Goal: Task Accomplishment & Management: Manage account settings

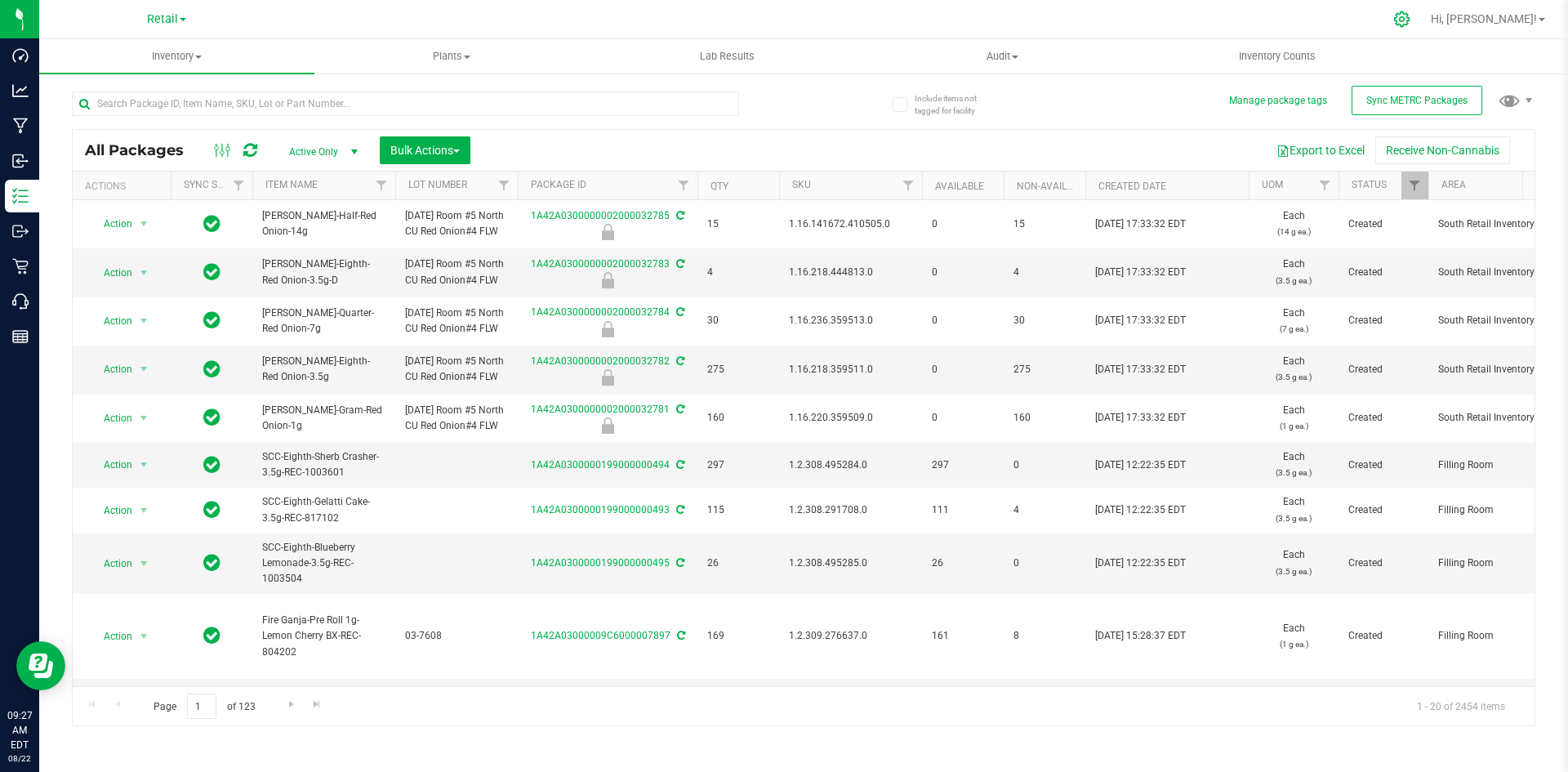
click at [1423, 25] on div at bounding box center [1402, 19] width 41 height 35
click at [1414, 25] on div at bounding box center [1402, 19] width 23 height 17
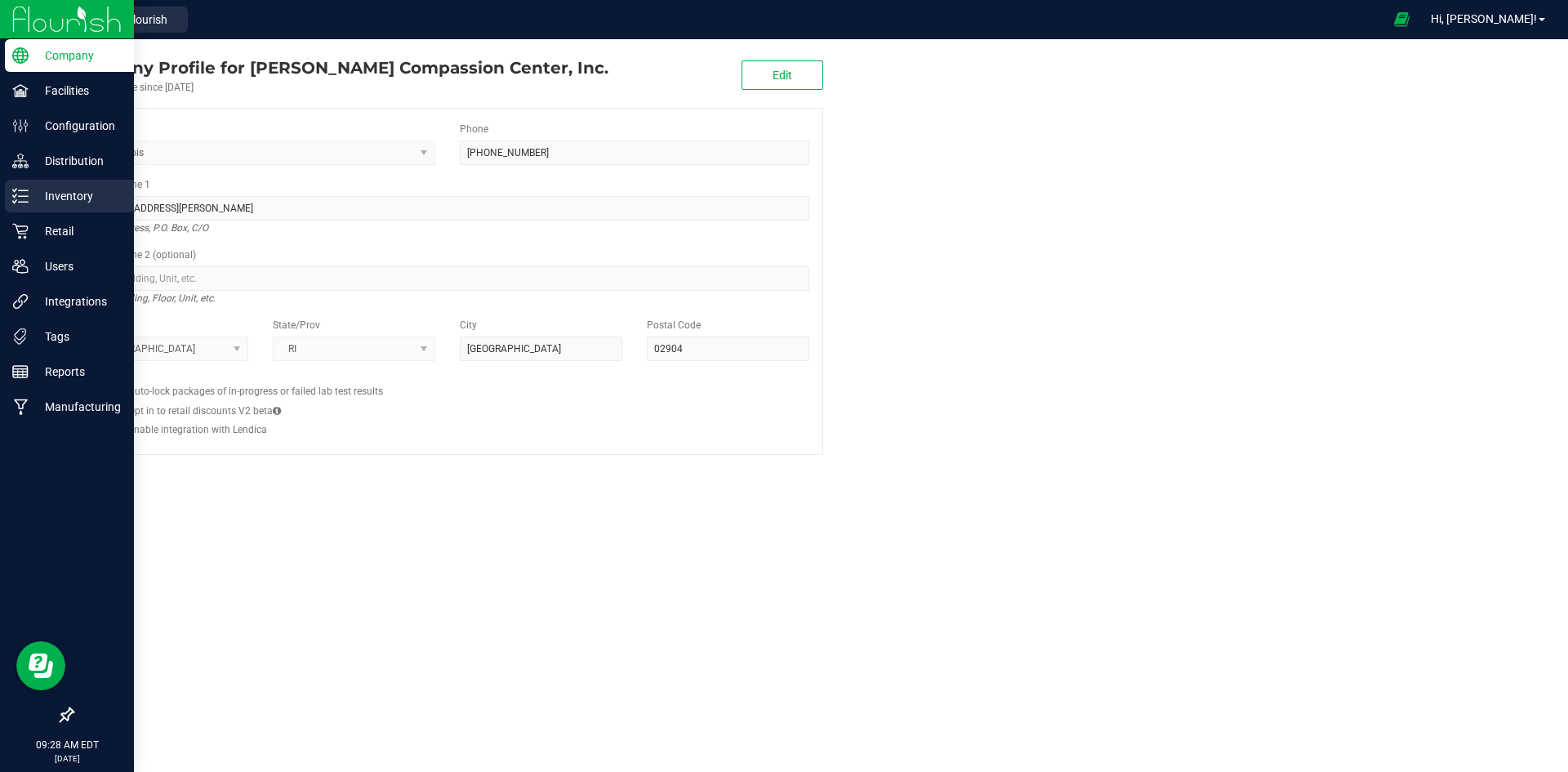
click at [31, 191] on p "Inventory" at bounding box center [77, 196] width 98 height 20
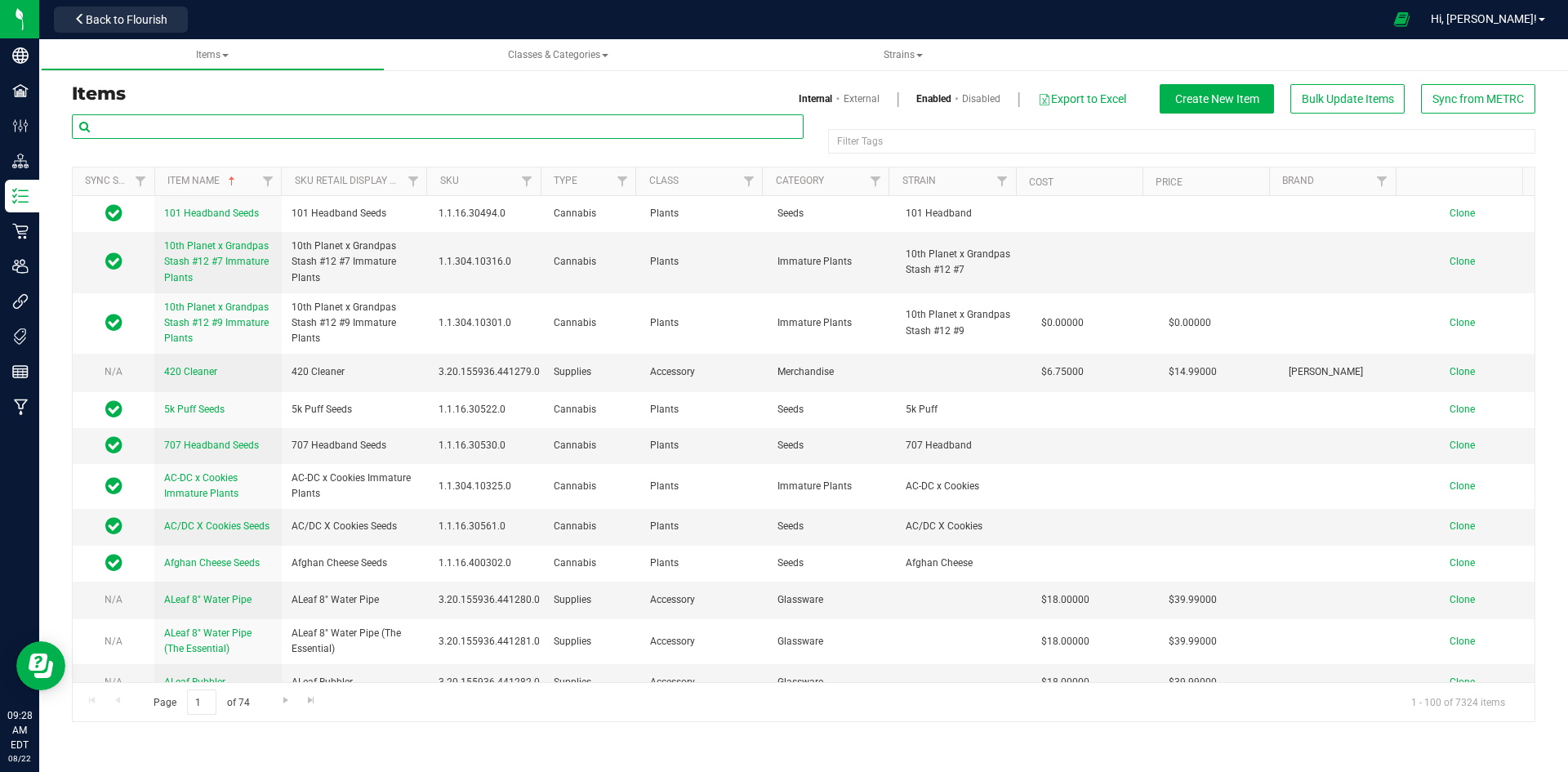
click at [174, 130] on input "text" at bounding box center [438, 126] width 731 height 25
click at [197, 127] on input "text" at bounding box center [438, 126] width 731 height 25
paste input "Rollz Runtz 2-pack 0.5g Prerolls-115"
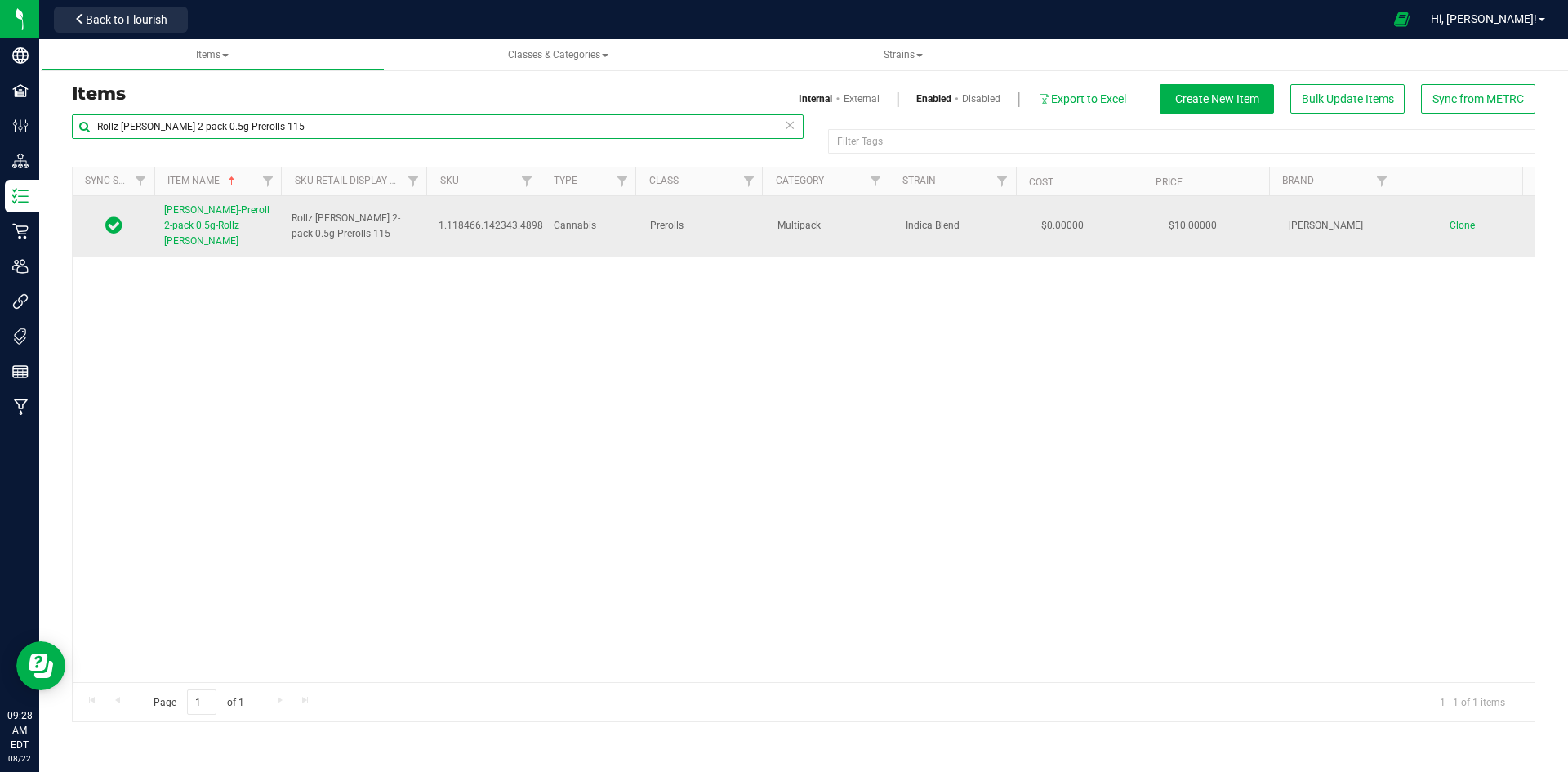
type input "Rollz Runtz 2-pack 0.5g Prerolls-115"
click at [195, 211] on span "Slater-Preroll 2-pack 0.5g-Rollz Runtz" at bounding box center [217, 226] width 105 height 43
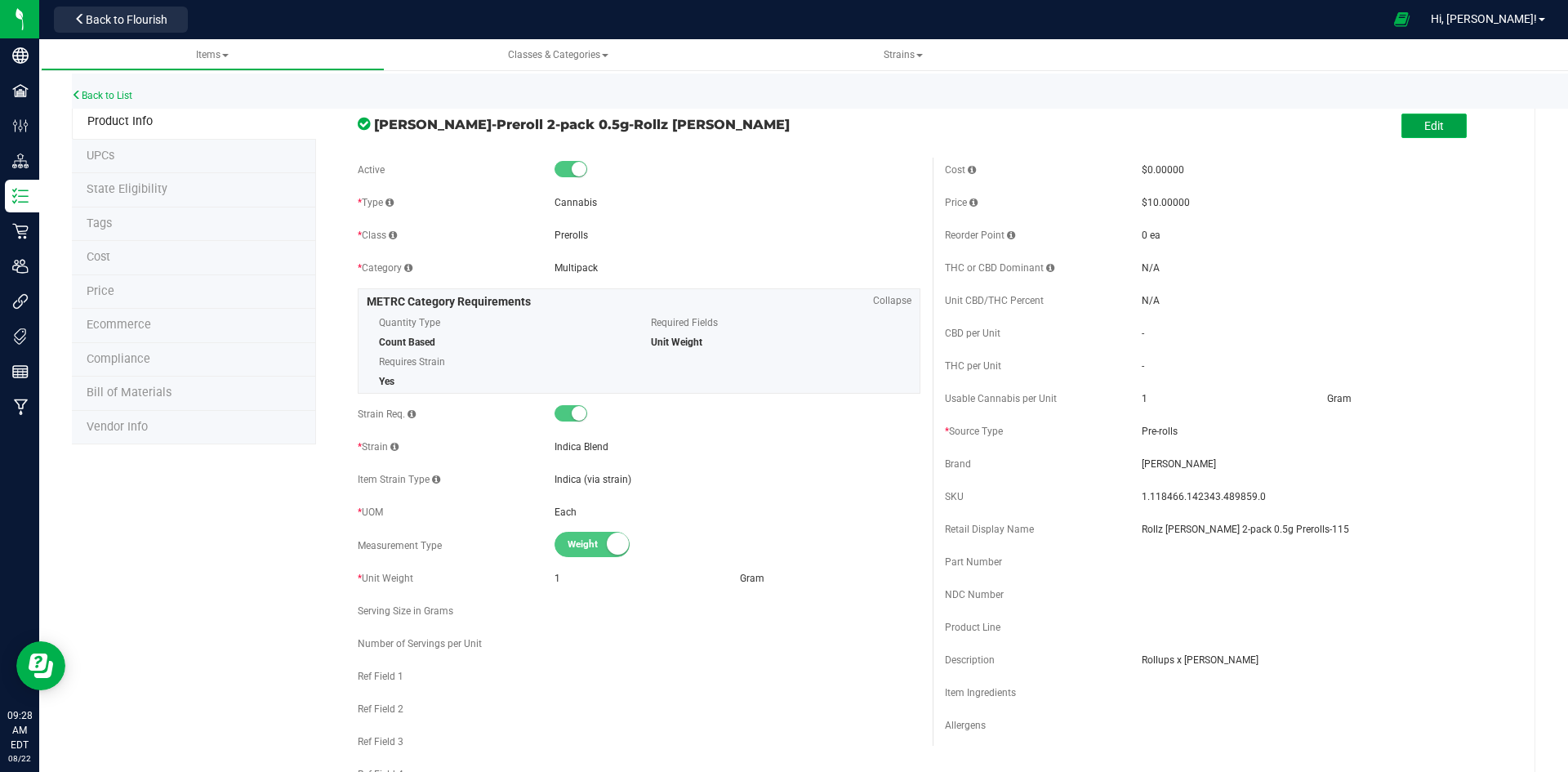
click at [1406, 131] on button "Edit" at bounding box center [1434, 126] width 66 height 25
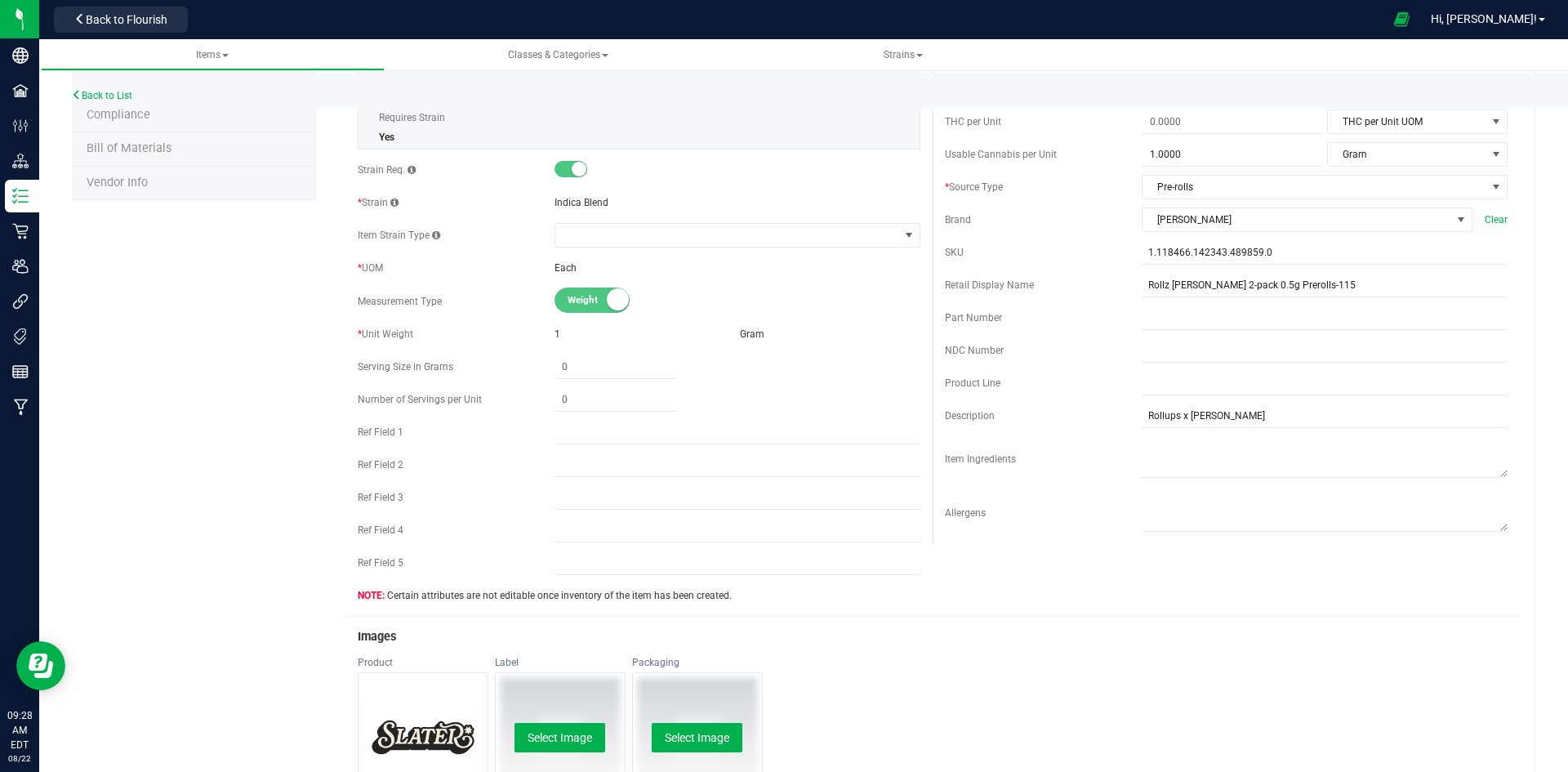
scroll to position [490, 0]
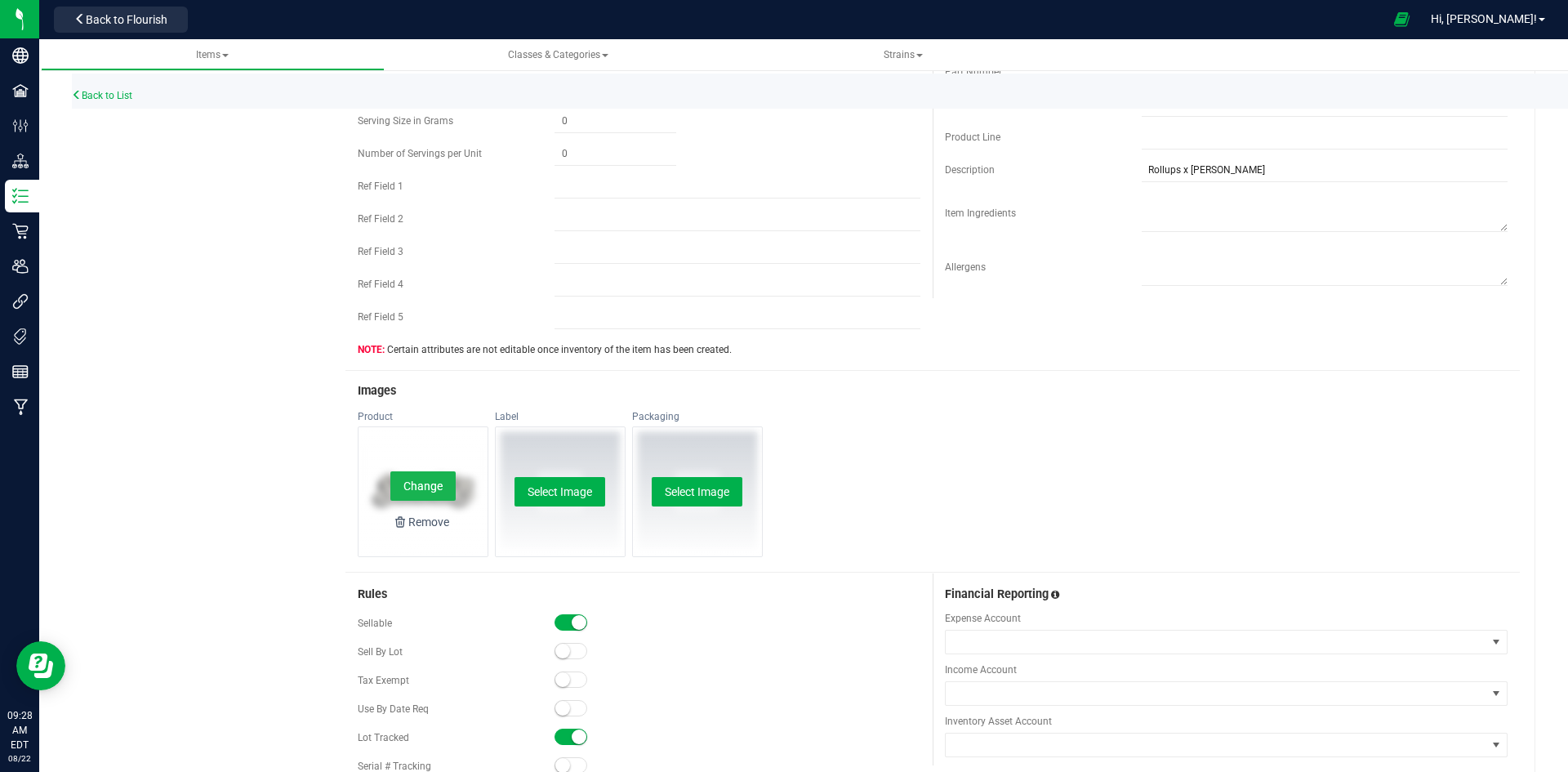
click at [429, 494] on button "Change" at bounding box center [423, 486] width 66 height 30
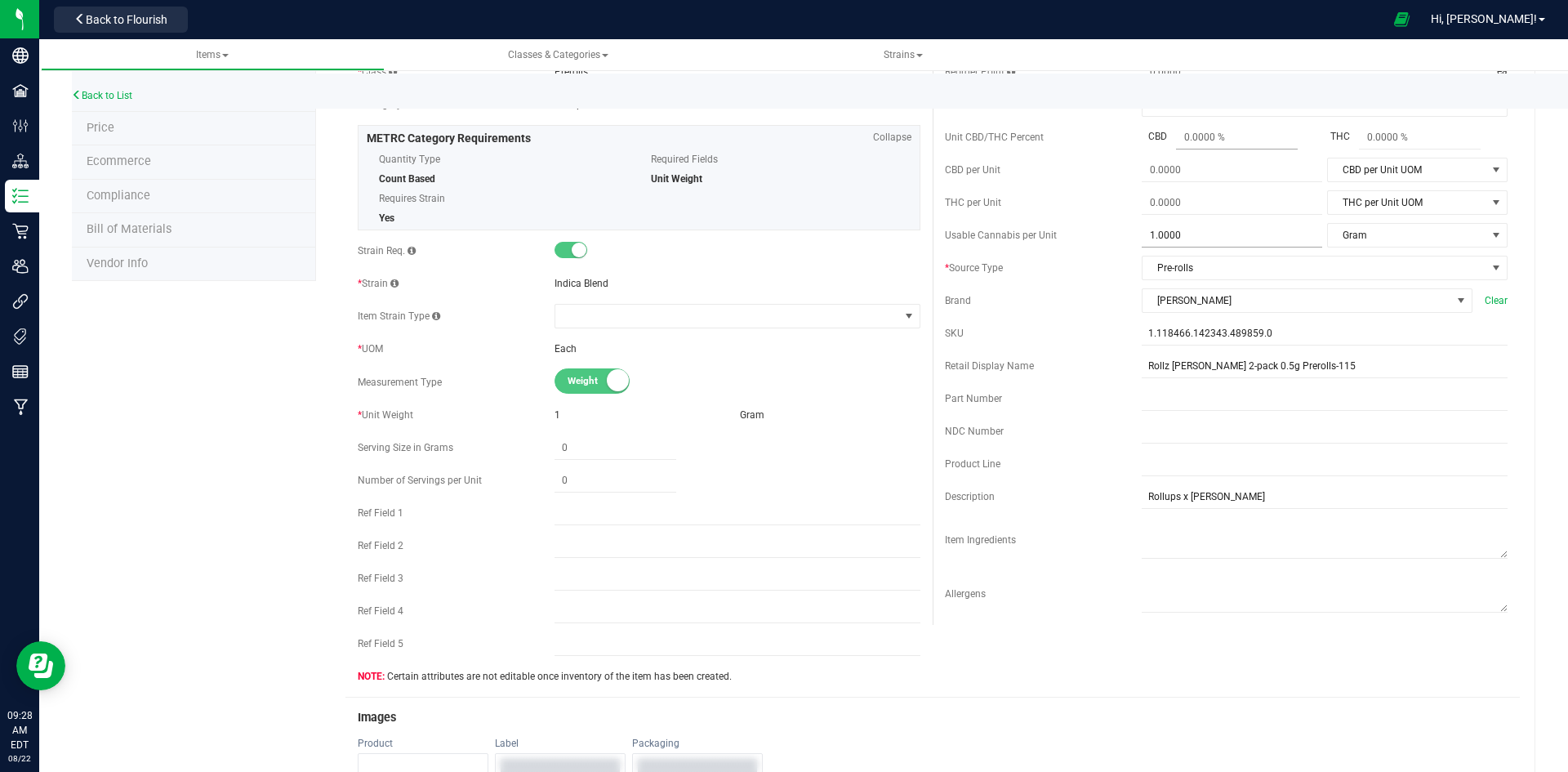
scroll to position [0, 0]
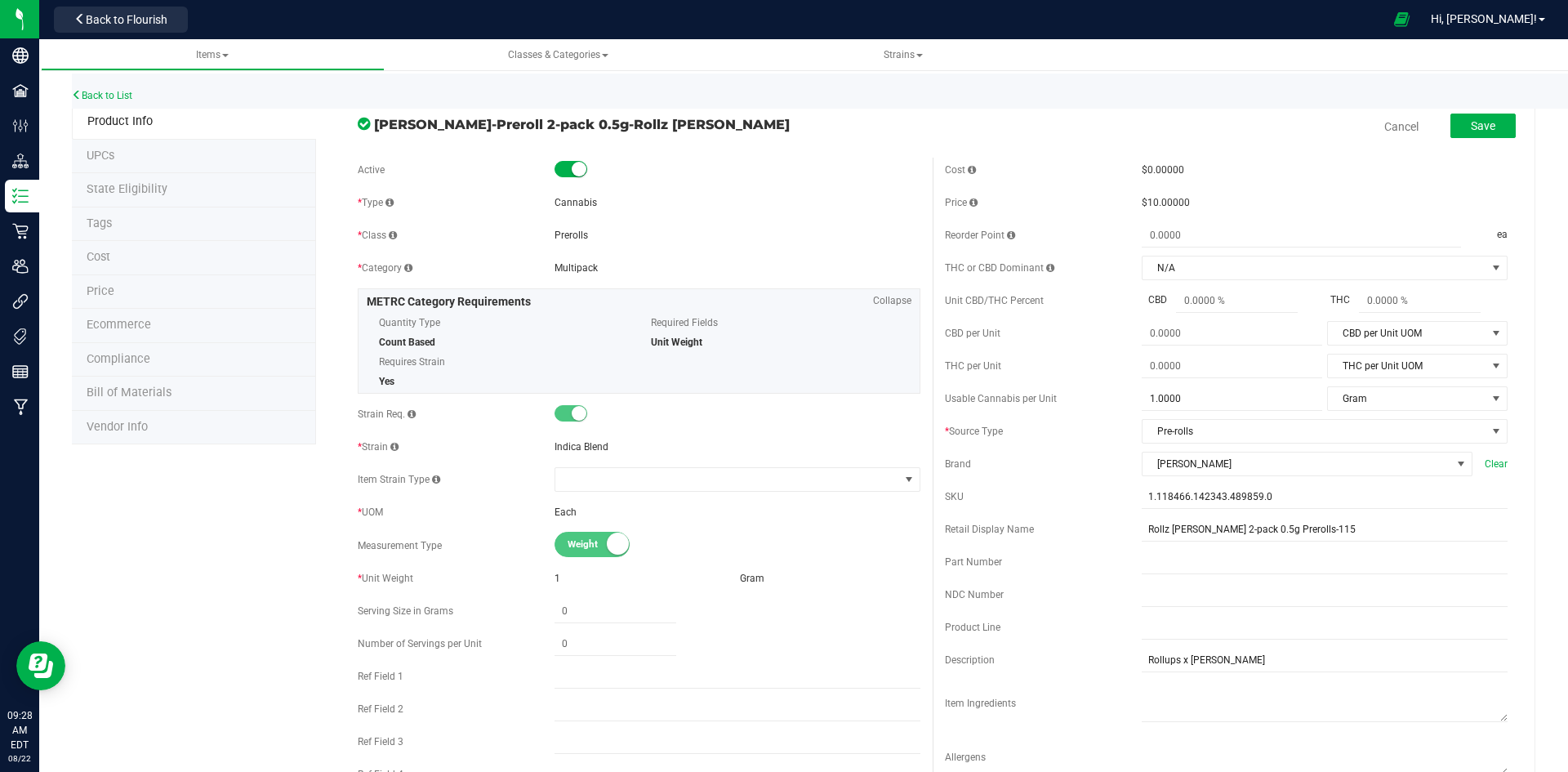
click at [1450, 150] on form "Slater-Preroll 2-pack 0.5g-Rollz Runtz Cancel Save Active * Type Cannabis * Cla…" at bounding box center [933, 761] width 1174 height 1312
click at [1458, 129] on button "Save" at bounding box center [1483, 126] width 66 height 25
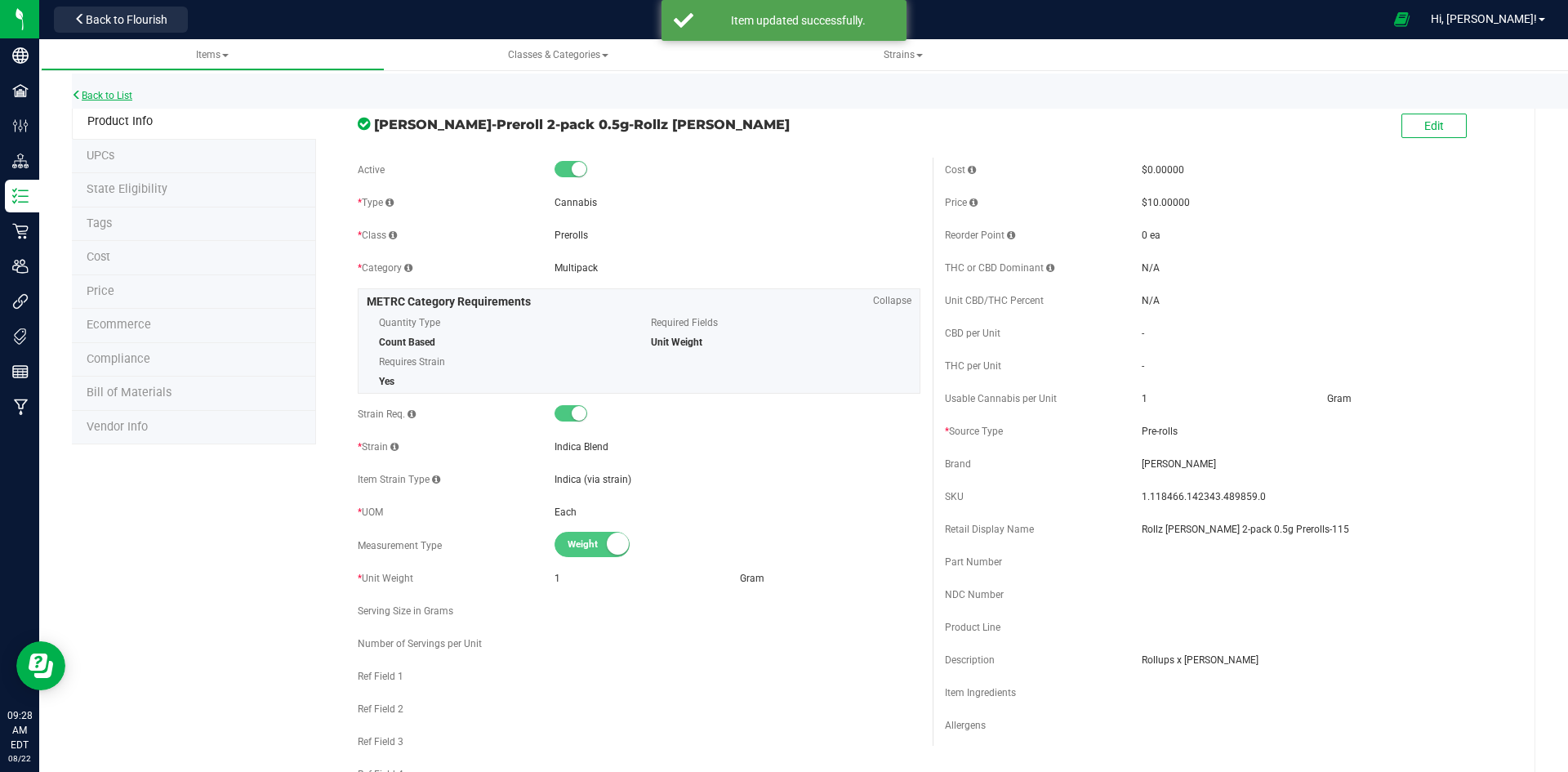
click at [129, 99] on link "Back to List" at bounding box center [103, 95] width 61 height 11
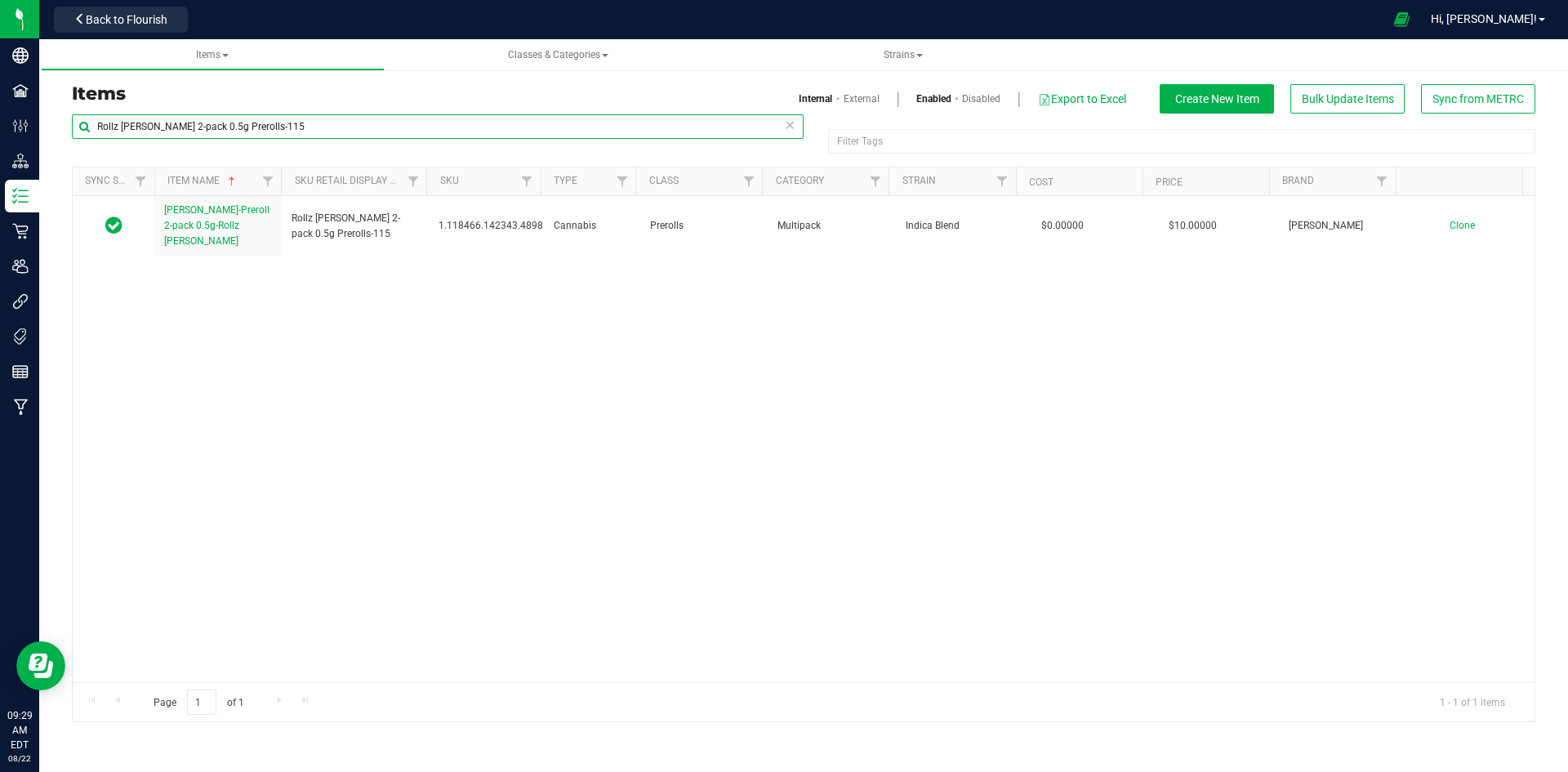
click at [288, 123] on input "Rollz Runtz 2-pack 0.5g Prerolls-115" at bounding box center [438, 126] width 731 height 25
paste input "White Truffle 1g Preroll-131"
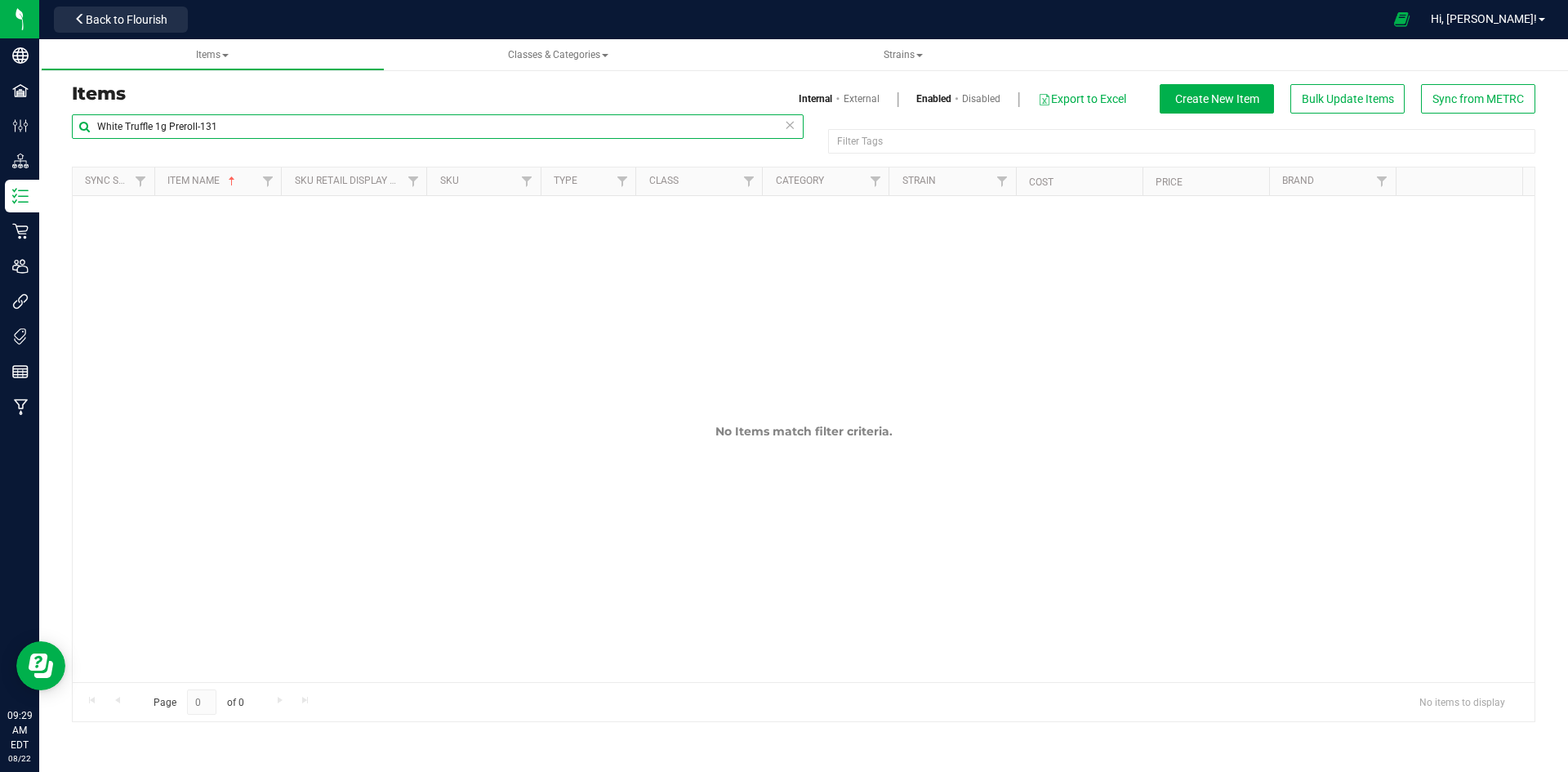
type input "White Truffle 1g Preroll-131"
click at [855, 108] on div "Internal External Enabled Disabled Export to Excel Create New Item Bulk Update …" at bounding box center [1176, 99] width 744 height 30
click at [879, 92] on span at bounding box center [897, 99] width 37 height 26
click at [864, 94] on link "External" at bounding box center [862, 99] width 36 height 15
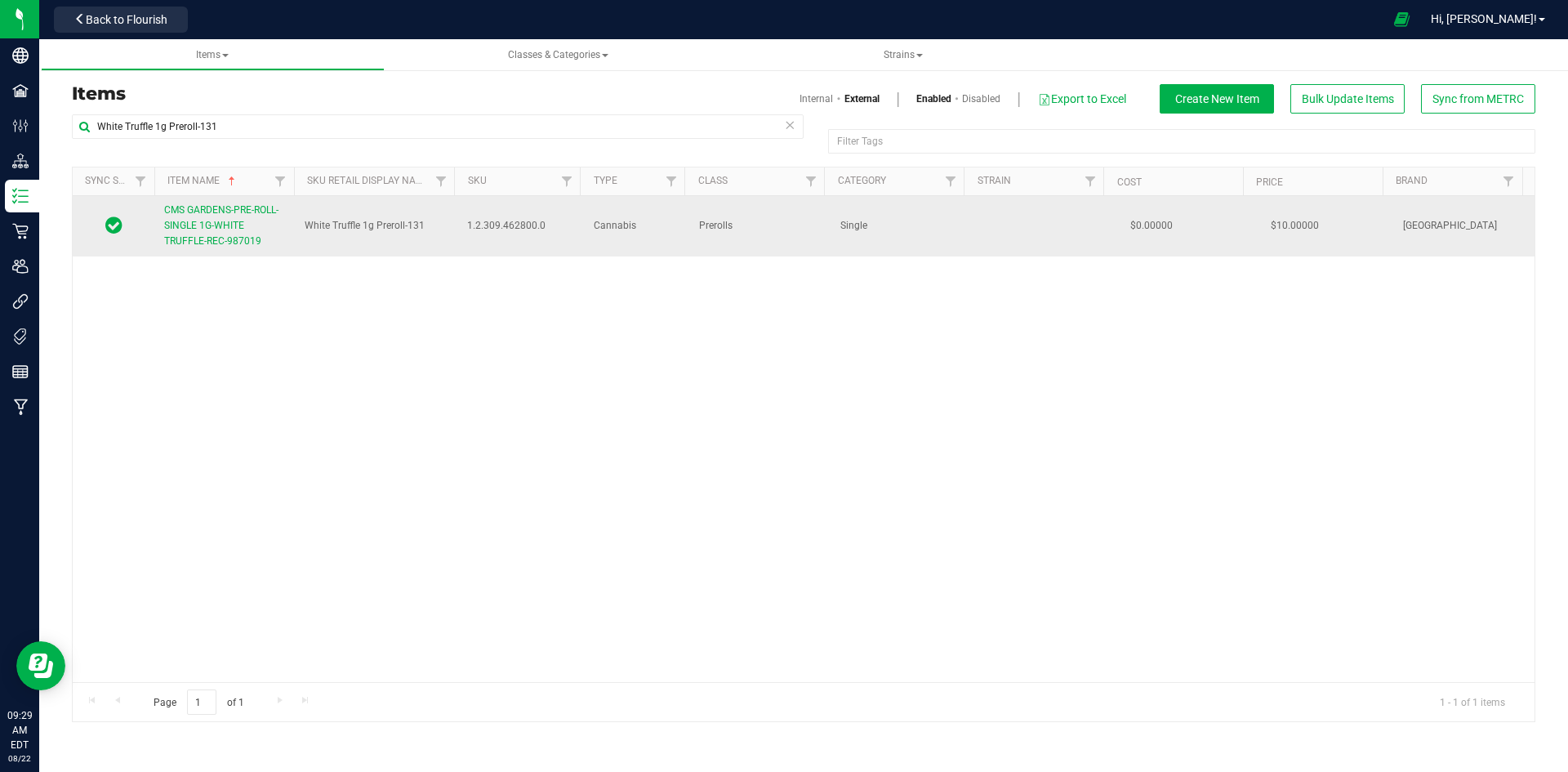
click at [244, 213] on span "CMS GARDENS-PRE-ROLL-SINGLE 1G-WHITE TRUFFLE-REC-987019" at bounding box center [221, 226] width 114 height 43
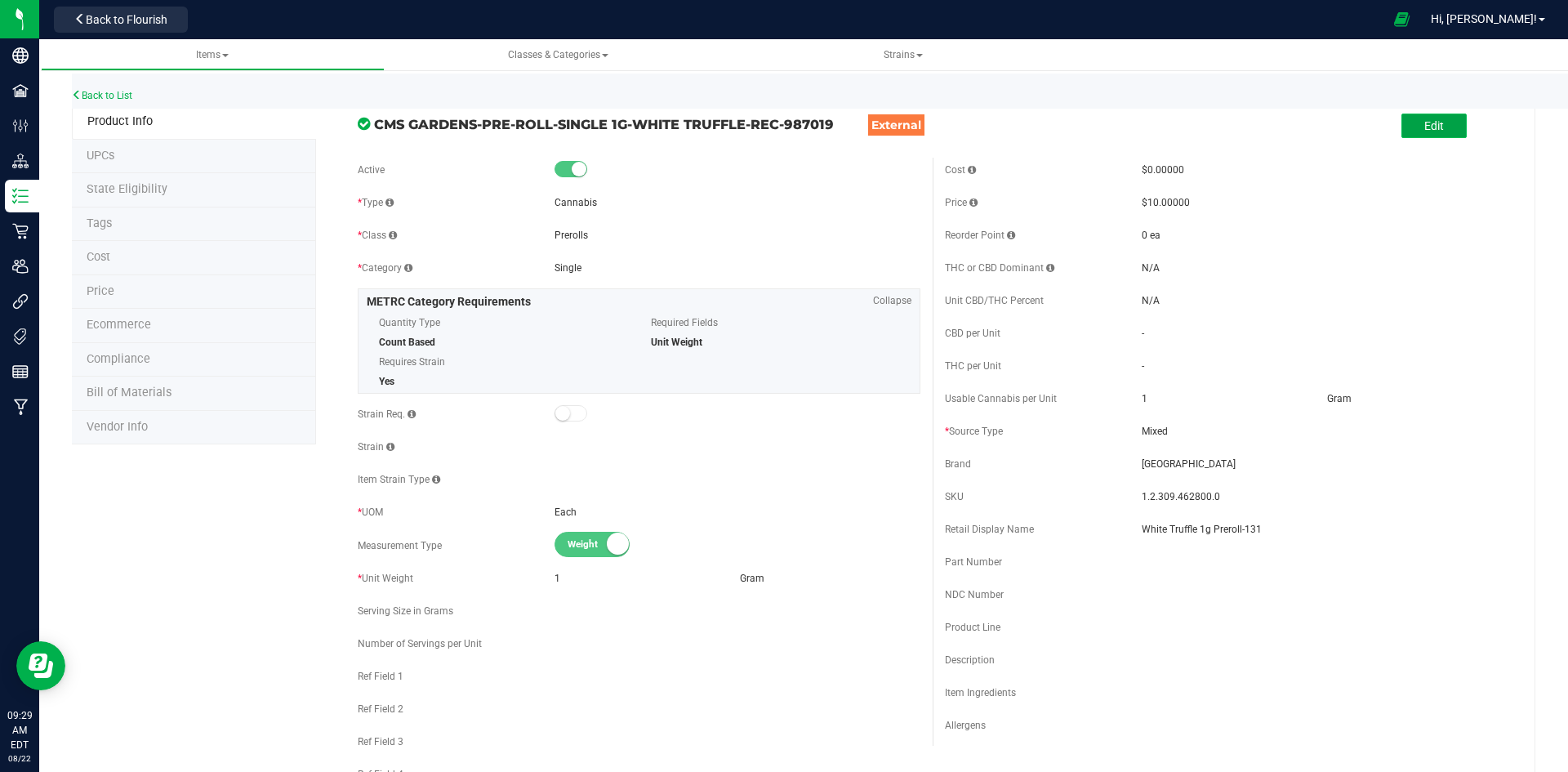
click at [1436, 126] on button "Edit" at bounding box center [1434, 126] width 66 height 25
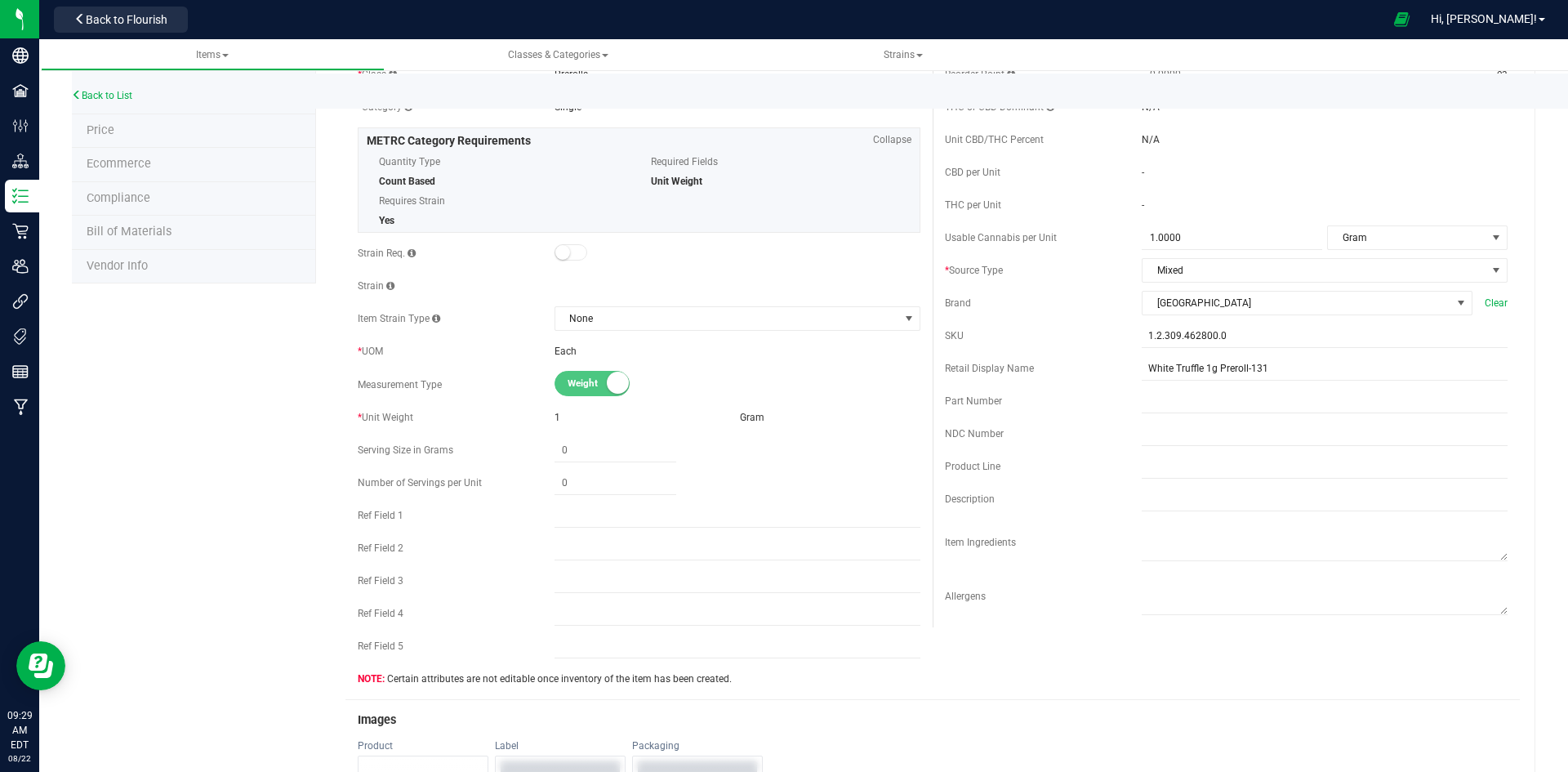
scroll to position [490, 0]
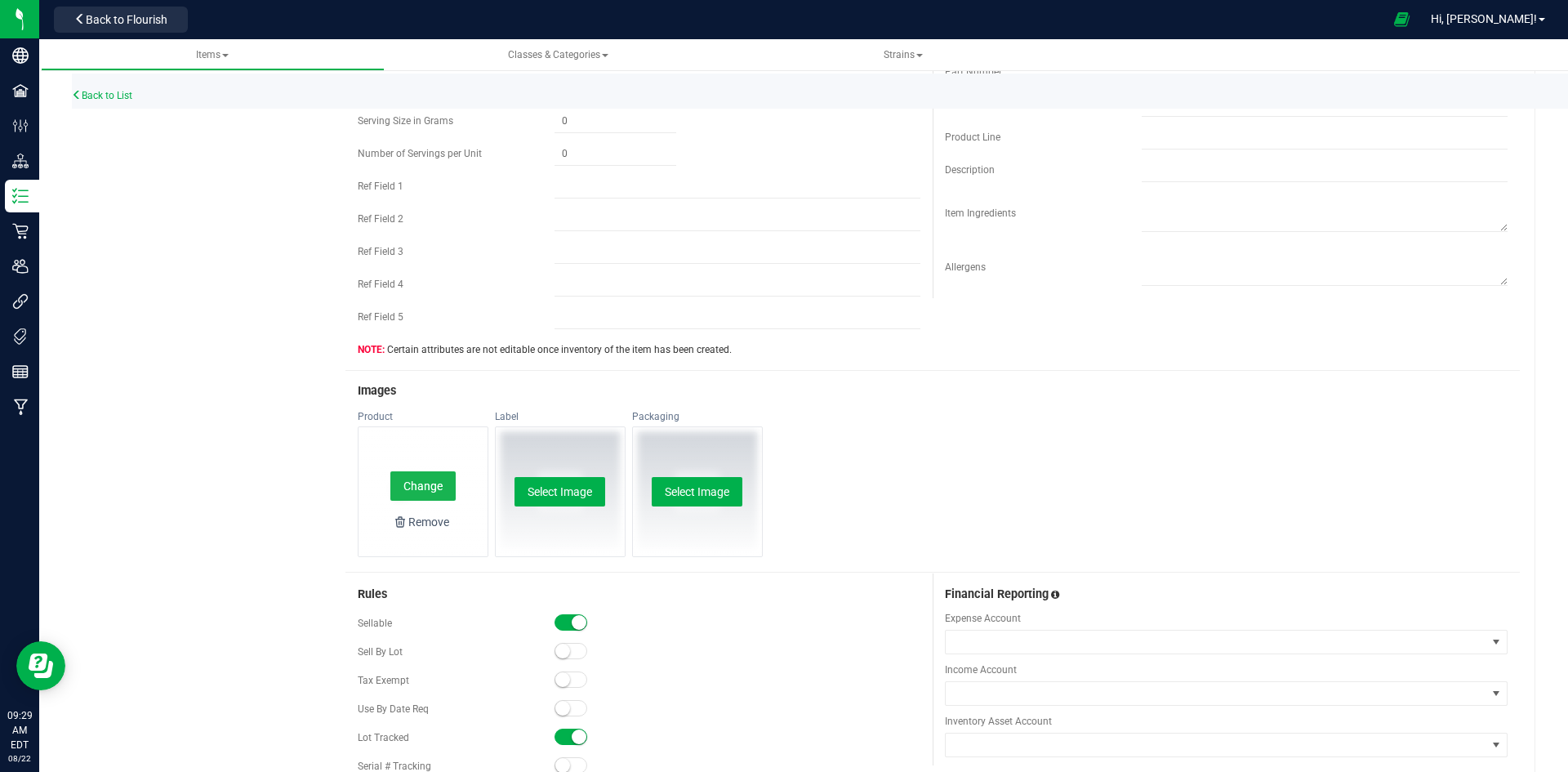
click at [452, 476] on button "Change" at bounding box center [423, 486] width 66 height 30
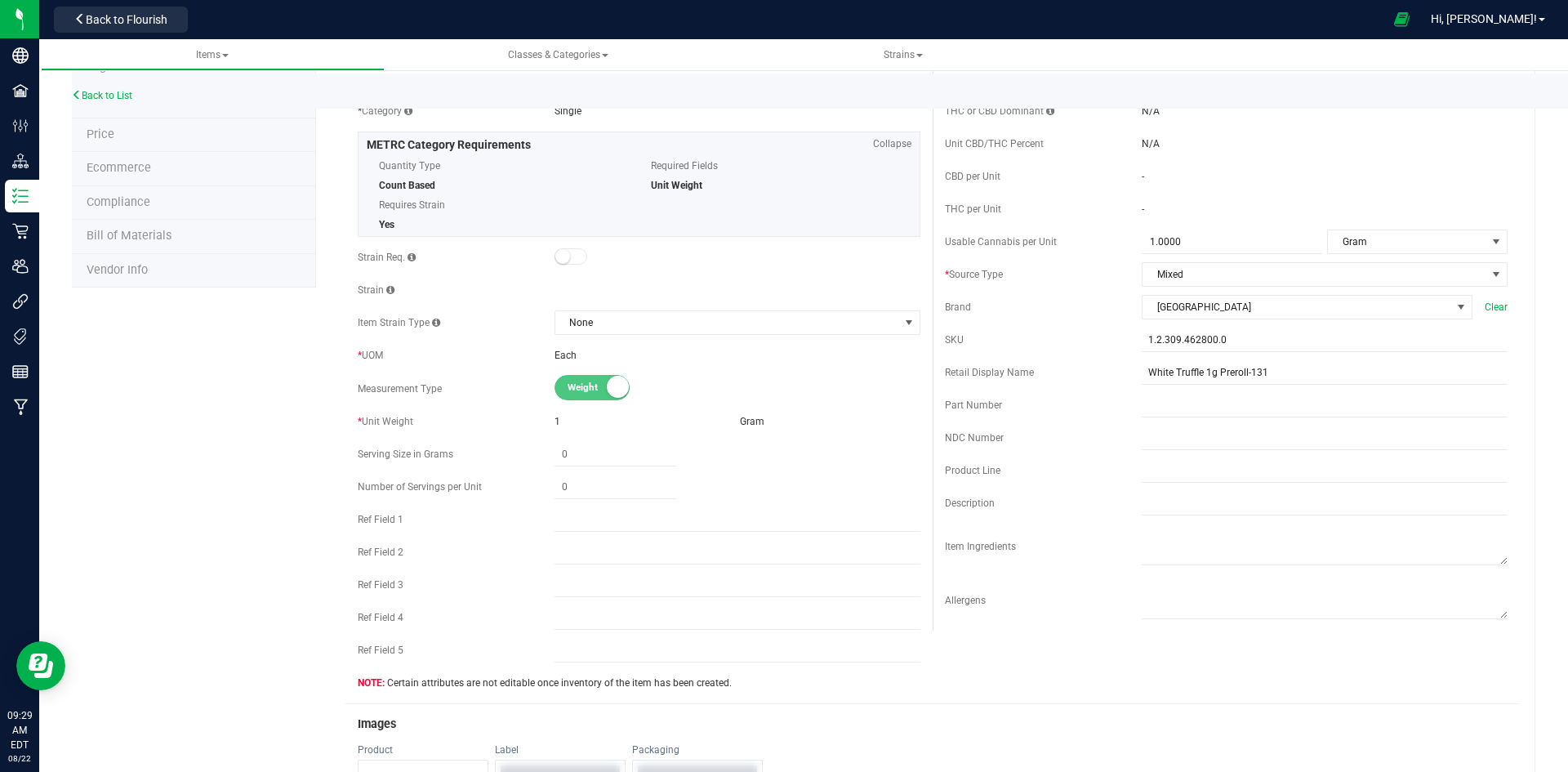
scroll to position [0, 0]
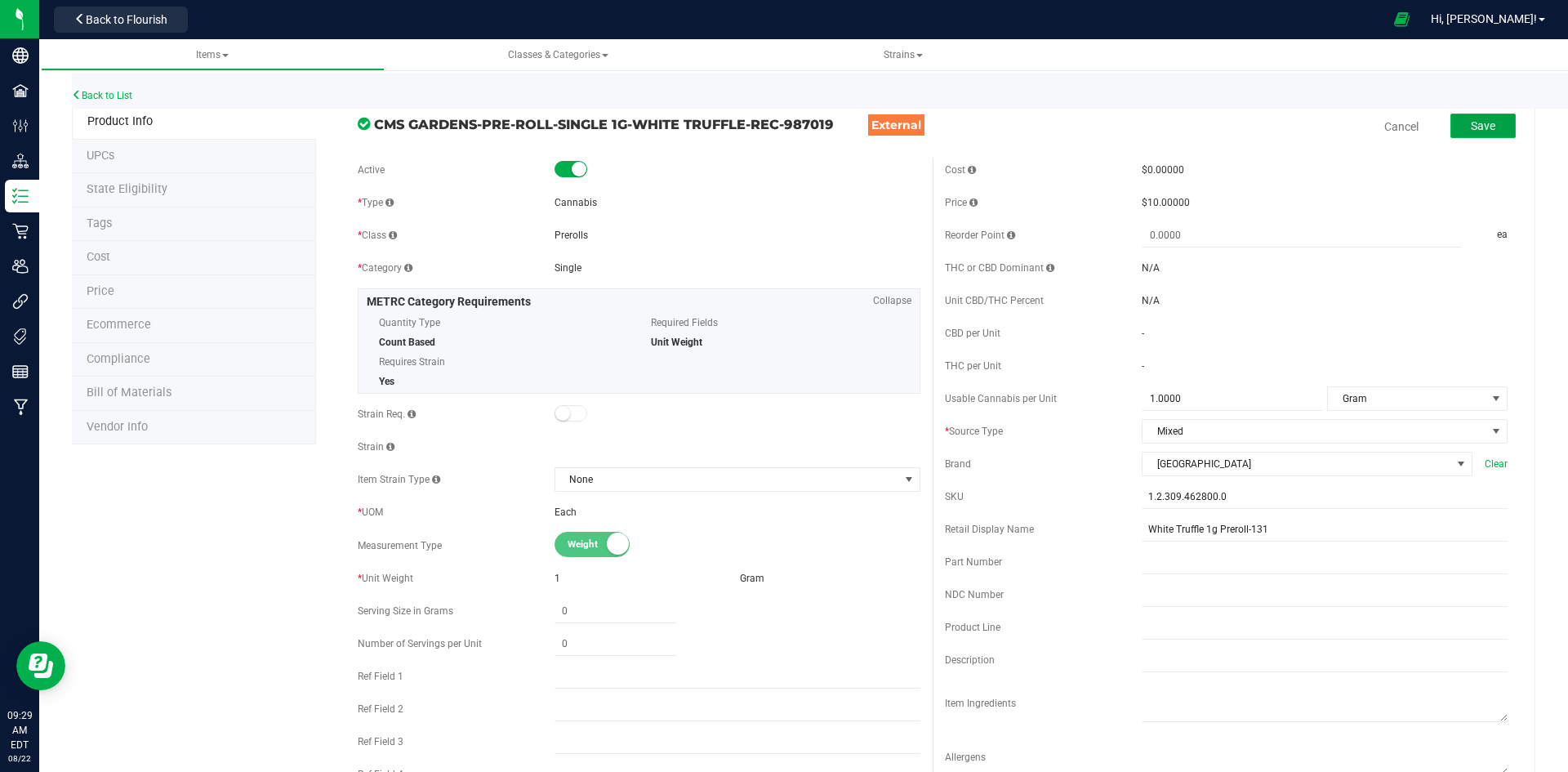
click at [1469, 117] on button "Save" at bounding box center [1483, 126] width 66 height 25
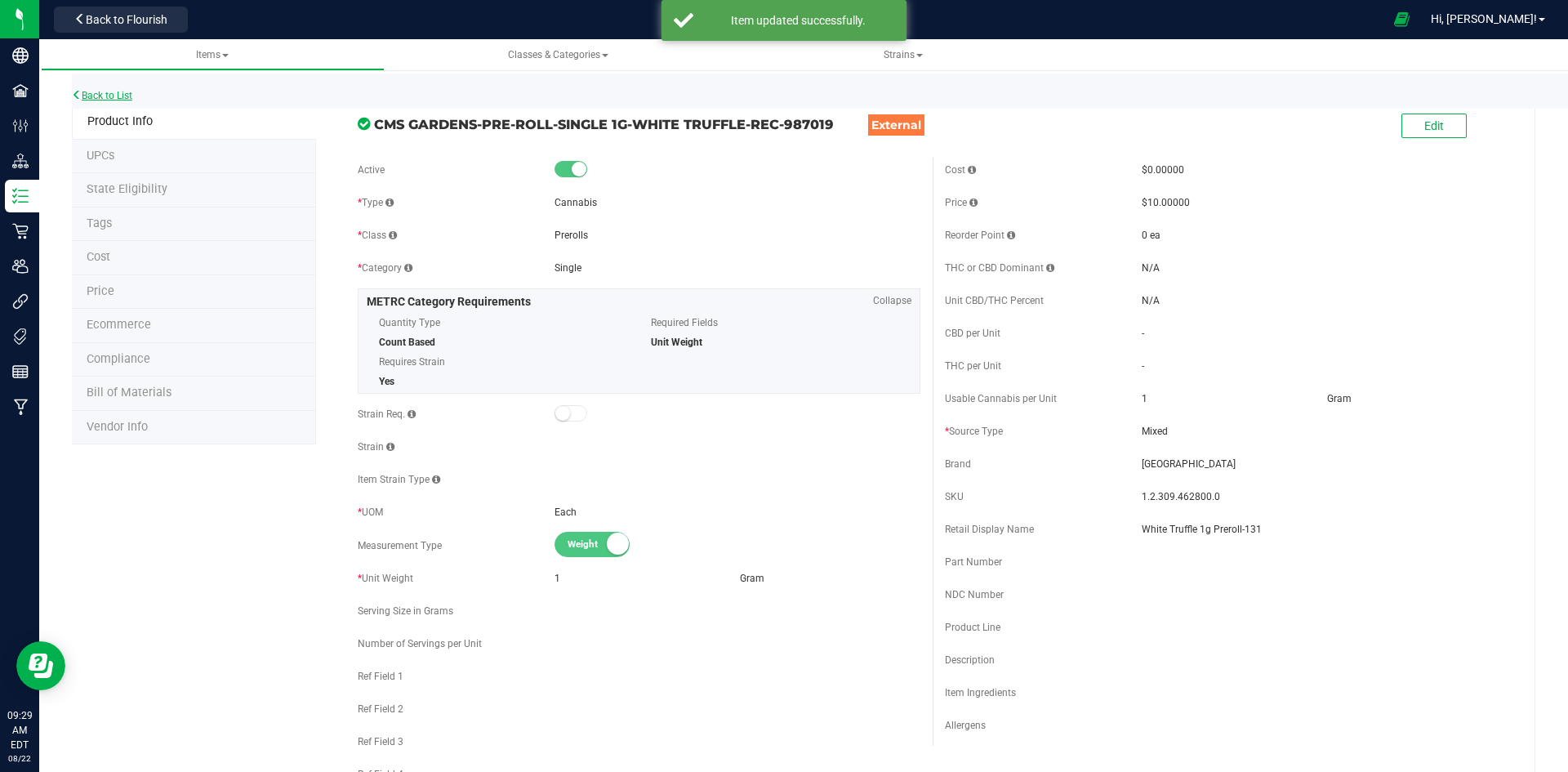
click at [130, 99] on link "Back to List" at bounding box center [103, 95] width 61 height 11
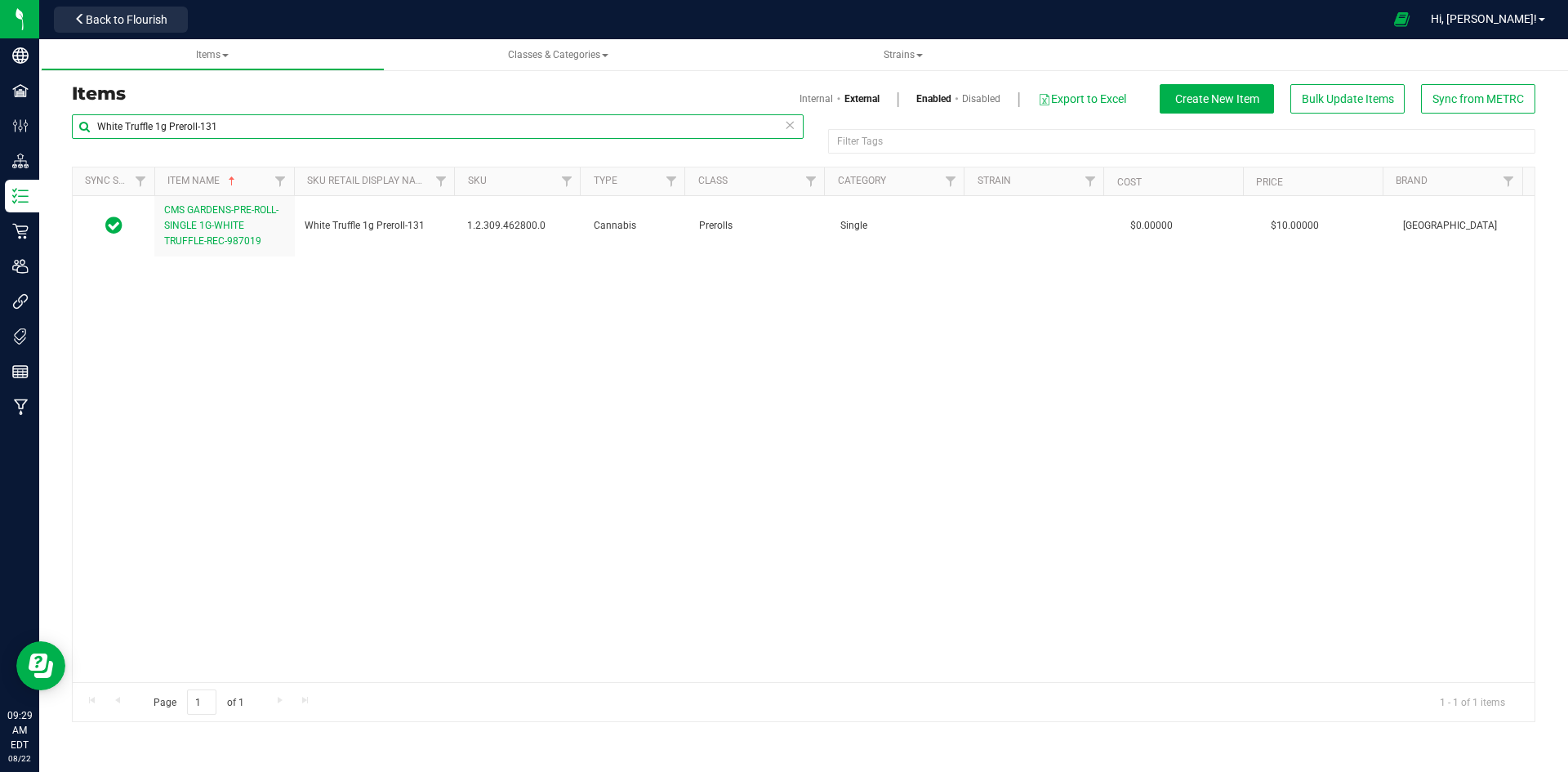
click at [280, 116] on input "White Truffle 1g Preroll-131" at bounding box center [438, 126] width 731 height 25
paste input "GARLIC COOKIES 1G 5PK PRE-ROLL-140"
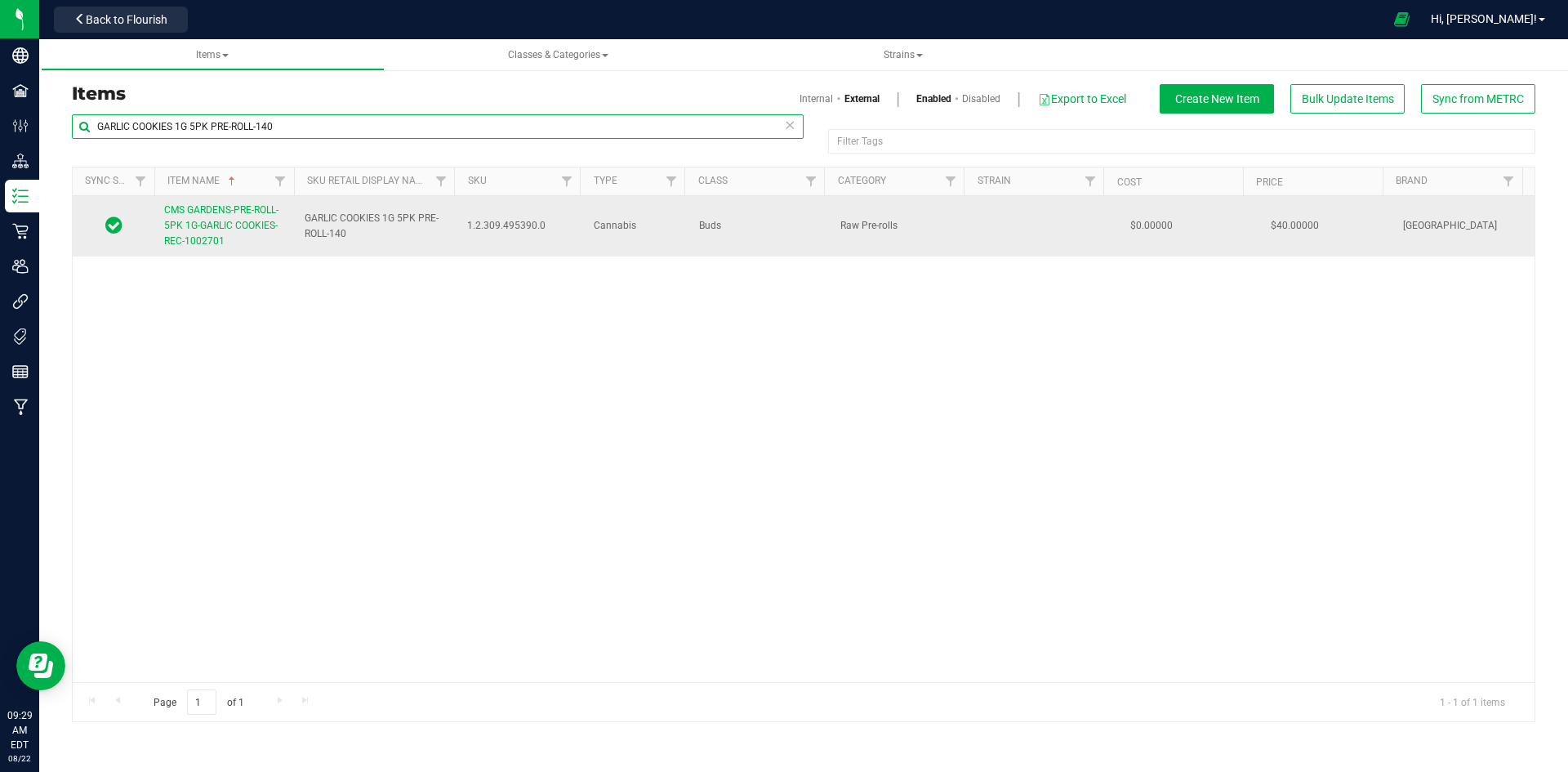
type input "GARLIC COOKIES 1G 5PK PRE-ROLL-140"
click at [229, 230] on span "CMS GARDENS-PRE-ROLL-5PK 1G-GARLIC COOKIES-REC-1002701" at bounding box center [221, 226] width 114 height 43
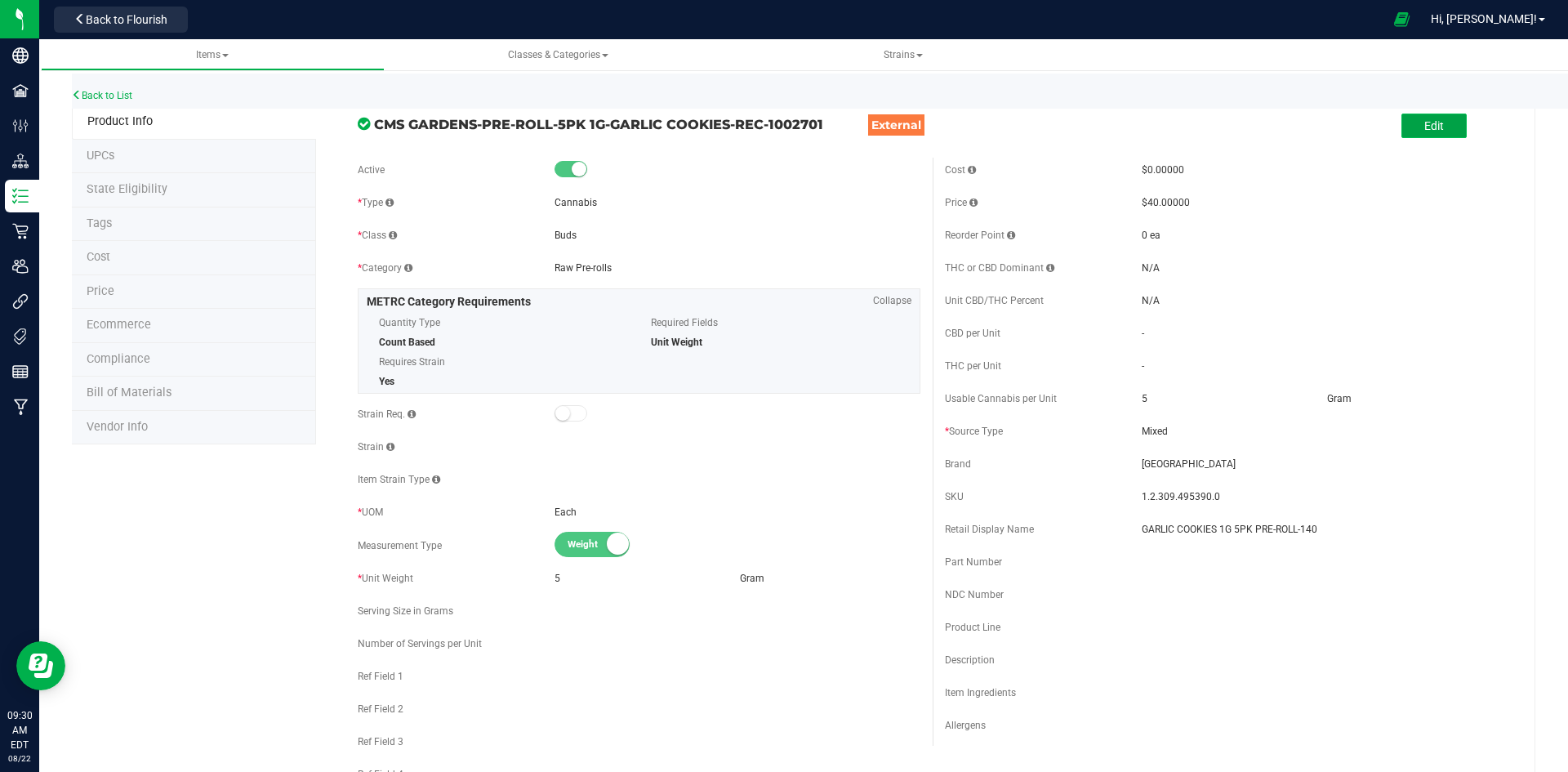
click at [1434, 122] on button "Edit" at bounding box center [1434, 126] width 66 height 25
click at [1182, 526] on input "GARLIC COOKIES 1G 5PK PRE-ROLL-140" at bounding box center [1325, 530] width 366 height 25
type input "z"
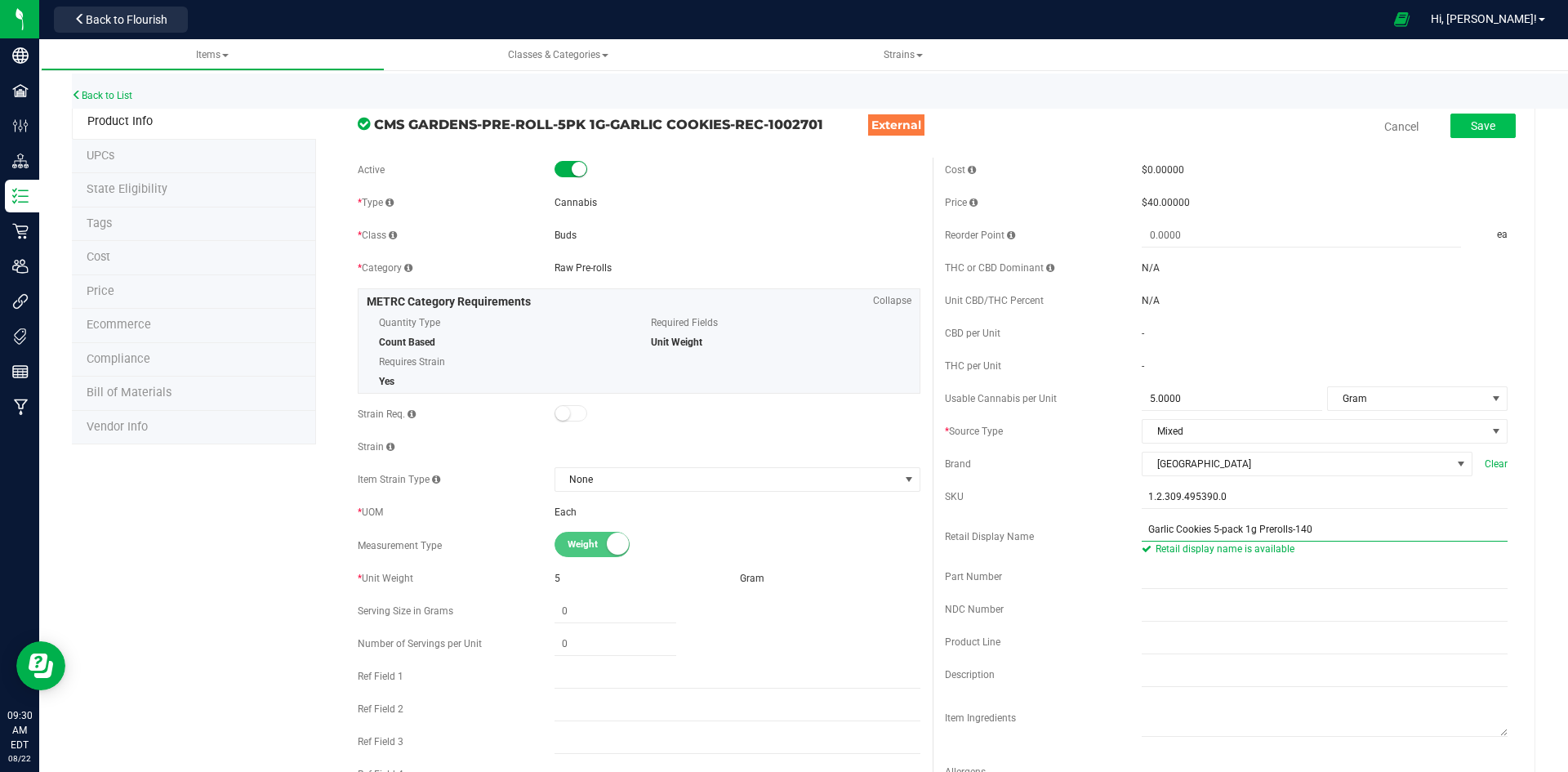
type input "Garlic Cookies 5-pack 1g Prerolls-140"
click at [1463, 134] on button "Save" at bounding box center [1483, 126] width 66 height 25
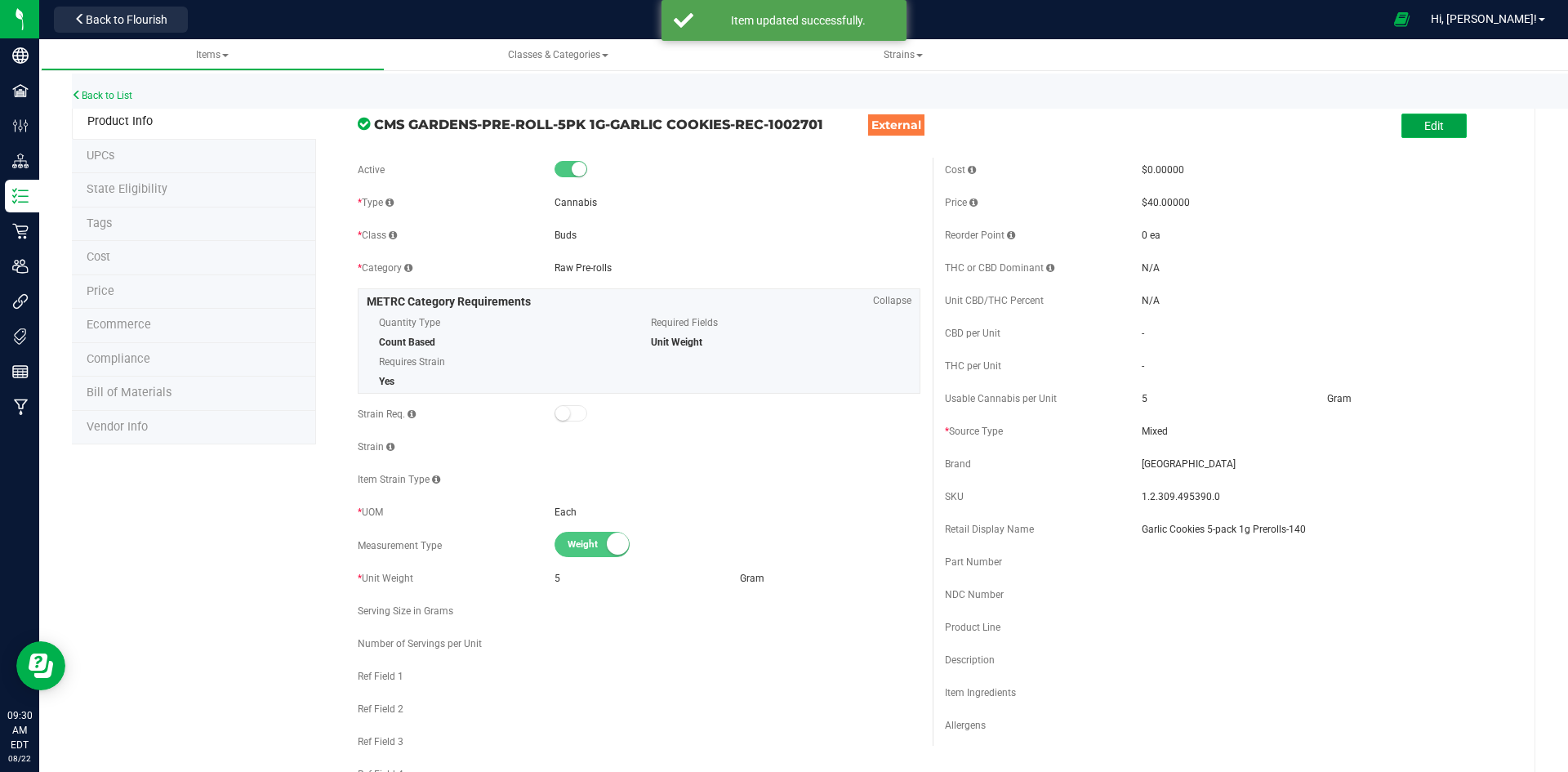
click at [1450, 136] on button "Edit" at bounding box center [1434, 126] width 66 height 25
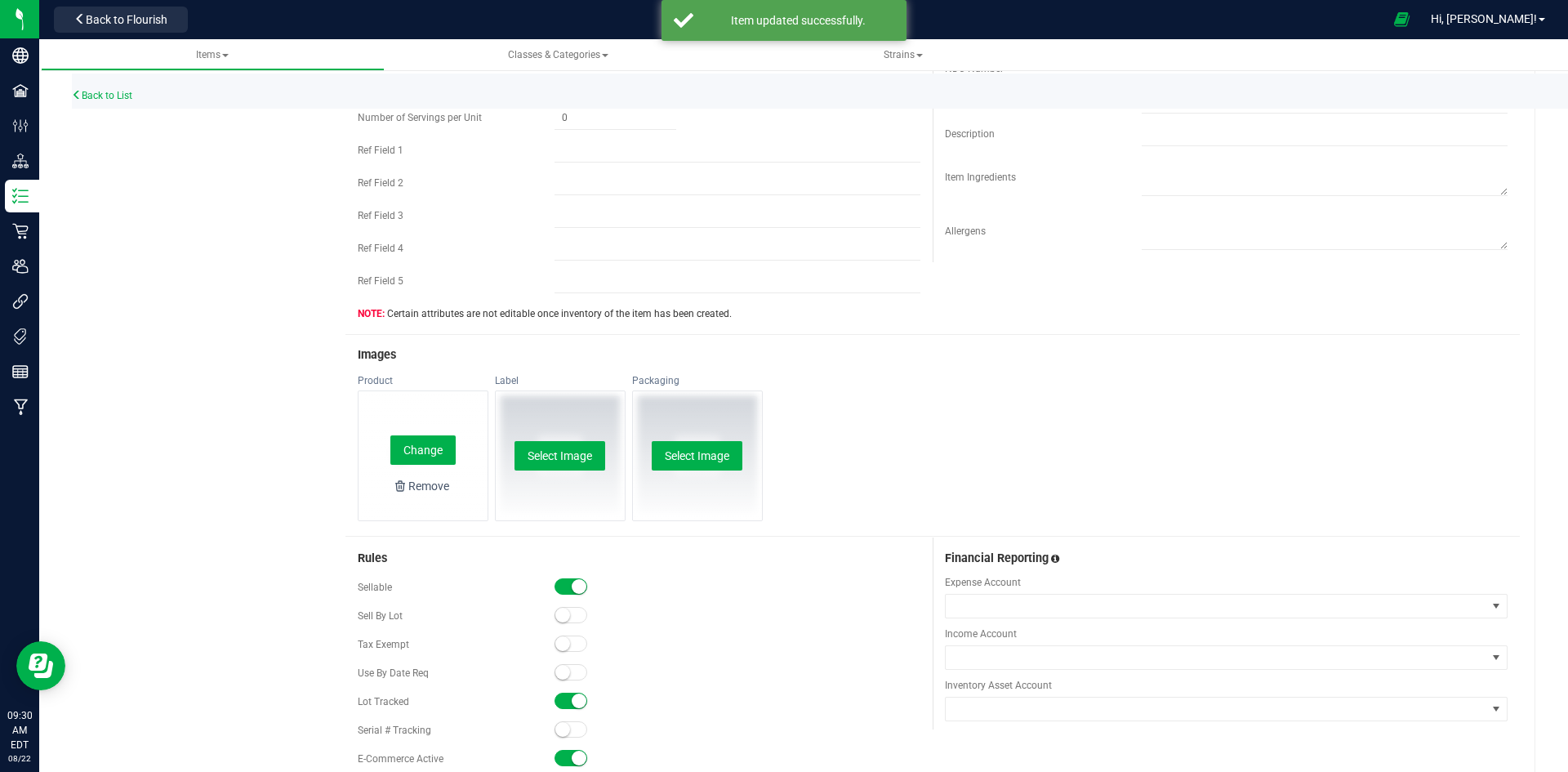
scroll to position [654, 0]
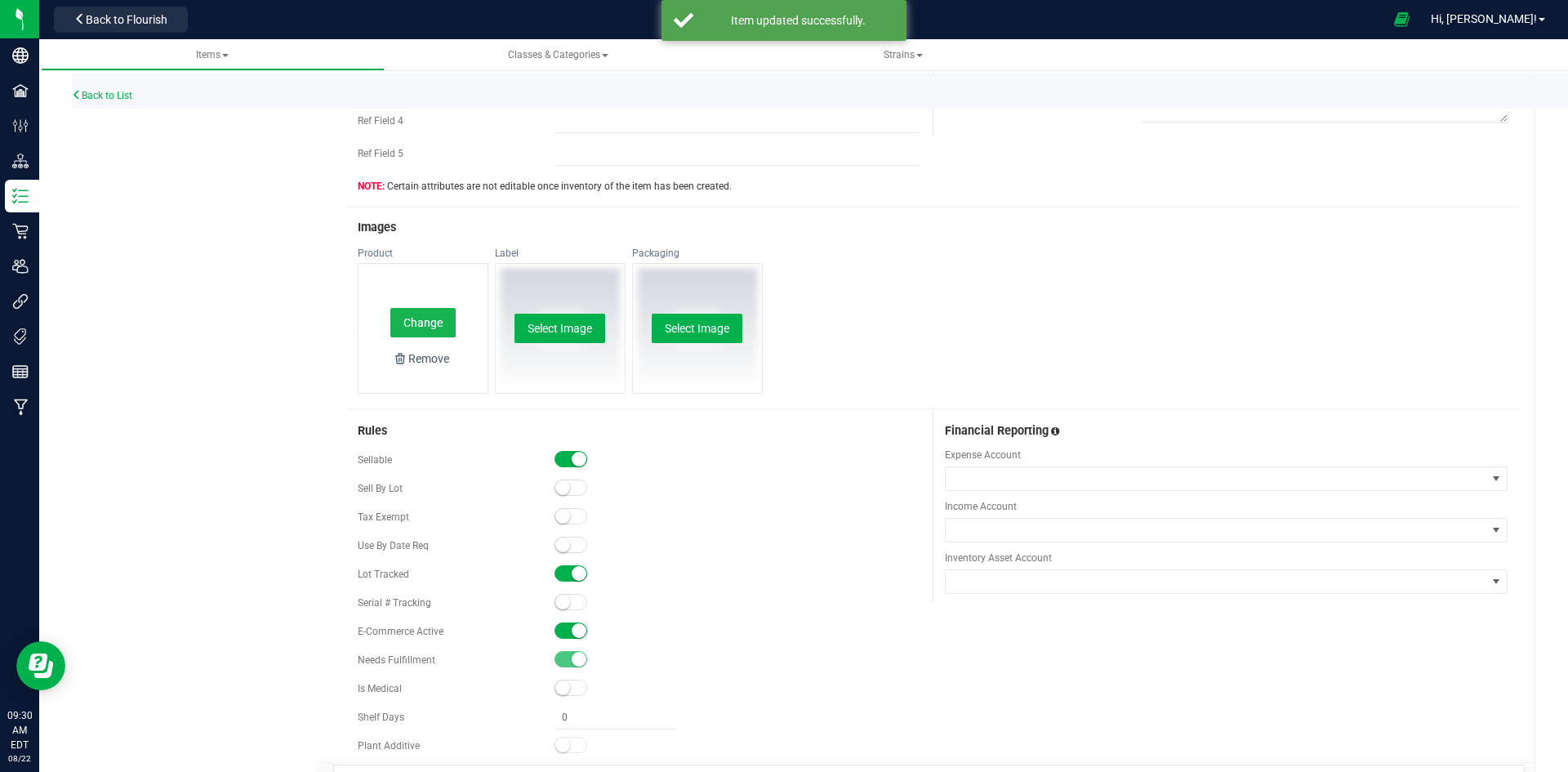
click at [443, 318] on button "Change" at bounding box center [423, 323] width 66 height 30
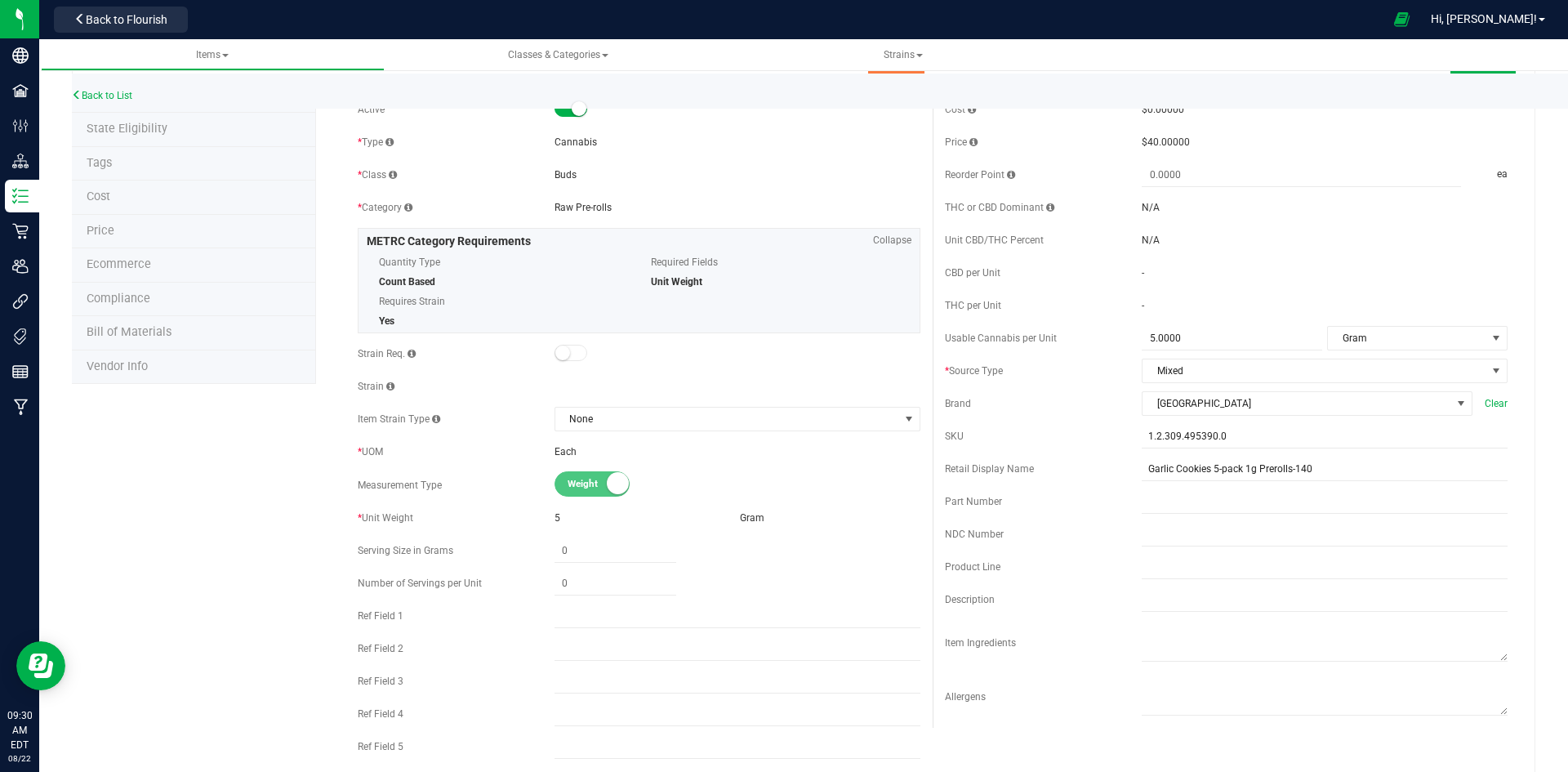
scroll to position [0, 0]
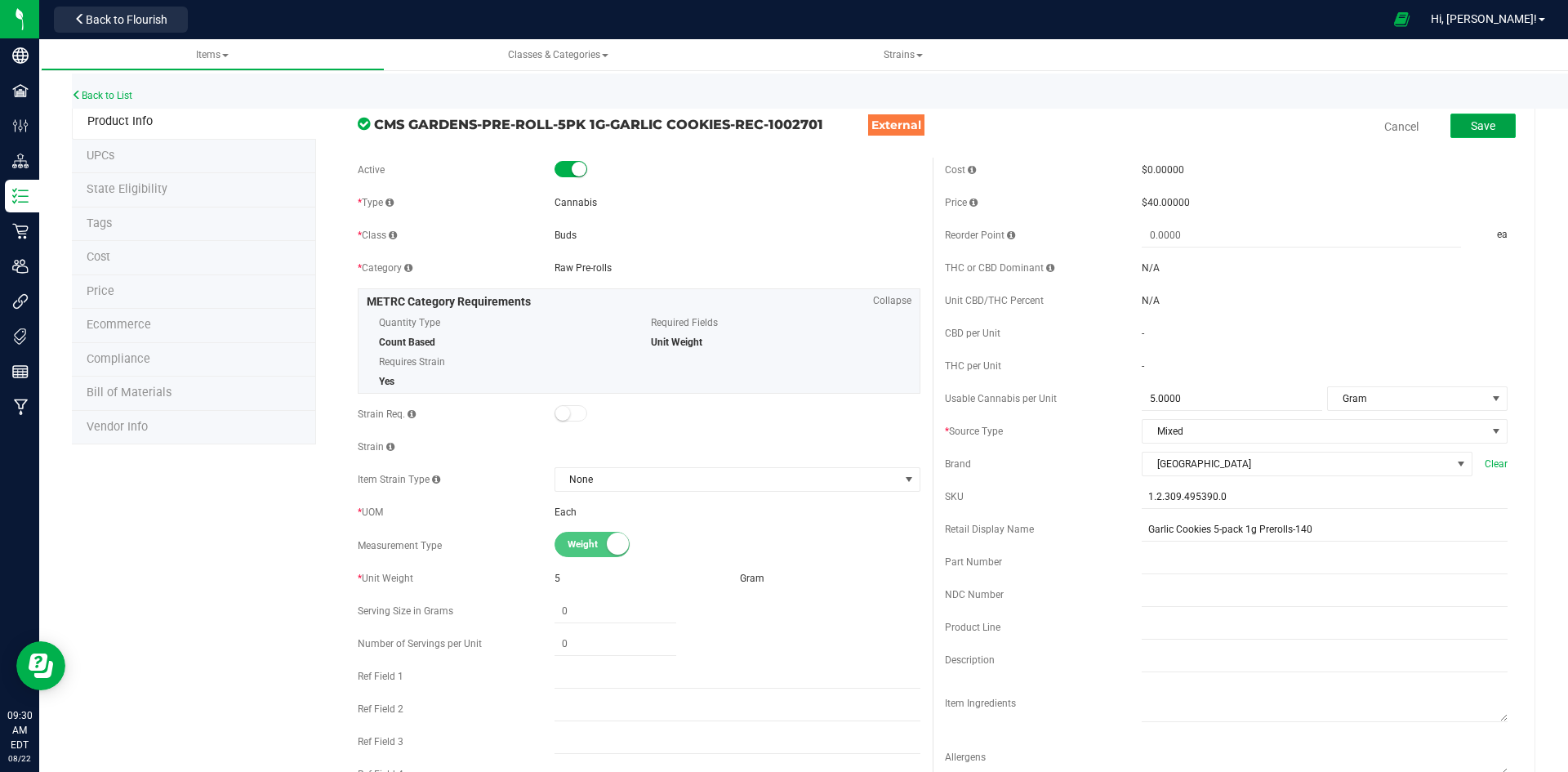
click at [1455, 135] on button "Save" at bounding box center [1483, 126] width 66 height 25
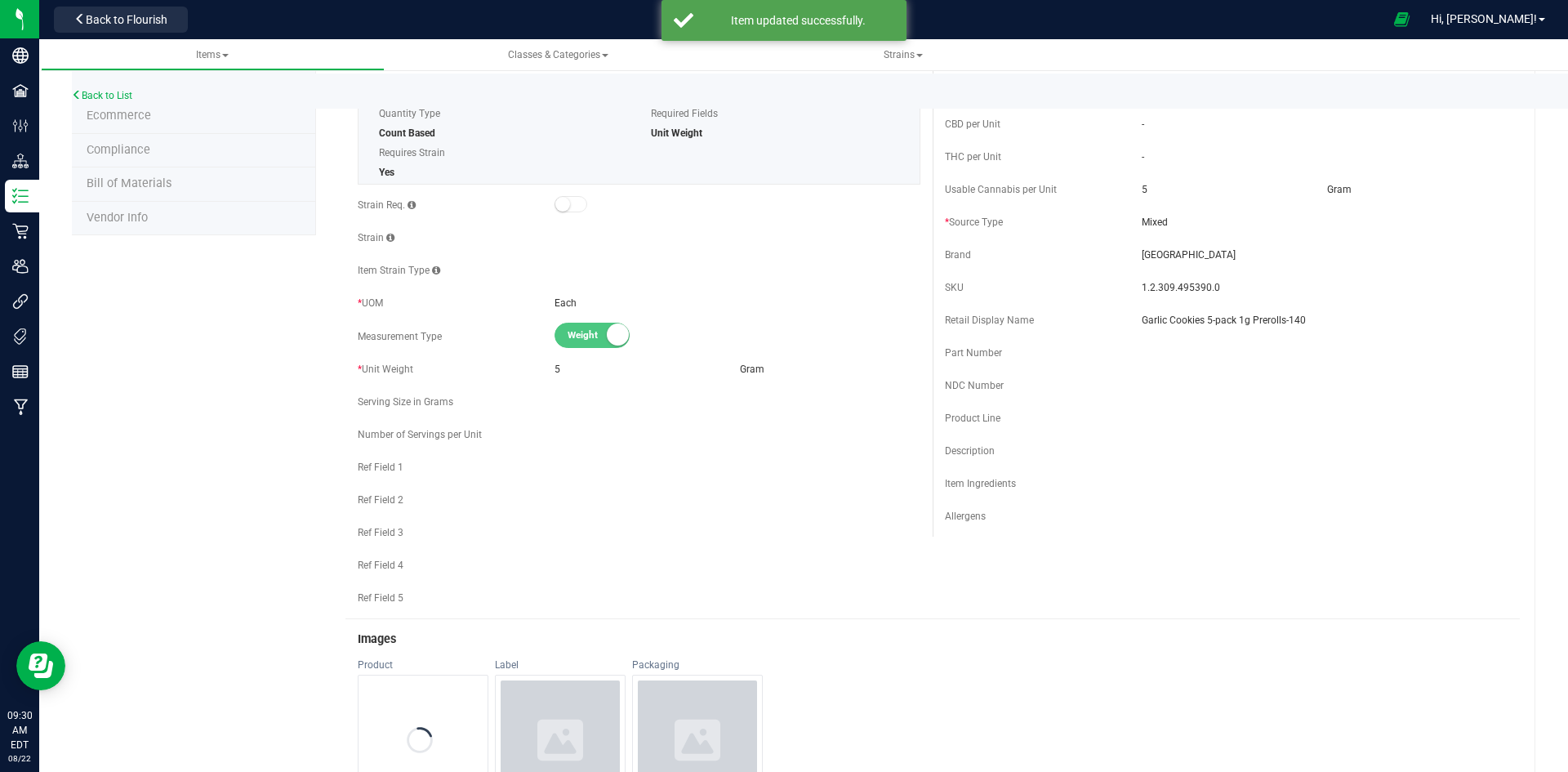
scroll to position [408, 0]
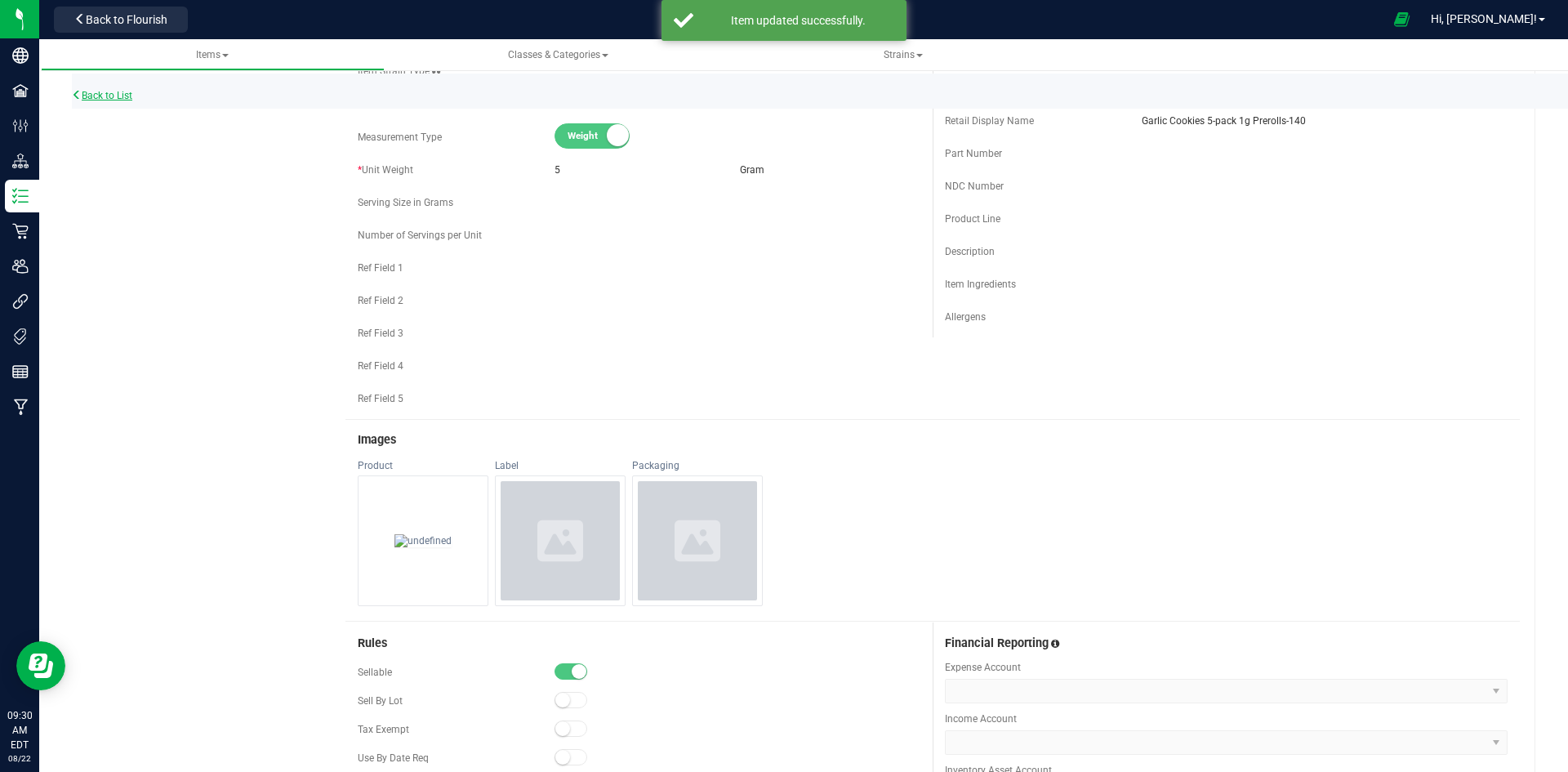
click at [116, 90] on link "Back to List" at bounding box center [103, 95] width 61 height 11
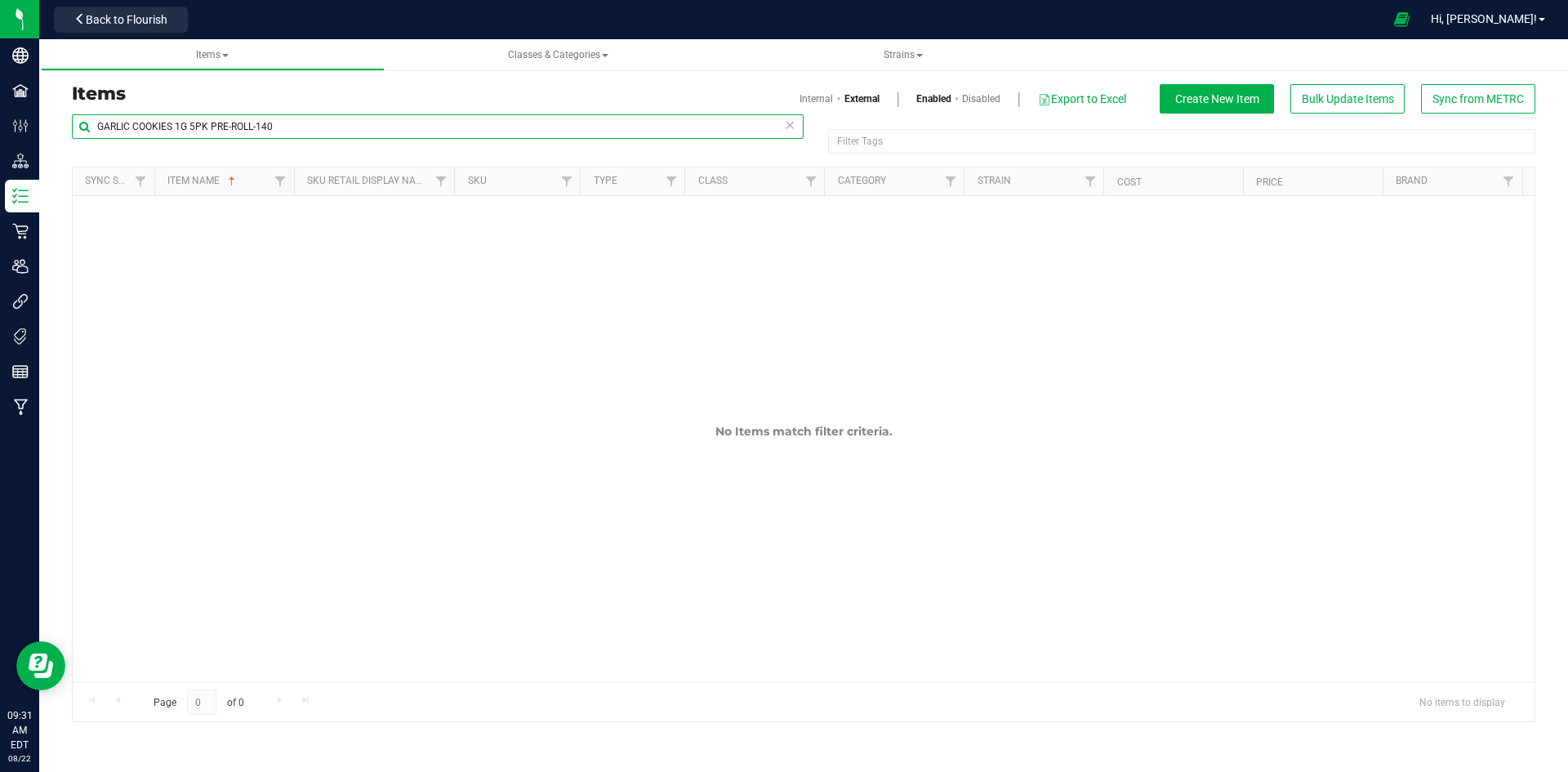
click at [282, 118] on input "GARLIC COOKIES 1G 5PK PRE-ROLL-140" at bounding box center [438, 126] width 731 height 25
paste input "Berry Candy Live Rosin Disposable Vape .5g-258"
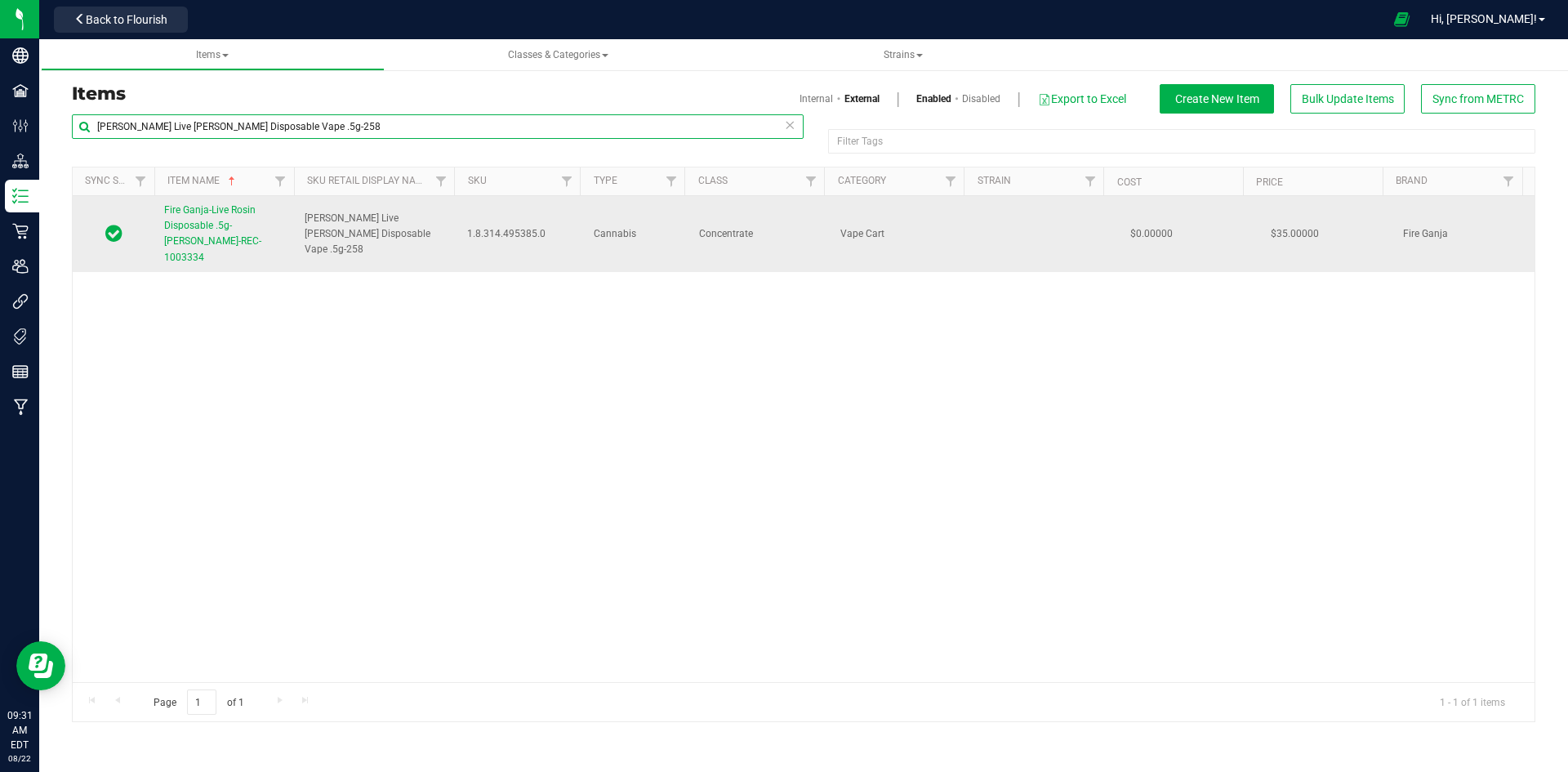
type input "Berry Candy Live Rosin Disposable Vape .5g-258"
click at [236, 235] on span "Fire Ganja-Live Rosin Disposable .5g-Berry Candy-REC-1003334" at bounding box center [213, 234] width 97 height 59
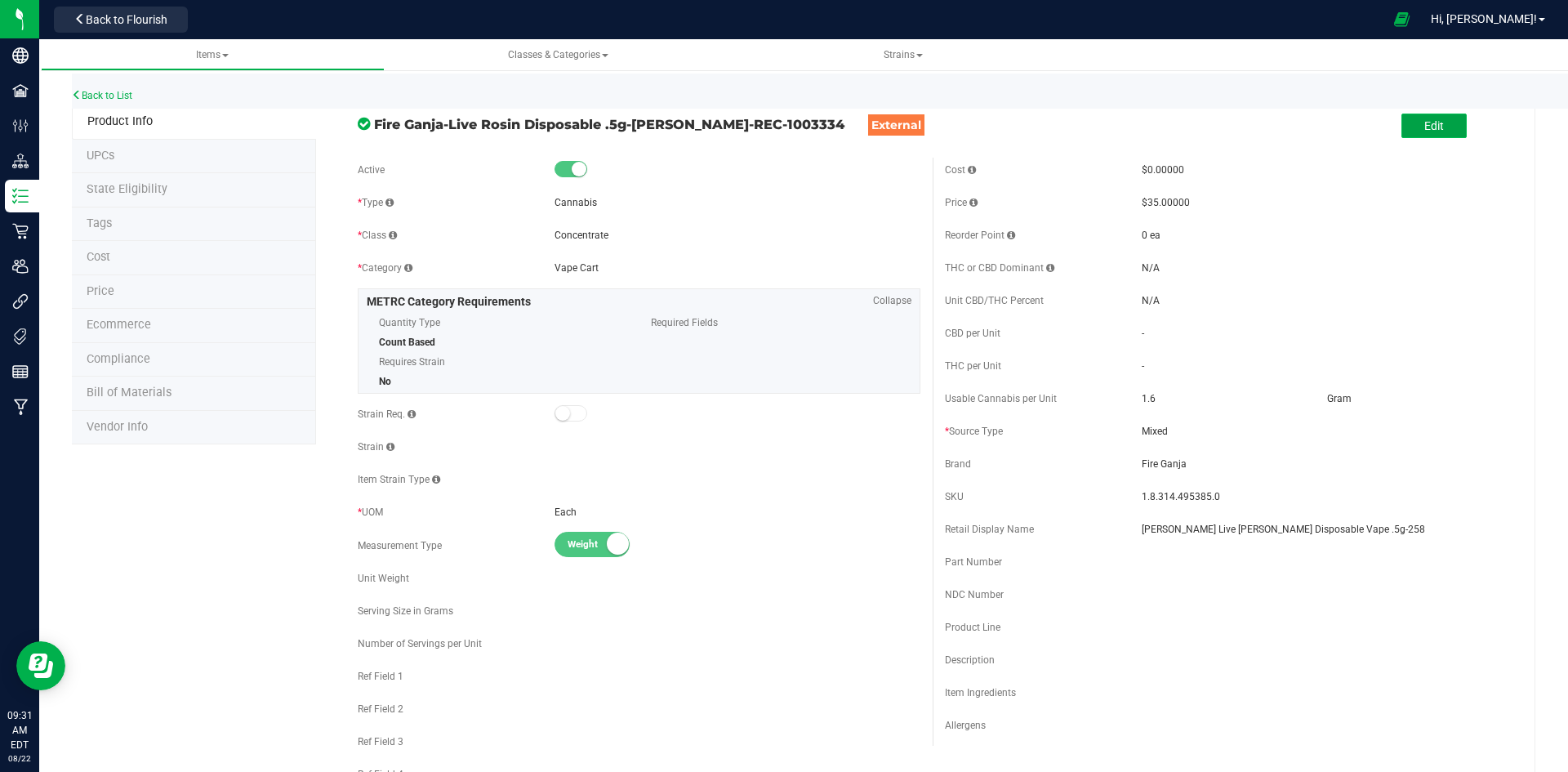
click at [1434, 122] on button "Edit" at bounding box center [1434, 126] width 66 height 25
click at [1316, 530] on input "Berry Candy Live Rosin Disposable Vape .5g-258" at bounding box center [1325, 530] width 366 height 25
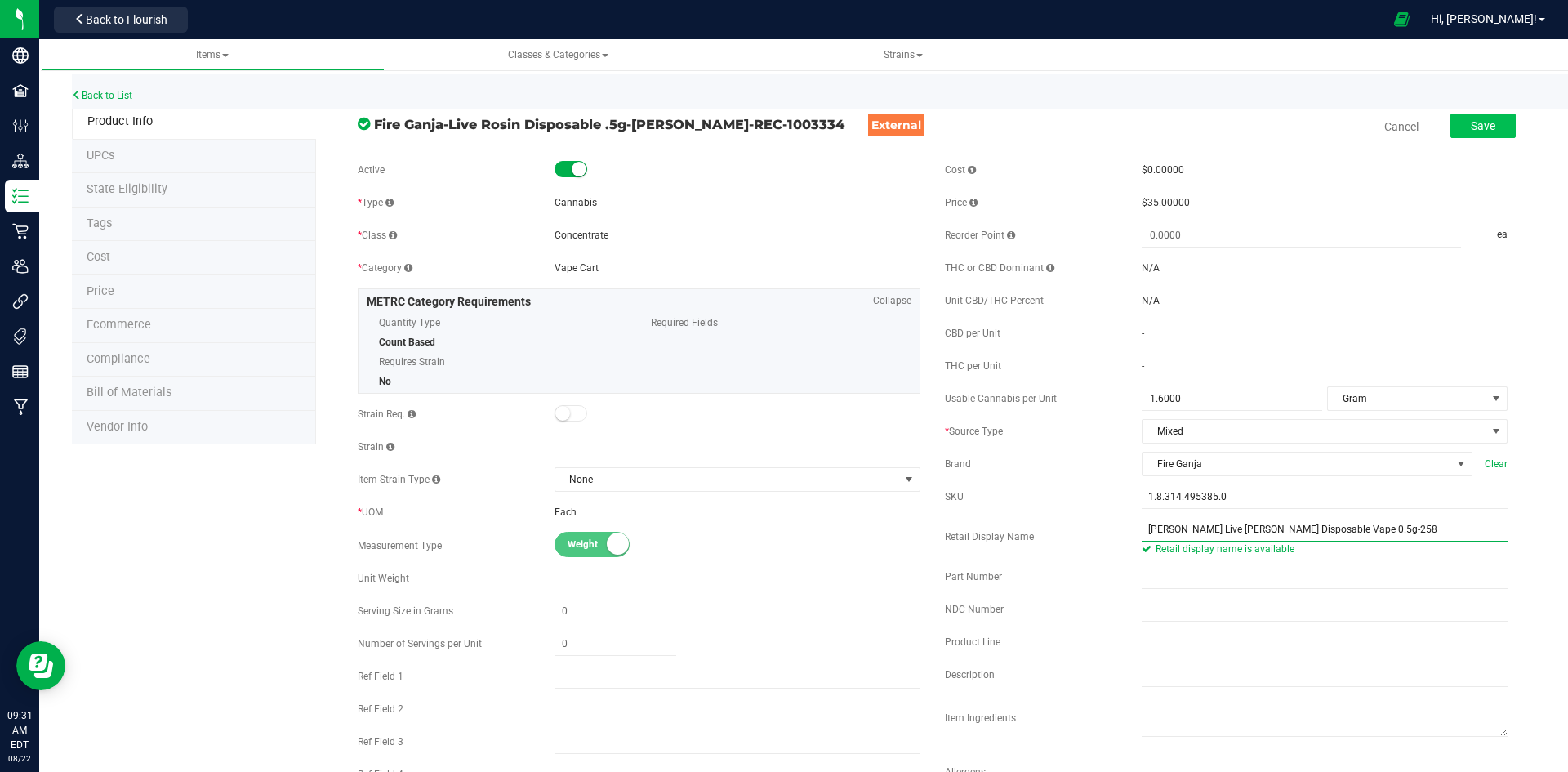
type input "Berry Candy Live Rosin Disposable Vape 0.5g-258"
click at [1476, 126] on span "Save" at bounding box center [1483, 126] width 25 height 13
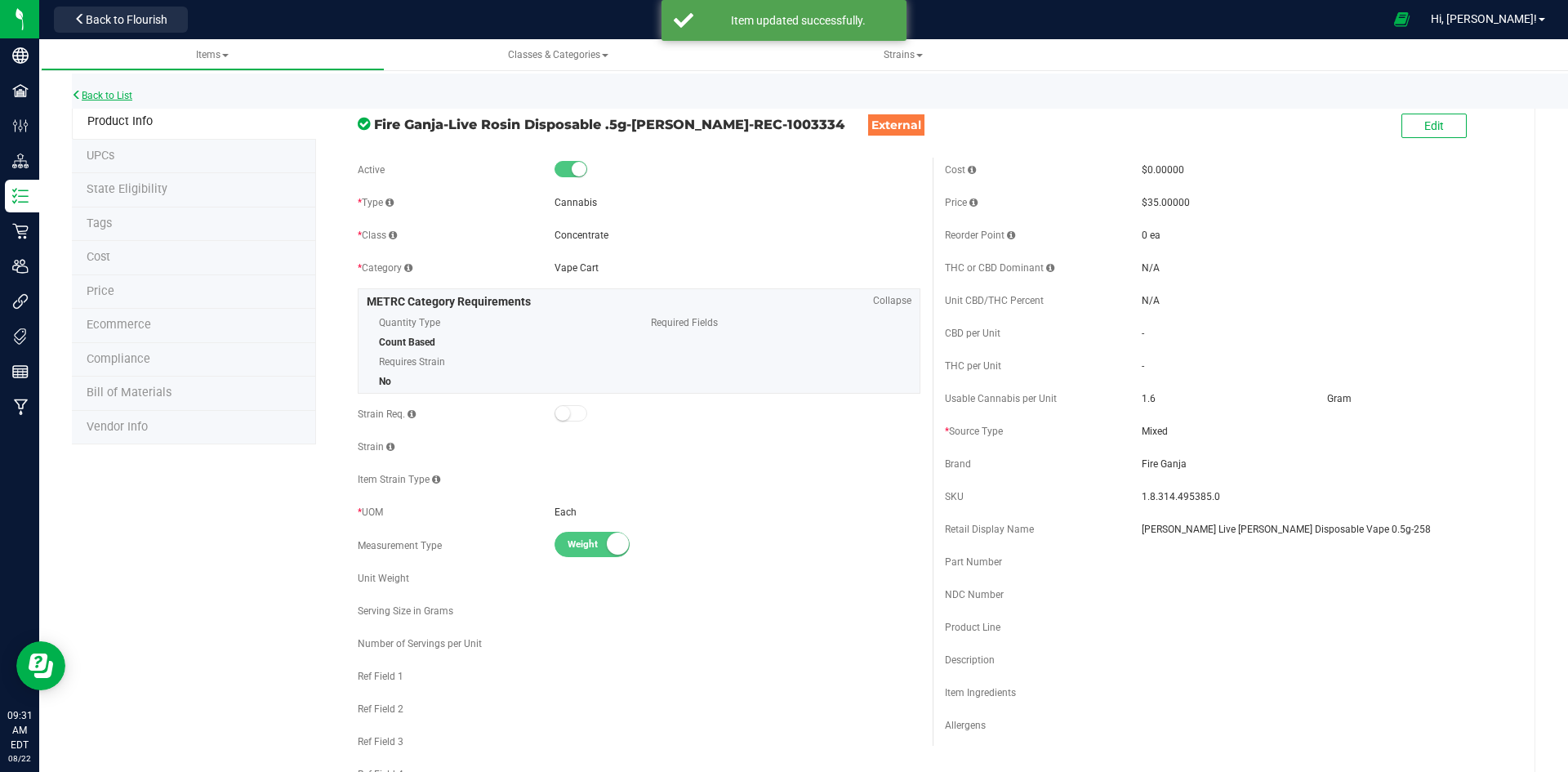
click at [132, 99] on link "Back to List" at bounding box center [103, 95] width 61 height 11
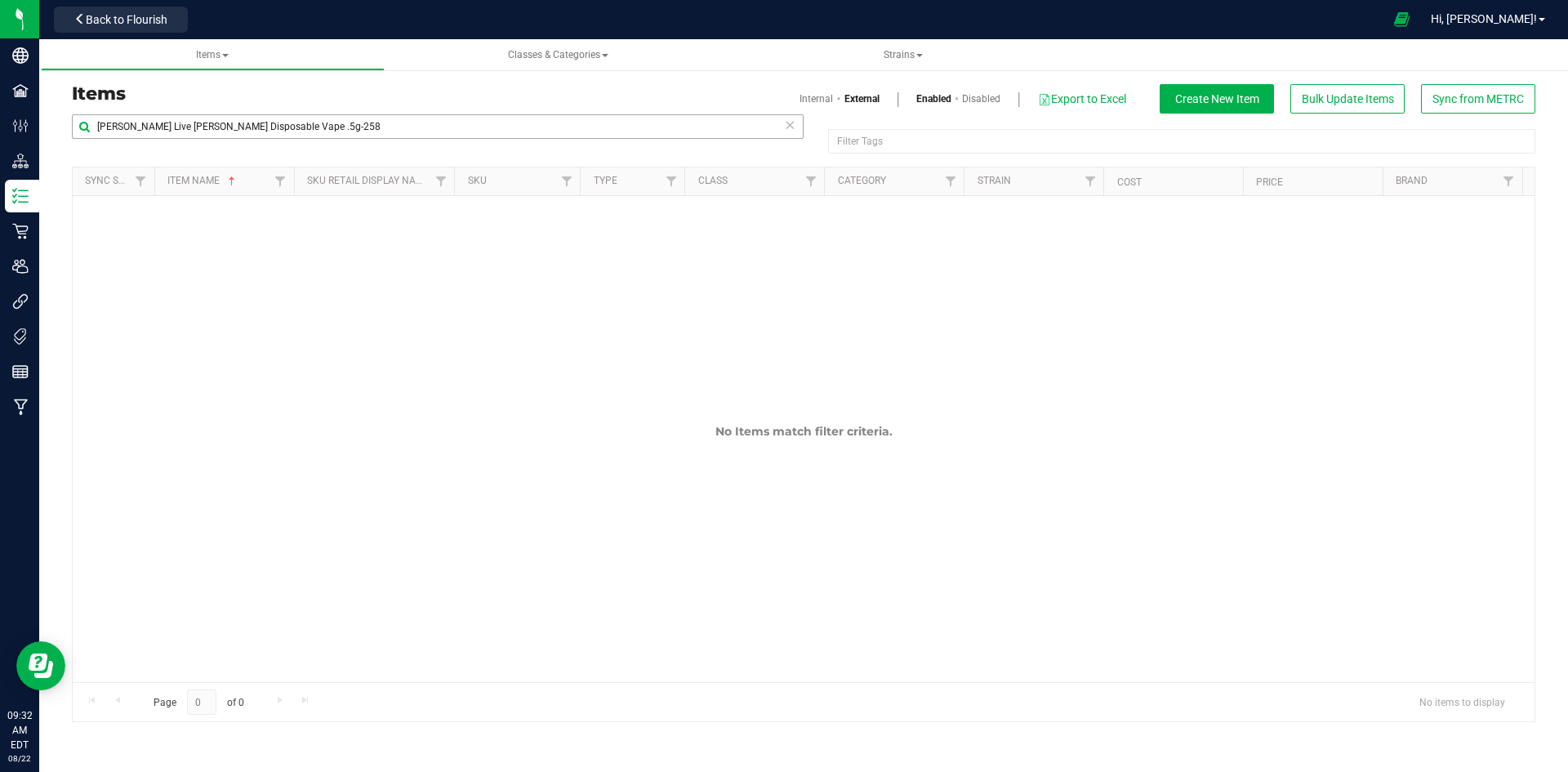
click at [377, 140] on div "Berry Candy Live Rosin Disposable Vape .5g-258" at bounding box center [438, 133] width 731 height 38
click at [377, 126] on input "Berry Candy Live Rosin Disposable Vape .5g-258" at bounding box center [438, 126] width 731 height 25
paste input "Sour Diesel Live Rosin Vape Cart .5g-247"
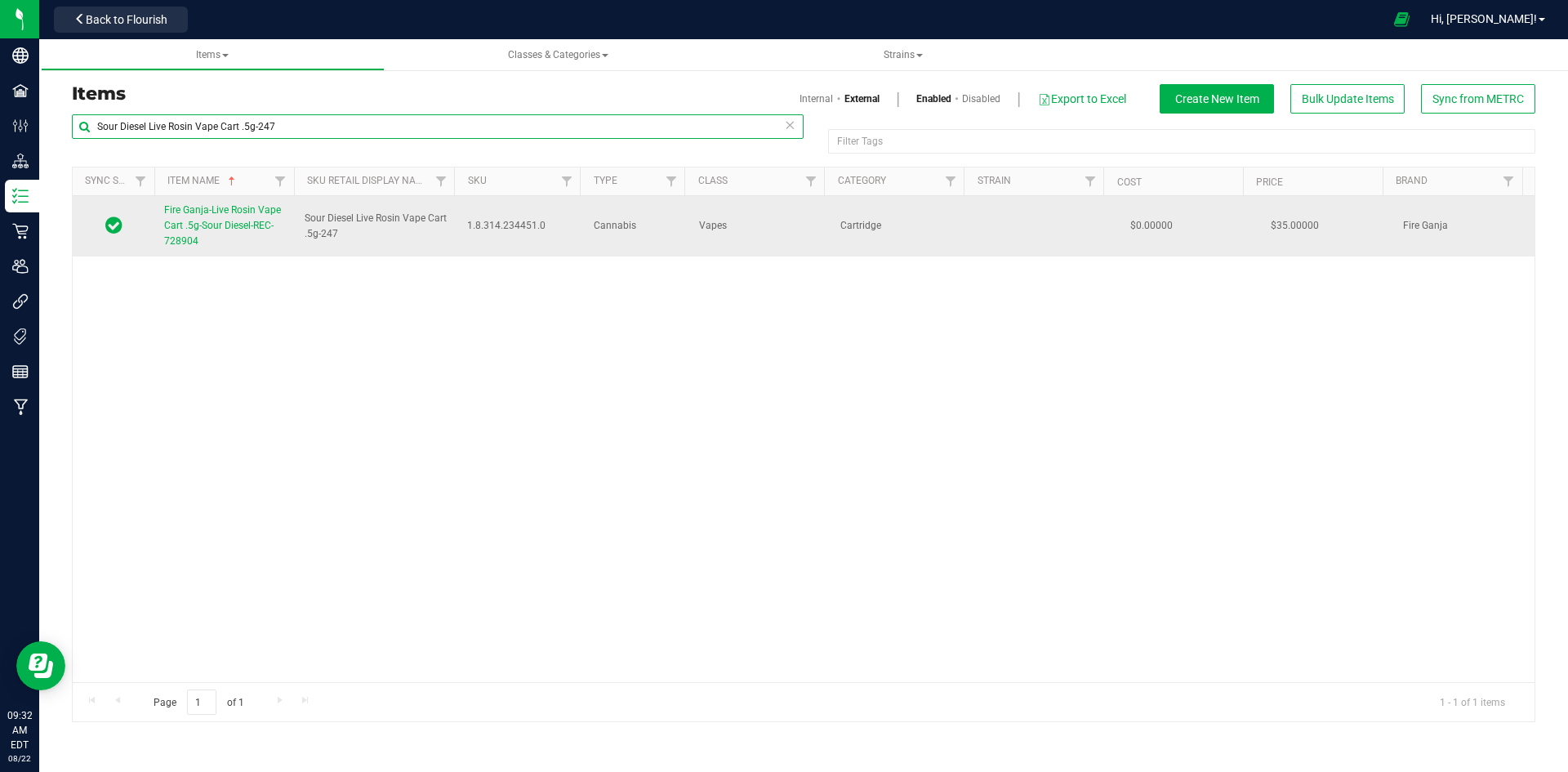
type input "Sour Diesel Live Rosin Vape Cart .5g-247"
click at [235, 238] on link "Fire Ganja-Live Rosin Vape Cart .5g-Sour Diesel-REC-728904" at bounding box center [224, 227] width 121 height 48
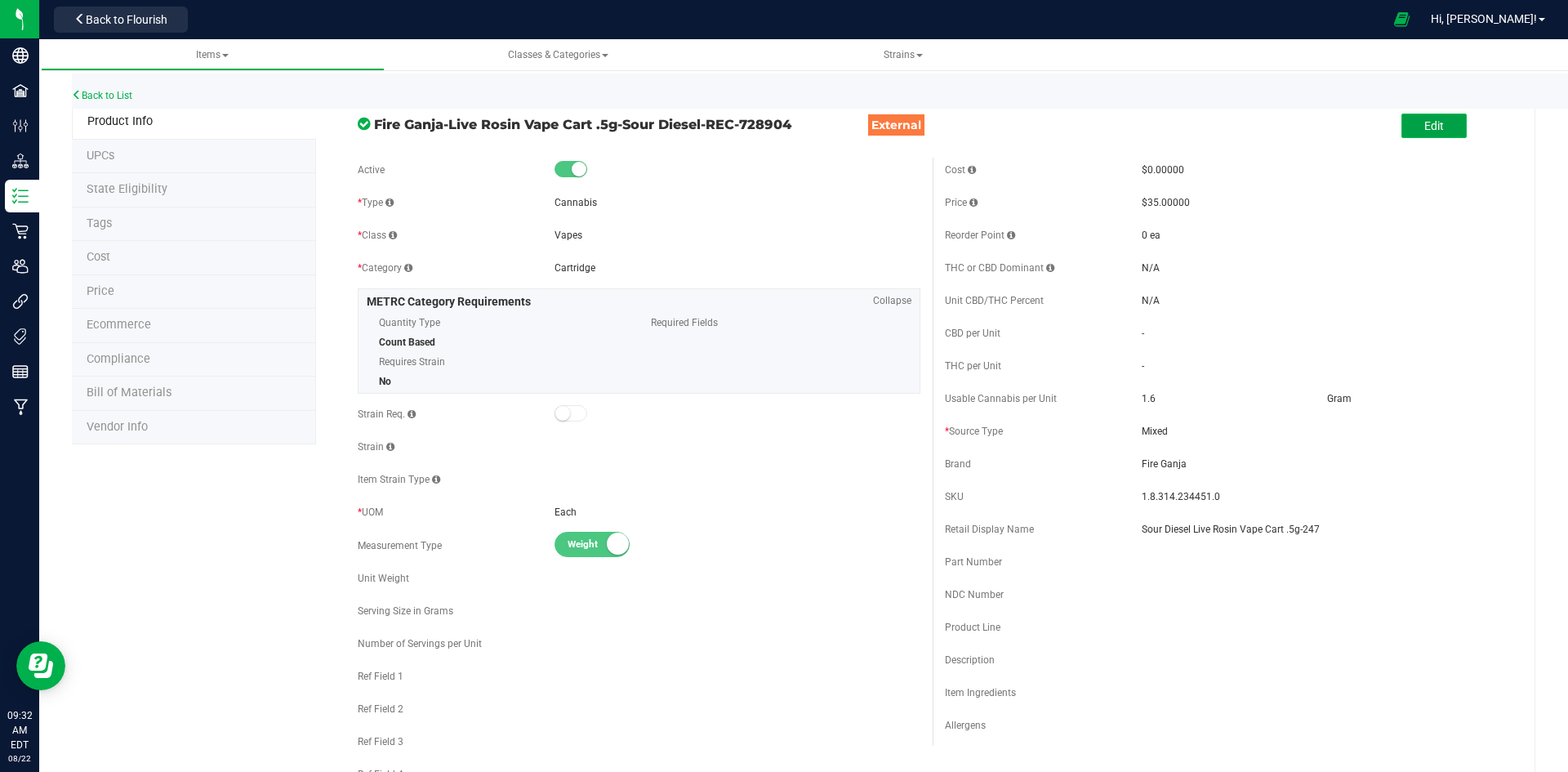
click at [1454, 124] on button "Edit" at bounding box center [1434, 126] width 66 height 25
click at [1285, 529] on input "Sour Diesel Live Rosin Vape Cart .5g-247" at bounding box center [1325, 530] width 366 height 25
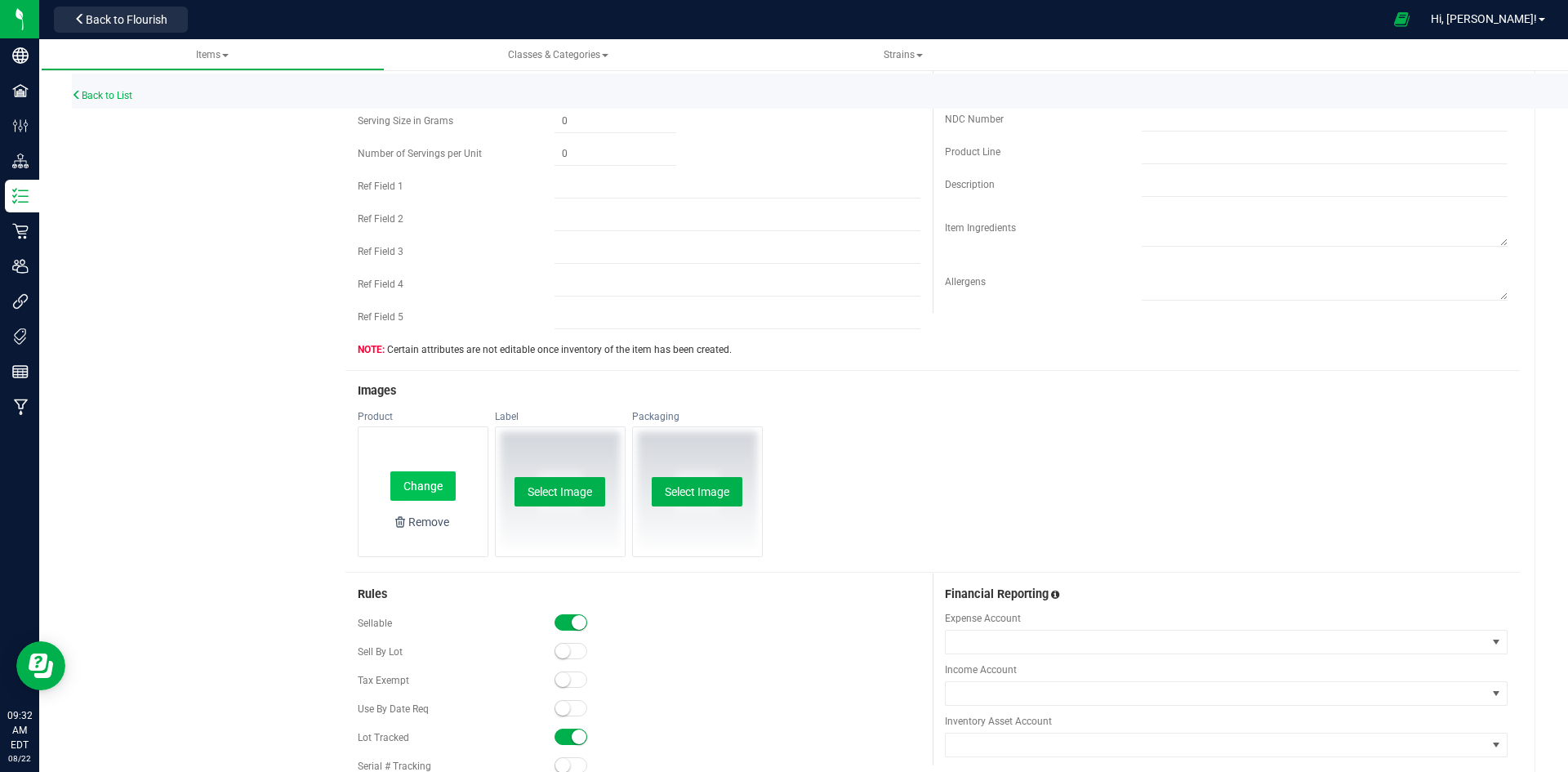
type input "Sour Diesel Live Rosin Vape Cart 0.5g-247"
click at [450, 473] on button "Change" at bounding box center [423, 486] width 66 height 30
click at [416, 486] on button "Change" at bounding box center [423, 486] width 66 height 30
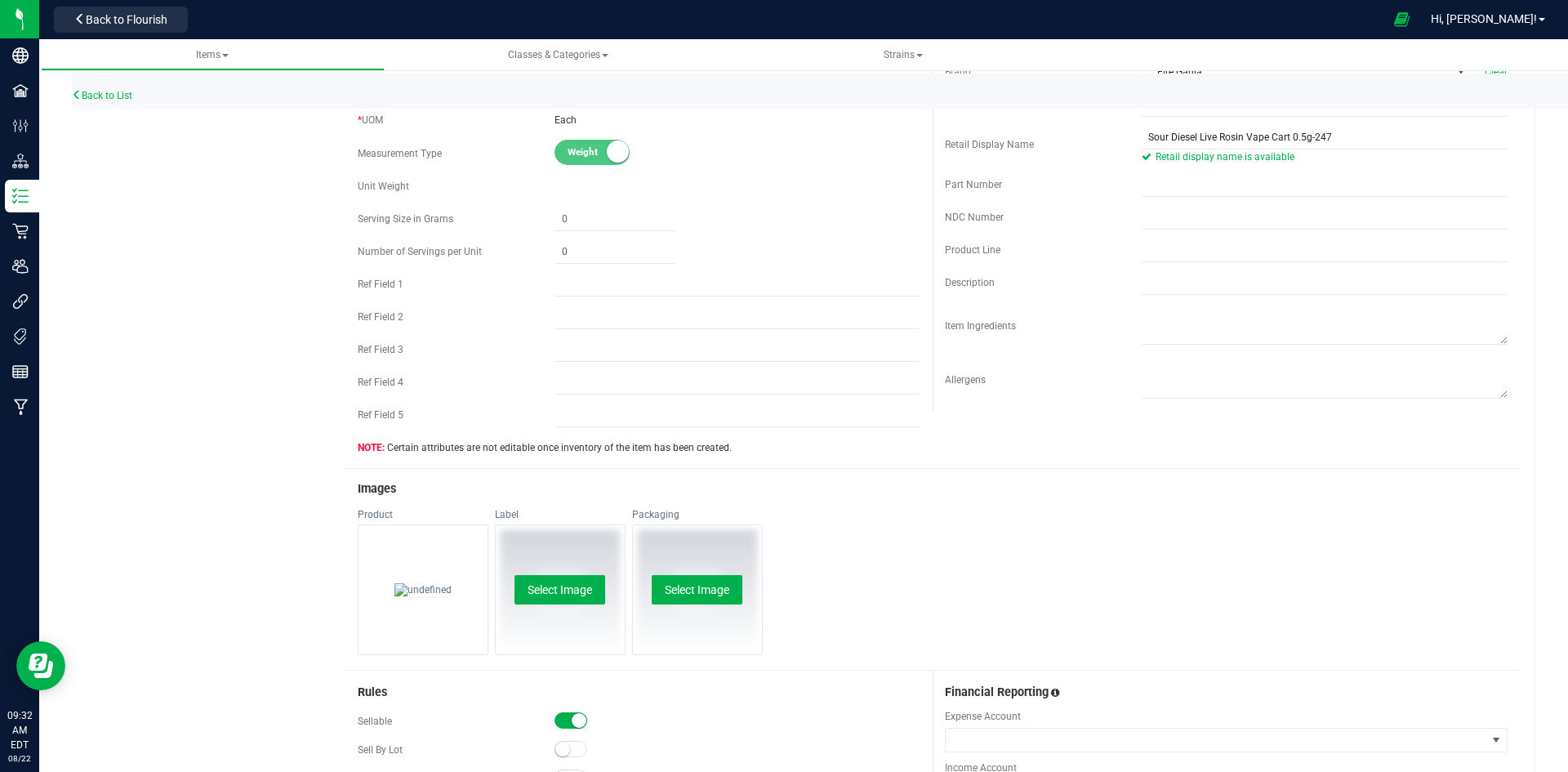
scroll to position [0, 0]
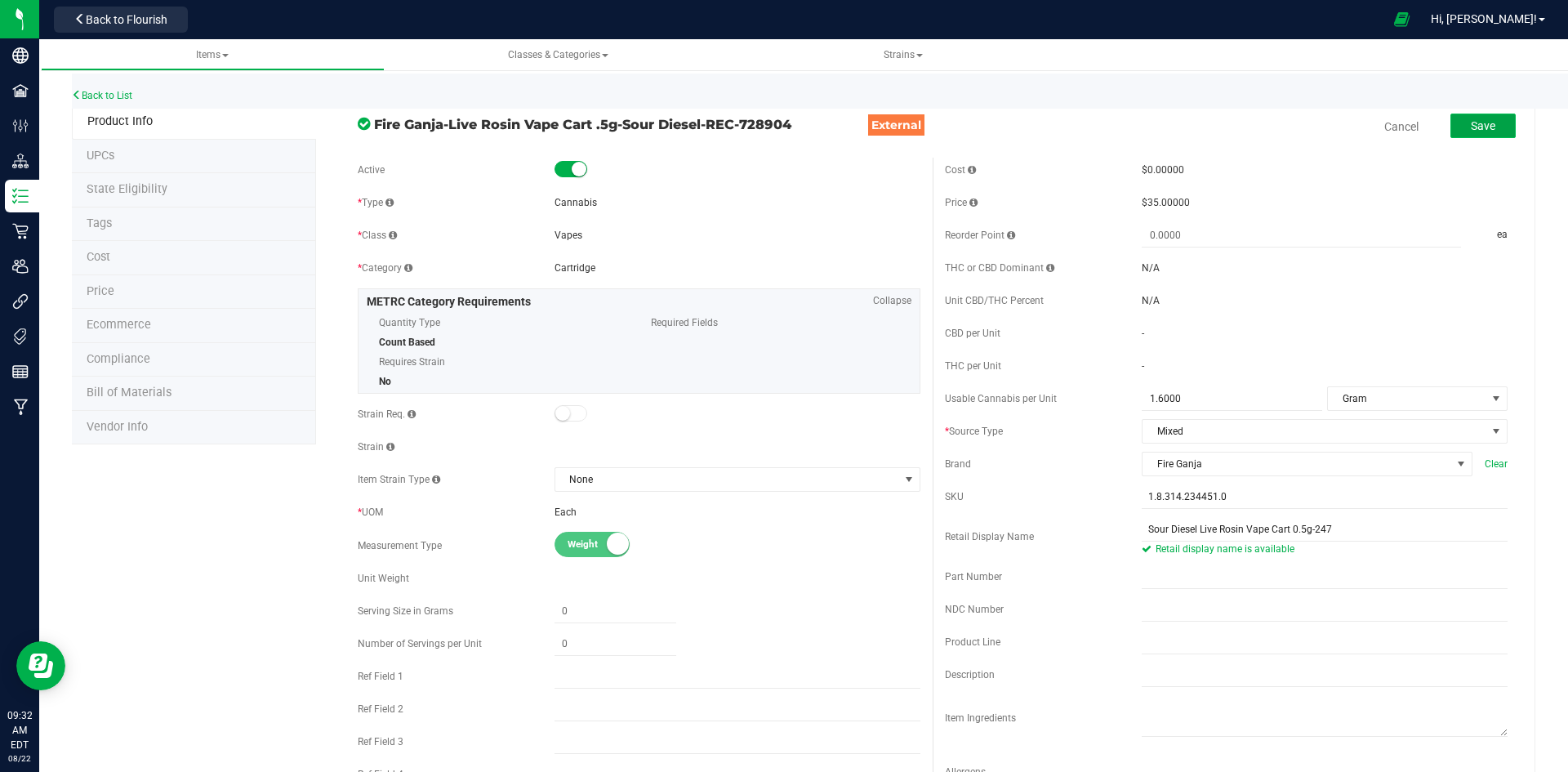
click at [1470, 122] on span "Save" at bounding box center [1483, 126] width 25 height 13
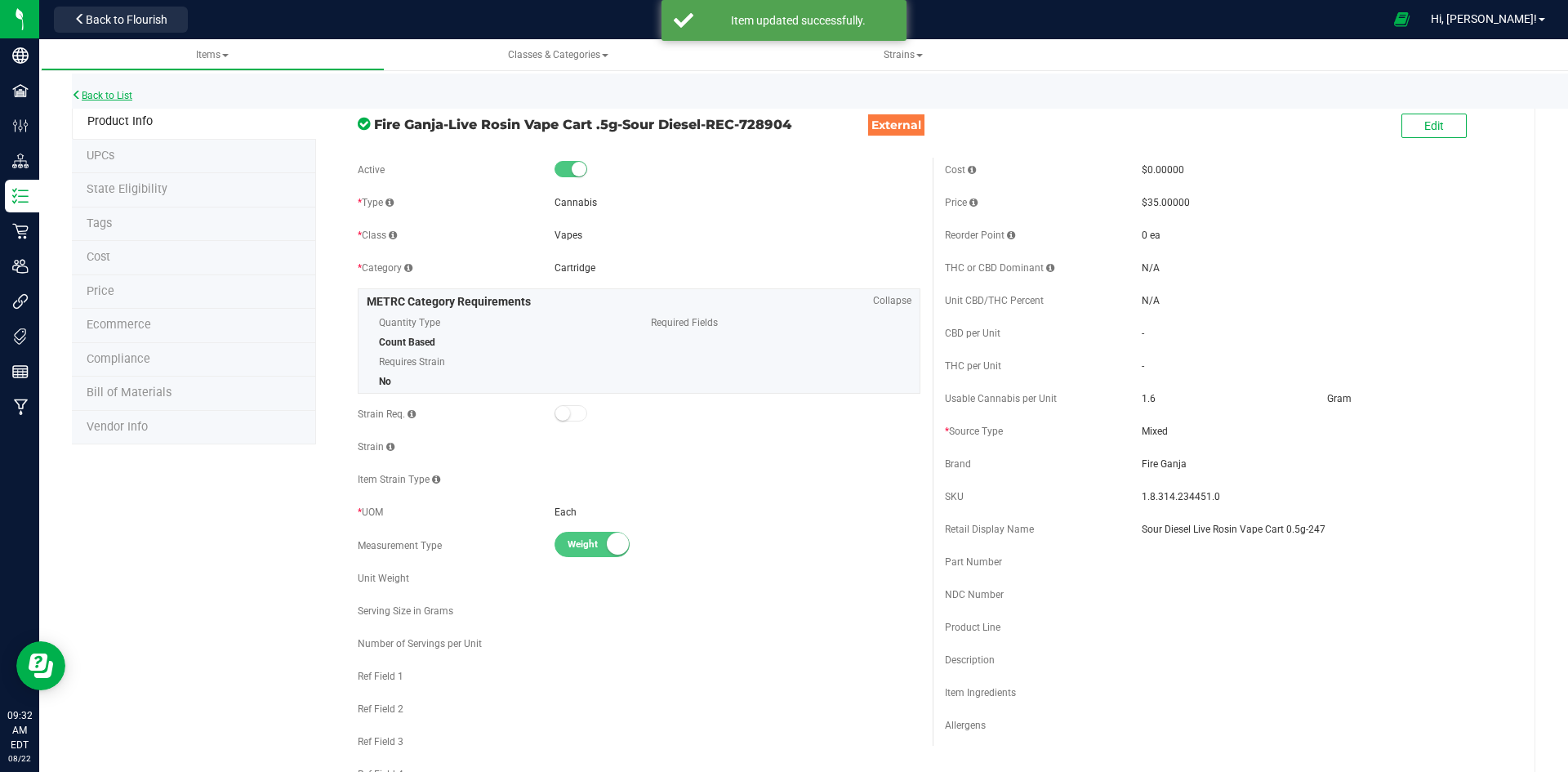
click at [128, 96] on link "Back to List" at bounding box center [103, 95] width 61 height 11
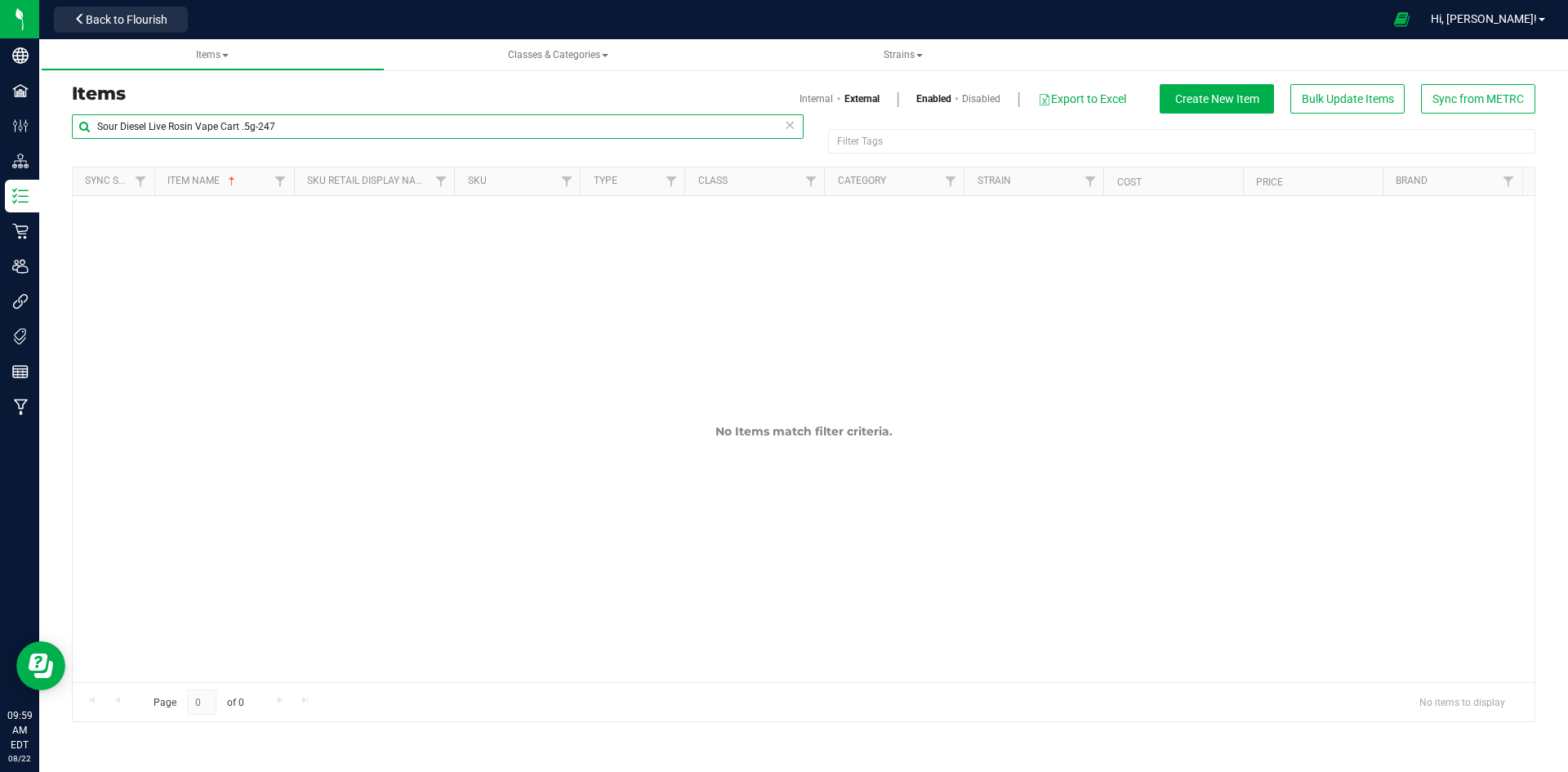
click at [291, 132] on input "Sour Diesel Live Rosin Vape Cart .5g-247" at bounding box center [438, 126] width 731 height 25
paste input "1.28.303.372628.0"
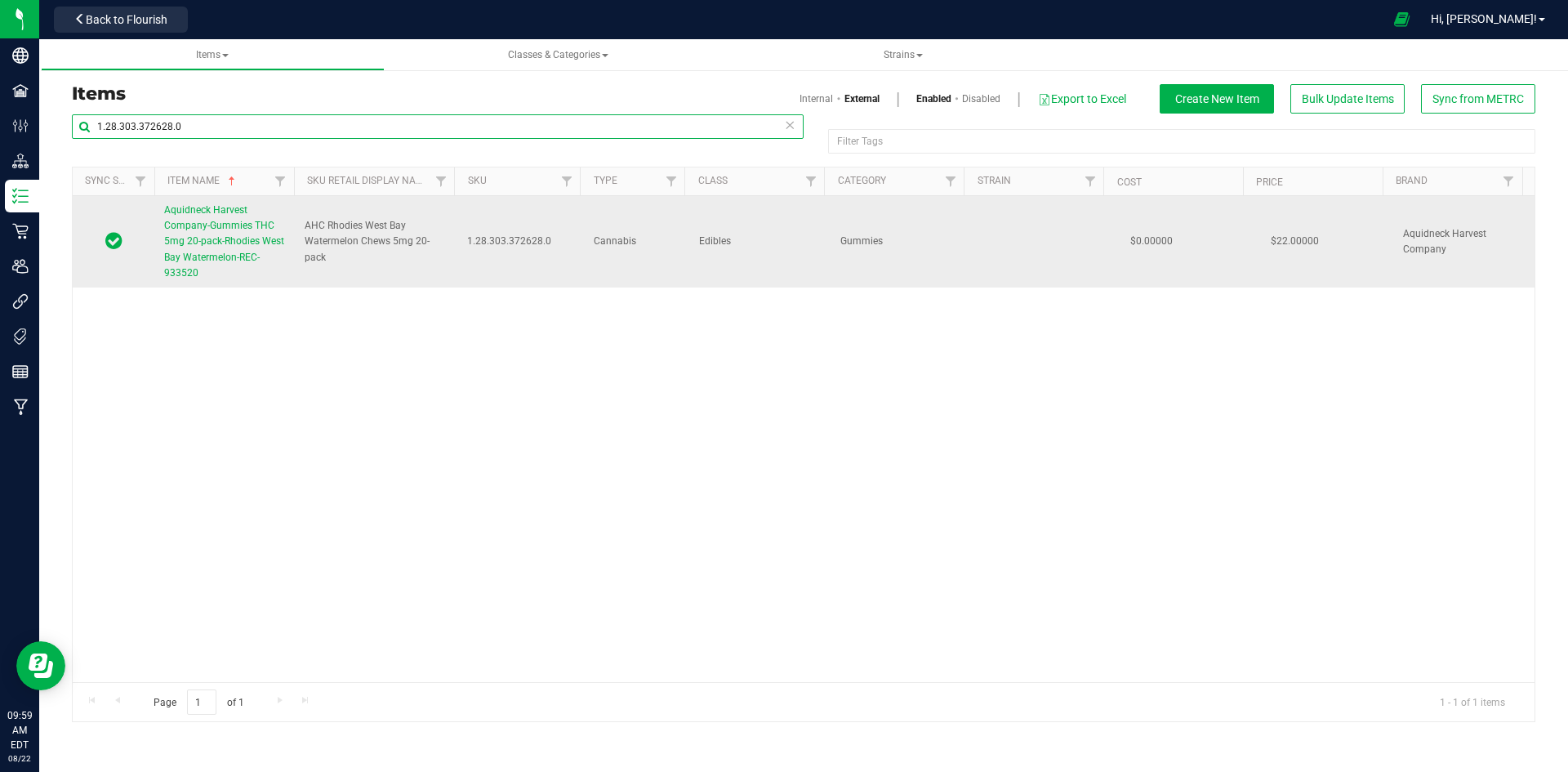
type input "1.28.303.372628.0"
click at [252, 250] on span "Aquidneck Harvest Company-Gummies THC 5mg 20-pack-Rhodies West Bay Watermelon-R…" at bounding box center [224, 241] width 120 height 75
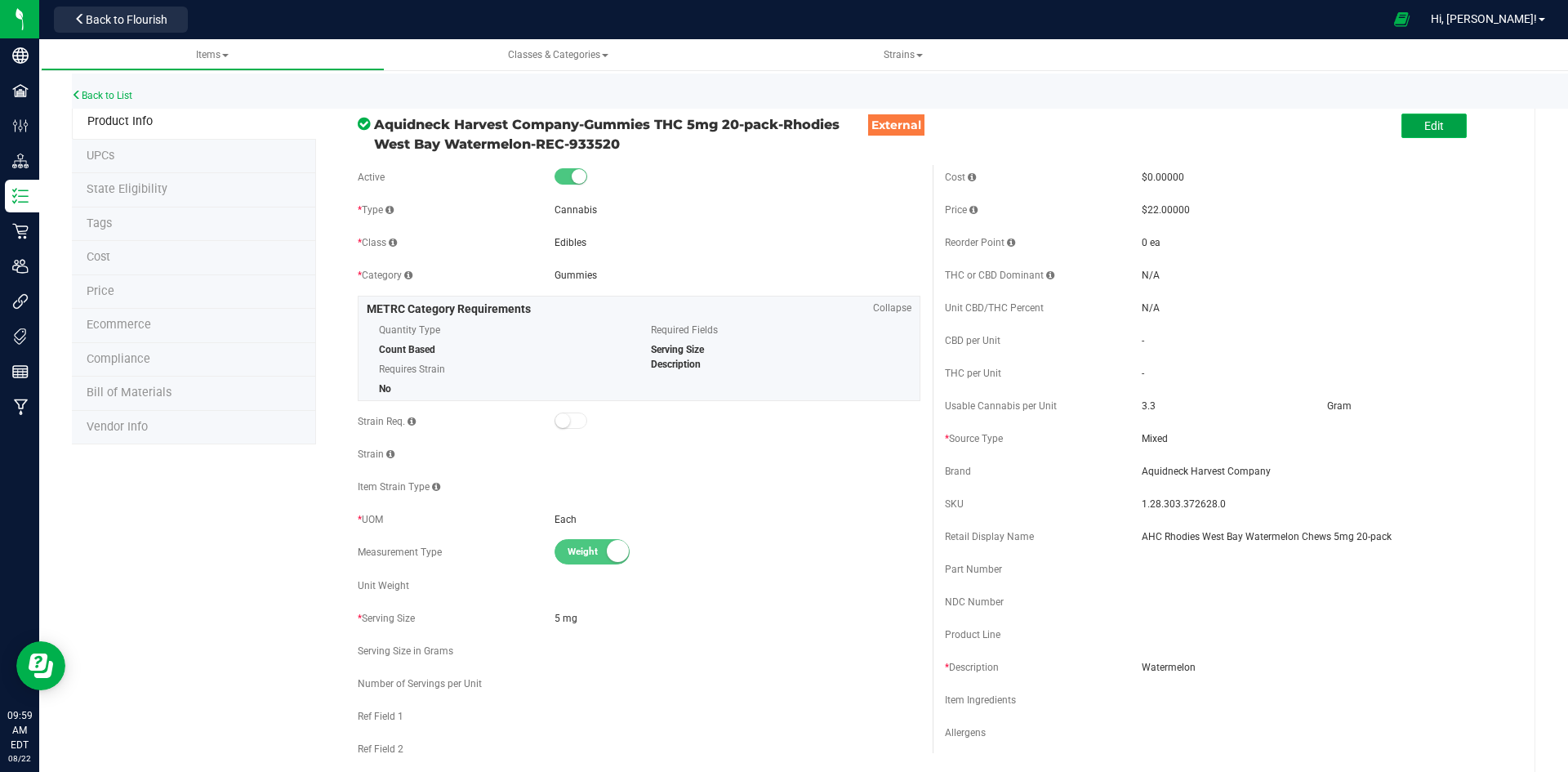
click at [1404, 131] on button "Edit" at bounding box center [1434, 126] width 66 height 25
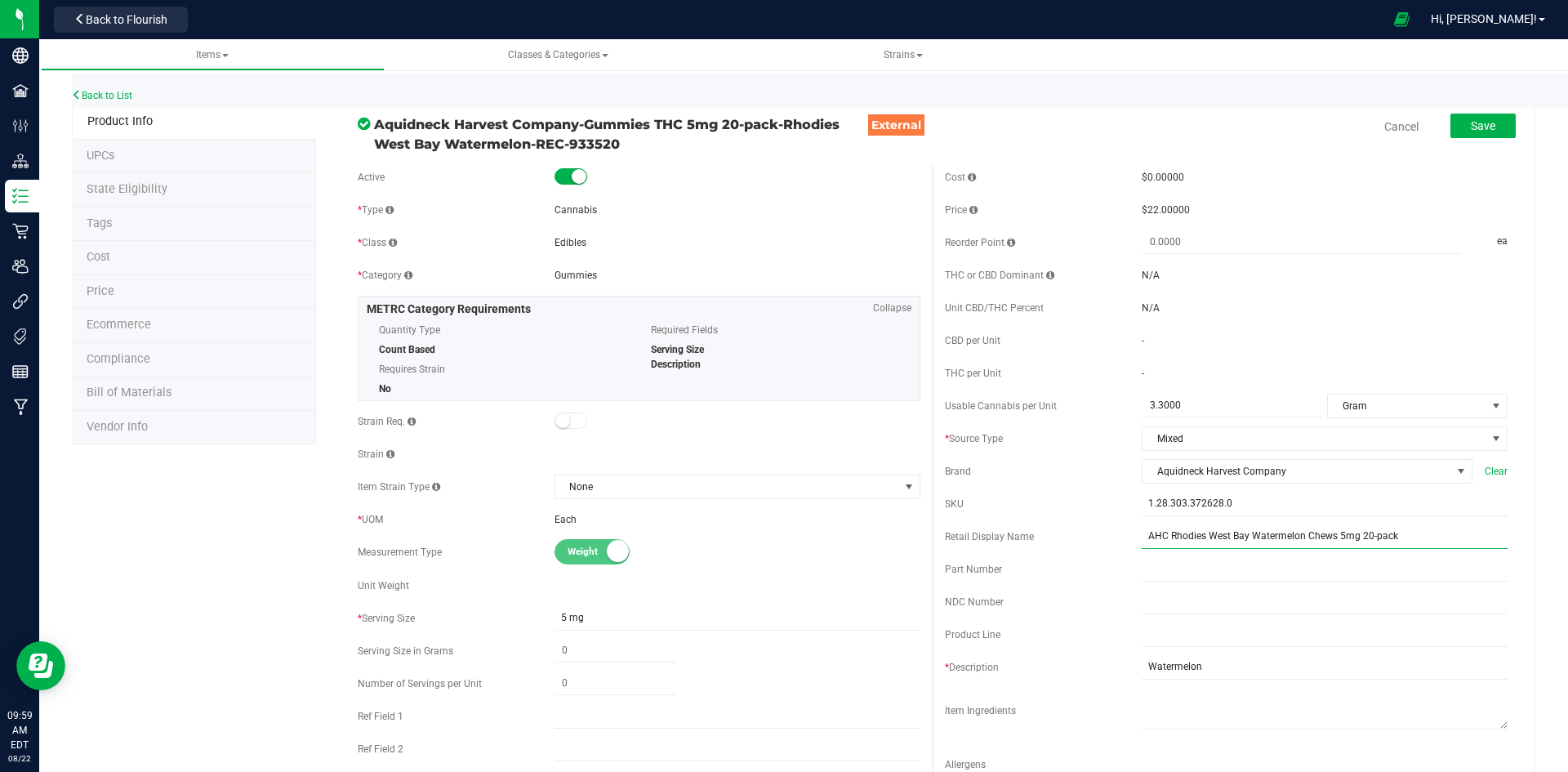
click at [1147, 540] on input "AHC Rhodies West Bay Watermelon Chews 5mg 20-pack" at bounding box center [1325, 537] width 366 height 25
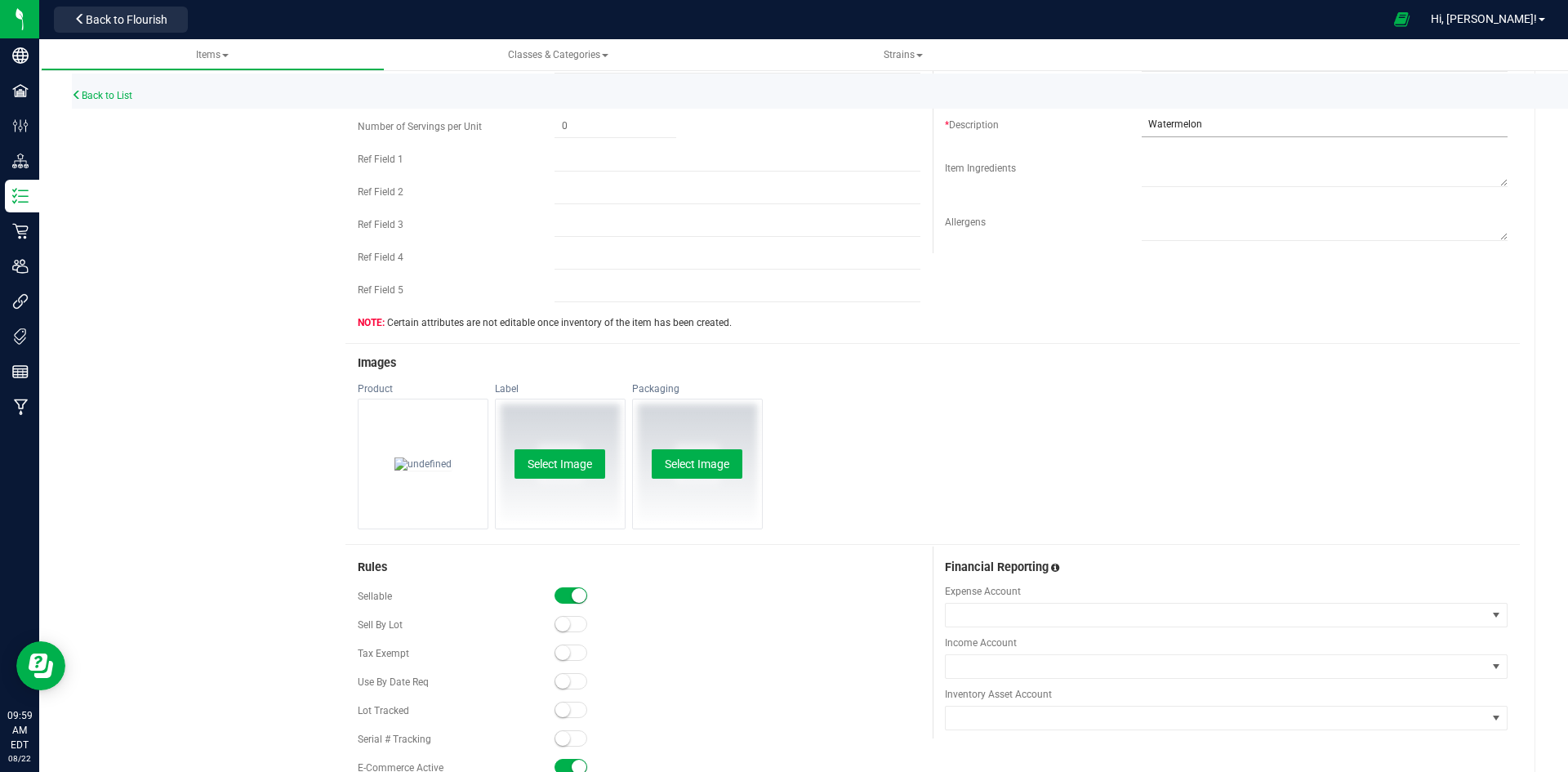
scroll to position [245, 0]
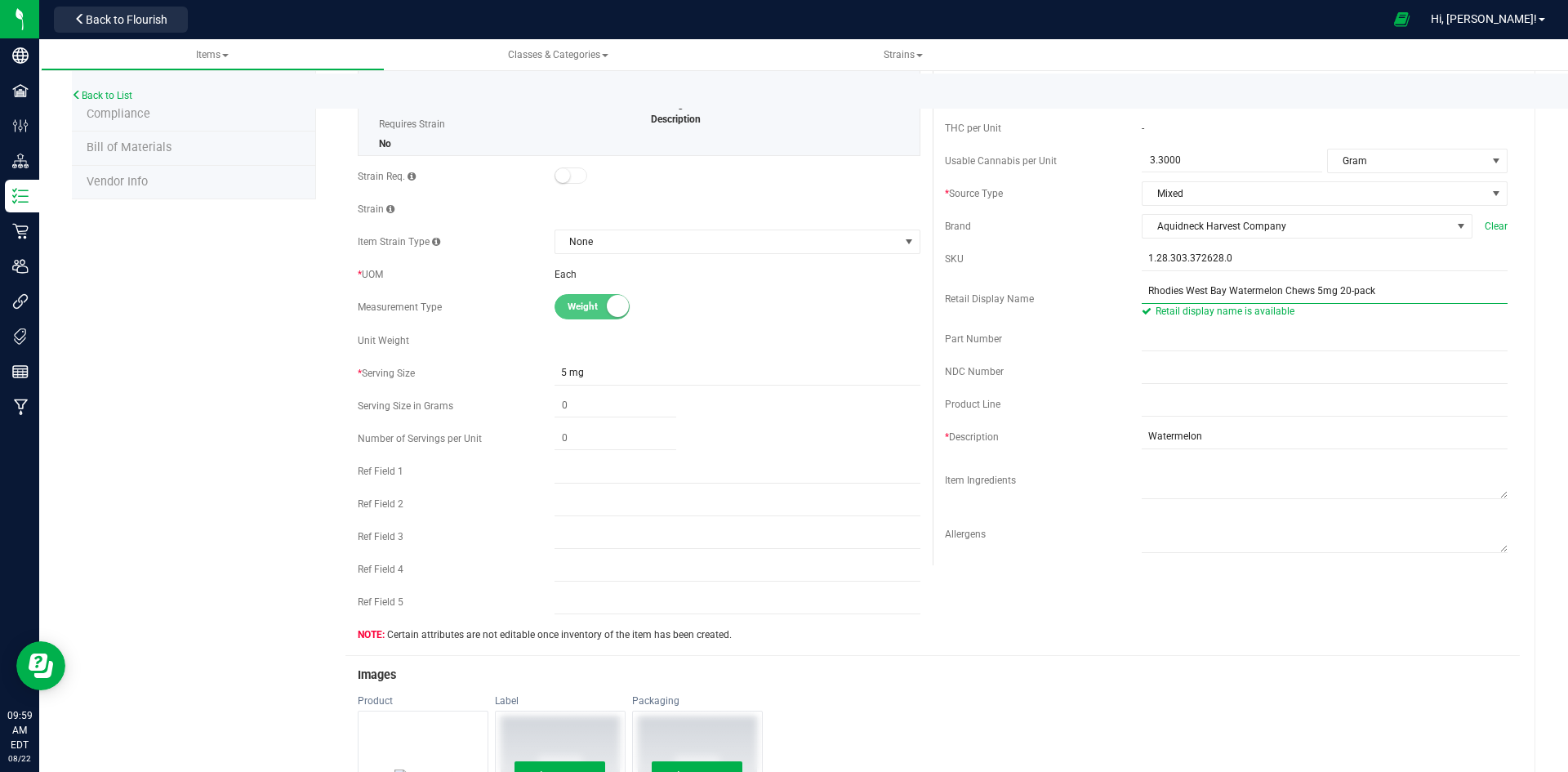
click at [1392, 297] on input "Rhodies West Bay Watermelon Chews 5mg 20-pack" at bounding box center [1325, 292] width 366 height 25
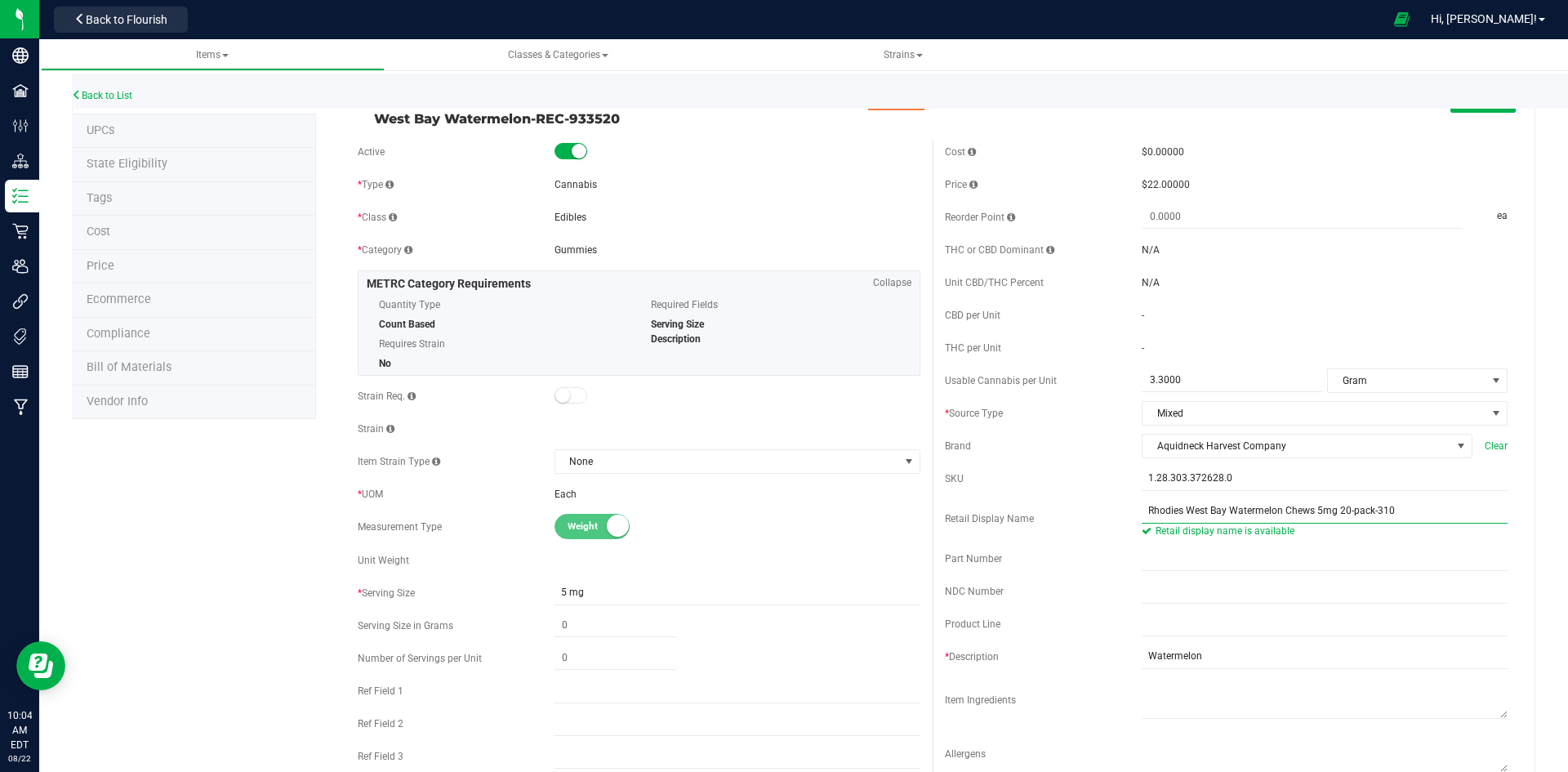
scroll to position [0, 0]
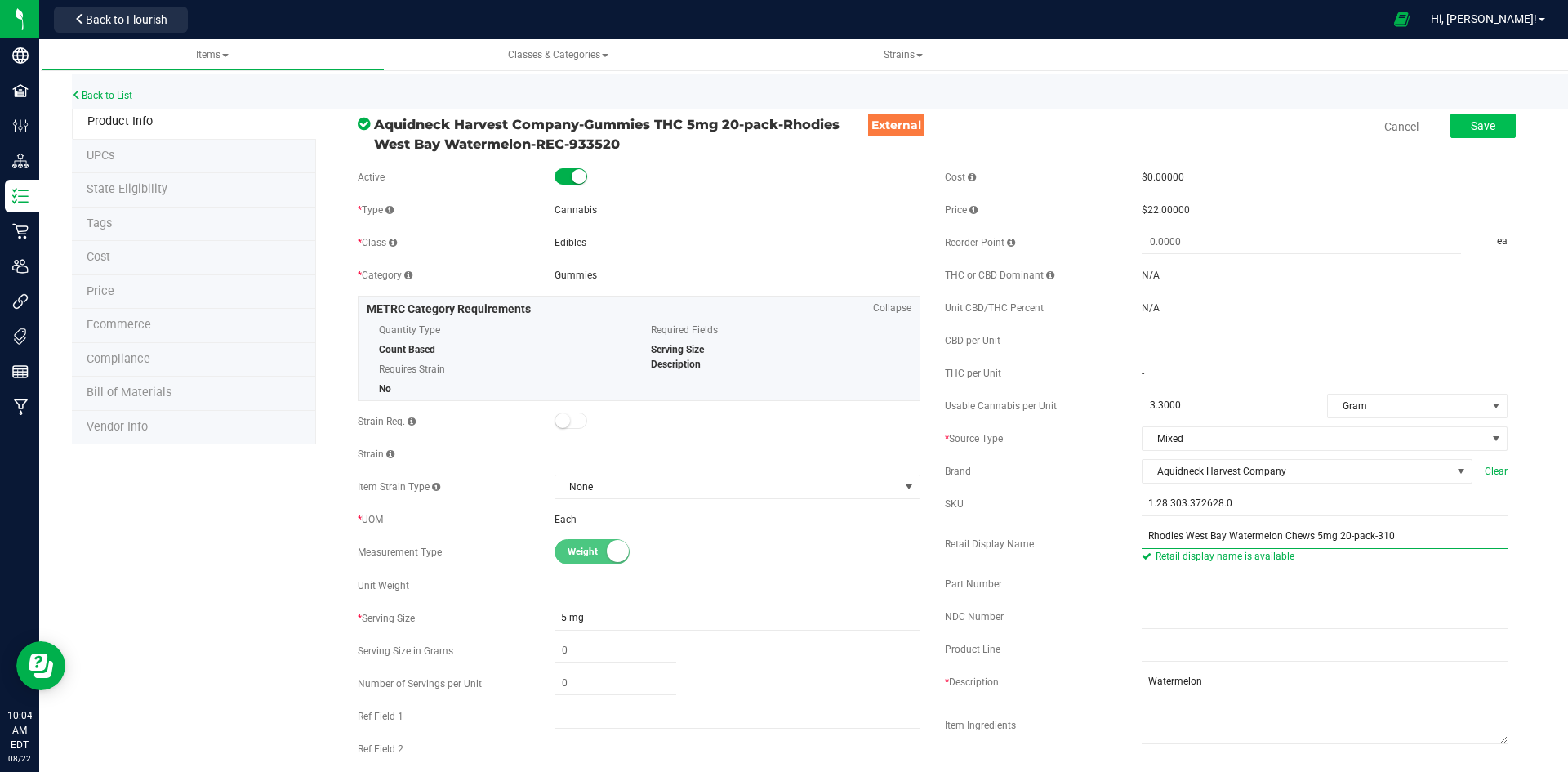
type input "Rhodies West Bay Watermelon Chews 5mg 20-pack-310"
click at [1463, 134] on button "Save" at bounding box center [1483, 126] width 66 height 25
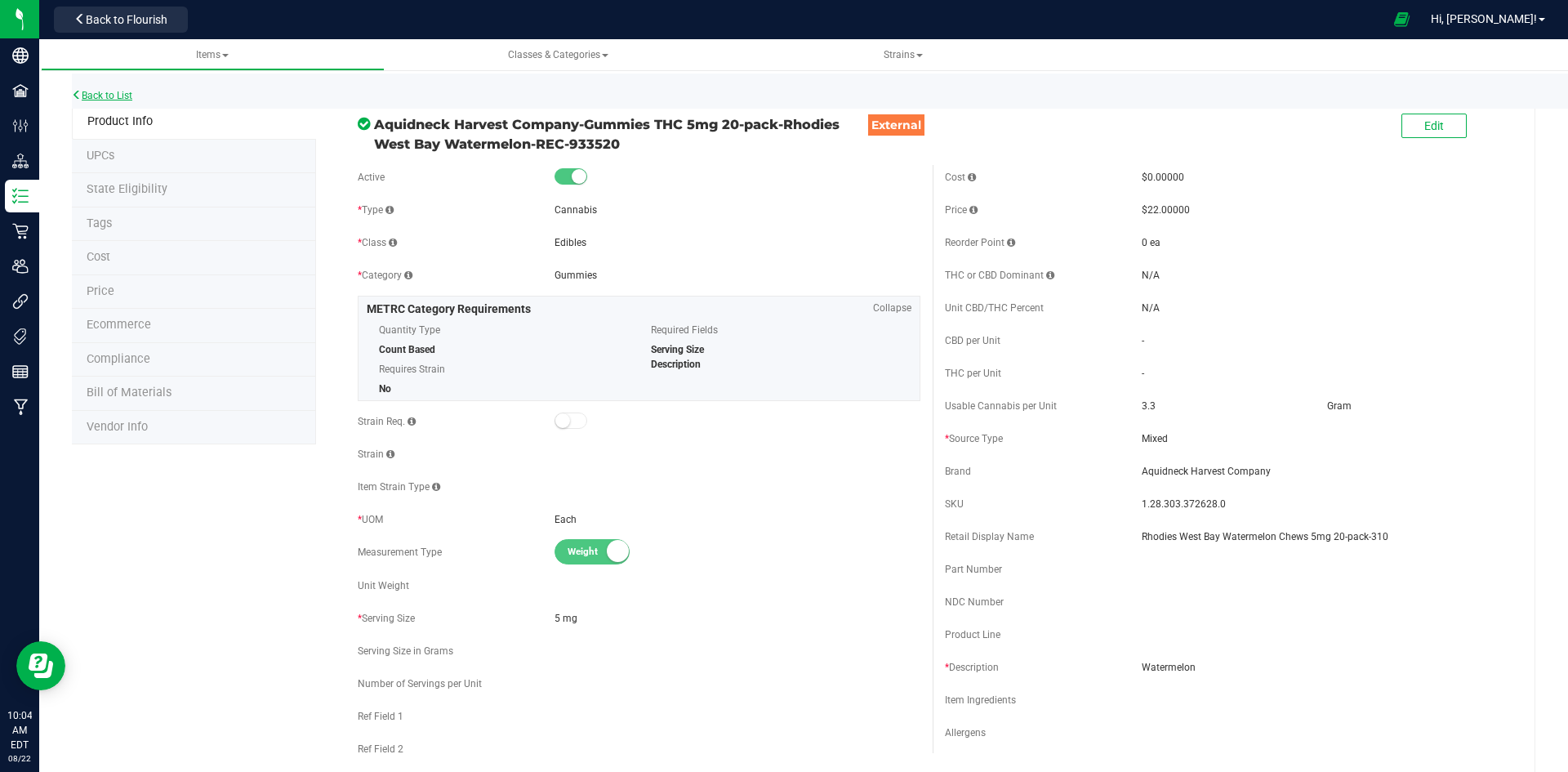
click at [113, 97] on link "Back to List" at bounding box center [103, 95] width 61 height 11
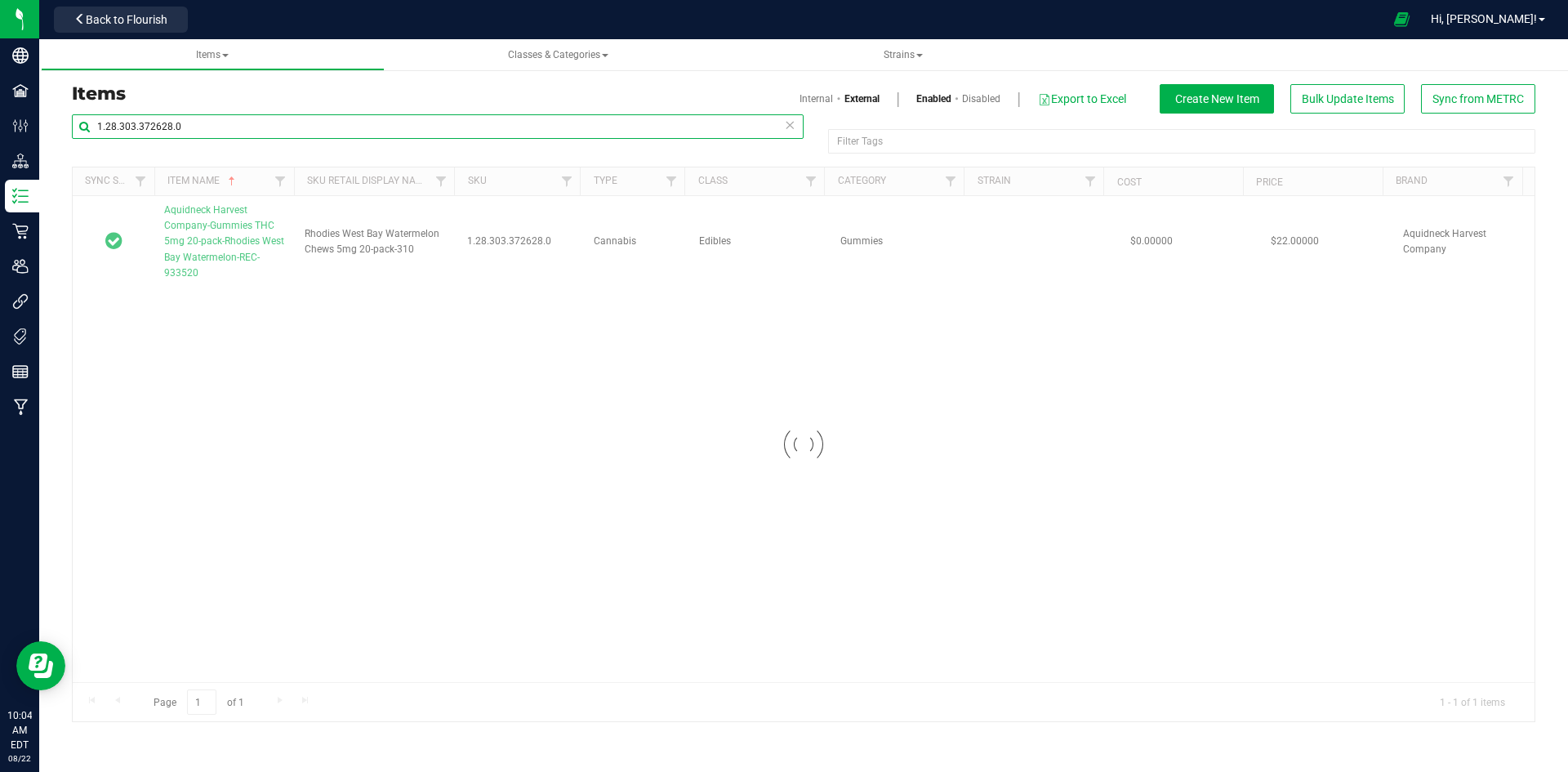
click at [272, 131] on input "1.28.303.372628.0" at bounding box center [438, 126] width 731 height 25
paste input "51006"
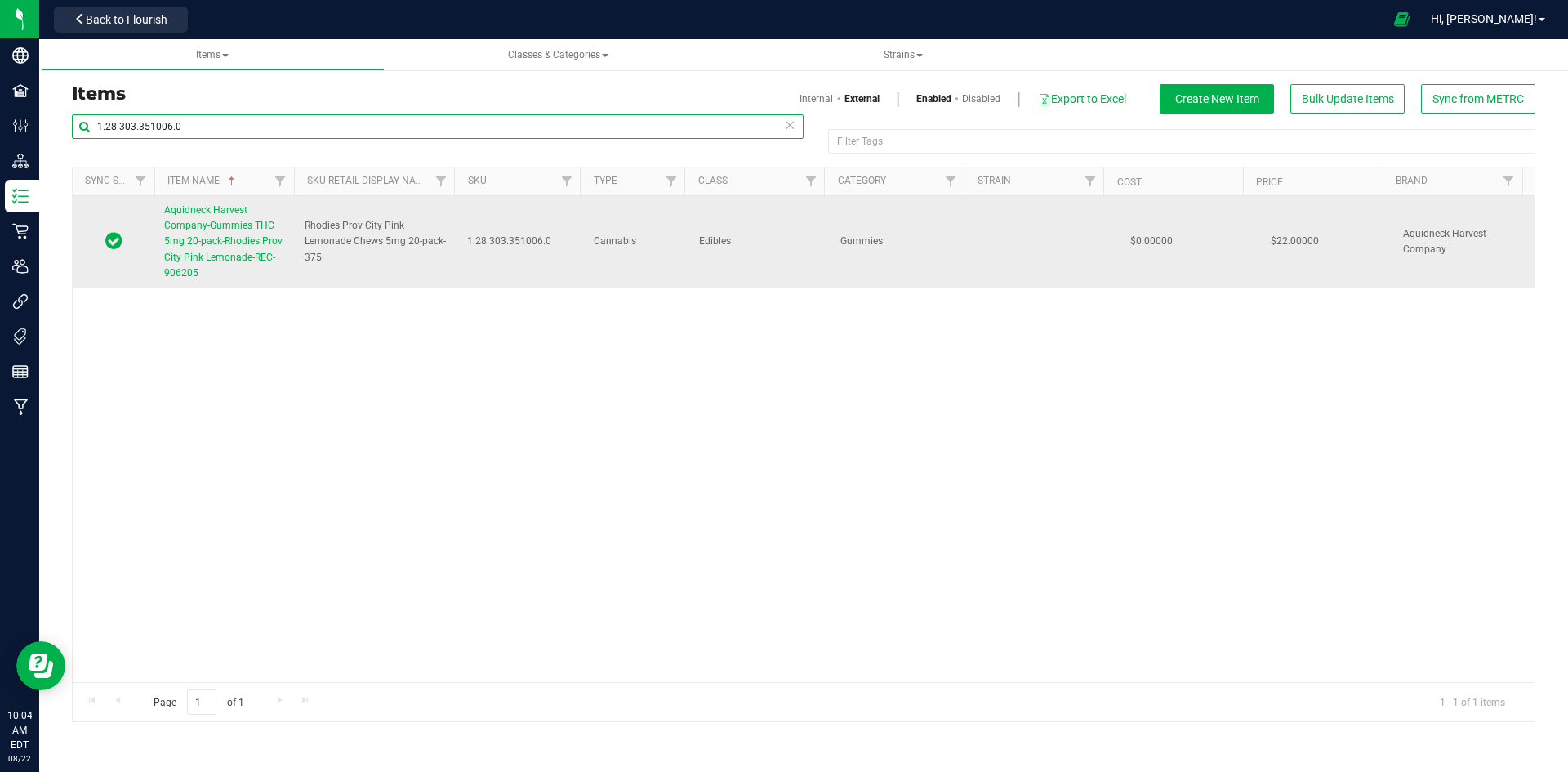
type input "1.28.303.351006.0"
click at [262, 255] on span "Aquidneck Harvest Company-Gummies THC 5mg 20-pack-Rhodies Prov City Pink Lemona…" at bounding box center [223, 241] width 118 height 75
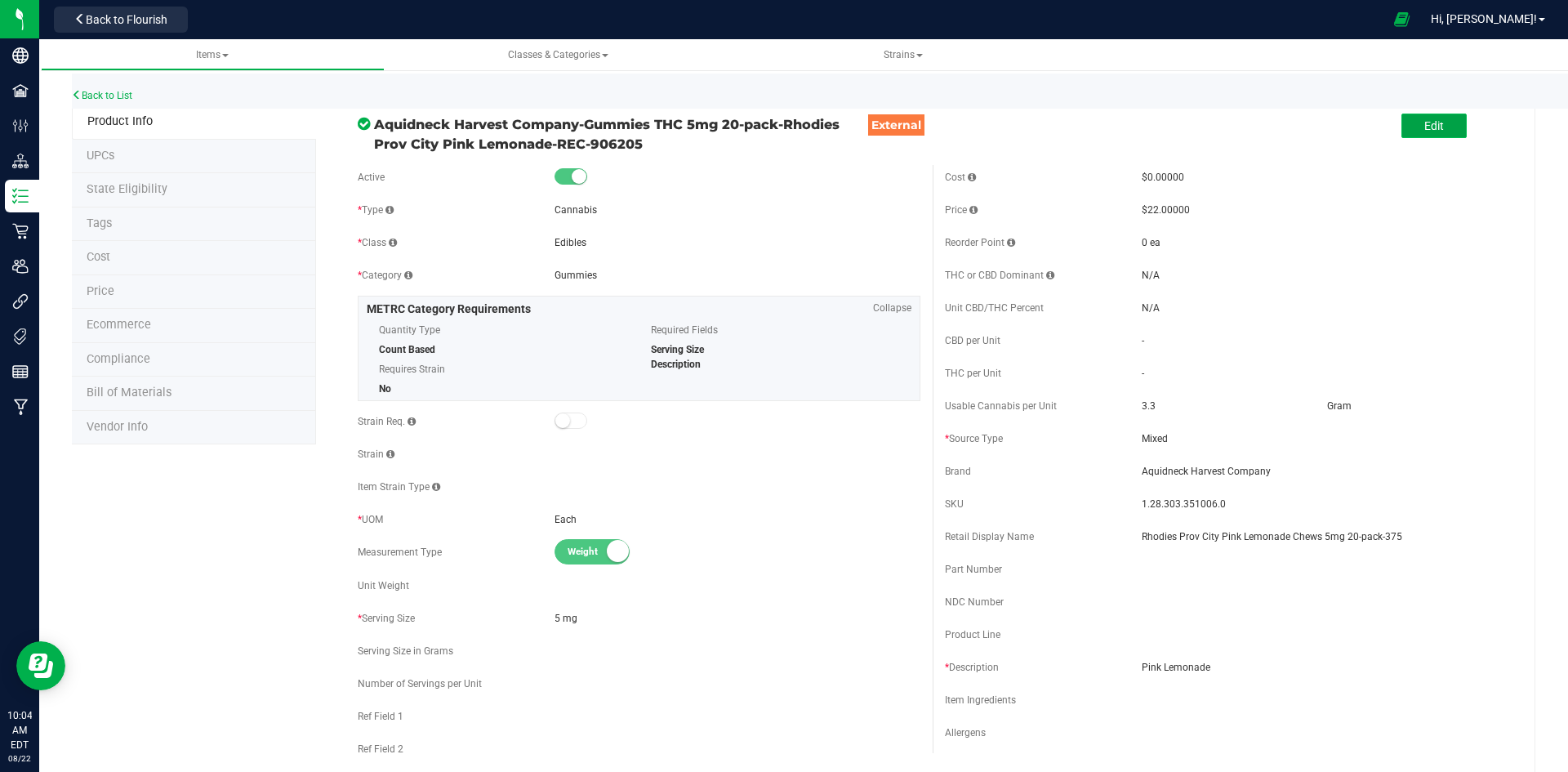
click at [1447, 133] on button "Edit" at bounding box center [1434, 126] width 66 height 25
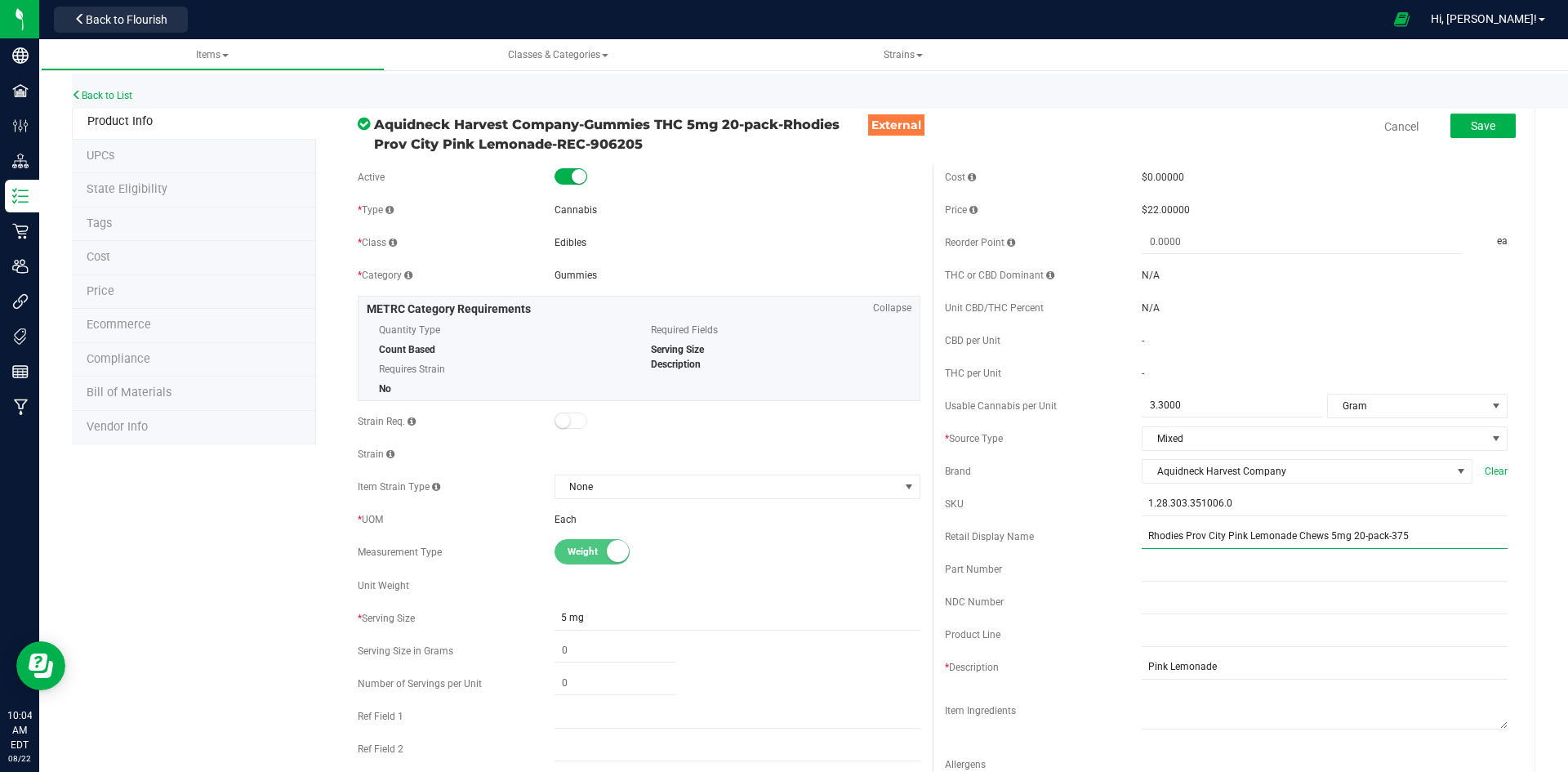
click at [1390, 532] on input "Rhodies Prov City Pink Lemonade Chews 5mg 20-pack-375" at bounding box center [1325, 537] width 366 height 25
type input "Rhodies Prov City Pink Lemonade Chews 5mg 20-pack-322"
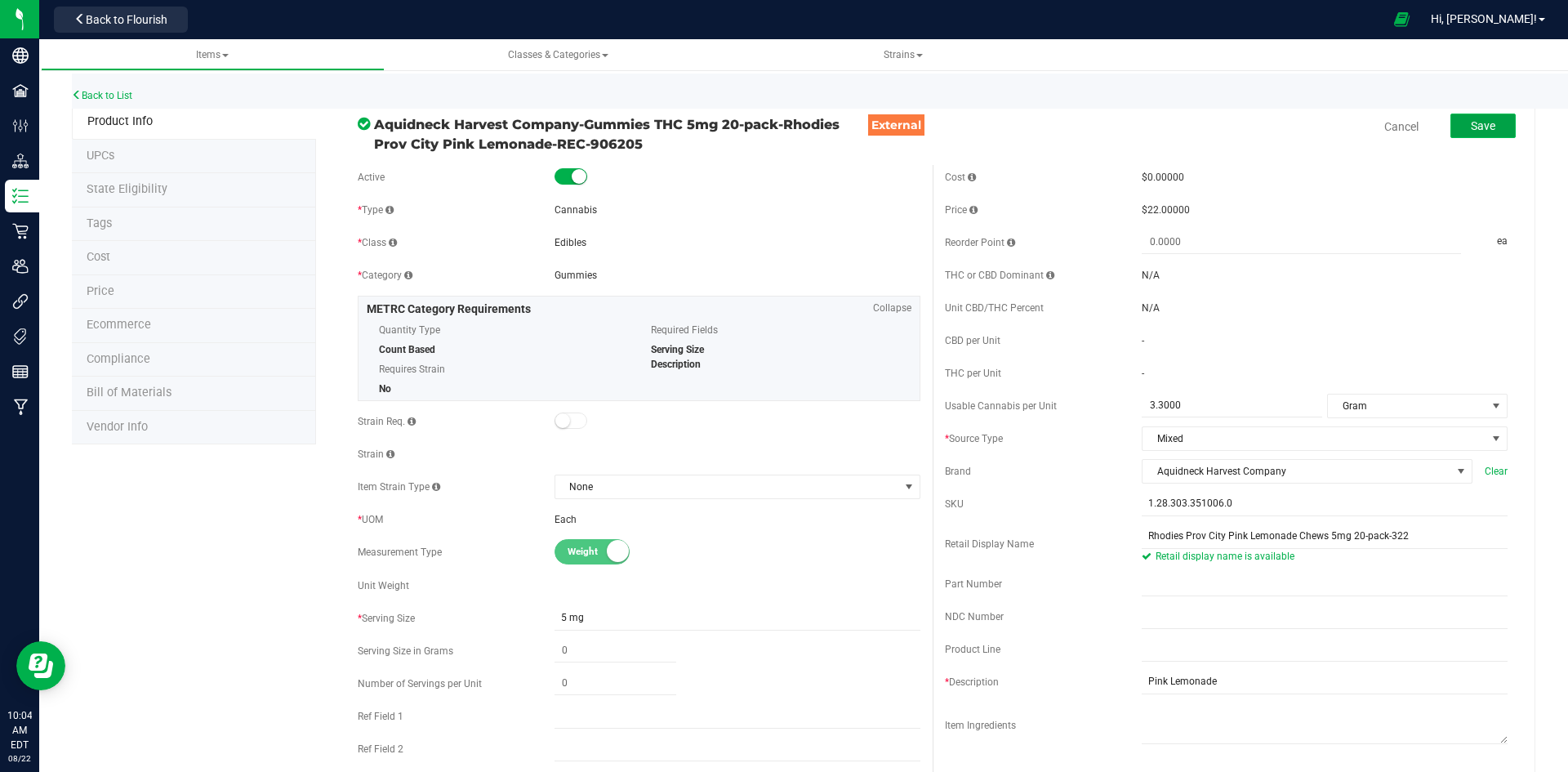
click at [1457, 135] on button "Save" at bounding box center [1483, 126] width 66 height 25
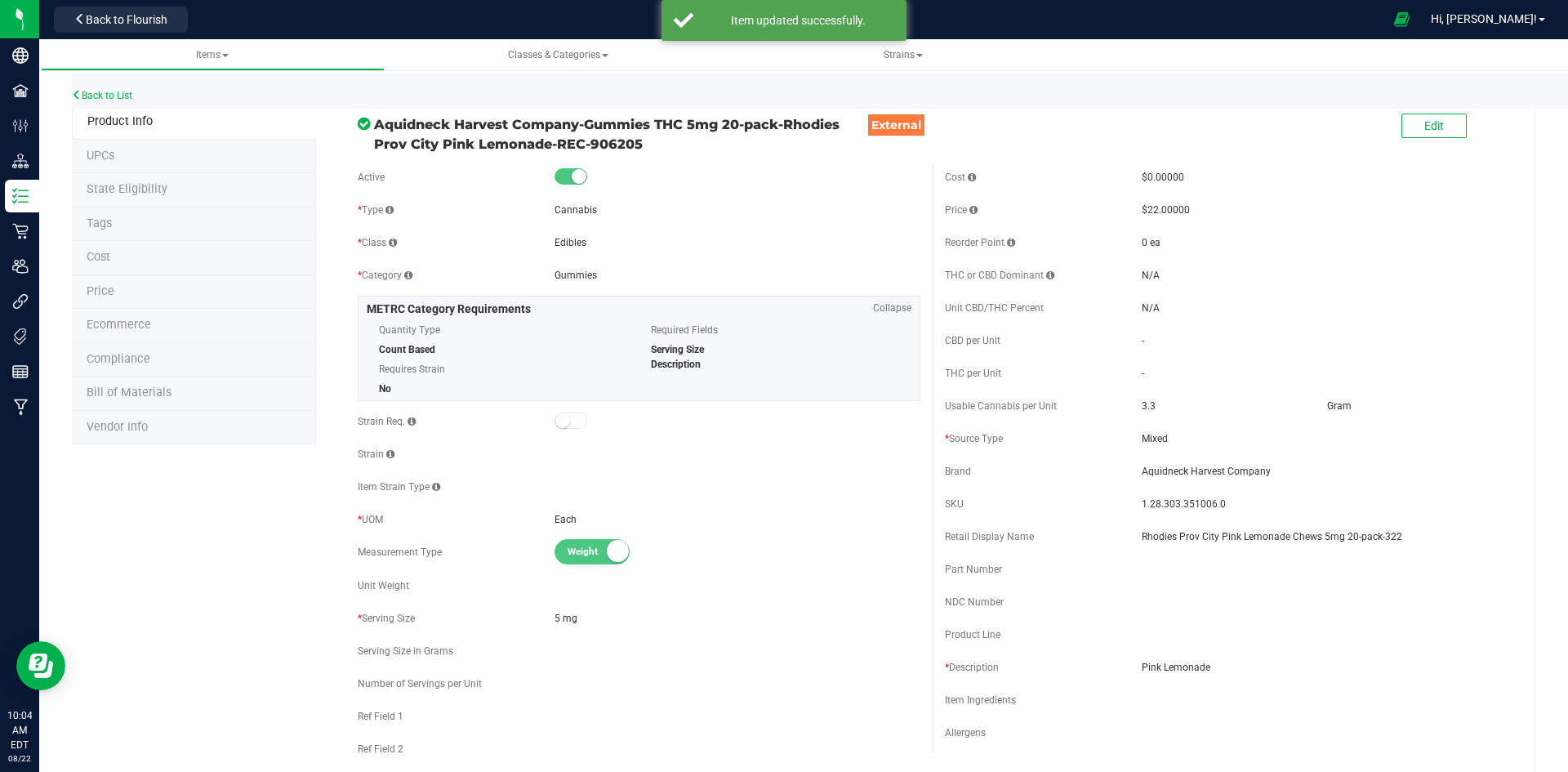
click at [1160, 500] on span "1.28.303.351006.0" at bounding box center [1325, 504] width 366 height 15
copy span "1.28.303.351006.0"
click at [1250, 220] on div "Price $22.00000" at bounding box center [1226, 210] width 562 height 25
click at [102, 96] on link "Back to List" at bounding box center [103, 95] width 61 height 11
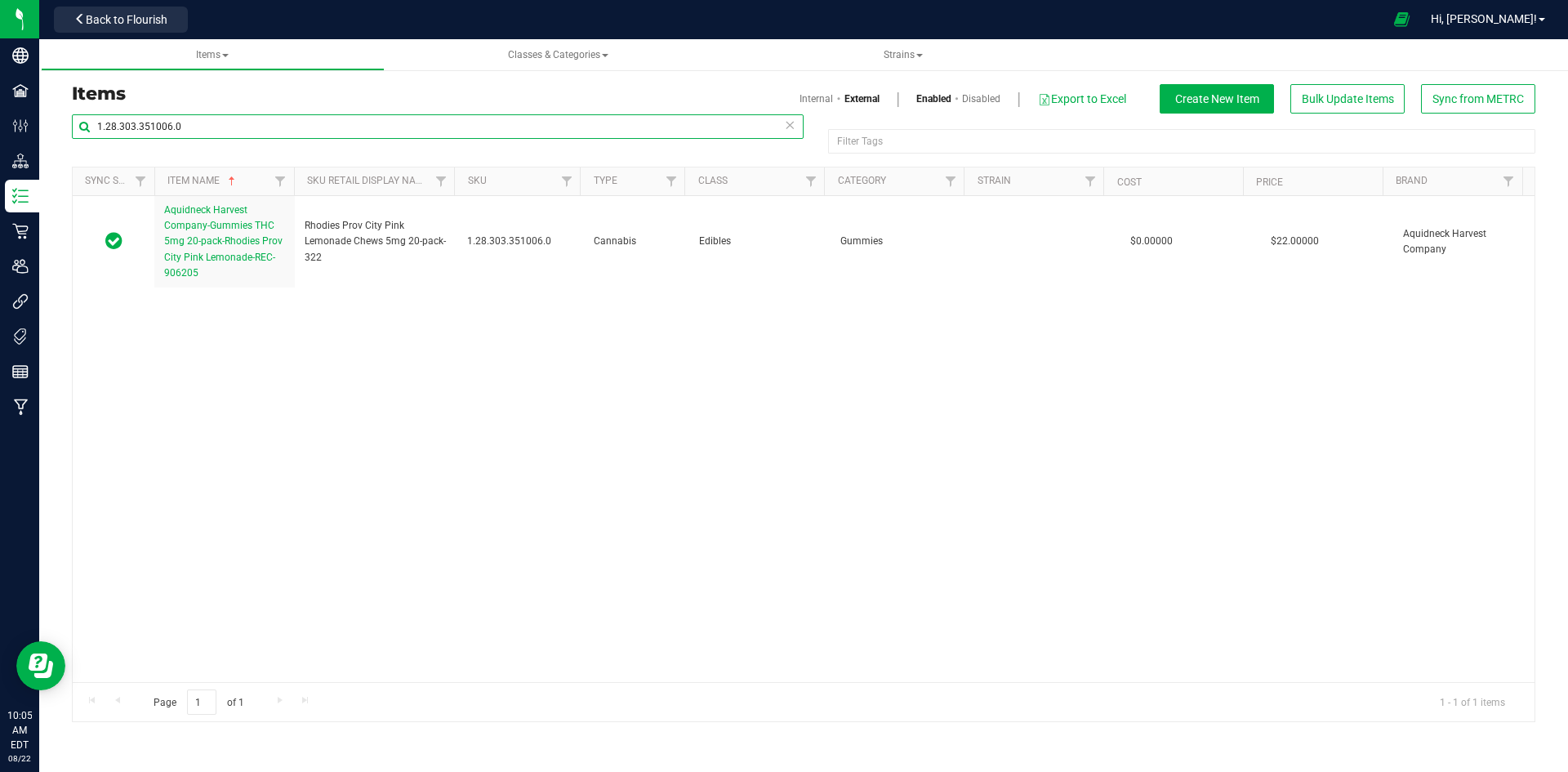
click at [317, 114] on input "1.28.303.351006.0" at bounding box center [438, 126] width 731 height 25
click at [318, 126] on input "1.28.303.351006.0" at bounding box center [438, 126] width 731 height 25
paste input "496388"
type input "1.28.303.496388.0"
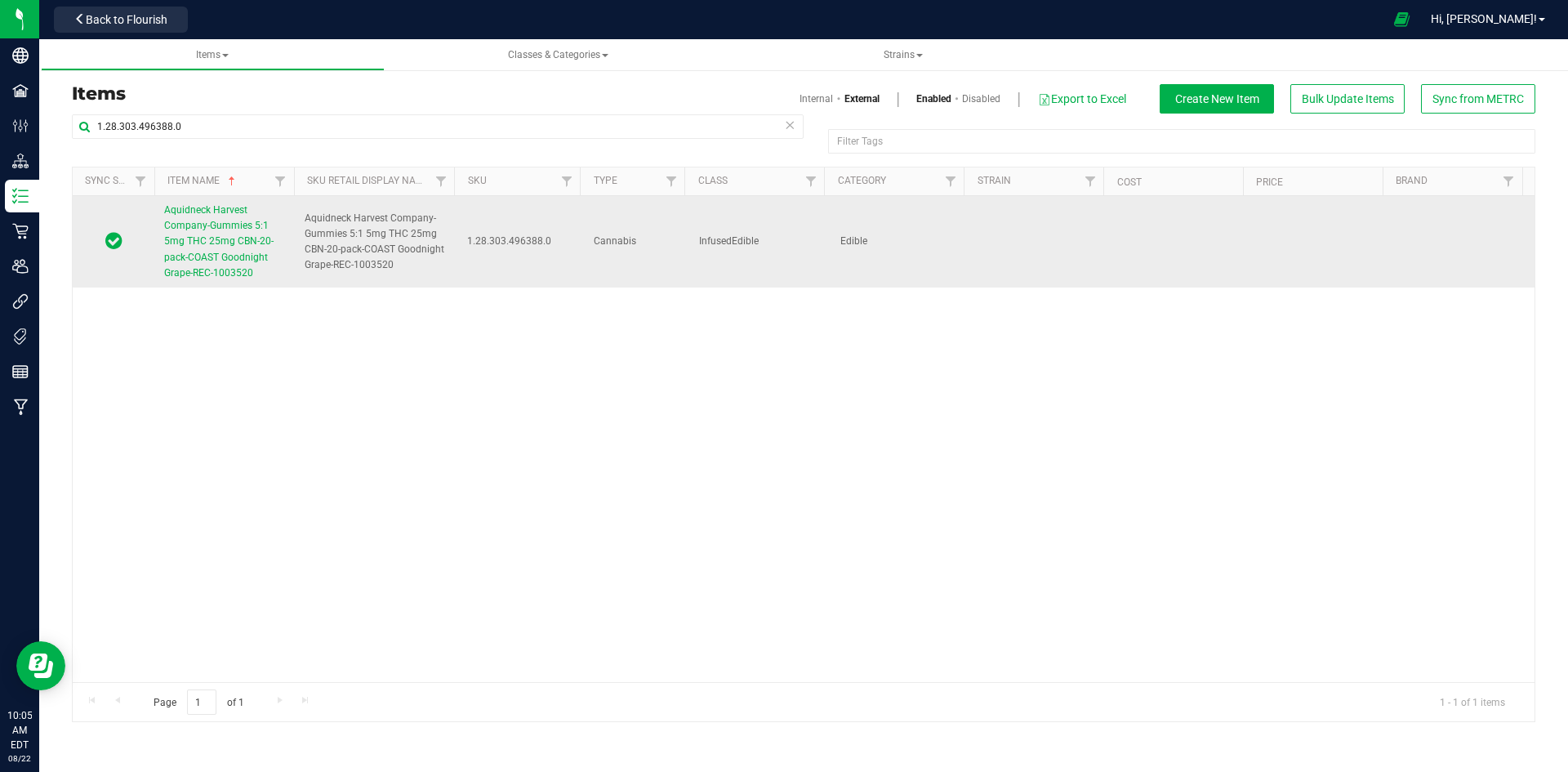
click at [248, 263] on link "Aquidneck Harvest Company-Gummies 5:1 5mg THC 25mg CBN-20-pack-COAST Goodnight …" at bounding box center [224, 241] width 121 height 78
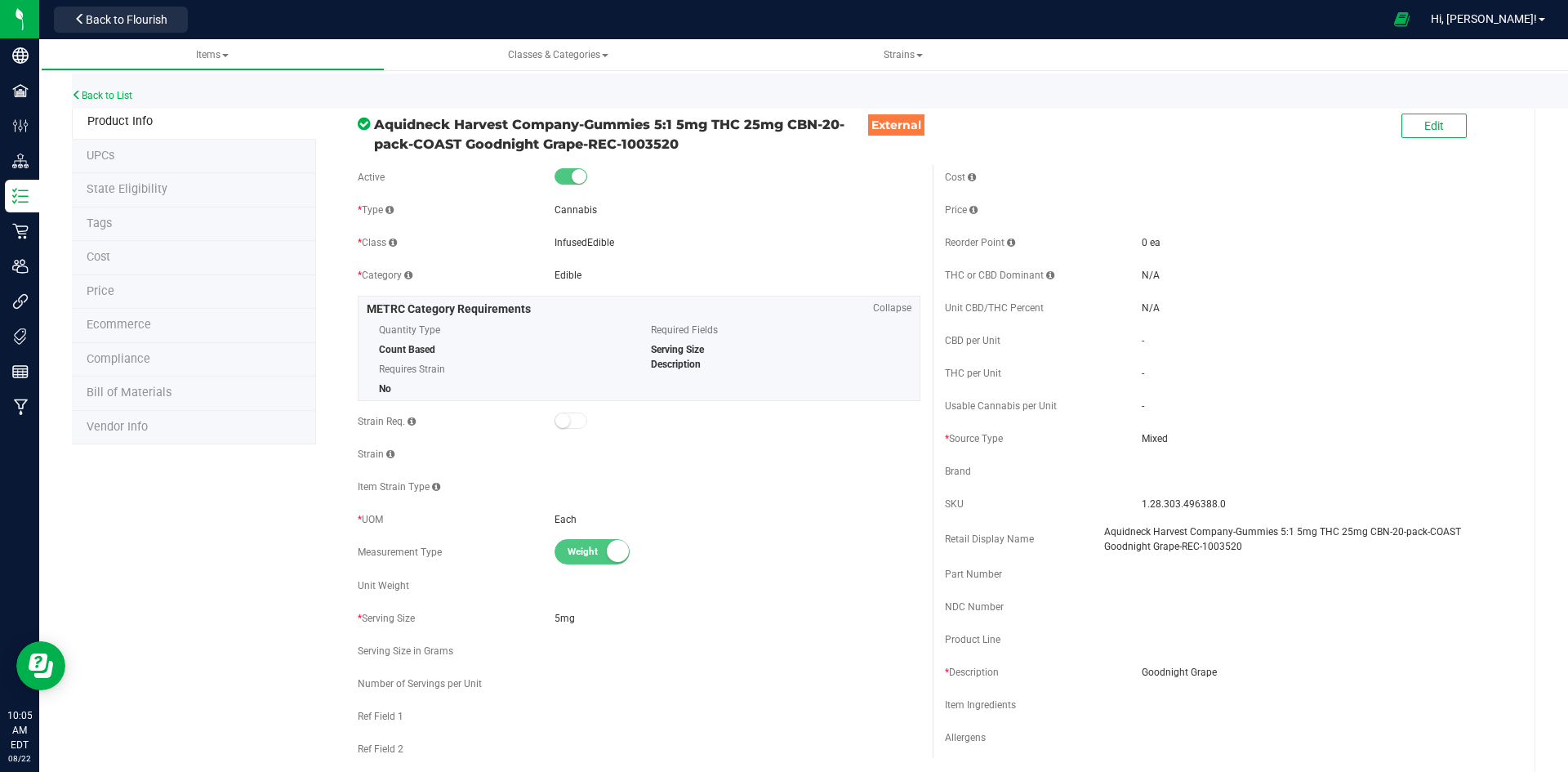
click at [1460, 107] on div "Back to List" at bounding box center [856, 91] width 1568 height 35
click at [1452, 117] on button "Edit" at bounding box center [1434, 126] width 66 height 25
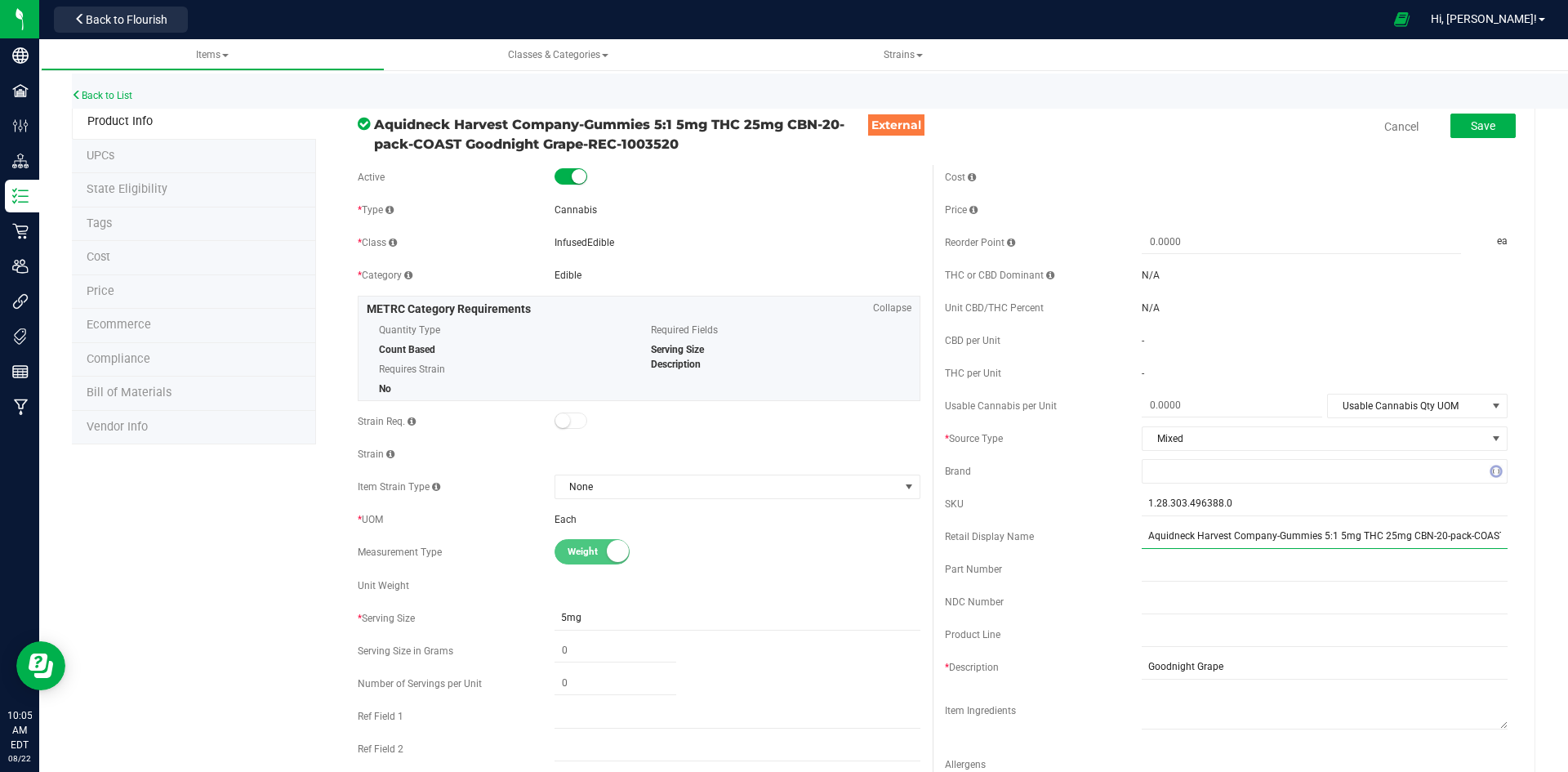
click at [1268, 535] on input "Aquidneck Harvest Company-Gummies 5:1 5mg THC 25mg CBN-20-pack-COAST Goodnight …" at bounding box center [1325, 537] width 366 height 25
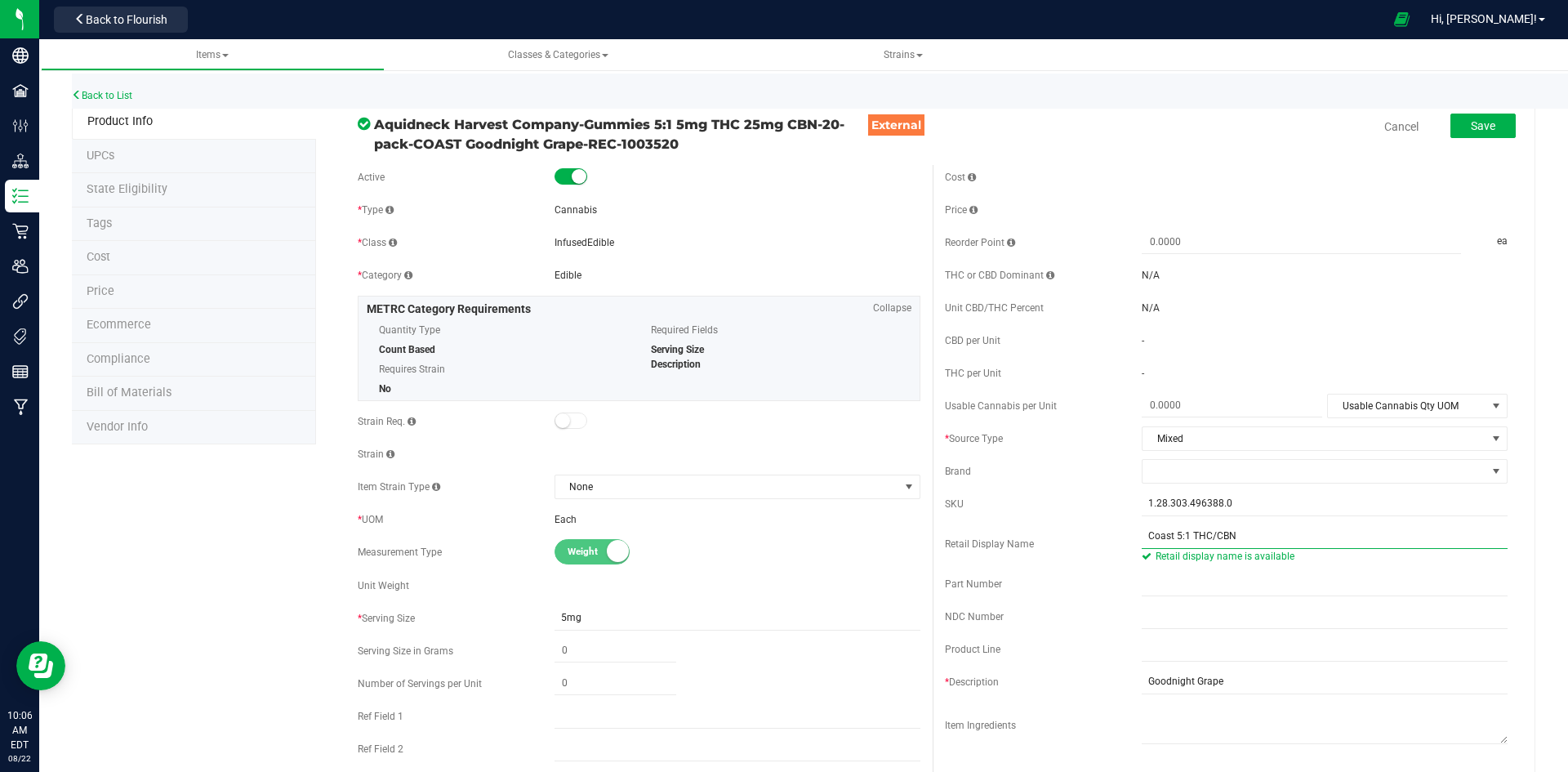
click at [1300, 532] on input "Coast 5:1 THC/CBN" at bounding box center [1325, 537] width 366 height 25
click at [1261, 537] on input "Coast 5:1 THC/CBN" at bounding box center [1325, 537] width 366 height 25
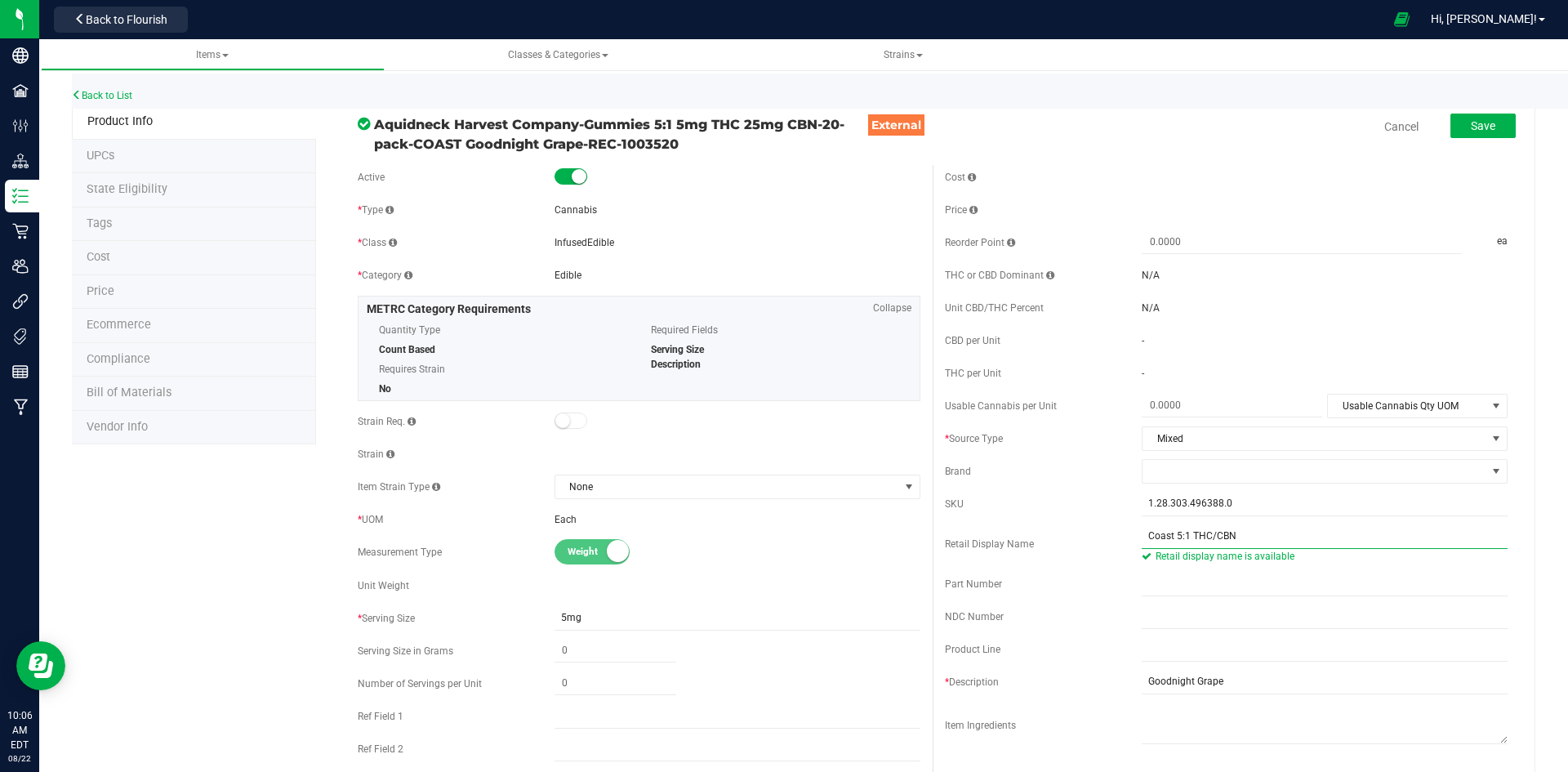
drag, startPoint x: 1257, startPoint y: 537, endPoint x: 1184, endPoint y: 550, distance: 74.1
click at [1184, 550] on span "Coast 5:1 THC/CBN Retail display name is available" at bounding box center [1325, 545] width 366 height 39
type input "Coast 5:1 Goodnight Grape Chews 5mg THC 25mg CBN 20-pack-342"
click at [1201, 474] on span at bounding box center [1314, 471] width 344 height 23
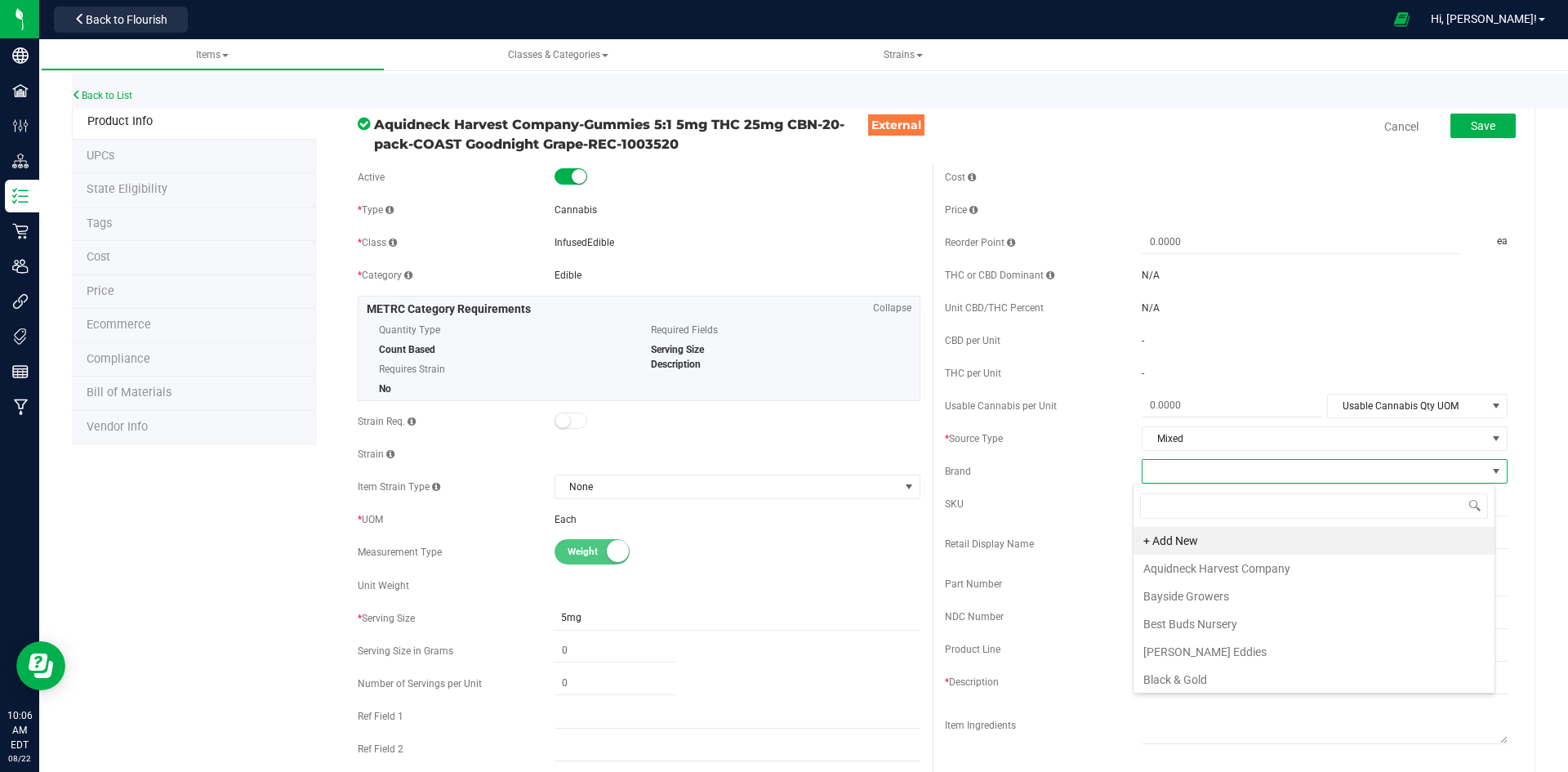
scroll to position [25, 363]
click at [1185, 551] on li "+ Add New" at bounding box center [1314, 541] width 361 height 28
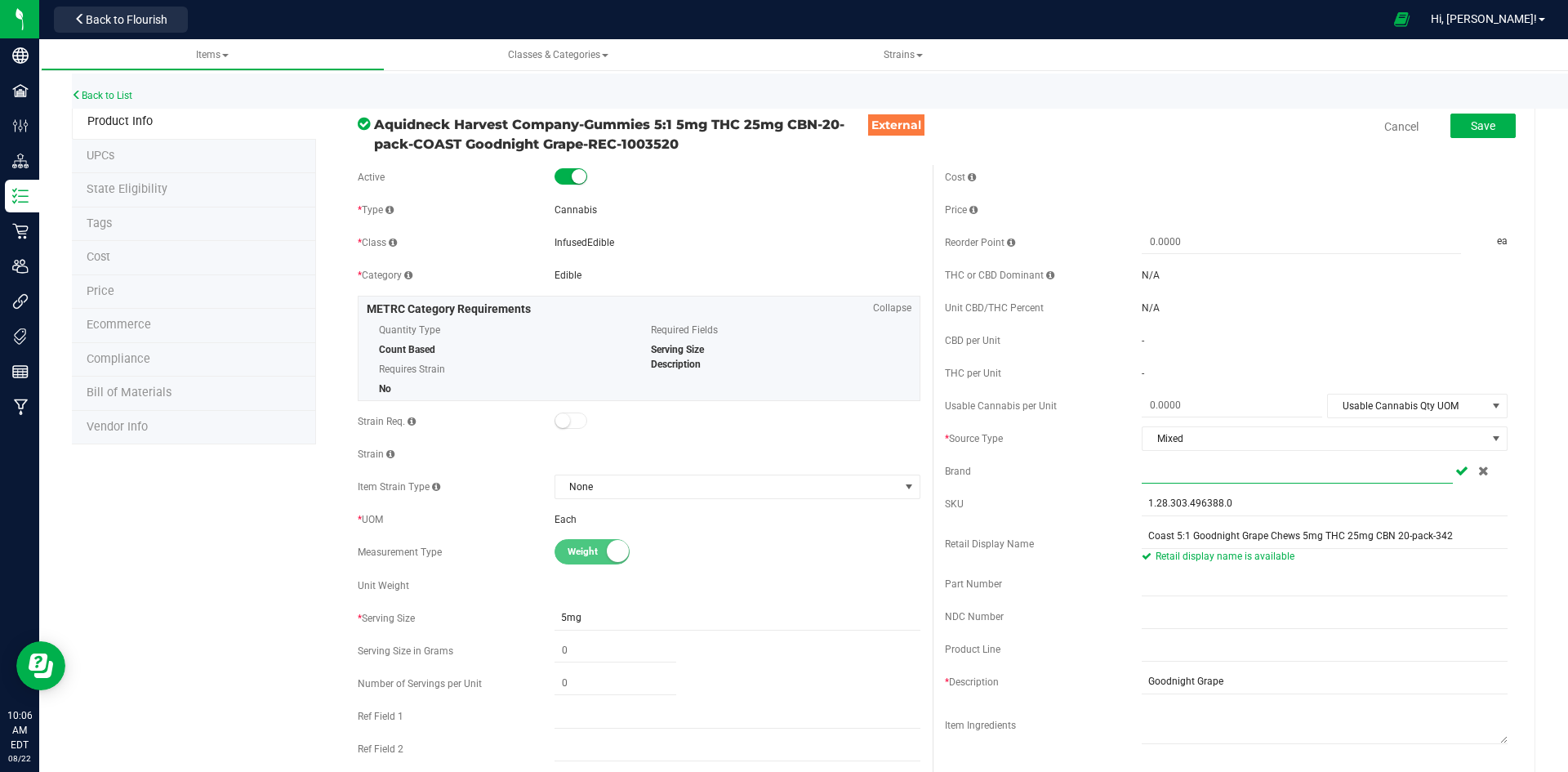
click at [1206, 474] on input "text" at bounding box center [1297, 471] width 311 height 25
type input "a"
click at [1479, 470] on span "a" at bounding box center [1325, 471] width 366 height 25
click at [1478, 471] on icon at bounding box center [1483, 471] width 11 height 10
click at [1407, 477] on span "NO DATA FOUND" at bounding box center [1314, 471] width 344 height 23
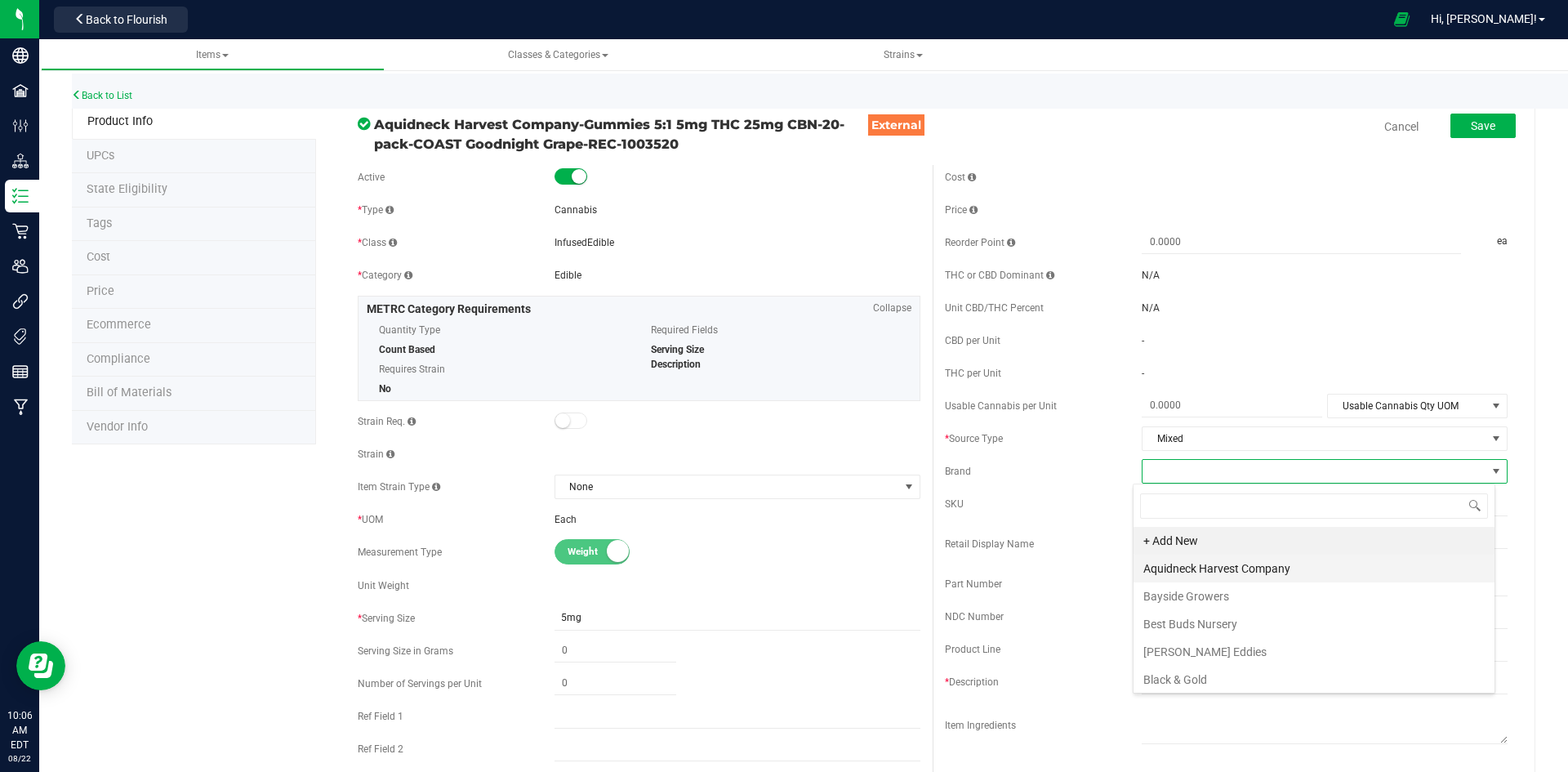
click at [1363, 564] on li "Aquidneck Harvest Company" at bounding box center [1314, 568] width 361 height 28
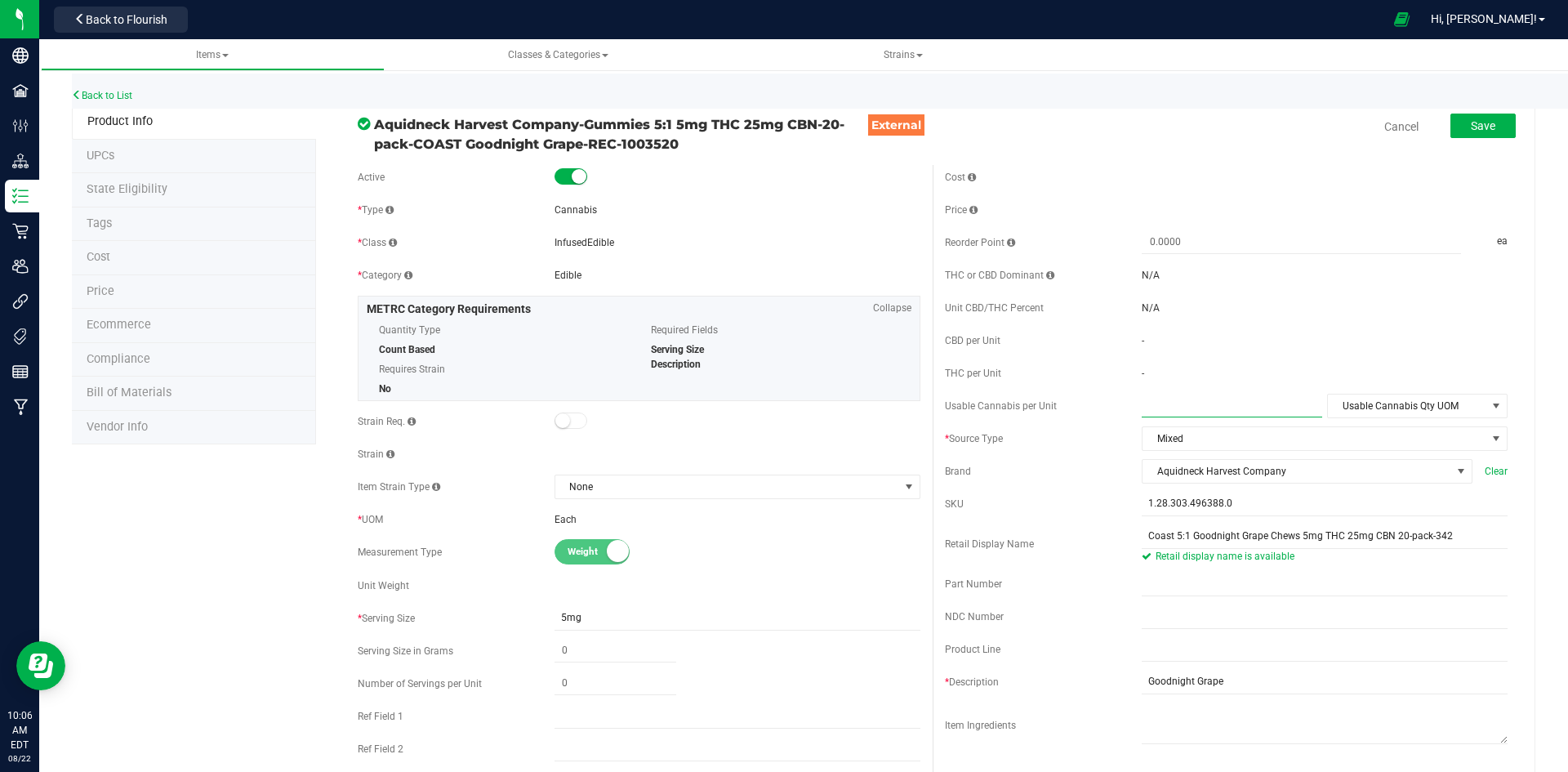
click at [1239, 411] on span at bounding box center [1232, 405] width 181 height 24
click at [1199, 395] on span at bounding box center [1232, 405] width 181 height 24
type input "3.6"
type input "3.6000"
click at [1341, 406] on span "Usable Cannabis Qty UOM" at bounding box center [1406, 406] width 158 height 23
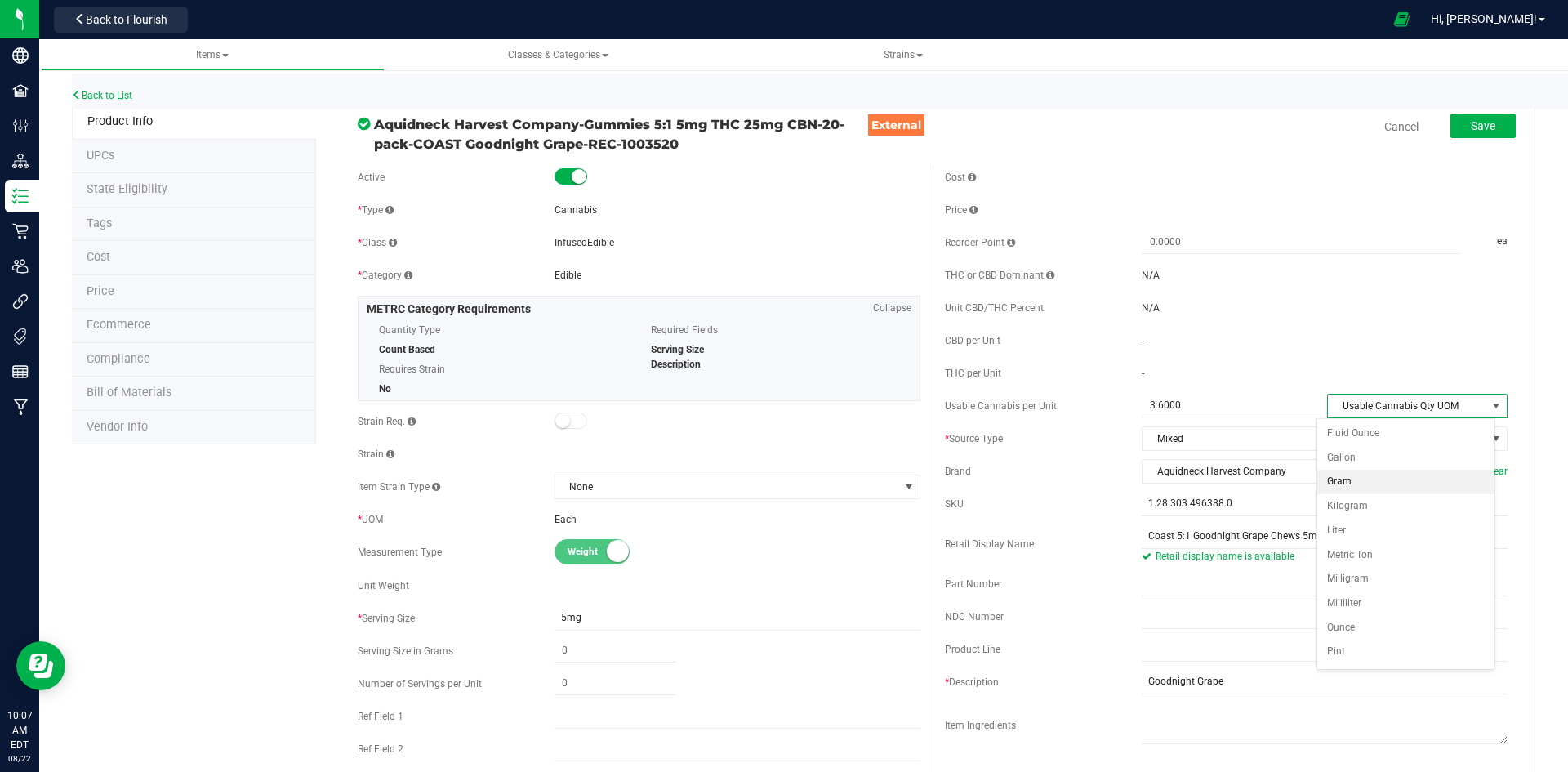
click at [1344, 476] on li "Gram" at bounding box center [1405, 482] width 177 height 25
click at [1470, 131] on span "Save" at bounding box center [1483, 126] width 25 height 13
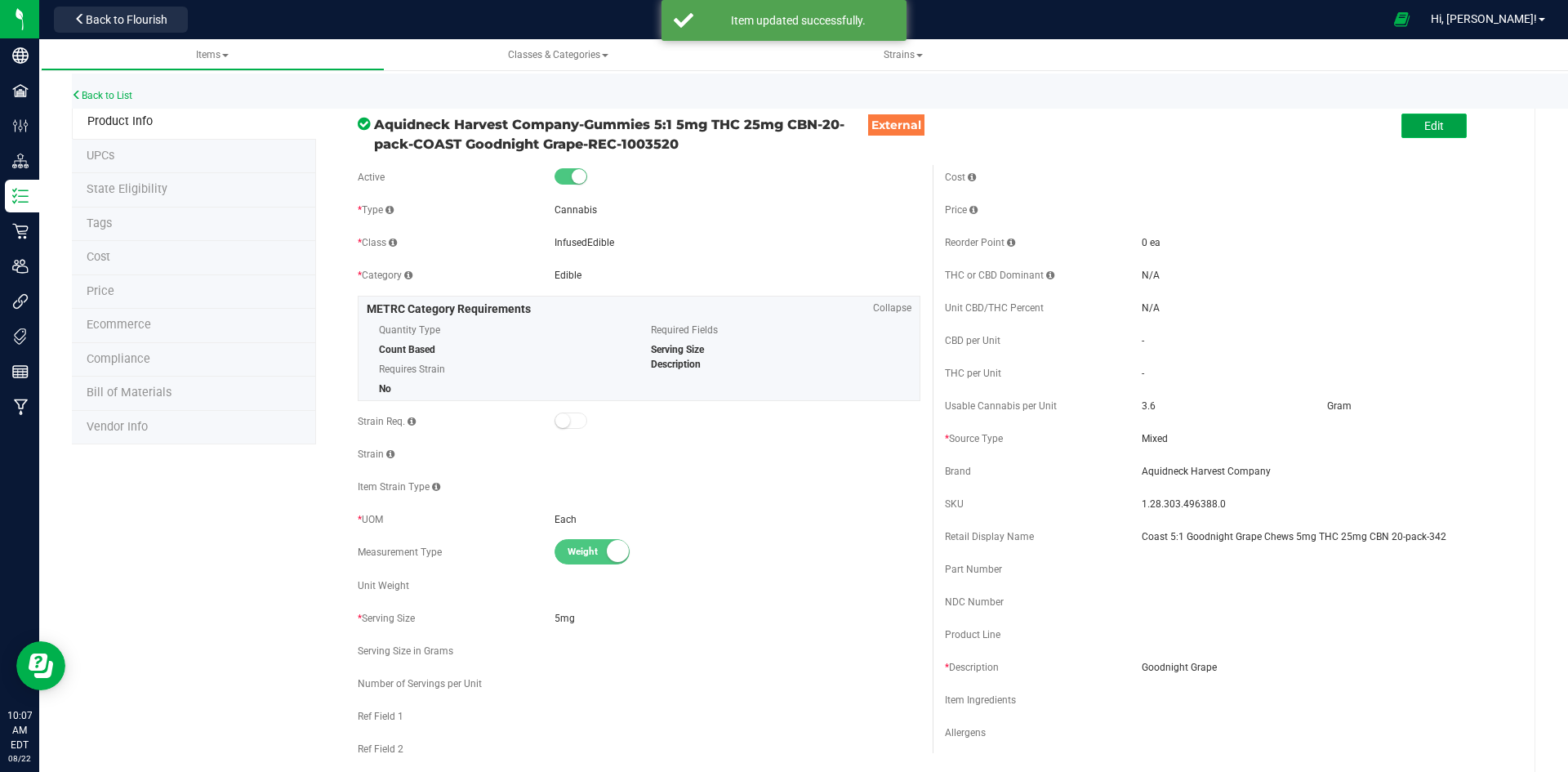
click at [1410, 132] on button "Edit" at bounding box center [1434, 126] width 66 height 25
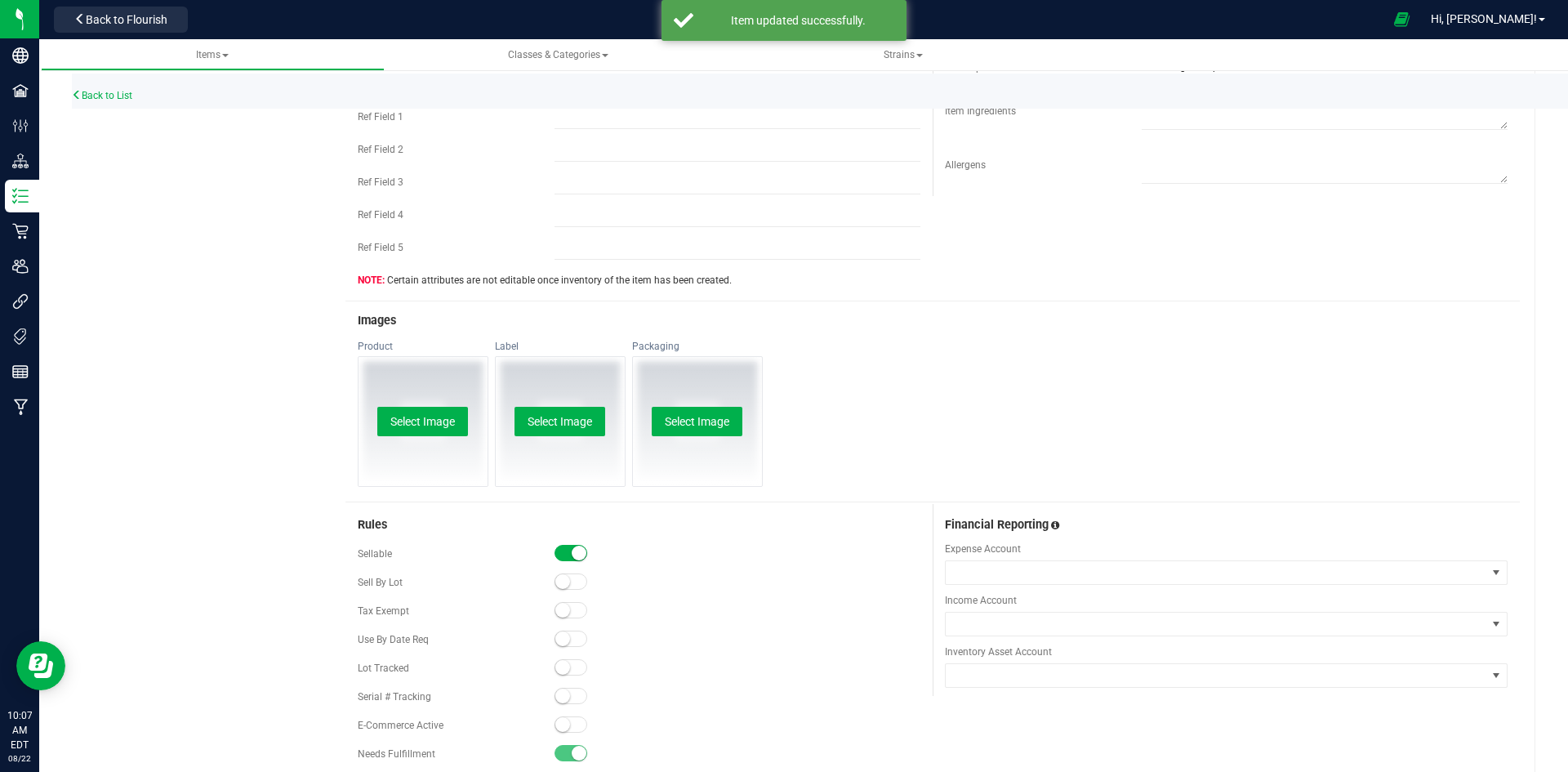
scroll to position [735, 0]
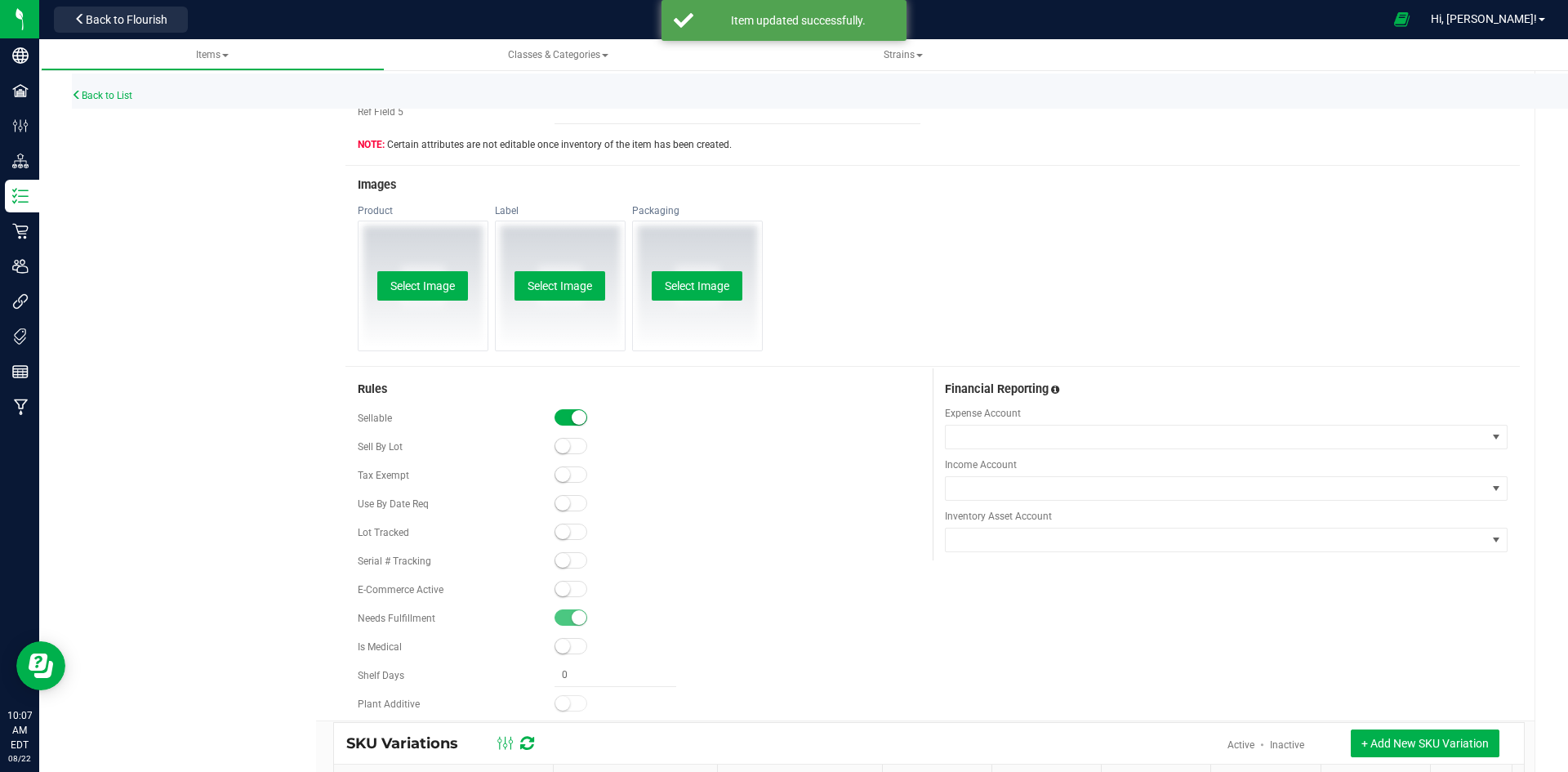
click at [563, 598] on div "E-Commerce Active" at bounding box center [639, 590] width 562 height 25
click at [563, 592] on small at bounding box center [562, 589] width 15 height 15
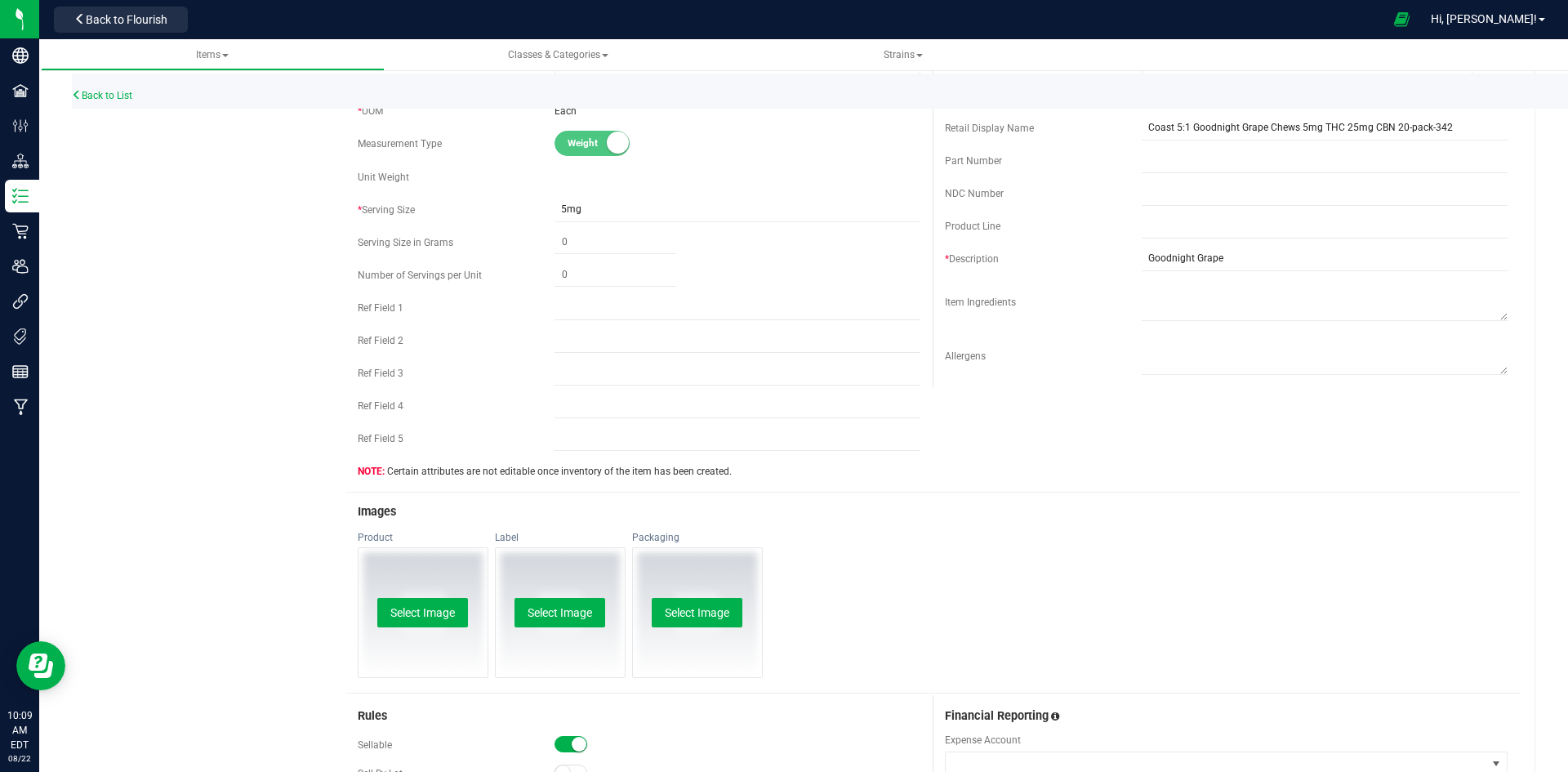
scroll to position [817, 0]
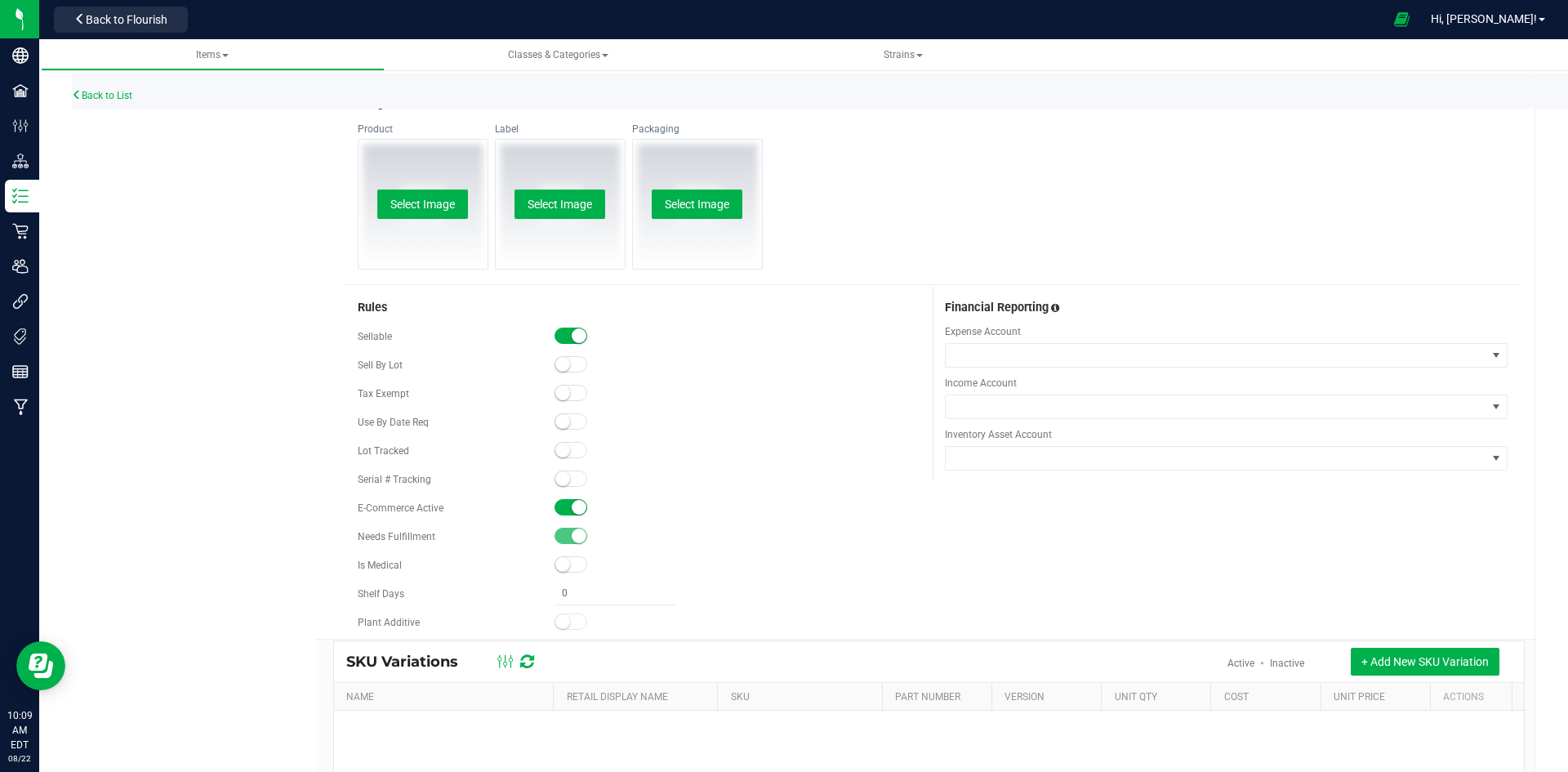
click at [444, 224] on div "Select Image" at bounding box center [423, 204] width 129 height 129
click at [451, 205] on button "Select Image" at bounding box center [423, 204] width 90 height 30
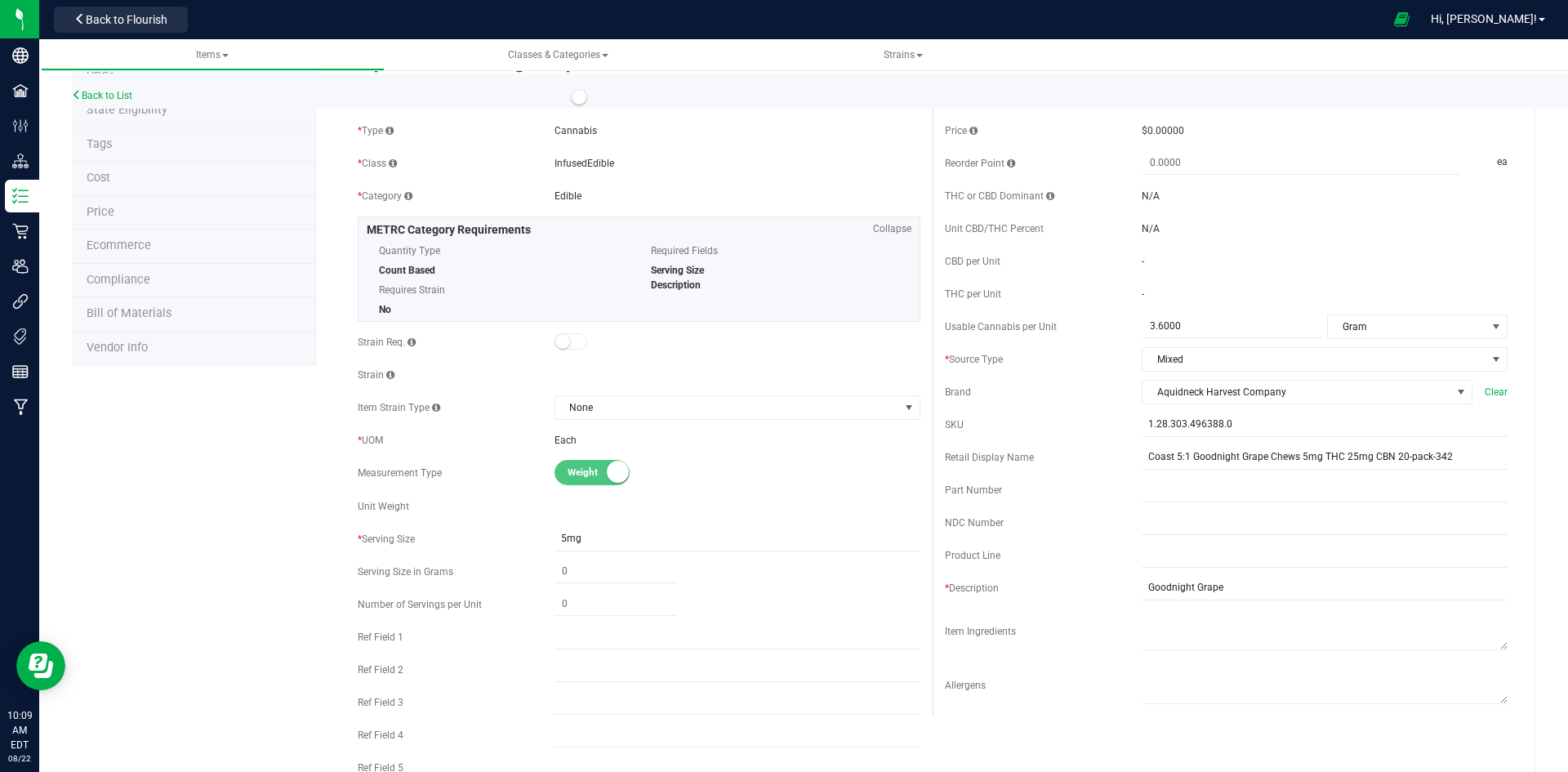
scroll to position [0, 0]
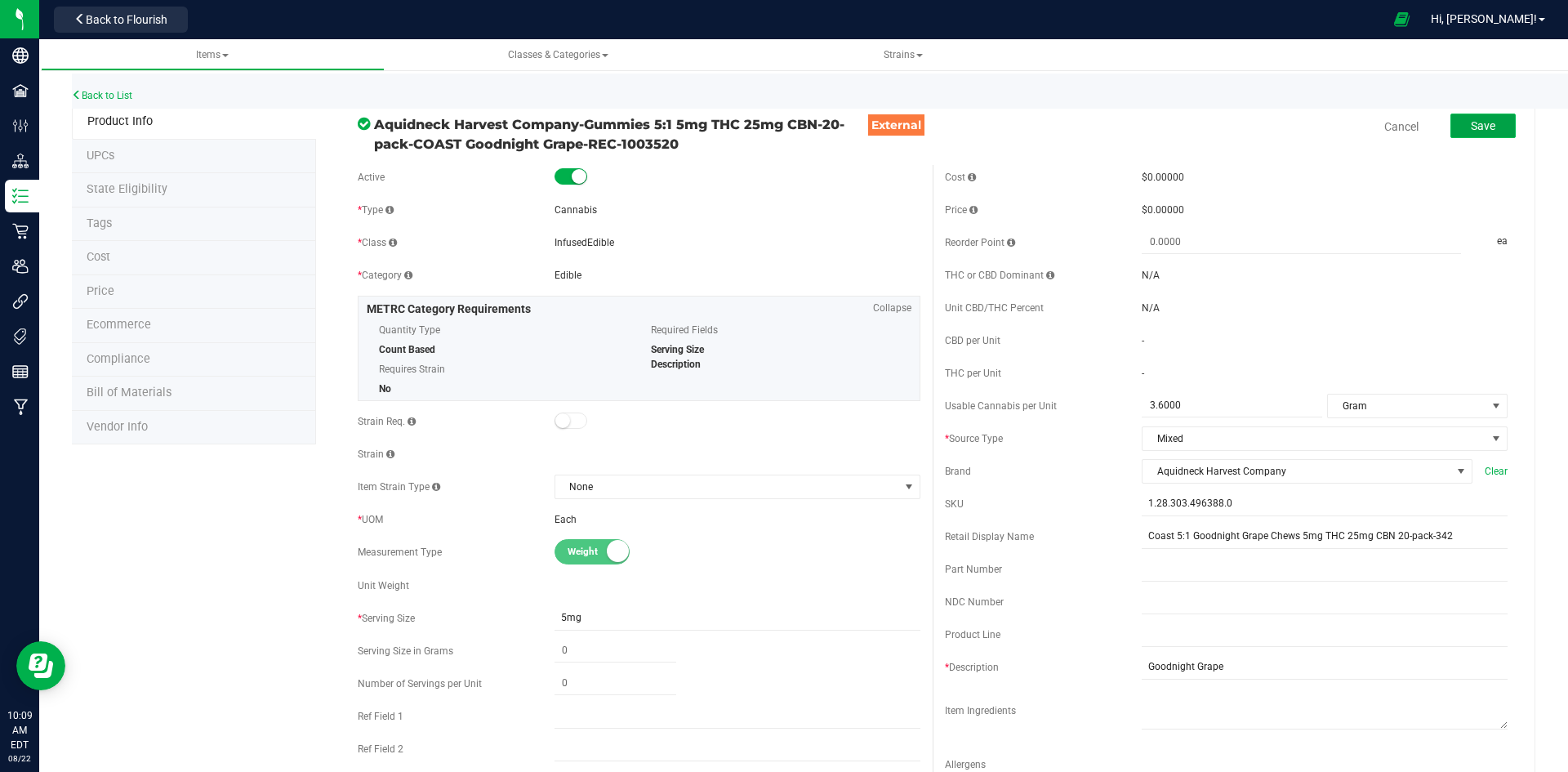
click at [1470, 120] on span "Save" at bounding box center [1483, 126] width 25 height 13
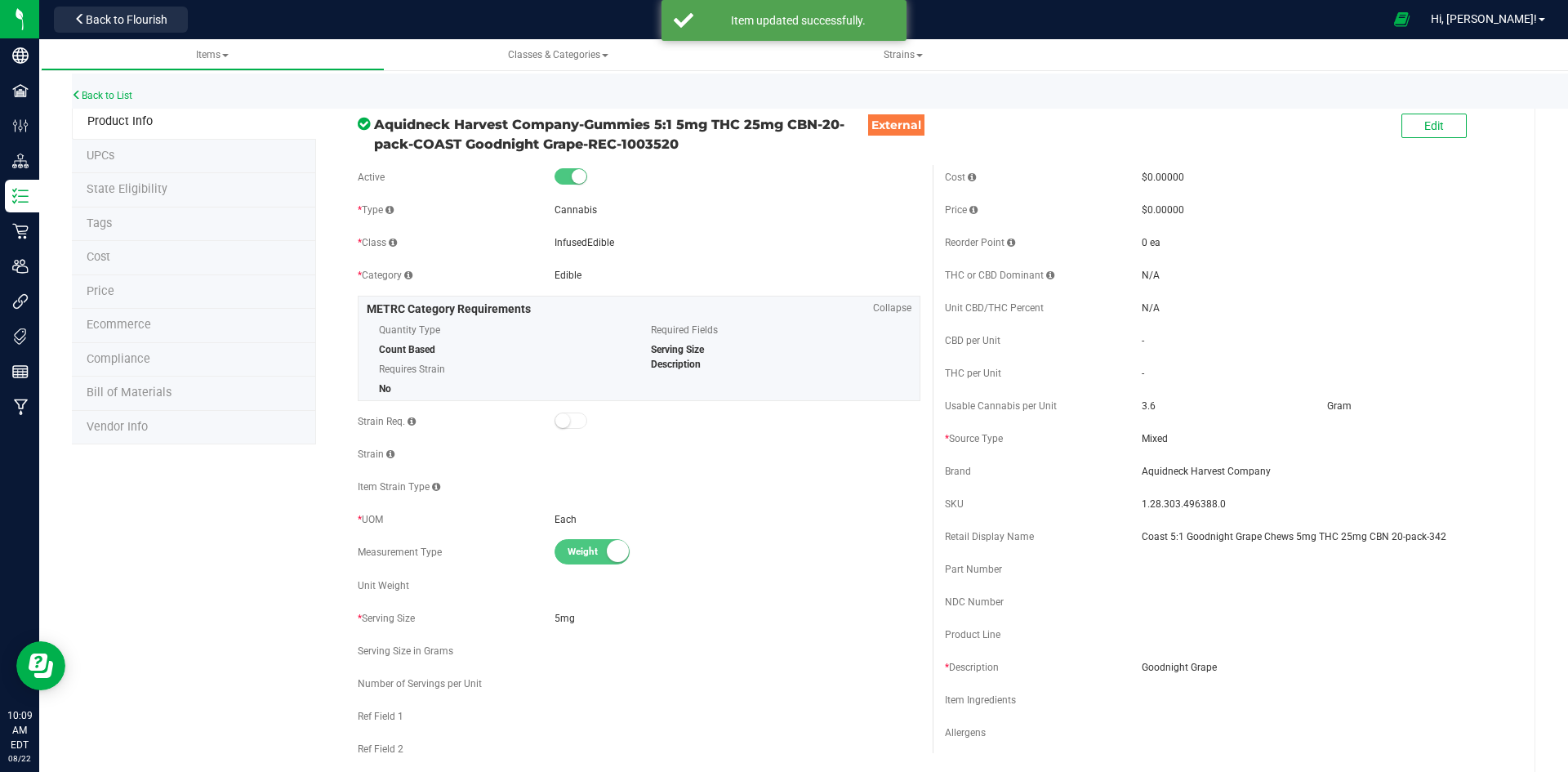
click at [139, 285] on li "Price" at bounding box center [194, 292] width 244 height 34
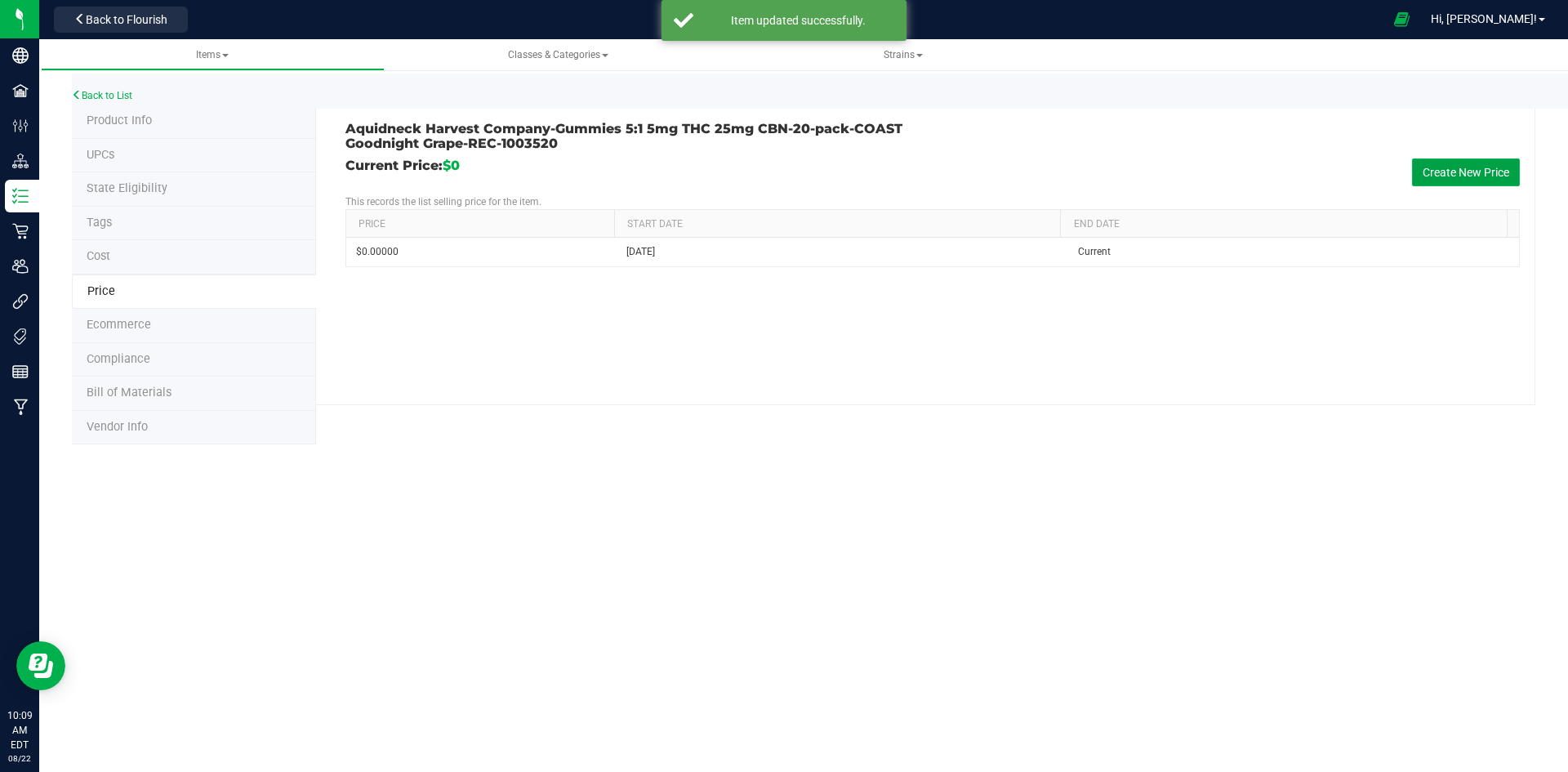
click at [1469, 161] on button "Create New Price" at bounding box center [1465, 172] width 108 height 28
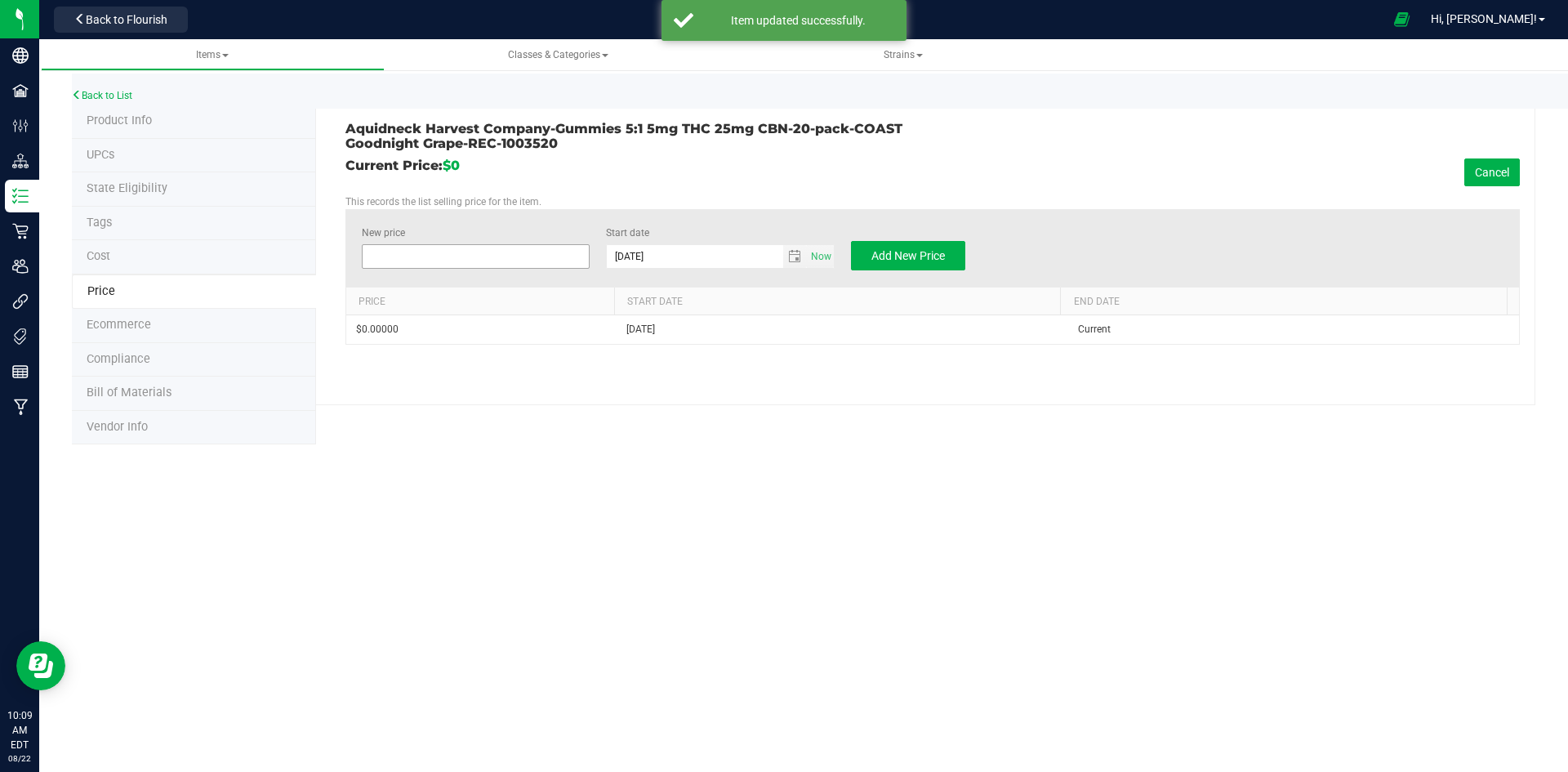
click at [479, 255] on span at bounding box center [476, 256] width 229 height 25
type input "28"
click at [869, 257] on button "Add New Price" at bounding box center [908, 255] width 114 height 30
type input "$0.00000"
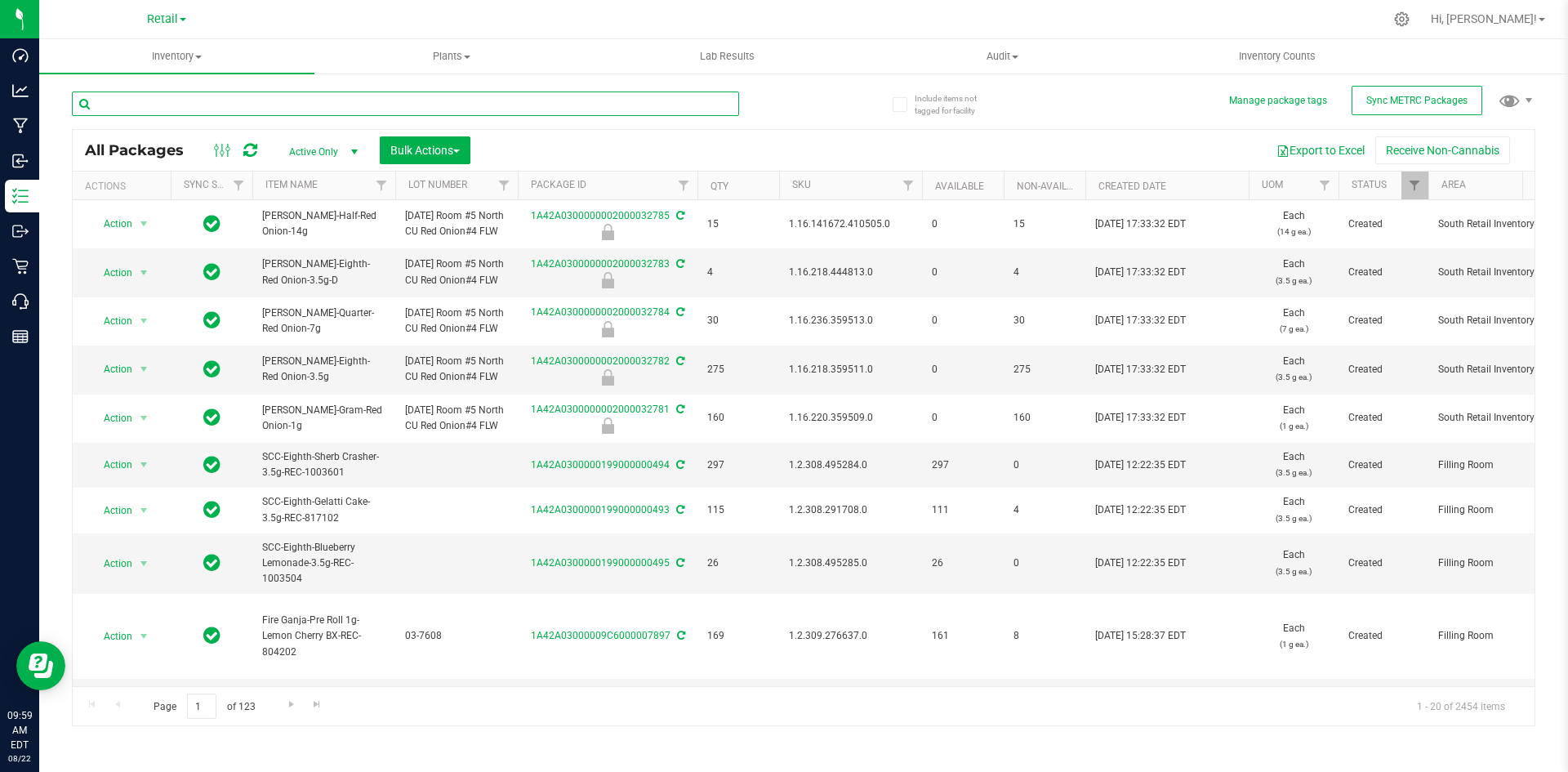
click at [337, 95] on input "text" at bounding box center [406, 103] width 667 height 25
type input "11175"
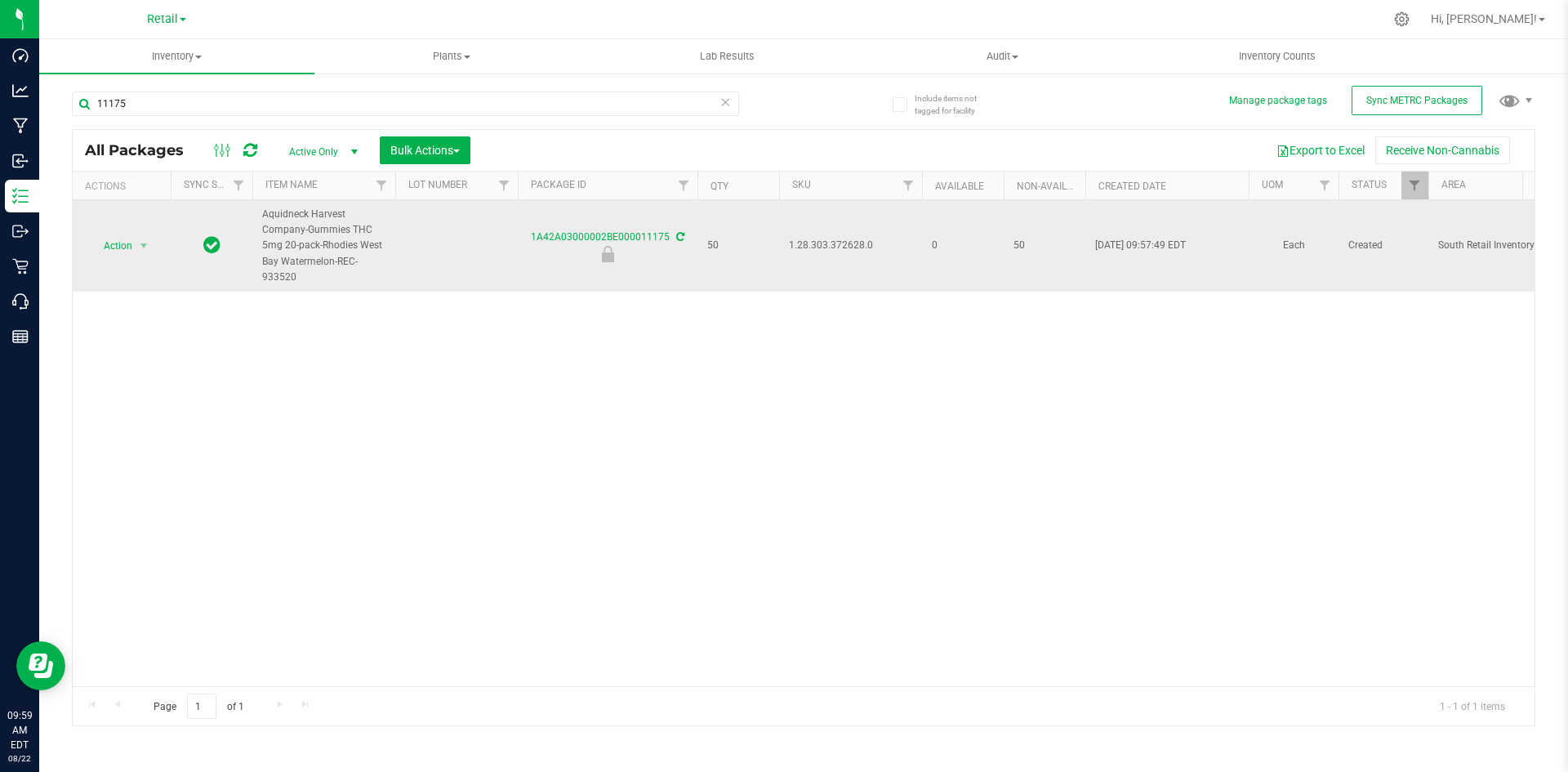
click at [804, 245] on span "1.28.303.372628.0" at bounding box center [850, 245] width 123 height 16
copy span "1.28.303.372628.0"
click at [141, 249] on span "select" at bounding box center [144, 246] width 13 height 13
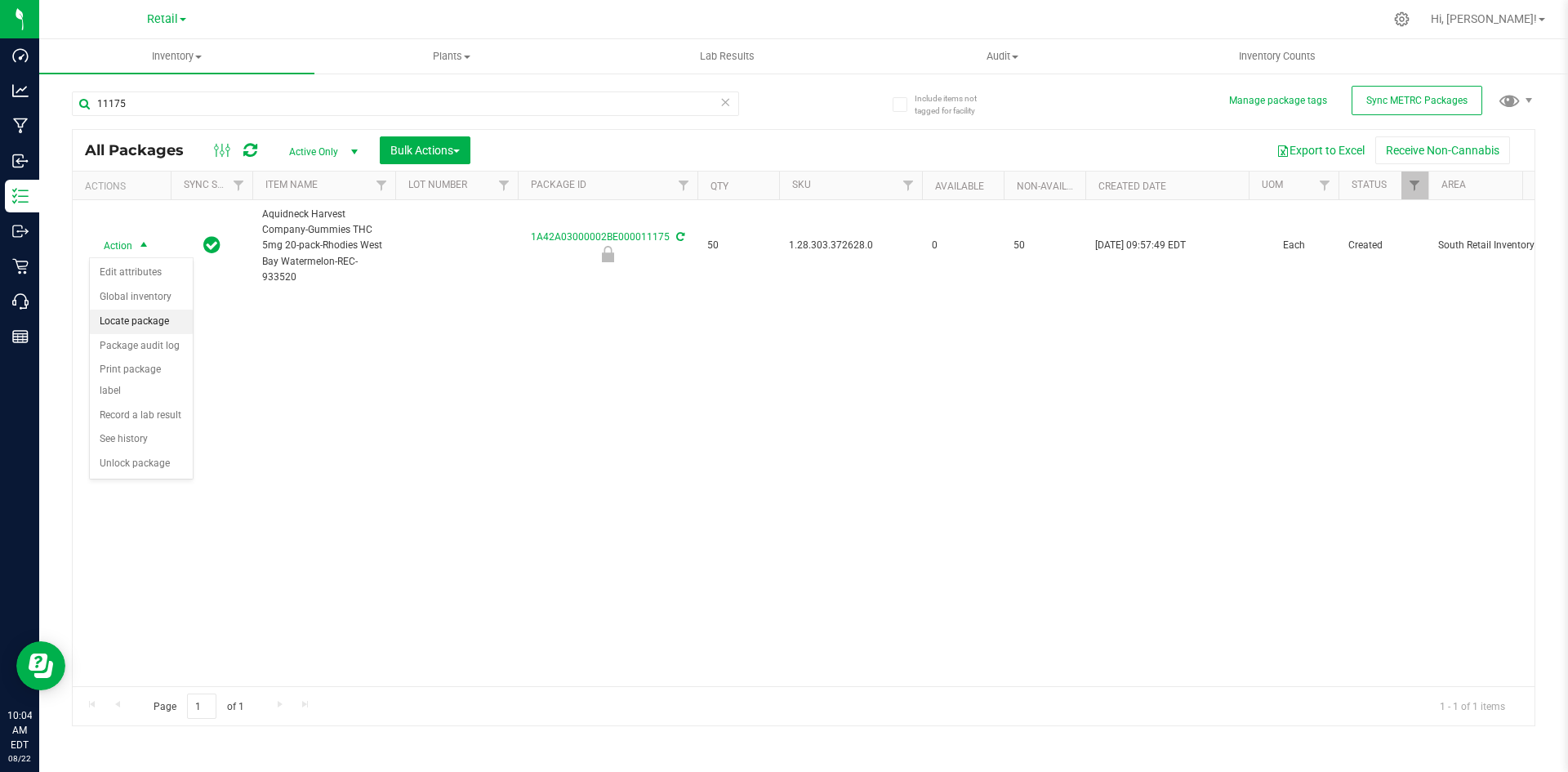
click at [140, 315] on li "Locate package" at bounding box center [140, 322] width 103 height 25
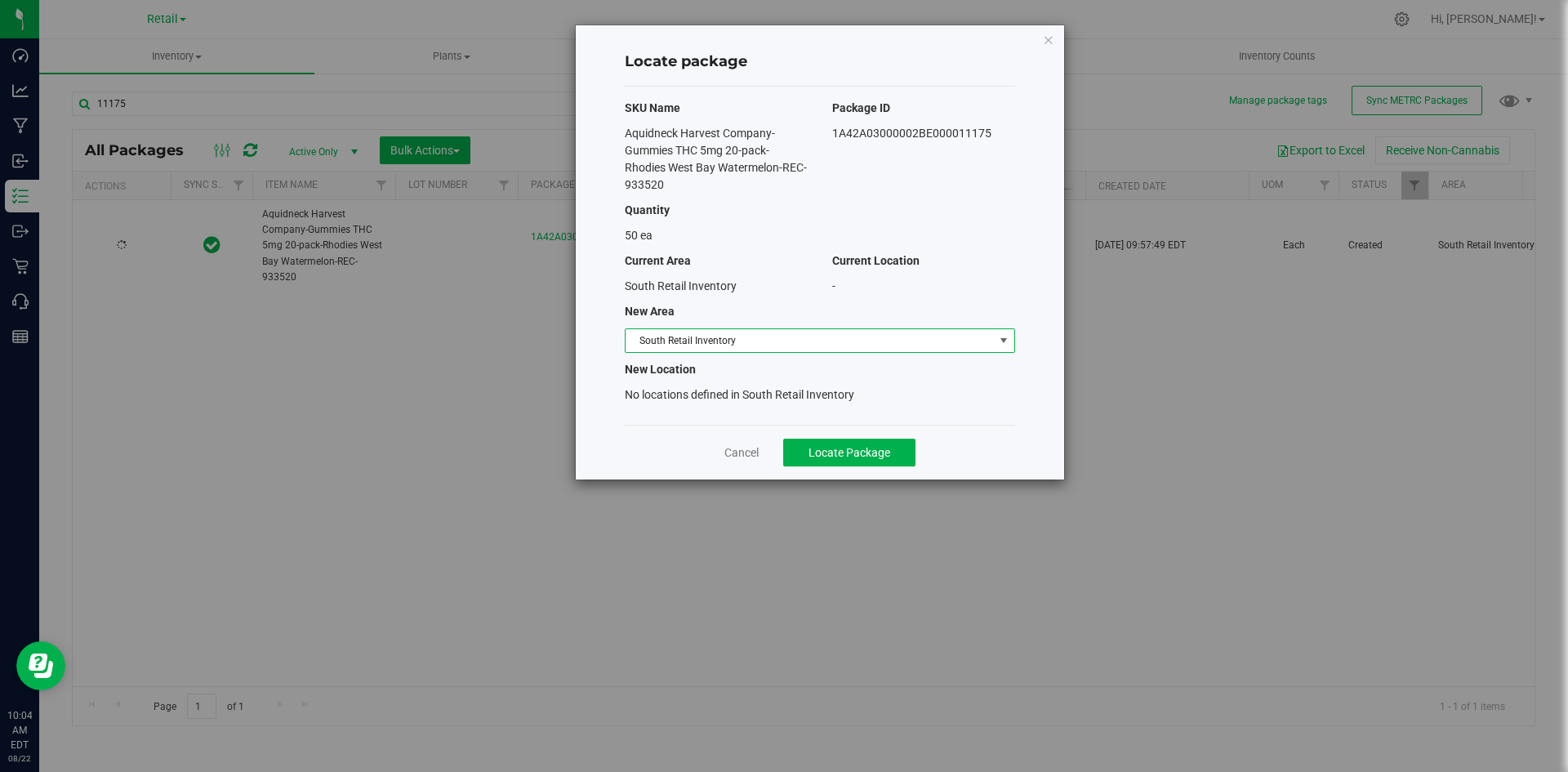
click at [680, 333] on span "South Retail Inventory" at bounding box center [809, 341] width 369 height 23
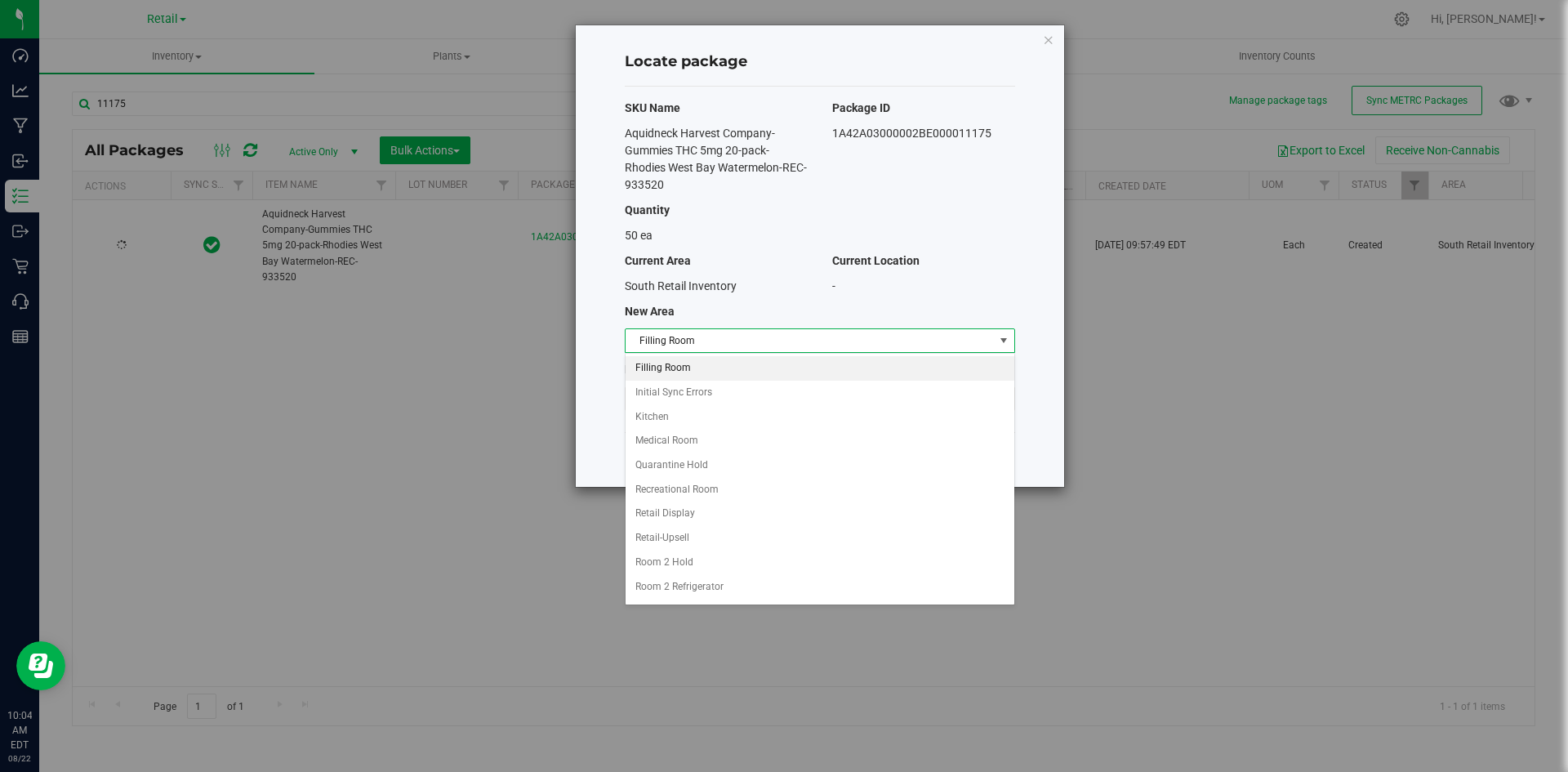
drag, startPoint x: 678, startPoint y: 352, endPoint x: 676, endPoint y: 364, distance: 12.2
click at [677, 353] on div "Select area Filling Room Initial Sync Errors Kitchen Medical Room Quarantine Ho…" at bounding box center [819, 479] width 390 height 252
click at [676, 364] on li "Filling Room" at bounding box center [819, 369] width 388 height 25
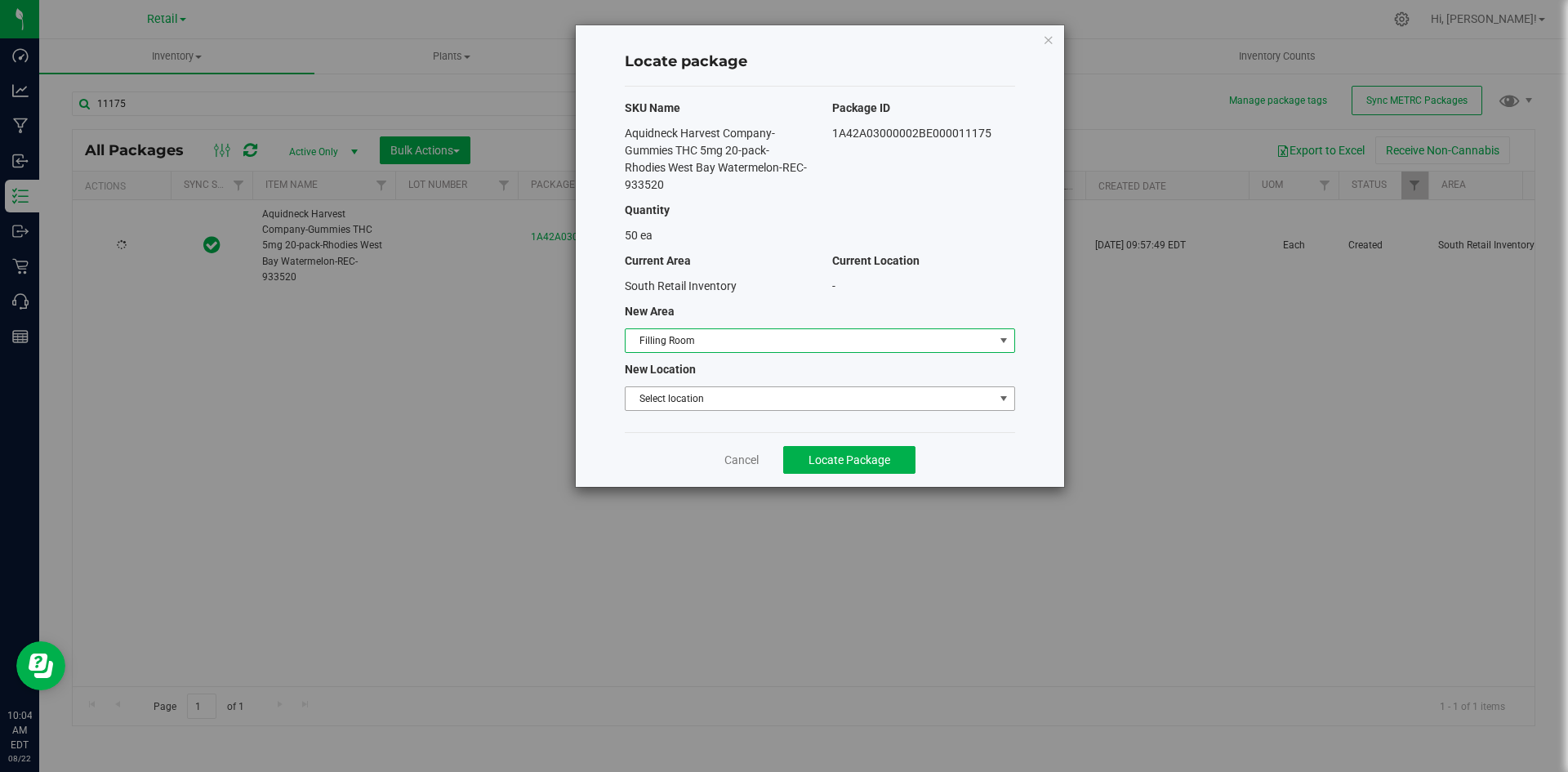
click at [676, 403] on span "Select location" at bounding box center [809, 398] width 369 height 23
click at [676, 417] on li "Filling room" at bounding box center [819, 426] width 388 height 25
click at [839, 449] on button "Locate Package" at bounding box center [849, 460] width 132 height 28
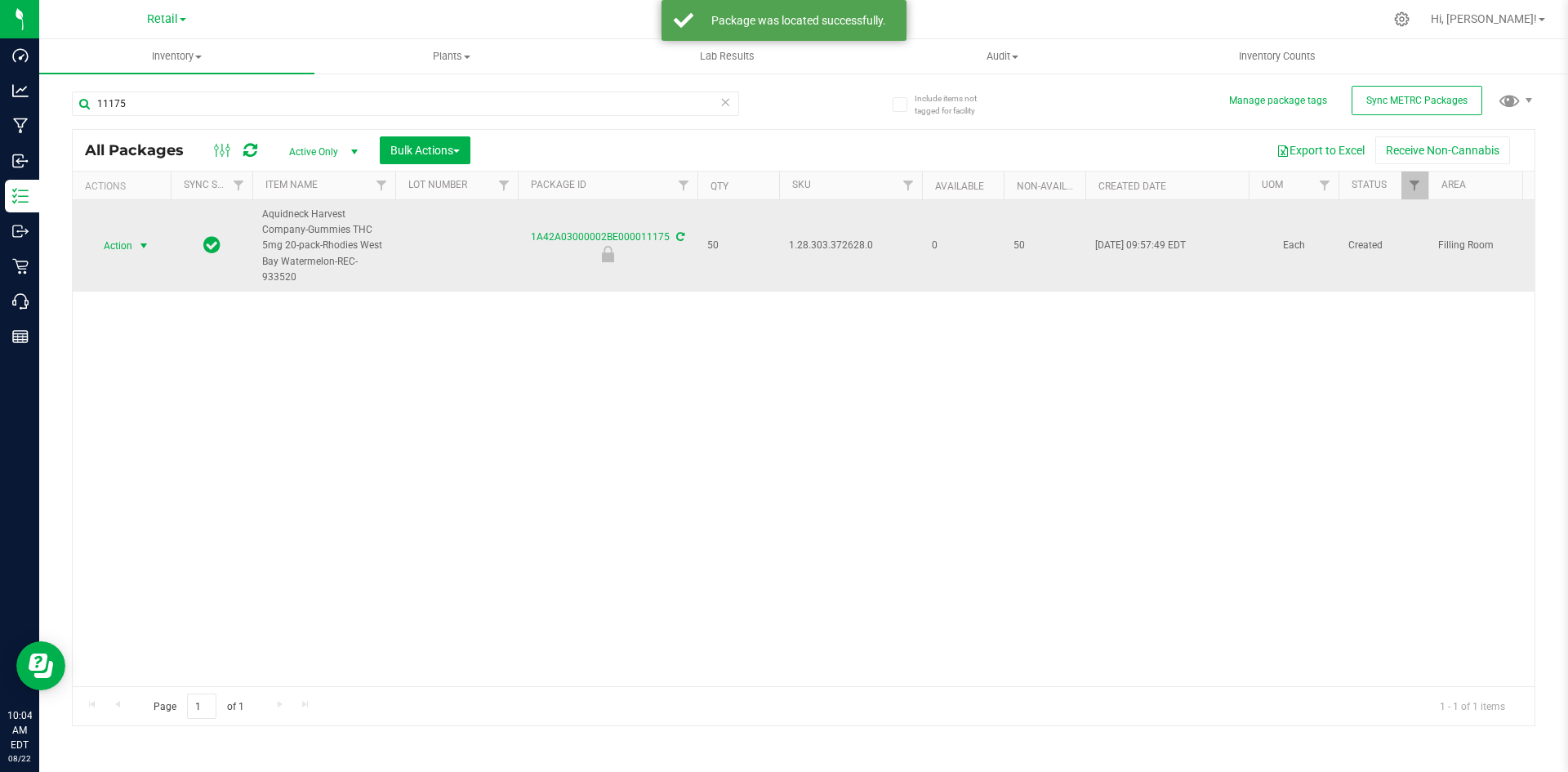
click at [137, 244] on span "select" at bounding box center [144, 246] width 13 height 13
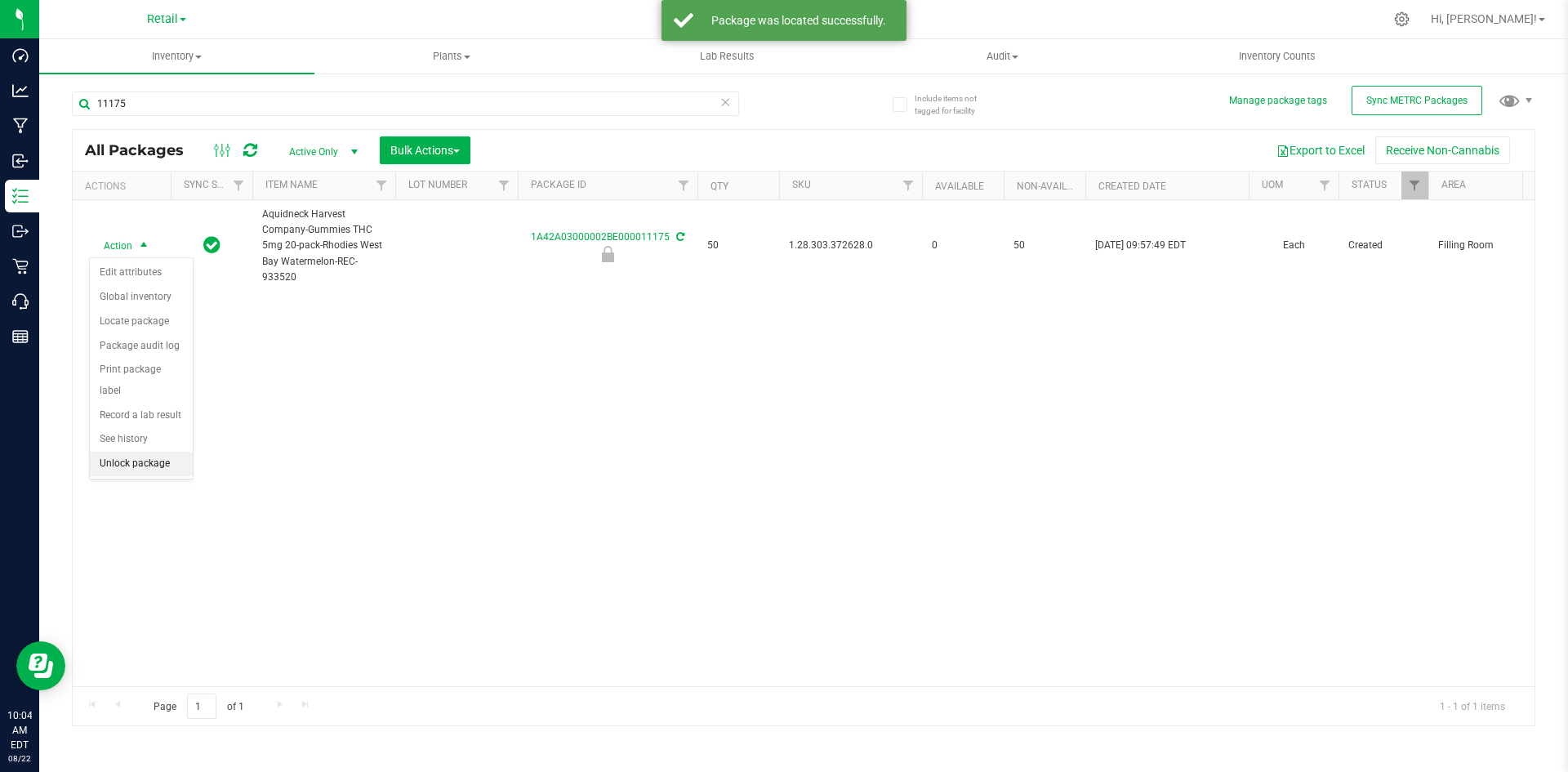
click at [158, 452] on li "Unlock package" at bounding box center [140, 464] width 103 height 25
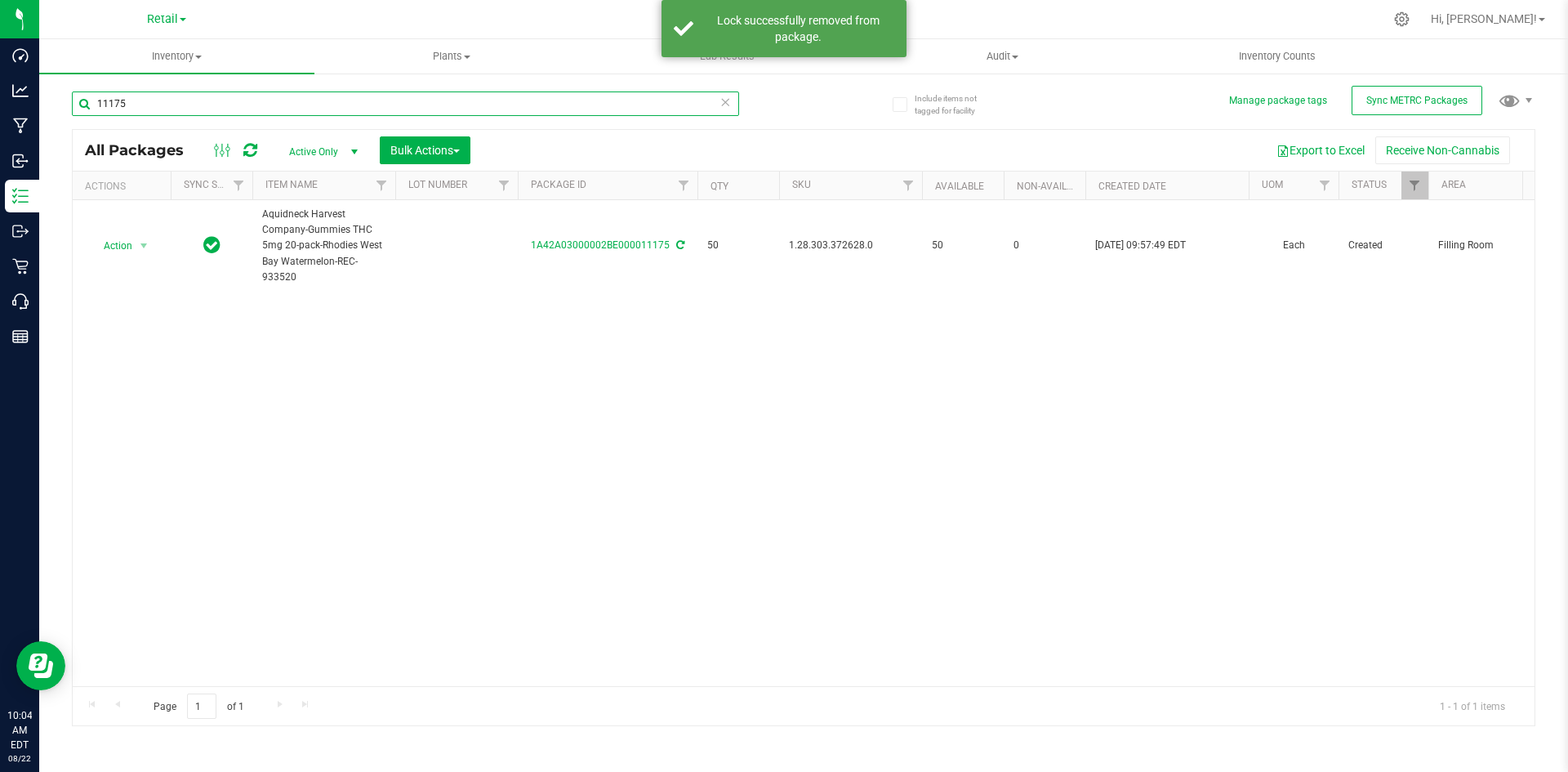
click at [296, 104] on input "11175" at bounding box center [406, 103] width 667 height 25
type input "11172"
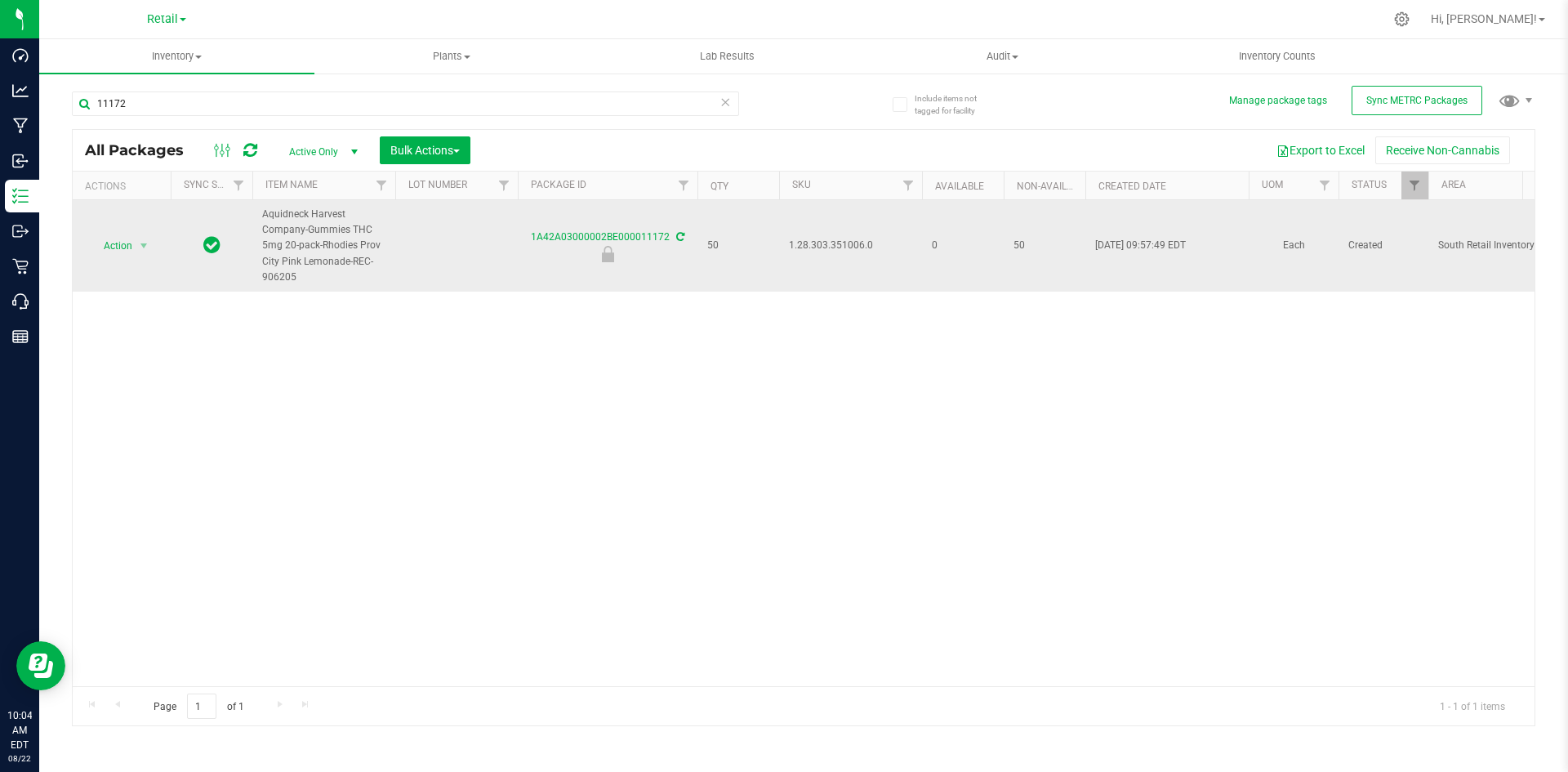
click at [787, 239] on td "1.28.303.351006.0" at bounding box center [850, 246] width 143 height 91
copy span "1.28.303.351006.0"
click at [130, 253] on span "Action" at bounding box center [111, 246] width 44 height 23
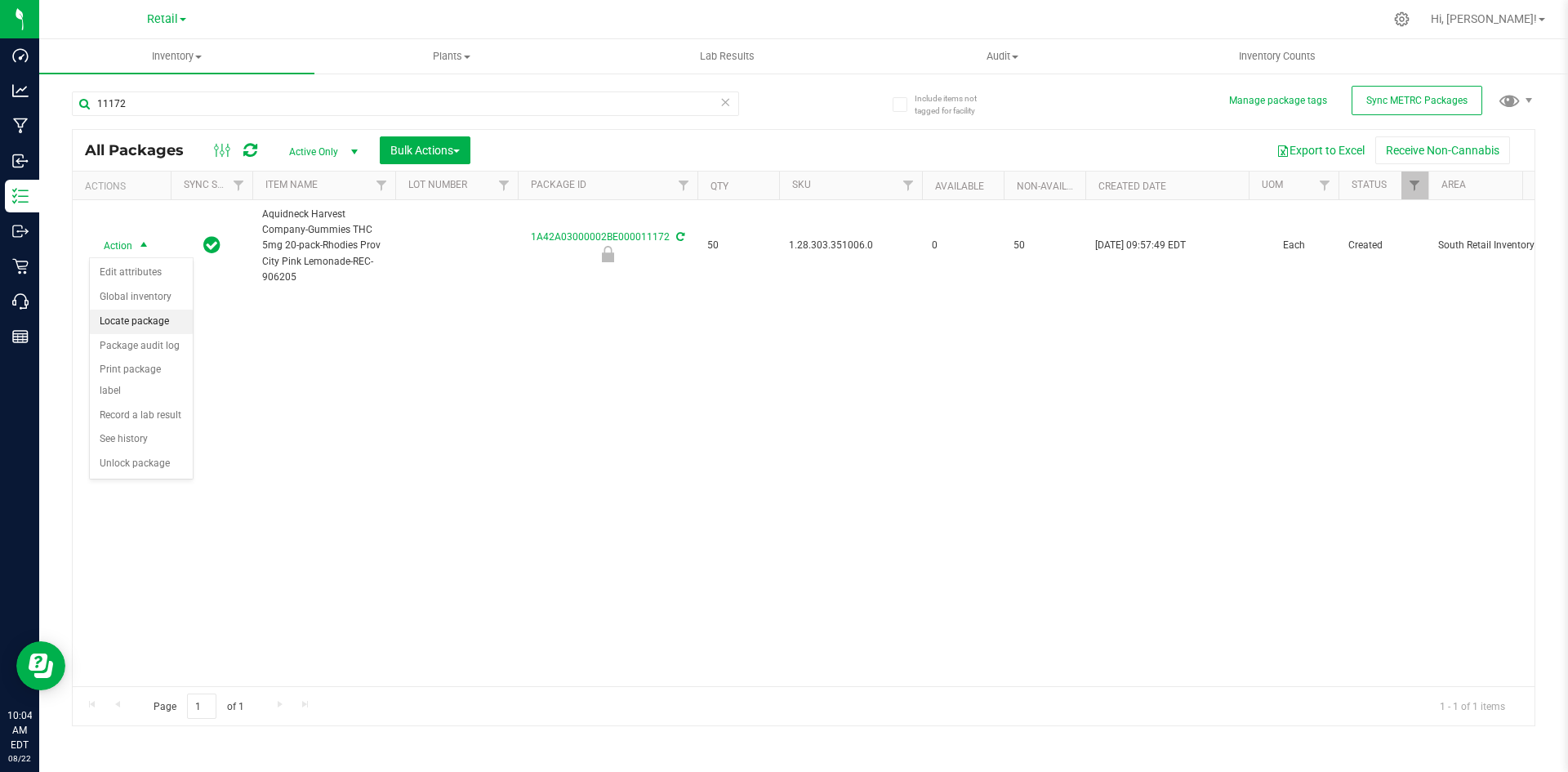
click at [143, 318] on li "Locate package" at bounding box center [140, 322] width 103 height 25
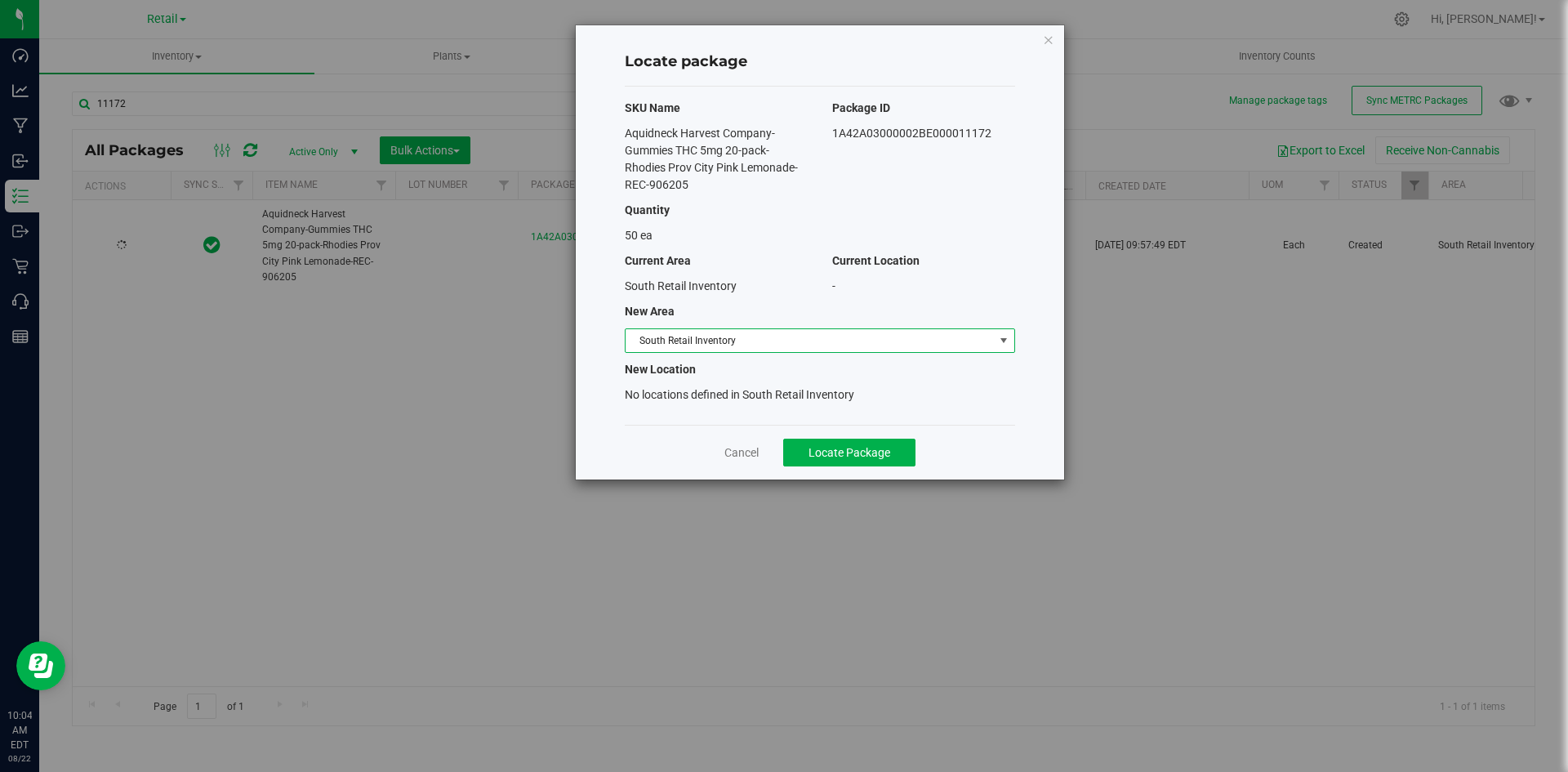
click at [826, 347] on span "South Retail Inventory" at bounding box center [809, 341] width 369 height 23
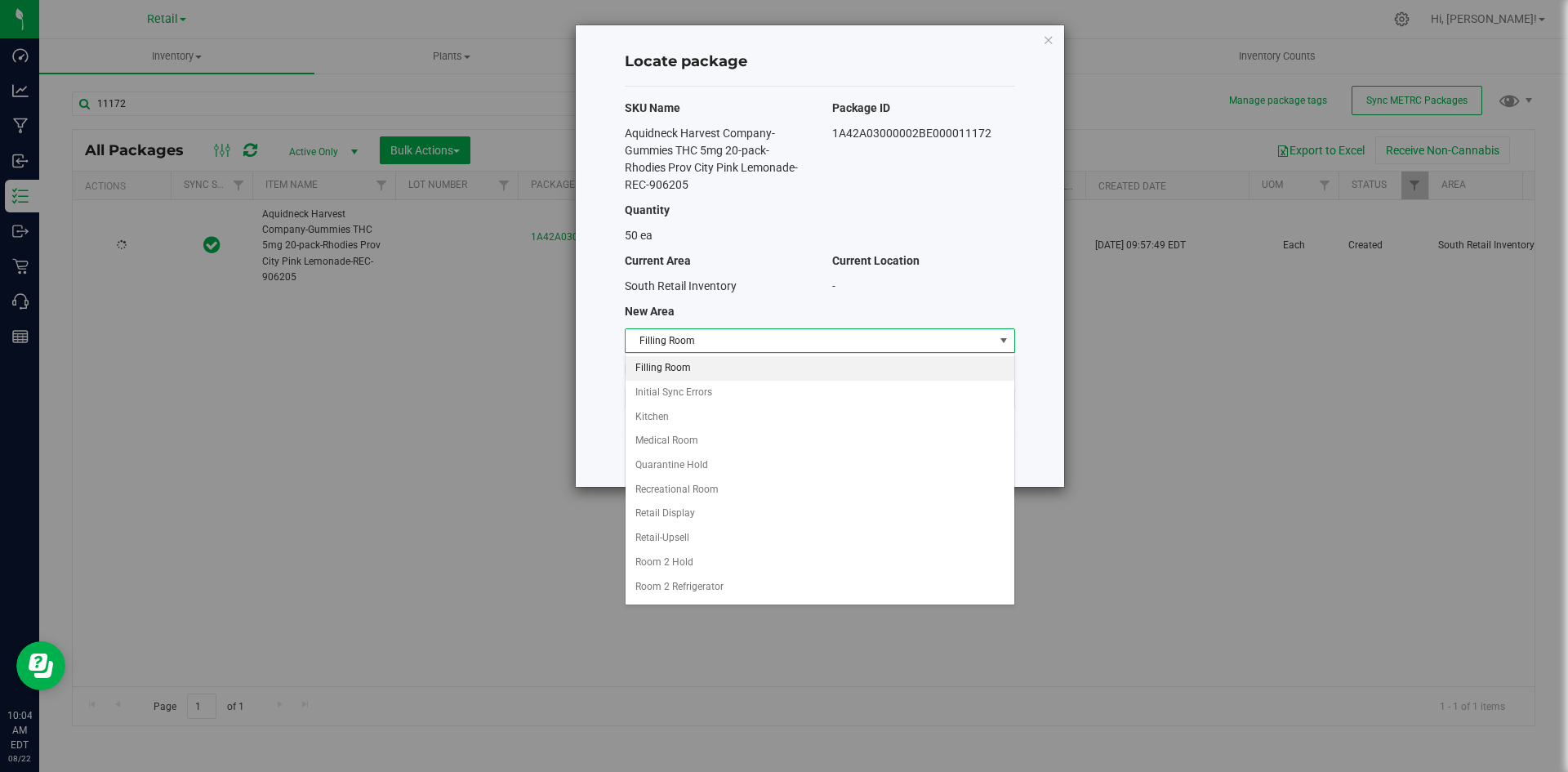
click at [814, 369] on li "Filling Room" at bounding box center [819, 369] width 388 height 25
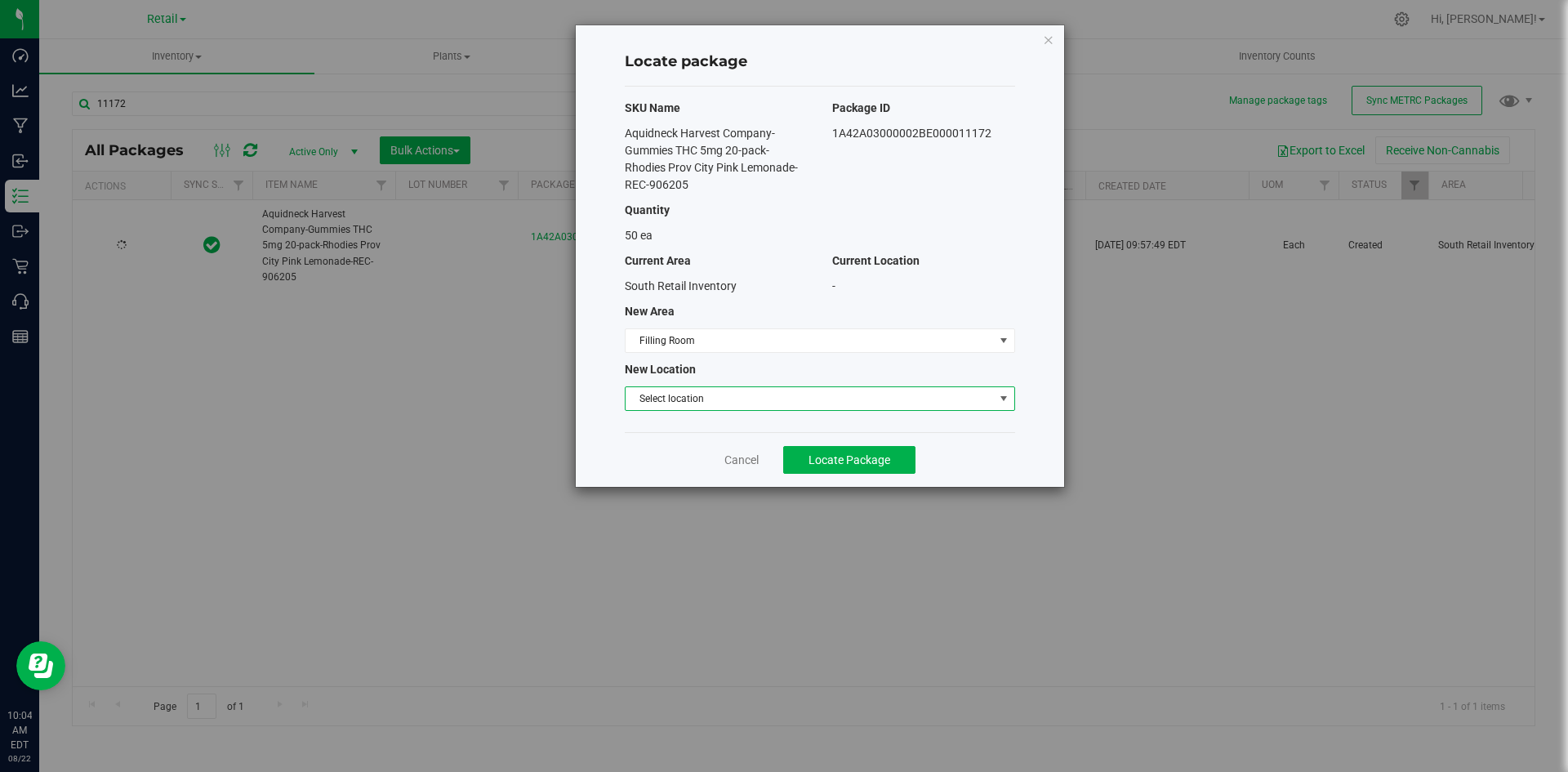
click at [799, 389] on span "Select location" at bounding box center [809, 398] width 369 height 23
click at [796, 419] on li "Filling room" at bounding box center [819, 426] width 388 height 25
drag, startPoint x: 834, startPoint y: 448, endPoint x: 818, endPoint y: 446, distance: 16.1
click at [835, 449] on button "Locate Package" at bounding box center [849, 460] width 132 height 28
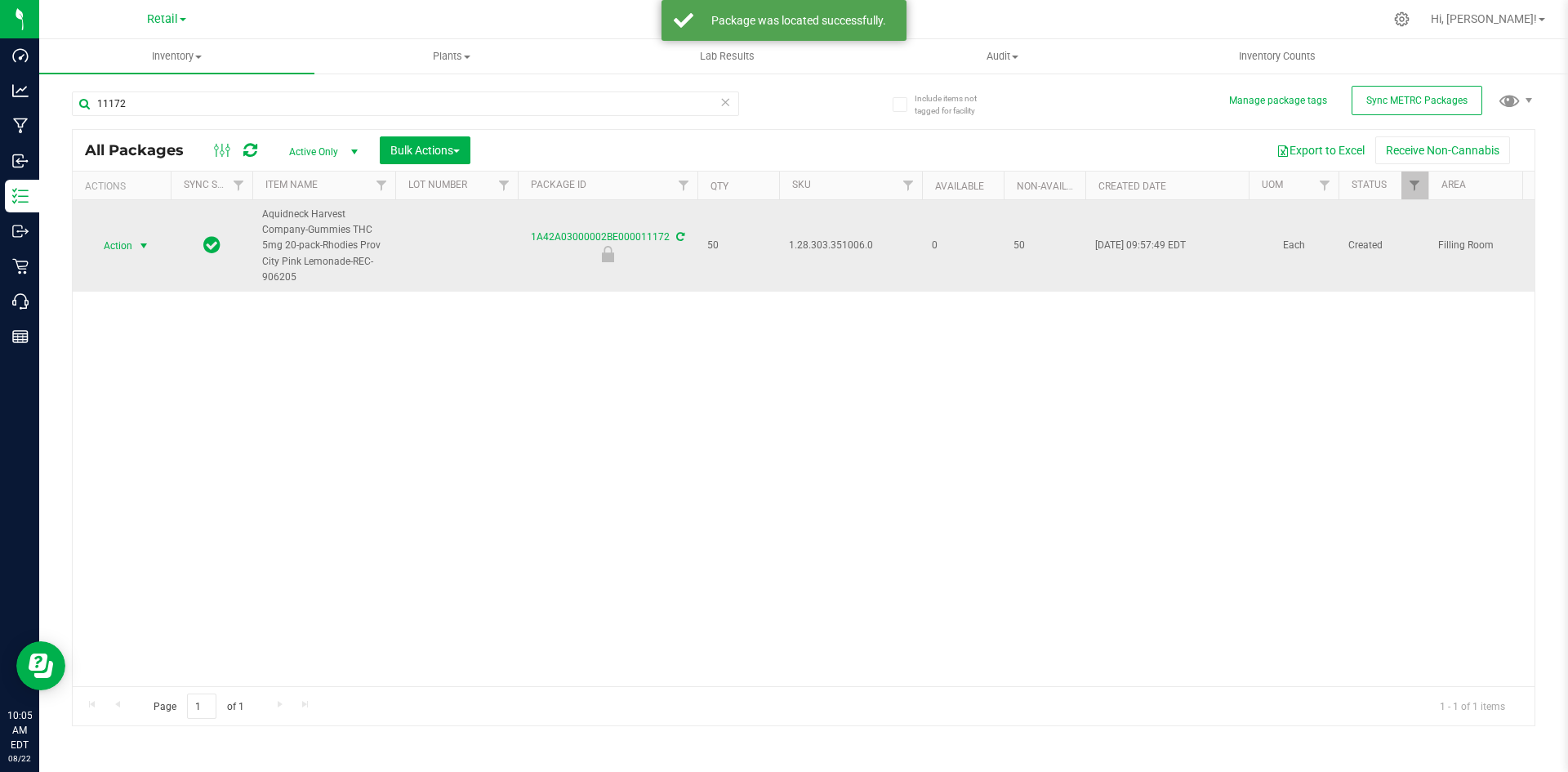
click at [140, 247] on span "select" at bounding box center [144, 246] width 13 height 13
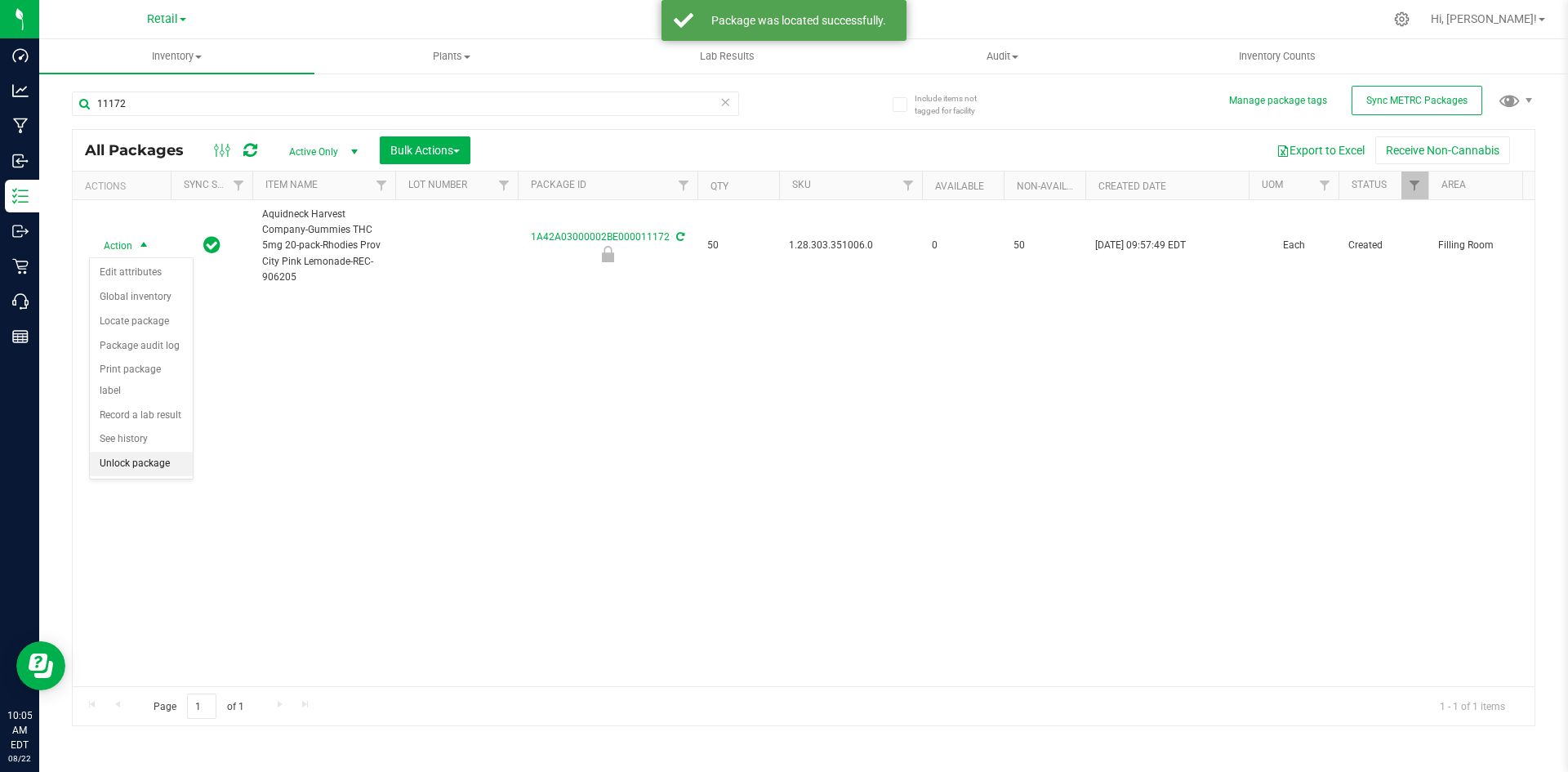
click at [156, 452] on li "Unlock package" at bounding box center [140, 464] width 103 height 25
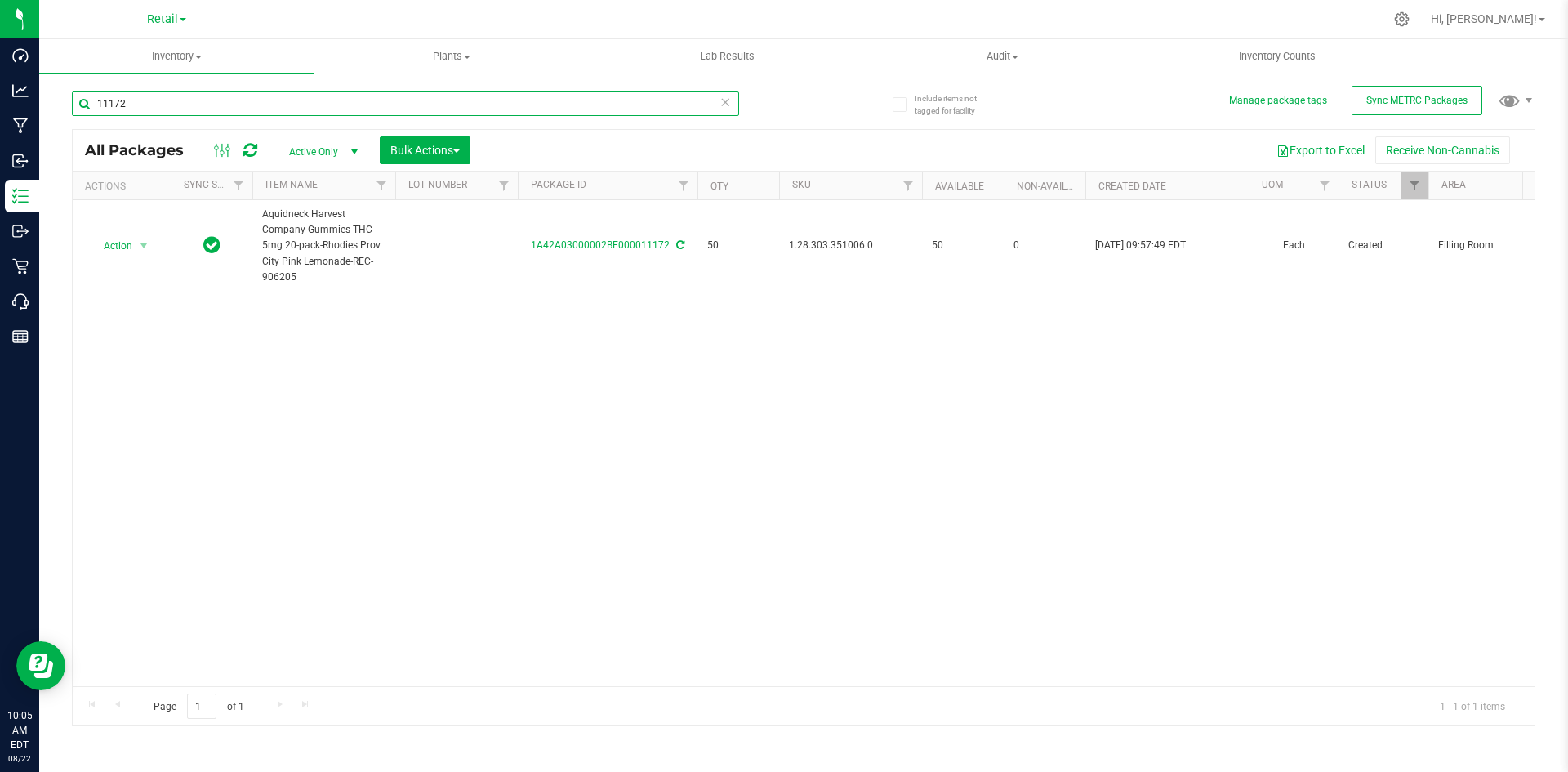
click at [308, 99] on input "11172" at bounding box center [406, 103] width 667 height 25
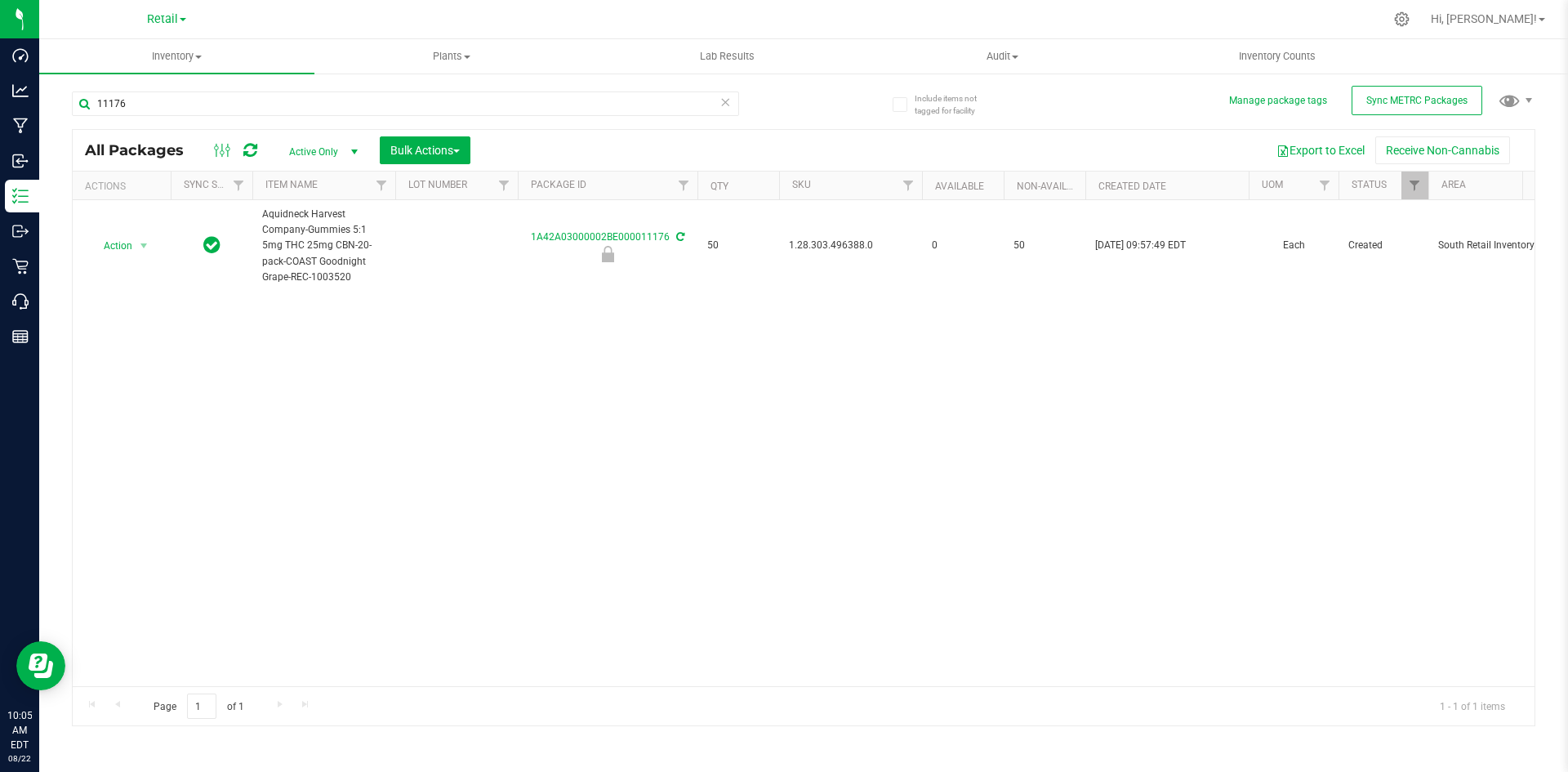
click at [811, 244] on span "1.28.303.496388.0" at bounding box center [850, 245] width 123 height 16
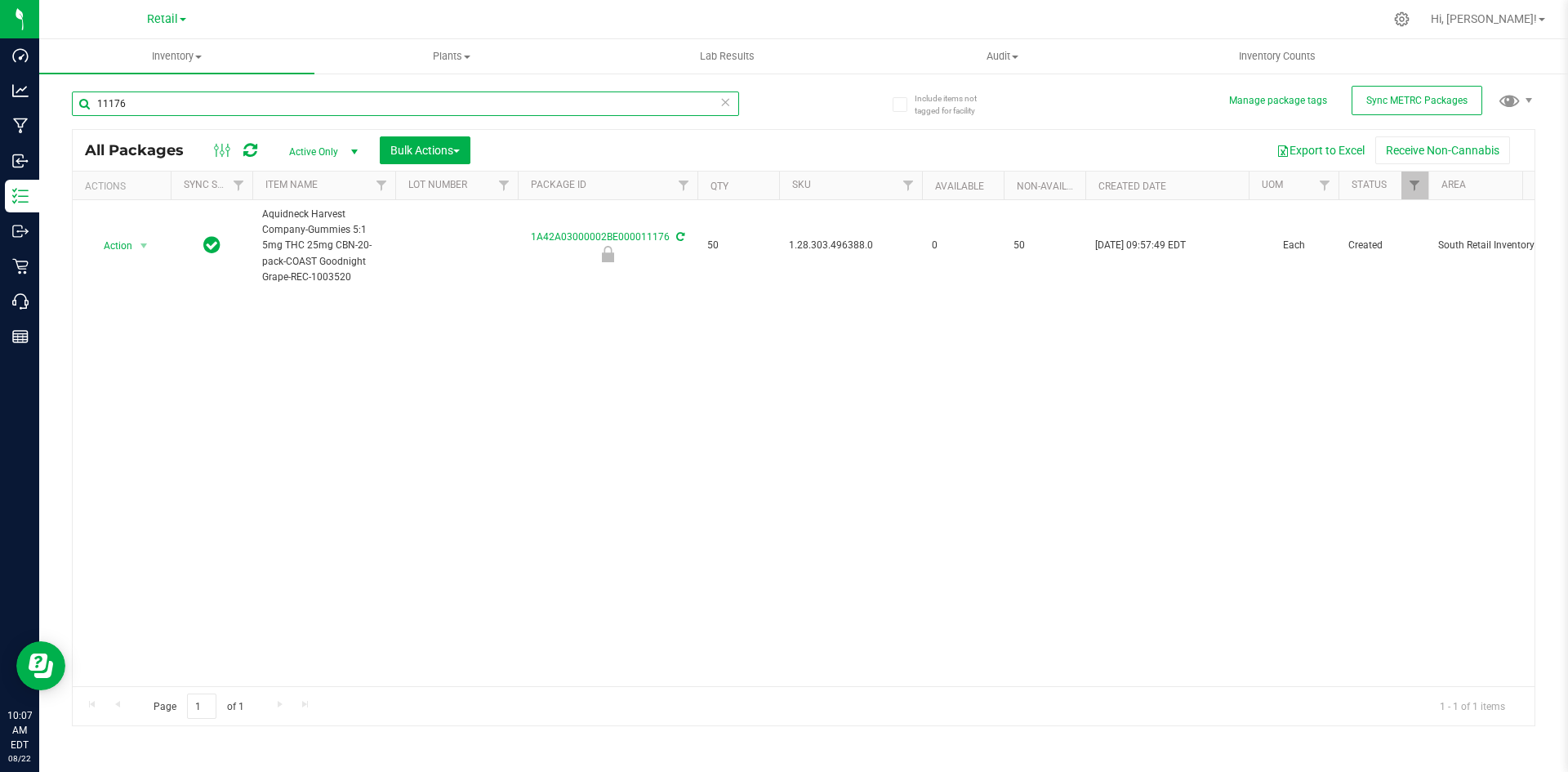
click at [291, 108] on input "11176" at bounding box center [406, 103] width 667 height 25
paste input "Coast 1:4:1 Boysenberry Chews 100mg THC 400mg CBD 100mg CBC 20-pack-338"
click at [858, 247] on span "1.28.303.444207.0" at bounding box center [850, 245] width 123 height 16
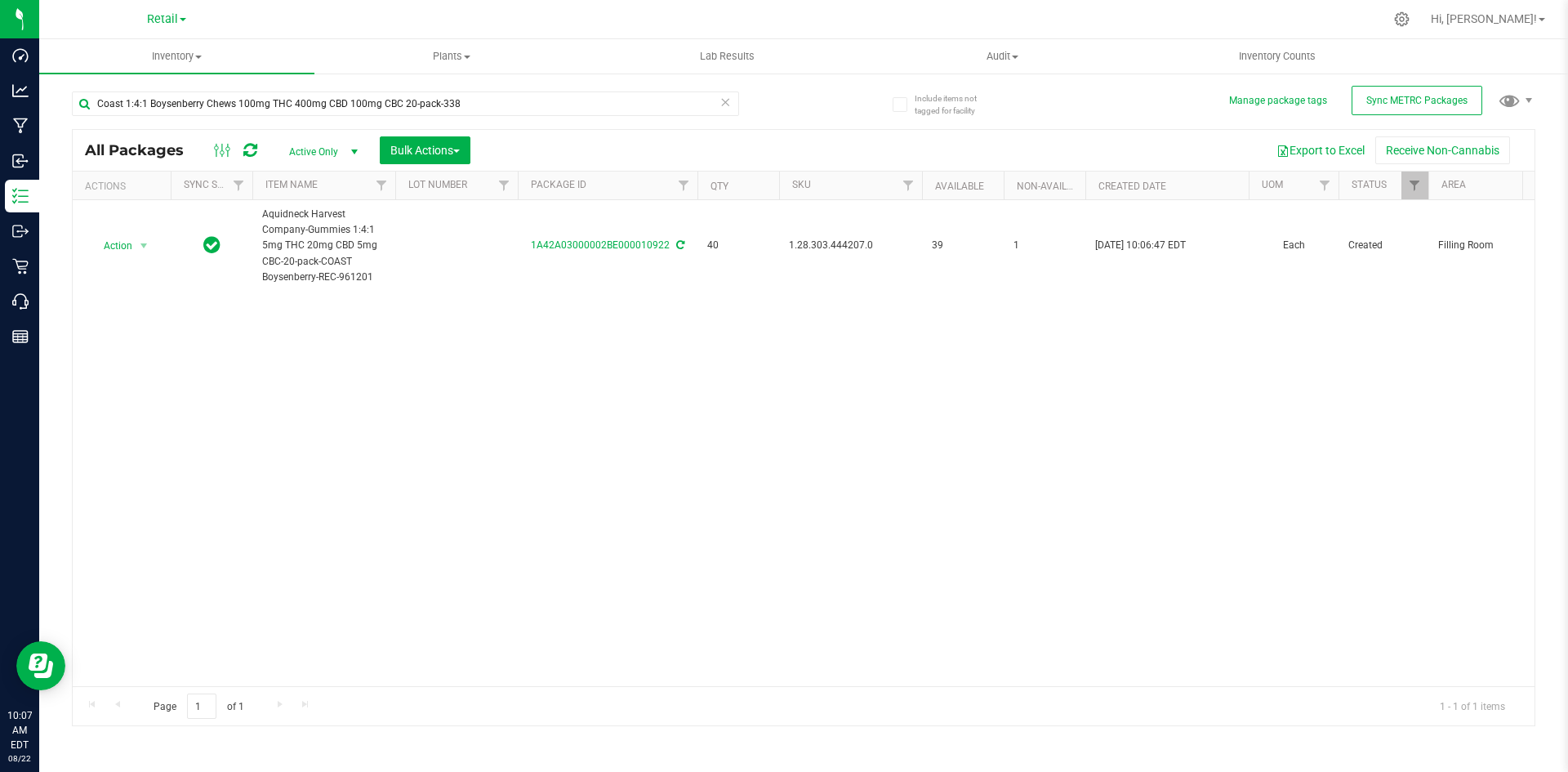
copy span "1.28.303.444207.0"
drag, startPoint x: 1448, startPoint y: 25, endPoint x: 1025, endPoint y: 343, distance: 529.2
click at [1025, 343] on div "Action Action Adjust qty Create package Edit attributes Global inventory Locate…" at bounding box center [804, 443] width 1462 height 486
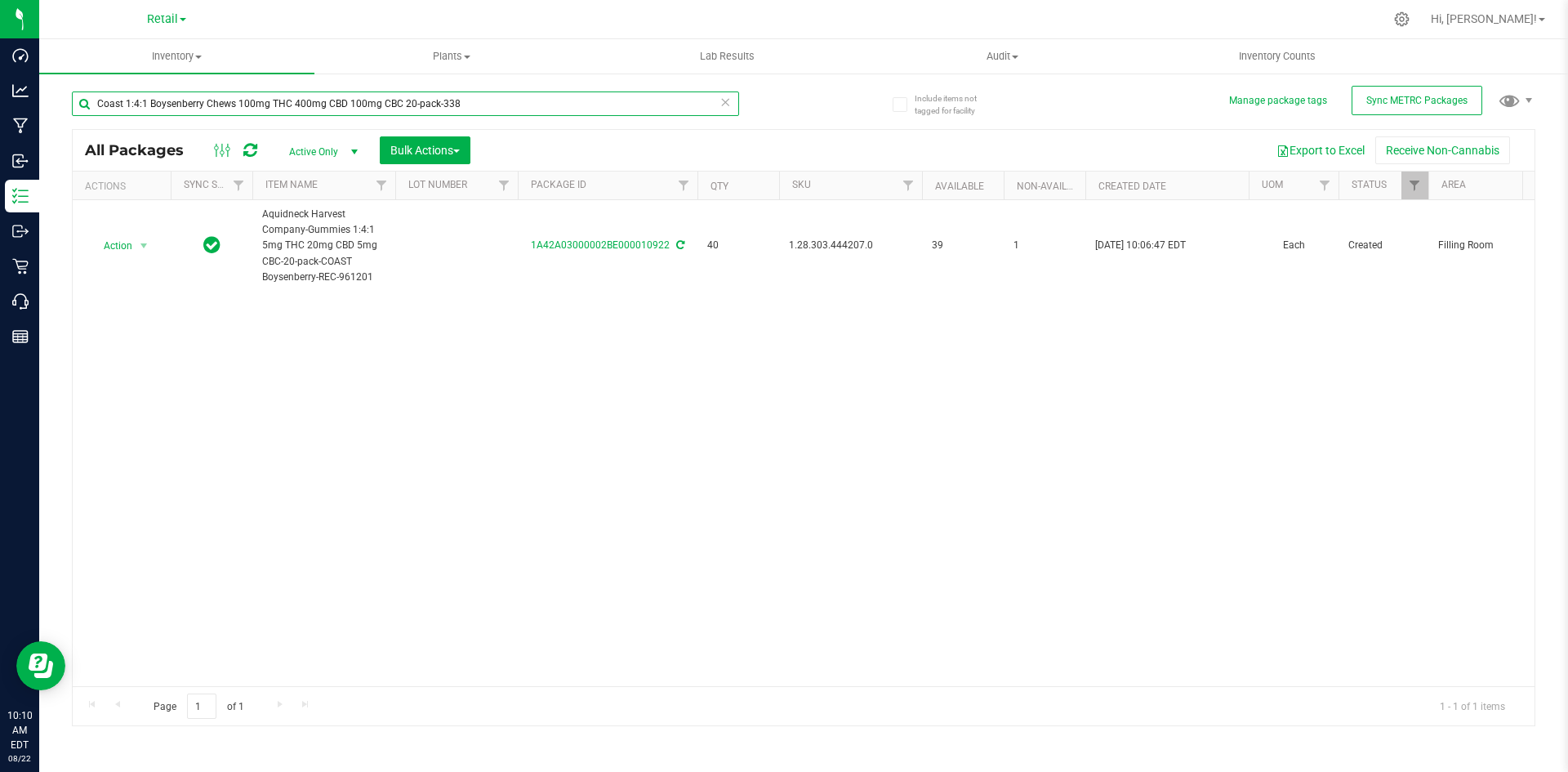
click at [506, 110] on input "Coast 1:4:1 Boysenberry Chews 100mg THC 400mg CBD 100mg CBC 20-pack-338" at bounding box center [406, 103] width 667 height 25
type input "11176"
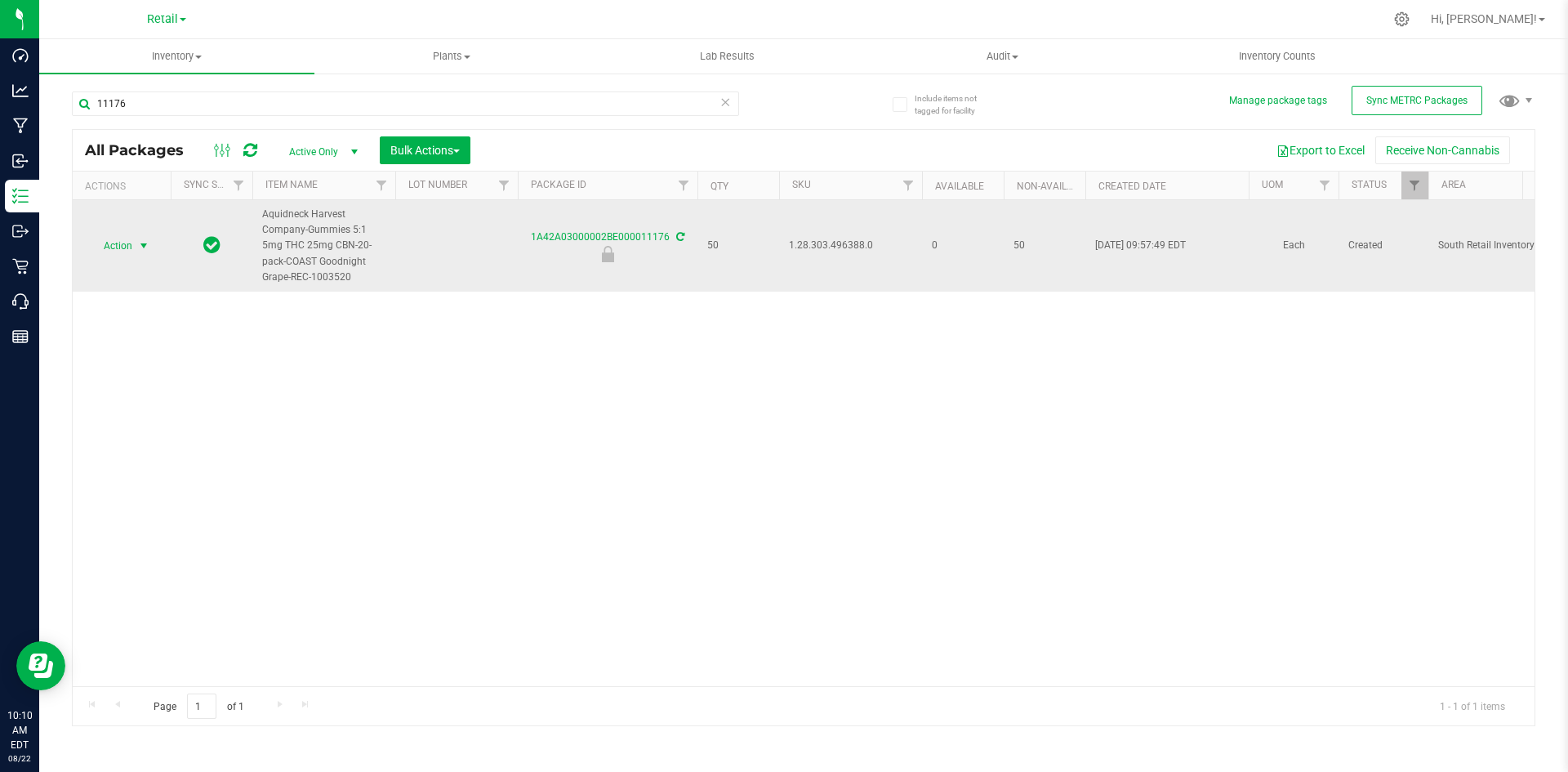
click at [141, 248] on span "select" at bounding box center [144, 246] width 13 height 13
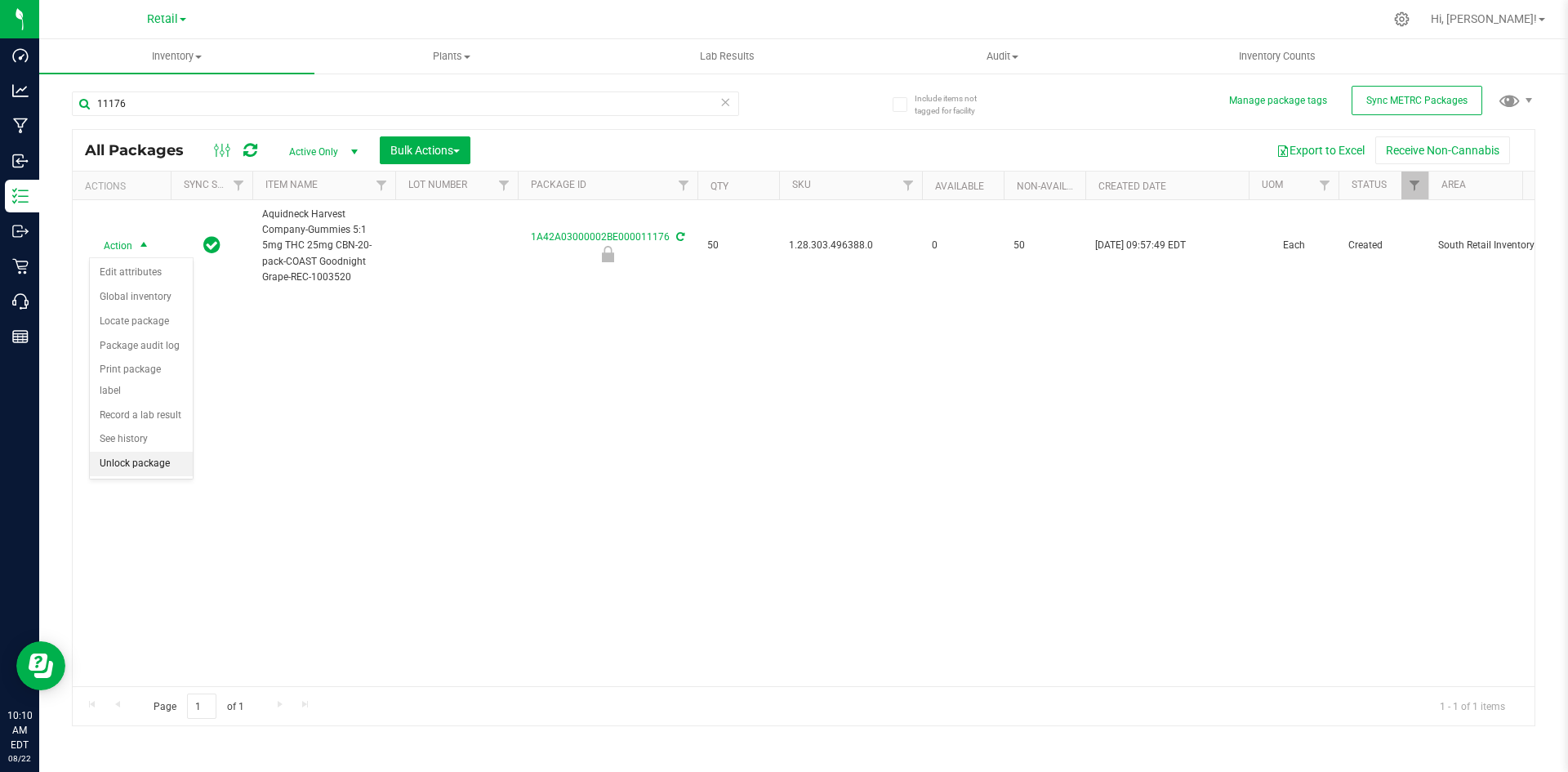
click at [174, 455] on li "Unlock package" at bounding box center [140, 464] width 103 height 25
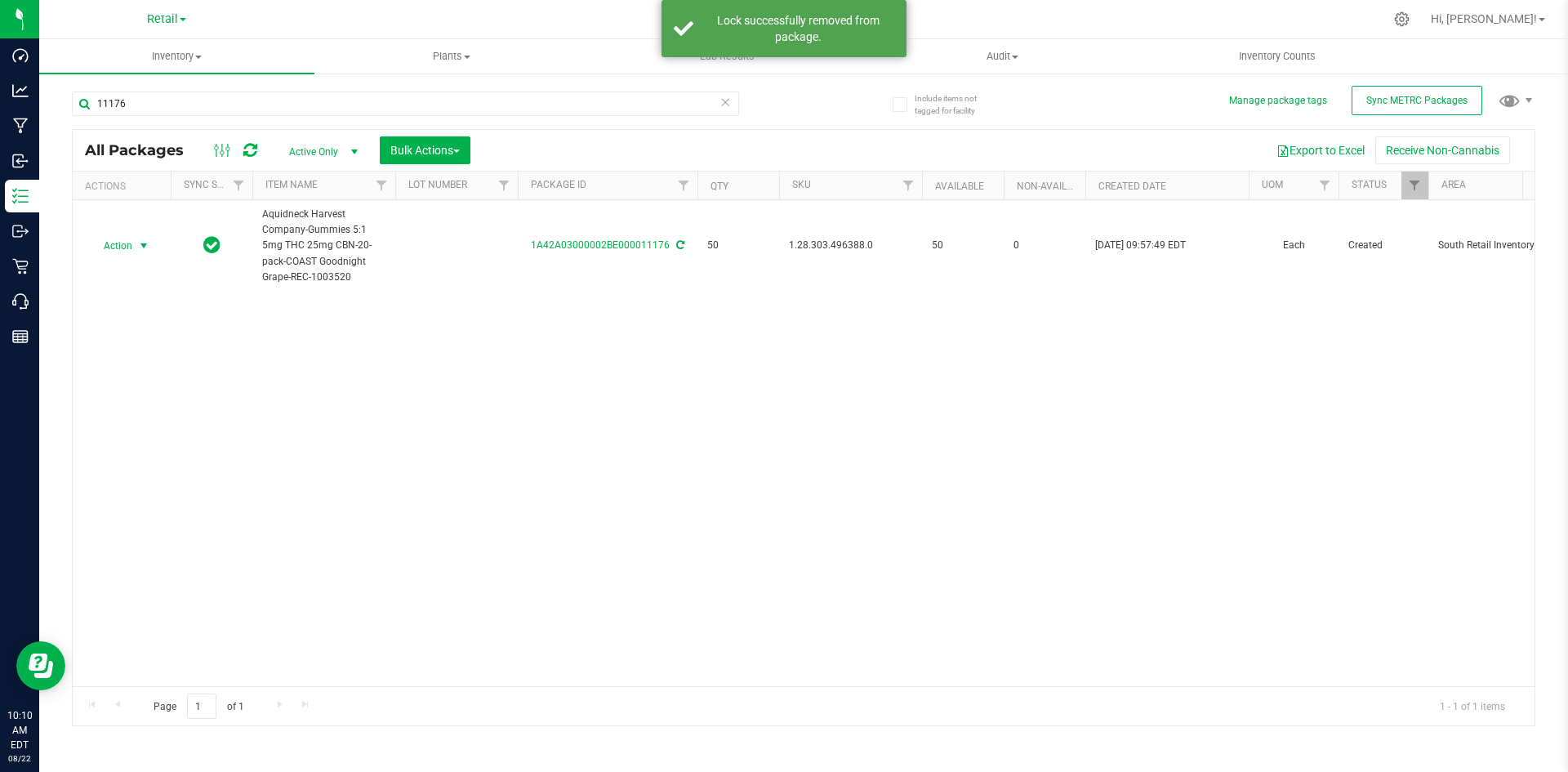
click at [132, 246] on span "Action" at bounding box center [111, 246] width 44 height 23
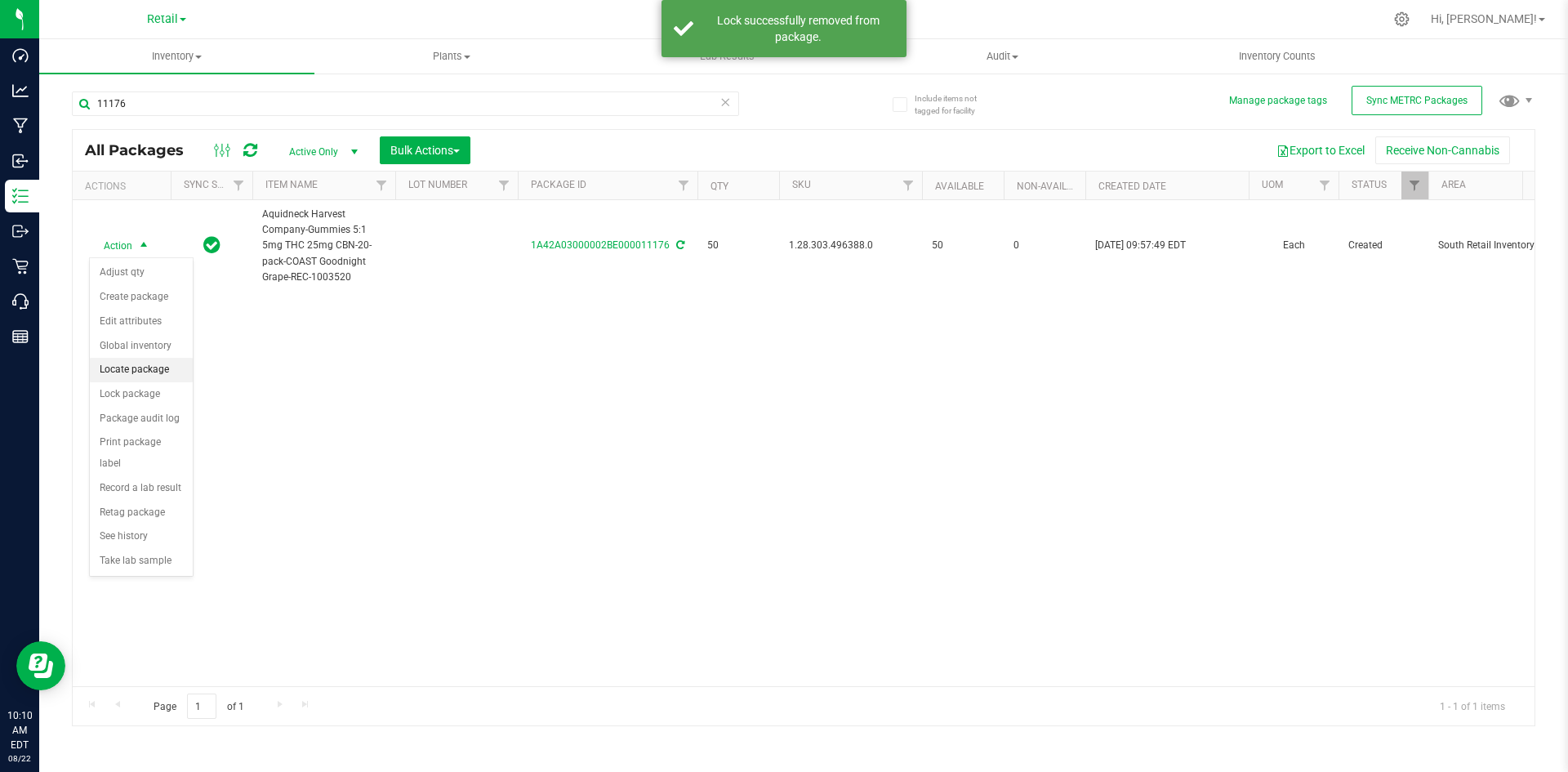
click at [162, 377] on li "Locate package" at bounding box center [140, 370] width 103 height 25
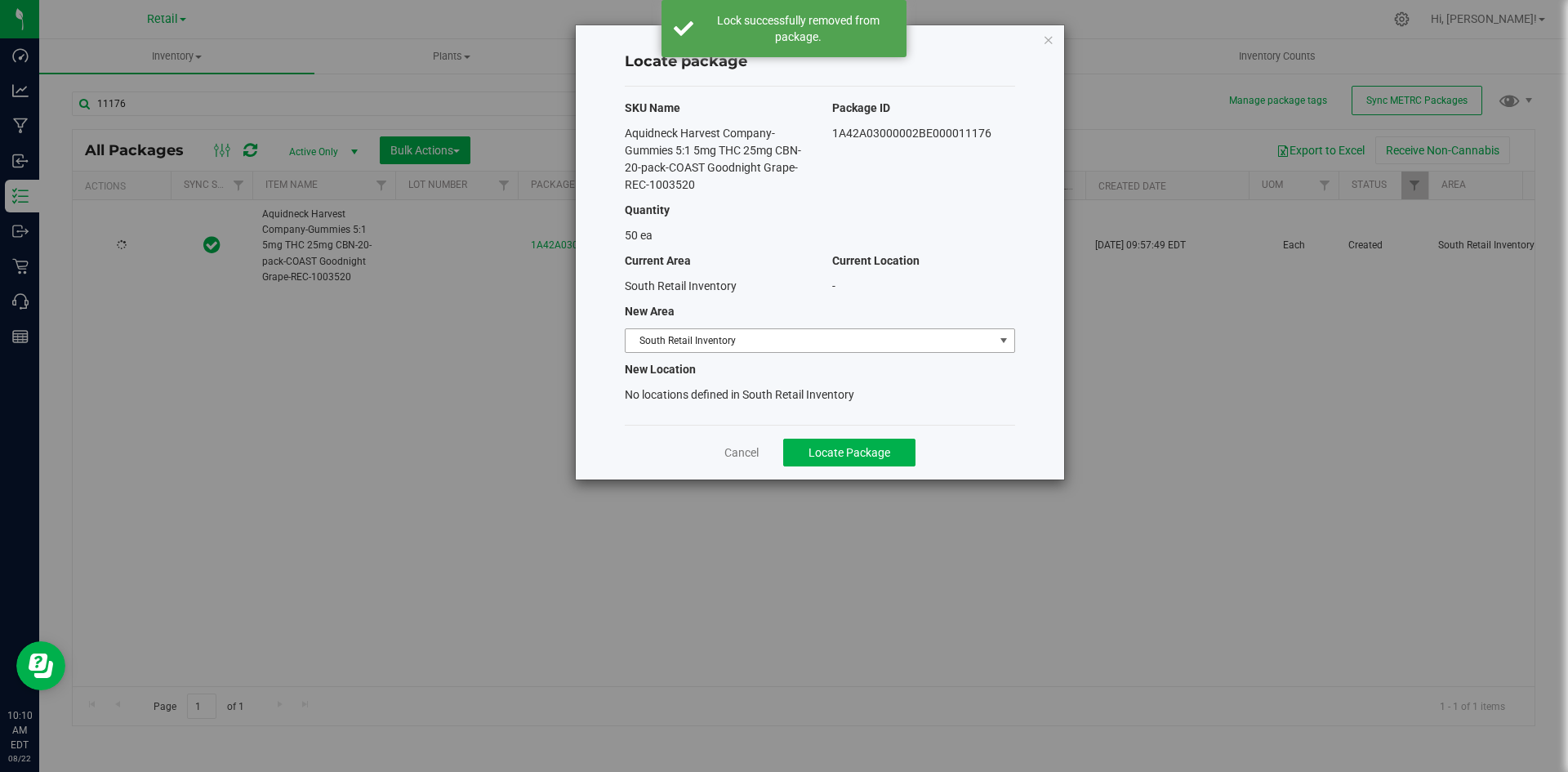
click at [796, 349] on span "South Retail Inventory" at bounding box center [809, 341] width 369 height 23
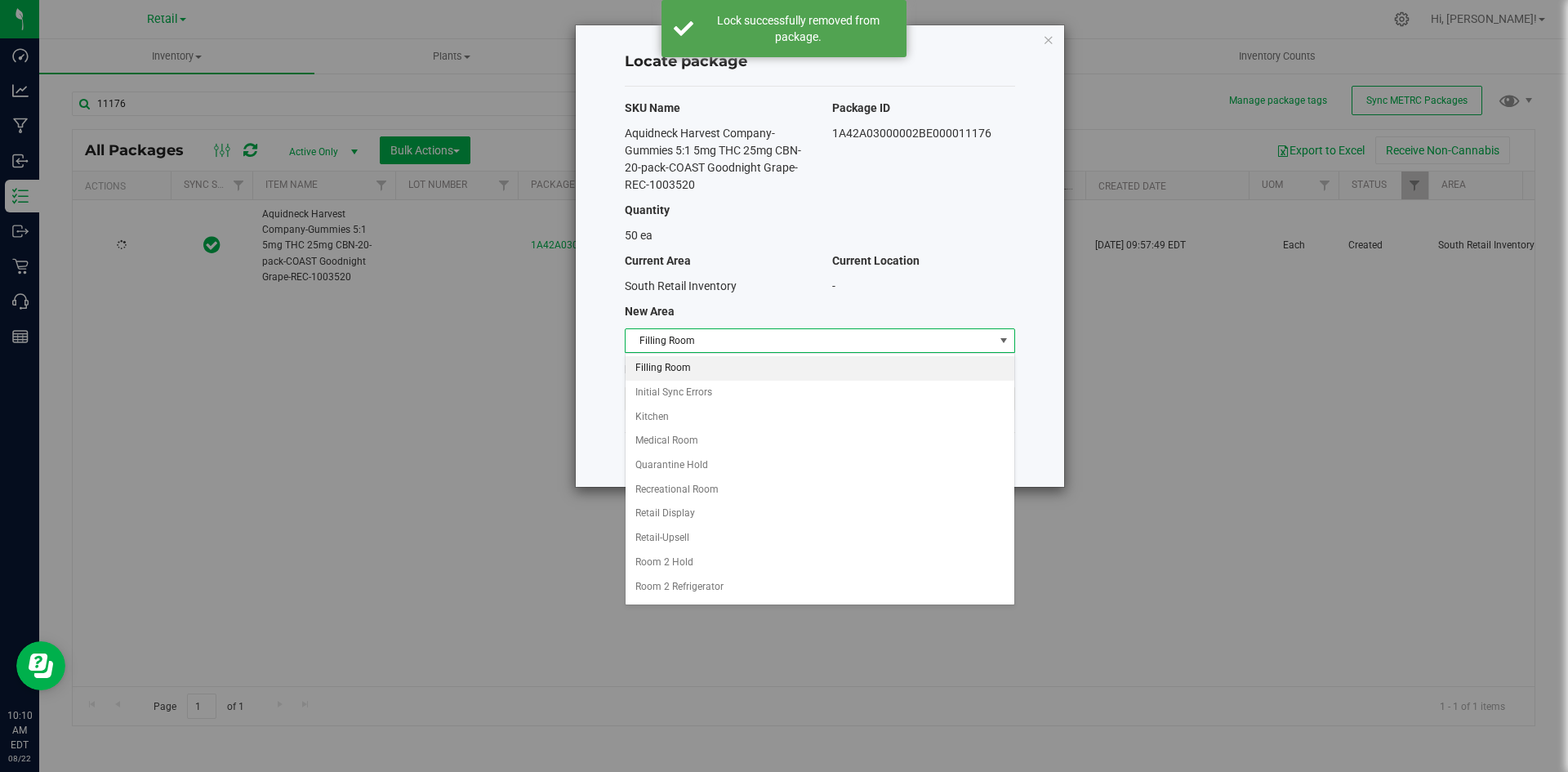
click at [782, 375] on li "Filling Room" at bounding box center [819, 369] width 388 height 25
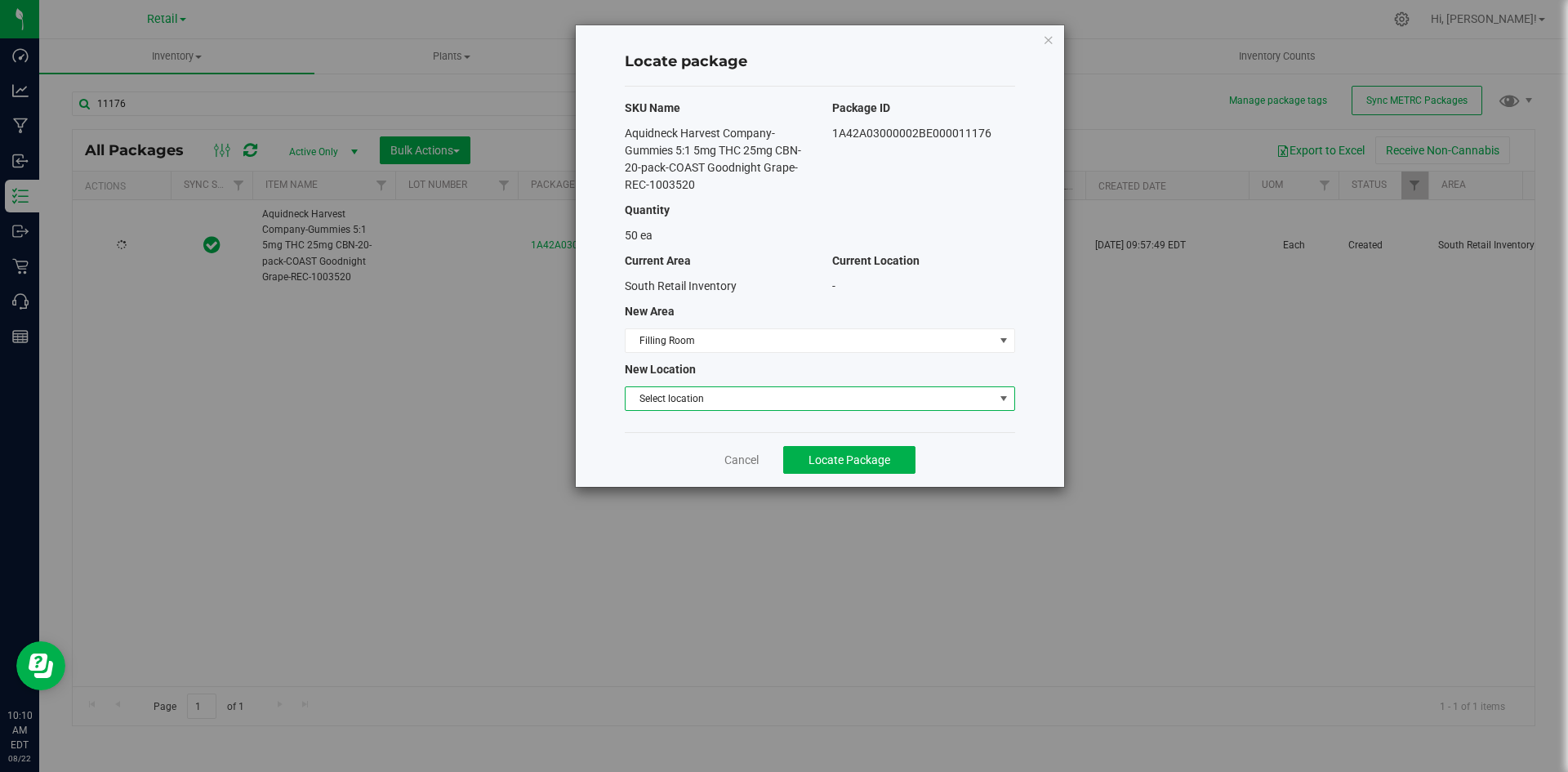
click at [745, 402] on span "Select location" at bounding box center [809, 398] width 369 height 23
click at [740, 422] on li "Filling room" at bounding box center [819, 426] width 388 height 25
click at [868, 466] on button "Locate Package" at bounding box center [849, 460] width 132 height 28
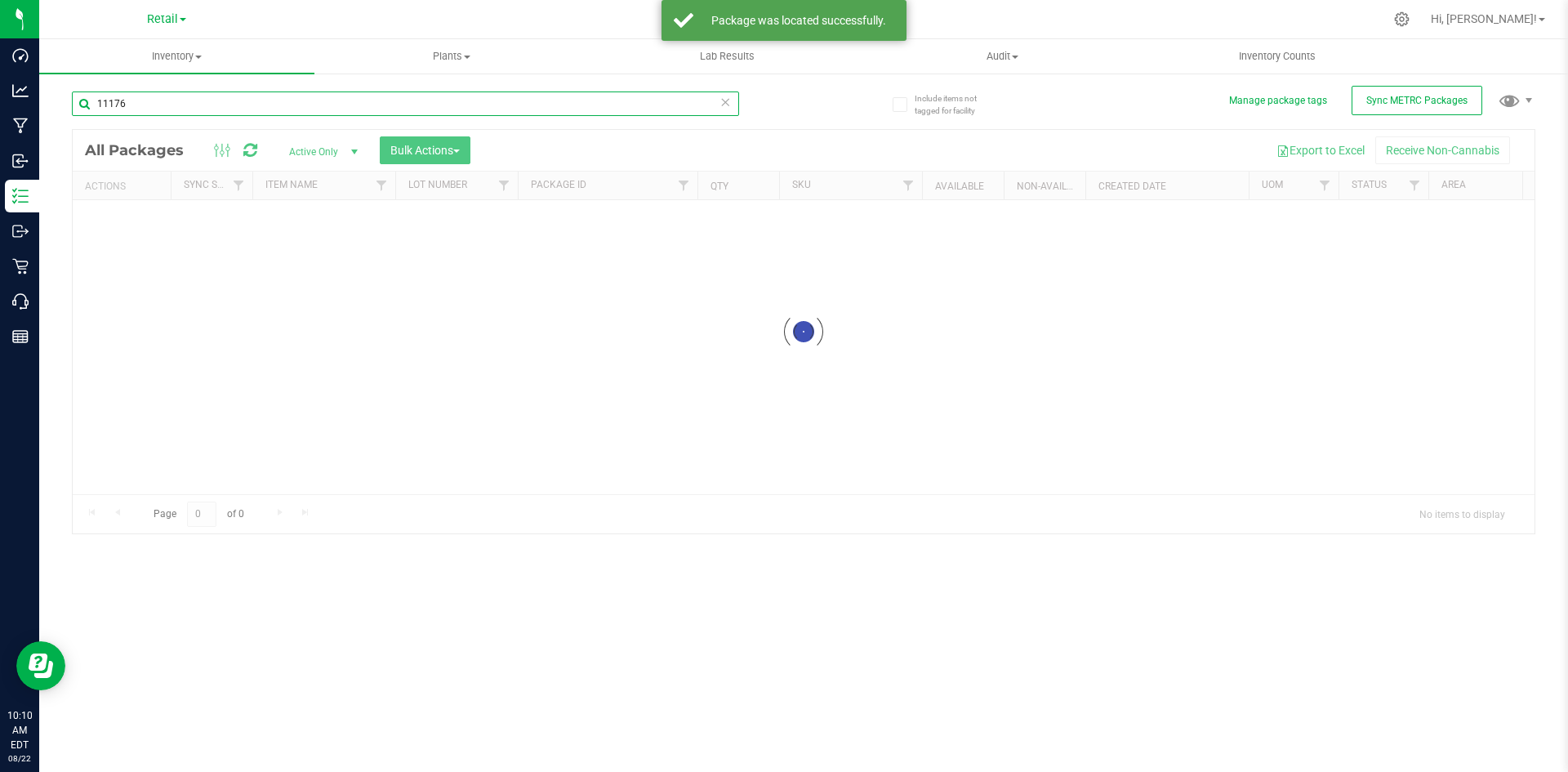
click at [315, 98] on input "11176" at bounding box center [406, 103] width 667 height 25
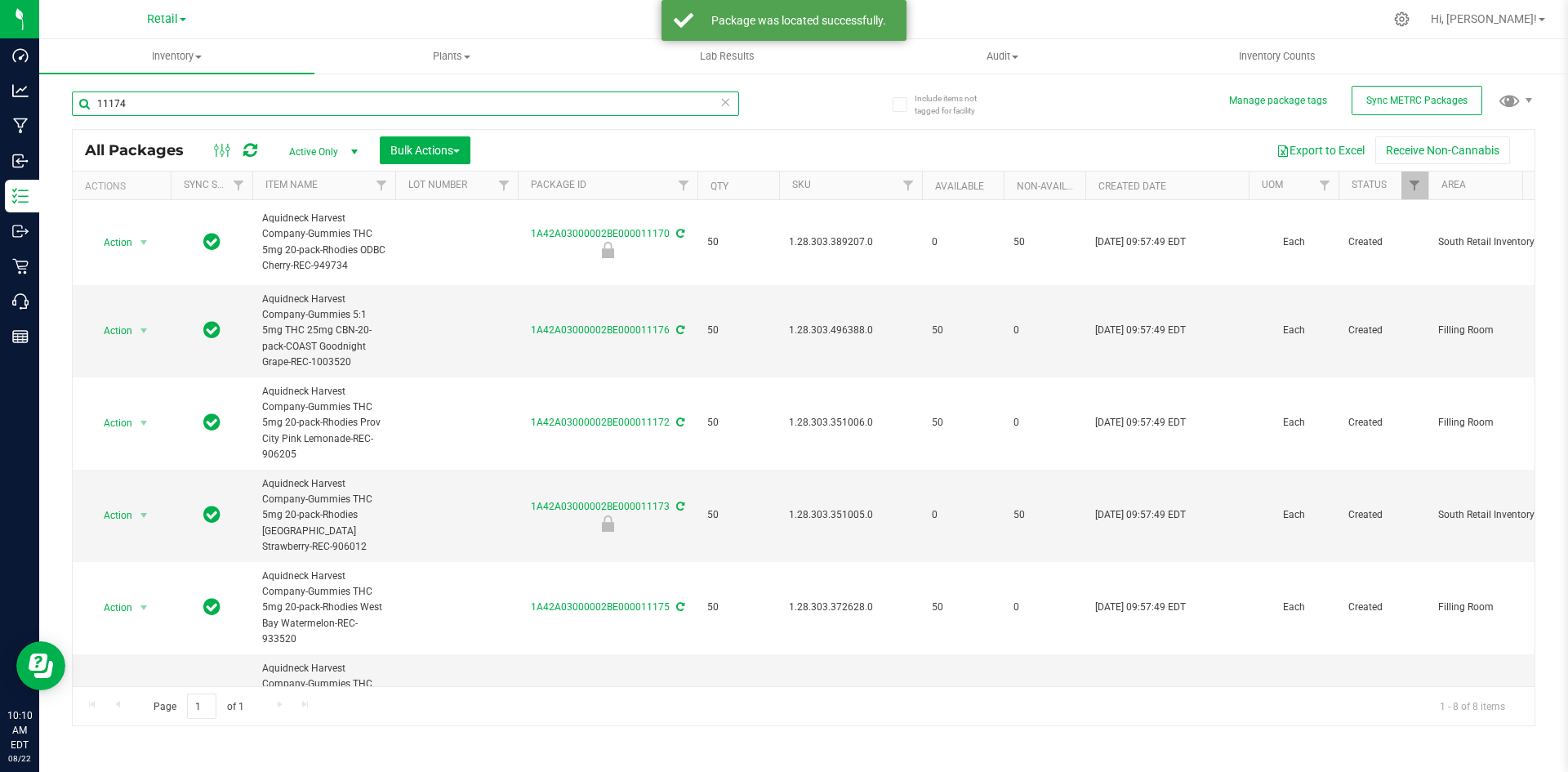
type input "11174"
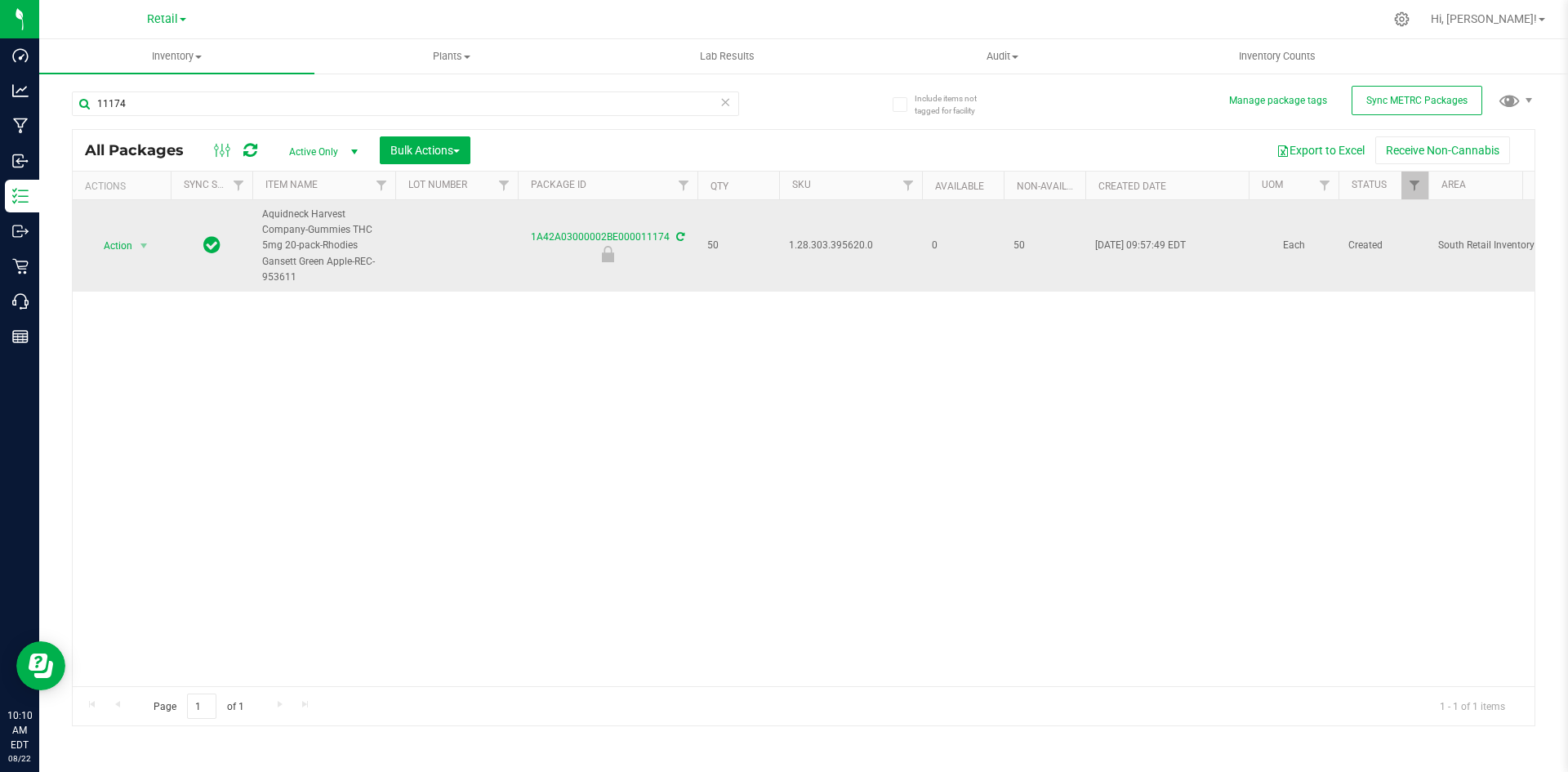
click at [837, 248] on span "1.28.303.395620.0" at bounding box center [850, 245] width 123 height 16
copy span "1.28.303.395620.0"
click at [126, 246] on span "Action" at bounding box center [111, 246] width 44 height 23
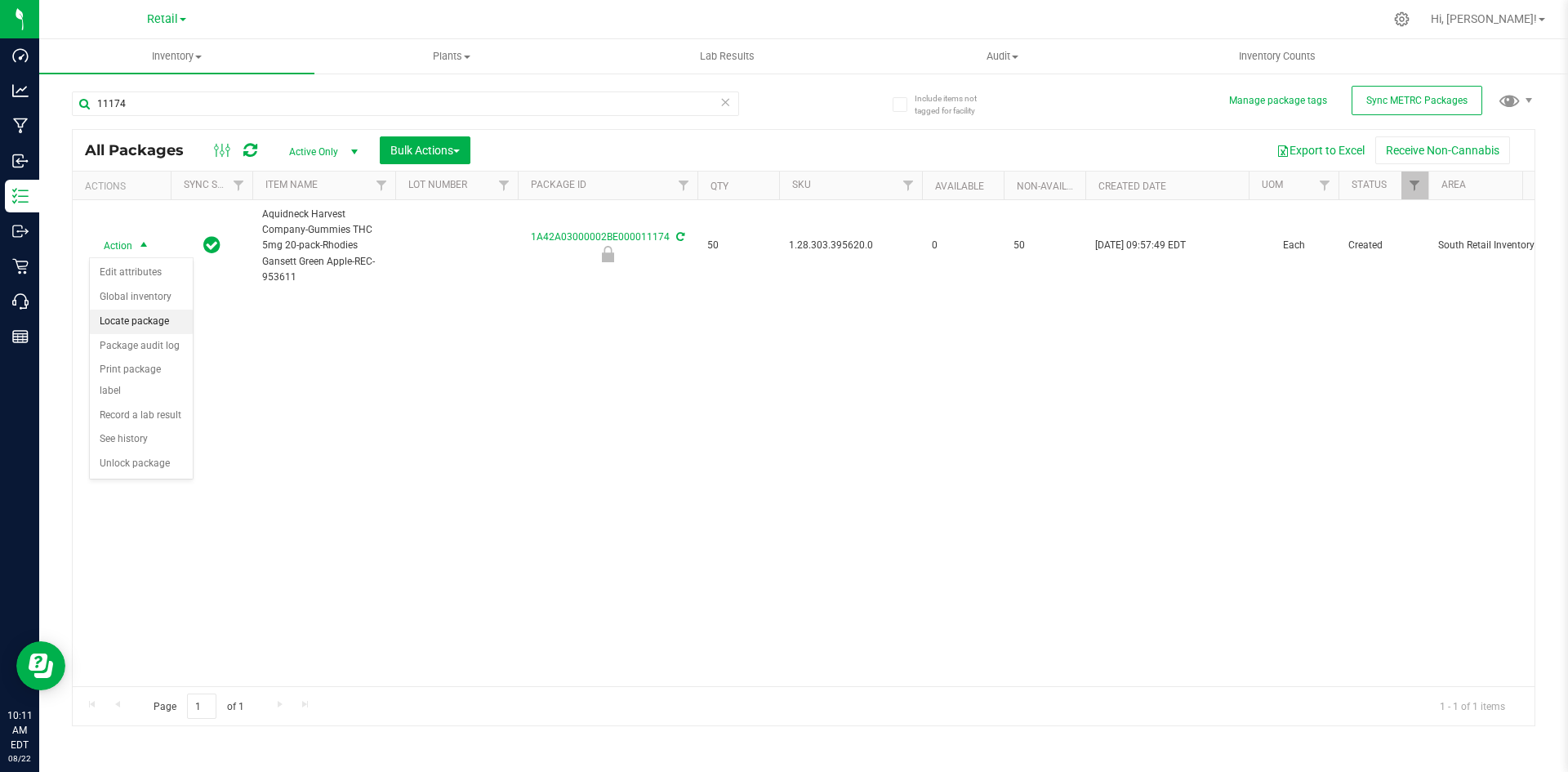
click at [168, 331] on li "Locate package" at bounding box center [140, 322] width 103 height 25
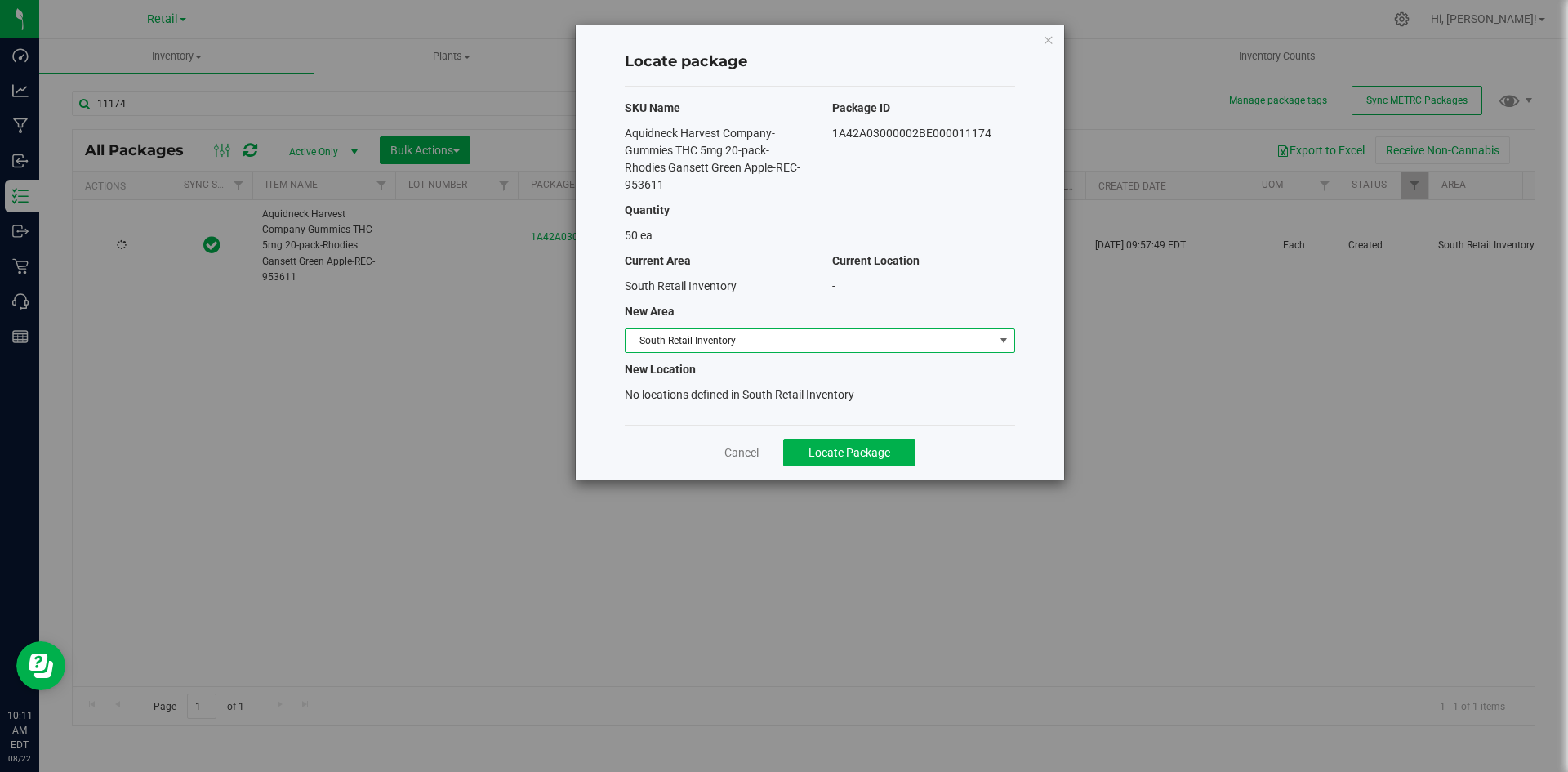
drag, startPoint x: 805, startPoint y: 328, endPoint x: 804, endPoint y: 340, distance: 12.0
click at [805, 329] on span "South Retail Inventory" at bounding box center [819, 341] width 390 height 25
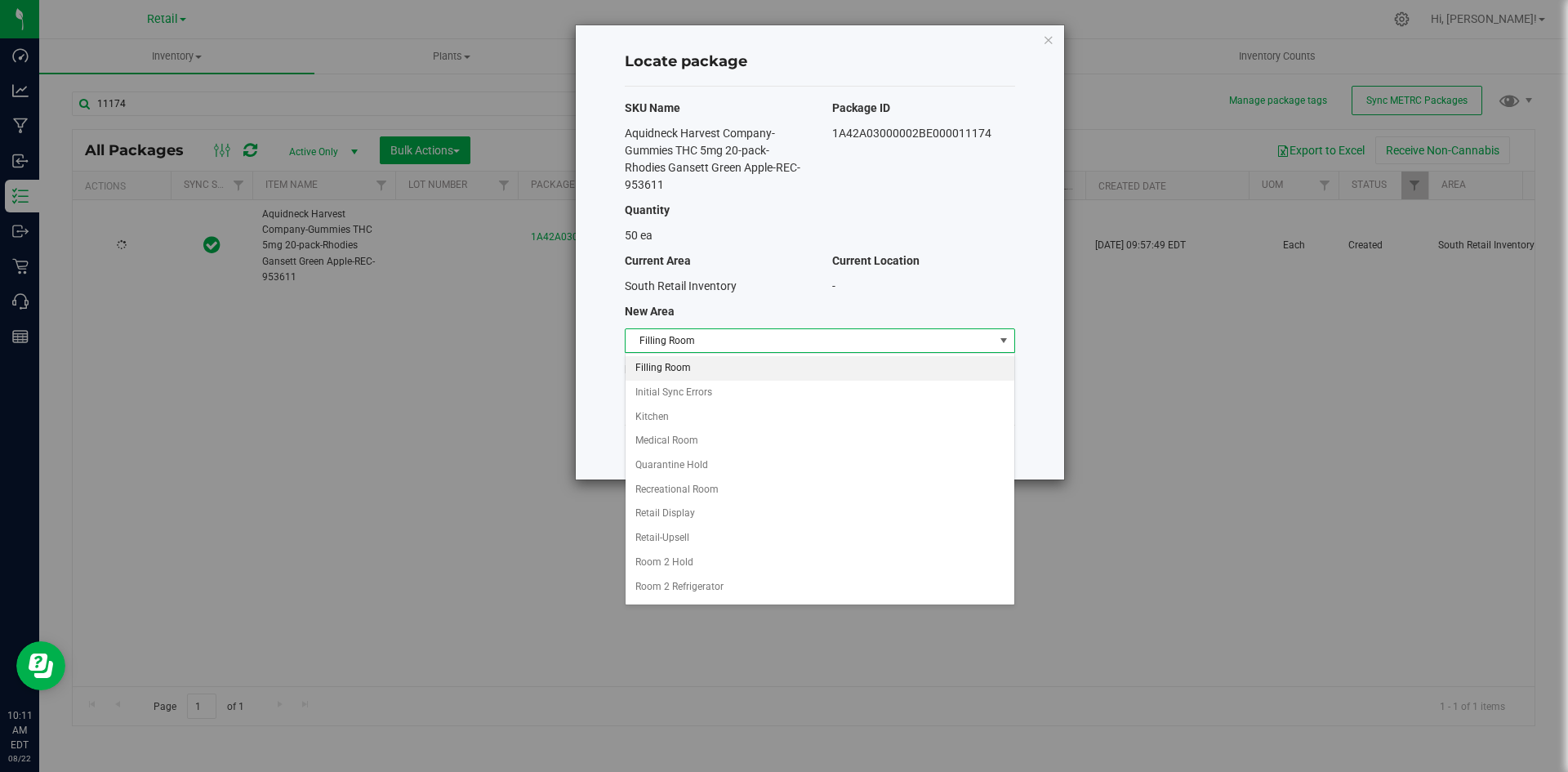
click at [772, 368] on li "Filling Room" at bounding box center [819, 369] width 388 height 25
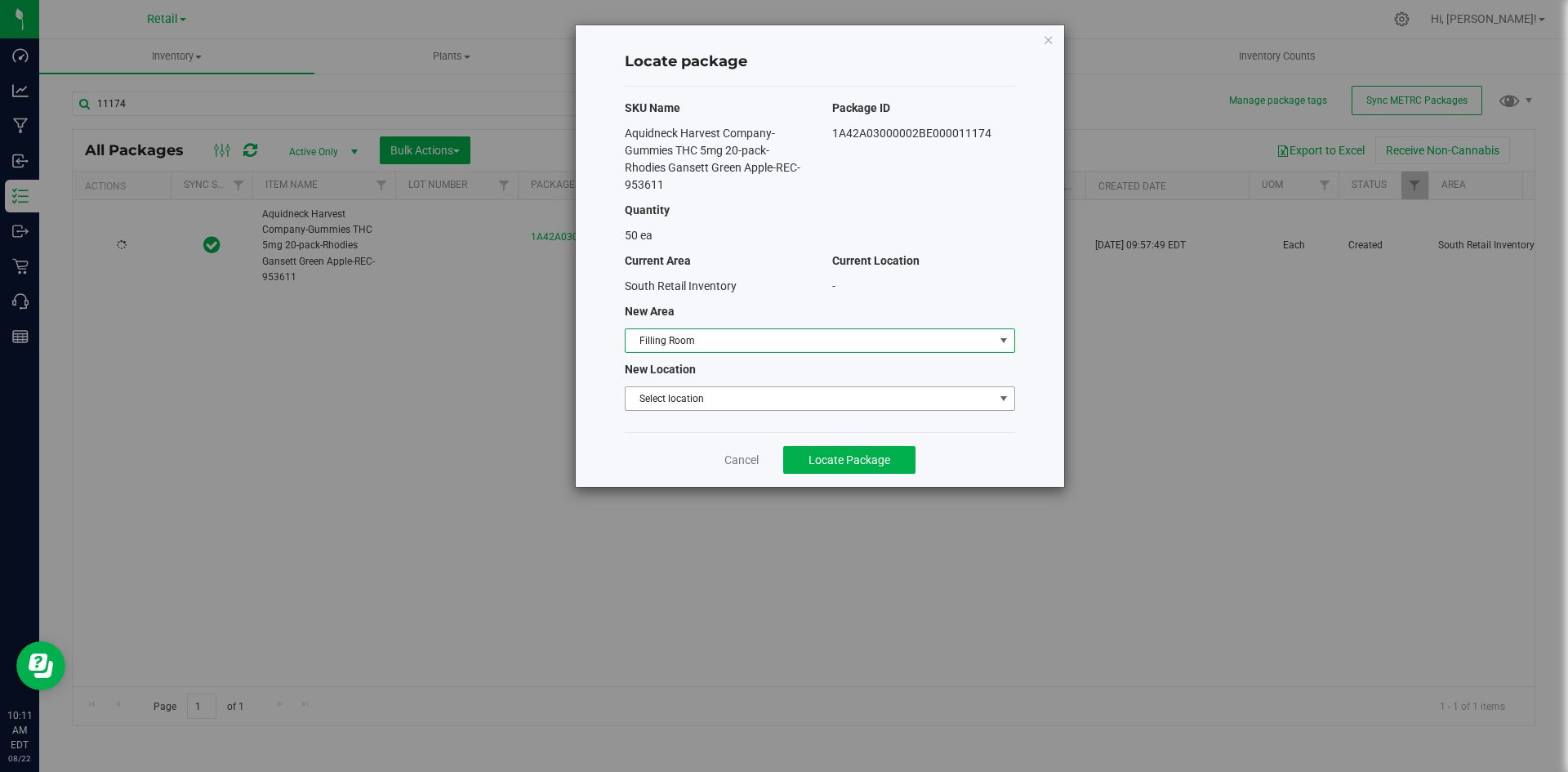
click at [754, 402] on span "Select location" at bounding box center [809, 398] width 369 height 23
click at [737, 438] on li "Filling room" at bounding box center [819, 426] width 388 height 25
click at [861, 480] on div "Cancel Locate Package" at bounding box center [819, 459] width 390 height 55
click at [826, 462] on span "Locate Package" at bounding box center [849, 460] width 81 height 13
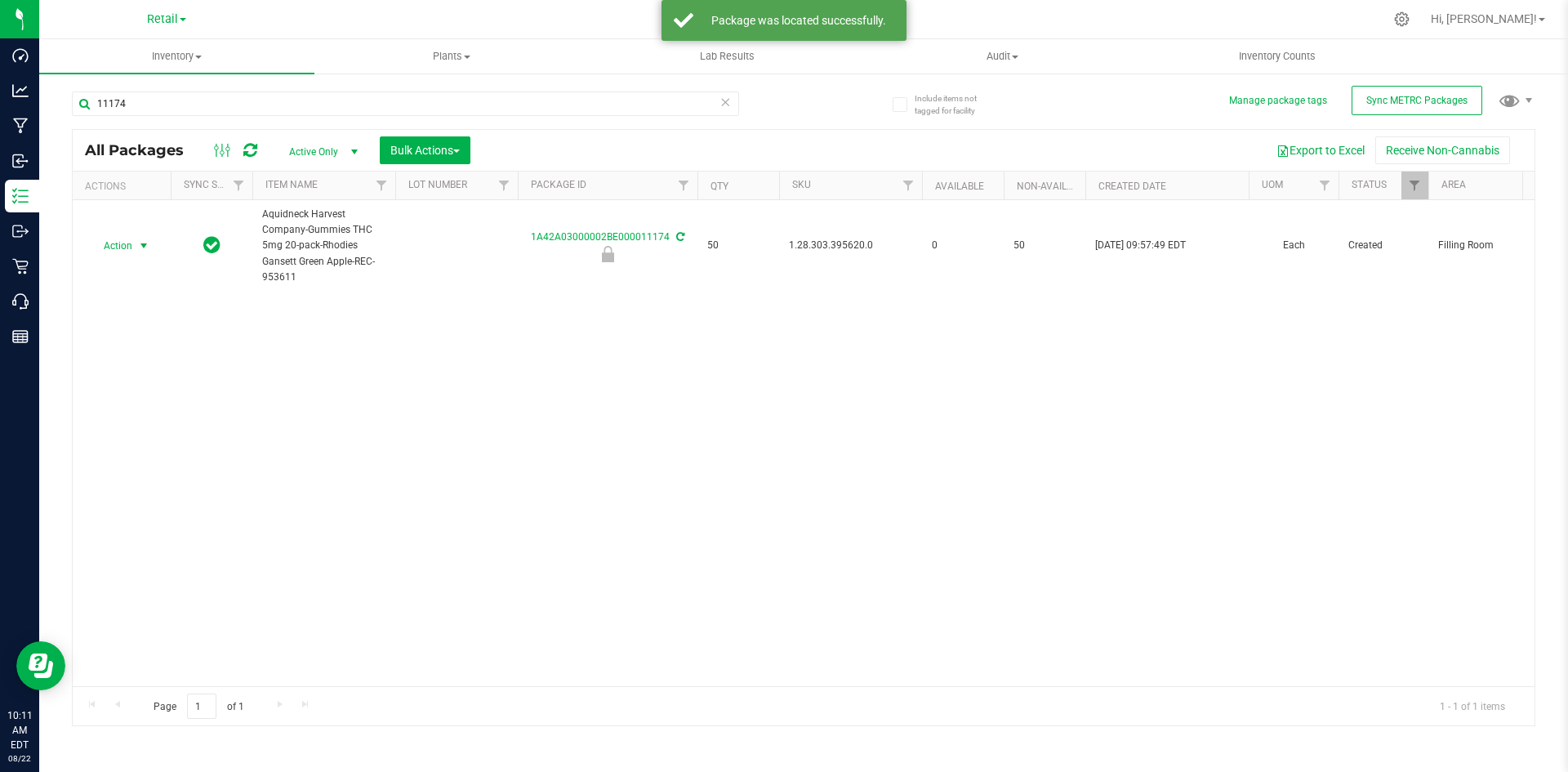
click at [128, 246] on span "Action" at bounding box center [111, 246] width 44 height 23
click at [136, 452] on li "Unlock package" at bounding box center [140, 464] width 103 height 25
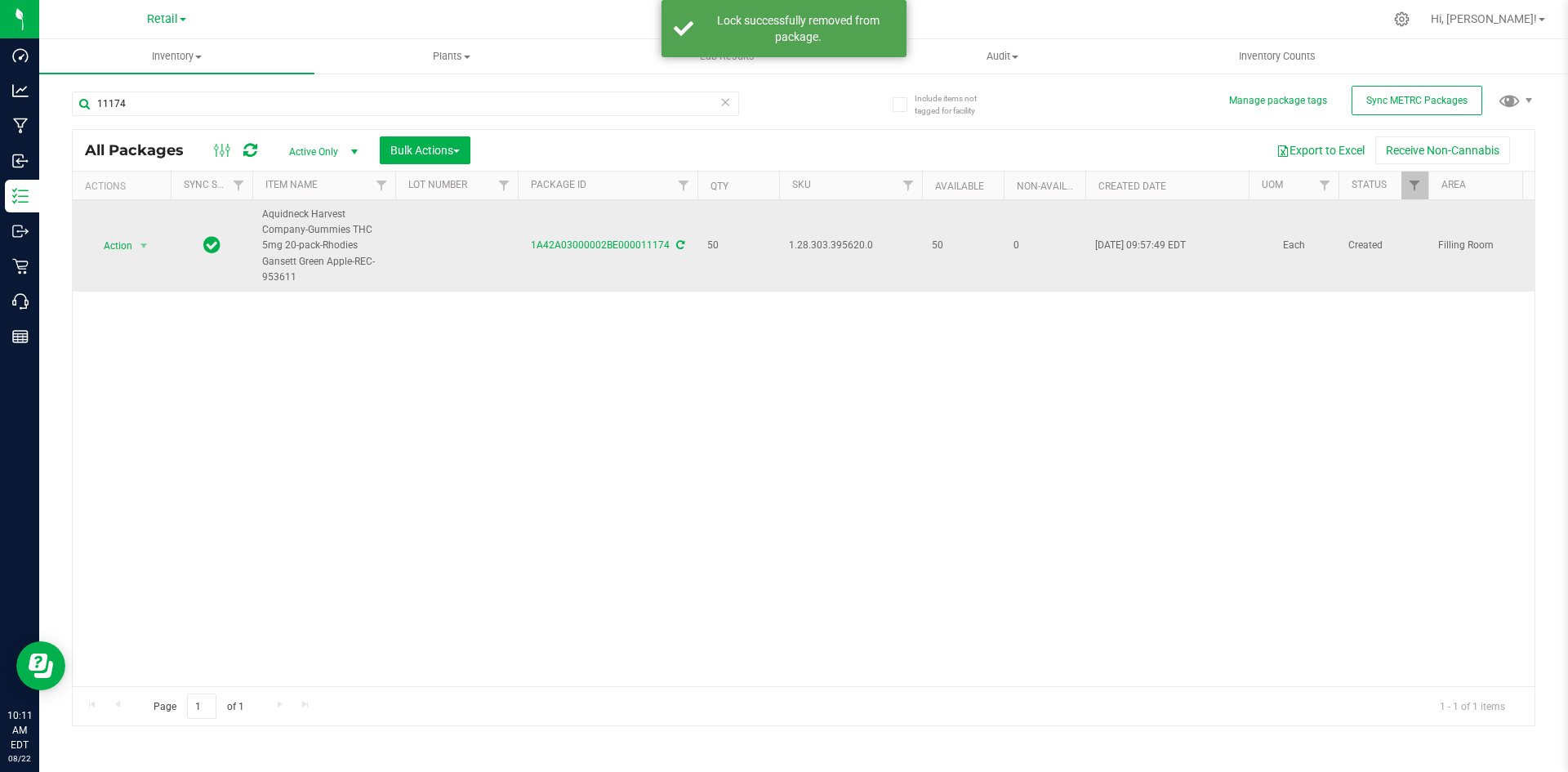
click at [800, 246] on span "1.28.303.395620.0" at bounding box center [850, 245] width 123 height 16
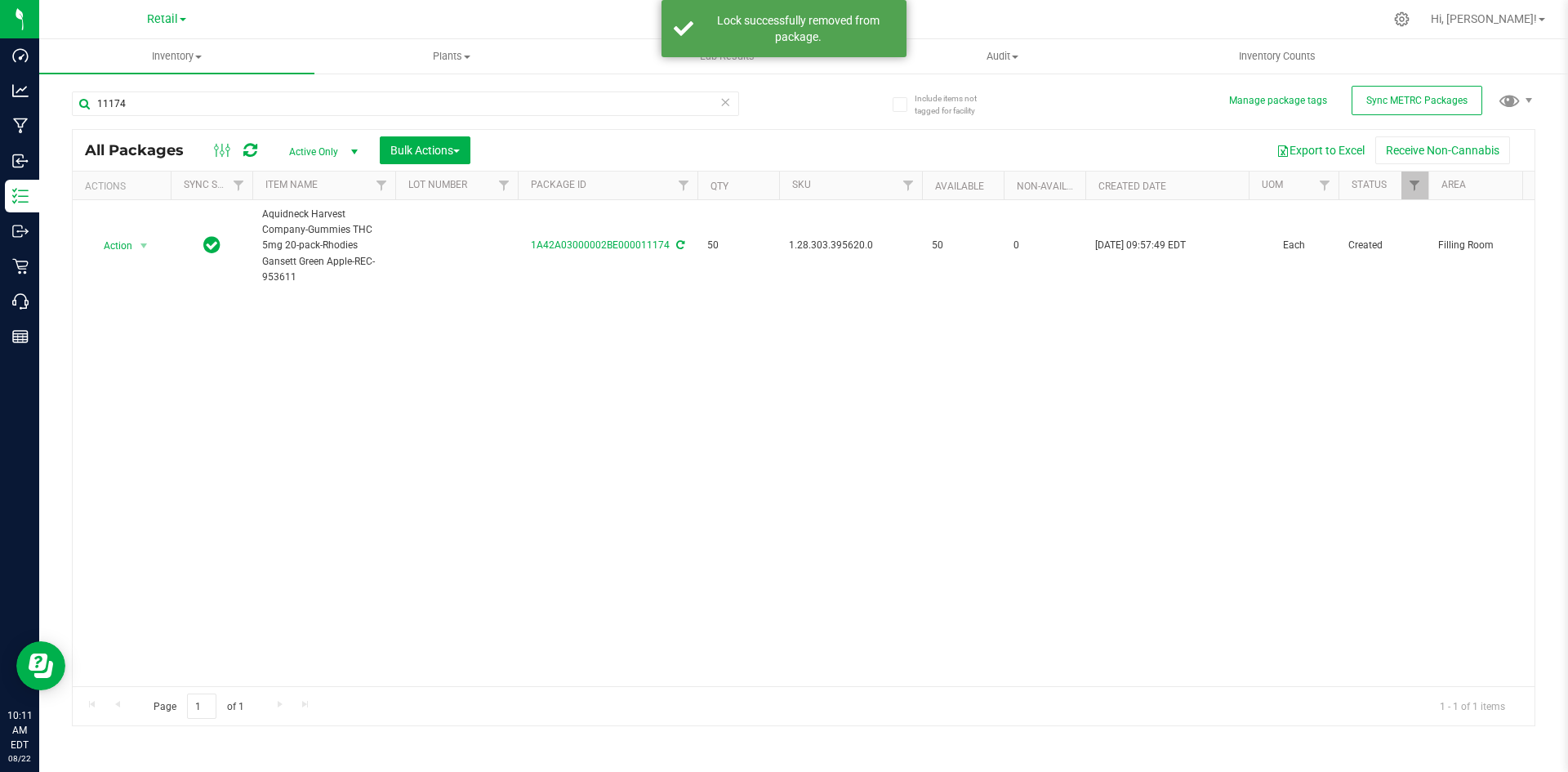
click at [714, 361] on div "Action Action Adjust qty Create package Edit attributes Global inventory Locate…" at bounding box center [804, 443] width 1462 height 486
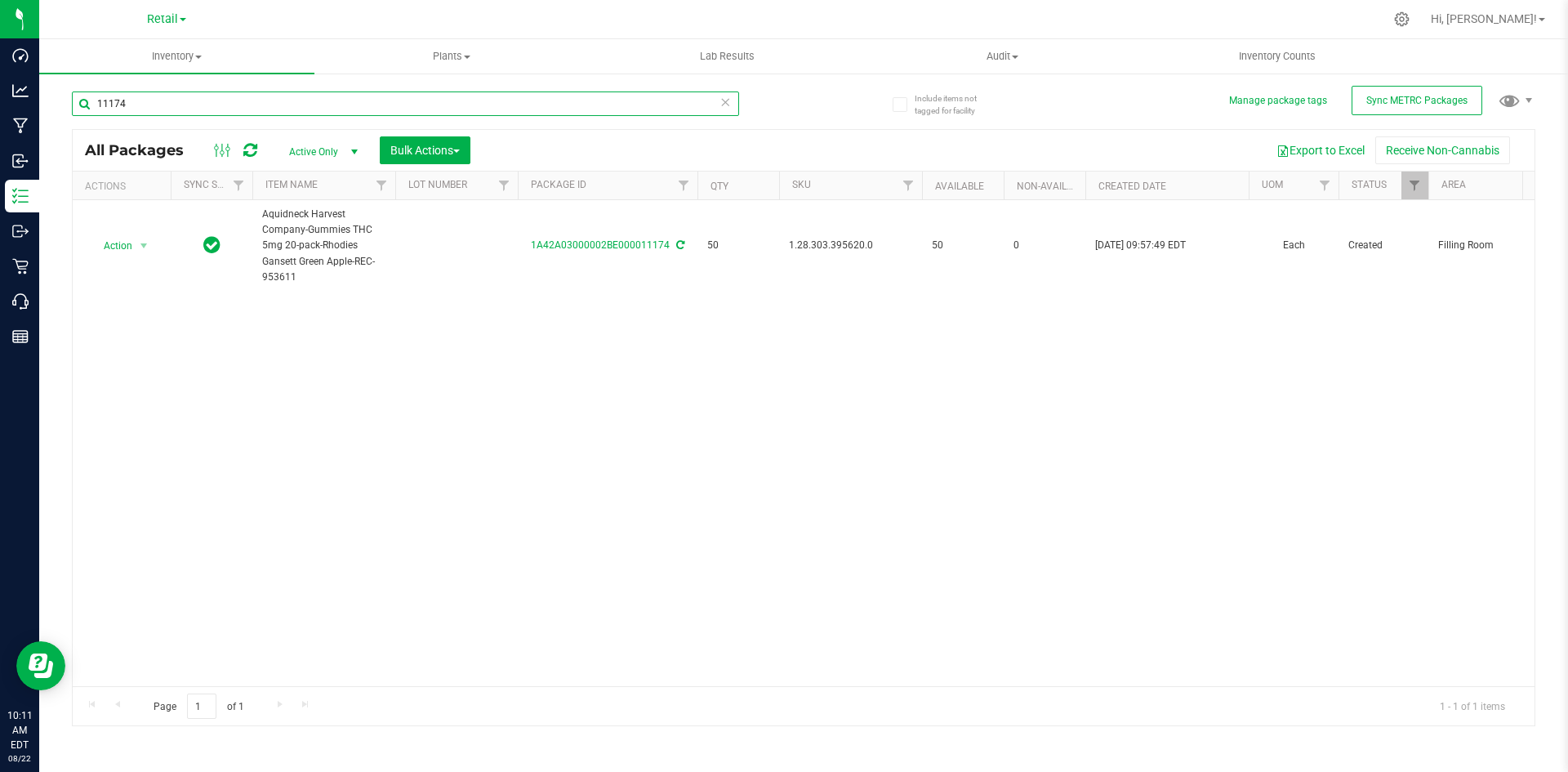
click at [227, 110] on input "11174" at bounding box center [406, 103] width 667 height 25
type input "11171"
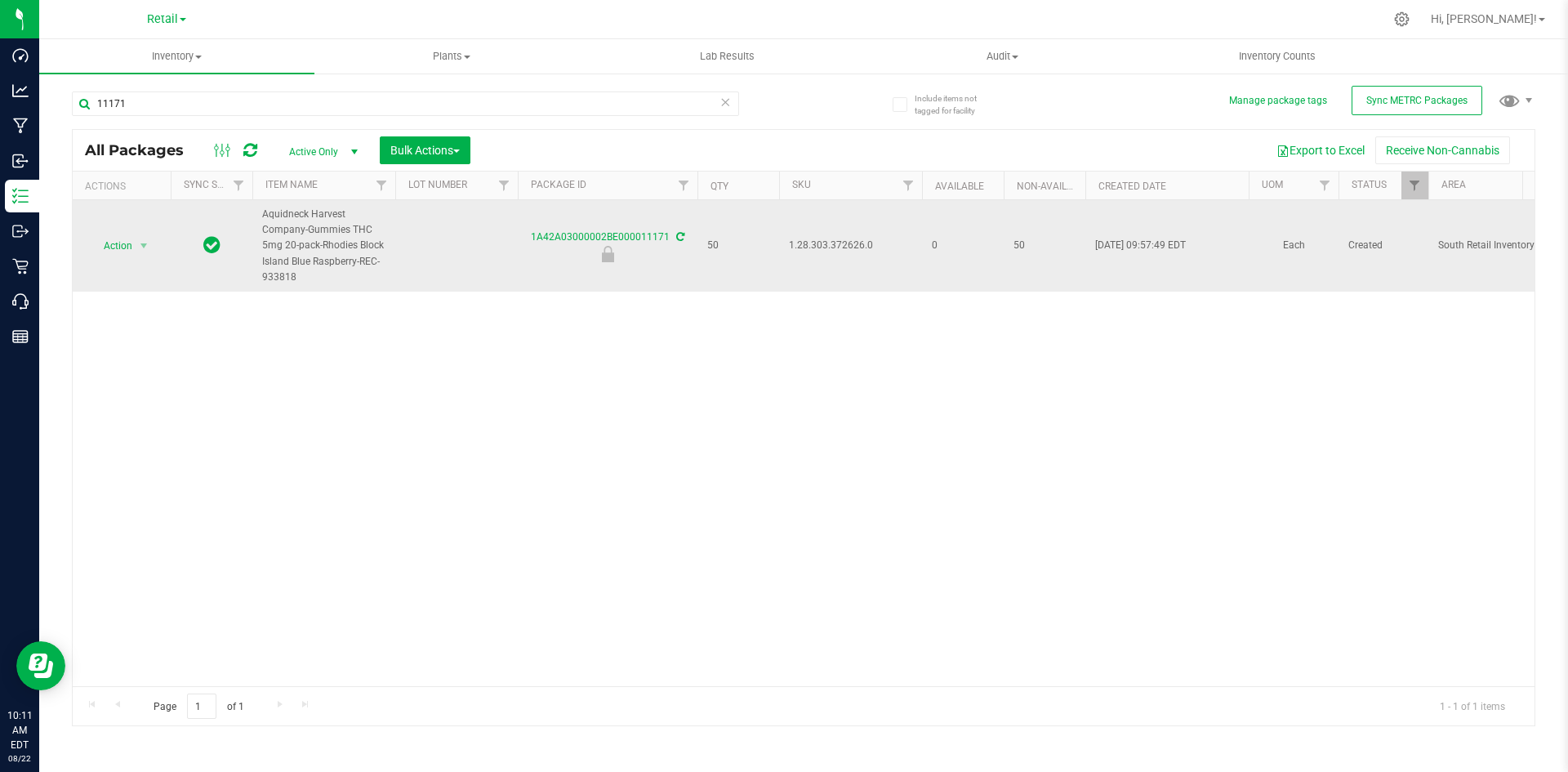
click at [793, 246] on span "1.28.303.372626.0" at bounding box center [850, 245] width 123 height 16
copy span "1.28.303.372626.0"
click at [135, 246] on span "select" at bounding box center [144, 246] width 21 height 23
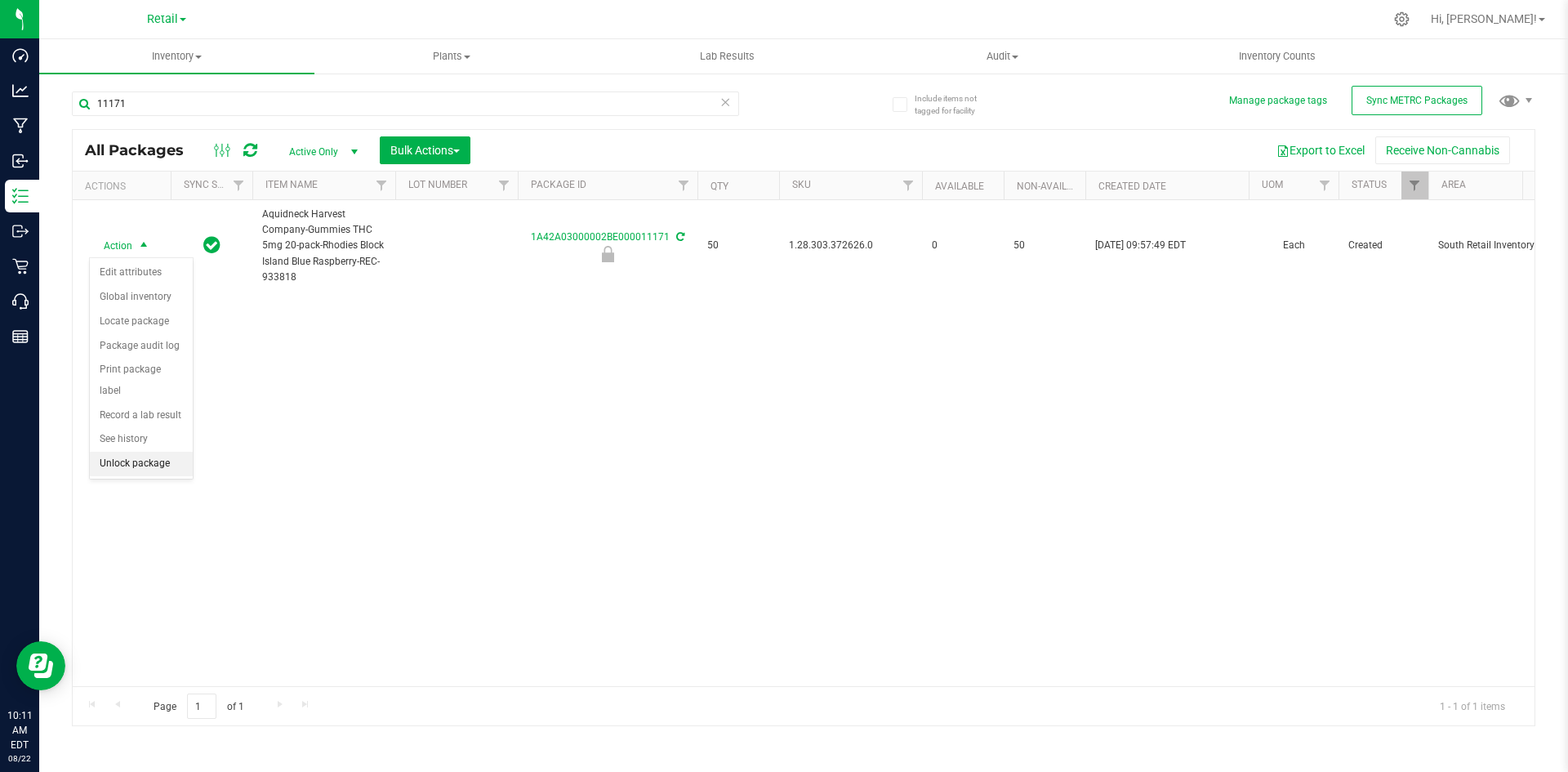
click at [148, 452] on li "Unlock package" at bounding box center [140, 464] width 103 height 25
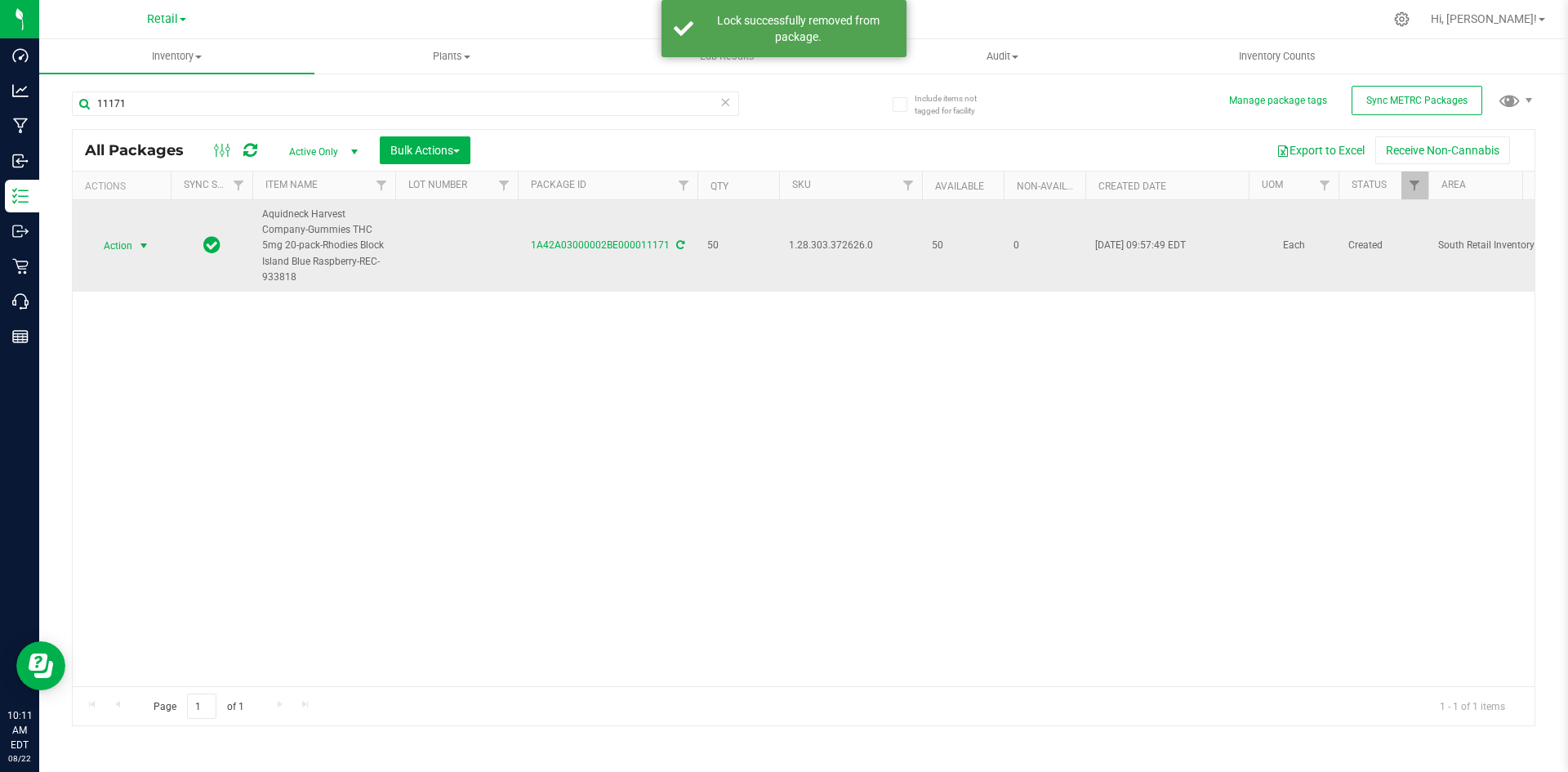
click at [137, 254] on span "select" at bounding box center [144, 246] width 21 height 23
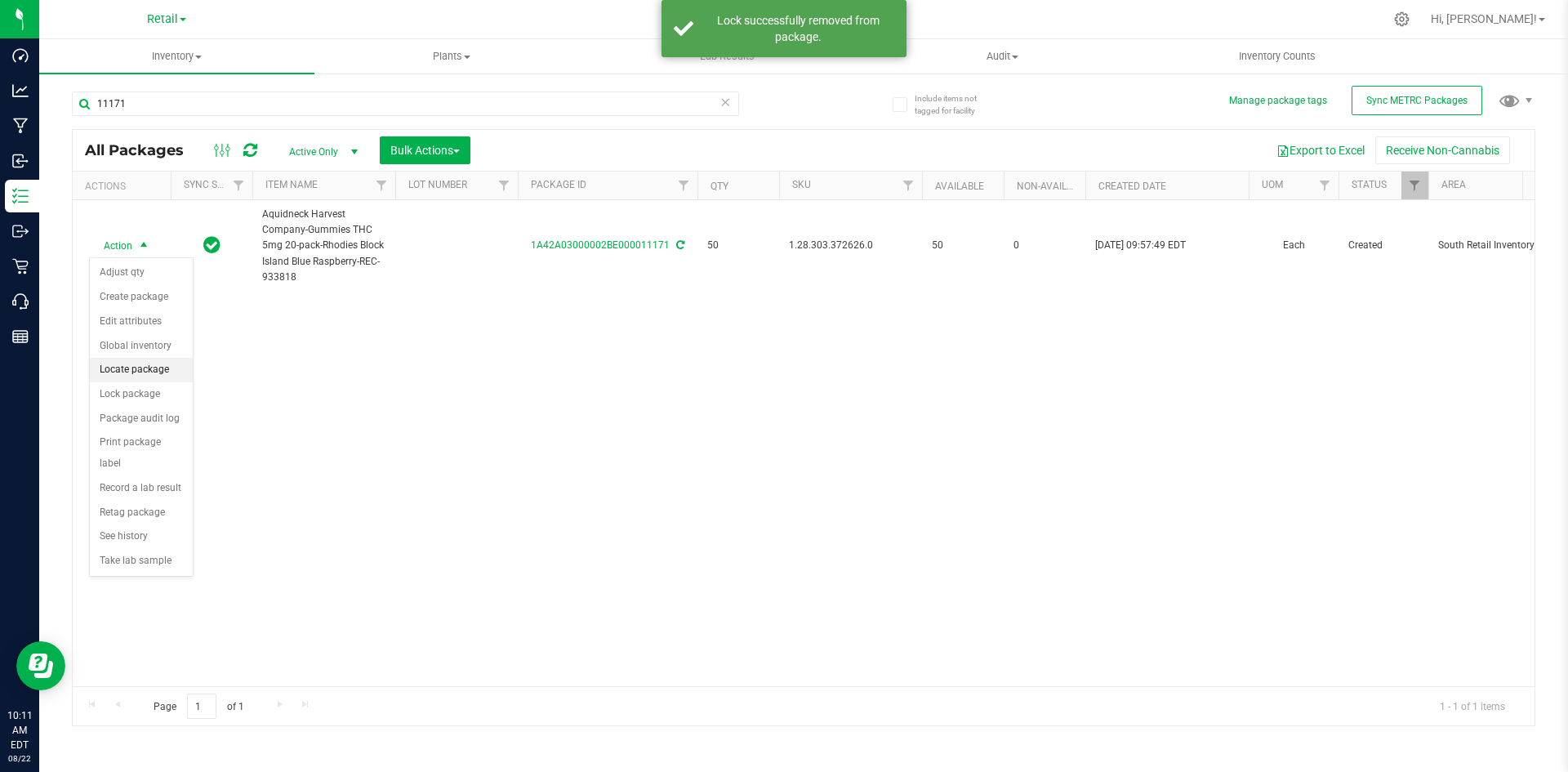
click at [151, 375] on li "Locate package" at bounding box center [140, 370] width 103 height 25
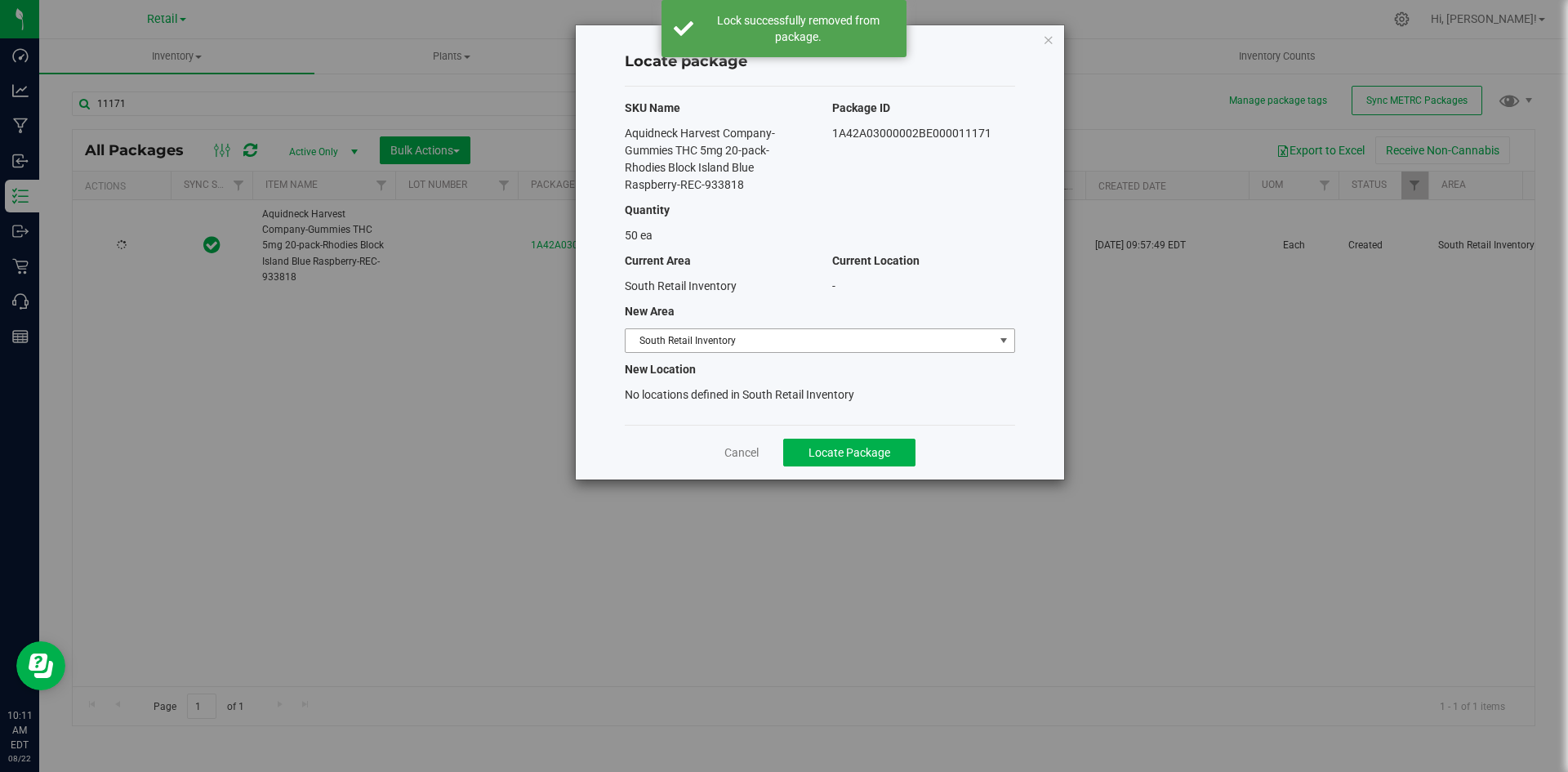
click at [728, 335] on span "South Retail Inventory" at bounding box center [809, 341] width 369 height 23
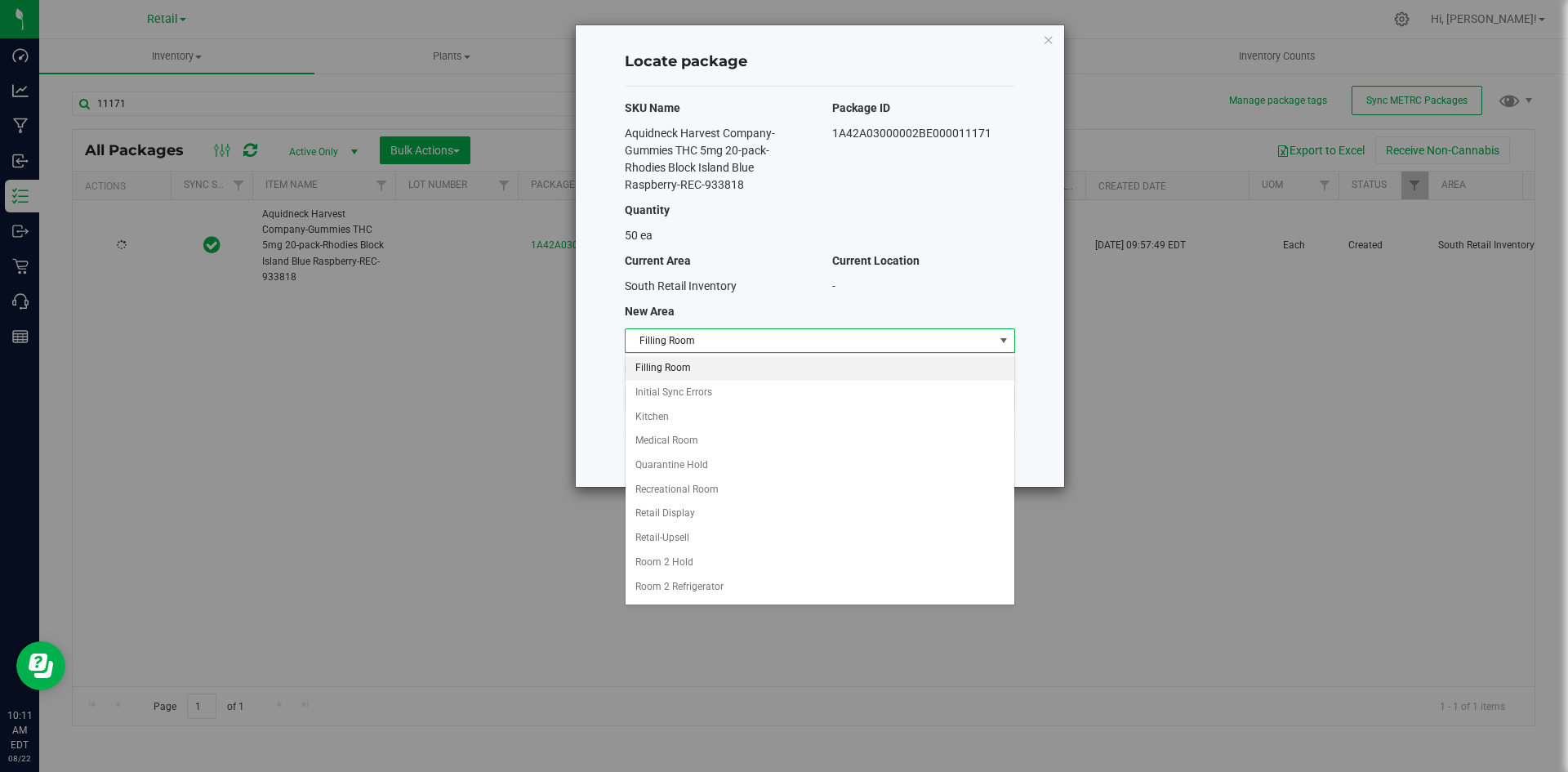
click at [727, 372] on li "Filling Room" at bounding box center [819, 369] width 388 height 25
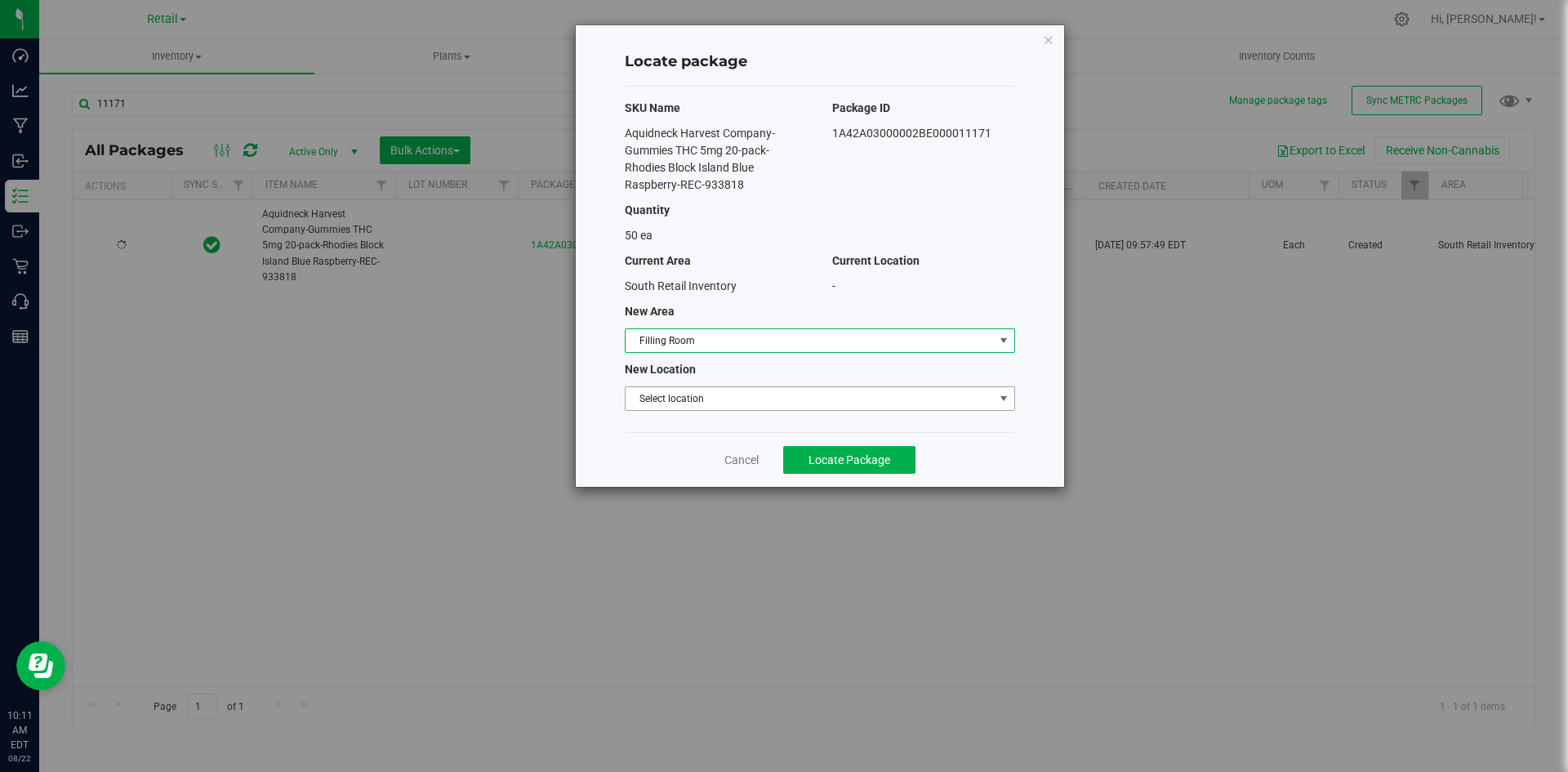
click at [727, 388] on span "Select location" at bounding box center [809, 398] width 369 height 23
click at [730, 421] on li "Filling room" at bounding box center [819, 426] width 388 height 25
click at [887, 458] on span "Locate Package" at bounding box center [849, 460] width 81 height 13
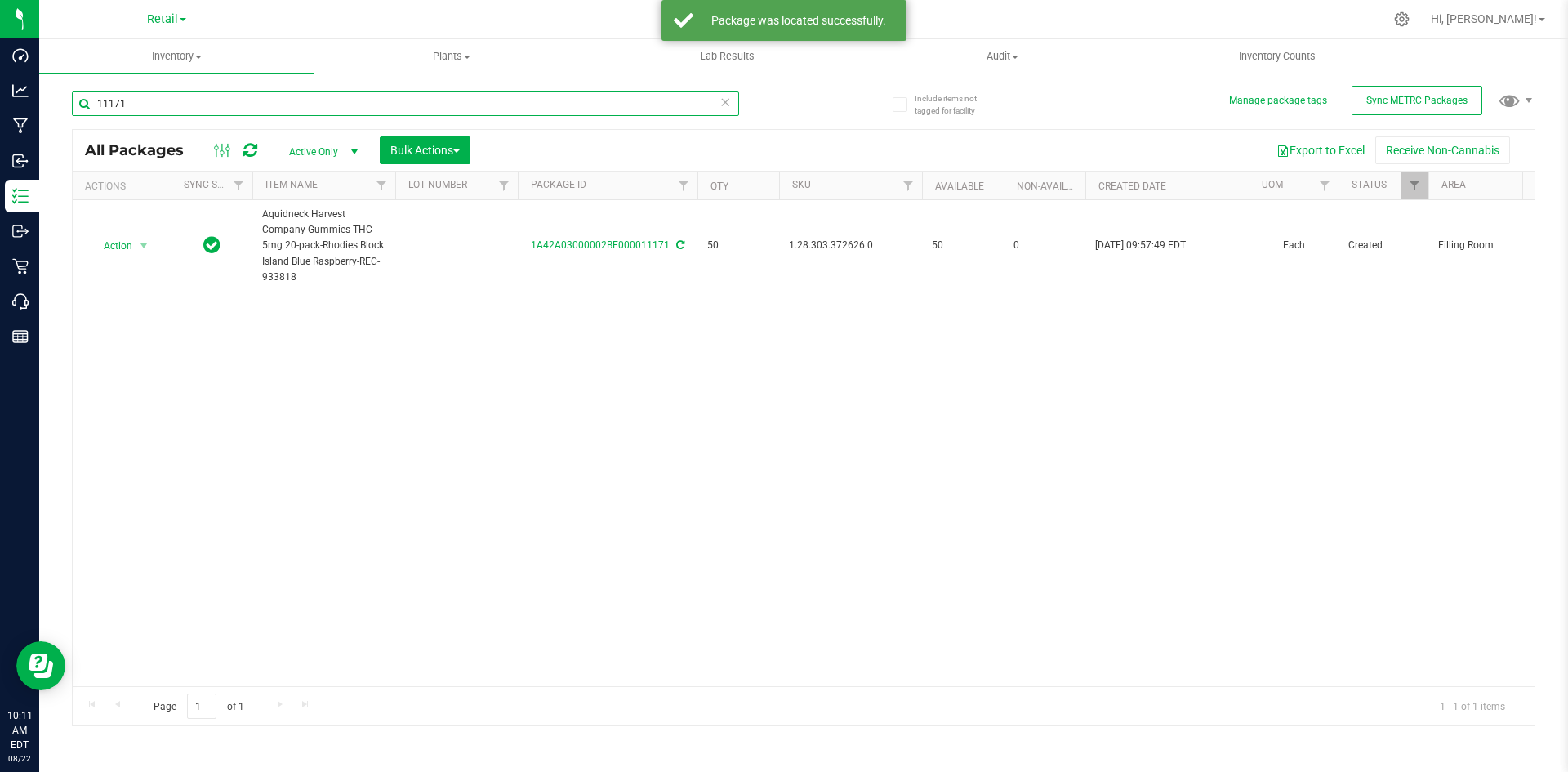
click at [508, 101] on input "11171" at bounding box center [406, 103] width 667 height 25
type input "11173"
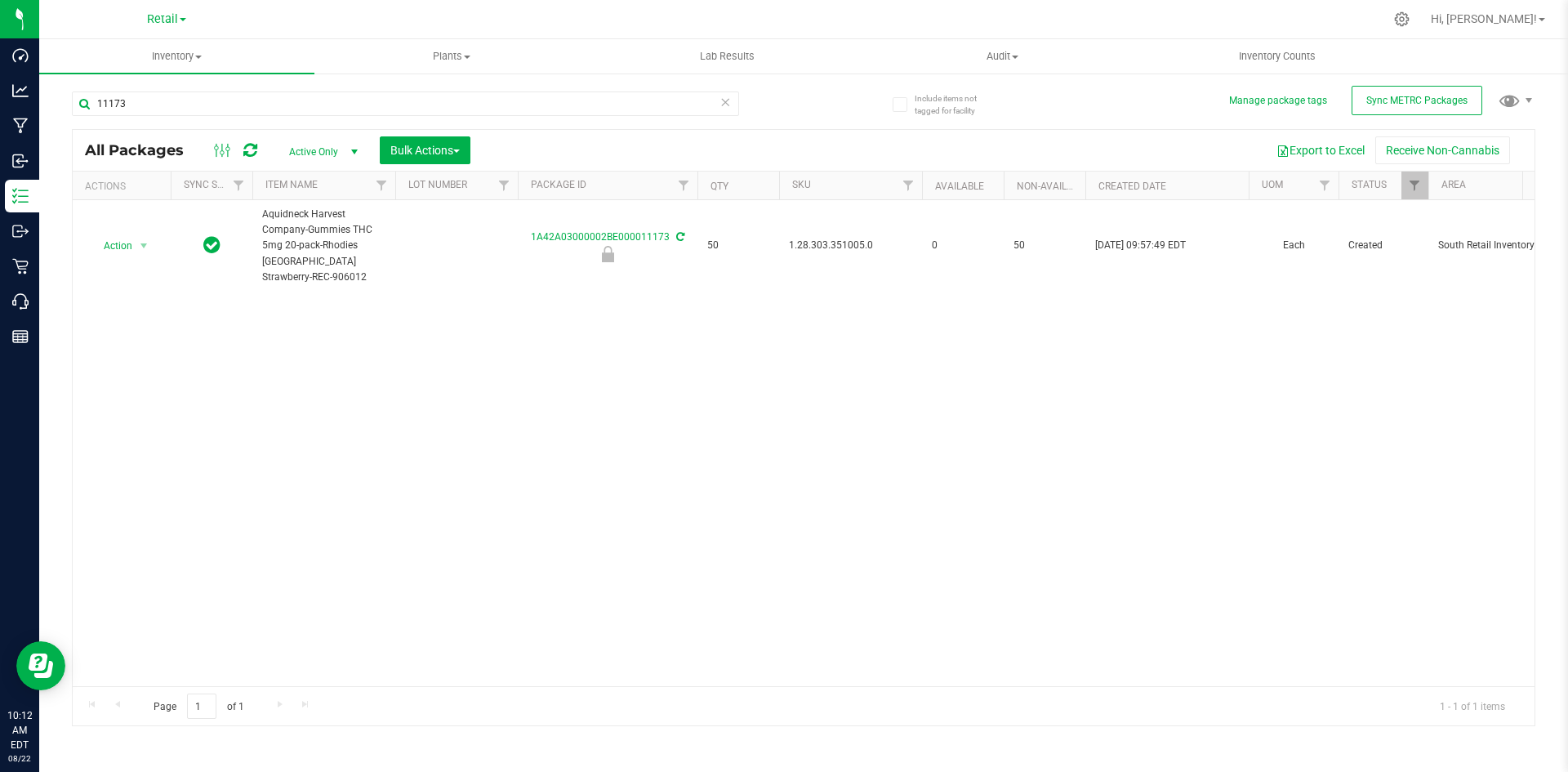
click at [830, 241] on span "1.28.303.351005.0" at bounding box center [850, 245] width 123 height 16
copy span "1.28.303.351005.0"
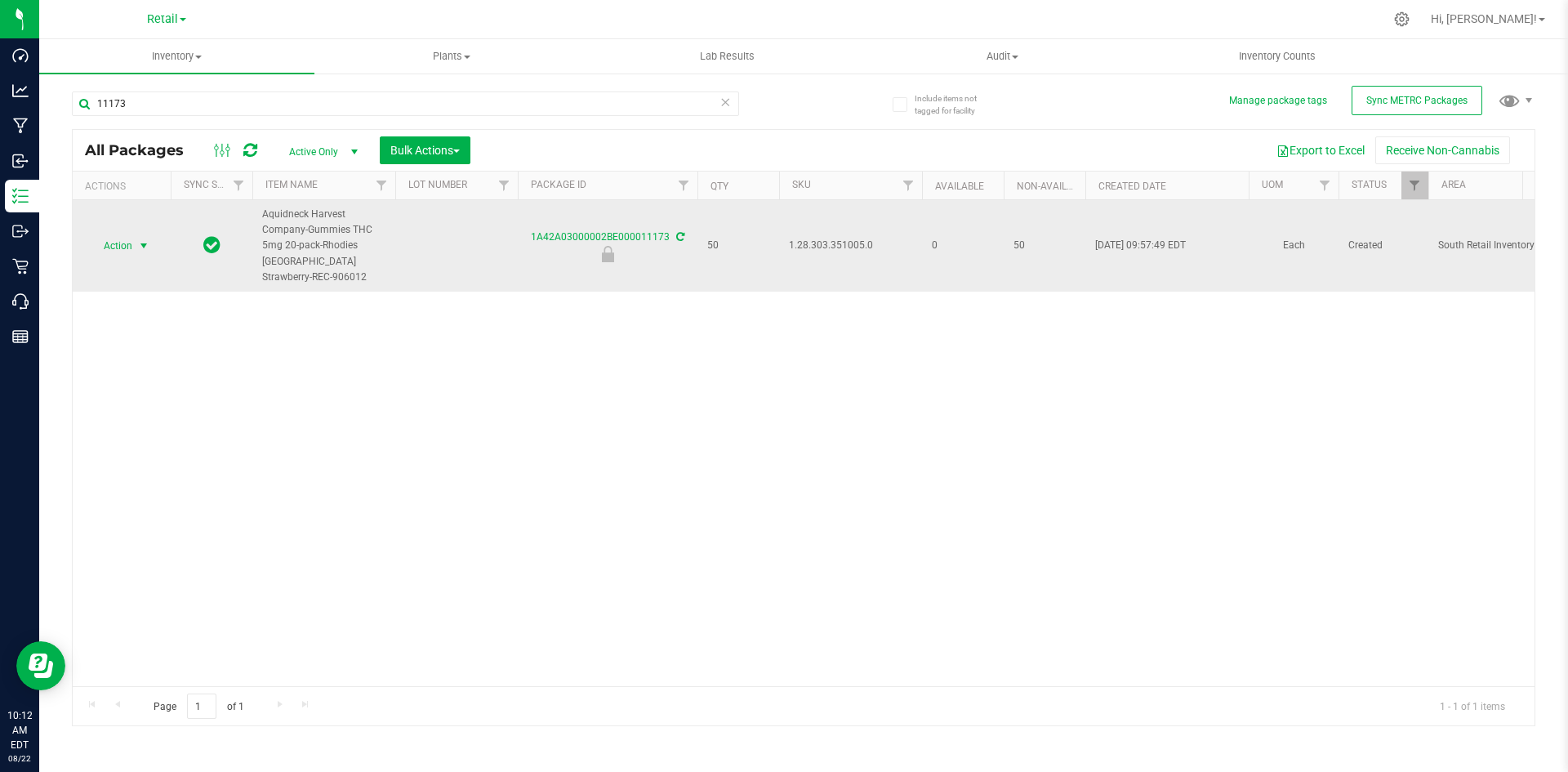
click at [149, 241] on span "select" at bounding box center [144, 246] width 13 height 13
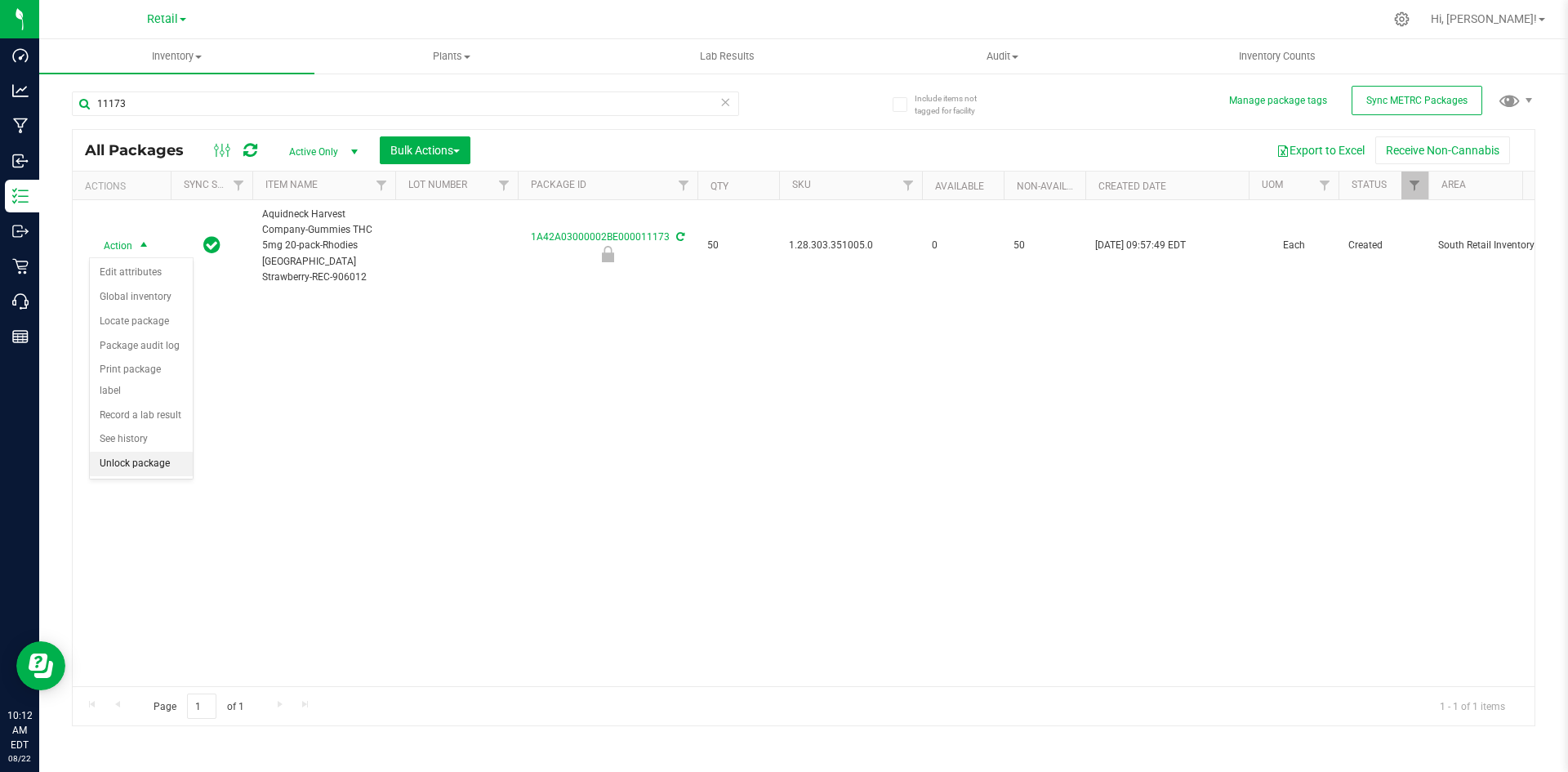
click at [143, 452] on li "Unlock package" at bounding box center [140, 464] width 103 height 25
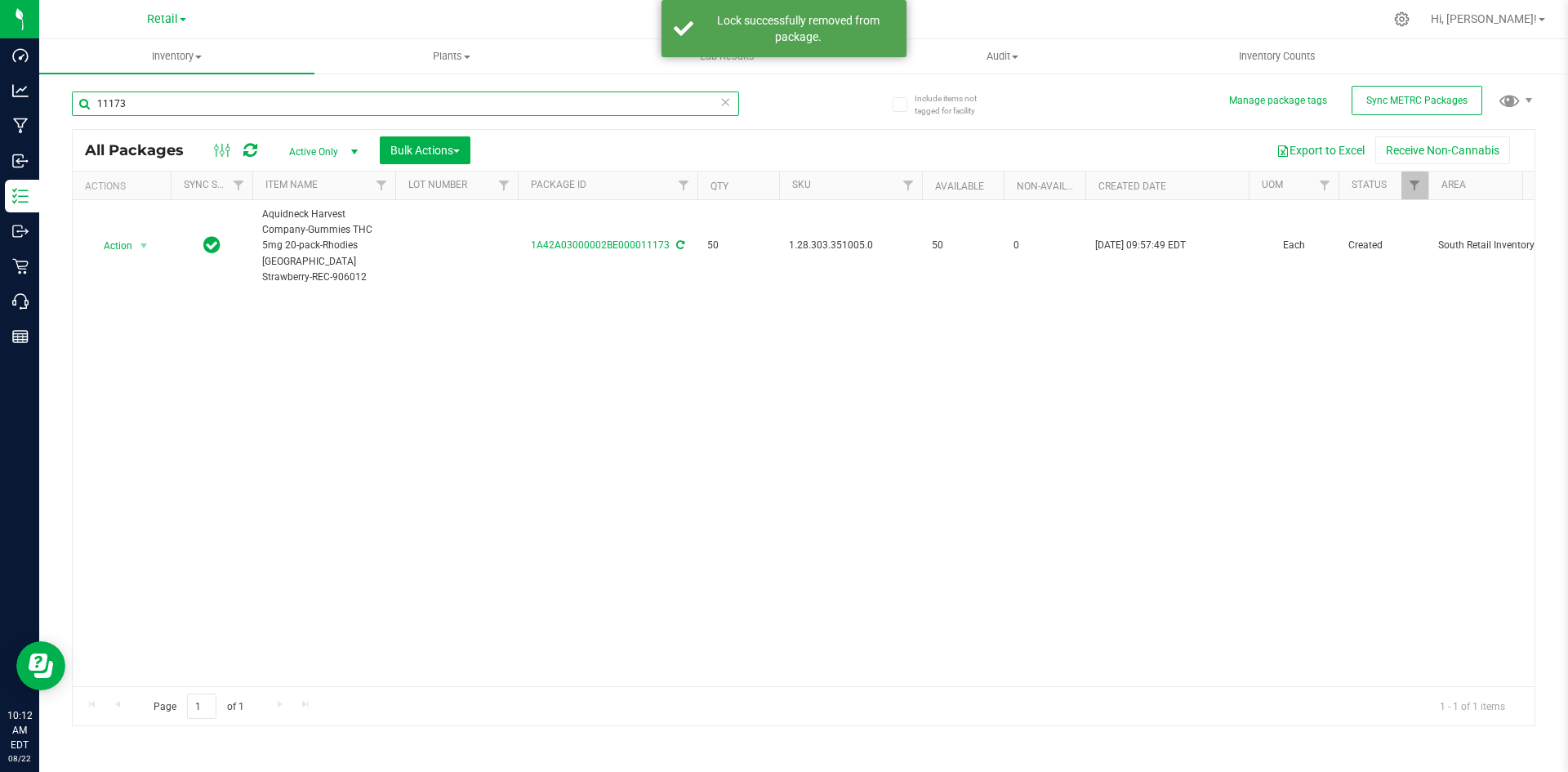
click at [236, 98] on input "11173" at bounding box center [406, 103] width 667 height 25
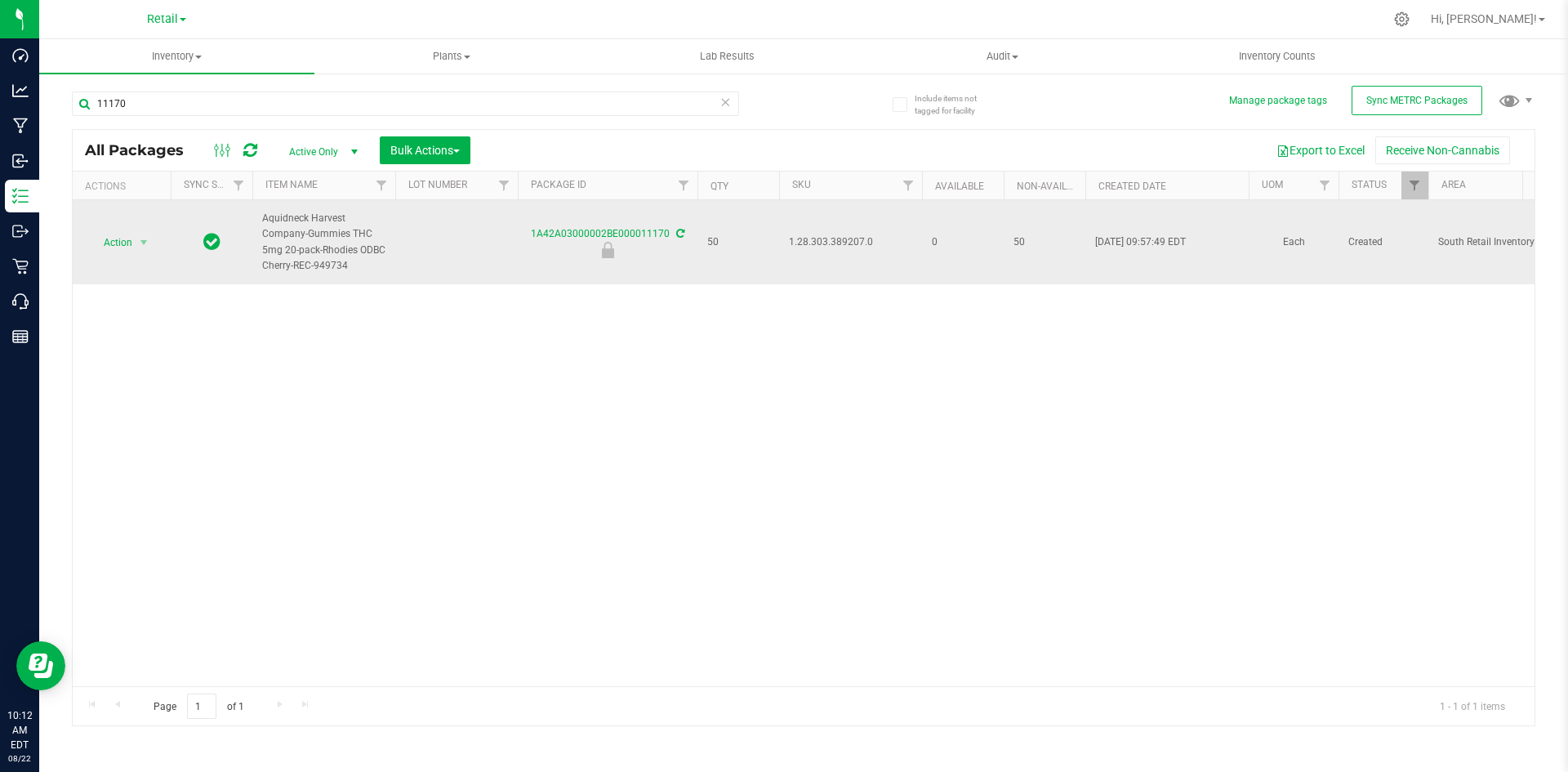
click at [839, 245] on span "1.28.303.389207.0" at bounding box center [850, 241] width 123 height 16
copy span "1.28.303.389207.0"
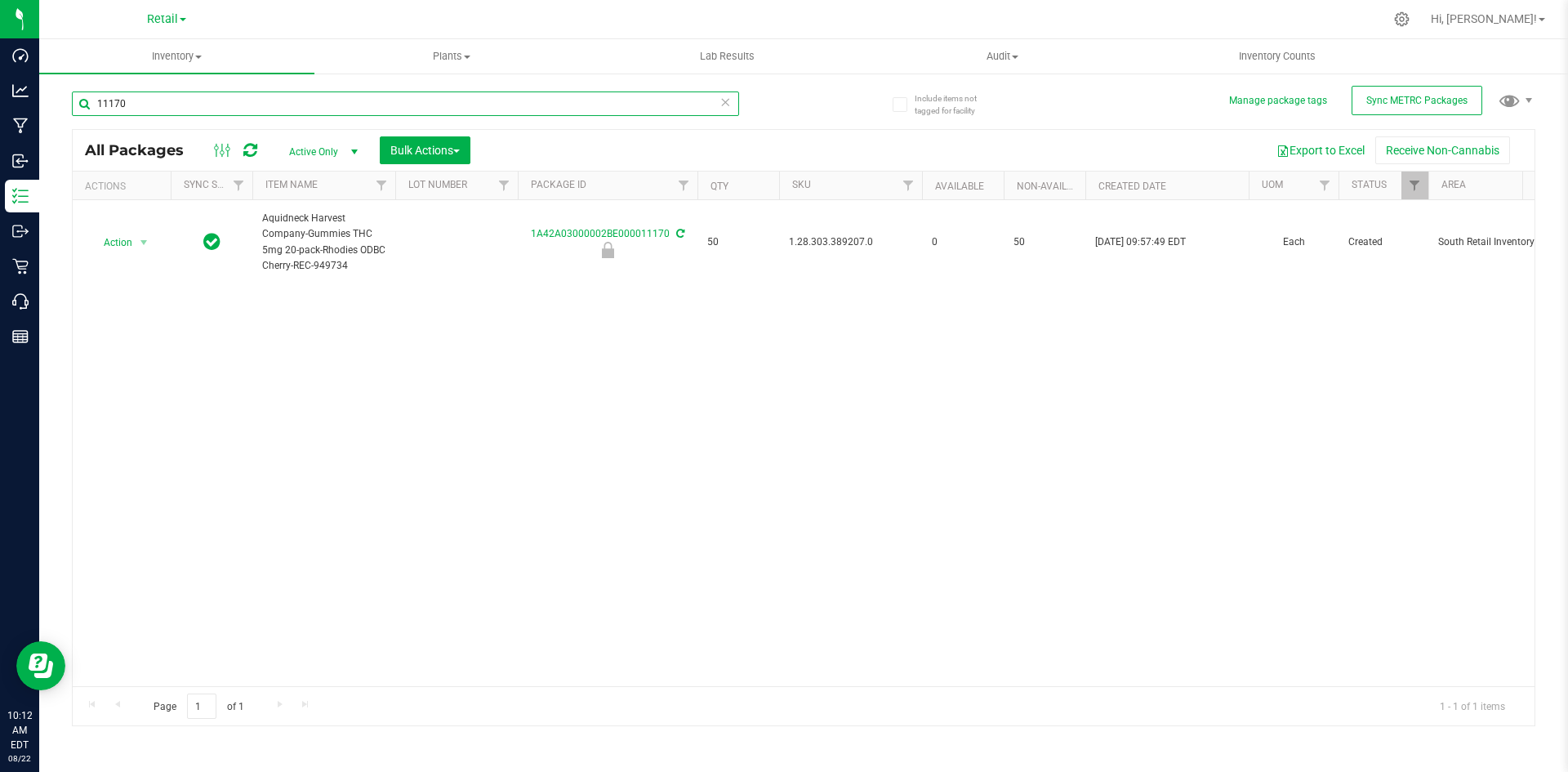
click at [346, 94] on input "11170" at bounding box center [406, 103] width 667 height 25
type input "11173"
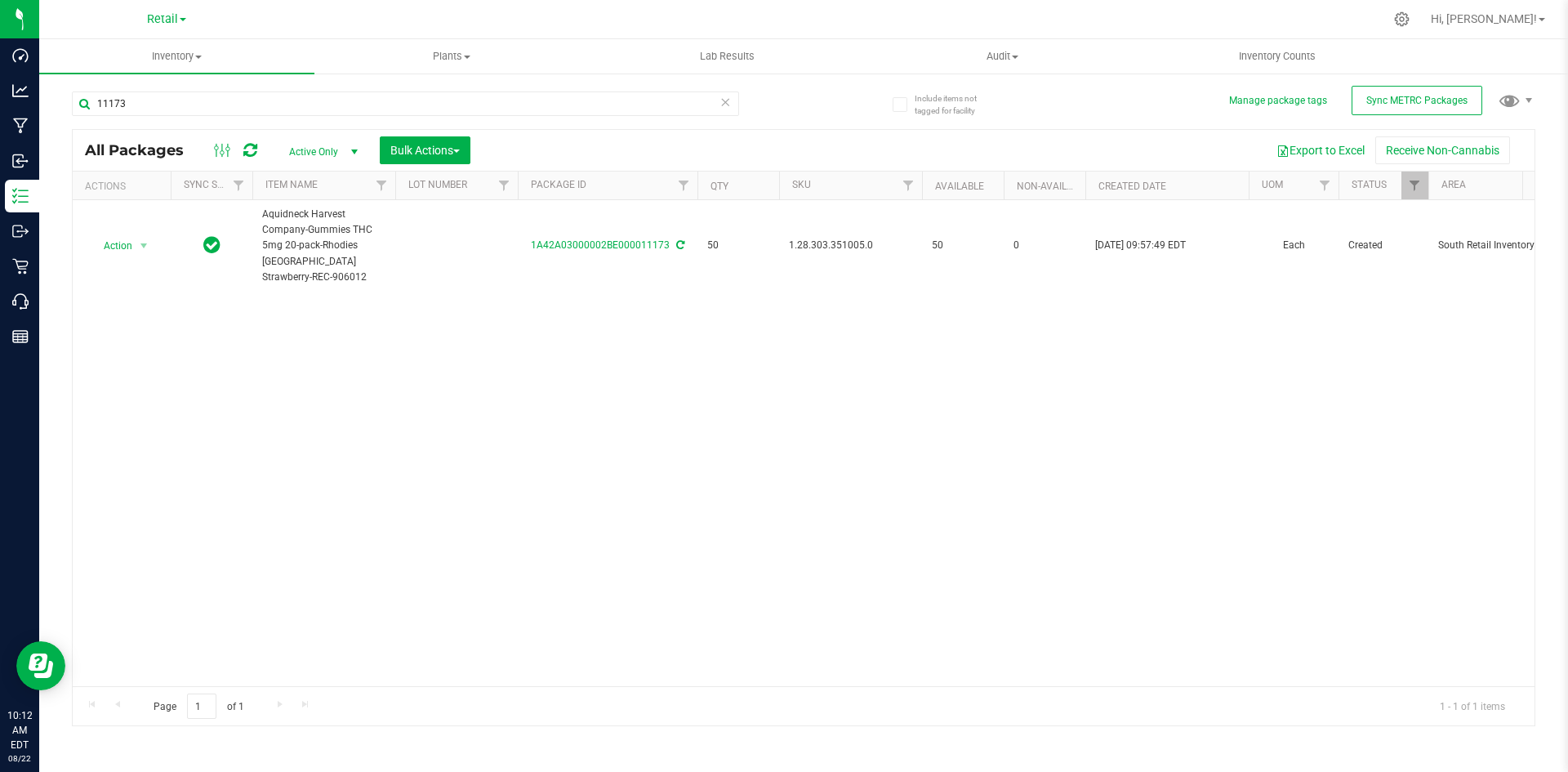
click at [60, 245] on div "Include items not tagged for facility Manage package tags Sync METRC Packages 1…" at bounding box center [804, 321] width 1529 height 499
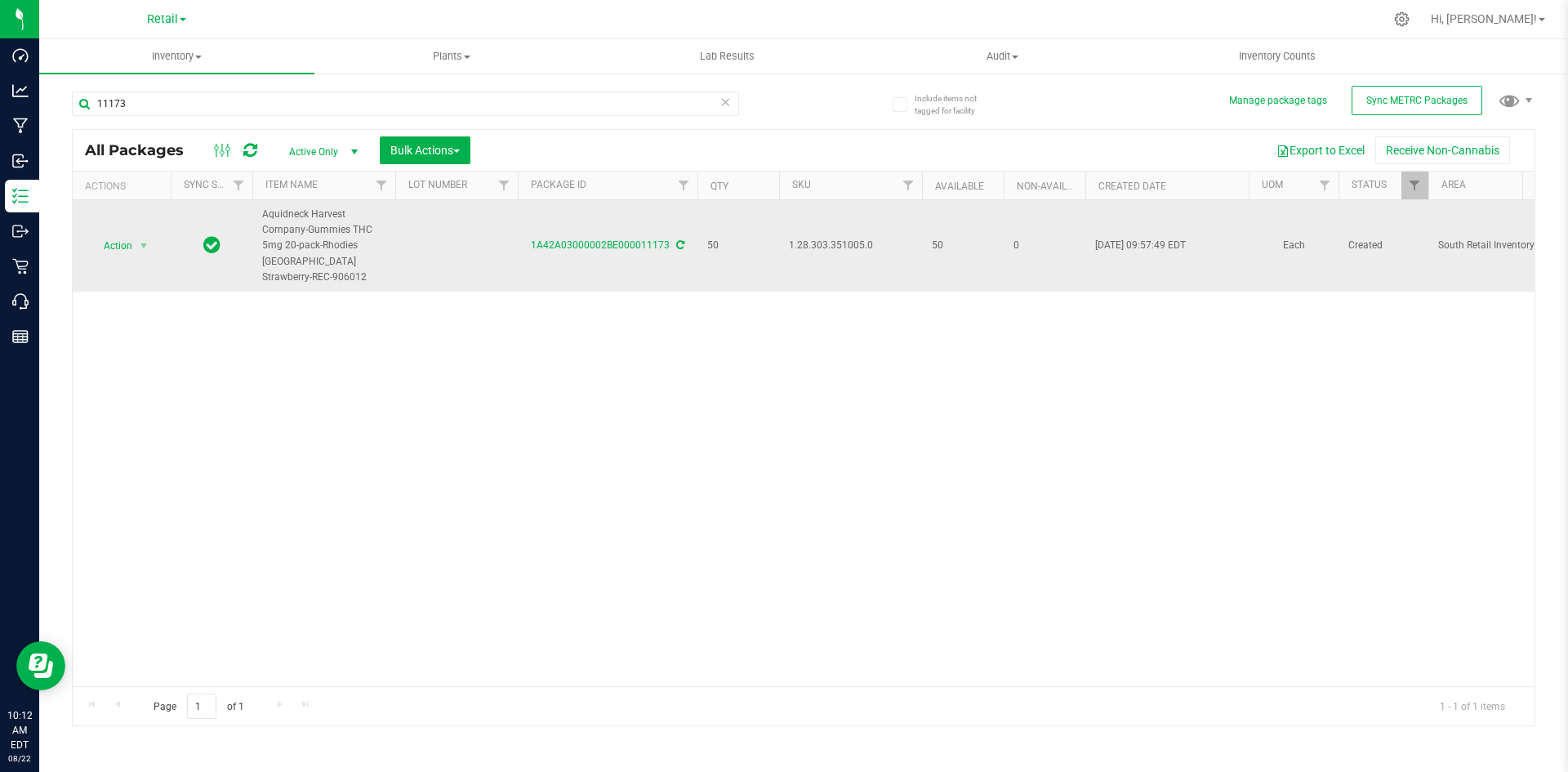
click at [110, 251] on span "Action" at bounding box center [111, 246] width 44 height 23
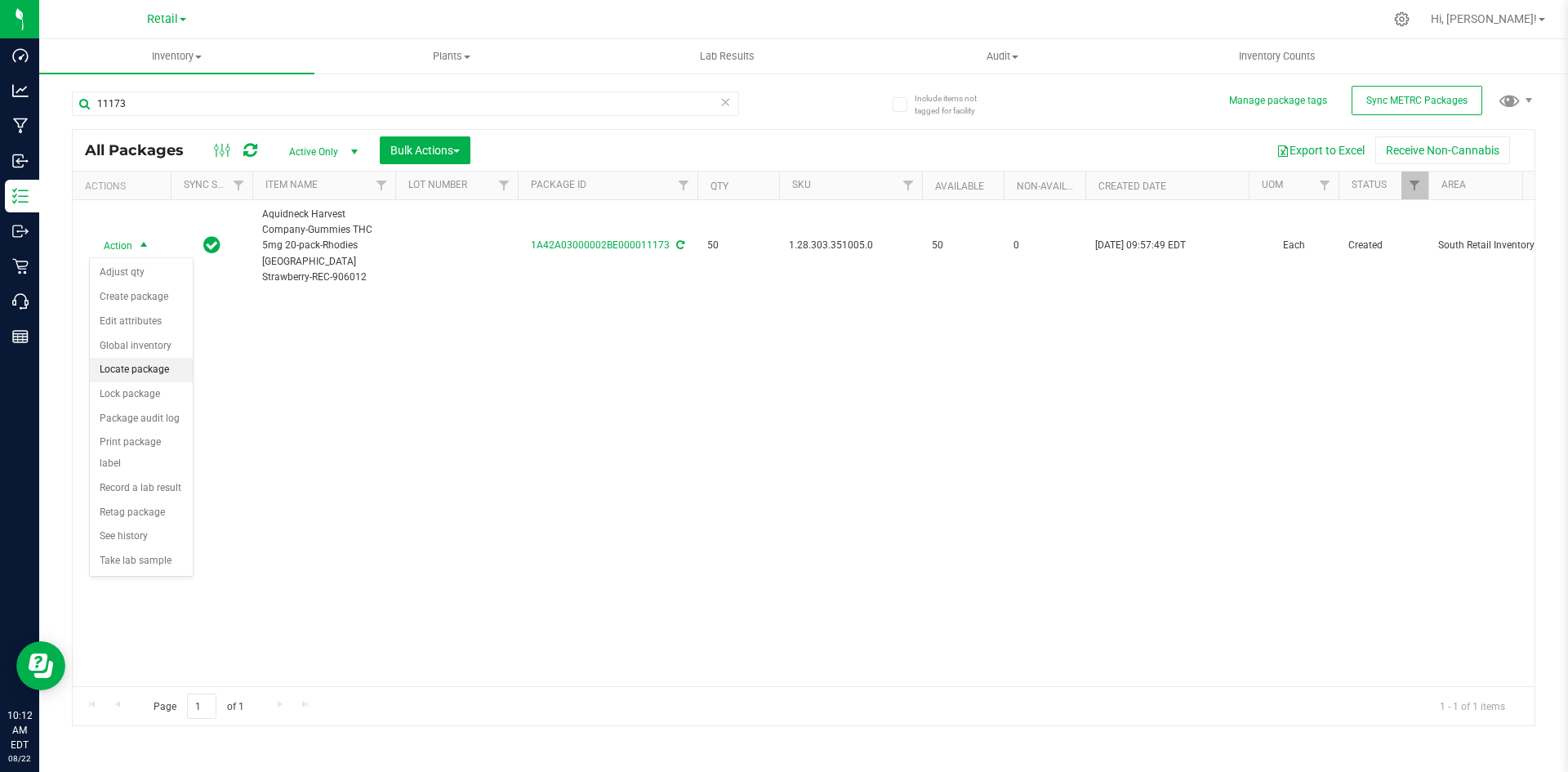
click at [146, 366] on li "Locate package" at bounding box center [140, 370] width 103 height 25
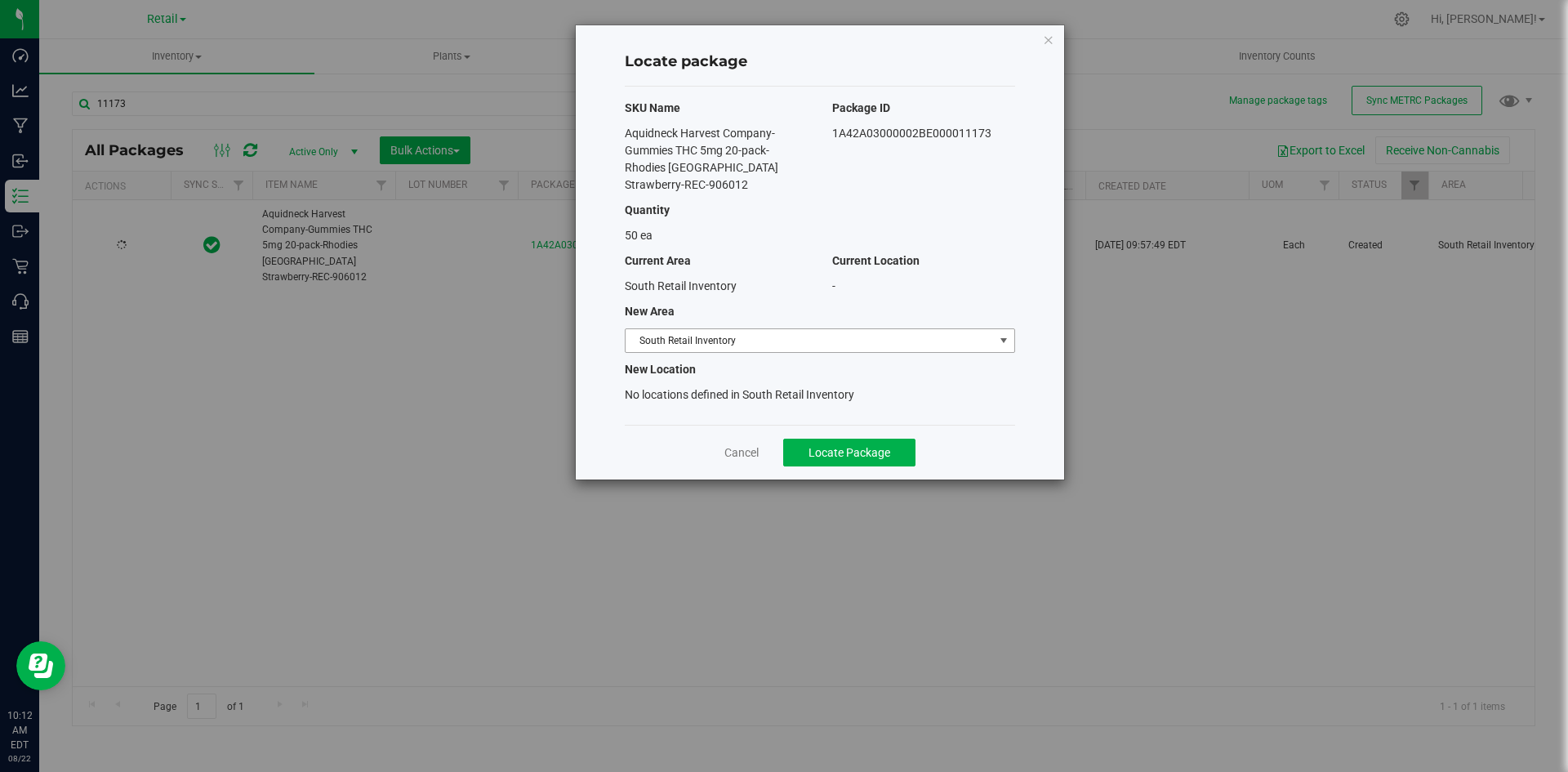
click at [786, 328] on div "SKU Name Package ID Aquidneck Harvest Company-Gummies THC 5mg 20-pack-Rhodies S…" at bounding box center [819, 255] width 390 height 338
click at [776, 340] on span "South Retail Inventory" at bounding box center [809, 341] width 369 height 23
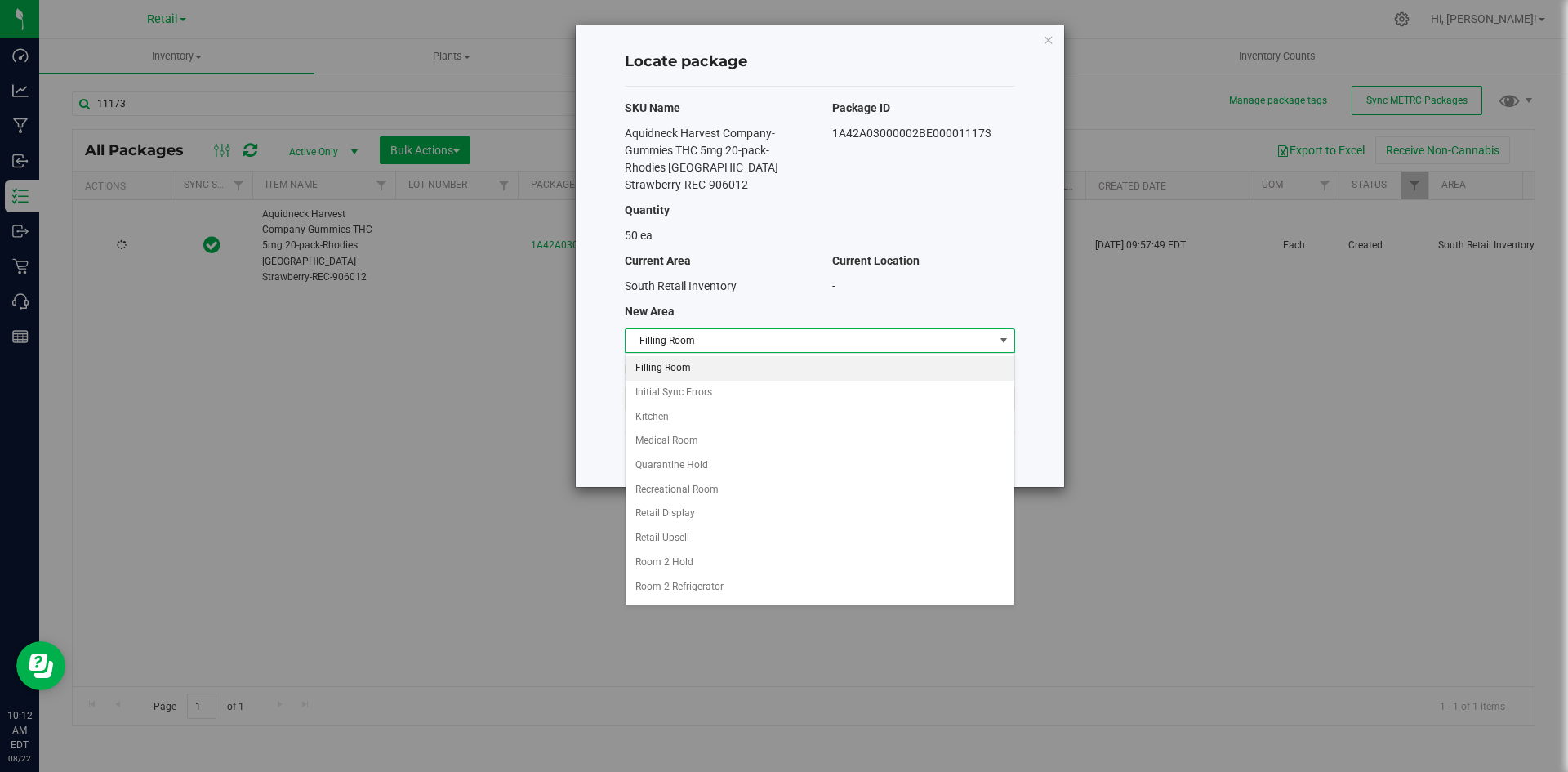
click at [759, 358] on li "Filling Room" at bounding box center [819, 369] width 388 height 25
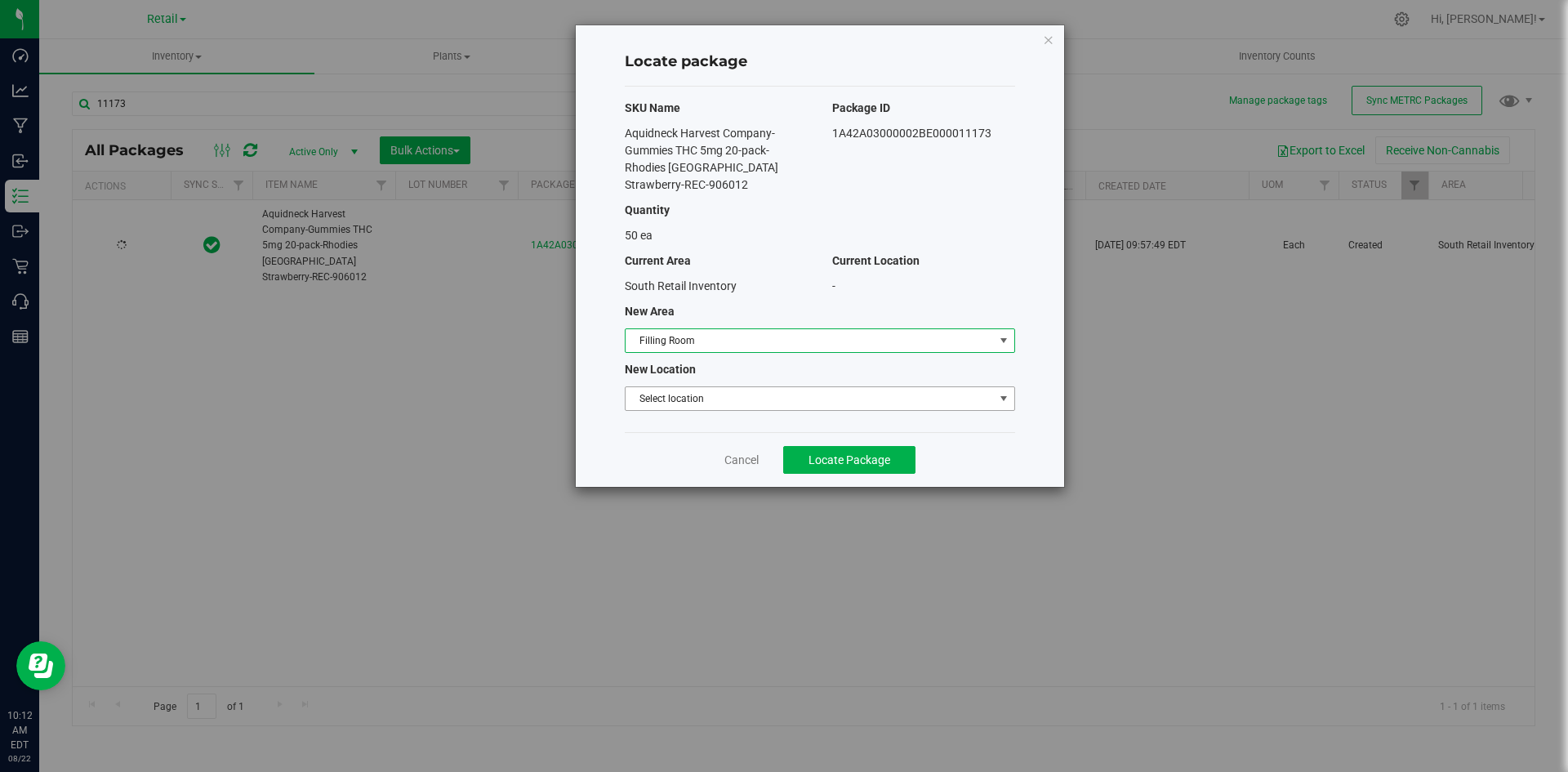
click at [739, 387] on span "Select location" at bounding box center [809, 398] width 369 height 23
click at [731, 425] on li "Filling room" at bounding box center [819, 426] width 388 height 25
click at [878, 467] on button "Locate Package" at bounding box center [849, 460] width 132 height 28
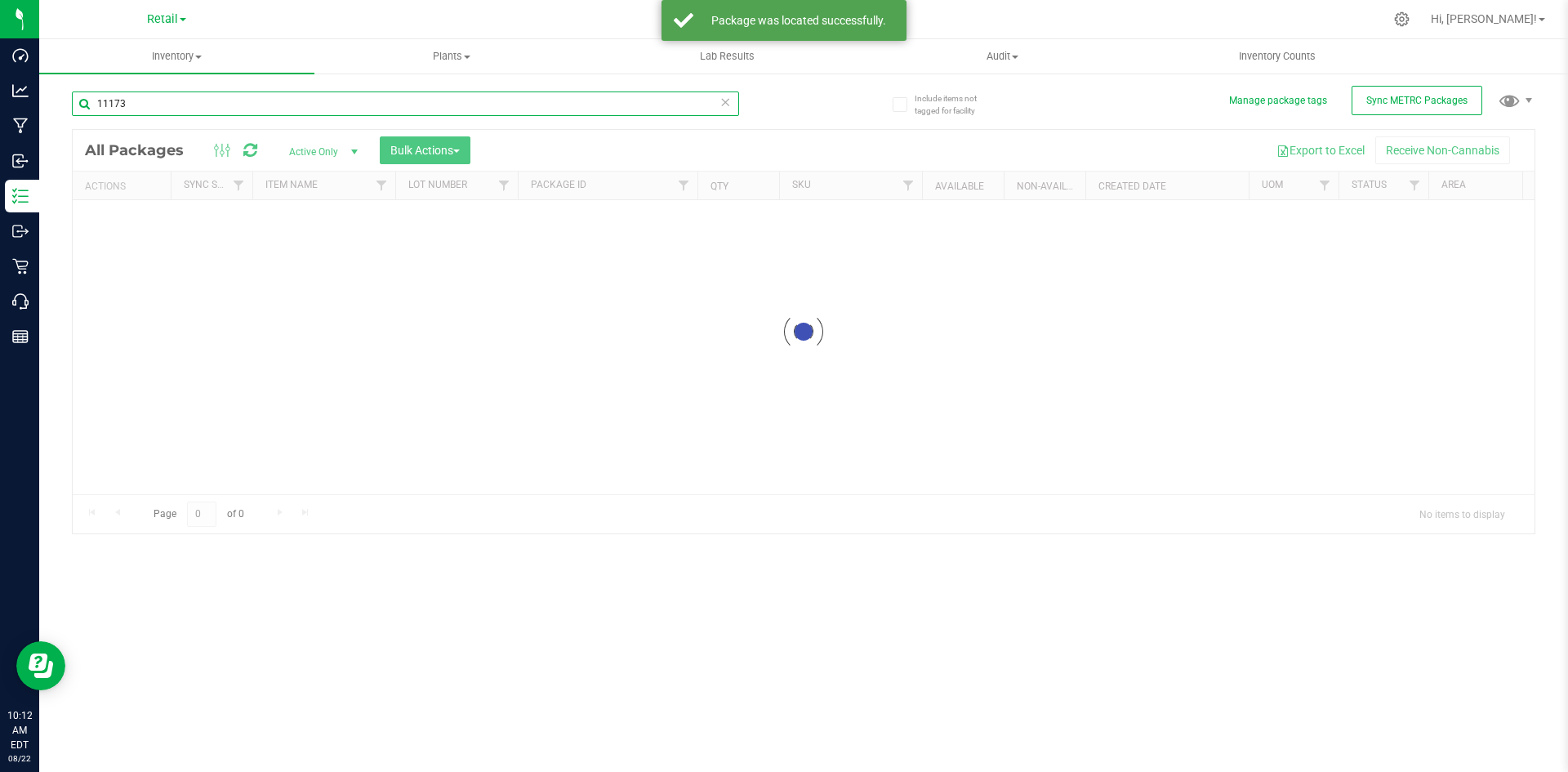
click at [237, 101] on input "11173" at bounding box center [406, 103] width 667 height 25
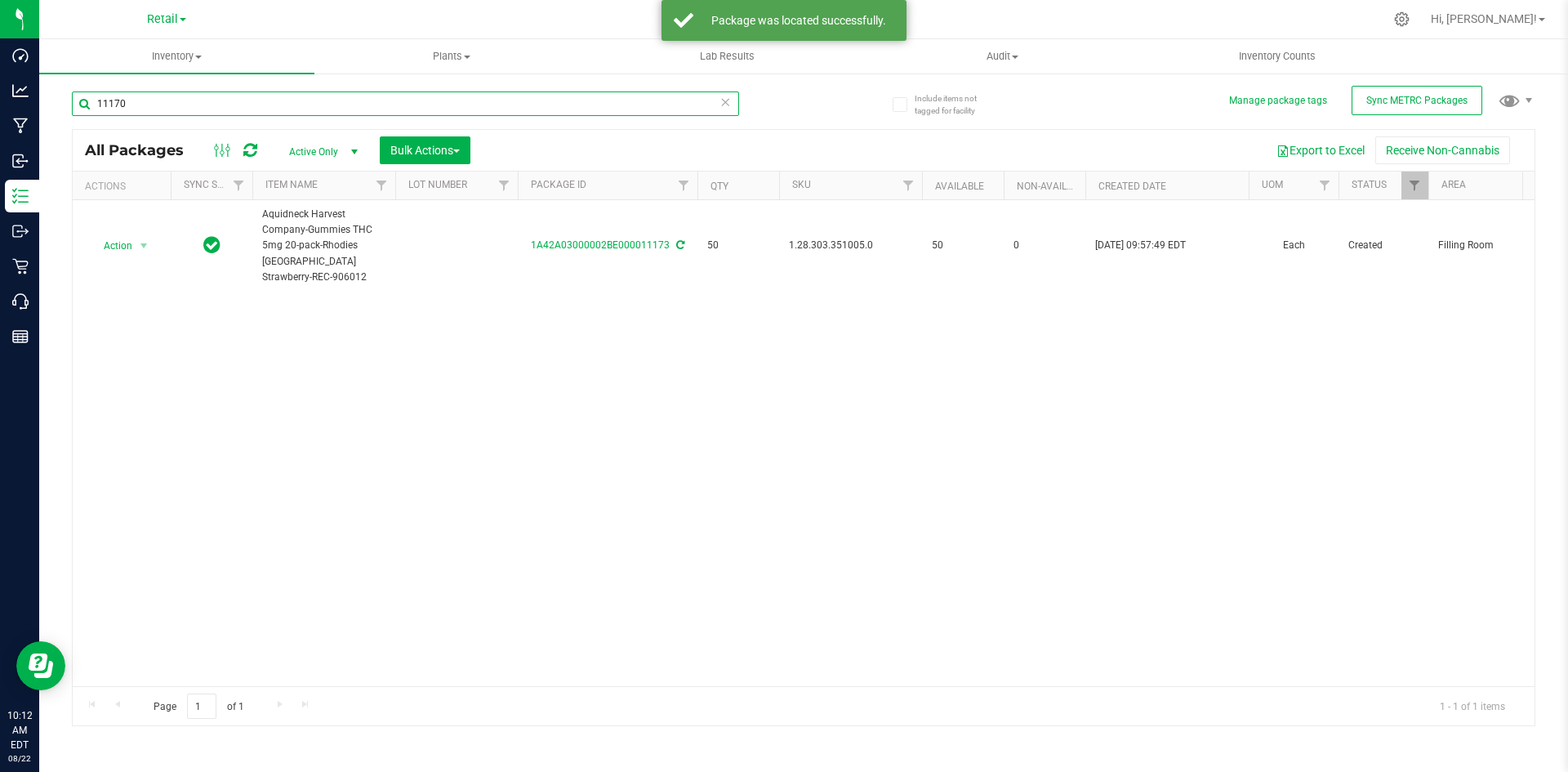
type input "11170"
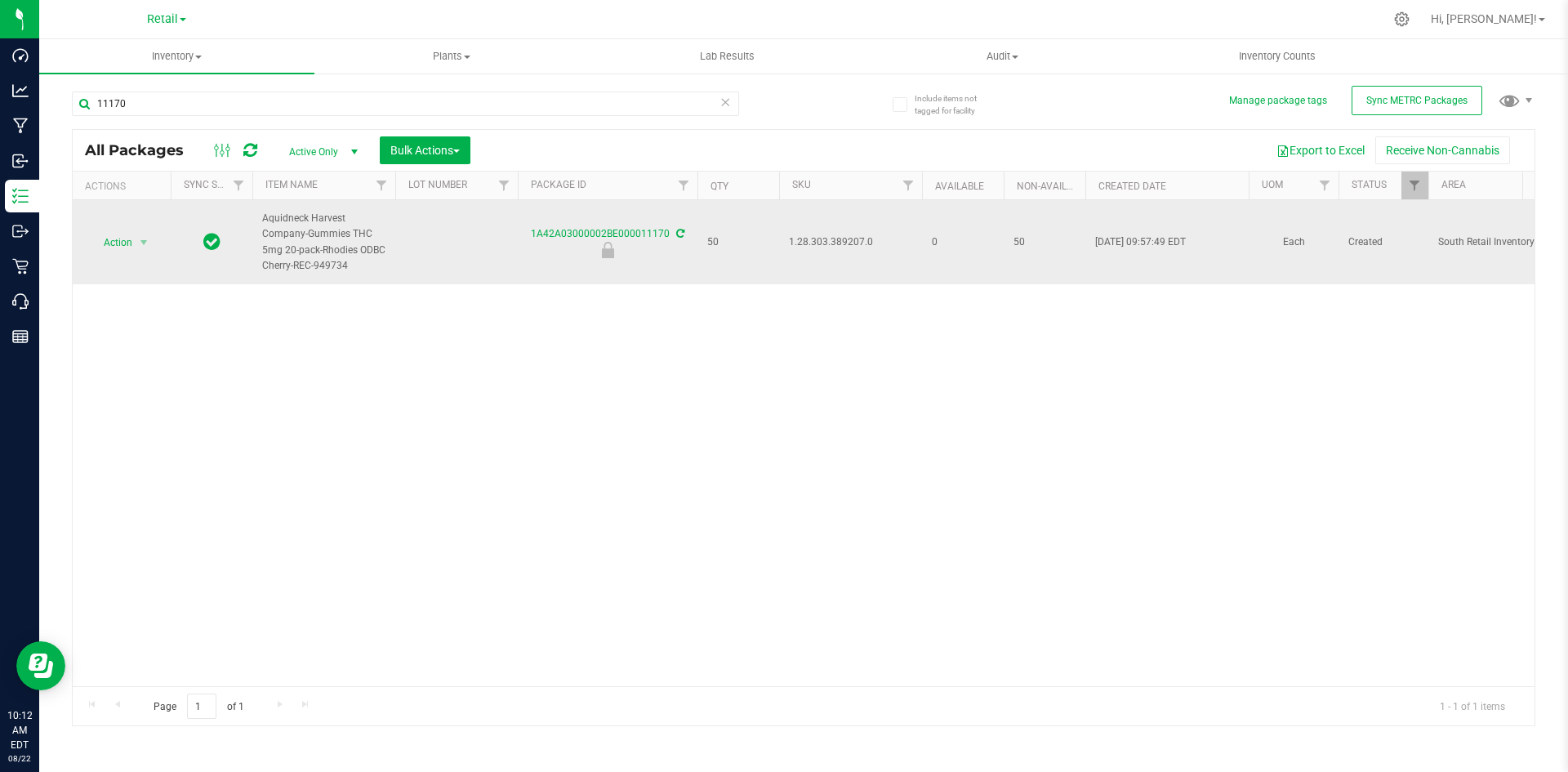
click at [798, 232] on td "1.28.303.389207.0" at bounding box center [850, 242] width 143 height 84
copy span "1.28.303.389207.0"
click at [145, 237] on span "select" at bounding box center [144, 242] width 13 height 13
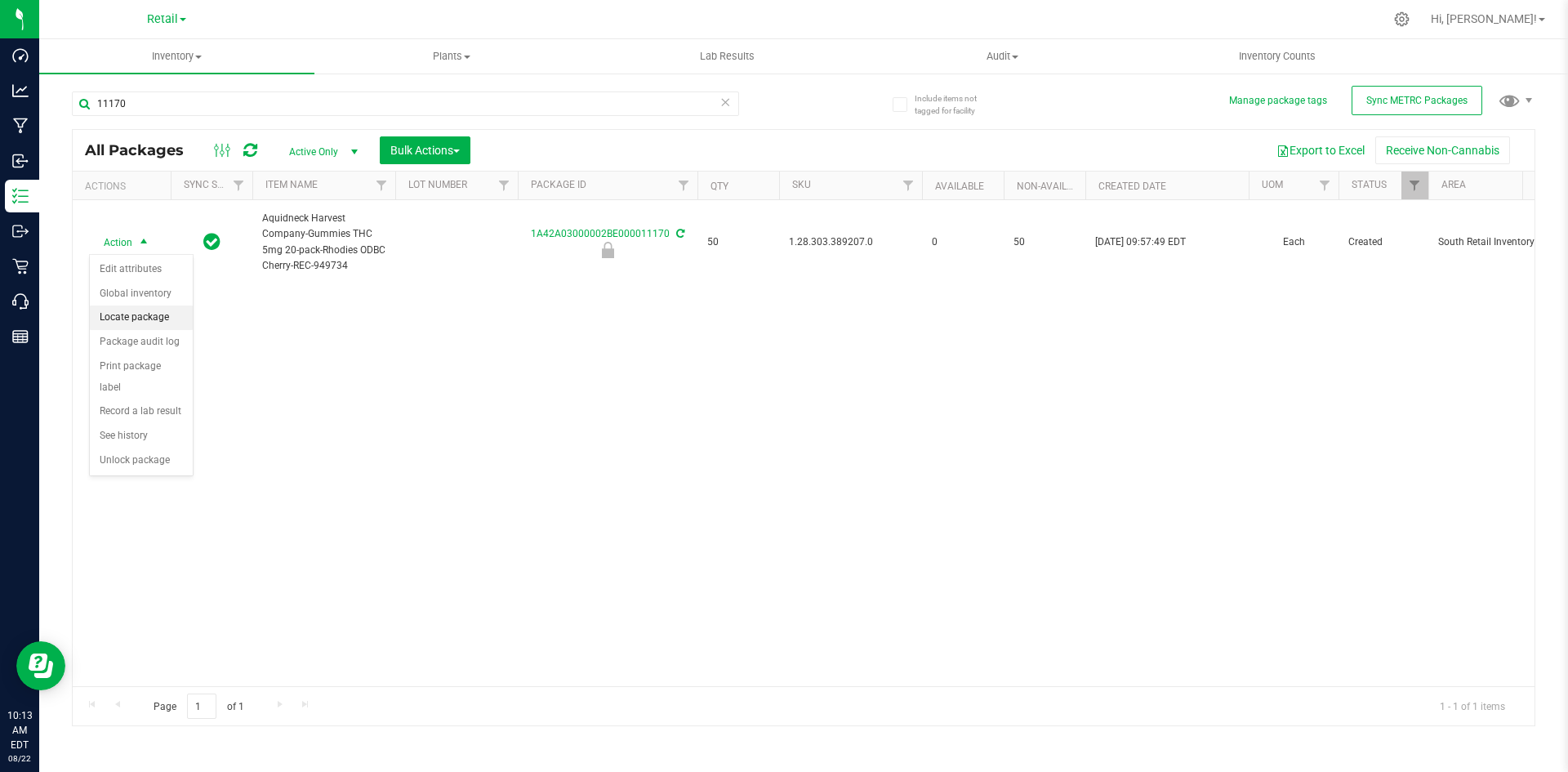
click at [142, 321] on li "Locate package" at bounding box center [140, 318] width 103 height 25
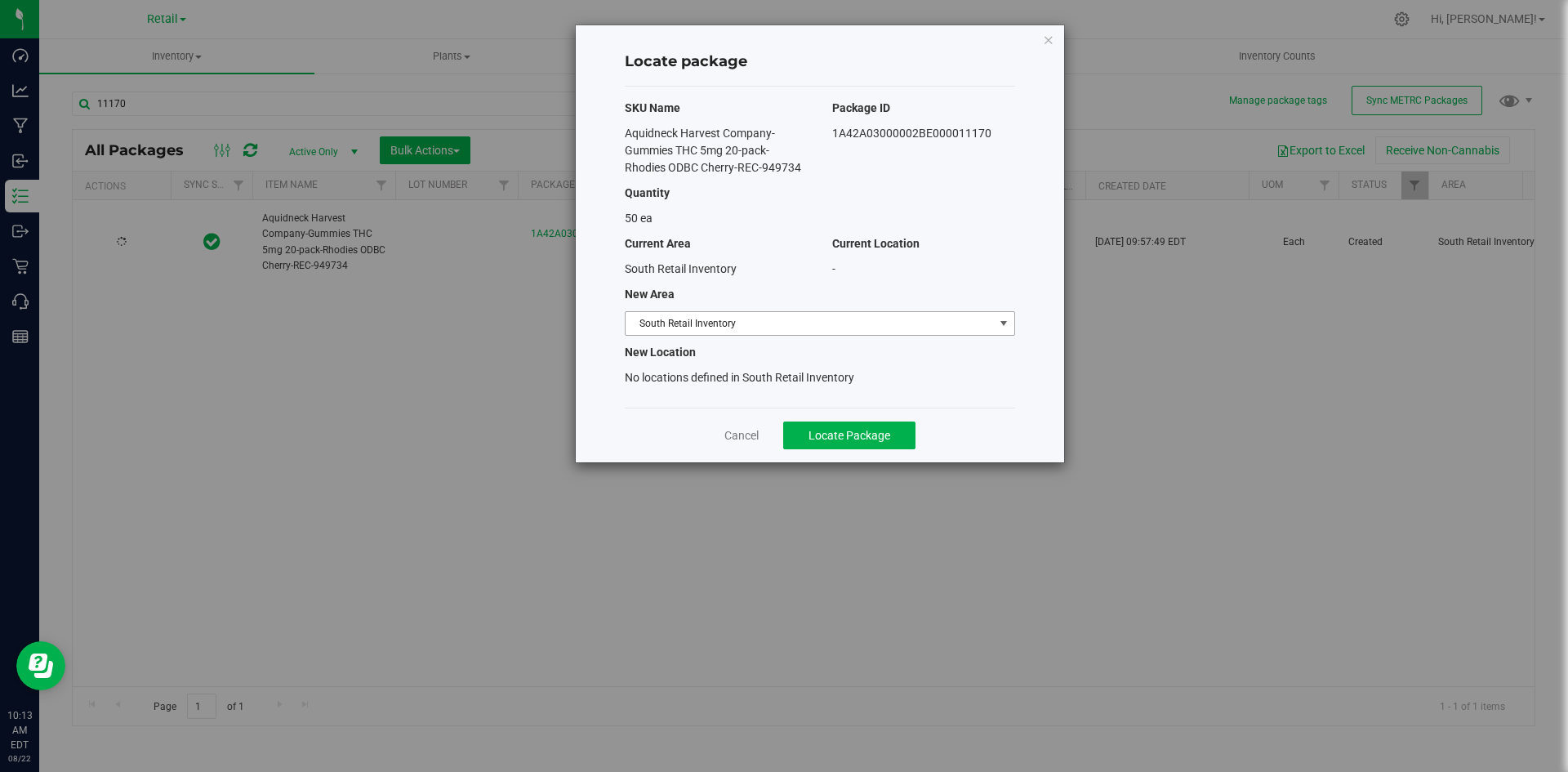
click at [701, 314] on span "South Retail Inventory" at bounding box center [809, 324] width 369 height 23
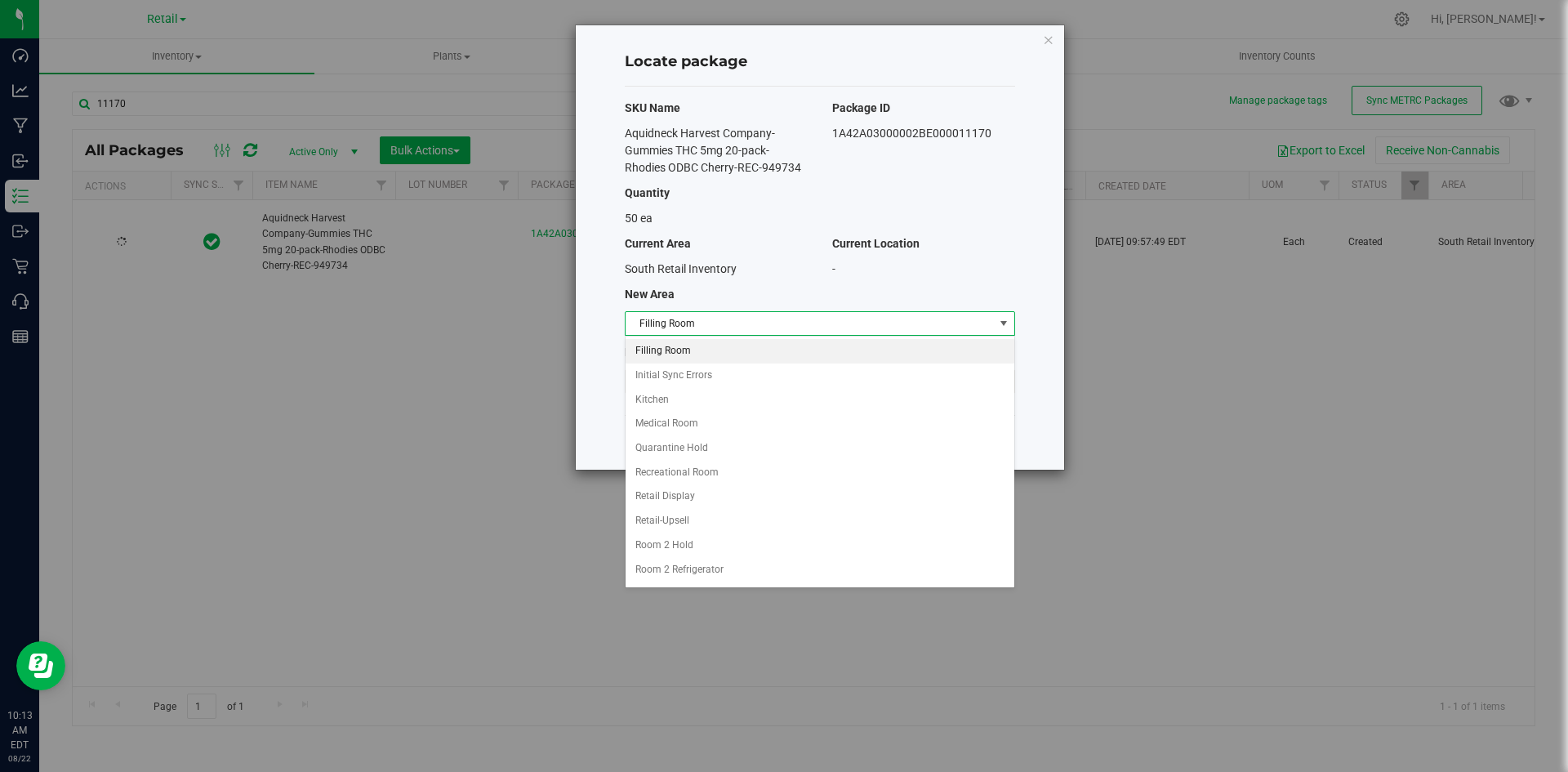
click at [696, 343] on li "Filling Room" at bounding box center [819, 352] width 388 height 25
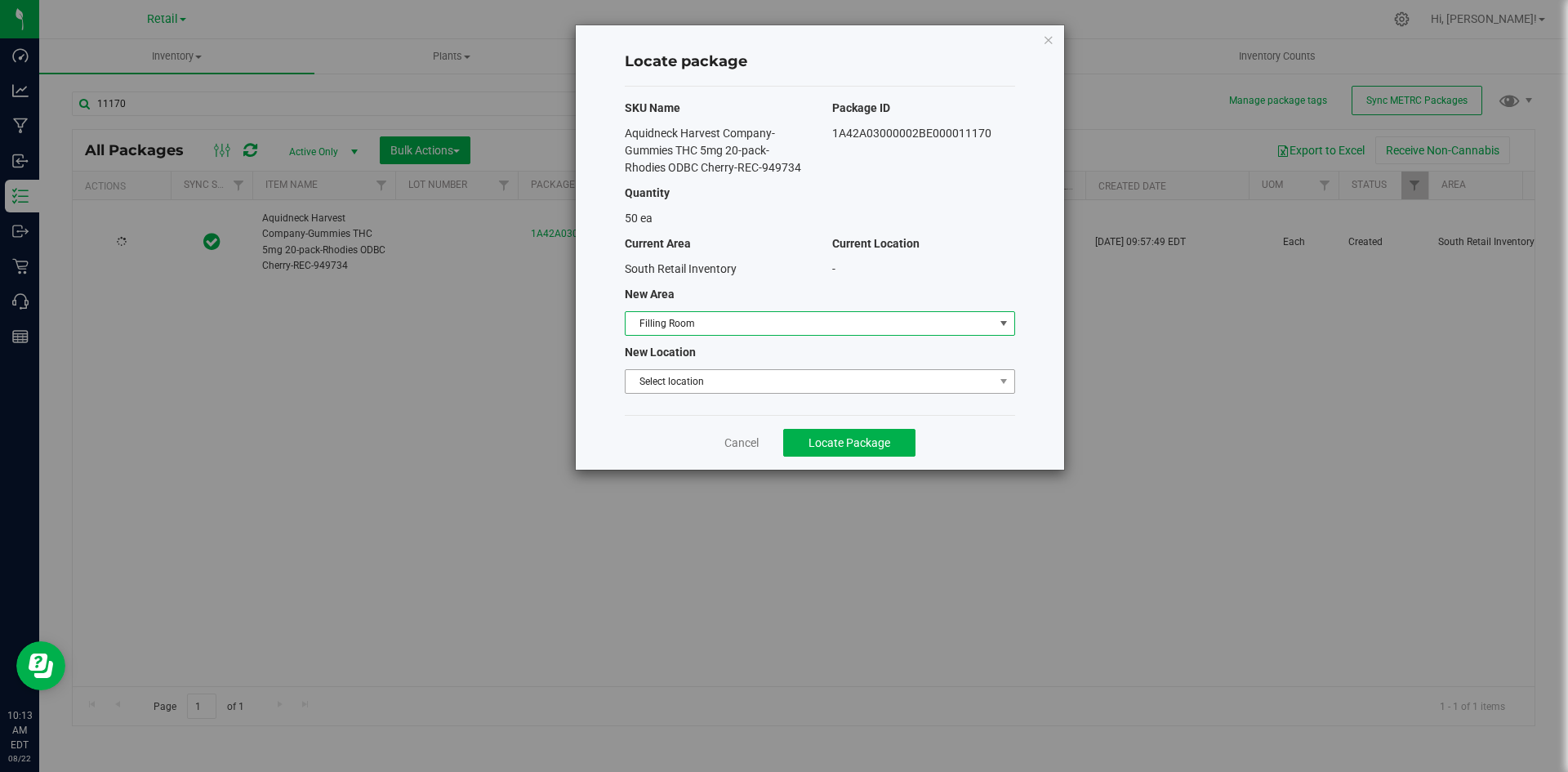
drag, startPoint x: 694, startPoint y: 362, endPoint x: 692, endPoint y: 377, distance: 15.1
click at [694, 363] on div "SKU Name Package ID Aquidneck Harvest Company-Gummies THC 5mg 20-pack-Rhodies O…" at bounding box center [819, 250] width 390 height 329
click at [692, 379] on span "Select location" at bounding box center [809, 382] width 369 height 23
drag, startPoint x: 692, startPoint y: 410, endPoint x: 823, endPoint y: 450, distance: 137.0
click at [692, 411] on li "Filling room" at bounding box center [819, 409] width 388 height 25
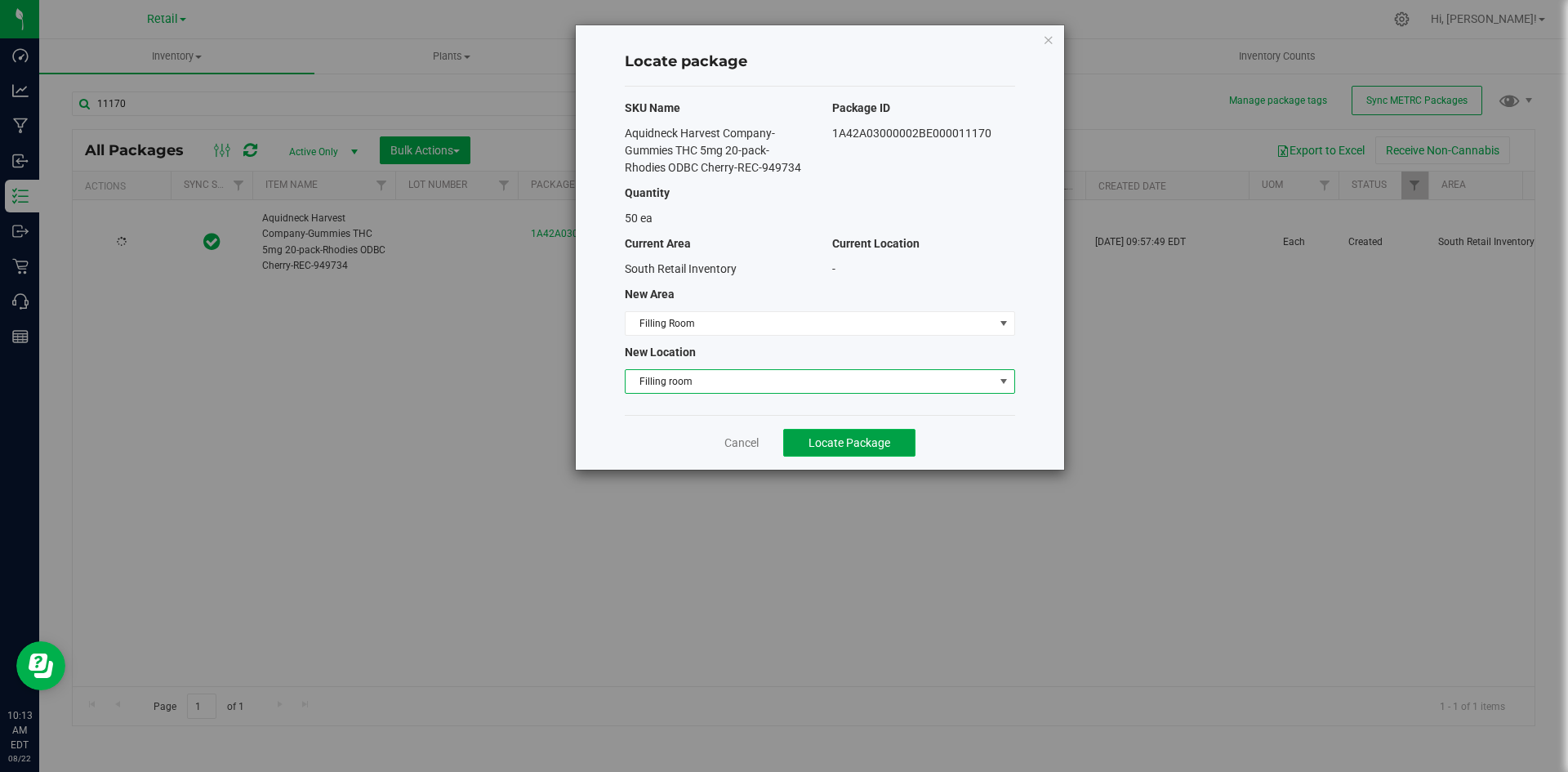
click at [829, 446] on span "Locate Package" at bounding box center [849, 443] width 81 height 13
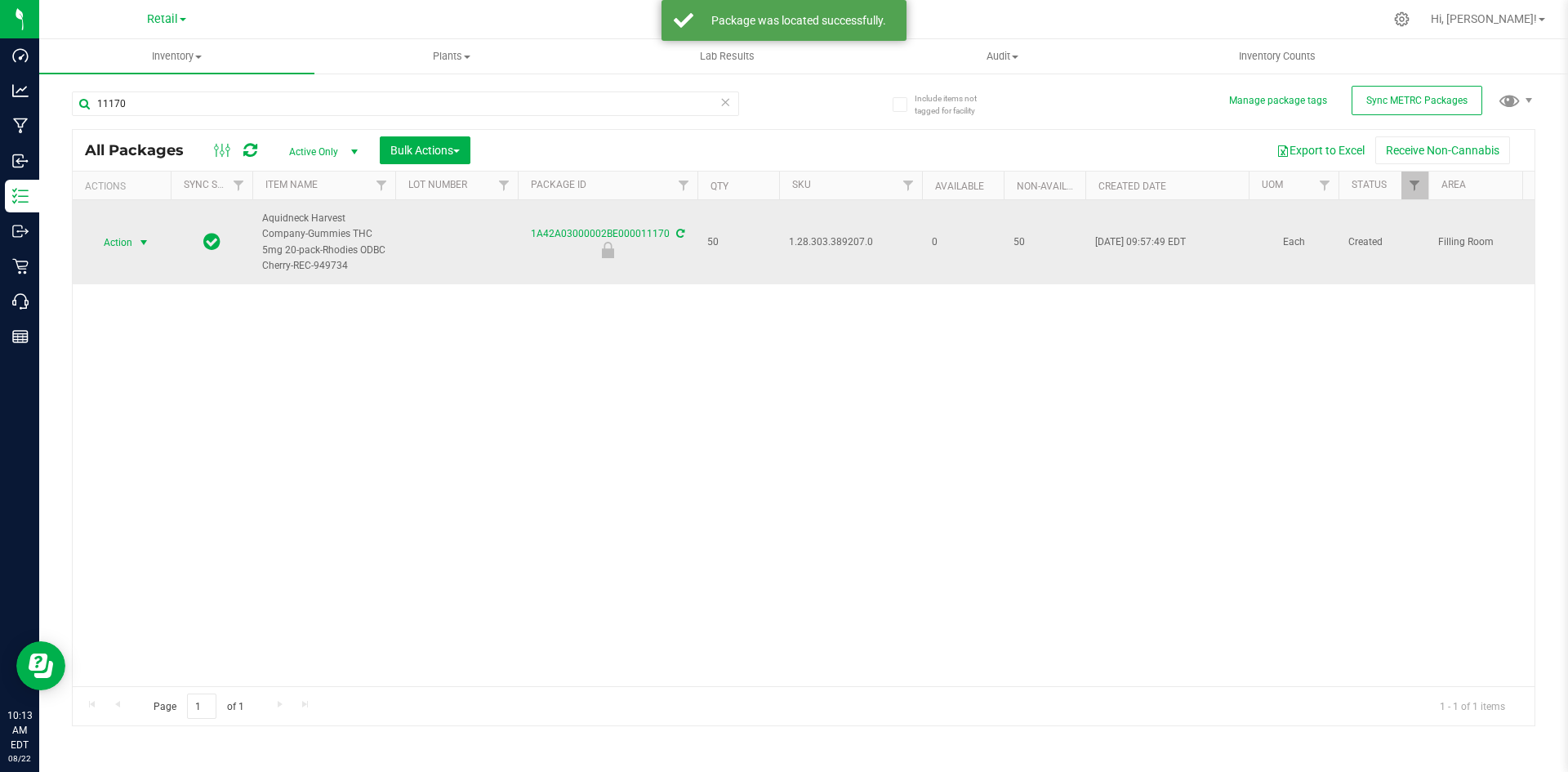
click at [141, 246] on span "select" at bounding box center [144, 242] width 13 height 13
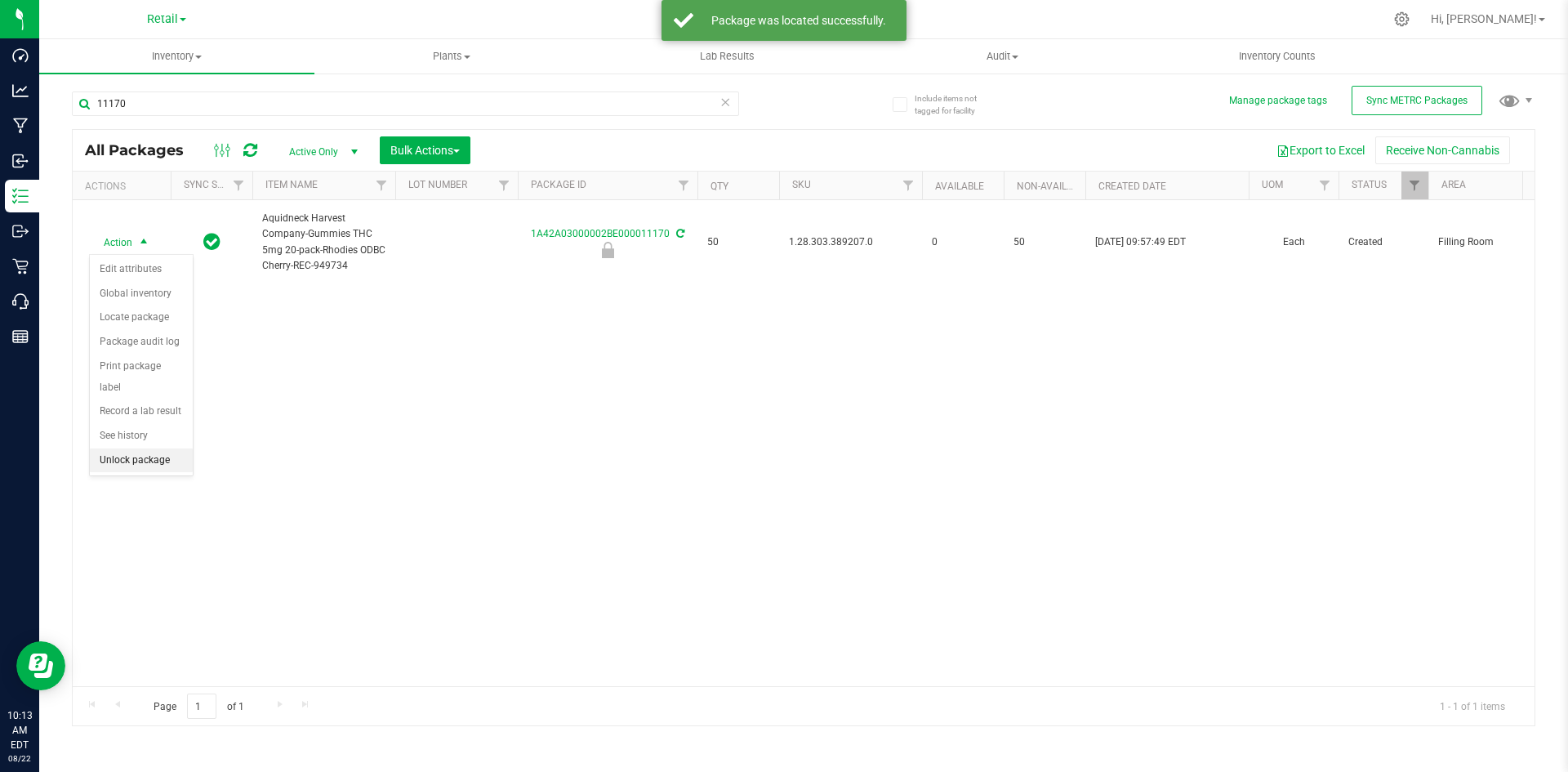
click at [134, 448] on li "Unlock package" at bounding box center [140, 461] width 103 height 25
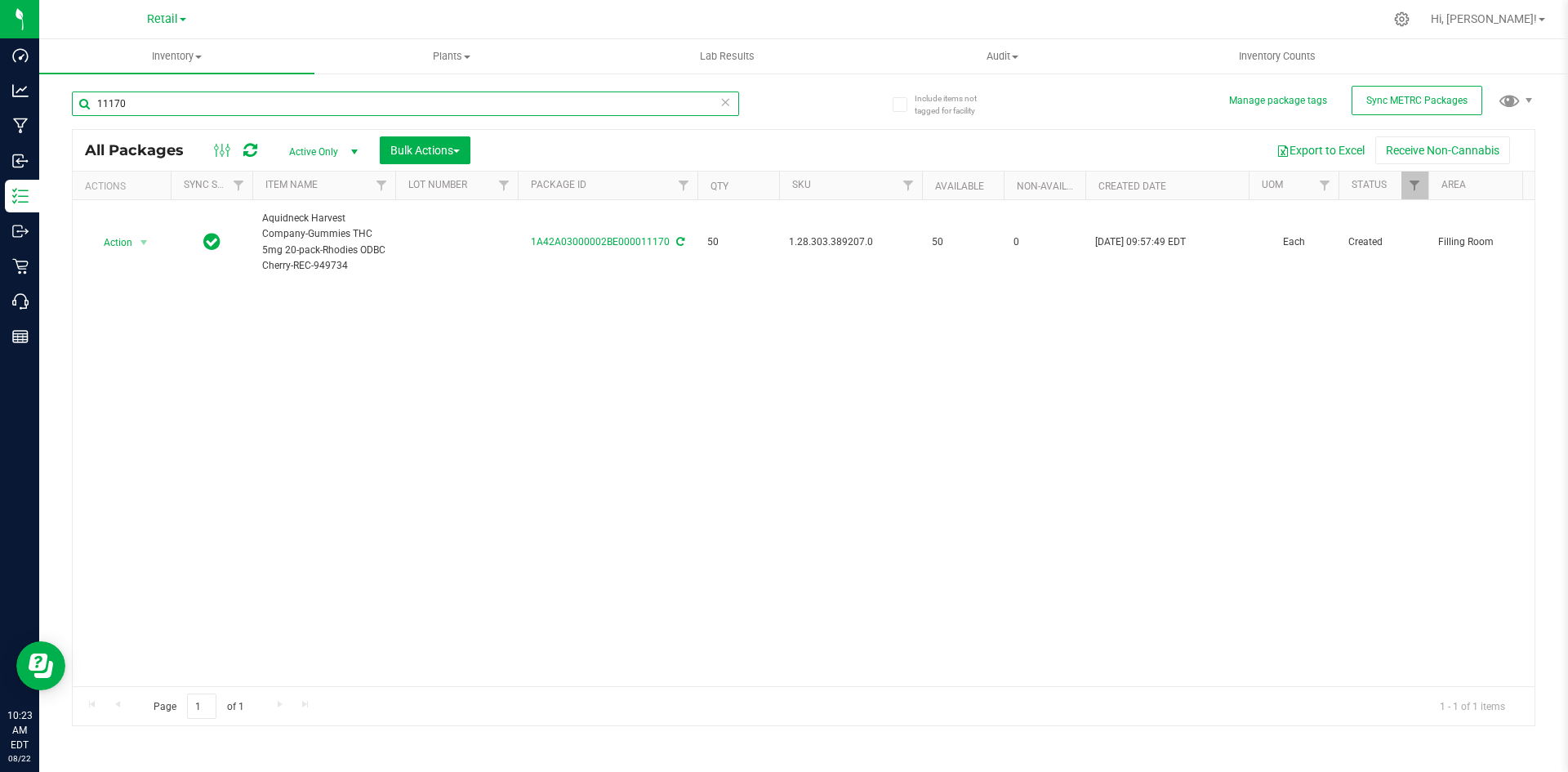
click at [161, 109] on input "11170" at bounding box center [406, 103] width 667 height 25
type input "11166"
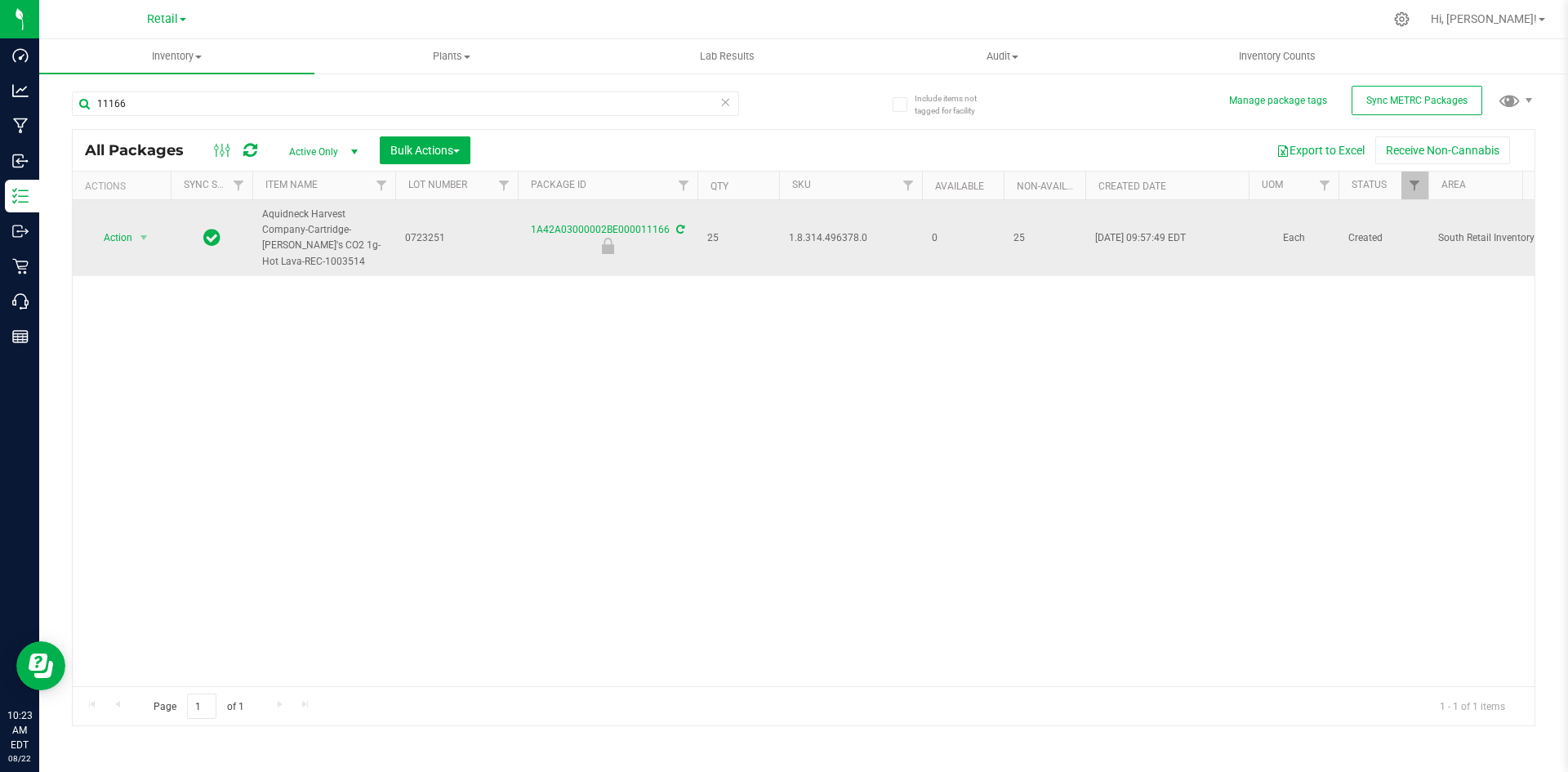
click at [827, 231] on span "1.8.314.496378.0" at bounding box center [850, 238] width 123 height 16
copy span "1.8.314.496378.0"
click at [117, 232] on span "Action" at bounding box center [111, 238] width 44 height 23
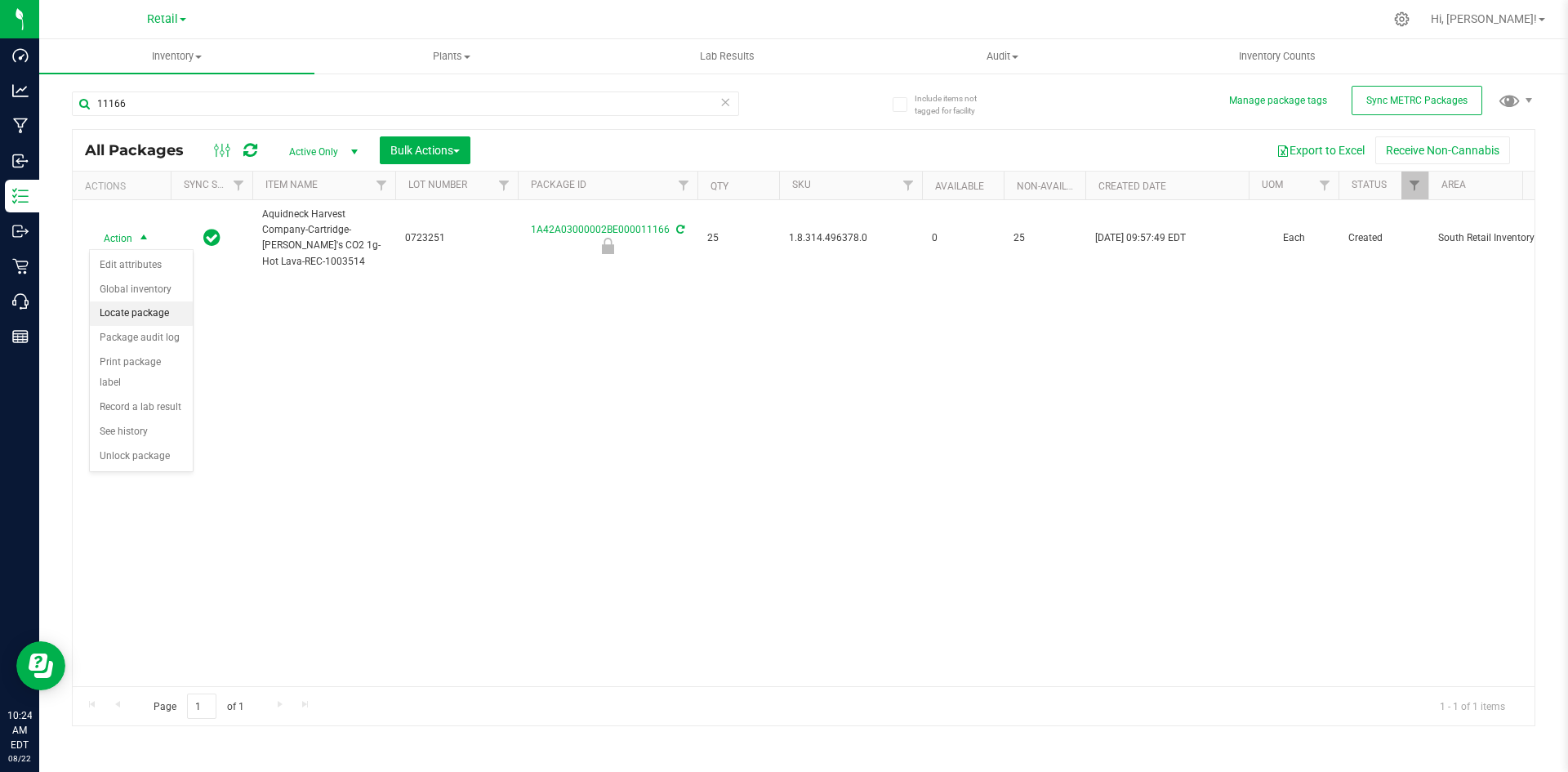
click at [160, 314] on li "Locate package" at bounding box center [140, 314] width 103 height 25
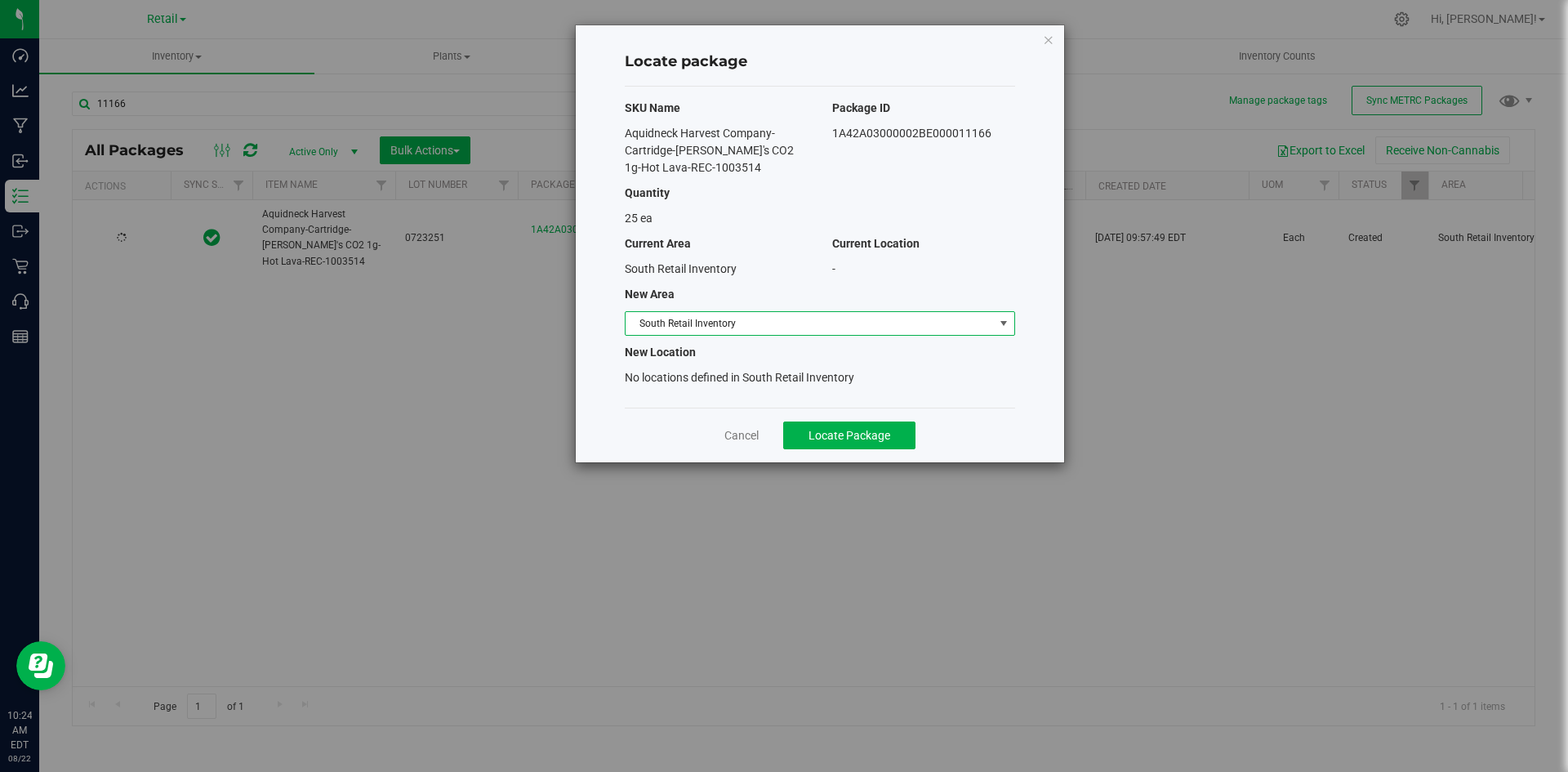
click at [667, 323] on span "South Retail Inventory" at bounding box center [809, 324] width 369 height 23
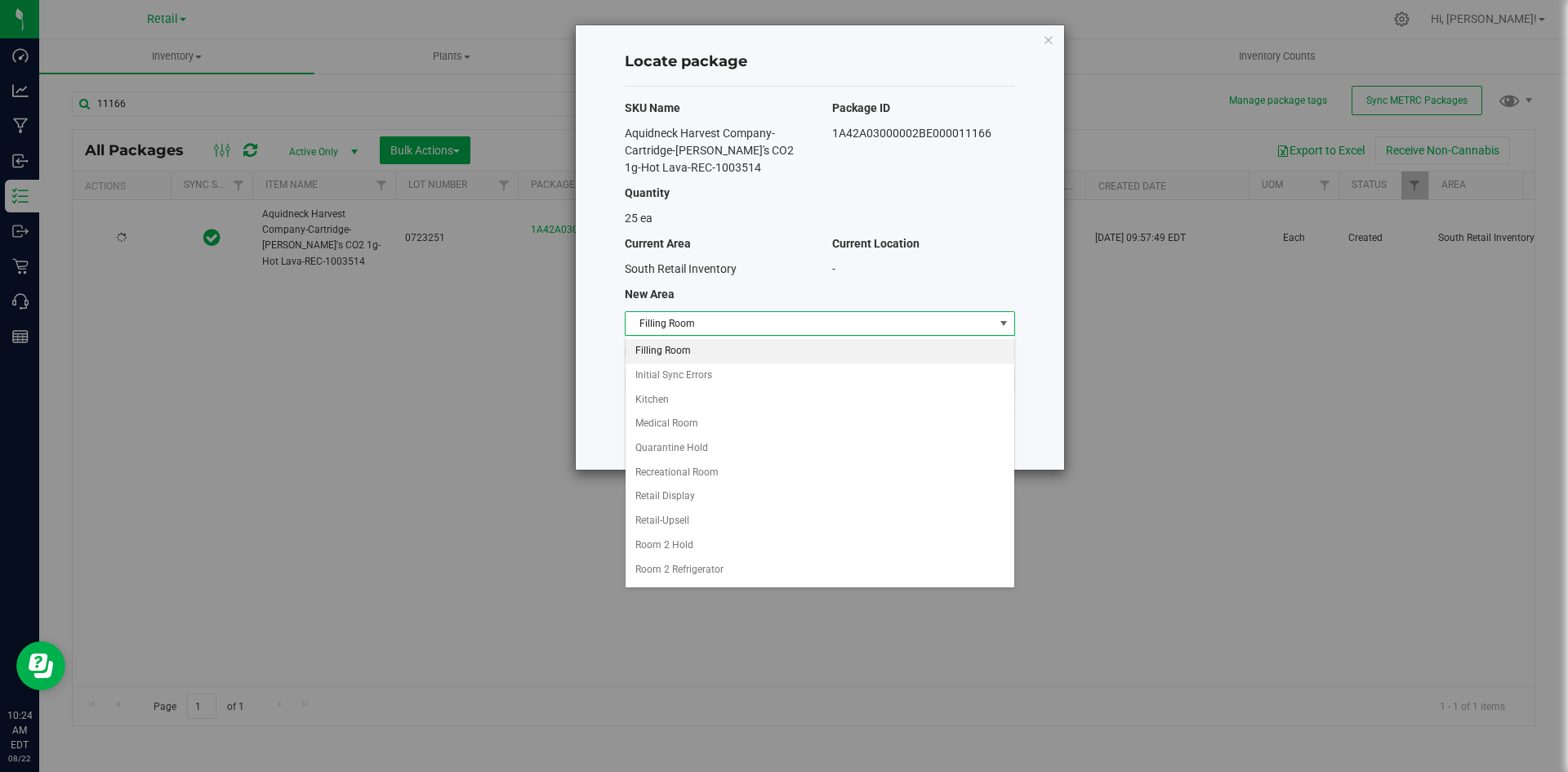
click at [667, 351] on li "Filling Room" at bounding box center [819, 352] width 388 height 25
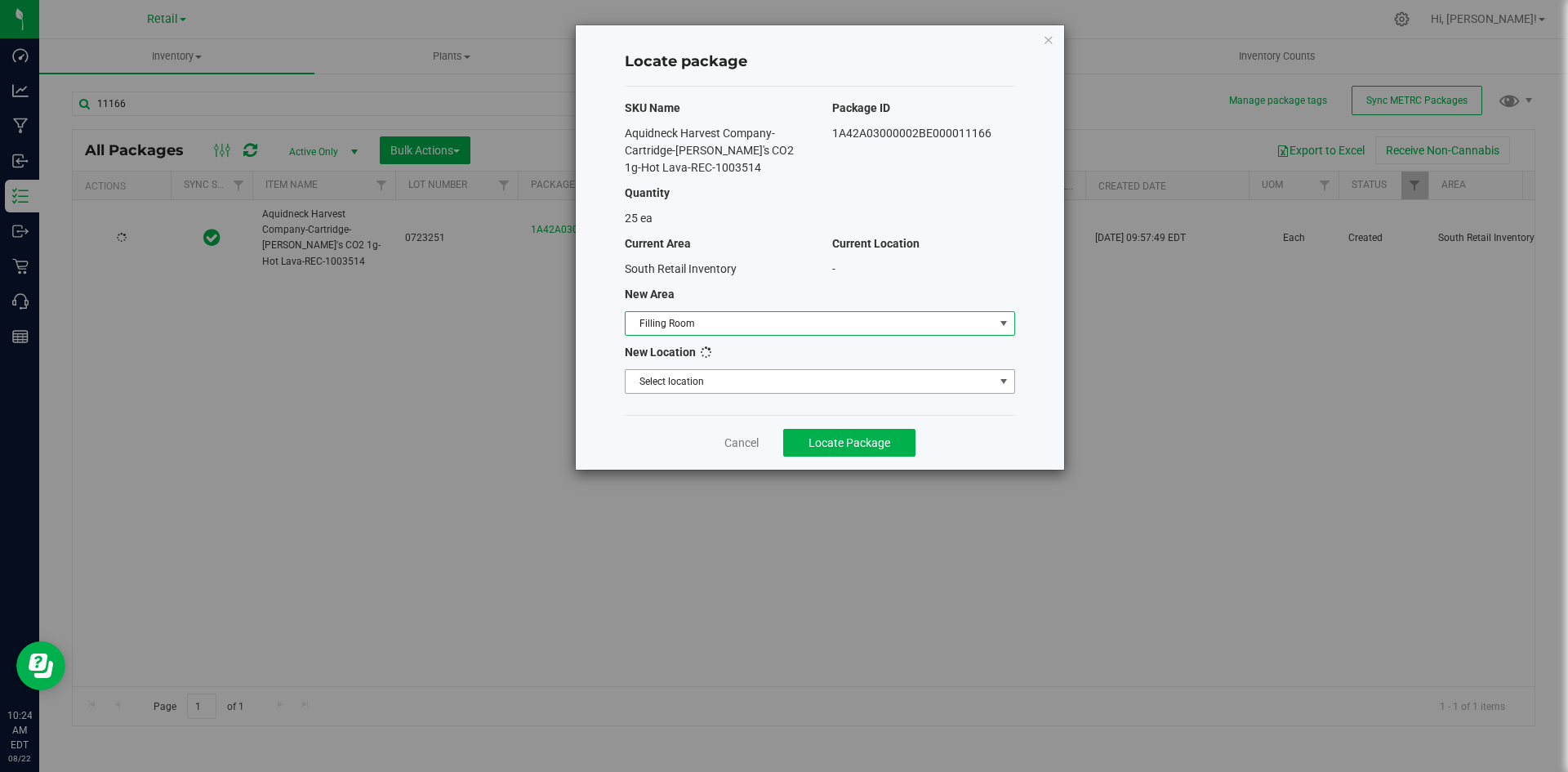
click at [674, 379] on span "Select location" at bounding box center [809, 382] width 369 height 23
click at [691, 410] on li "Filling room" at bounding box center [819, 409] width 388 height 25
drag, startPoint x: 873, startPoint y: 444, endPoint x: 699, endPoint y: 269, distance: 246.8
click at [873, 445] on span "Locate Package" at bounding box center [849, 443] width 81 height 13
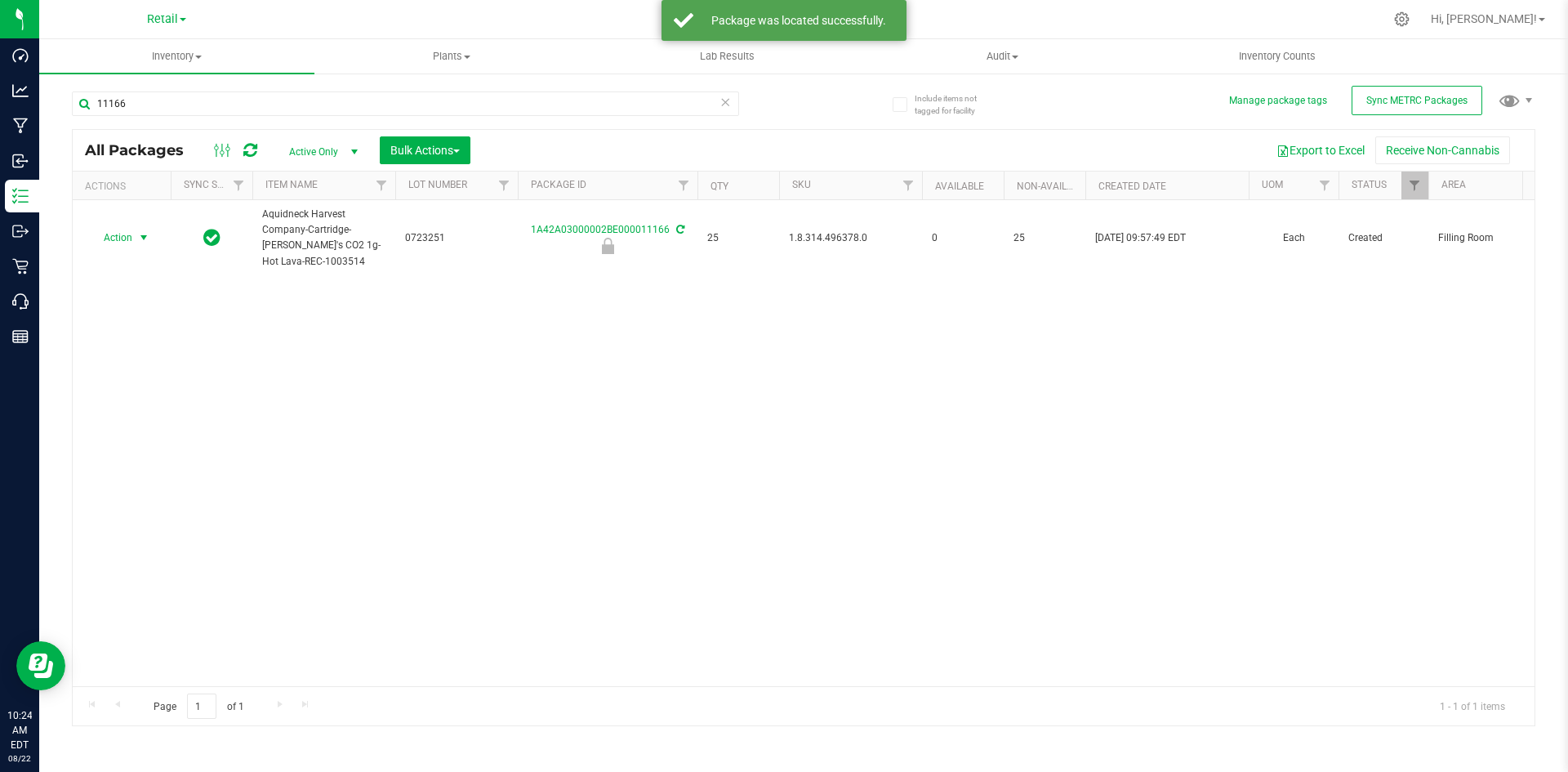
drag, startPoint x: 146, startPoint y: 235, endPoint x: 149, endPoint y: 249, distance: 14.3
click at [146, 235] on span "select" at bounding box center [144, 238] width 13 height 13
click at [163, 444] on li "Unlock package" at bounding box center [140, 457] width 103 height 25
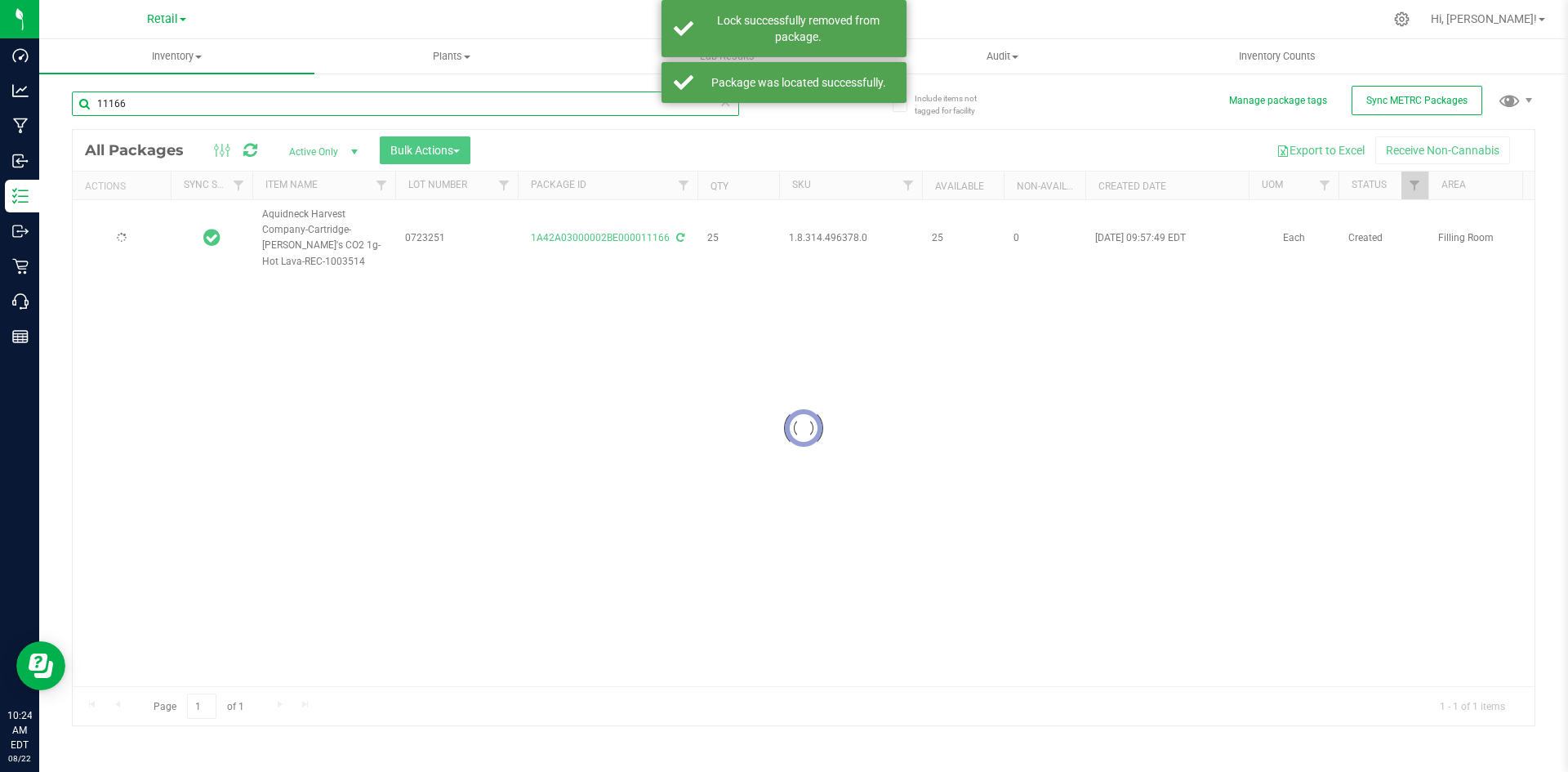
click at [324, 103] on input "11166" at bounding box center [406, 103] width 667 height 25
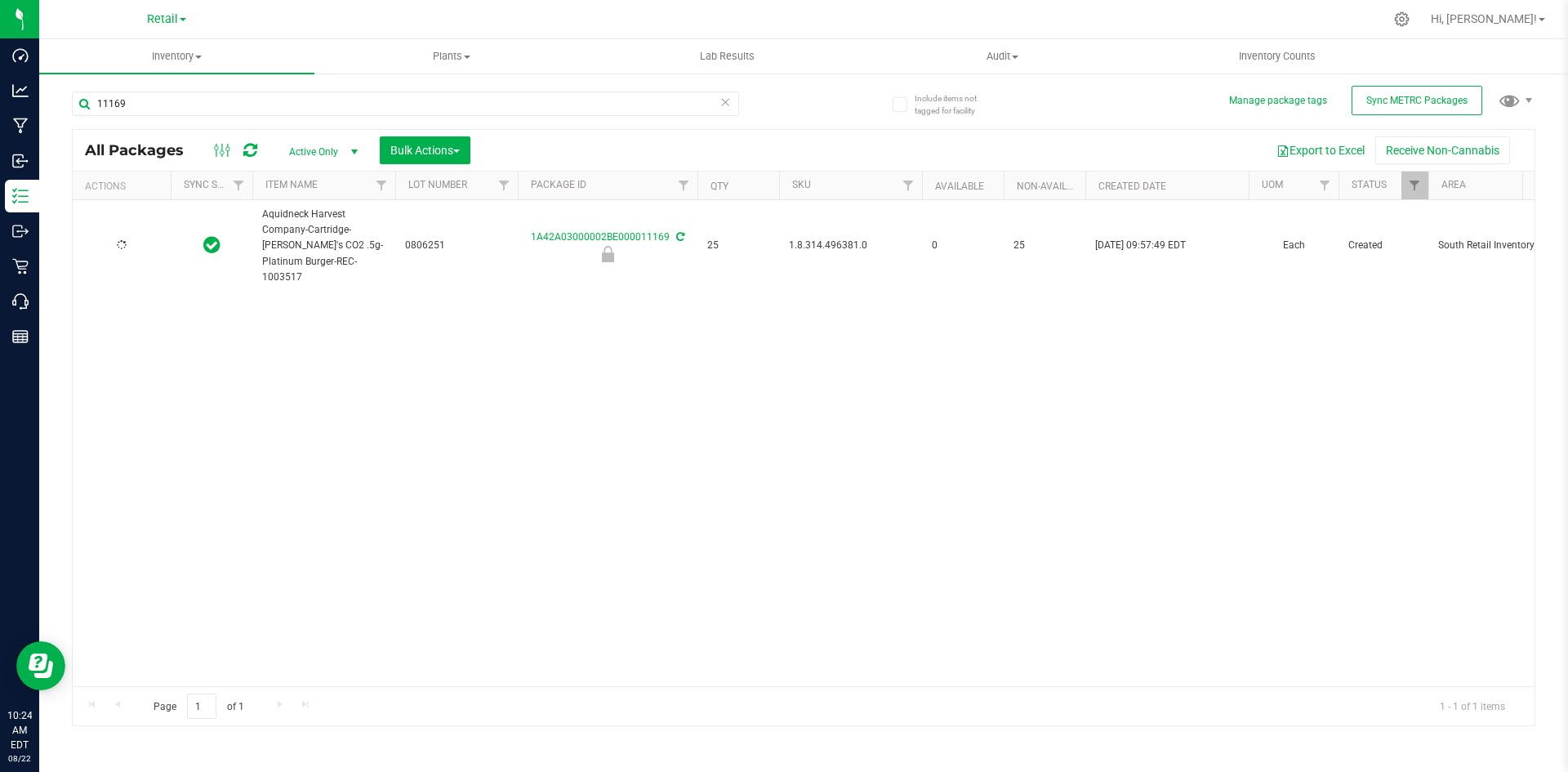
click at [808, 237] on span "1.8.314.496381.0" at bounding box center [850, 245] width 123 height 16
copy span "1.8.314.496381.0"
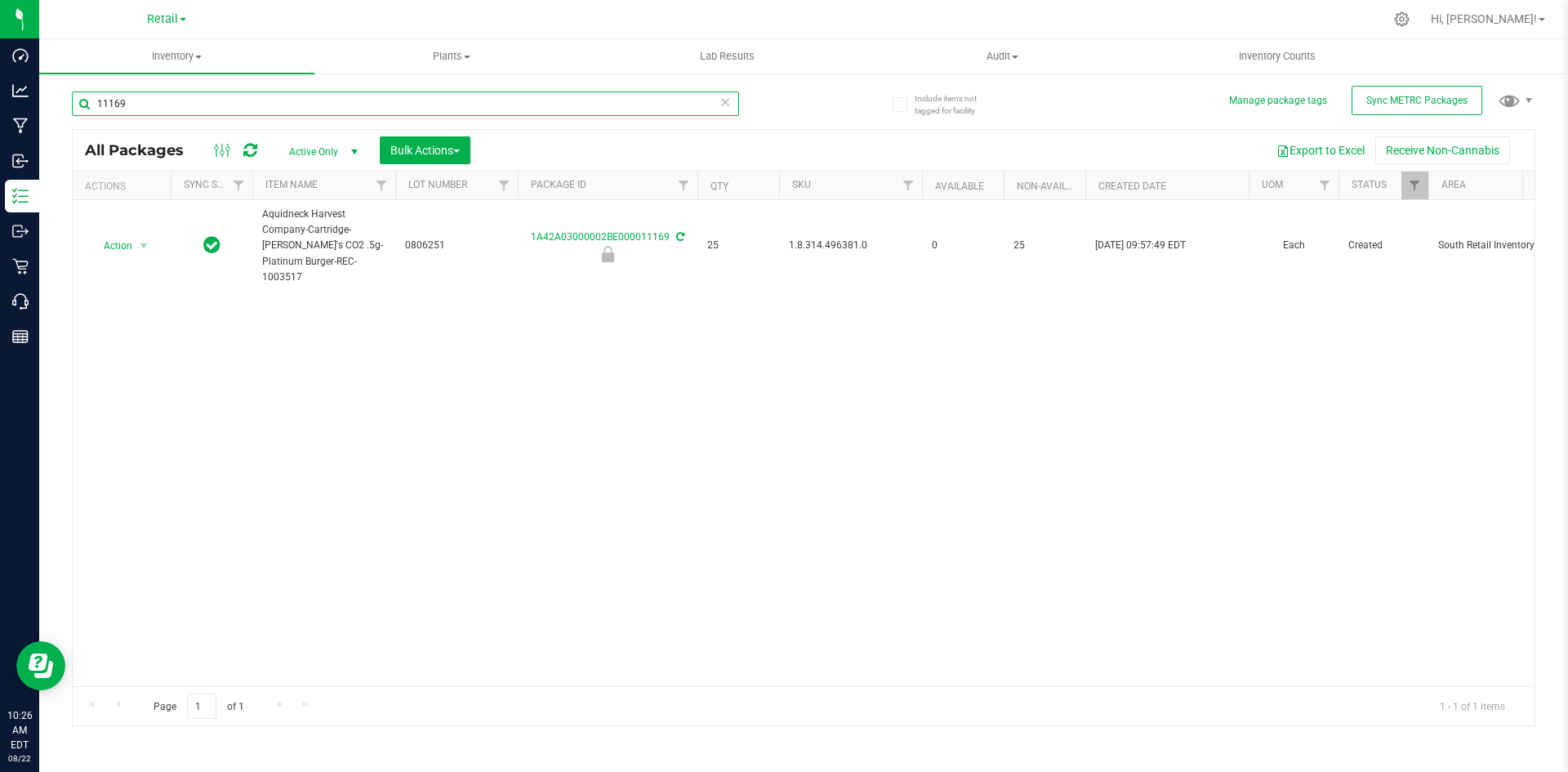
click at [209, 99] on input "11169" at bounding box center [406, 103] width 667 height 25
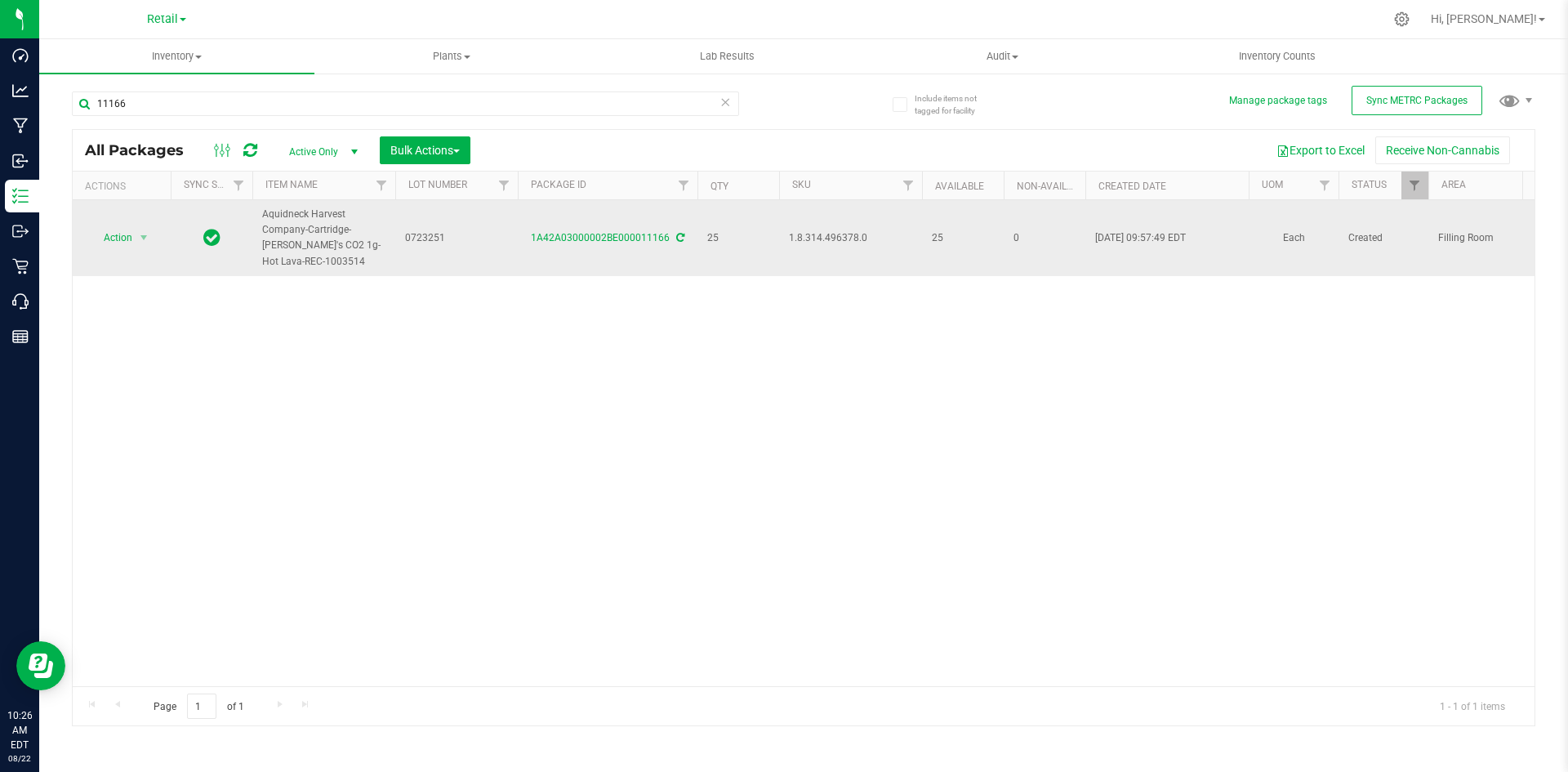
click at [832, 237] on span "1.8.314.496378.0" at bounding box center [850, 238] width 123 height 16
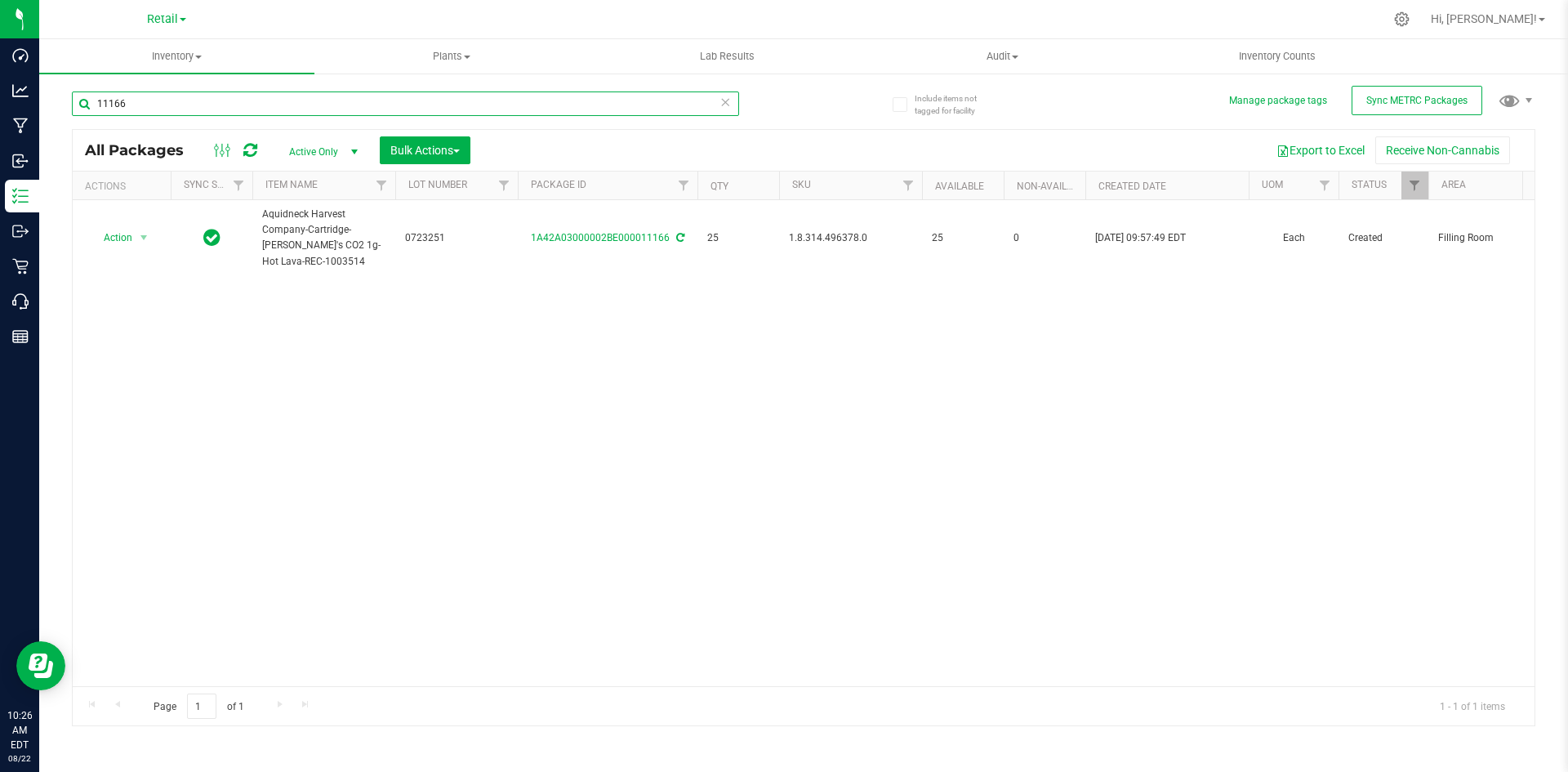
click at [382, 93] on input "11166" at bounding box center [406, 103] width 667 height 25
type input "11169"
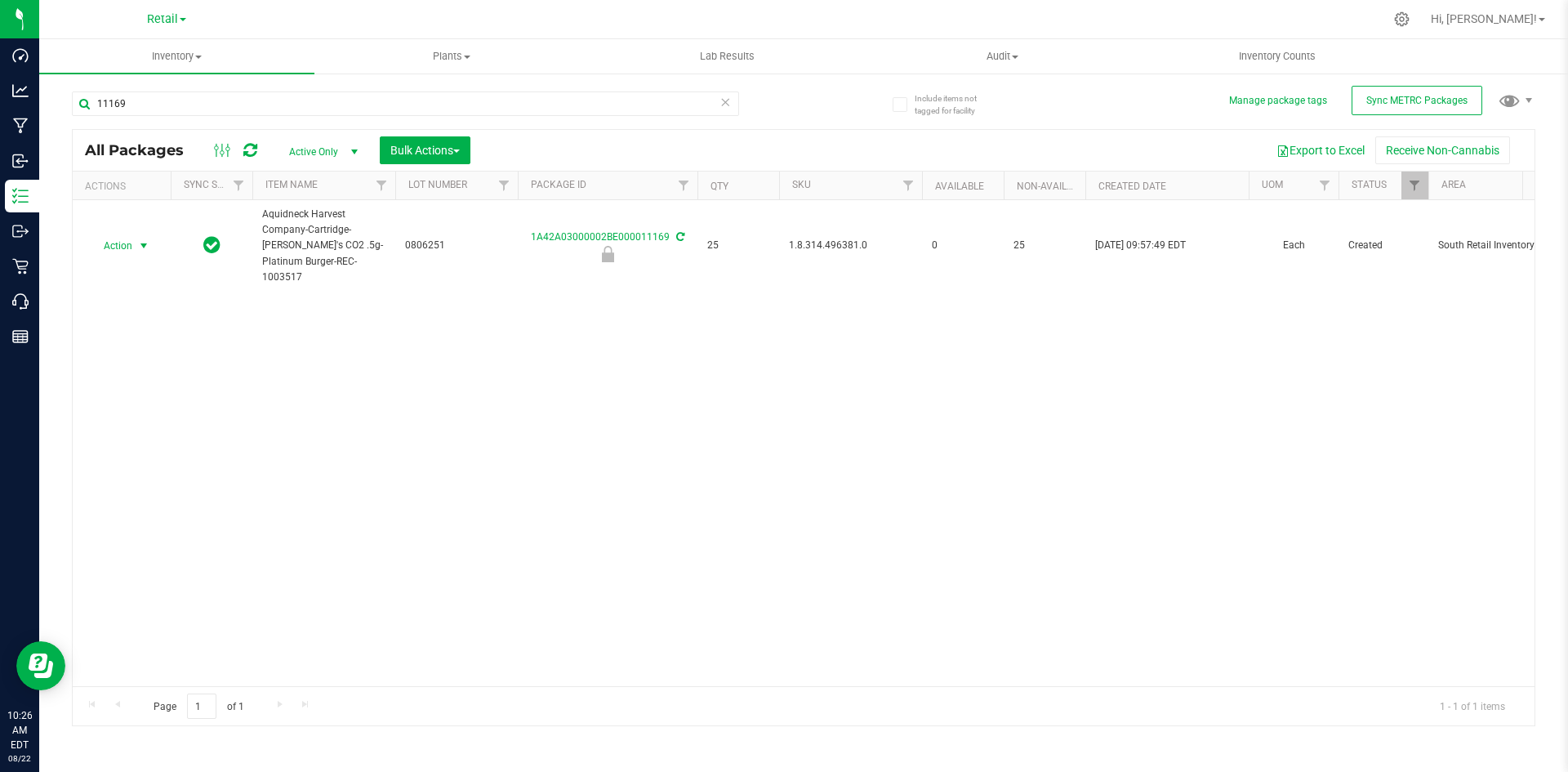
click at [130, 240] on span "Action" at bounding box center [111, 246] width 44 height 23
click at [154, 319] on li "Locate package" at bounding box center [140, 318] width 103 height 25
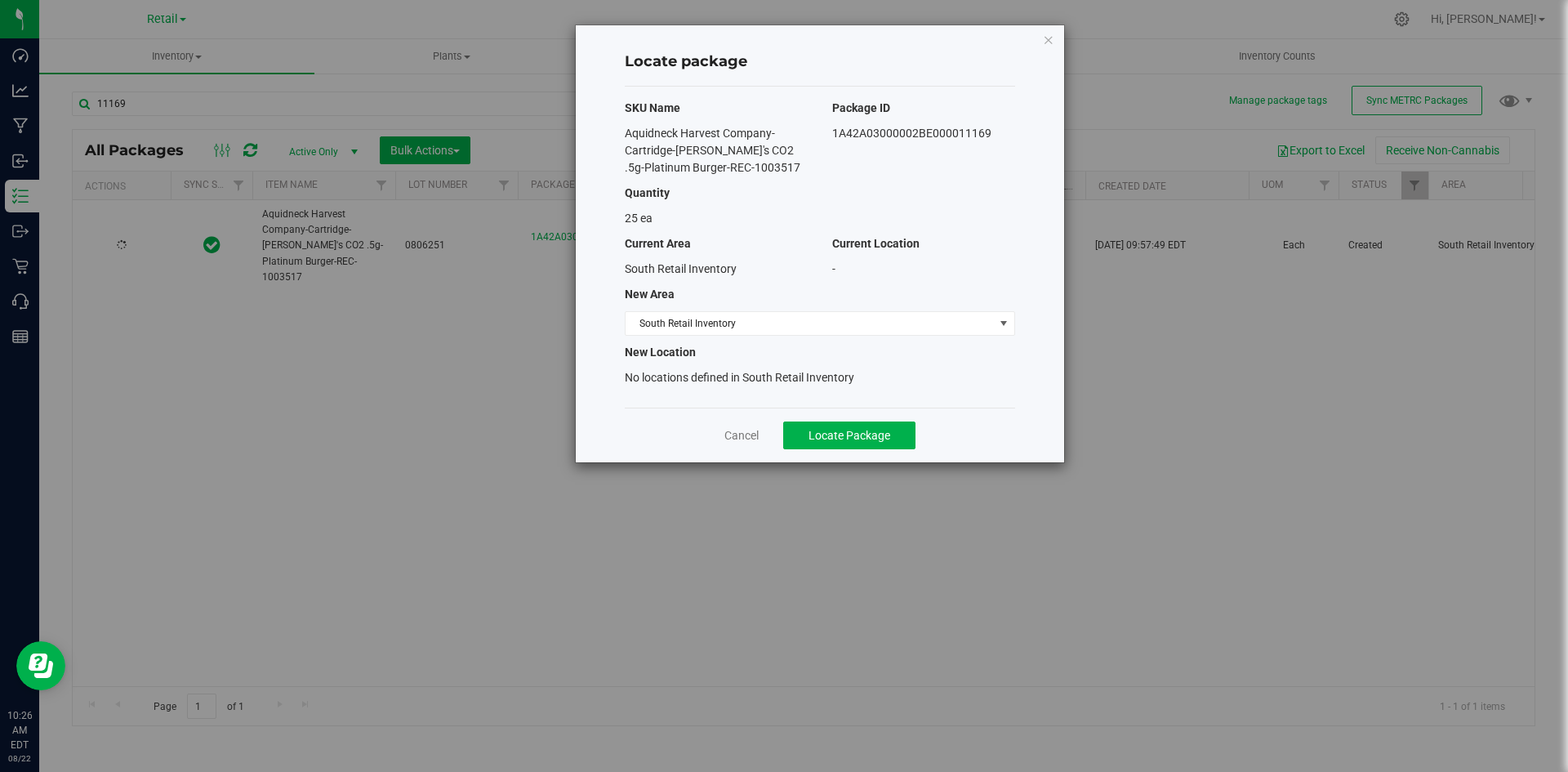
click at [717, 307] on div "SKU Name Package ID Aquidneck Harvest Company-Cartridge-Sammy G's CO2 .5g-Plati…" at bounding box center [819, 246] width 390 height 321
click at [713, 315] on span "South Retail Inventory" at bounding box center [809, 324] width 369 height 23
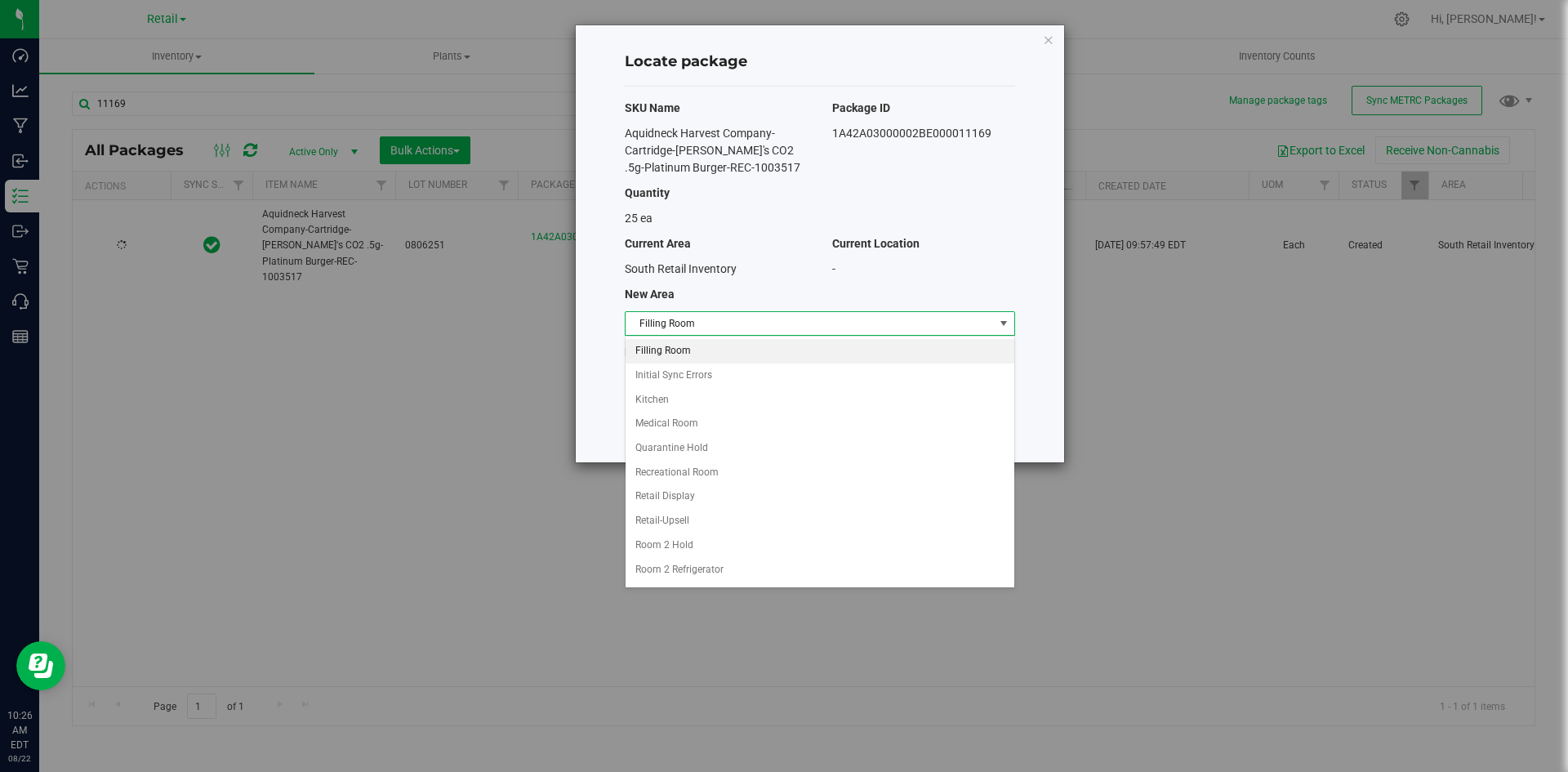
click at [699, 358] on li "Filling Room" at bounding box center [819, 352] width 388 height 25
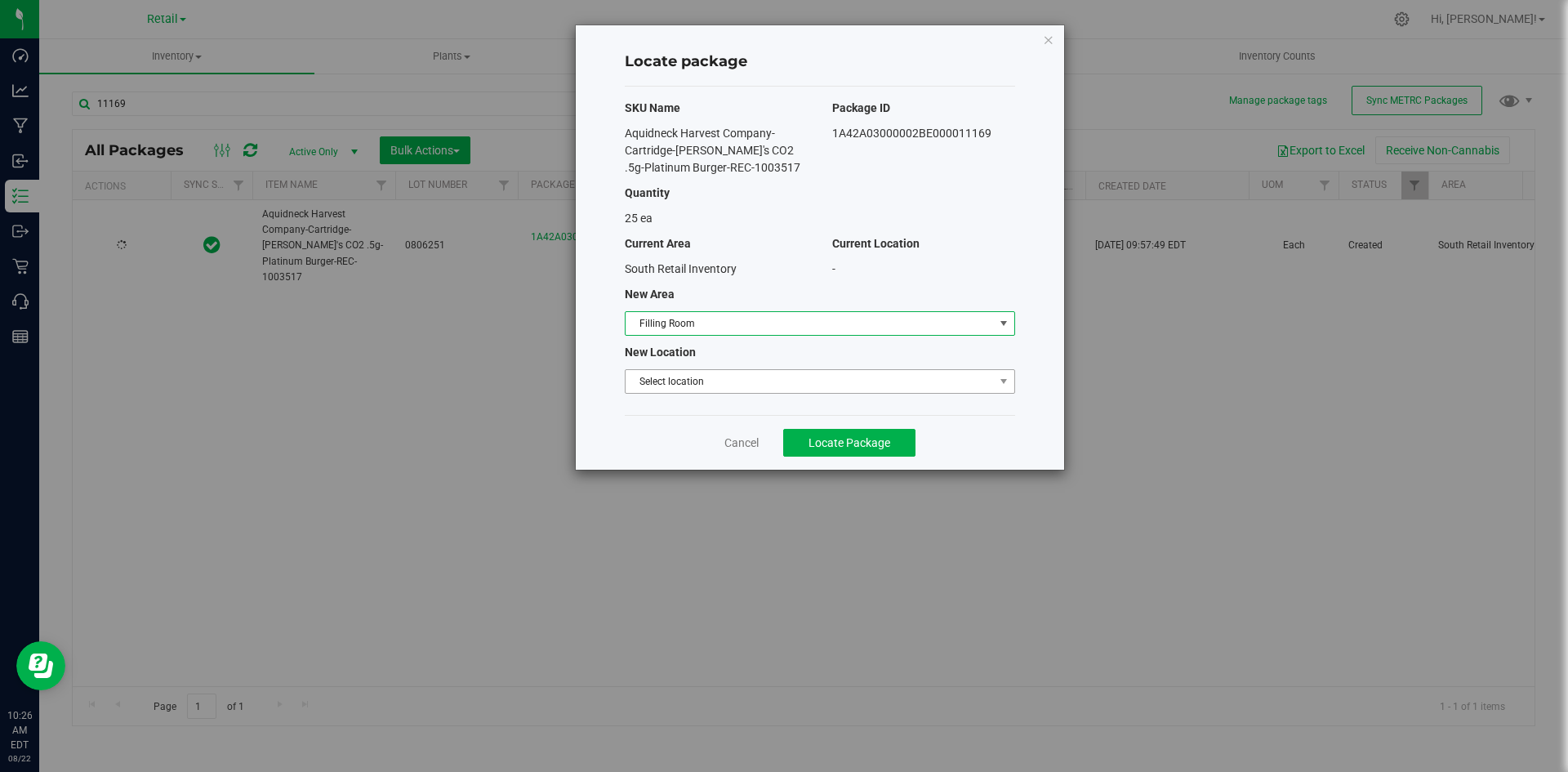
click at [695, 378] on span "Select location" at bounding box center [809, 382] width 369 height 23
click at [690, 403] on li "Filling room" at bounding box center [819, 409] width 388 height 25
click at [832, 437] on span "Locate Package" at bounding box center [849, 443] width 81 height 13
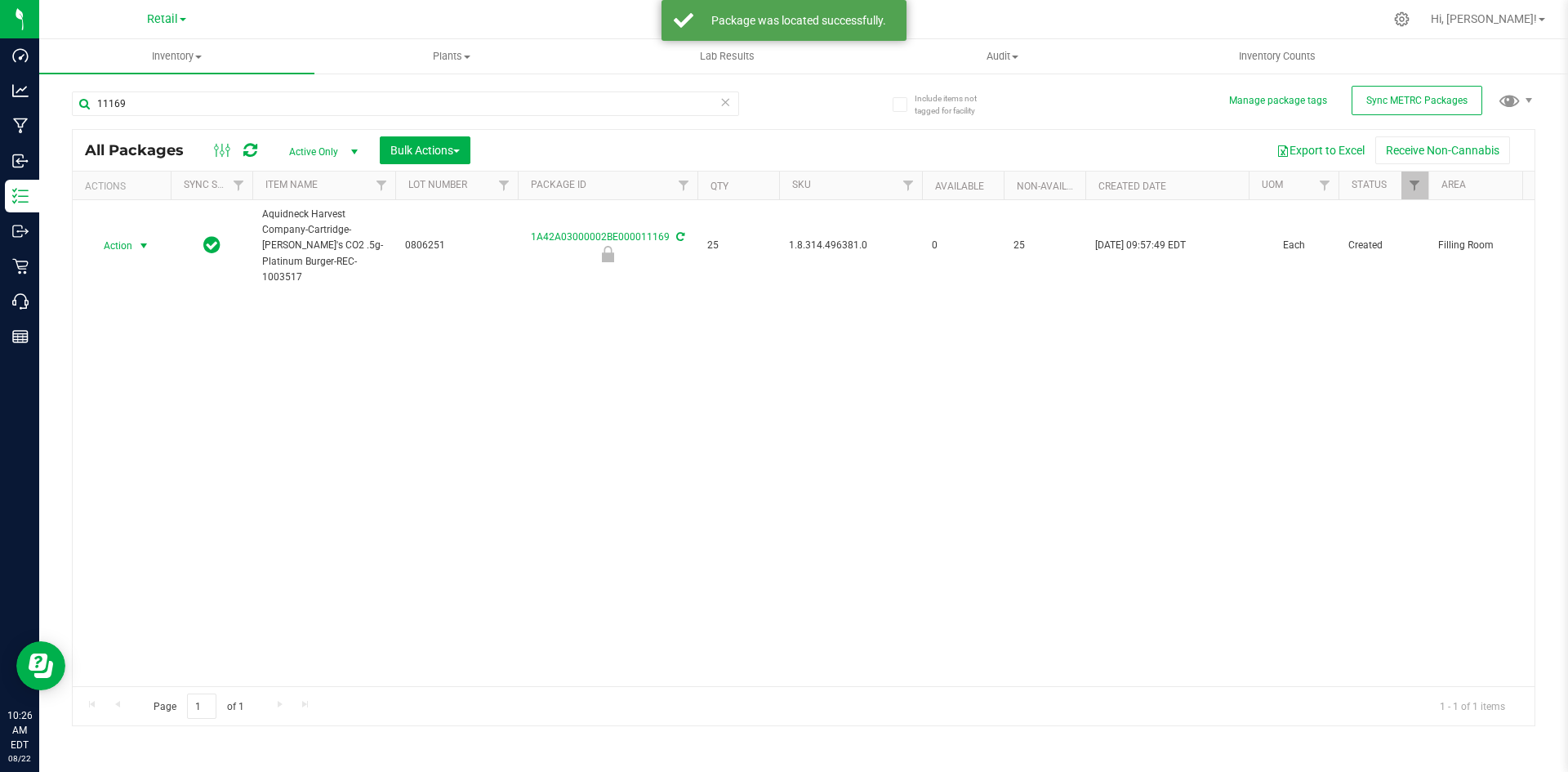
click at [131, 241] on span "Action" at bounding box center [111, 246] width 44 height 23
click at [164, 448] on li "Unlock package" at bounding box center [140, 461] width 103 height 25
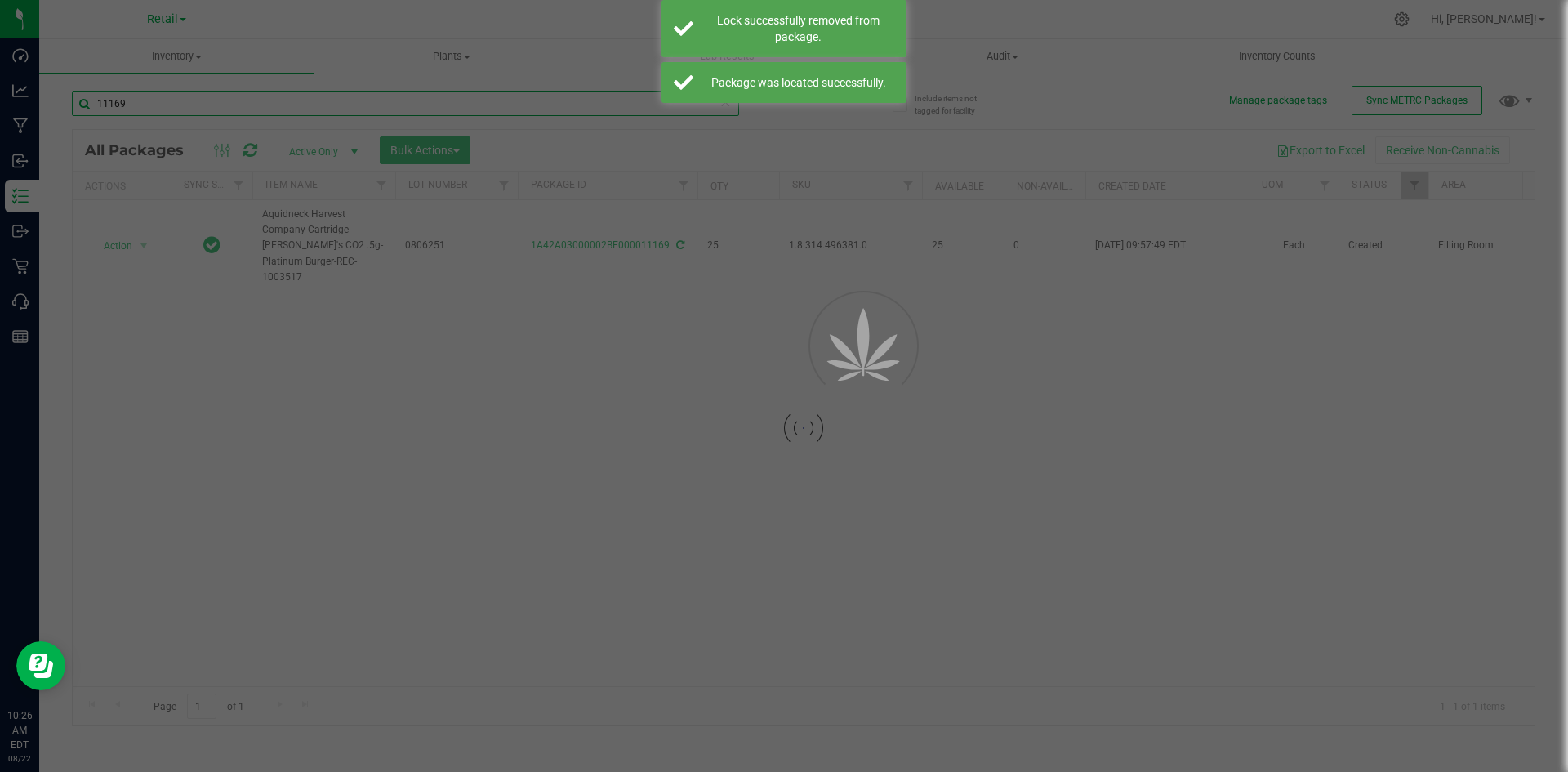
click at [289, 106] on input "11169" at bounding box center [406, 103] width 667 height 25
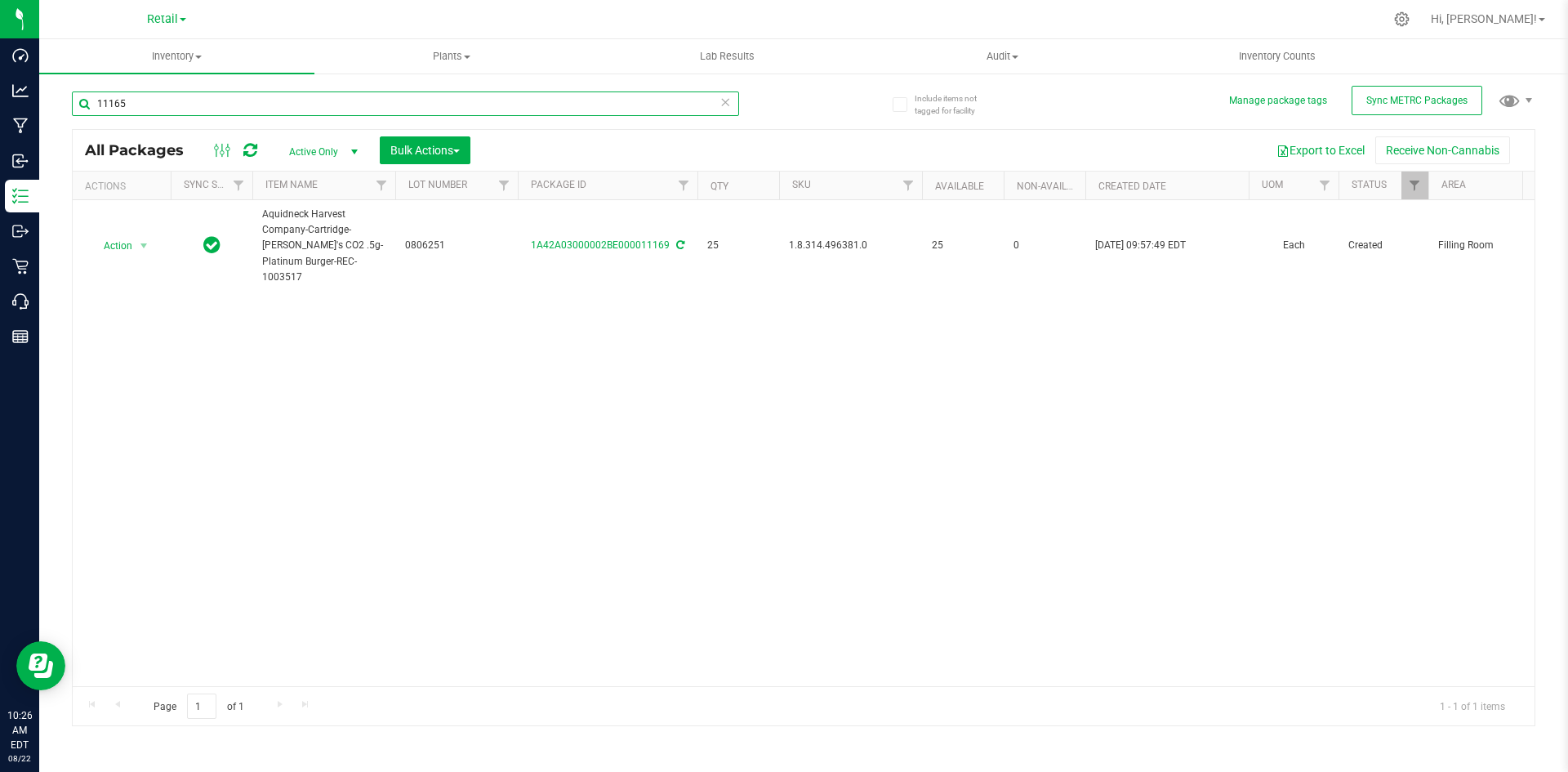
type input "11165"
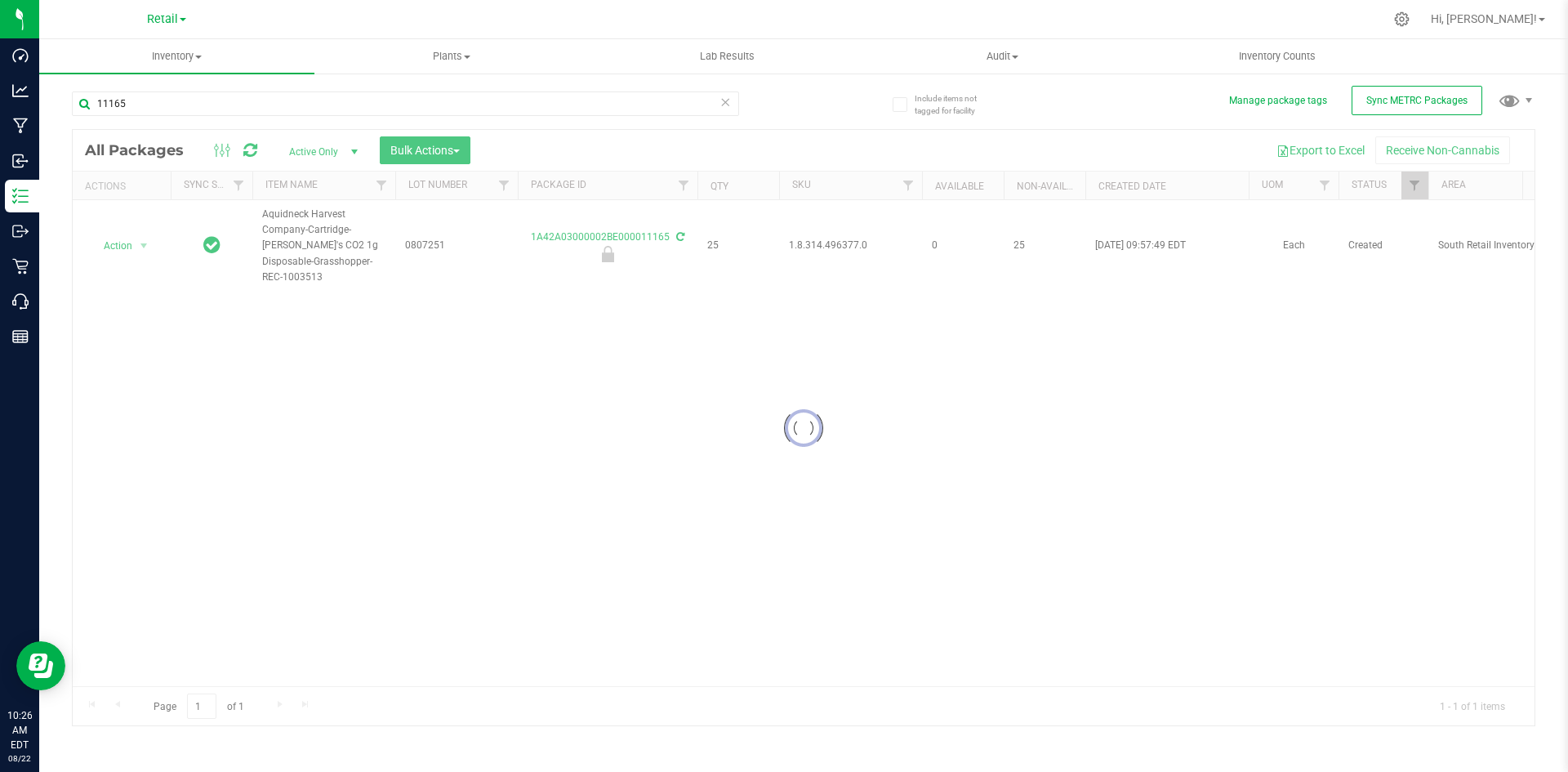
click at [814, 238] on div at bounding box center [804, 427] width 1462 height 595
click at [814, 238] on span "1.8.314.496377.0" at bounding box center [850, 245] width 123 height 16
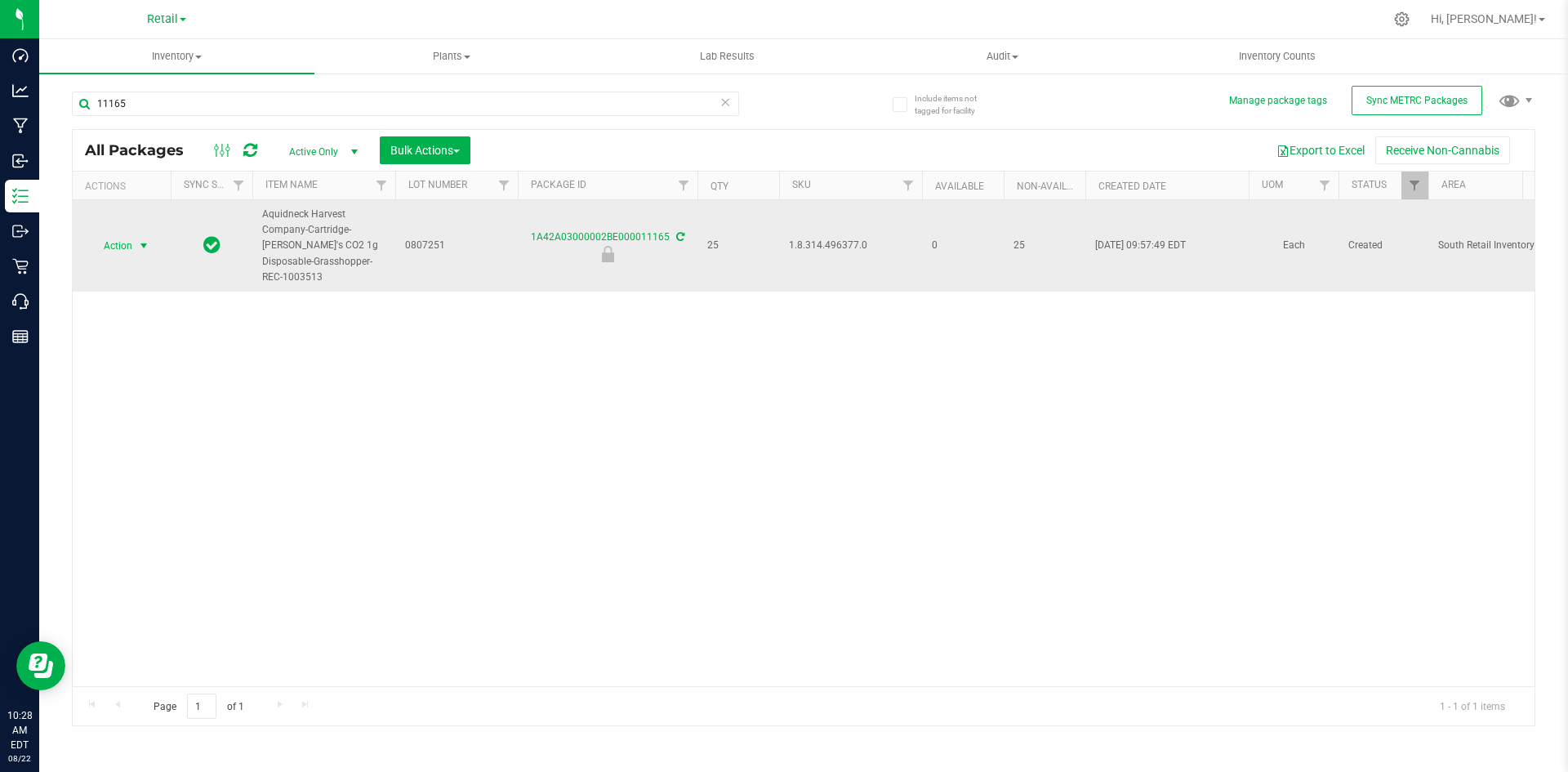
click at [131, 239] on span "Action" at bounding box center [111, 246] width 44 height 23
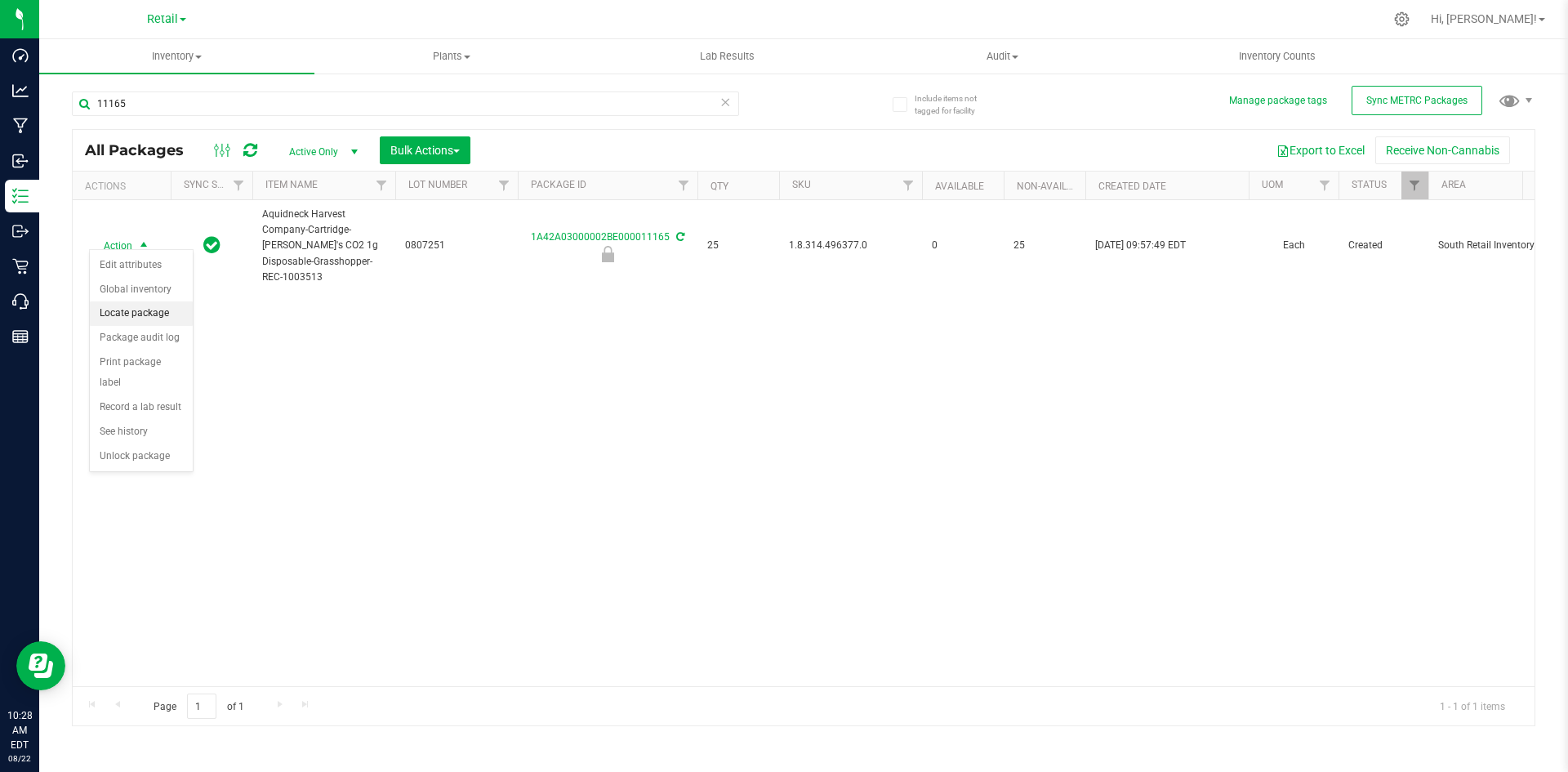
click at [146, 315] on li "Locate package" at bounding box center [140, 314] width 103 height 25
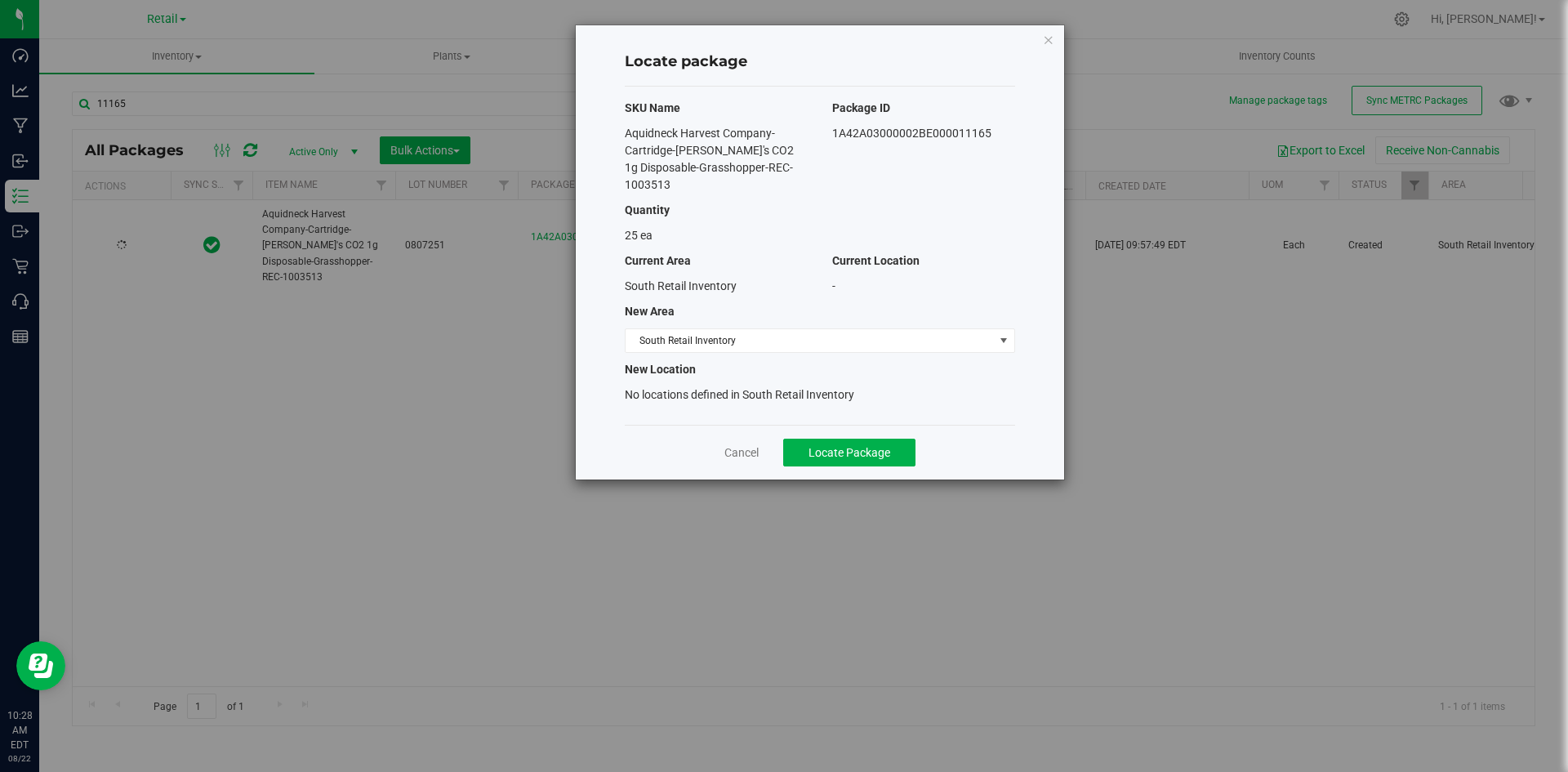
click at [764, 325] on div "SKU Name Package ID Aquidneck Harvest Company-Cartridge-Sammy G's CO2 1g Dispos…" at bounding box center [819, 255] width 390 height 338
click at [763, 331] on span "South Retail Inventory" at bounding box center [809, 341] width 369 height 23
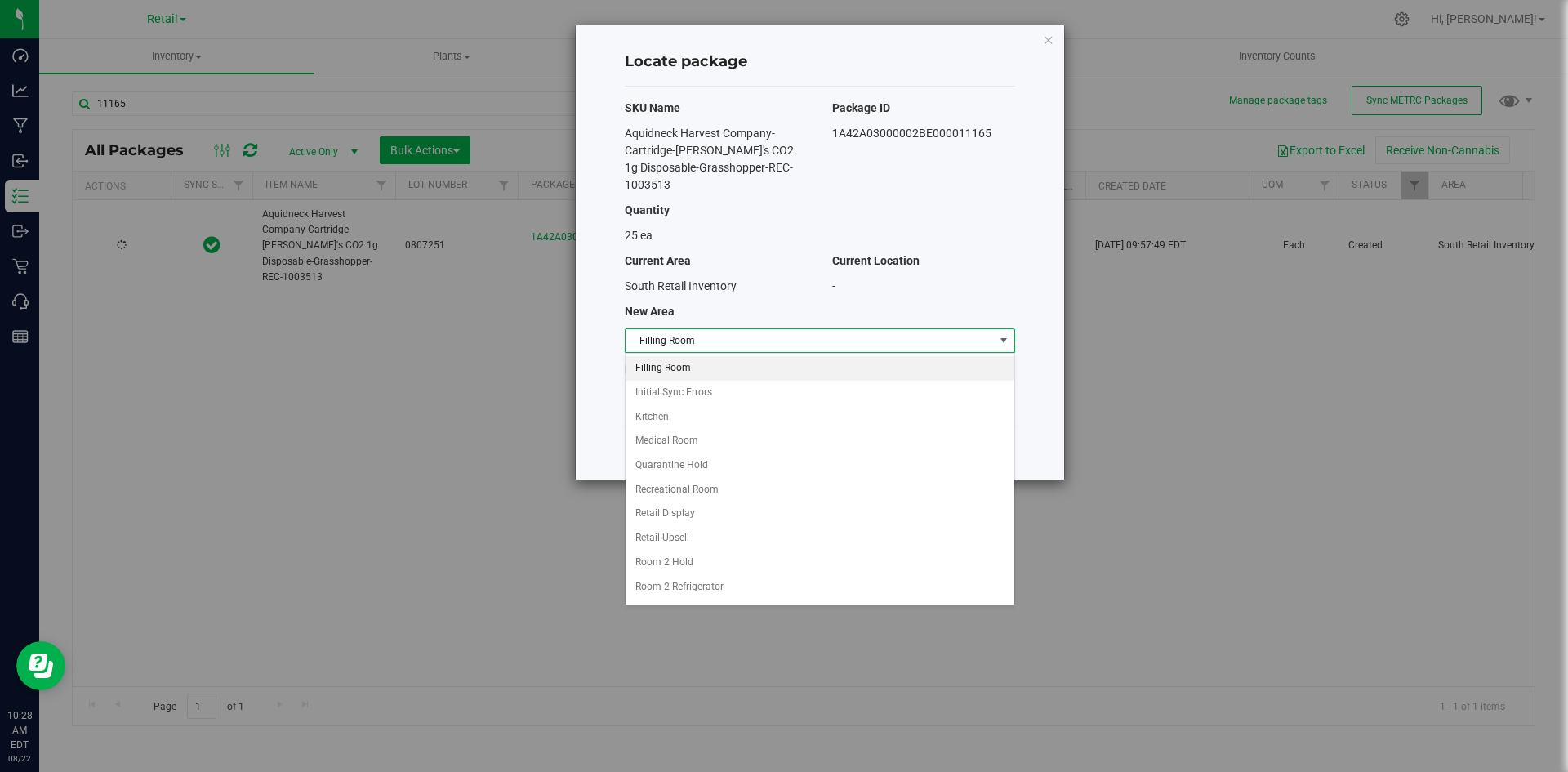
click at [753, 361] on li "Filling Room" at bounding box center [819, 369] width 388 height 25
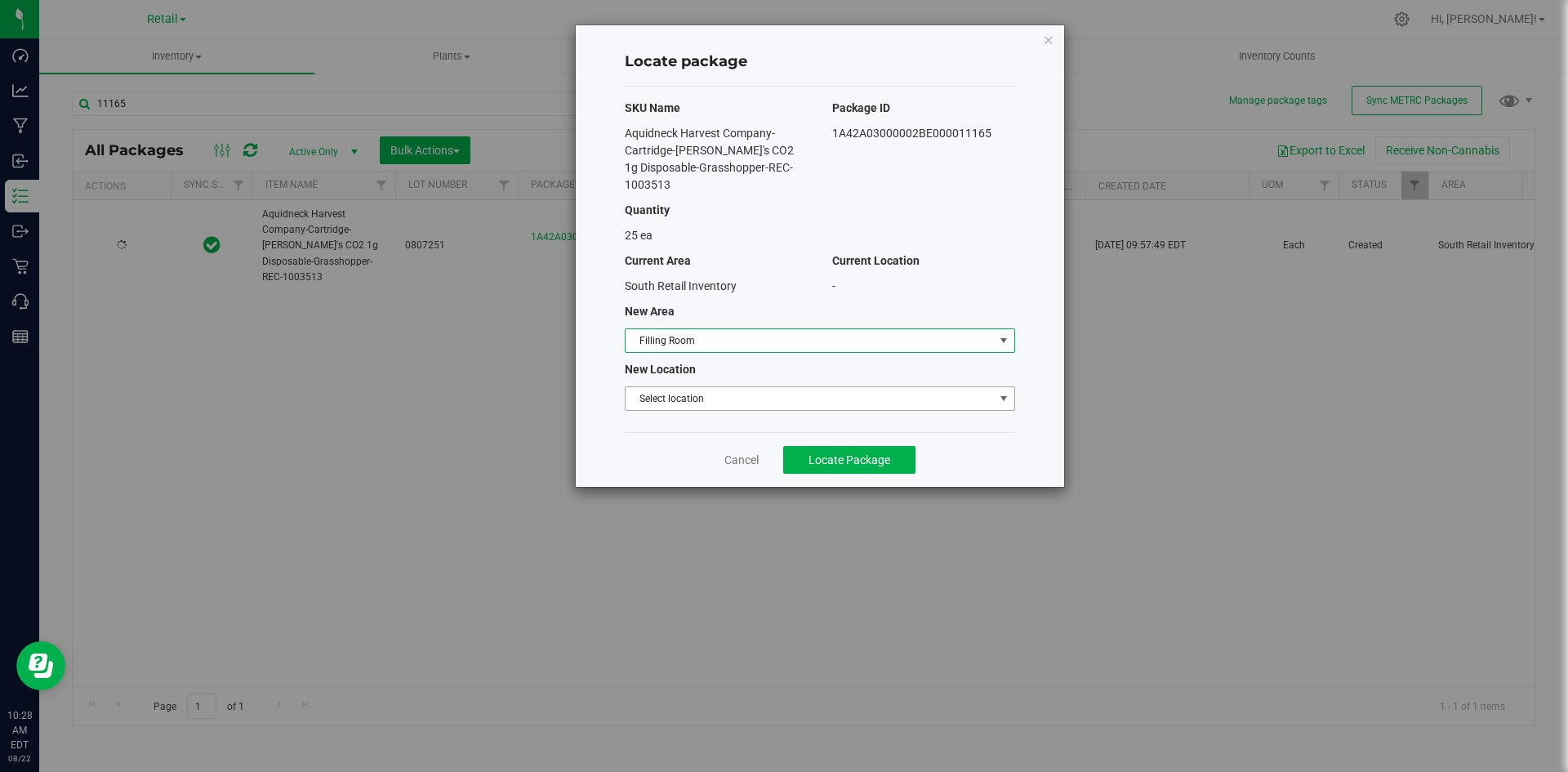
drag, startPoint x: 744, startPoint y: 388, endPoint x: 741, endPoint y: 397, distance: 9.5
click at [743, 393] on span "Select location" at bounding box center [809, 398] width 369 height 23
click at [741, 399] on span "Select location" at bounding box center [809, 398] width 369 height 23
click at [742, 414] on div "SKU Name Package ID Aquidneck Harvest Company-Cartridge-Sammy G's CO2 1g Dispos…" at bounding box center [819, 259] width 390 height 346
click at [742, 403] on span "Select location" at bounding box center [809, 398] width 369 height 23
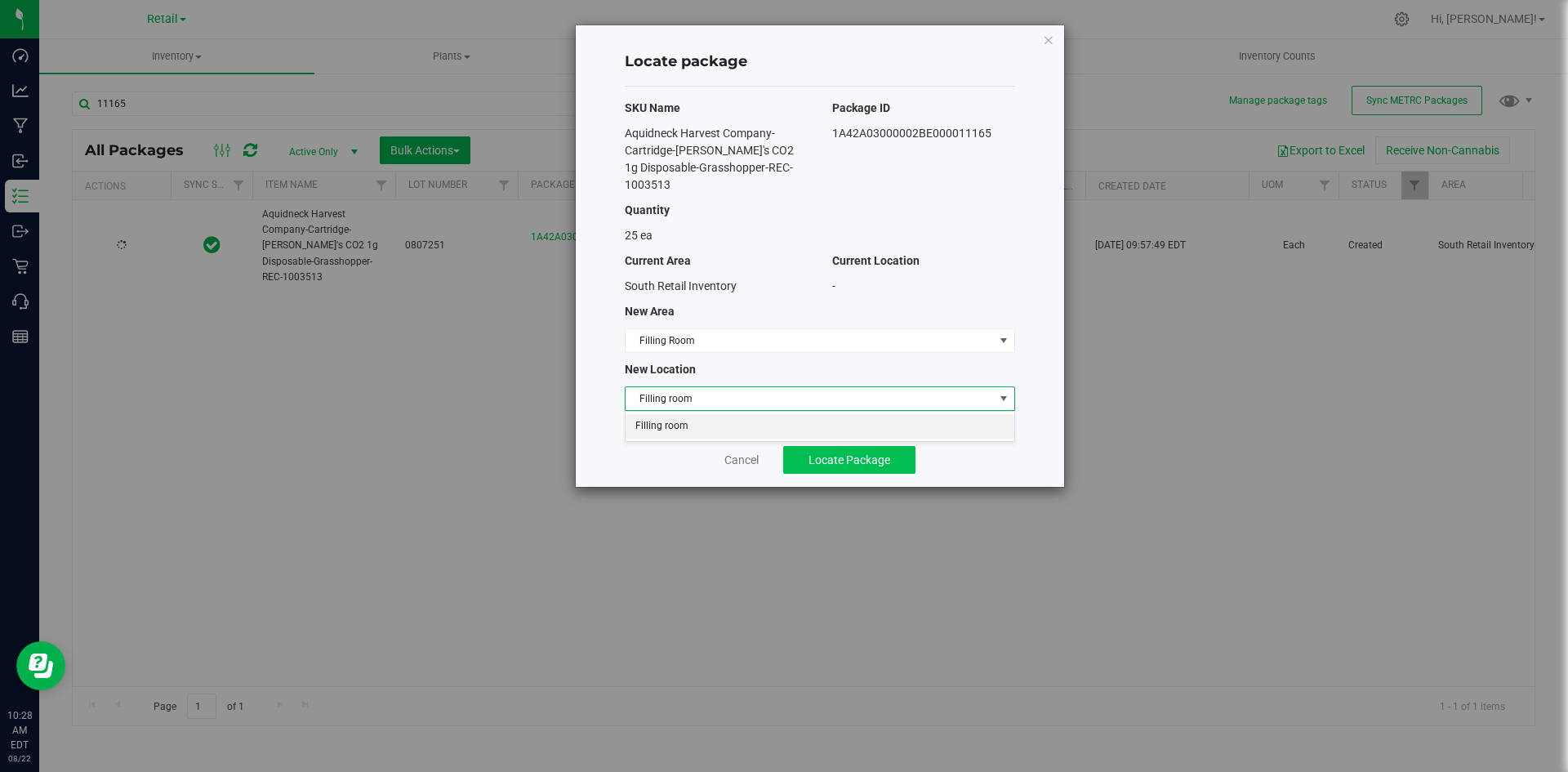
drag, startPoint x: 740, startPoint y: 432, endPoint x: 892, endPoint y: 463, distance: 155.1
click at [740, 433] on li "Filling room" at bounding box center [819, 426] width 388 height 25
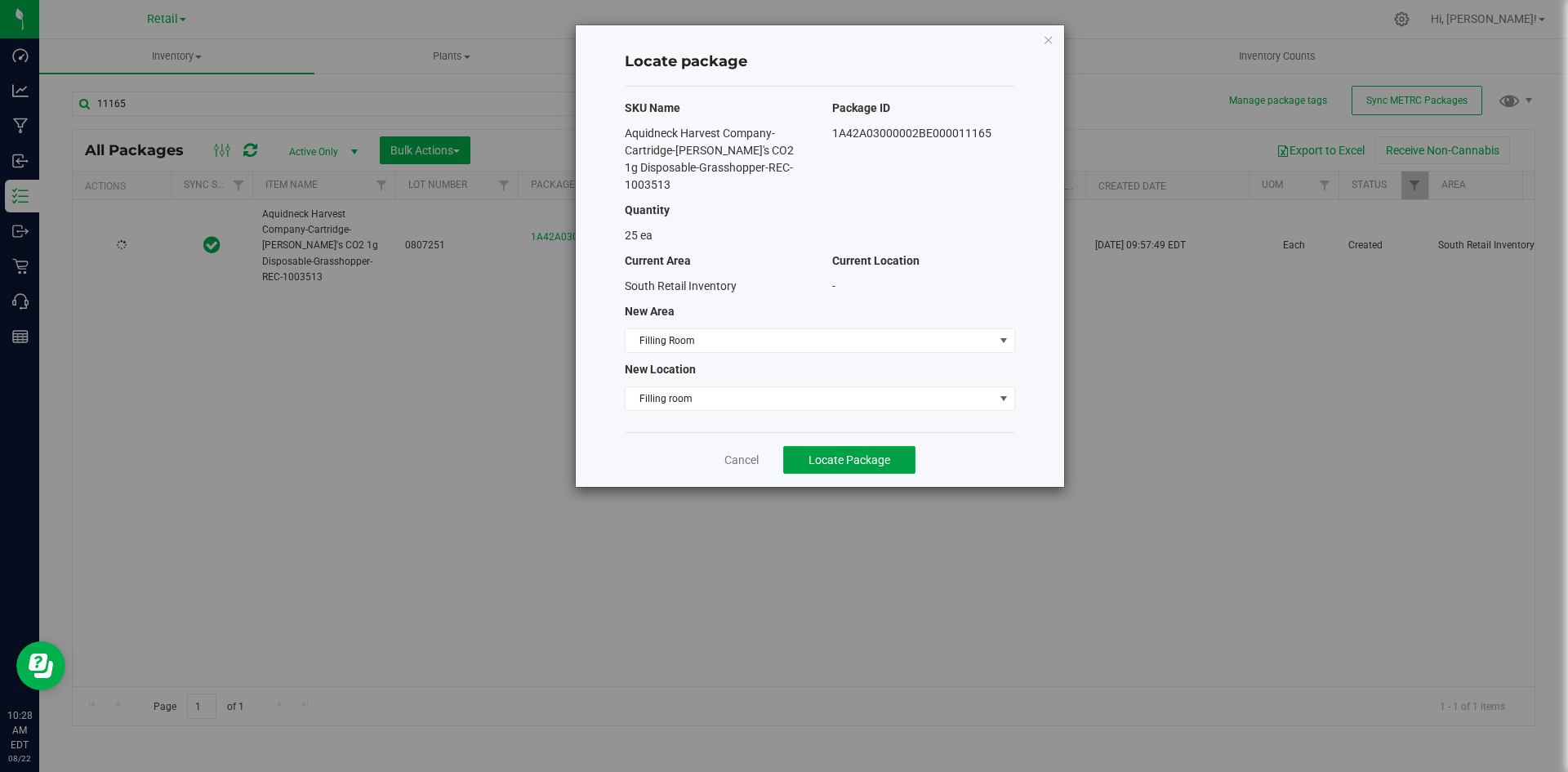
click at [892, 463] on button "Locate Package" at bounding box center [849, 460] width 132 height 28
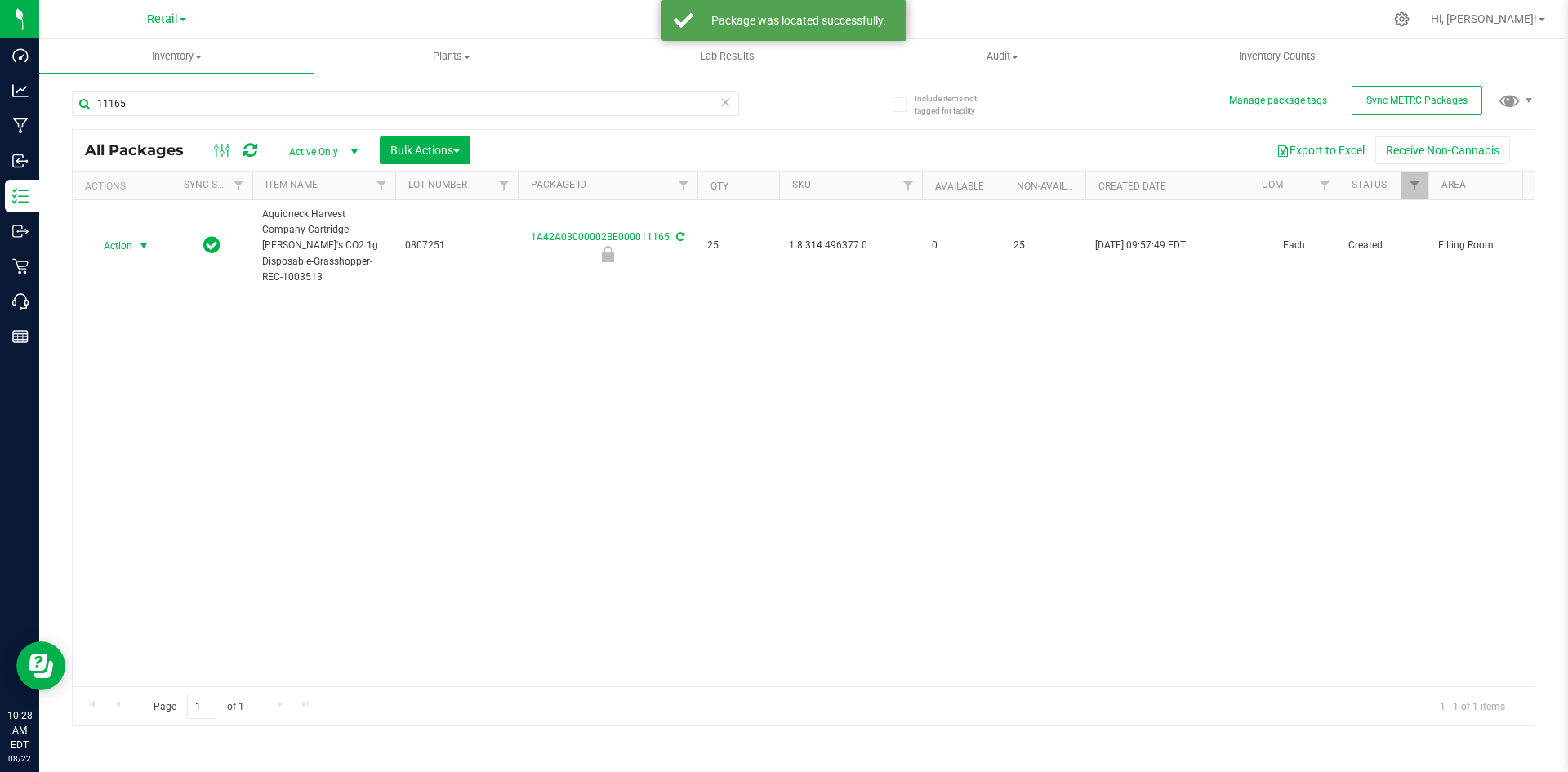
drag, startPoint x: 122, startPoint y: 243, endPoint x: 181, endPoint y: 388, distance: 156.5
click at [124, 243] on span "Action" at bounding box center [111, 246] width 44 height 23
click at [159, 444] on li "Unlock package" at bounding box center [140, 457] width 103 height 25
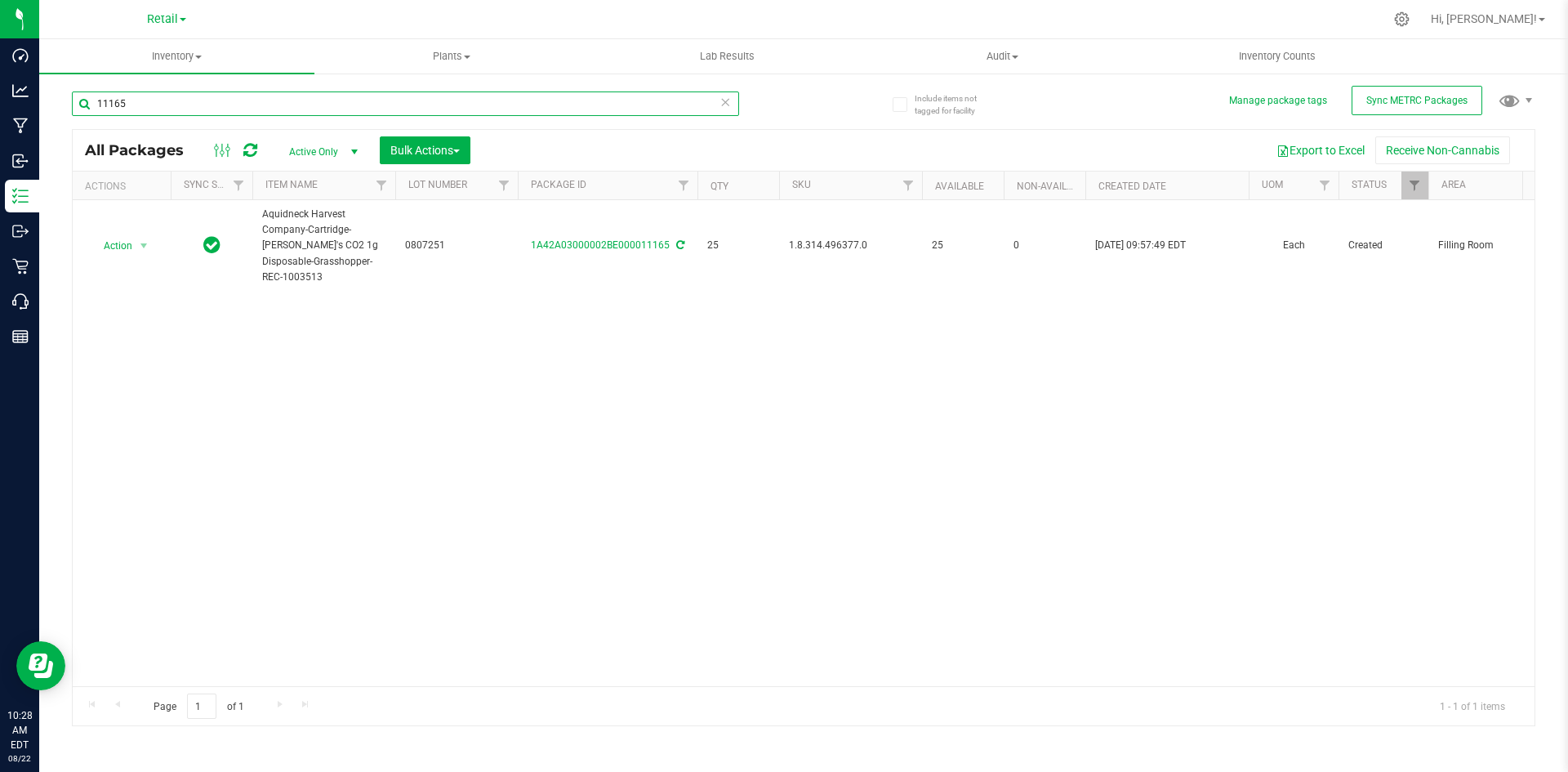
click at [289, 106] on input "11165" at bounding box center [406, 103] width 667 height 25
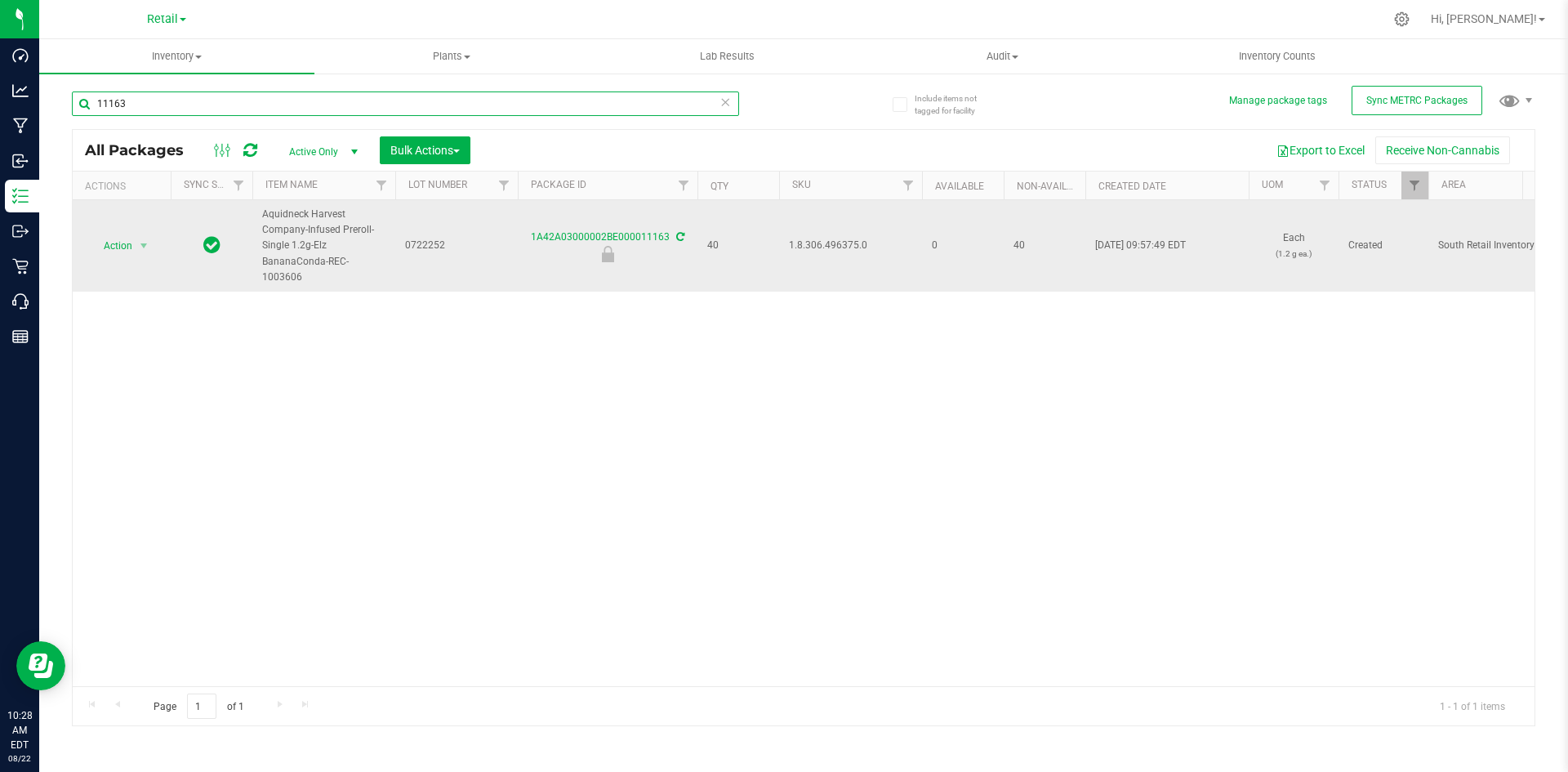
type input "11163"
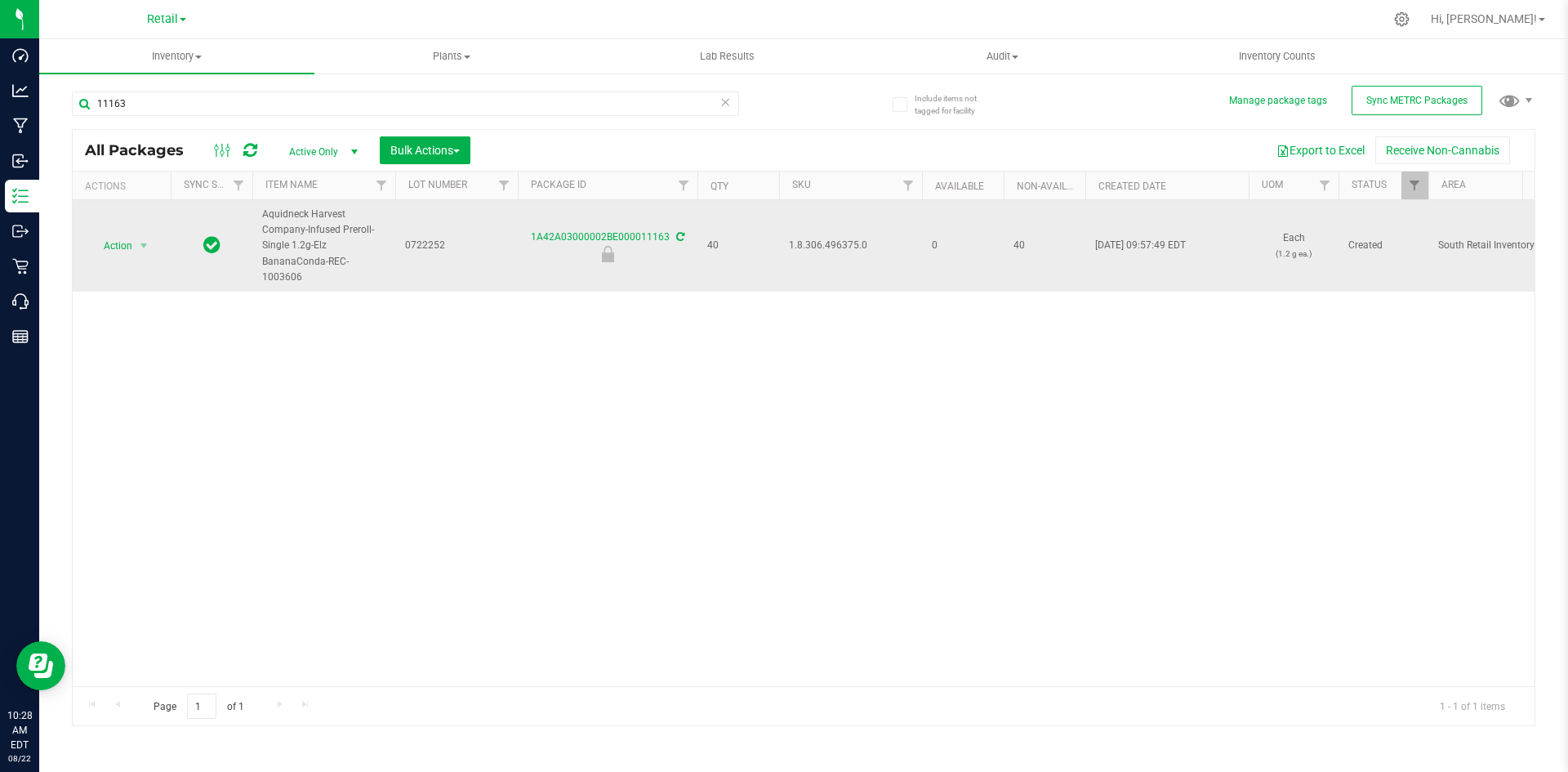
click at [827, 229] on td "1.8.306.496375.0" at bounding box center [850, 246] width 143 height 91
click at [125, 238] on span "Action" at bounding box center [111, 246] width 44 height 23
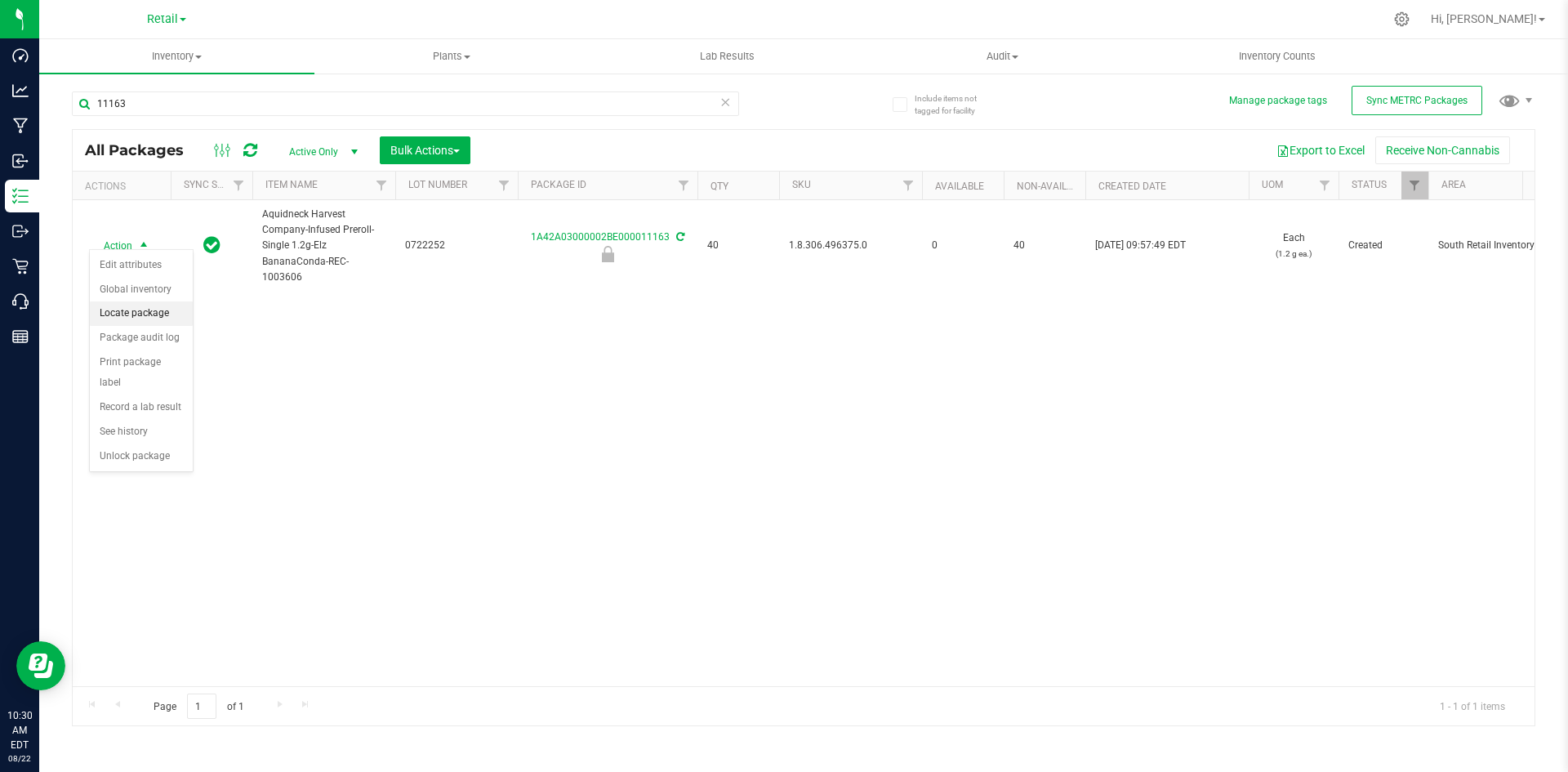
click at [158, 315] on li "Locate package" at bounding box center [140, 314] width 103 height 25
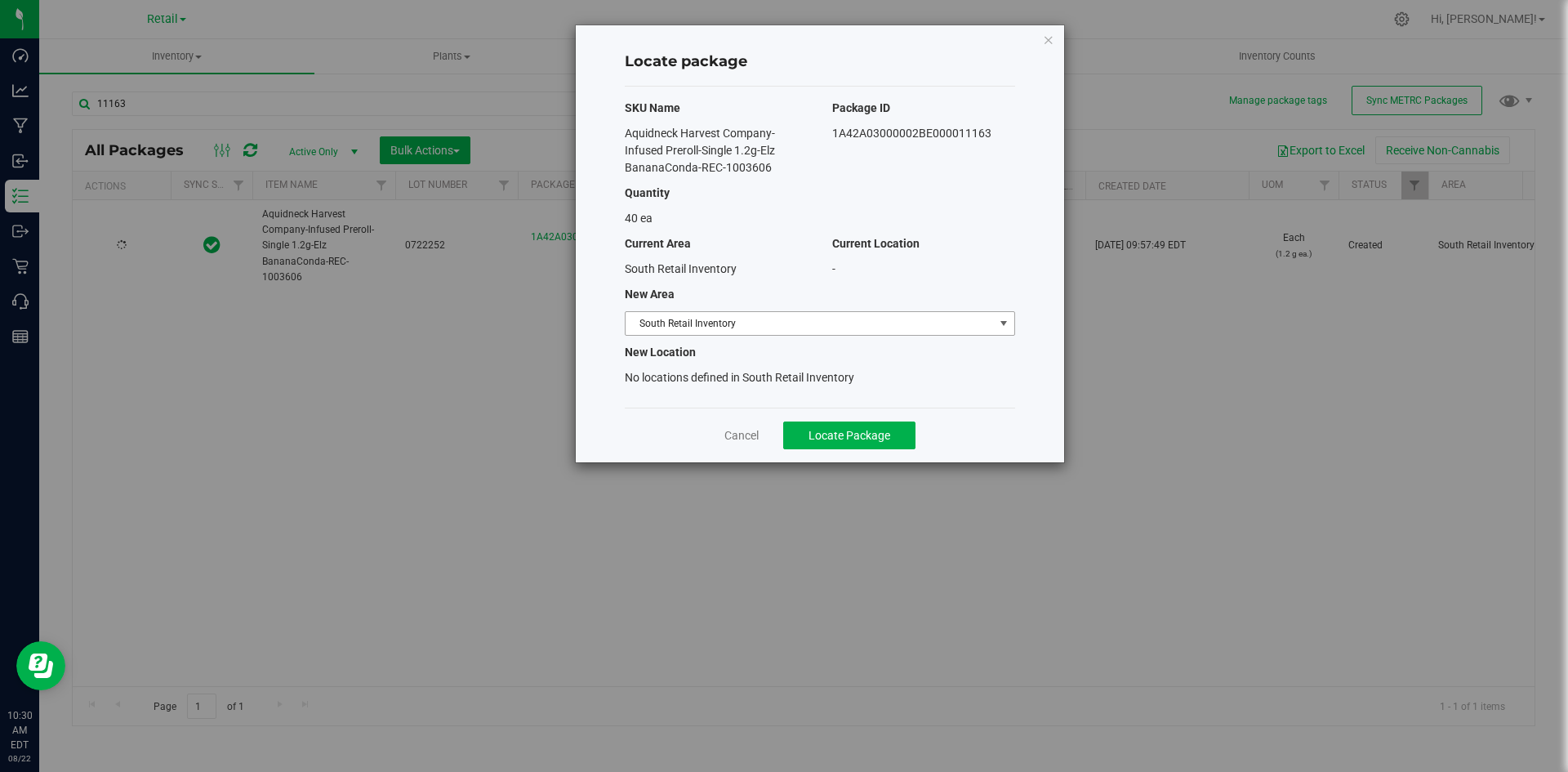
click at [669, 325] on span "South Retail Inventory" at bounding box center [809, 324] width 369 height 23
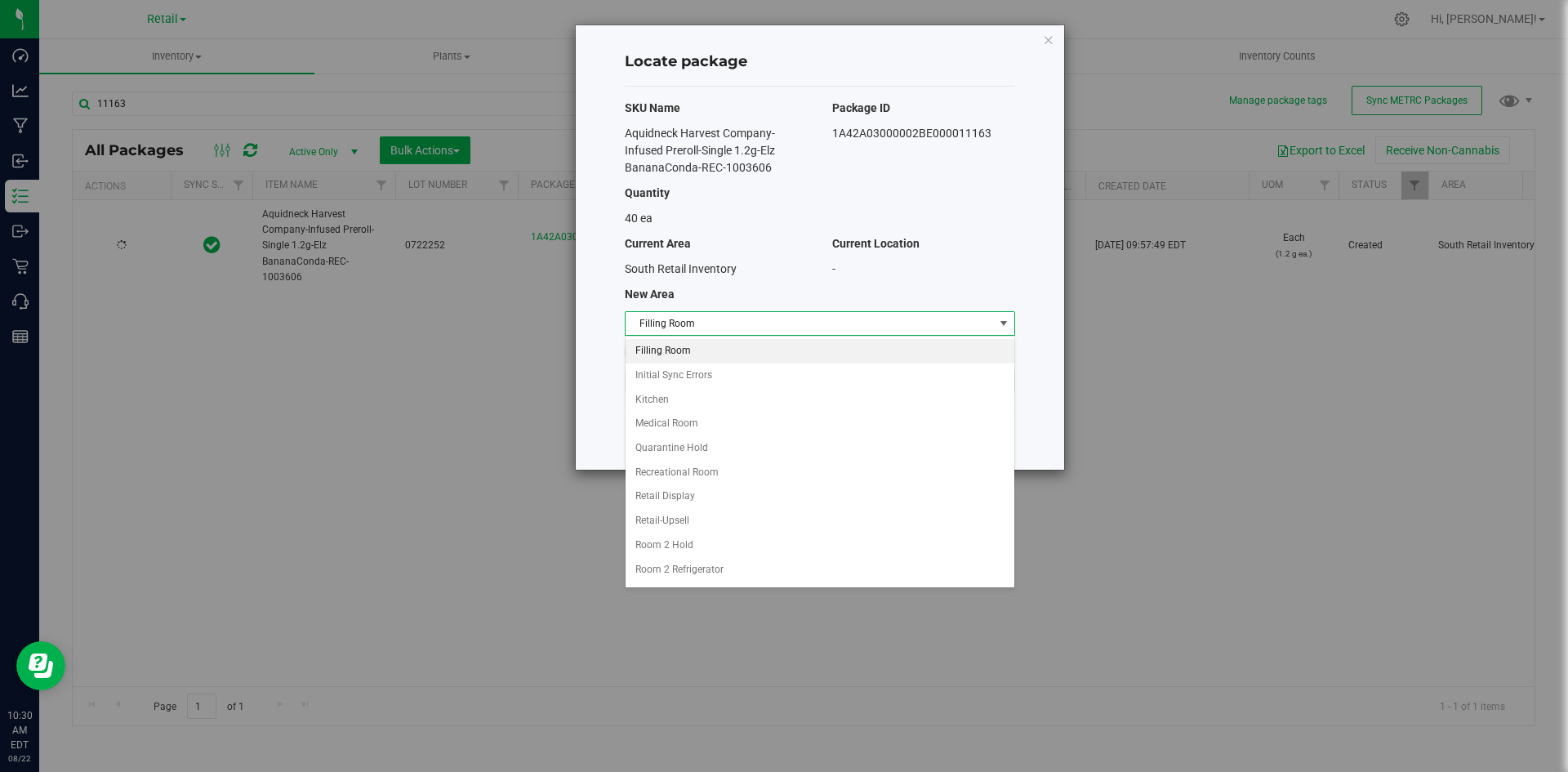
click at [676, 359] on li "Filling Room" at bounding box center [819, 352] width 388 height 25
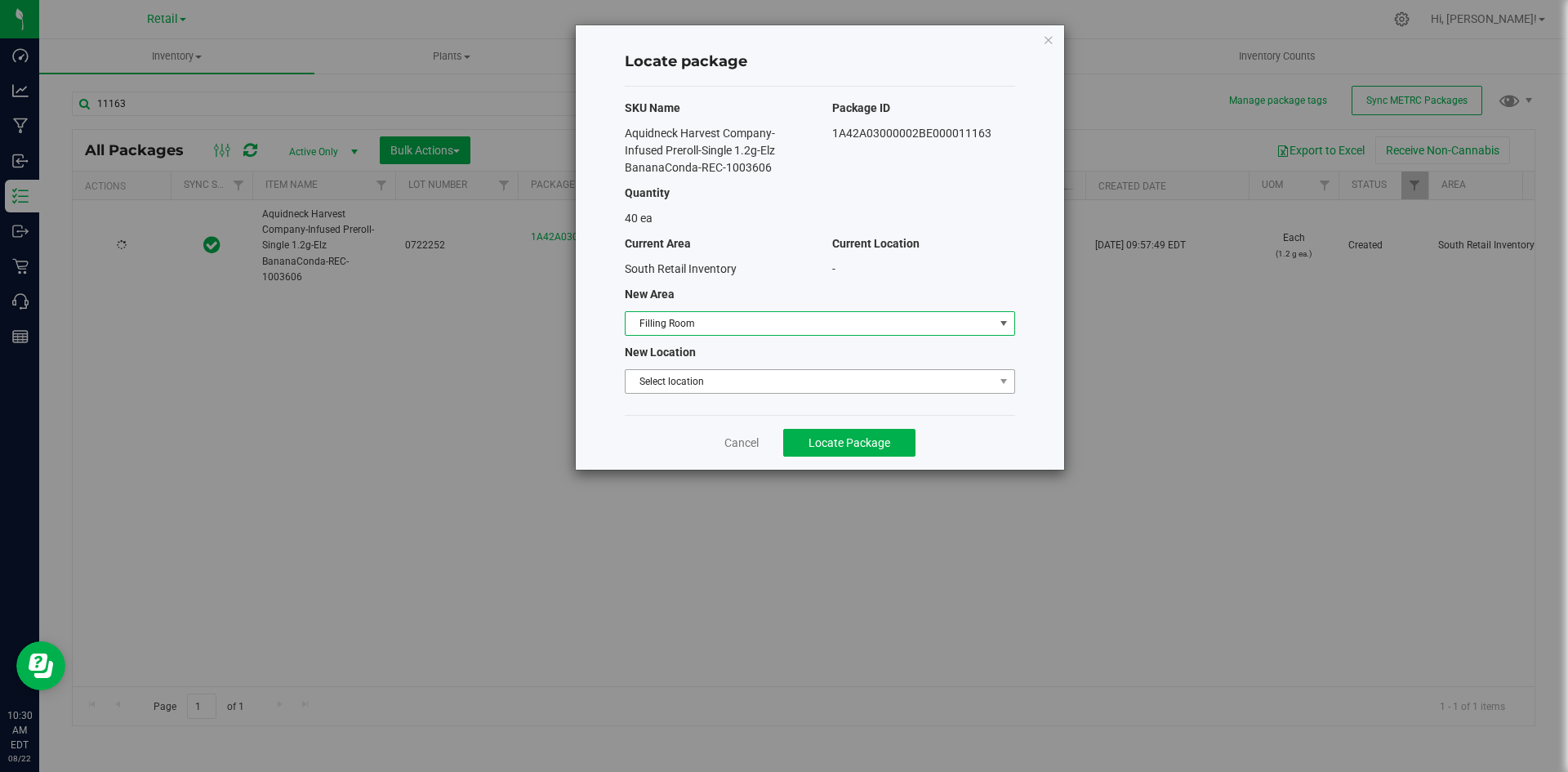
click at [676, 379] on span "Select location" at bounding box center [809, 382] width 369 height 23
click at [676, 402] on li "Filling room" at bounding box center [819, 409] width 388 height 25
click at [902, 434] on button "Locate Package" at bounding box center [849, 443] width 132 height 28
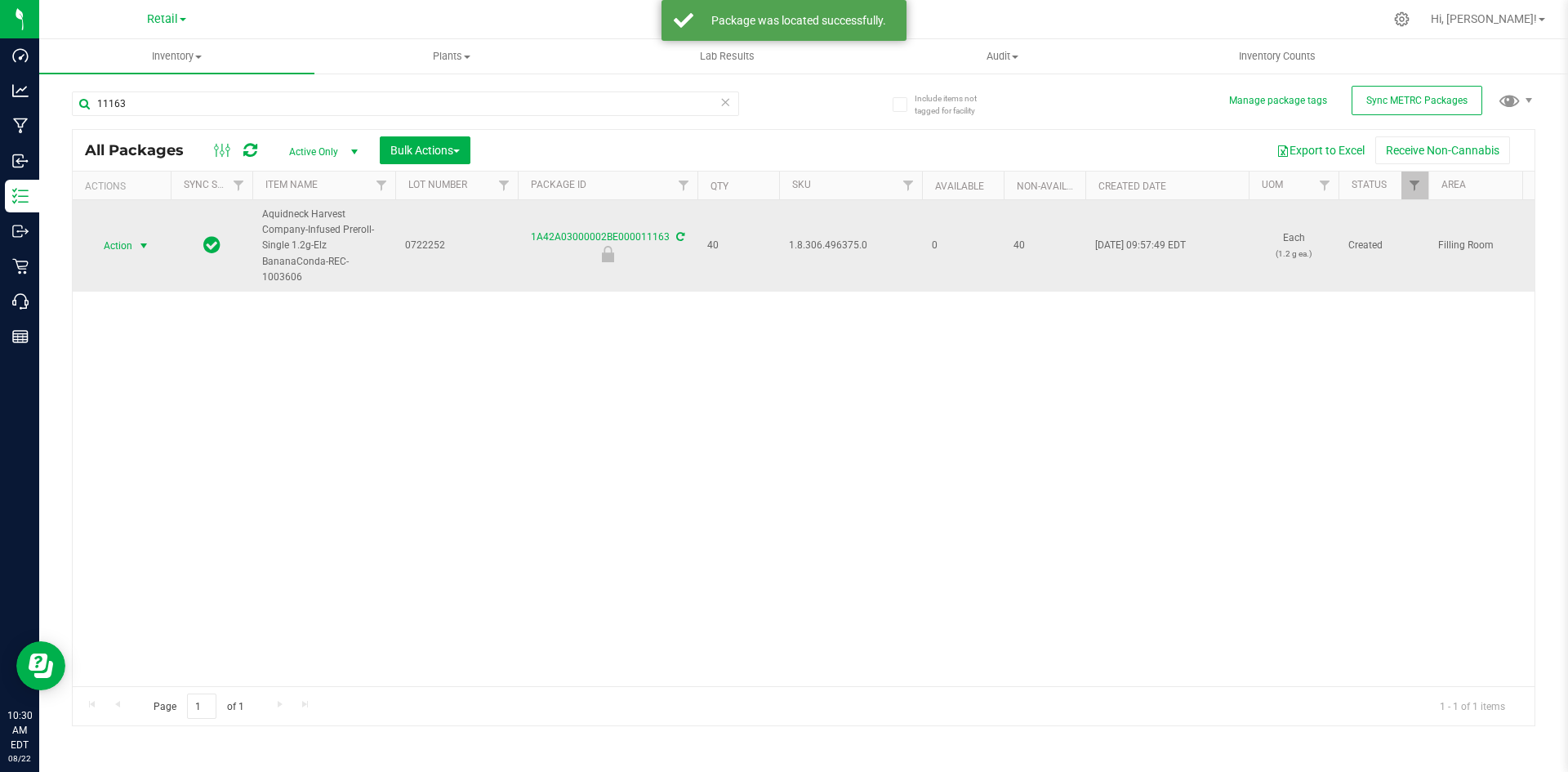
click at [139, 240] on span "select" at bounding box center [144, 246] width 13 height 13
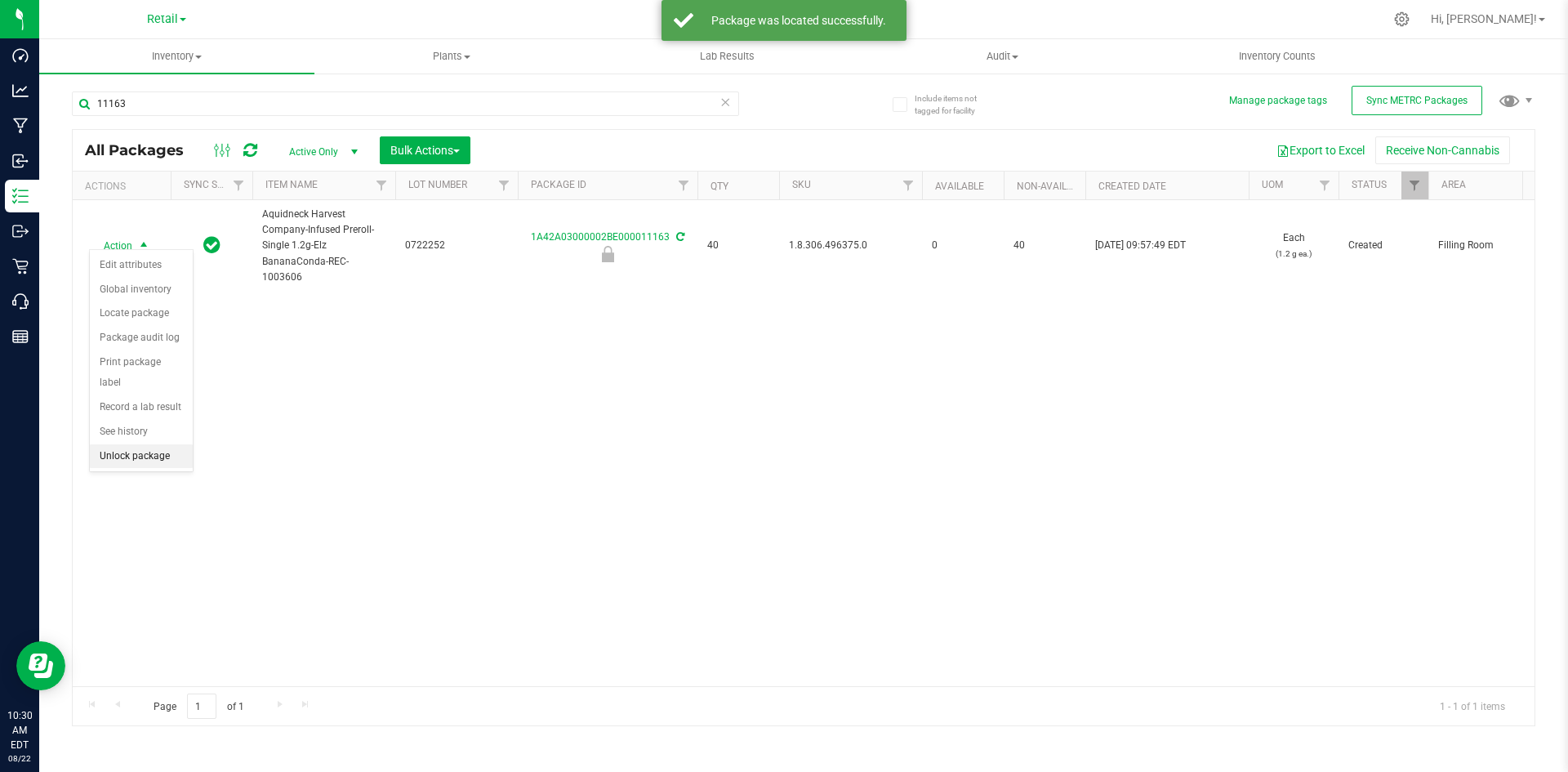
click at [150, 444] on li "Unlock package" at bounding box center [140, 457] width 103 height 25
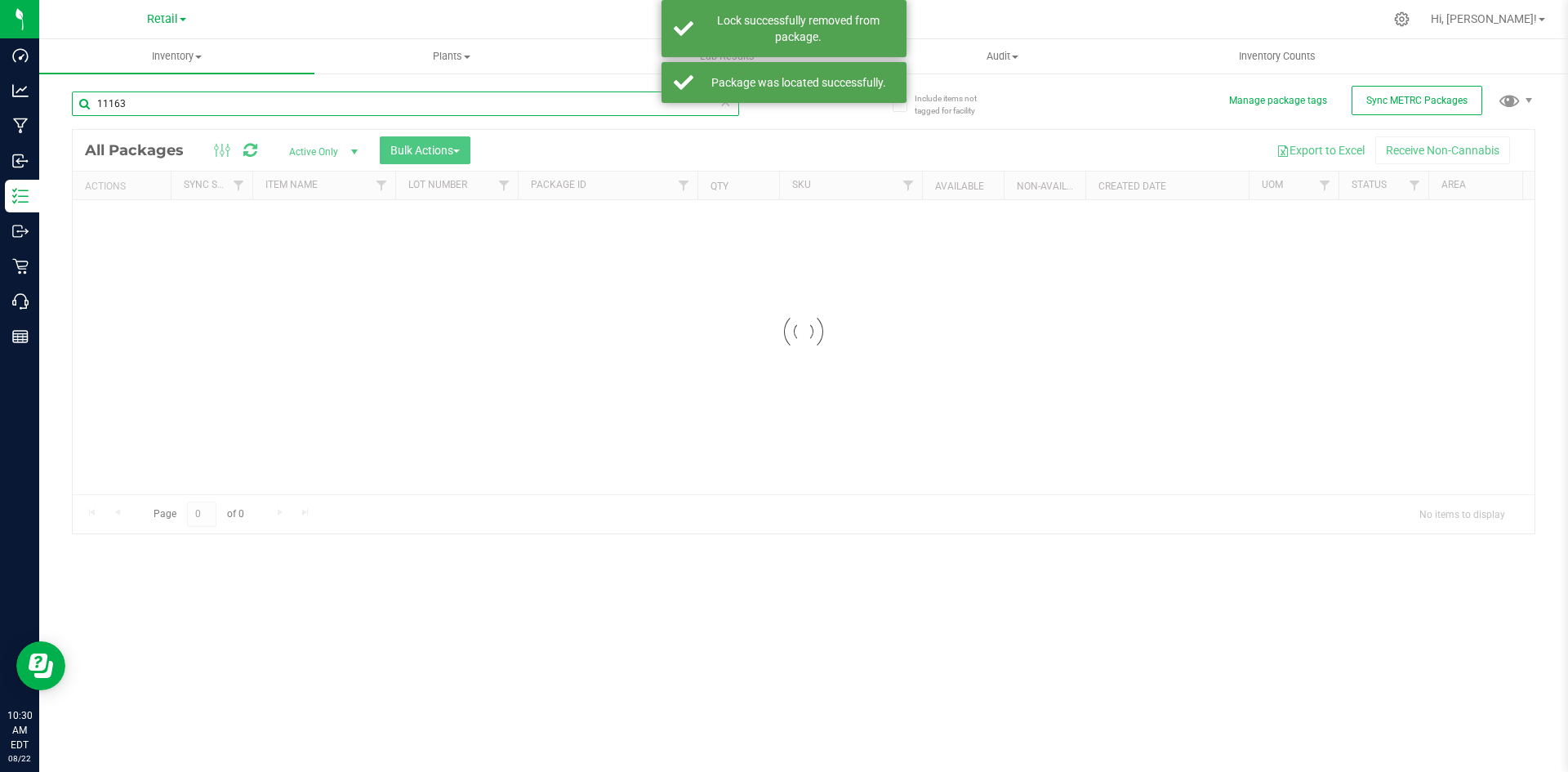
click at [233, 100] on input "11163" at bounding box center [406, 103] width 667 height 25
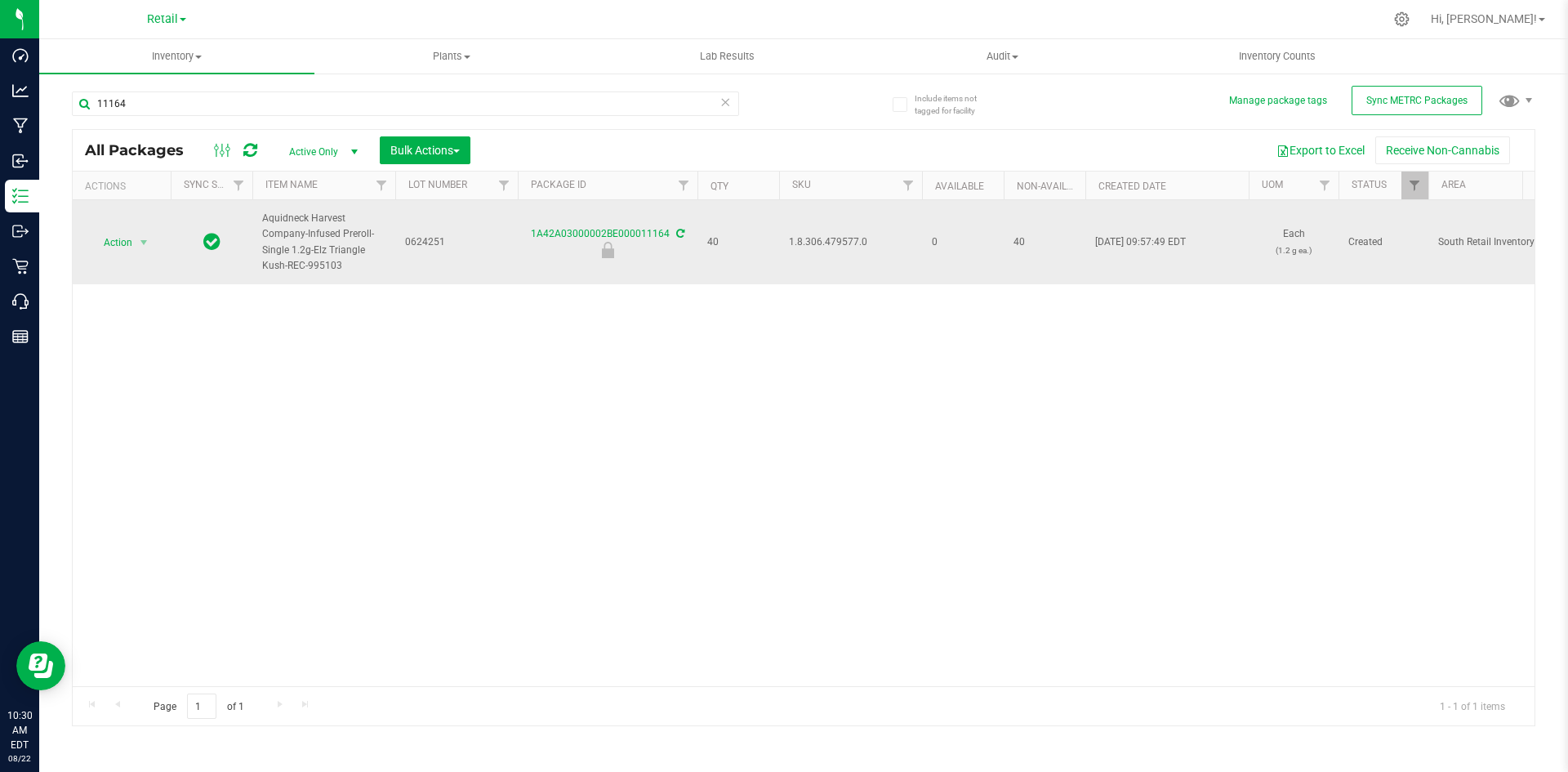
click at [793, 241] on span "1.8.306.479577.0" at bounding box center [850, 241] width 123 height 16
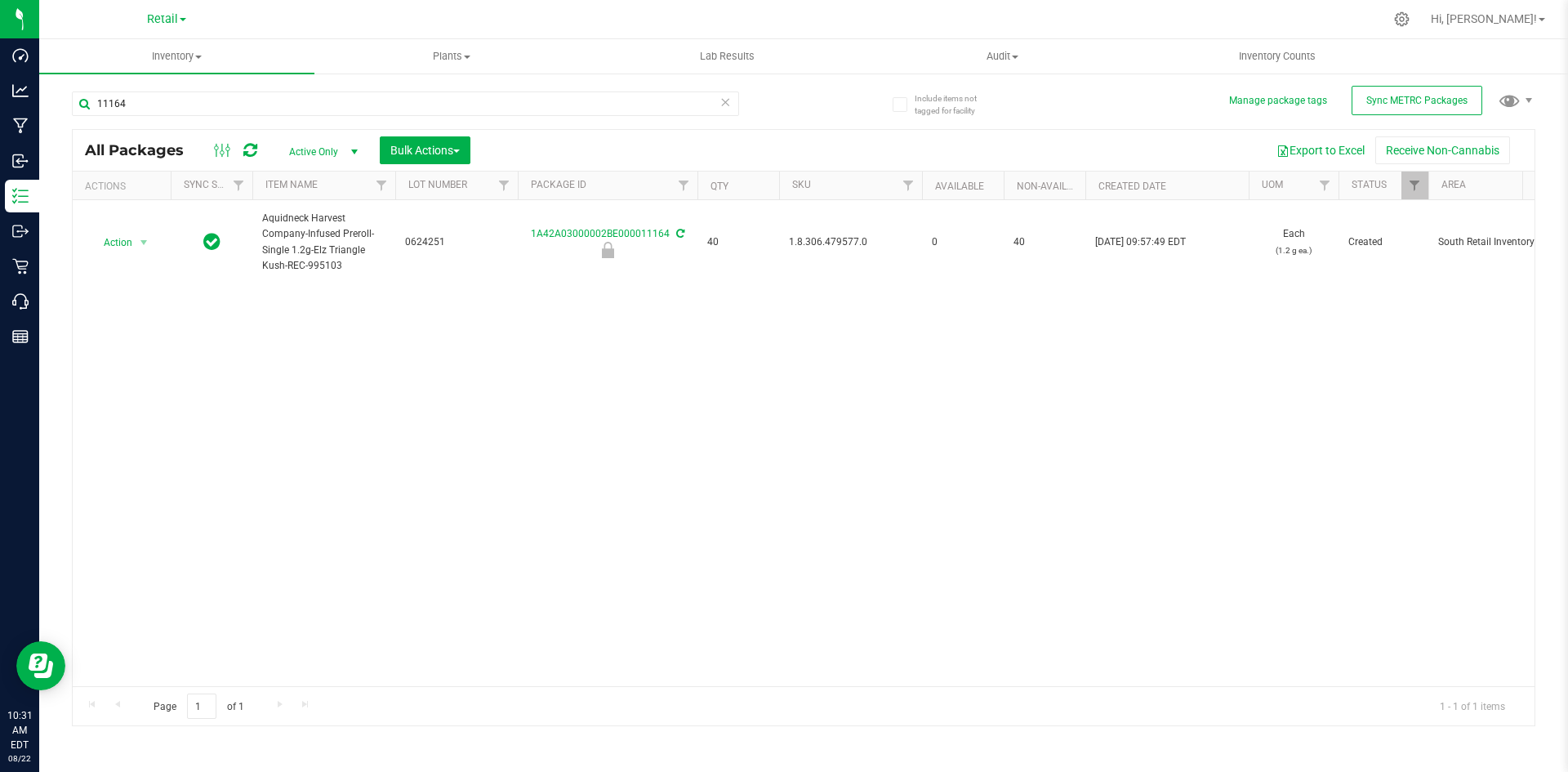
click at [322, 122] on div "11164" at bounding box center [406, 110] width 667 height 38
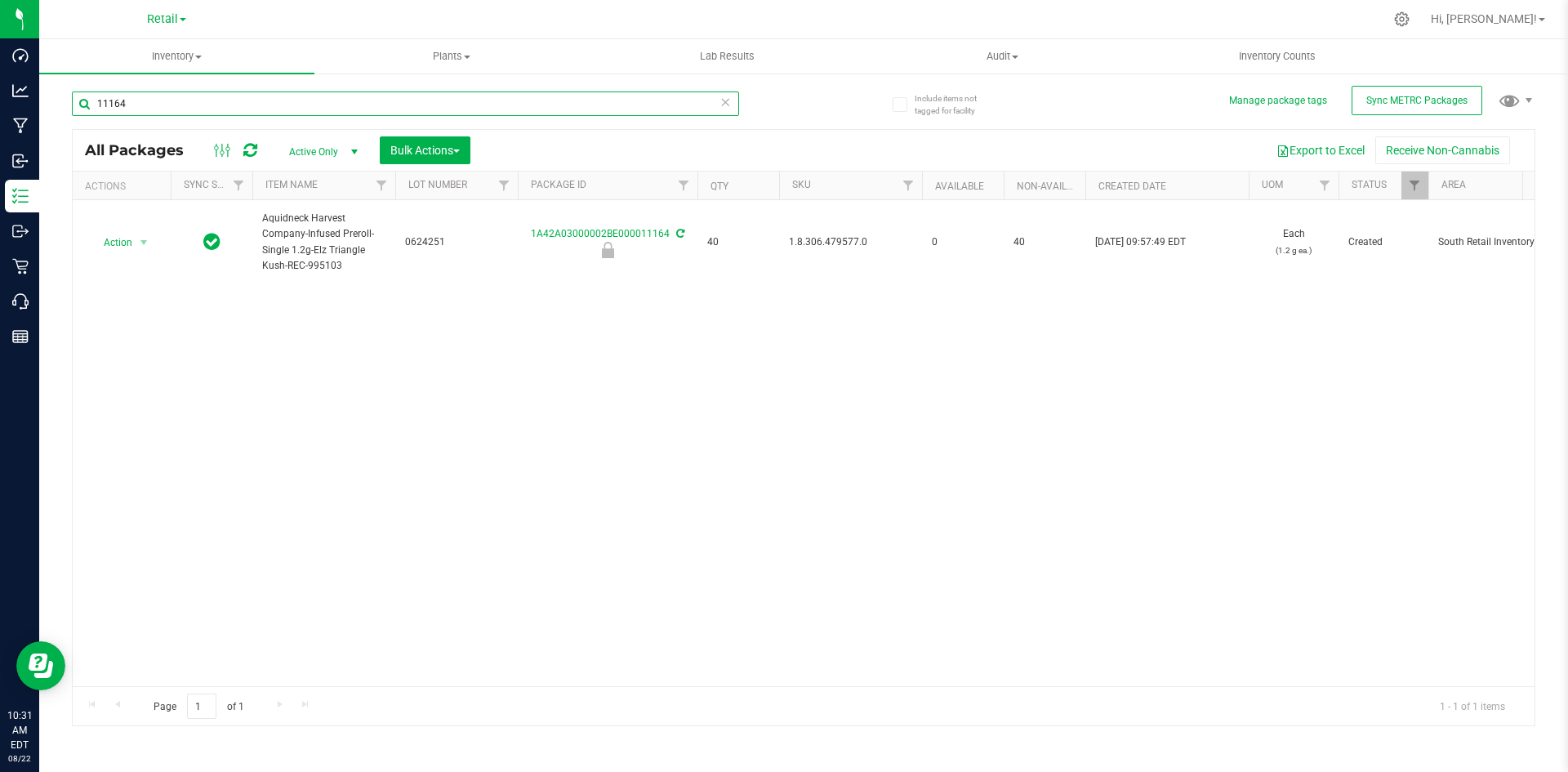
click at [328, 110] on input "11164" at bounding box center [406, 103] width 667 height 25
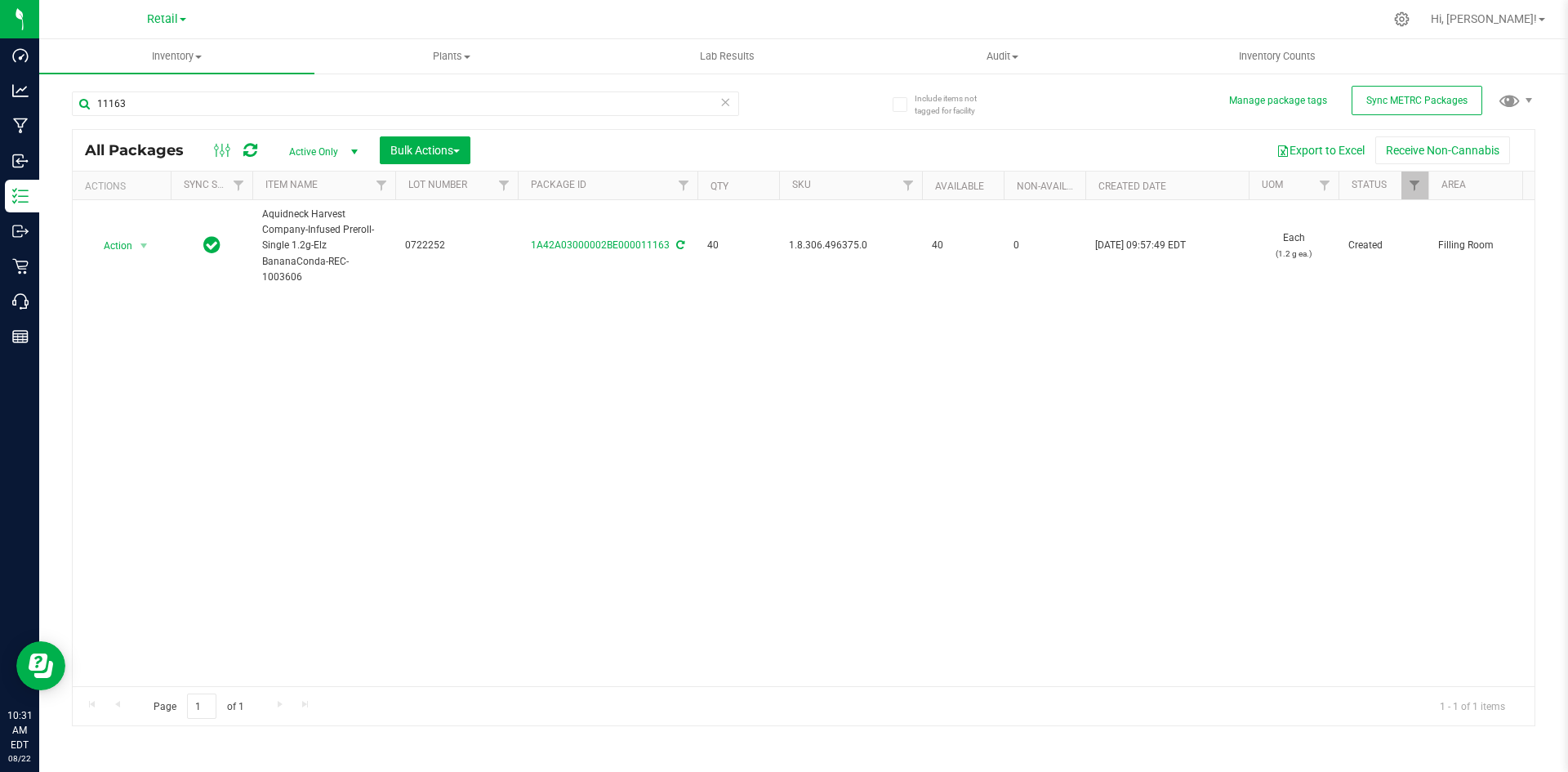
click at [820, 237] on span "1.8.306.496375.0" at bounding box center [850, 245] width 123 height 16
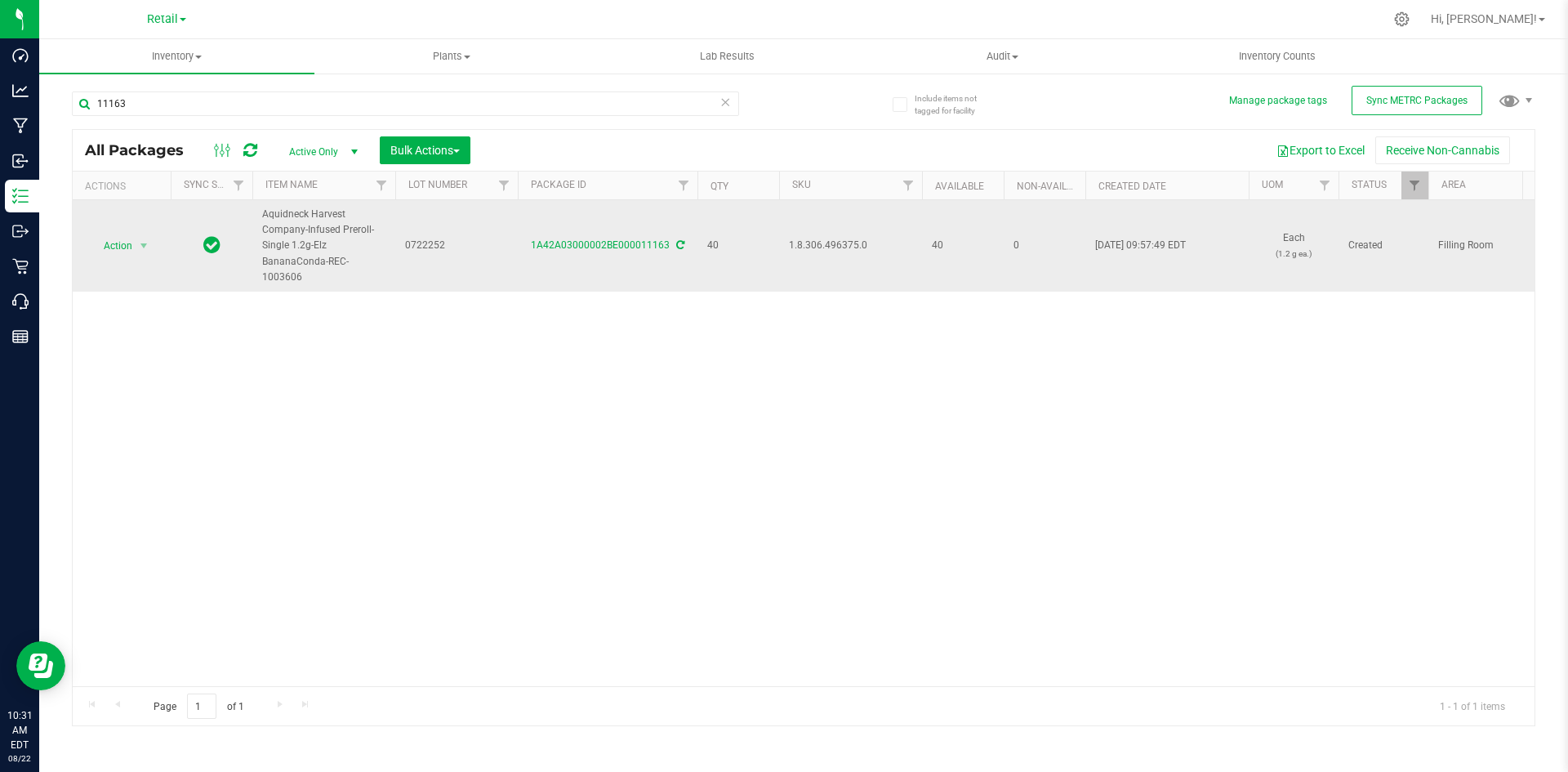
click at [820, 237] on span "1.8.306.496375.0" at bounding box center [850, 245] width 123 height 16
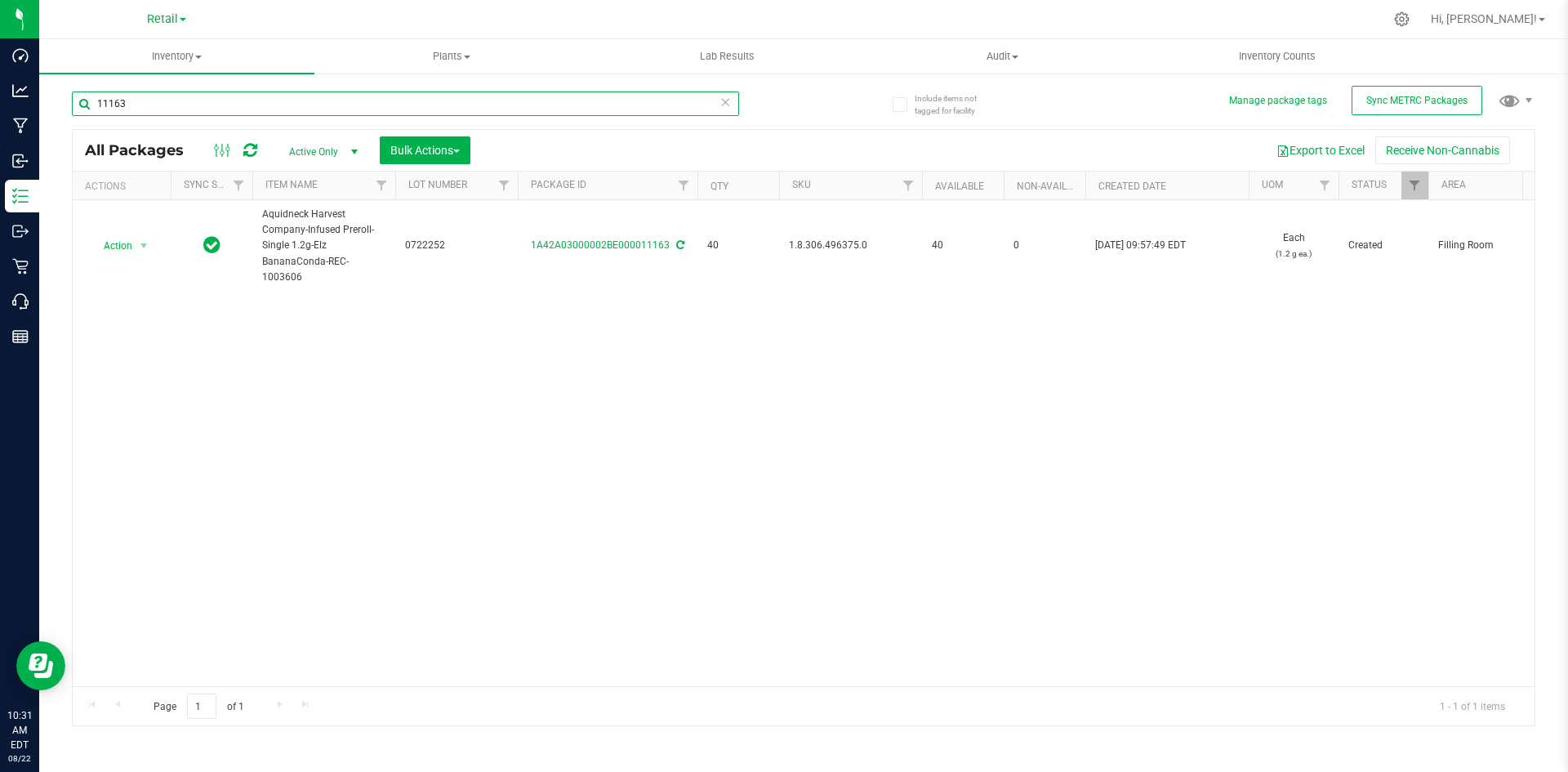
click at [249, 108] on input "11163" at bounding box center [406, 103] width 667 height 25
type input "11164"
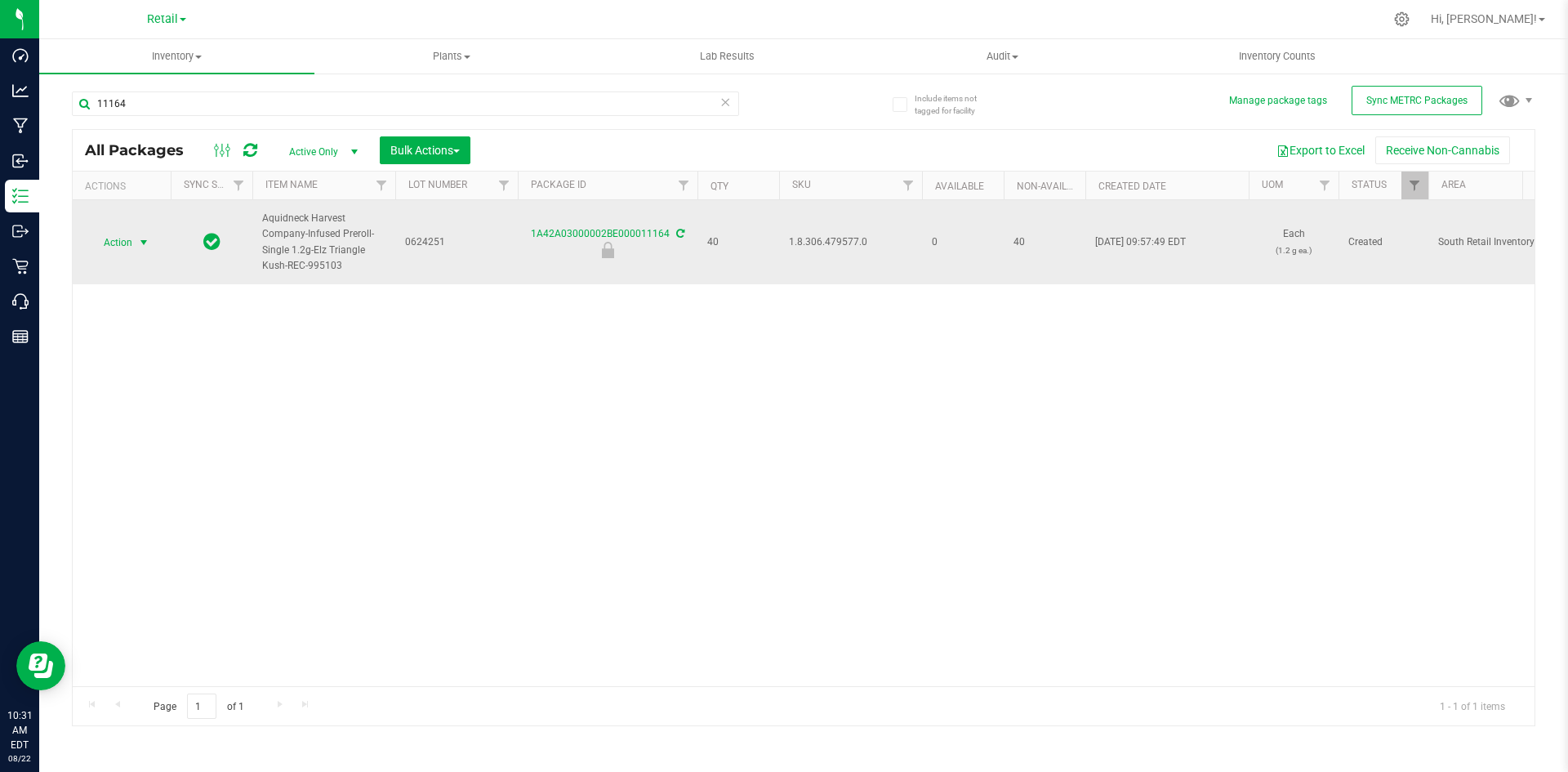
click at [131, 237] on span "Action" at bounding box center [111, 243] width 44 height 23
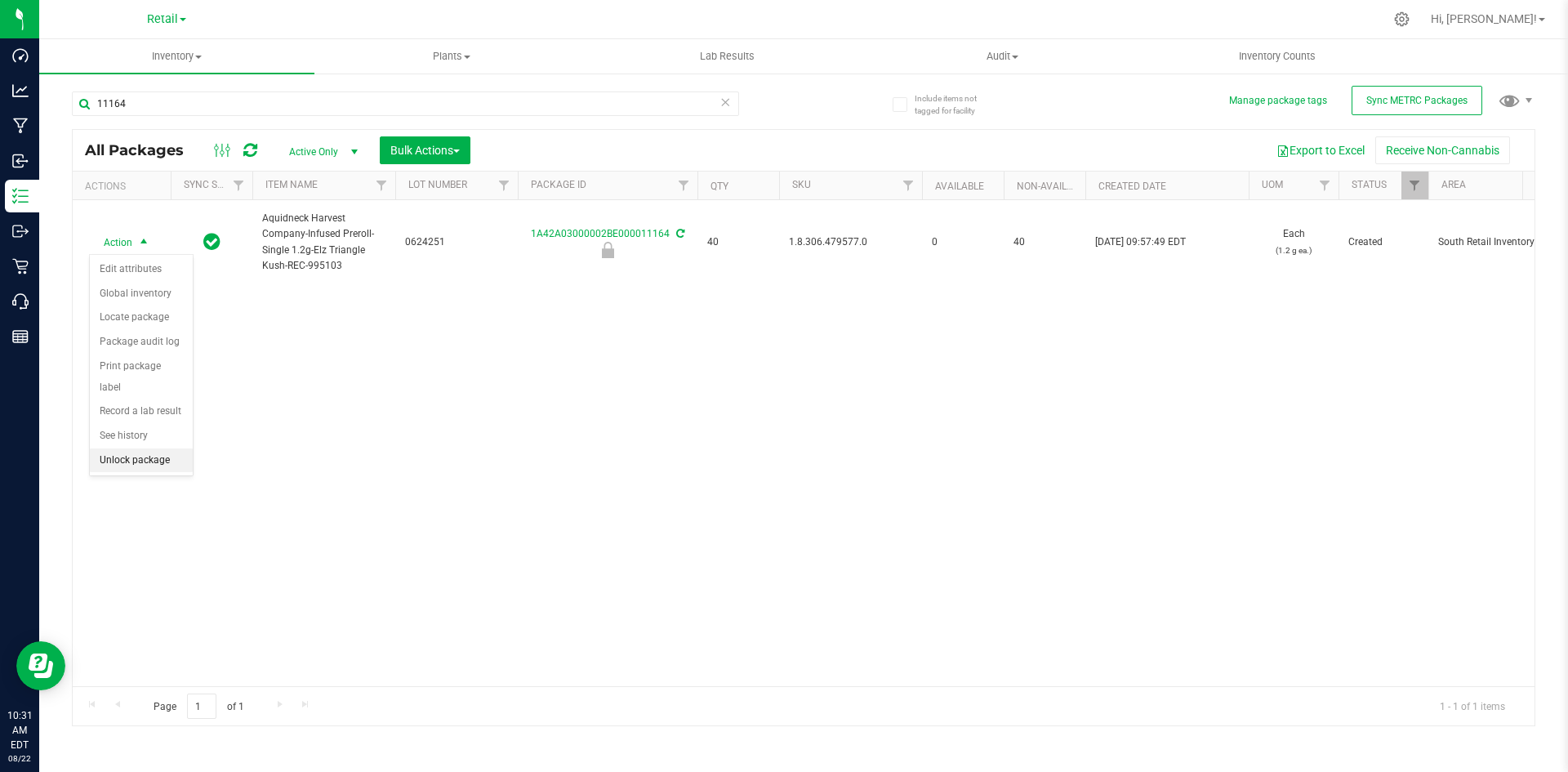
click at [139, 448] on li "Unlock package" at bounding box center [140, 461] width 103 height 25
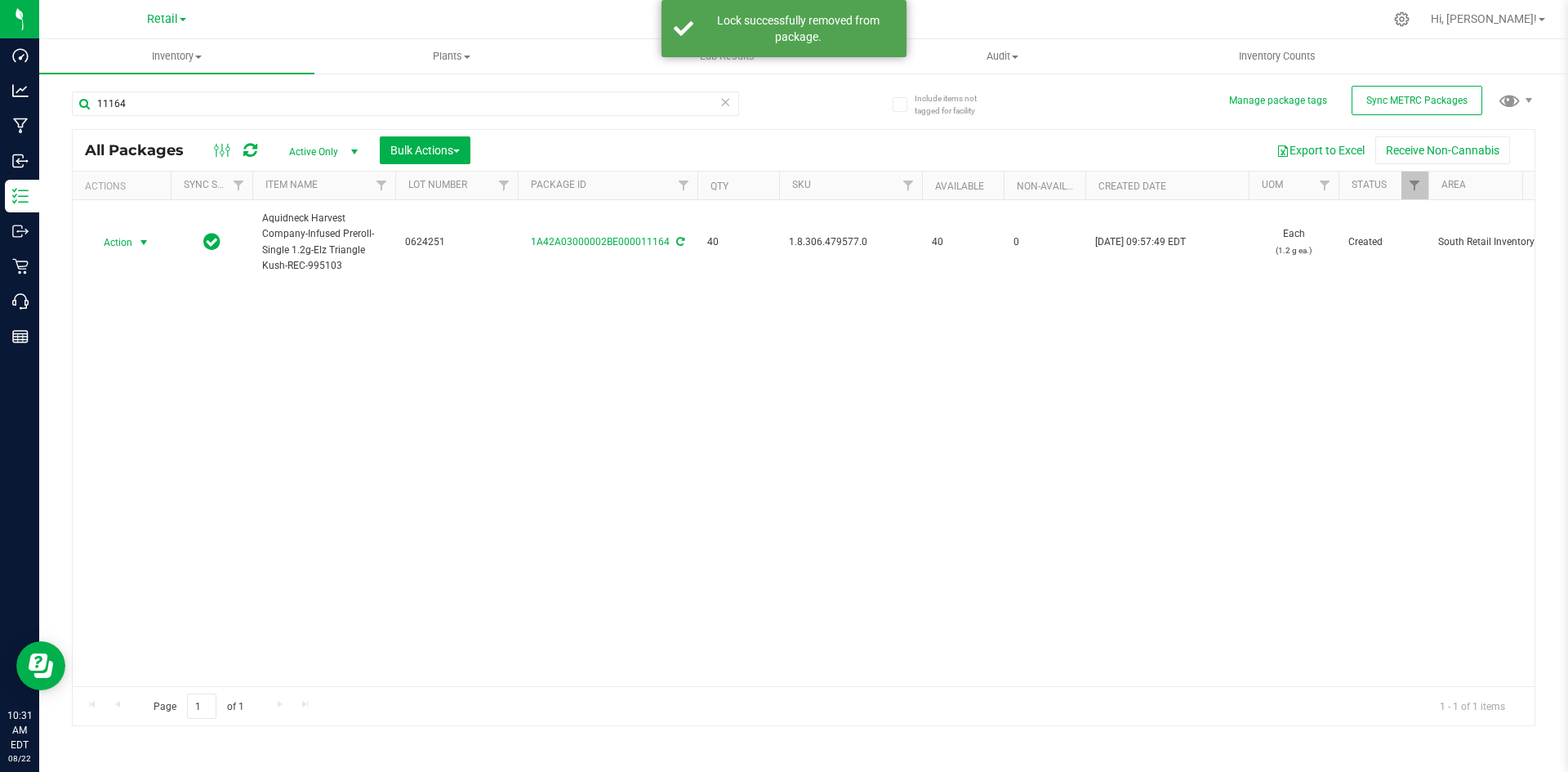
click at [141, 245] on span "select" at bounding box center [144, 242] width 13 height 13
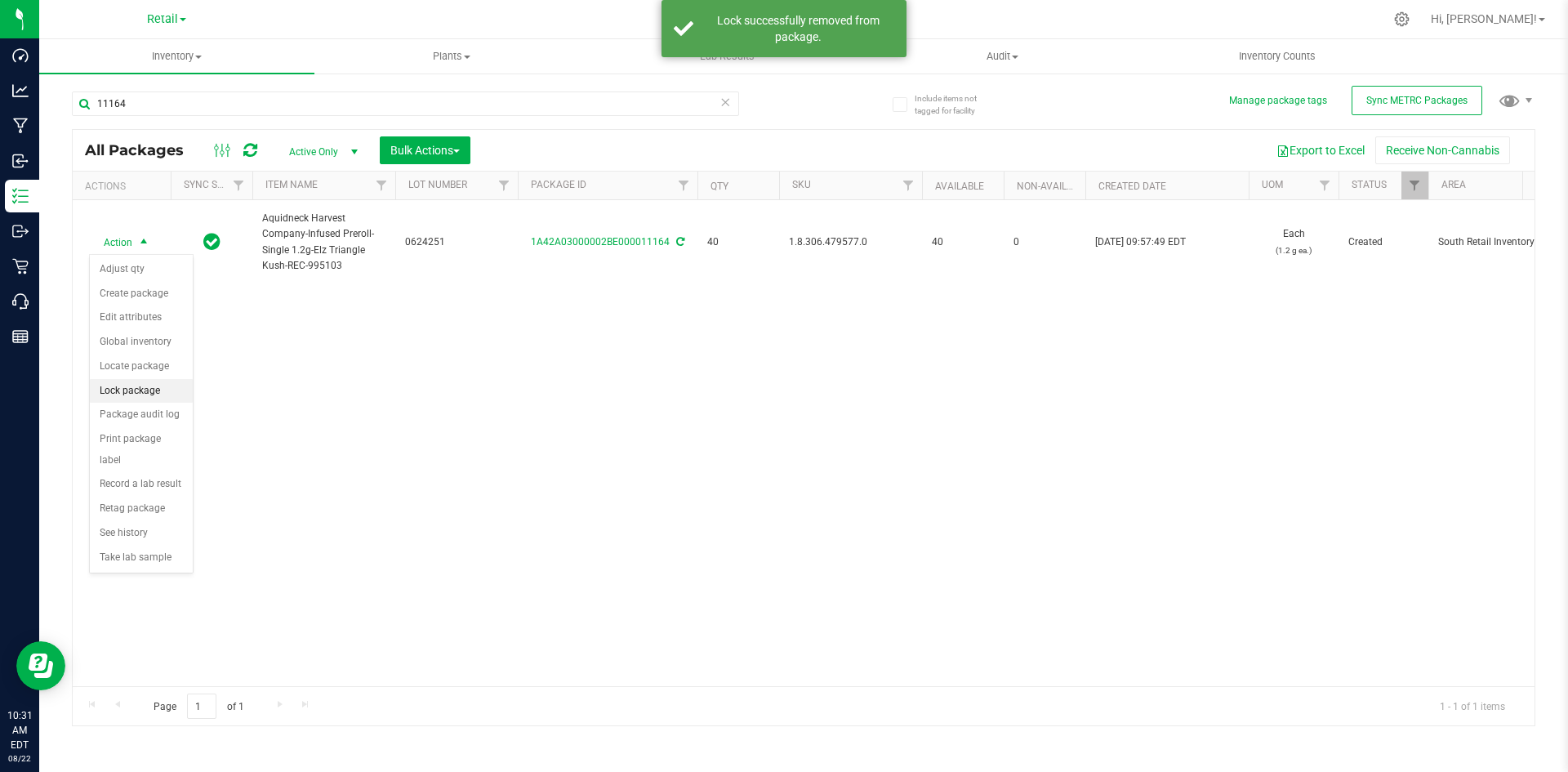
click at [131, 384] on li "Lock package" at bounding box center [140, 392] width 103 height 25
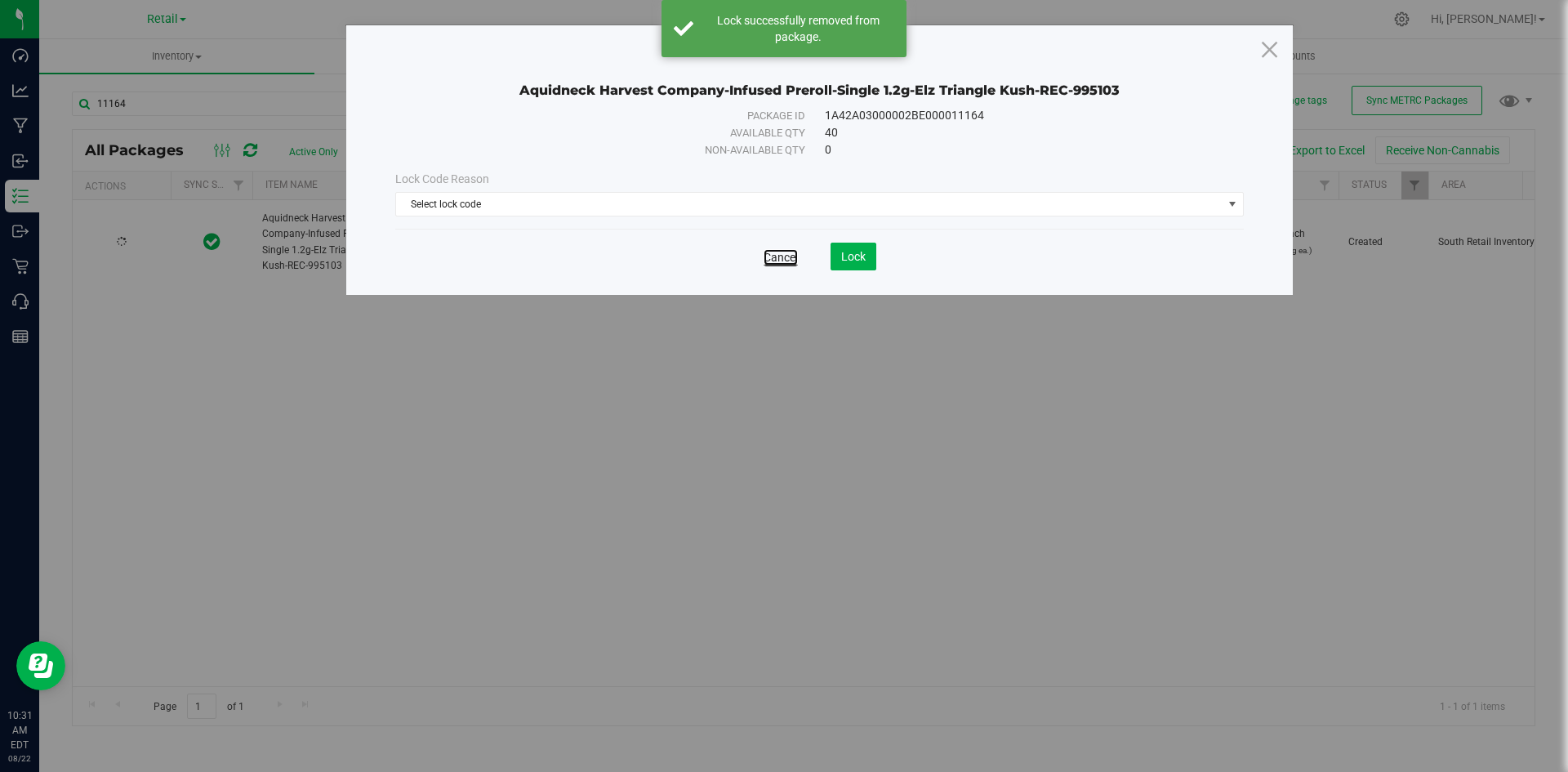
click at [775, 250] on link "Cancel" at bounding box center [781, 257] width 34 height 16
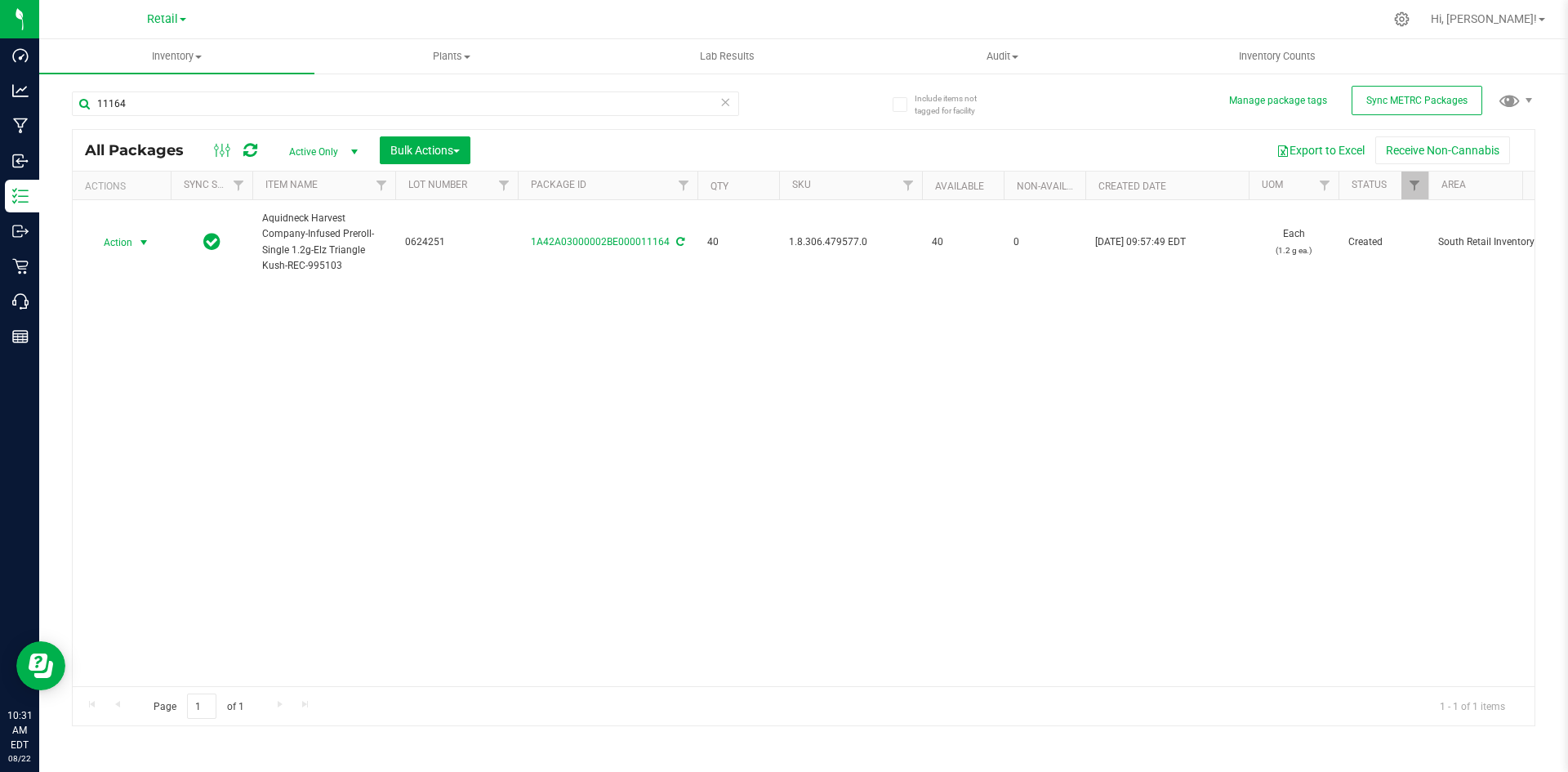
click at [130, 241] on span "Action" at bounding box center [111, 243] width 44 height 23
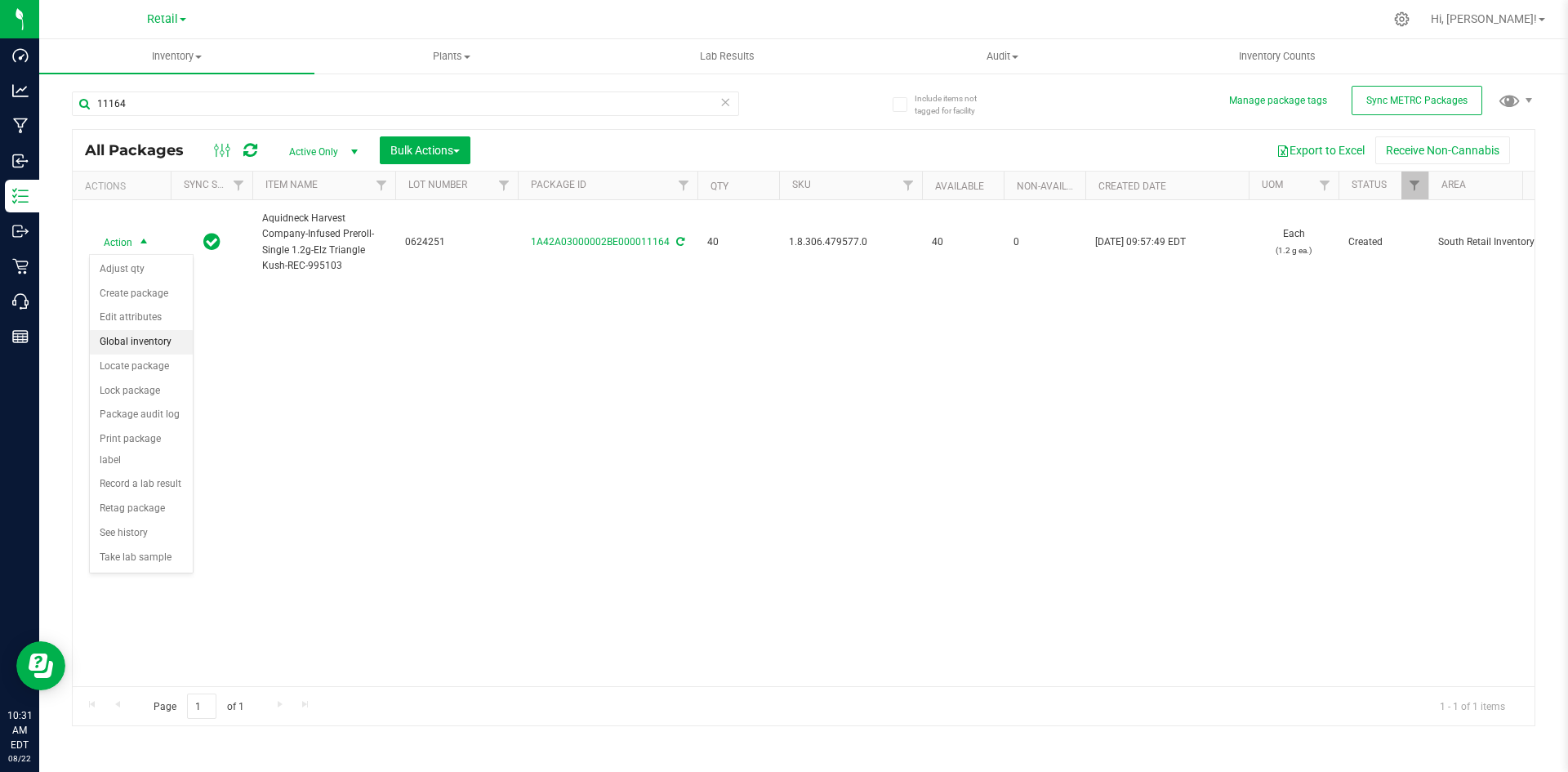
click at [123, 353] on li "Global inventory" at bounding box center [140, 342] width 103 height 25
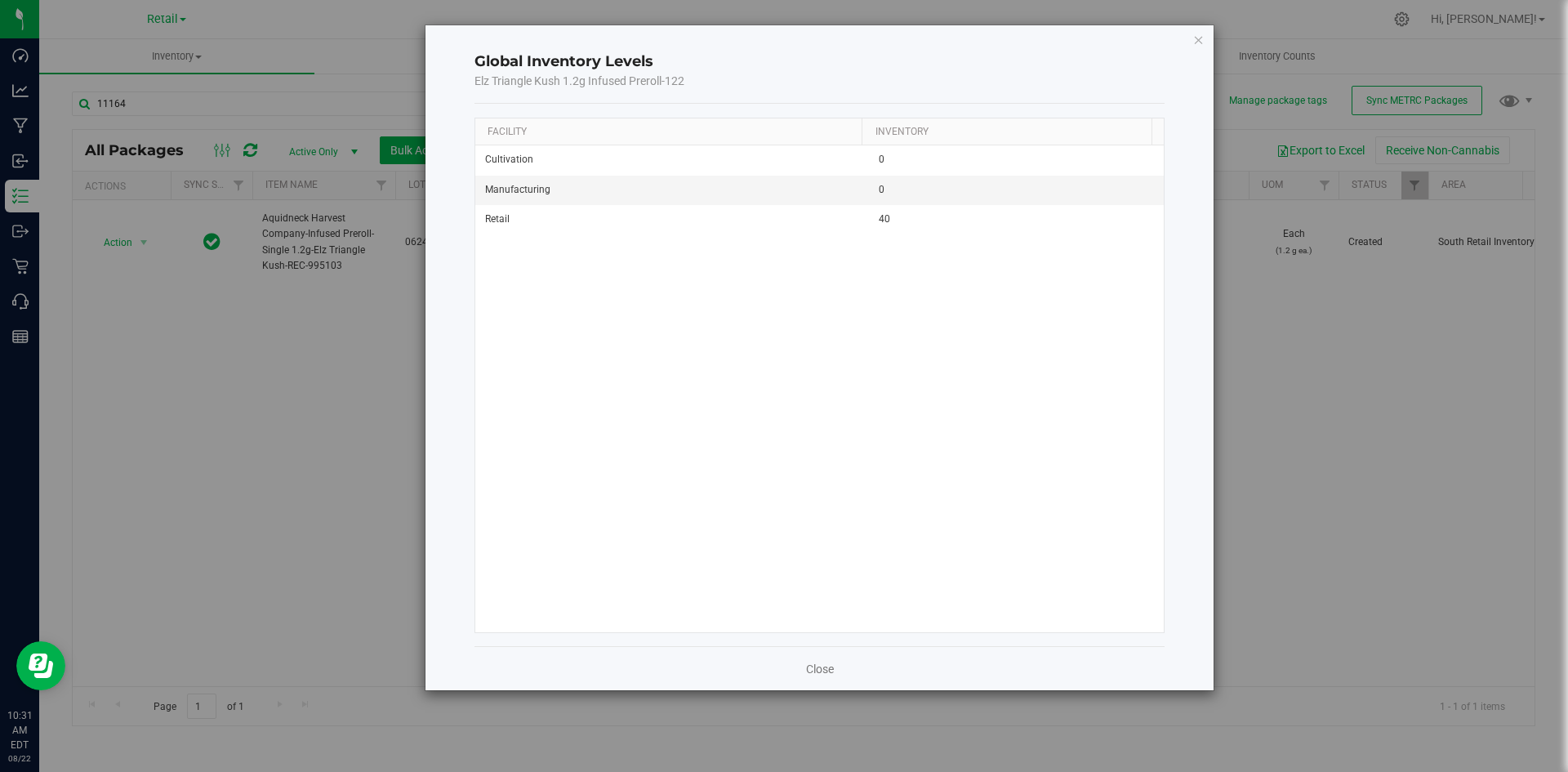
click at [1378, 161] on div "Global Inventory Levels Elz Triangle Kush 1.2g Infused Preroll-122 Facility Inv…" at bounding box center [790, 386] width 1580 height 772
click at [1199, 45] on icon "button" at bounding box center [1199, 39] width 11 height 20
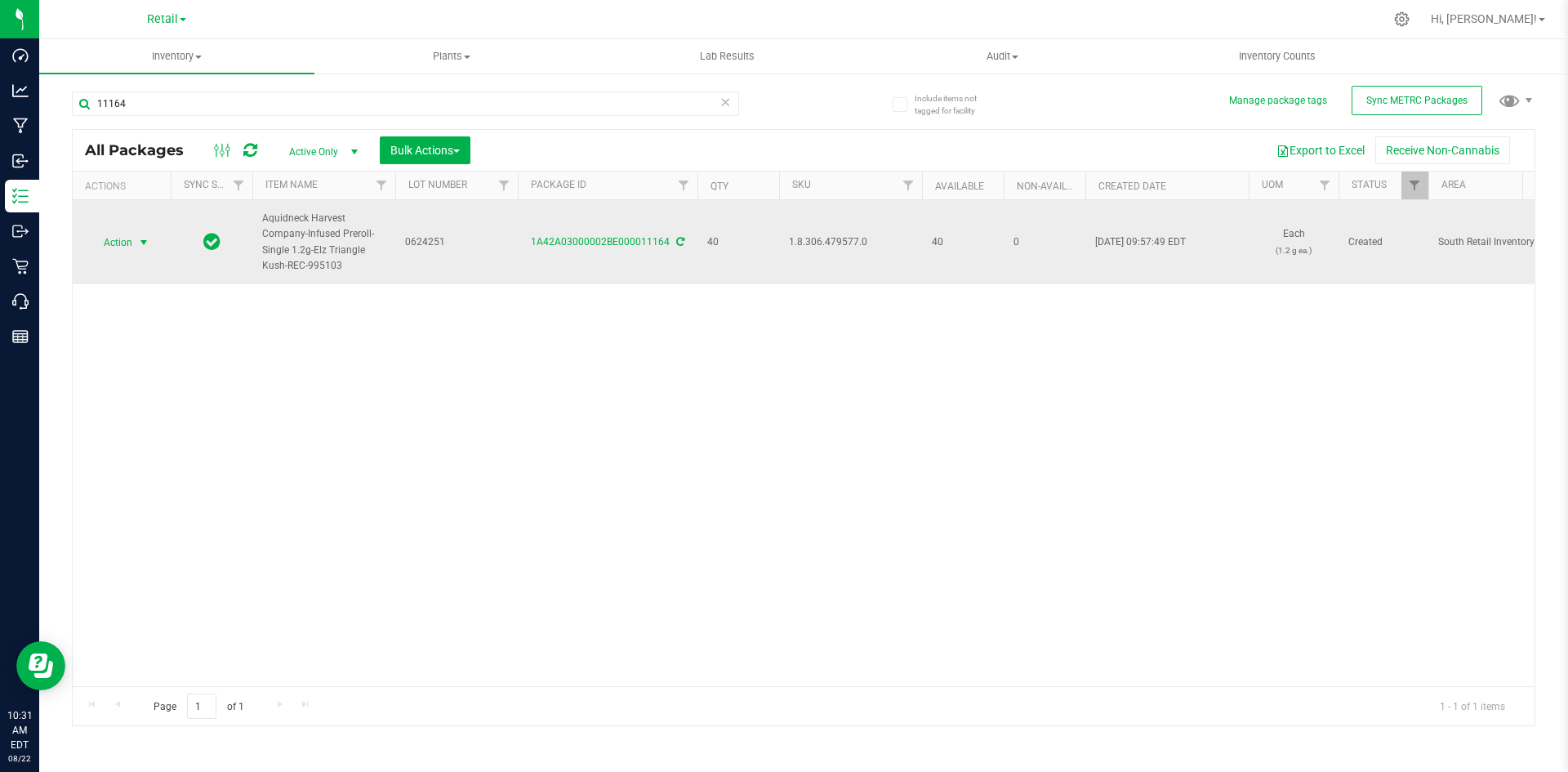
click at [144, 245] on span "select" at bounding box center [144, 242] width 13 height 13
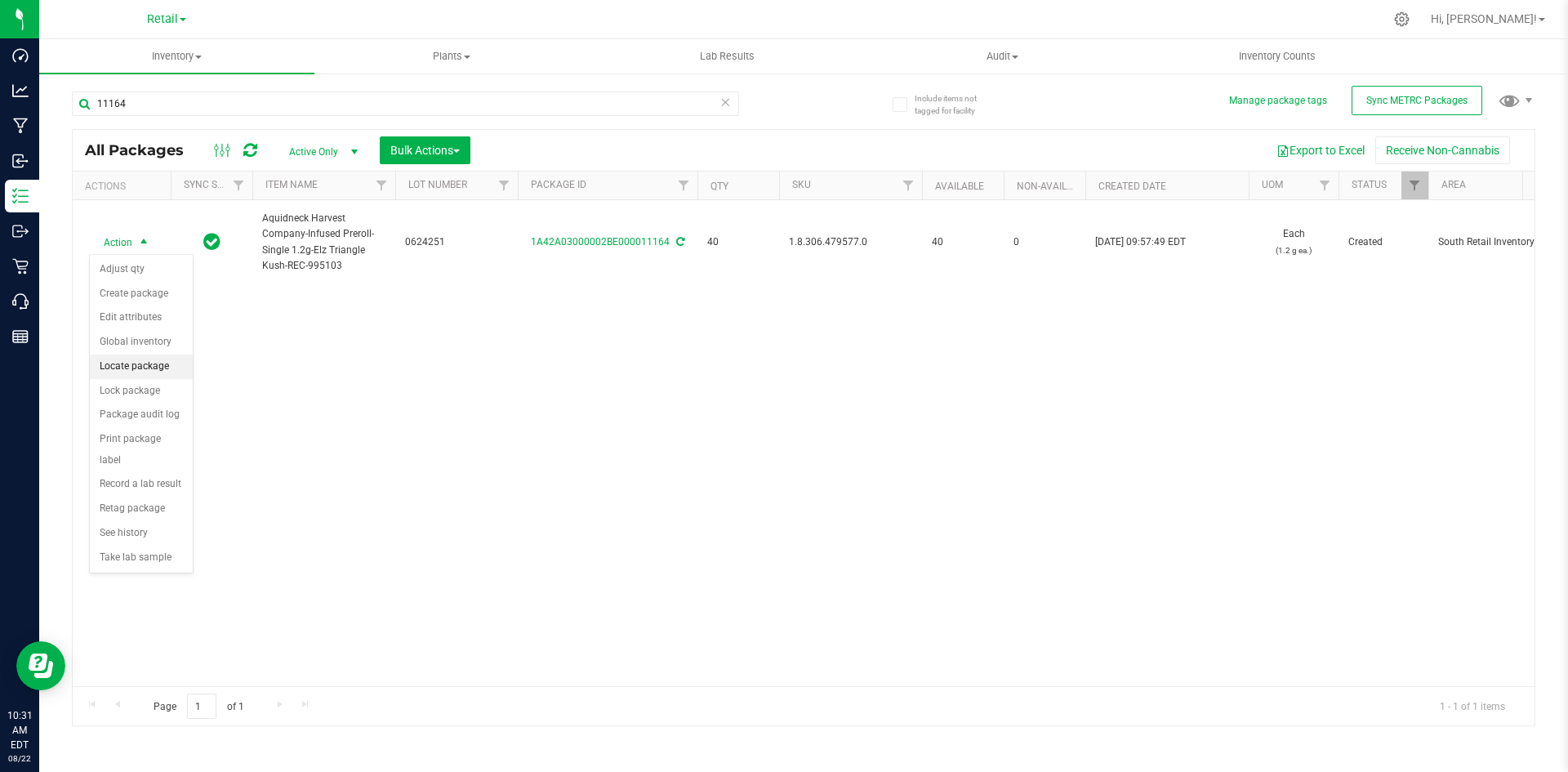
click at [145, 370] on li "Locate package" at bounding box center [140, 367] width 103 height 25
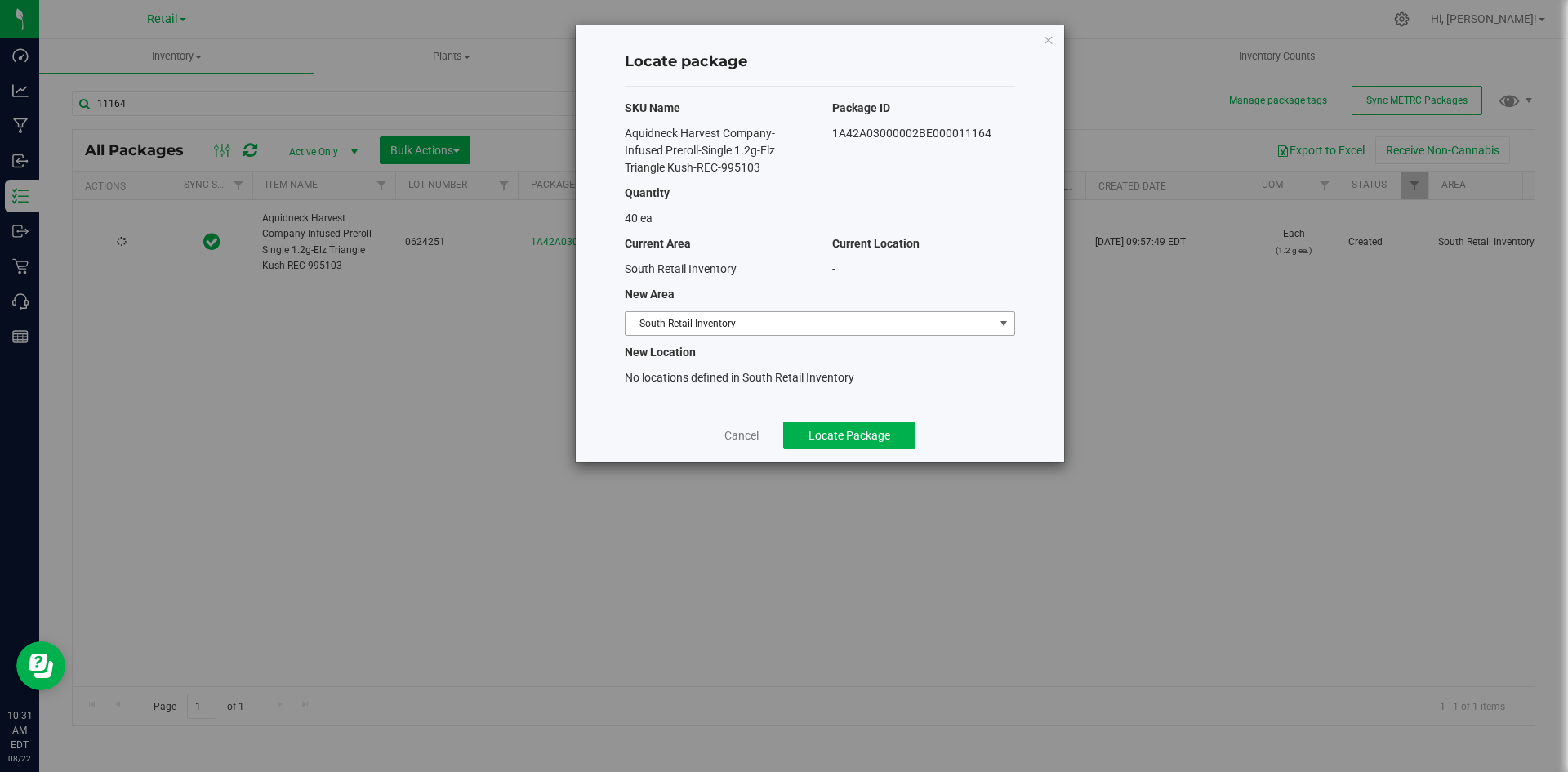
click at [785, 318] on span "South Retail Inventory" at bounding box center [809, 324] width 369 height 23
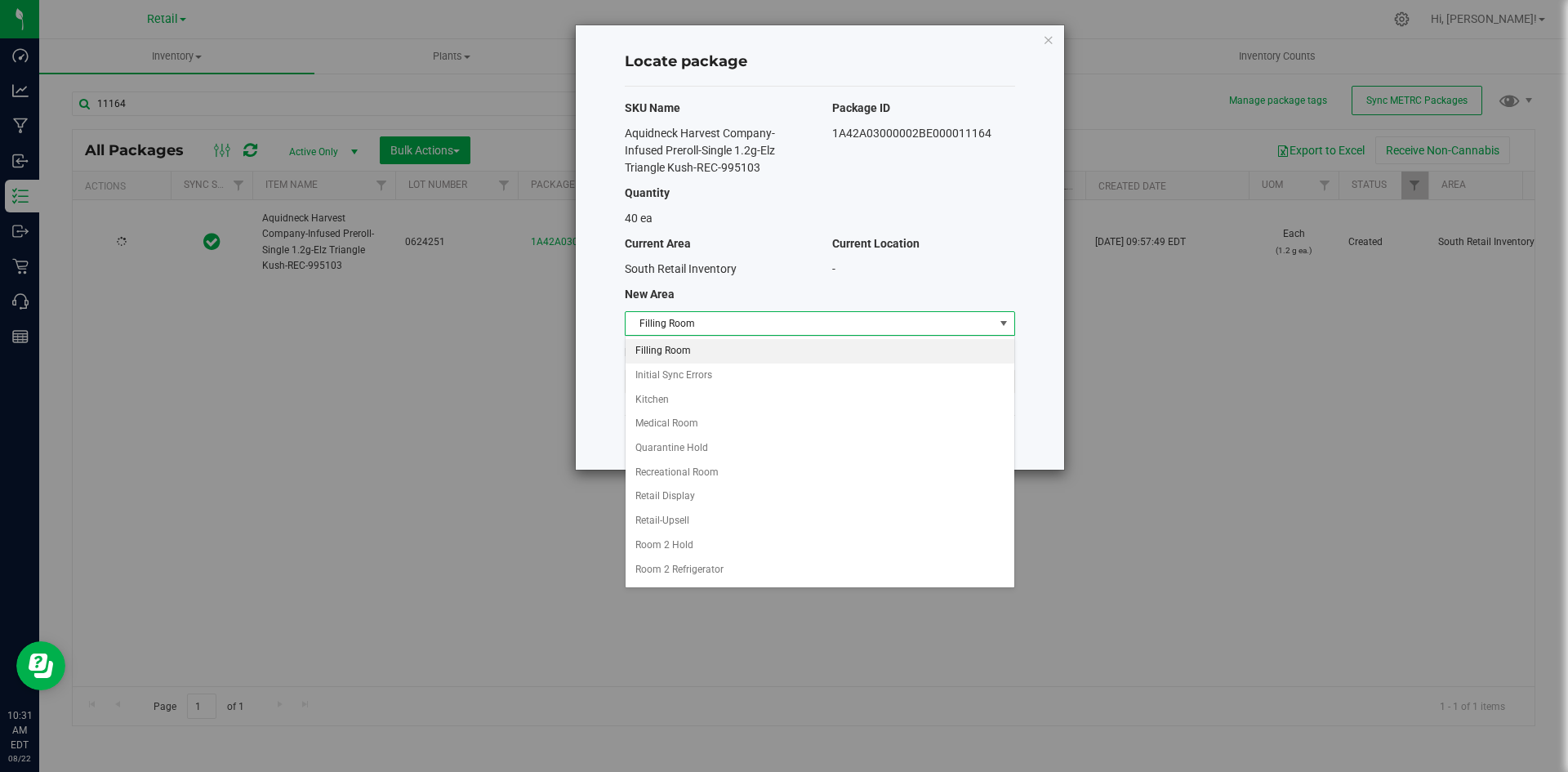
click at [748, 347] on li "Filling Room" at bounding box center [819, 352] width 388 height 25
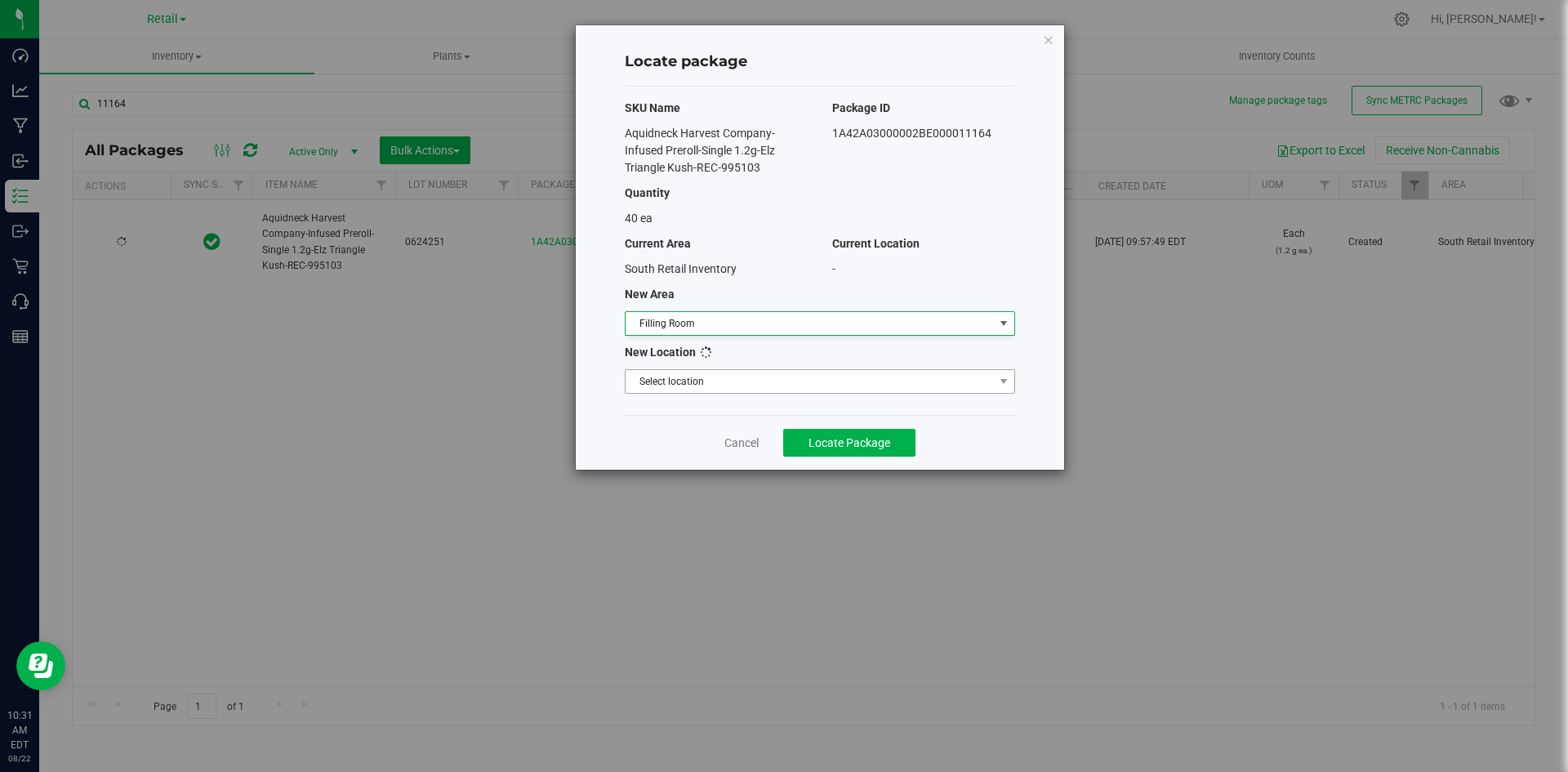
click at [725, 393] on span "Select location" at bounding box center [819, 382] width 390 height 25
click at [725, 407] on li "Filling room" at bounding box center [819, 409] width 388 height 25
click at [882, 420] on div "Cancel Locate Package" at bounding box center [819, 442] width 390 height 55
click at [877, 441] on span "Locate Package" at bounding box center [849, 443] width 81 height 13
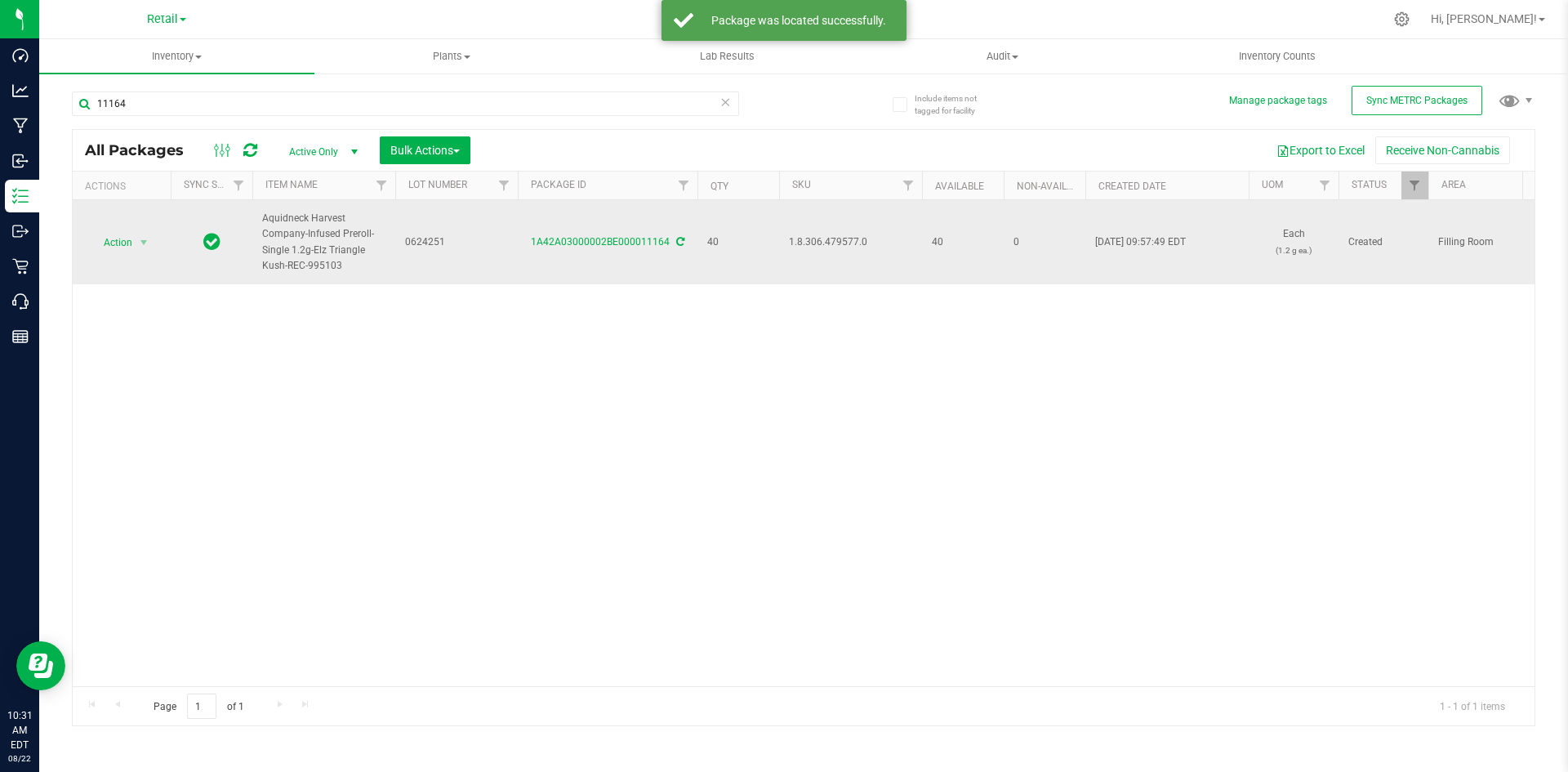
click at [828, 241] on span "1.8.306.479577.0" at bounding box center [850, 241] width 123 height 16
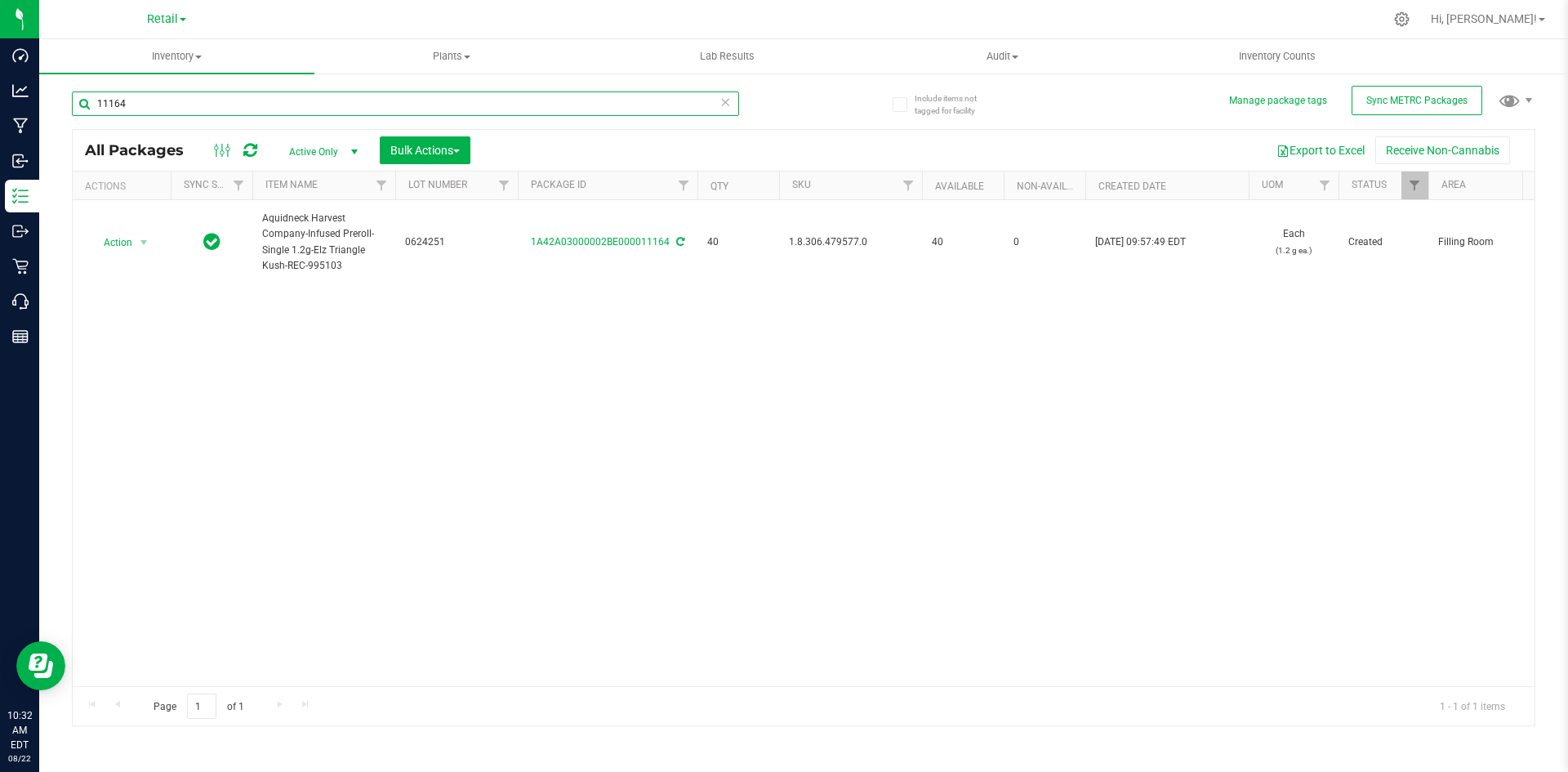
click at [312, 101] on input "11164" at bounding box center [406, 103] width 667 height 25
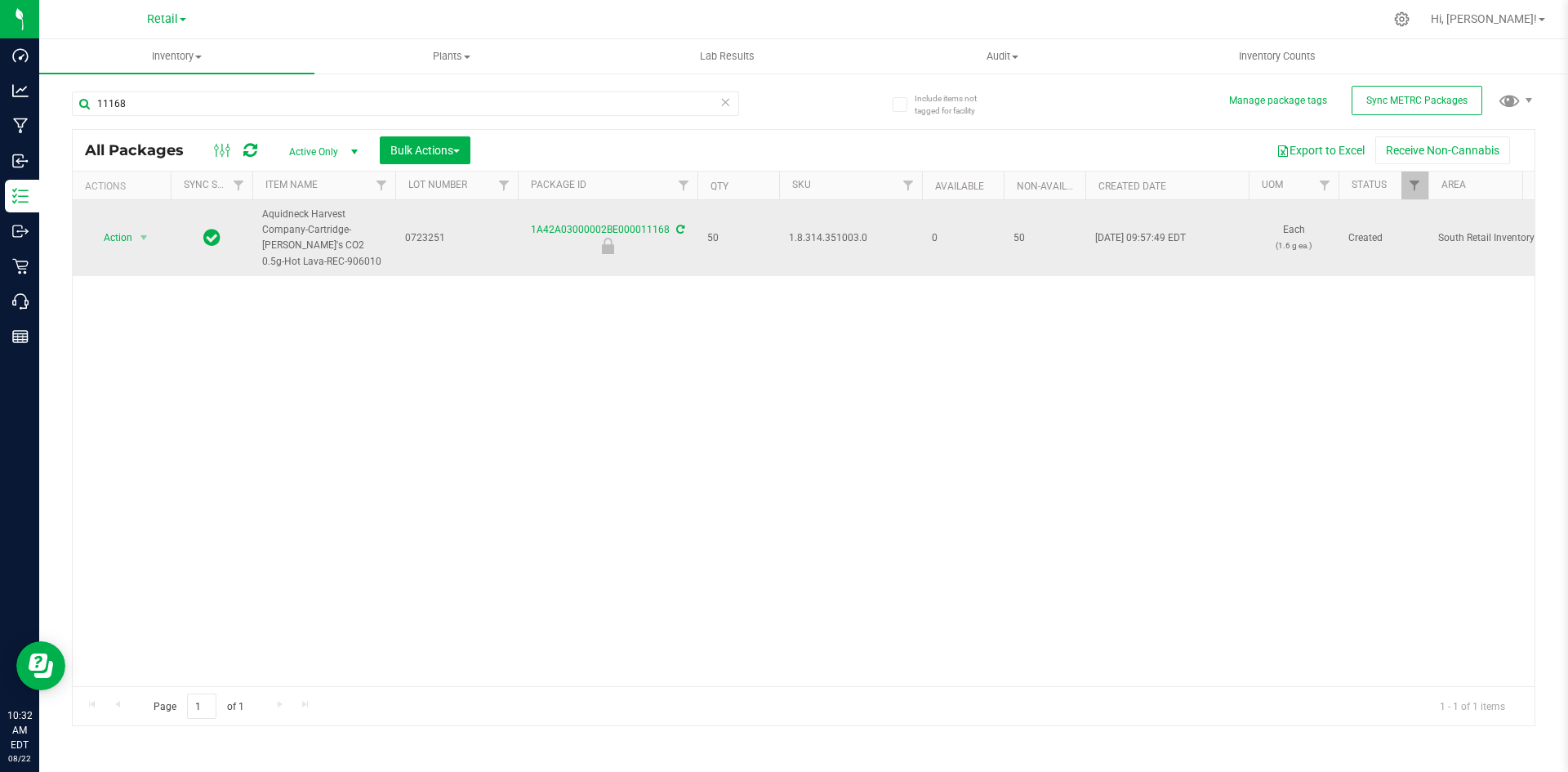
click at [797, 232] on span "1.8.314.351003.0" at bounding box center [850, 238] width 123 height 16
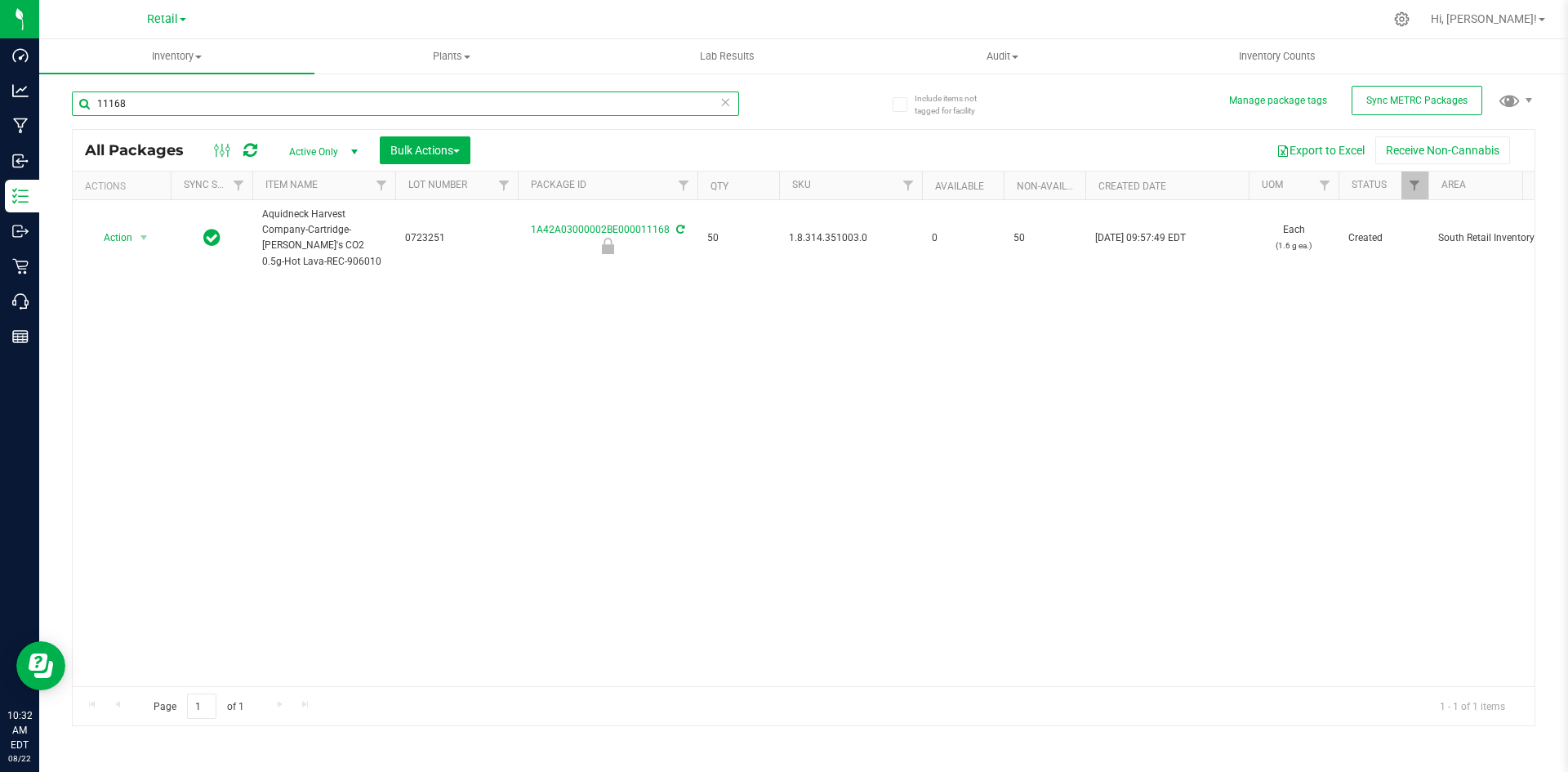
click at [317, 112] on input "11168" at bounding box center [406, 103] width 667 height 25
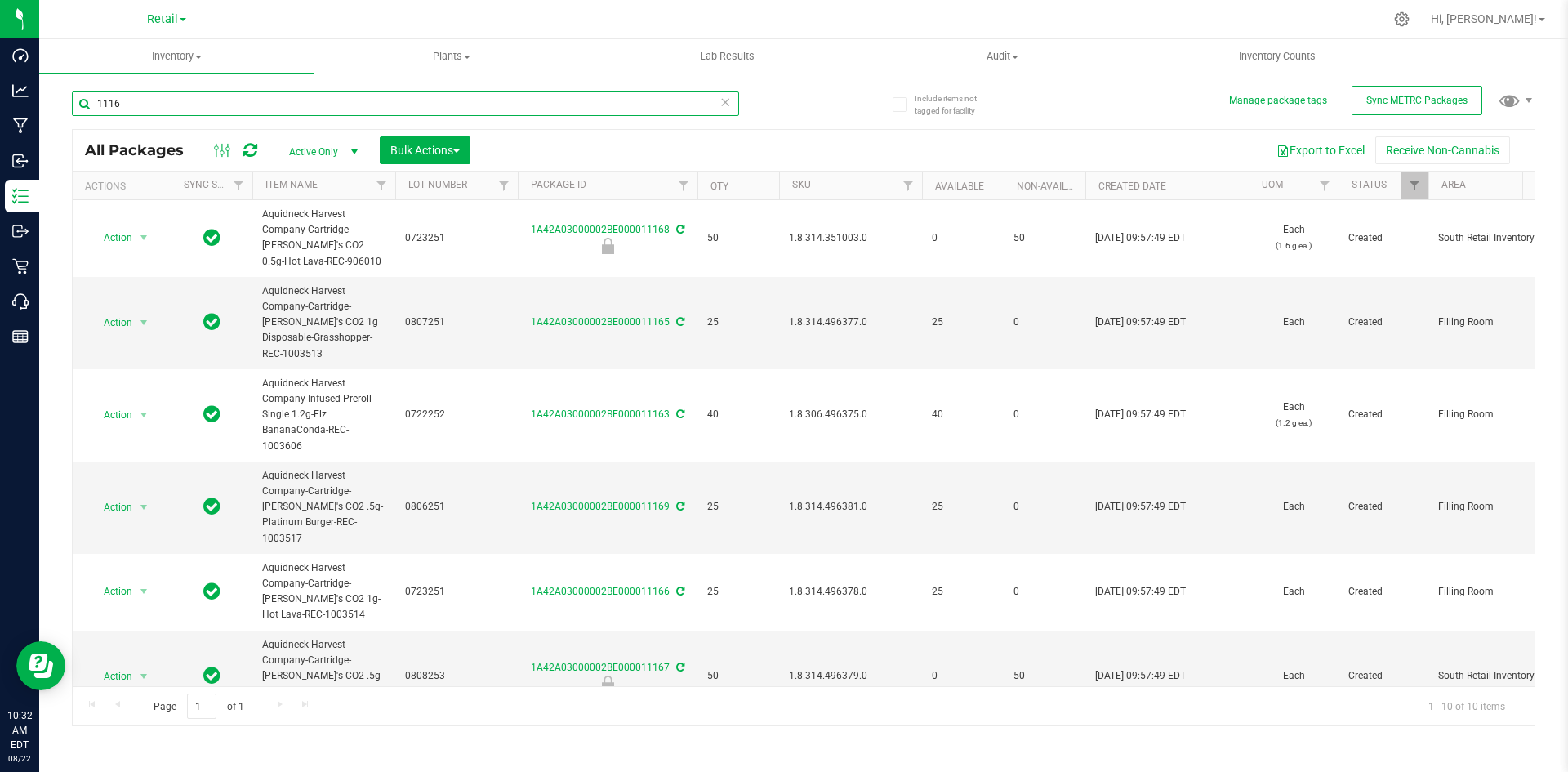
type input "11168"
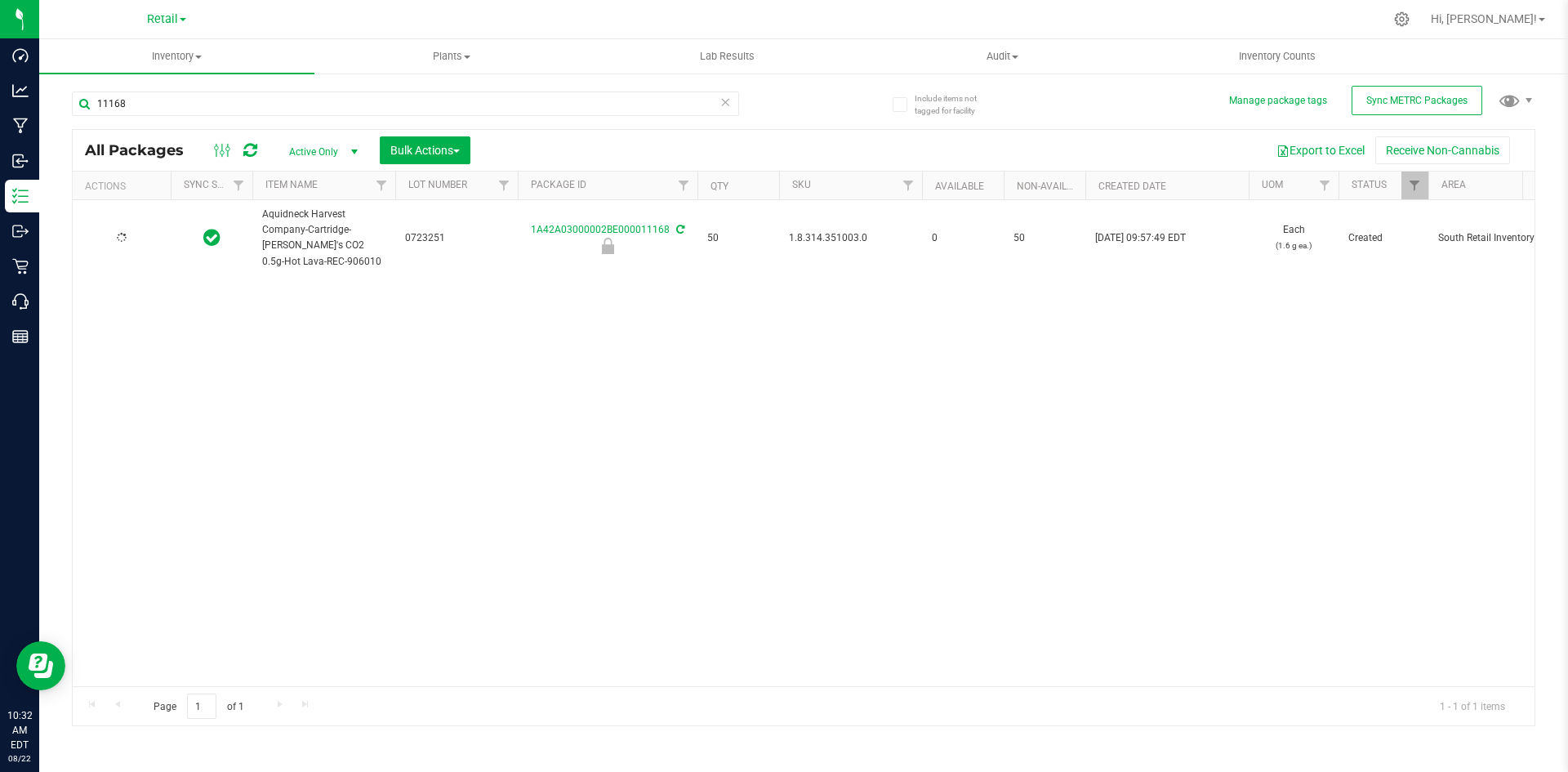
click at [130, 232] on div at bounding box center [121, 238] width 78 height 16
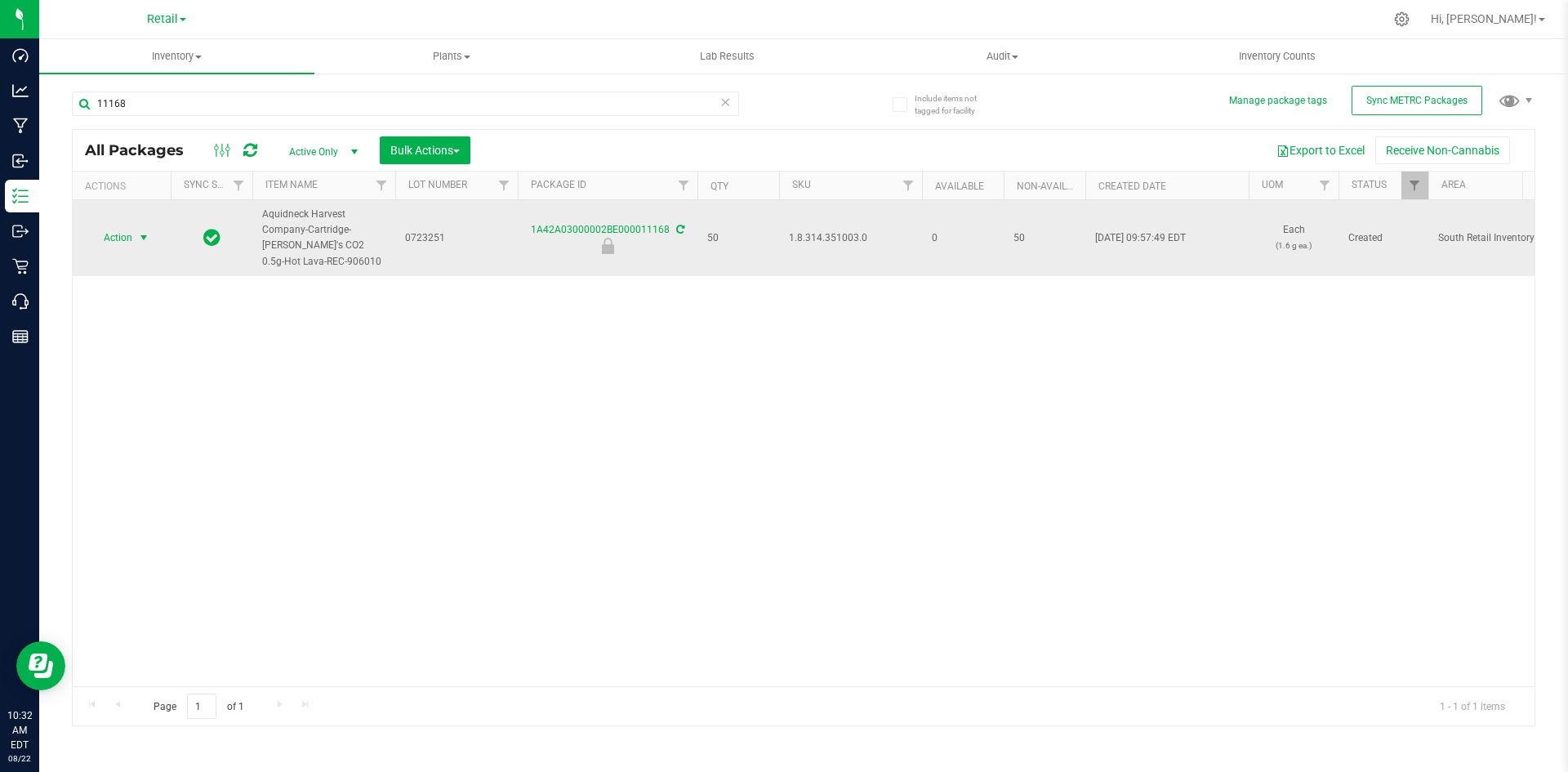
click at [128, 235] on span "Action" at bounding box center [111, 238] width 44 height 23
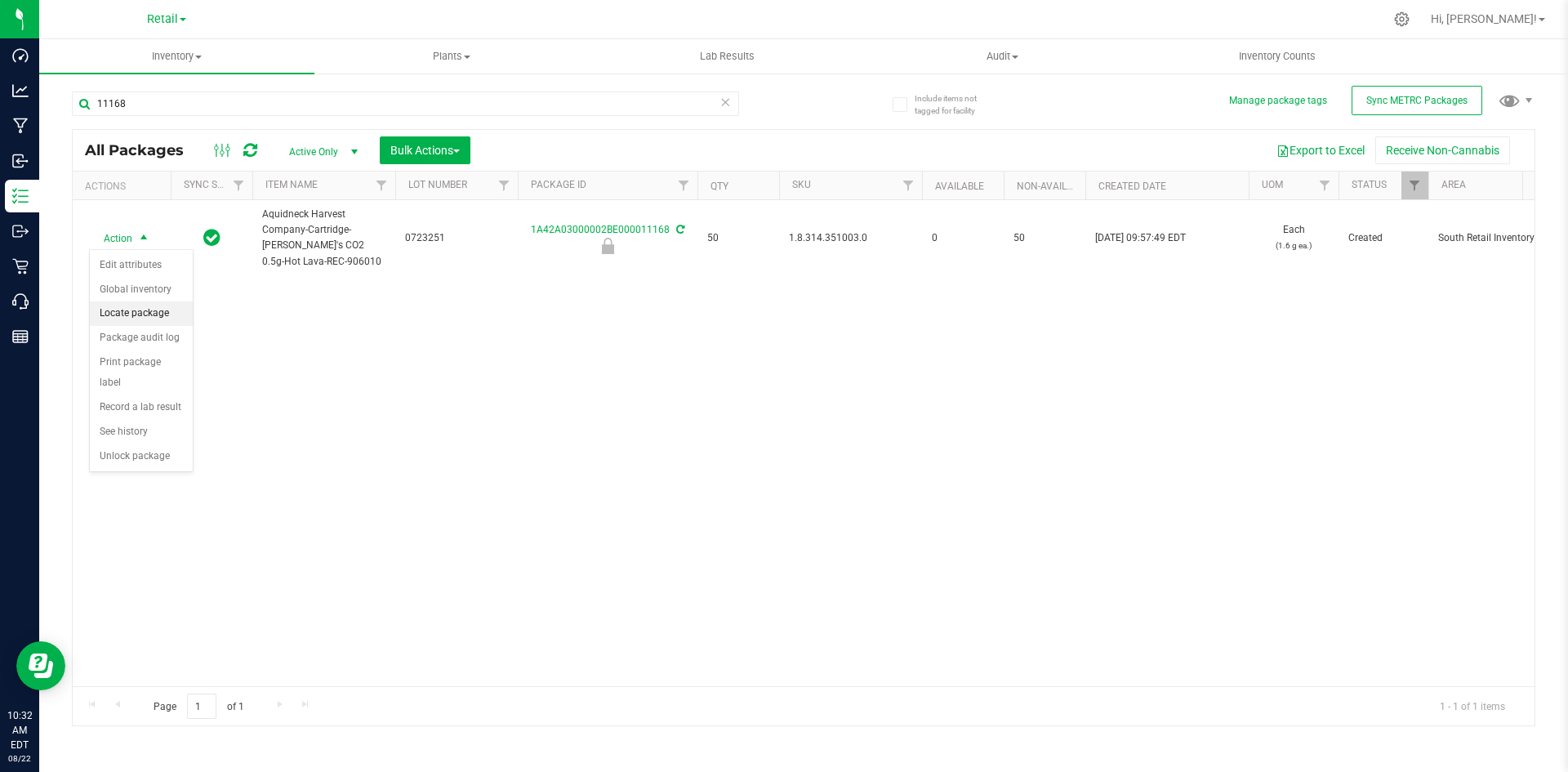
click at [154, 321] on li "Locate package" at bounding box center [140, 314] width 103 height 25
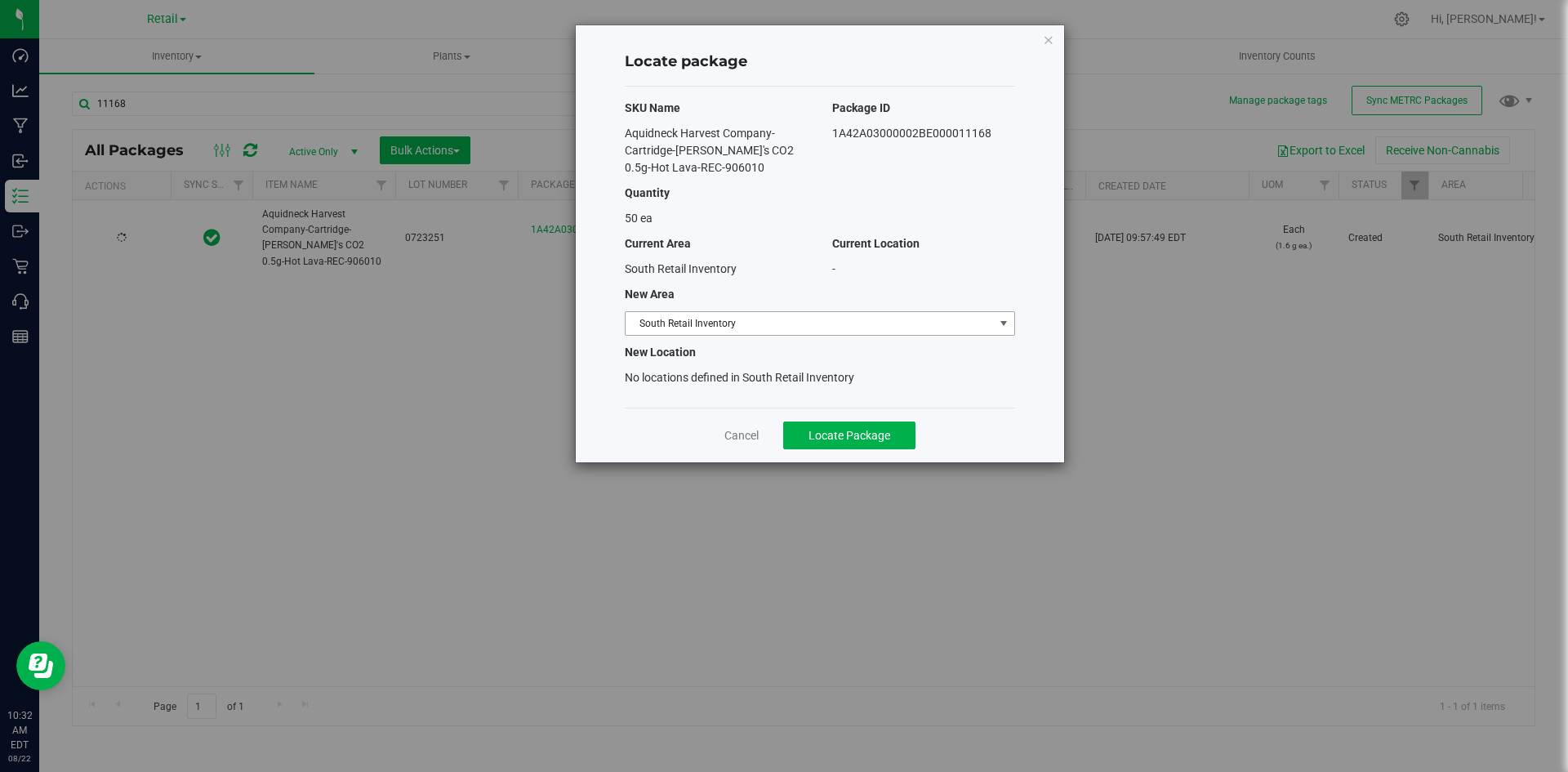
click at [678, 312] on span "South Retail Inventory" at bounding box center [809, 324] width 369 height 23
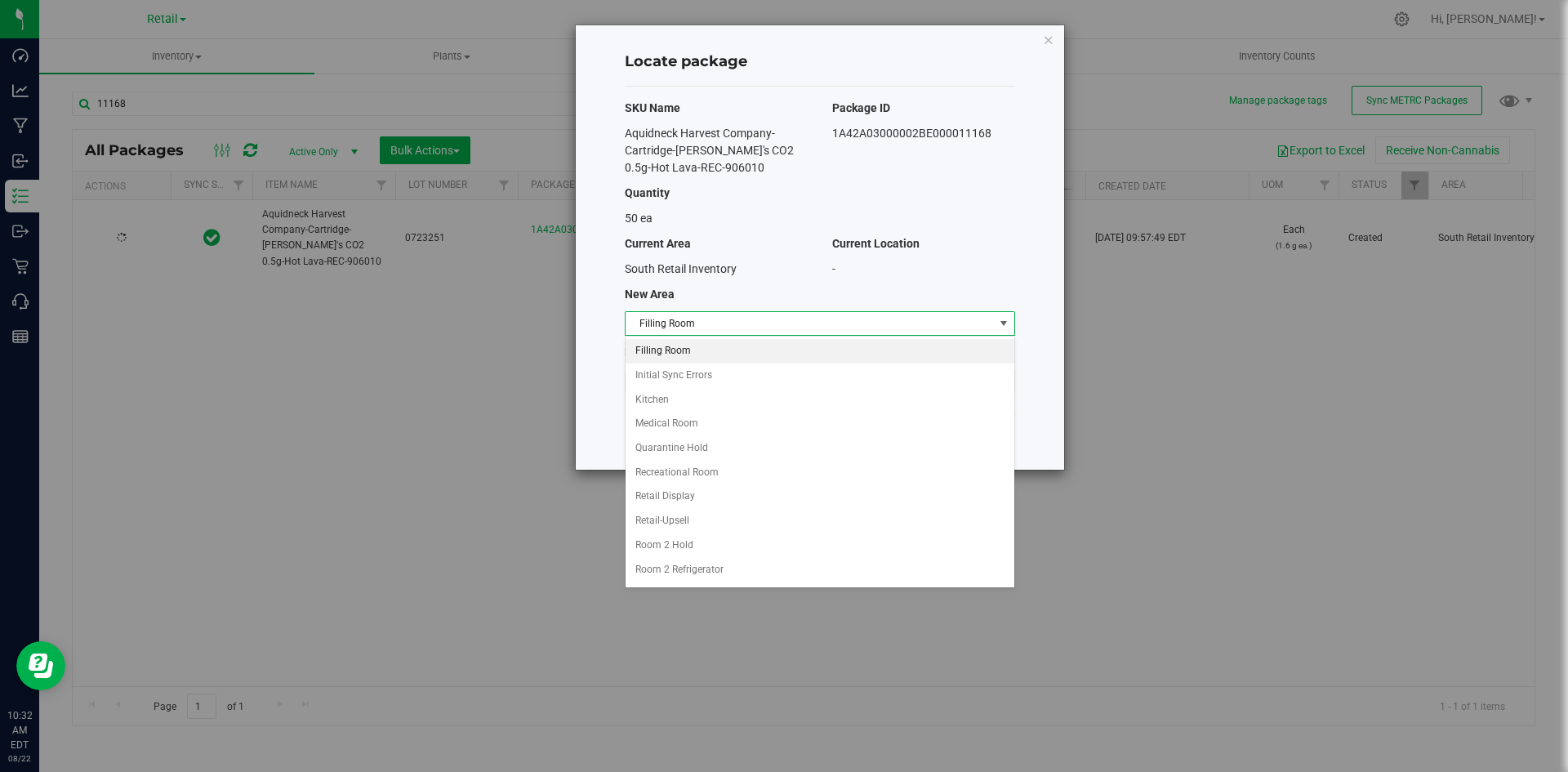
click at [681, 352] on li "Filling Room" at bounding box center [819, 352] width 388 height 25
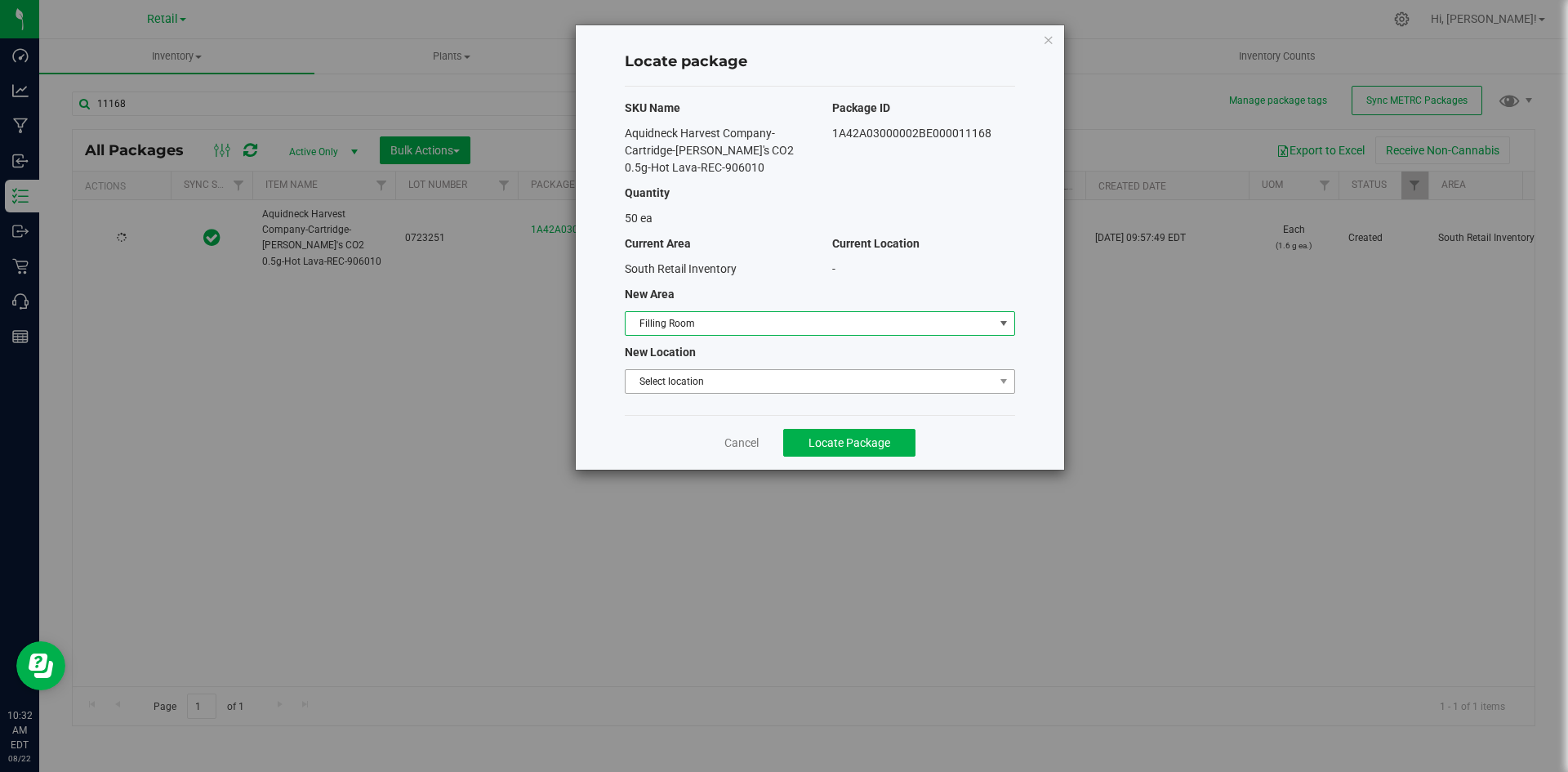
click at [683, 379] on span "Select location" at bounding box center [809, 382] width 369 height 23
click at [684, 411] on li "Filling room" at bounding box center [819, 409] width 388 height 25
click at [838, 436] on span "Locate Package" at bounding box center [849, 443] width 81 height 13
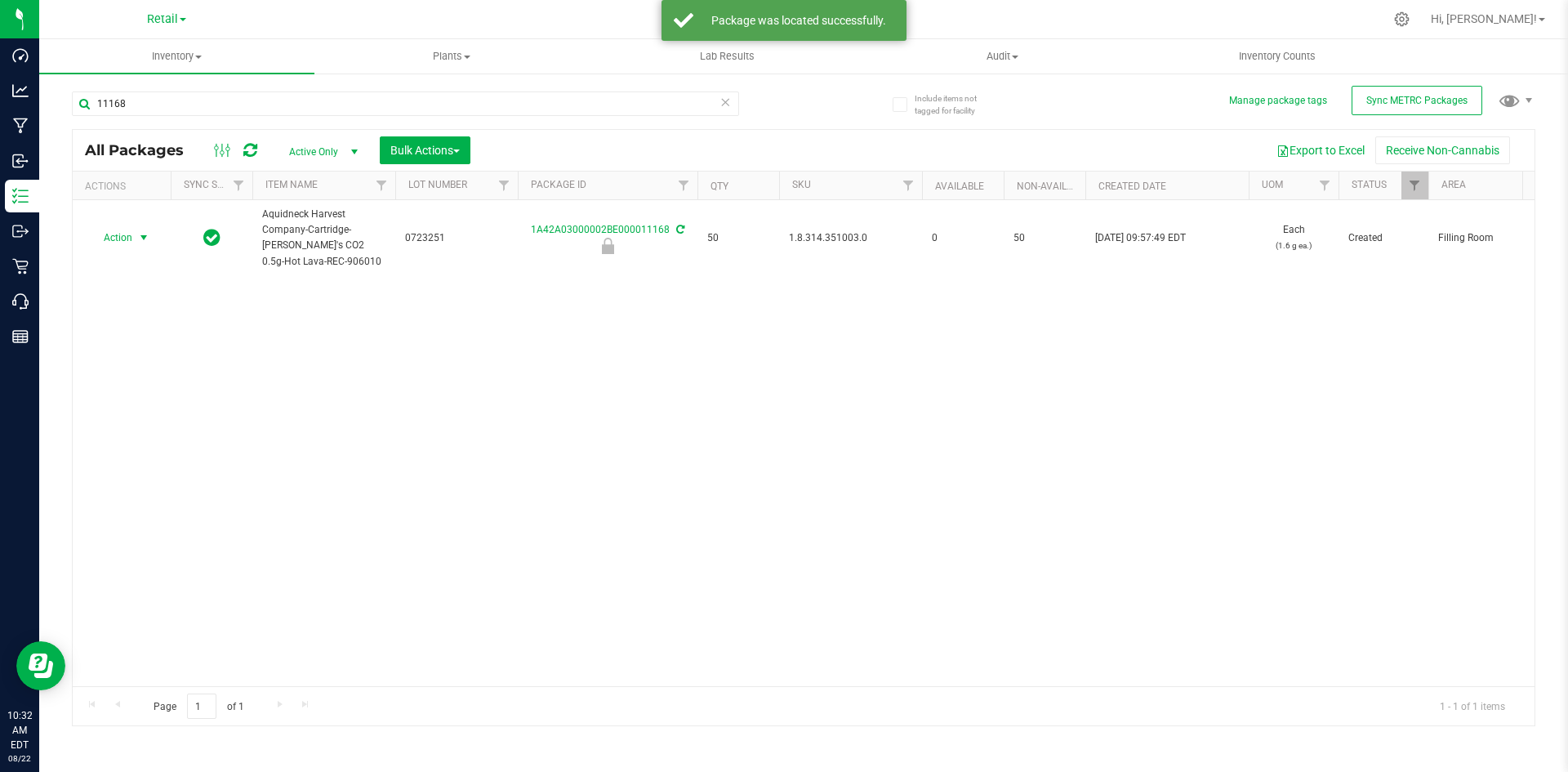
click at [135, 235] on span "select" at bounding box center [144, 238] width 21 height 23
click at [144, 444] on li "Unlock package" at bounding box center [140, 457] width 103 height 25
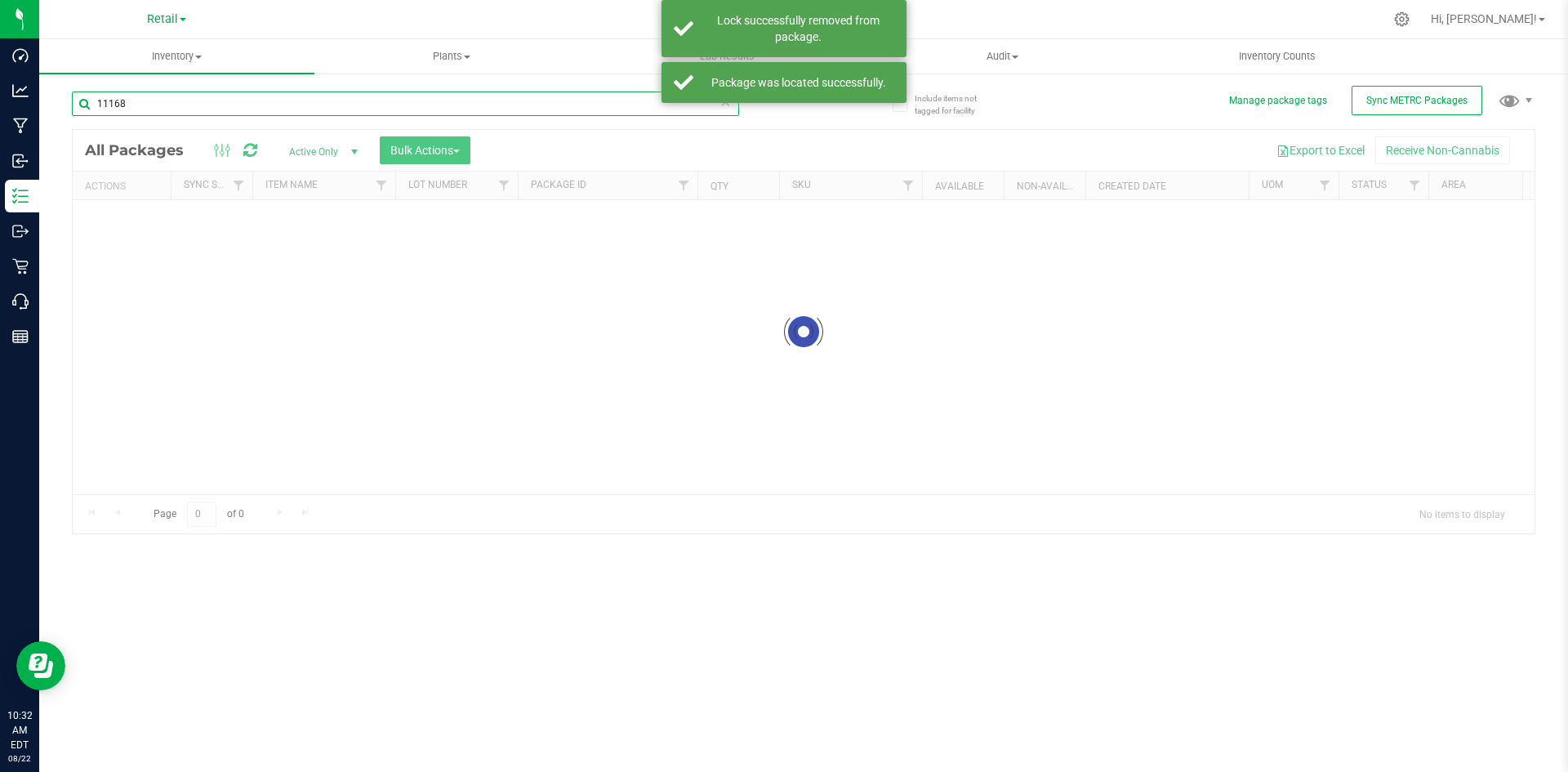
click at [230, 102] on div "Inventory All packages All inventory Waste log Create inventory Plants All plan…" at bounding box center [804, 406] width 1529 height 733
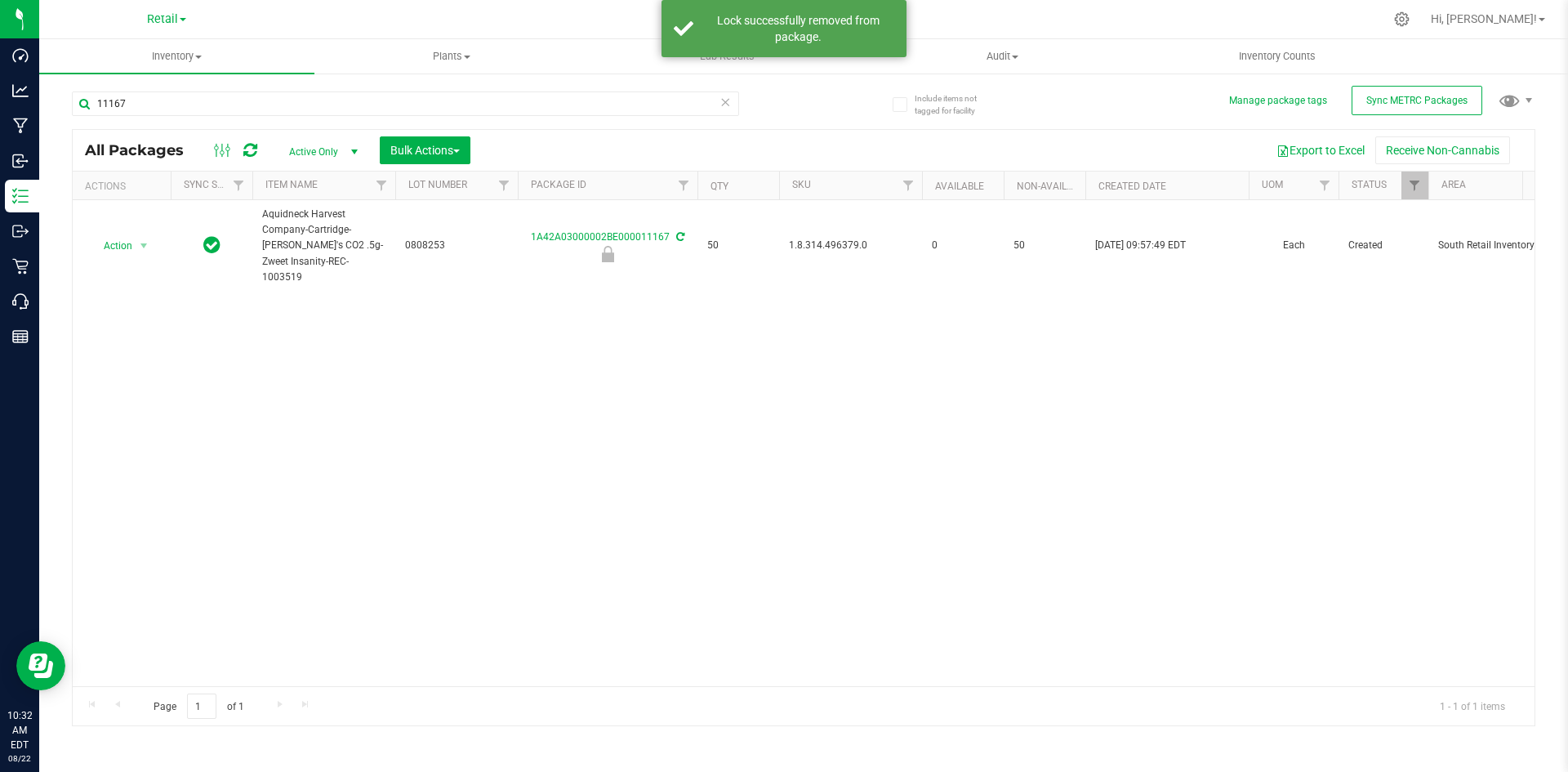
drag, startPoint x: 230, startPoint y: 102, endPoint x: 791, endPoint y: 236, distance: 576.8
click at [791, 237] on span "1.8.314.496379.0" at bounding box center [850, 245] width 123 height 16
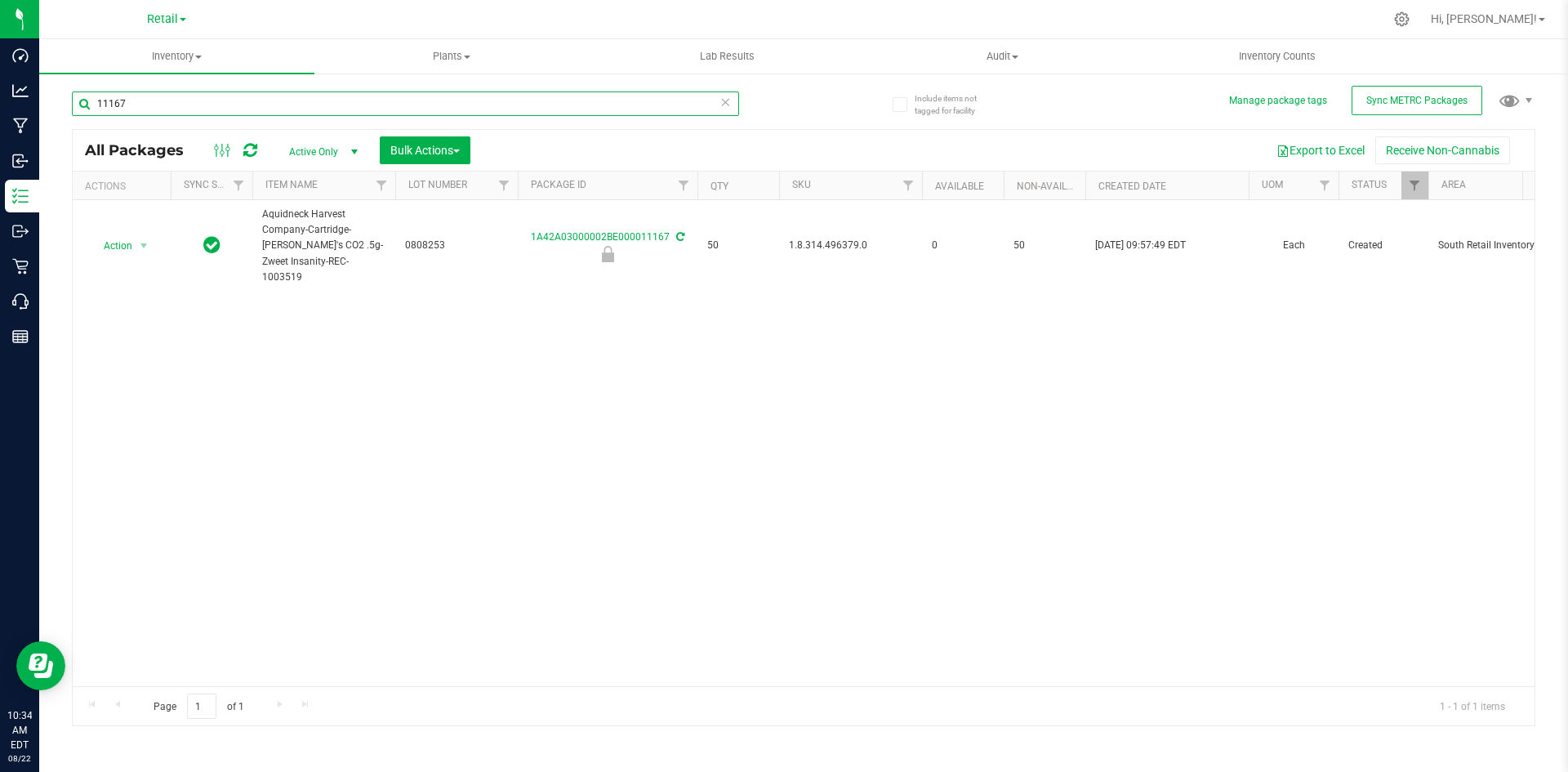
click at [241, 115] on input "11167" at bounding box center [406, 103] width 667 height 25
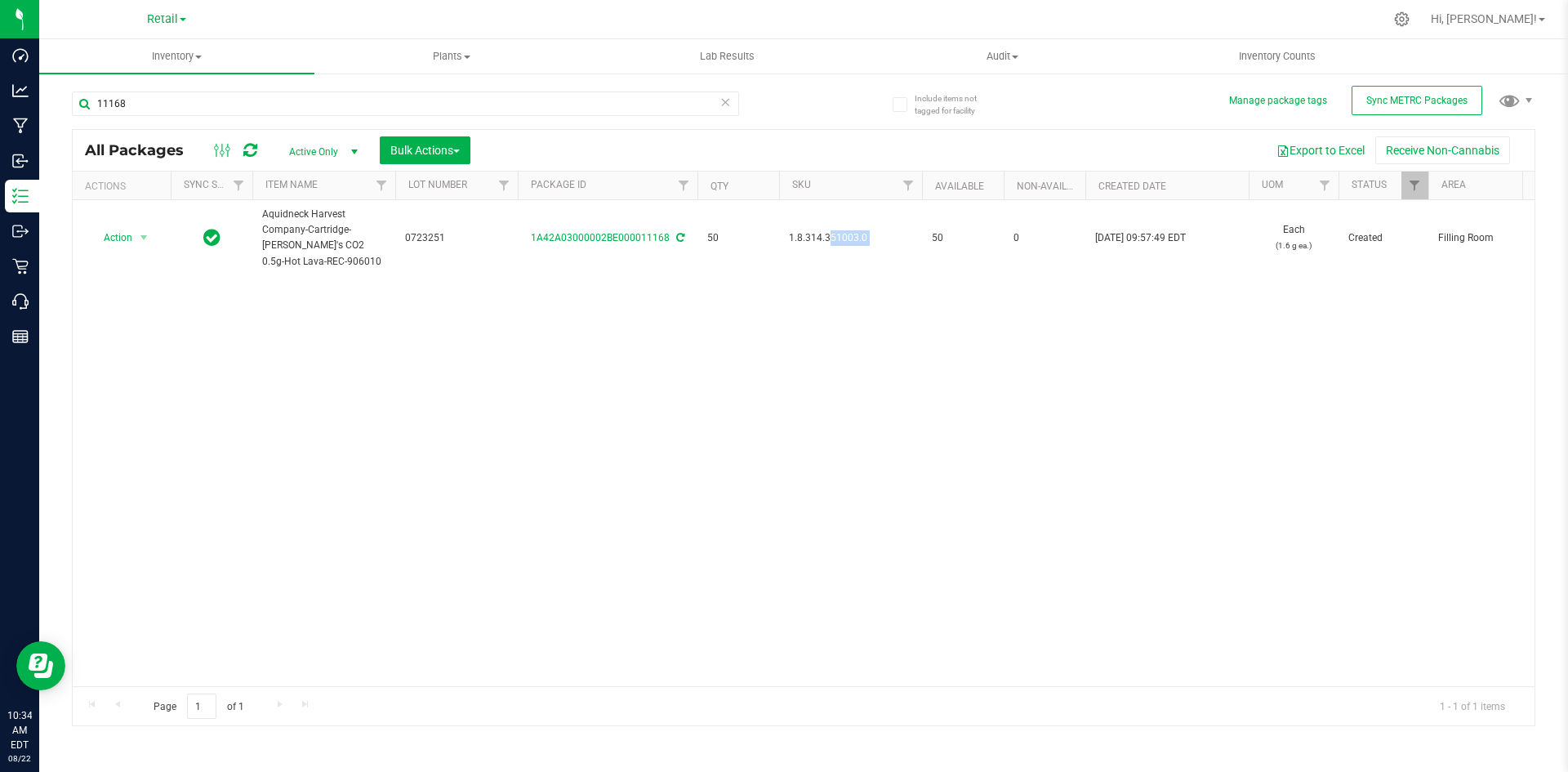
click at [809, 232] on span "1.8.314.351003.0" at bounding box center [850, 238] width 123 height 16
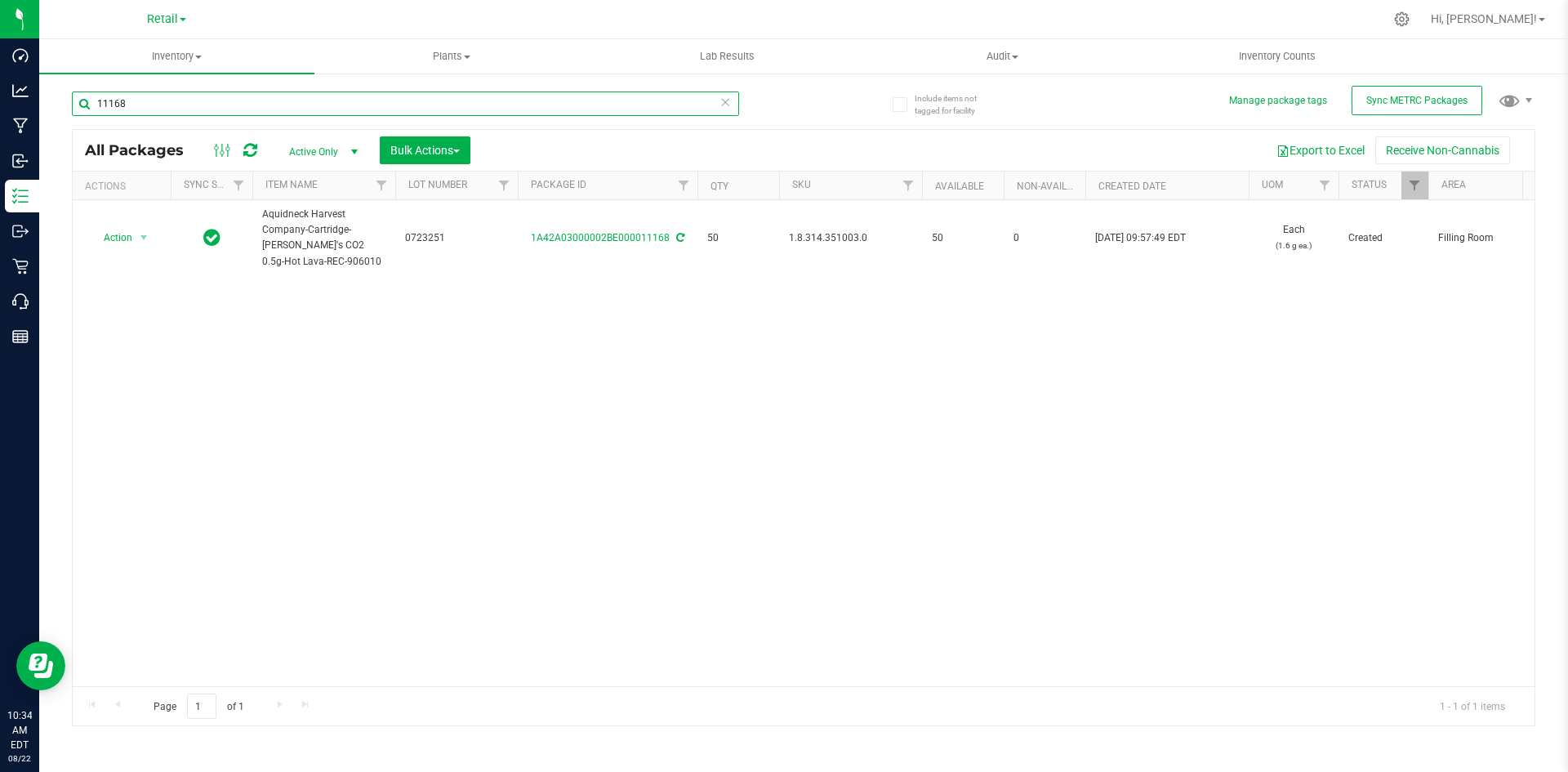
click at [367, 91] on input "11168" at bounding box center [406, 103] width 667 height 25
type input "11167"
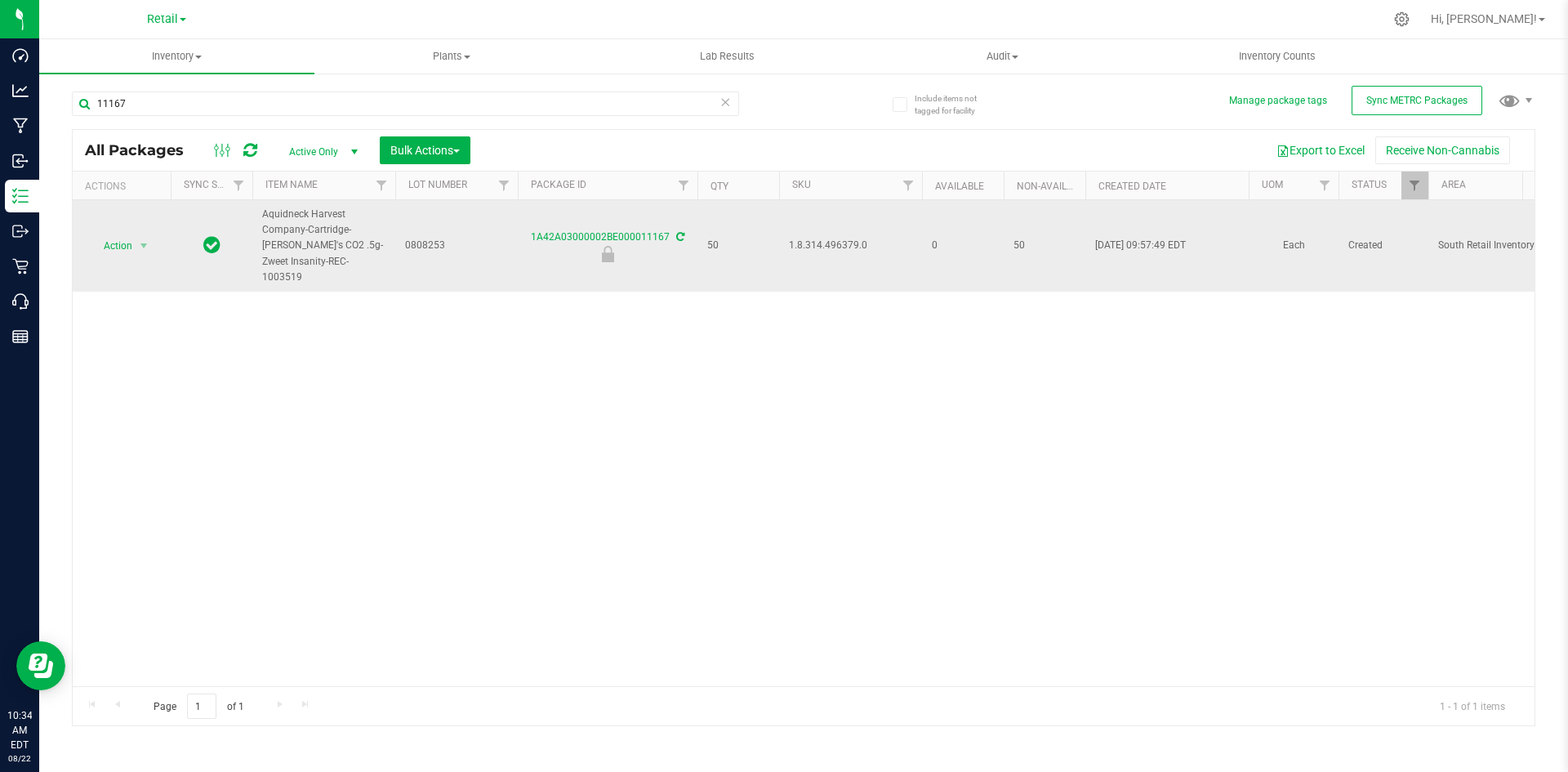
click at [163, 240] on td "Action Action Edit attributes Global inventory Locate package Package audit log…" at bounding box center [121, 246] width 98 height 91
click at [150, 241] on span "select" at bounding box center [144, 246] width 13 height 13
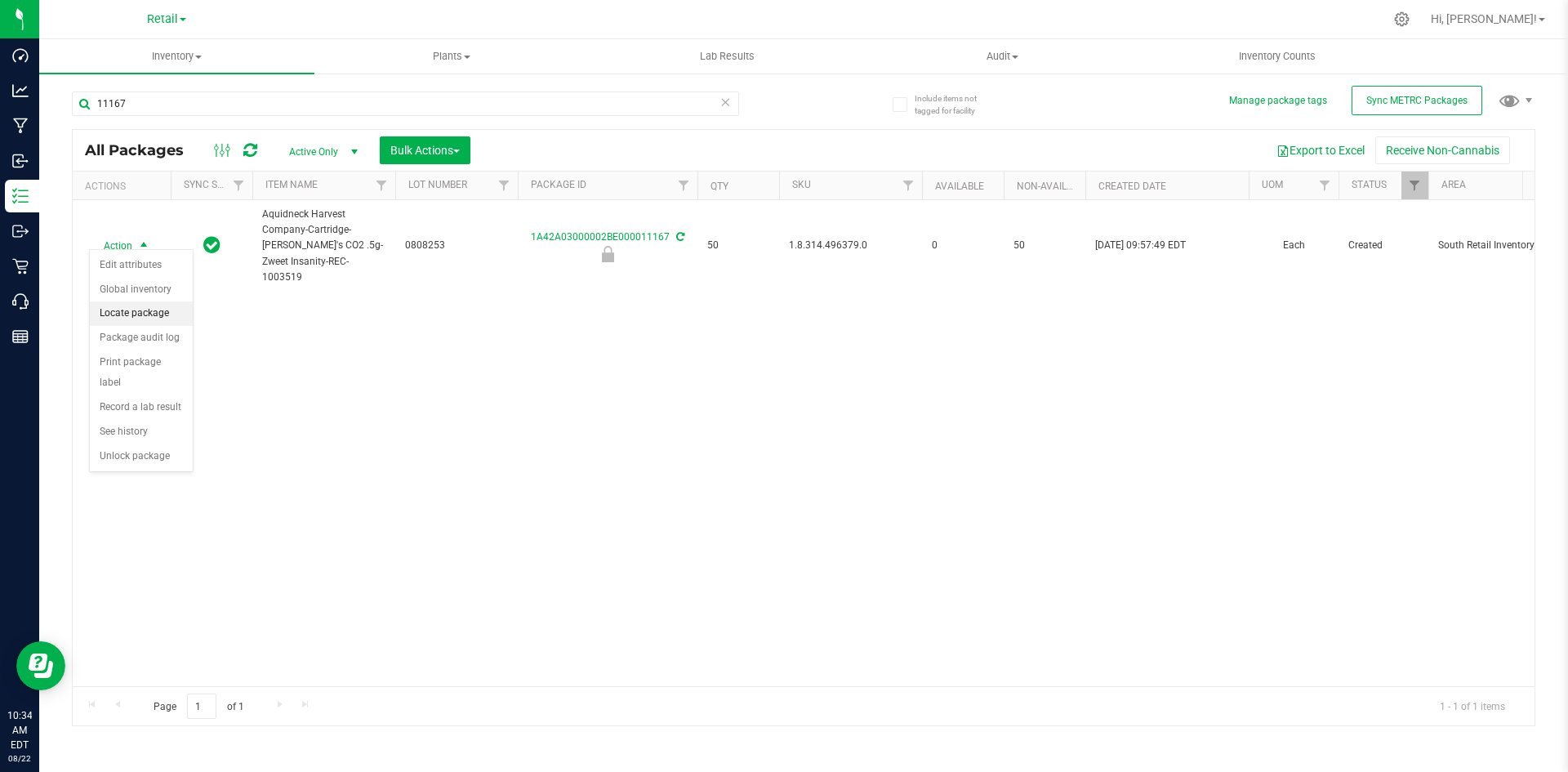
click at [152, 319] on li "Locate package" at bounding box center [140, 314] width 103 height 25
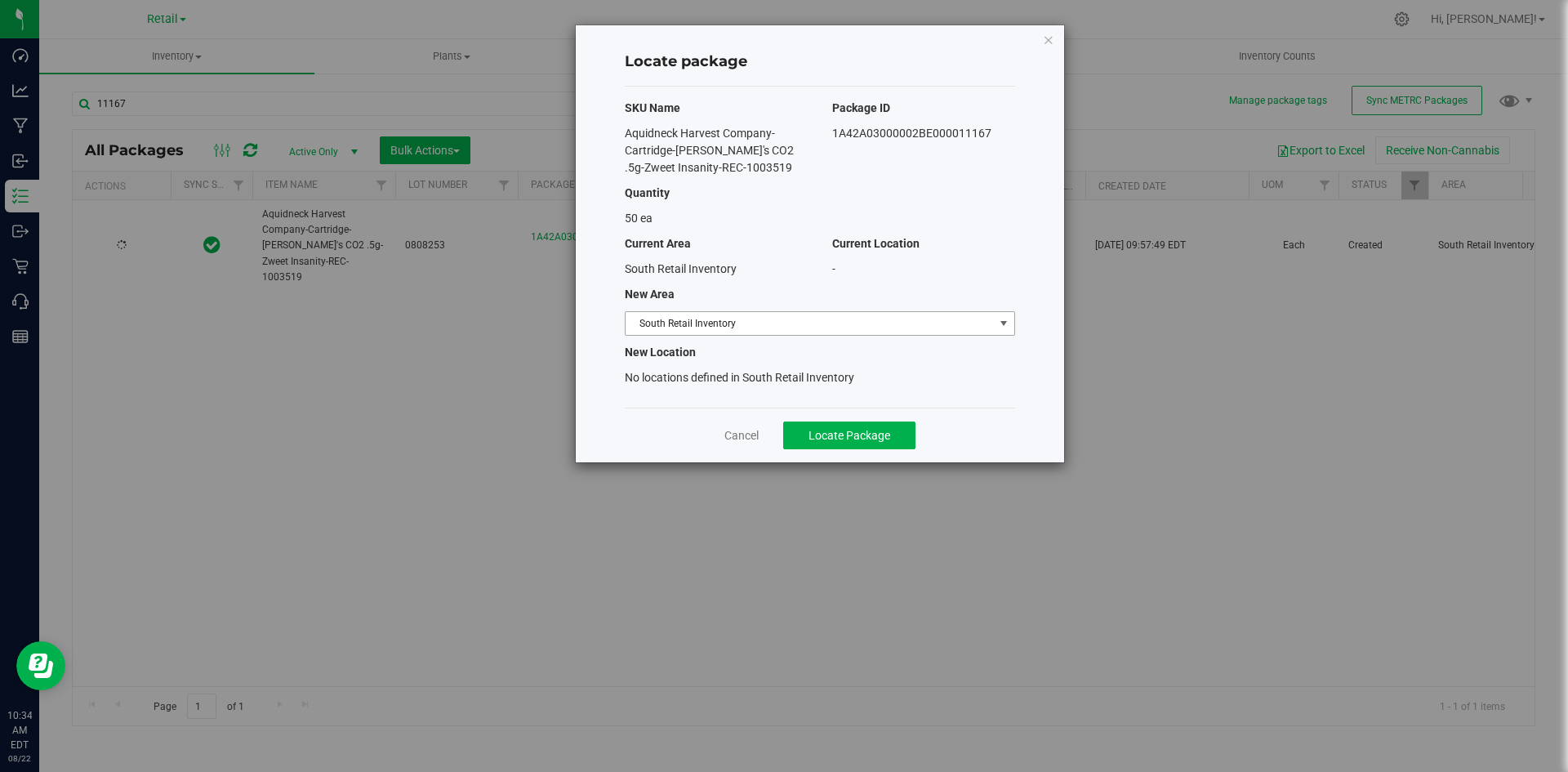
click at [640, 312] on span "South Retail Inventory" at bounding box center [819, 324] width 390 height 25
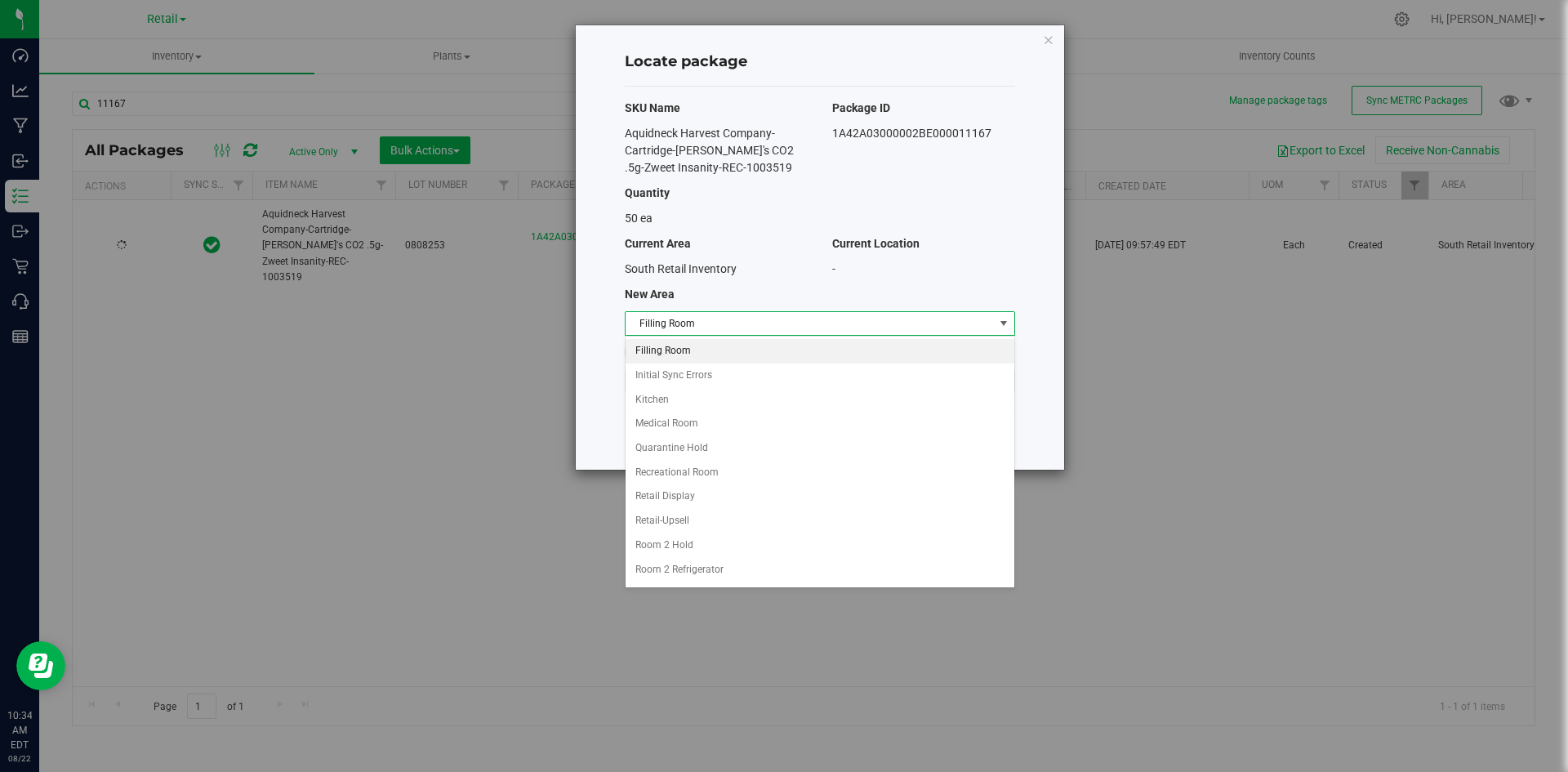
click at [647, 353] on li "Filling Room" at bounding box center [819, 352] width 388 height 25
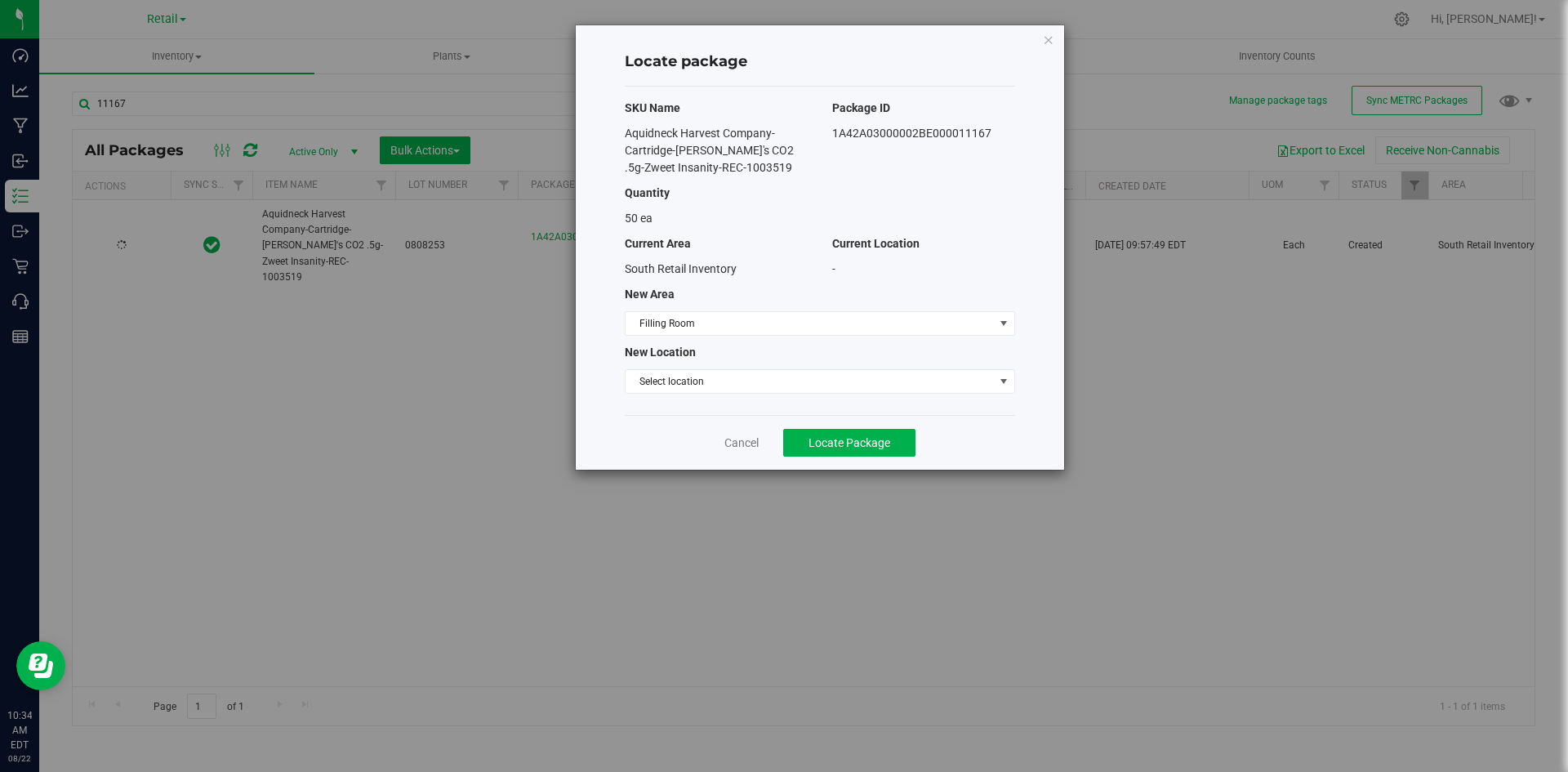
click at [651, 367] on div "SKU Name Package ID Aquidneck Harvest Company-Cartridge-Sammy G's CO2 .5g-Zweet…" at bounding box center [819, 250] width 390 height 329
click at [653, 377] on span "Select location" at bounding box center [809, 382] width 369 height 23
click at [659, 408] on li "Filling room" at bounding box center [819, 409] width 388 height 25
click at [843, 449] on button "Locate Package" at bounding box center [849, 443] width 132 height 28
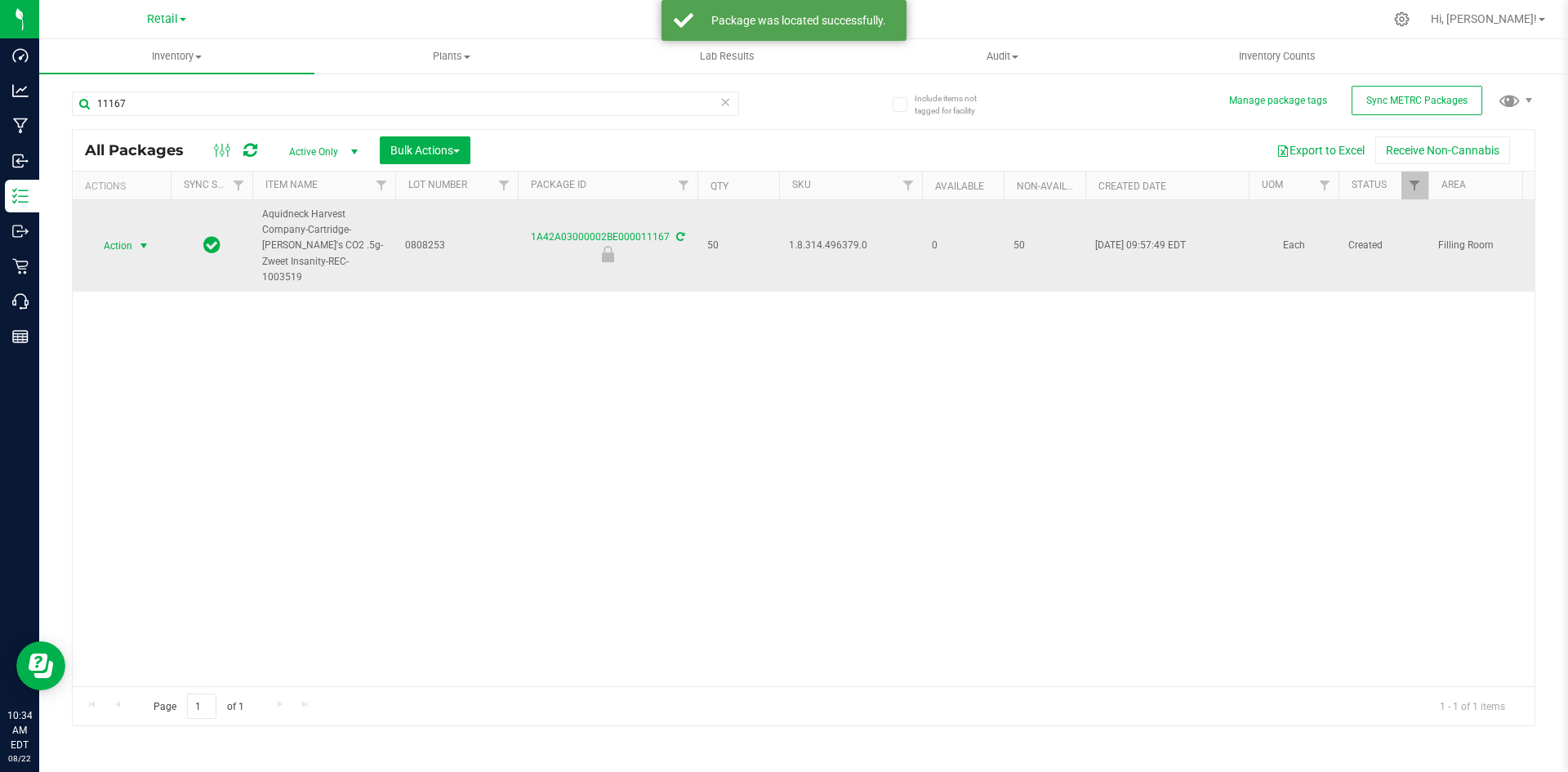
click at [131, 237] on span "Action" at bounding box center [111, 246] width 44 height 23
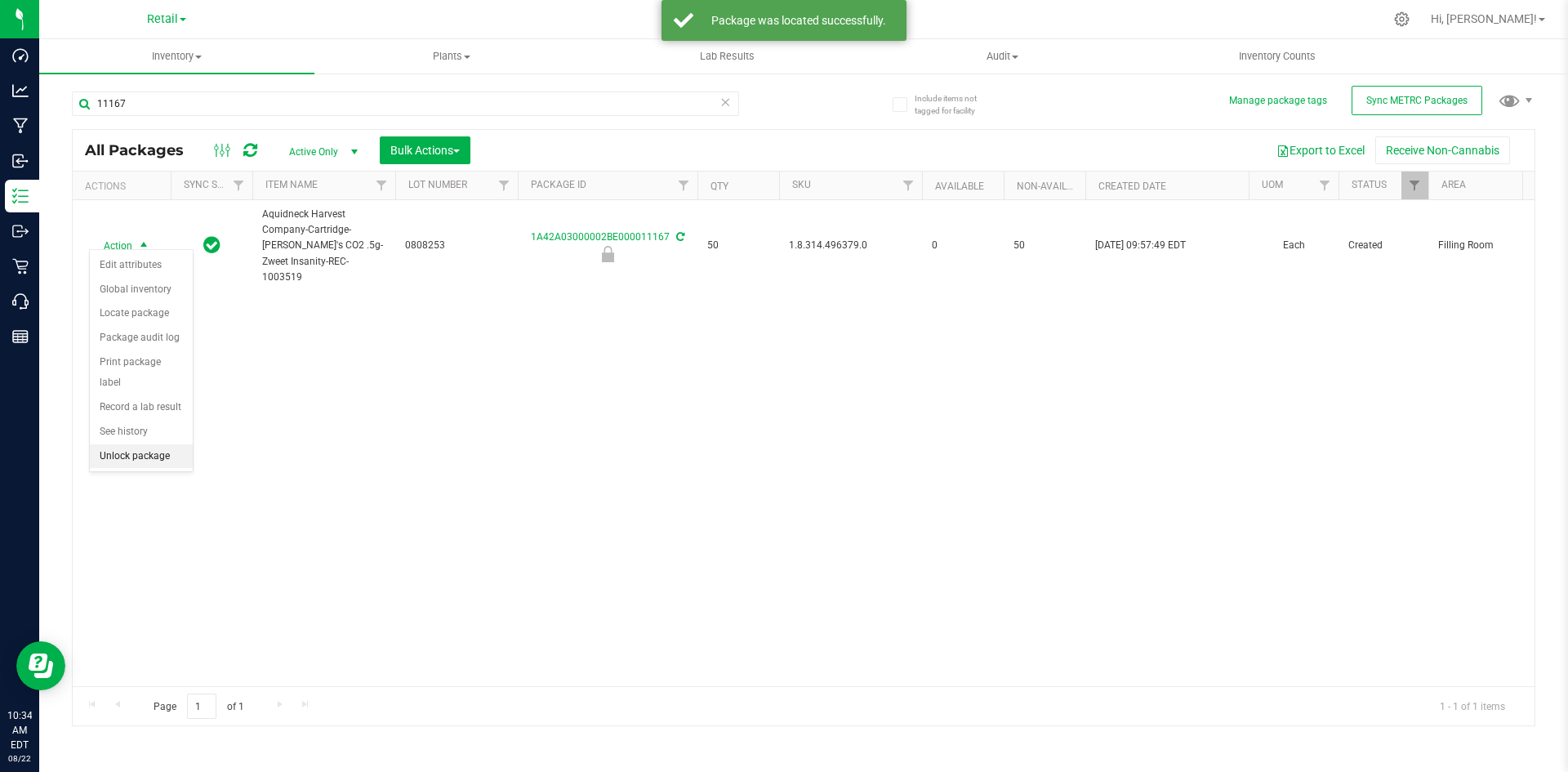
click at [128, 444] on li "Unlock package" at bounding box center [140, 457] width 103 height 25
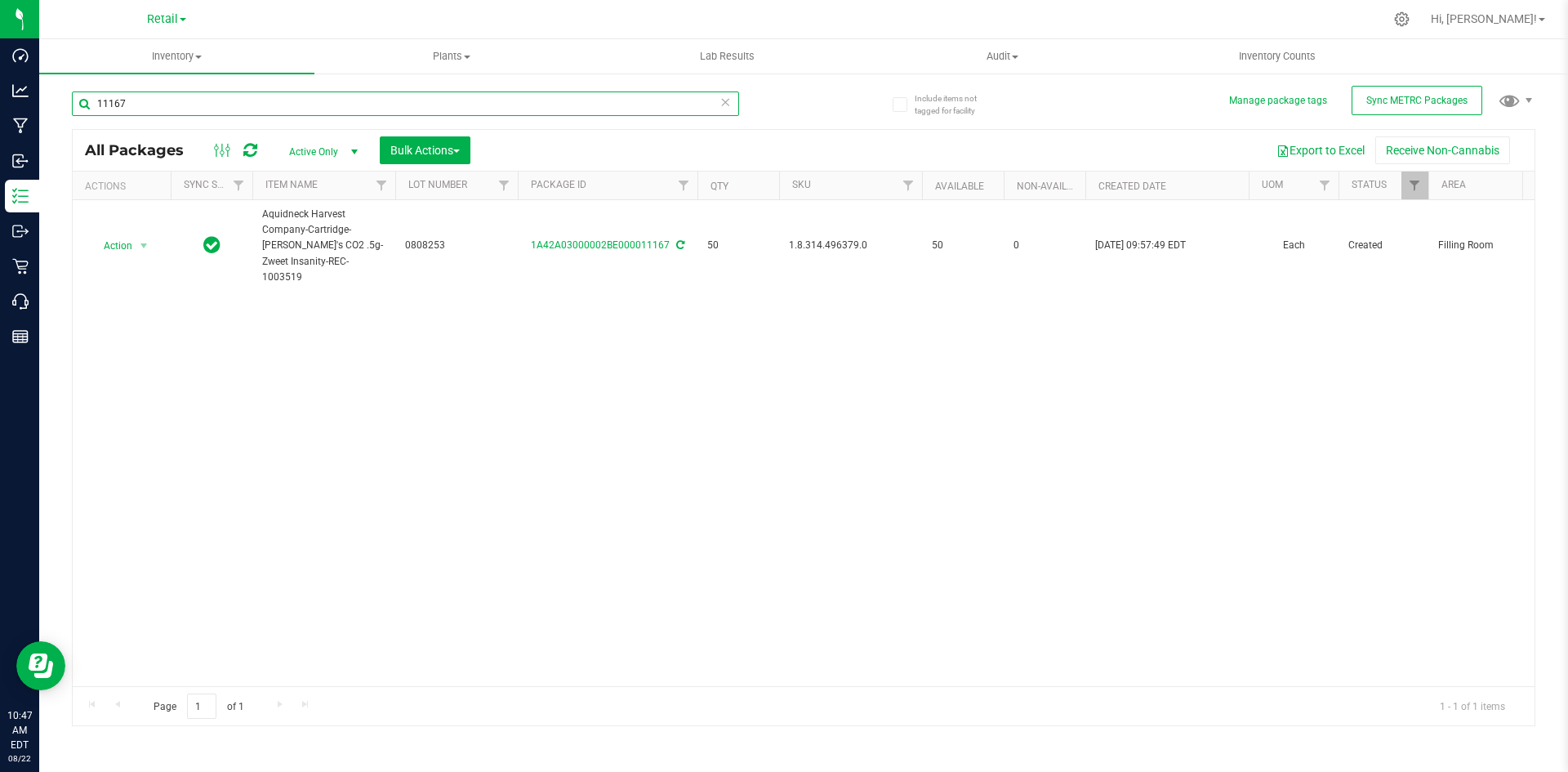
click at [273, 106] on input "11167" at bounding box center [406, 103] width 667 height 25
type input "1766"
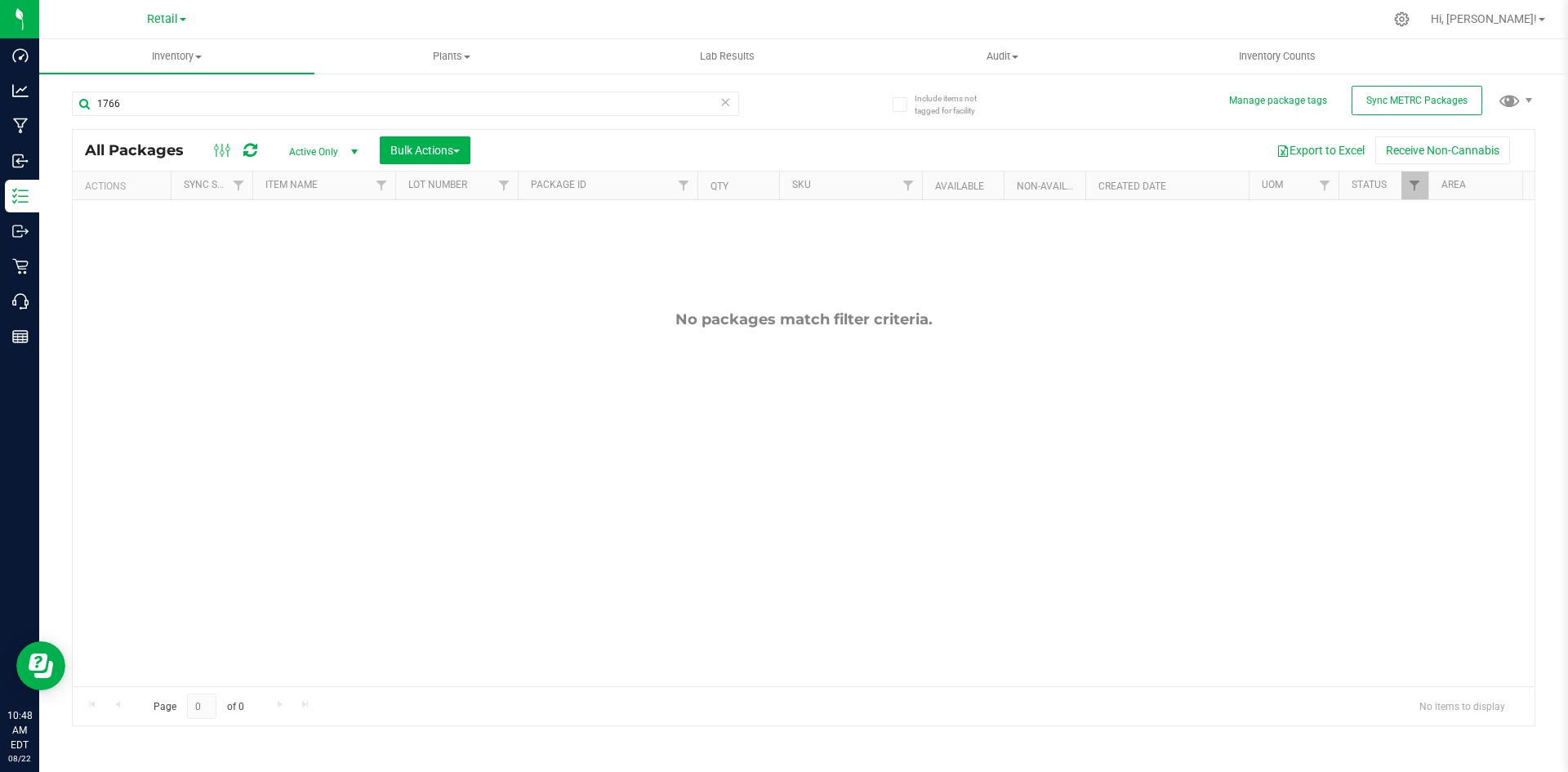
click at [729, 104] on icon at bounding box center [725, 101] width 11 height 20
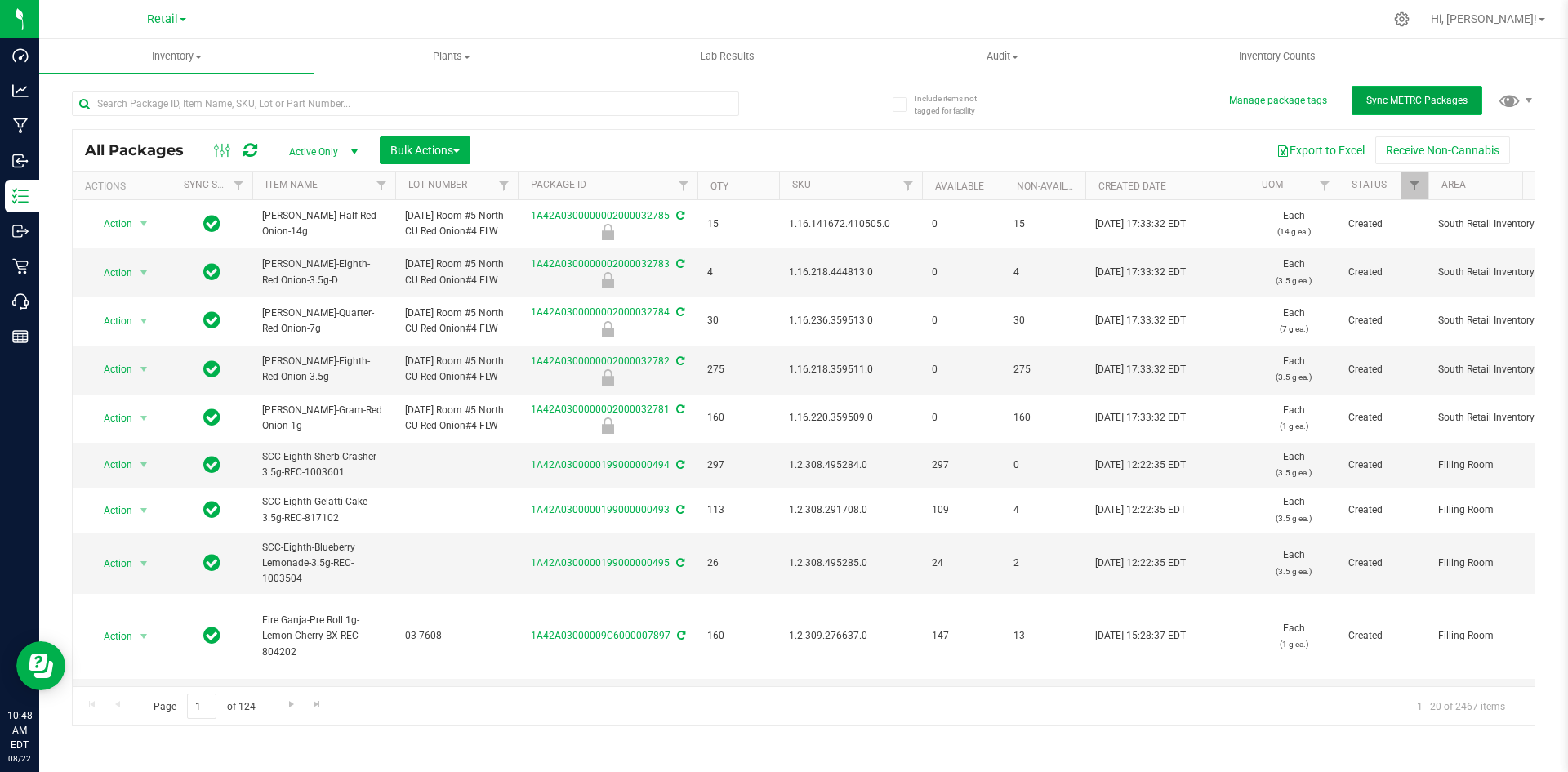
click at [1408, 104] on span "Sync METRC Packages" at bounding box center [1416, 100] width 101 height 11
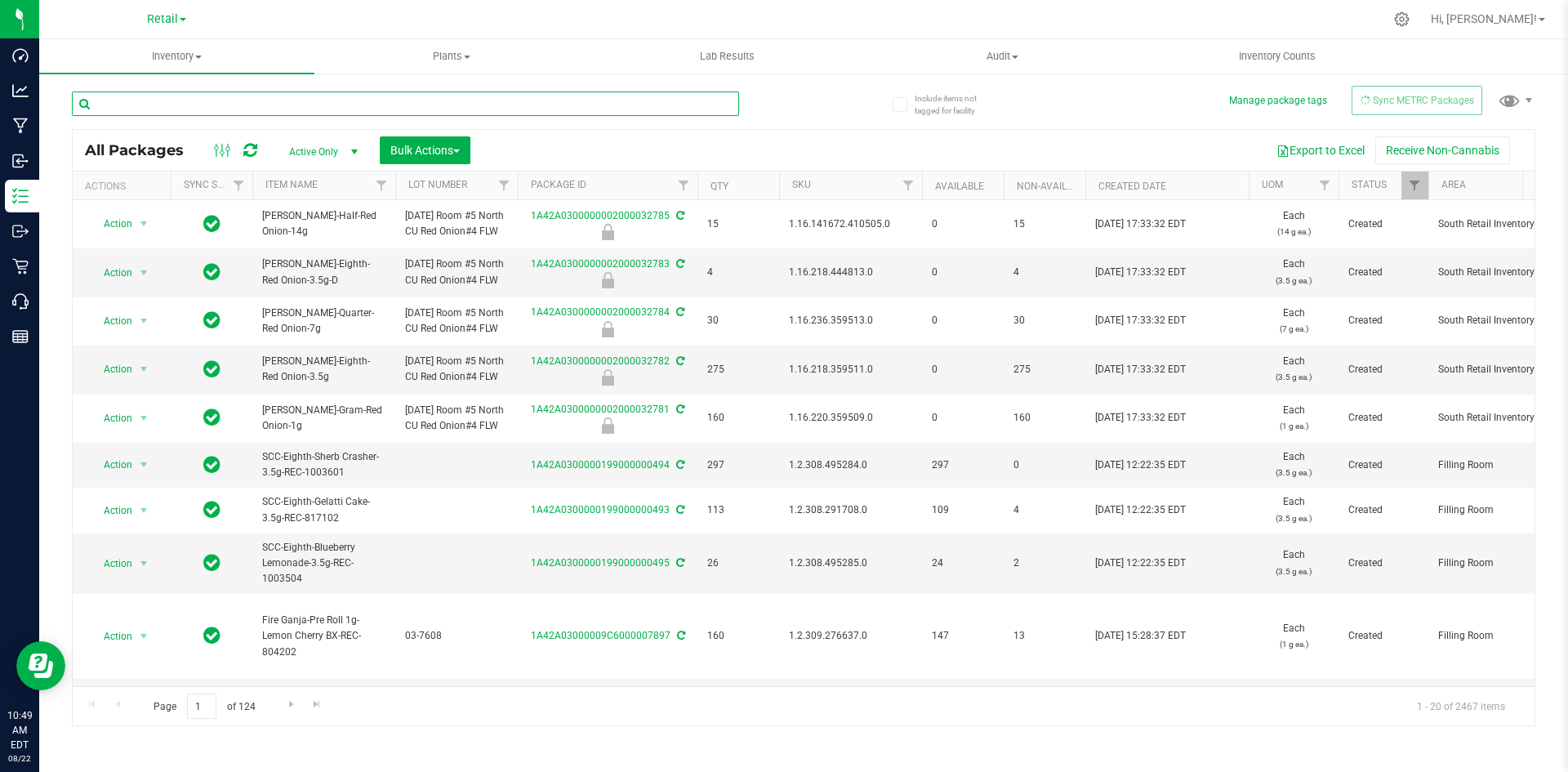
click at [389, 93] on input "text" at bounding box center [406, 103] width 667 height 25
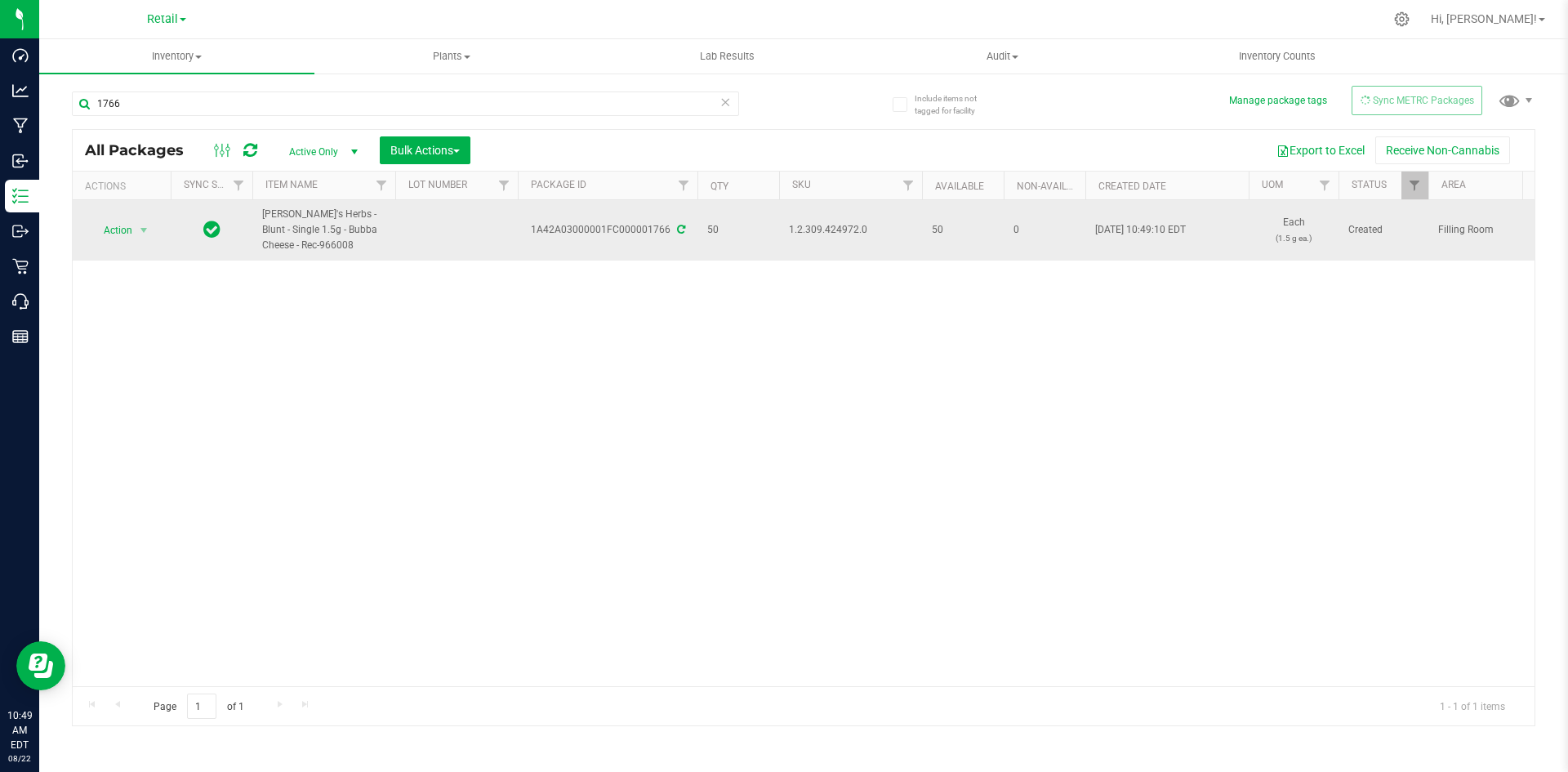
click at [815, 231] on span "1.2.309.424972.0" at bounding box center [850, 230] width 123 height 16
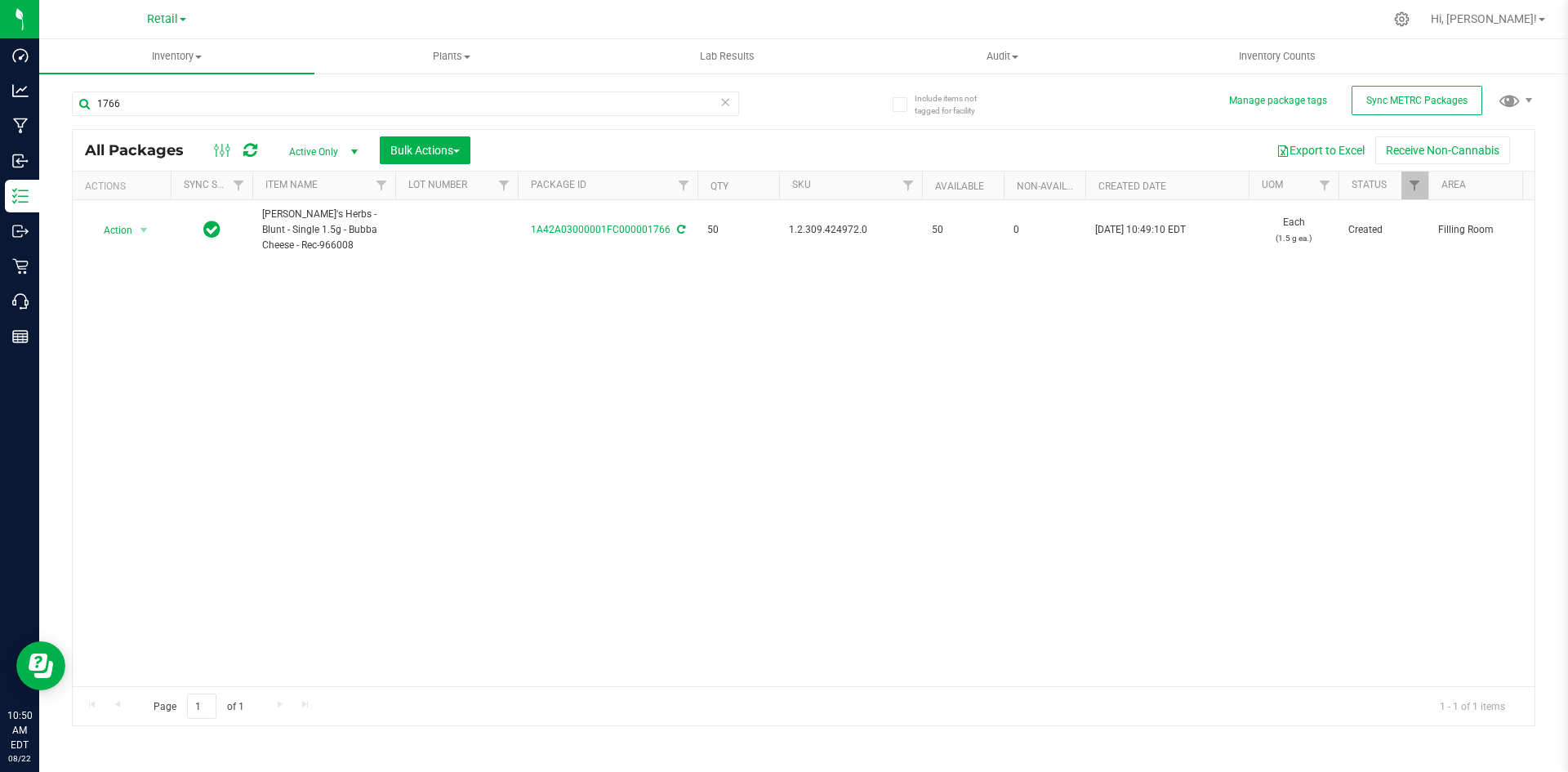
click at [327, 79] on div "1766" at bounding box center [438, 103] width 731 height 53
click at [323, 90] on div "1766" at bounding box center [438, 103] width 731 height 53
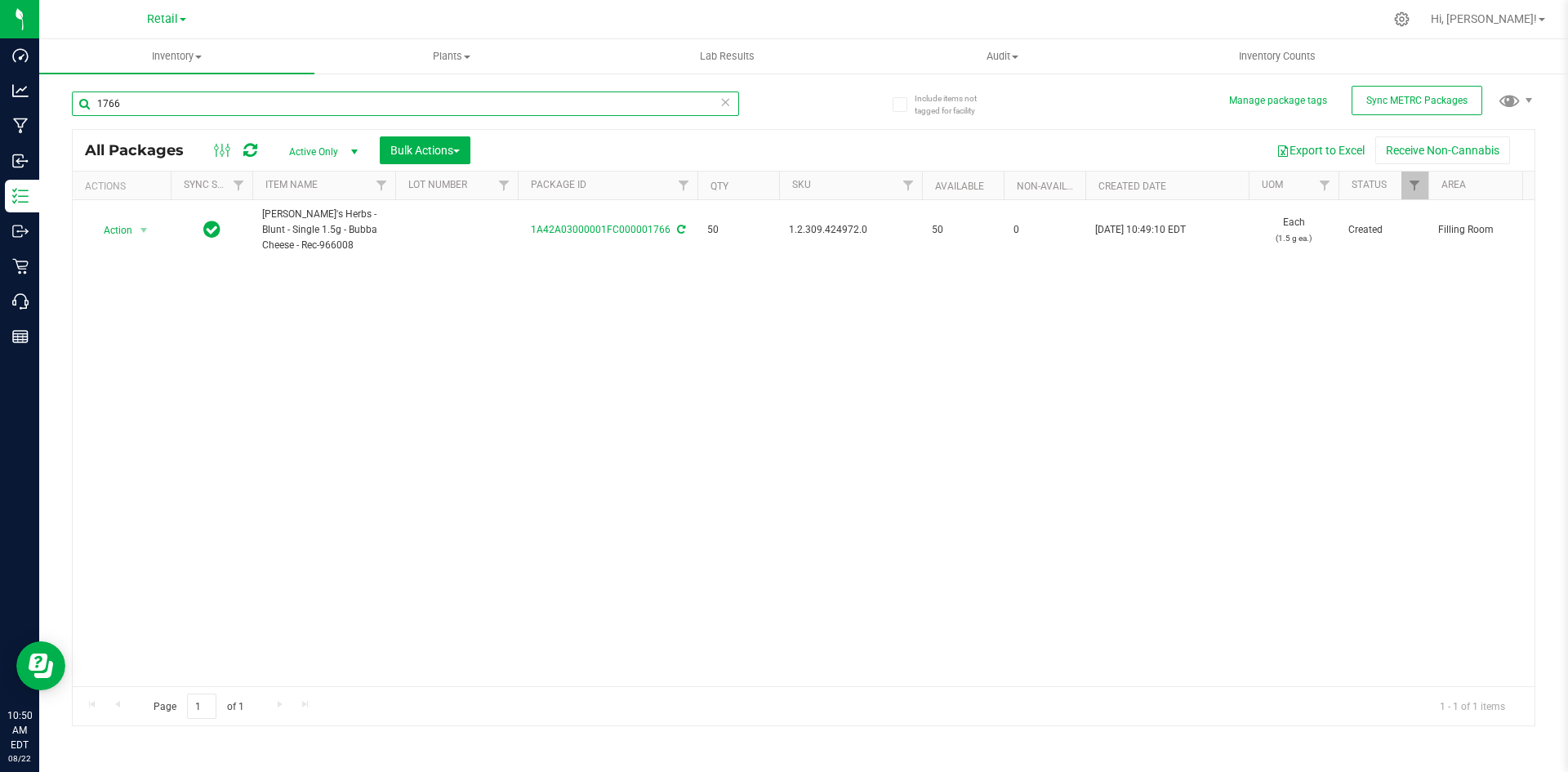
click at [316, 99] on input "1766" at bounding box center [406, 103] width 667 height 25
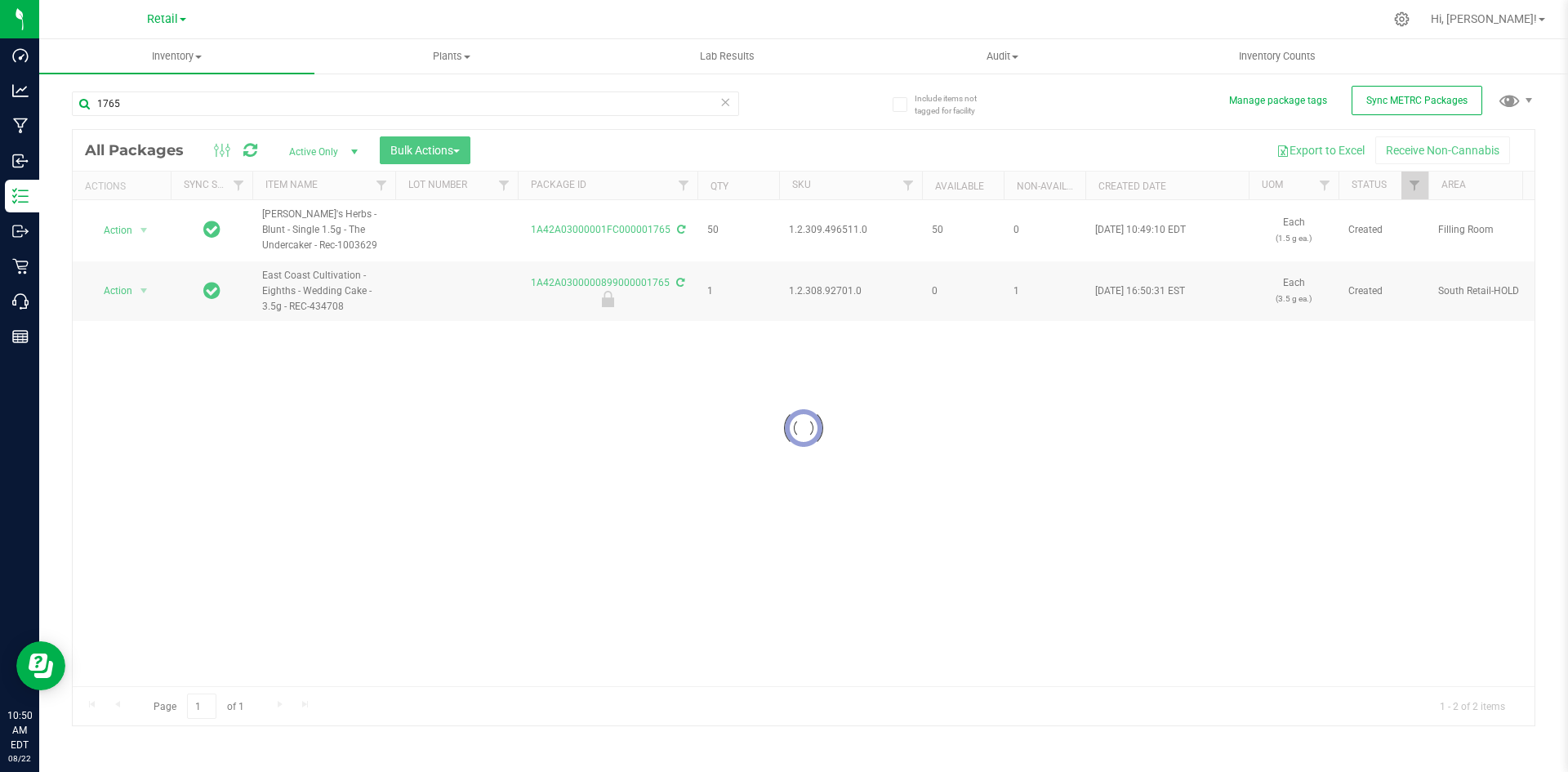
click at [832, 230] on div at bounding box center [804, 427] width 1462 height 595
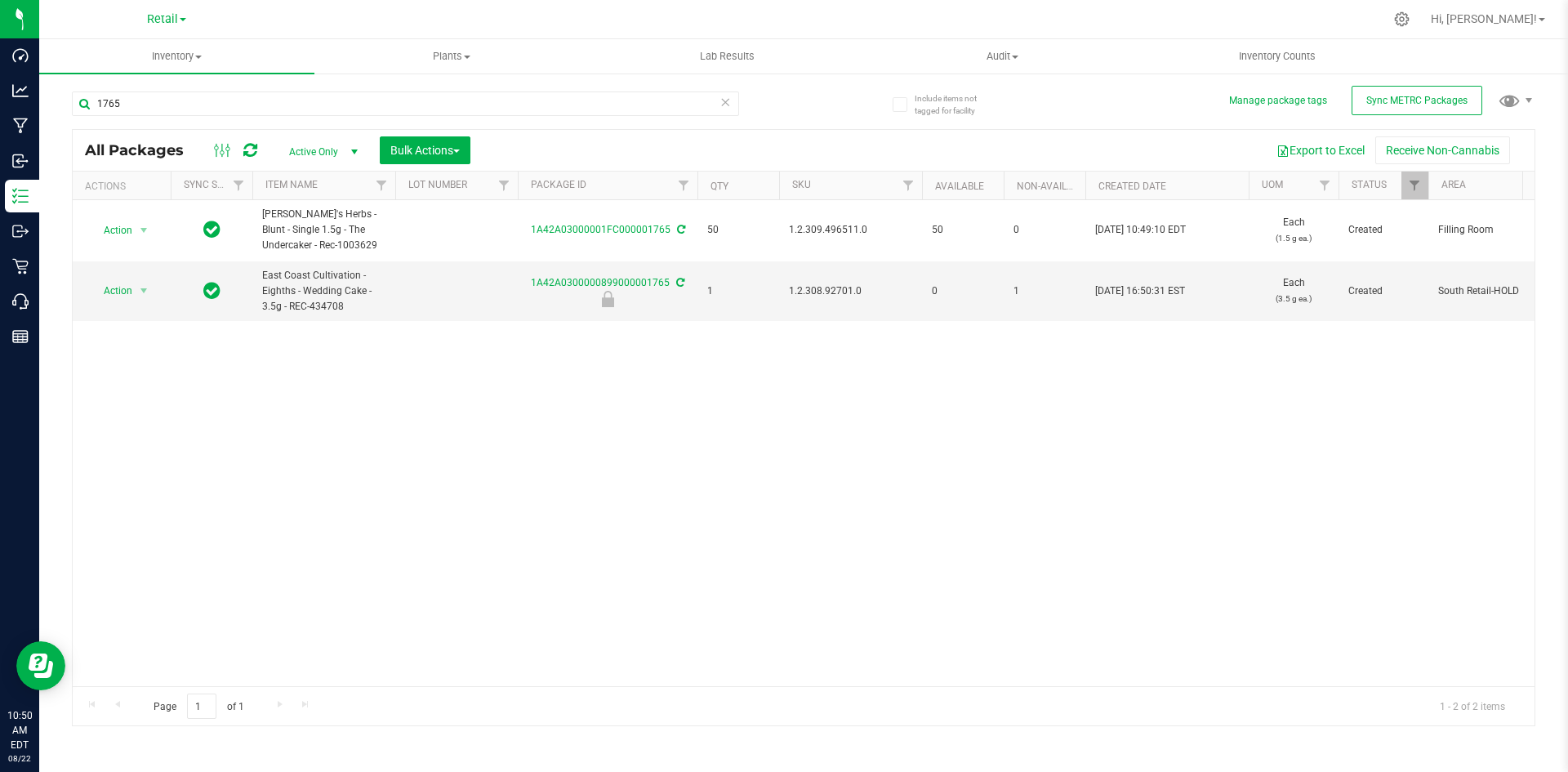
click at [832, 230] on span "1.2.309.496511.0" at bounding box center [850, 230] width 123 height 16
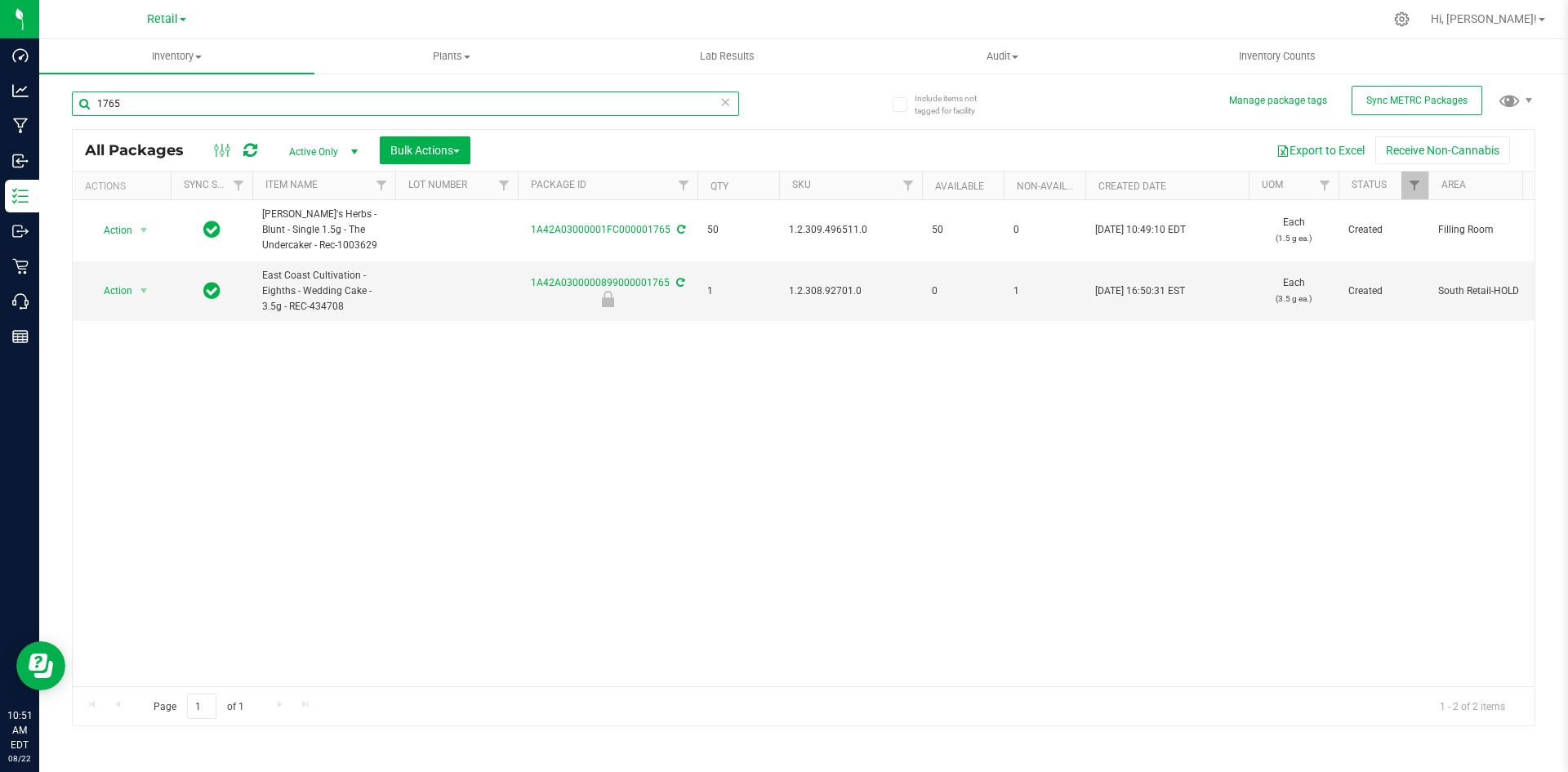
click at [226, 108] on input "1765" at bounding box center [406, 103] width 667 height 25
click at [332, 103] on input "1765" at bounding box center [406, 103] width 667 height 25
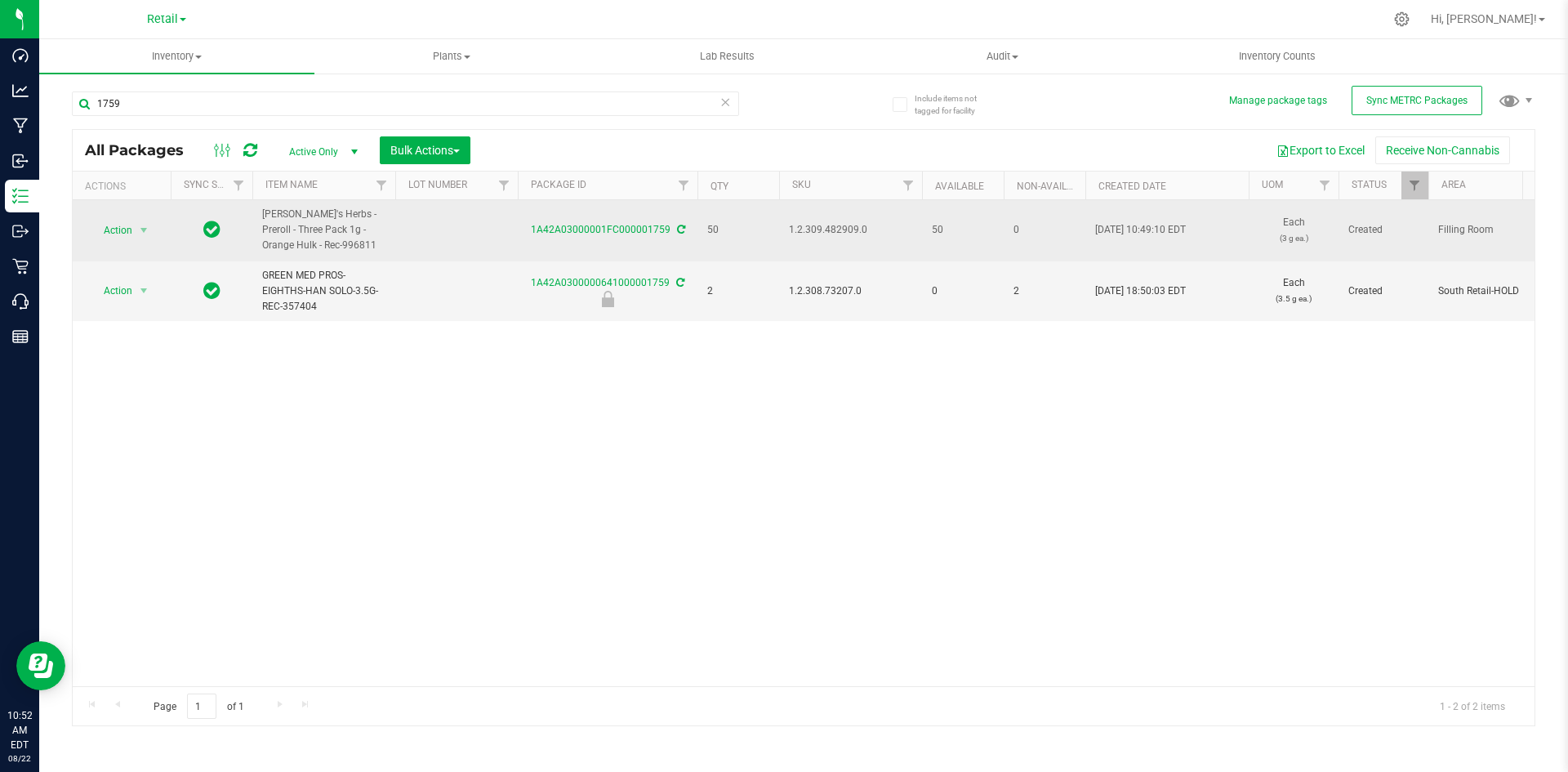
click at [800, 228] on span "1.2.309.482909.0" at bounding box center [850, 230] width 123 height 16
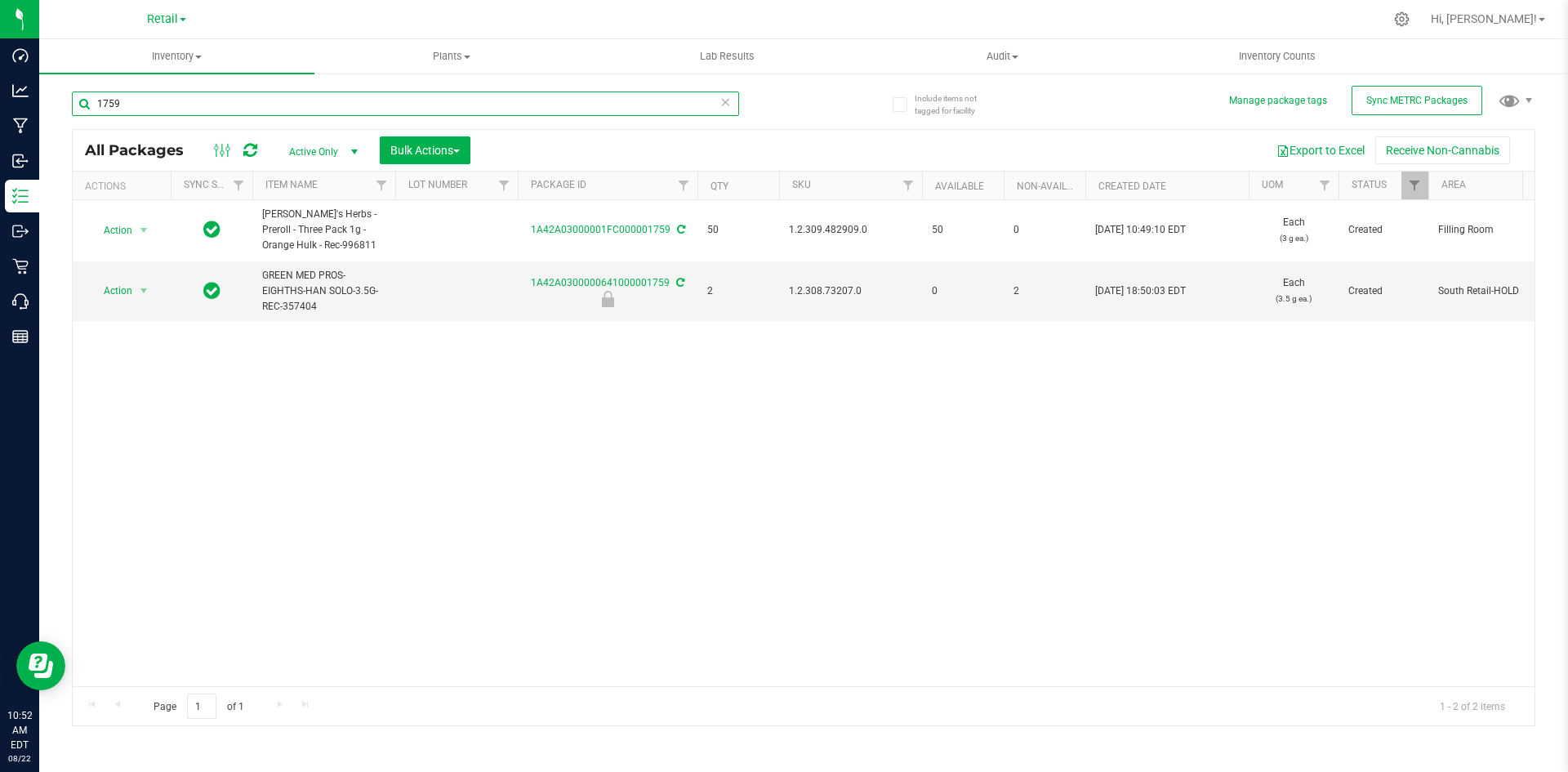
click at [339, 97] on input "1759" at bounding box center [406, 103] width 667 height 25
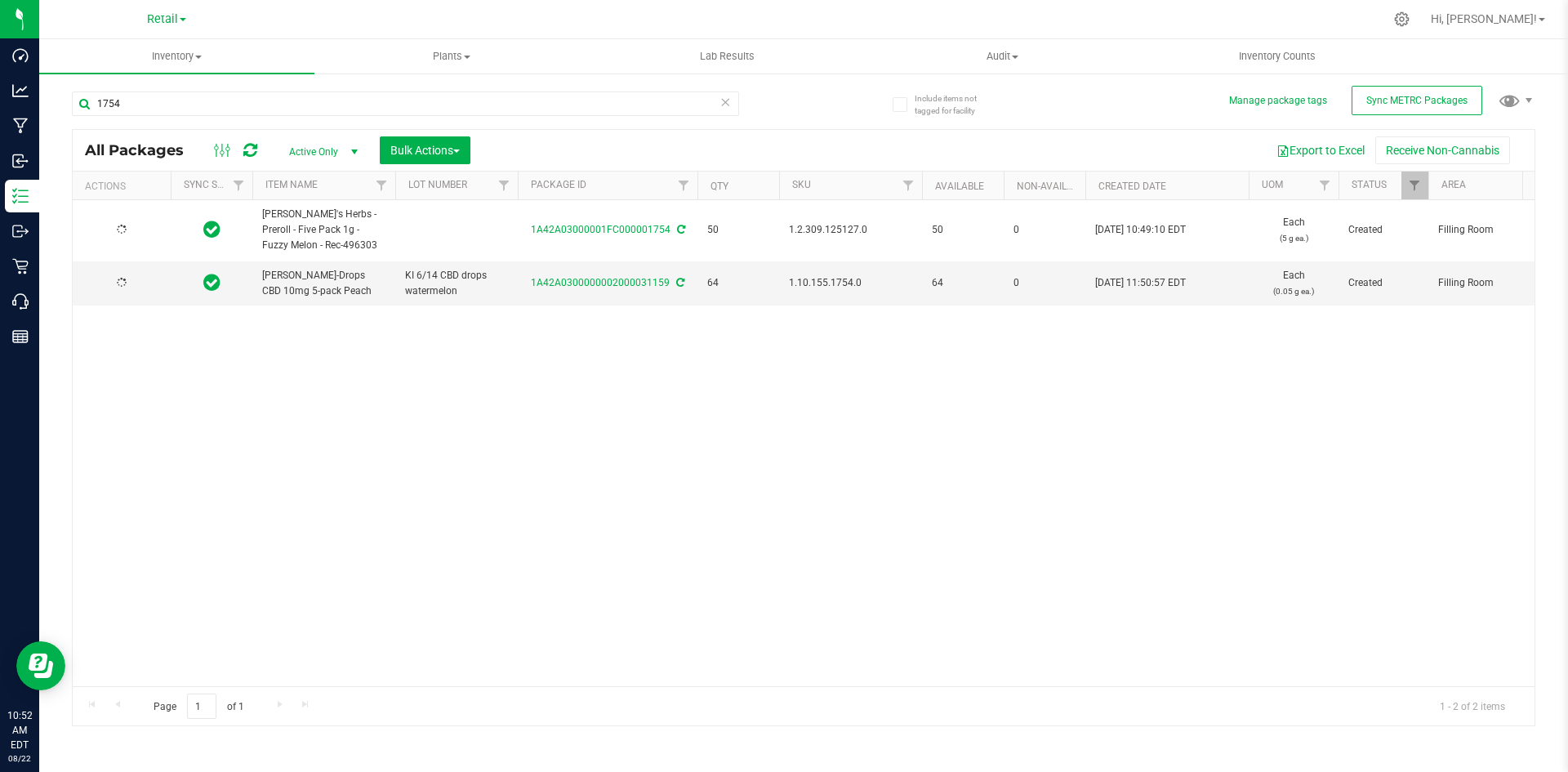
click at [801, 231] on span "1.2.309.125127.0" at bounding box center [850, 230] width 123 height 16
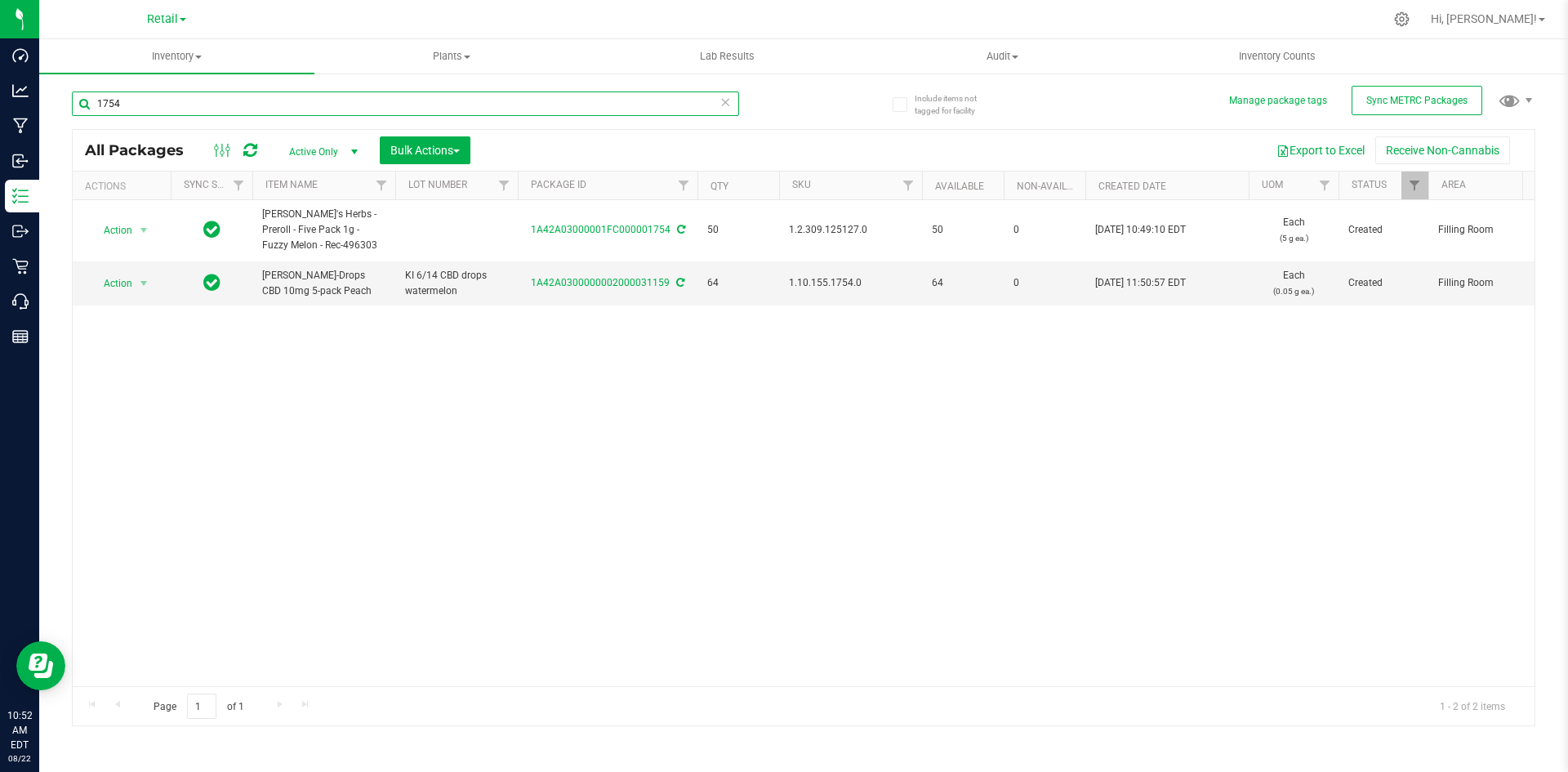
click at [287, 108] on input "1754" at bounding box center [406, 103] width 667 height 25
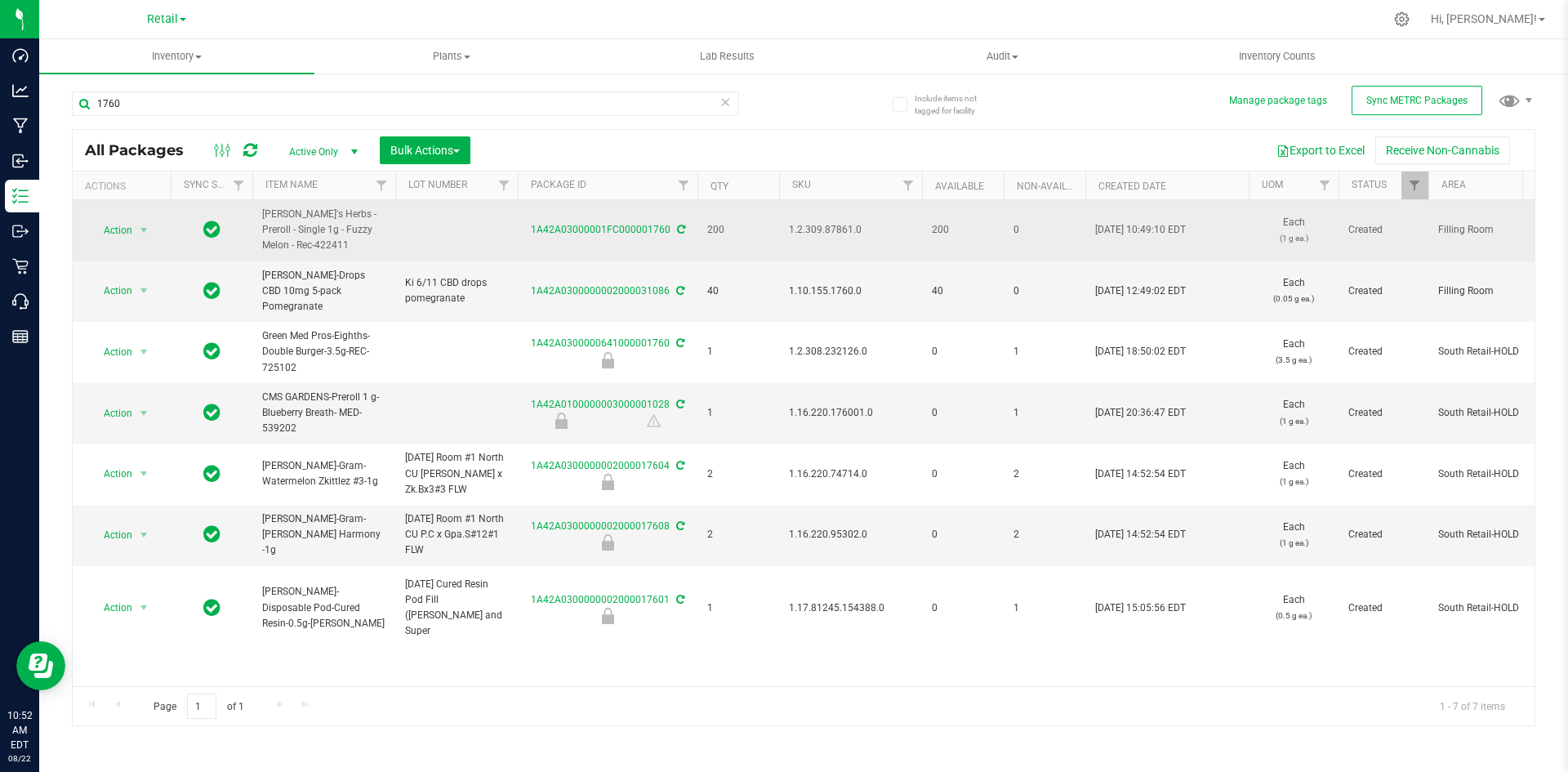
click at [792, 233] on span "1.2.309.87861.0" at bounding box center [850, 230] width 123 height 16
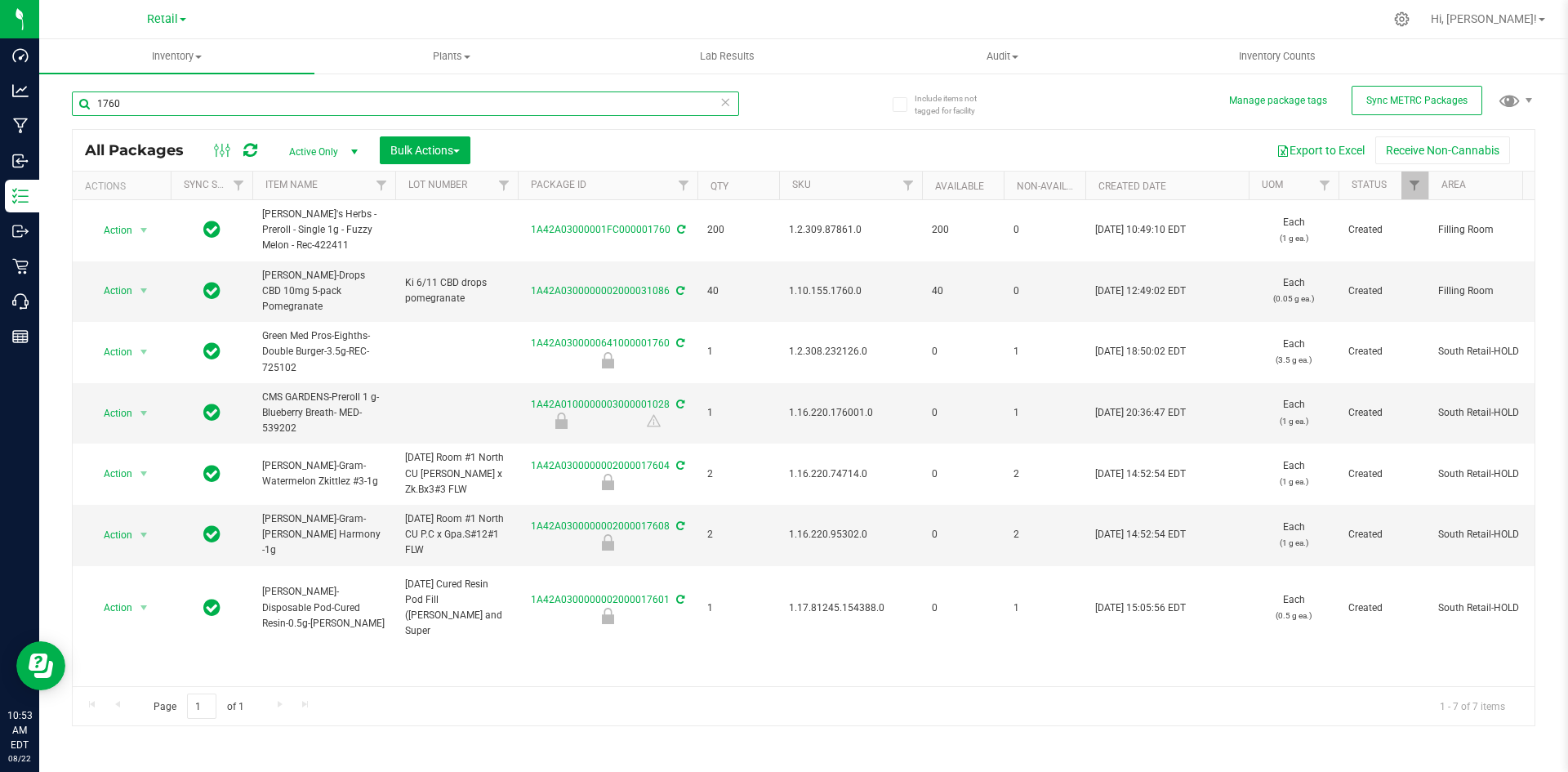
click at [254, 108] on input "1760" at bounding box center [406, 103] width 667 height 25
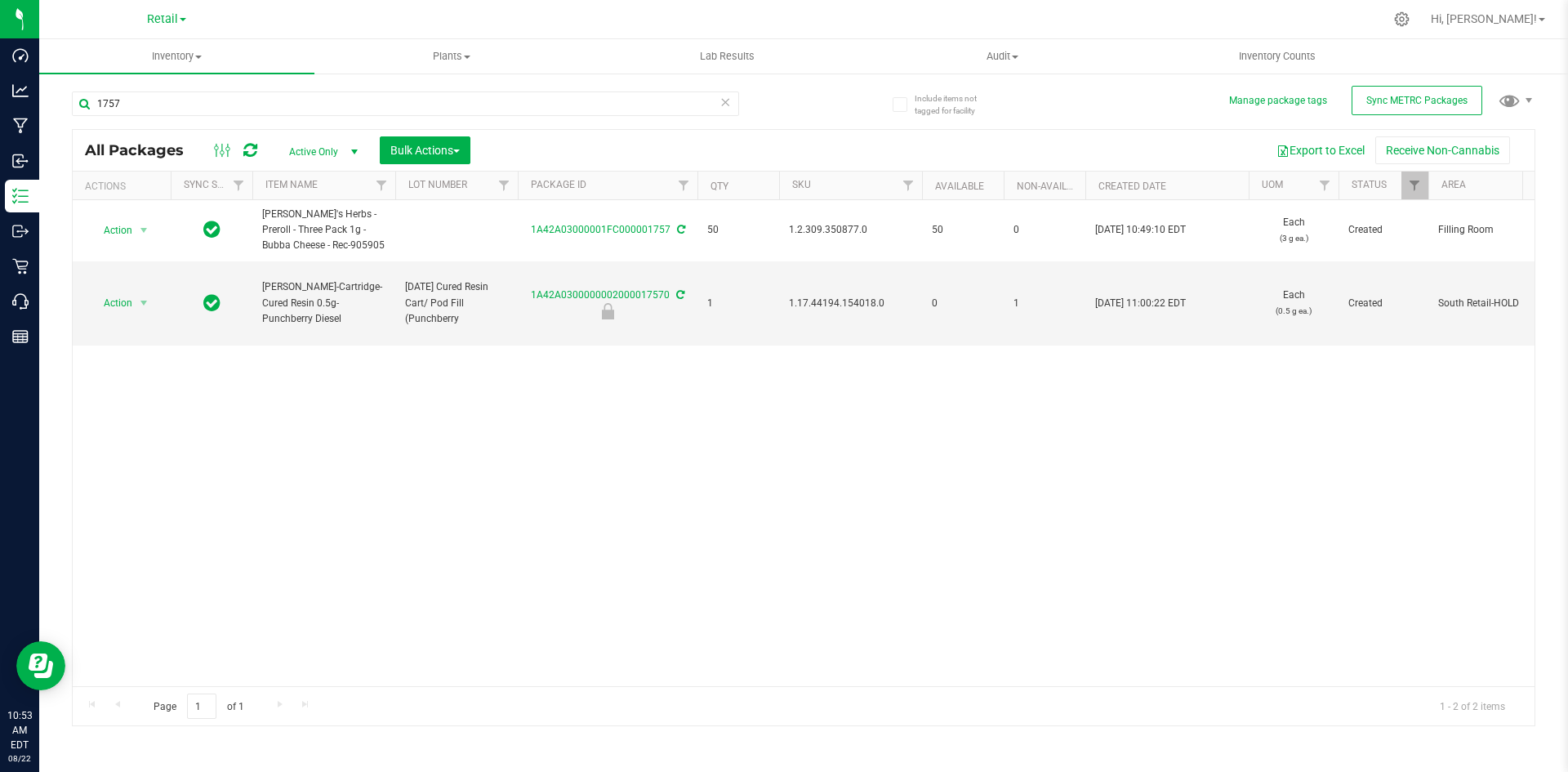
click at [823, 225] on span "1.2.309.350877.0" at bounding box center [850, 230] width 123 height 16
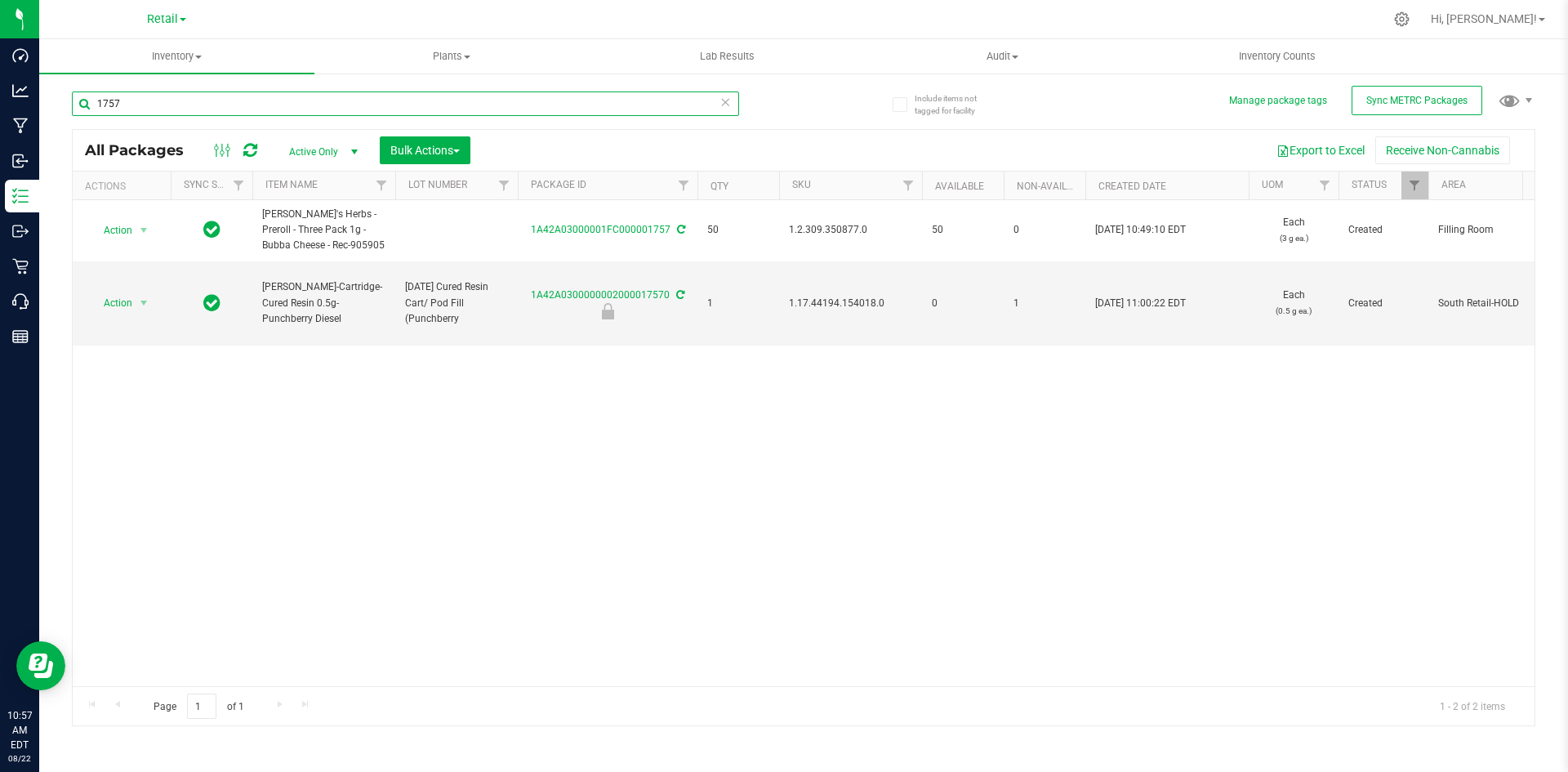
click at [444, 111] on input "1757" at bounding box center [406, 103] width 667 height 25
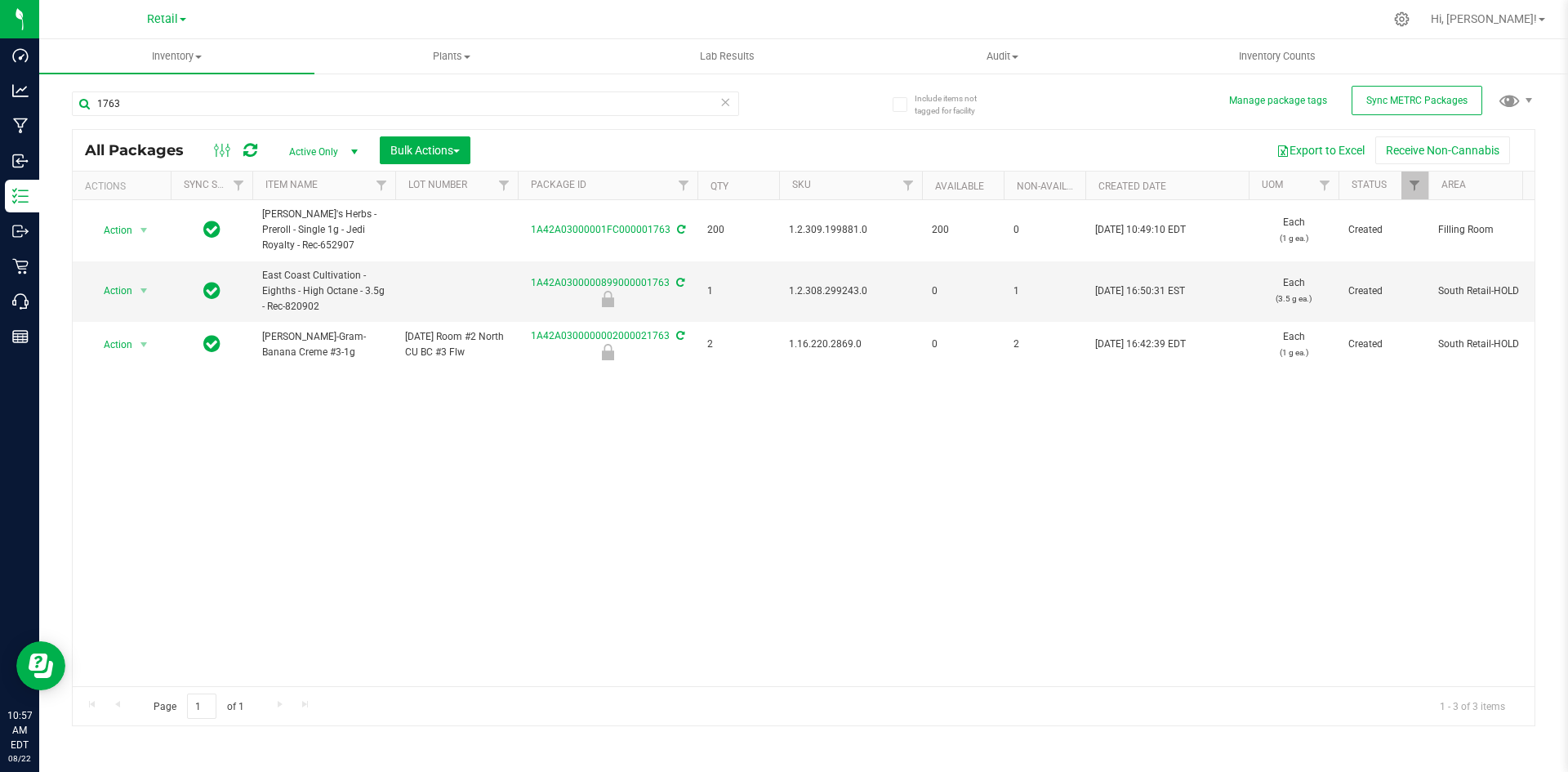
click at [801, 231] on span "1.2.309.199881.0" at bounding box center [850, 230] width 123 height 16
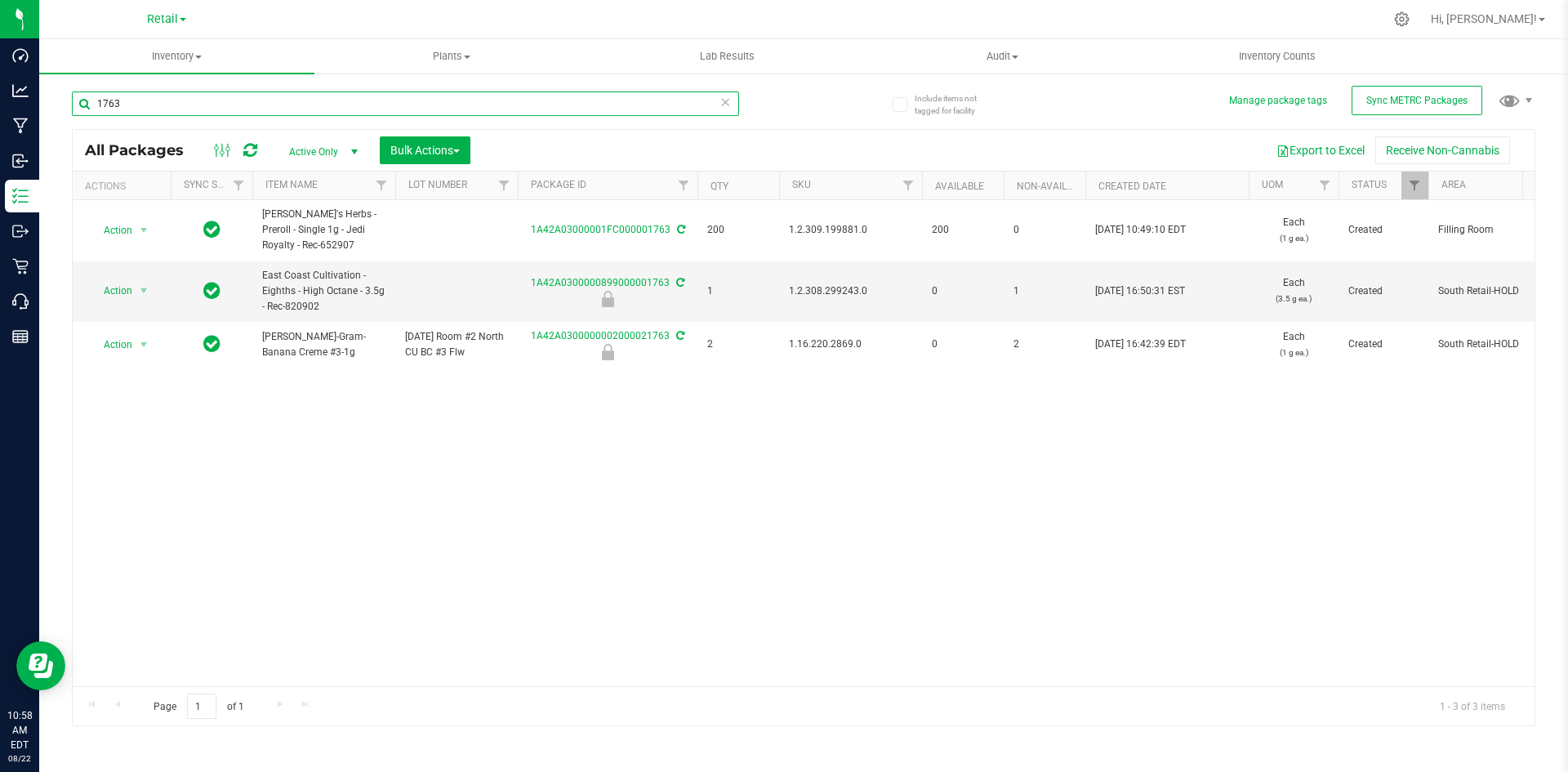
click at [256, 97] on input "1763" at bounding box center [406, 103] width 667 height 25
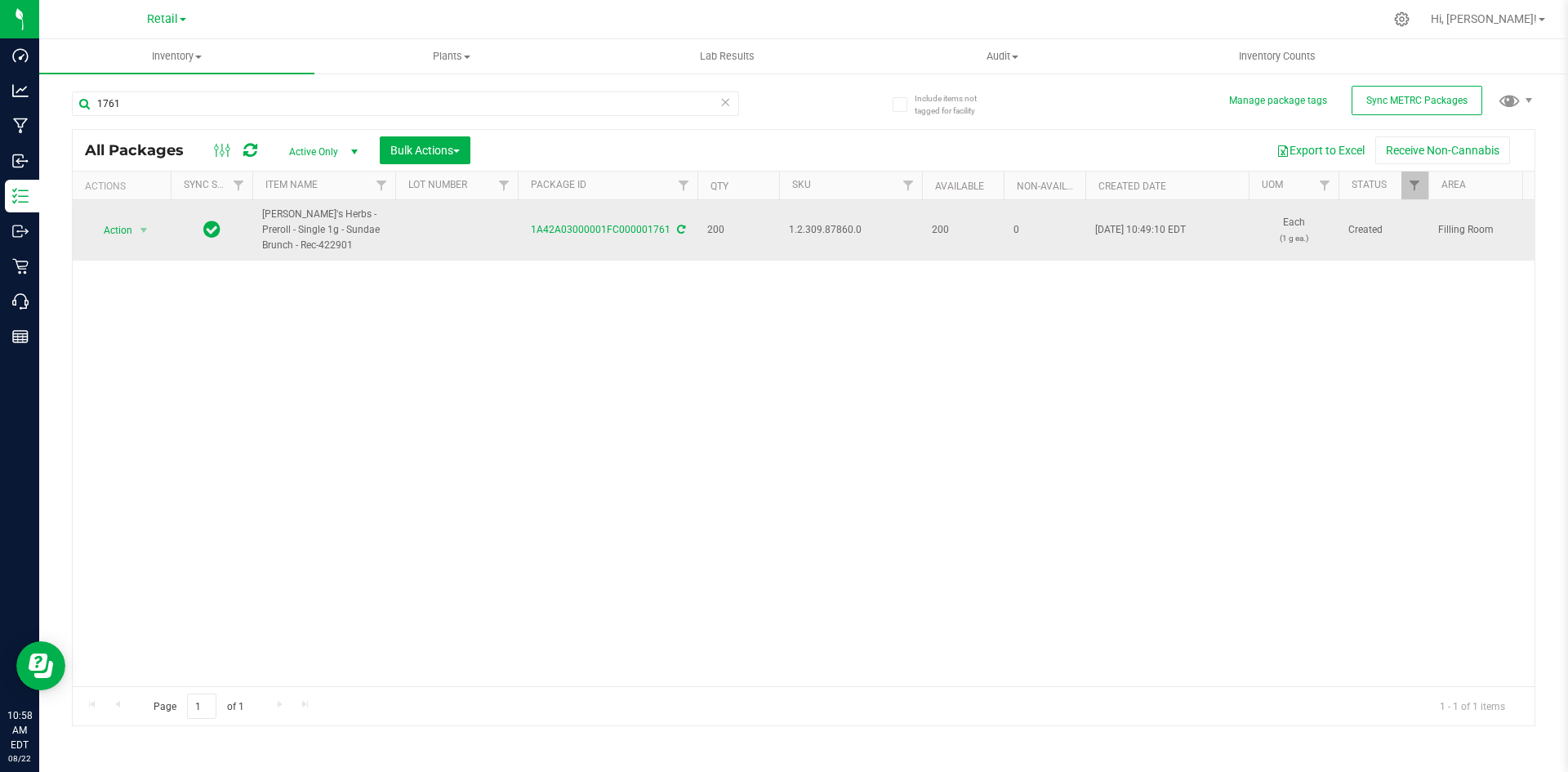
click at [800, 232] on span "1.2.309.87860.0" at bounding box center [850, 230] width 123 height 16
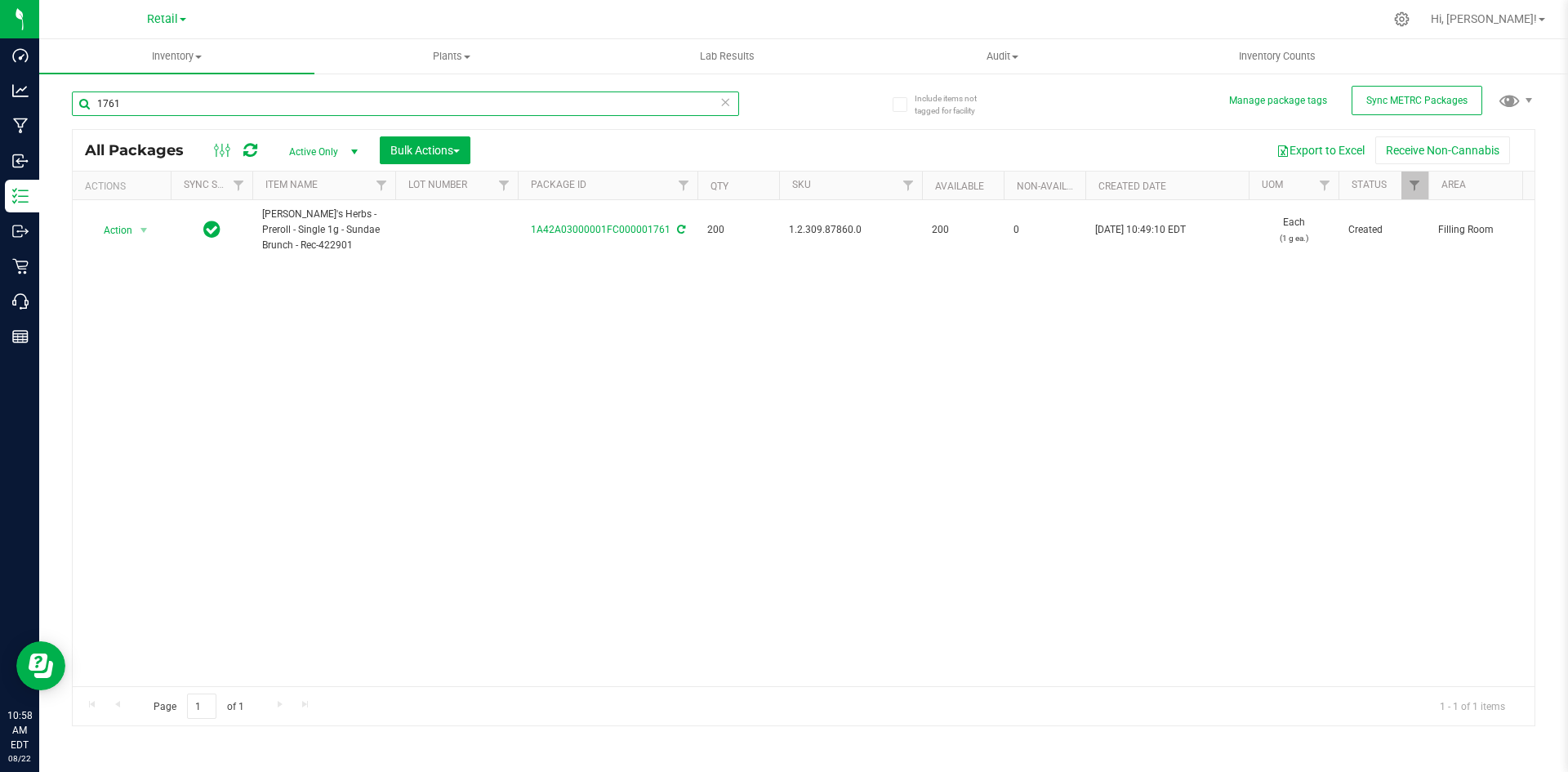
click at [368, 103] on input "1761" at bounding box center [406, 103] width 667 height 25
paste input ".2.309.87860.0"
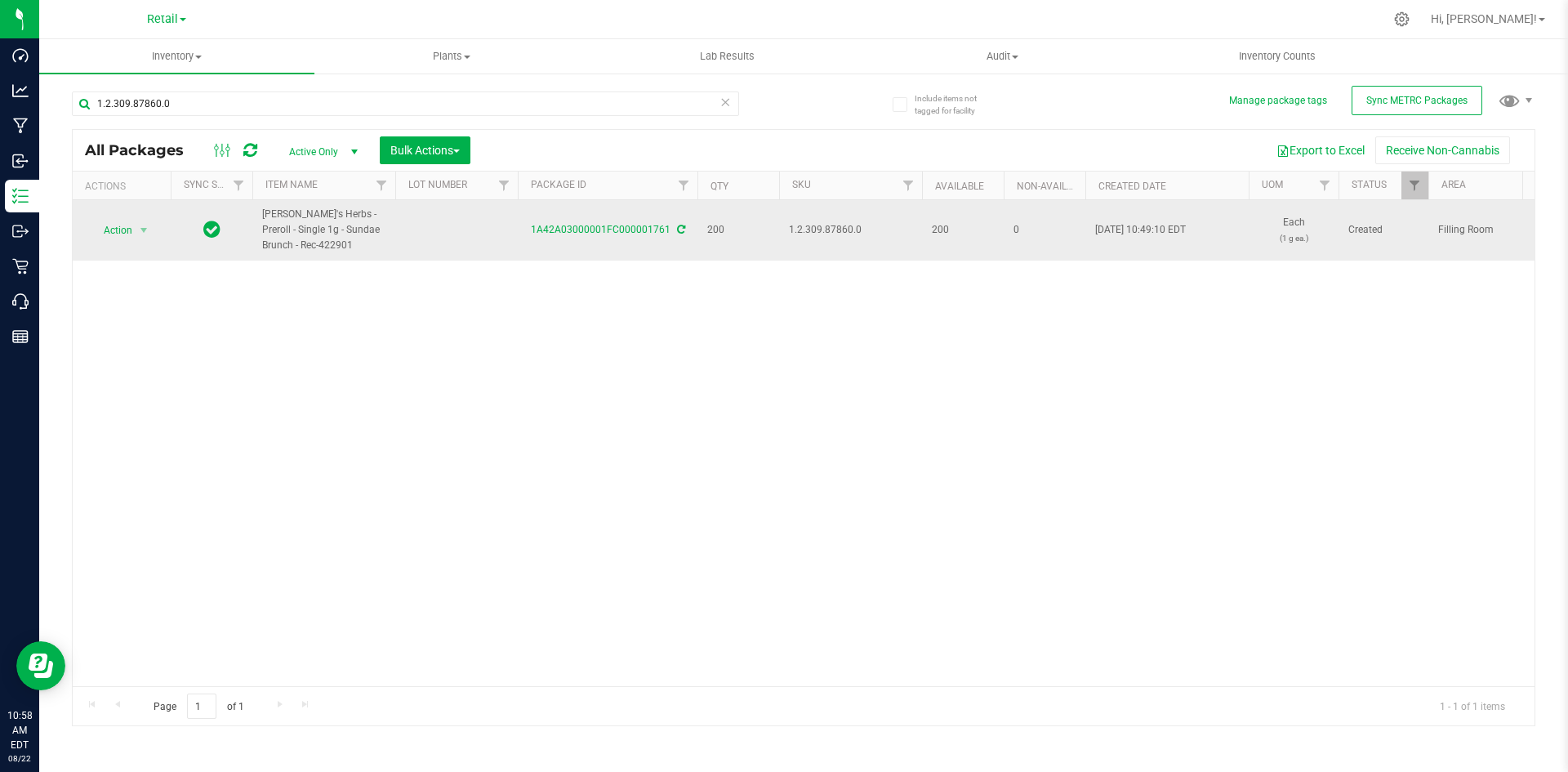
click at [798, 232] on span "1.2.309.87860.0" at bounding box center [850, 230] width 123 height 16
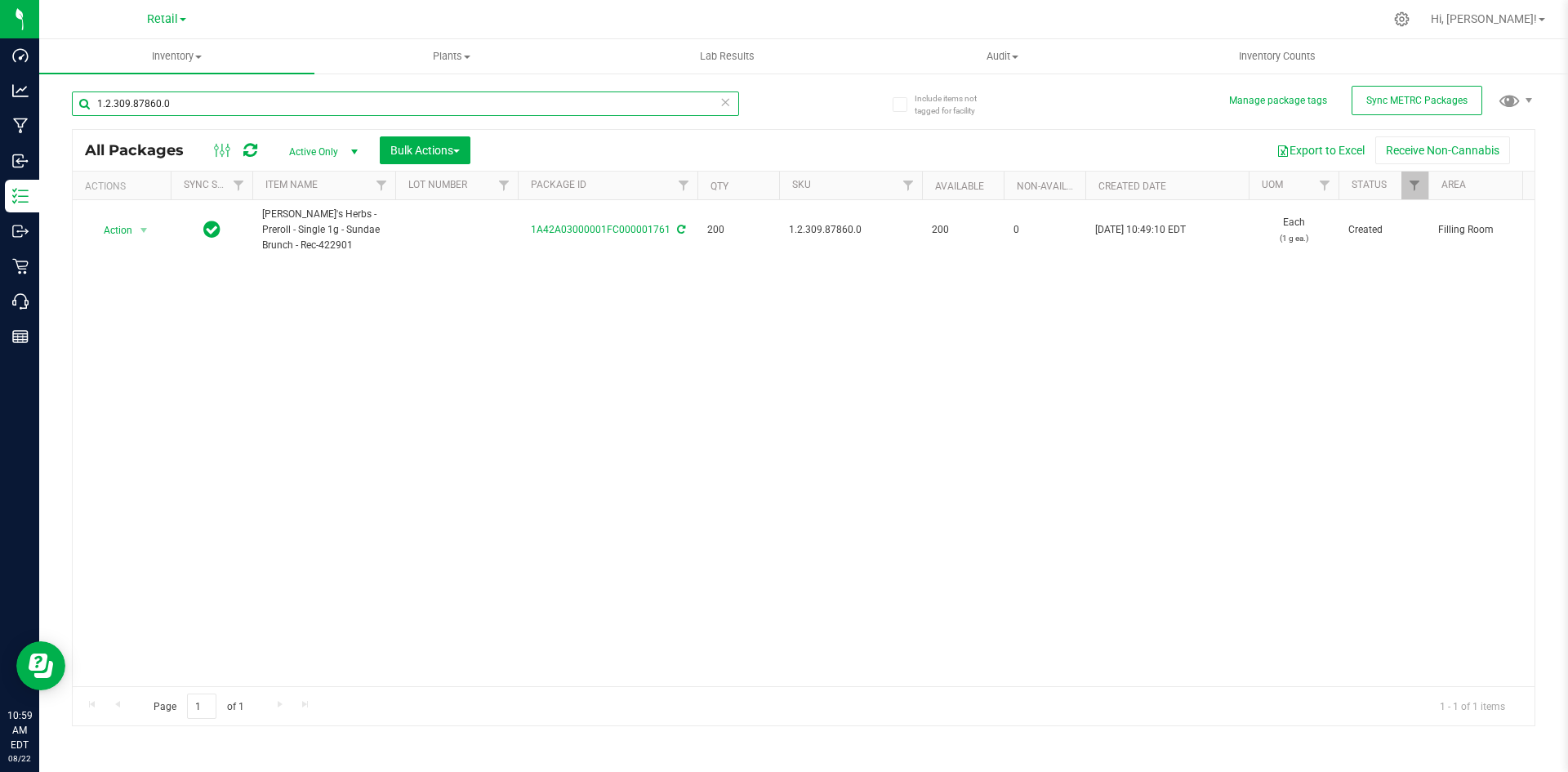
click at [335, 114] on input "1.2.309.87860.0" at bounding box center [406, 103] width 667 height 25
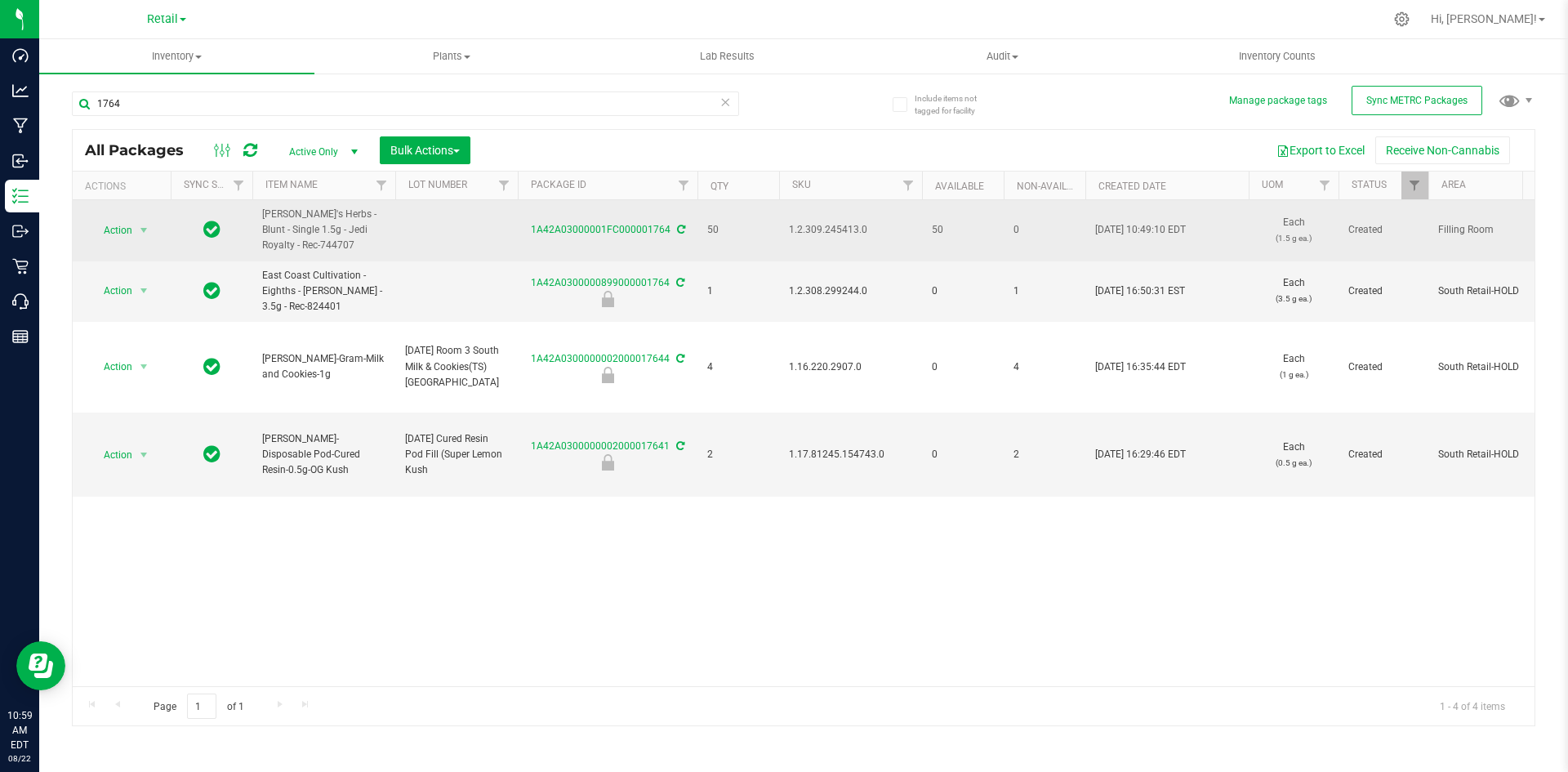
click at [803, 229] on span "1.2.309.245413.0" at bounding box center [850, 230] width 123 height 16
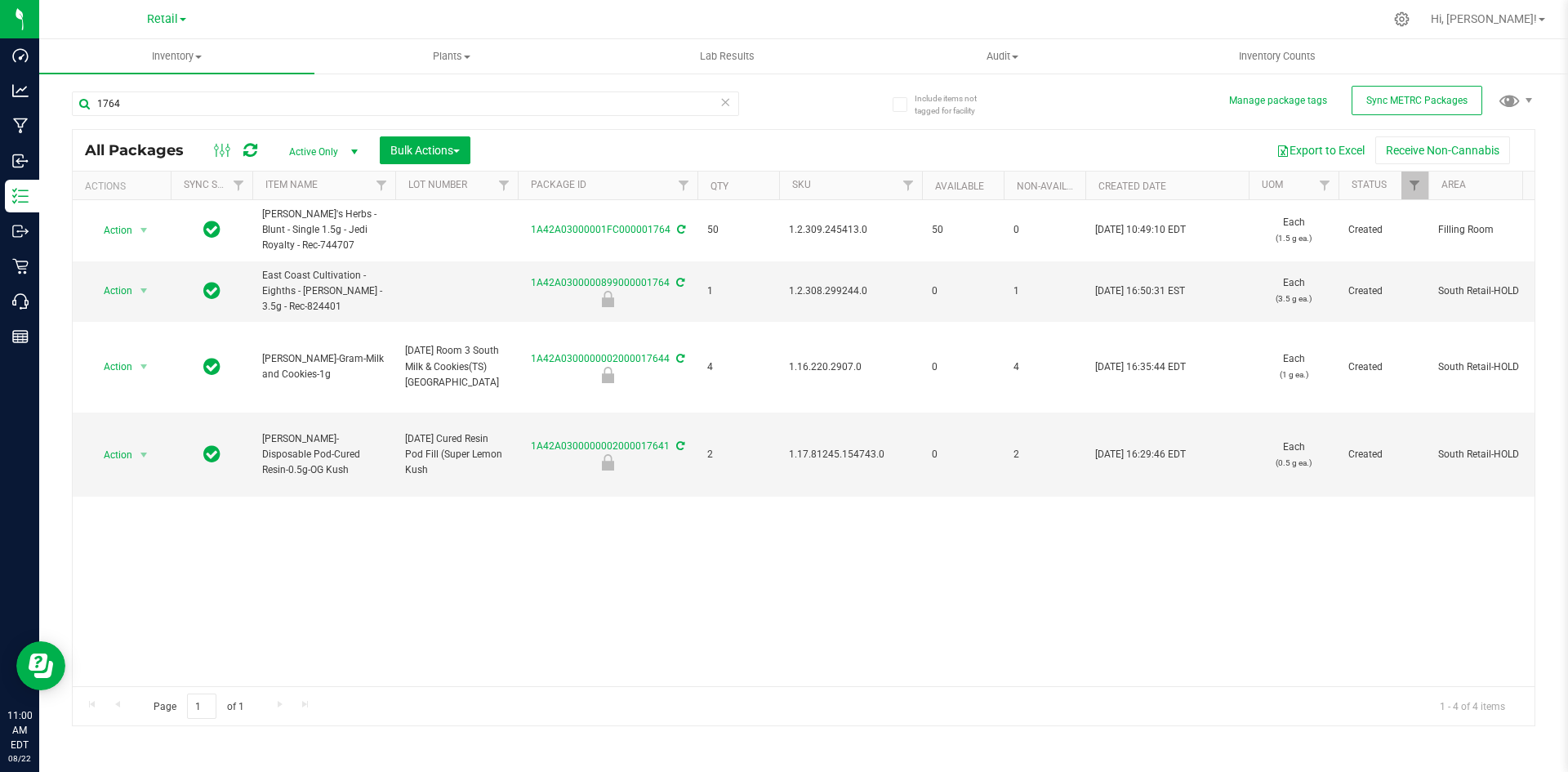
click at [306, 117] on div "1764" at bounding box center [406, 110] width 667 height 38
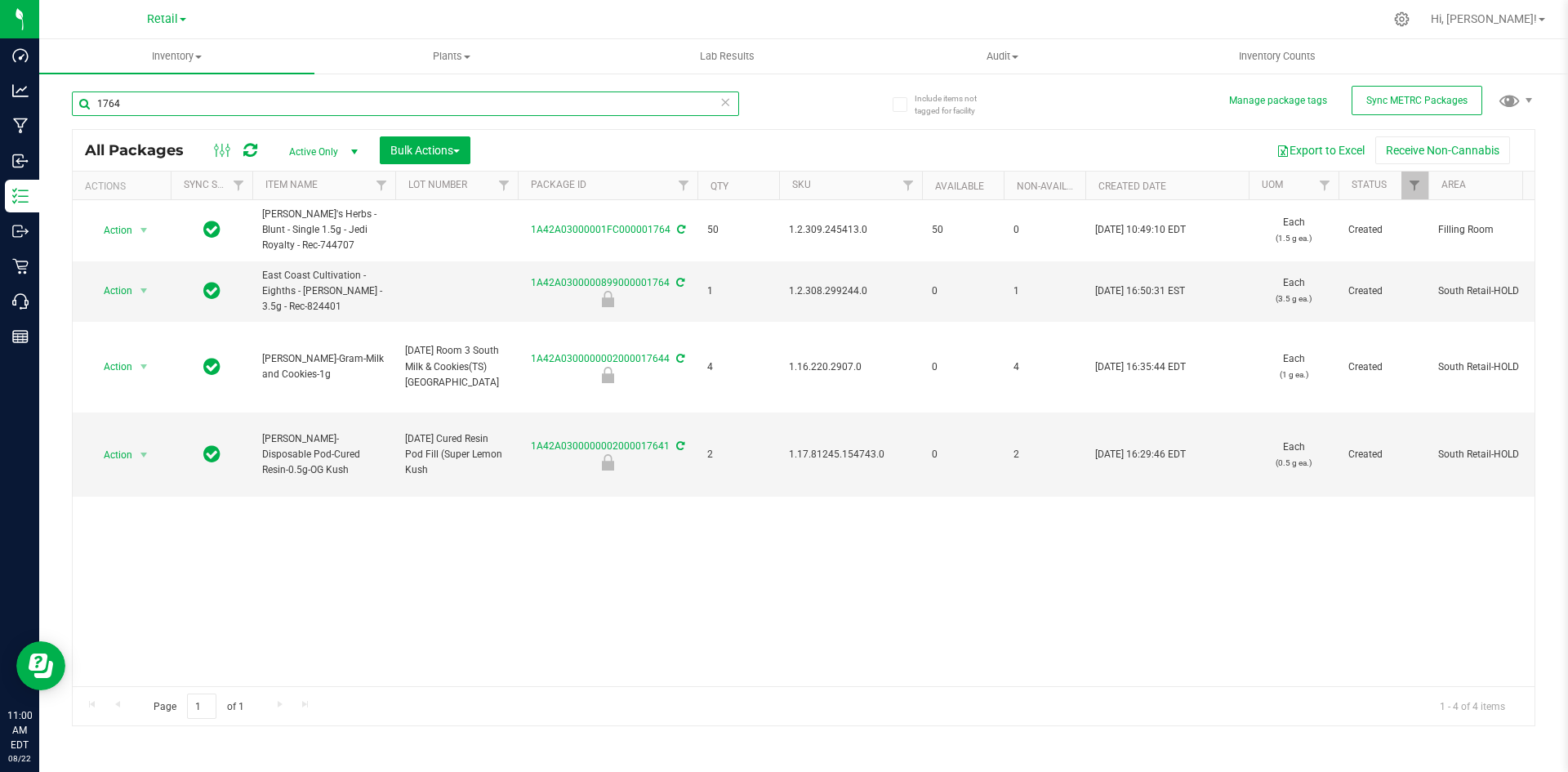
click at [308, 110] on input "1764" at bounding box center [406, 103] width 667 height 25
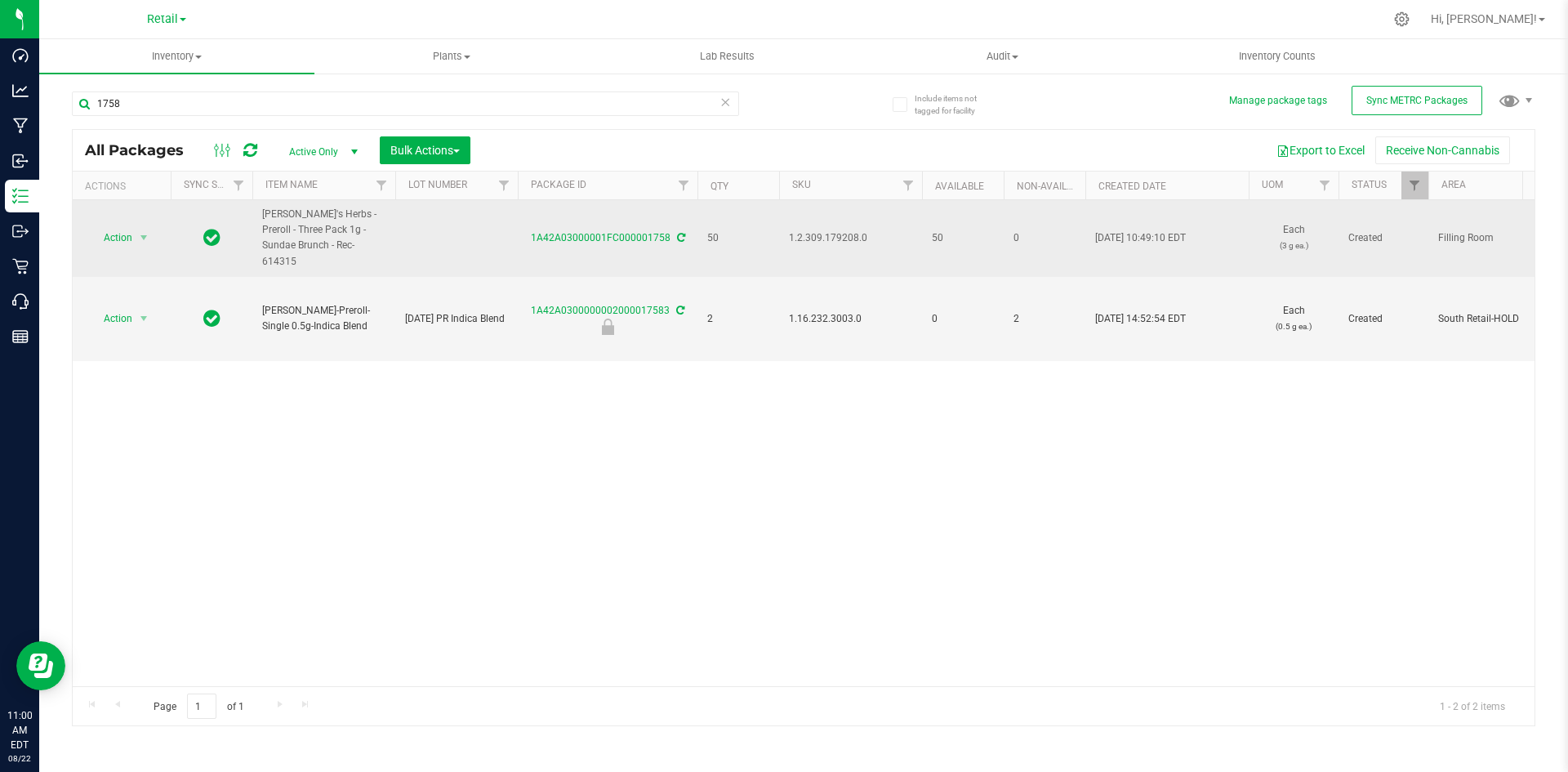
click at [850, 236] on span "1.2.309.179208.0" at bounding box center [850, 238] width 123 height 16
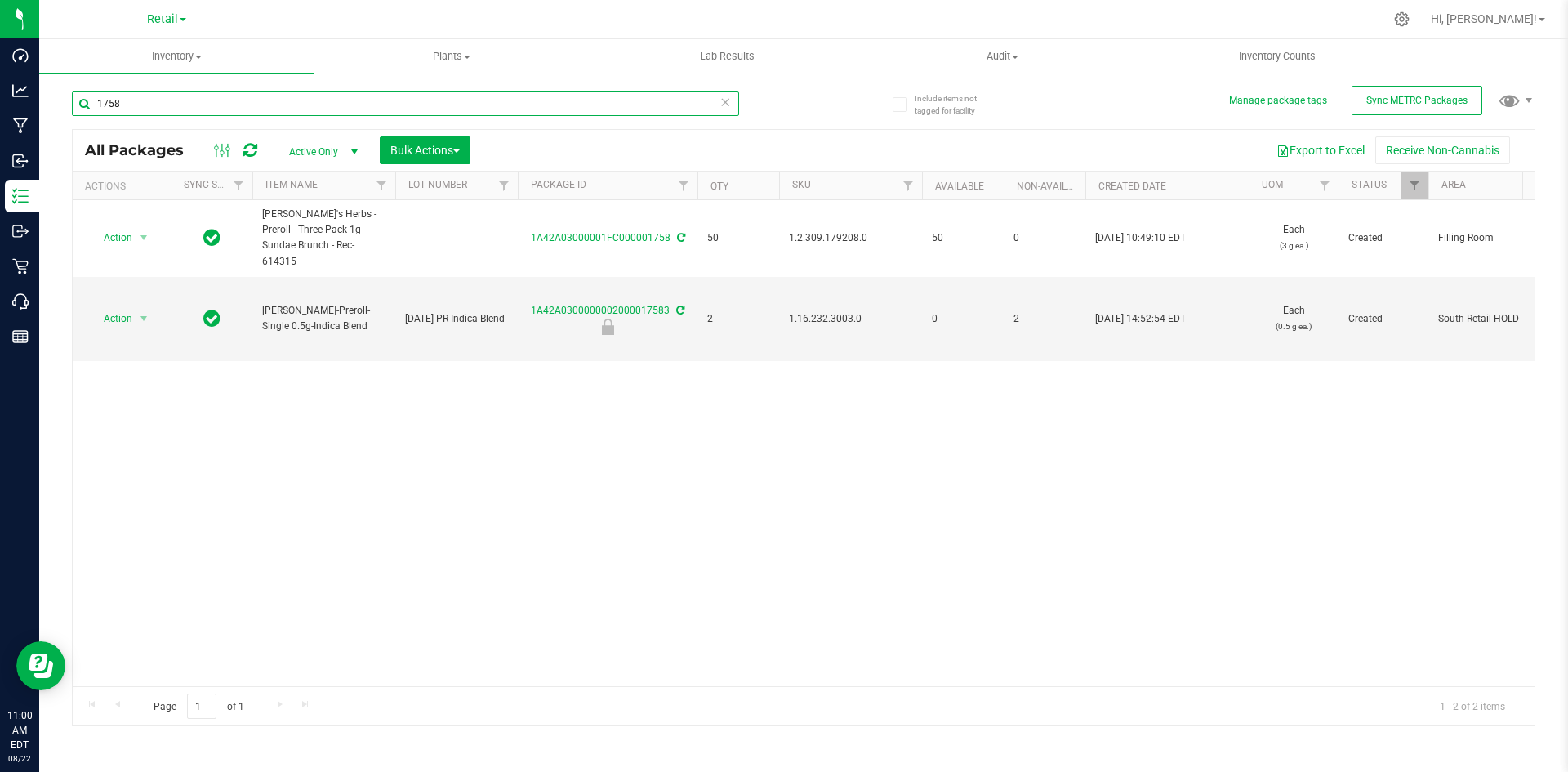
click at [348, 100] on input "1758" at bounding box center [406, 103] width 667 height 25
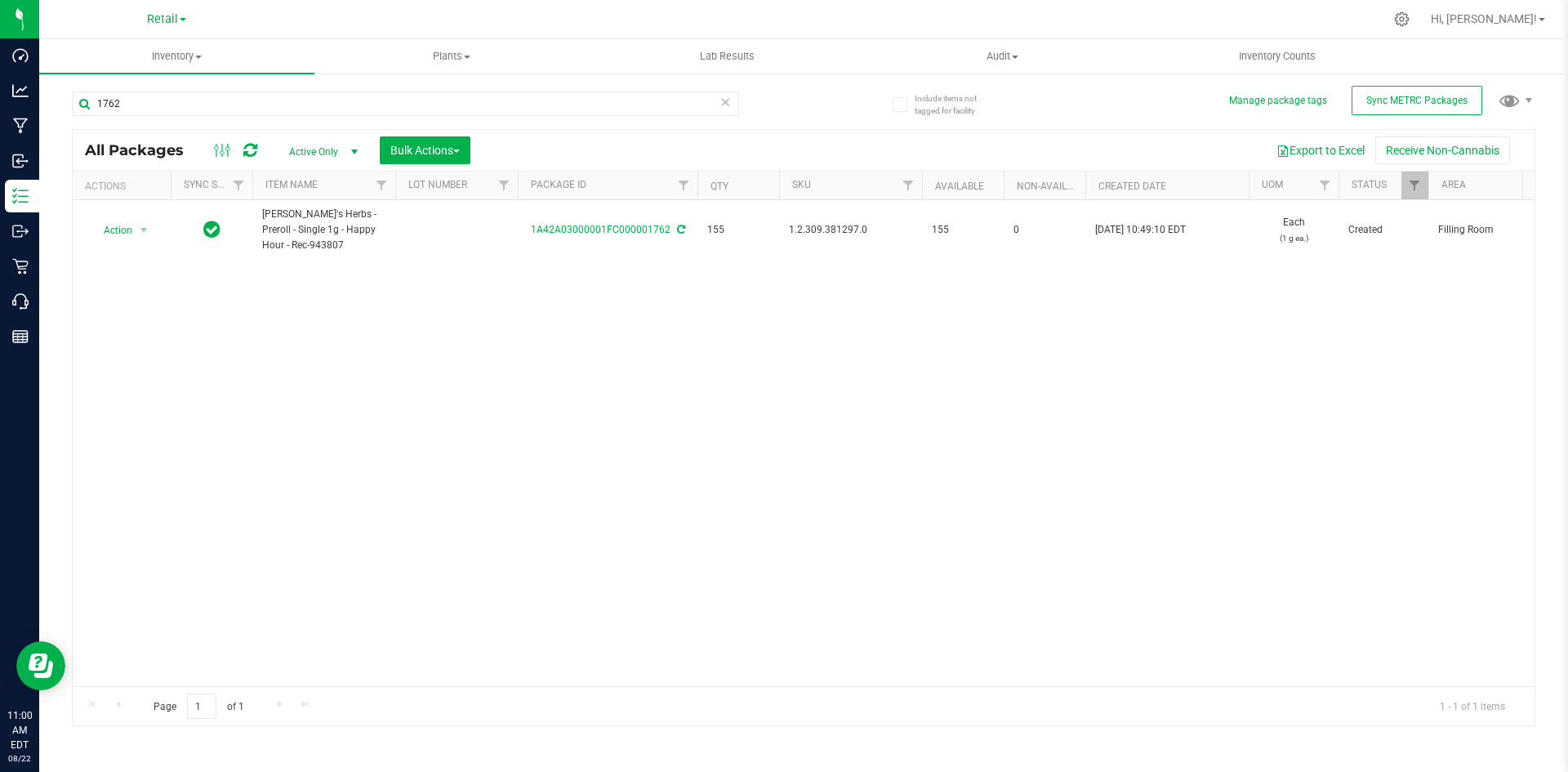
click at [818, 230] on span "1.2.309.381297.0" at bounding box center [850, 230] width 123 height 16
click at [308, 117] on div "1762" at bounding box center [406, 110] width 667 height 38
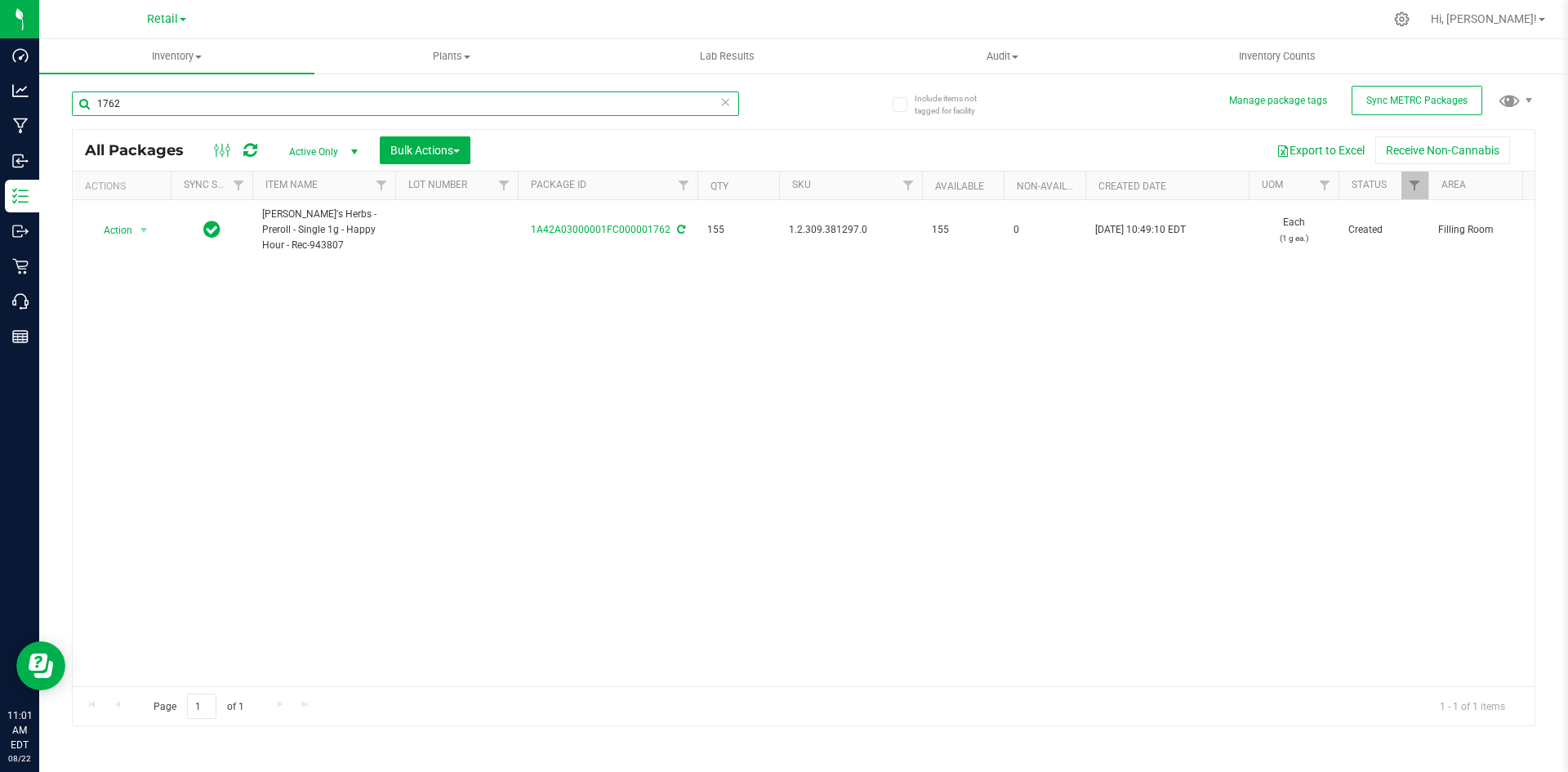
click at [310, 101] on input "1762" at bounding box center [406, 103] width 667 height 25
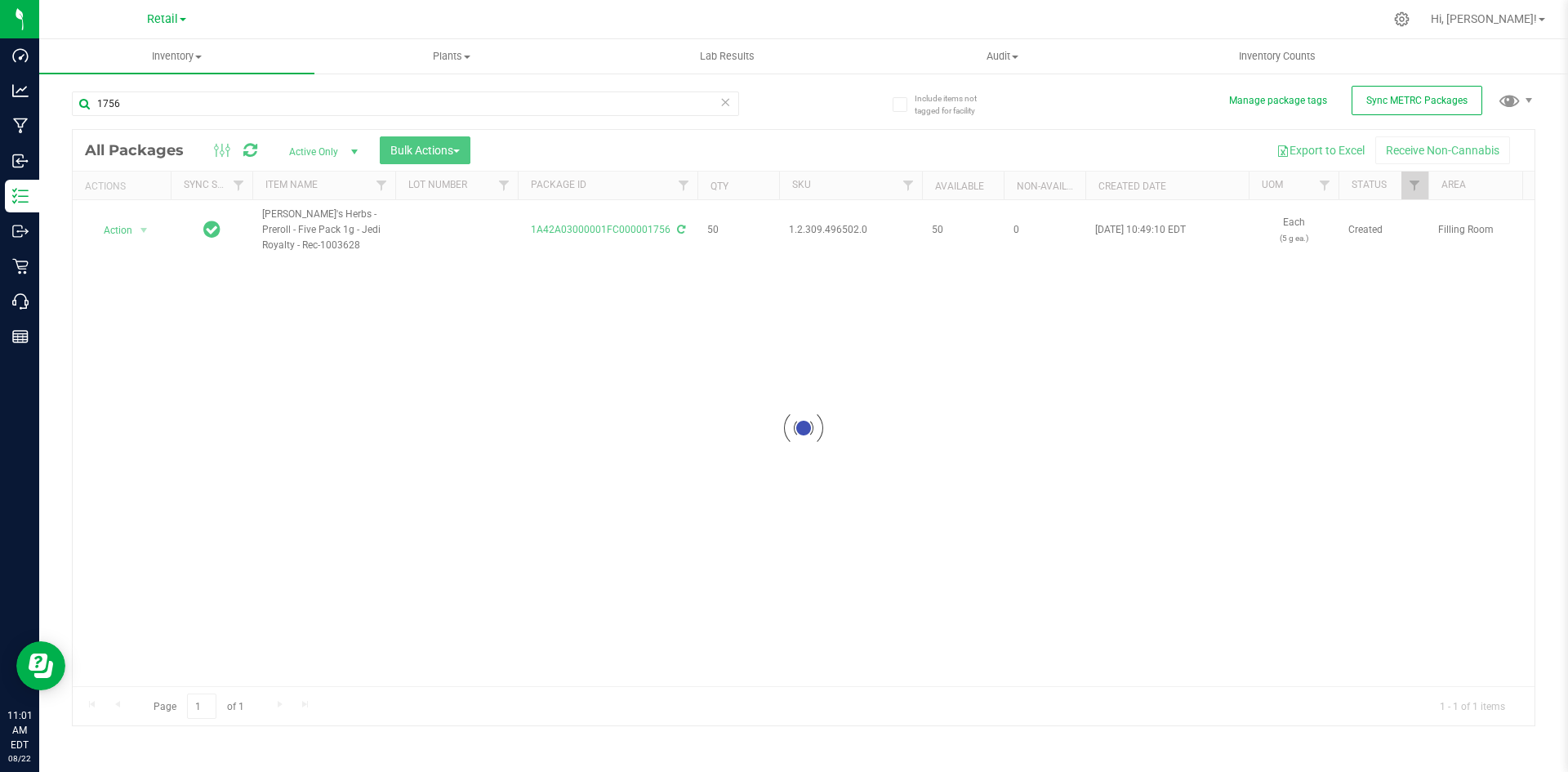
click at [809, 227] on div at bounding box center [804, 427] width 1462 height 595
click at [809, 227] on span "1.2.309.496502.0" at bounding box center [850, 230] width 123 height 16
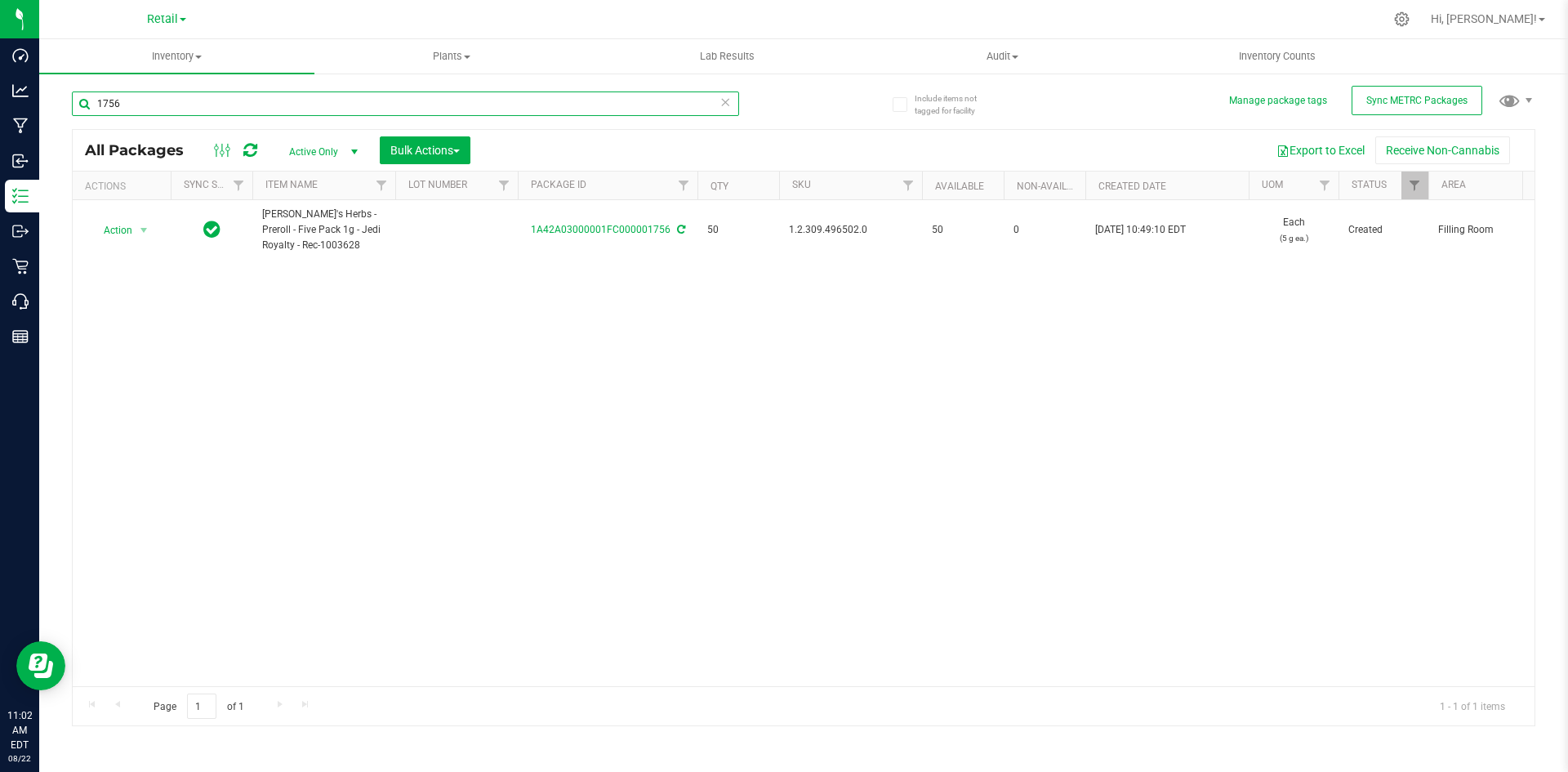
click at [423, 94] on input "1756" at bounding box center [406, 103] width 667 height 25
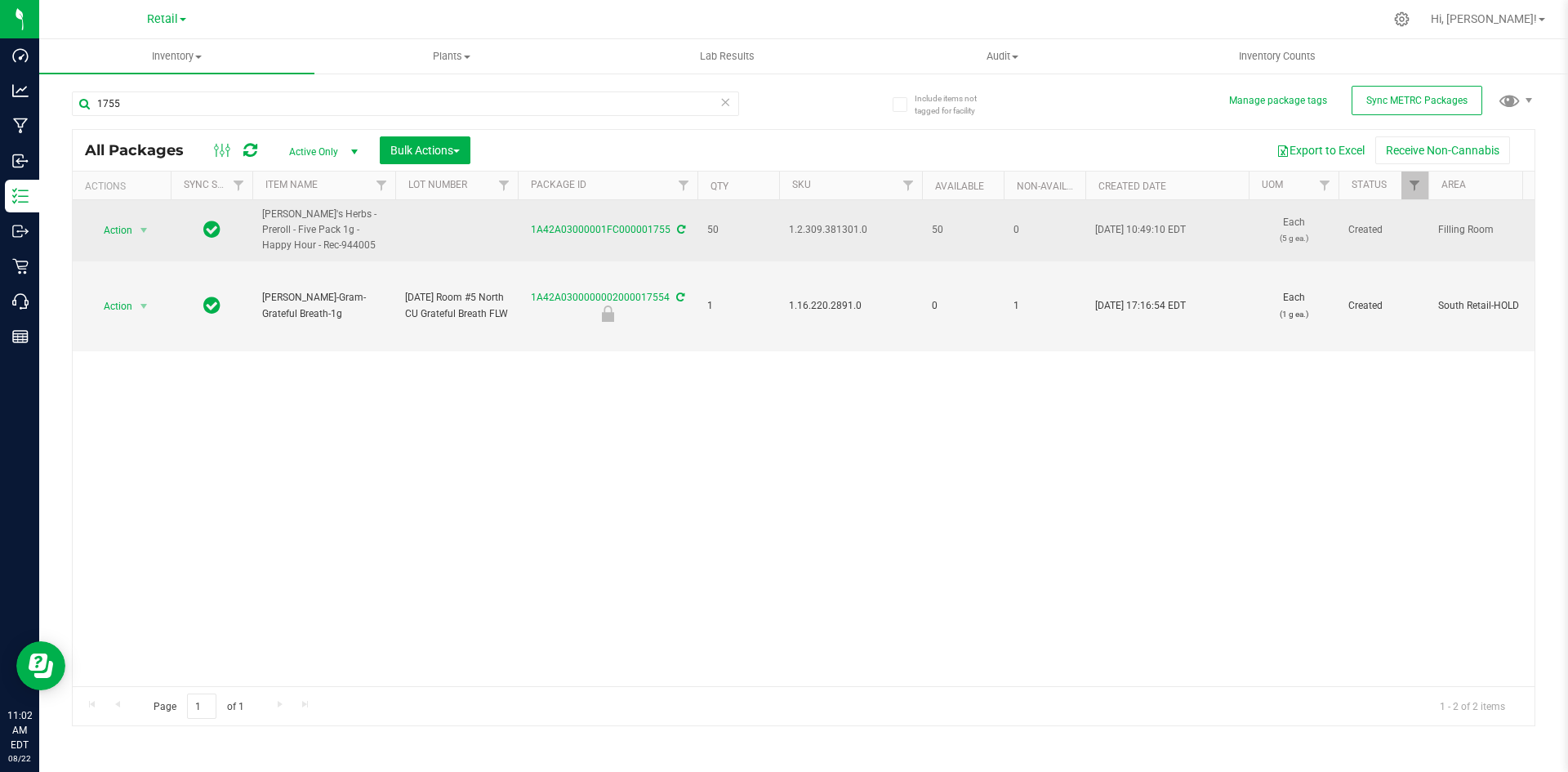
click at [821, 229] on span "1.2.309.381301.0" at bounding box center [850, 230] width 123 height 16
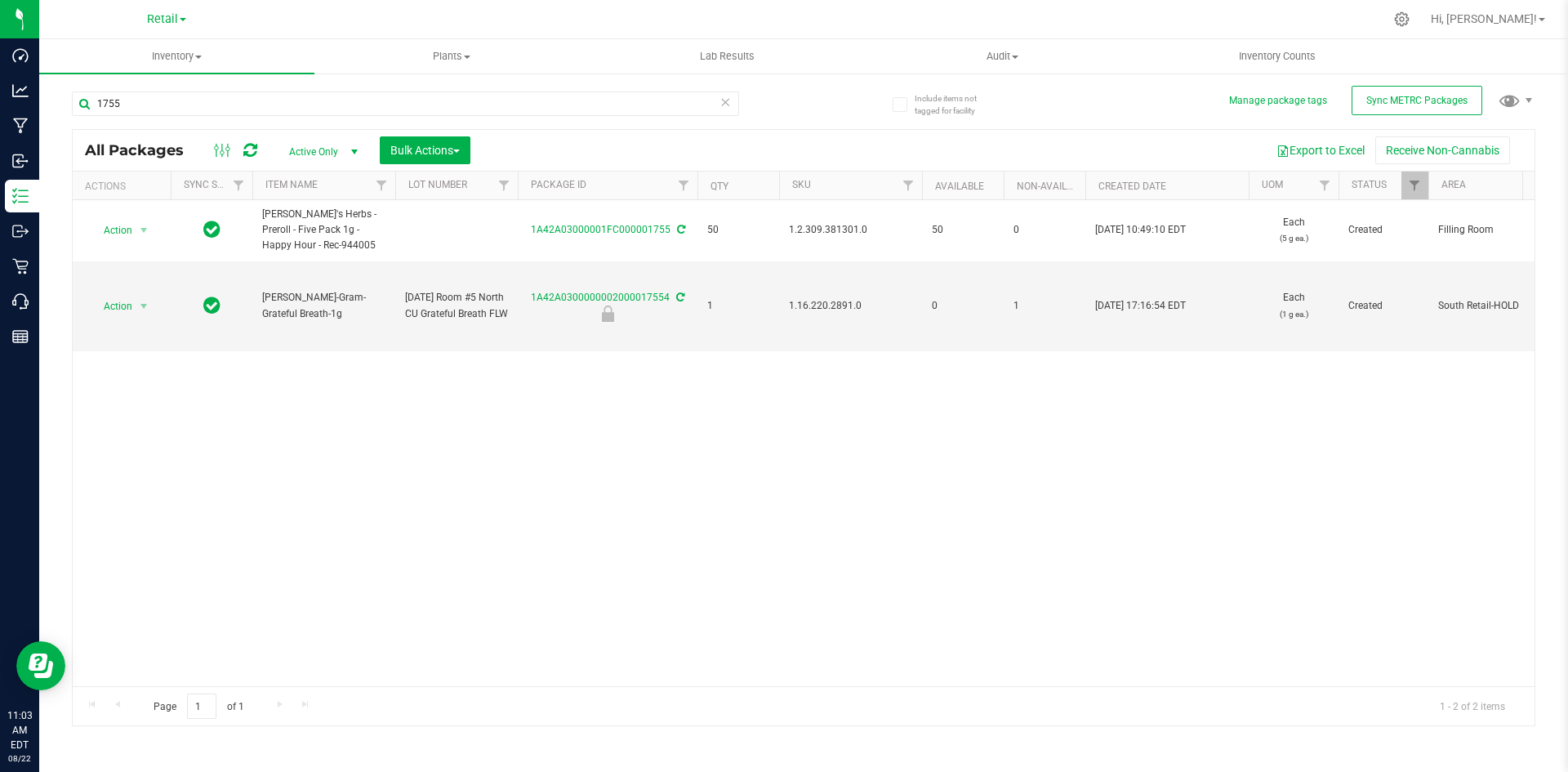
click at [346, 117] on div "1755" at bounding box center [406, 110] width 667 height 38
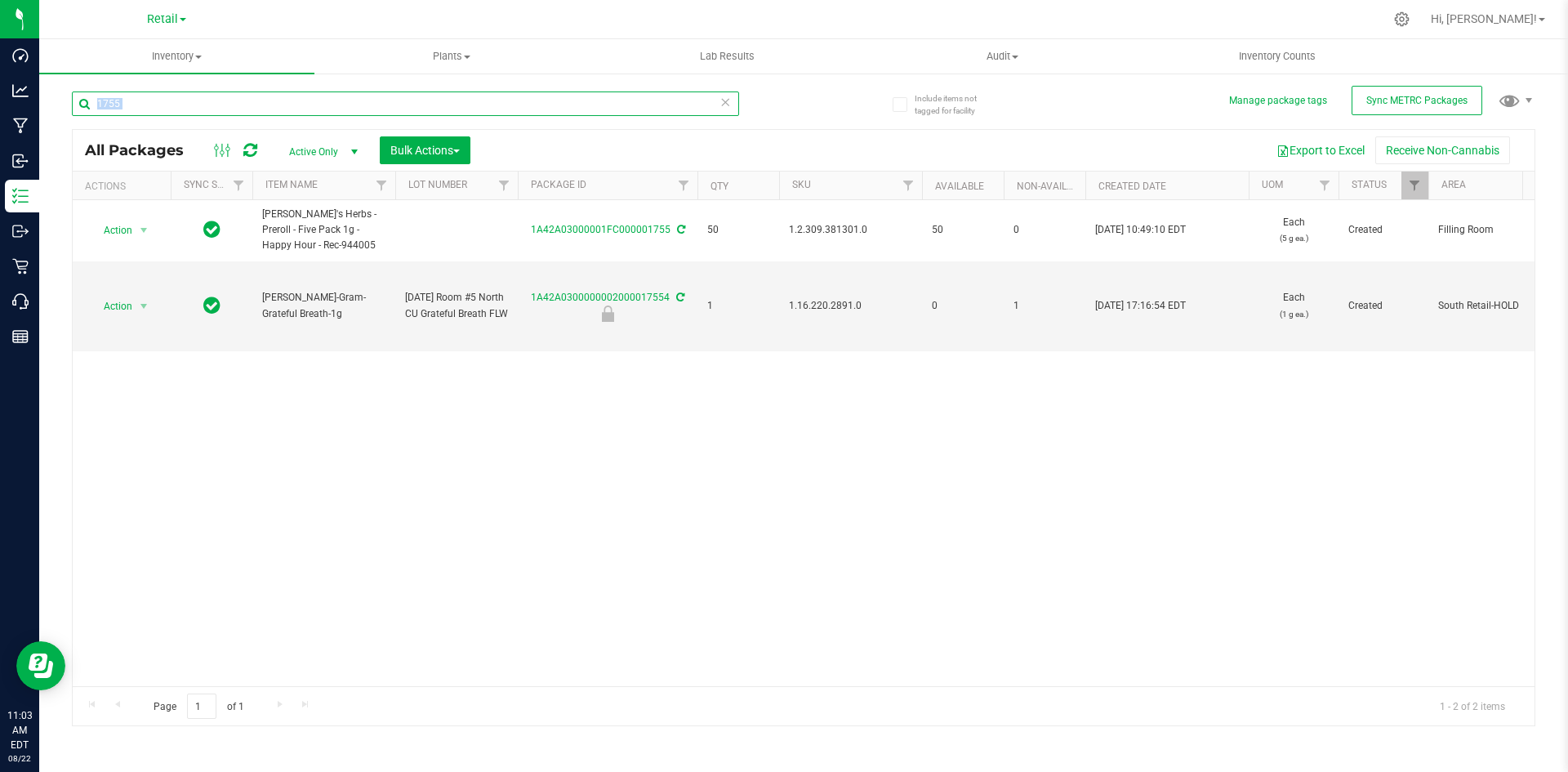
click at [355, 102] on input "1755" at bounding box center [406, 103] width 667 height 25
type input "1767"
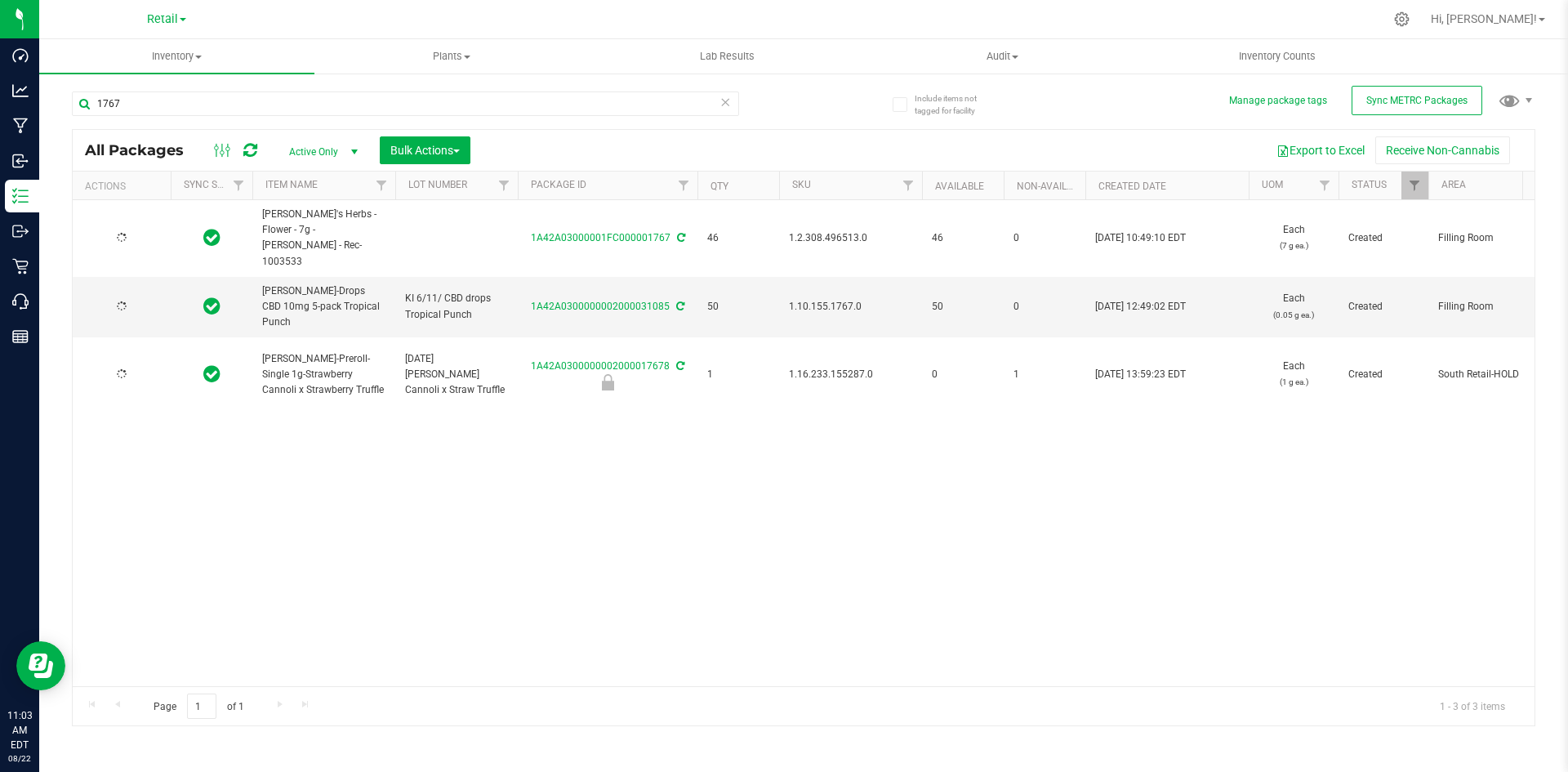
click at [818, 232] on span "1.2.308.496513.0" at bounding box center [850, 238] width 123 height 16
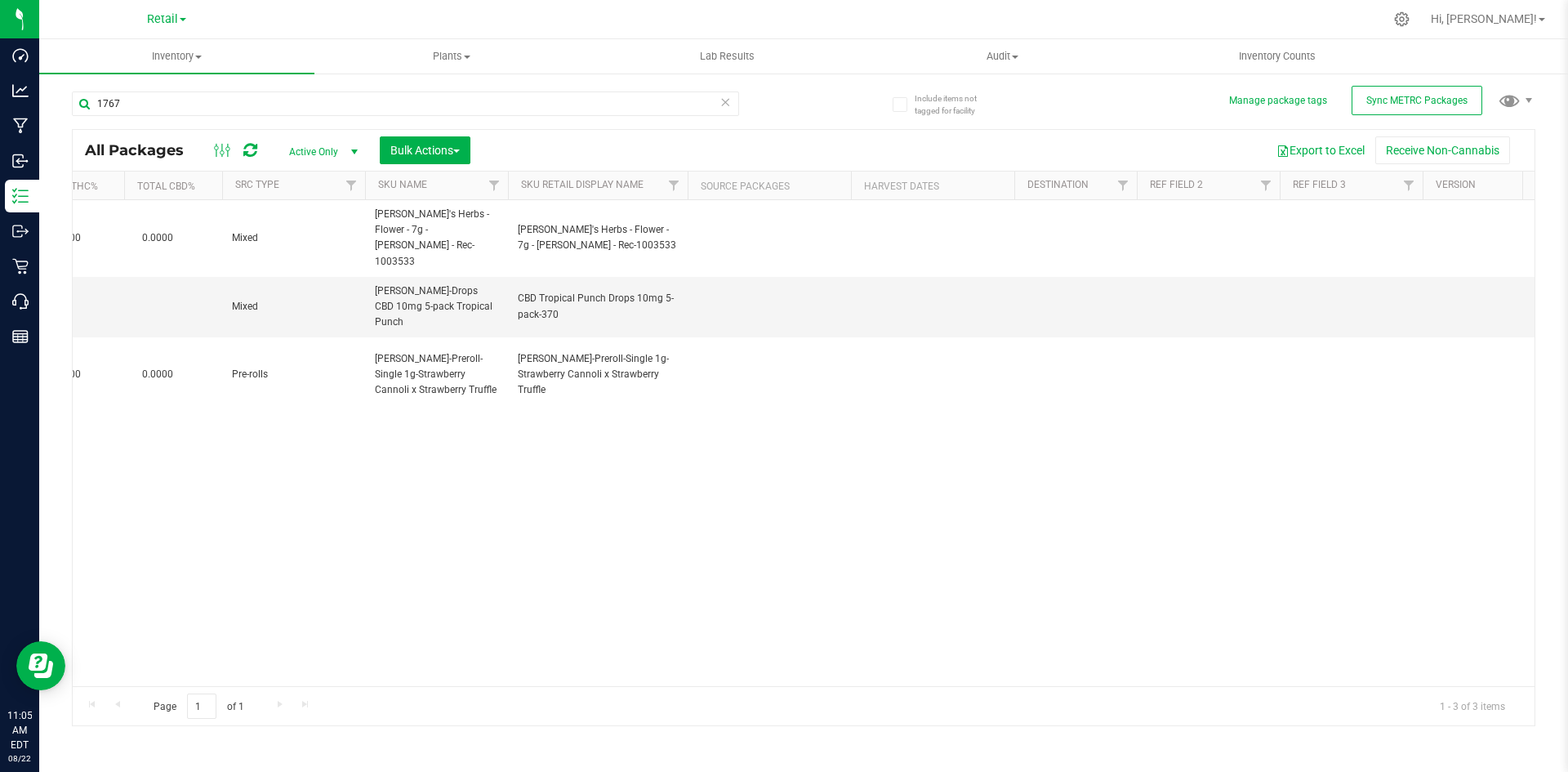
scroll to position [0, 6659]
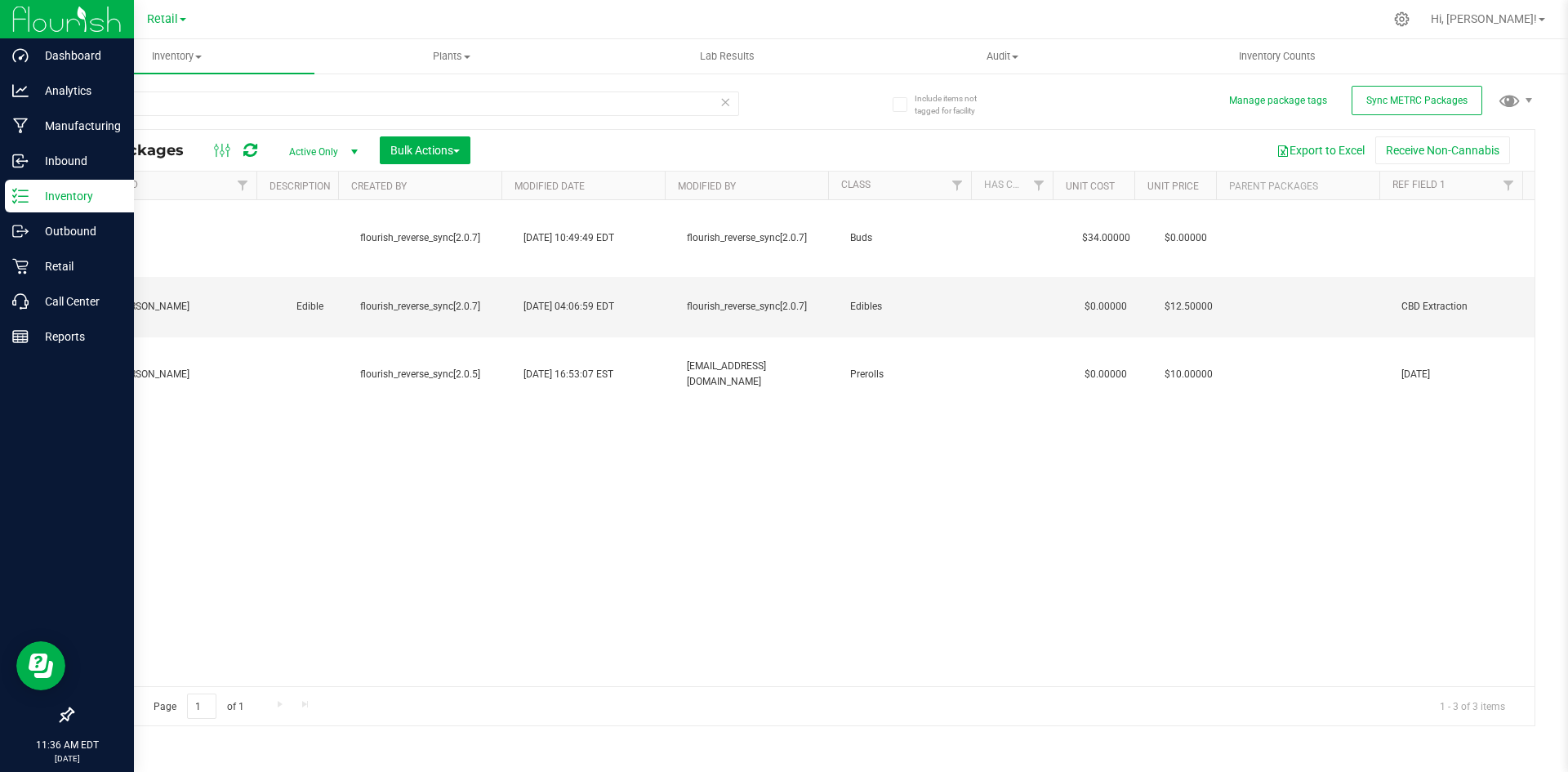
click at [29, 200] on p "Inventory" at bounding box center [77, 196] width 98 height 20
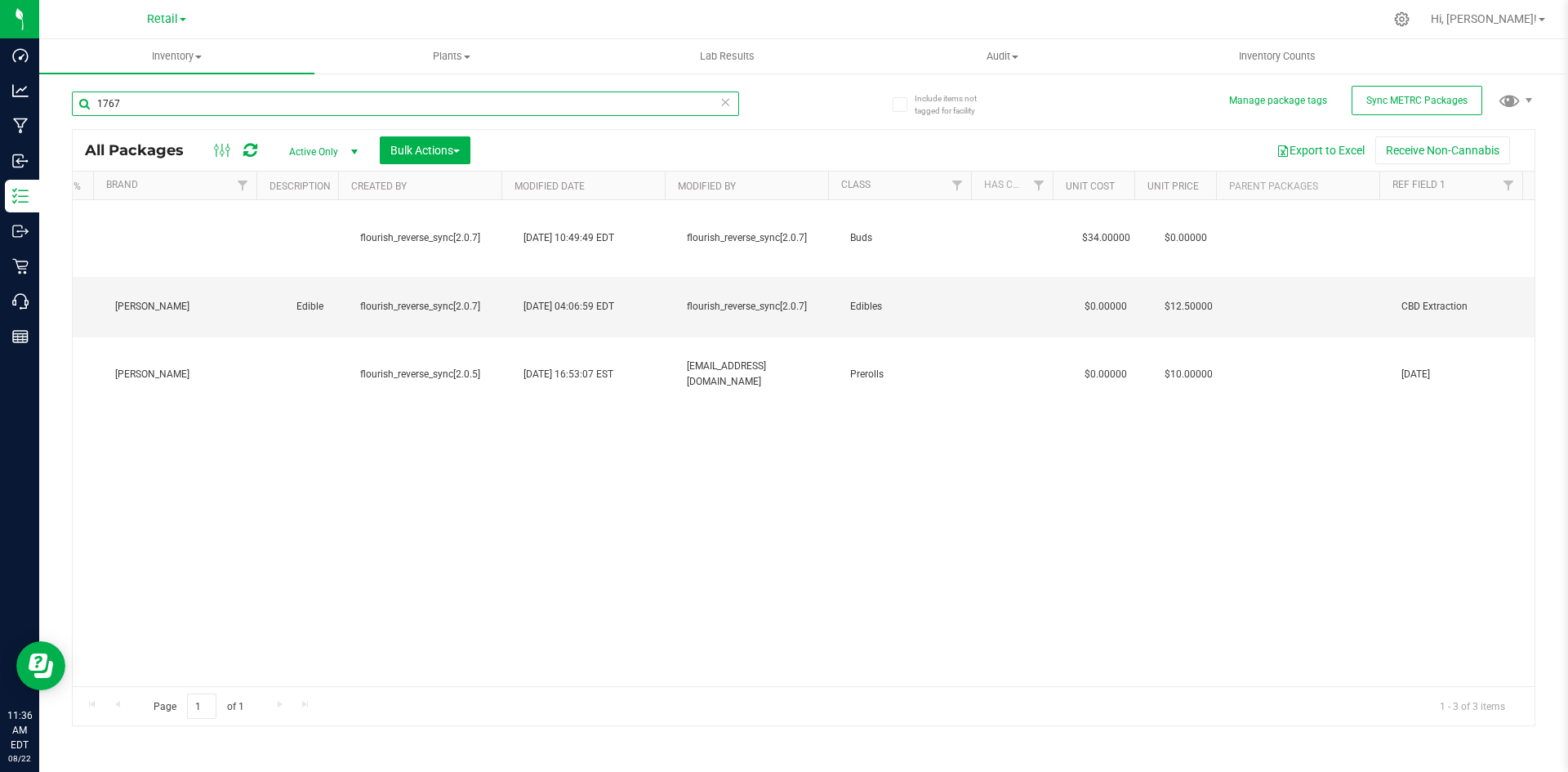
drag, startPoint x: 162, startPoint y: 103, endPoint x: -111, endPoint y: 103, distance: 273.0
click at [0, 103] on html "Dashboard Analytics Manufacturing Inbound Inventory Outbound Retail Call Center…" at bounding box center [784, 386] width 1568 height 772
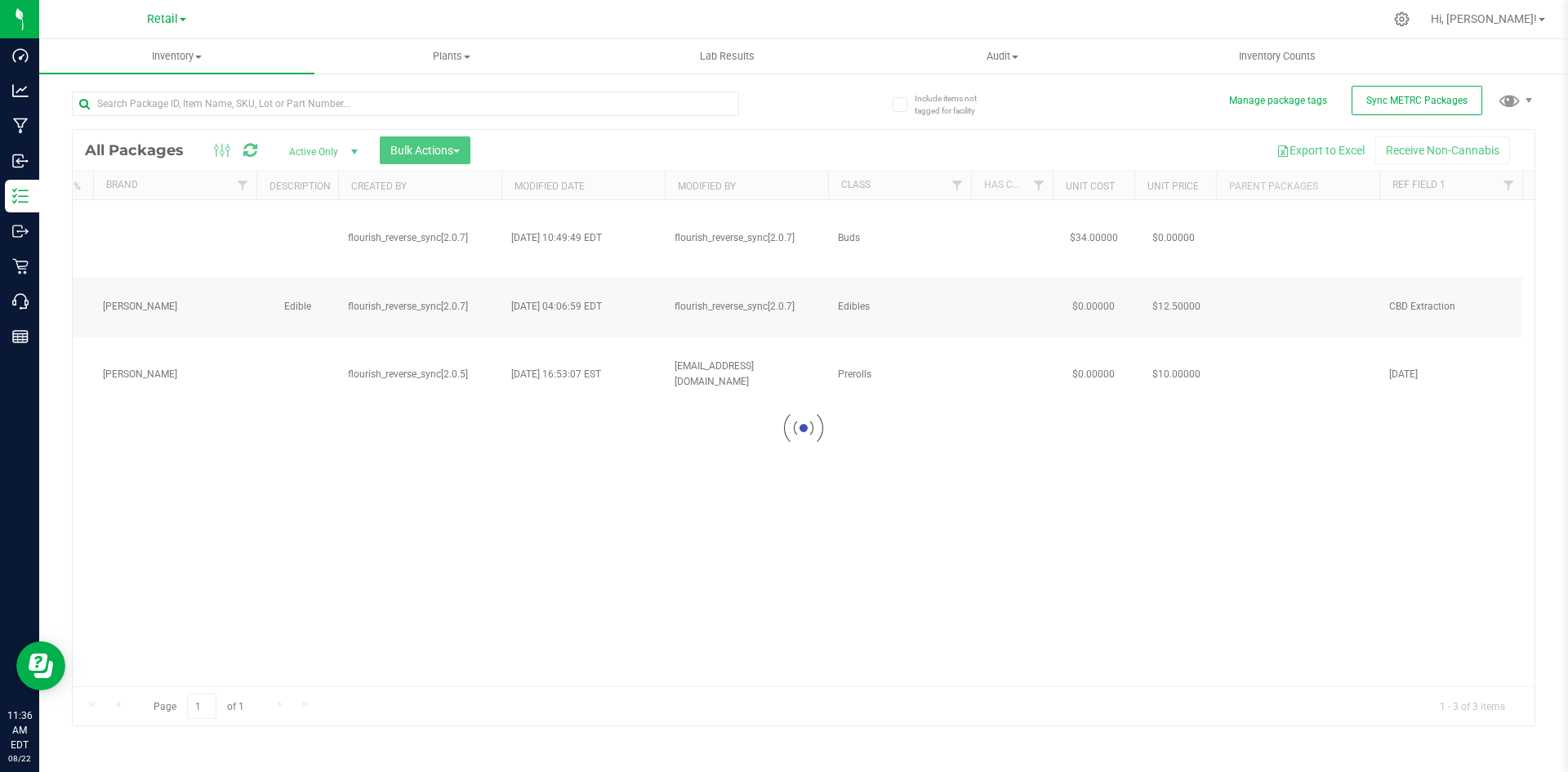
drag, startPoint x: 1276, startPoint y: 675, endPoint x: 1137, endPoint y: 666, distance: 139.3
click at [1137, 666] on div at bounding box center [804, 427] width 1462 height 595
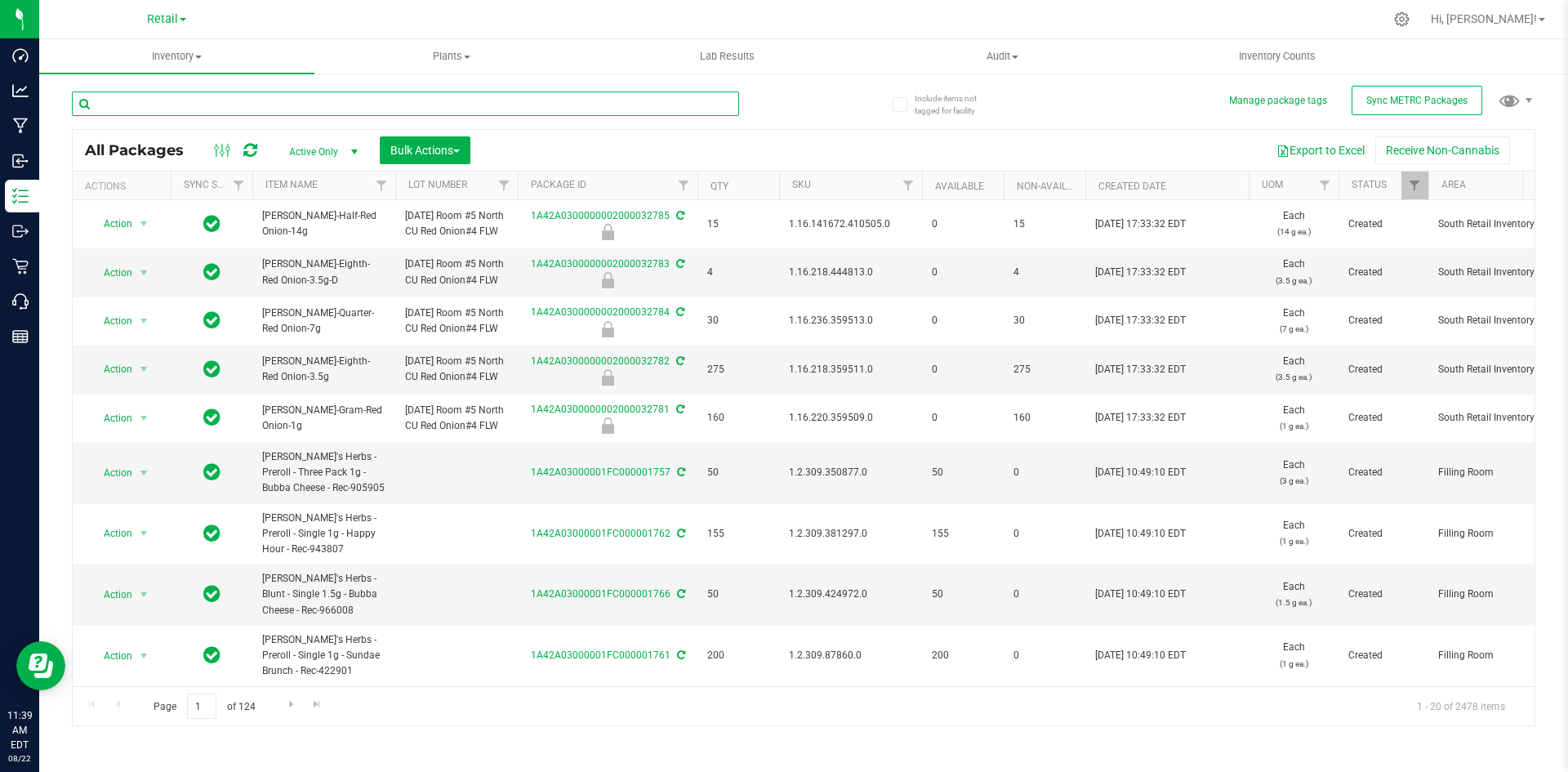
click at [182, 105] on input "text" at bounding box center [406, 103] width 667 height 25
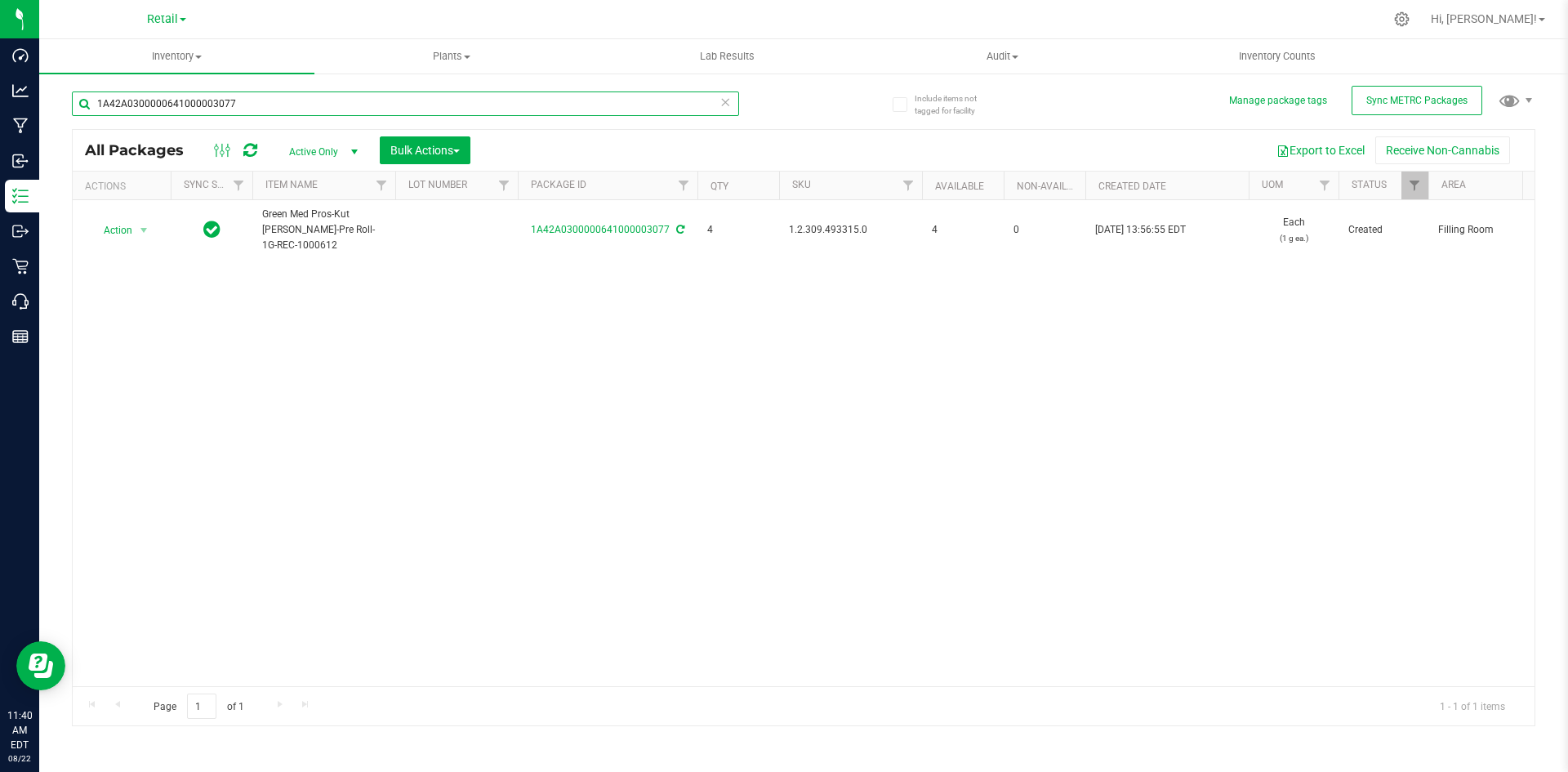
click at [244, 109] on input "1A42A0300000641000003077" at bounding box center [406, 103] width 667 height 25
type input "1A42A0300000002000032350"
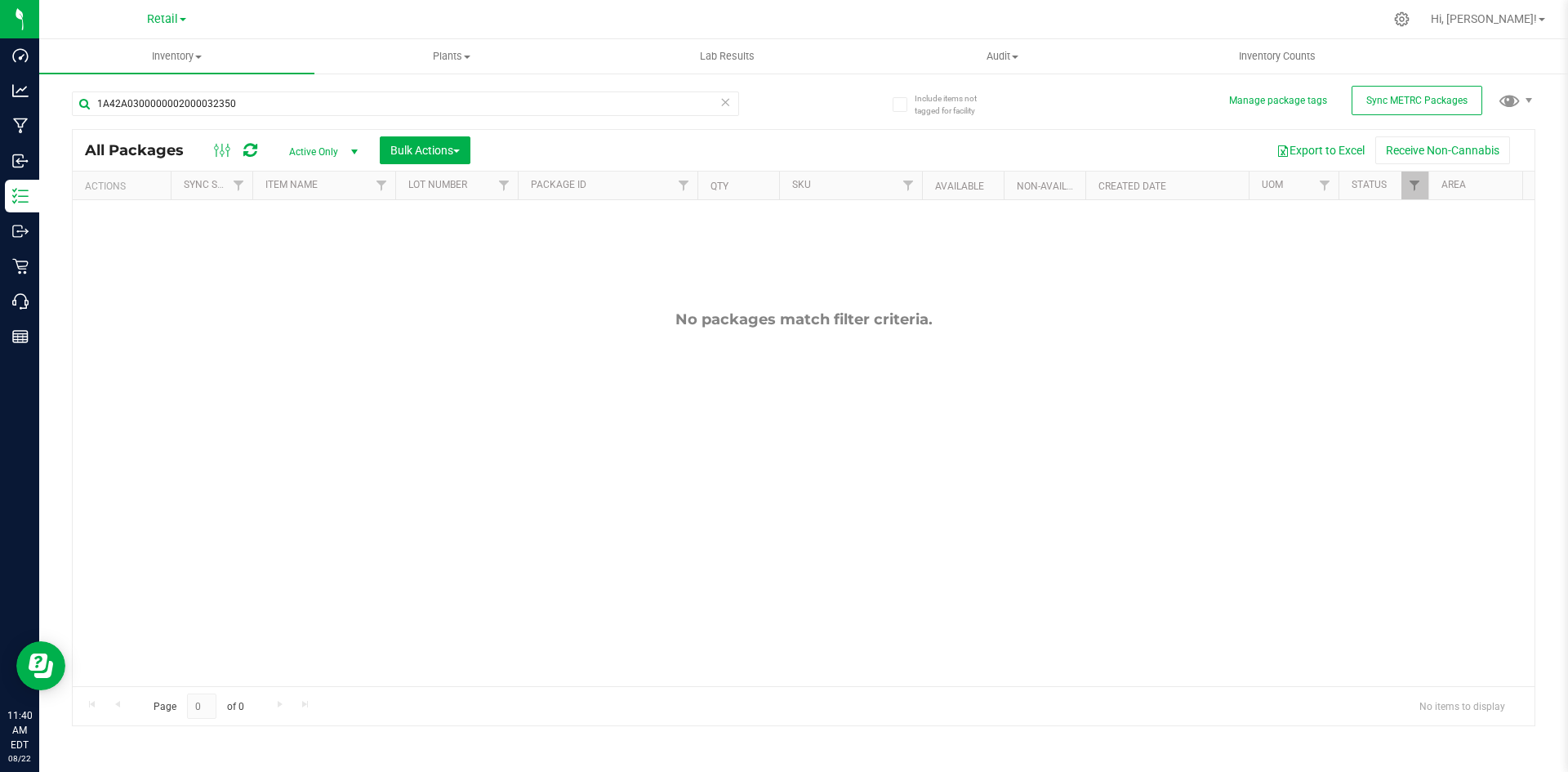
click at [323, 147] on span "Active Only" at bounding box center [319, 152] width 89 height 23
click at [310, 241] on li "All" at bounding box center [319, 250] width 88 height 25
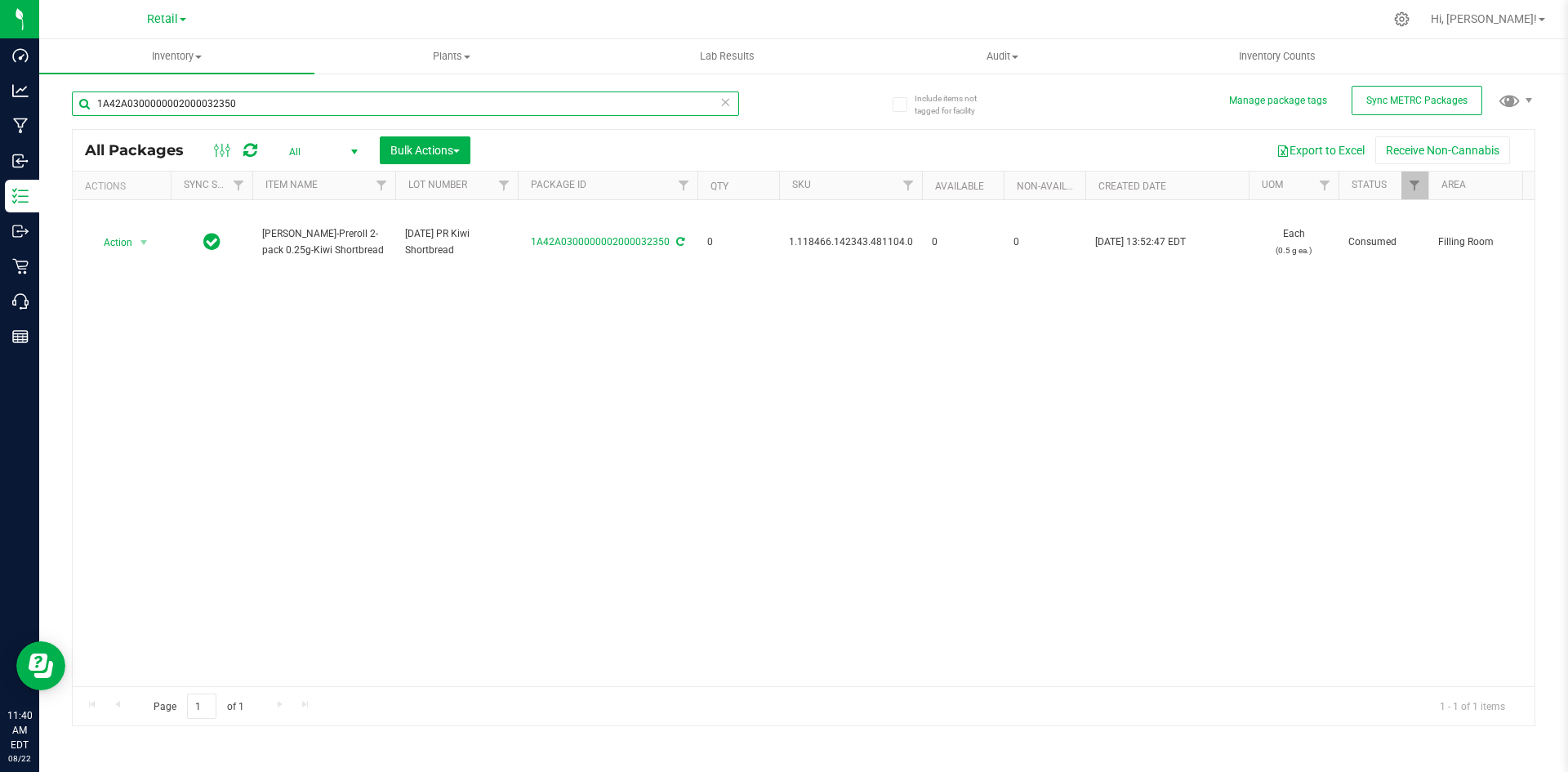
click at [286, 107] on input "1A42A0300000002000032350" at bounding box center [406, 103] width 667 height 25
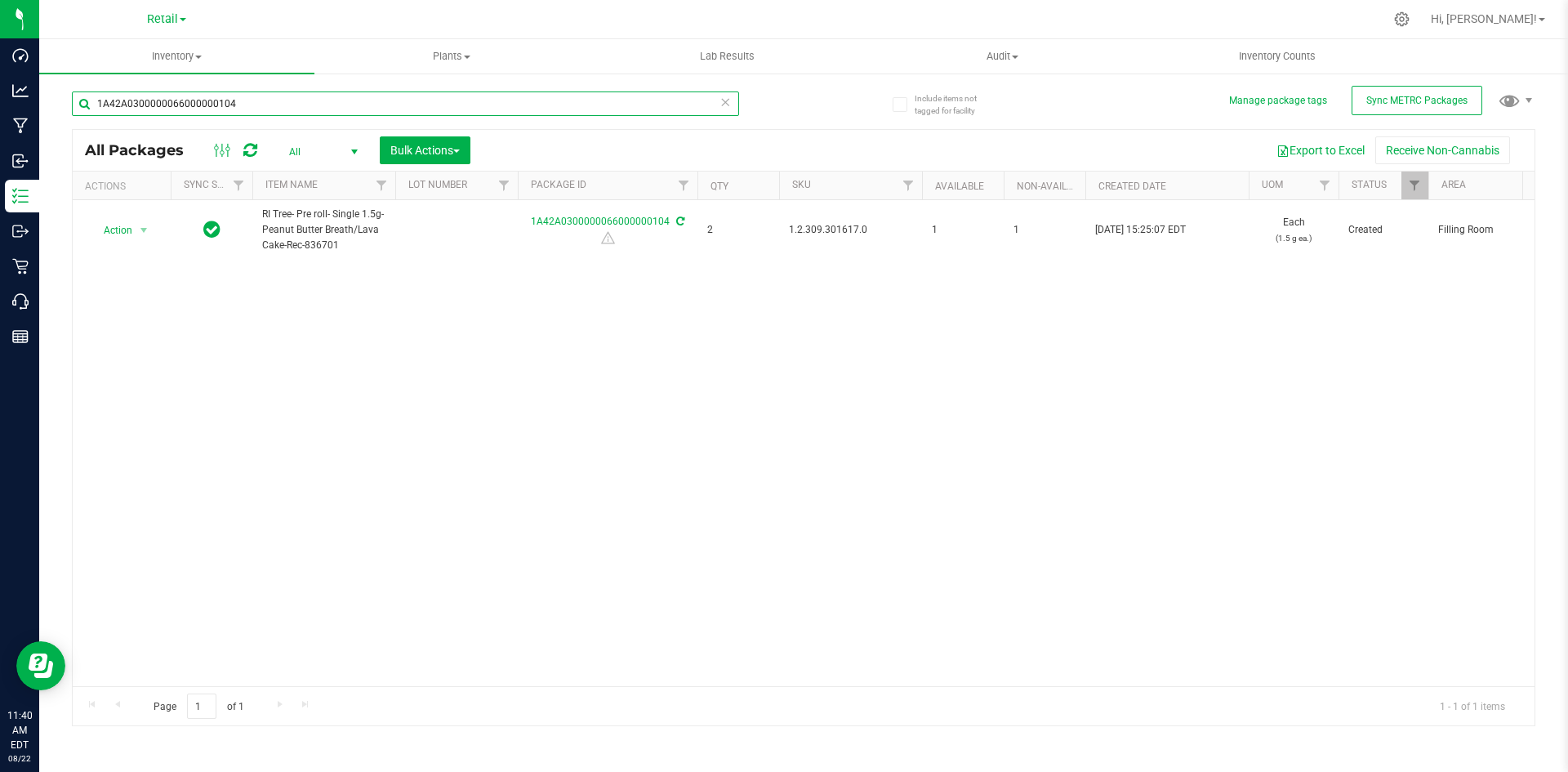
click at [286, 107] on input "1A42A0300000066000000104" at bounding box center [406, 103] width 667 height 25
click at [288, 113] on input "1A42A0300000065000000831" at bounding box center [406, 103] width 667 height 25
click at [246, 103] on input "1A42A0300000002000032403" at bounding box center [406, 103] width 667 height 25
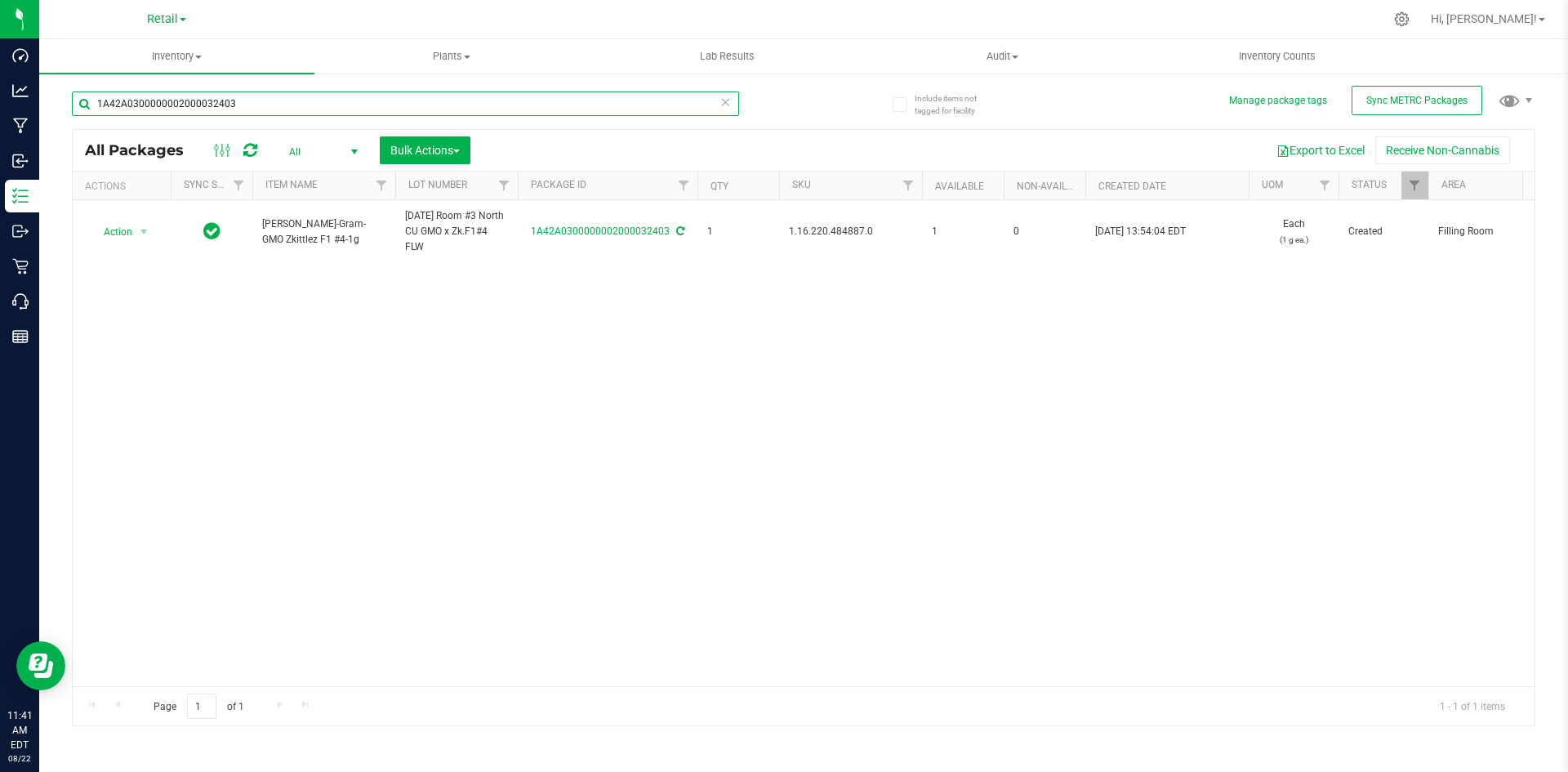
click at [246, 103] on input "1A42A0300000002000032403" at bounding box center [406, 103] width 667 height 25
type input "ABC2A030000070A000003516"
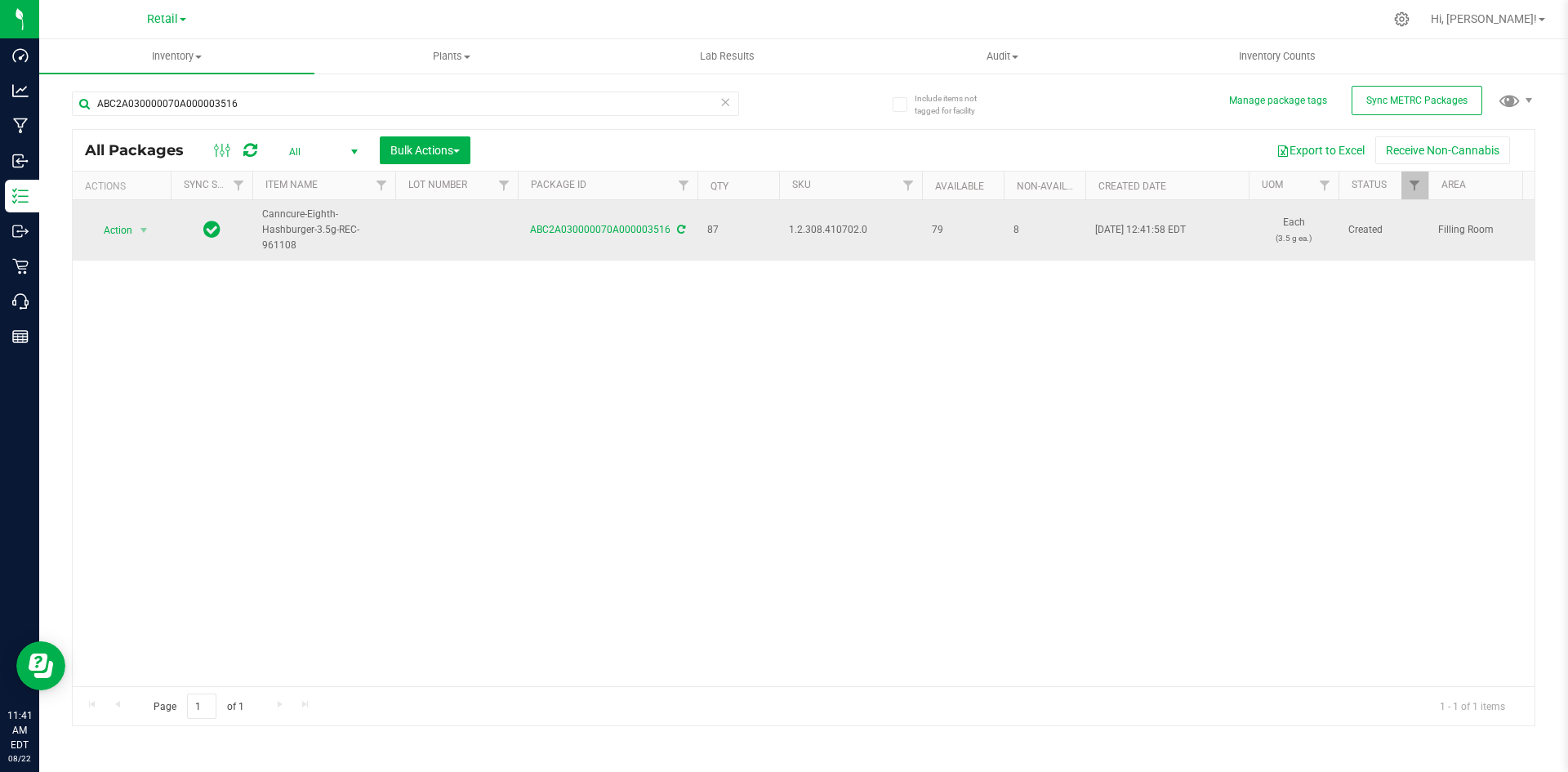
click at [442, 226] on td at bounding box center [456, 231] width 122 height 61
type input "ABC2A030000070A000003516"
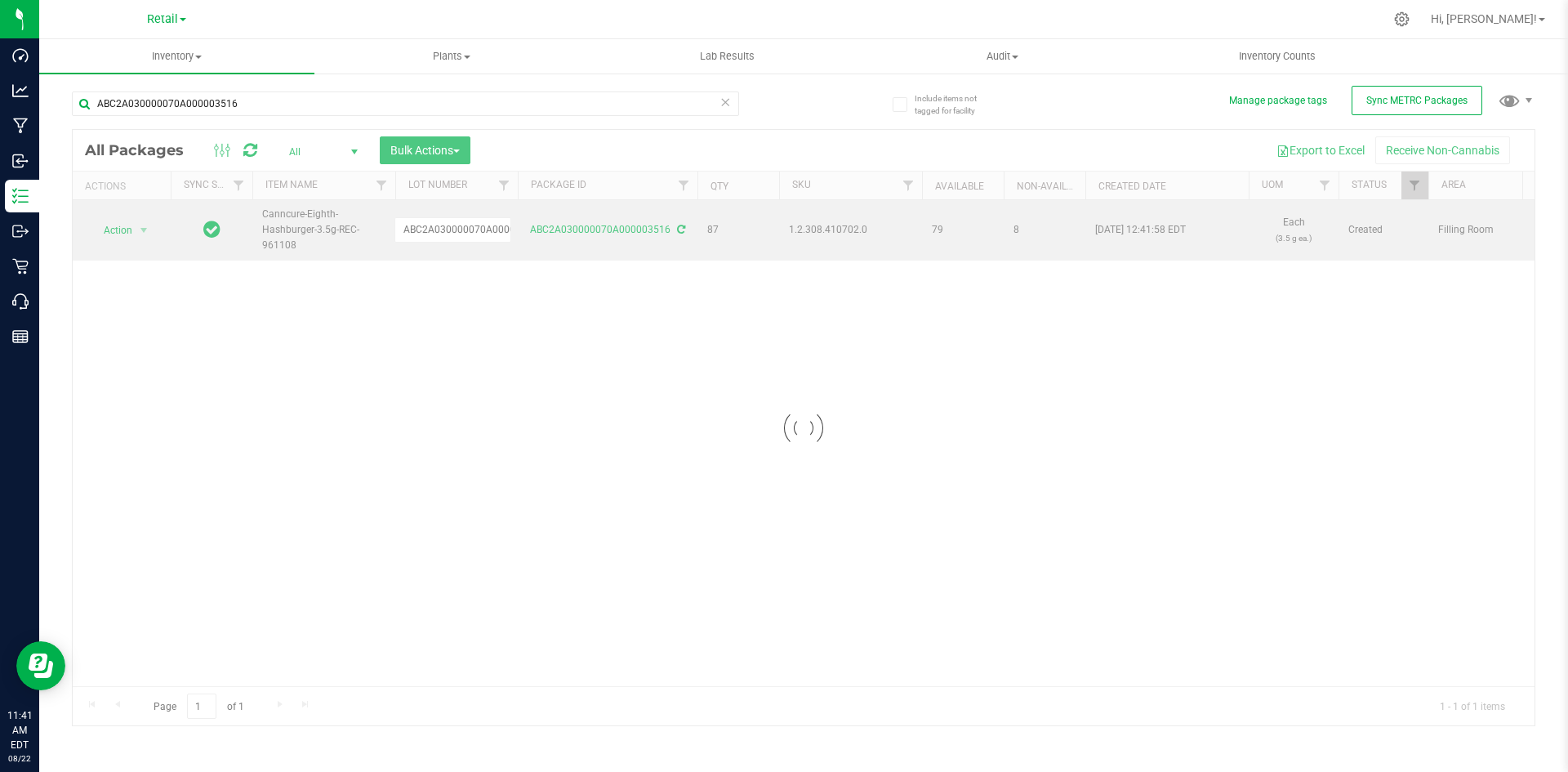
scroll to position [0, 30]
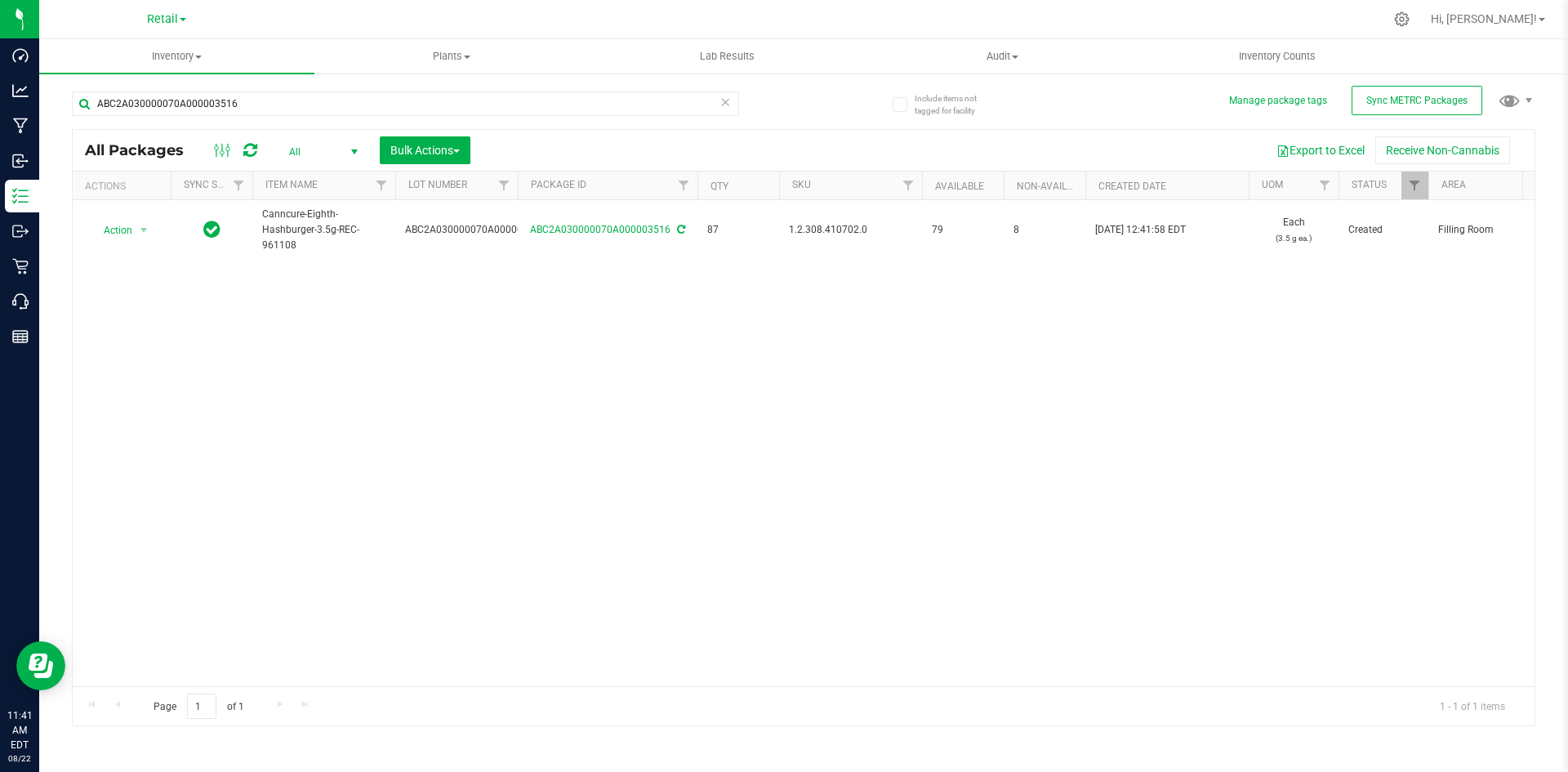
click at [687, 433] on div "Action Action Adjust qty Create package Edit attributes Global inventory Locate…" at bounding box center [804, 443] width 1462 height 486
click at [529, 374] on div "Action Action Adjust qty Create package Edit attributes Global inventory Locate…" at bounding box center [804, 443] width 1462 height 486
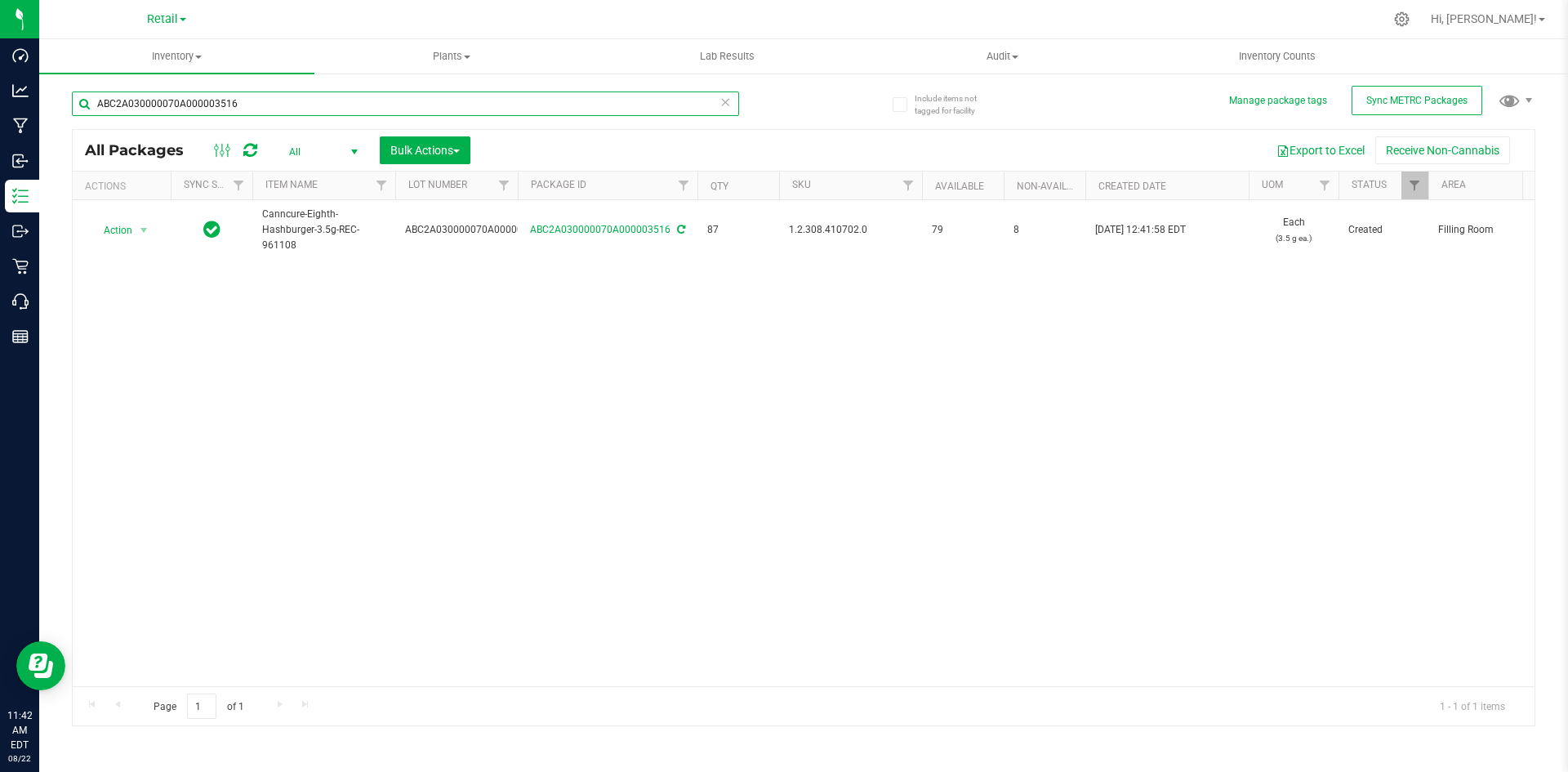
click at [254, 108] on input "ABC2A030000070A000003516" at bounding box center [406, 103] width 667 height 25
click at [412, 91] on input "1A42A0300000002000032403" at bounding box center [406, 103] width 667 height 25
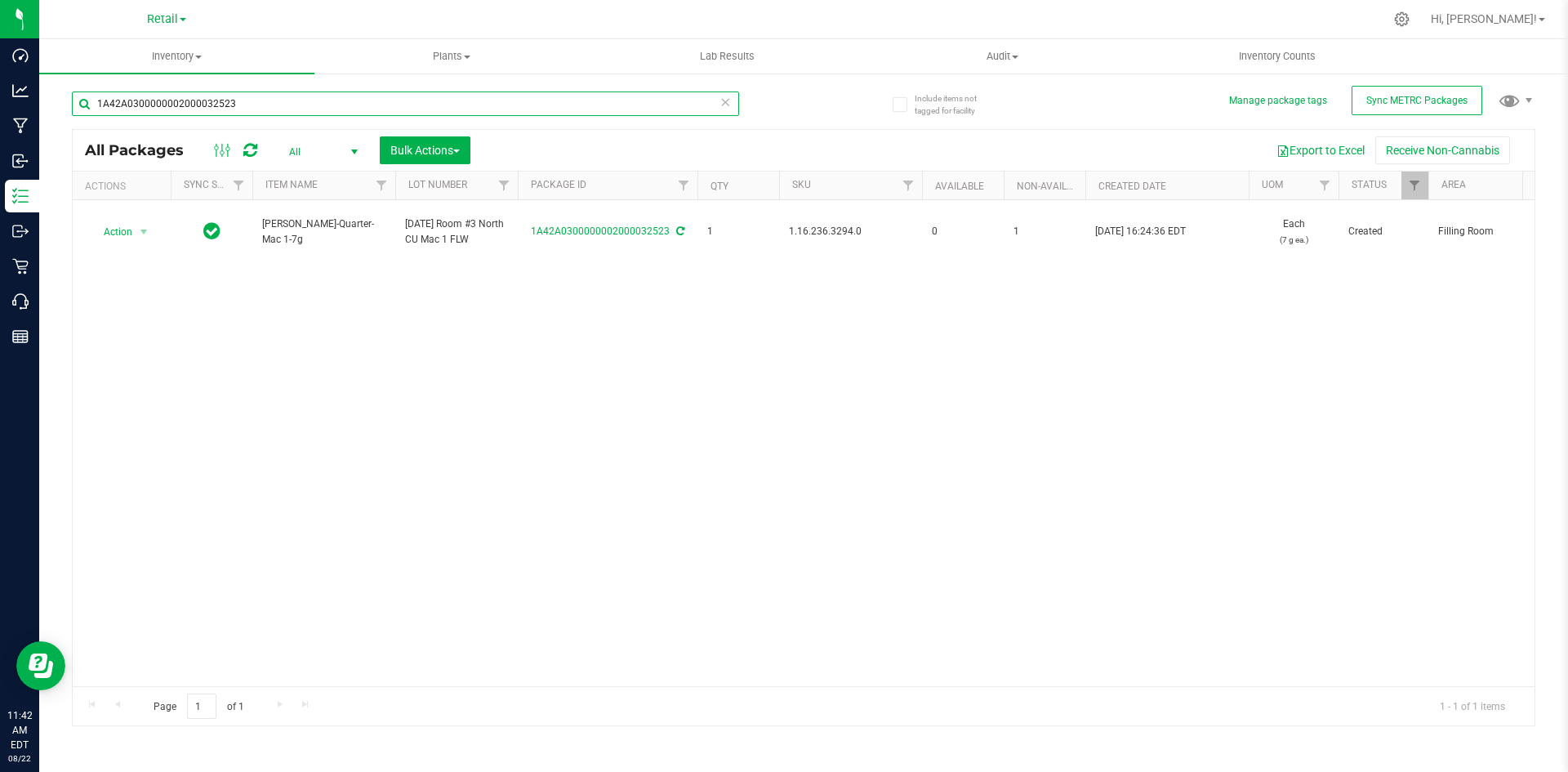
click at [346, 108] on input "1A42A0300000002000032523" at bounding box center [406, 103] width 667 height 25
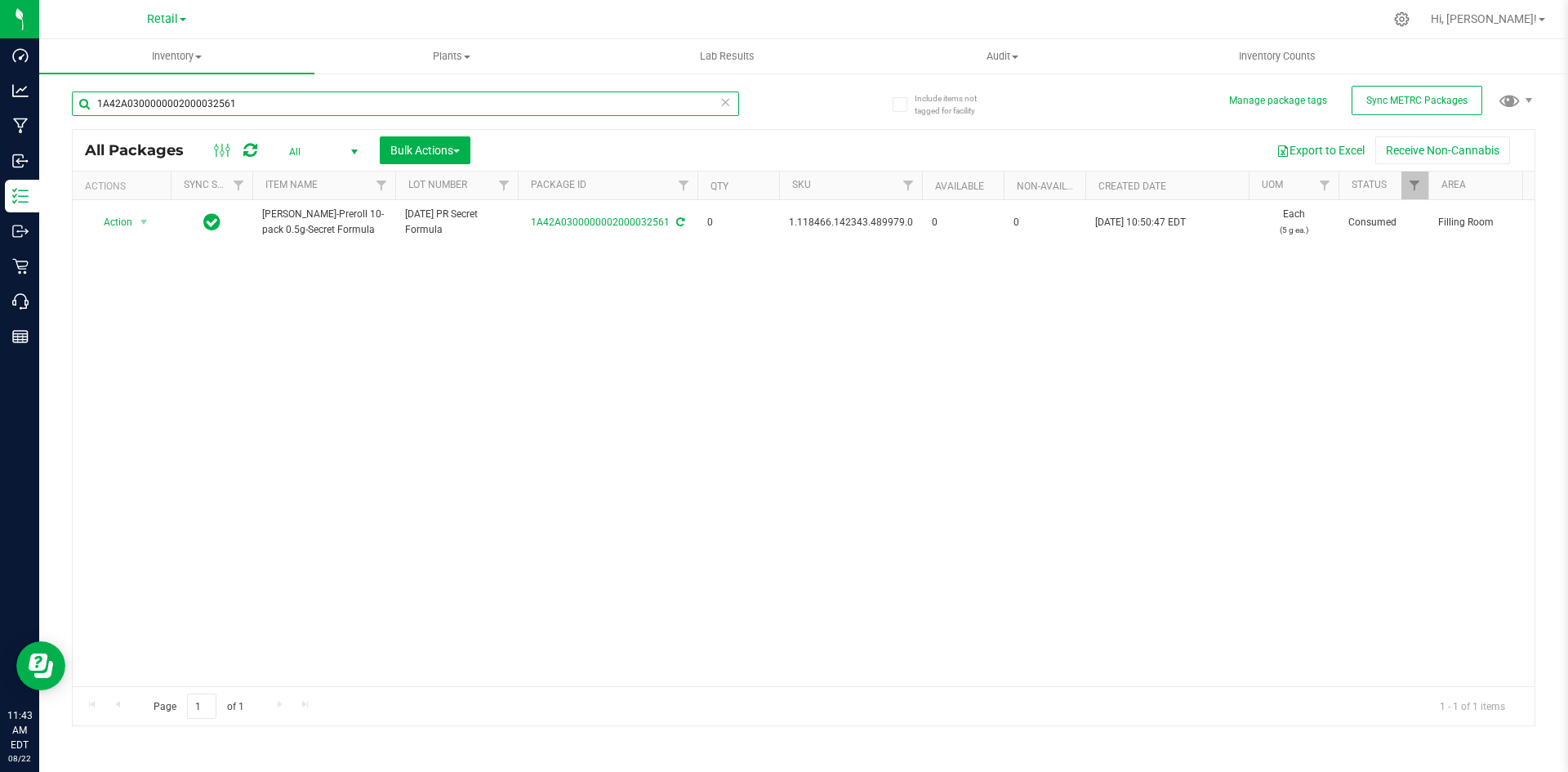
click at [251, 103] on input "1A42A0300000002000032561" at bounding box center [406, 103] width 667 height 25
click at [320, 100] on input "1A42A0300000002000032671" at bounding box center [406, 103] width 667 height 25
click at [240, 108] on input "1A42A0300000899000002647" at bounding box center [406, 103] width 667 height 25
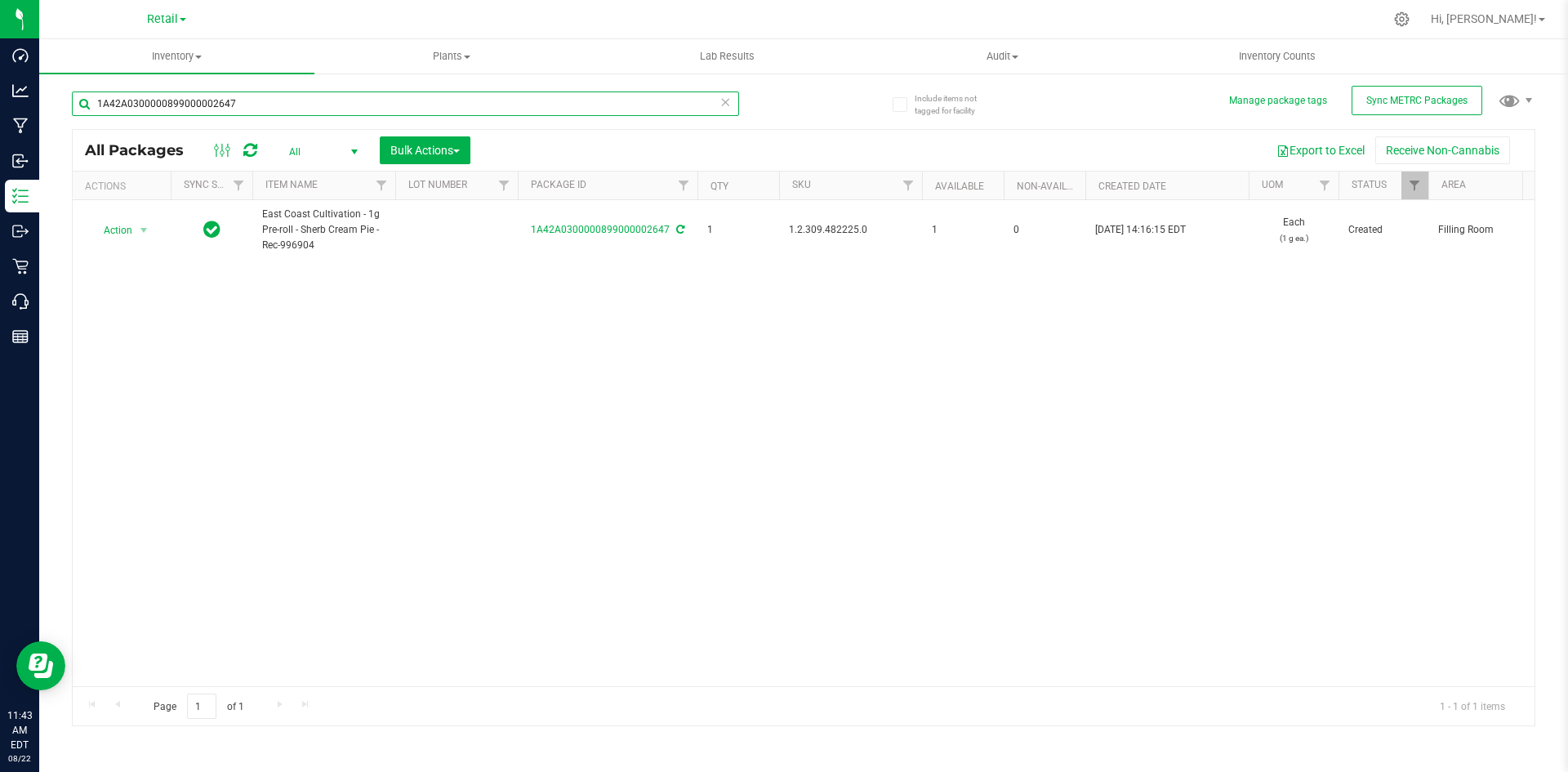
click at [240, 108] on input "1A42A0300000899000002647" at bounding box center [406, 103] width 667 height 25
click at [240, 107] on input "1A42A0300000321000001614" at bounding box center [406, 103] width 667 height 25
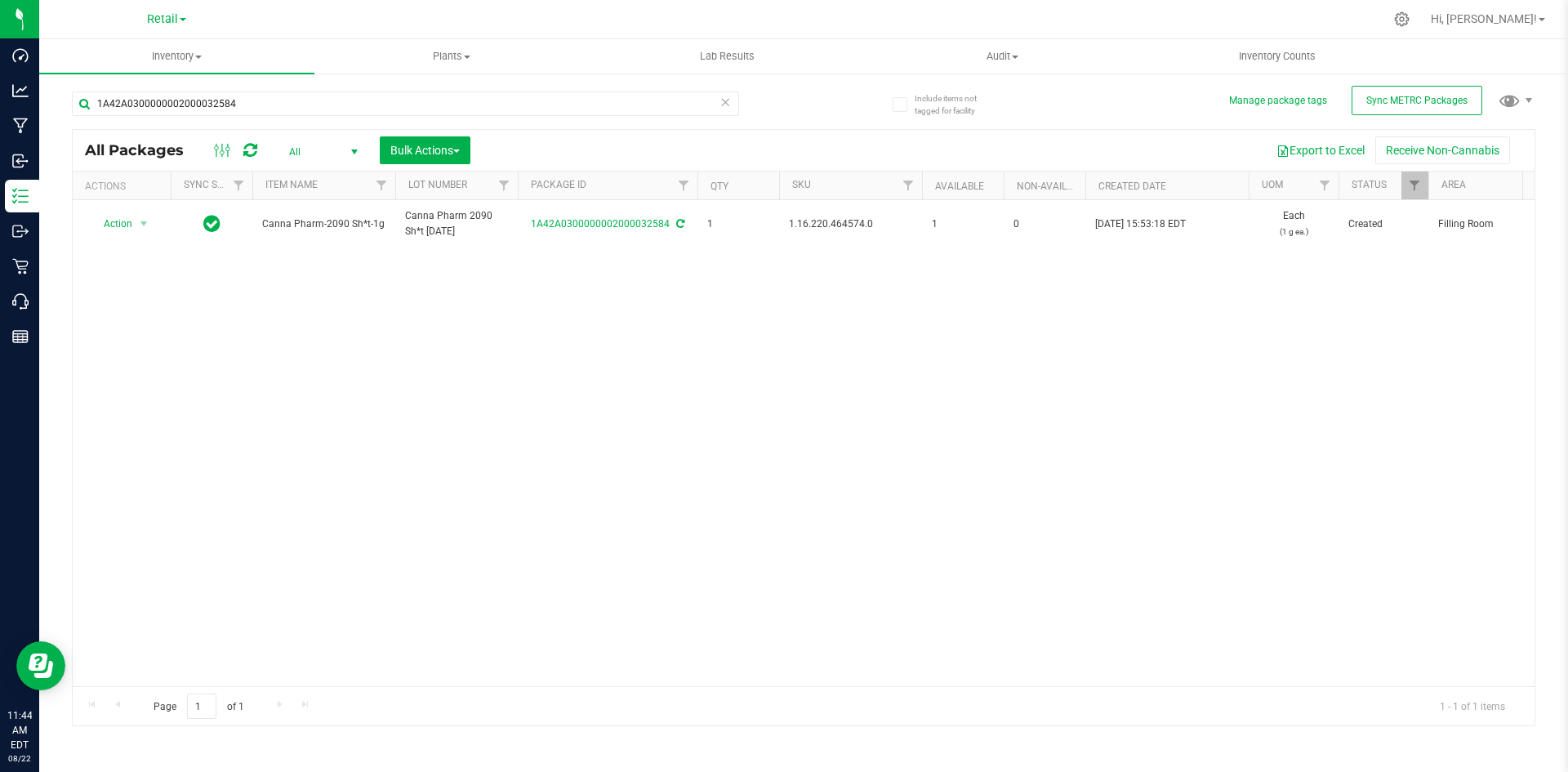
click at [811, 221] on span "1.16.220.464574.0" at bounding box center [850, 224] width 123 height 16
click at [325, 90] on div "1A42A0300000002000032584" at bounding box center [438, 103] width 731 height 53
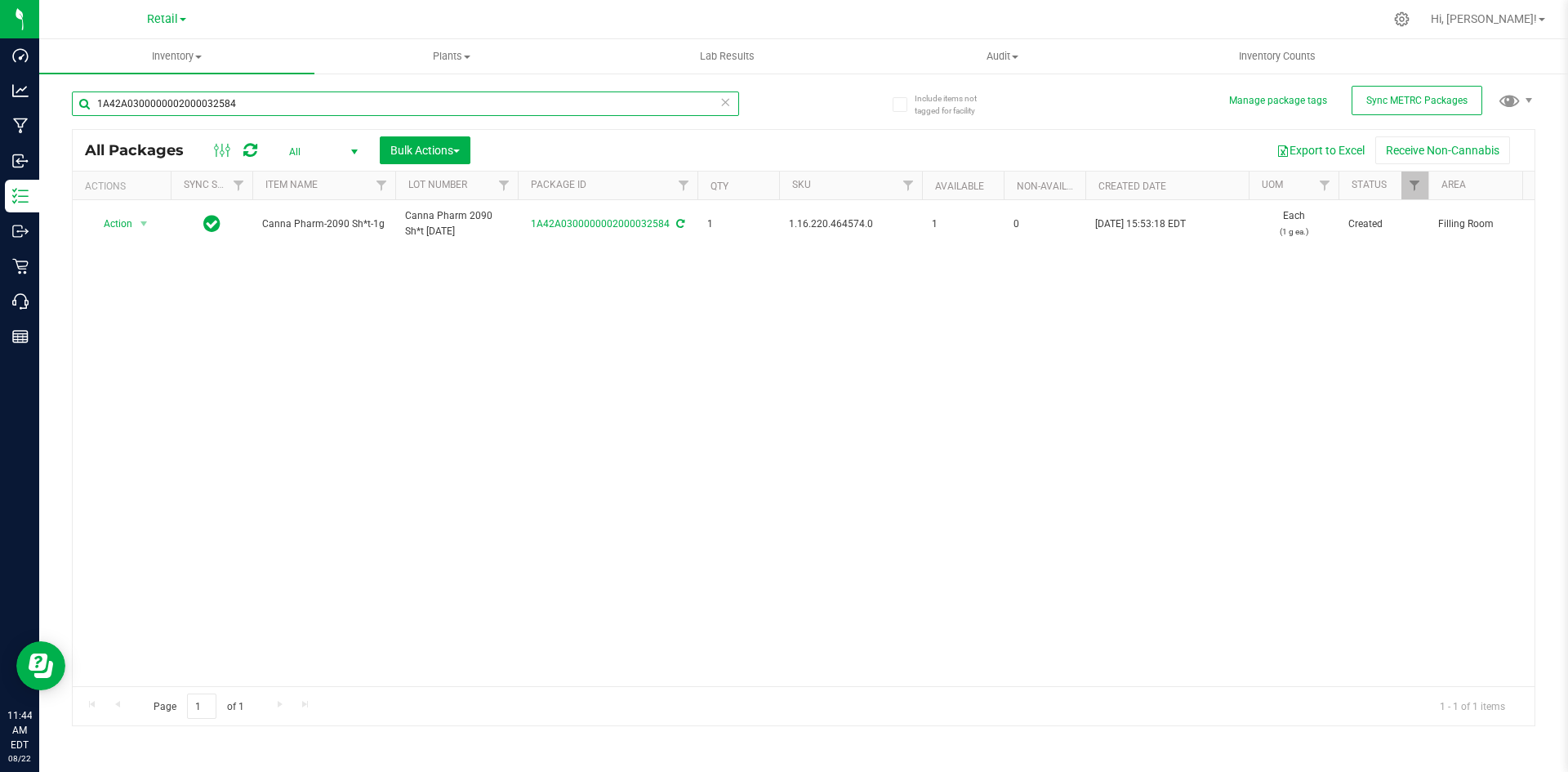
click at [325, 100] on input "1A42A0300000002000032584" at bounding box center [406, 103] width 667 height 25
type input "1A42A0300000002000032278"
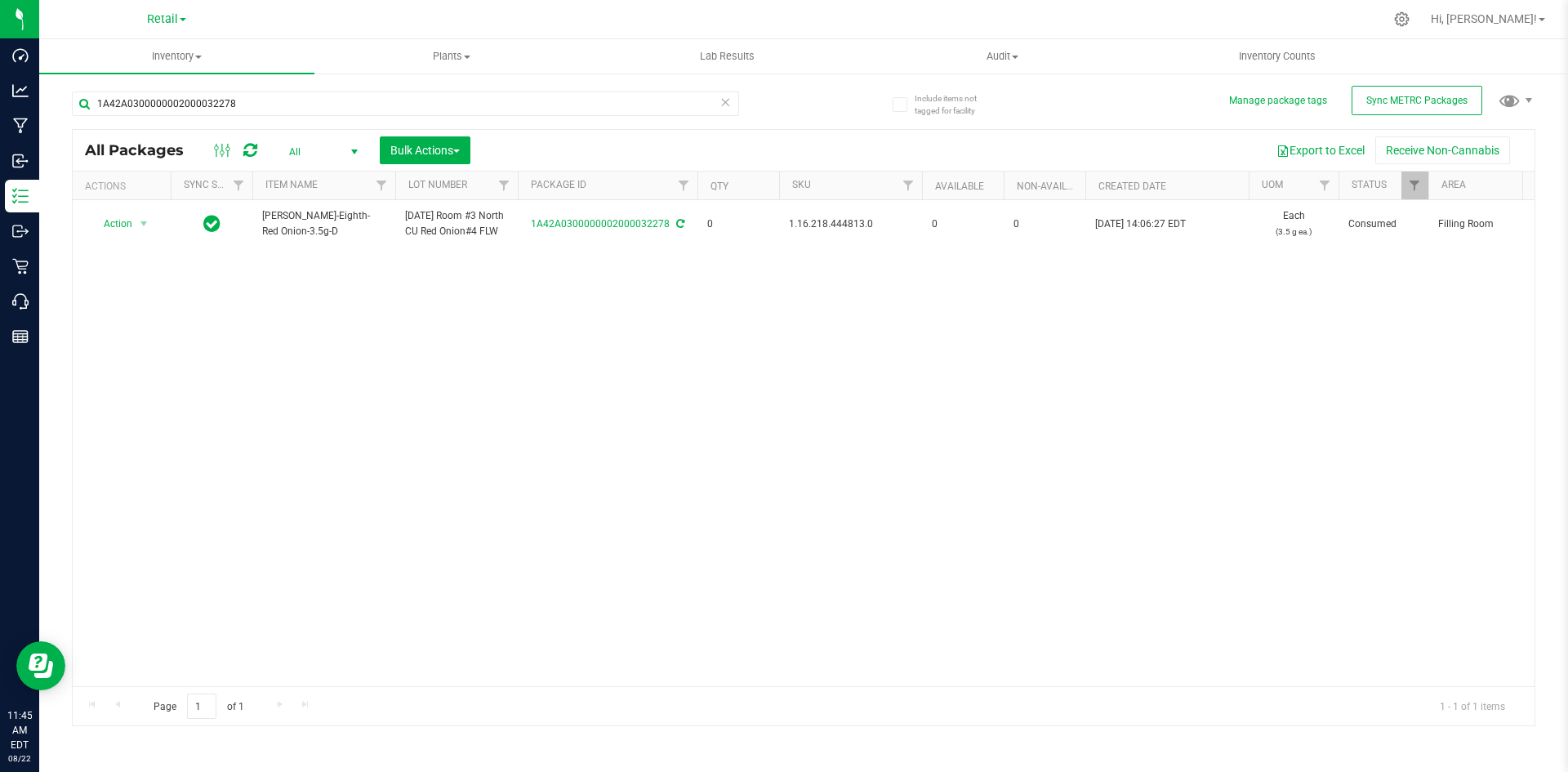
click at [889, 148] on div "Export to Excel Receive Non-Cannabis" at bounding box center [1002, 150] width 1039 height 28
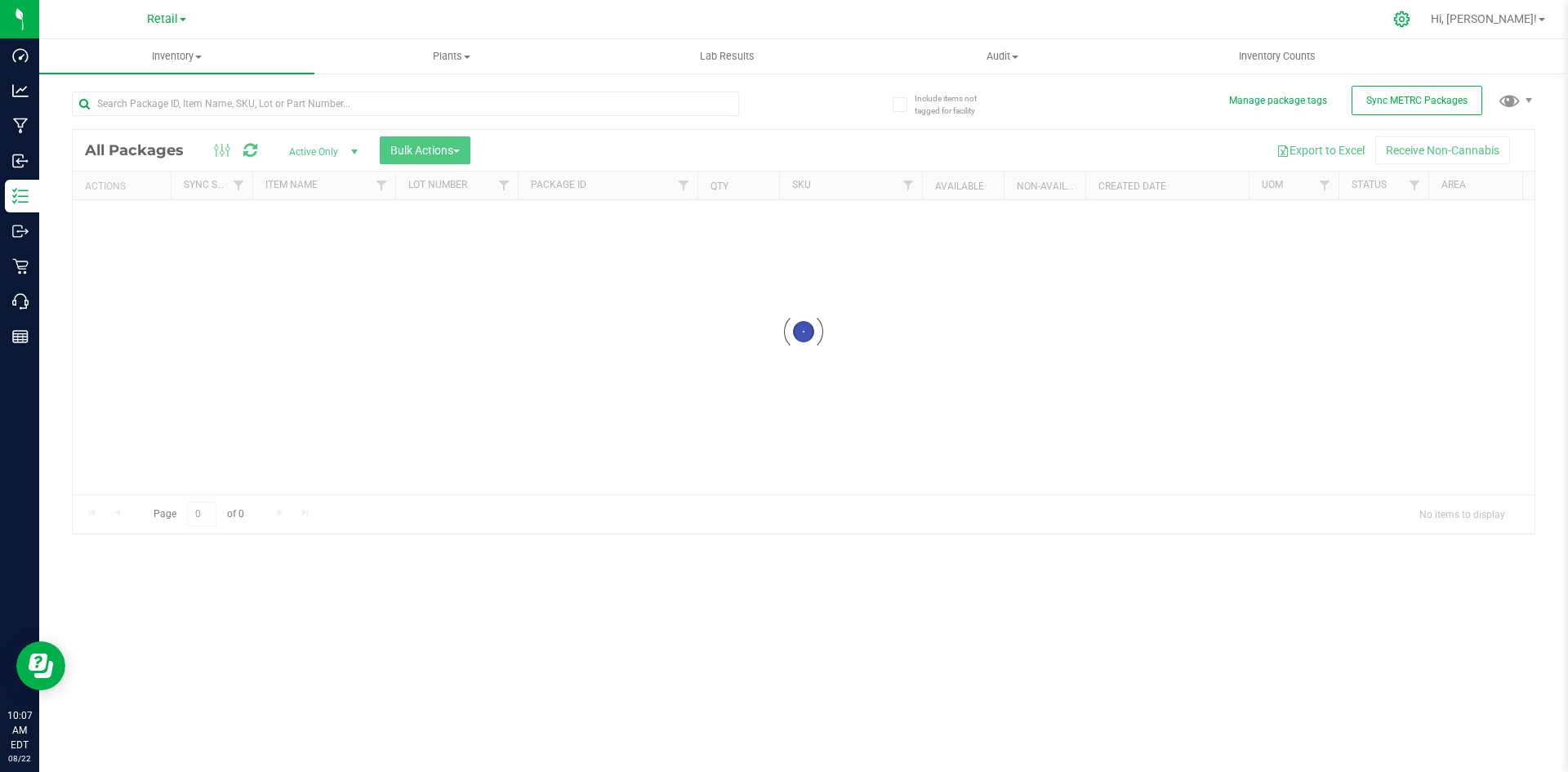
click at [1410, 21] on icon at bounding box center [1401, 19] width 17 height 17
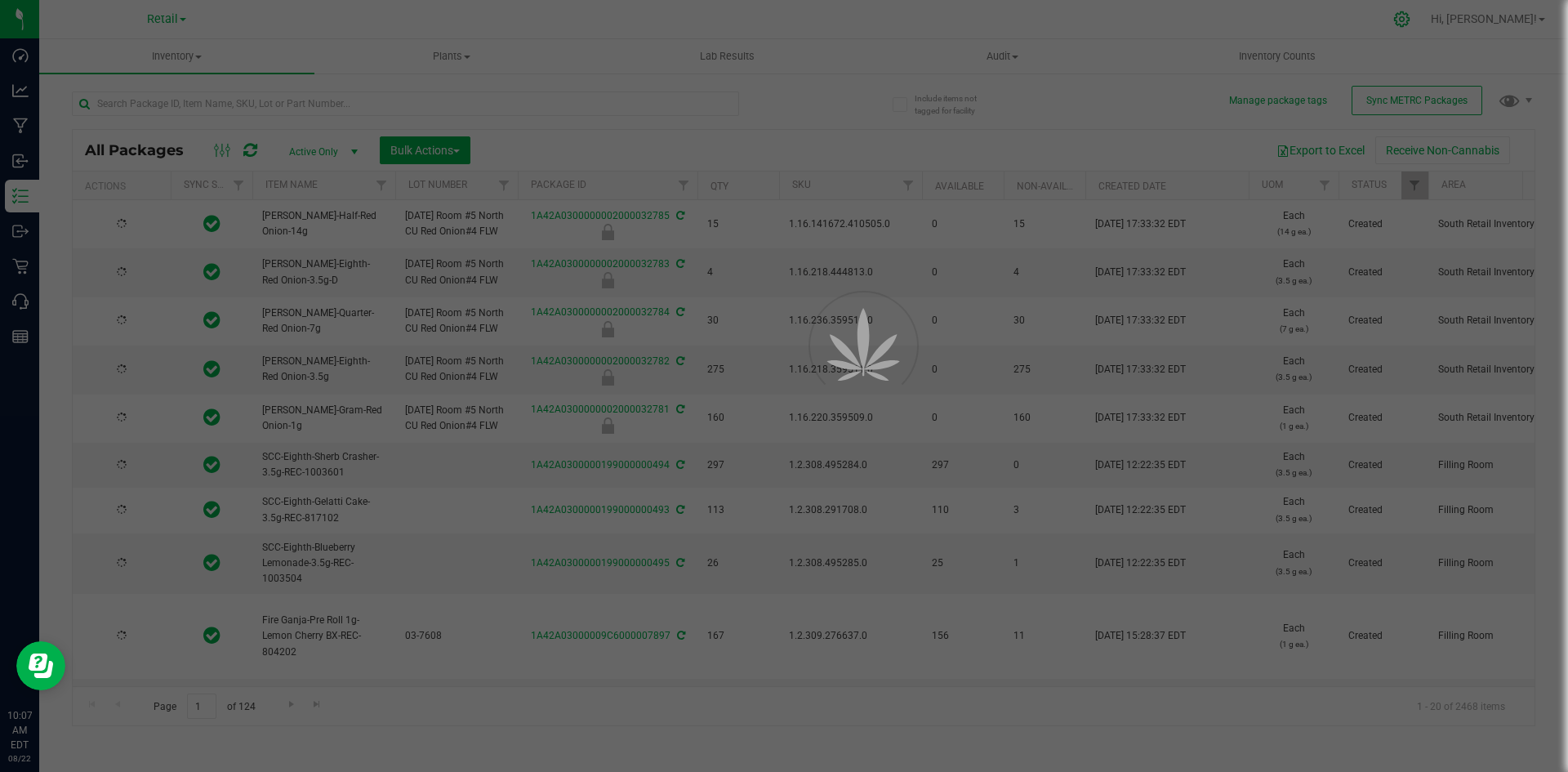
click at [1458, 21] on div at bounding box center [784, 386] width 1568 height 772
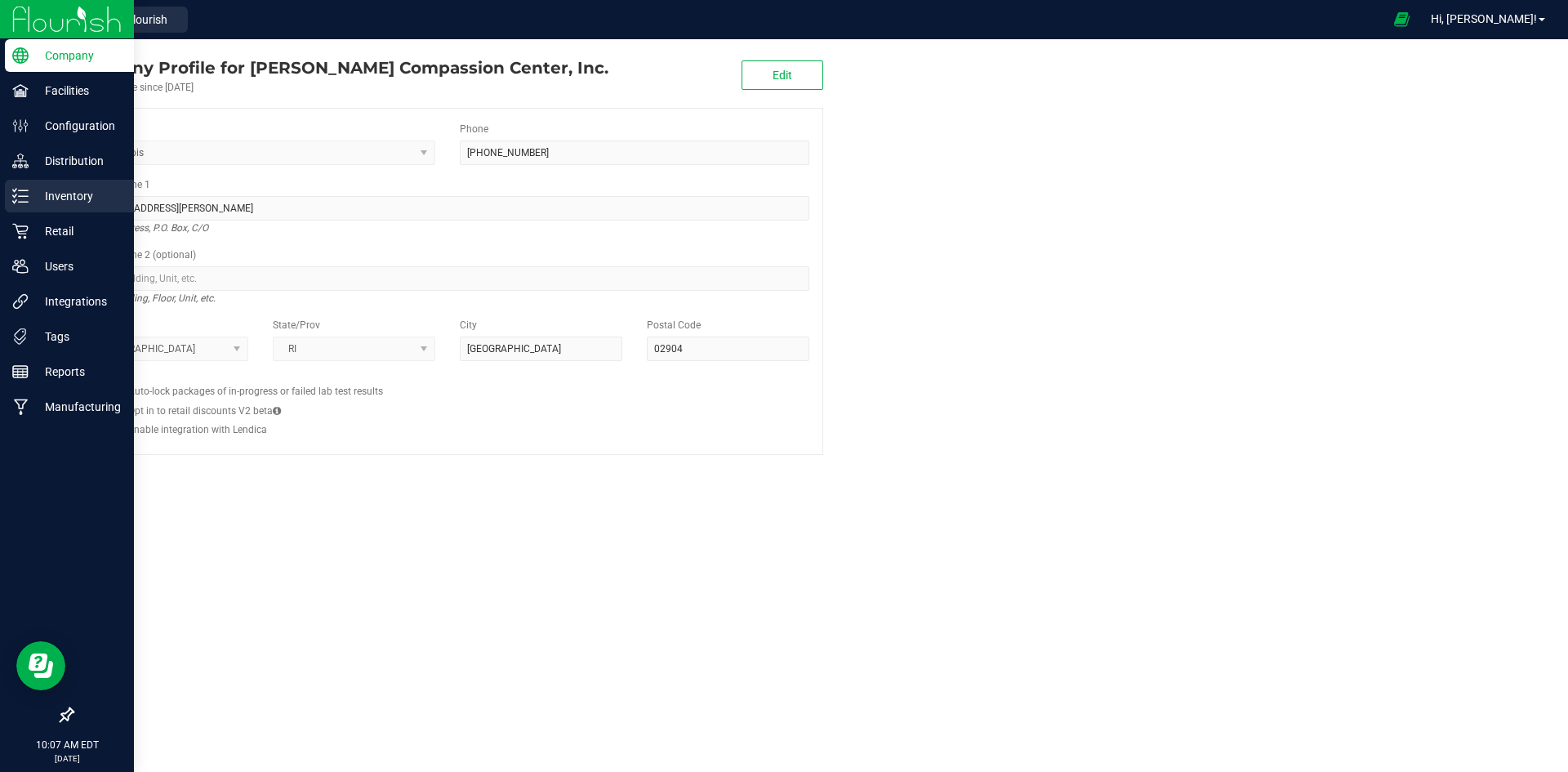
click at [35, 201] on p "Inventory" at bounding box center [77, 196] width 98 height 20
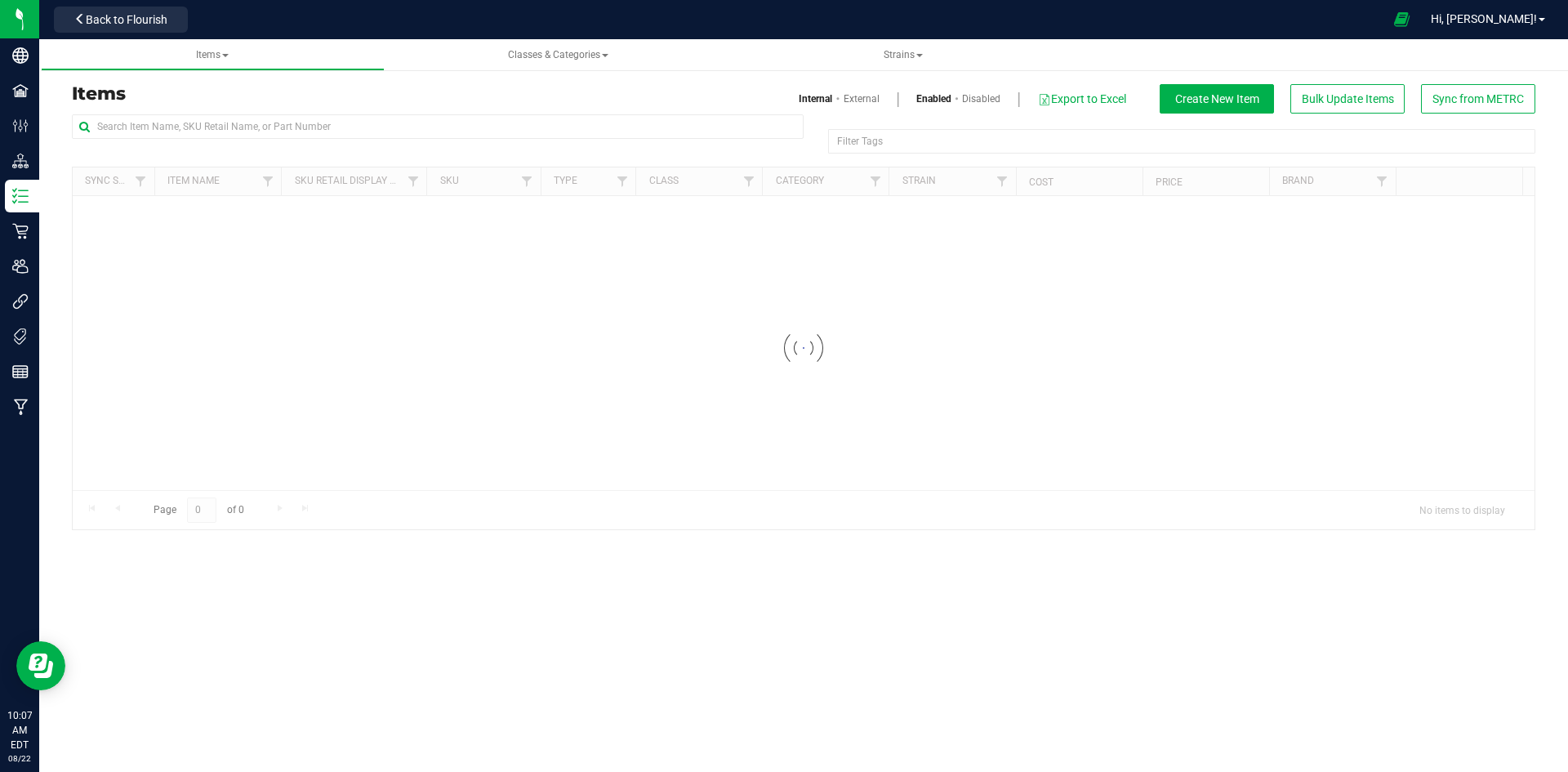
click at [378, 145] on div at bounding box center [438, 133] width 731 height 38
click at [387, 135] on input "text" at bounding box center [438, 126] width 731 height 25
paste input "1.28.303.444207.0"
type input "1.28.303.444207.0"
click at [866, 97] on link "External" at bounding box center [862, 99] width 36 height 15
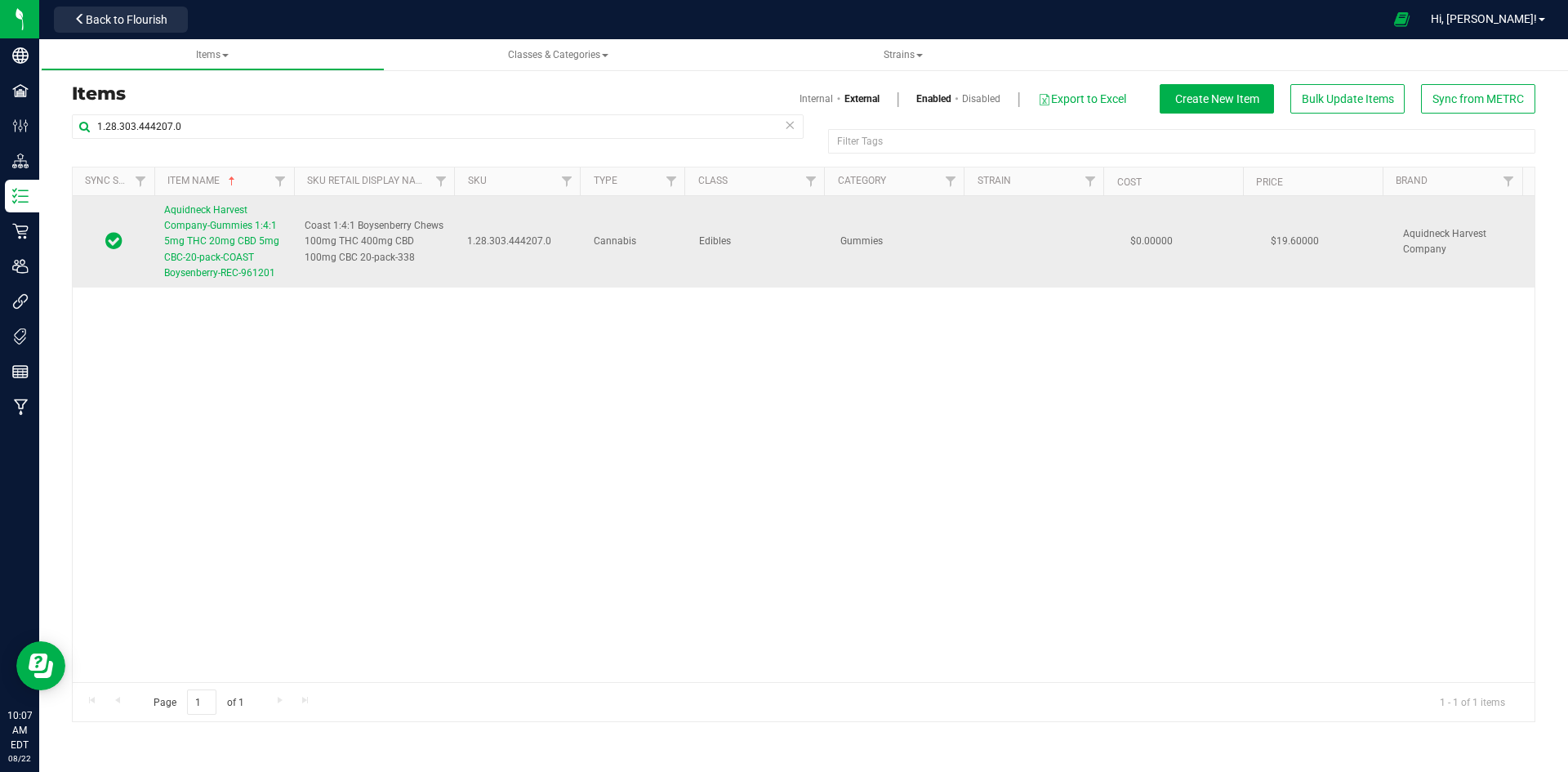
click at [254, 241] on span "Aquidneck Harvest Company-Gummies 1:4:1 5mg THC 20mg CBD 5mg CBC-20-pack-COAST …" at bounding box center [222, 241] width 115 height 75
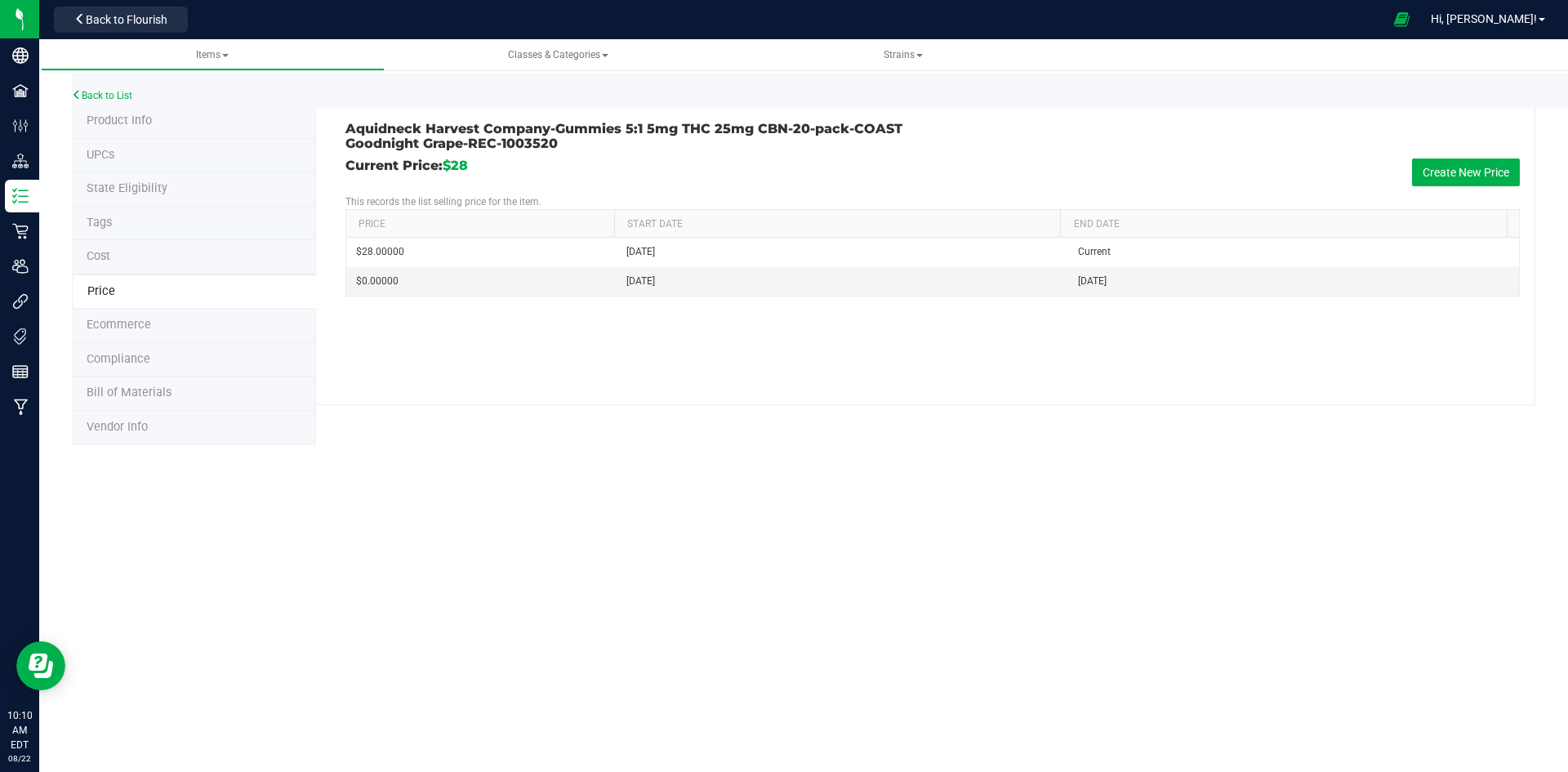
click at [157, 127] on li "Product Info" at bounding box center [194, 122] width 244 height 34
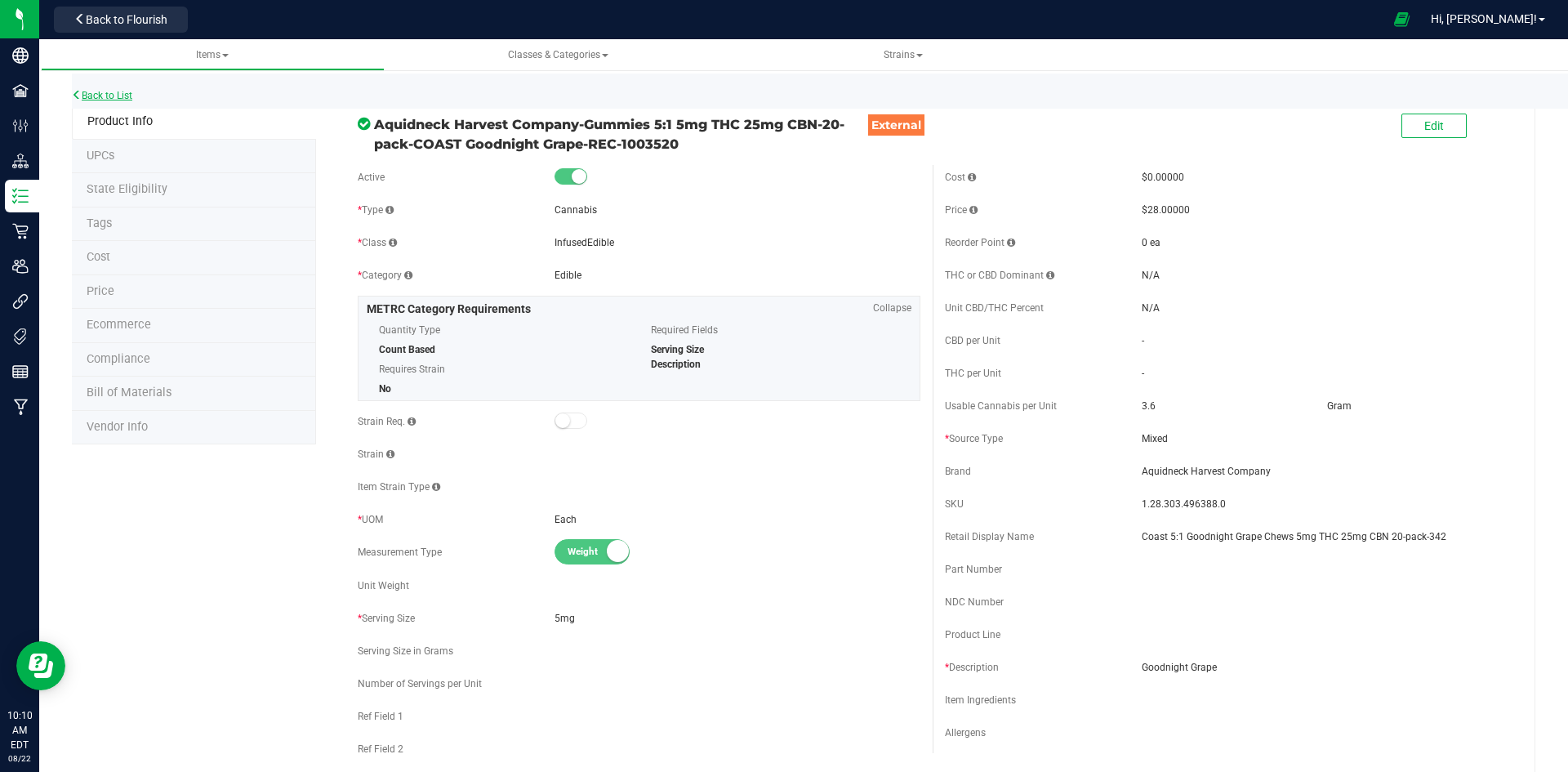
click at [121, 97] on link "Back to List" at bounding box center [103, 95] width 61 height 11
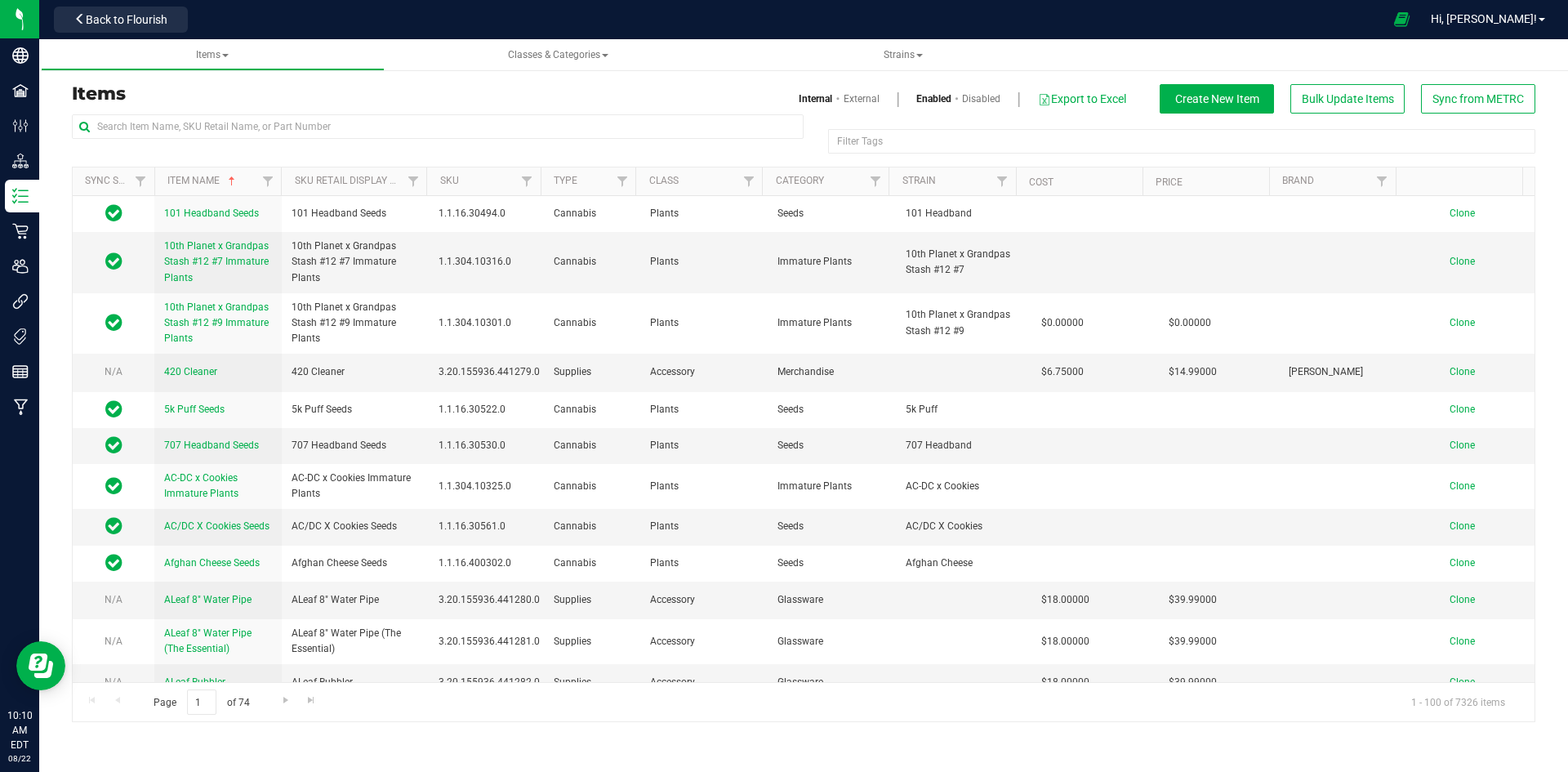
click at [215, 111] on div "Items Internal External Enabled Disabled Export to Excel Create New Item Bulk U…" at bounding box center [804, 99] width 1488 height 30
click at [218, 127] on input "text" at bounding box center [438, 126] width 731 height 25
paste input "1.28.303.395620.0"
type input "1.28.303.395620.0"
click at [857, 93] on link "External" at bounding box center [862, 99] width 36 height 15
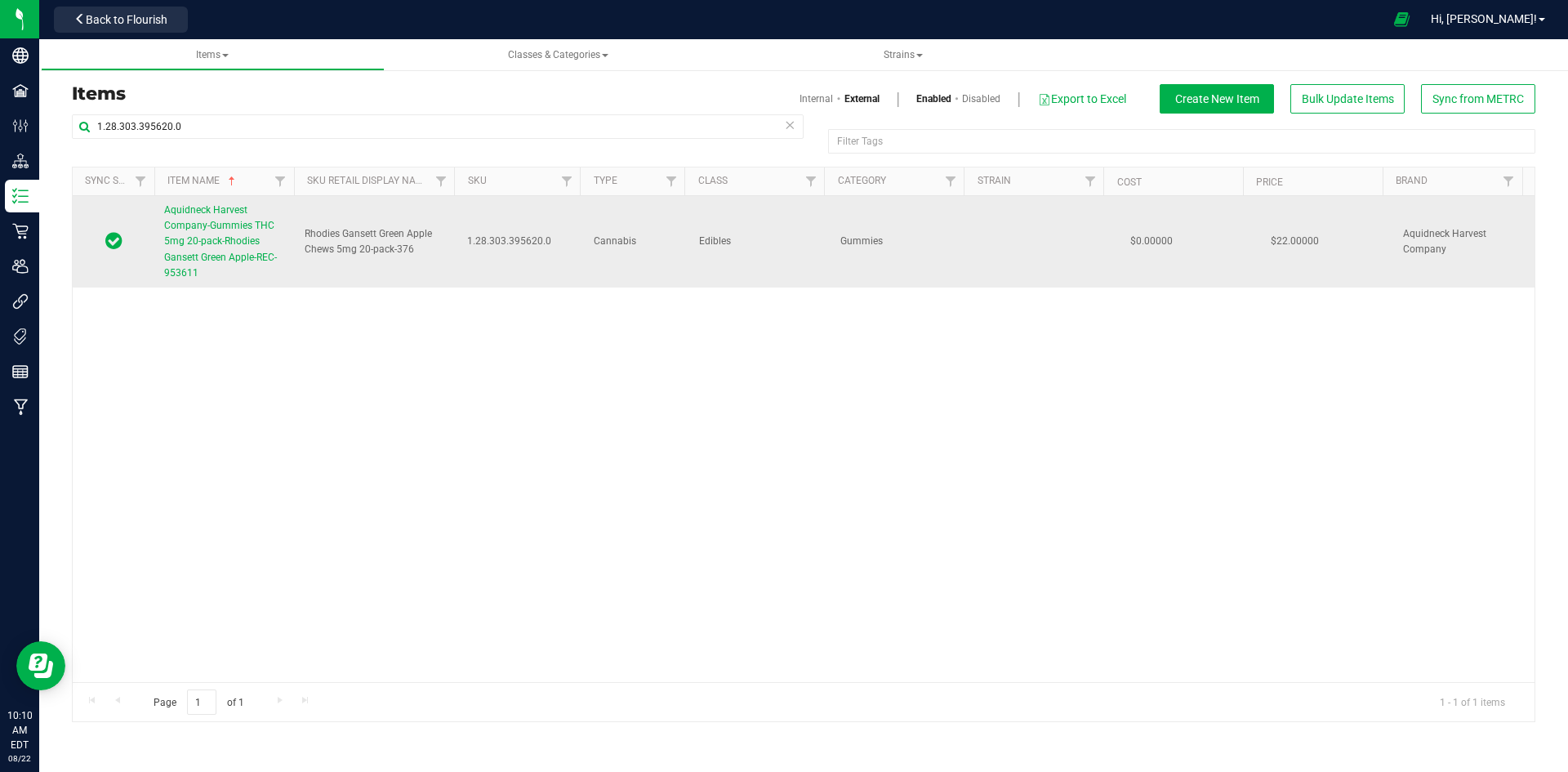
click at [227, 218] on link "Aquidneck Harvest Company-Gummies THC 5mg 20-pack-Rhodies Gansett Green Apple-R…" at bounding box center [224, 241] width 121 height 78
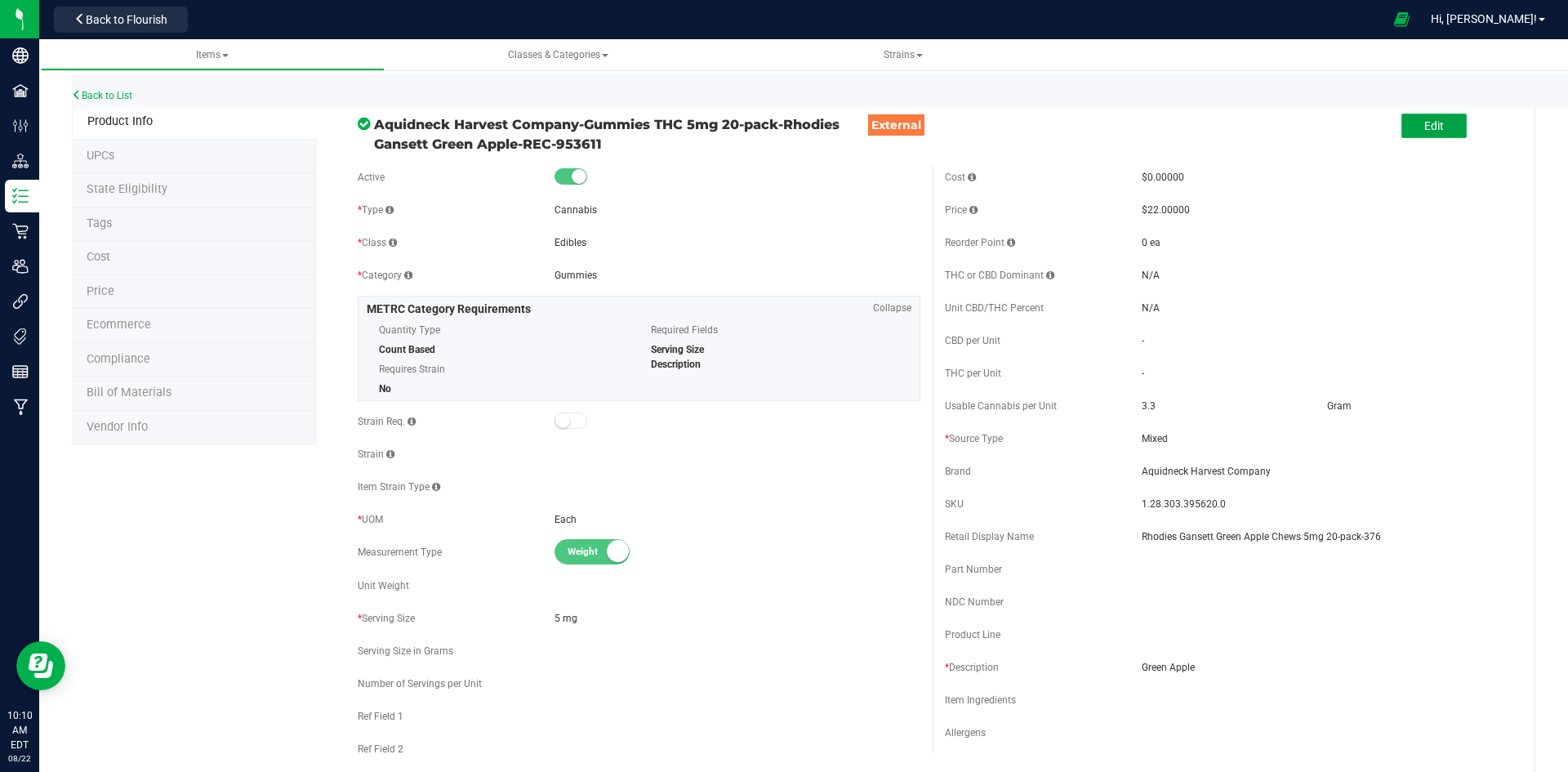
click at [1424, 116] on button "Edit" at bounding box center [1434, 126] width 66 height 25
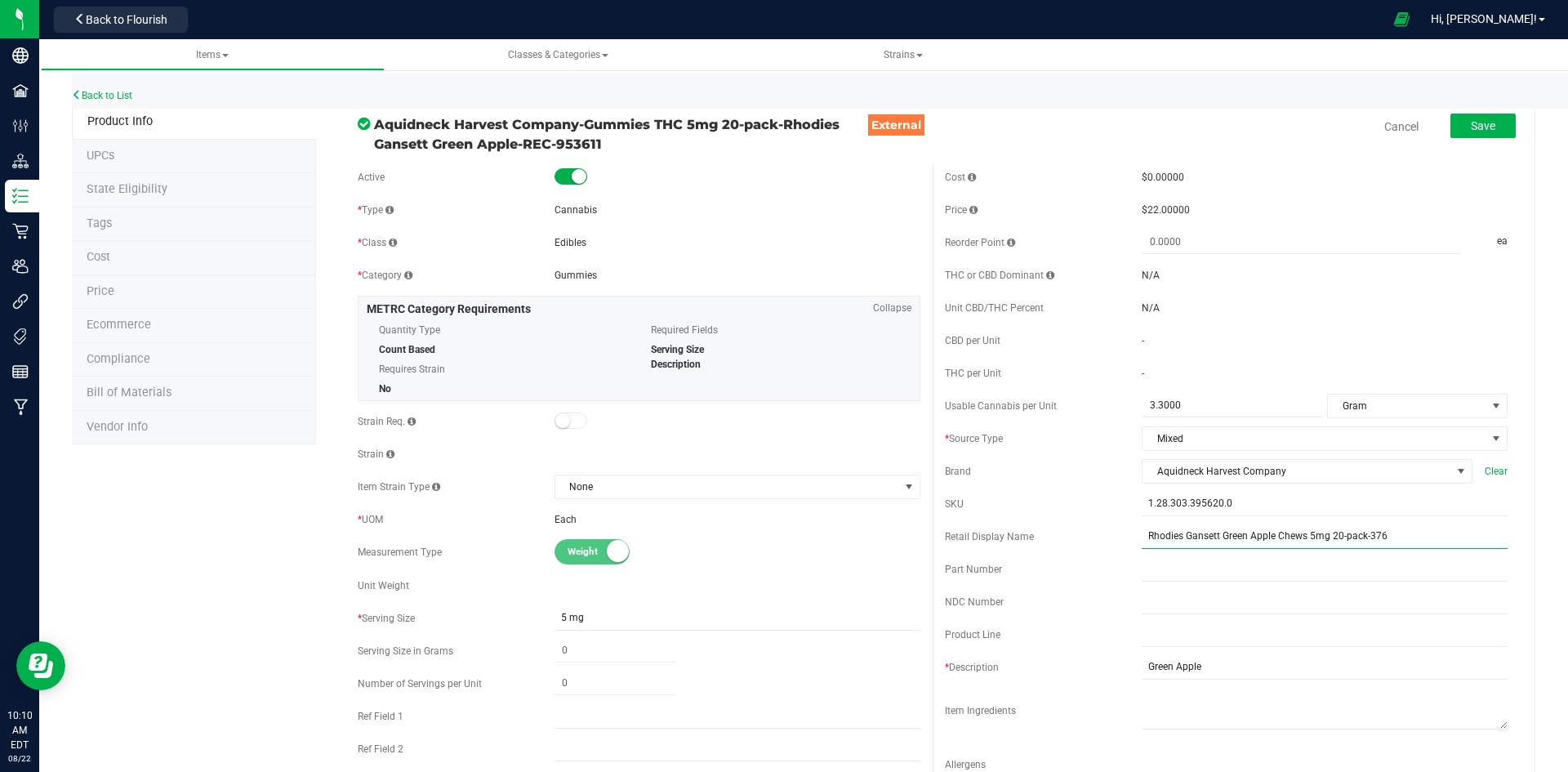
click at [1369, 531] on input "Rhodies Gansett Green Apple Chews 5mg 20-pack-376" at bounding box center [1325, 537] width 366 height 25
type input "Rhodies Gansett Green Apple Chews 5mg 20-pack-353"
click at [1470, 123] on span "Save" at bounding box center [1483, 126] width 25 height 13
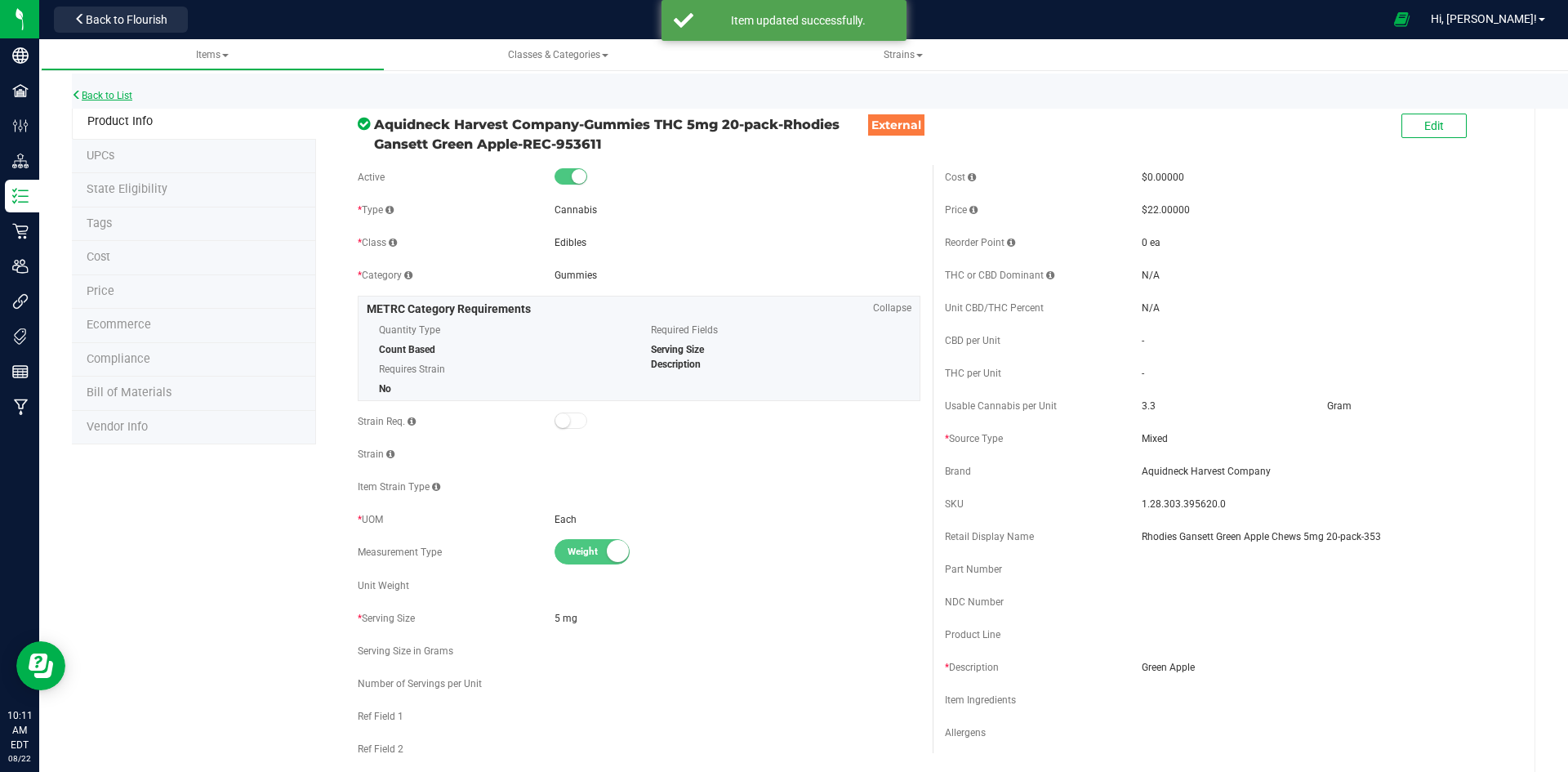
click at [118, 97] on link "Back to List" at bounding box center [103, 95] width 61 height 11
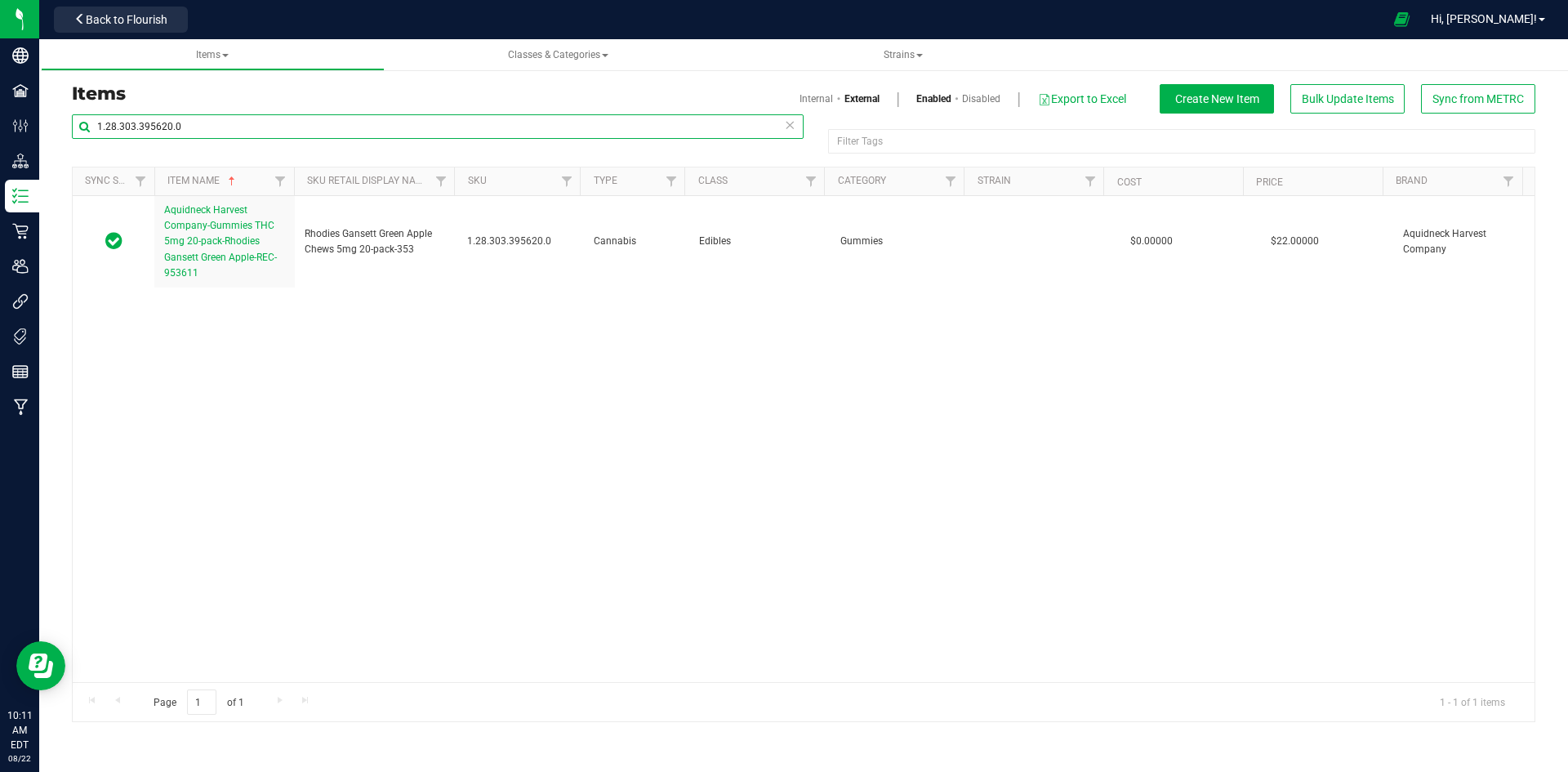
click at [276, 130] on input "1.28.303.395620.0" at bounding box center [438, 126] width 731 height 25
paste input "72626"
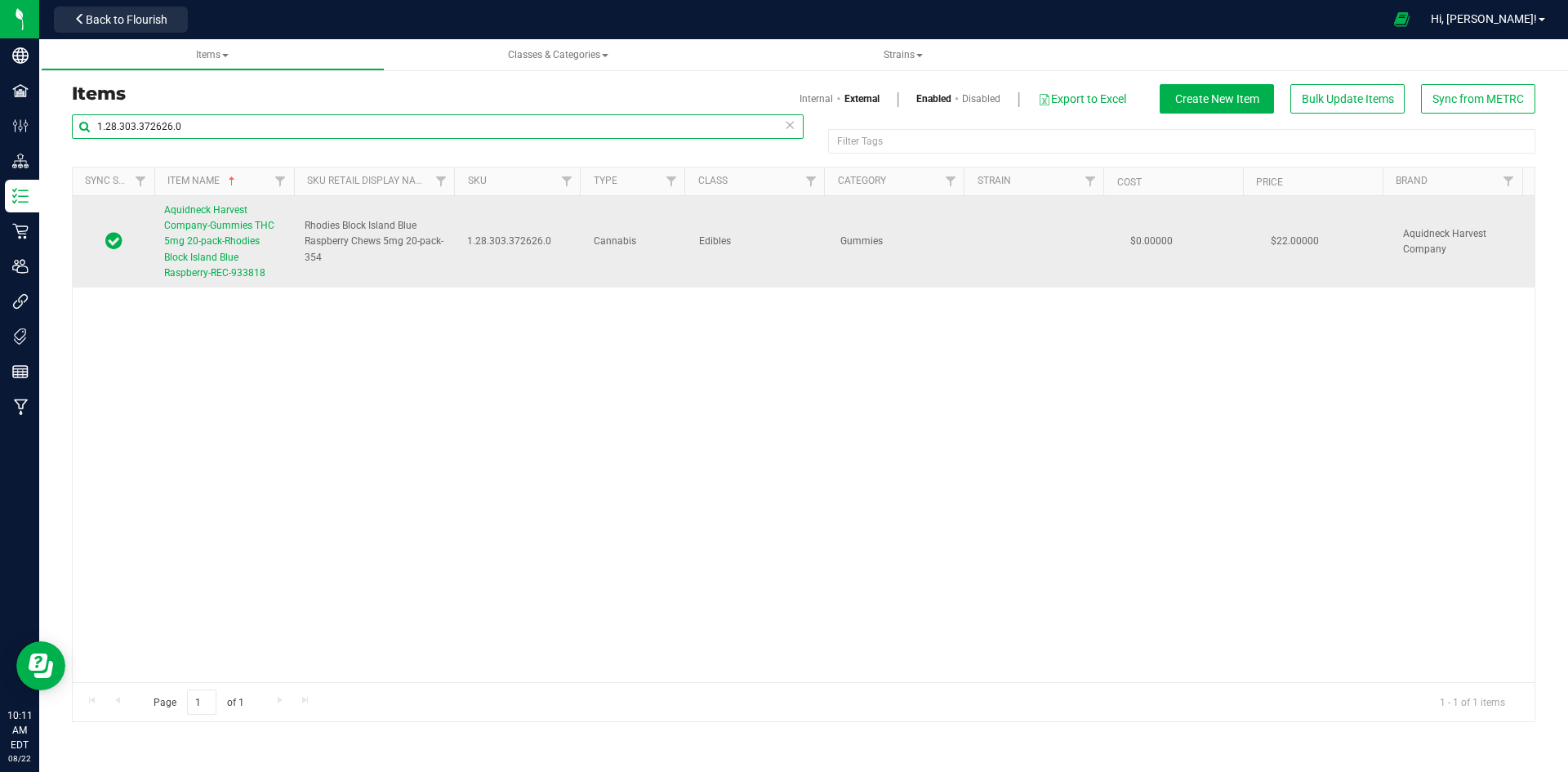
type input "1.28.303.372626.0"
click at [246, 260] on link "Aquidneck Harvest Company-Gummies THC 5mg 20-pack-Rhodies Block Island Blue Ras…" at bounding box center [224, 241] width 121 height 78
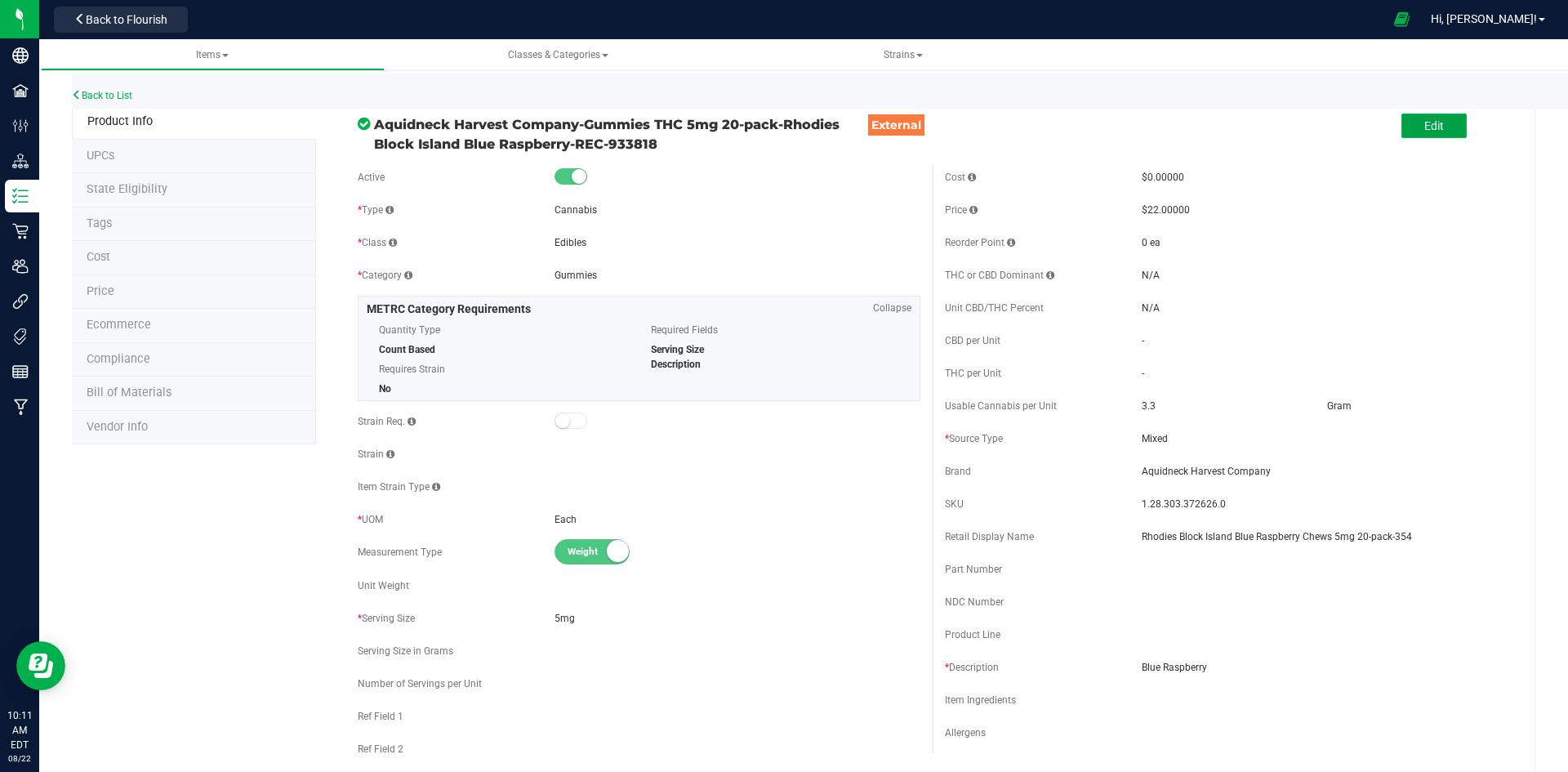
click at [1410, 124] on button "Edit" at bounding box center [1434, 126] width 66 height 25
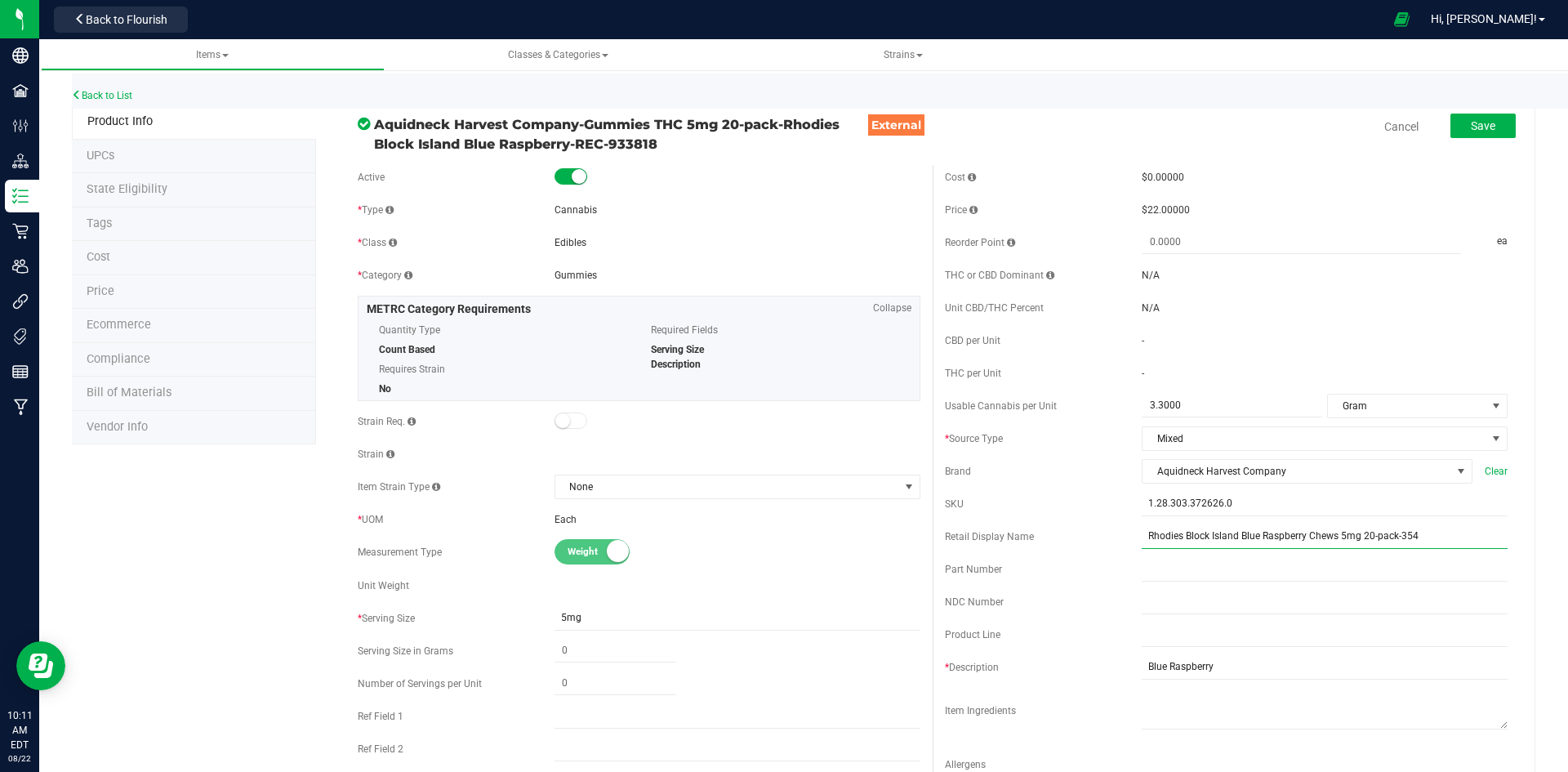
click at [1405, 528] on input "Rhodies Block Island Blue Raspberry Chews 5mg 20-pack-354" at bounding box center [1325, 537] width 366 height 25
type input "Rhodies Block Island Blue Raspberry Chews 5mg 20-pack-360"
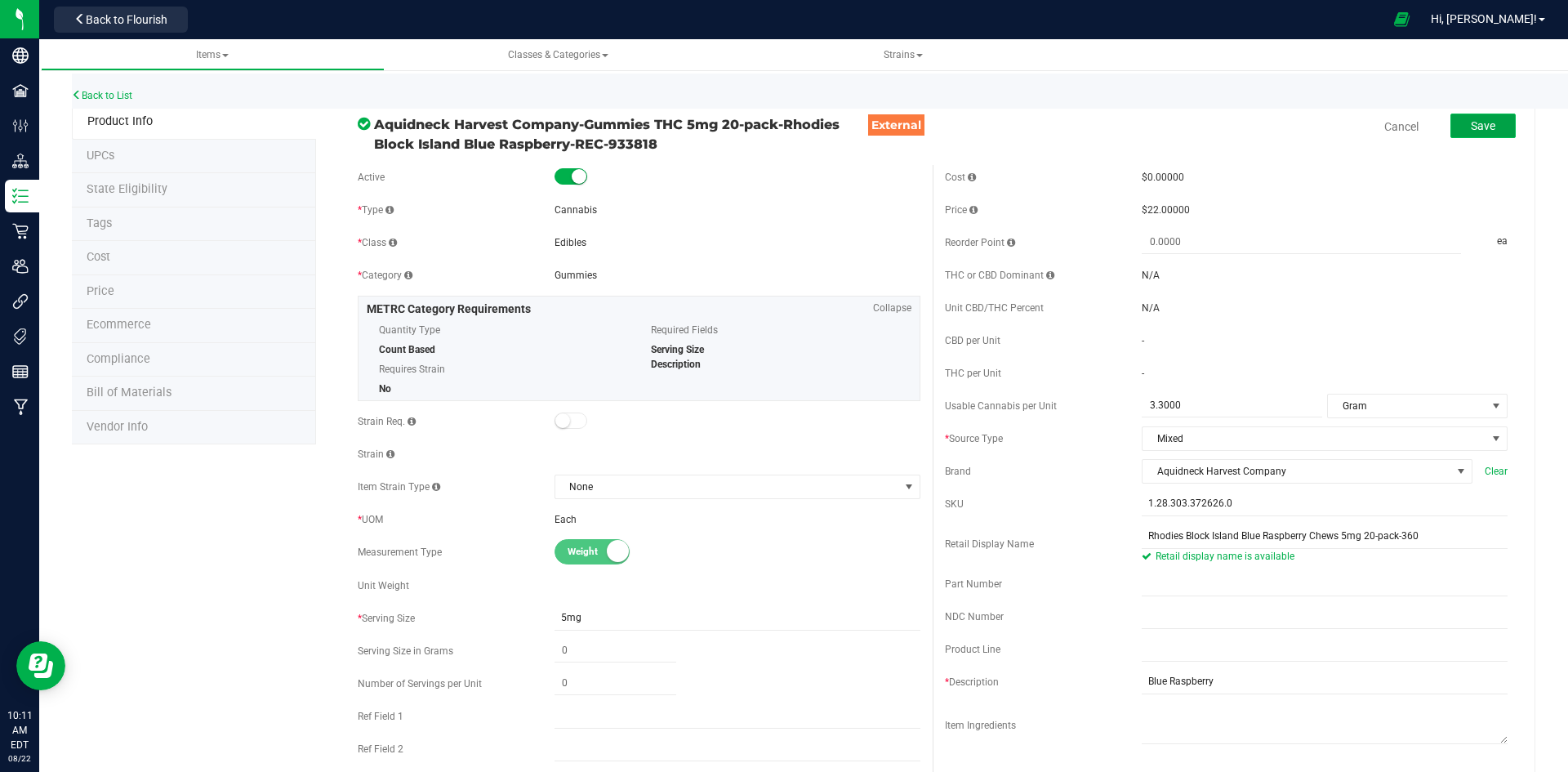
click at [1470, 121] on span "Save" at bounding box center [1483, 126] width 25 height 13
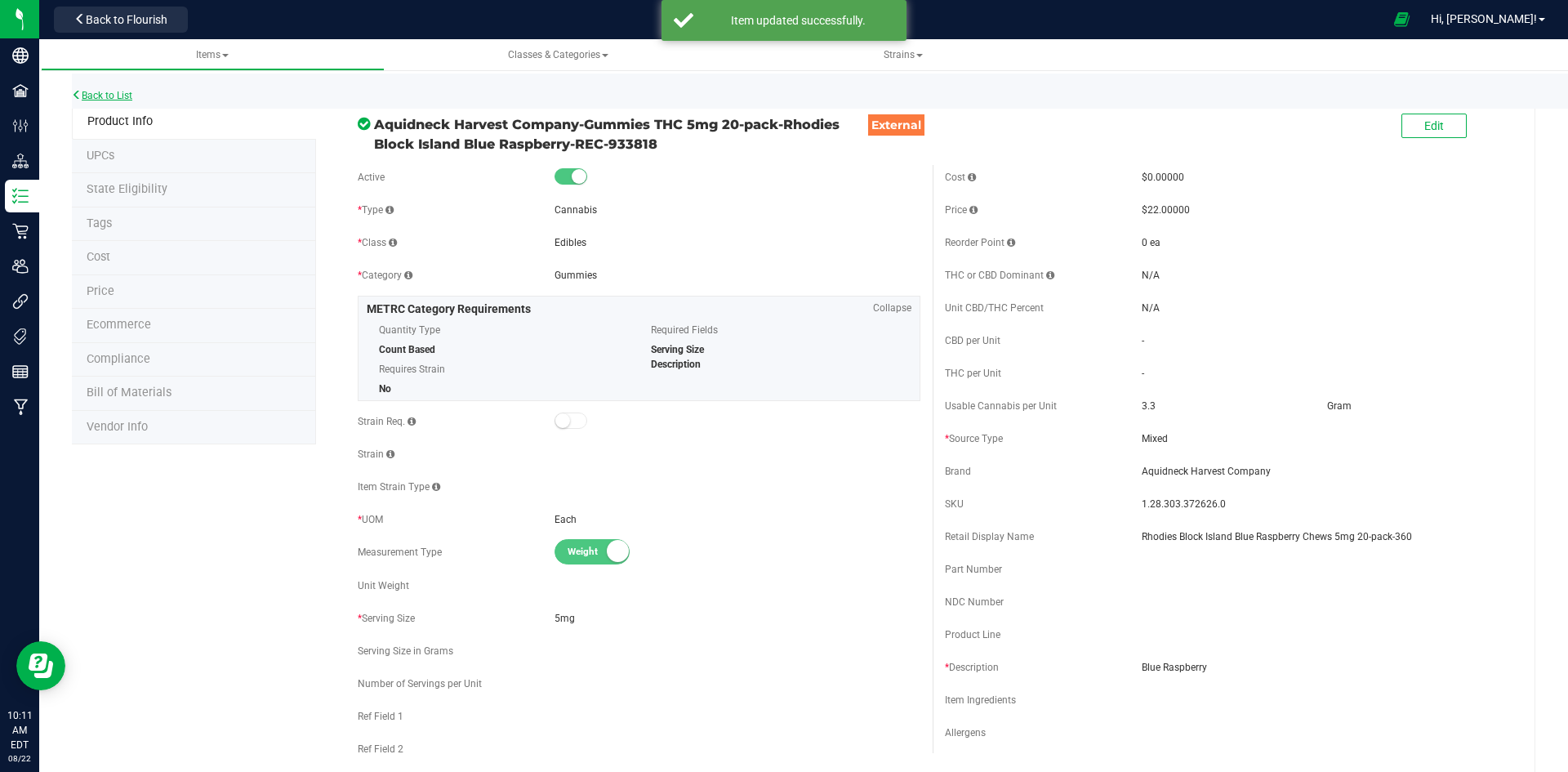
click at [94, 98] on link "Back to List" at bounding box center [103, 95] width 61 height 11
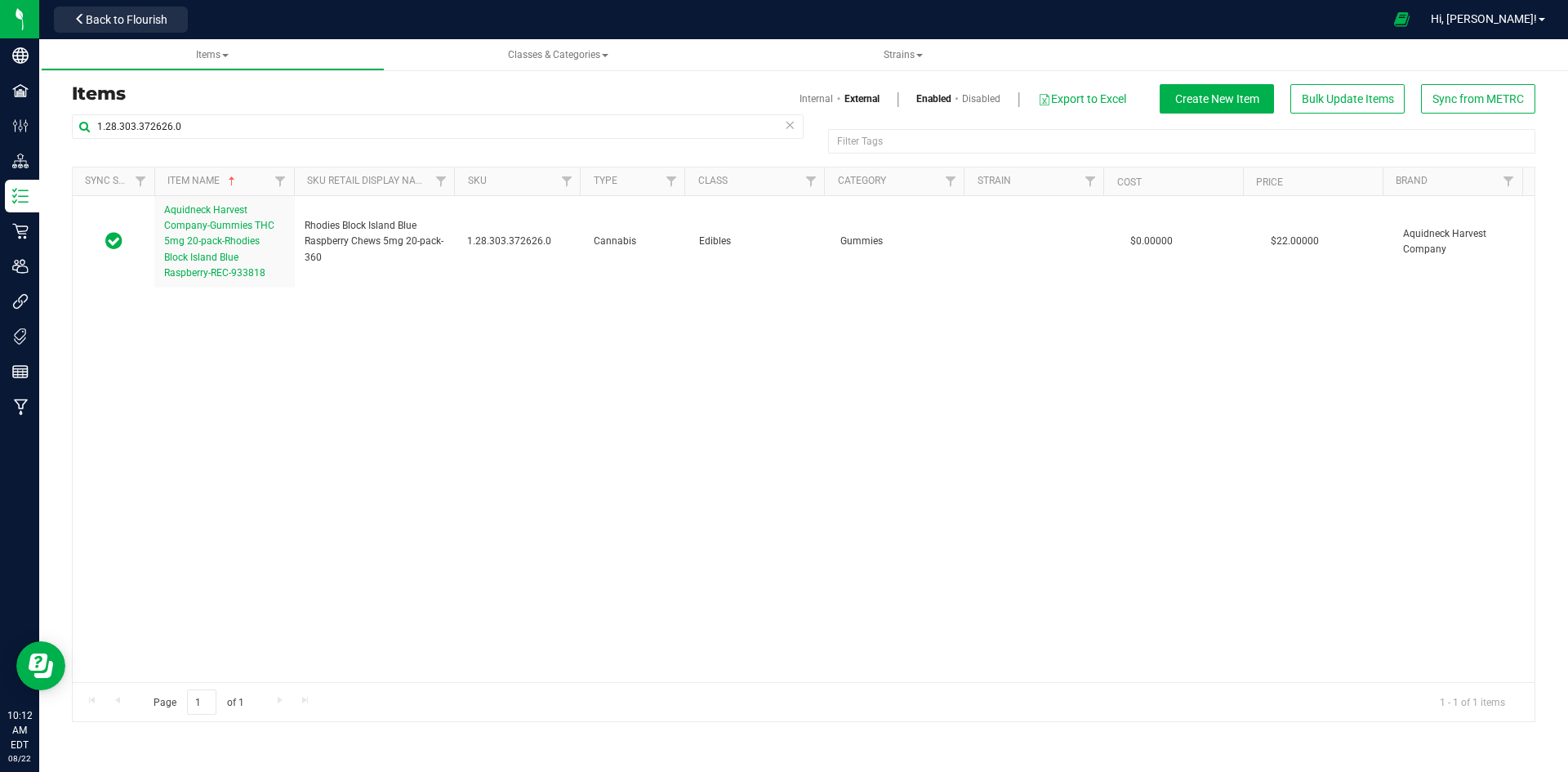
click at [261, 113] on div "Items Internal External Enabled Disabled Export to Excel Create New Item Bulk U…" at bounding box center [804, 99] width 1488 height 30
click at [261, 113] on div "Items Internal External Enabled Disabled Export to Excel Create New Item Bulk U…" at bounding box center [804, 402] width 1488 height 638
click at [252, 145] on div "1.28.303.372626.0" at bounding box center [438, 133] width 731 height 38
click at [260, 127] on input "1.28.303.372626.0" at bounding box center [438, 126] width 731 height 25
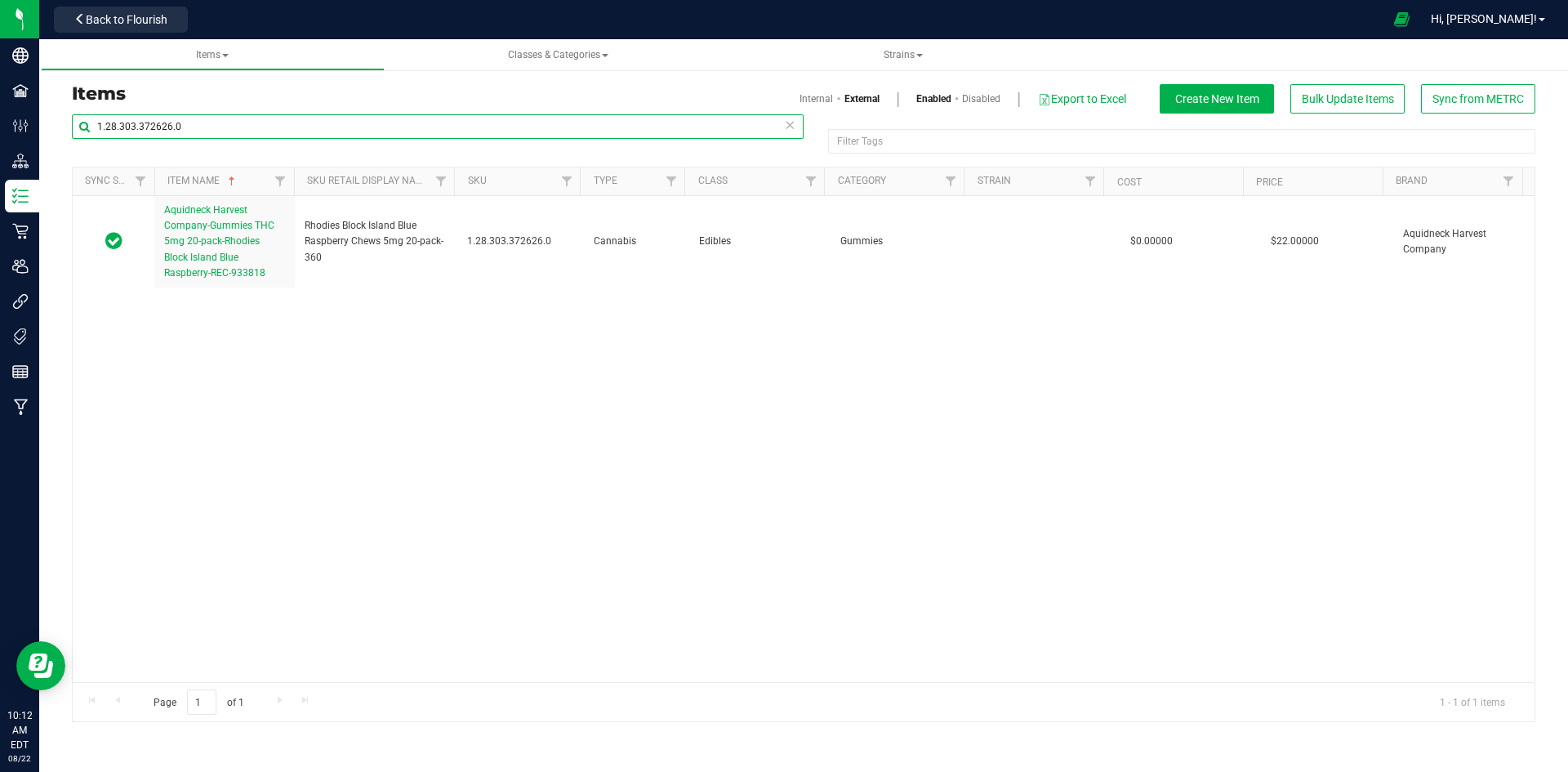
click at [260, 127] on input "1.28.303.372626.0" at bounding box center [438, 126] width 731 height 25
paste input "51005"
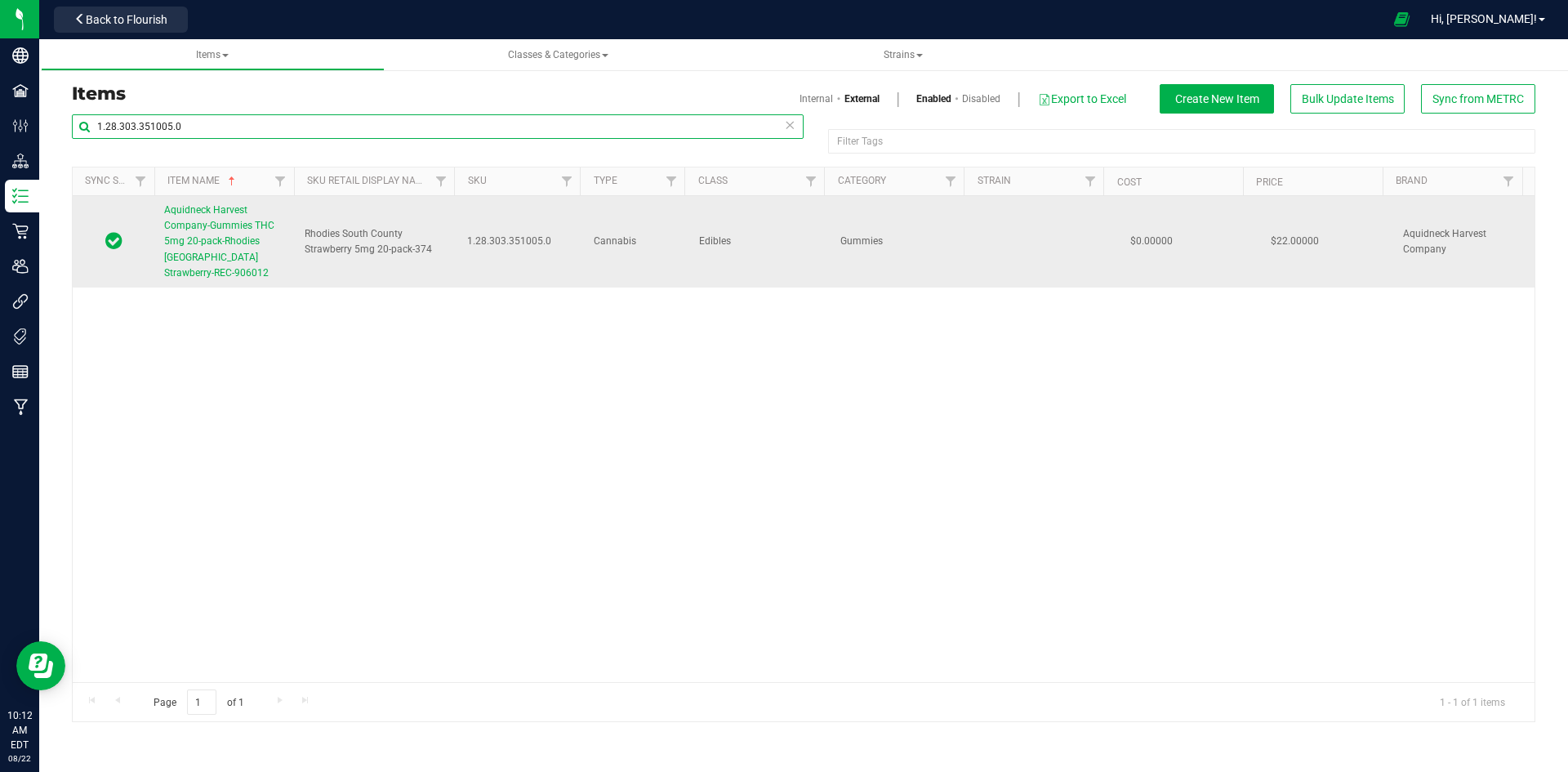
type input "1.28.303.351005.0"
click at [232, 215] on span "Aquidneck Harvest Company-Gummies THC 5mg 20-pack-Rhodies [GEOGRAPHIC_DATA] Str…" at bounding box center [219, 241] width 110 height 75
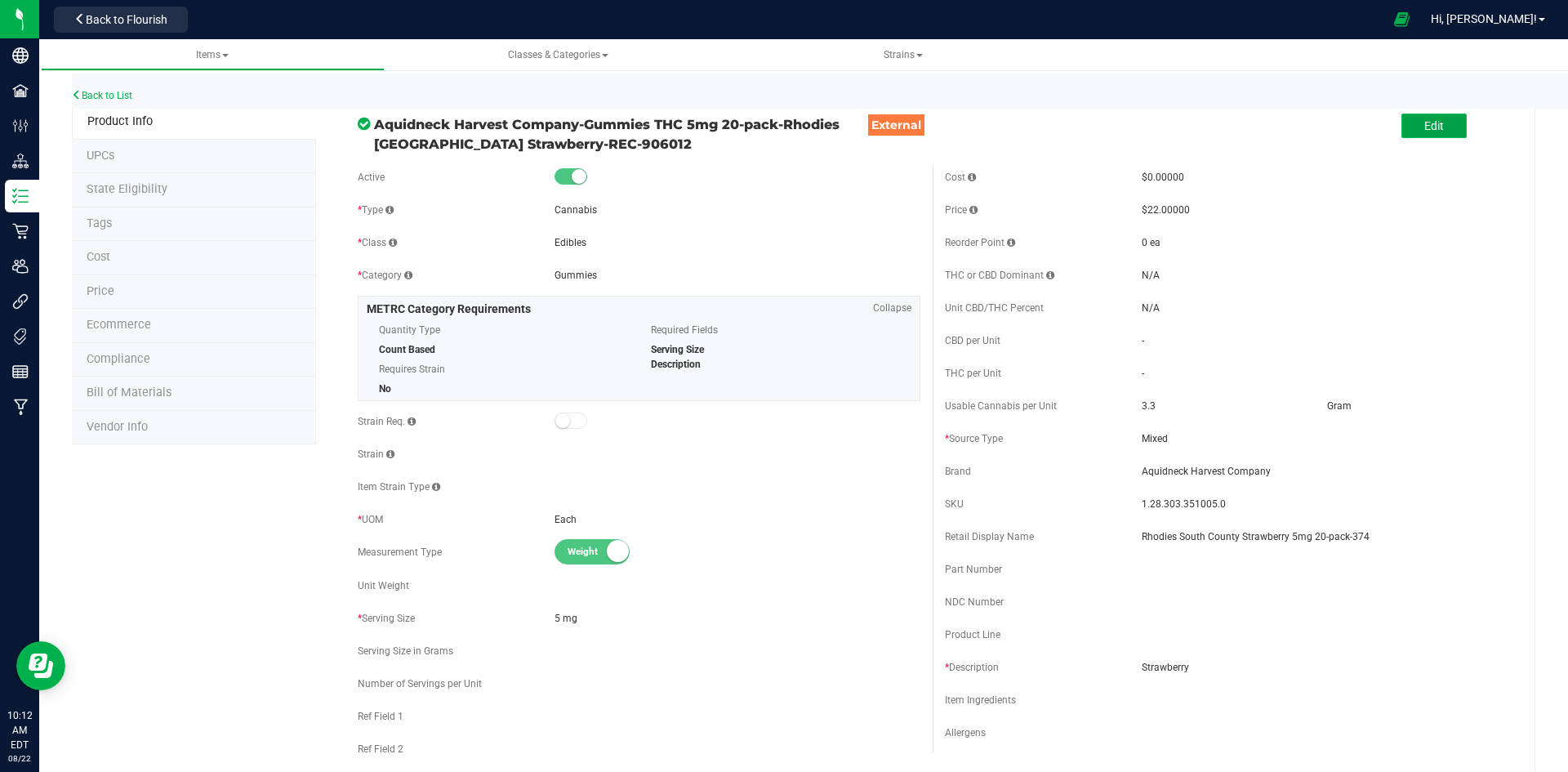
click at [1429, 133] on button "Edit" at bounding box center [1434, 126] width 66 height 25
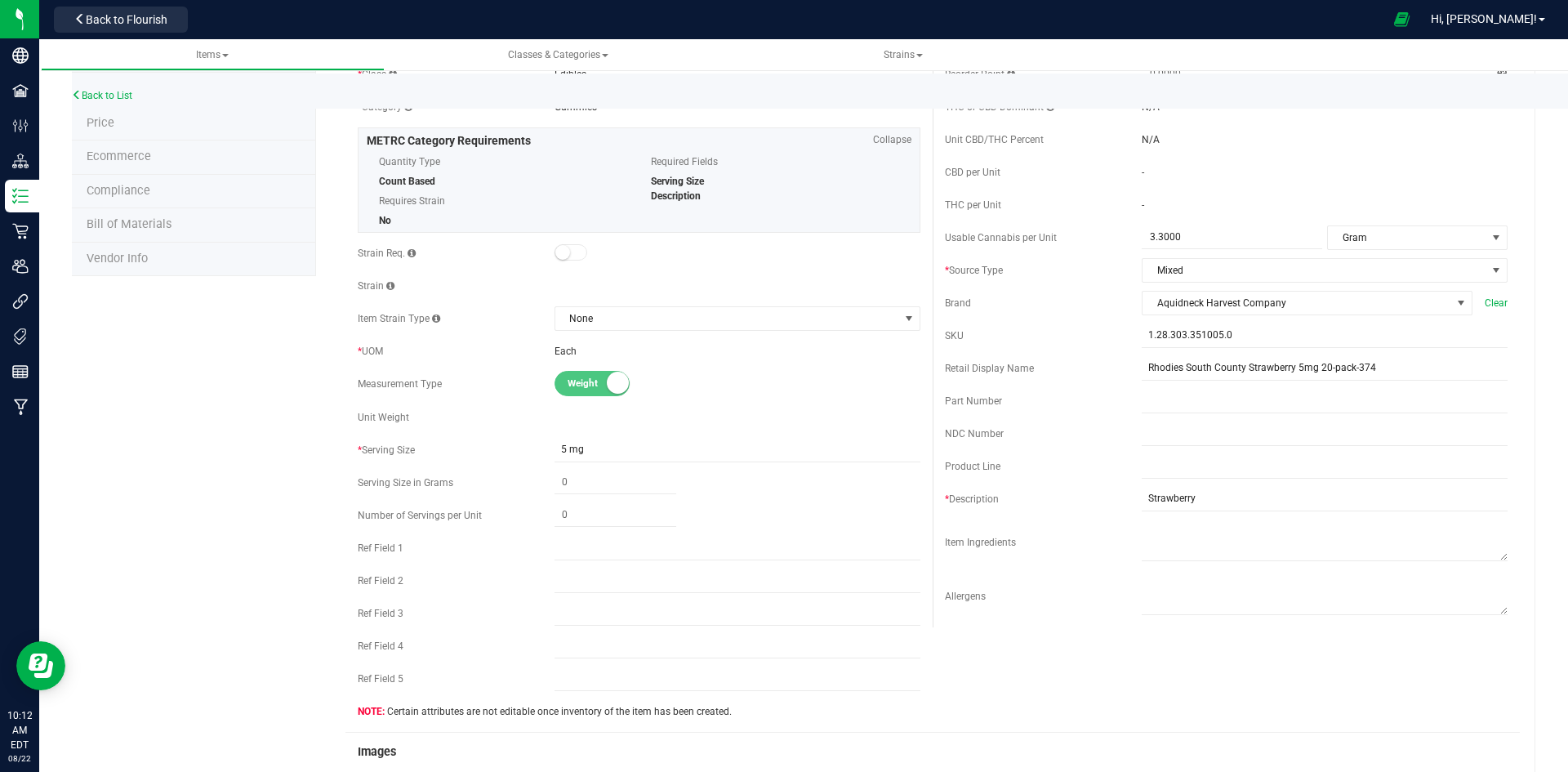
scroll to position [163, 0]
click at [1378, 385] on input "Rhodies South County Strawberry 5mg 20-pack-374" at bounding box center [1325, 374] width 366 height 25
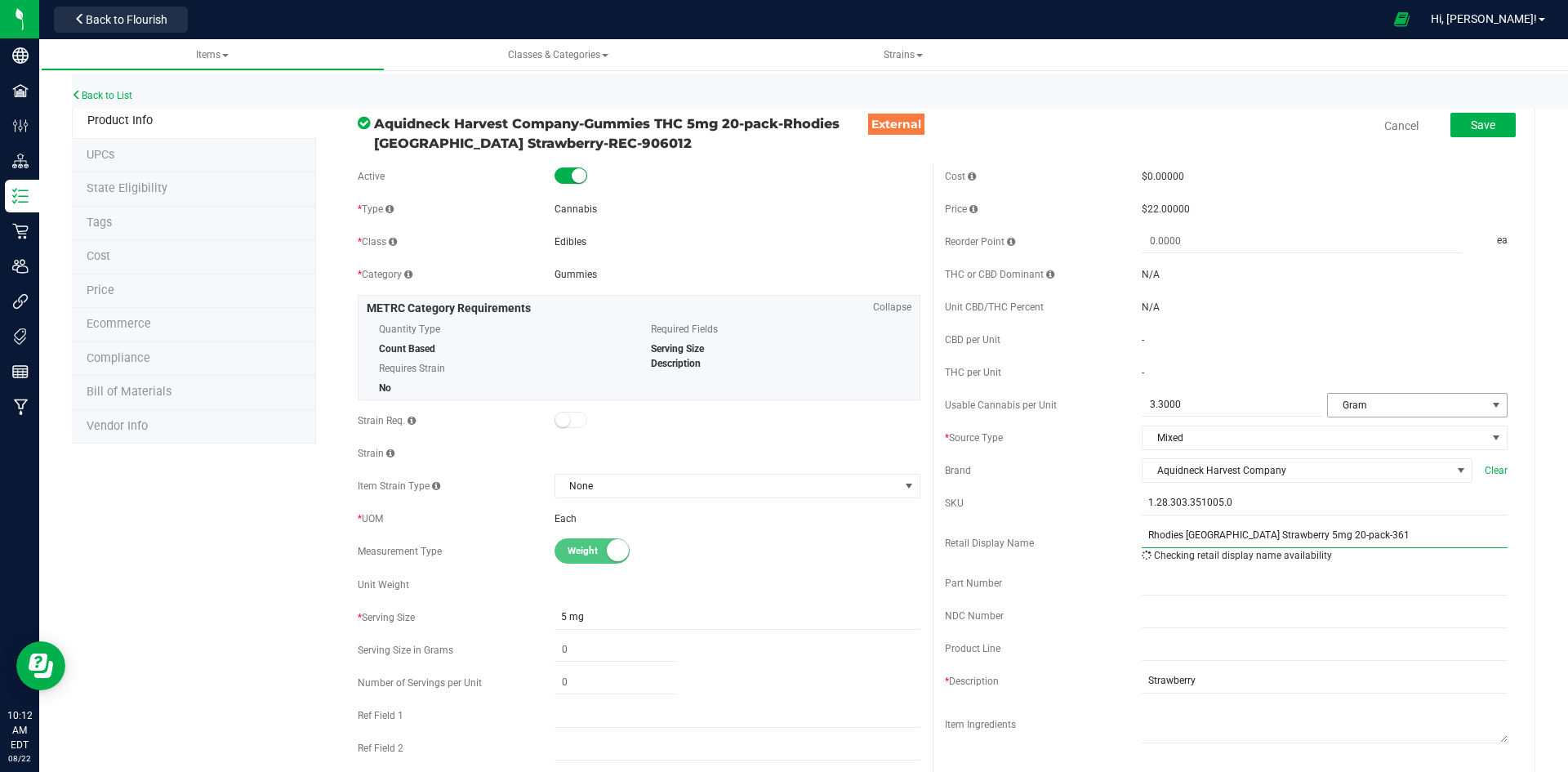
scroll to position [0, 0]
type input "Rhodies [GEOGRAPHIC_DATA] Strawberry 5mg 20-pack-361"
click at [1482, 131] on span "Save" at bounding box center [1483, 126] width 25 height 13
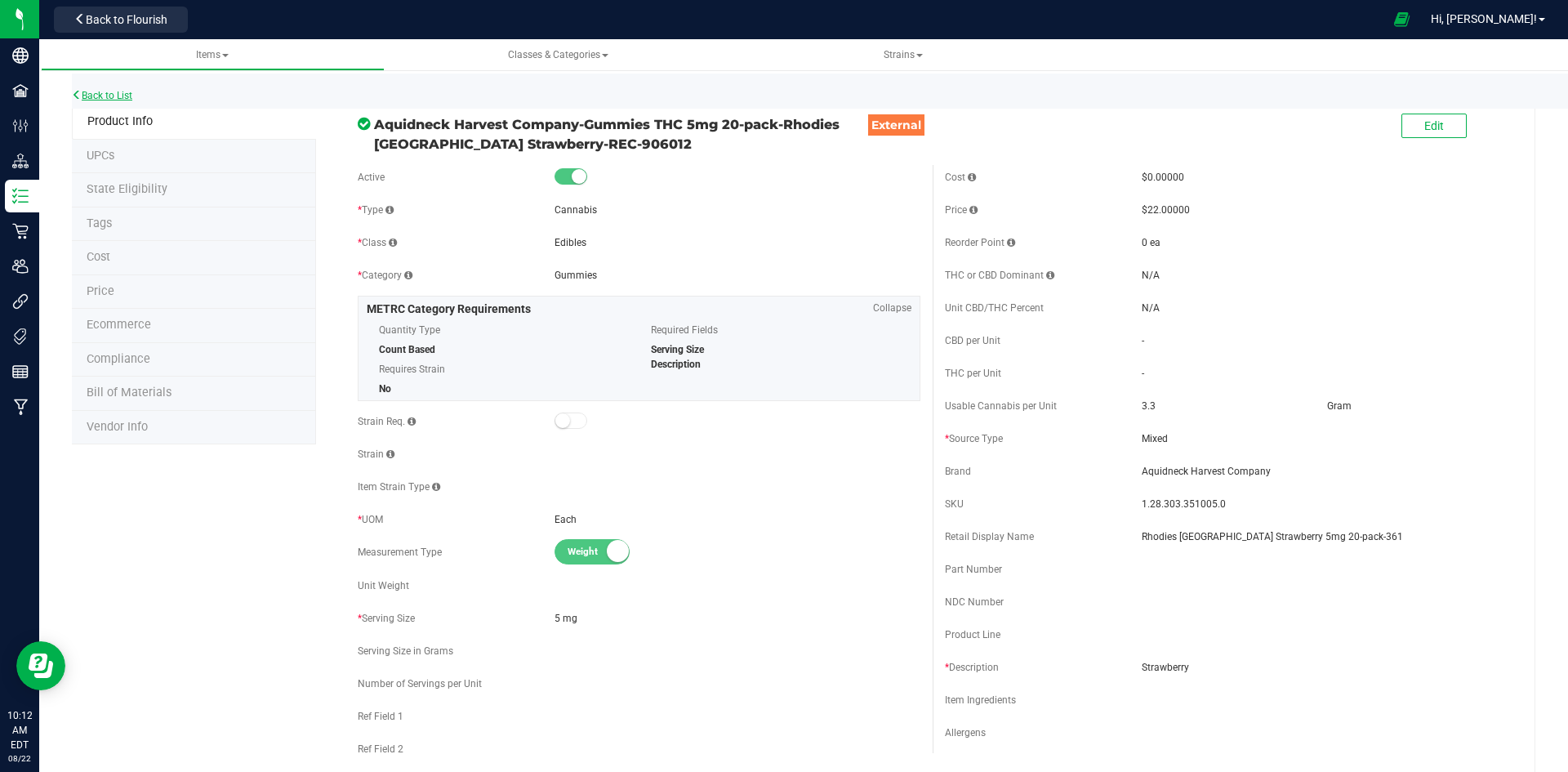
click at [86, 99] on link "Back to List" at bounding box center [103, 95] width 61 height 11
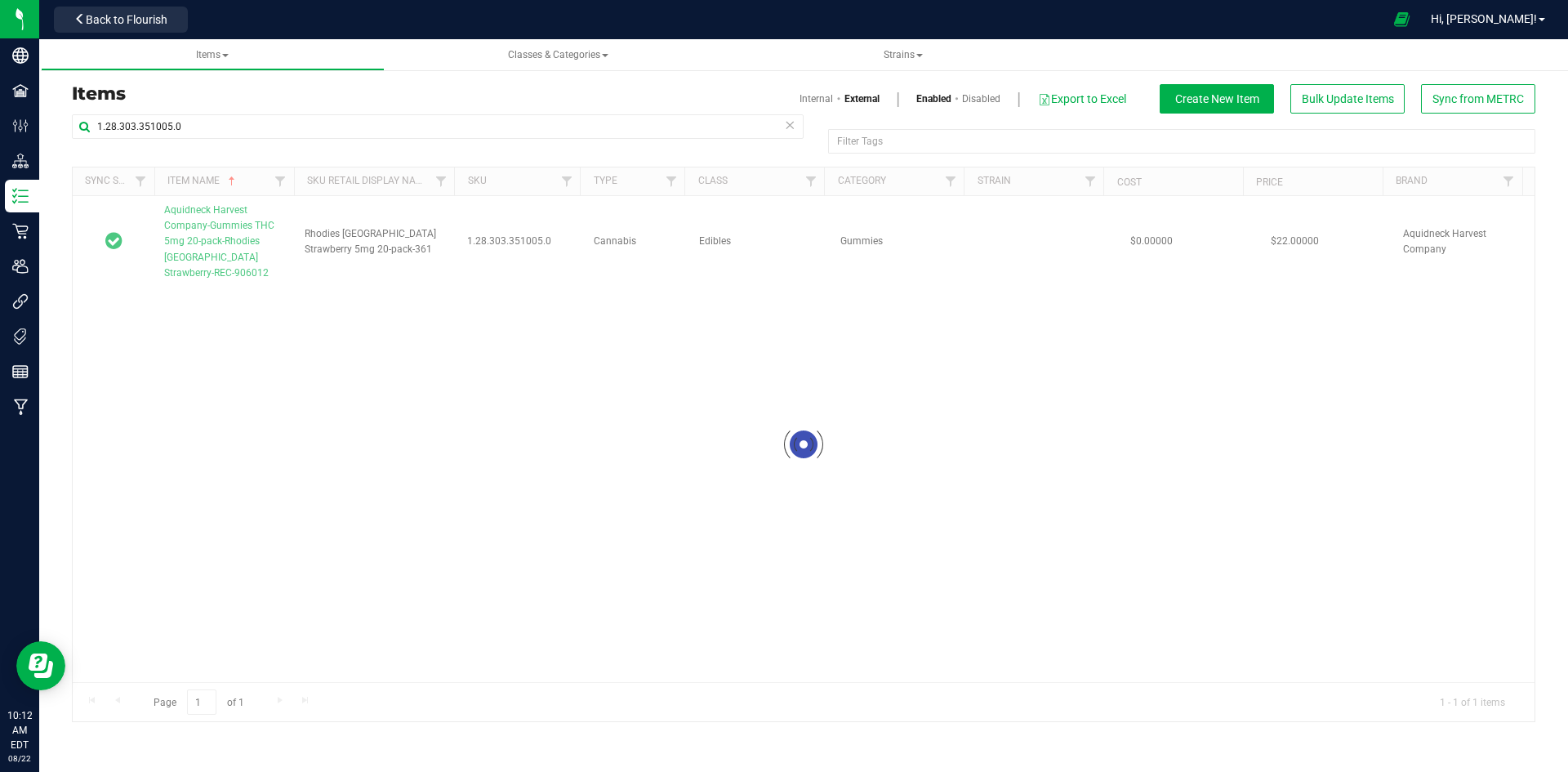
click at [369, 144] on div "1.28.303.351005.0" at bounding box center [438, 133] width 731 height 38
click at [373, 131] on input "1.28.303.351005.0" at bounding box center [438, 126] width 731 height 25
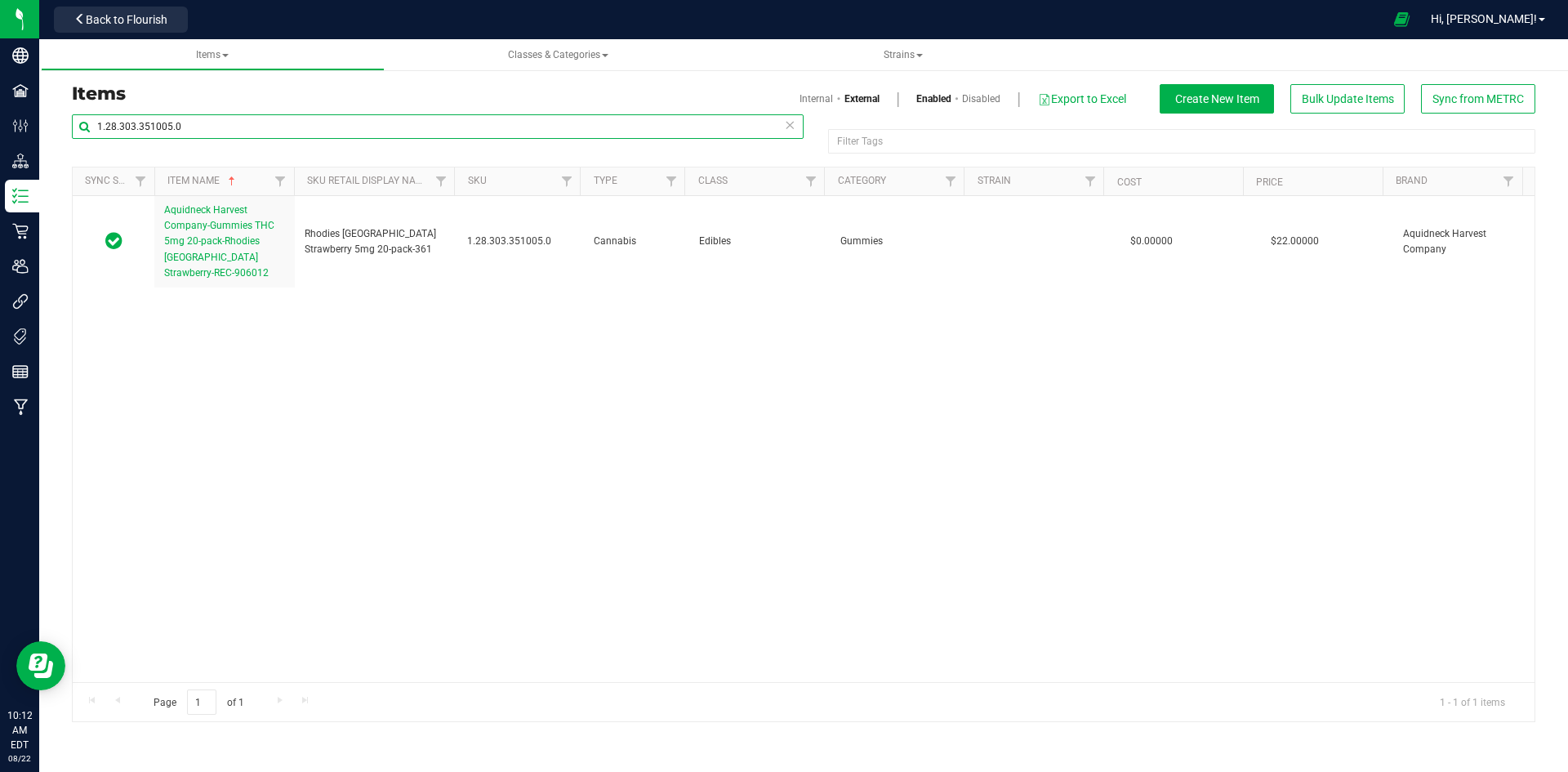
click at [373, 131] on input "1.28.303.351005.0" at bounding box center [438, 126] width 731 height 25
paste input "89207"
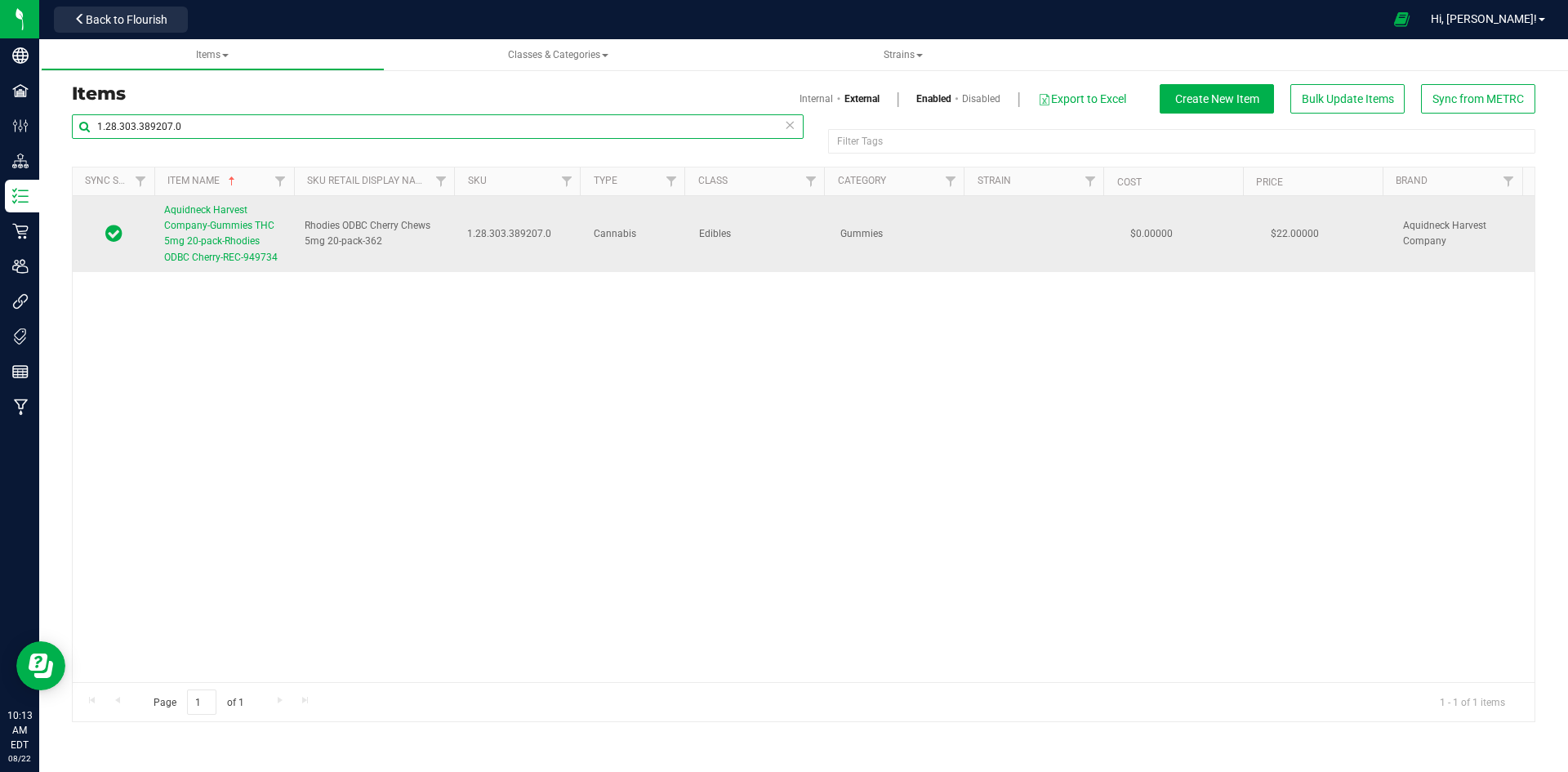
type input "1.28.303.389207.0"
click at [230, 255] on span "Aquidneck Harvest Company-Gummies THC 5mg 20-pack-Rhodies ODBC Cherry-REC-949734" at bounding box center [221, 234] width 113 height 59
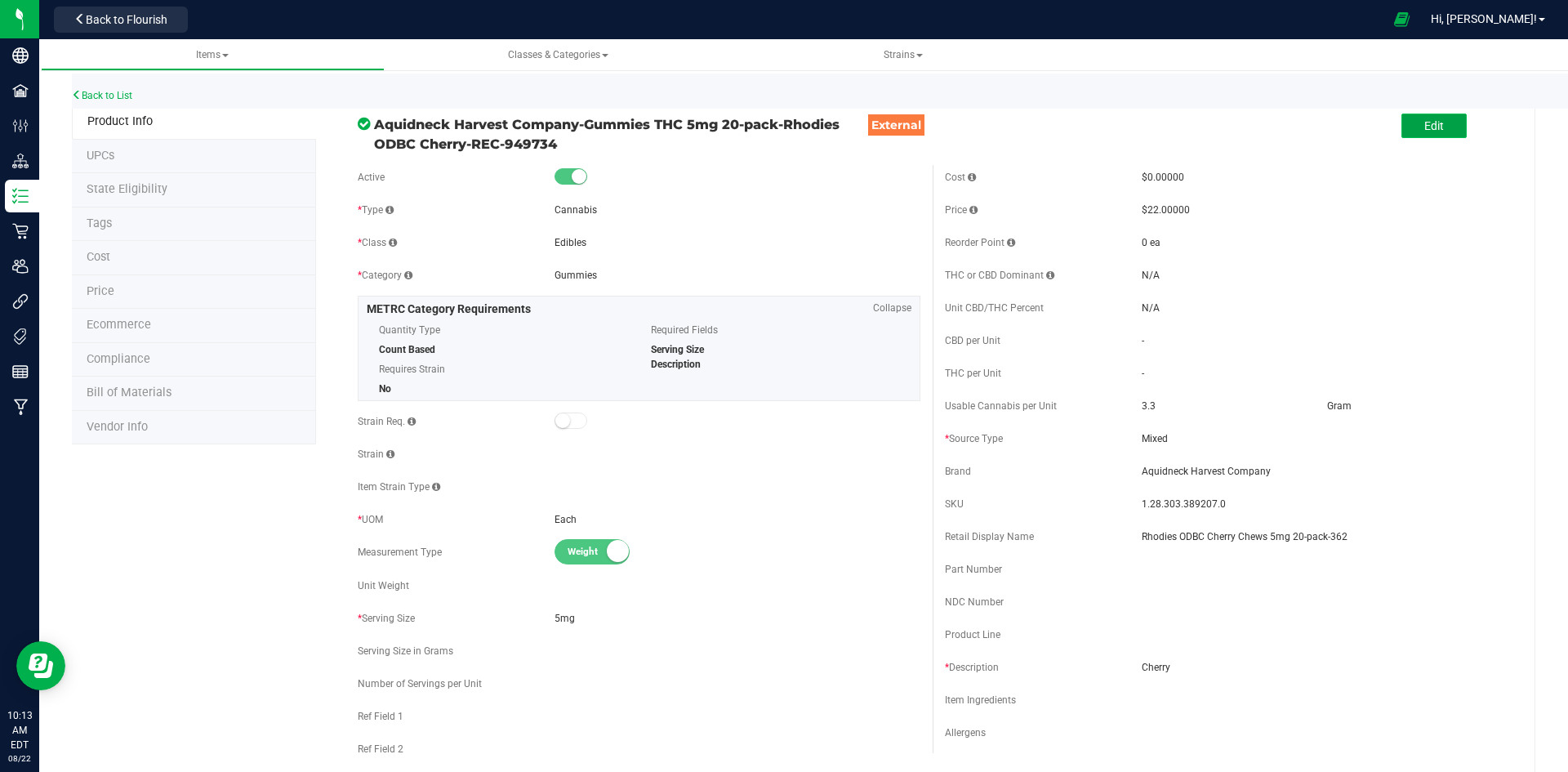
click at [1424, 131] on span "Edit" at bounding box center [1434, 126] width 20 height 13
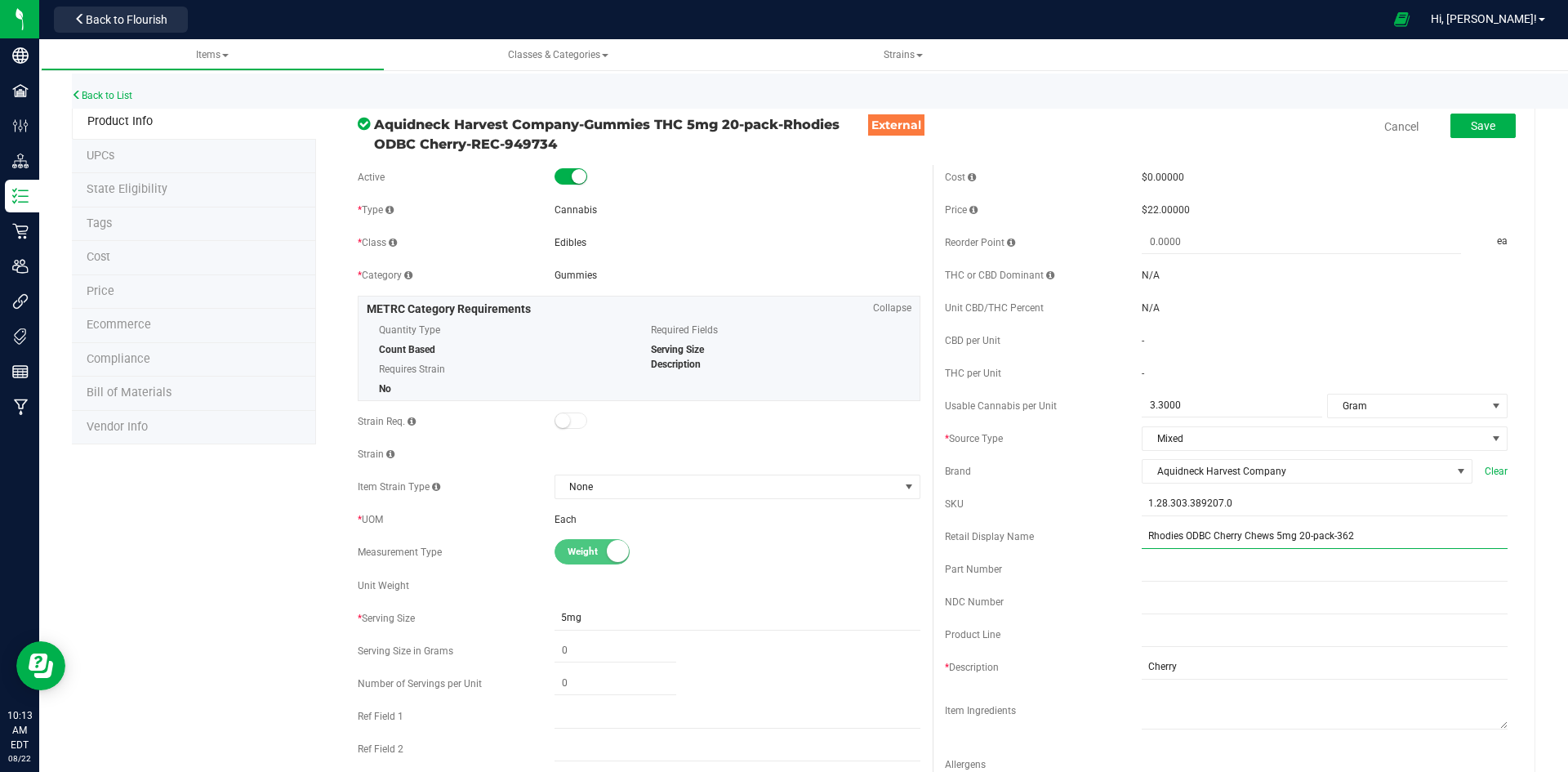
click at [1344, 526] on input "Rhodies ODBC Cherry Chews 5mg 20-pack-362" at bounding box center [1325, 537] width 366 height 25
click at [1458, 131] on button "Save" at bounding box center [1483, 126] width 66 height 25
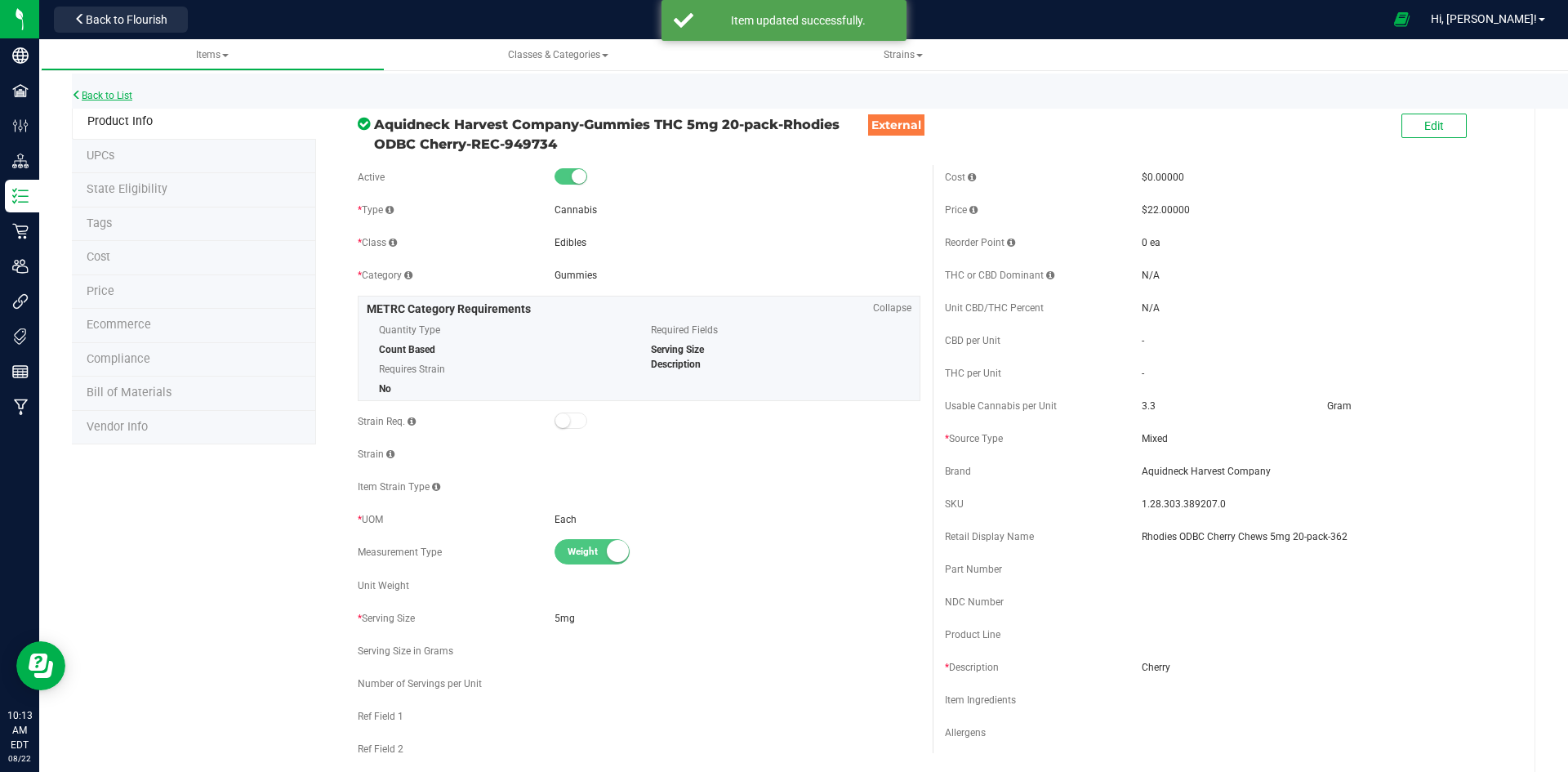
click at [121, 99] on link "Back to List" at bounding box center [103, 95] width 61 height 11
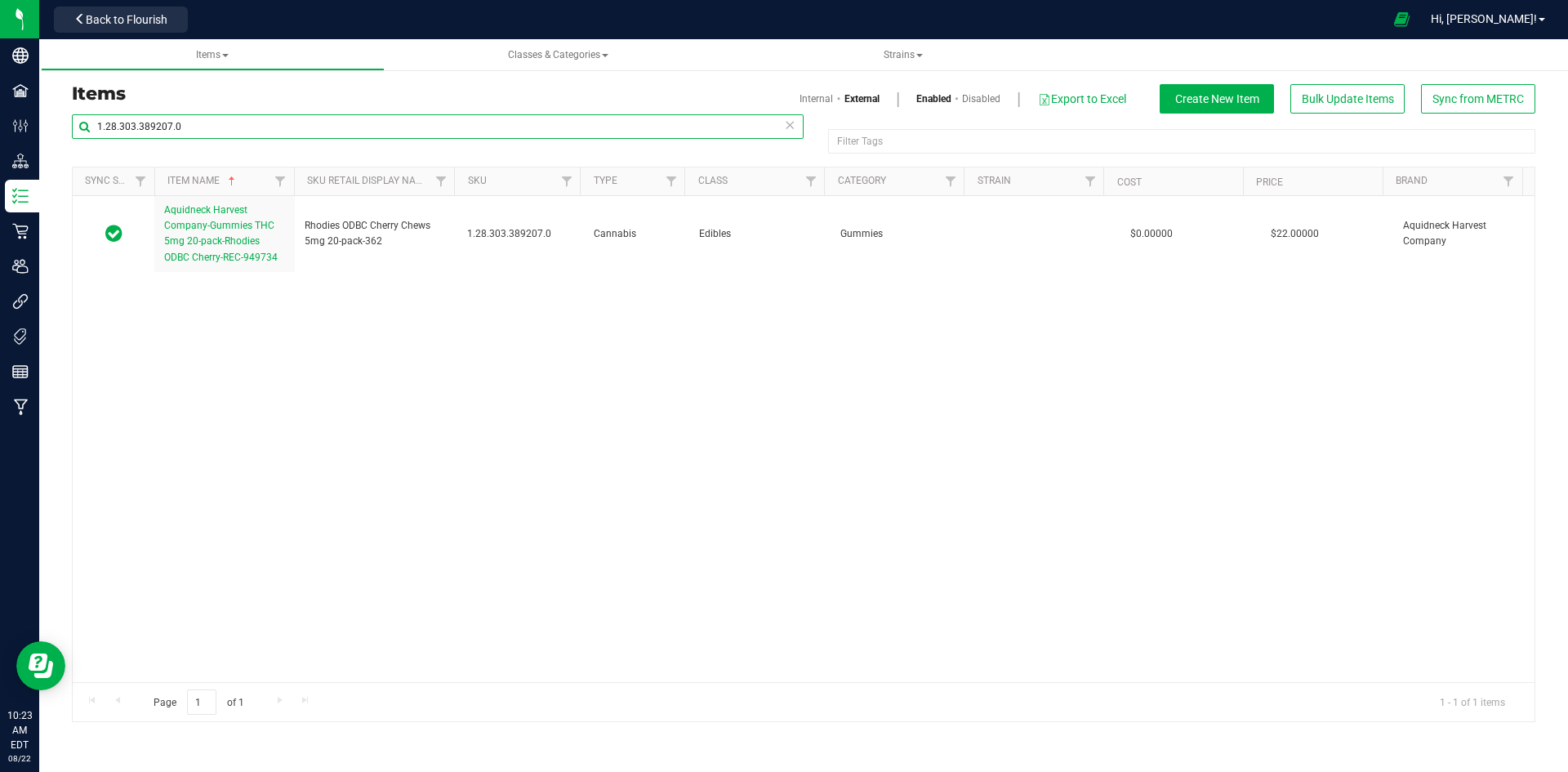
click at [266, 124] on input "1.28.303.389207.0" at bounding box center [438, 126] width 731 height 25
paste input "8.314.496378"
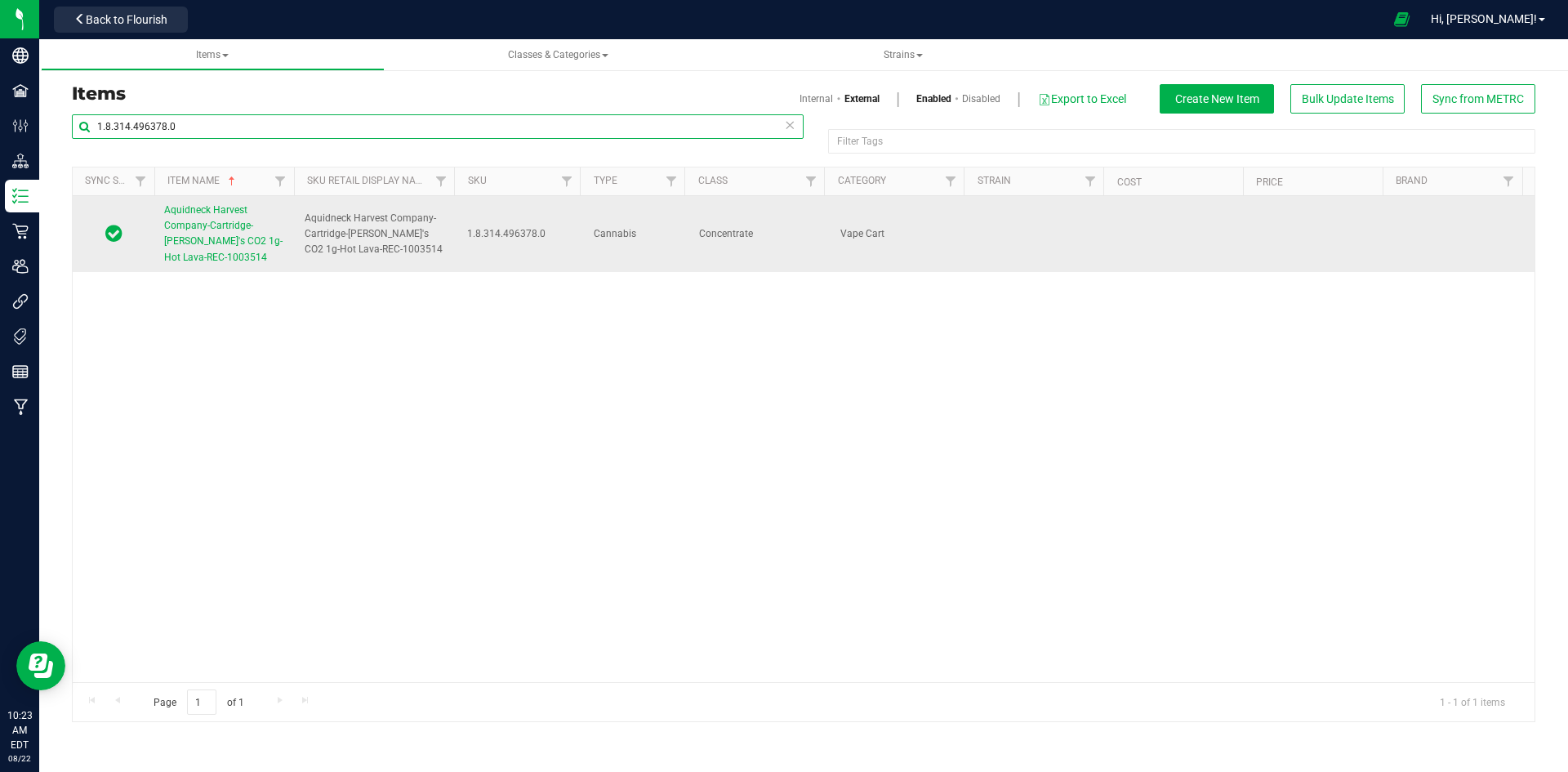
type input "1.8.314.496378.0"
click at [246, 221] on span "Aquidneck Harvest Company-Cartridge-[PERSON_NAME]'s CO2 1g-Hot Lava-REC-1003514" at bounding box center [223, 234] width 118 height 59
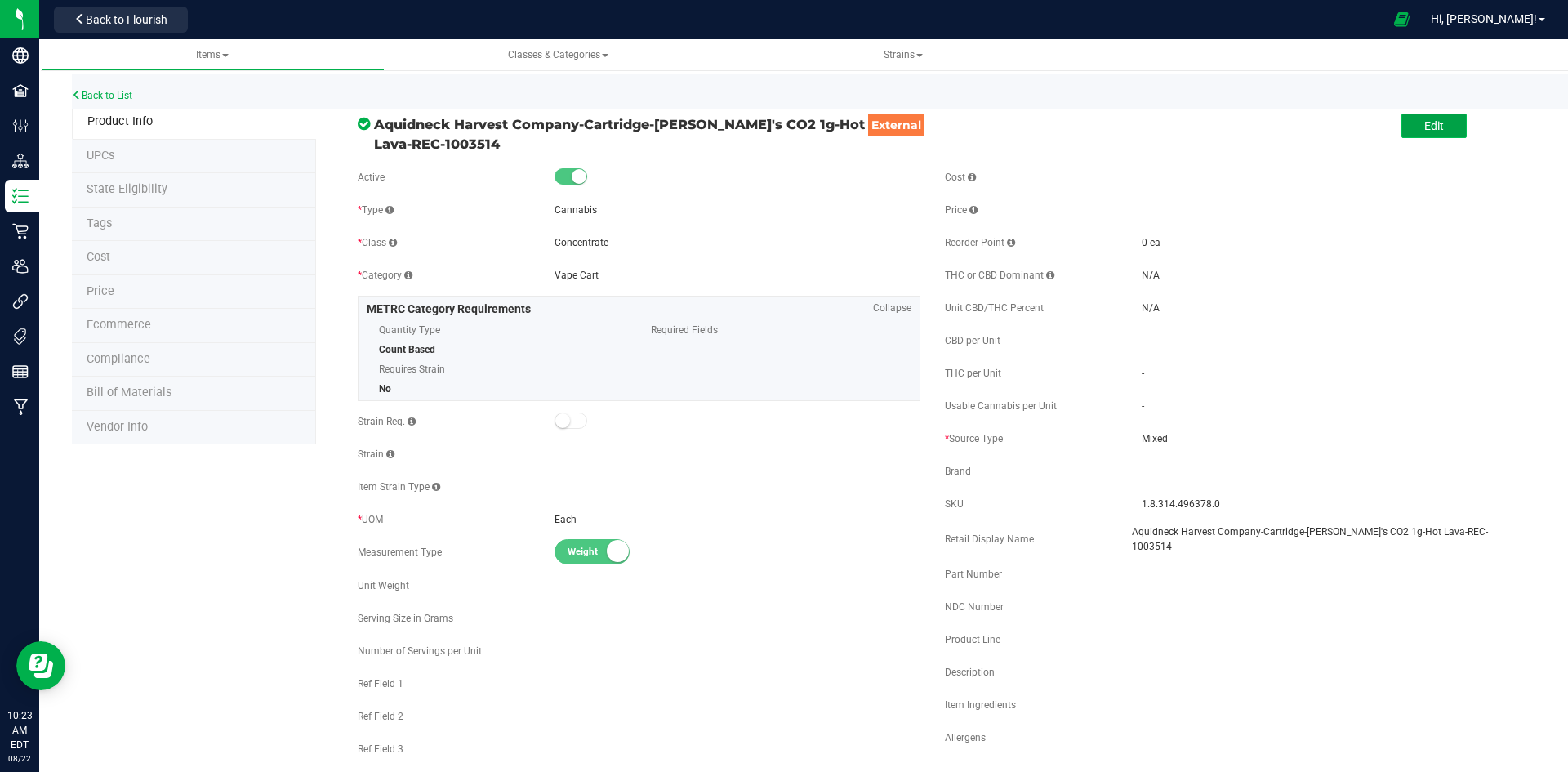
click at [1411, 131] on button "Edit" at bounding box center [1434, 126] width 66 height 25
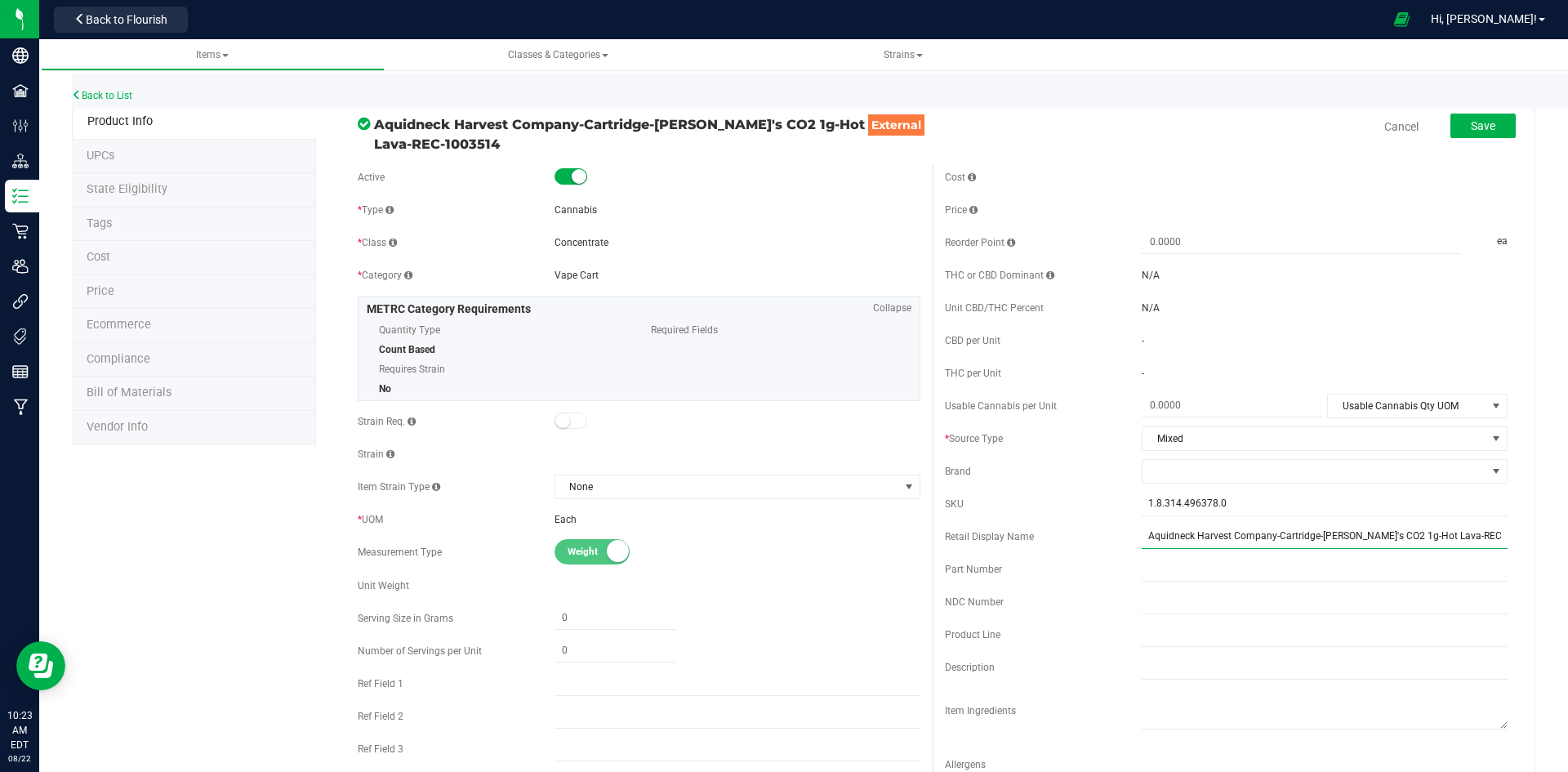
click at [1269, 531] on input "Aquidneck Harvest Company-Cartridge-[PERSON_NAME]'s CO2 1g-Hot Lava-REC-1003514" at bounding box center [1325, 537] width 366 height 25
type input "[PERSON_NAME] Hot Lava CO2 Vape Cart 1g-200A"
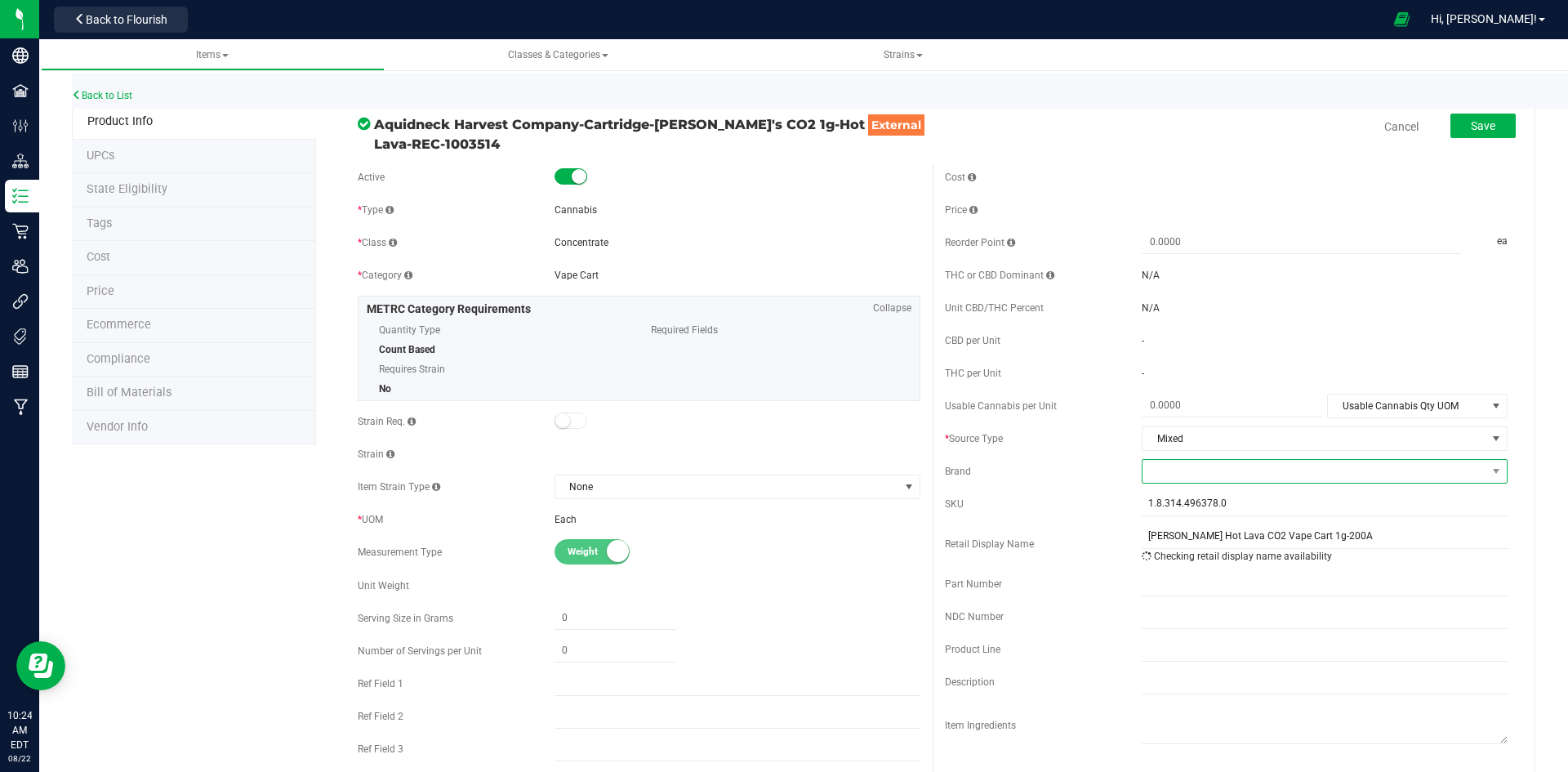
click at [1251, 477] on span at bounding box center [1314, 471] width 344 height 23
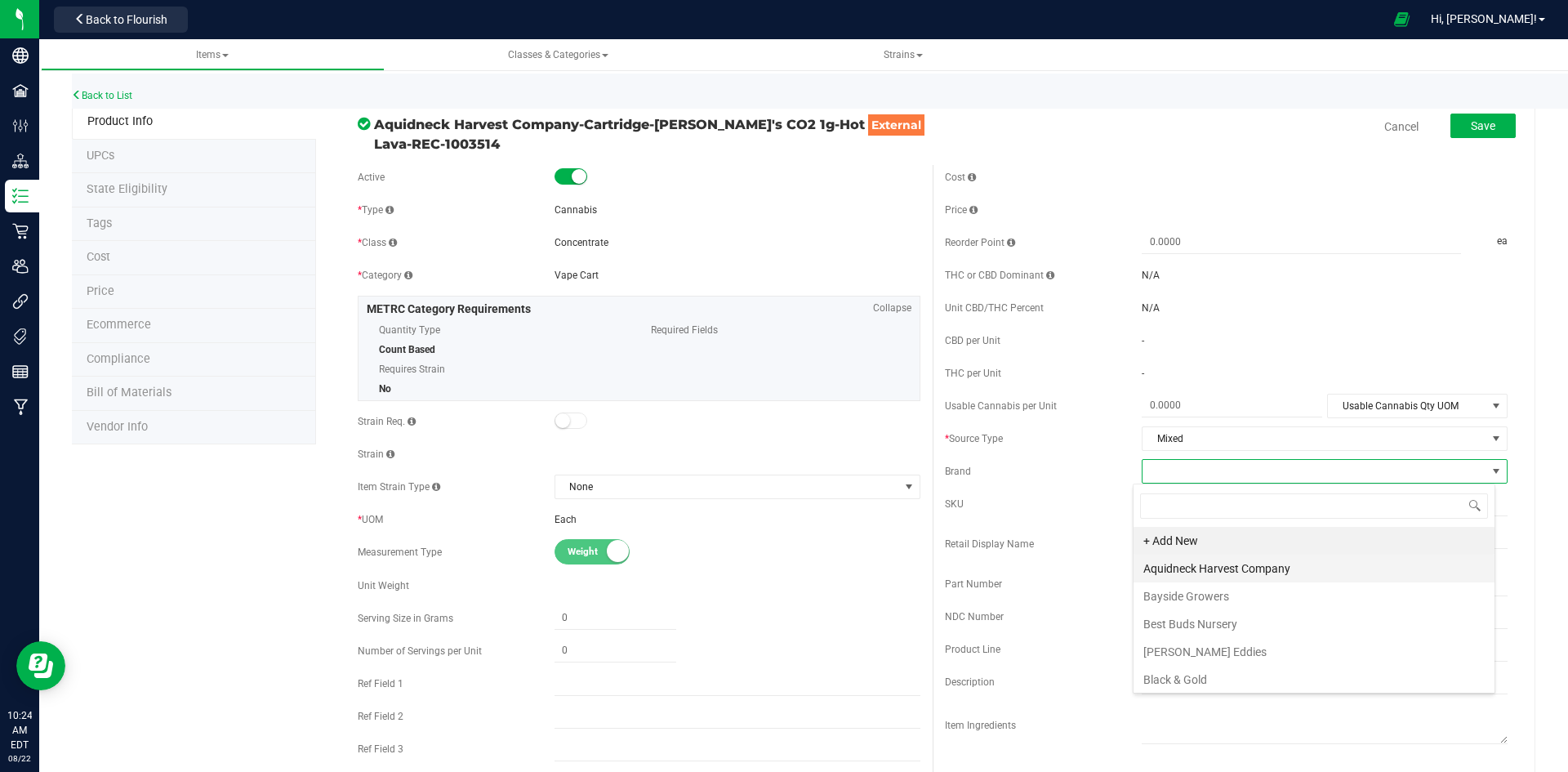
click at [1208, 562] on li "Aquidneck Harvest Company" at bounding box center [1314, 568] width 361 height 28
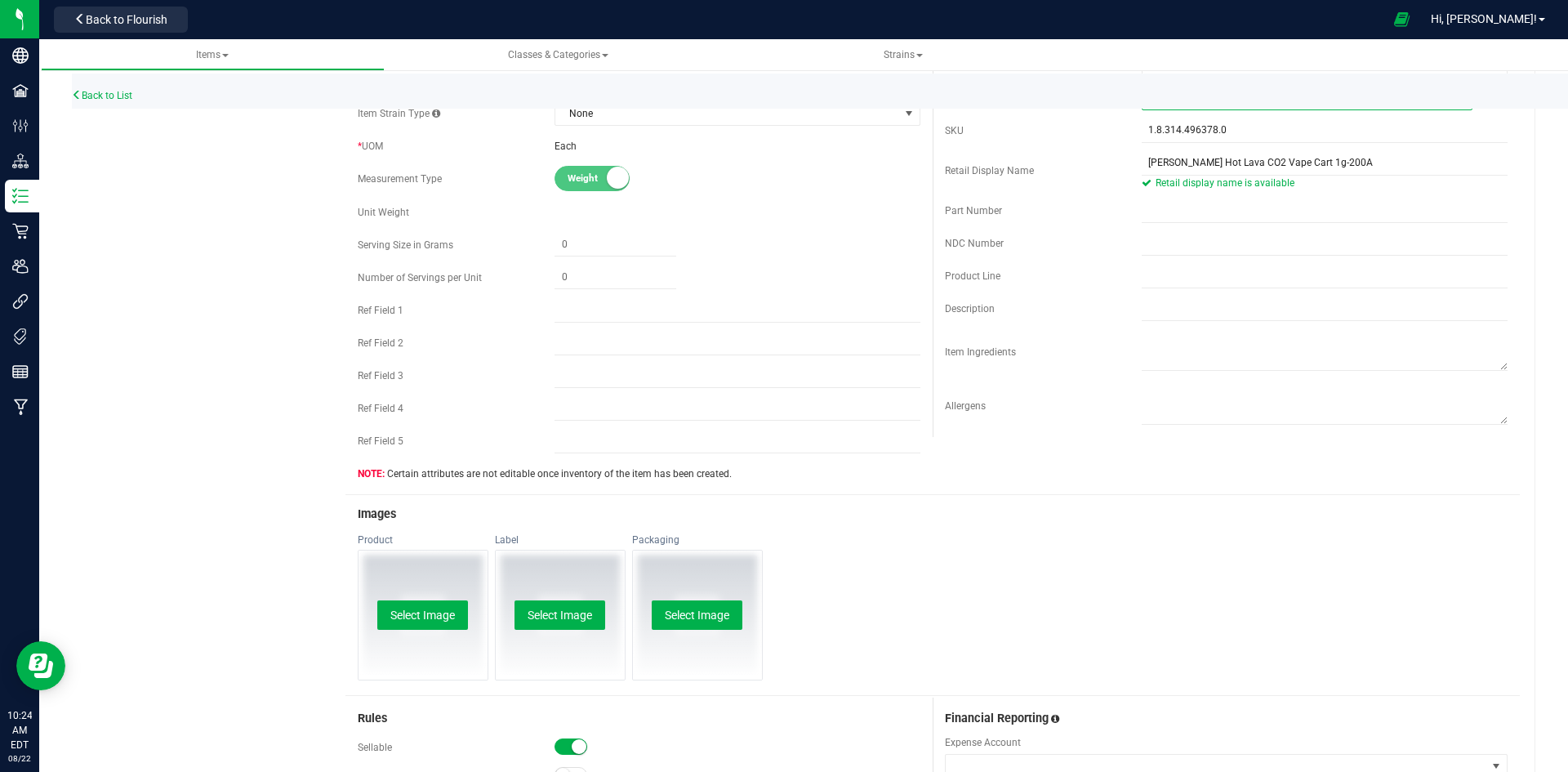
scroll to position [408, 0]
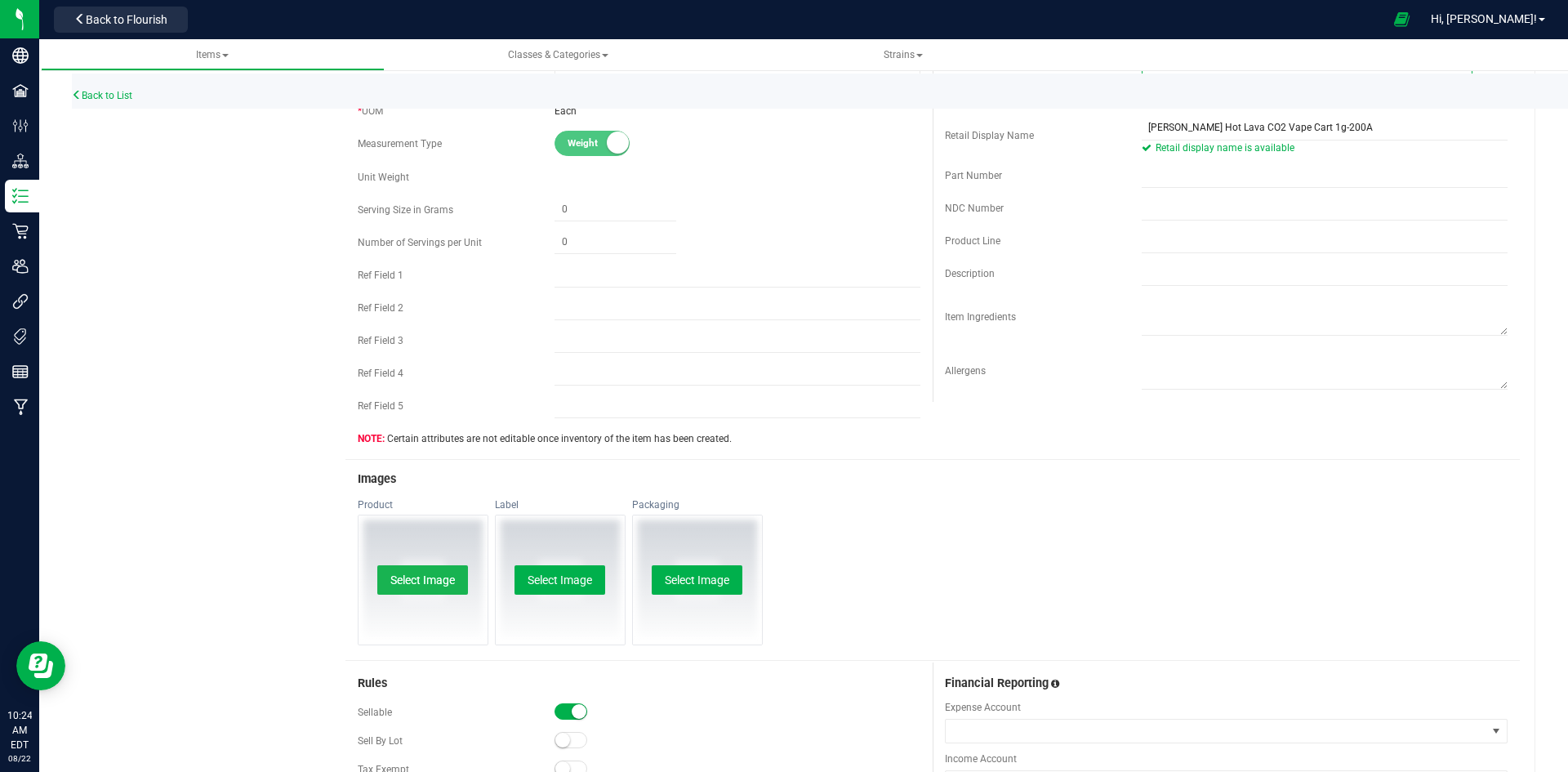
click at [409, 581] on button "Select Image" at bounding box center [423, 580] width 90 height 30
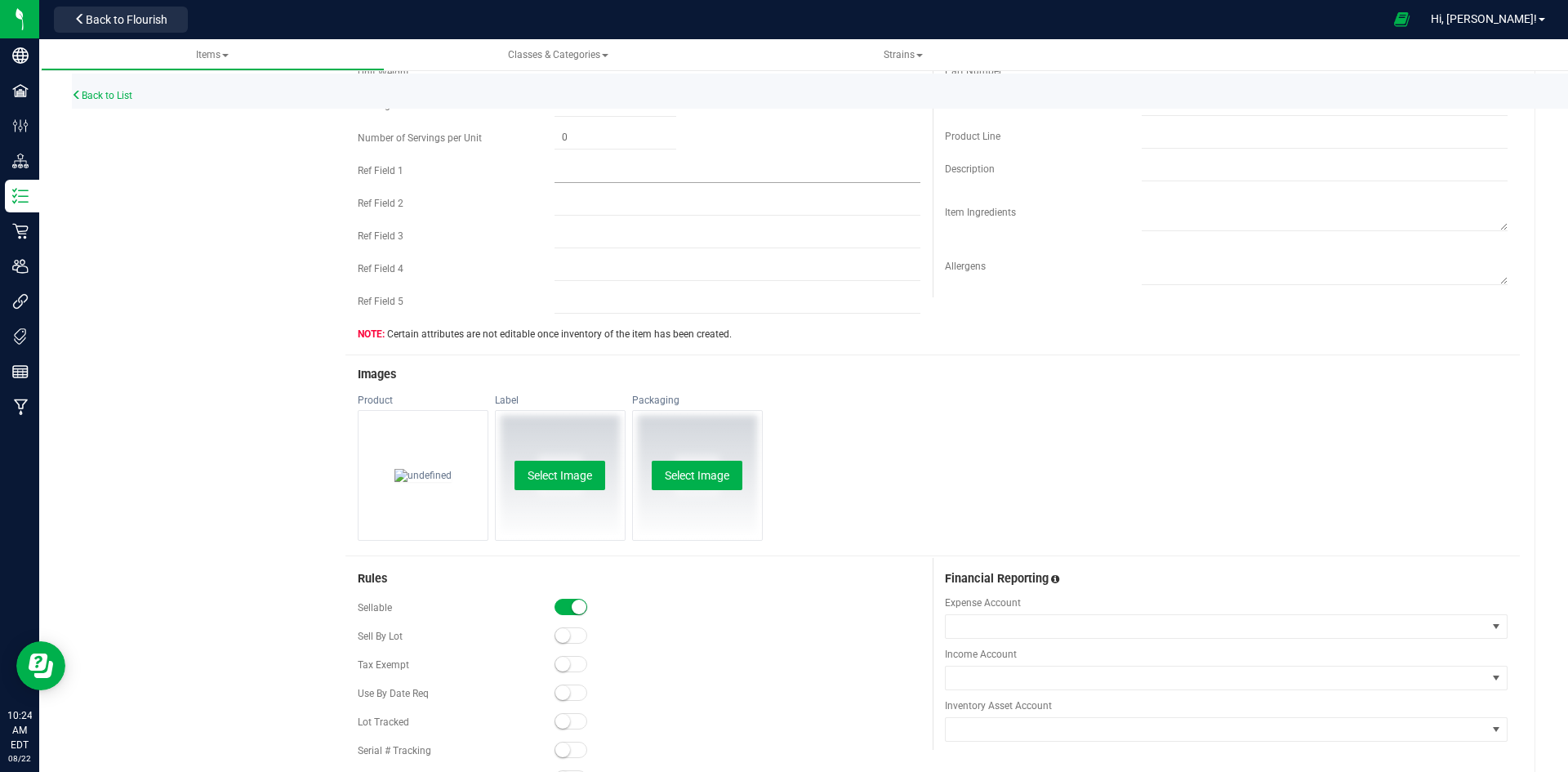
scroll to position [735, 0]
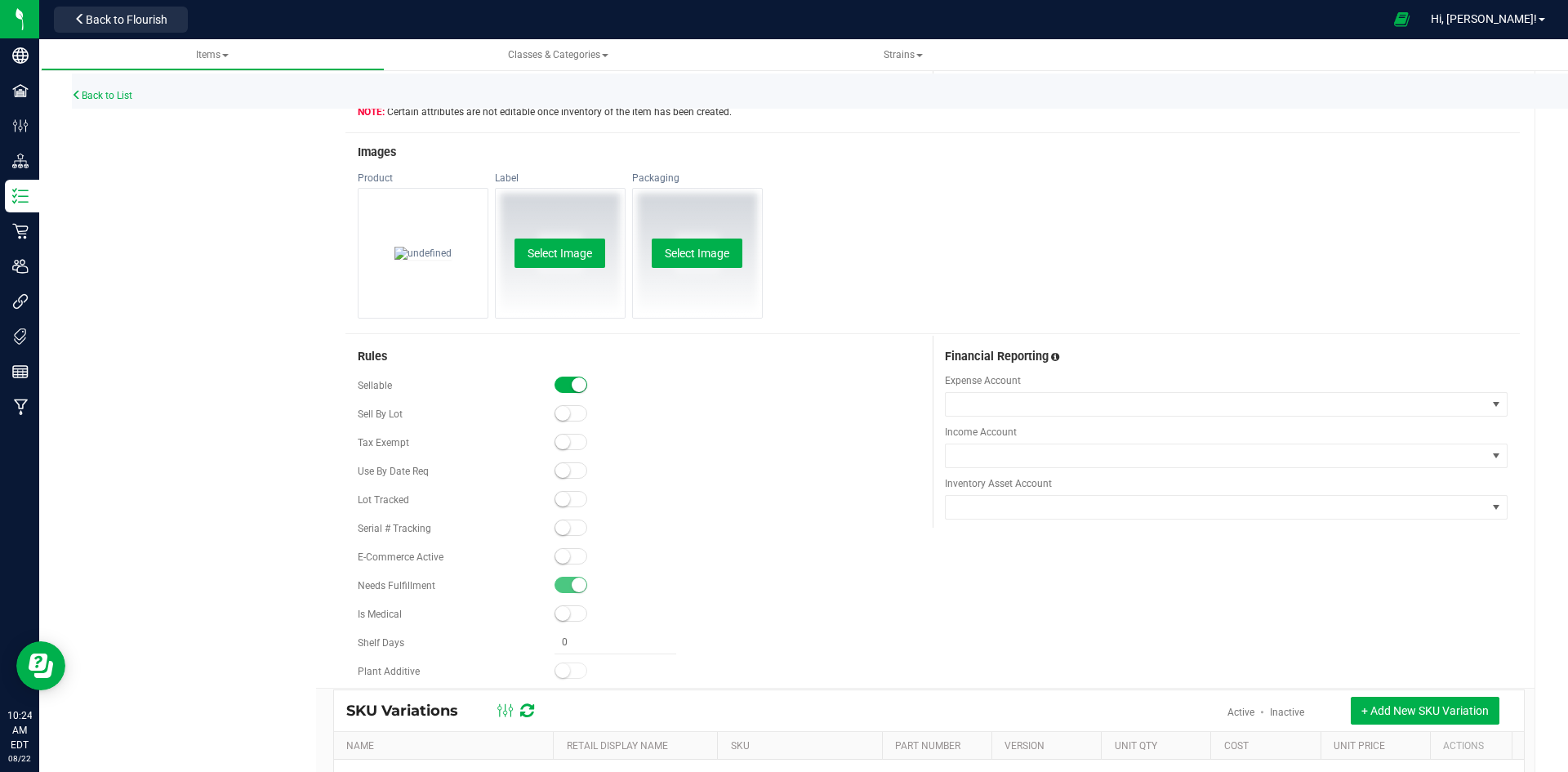
click at [569, 558] on span at bounding box center [571, 556] width 33 height 16
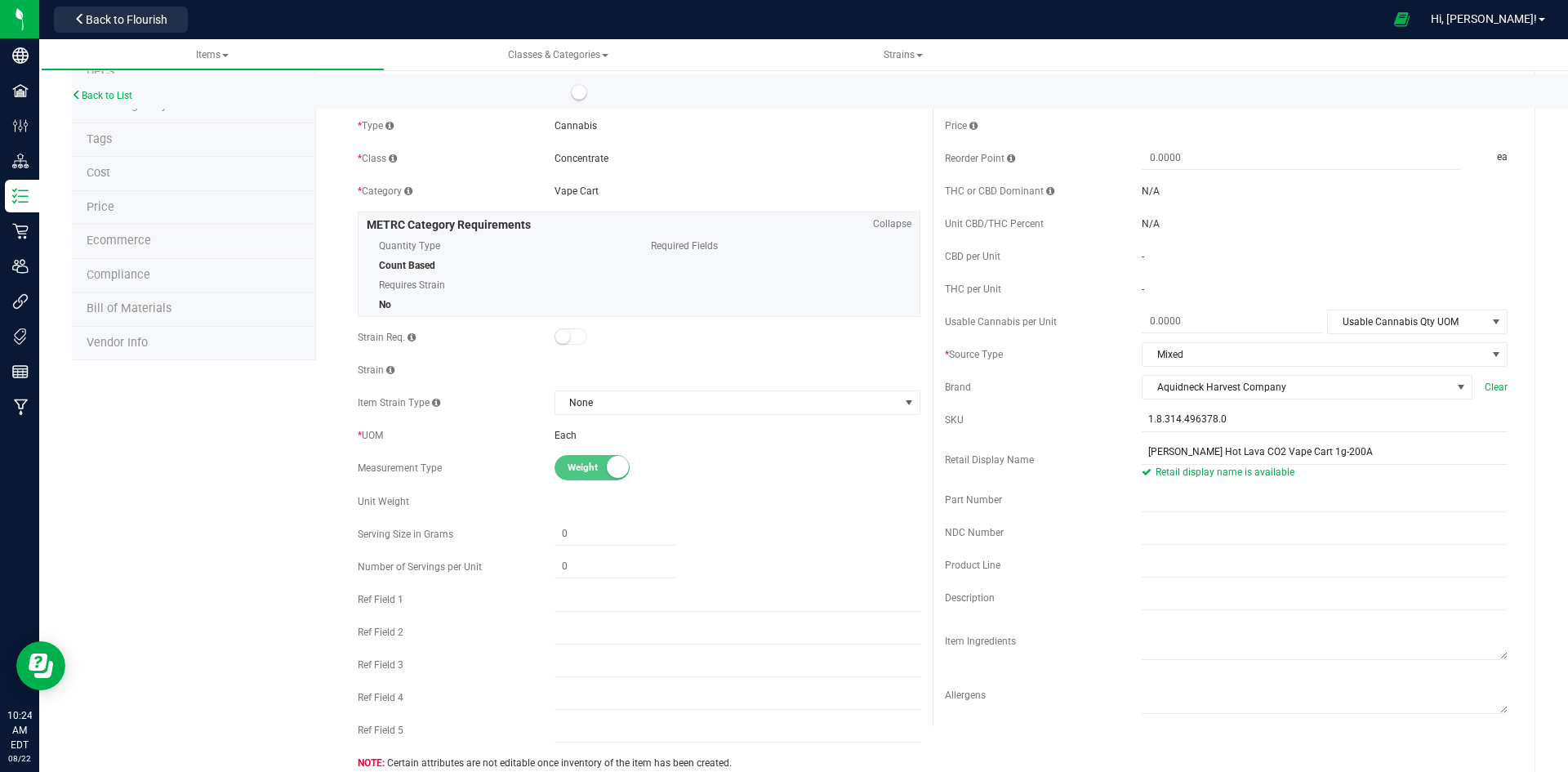
scroll to position [0, 0]
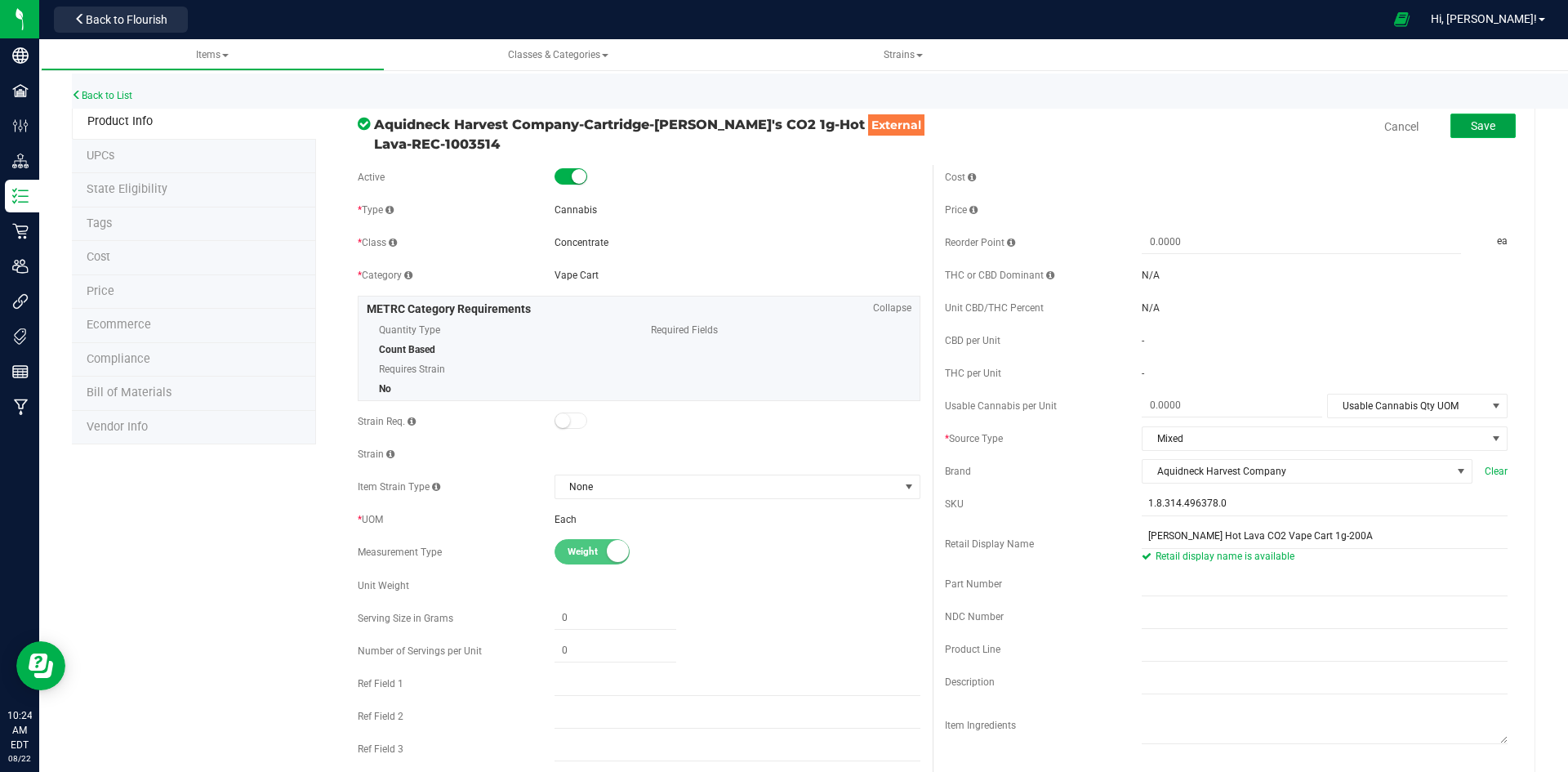
click at [1470, 132] on span "Save" at bounding box center [1483, 126] width 25 height 13
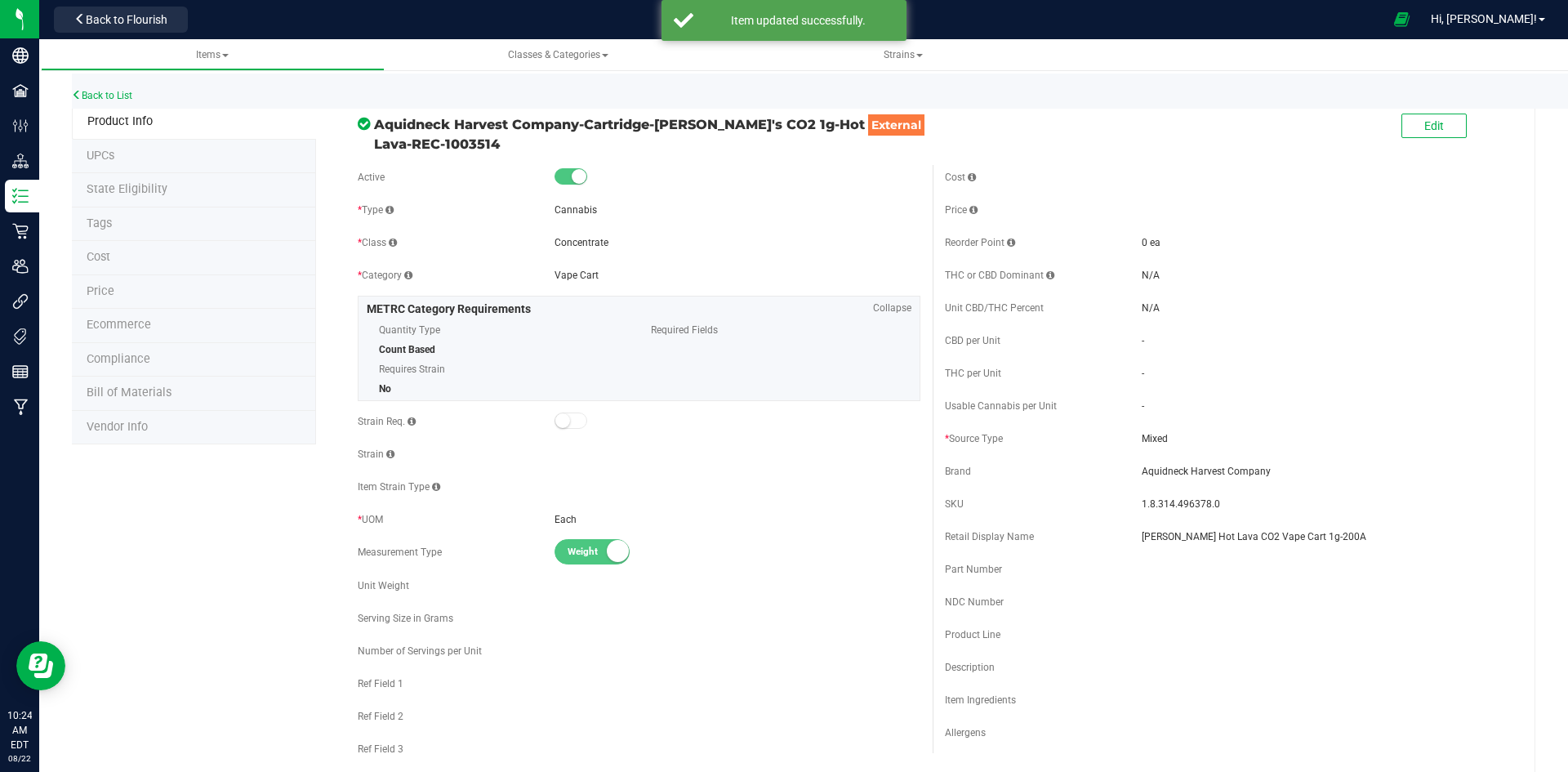
click at [141, 293] on li "Price" at bounding box center [194, 292] width 244 height 34
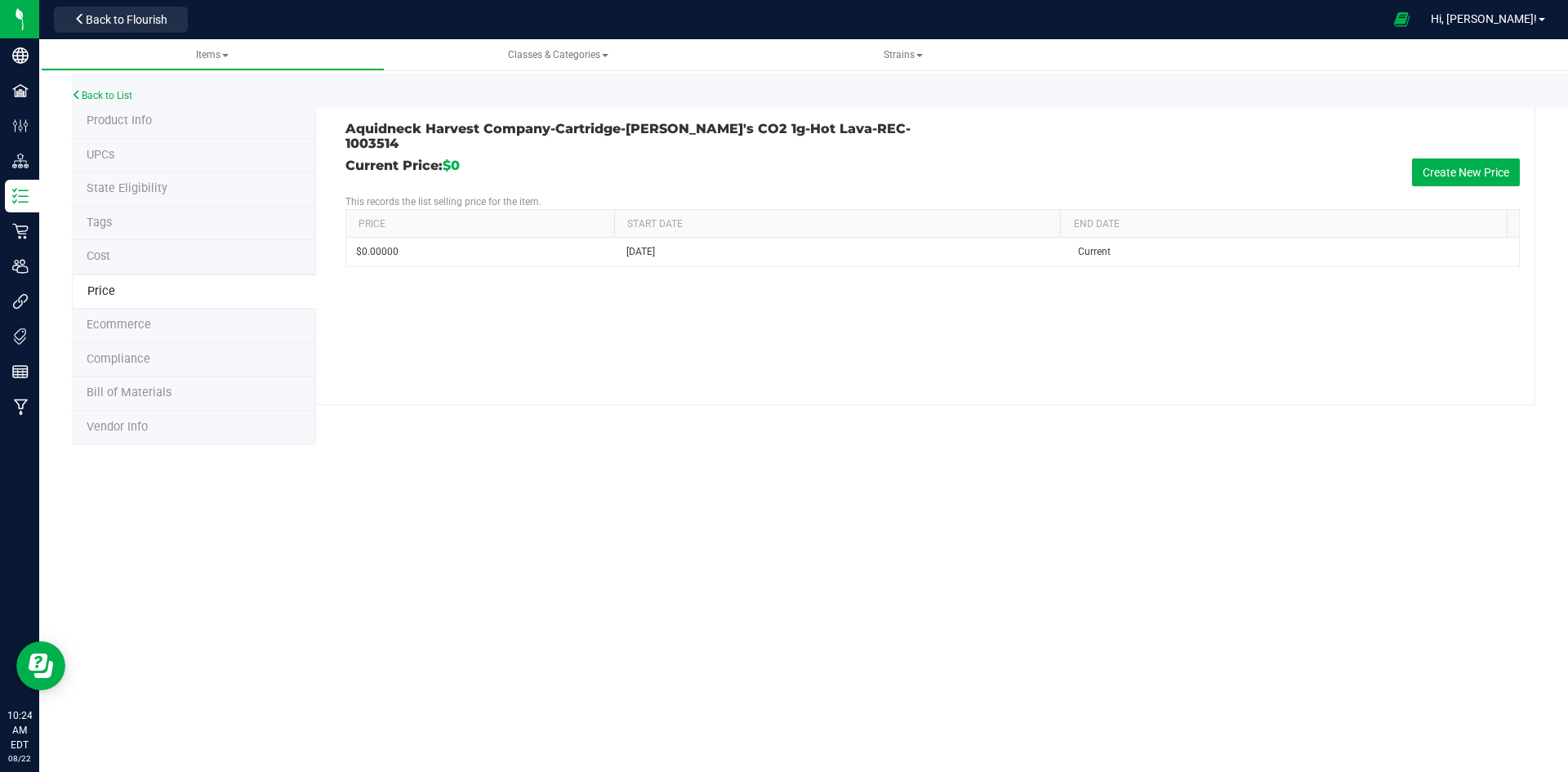
click at [1487, 177] on div "Current Price: $0 Create New Price This records the list selling price for the …" at bounding box center [933, 213] width 1174 height 108
click at [1481, 174] on div "Current Price: $0 Create New Price This records the list selling price for the …" at bounding box center [933, 213] width 1174 height 108
click at [1486, 169] on button "Create New Price" at bounding box center [1465, 172] width 108 height 28
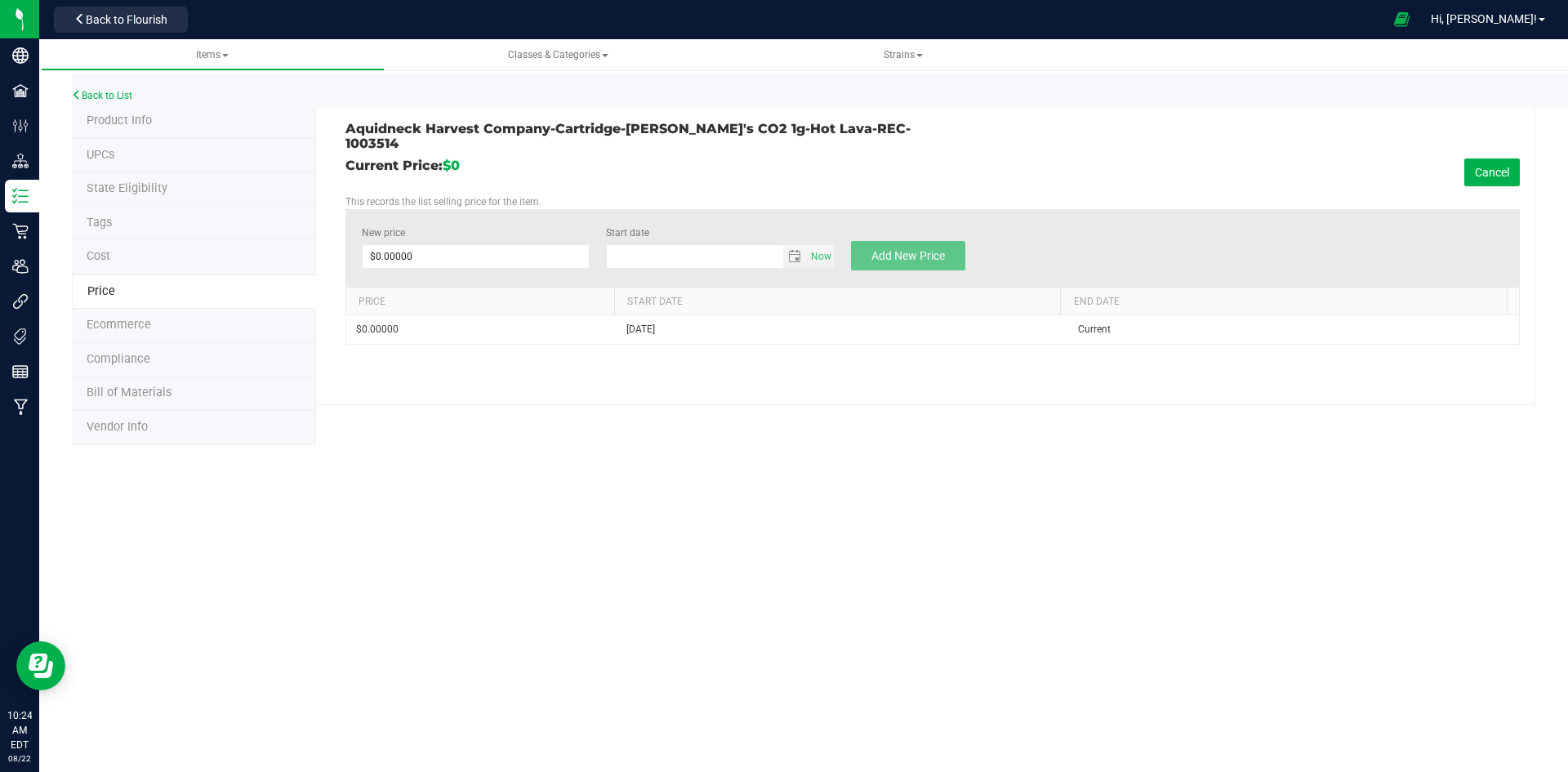
type input "[DATE]"
click at [571, 244] on span at bounding box center [476, 256] width 229 height 25
type input "50"
click at [906, 249] on span "Add New Price" at bounding box center [908, 255] width 74 height 13
type input "$0.00000"
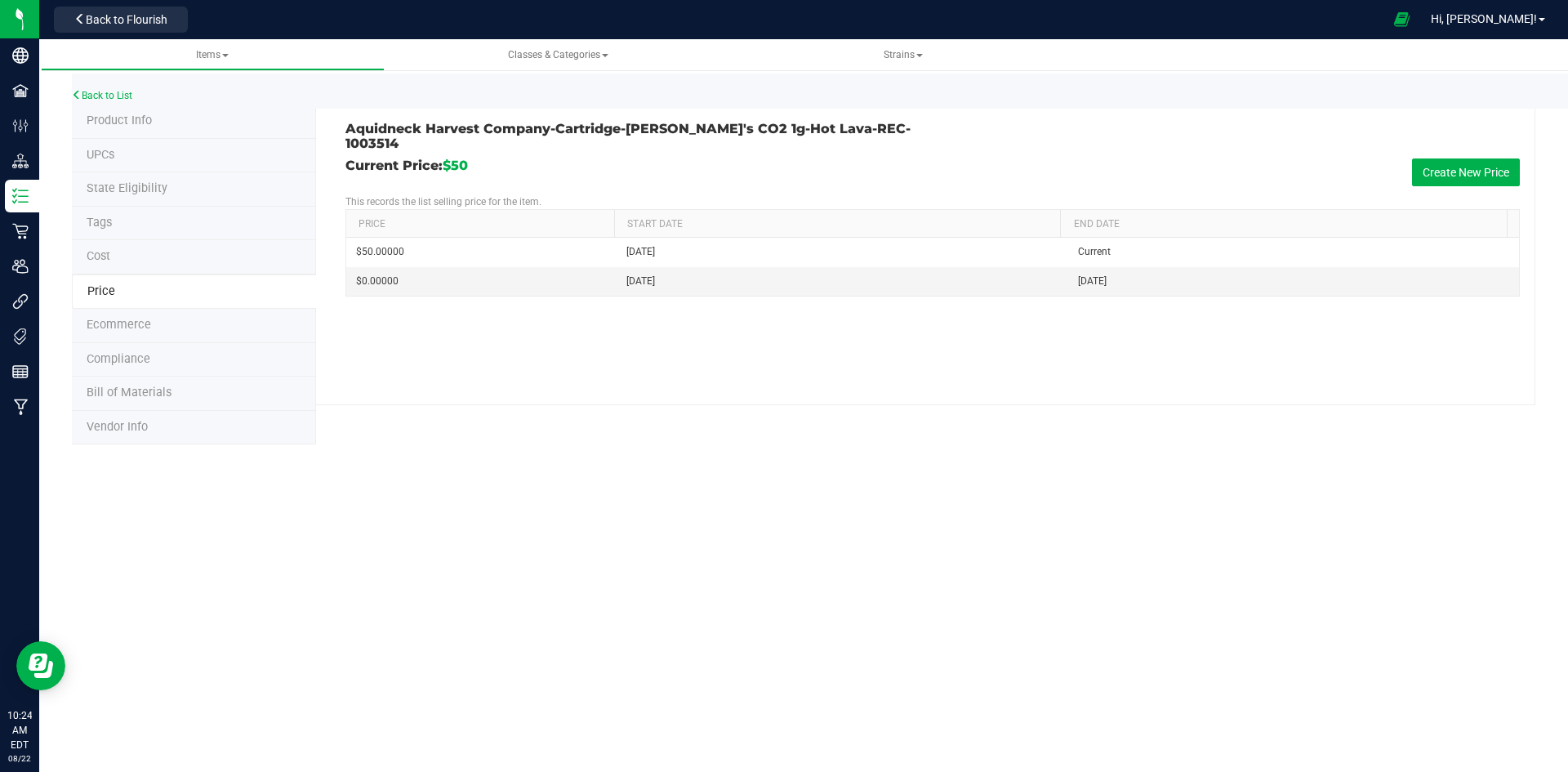
click at [125, 131] on li "Product Info" at bounding box center [194, 122] width 244 height 34
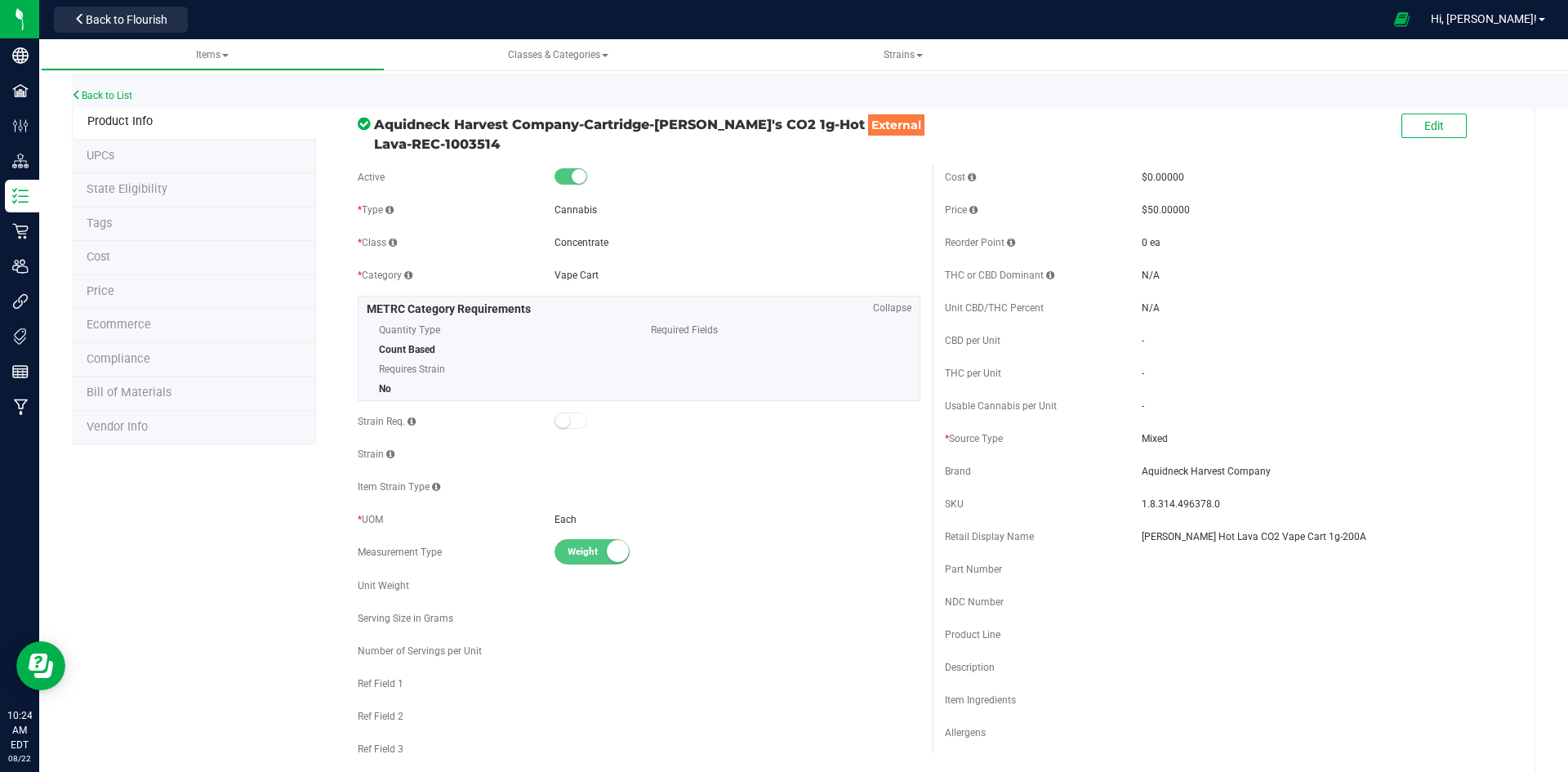
click at [115, 89] on div "Back to List" at bounding box center [856, 91] width 1568 height 35
click at [126, 91] on link "Back to List" at bounding box center [103, 95] width 61 height 11
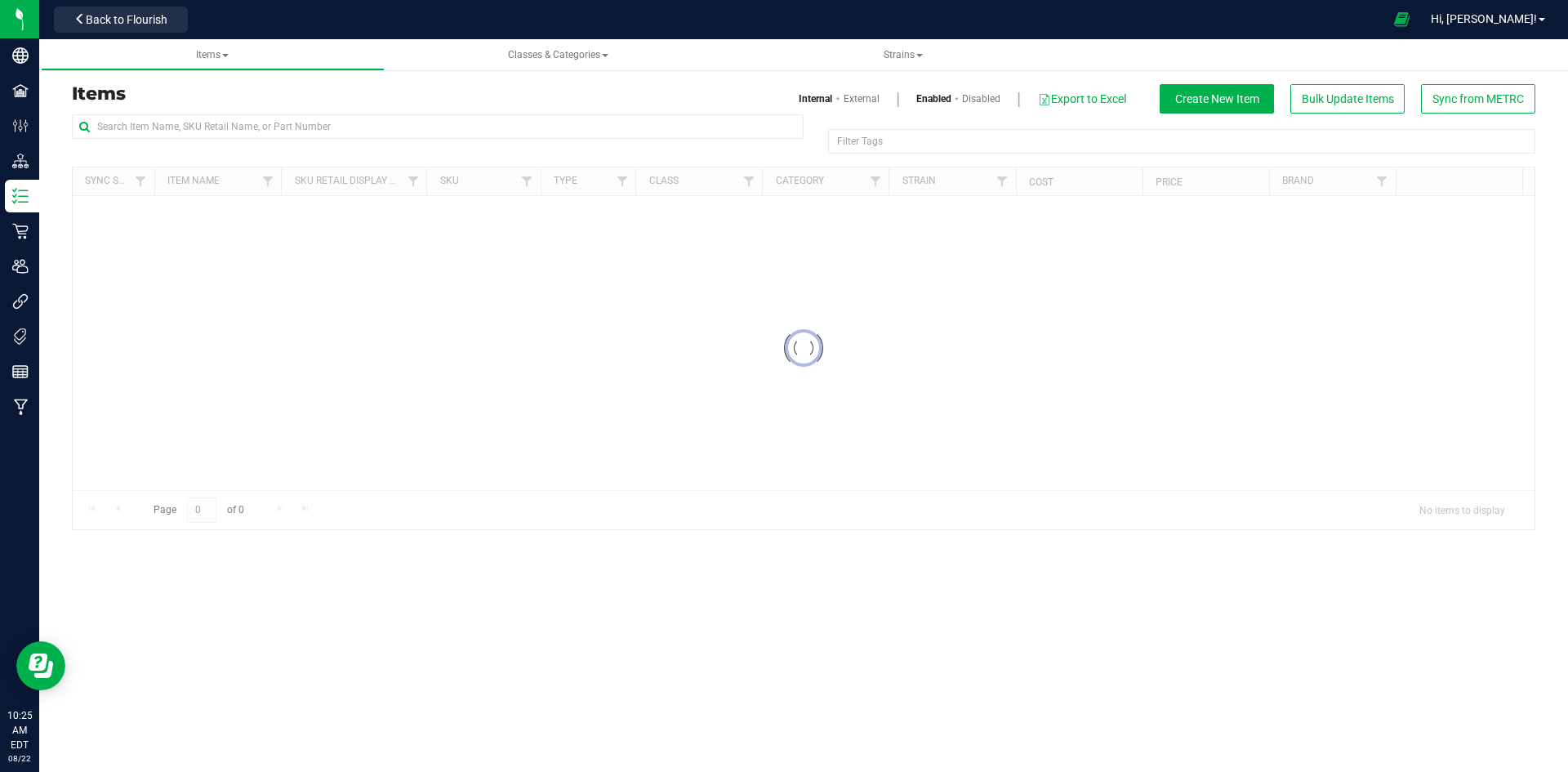
click at [290, 142] on div at bounding box center [438, 133] width 731 height 38
click at [296, 129] on input "text" at bounding box center [438, 126] width 731 height 25
paste input "1.8.314.496381.0"
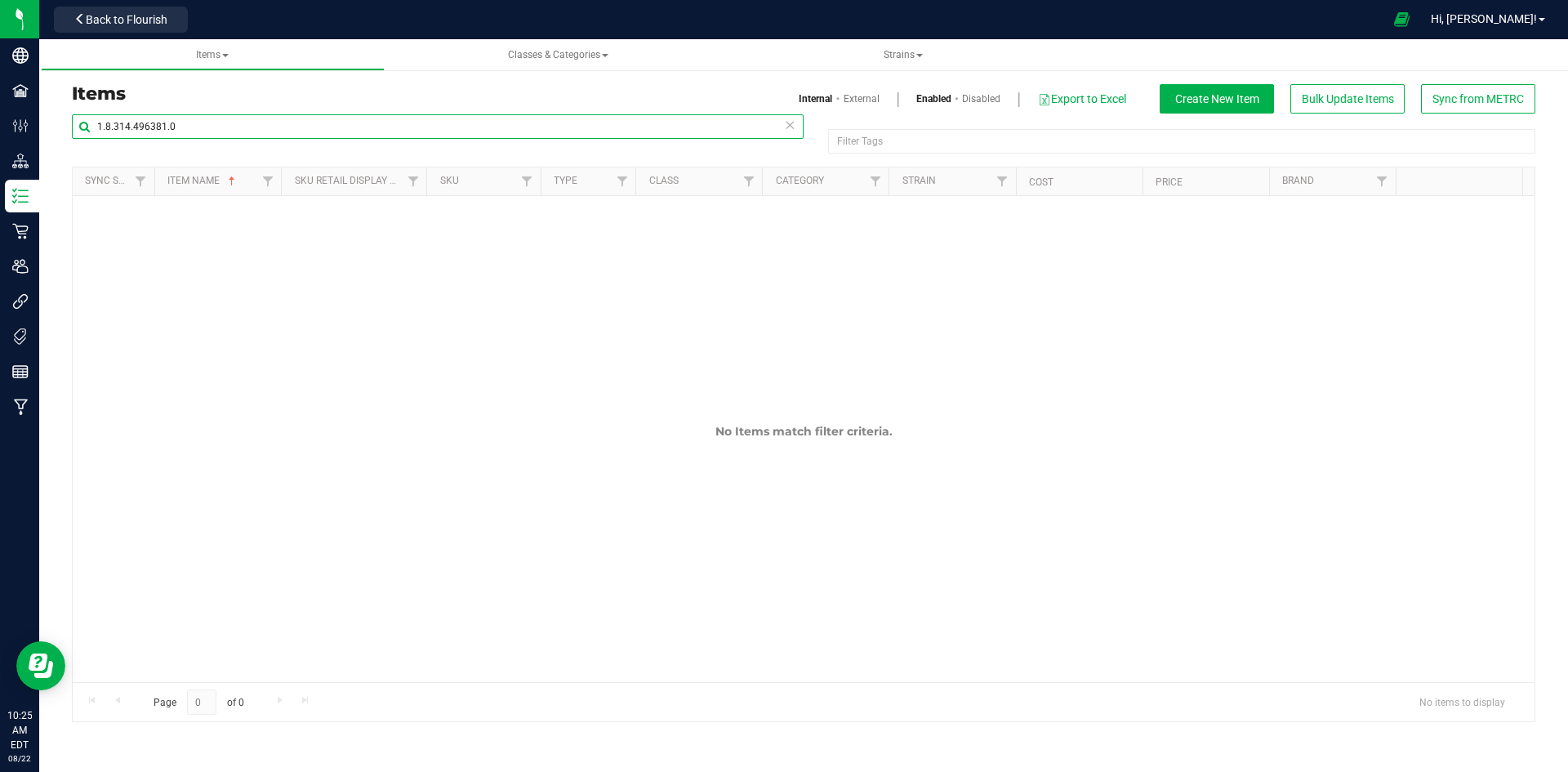
type input "1.8.314.496381.0"
click at [856, 102] on link "External" at bounding box center [862, 99] width 36 height 15
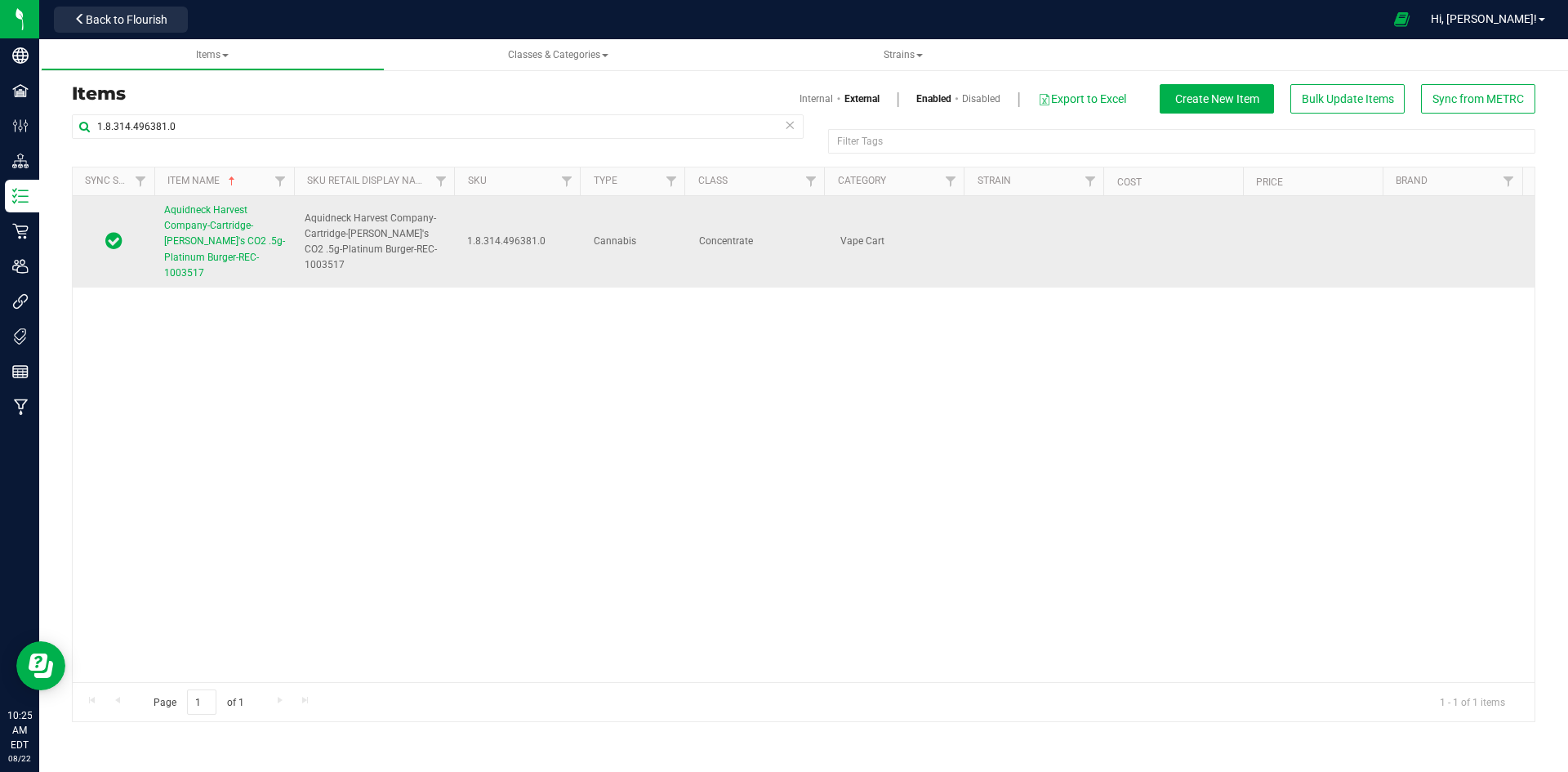
click at [244, 237] on span "Aquidneck Harvest Company-Cartridge-[PERSON_NAME]'s CO2 .5g-Platinum Burger-REC…" at bounding box center [224, 241] width 121 height 75
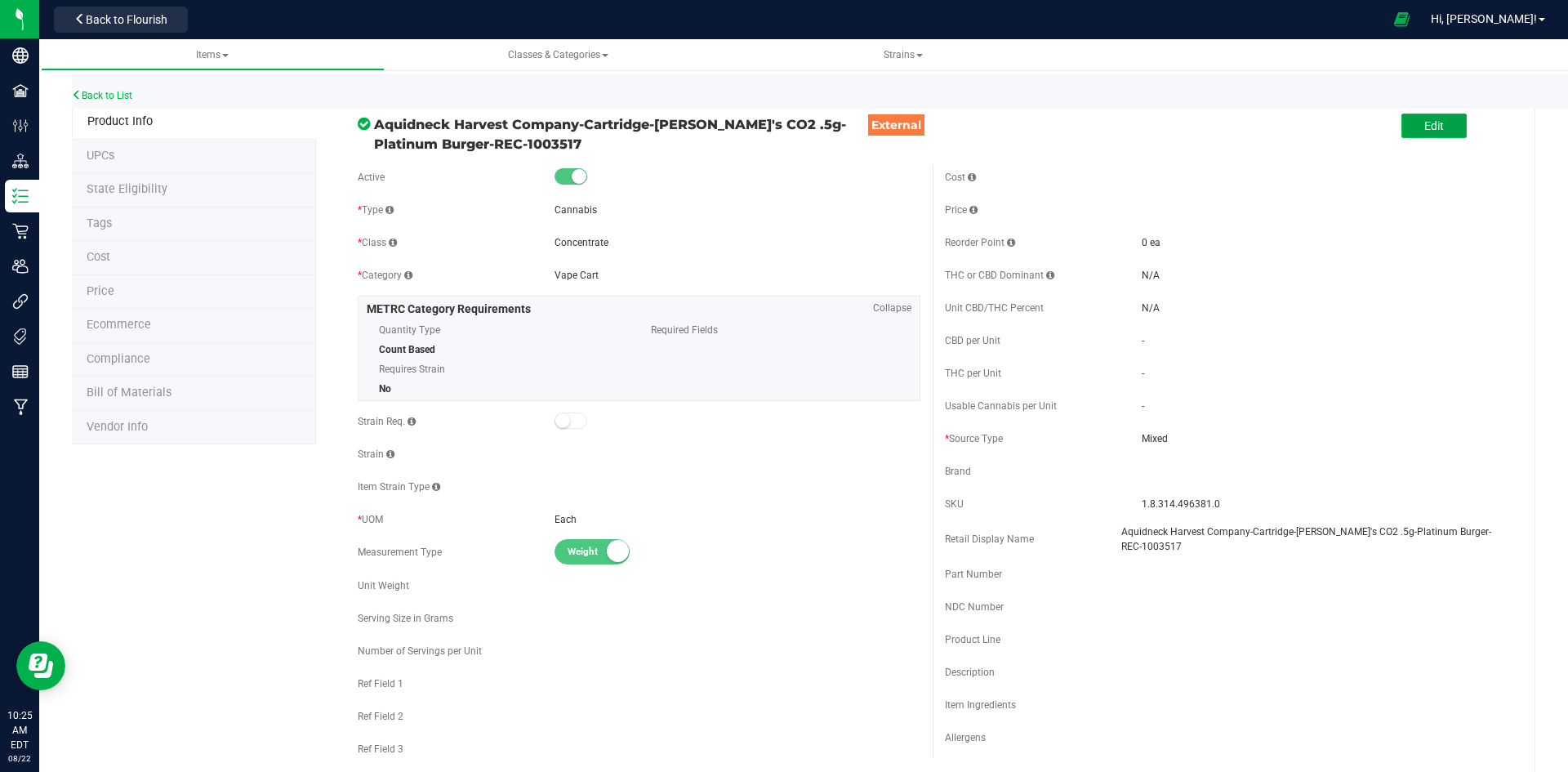
click at [1424, 125] on span "Edit" at bounding box center [1434, 126] width 20 height 13
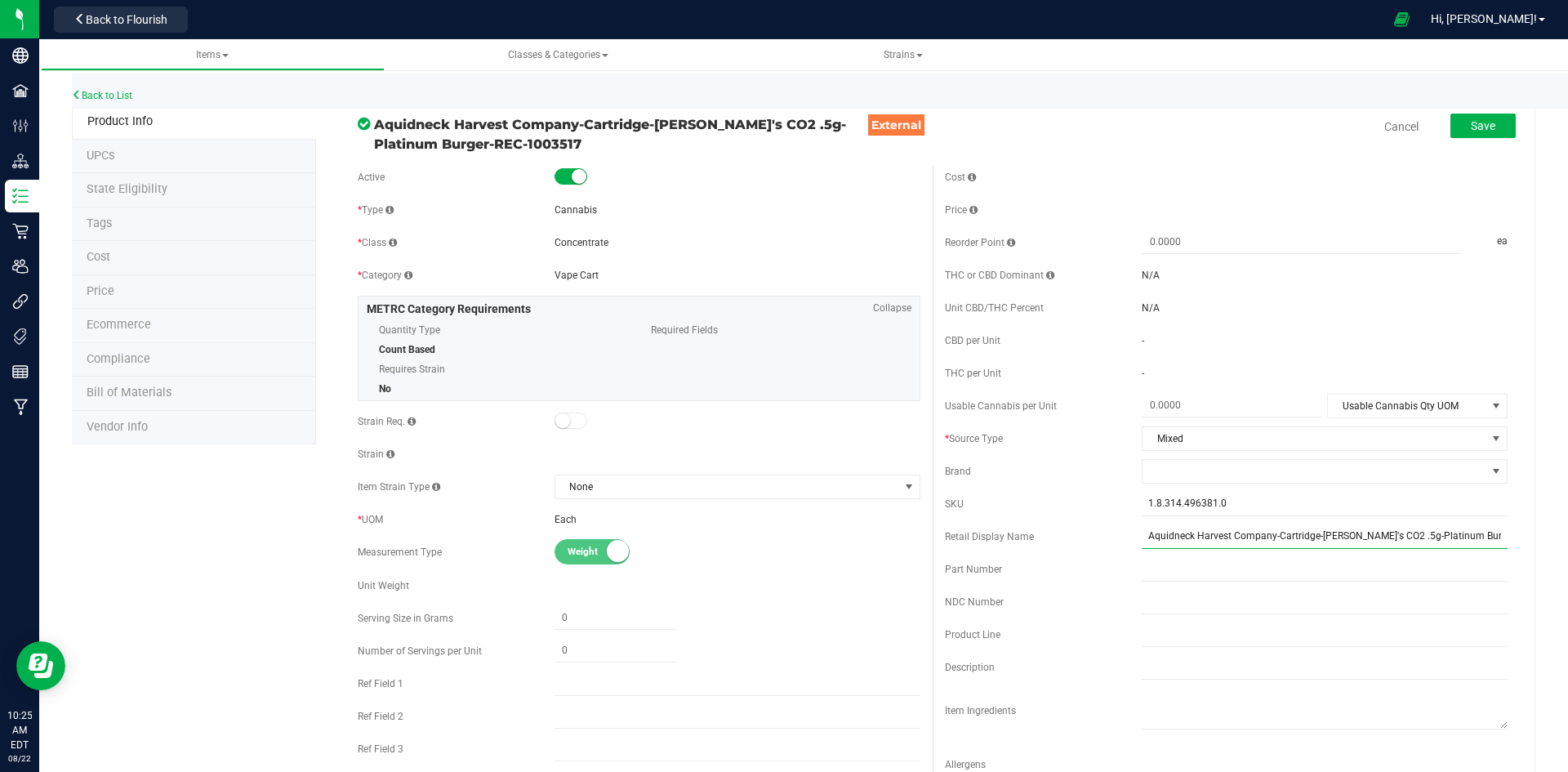
click at [1299, 537] on input "Aquidneck Harvest Company-Cartridge-[PERSON_NAME]'s CO2 .5g-Platinum Burger-REC…" at bounding box center [1325, 537] width 366 height 25
type input "[PERSON_NAME] Gs Platinum Burger CO2 Vape Cart 0.5g-200B"
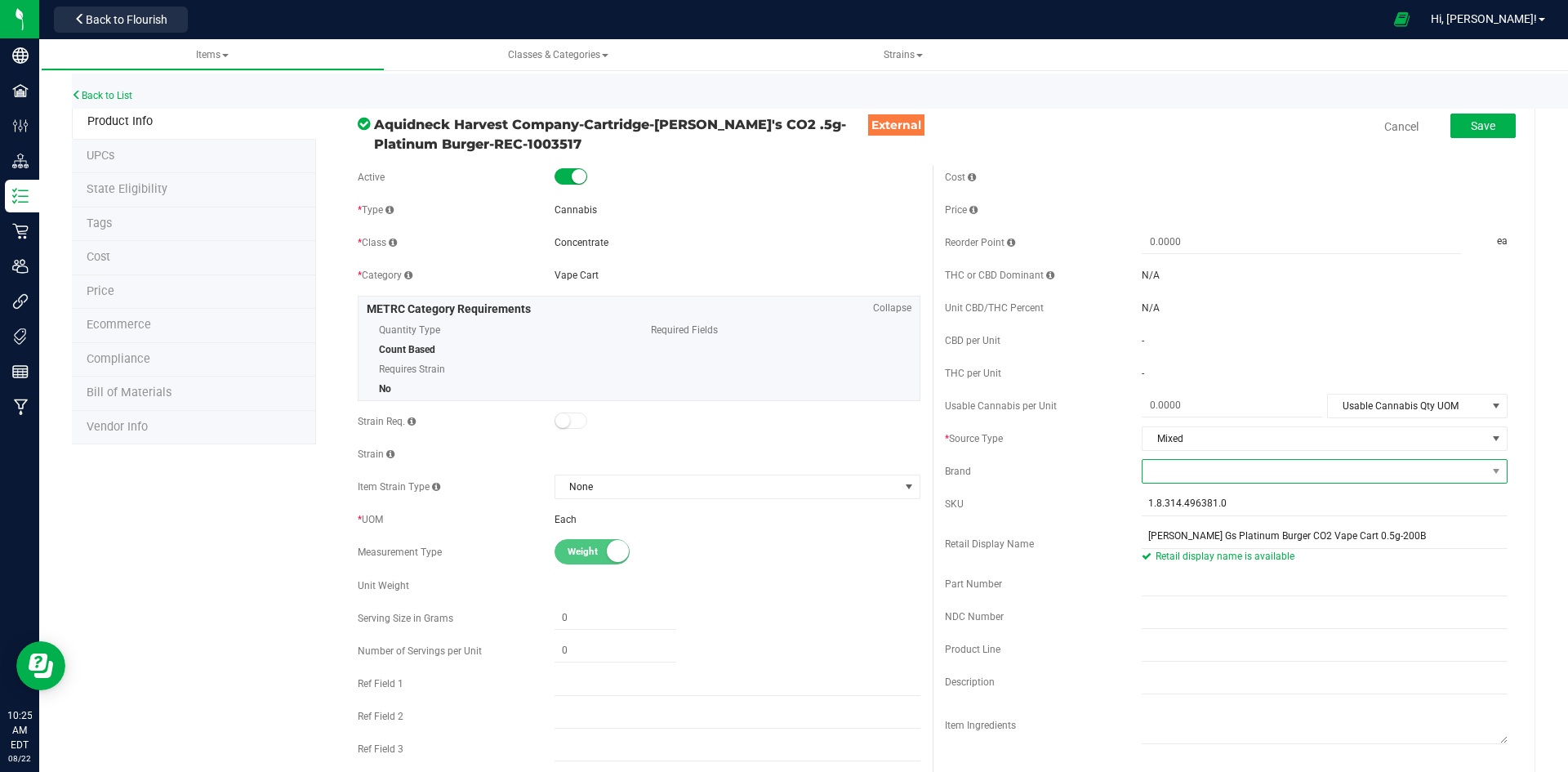
click at [1273, 472] on span at bounding box center [1314, 471] width 344 height 23
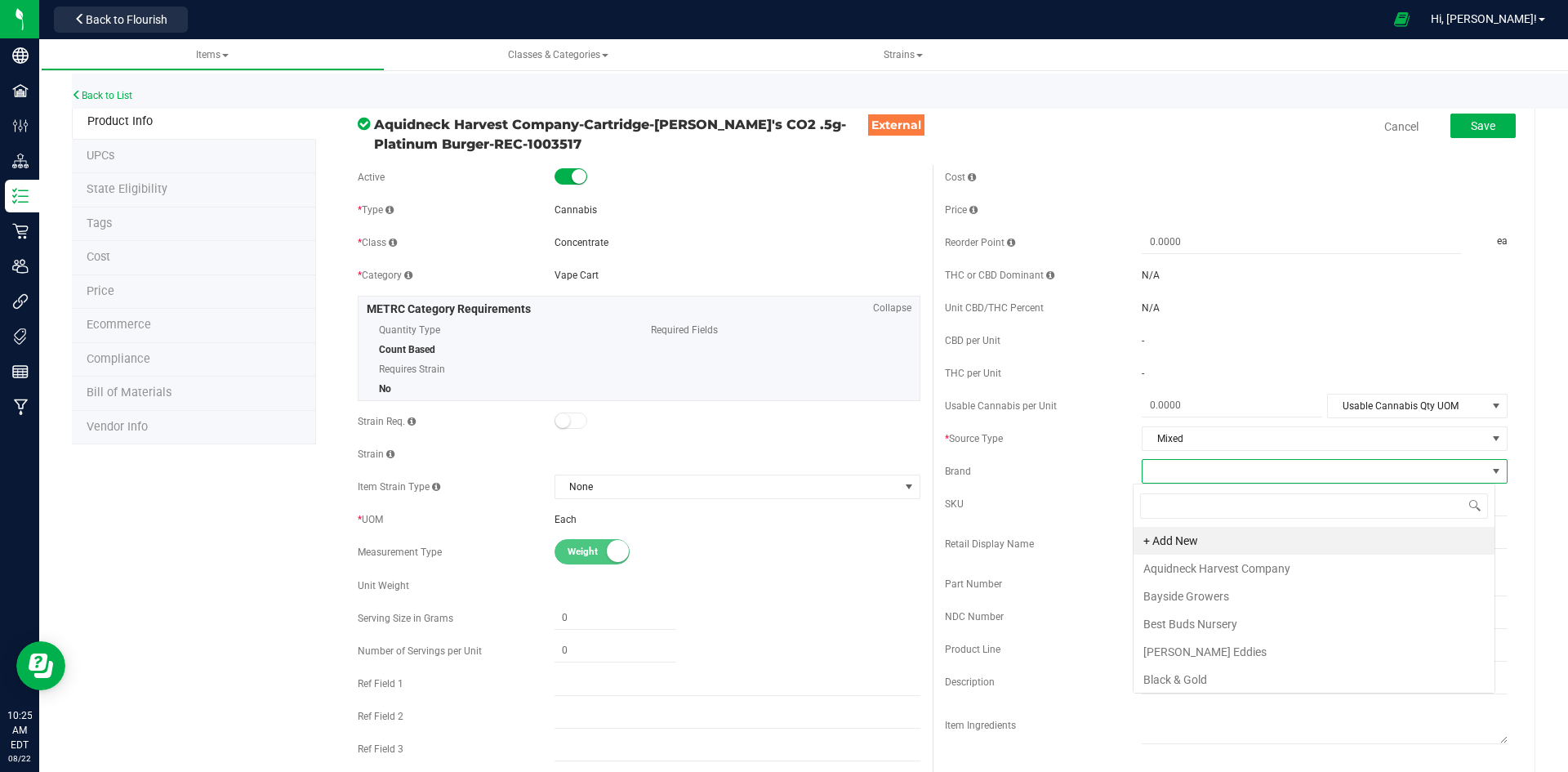
scroll to position [25, 363]
click at [1237, 554] on li "+ Add New" at bounding box center [1314, 541] width 361 height 28
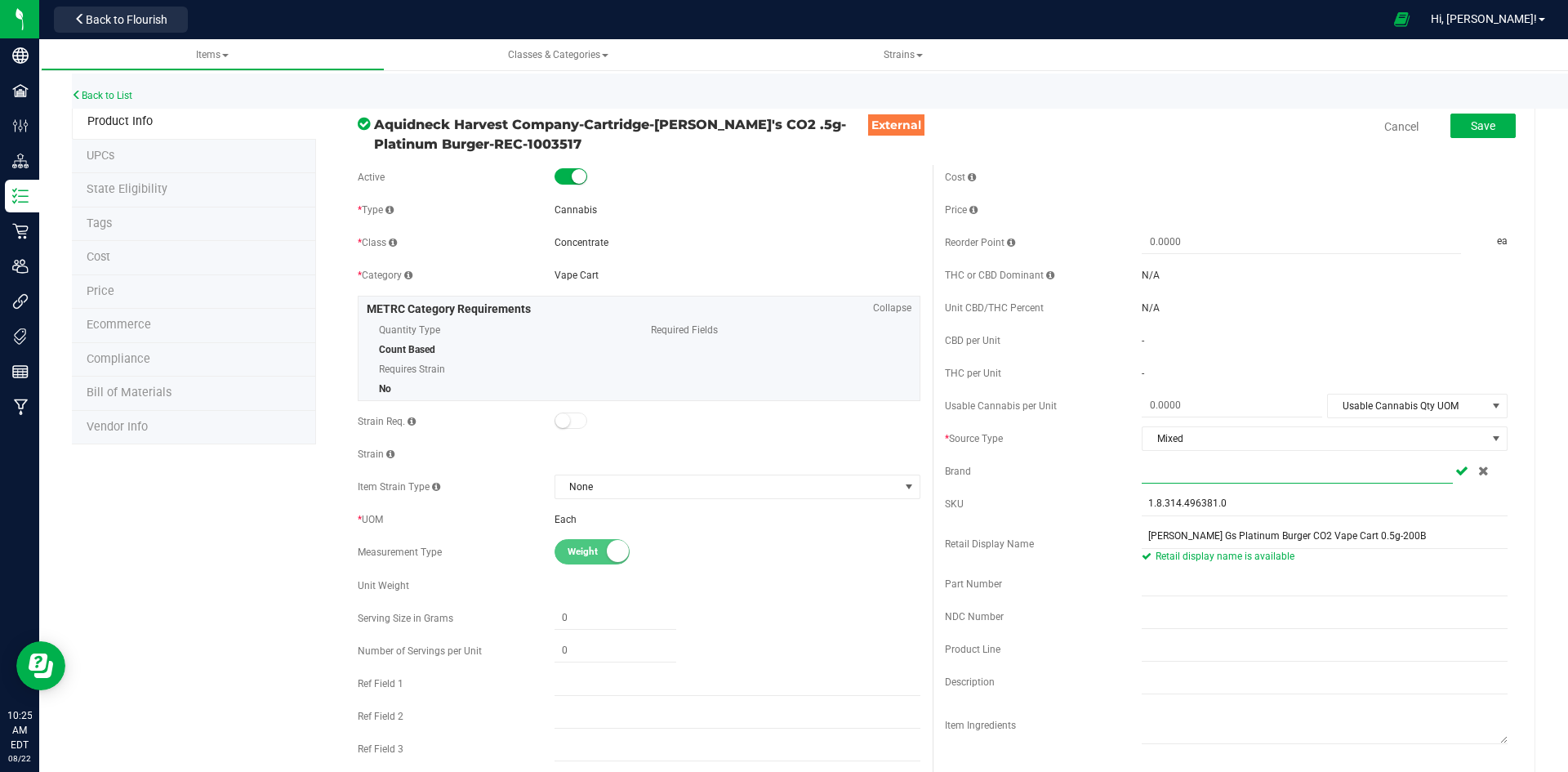
click at [1258, 471] on input "text" at bounding box center [1297, 471] width 311 height 25
click at [1478, 473] on icon at bounding box center [1483, 471] width 11 height 10
click at [1395, 480] on span at bounding box center [1314, 471] width 344 height 23
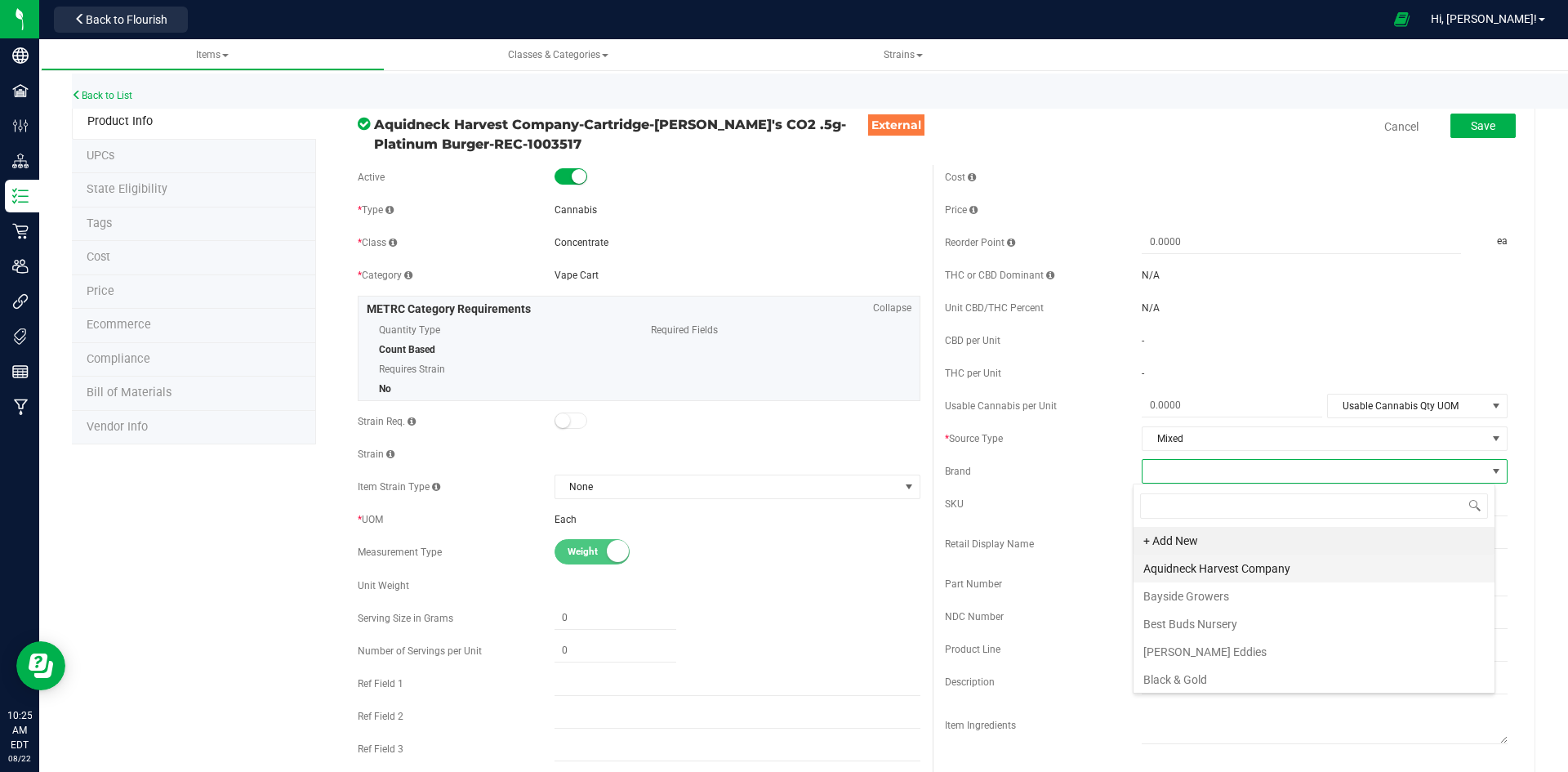
click at [1304, 570] on li "Aquidneck Harvest Company" at bounding box center [1314, 568] width 361 height 28
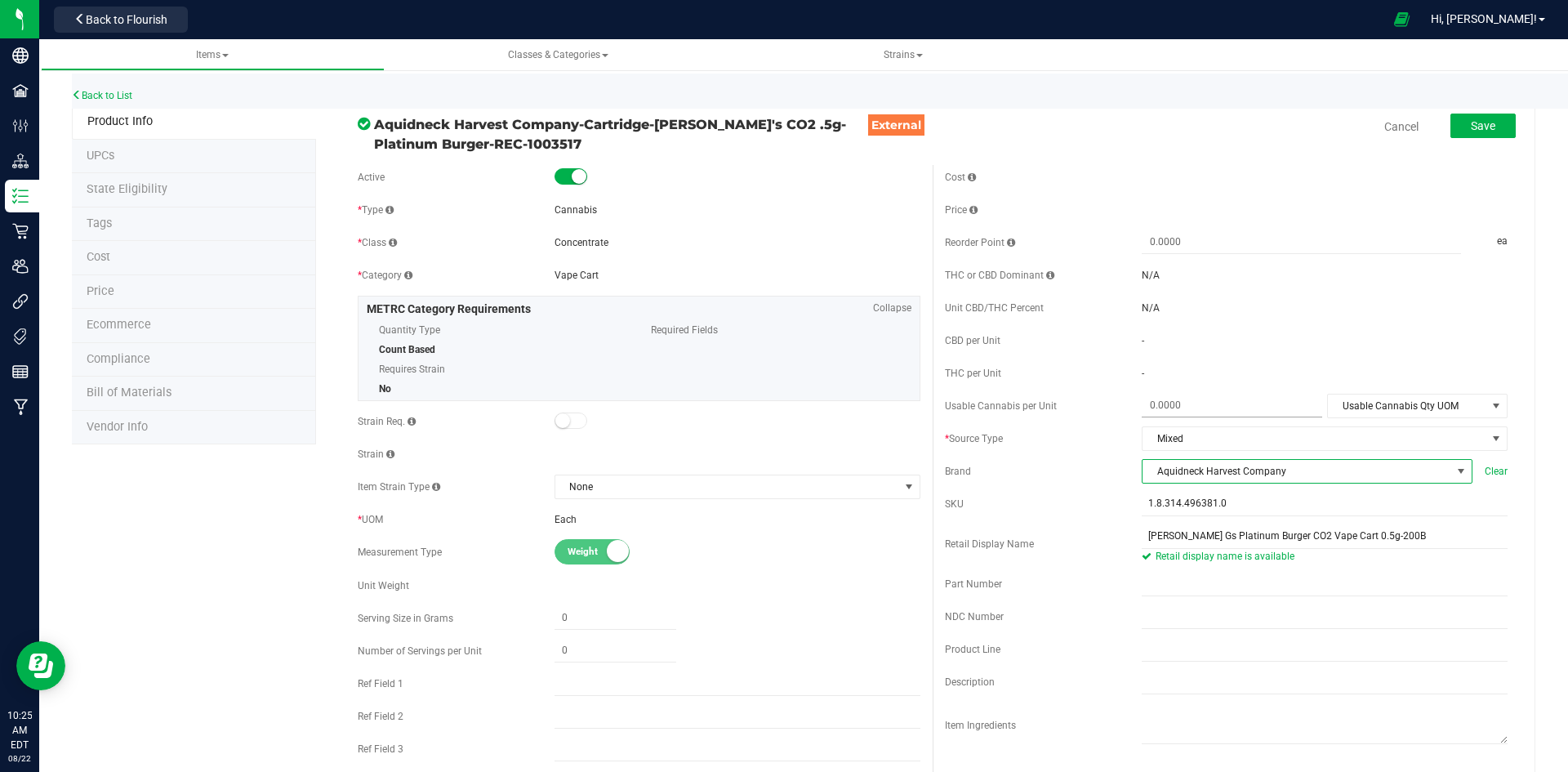
click at [1250, 407] on span at bounding box center [1232, 405] width 181 height 24
type input "1.6"
type input "1.6000"
click at [1315, 411] on div "Usable Cannabis per Unit 1.6000 1.6 Usable Cannabis Qty UOM Usable Cannabis Qty…" at bounding box center [1226, 406] width 562 height 25
click at [1348, 410] on span "Usable Cannabis Qty UOM" at bounding box center [1406, 406] width 158 height 23
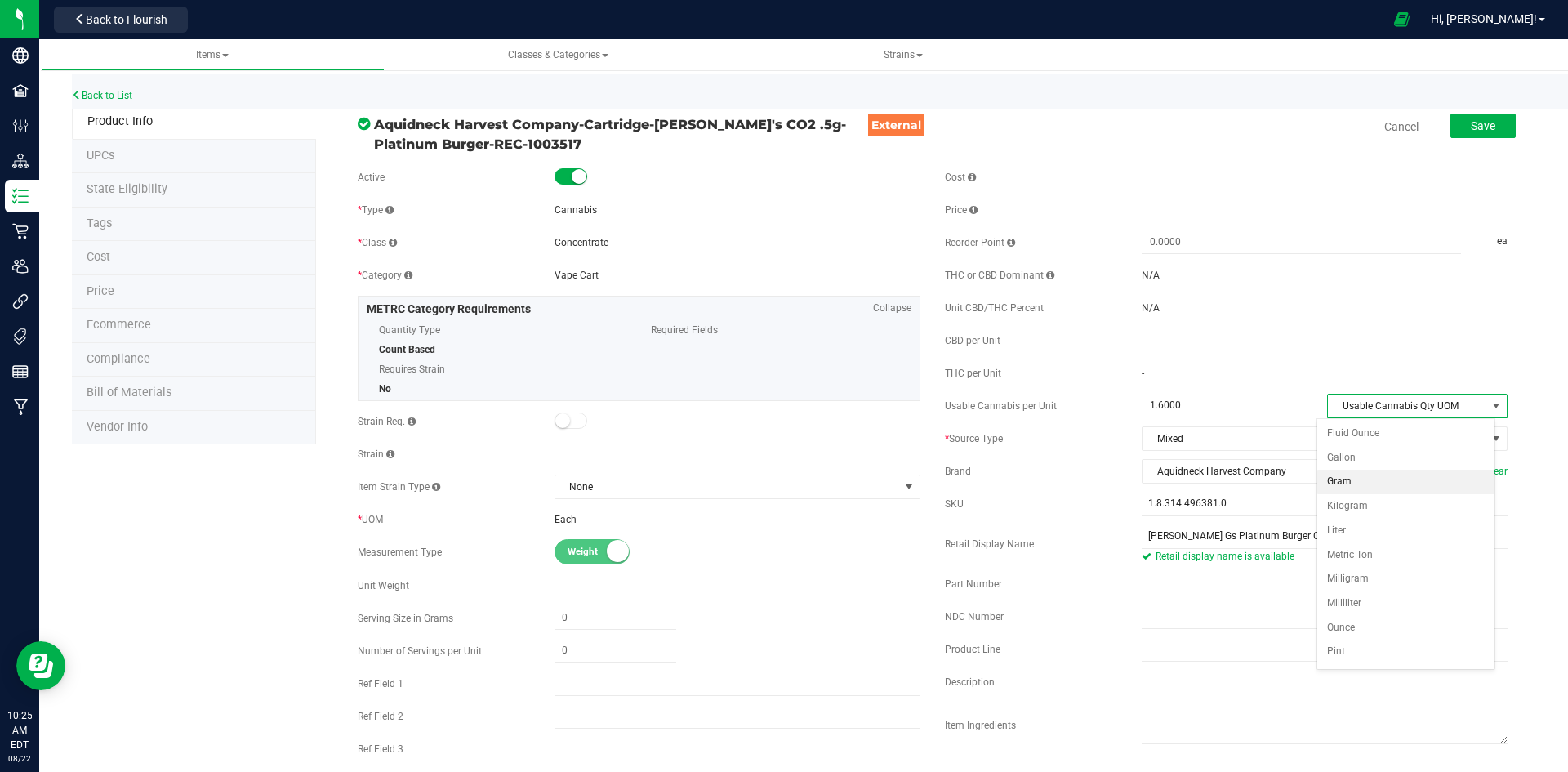
click at [1339, 489] on li "Gram" at bounding box center [1405, 482] width 177 height 25
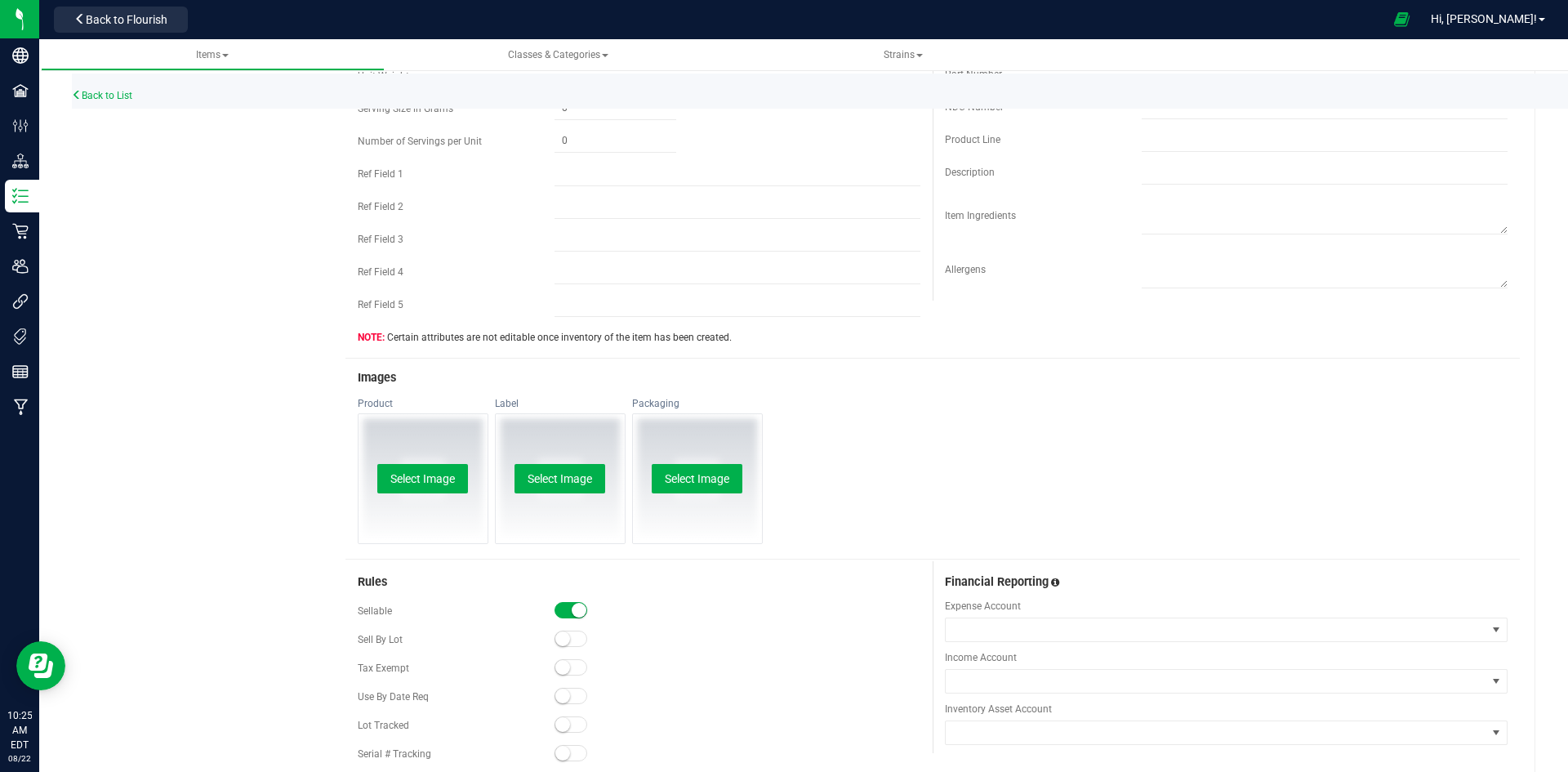
scroll to position [654, 0]
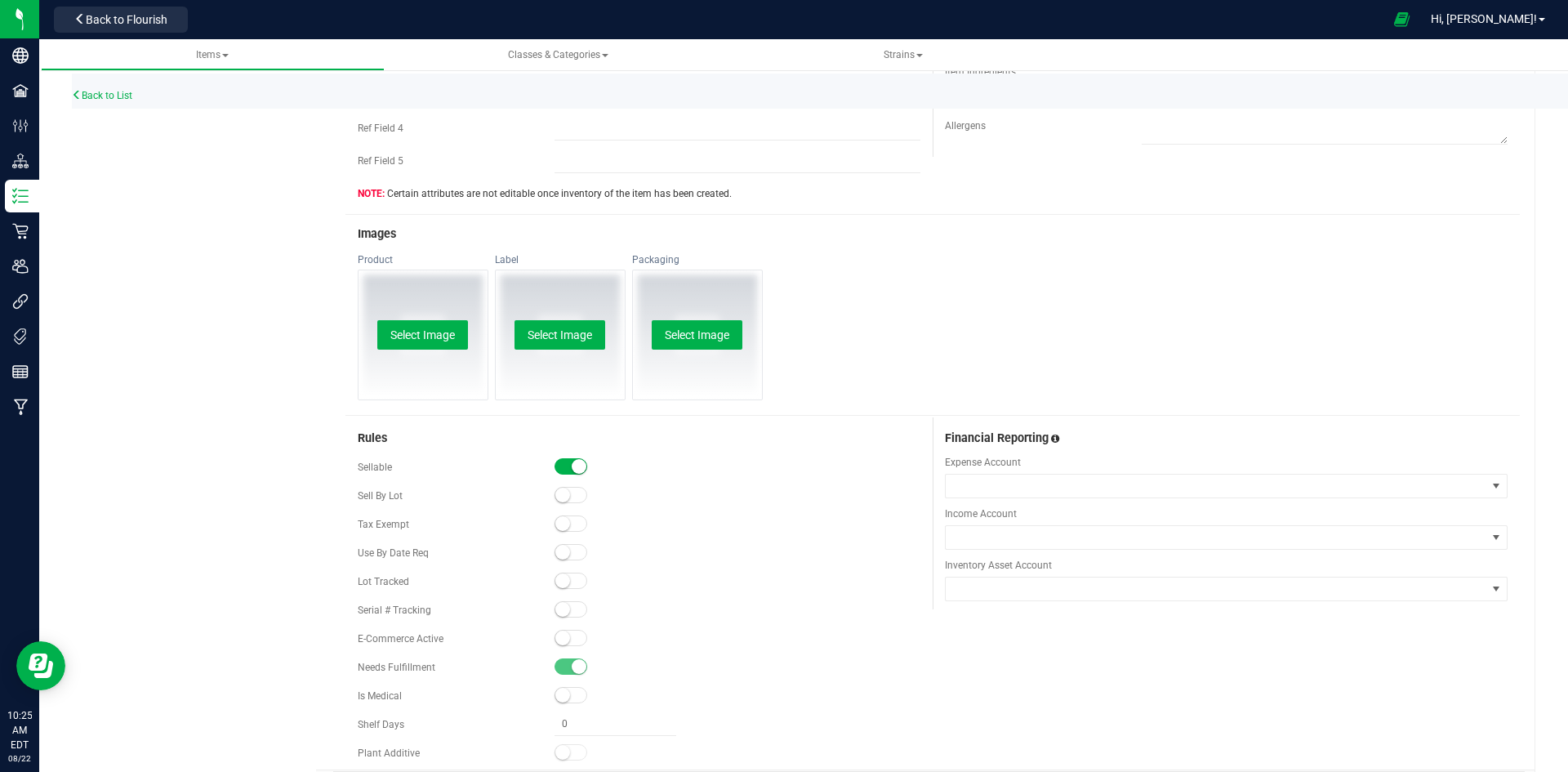
drag, startPoint x: 560, startPoint y: 631, endPoint x: 548, endPoint y: 574, distance: 58.2
click at [559, 632] on small at bounding box center [562, 638] width 15 height 15
click at [440, 343] on button "Select Image" at bounding box center [423, 335] width 90 height 30
click at [392, 333] on button "Change" at bounding box center [423, 329] width 66 height 30
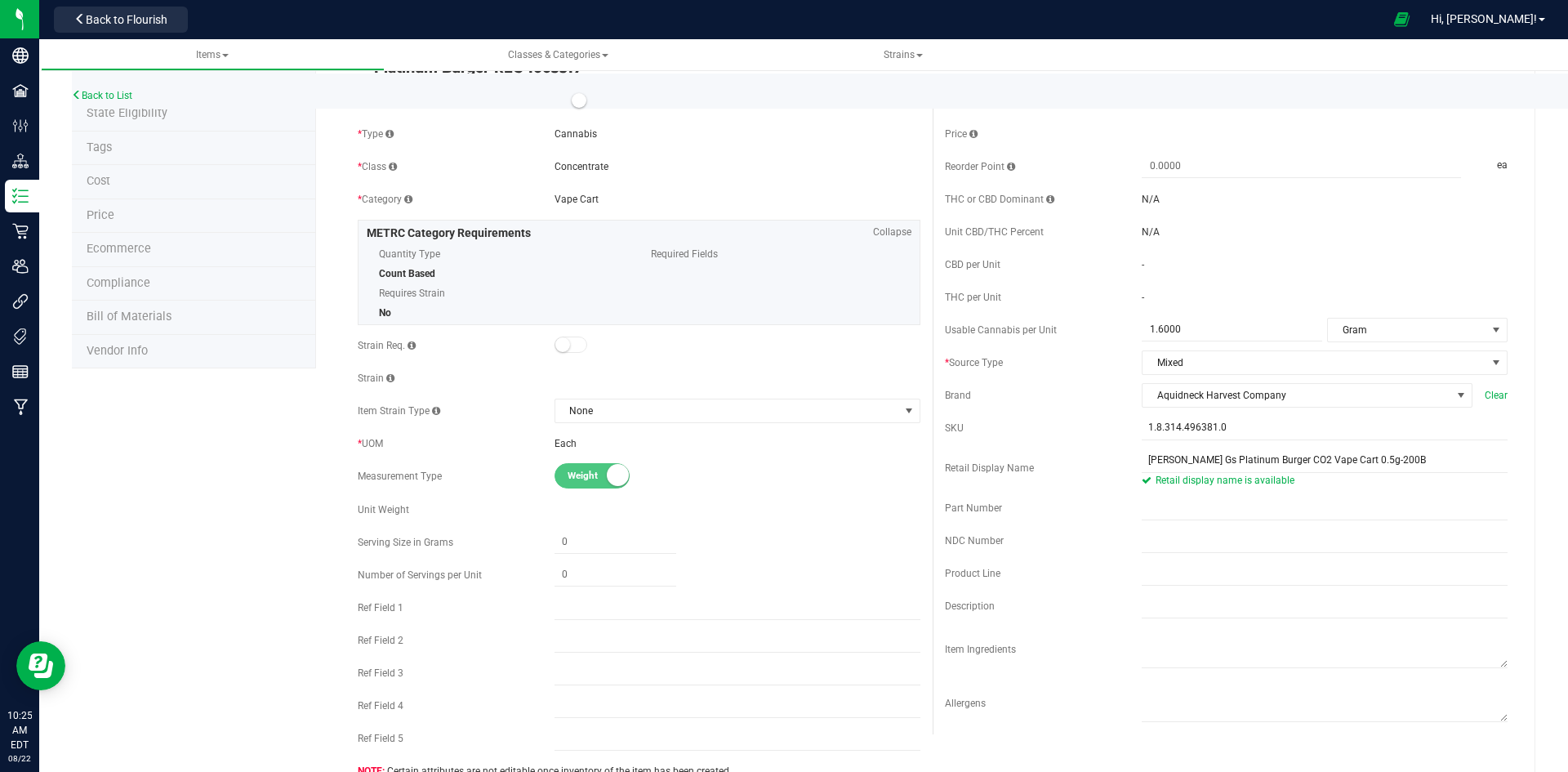
scroll to position [0, 0]
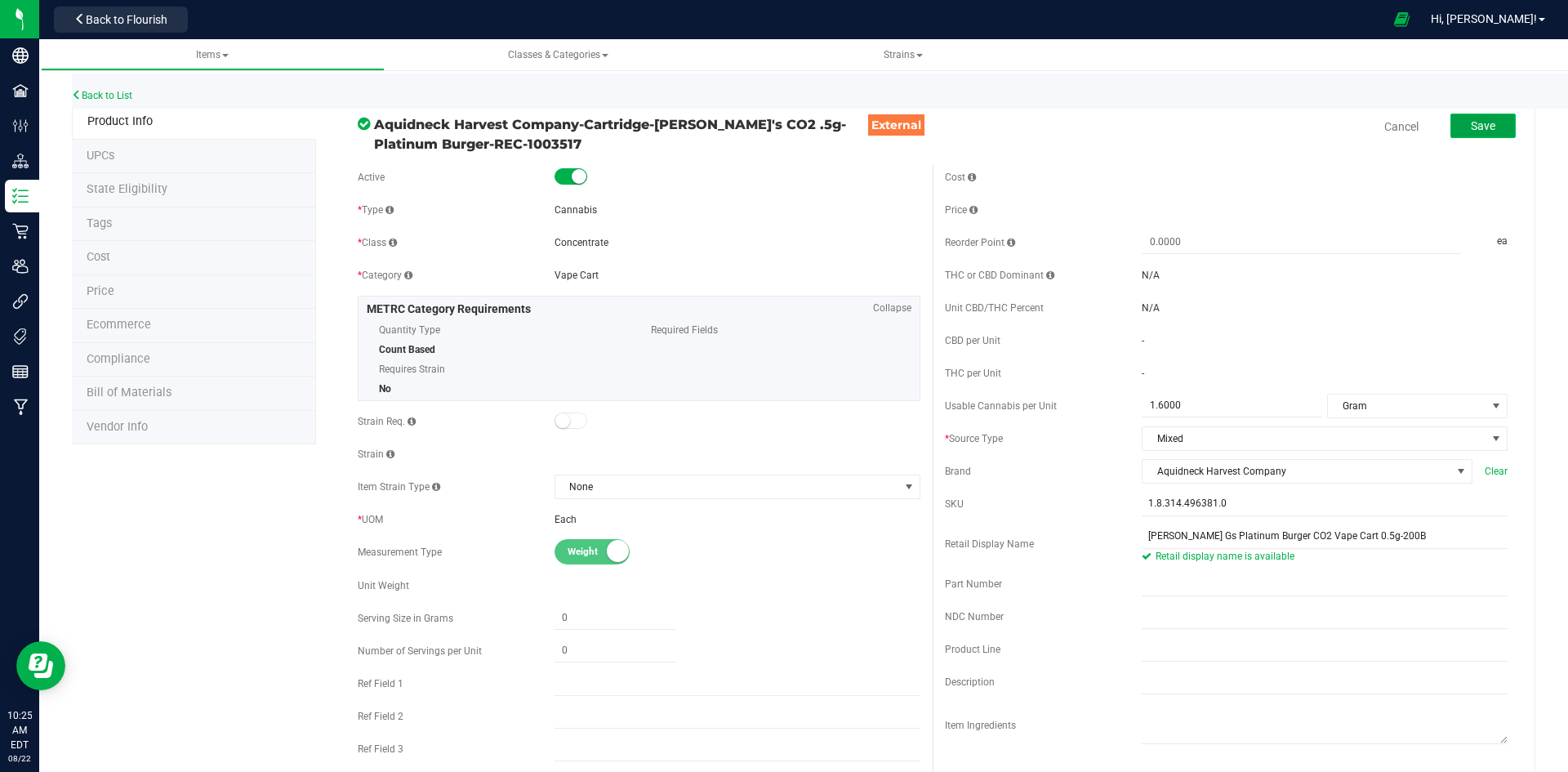
click at [1485, 135] on button "Save" at bounding box center [1483, 126] width 66 height 25
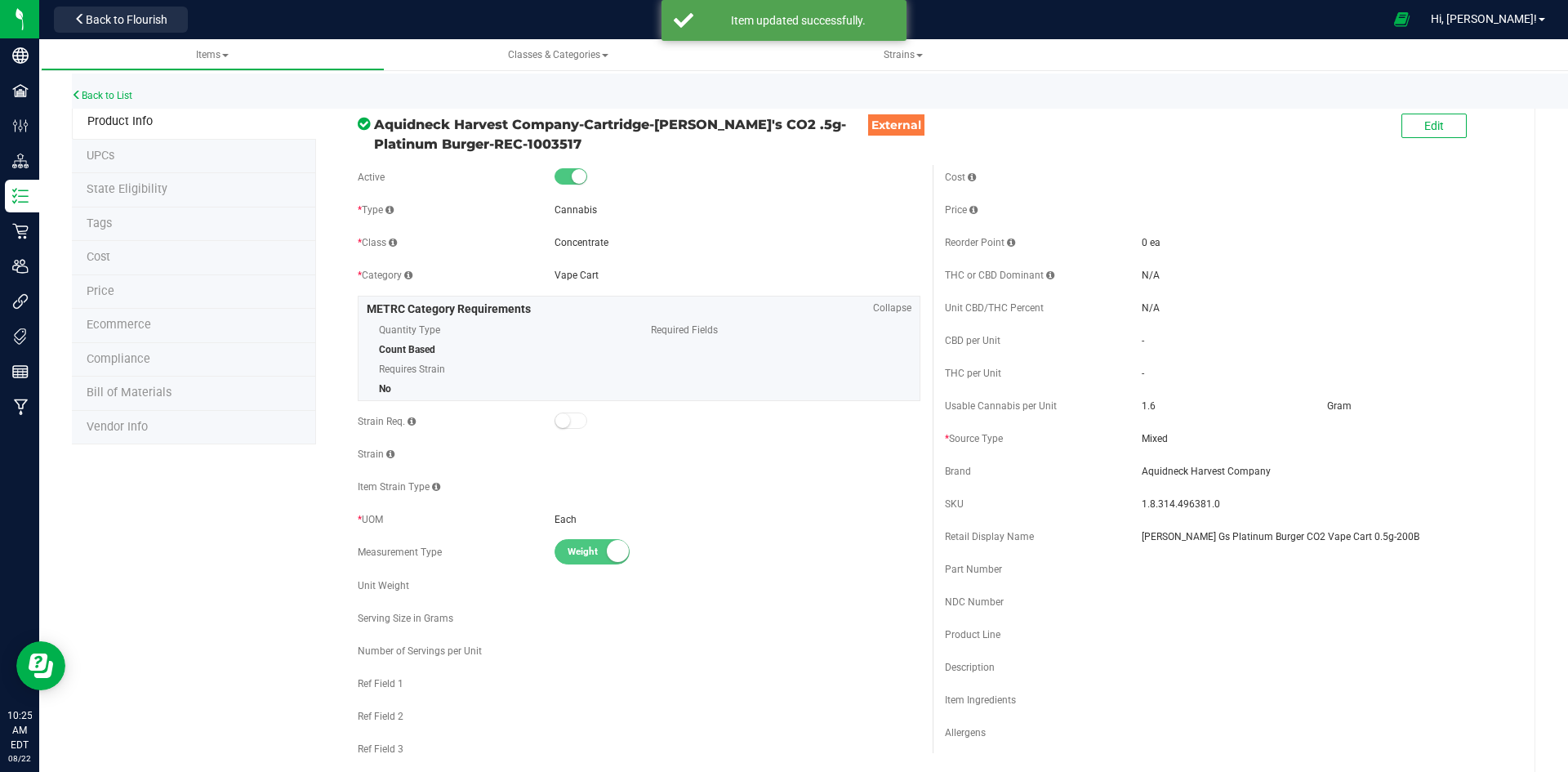
click at [113, 287] on li "Price" at bounding box center [194, 292] width 244 height 34
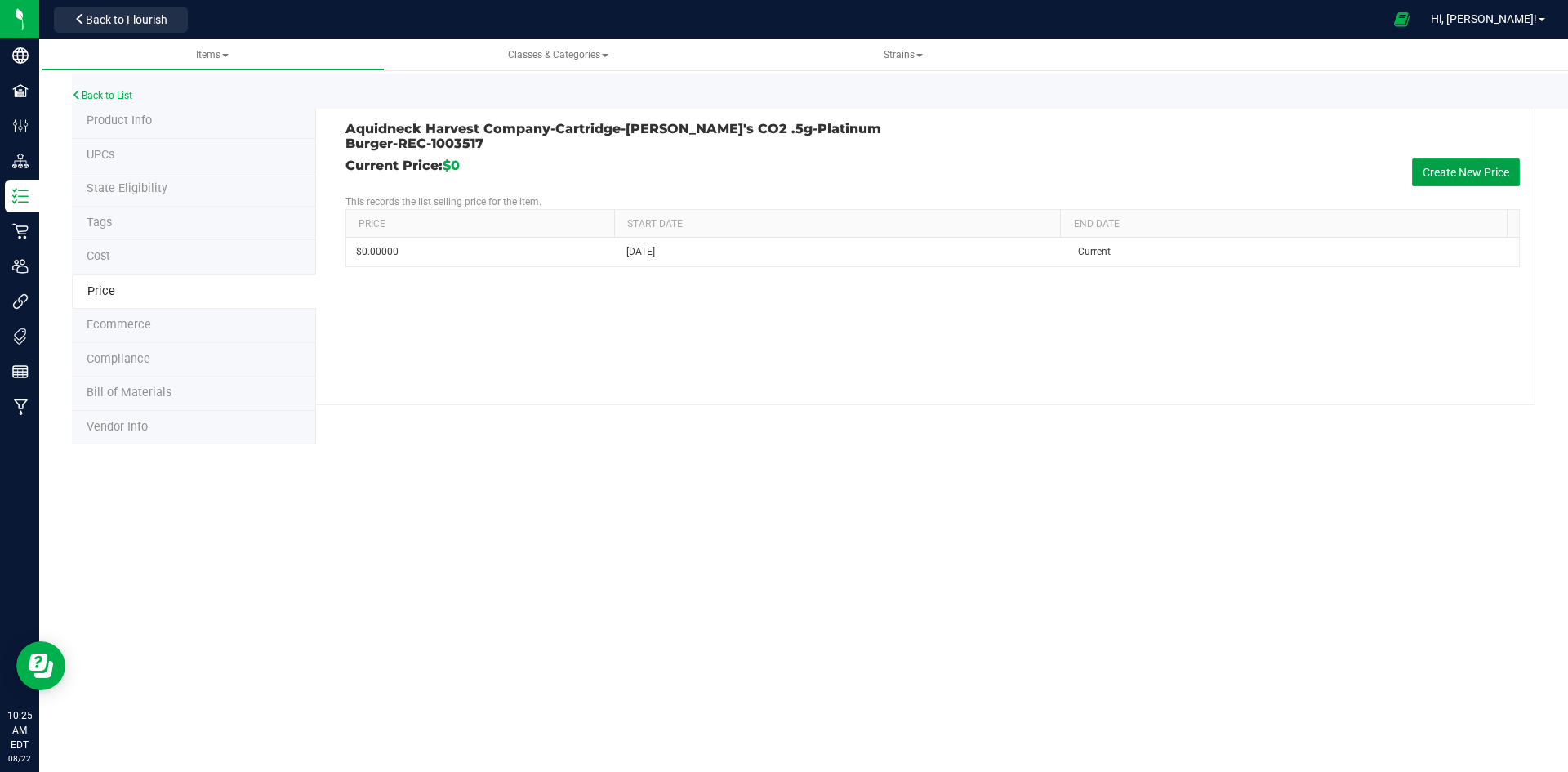
click at [1452, 177] on button "Create New Price" at bounding box center [1465, 172] width 108 height 28
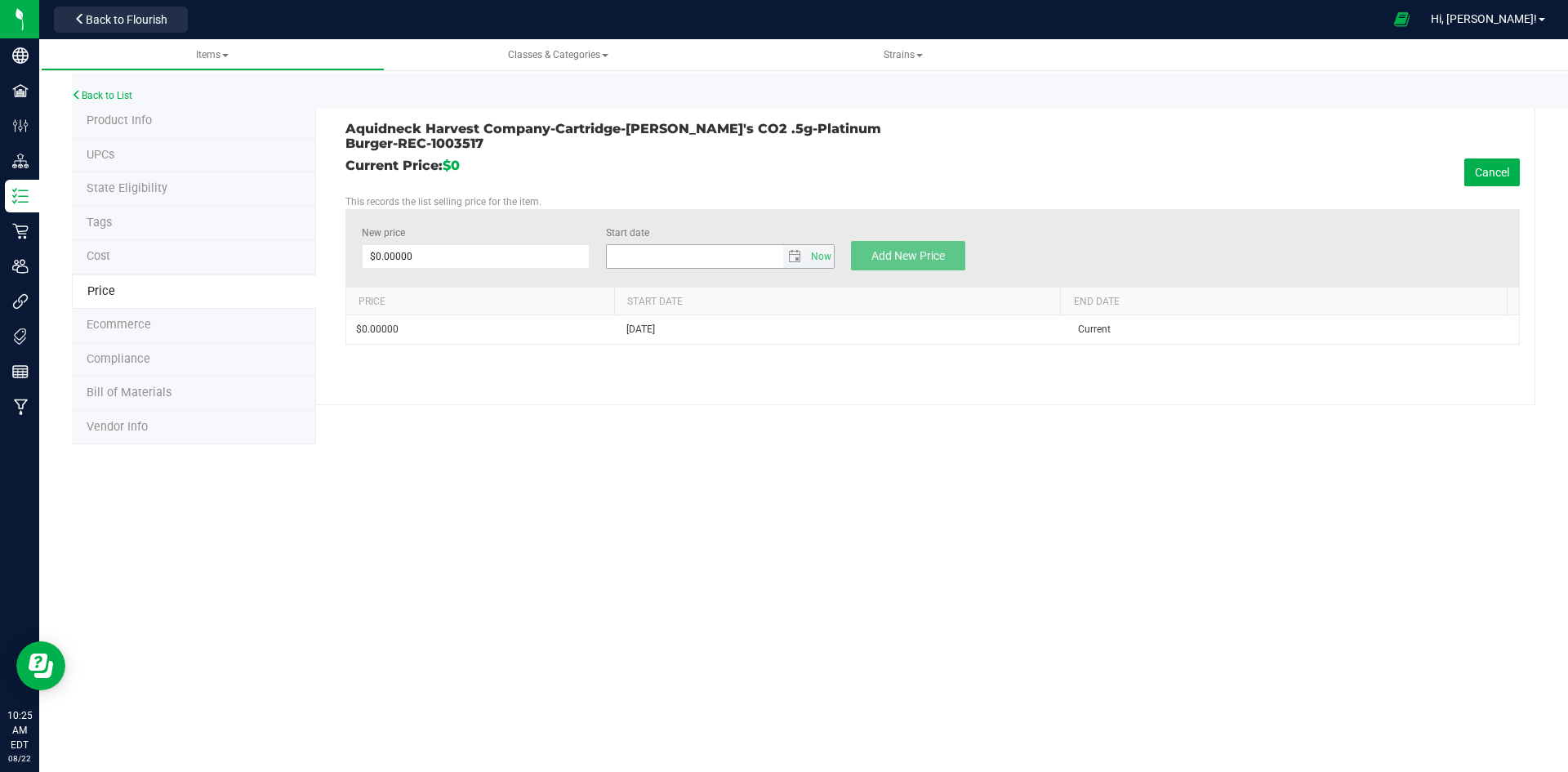
type input "[DATE]"
click at [570, 253] on span at bounding box center [476, 256] width 229 height 25
type input "30"
click at [882, 264] on button "Add New Price" at bounding box center [908, 255] width 114 height 30
type input "$0.00000"
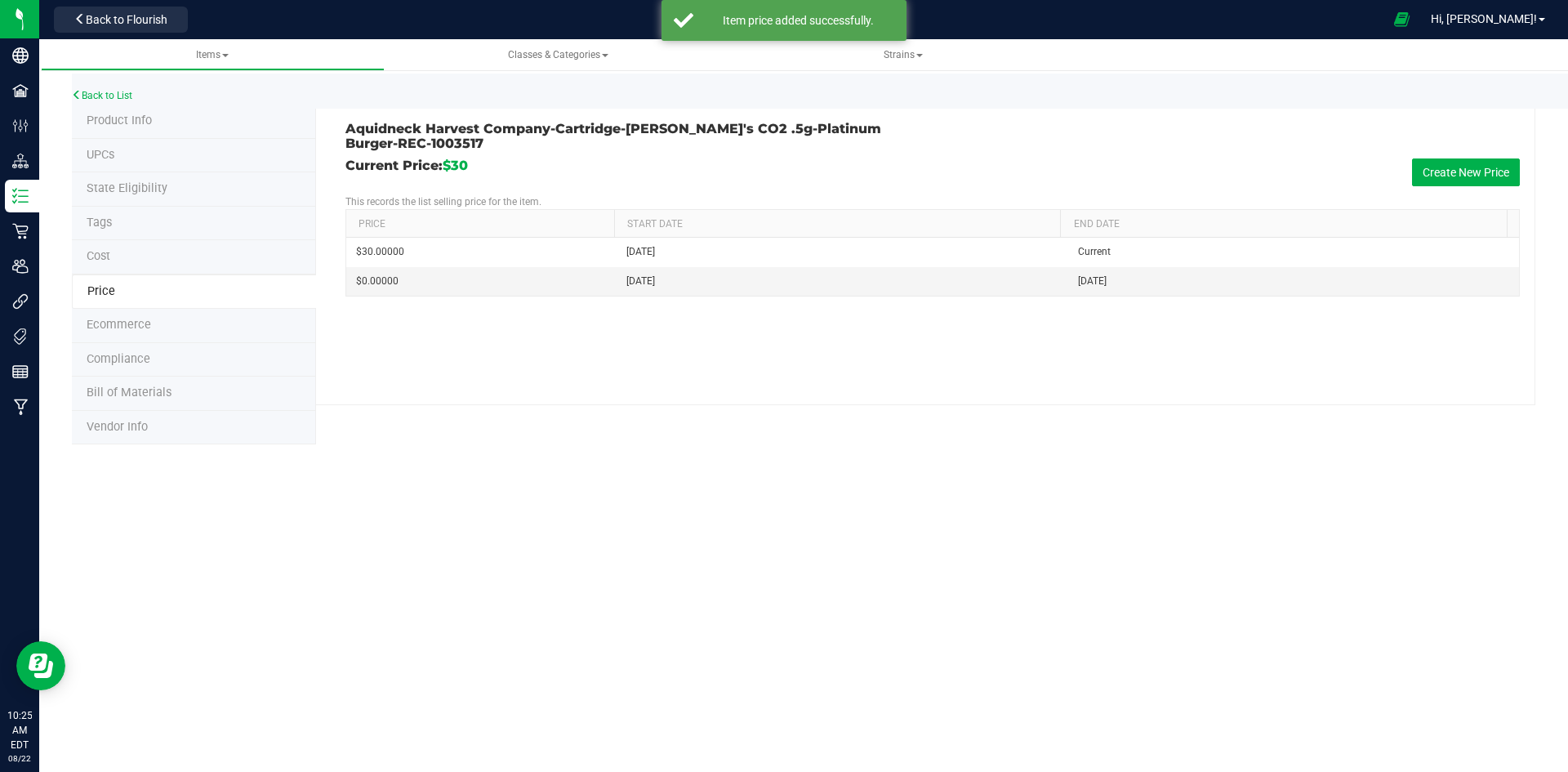
click at [264, 124] on li "Product Info" at bounding box center [194, 122] width 244 height 34
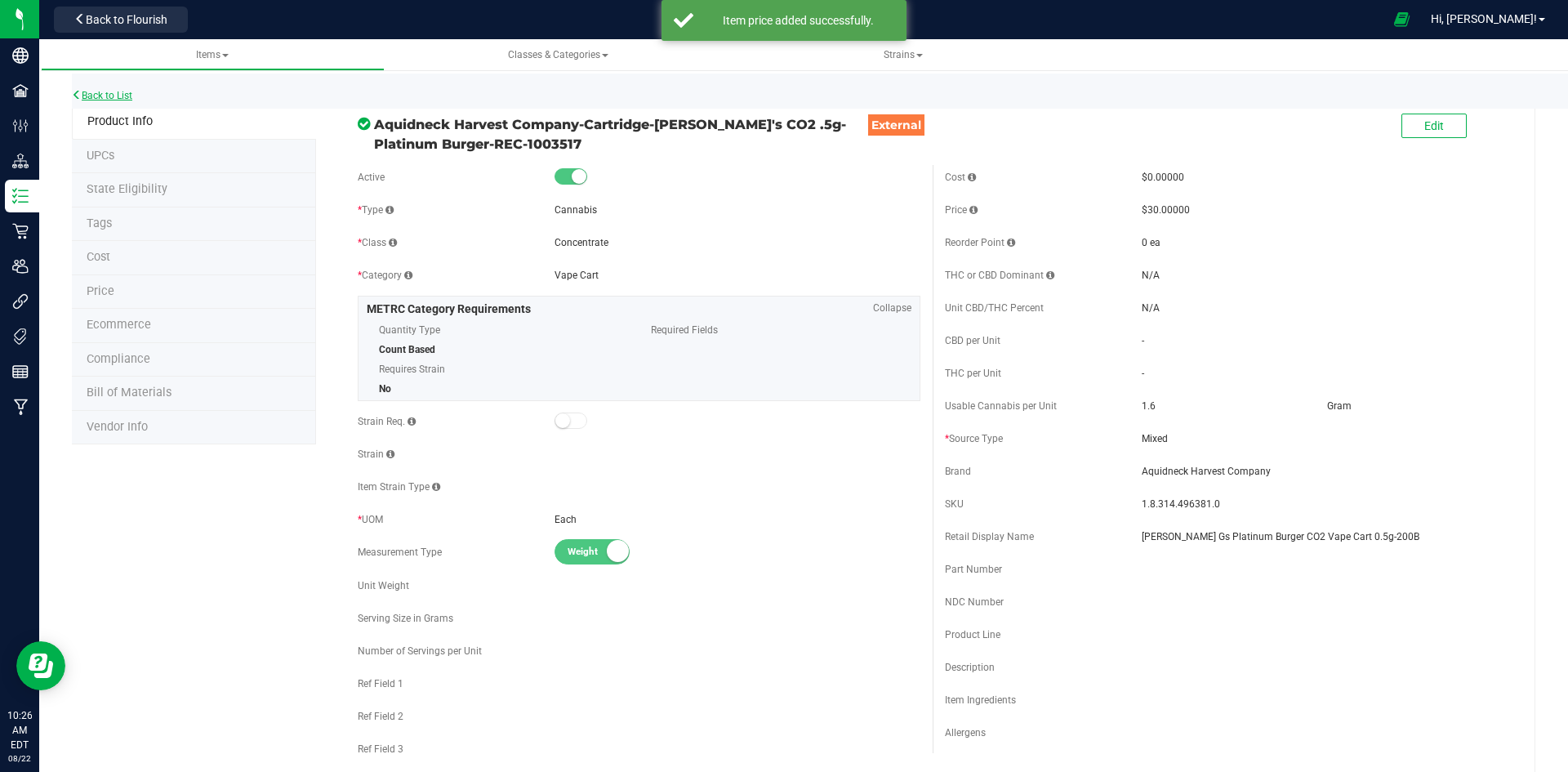
click at [127, 99] on link "Back to List" at bounding box center [103, 95] width 61 height 11
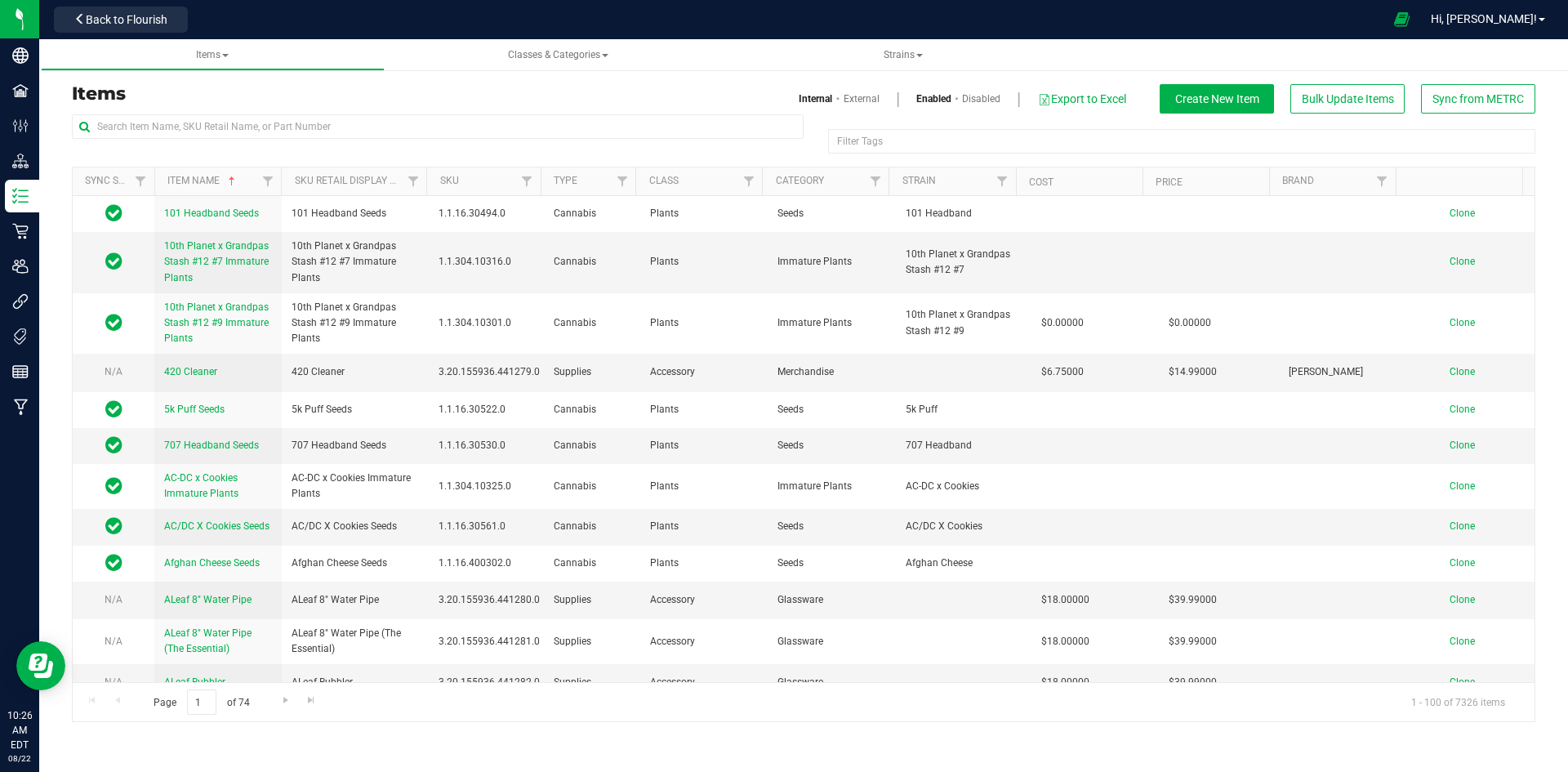
click at [241, 110] on div "Items Internal External Enabled Disabled Export to Excel Create New Item Bulk U…" at bounding box center [804, 99] width 1488 height 30
click at [241, 118] on input "text" at bounding box center [438, 126] width 731 height 25
paste input "1.8.314.496378.0"
type input "1.8.314.496378.0"
click at [851, 99] on link "External" at bounding box center [862, 99] width 36 height 15
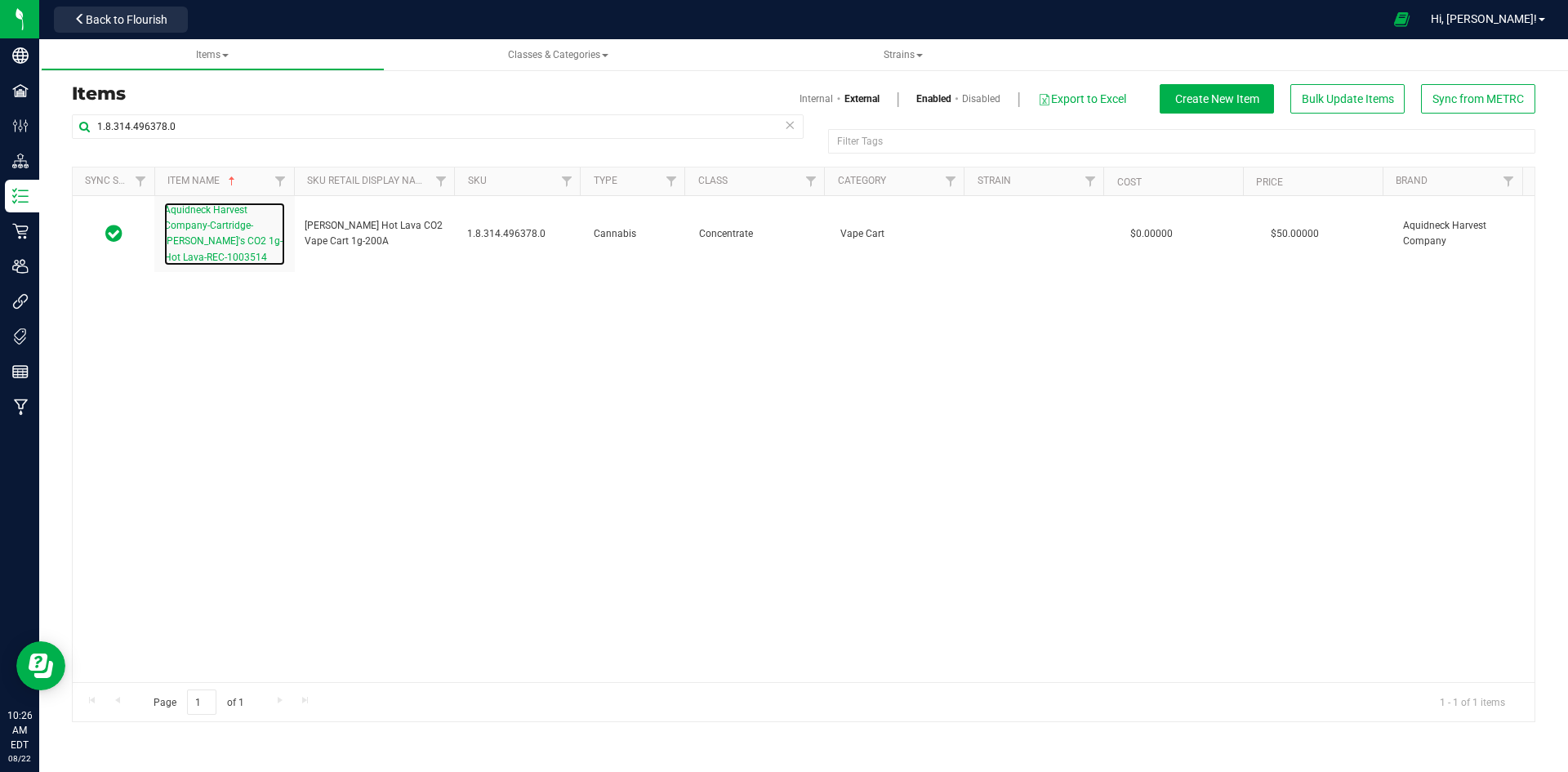
click at [215, 218] on link "Aquidneck Harvest Company-Cartridge-[PERSON_NAME]'s CO2 1g-Hot Lava-REC-1003514" at bounding box center [224, 234] width 121 height 63
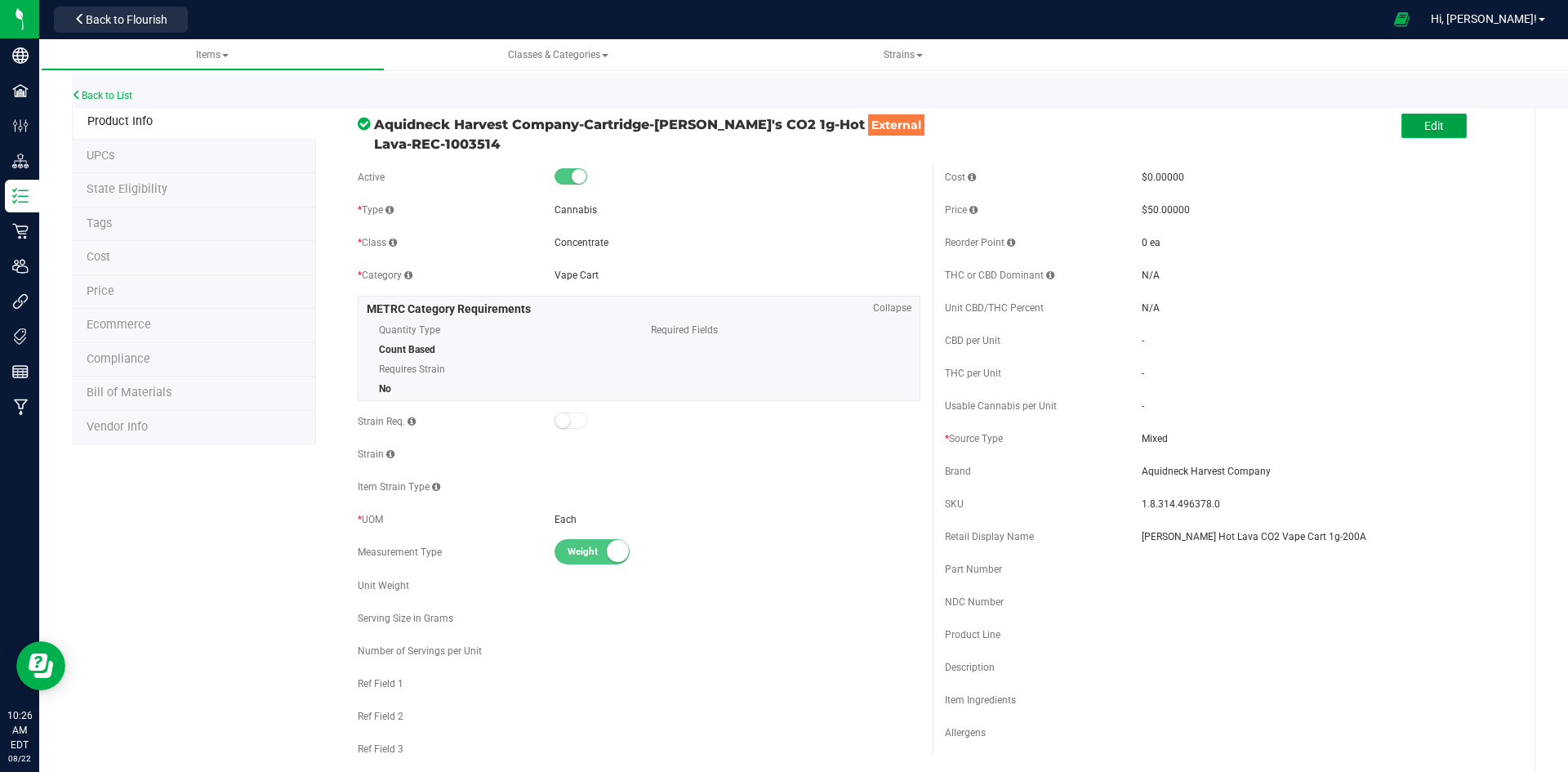
click at [1431, 114] on button "Edit" at bounding box center [1434, 126] width 66 height 25
click at [1168, 393] on div "Usable Cannabis per Unit Usable Cannabis Qty UOM Usable Cannabis Qty UOM Fluid …" at bounding box center [1226, 406] width 562 height 25
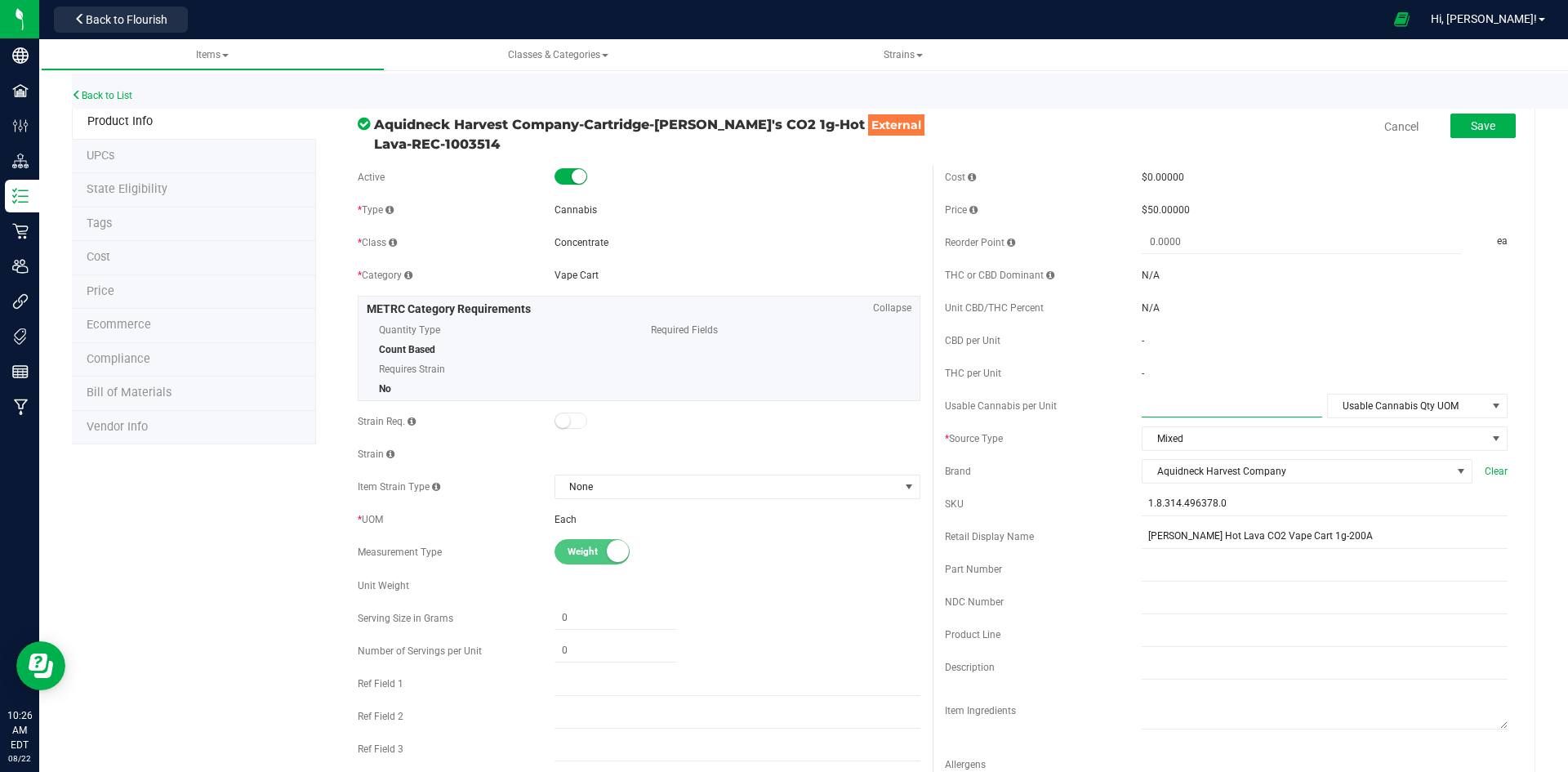
click at [1167, 394] on span at bounding box center [1232, 405] width 181 height 24
type input "3.3"
type input "3.3000"
click at [1370, 386] on div "Cost $0.00000 Price $50.00000 Reorder Point ea THC or CBD Dominant" at bounding box center [1226, 480] width 587 height 631
click at [1367, 393] on span "Usable Cannabis Qty UOM" at bounding box center [1417, 406] width 181 height 25
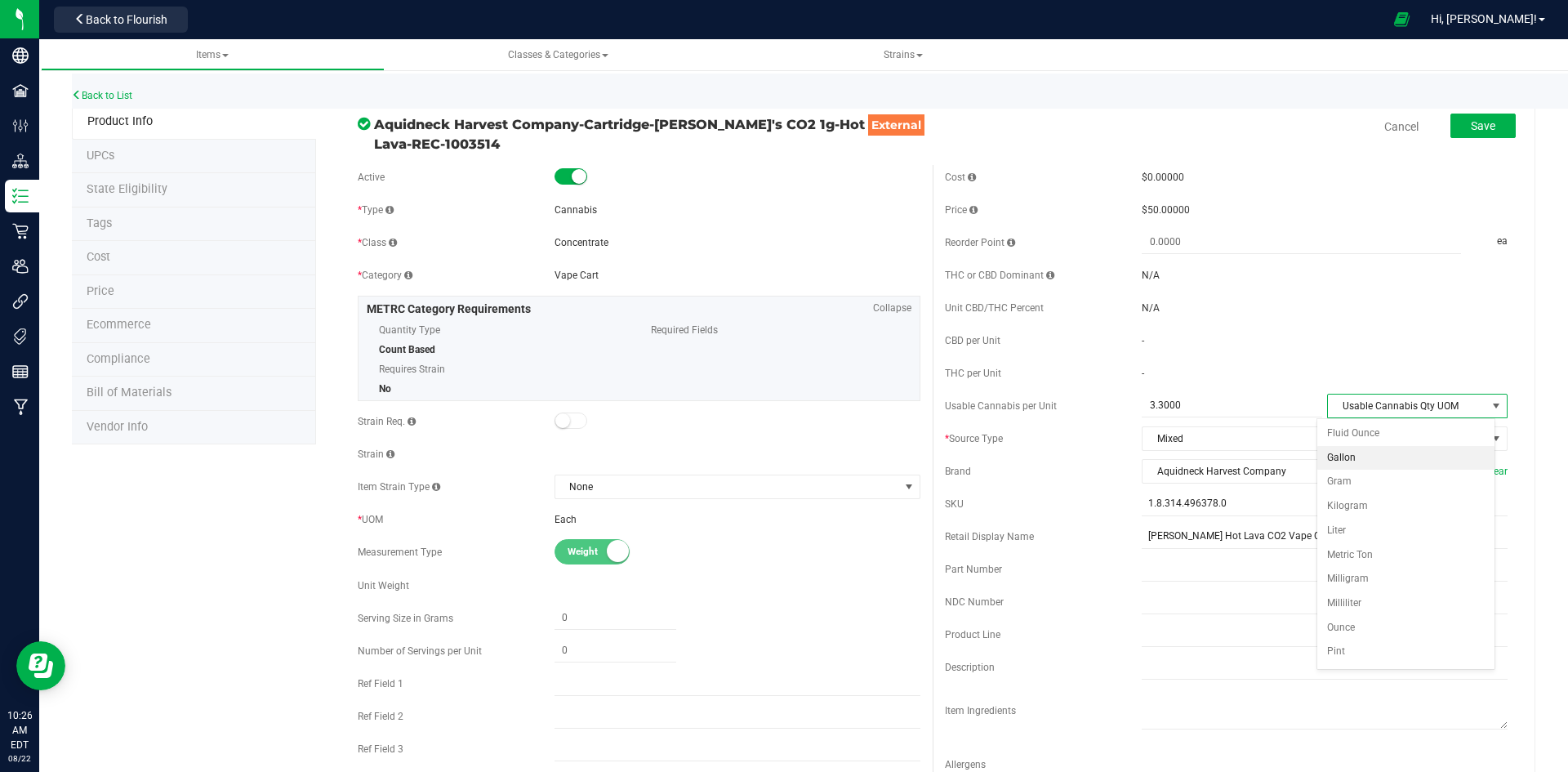
click at [1341, 468] on li "Gallon" at bounding box center [1405, 458] width 177 height 25
click at [1341, 471] on body "Company Facilities Configuration Distribution Inventory Retail Users Integratio…" at bounding box center [784, 386] width 1568 height 772
click at [1354, 415] on span "Gallon" at bounding box center [1406, 406] width 158 height 23
click at [1347, 478] on li "Gram" at bounding box center [1405, 482] width 177 height 25
drag, startPoint x: 1462, startPoint y: 123, endPoint x: 1361, endPoint y: 141, distance: 102.6
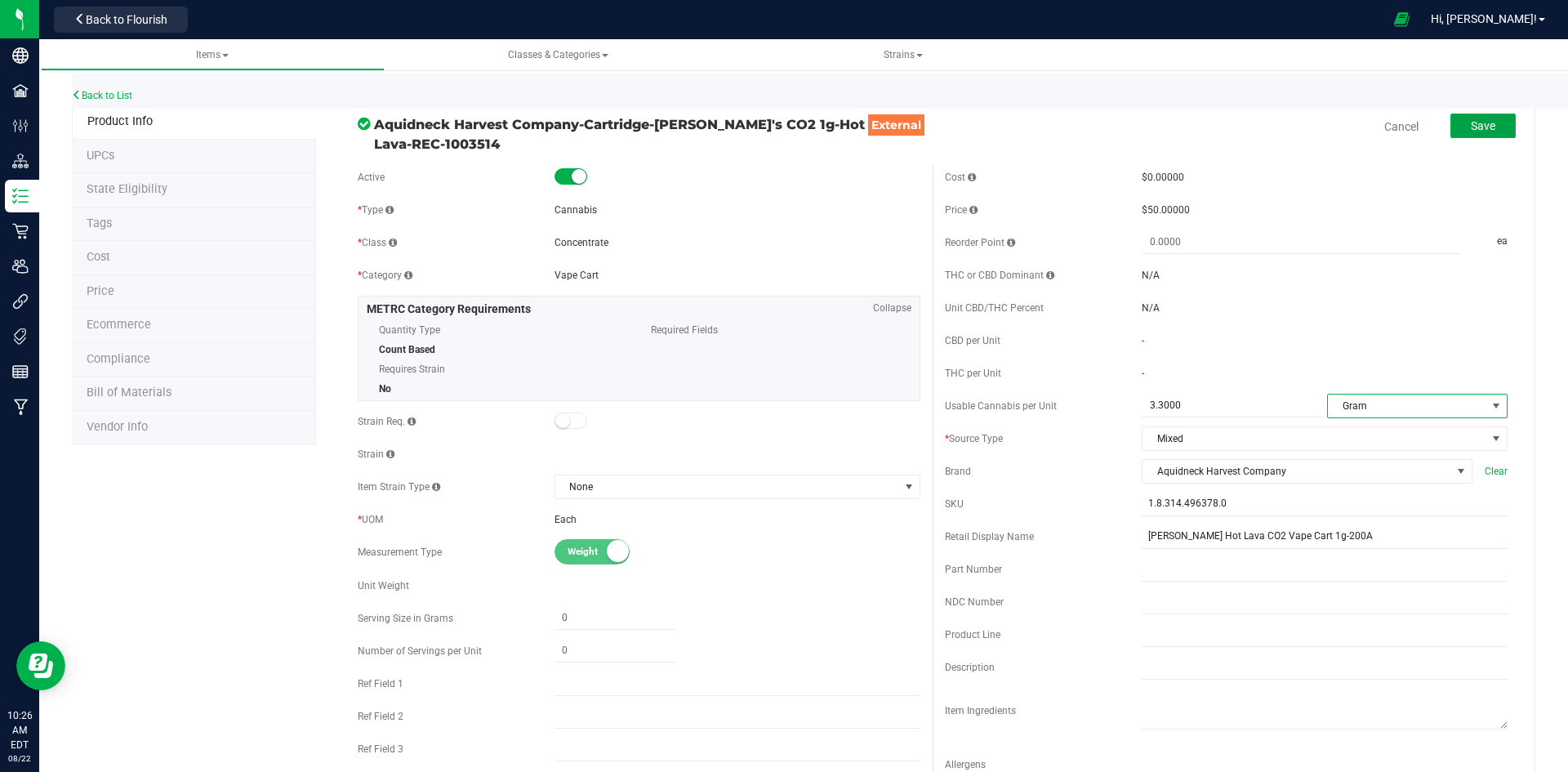
click at [1470, 123] on span "Save" at bounding box center [1483, 126] width 25 height 13
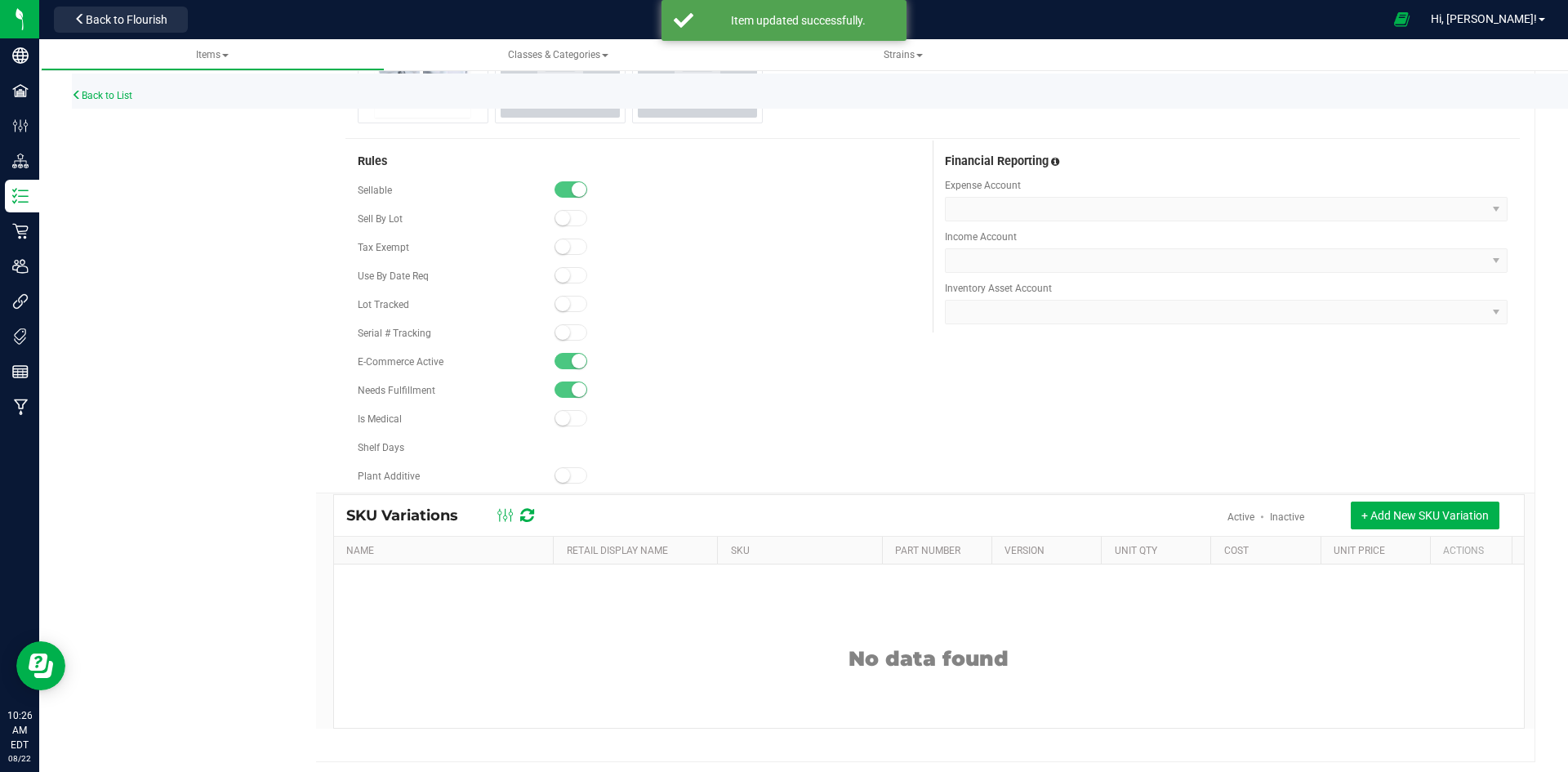
scroll to position [898, 0]
click at [84, 87] on div "Back to List" at bounding box center [856, 91] width 1568 height 35
click at [123, 90] on link "Back to List" at bounding box center [103, 95] width 61 height 11
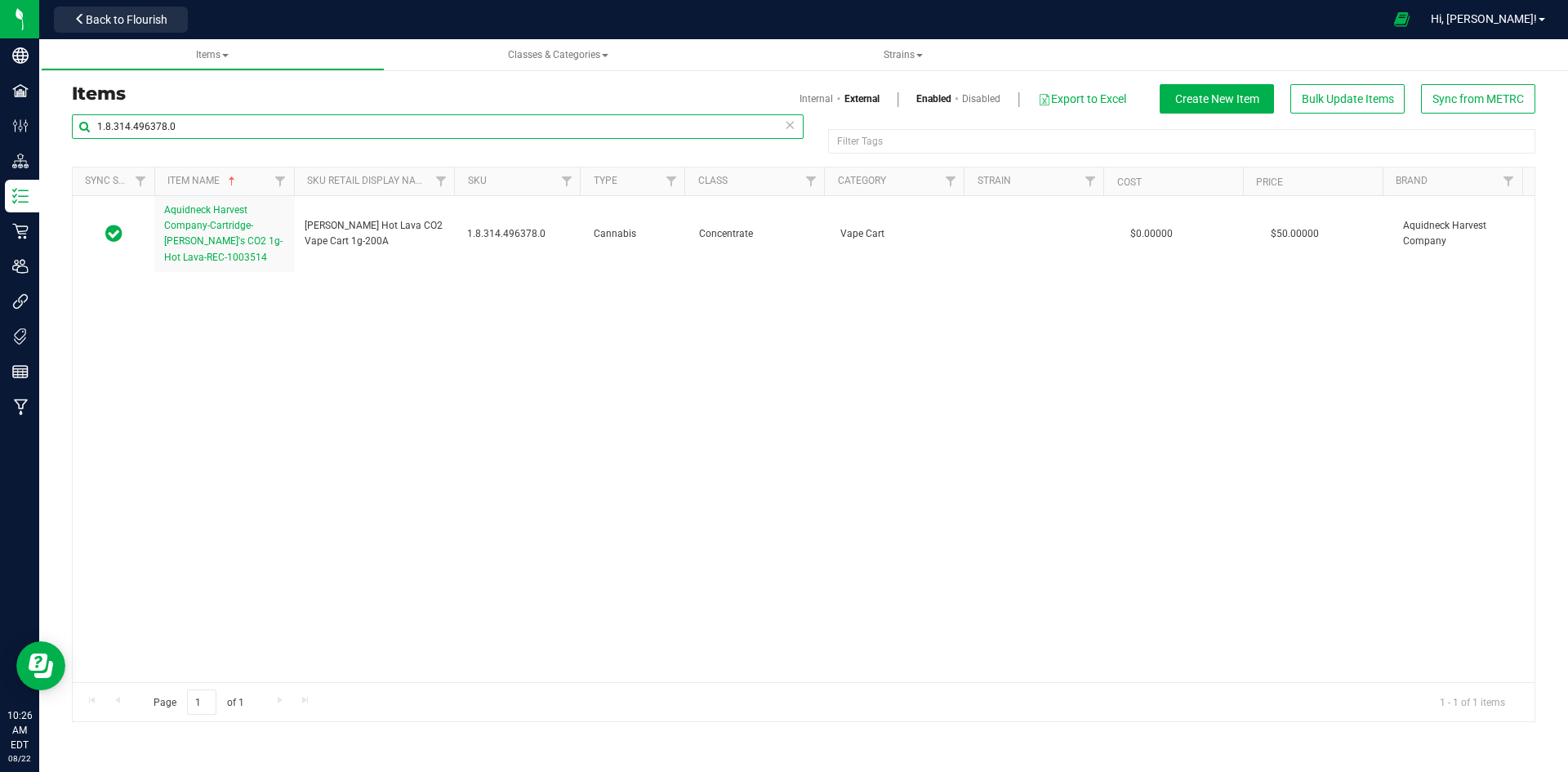
click at [443, 131] on input "1.8.314.496378.0" at bounding box center [438, 126] width 731 height 25
paste input "7"
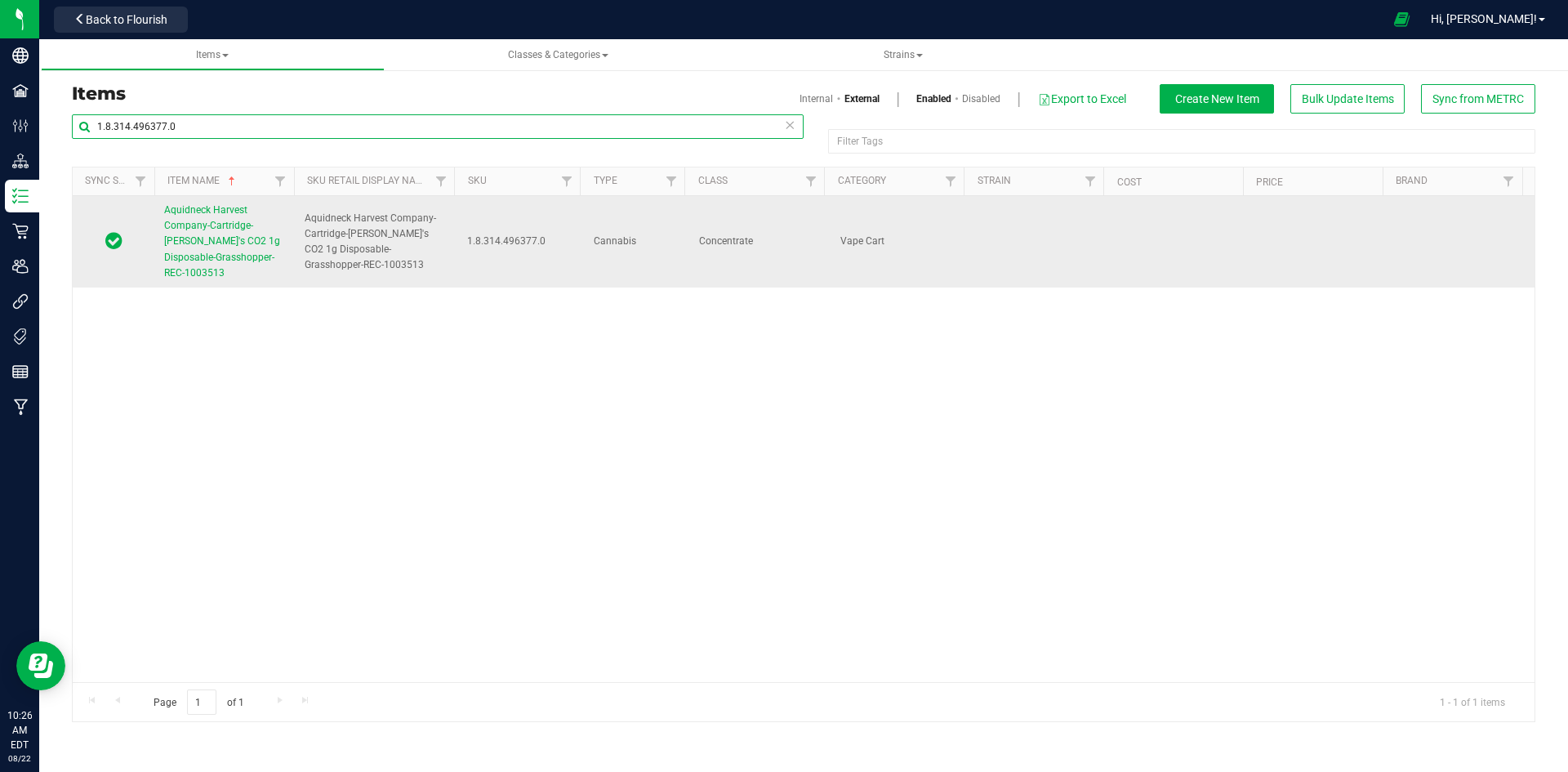
type input "1.8.314.496377.0"
click at [259, 231] on link "Aquidneck Harvest Company-Cartridge-[PERSON_NAME]'s CO2 1g Disposable-Grasshopp…" at bounding box center [224, 241] width 121 height 78
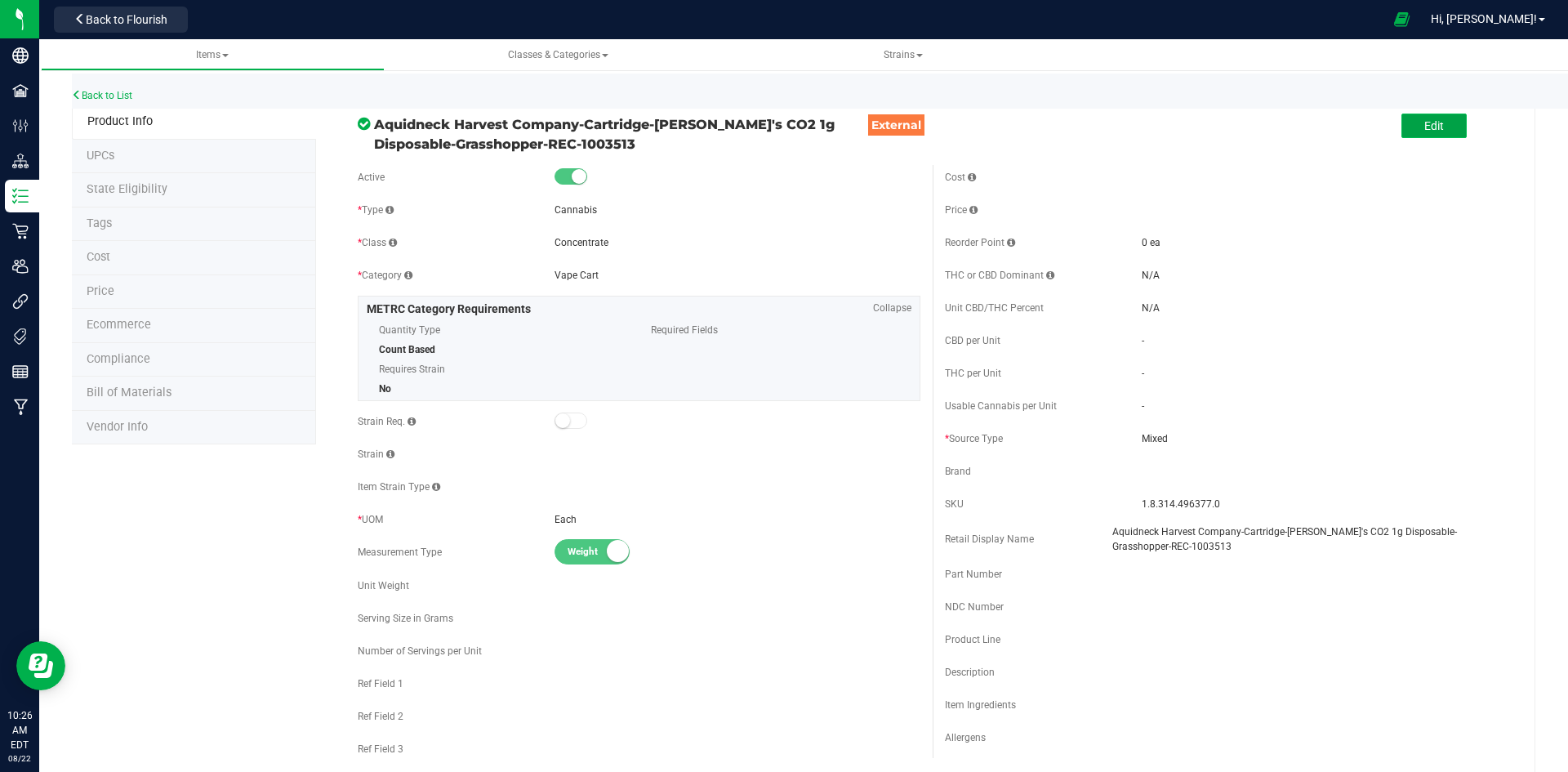
click at [1428, 126] on span "Edit" at bounding box center [1434, 126] width 20 height 13
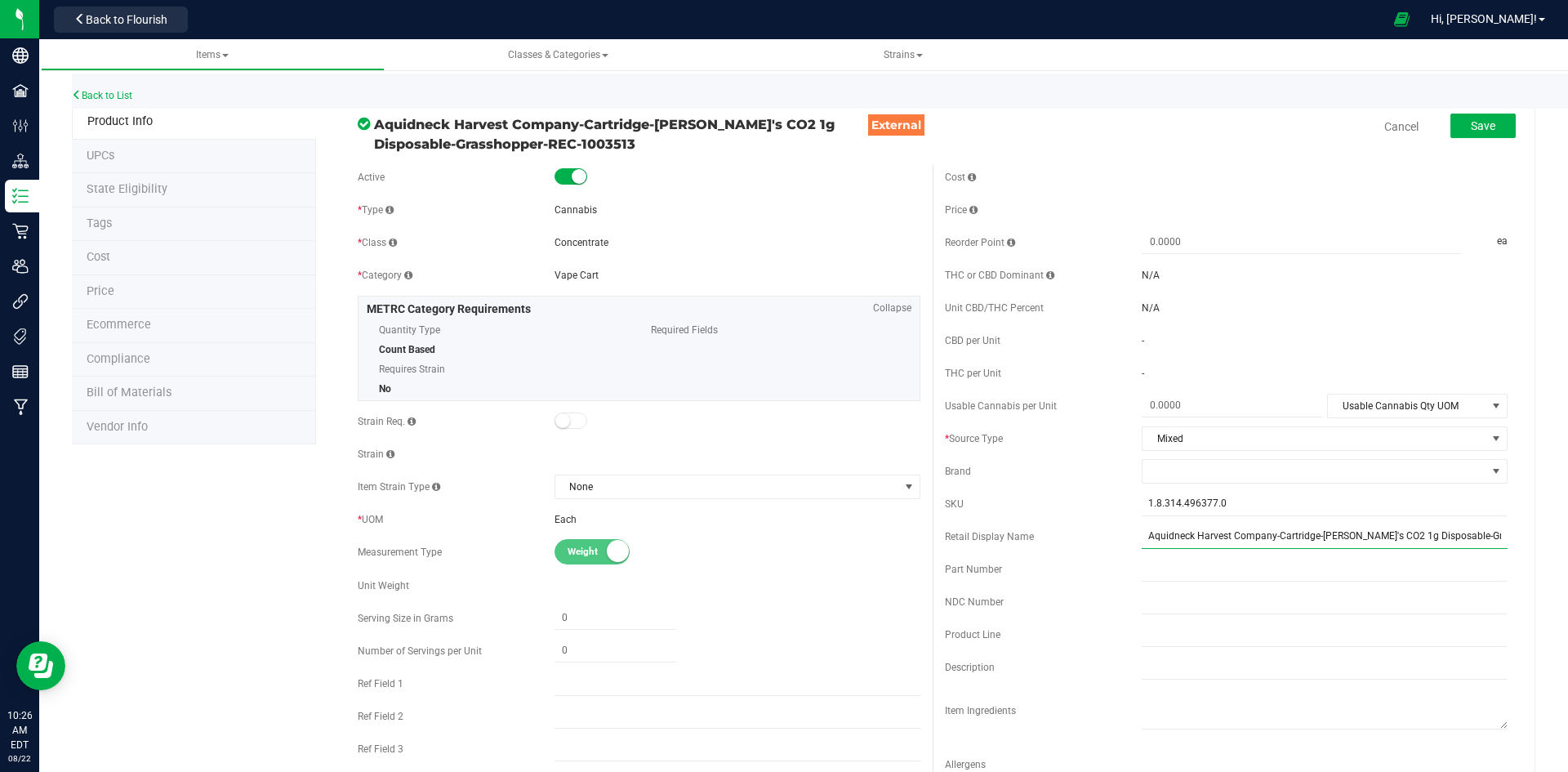
click at [1273, 541] on input "Aquidneck Harvest Company-Cartridge-[PERSON_NAME]'s CO2 1g Disposable-Grasshopp…" at bounding box center [1325, 537] width 366 height 25
click at [1269, 548] on span "Sammy Gs Grasshopper CO2 Diposable Vape Cart Retail display name is available" at bounding box center [1325, 545] width 366 height 39
click at [1277, 531] on input "Sammy Gs Grasshopper CO2 Diposable Vape Cart" at bounding box center [1325, 537] width 366 height 25
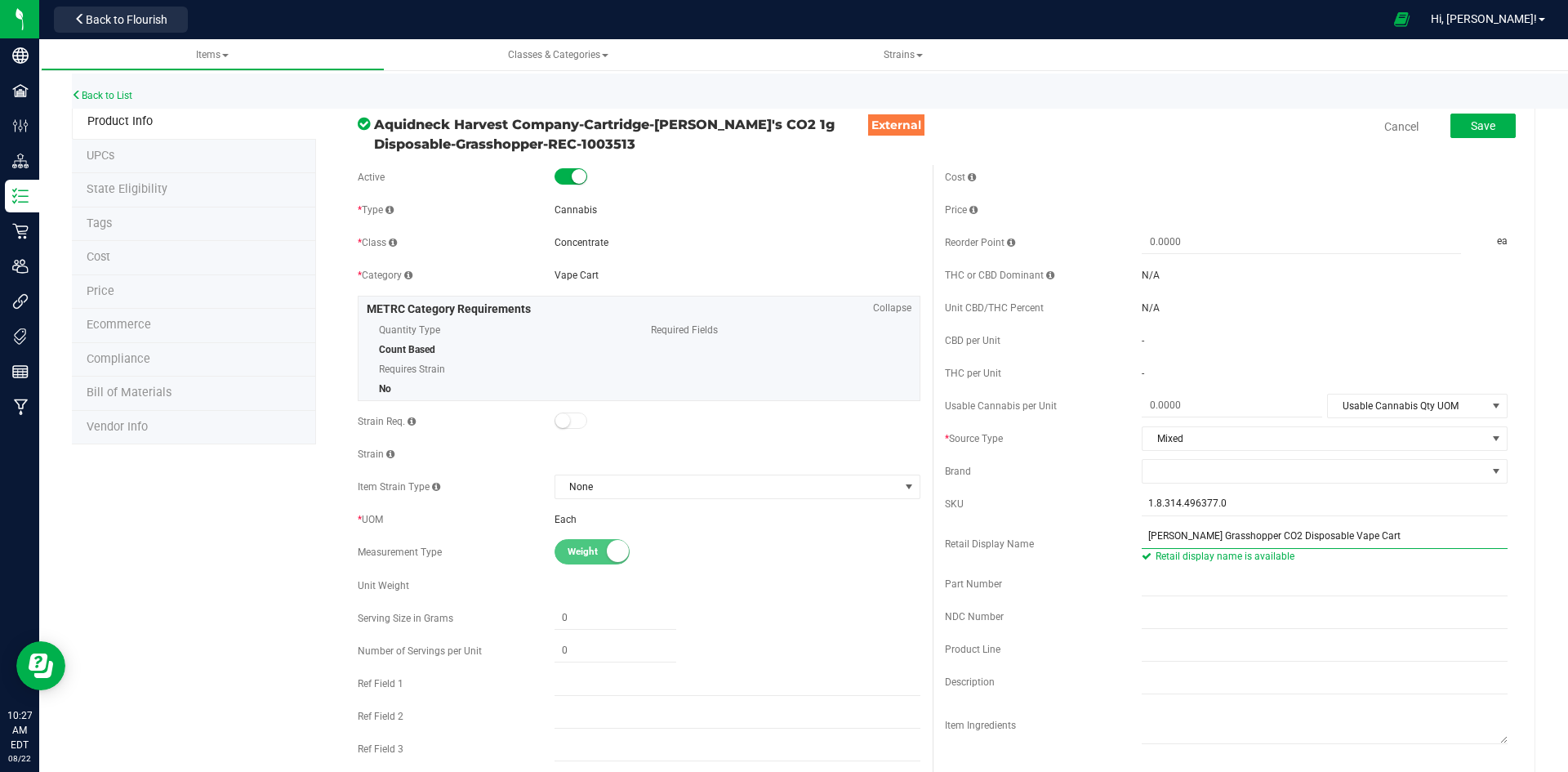
click at [1401, 531] on input "Sammy Gs Grasshopper CO2 Disposable Vape Cart" at bounding box center [1325, 537] width 366 height 25
type input "[PERSON_NAME] Grasshopper CO2 Disposable Vape Cart 1g-202"
click at [1211, 481] on span at bounding box center [1314, 471] width 344 height 23
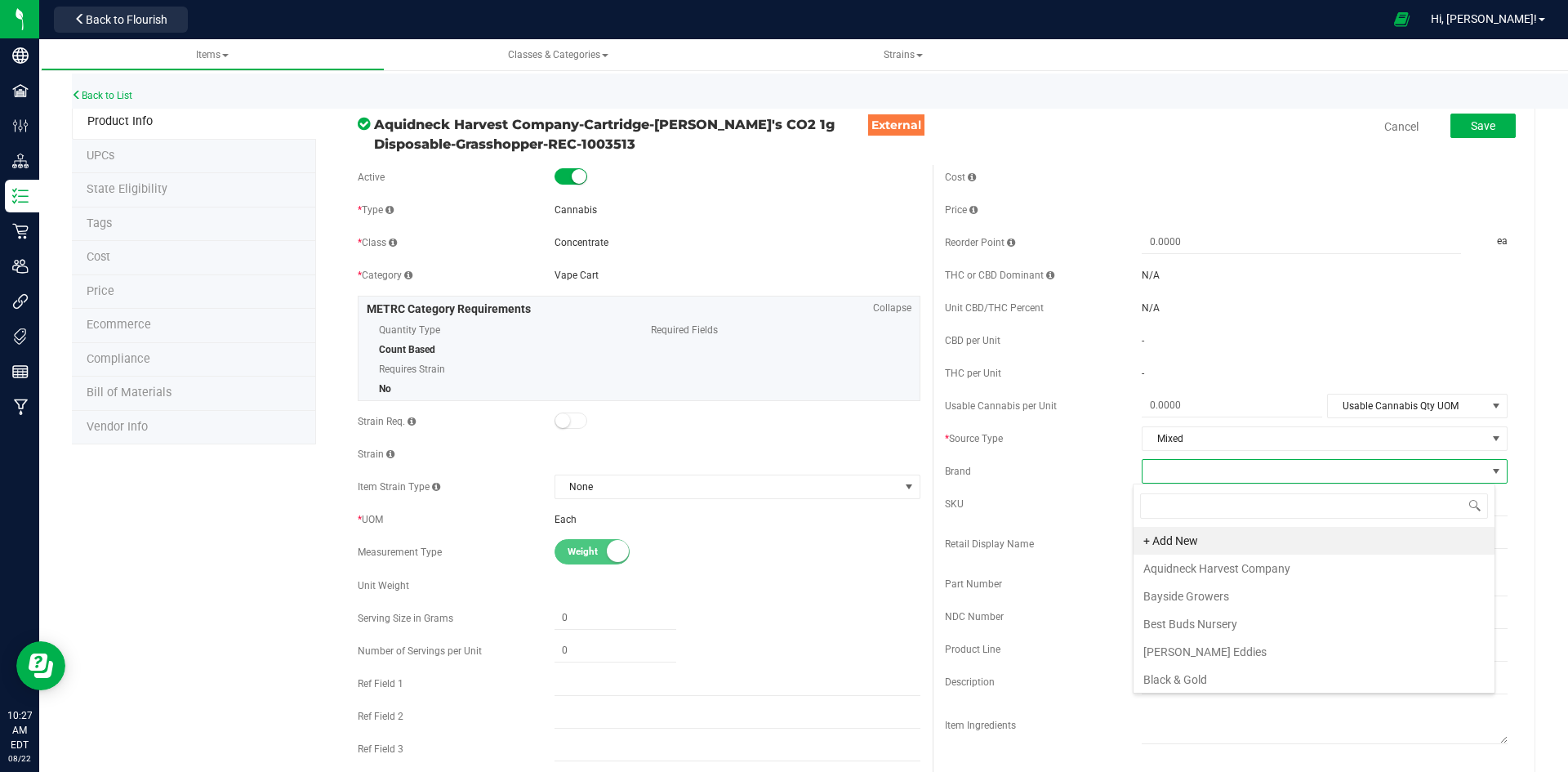
scroll to position [25, 363]
click at [1198, 559] on li "Aquidneck Harvest Company" at bounding box center [1314, 568] width 361 height 28
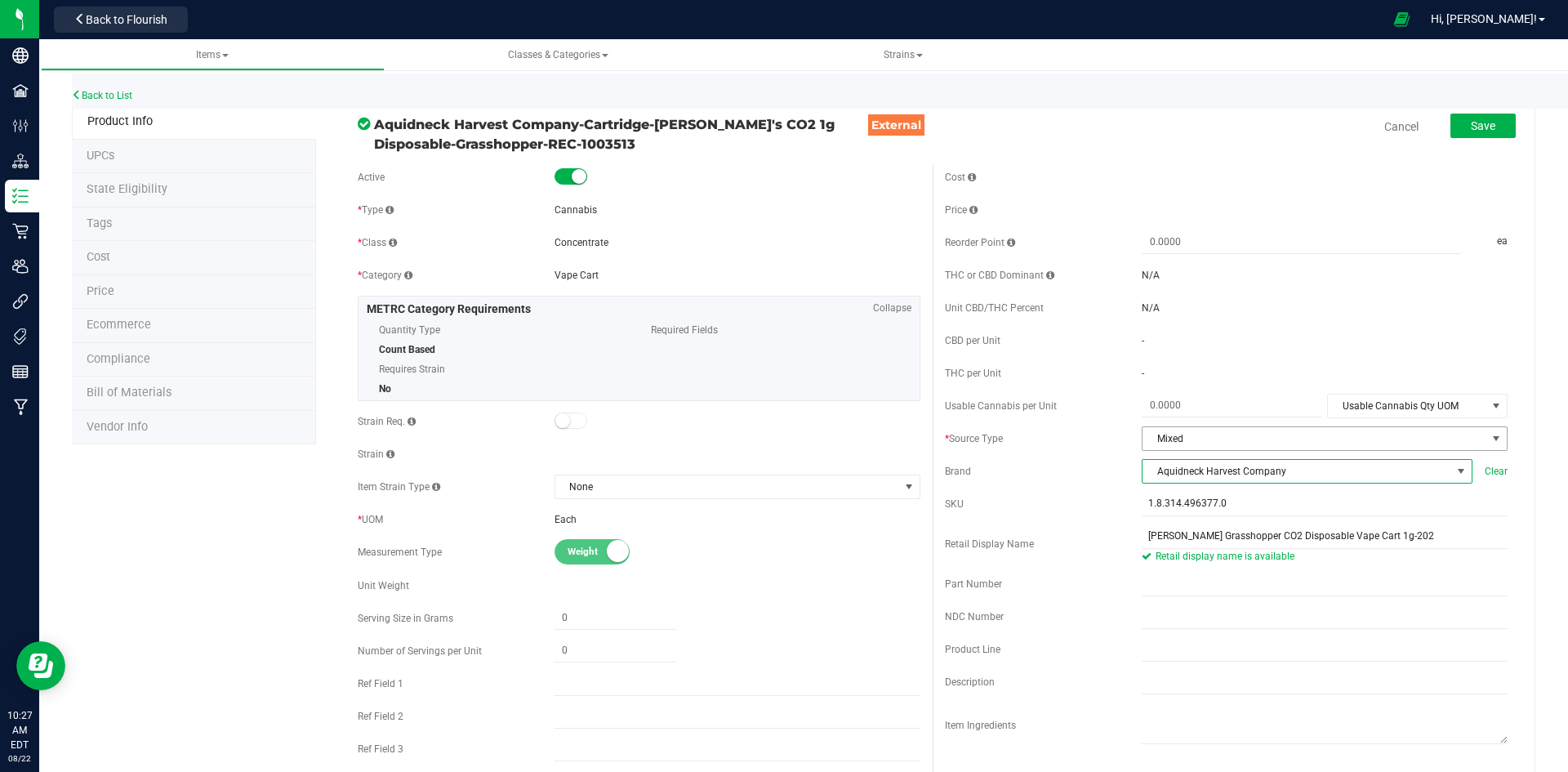
click at [1208, 419] on div "Cost Price Reorder Point ea THC or CBD Dominant" at bounding box center [1226, 488] width 587 height 646
click at [1213, 411] on span at bounding box center [1232, 405] width 181 height 24
type input "3.3"
type input "3.3000"
click at [1352, 402] on span "Usable Cannabis Qty UOM" at bounding box center [1406, 406] width 158 height 23
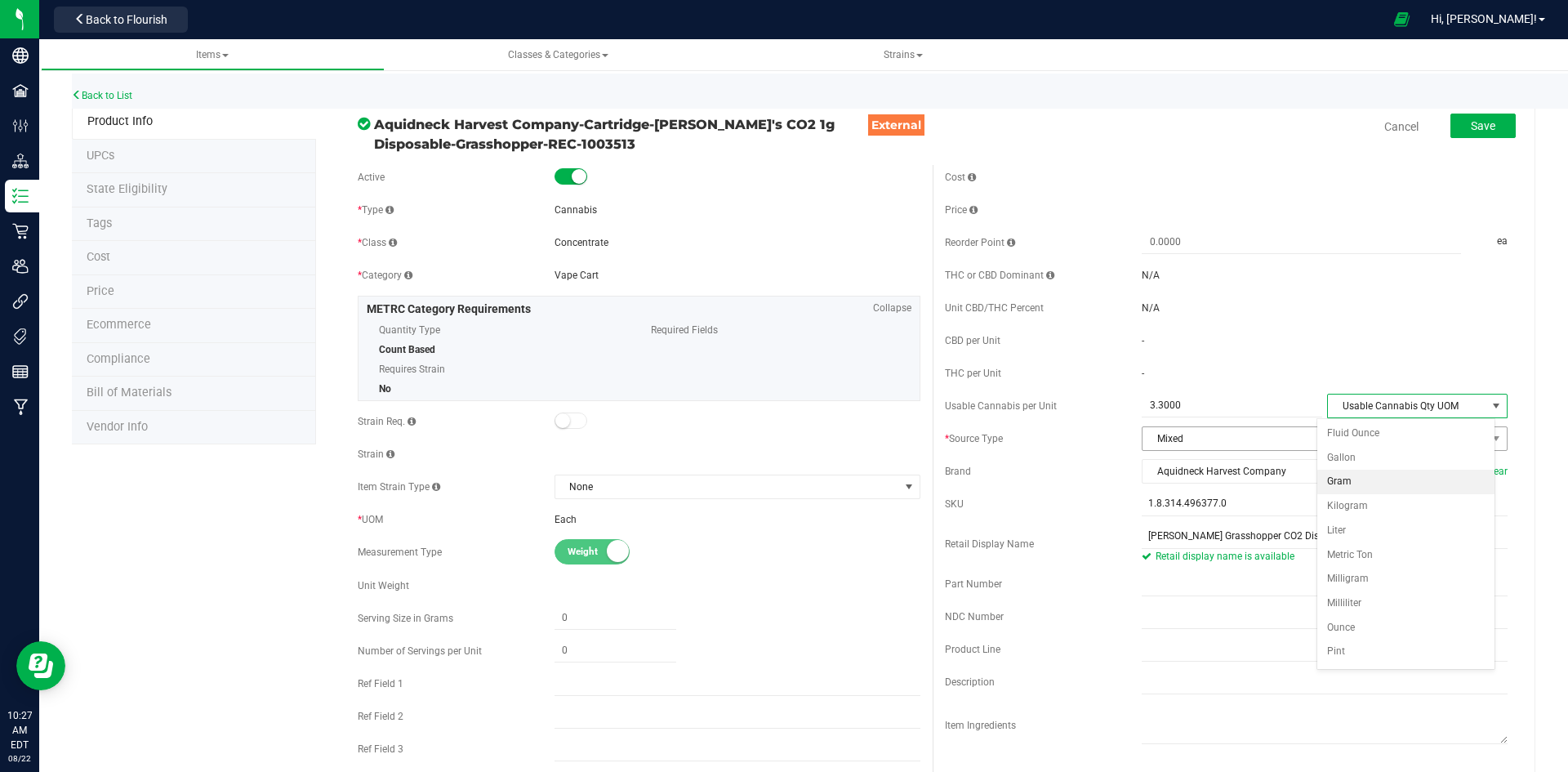
drag, startPoint x: 1350, startPoint y: 480, endPoint x: 1286, endPoint y: 435, distance: 78.2
click at [1350, 481] on li "Gram" at bounding box center [1405, 482] width 177 height 25
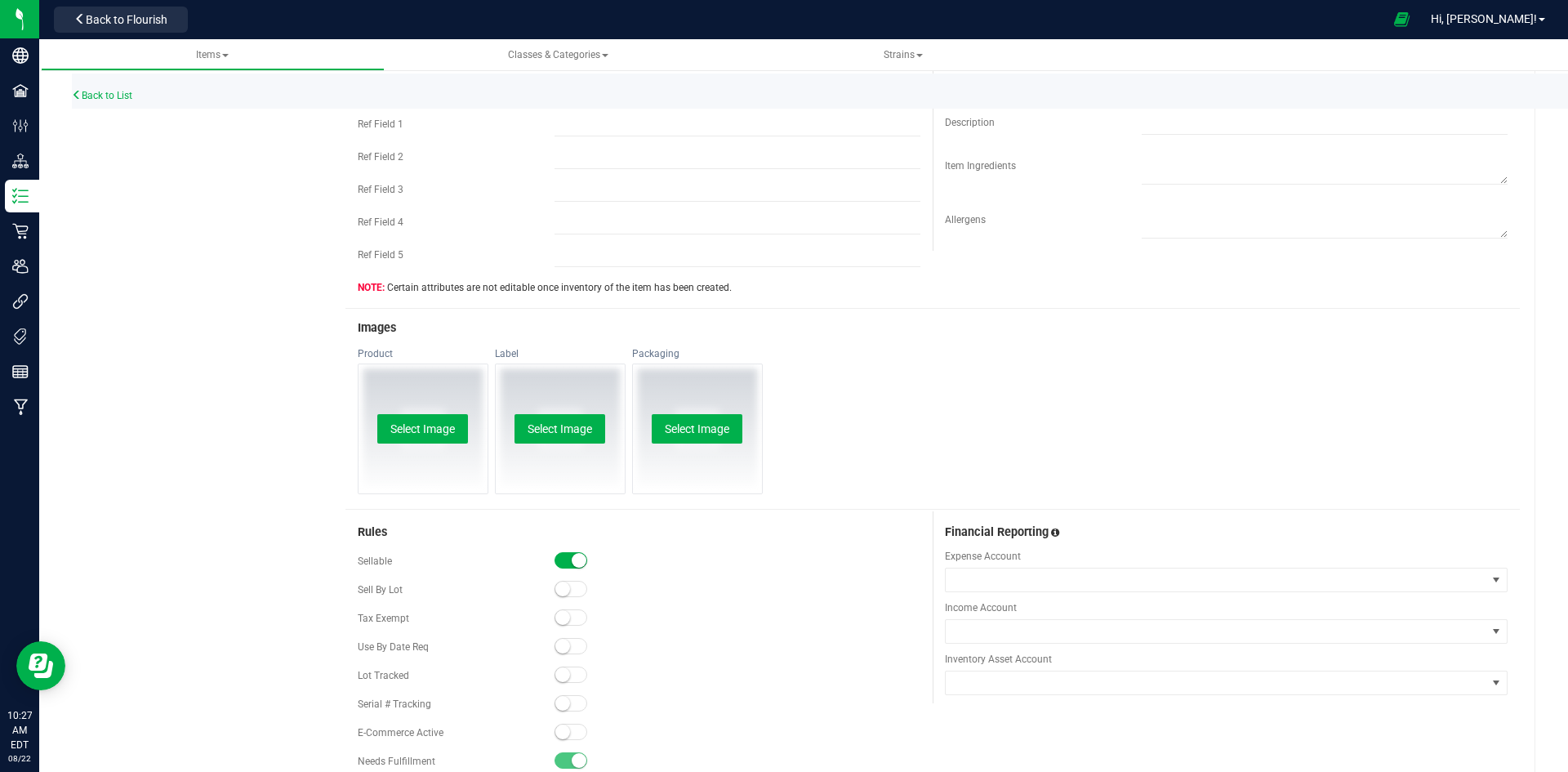
scroll to position [735, 0]
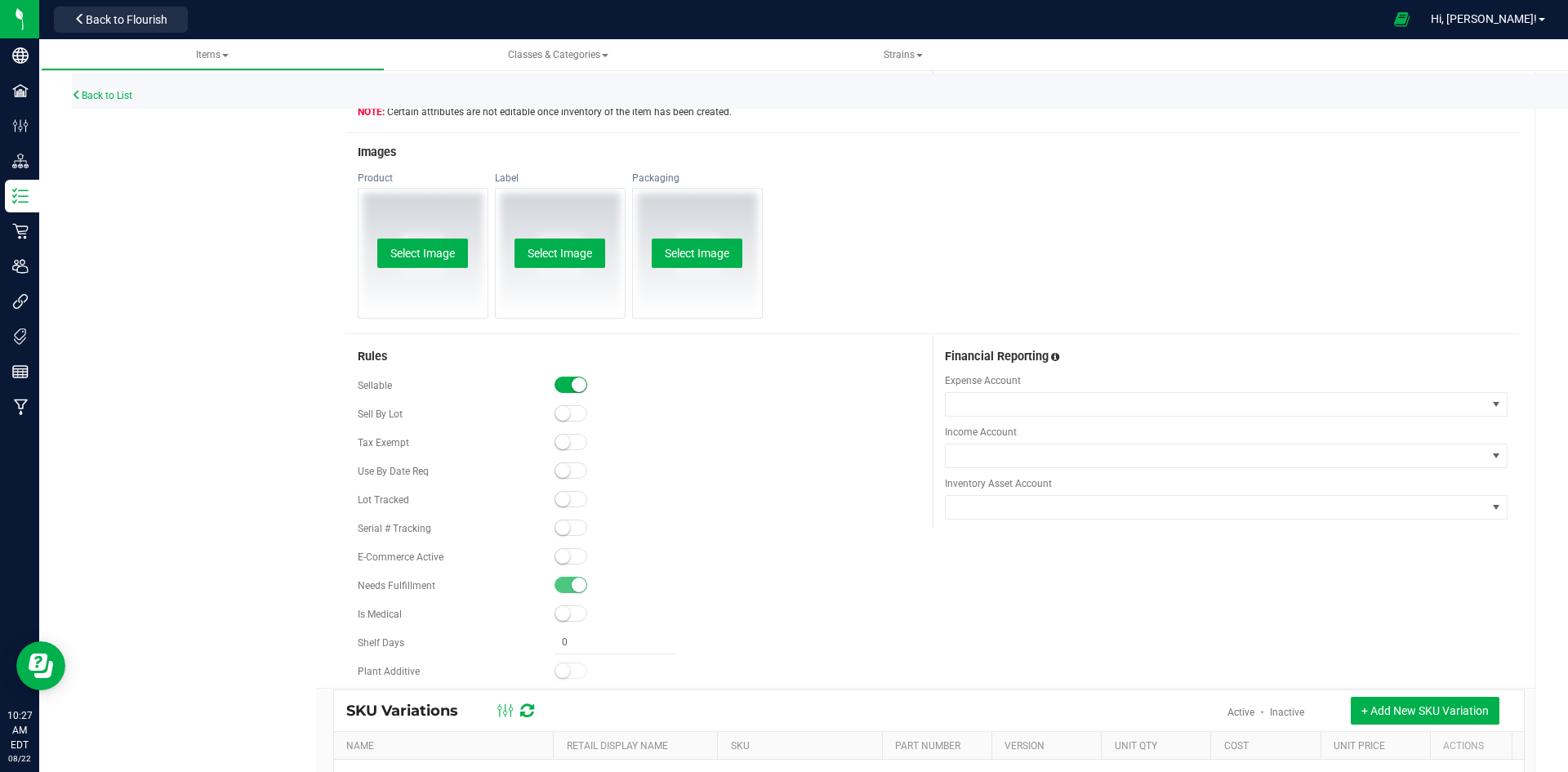
click at [557, 549] on small at bounding box center [562, 556] width 15 height 15
click at [433, 241] on button "Select Image" at bounding box center [423, 253] width 90 height 30
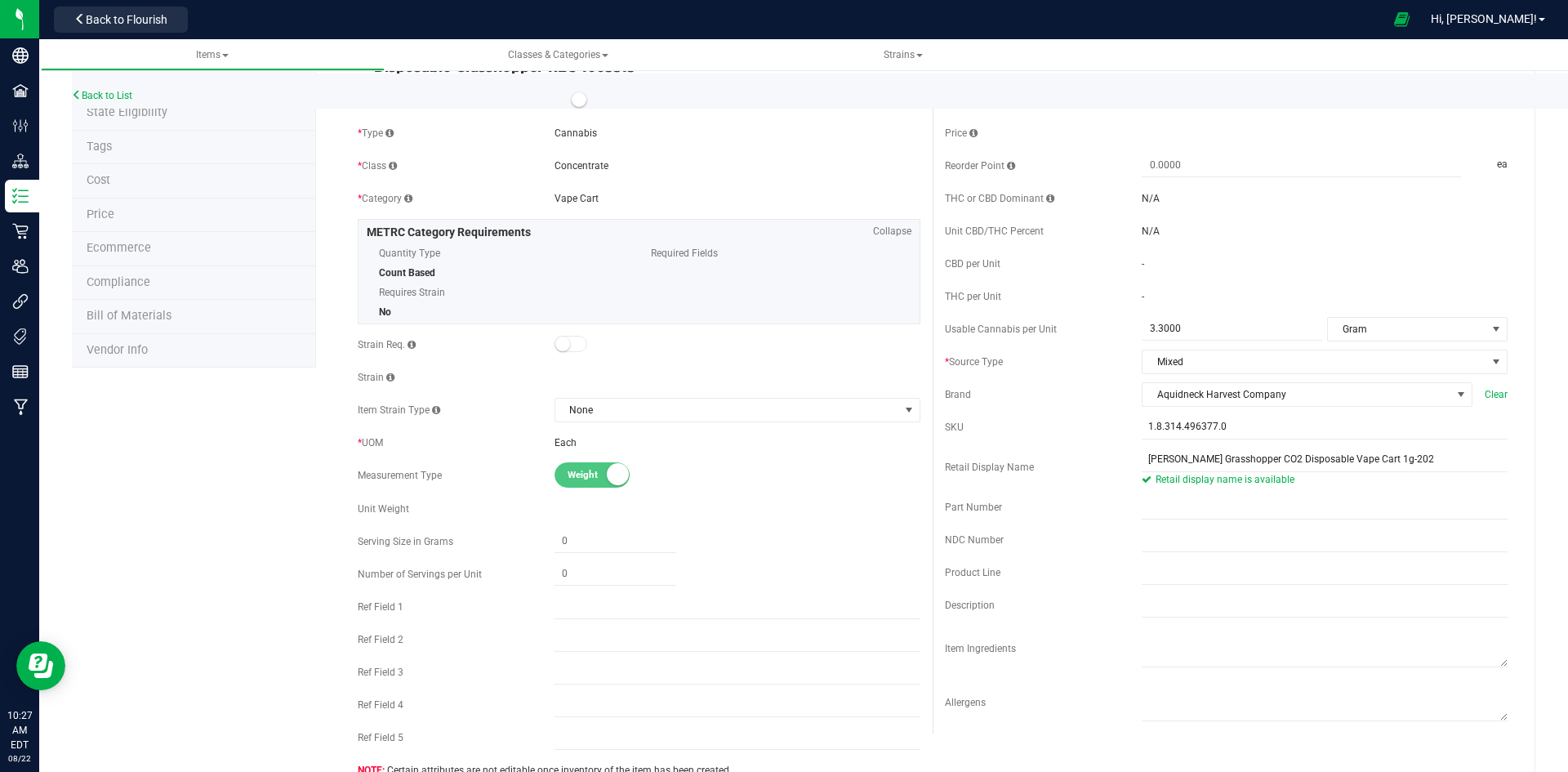
scroll to position [0, 0]
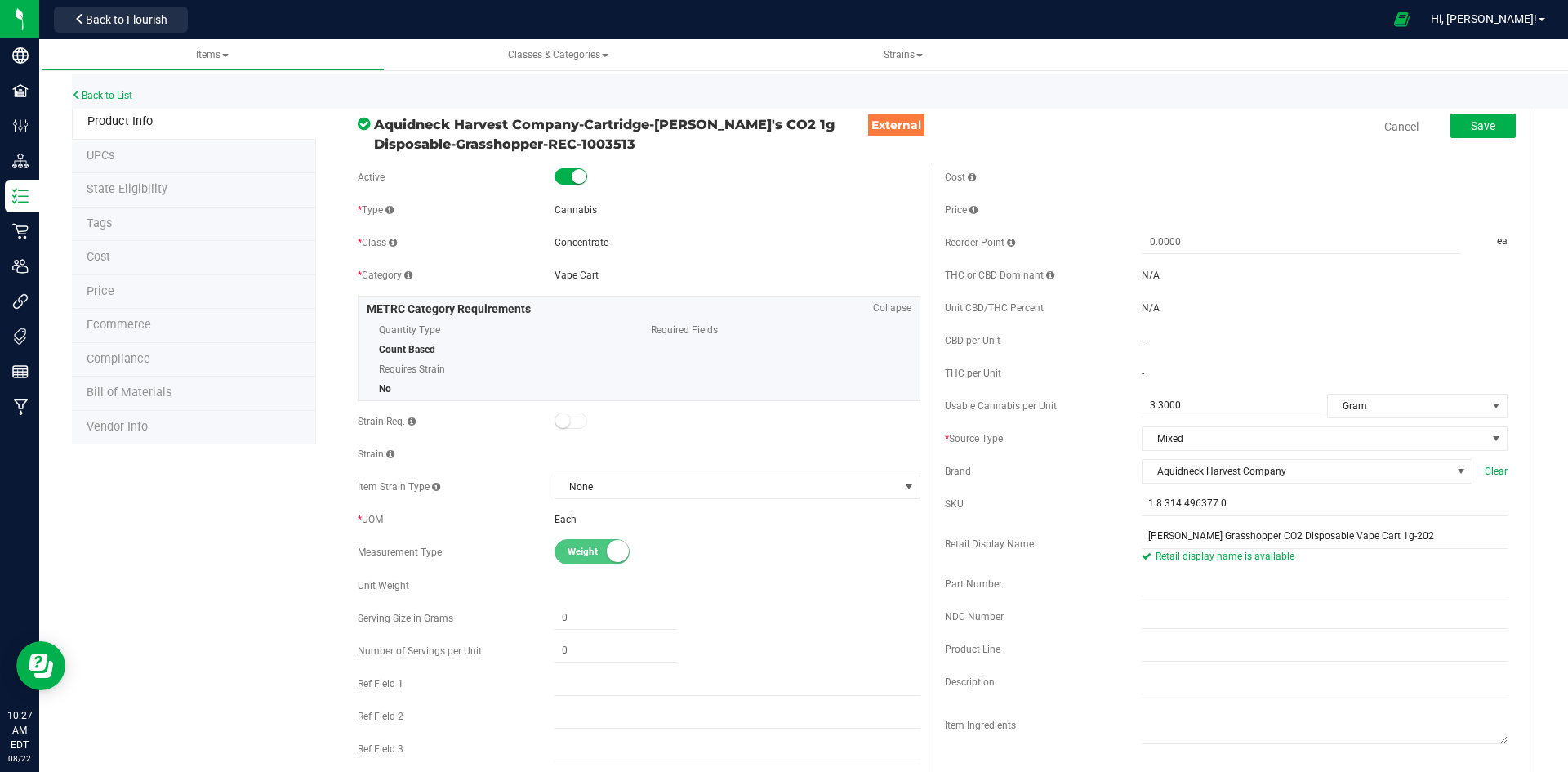
click at [195, 291] on li "Price" at bounding box center [194, 292] width 244 height 34
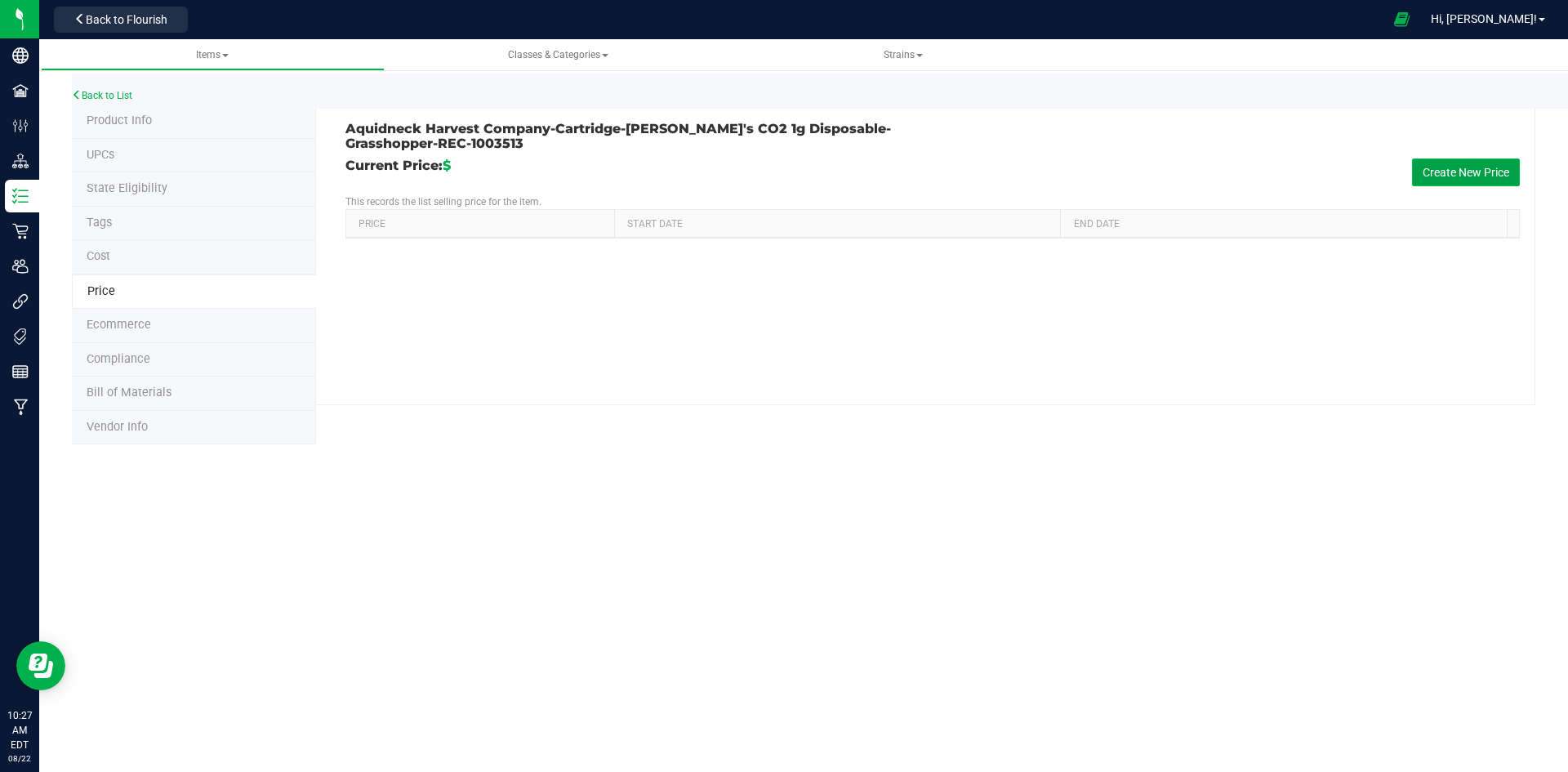
click at [1453, 165] on button "Create New Price" at bounding box center [1465, 172] width 108 height 28
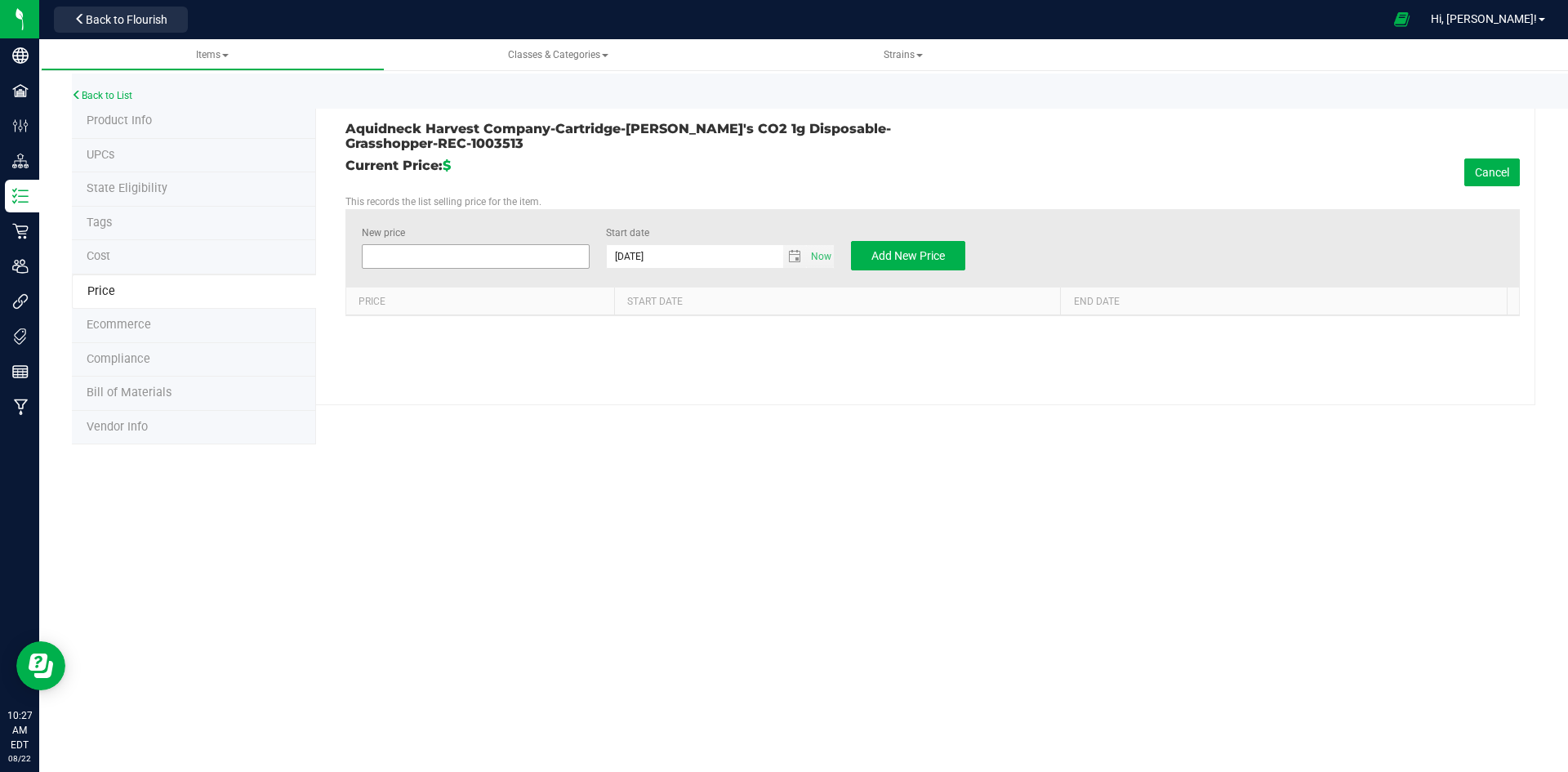
click at [571, 246] on span at bounding box center [476, 256] width 229 height 25
type input "55"
click at [864, 251] on button "Add New Price" at bounding box center [908, 255] width 114 height 30
type input "$0.00000"
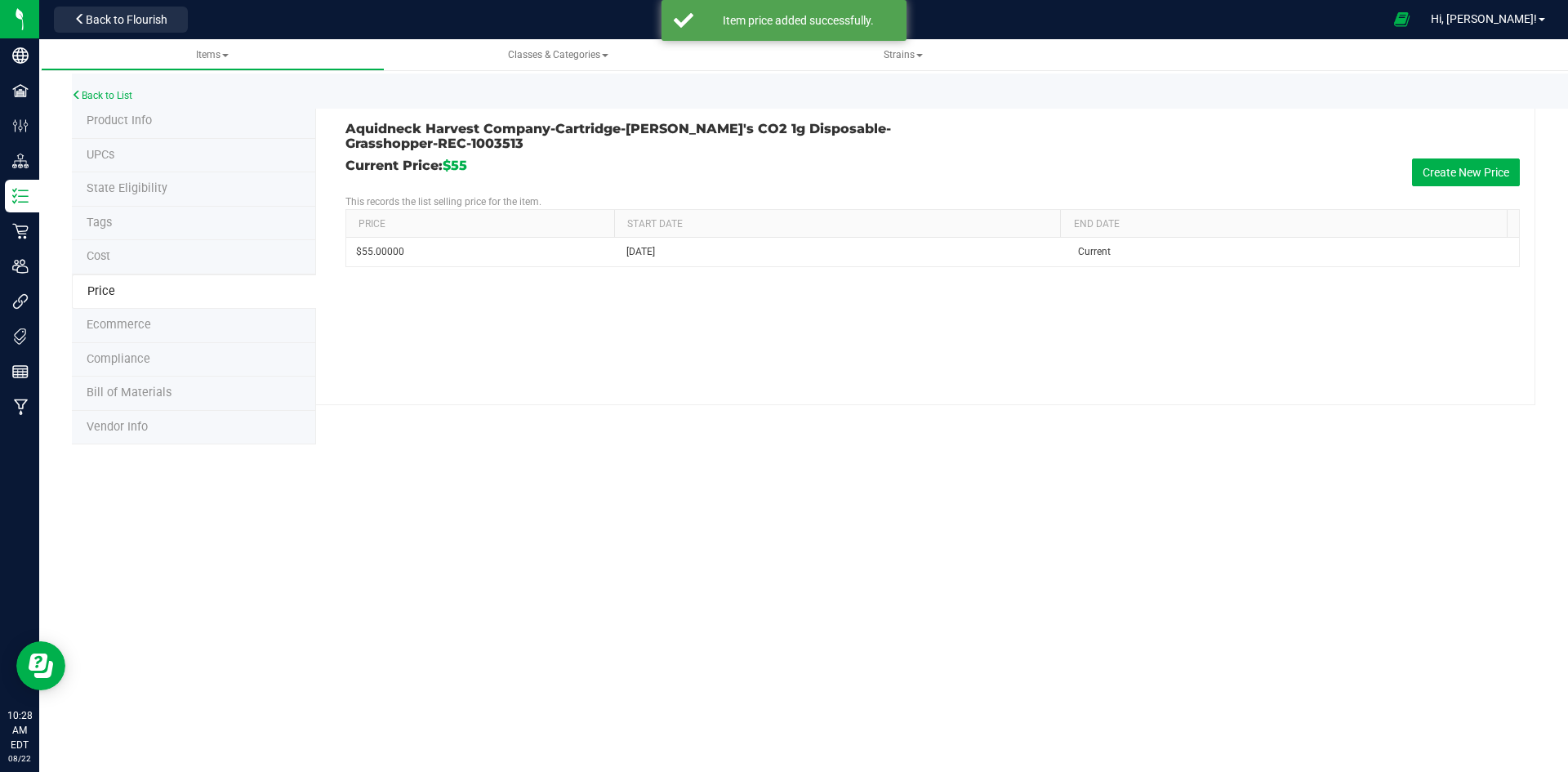
click at [224, 126] on li "Product Info" at bounding box center [194, 122] width 244 height 34
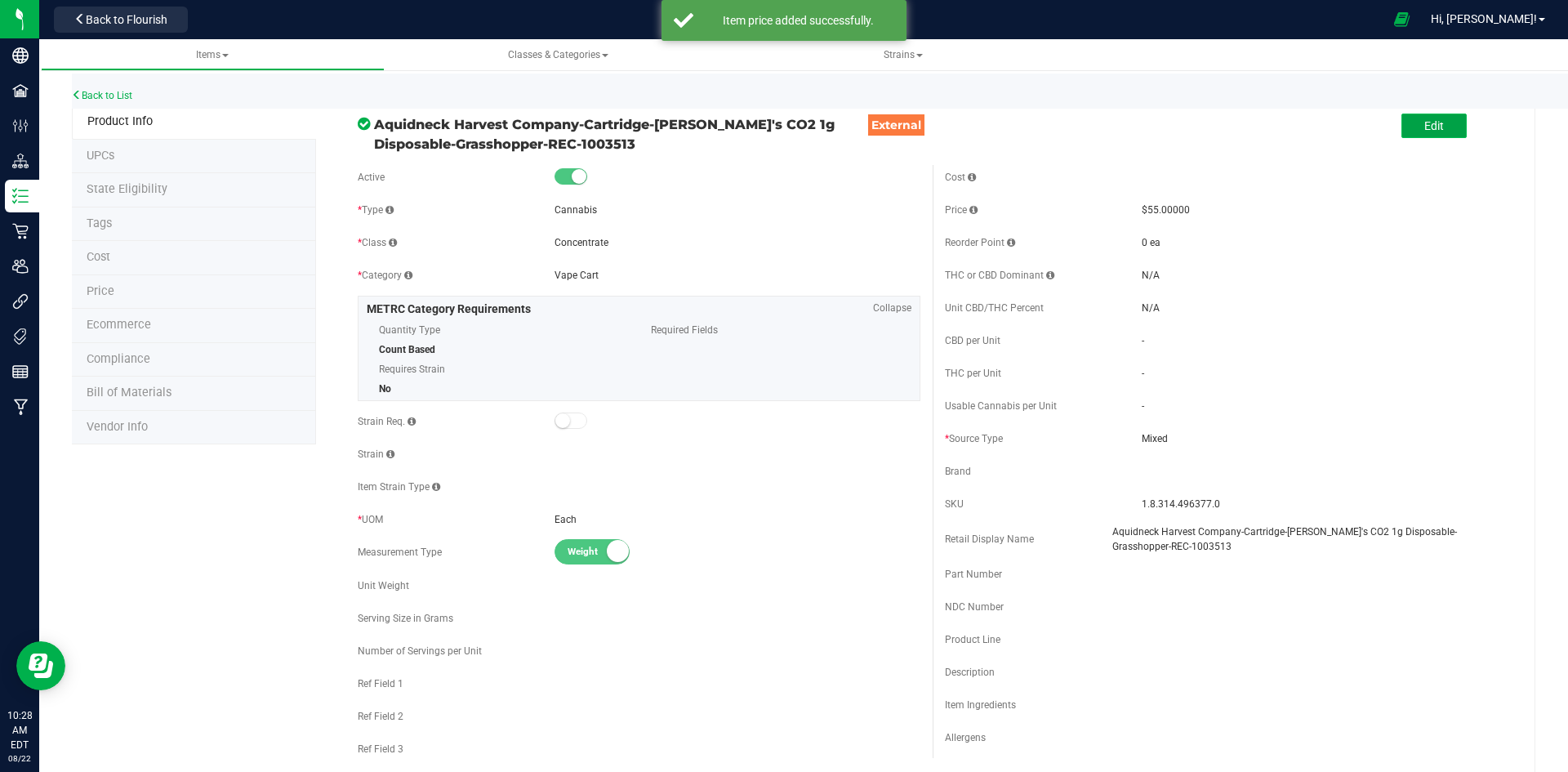
click at [1435, 124] on button "Edit" at bounding box center [1434, 126] width 66 height 25
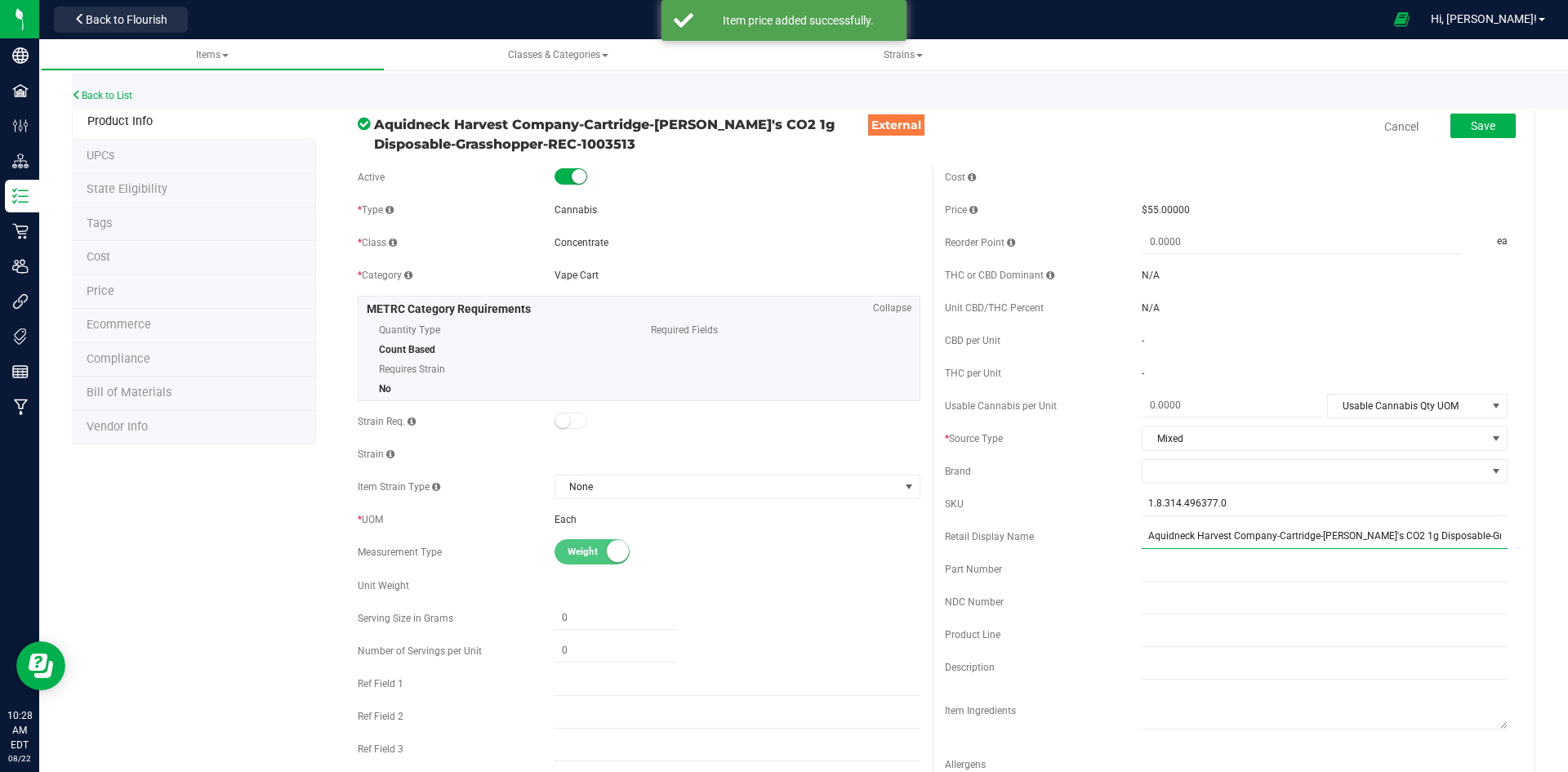
click at [1311, 535] on input "Aquidneck Harvest Company-Cartridge-[PERSON_NAME]'s CO2 1g Disposable-Grasshopp…" at bounding box center [1325, 537] width 366 height 25
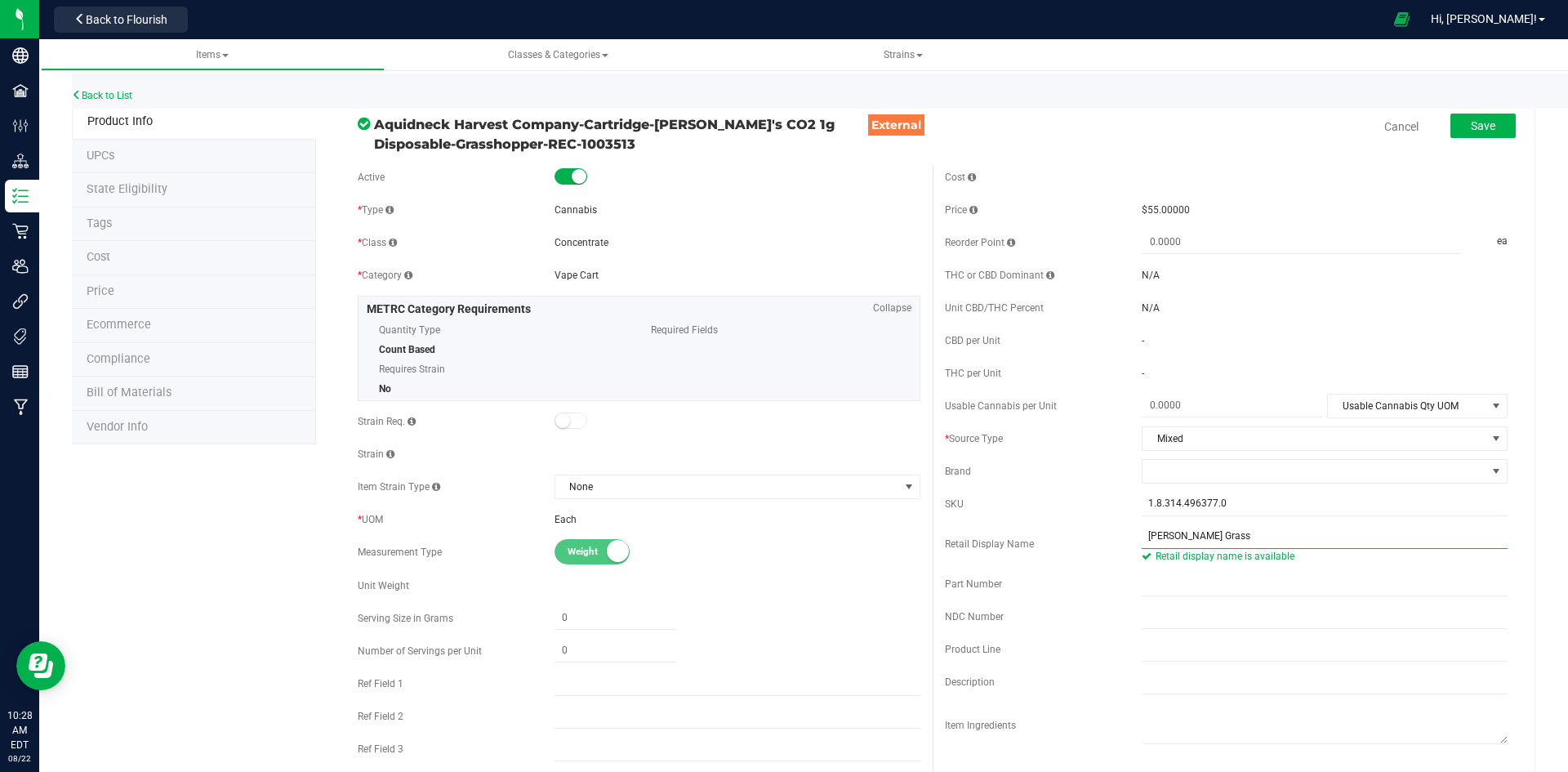
type input "[PERSON_NAME] Grasshopper CO2 Disposable Vape Cart 1g-202"
click at [1143, 465] on span at bounding box center [1314, 471] width 344 height 23
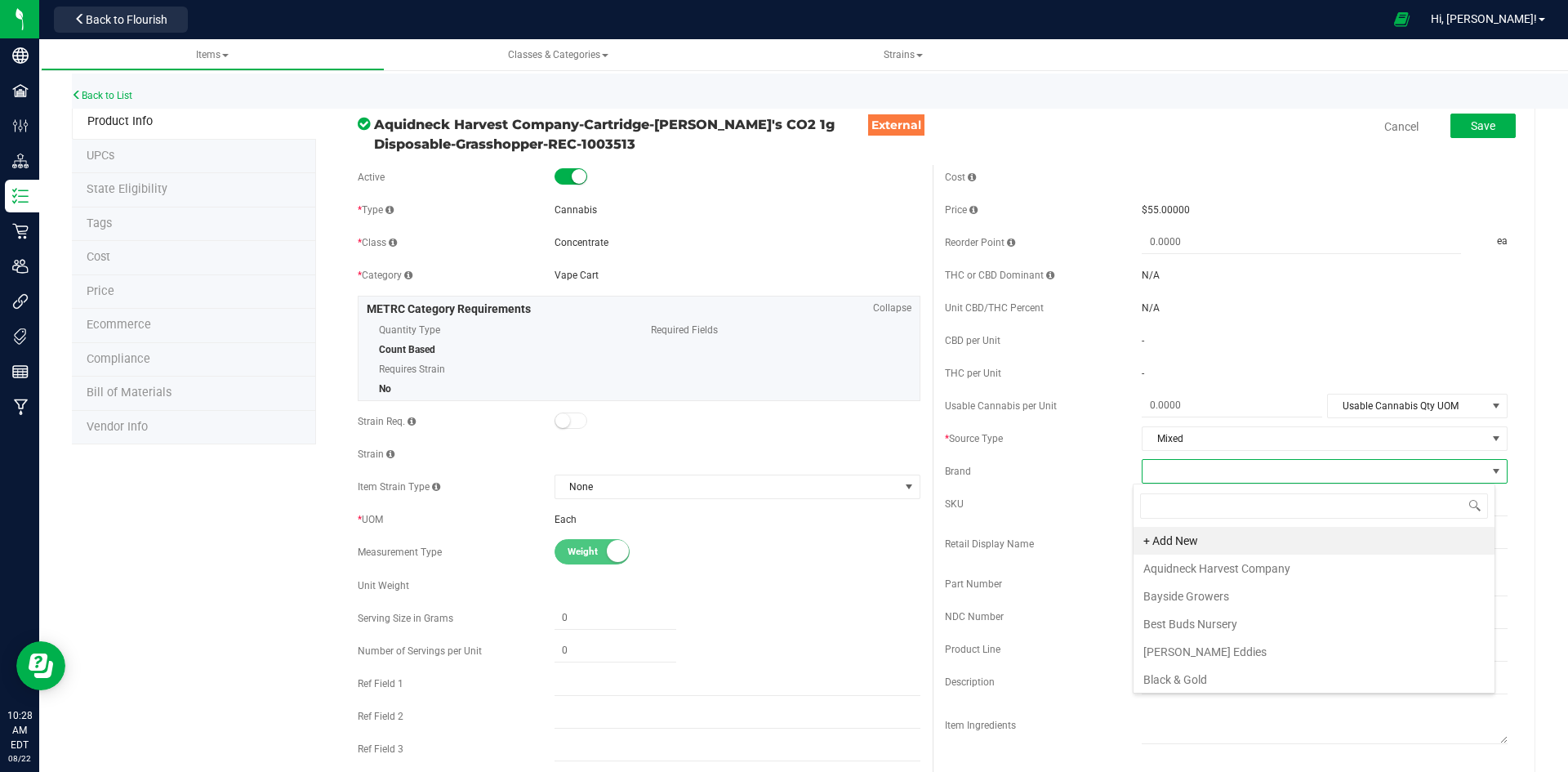
scroll to position [25, 363]
click at [1177, 574] on li "Aquidneck Harvest Company" at bounding box center [1314, 568] width 361 height 28
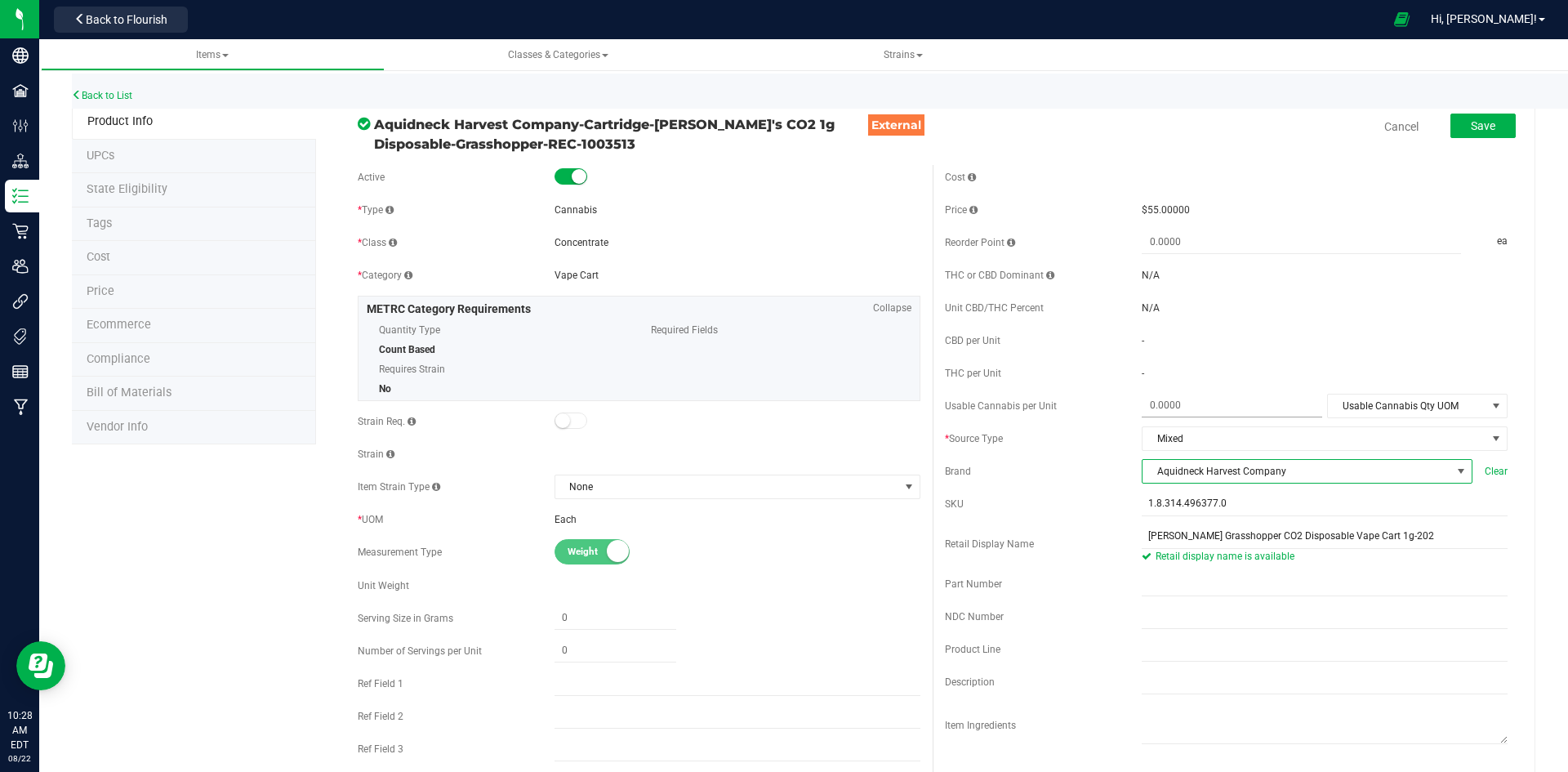
click at [1214, 406] on span at bounding box center [1232, 405] width 181 height 24
type input "3.3"
type input "3.3000"
click at [1382, 397] on span "Usable Cannabis Qty UOM" at bounding box center [1406, 406] width 158 height 23
click at [1367, 474] on li "Gram" at bounding box center [1405, 482] width 177 height 25
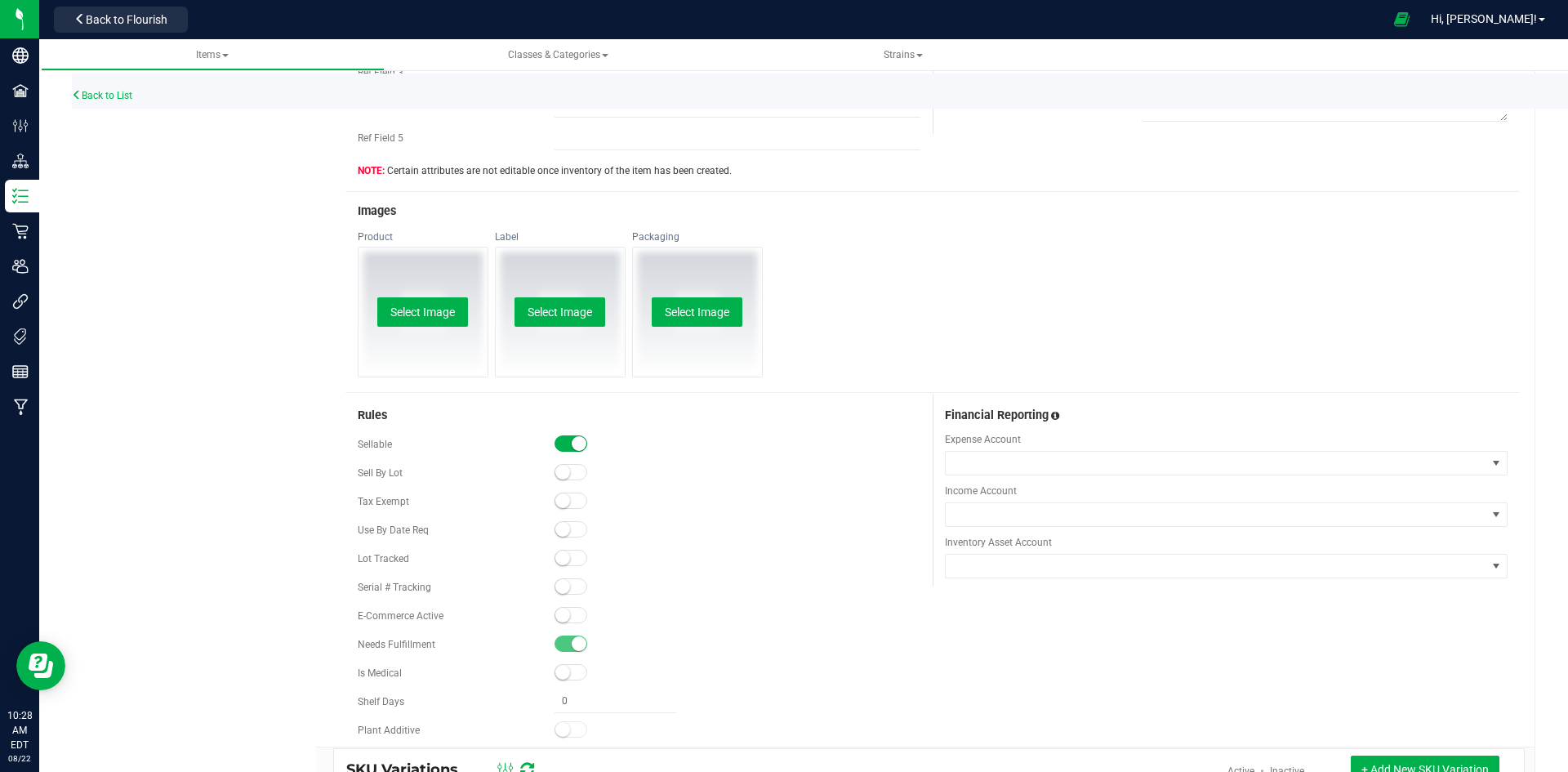
scroll to position [817, 0]
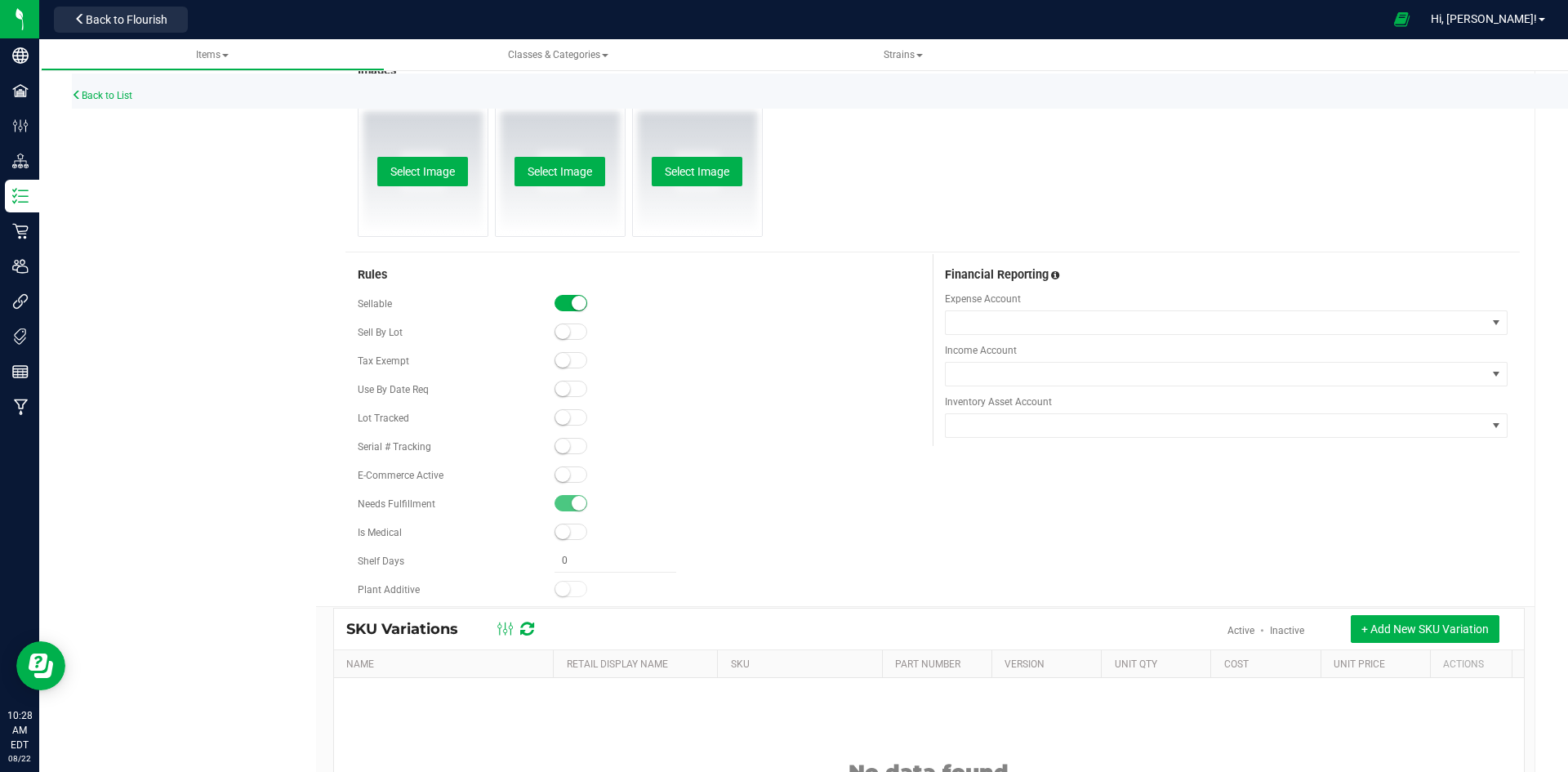
click at [571, 479] on span at bounding box center [571, 475] width 33 height 16
click at [420, 157] on div "Select Image" at bounding box center [423, 171] width 129 height 129
click at [427, 165] on button "Select Image" at bounding box center [423, 172] width 90 height 30
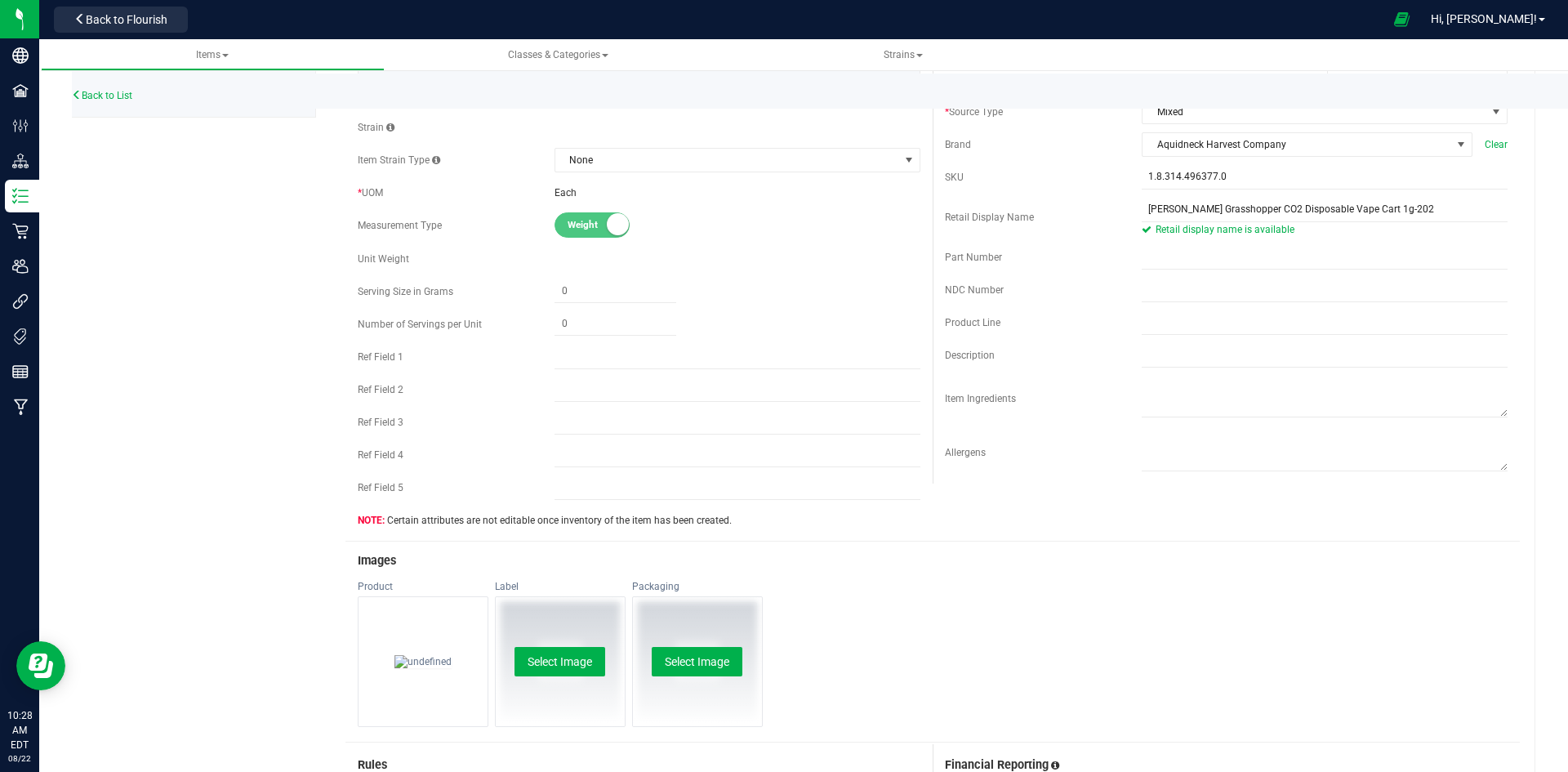
scroll to position [0, 0]
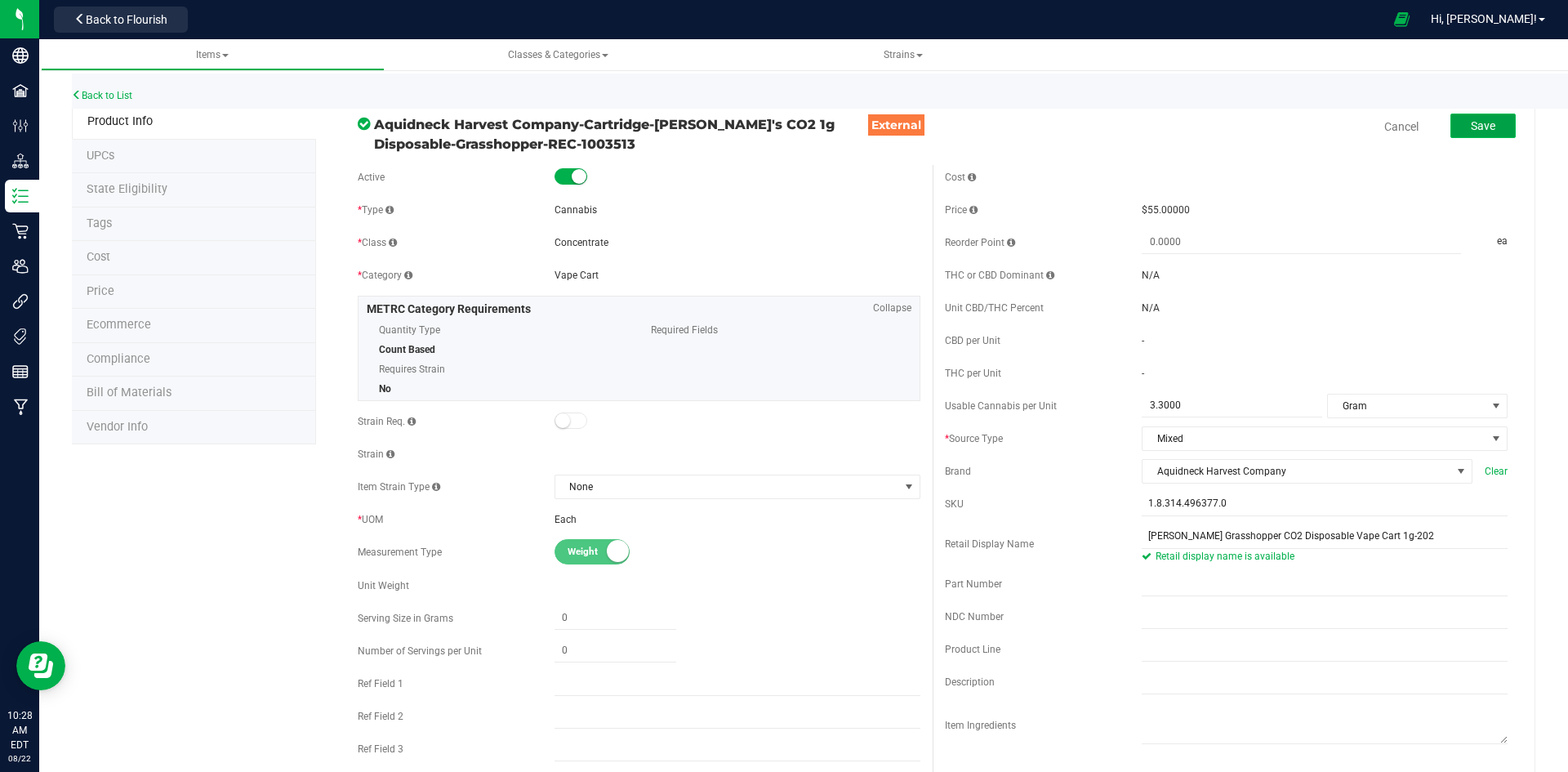
click at [1478, 124] on span "Save" at bounding box center [1483, 126] width 25 height 13
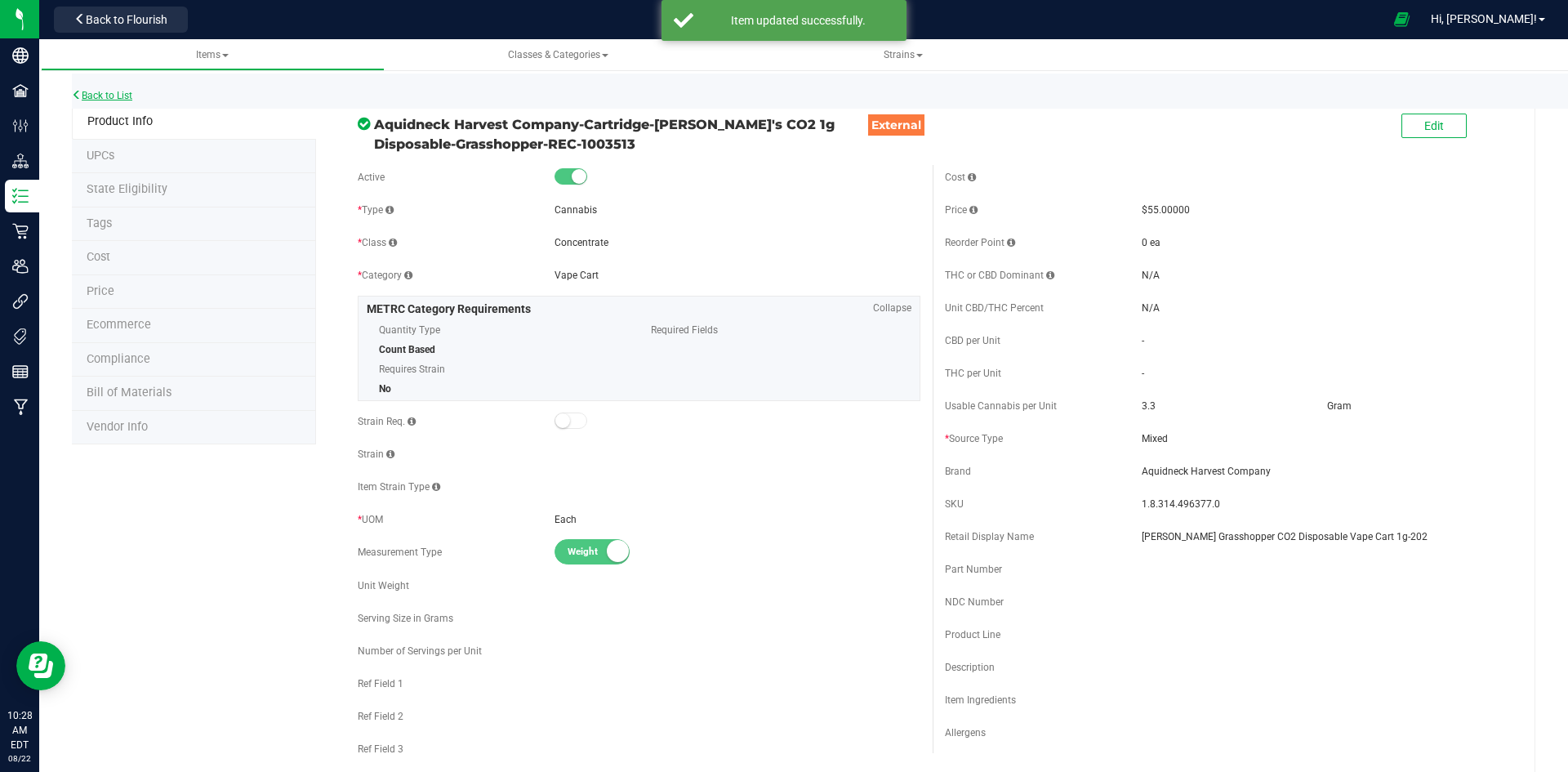
click at [118, 97] on link "Back to List" at bounding box center [103, 95] width 61 height 11
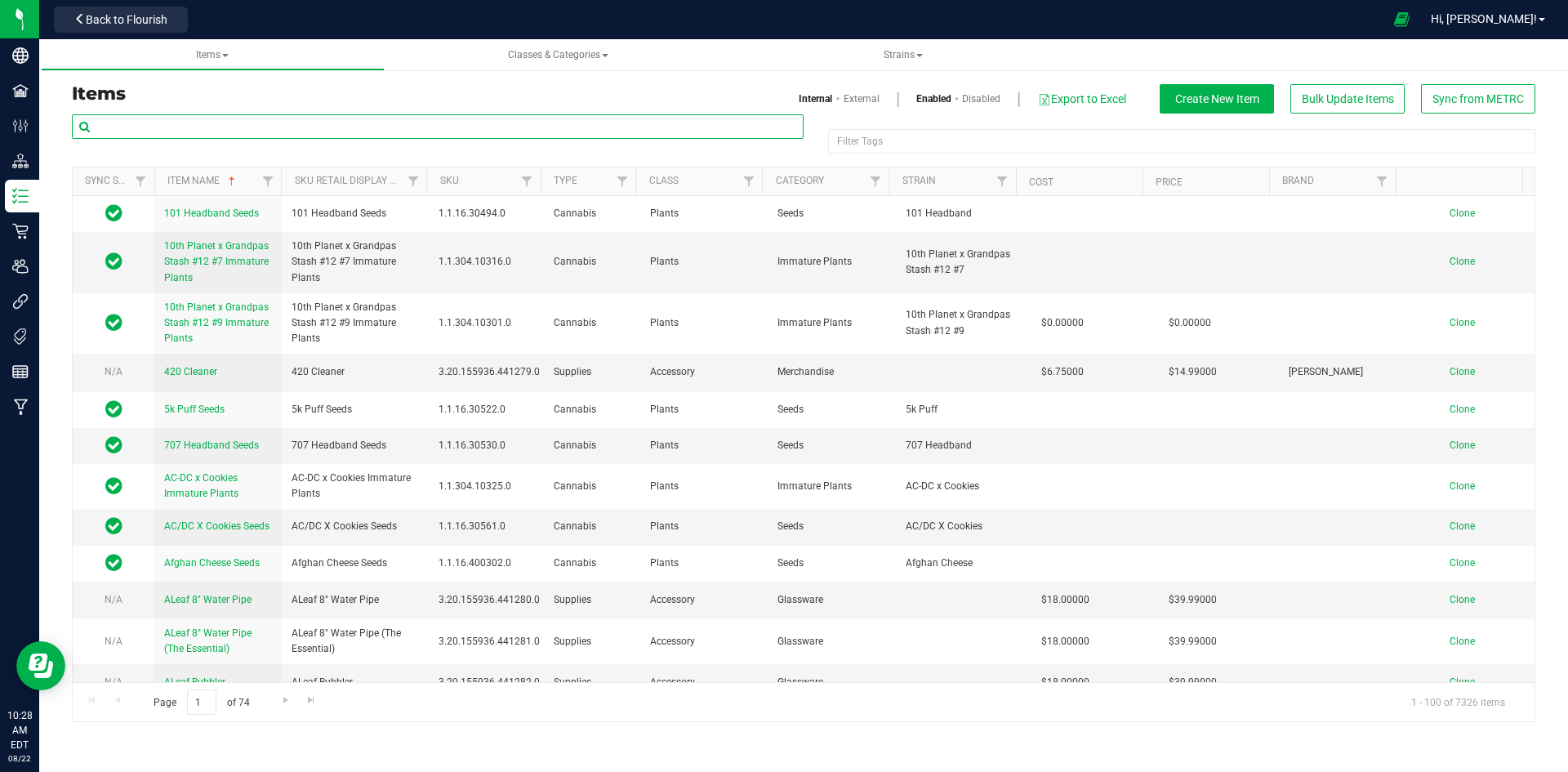
click at [257, 127] on input "text" at bounding box center [438, 126] width 731 height 25
paste input "1.8.306.496375.0"
type input "1.8.306.496375.0"
click at [847, 97] on link "External" at bounding box center [862, 99] width 36 height 15
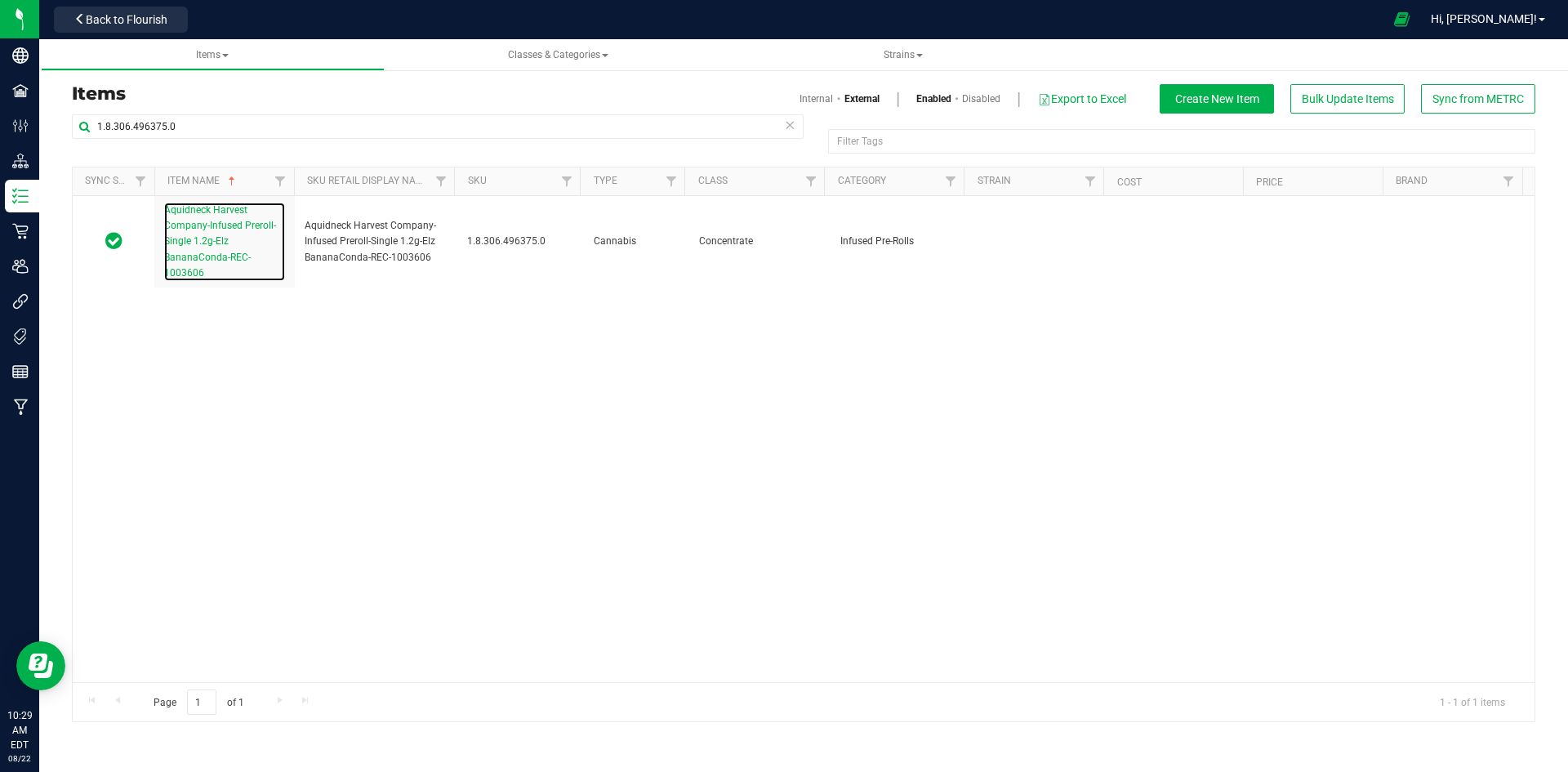
click at [216, 223] on span "Aquidneck Harvest Company-Infused Preroll-Single 1.2g-Elz BananaConda-REC-10036…" at bounding box center [220, 241] width 112 height 75
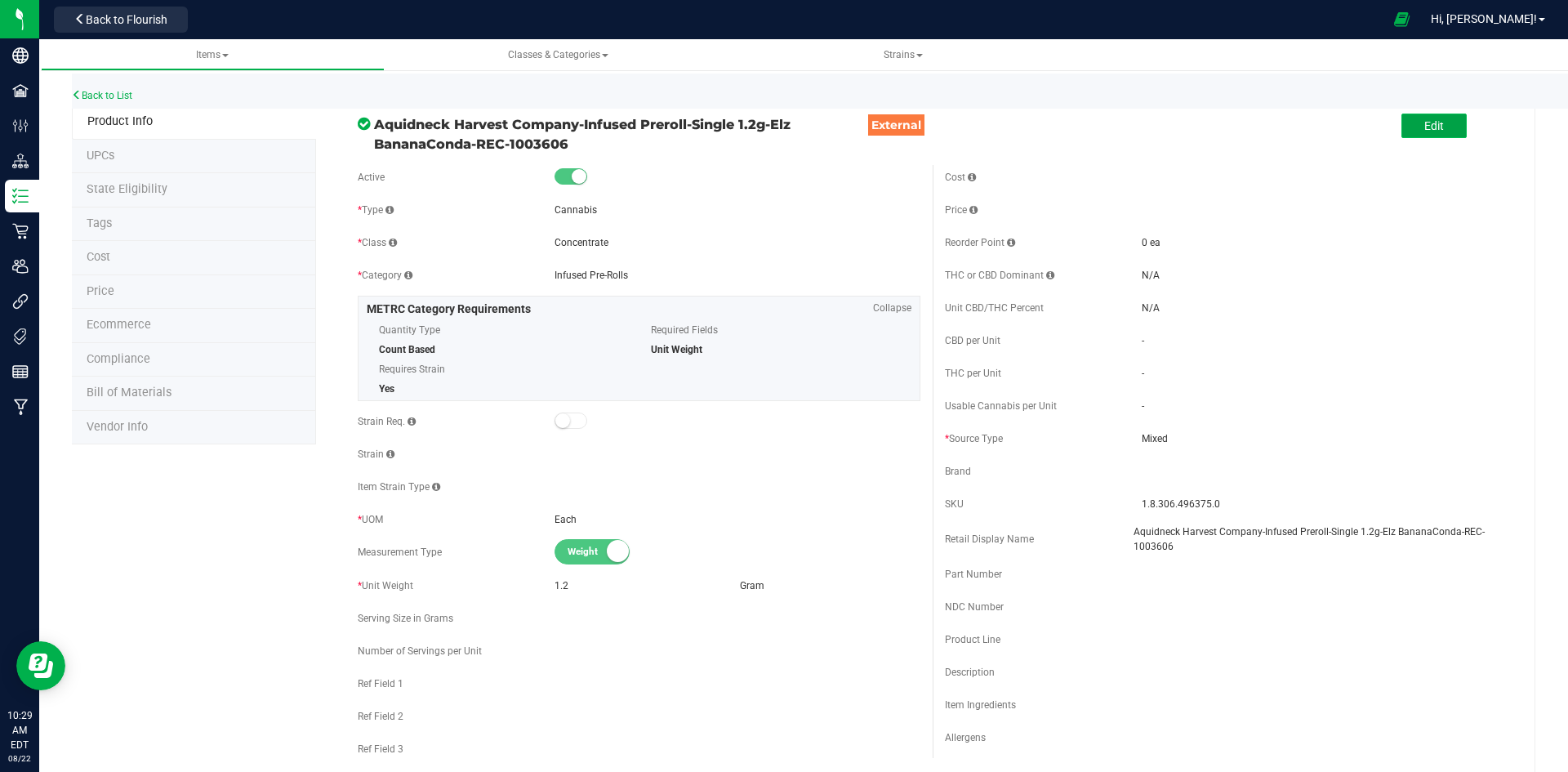
click at [1401, 125] on button "Edit" at bounding box center [1434, 126] width 66 height 25
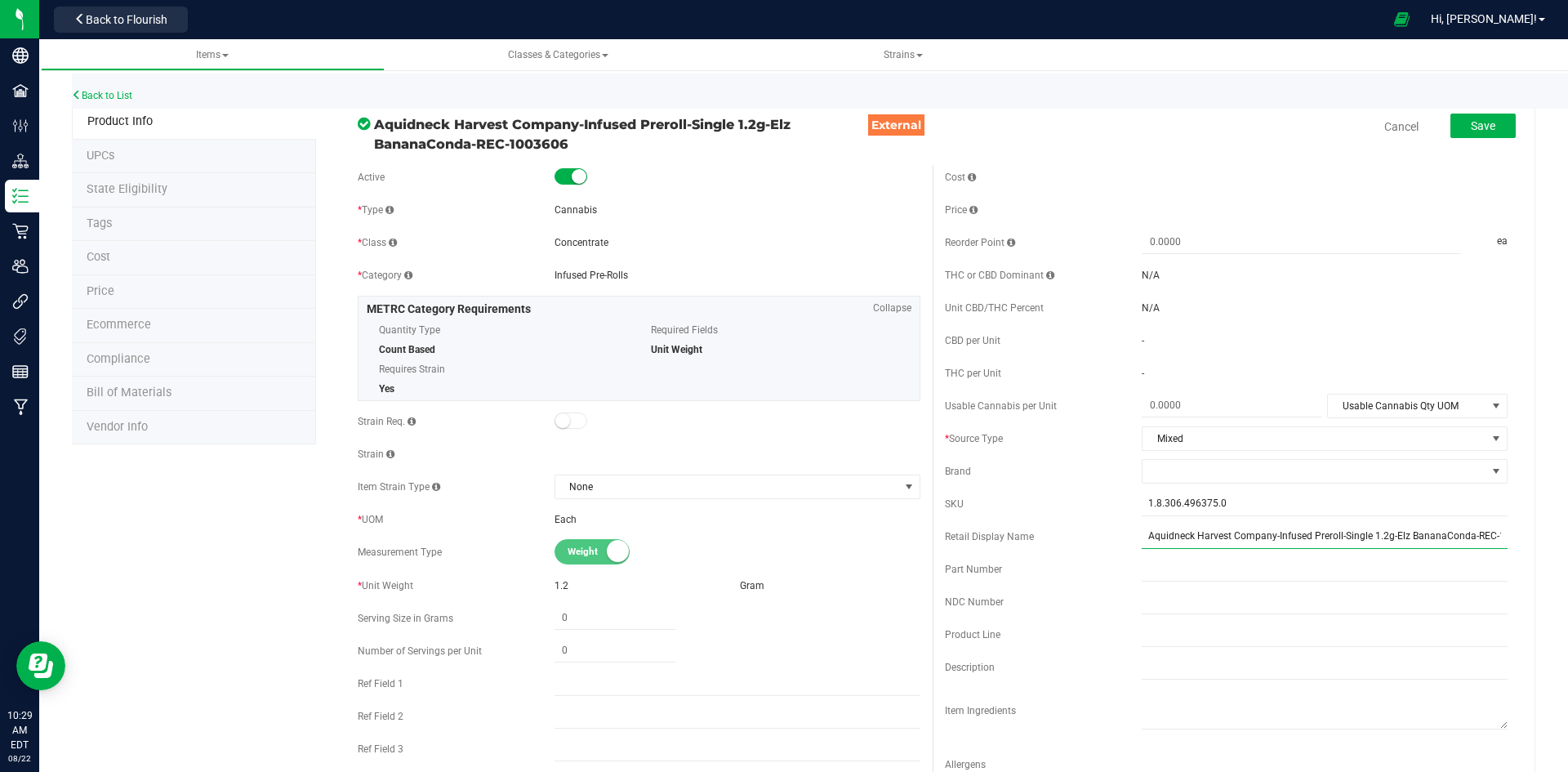
click at [1251, 530] on input "Aquidneck Harvest Company-Infused Preroll-Single 1.2g-Elz BananaConda-REC-10036…" at bounding box center [1325, 537] width 366 height 25
click at [1242, 540] on input "Elz BananaConda" at bounding box center [1325, 537] width 366 height 25
type input "Elz BananaConda 1.2g Infused Preroll-120"
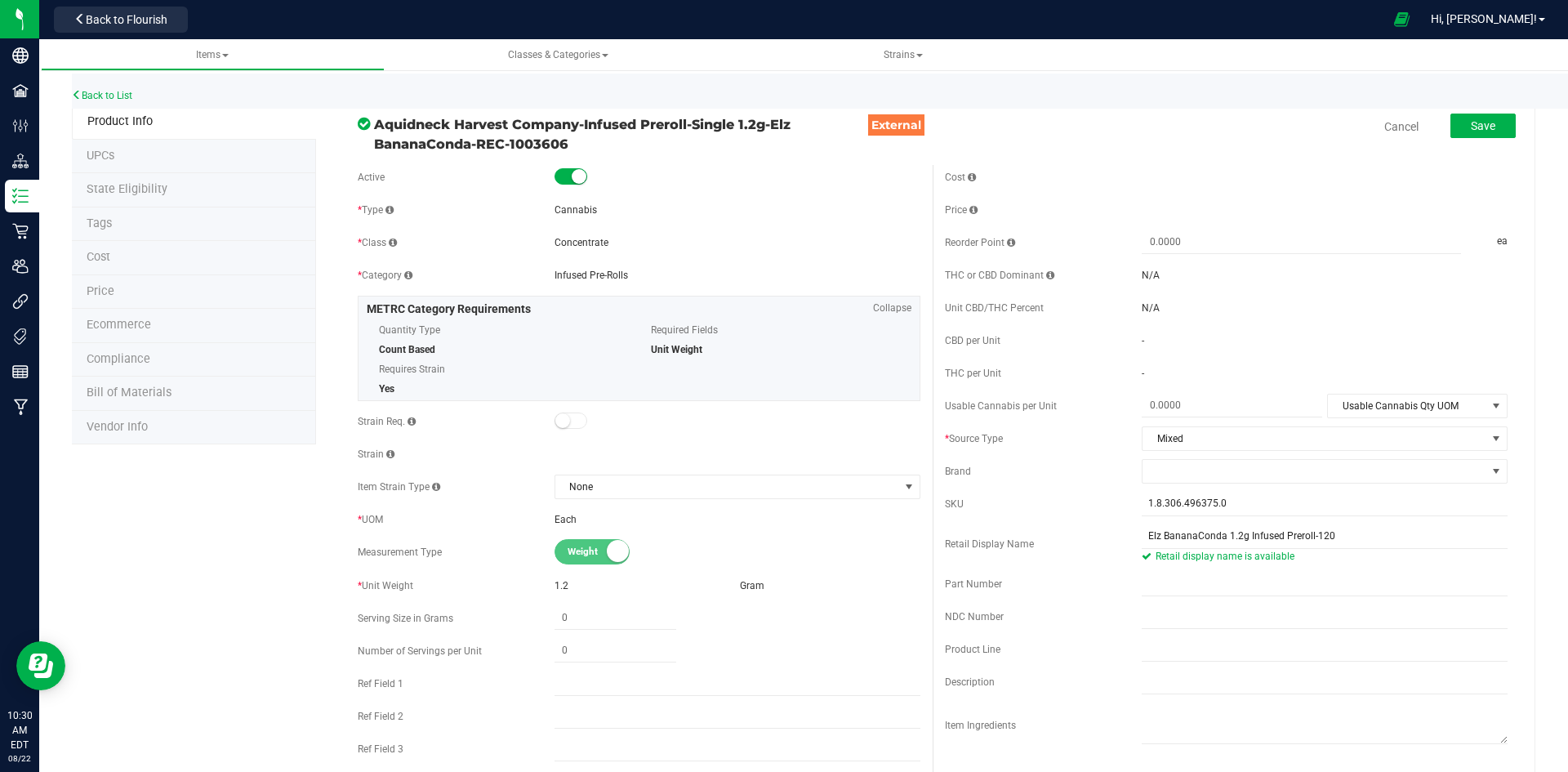
click at [1237, 485] on div "Cost Price Reorder Point ea THC or CBD Dominant" at bounding box center [1226, 488] width 587 height 646
click at [1239, 474] on span at bounding box center [1314, 471] width 344 height 23
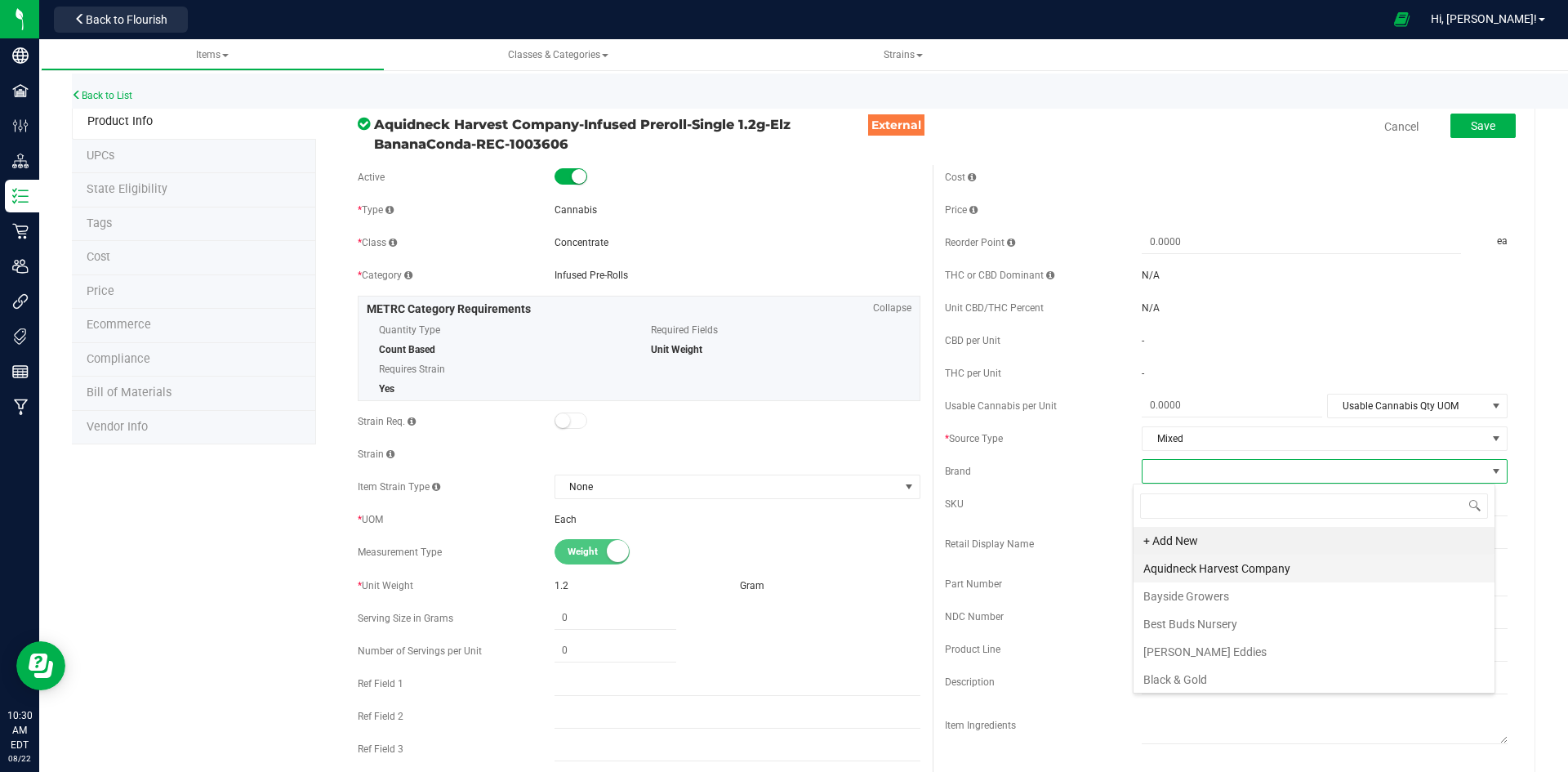
scroll to position [25, 363]
drag, startPoint x: 1213, startPoint y: 572, endPoint x: 1211, endPoint y: 558, distance: 14.1
click at [1212, 572] on li "Aquidneck Harvest Company" at bounding box center [1314, 568] width 361 height 28
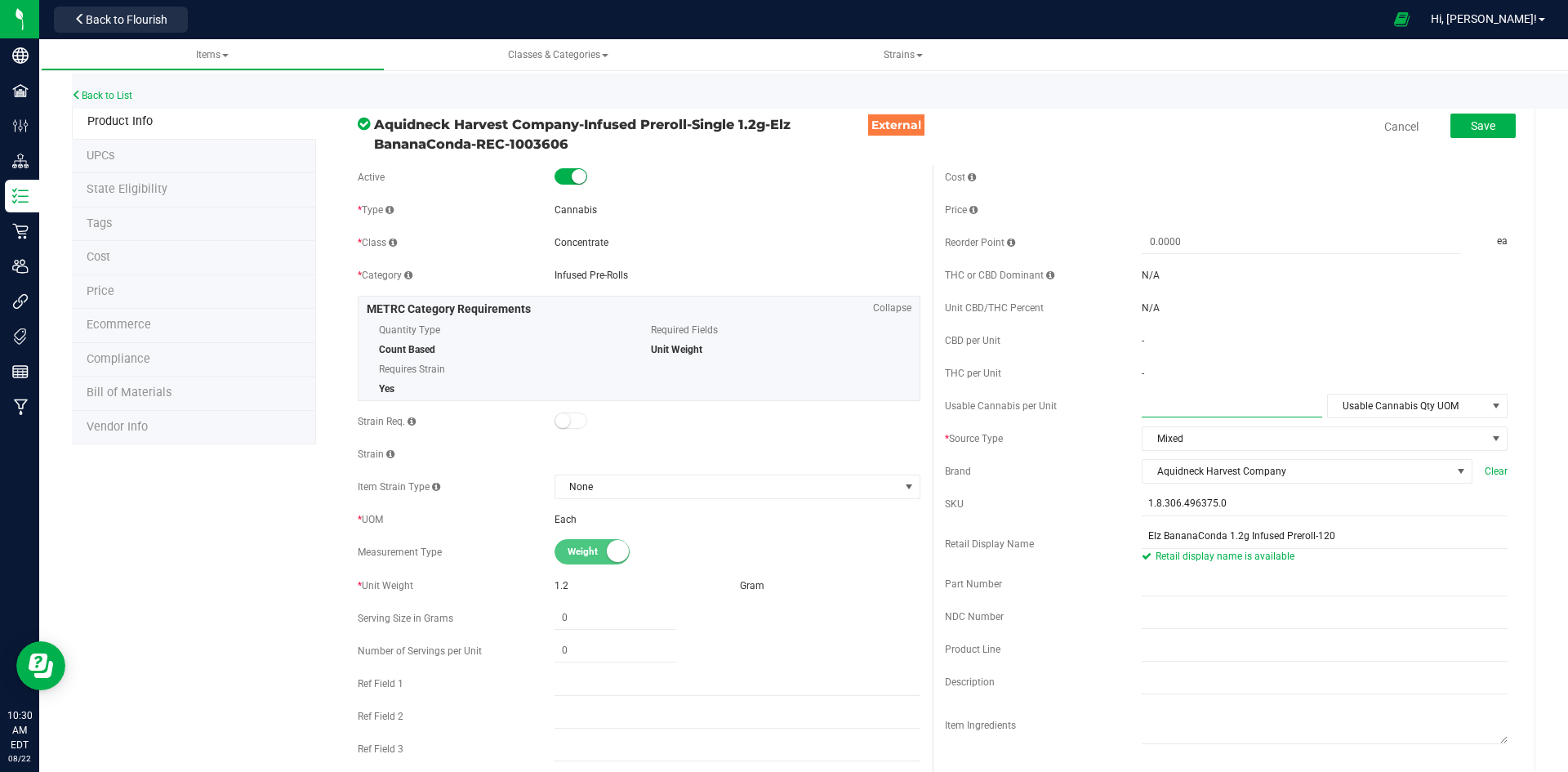
click at [1223, 405] on span at bounding box center [1232, 405] width 181 height 24
type input "1.2"
type input "1.2000"
click at [1330, 402] on span "Usable Cannabis Qty UOM" at bounding box center [1406, 406] width 158 height 23
click at [1346, 490] on li "Gram" at bounding box center [1405, 482] width 177 height 25
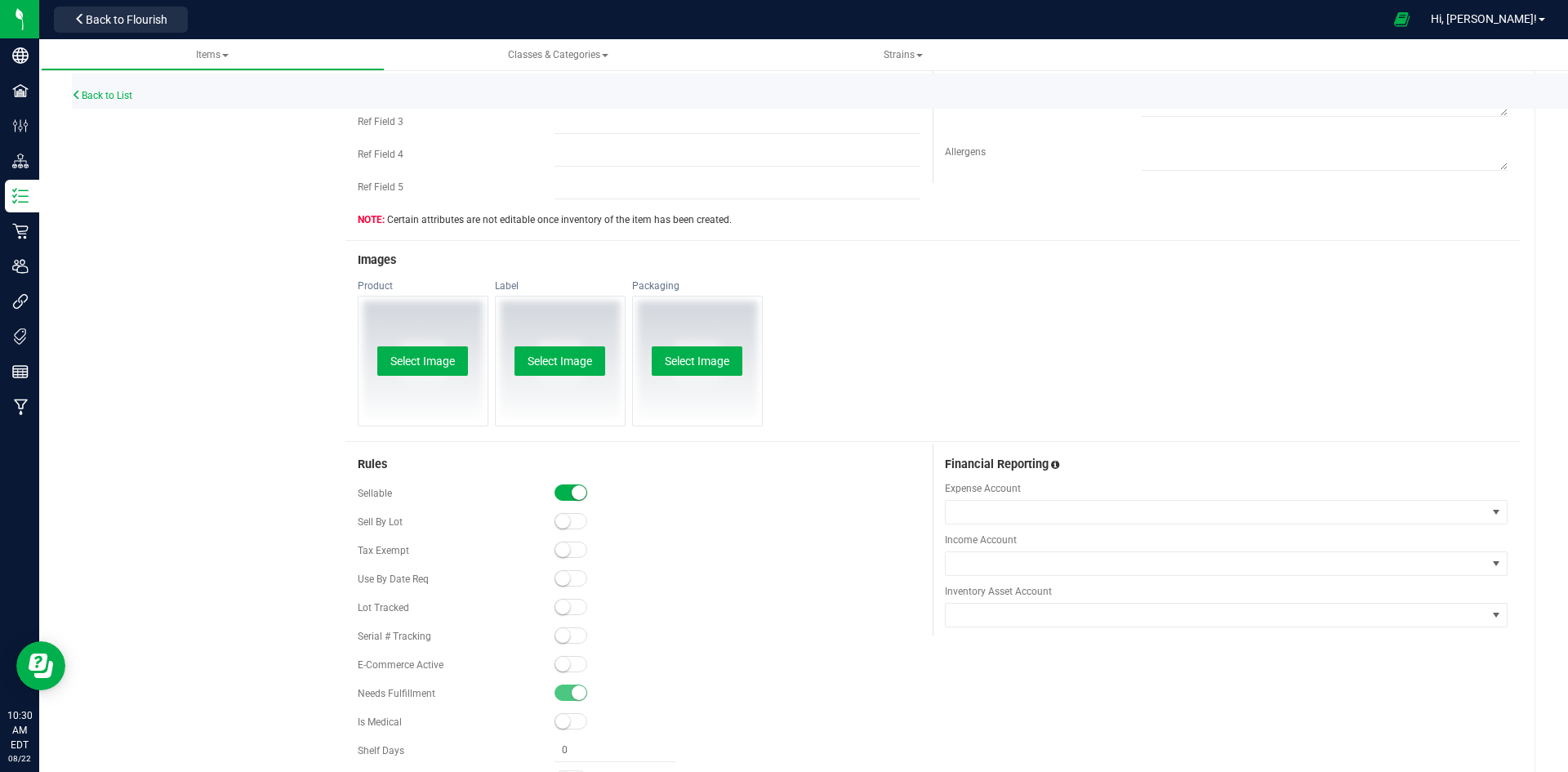
scroll to position [817, 0]
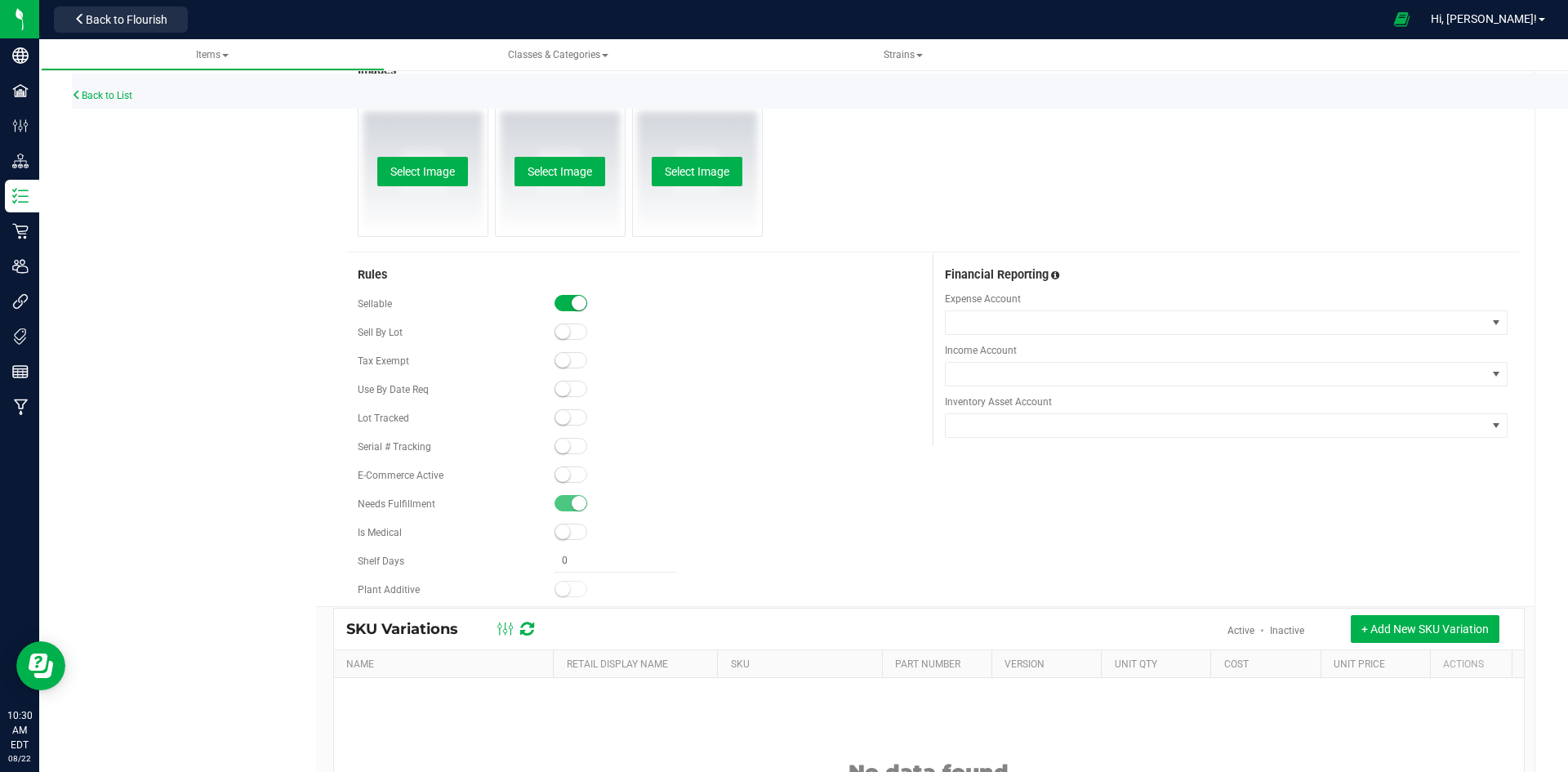
click at [425, 205] on div "Select Image" at bounding box center [423, 171] width 129 height 129
click at [432, 178] on button "Select Image" at bounding box center [423, 172] width 90 height 30
click at [581, 484] on div "E-Commerce Active" at bounding box center [639, 476] width 562 height 25
click at [559, 469] on small at bounding box center [562, 475] width 15 height 15
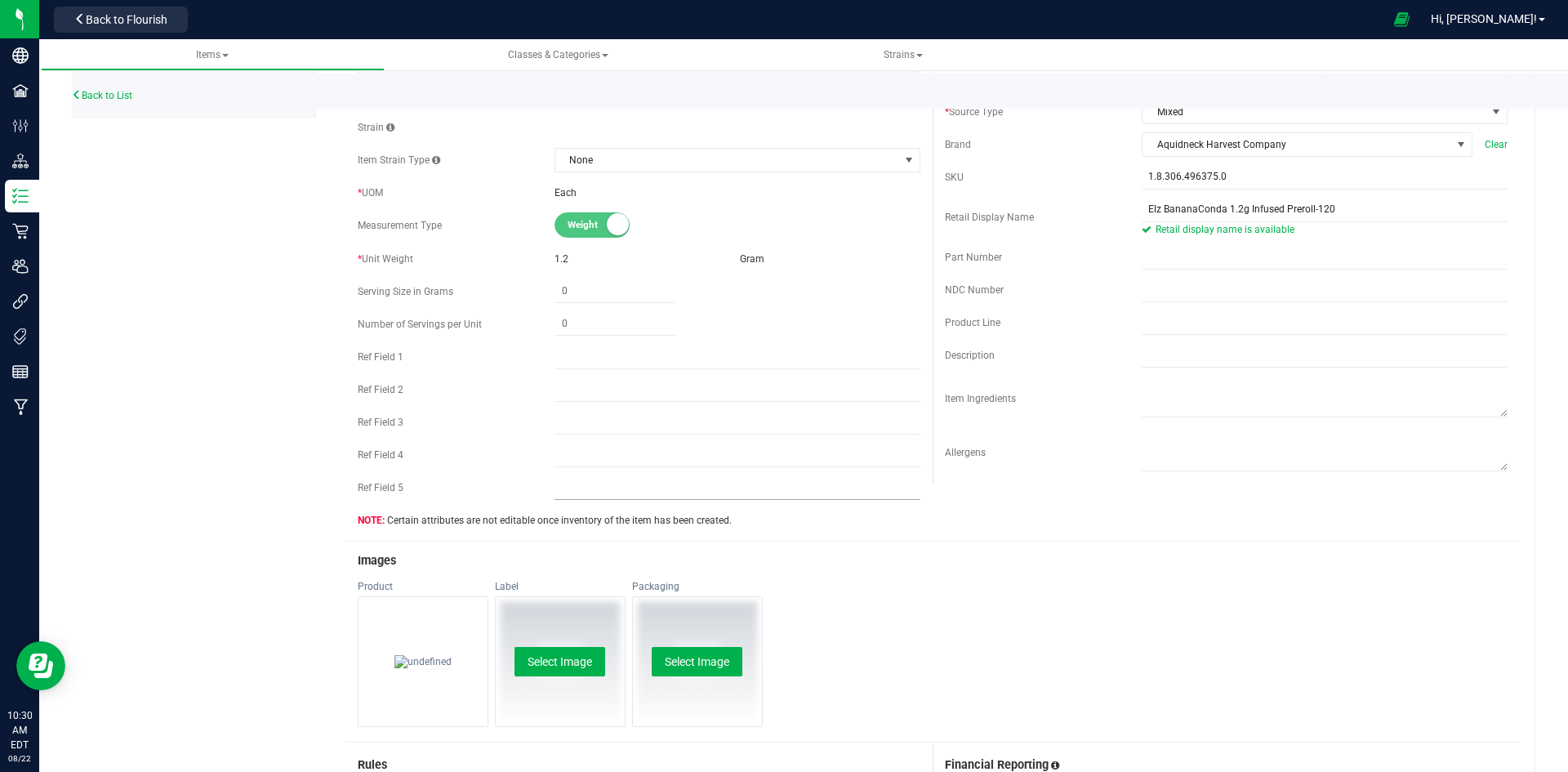
scroll to position [0, 0]
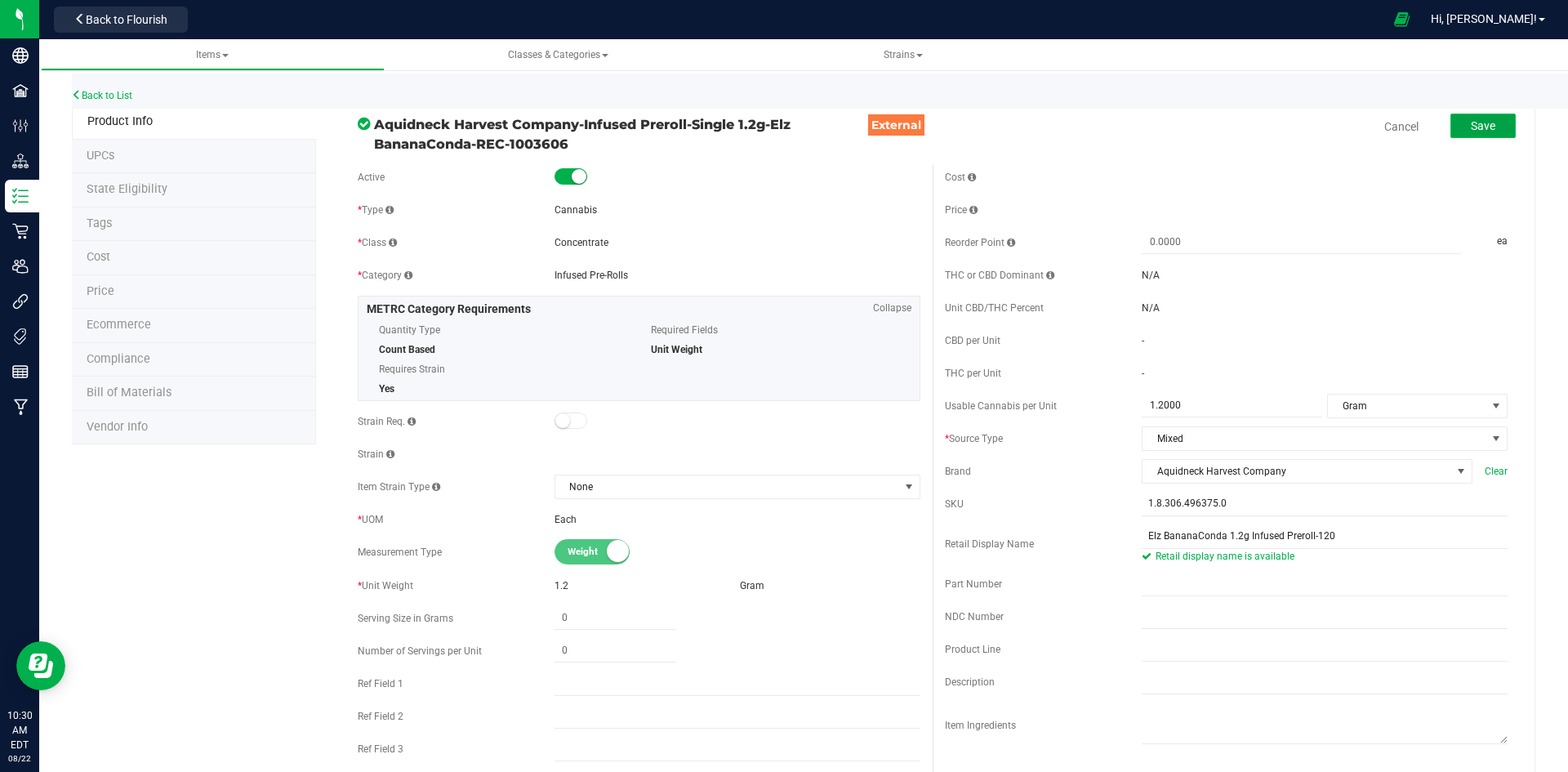
click at [1461, 136] on button "Save" at bounding box center [1483, 126] width 66 height 25
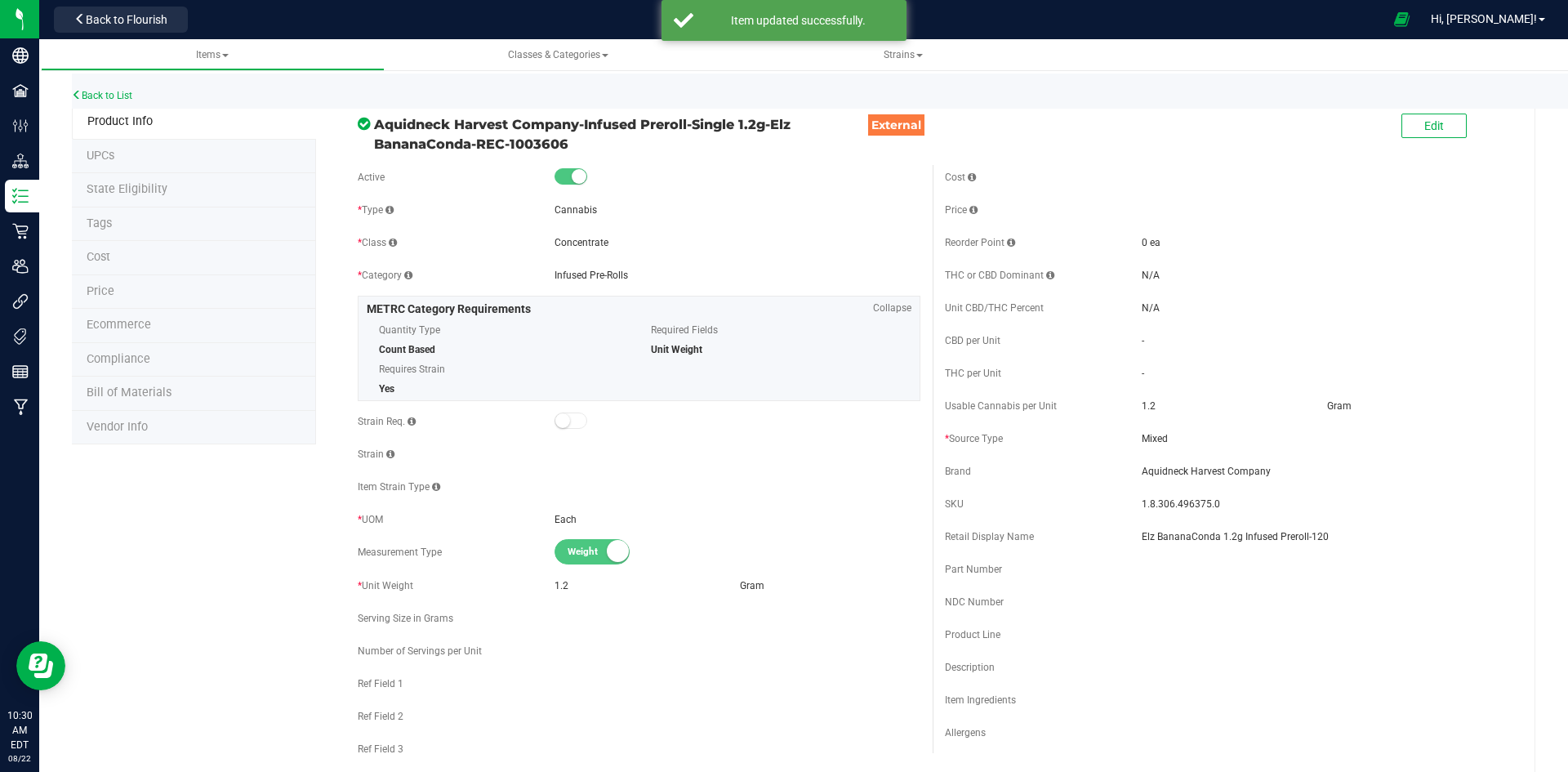
click at [134, 291] on li "Price" at bounding box center [194, 292] width 244 height 34
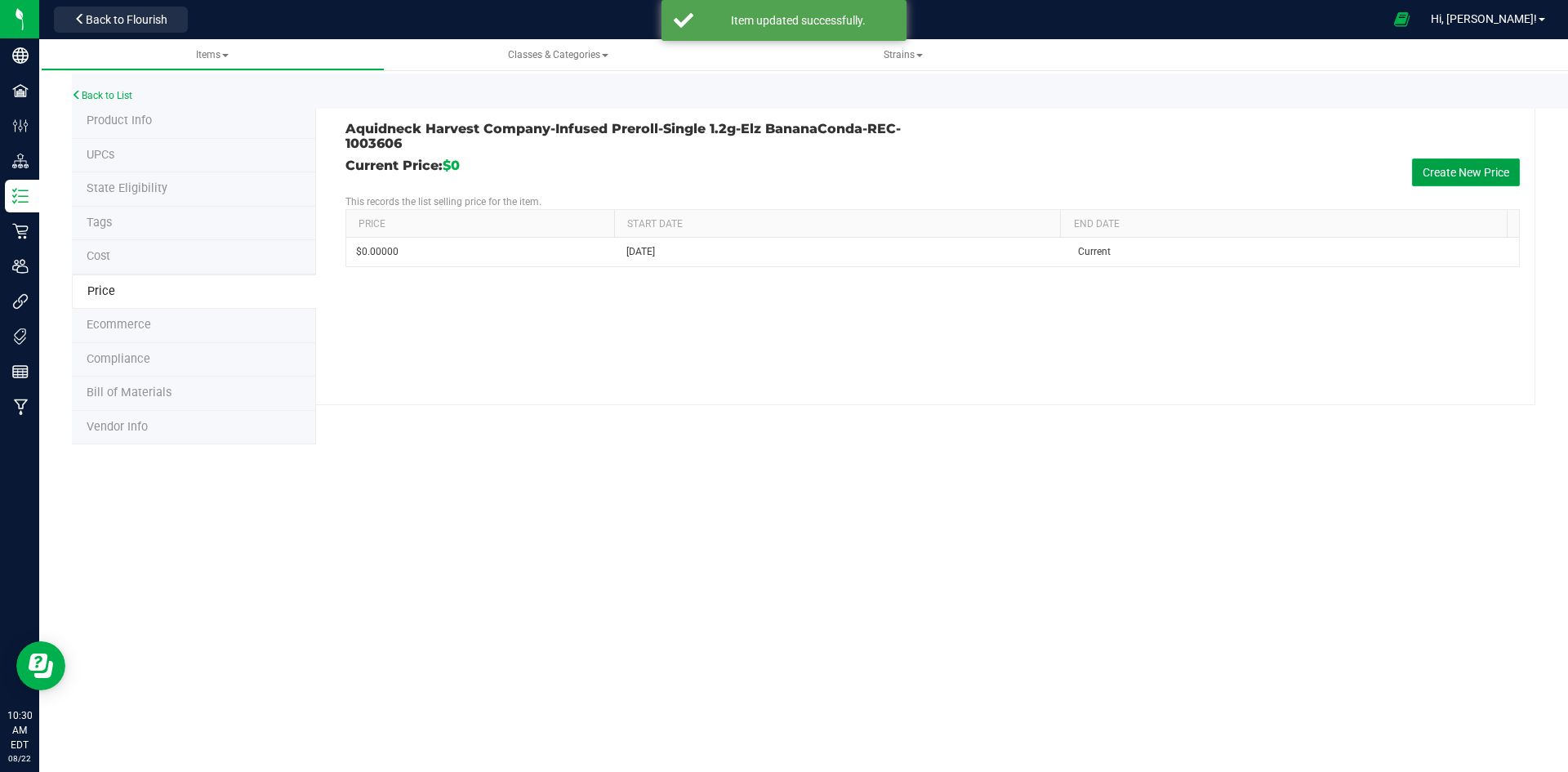
click at [1428, 159] on button "Create New Price" at bounding box center [1465, 172] width 108 height 28
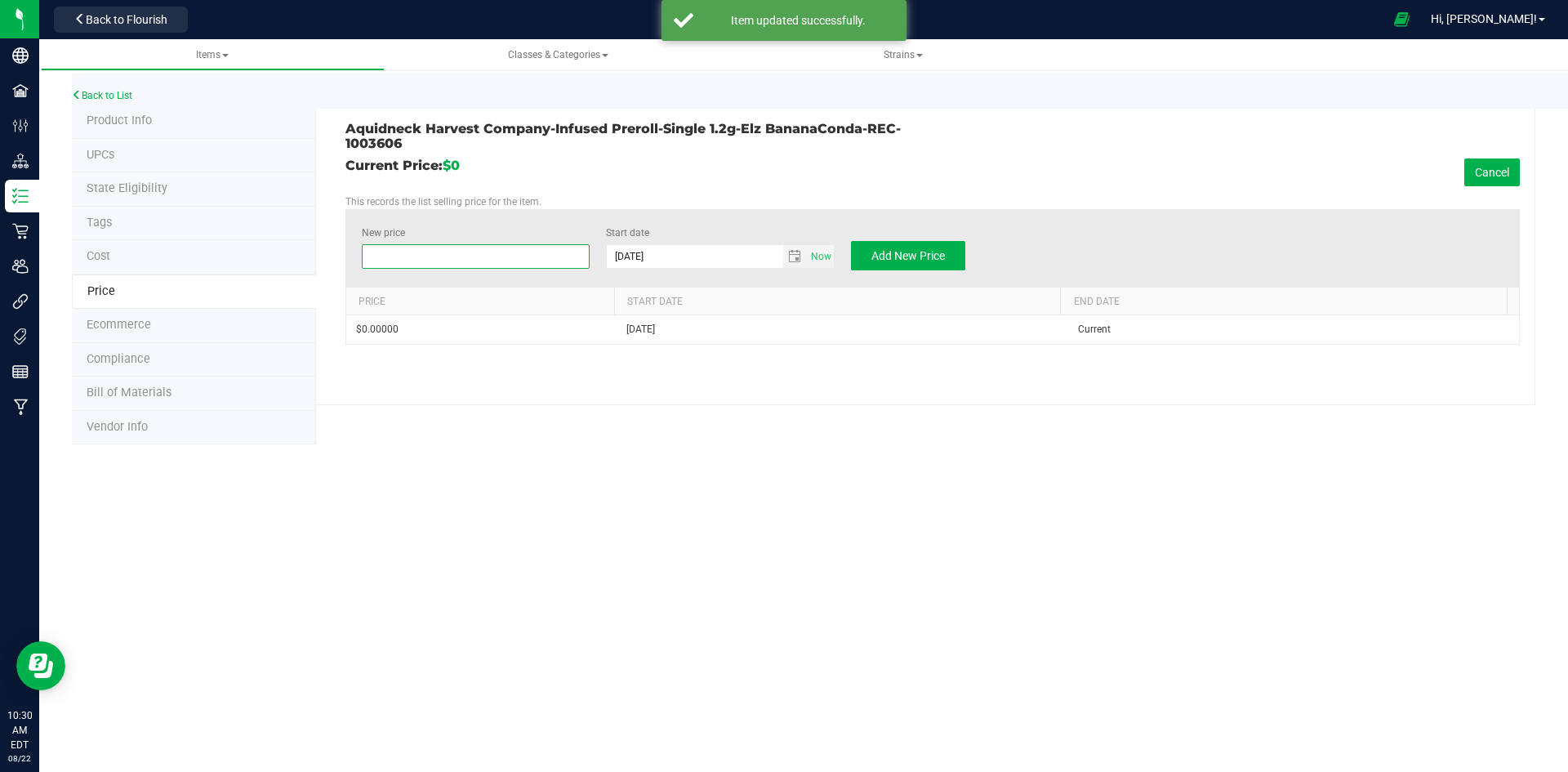
click at [447, 257] on span at bounding box center [476, 256] width 229 height 25
type input "25"
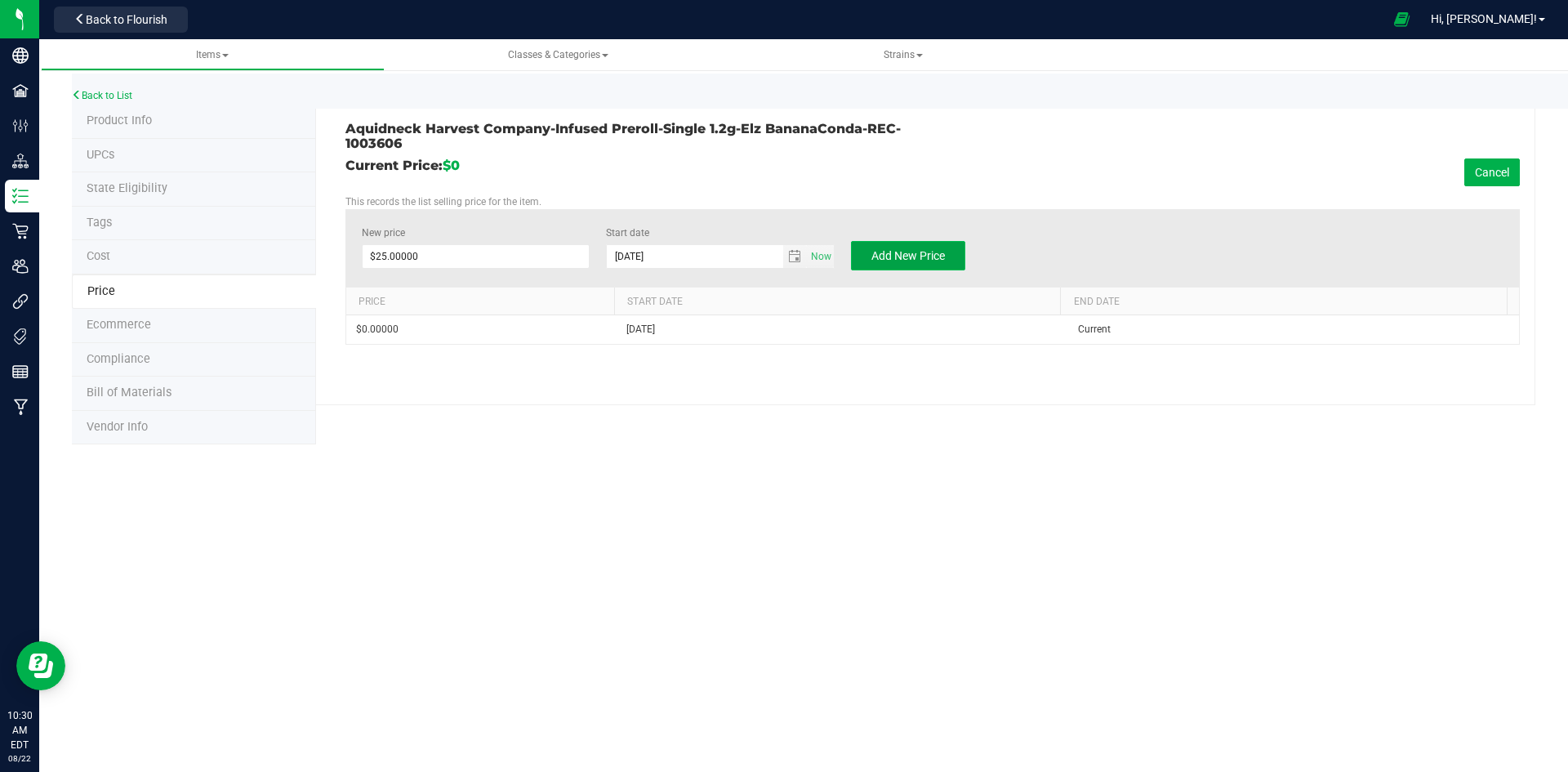
click at [938, 263] on button "Add New Price" at bounding box center [908, 255] width 114 height 30
type input "$0.00000"
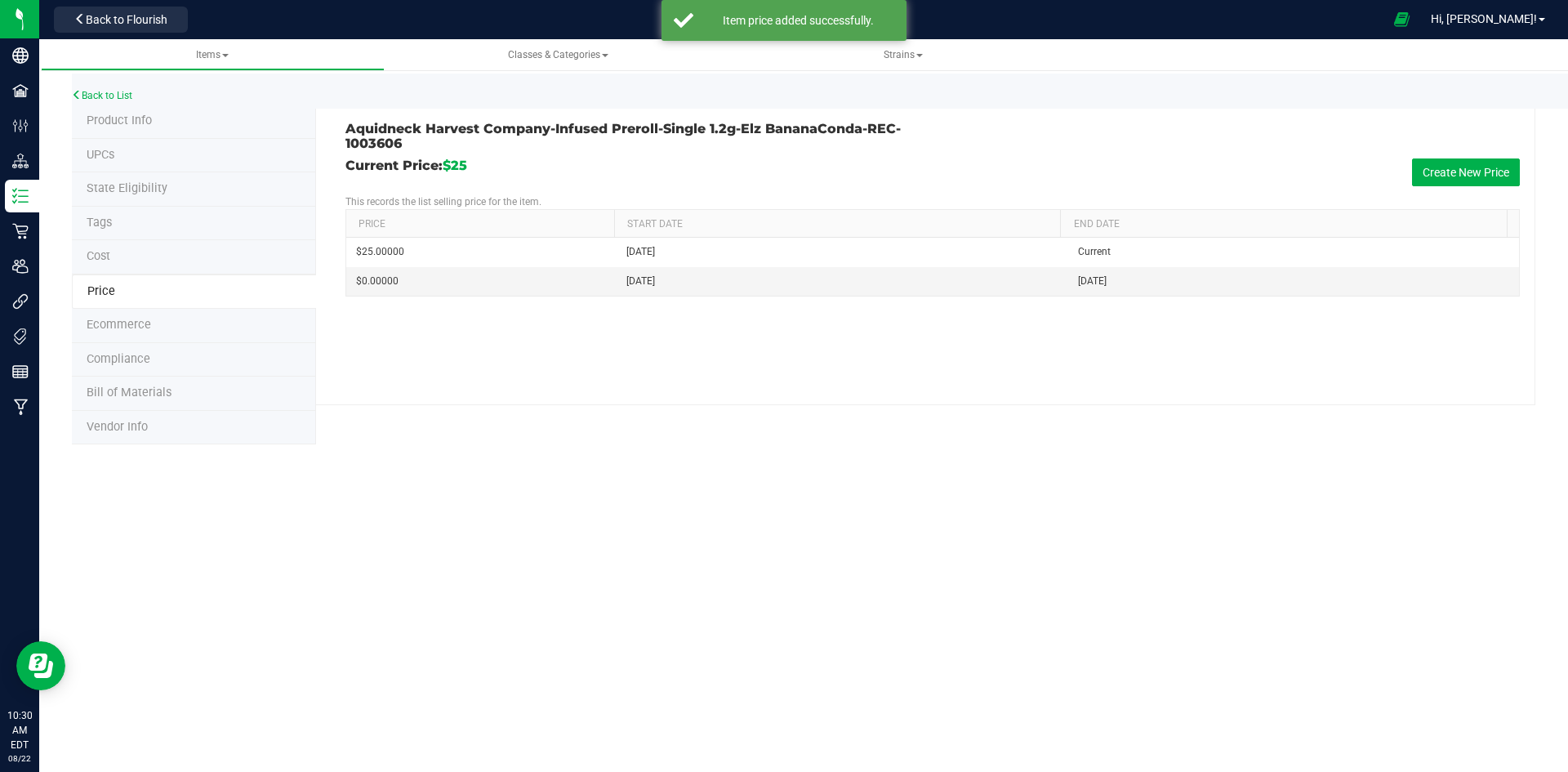
click at [104, 115] on span "Product Info" at bounding box center [119, 120] width 66 height 14
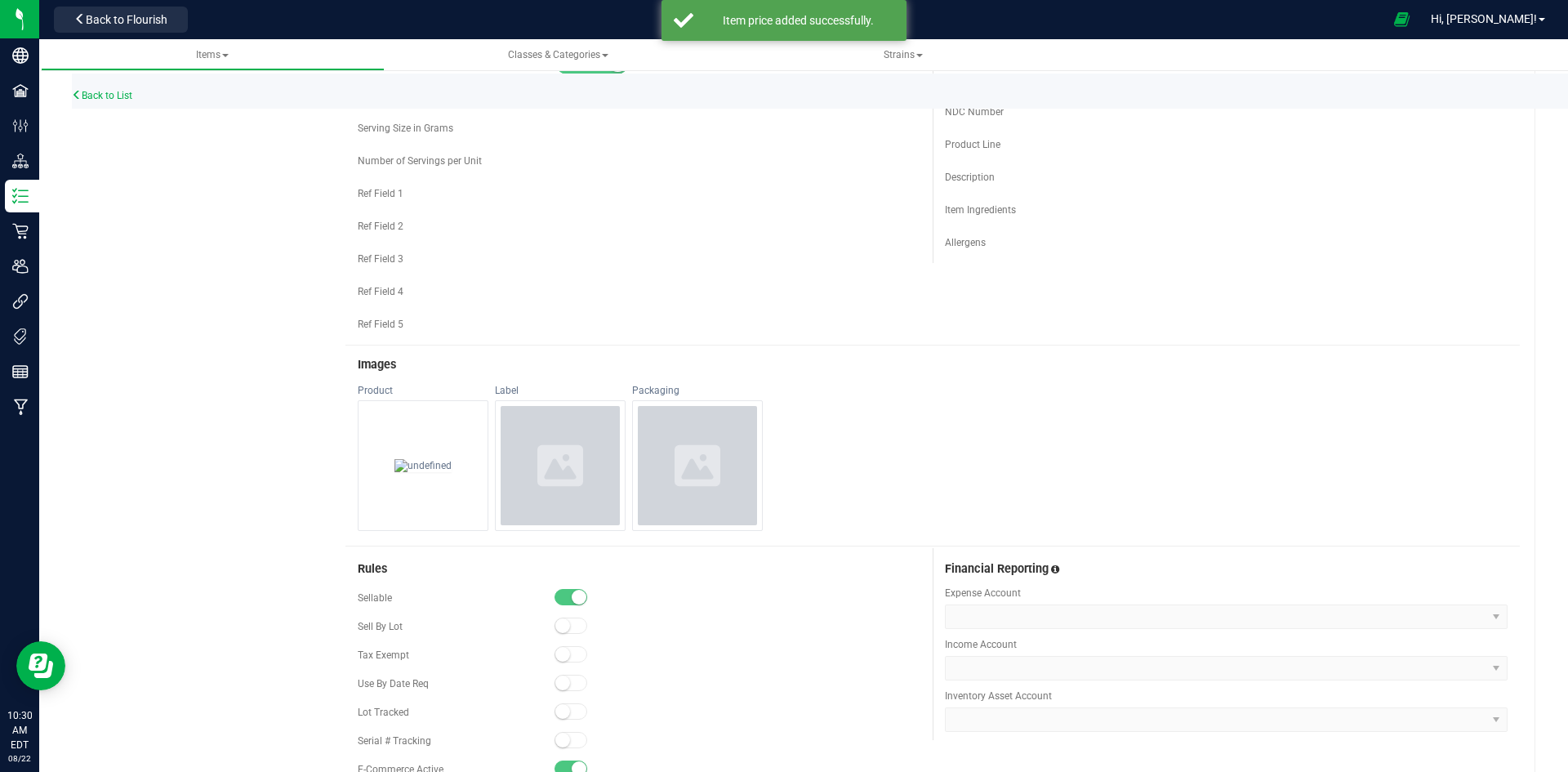
scroll to position [898, 0]
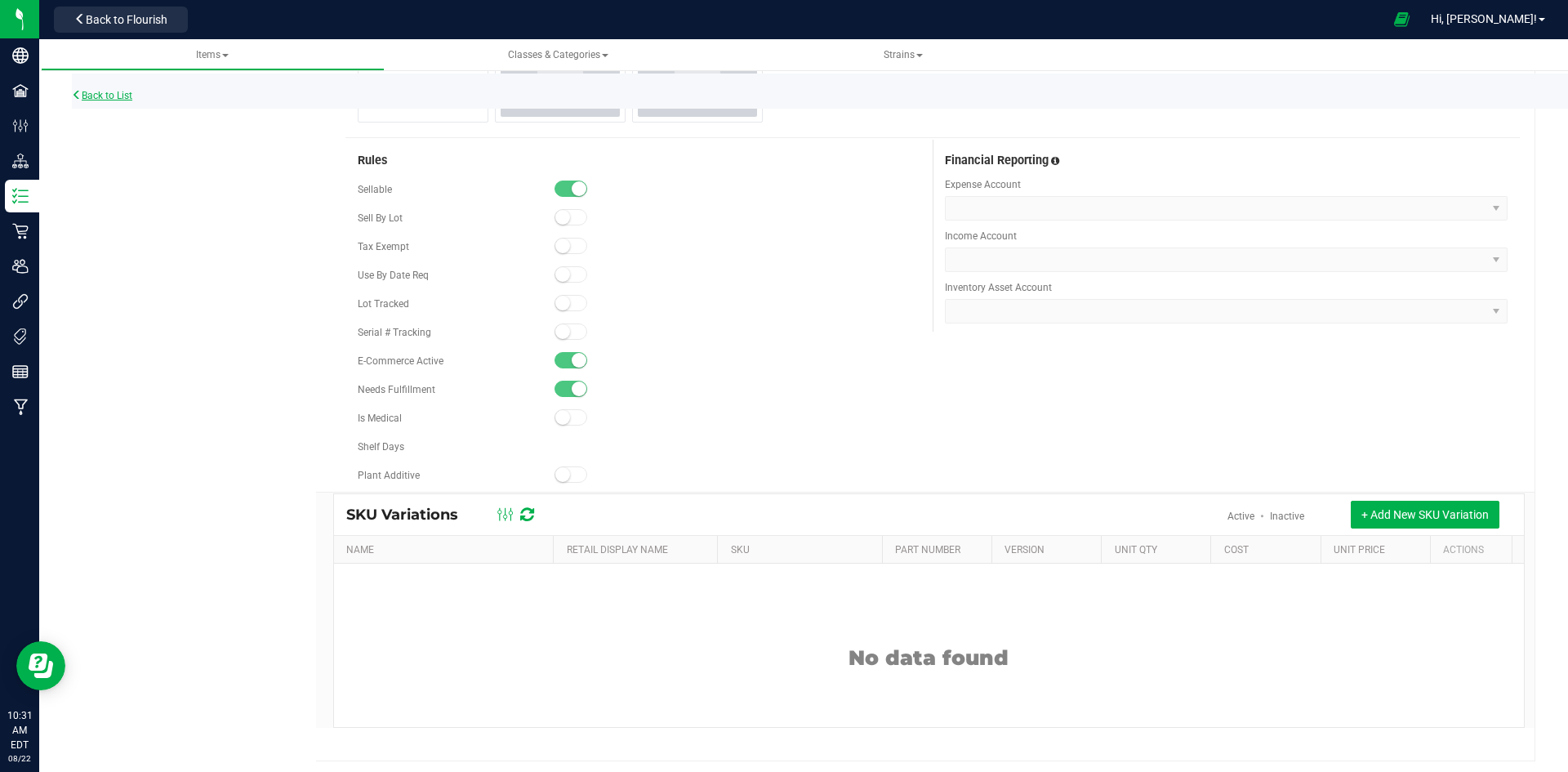
click at [125, 92] on link "Back to List" at bounding box center [103, 95] width 61 height 11
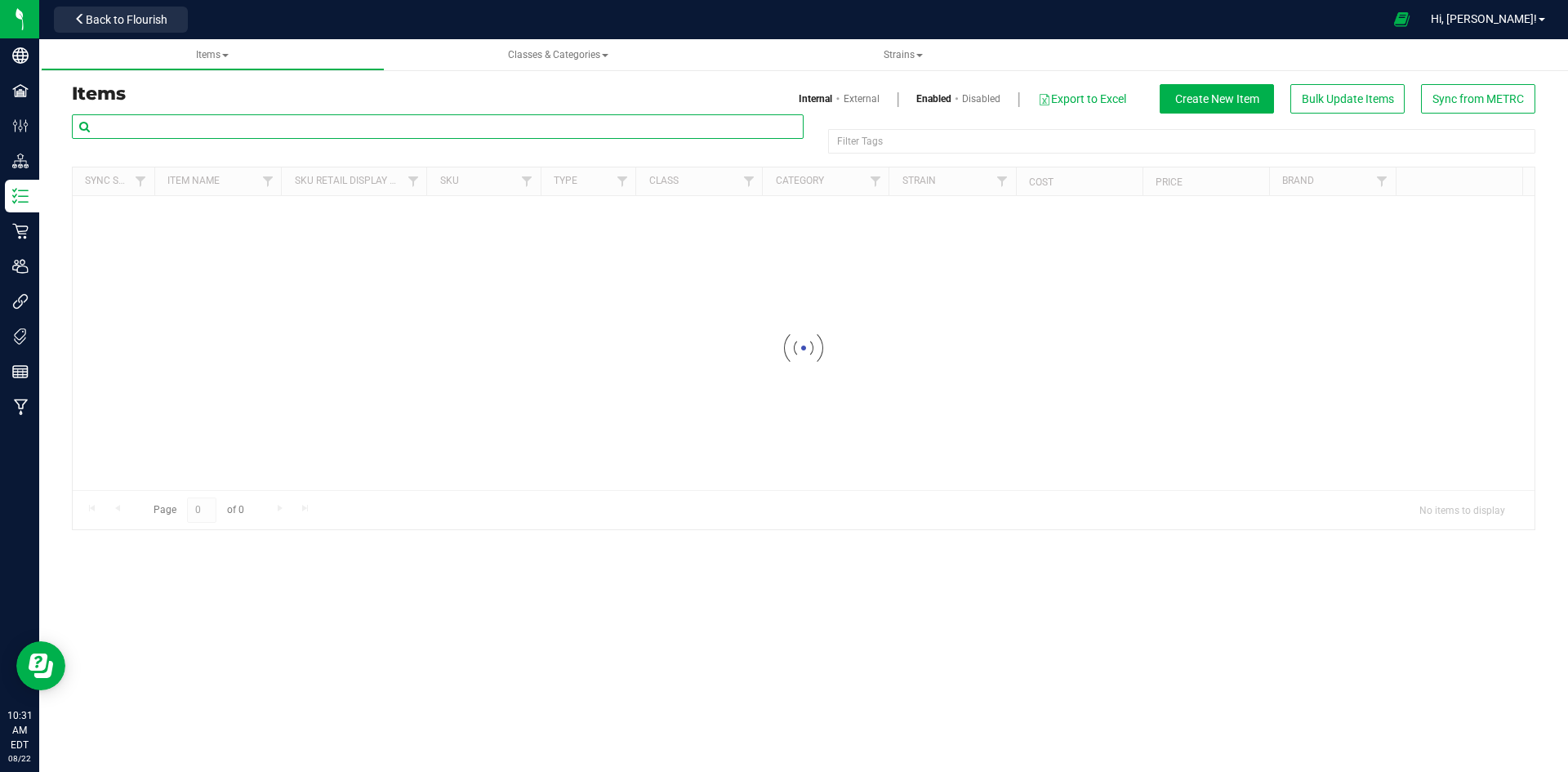
click at [254, 123] on input "text" at bounding box center [438, 126] width 731 height 25
paste input "1.8.306.479577.0"
type input "1.8.306.479577.0"
click at [854, 100] on link "External" at bounding box center [862, 99] width 36 height 15
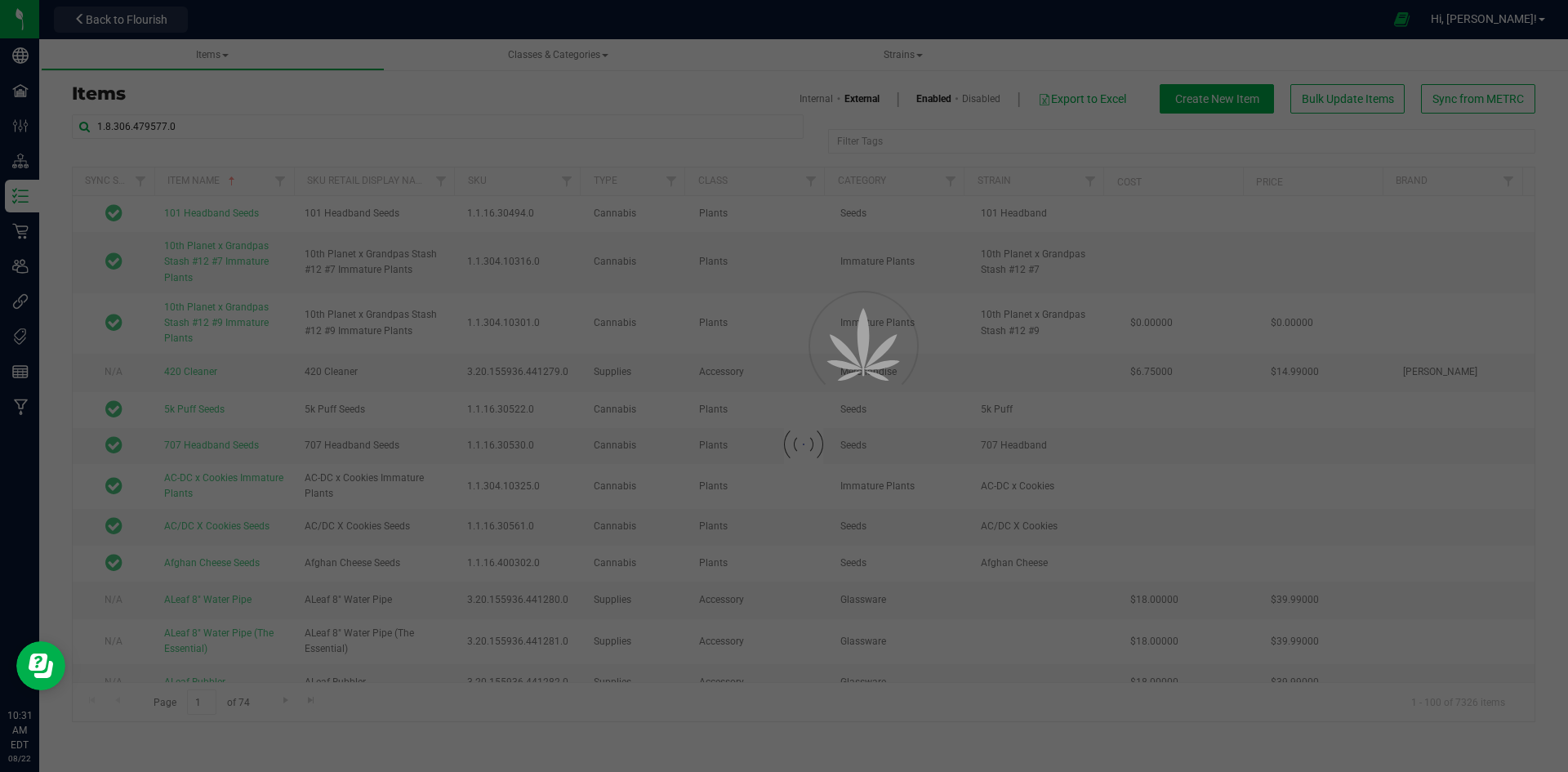
click at [857, 96] on link "External" at bounding box center [862, 99] width 35 height 15
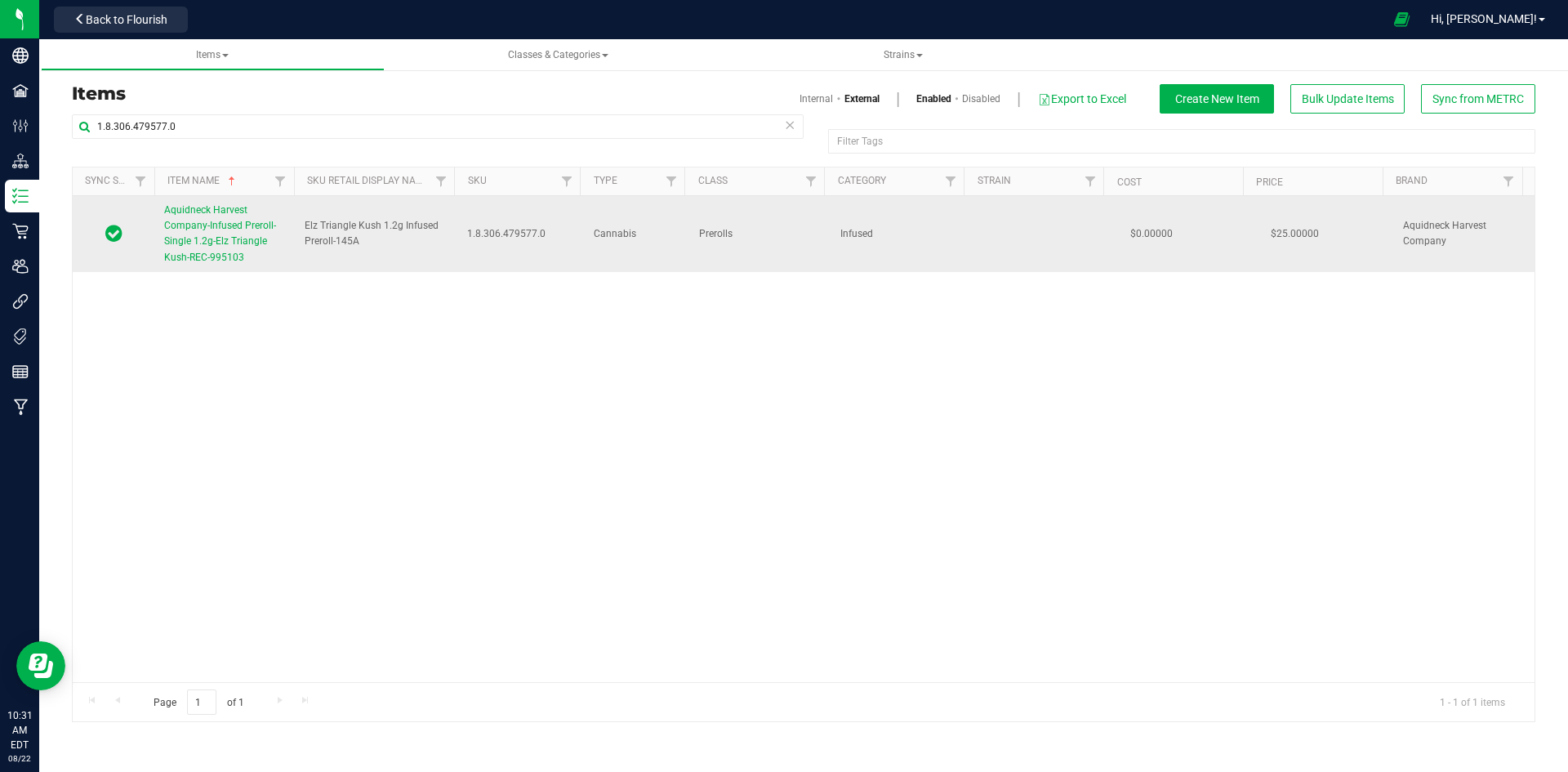
click at [227, 221] on span "Aquidneck Harvest Company-Infused Preroll-Single 1.2g-Elz Triangle Kush-REC-995…" at bounding box center [220, 234] width 112 height 59
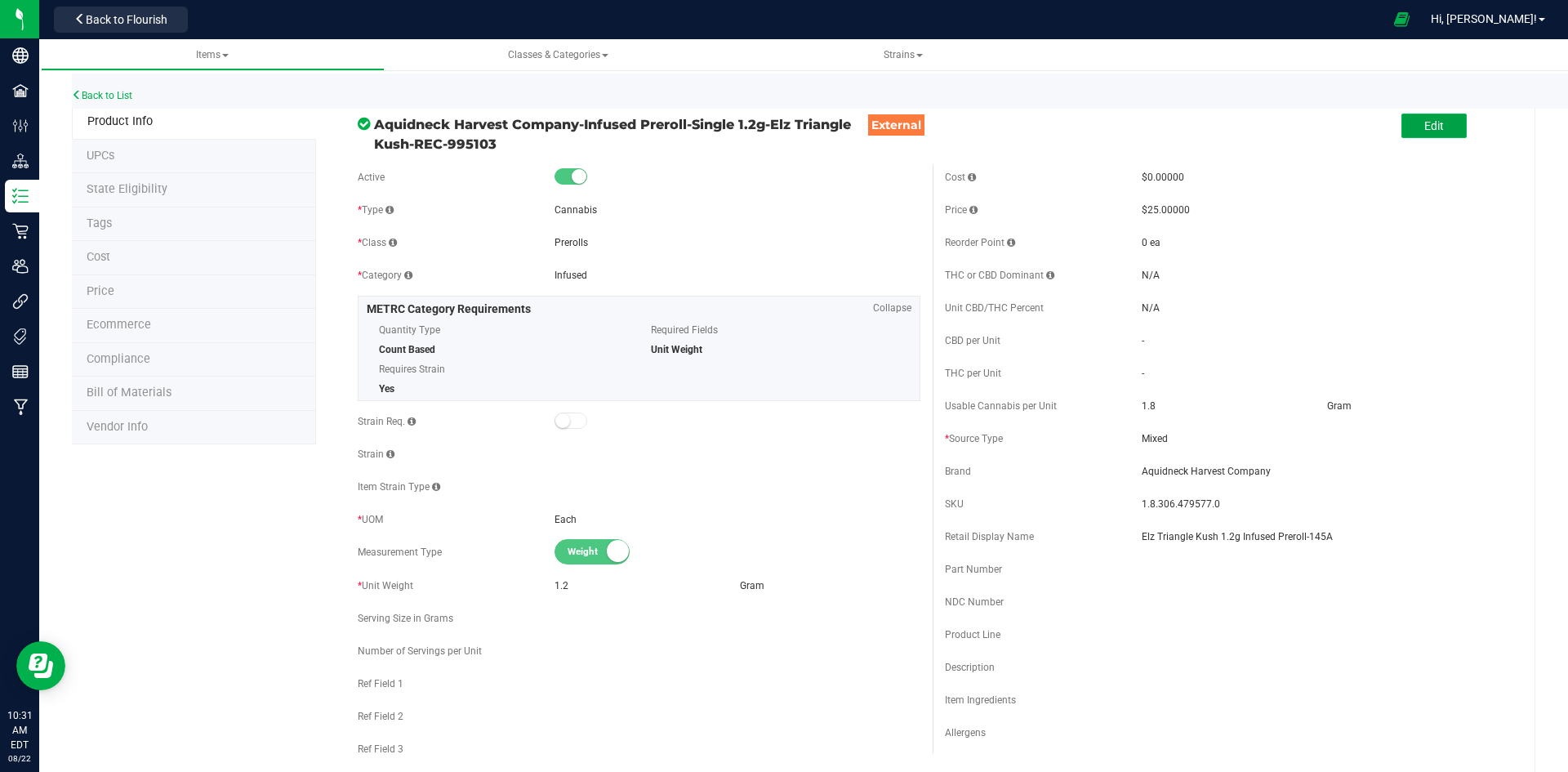
click at [1433, 135] on button "Edit" at bounding box center [1434, 126] width 66 height 25
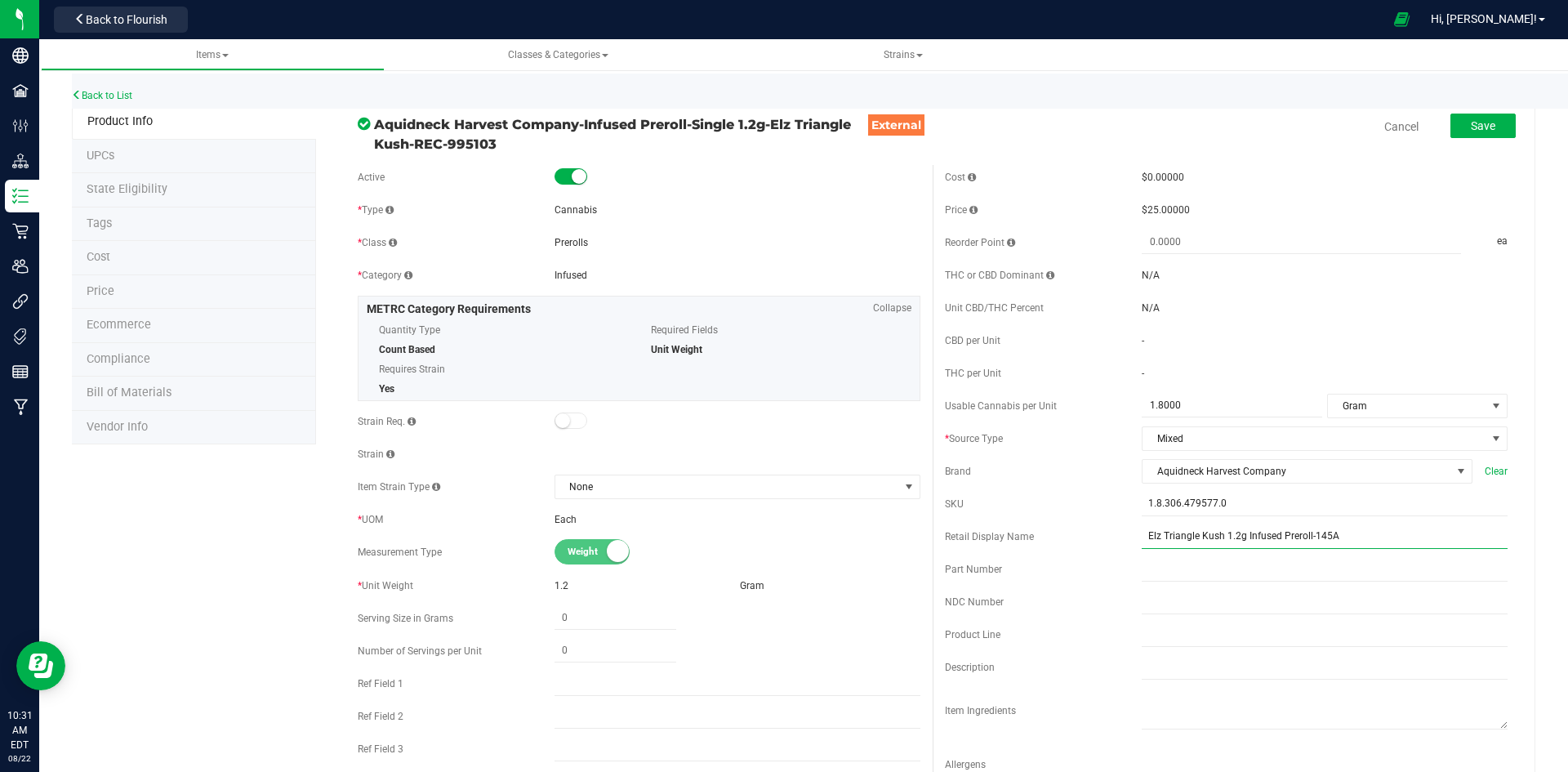
click at [1326, 548] on input "Elz Triangle Kush 1.2g Infused Preroll-145A" at bounding box center [1325, 537] width 366 height 25
click at [1326, 547] on input "Elz Triangle Kush 1.2g Infused Preroll-145A" at bounding box center [1325, 537] width 366 height 25
type input "Elz Triangle Kush 1.2g Infused Preroll-122"
click at [1470, 131] on span "Save" at bounding box center [1483, 126] width 25 height 13
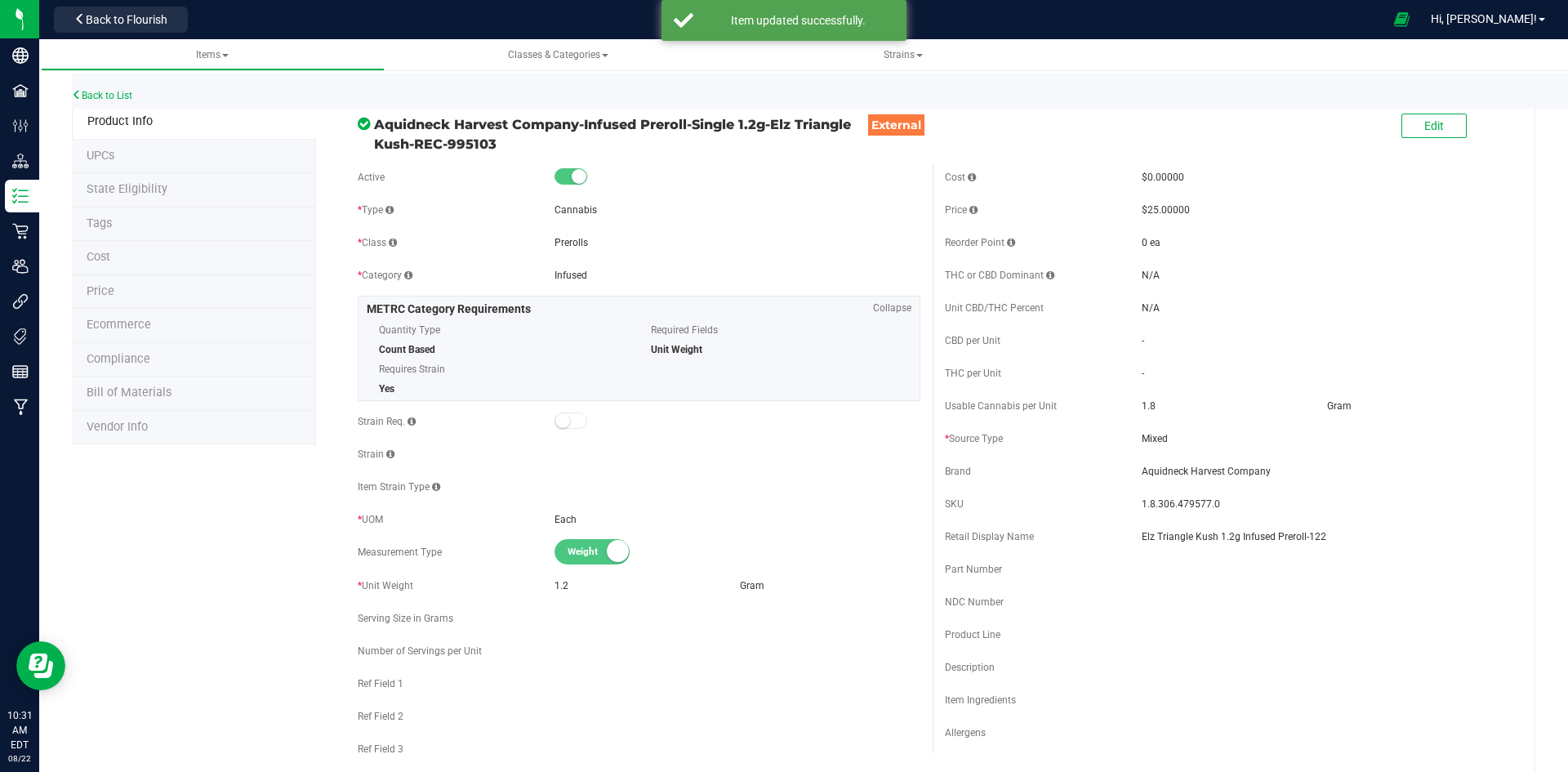
click at [175, 288] on li "Price" at bounding box center [194, 292] width 244 height 34
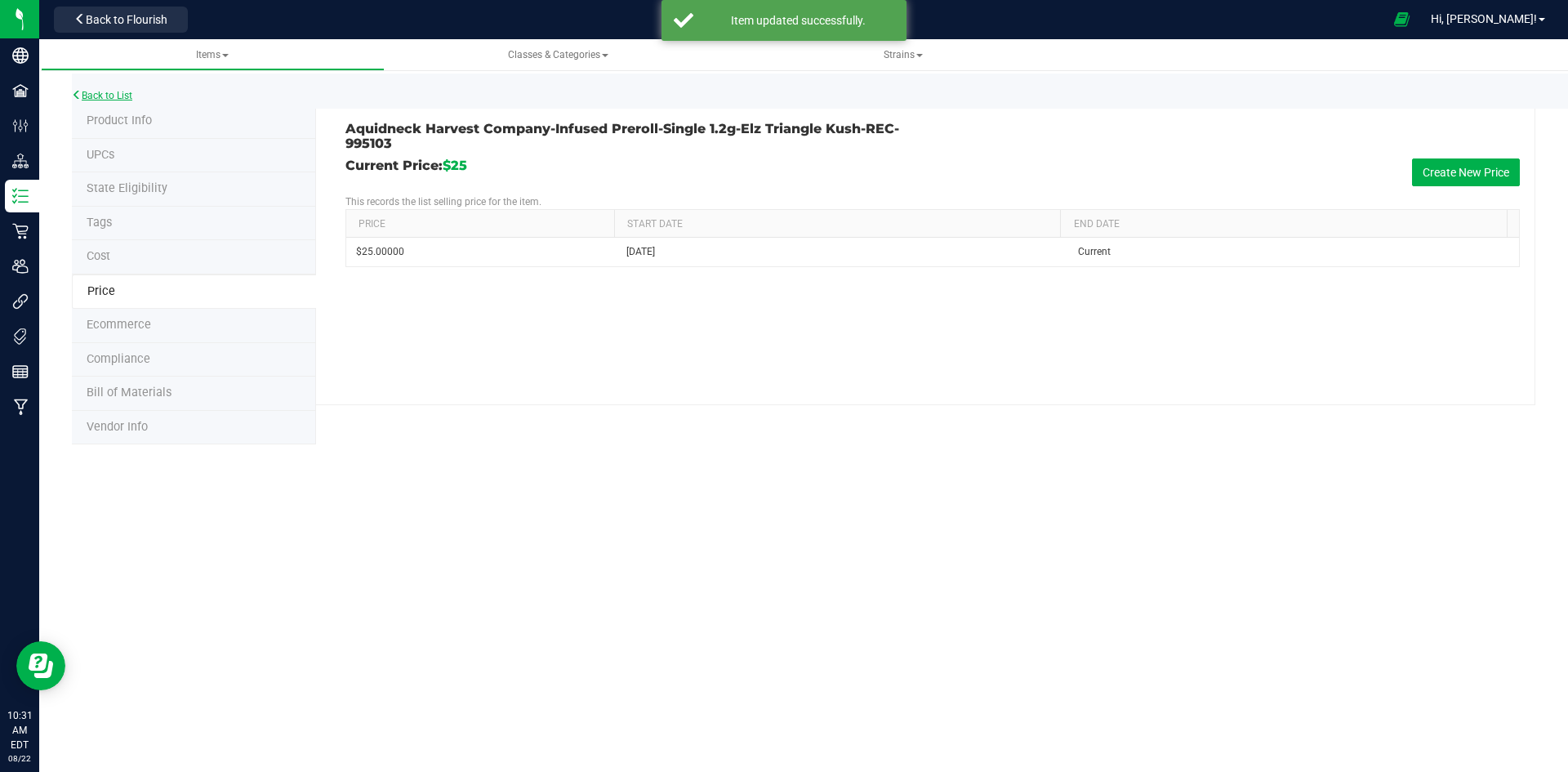
click at [91, 96] on link "Back to List" at bounding box center [103, 95] width 61 height 11
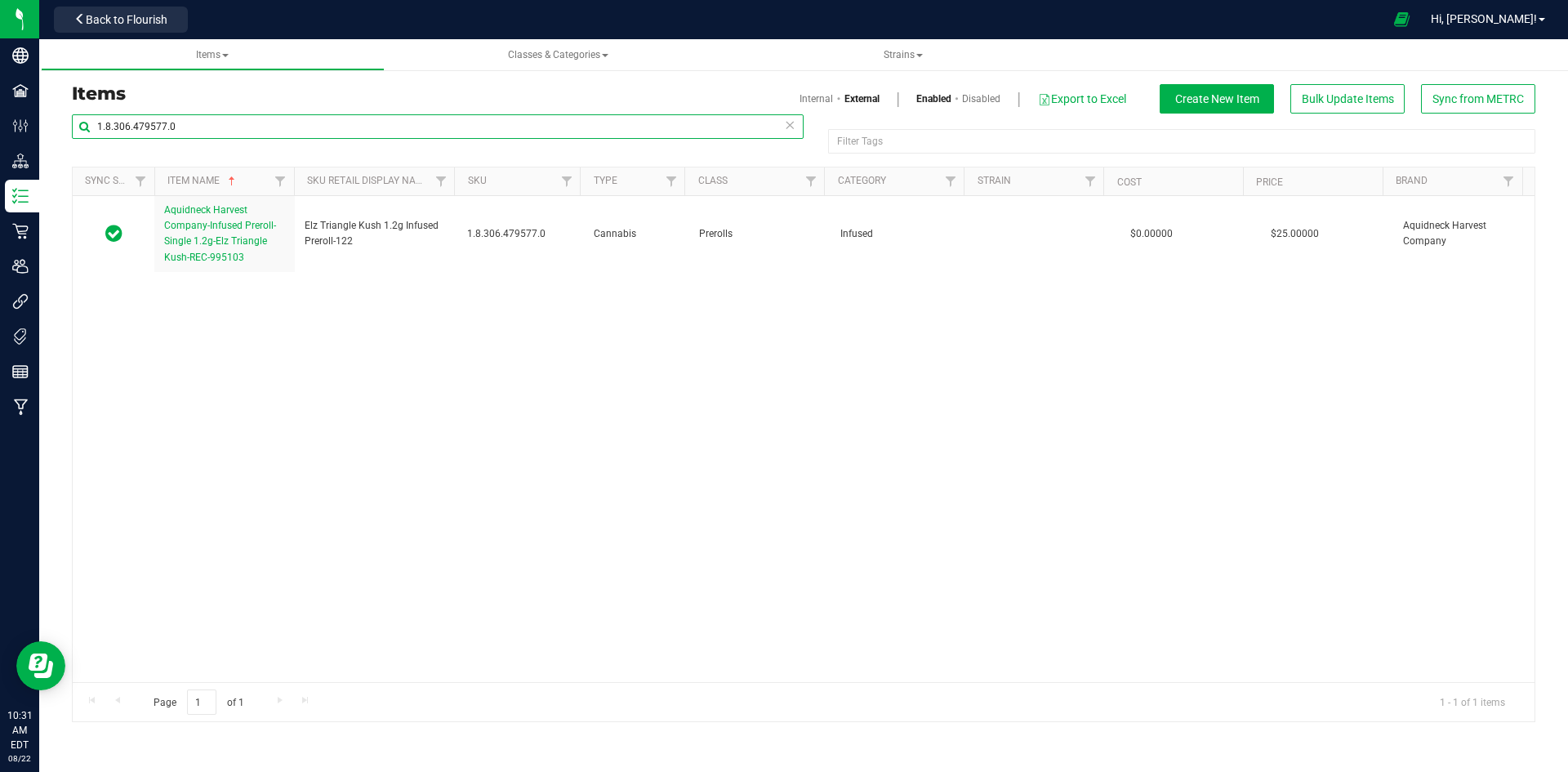
click at [236, 118] on input "1.8.306.479577.0" at bounding box center [438, 126] width 731 height 25
paste input "96375"
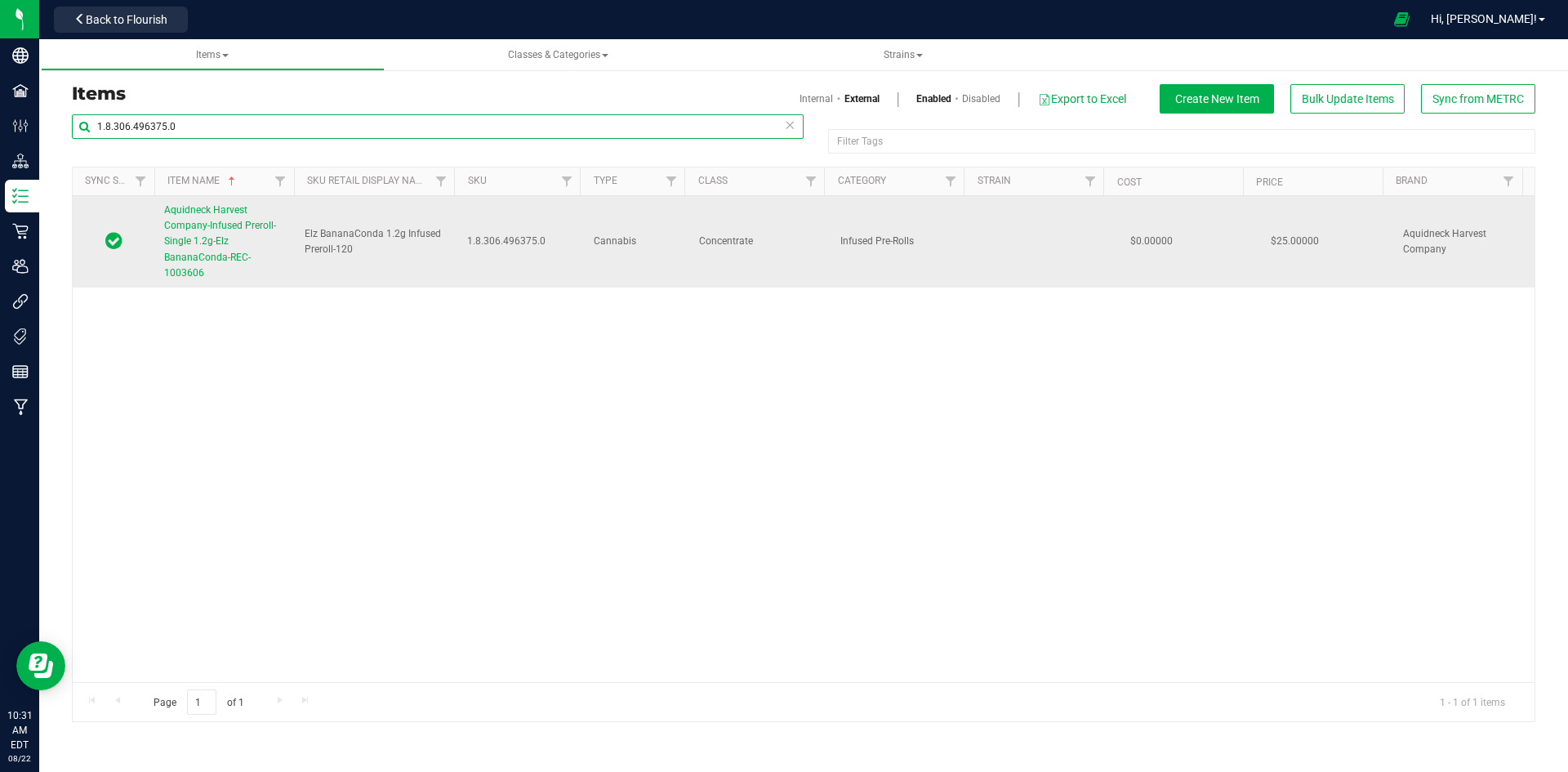
type input "1.8.306.496375.0"
click at [243, 248] on link "Aquidneck Harvest Company-Infused Preroll-Single 1.2g-Elz BananaConda-REC-10036…" at bounding box center [224, 241] width 121 height 78
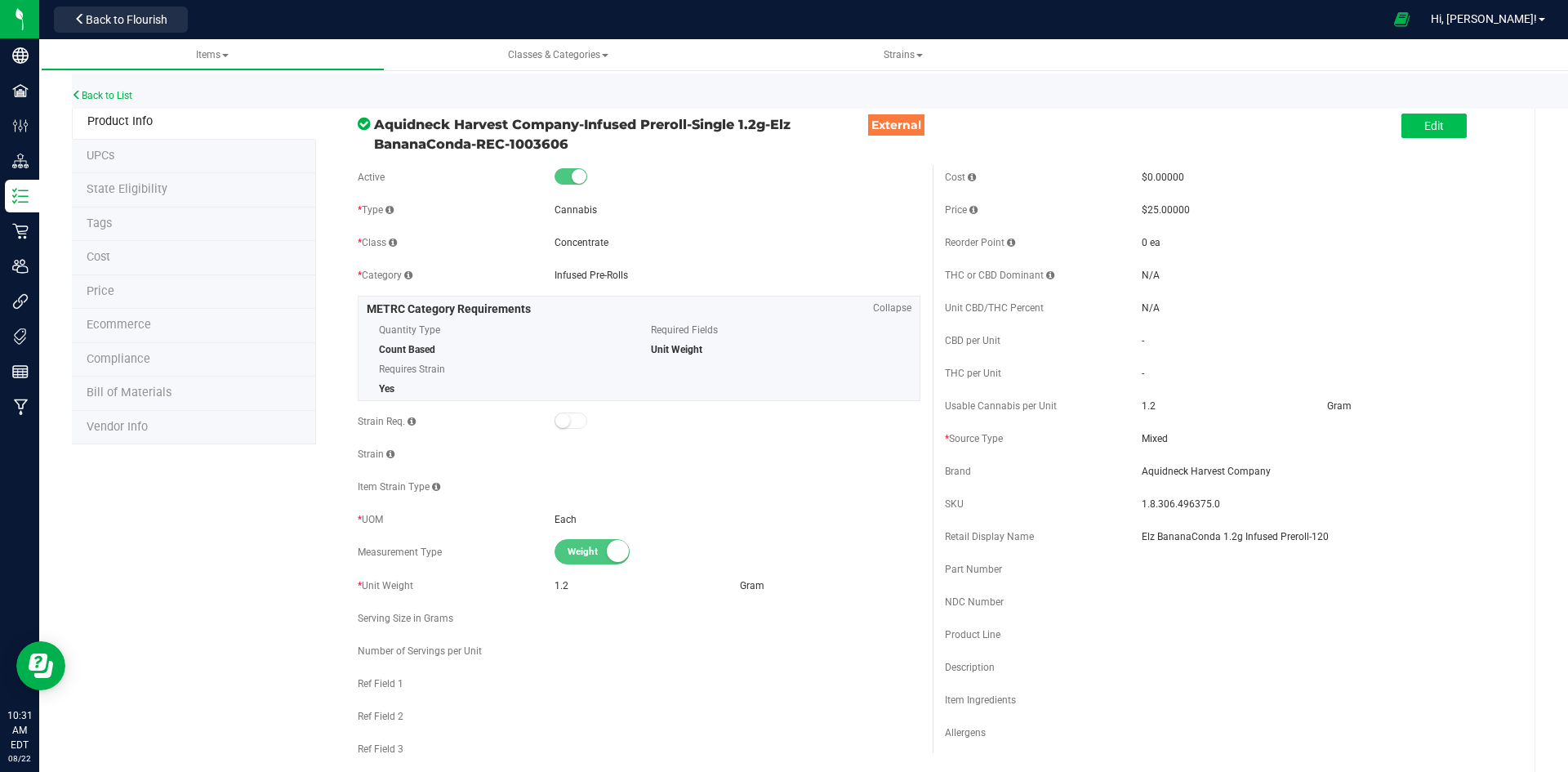
click at [1424, 116] on div "Edit" at bounding box center [1434, 126] width 66 height 34
click at [1424, 122] on span "Edit" at bounding box center [1434, 126] width 20 height 13
drag, startPoint x: 1170, startPoint y: 409, endPoint x: 1158, endPoint y: 402, distance: 13.9
click at [1171, 409] on span "1.2000 1.2" at bounding box center [1232, 405] width 181 height 24
type input "1.8"
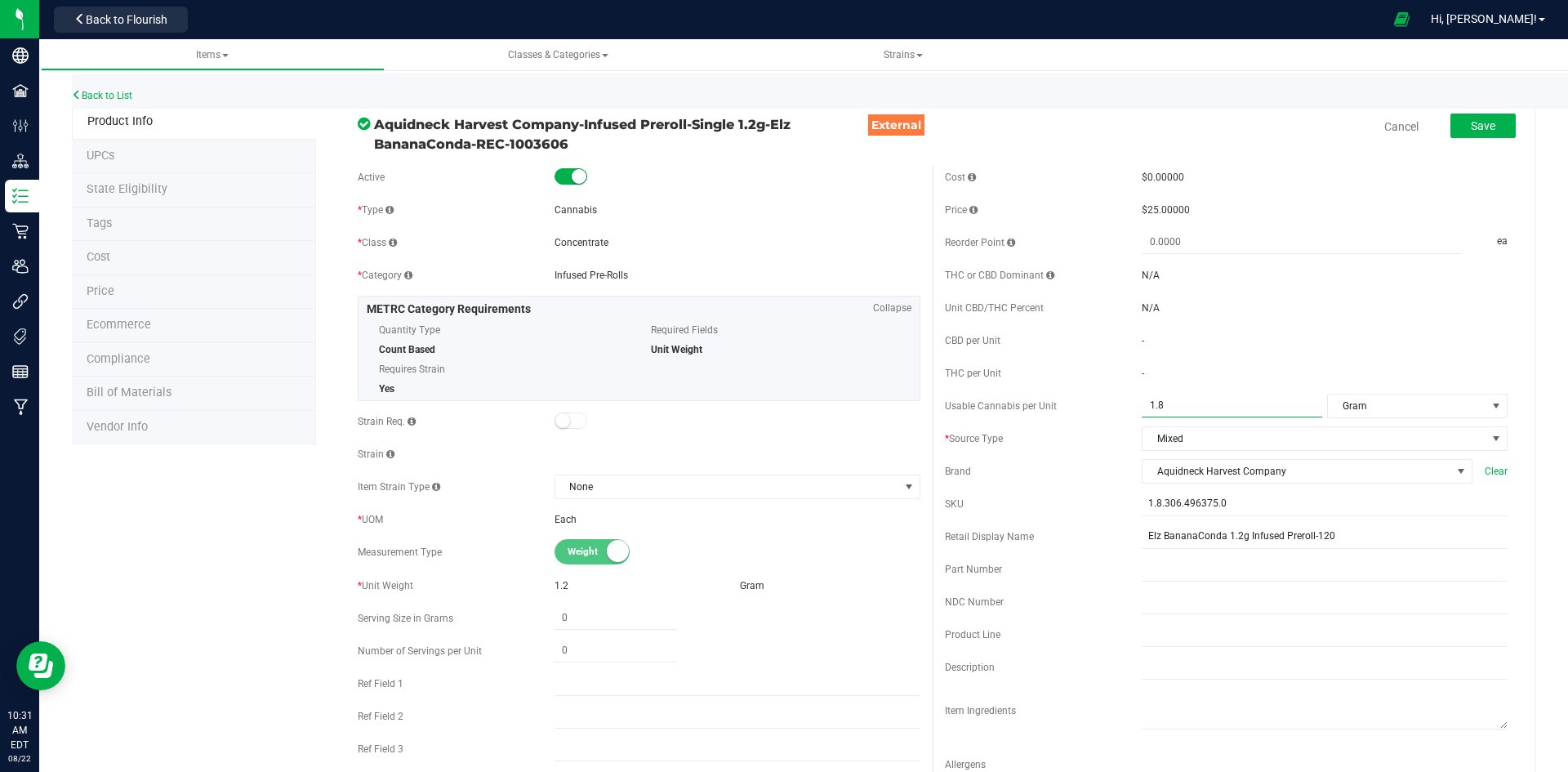
type input "1.8000"
click at [1303, 345] on div "-" at bounding box center [1232, 341] width 181 height 15
click at [1477, 136] on button "Save" at bounding box center [1483, 126] width 66 height 25
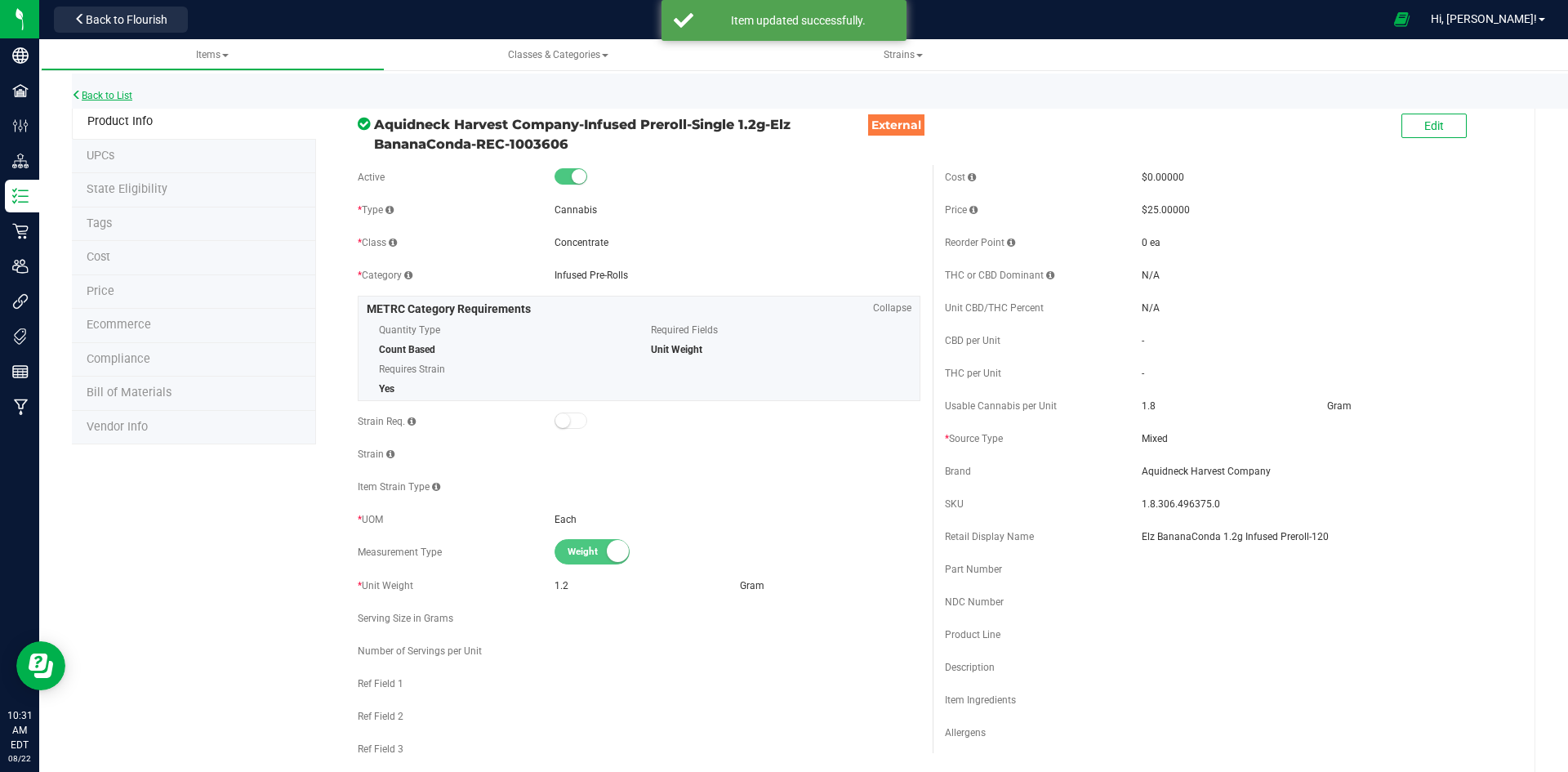
click at [115, 94] on link "Back to List" at bounding box center [103, 95] width 61 height 11
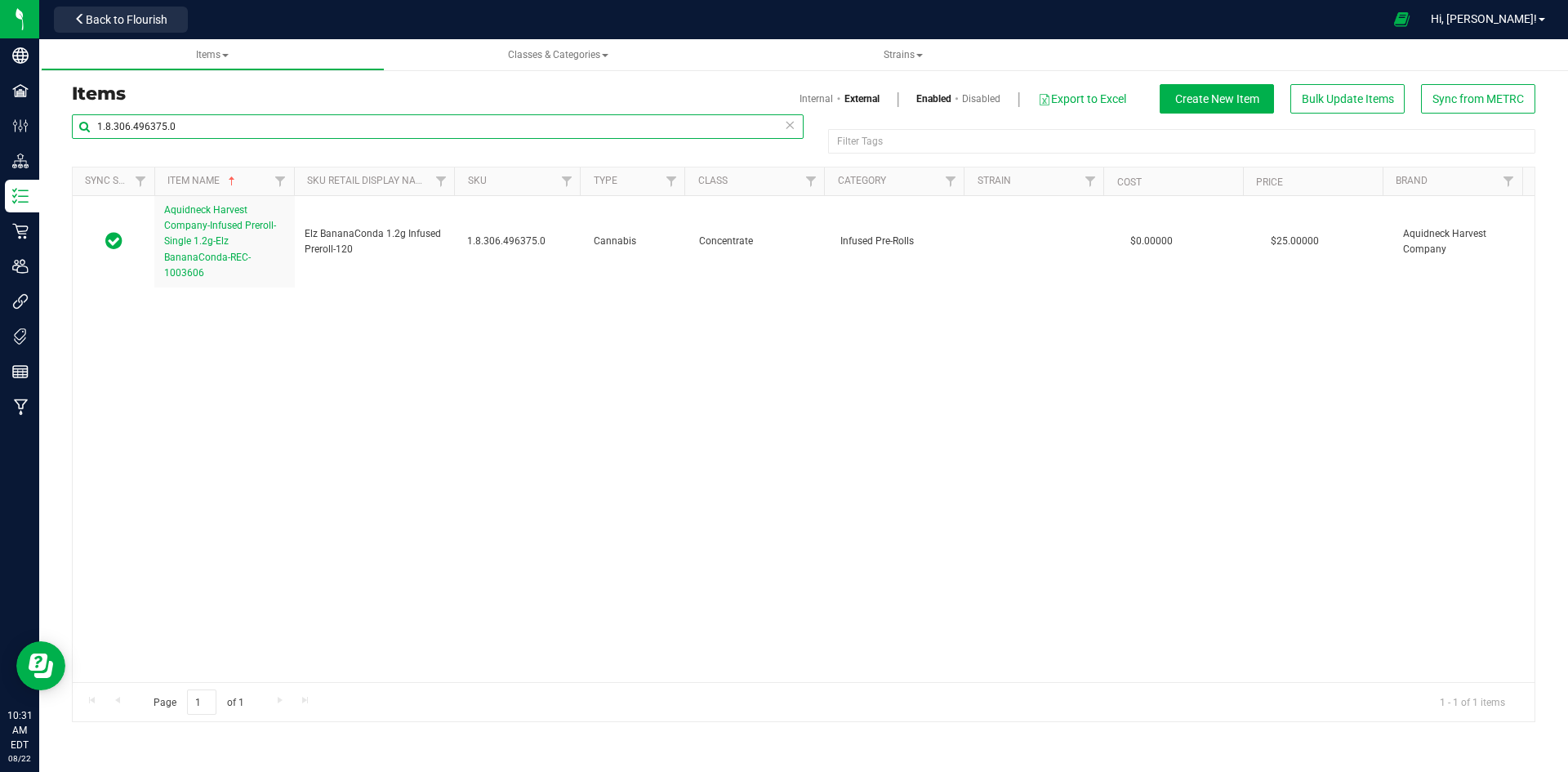
click at [355, 125] on input "1.8.306.496375.0" at bounding box center [438, 126] width 731 height 25
paste input "79577"
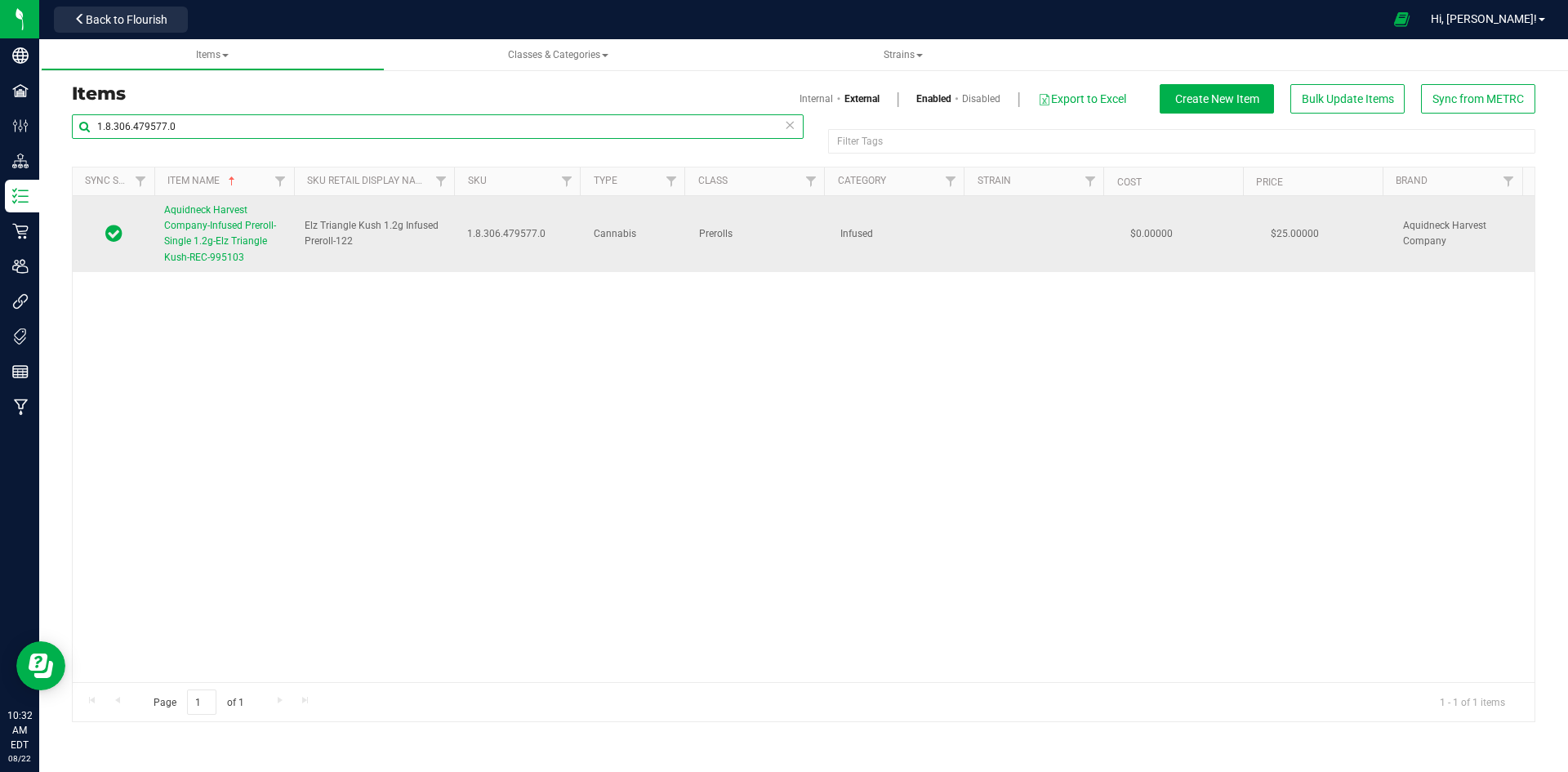
type input "1.8.306.479577.0"
click at [225, 250] on link "Aquidneck Harvest Company-Infused Preroll-Single 1.2g-Elz Triangle Kush-REC-995…" at bounding box center [224, 234] width 121 height 63
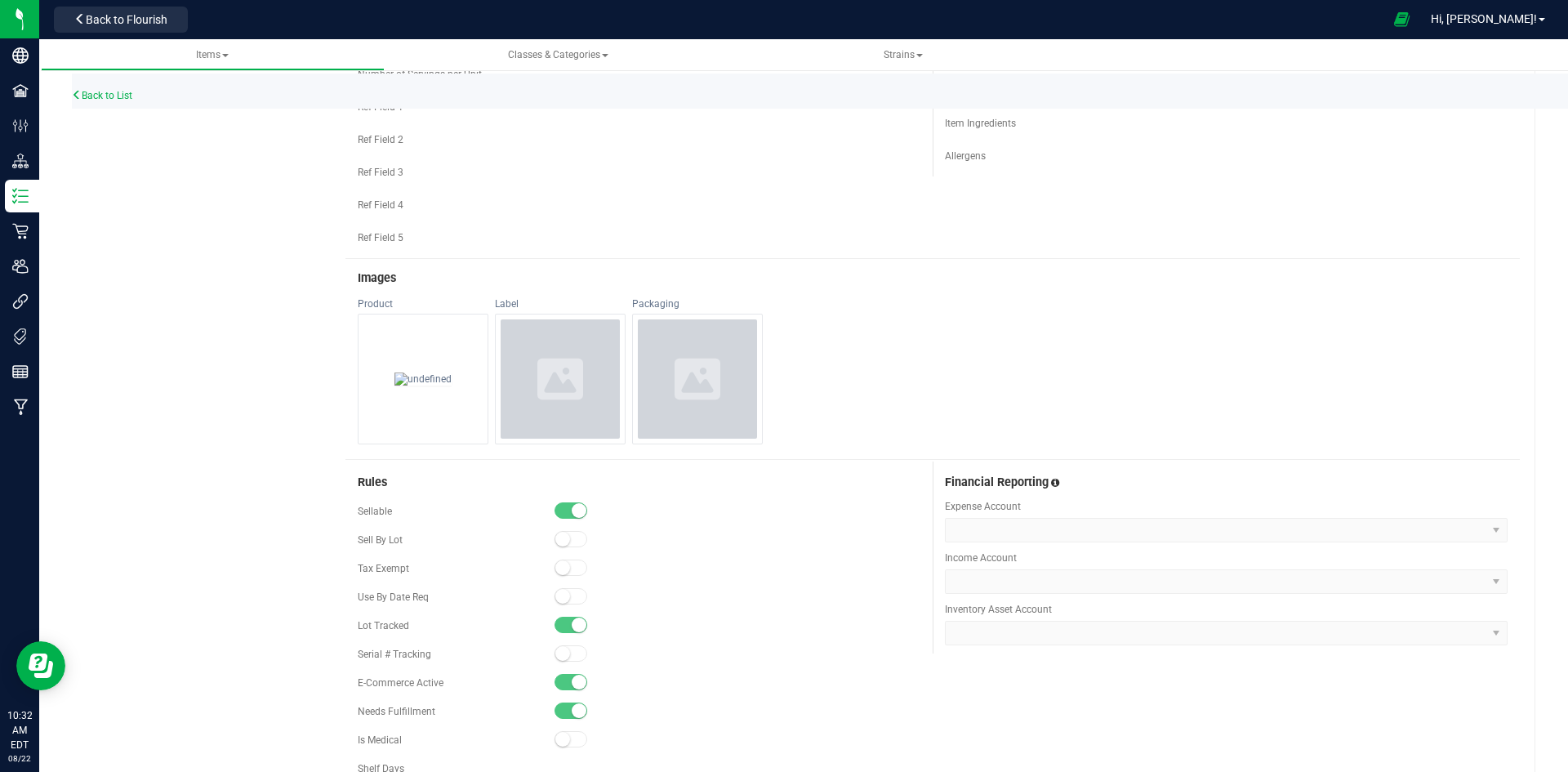
scroll to position [245, 0]
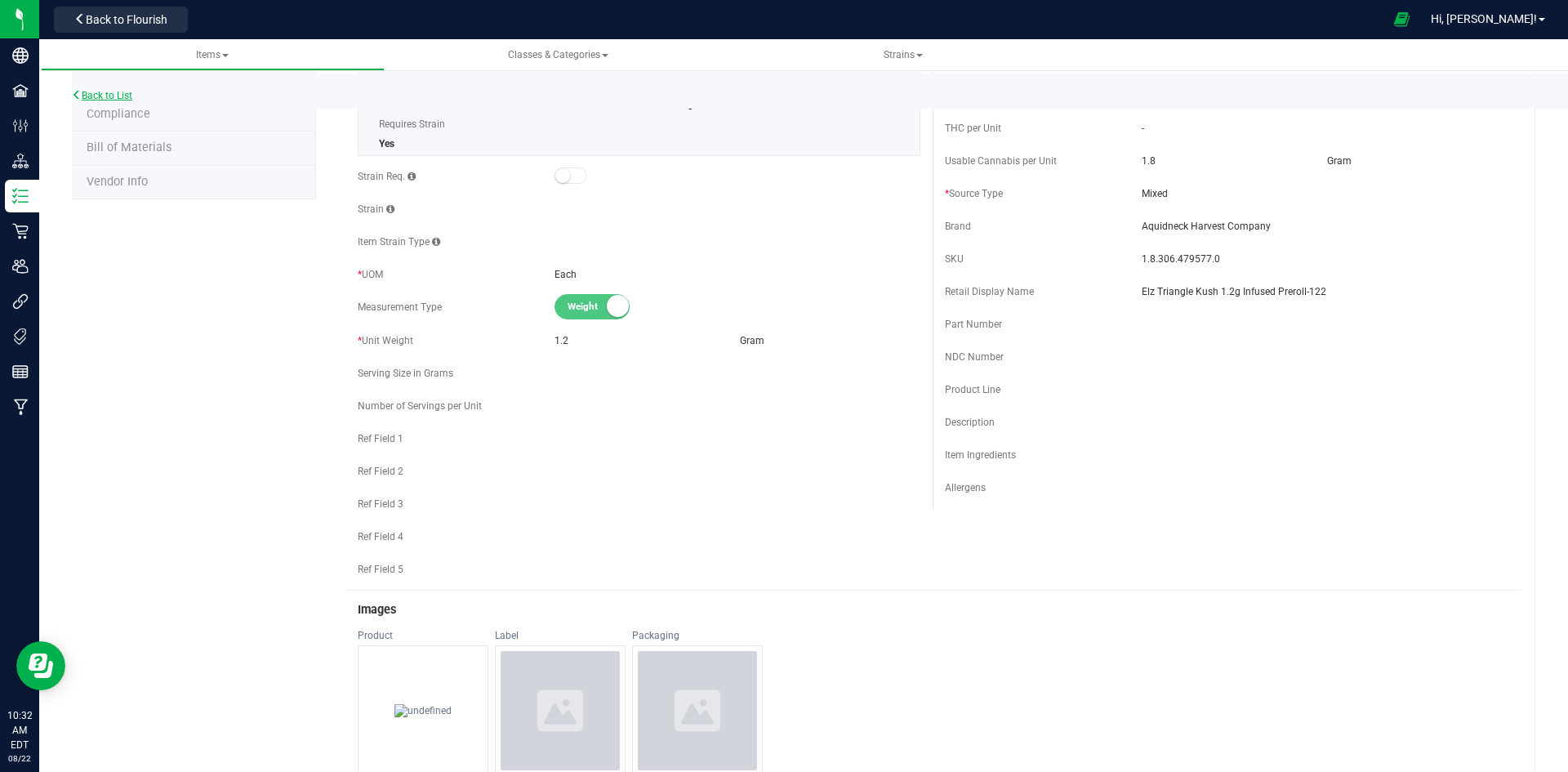
click at [131, 99] on link "Back to List" at bounding box center [103, 95] width 61 height 11
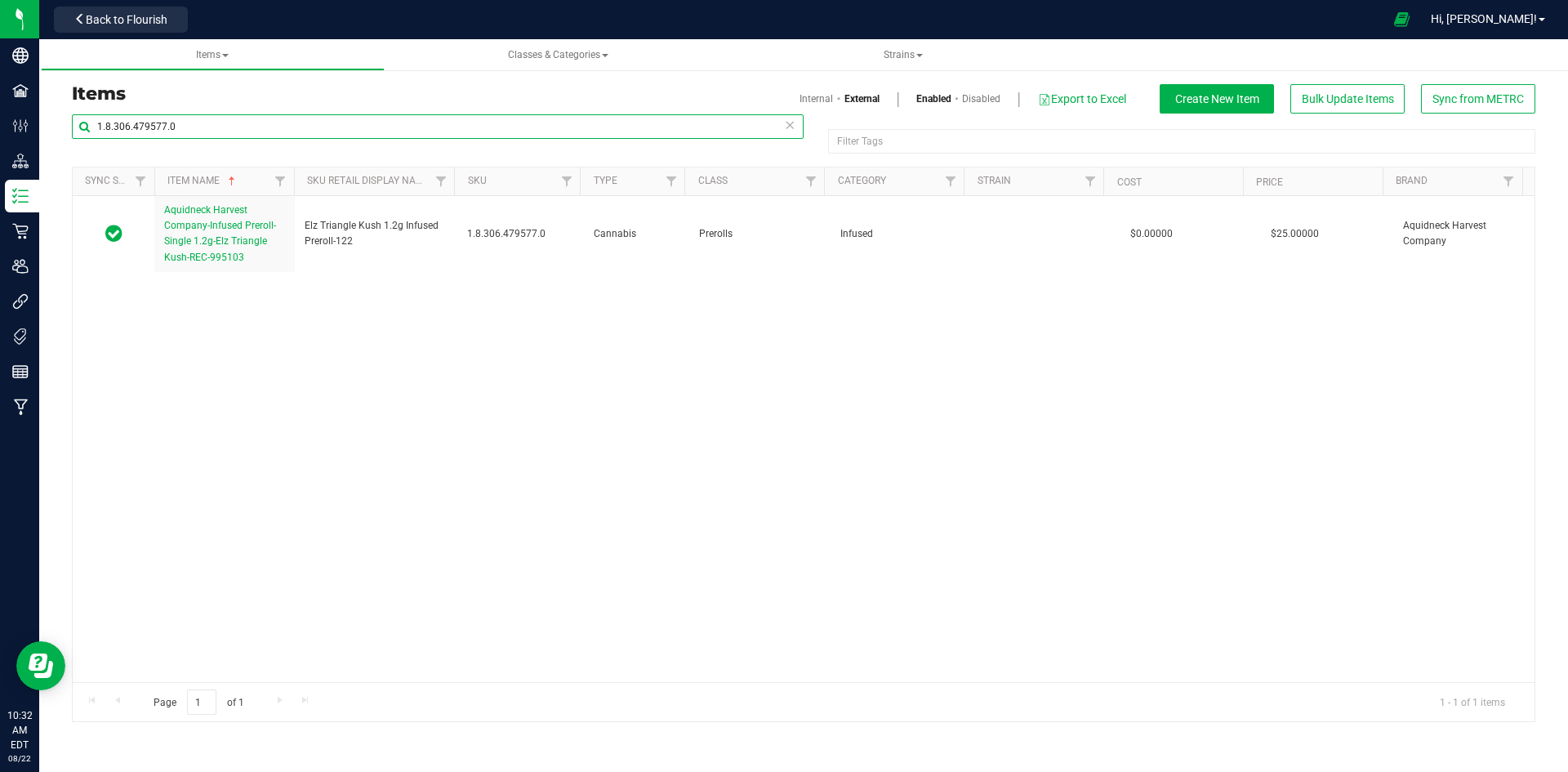
click at [364, 131] on input "1.8.306.479577.0" at bounding box center [438, 126] width 731 height 25
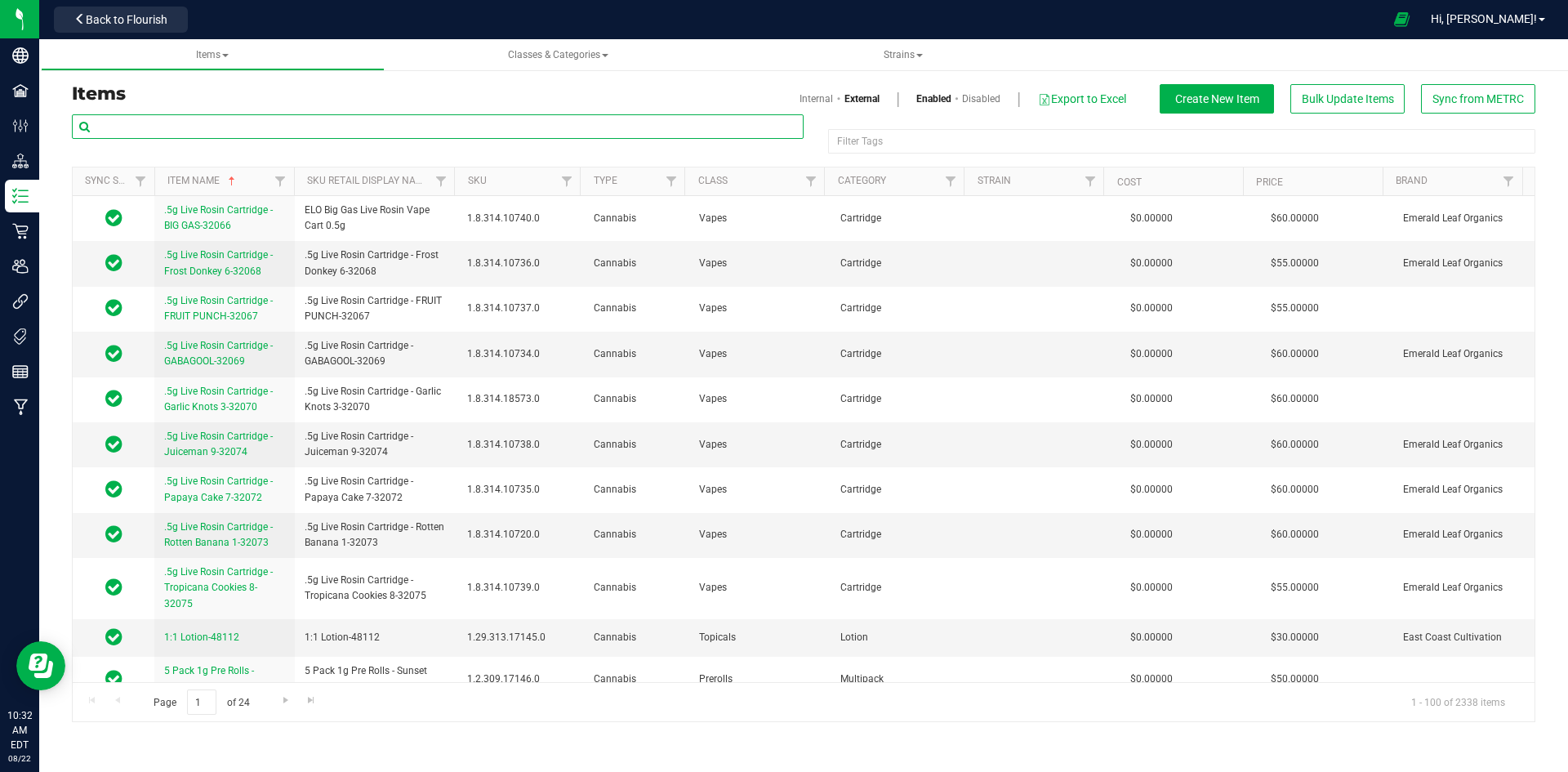
click at [277, 115] on input "text" at bounding box center [438, 126] width 731 height 25
paste input "1.8.314.351003.0"
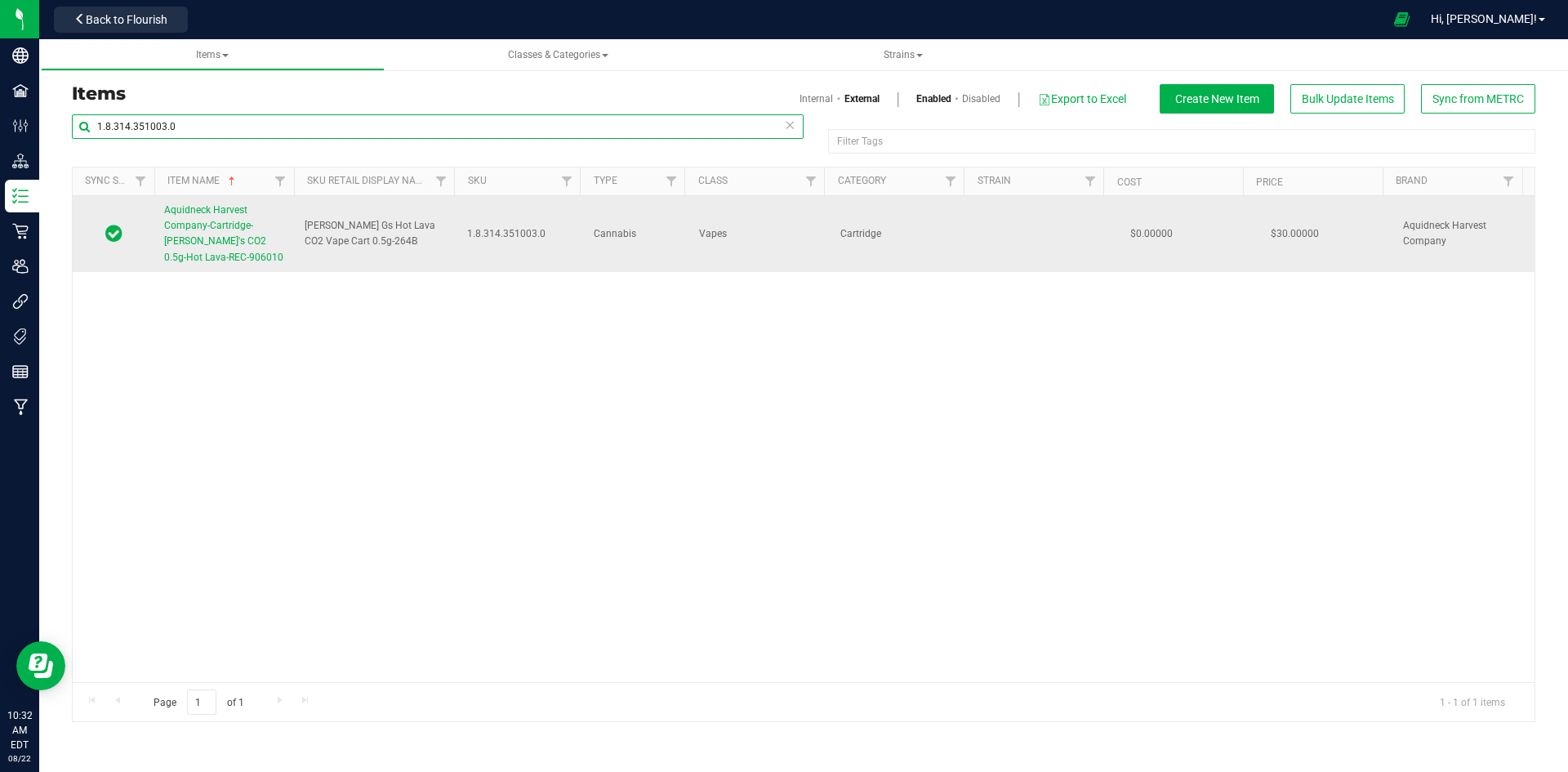
type input "1.8.314.351003.0"
click at [235, 226] on span "Aquidneck Harvest Company-Cartridge-[PERSON_NAME]'s CO2 0.5g-Hot Lava-REC-906010" at bounding box center [223, 234] width 119 height 59
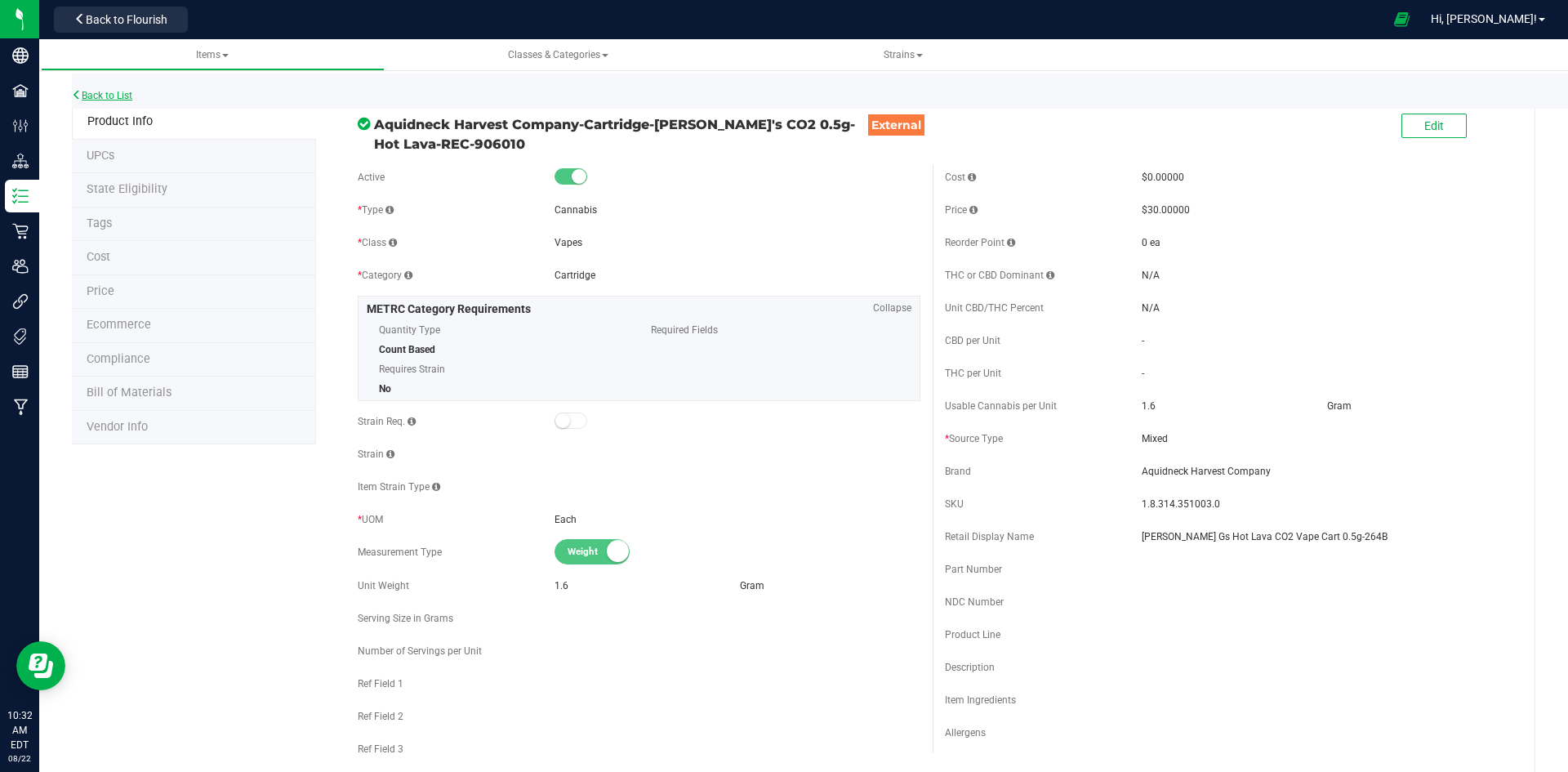
click at [130, 99] on link "Back to List" at bounding box center [103, 95] width 61 height 11
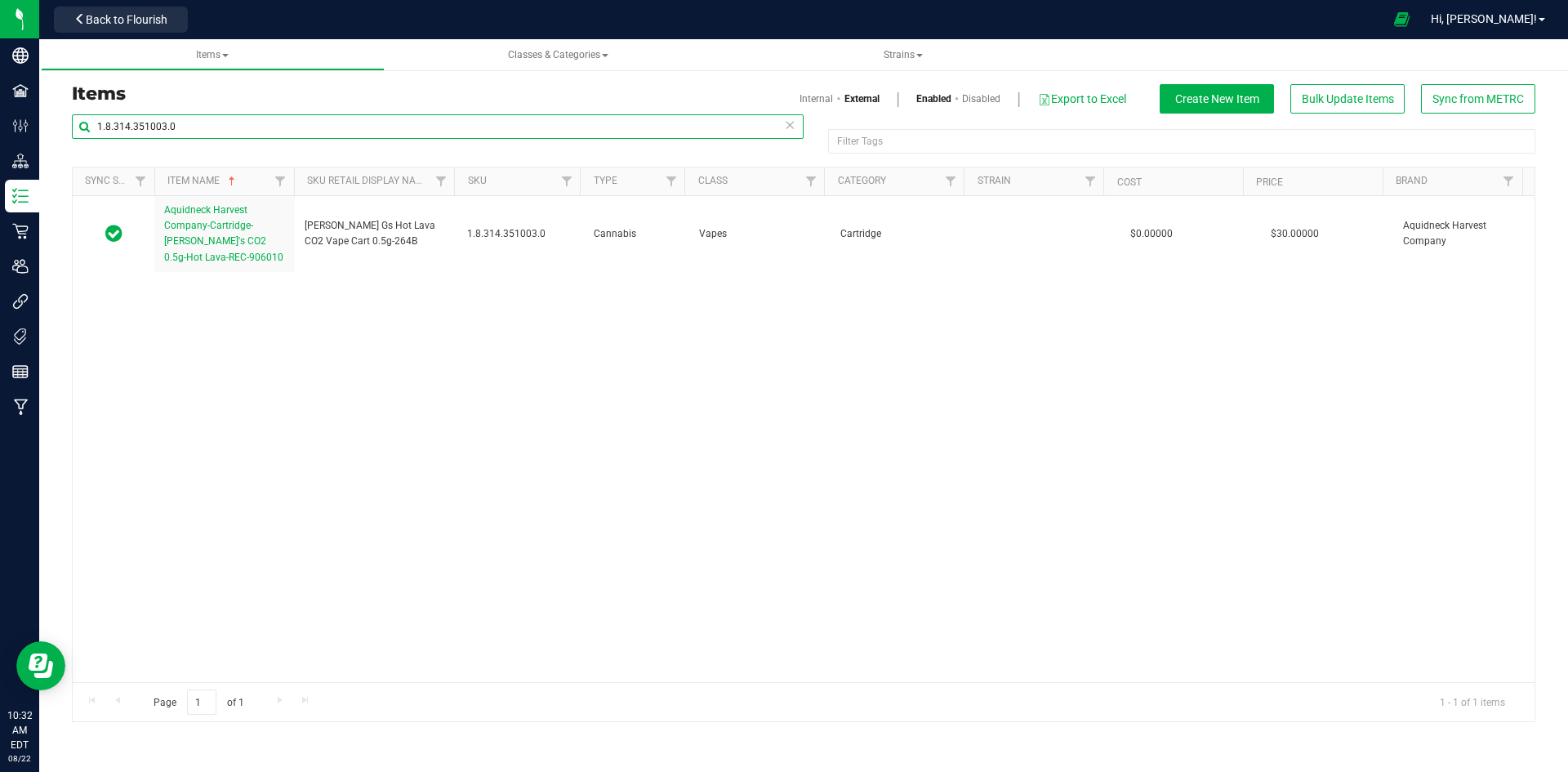
click at [268, 130] on input "1.8.314.351003.0" at bounding box center [438, 126] width 731 height 25
paste input "496379"
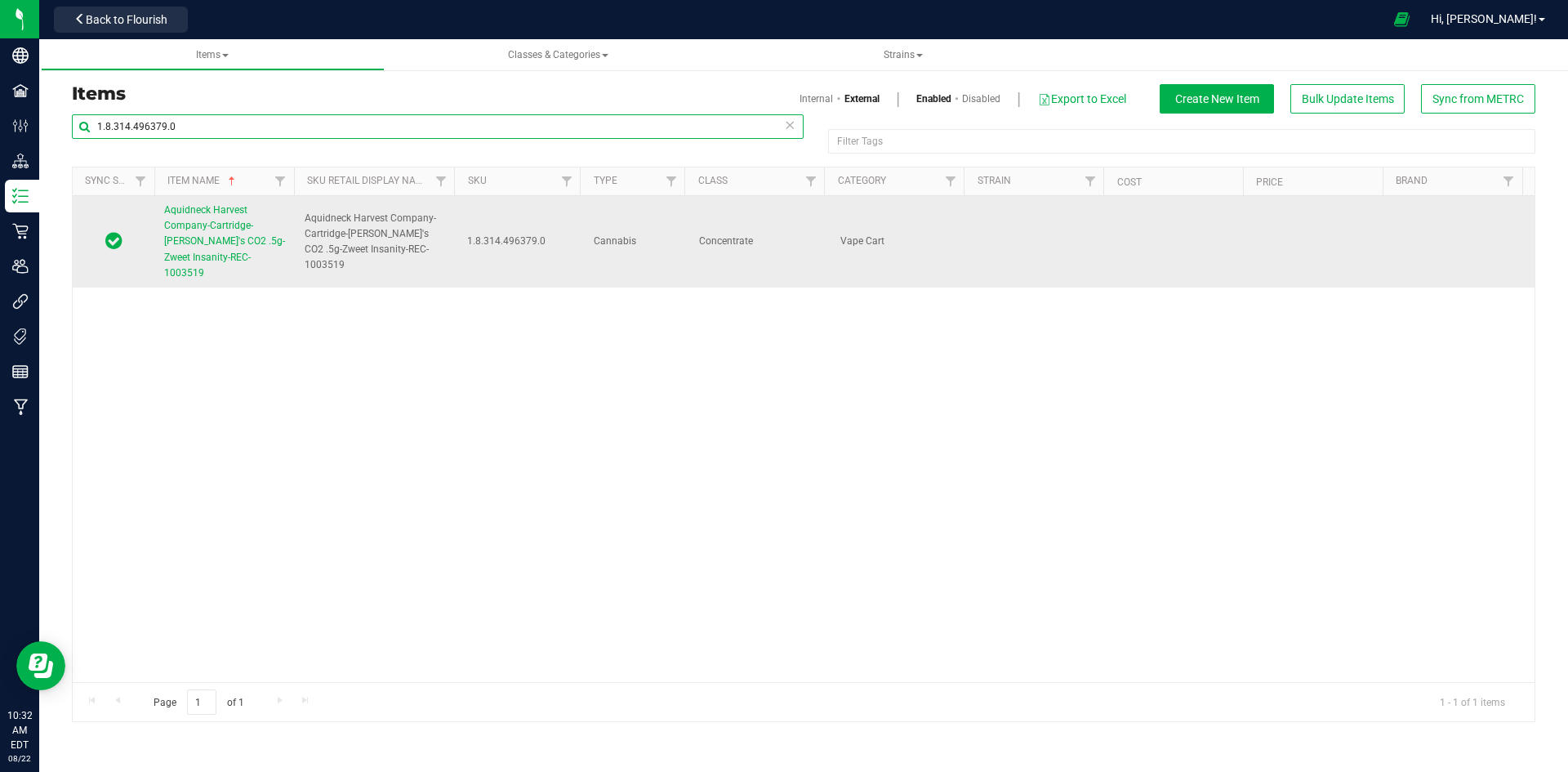
type input "1.8.314.496379.0"
click at [229, 244] on span "Aquidneck Harvest Company-Cartridge-[PERSON_NAME]'s CO2 .5g-Zweet Insanity-REC-…" at bounding box center [224, 241] width 121 height 75
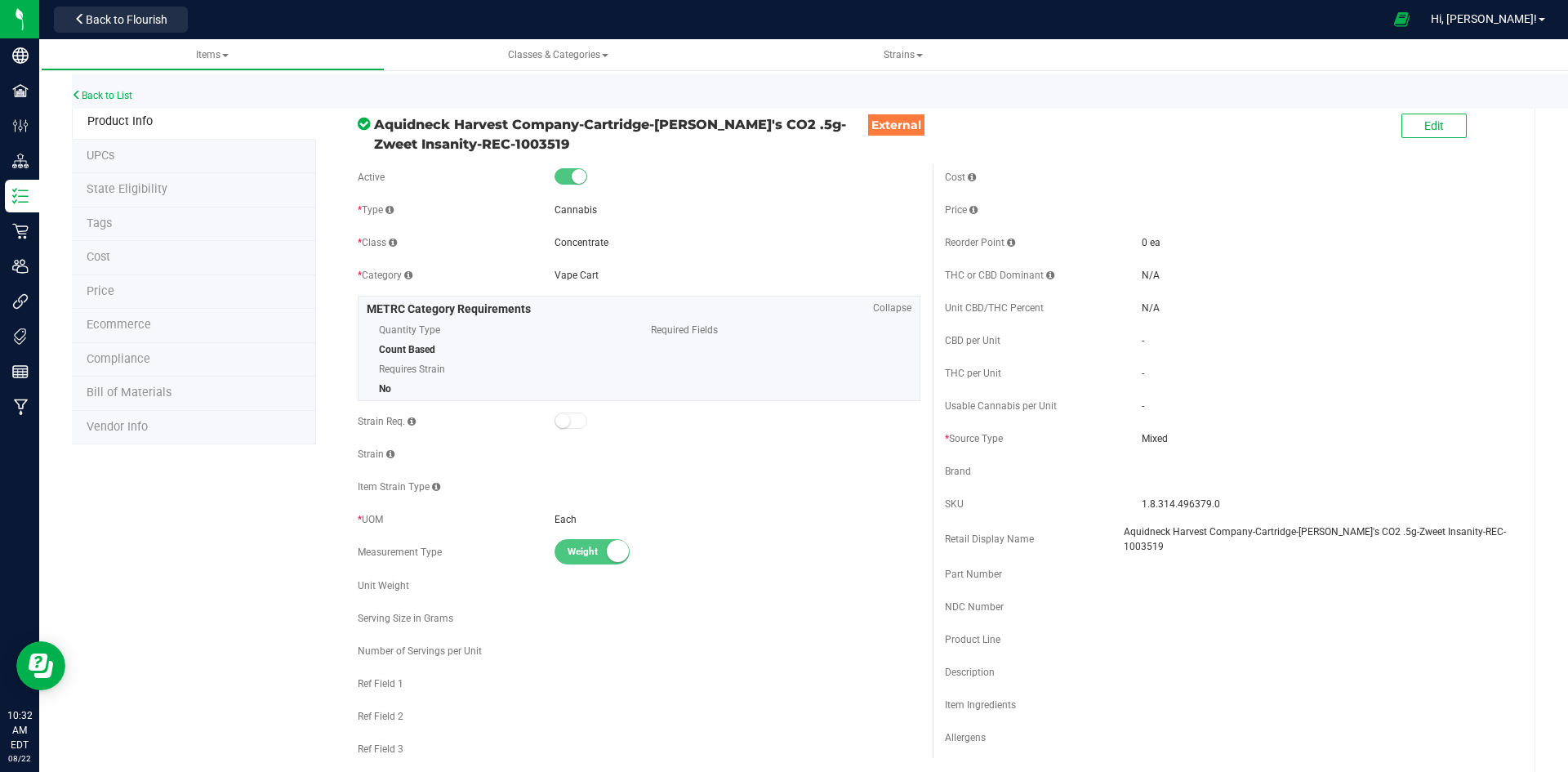
click at [1467, 115] on span at bounding box center [1492, 126] width 49 height 34
click at [1437, 122] on button "Edit" at bounding box center [1434, 126] width 66 height 25
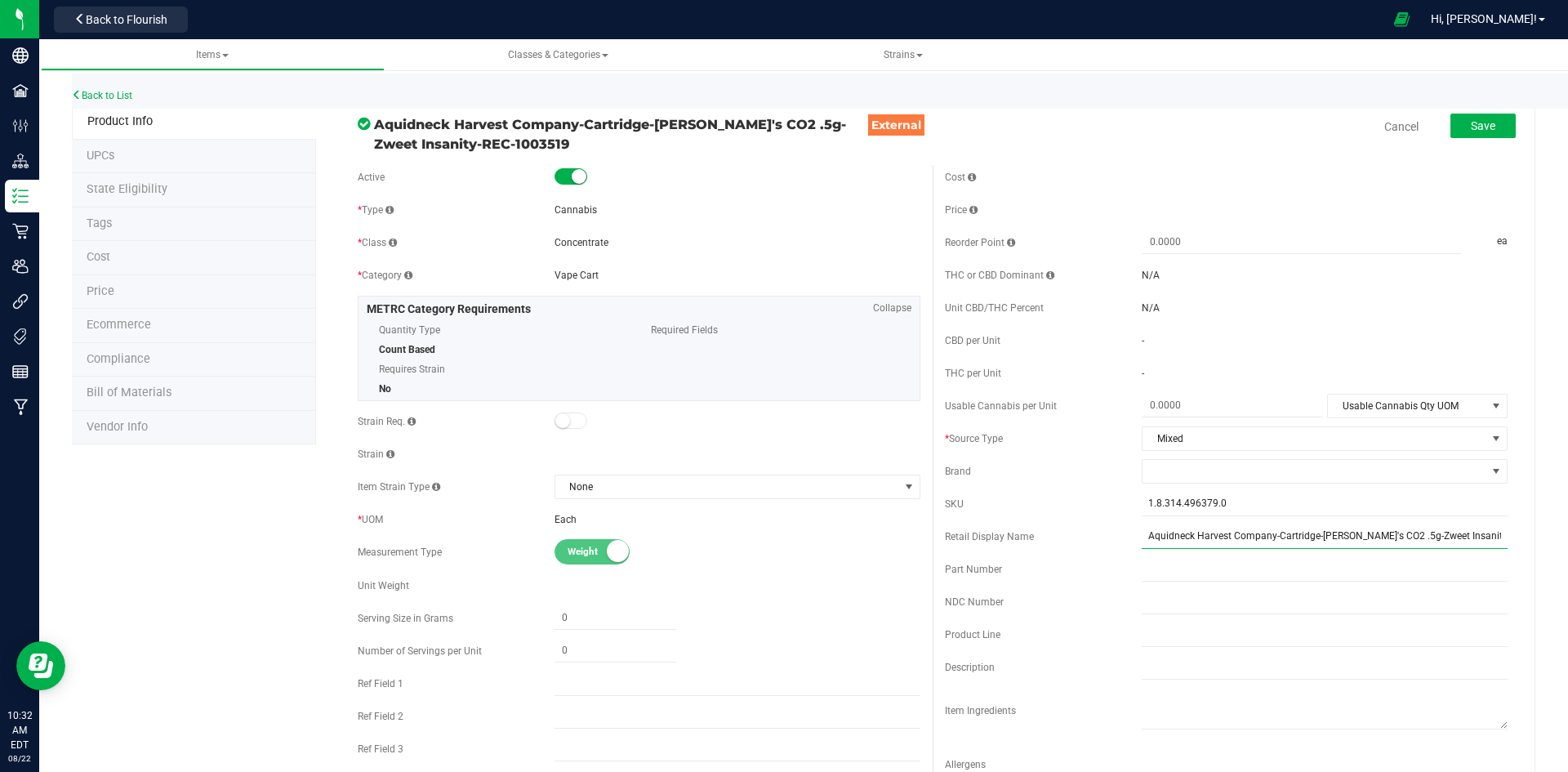
click at [1272, 539] on input "Aquidneck Harvest Company-Cartridge-[PERSON_NAME]'s CO2 .5g-Zweet Insanity-REC-…" at bounding box center [1325, 537] width 366 height 25
type input "[PERSON_NAME] Zweet Insanity CO2 Vape Cart 0.5g-204B"
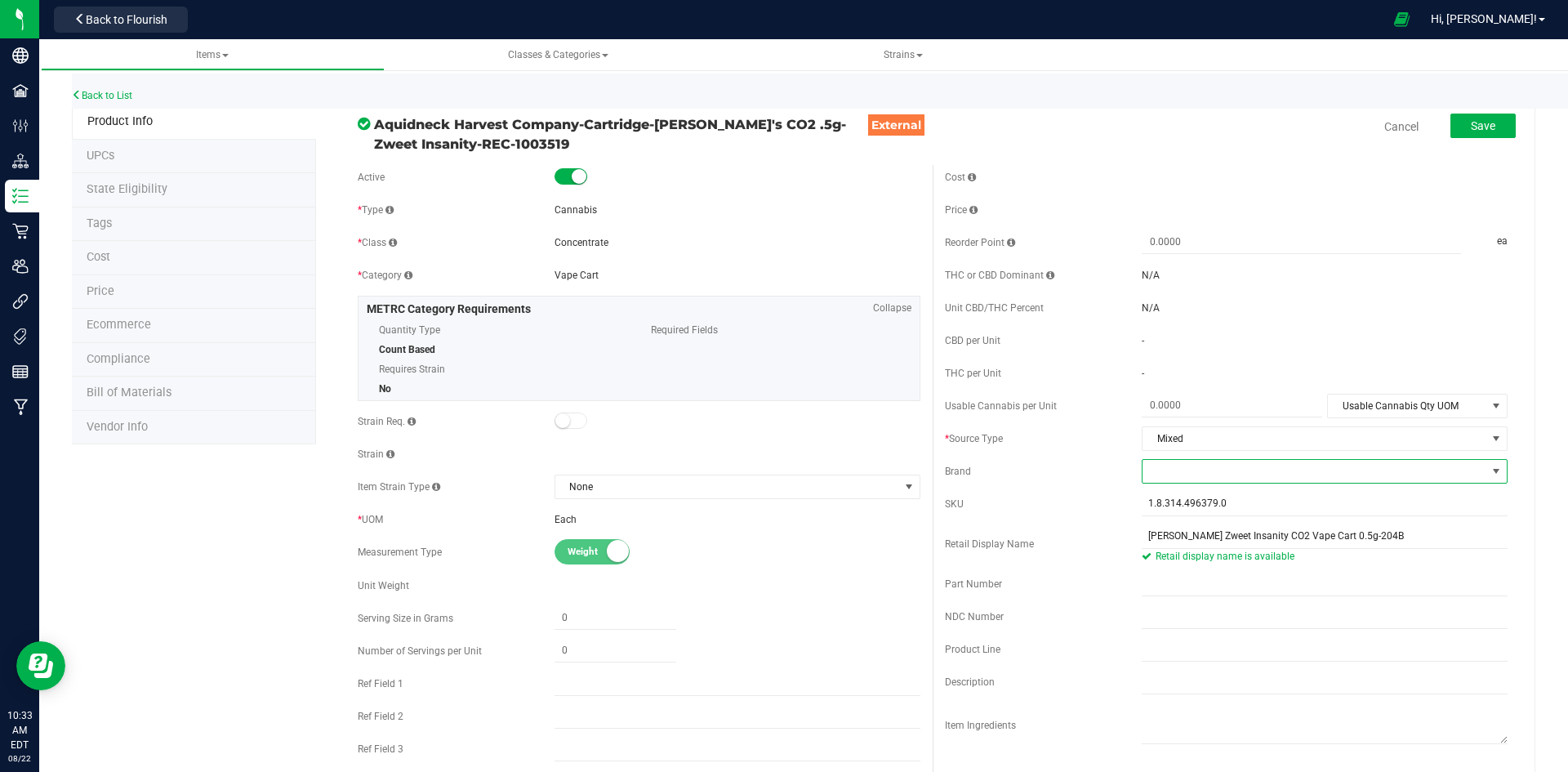
click at [1276, 473] on span at bounding box center [1314, 471] width 344 height 23
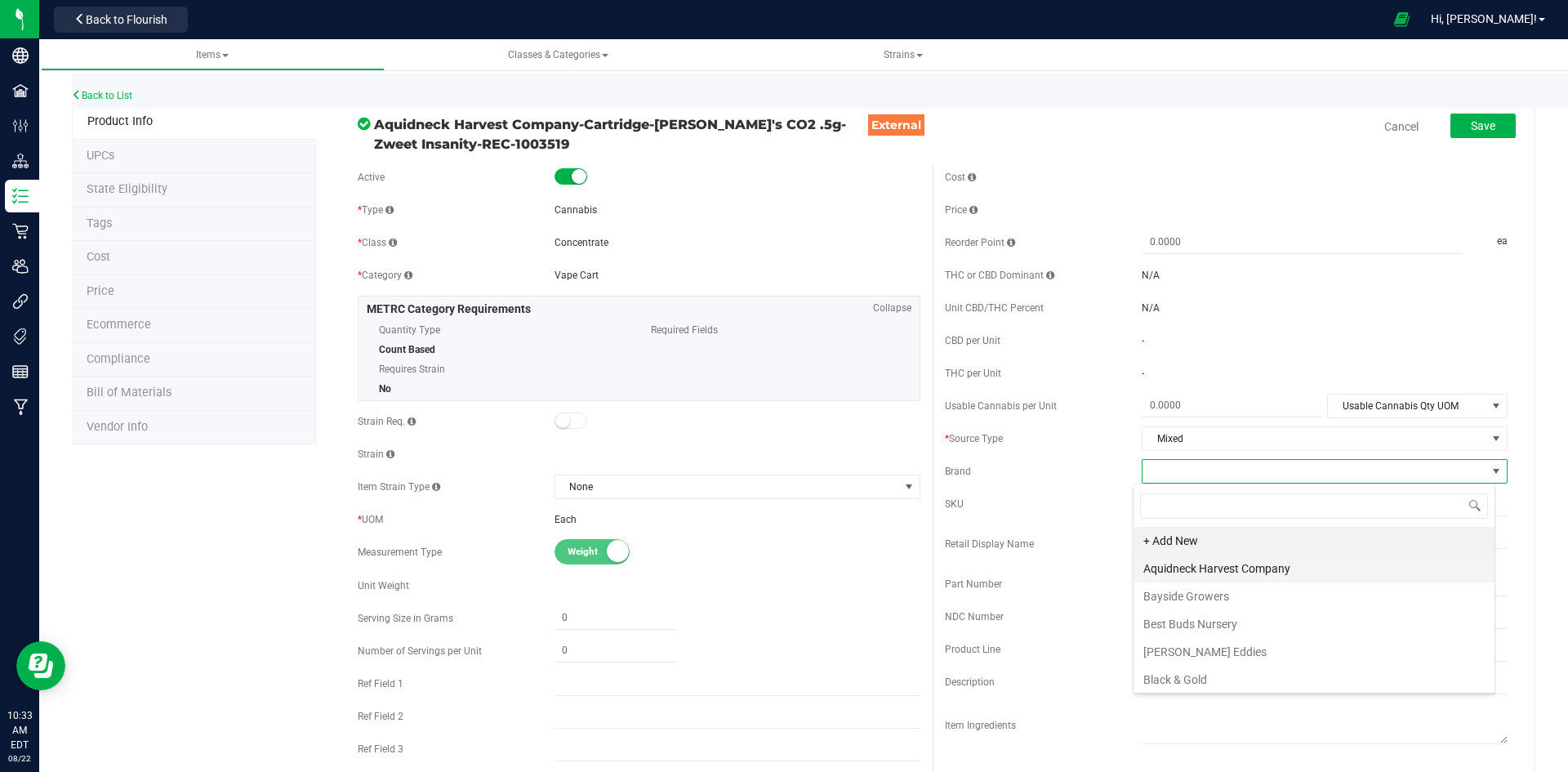
click at [1215, 560] on li "Aquidneck Harvest Company" at bounding box center [1314, 568] width 361 height 28
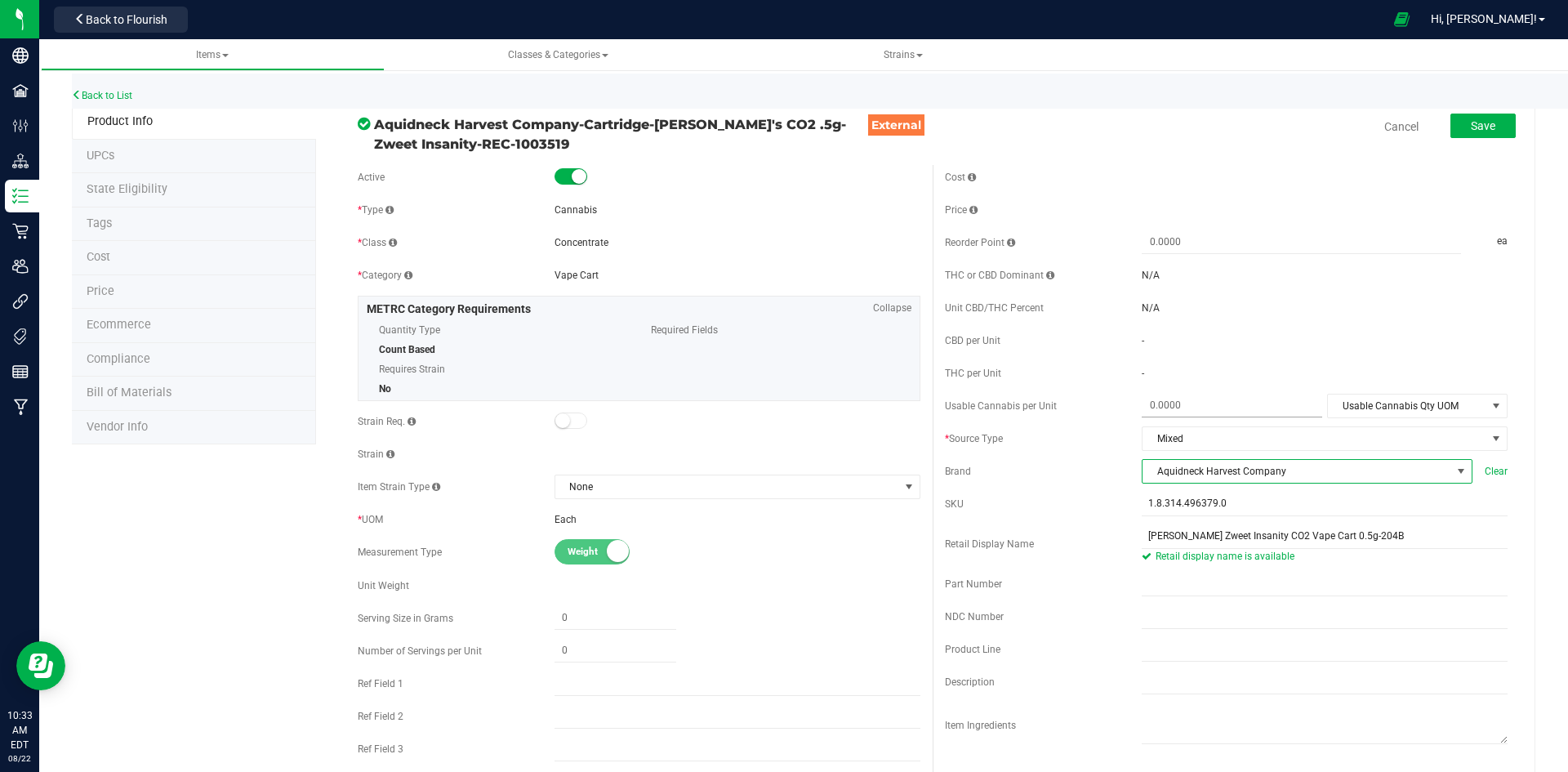
click at [1213, 407] on span at bounding box center [1232, 405] width 181 height 24
type input "1.6"
type input "1.6000"
click at [1365, 392] on div "Cost Price Reorder Point ea THC or CBD Dominant" at bounding box center [1226, 488] width 587 height 646
click at [1386, 405] on span "Usable Cannabis Qty UOM" at bounding box center [1406, 406] width 158 height 23
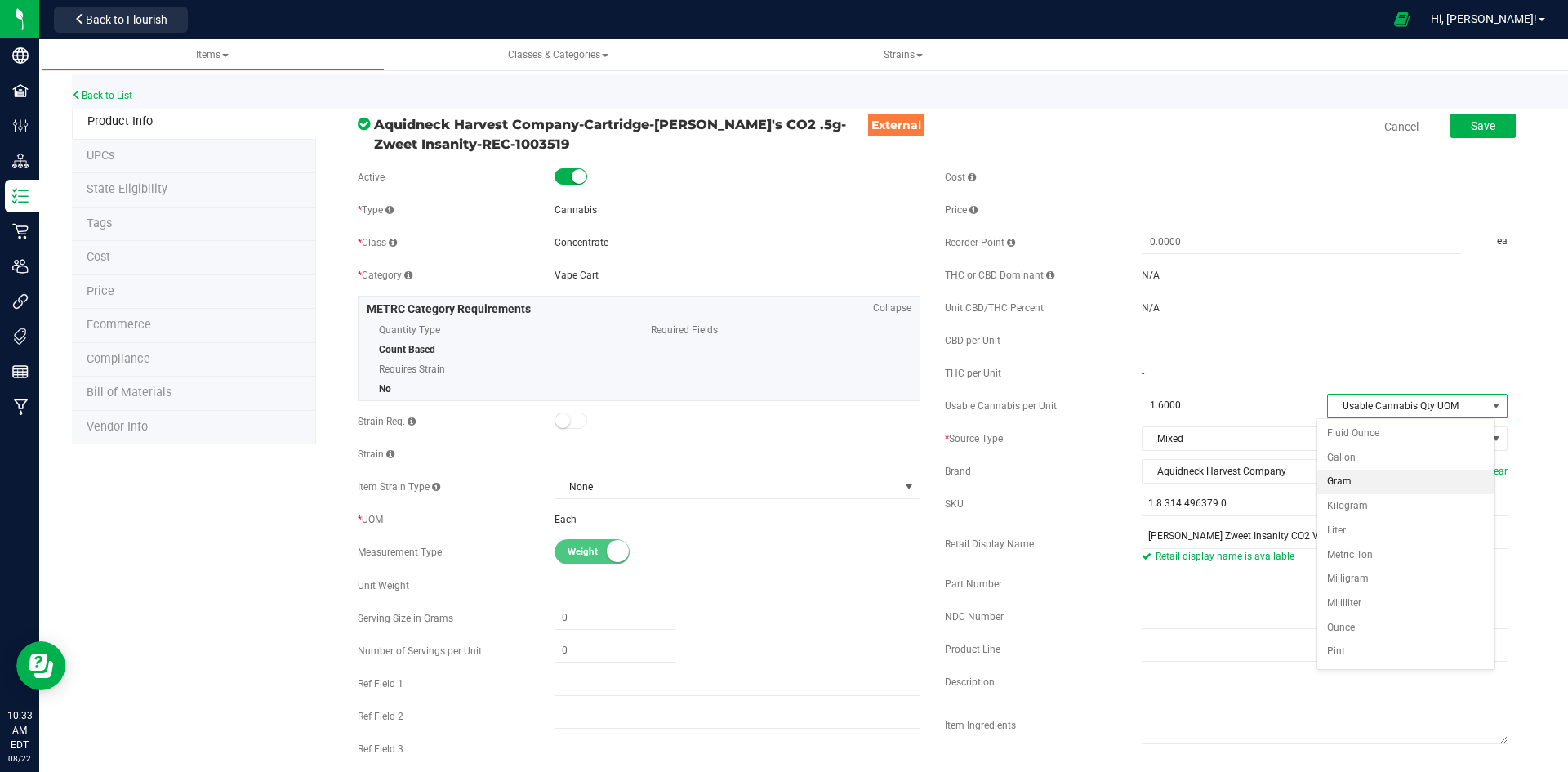
click at [1363, 489] on li "Gram" at bounding box center [1405, 482] width 177 height 25
click at [1437, 130] on div "Save" at bounding box center [1470, 126] width 89 height 34
click at [1470, 122] on span "Save" at bounding box center [1483, 126] width 25 height 13
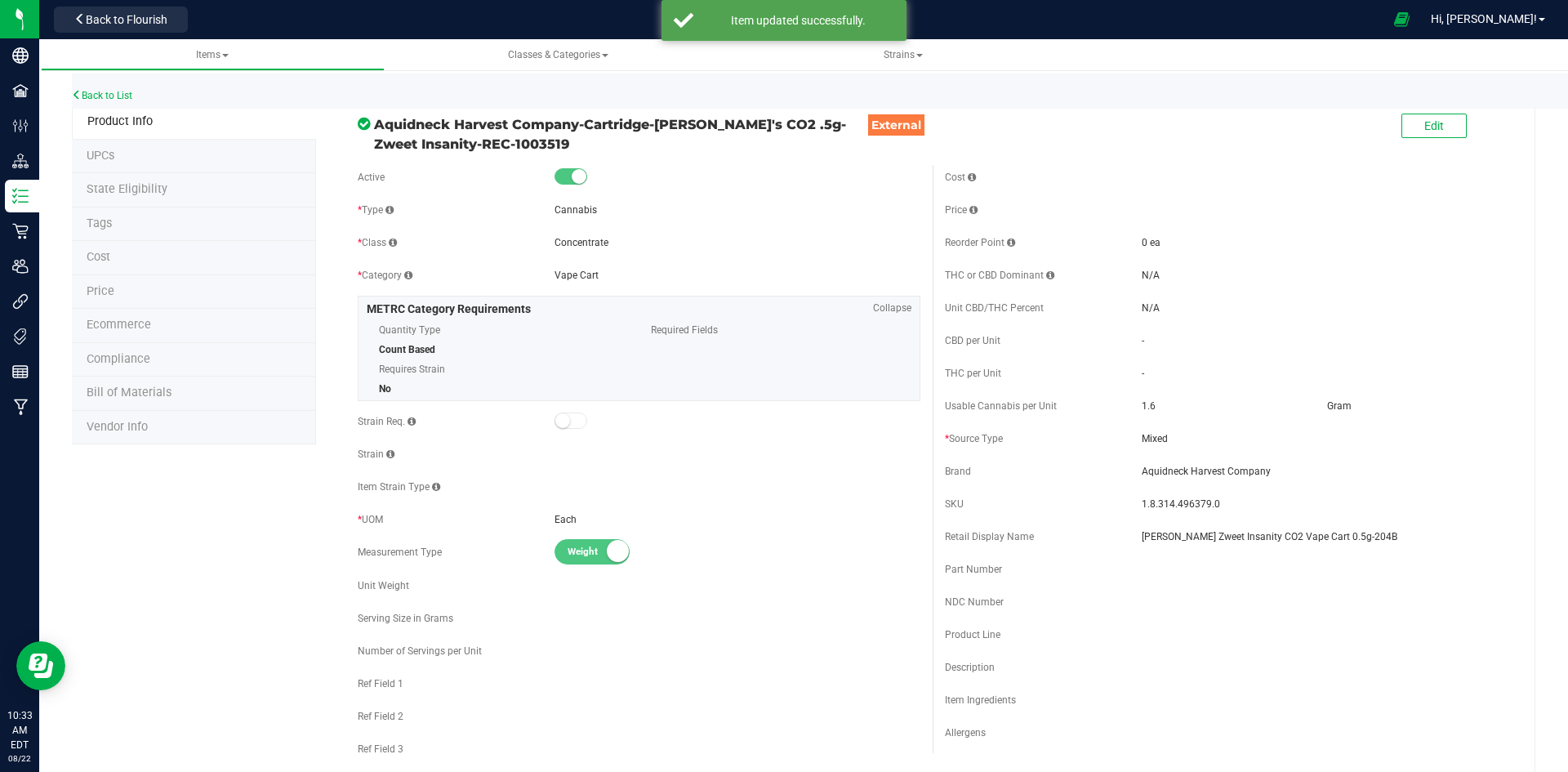
click at [144, 290] on li "Price" at bounding box center [194, 292] width 244 height 34
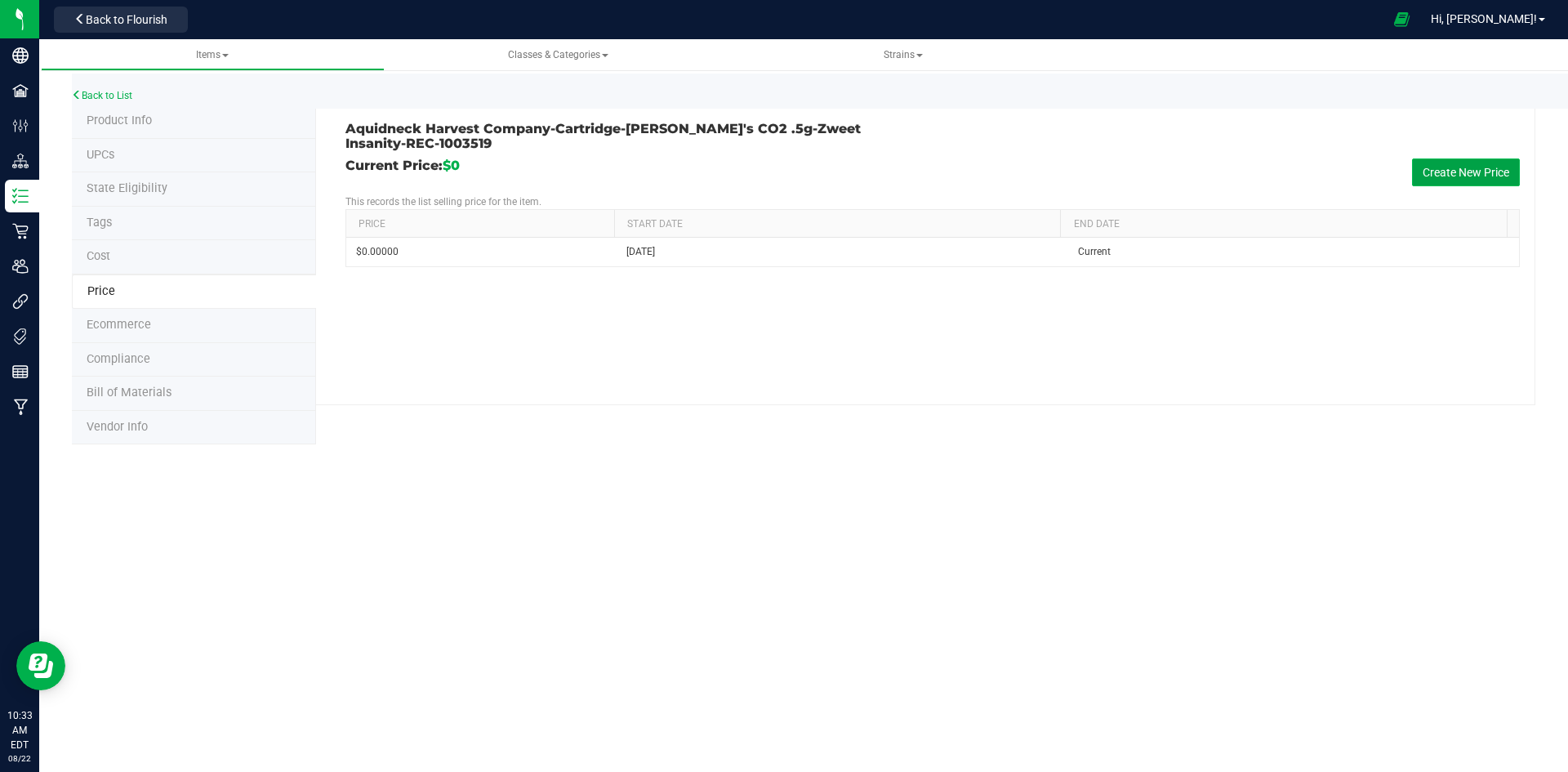
click at [1433, 172] on button "Create New Price" at bounding box center [1465, 172] width 108 height 28
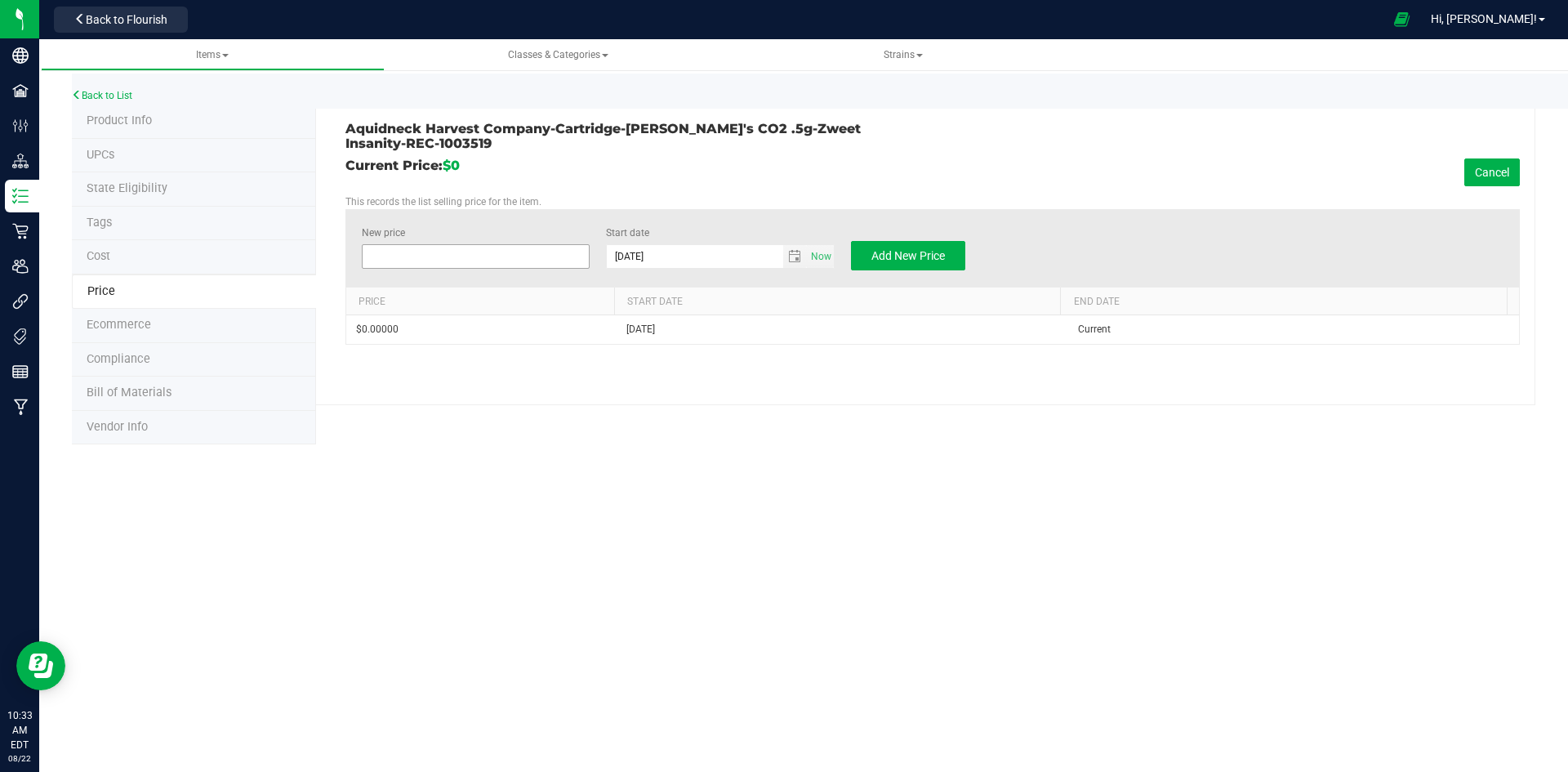
click at [363, 260] on span at bounding box center [476, 256] width 229 height 25
type input "2"
type input "30"
click at [925, 271] on div "New price $30.00000 30 Start date 8/22/2025 Now Add New Price" at bounding box center [933, 248] width 1174 height 77
click at [940, 260] on span "Add New Price" at bounding box center [908, 255] width 74 height 13
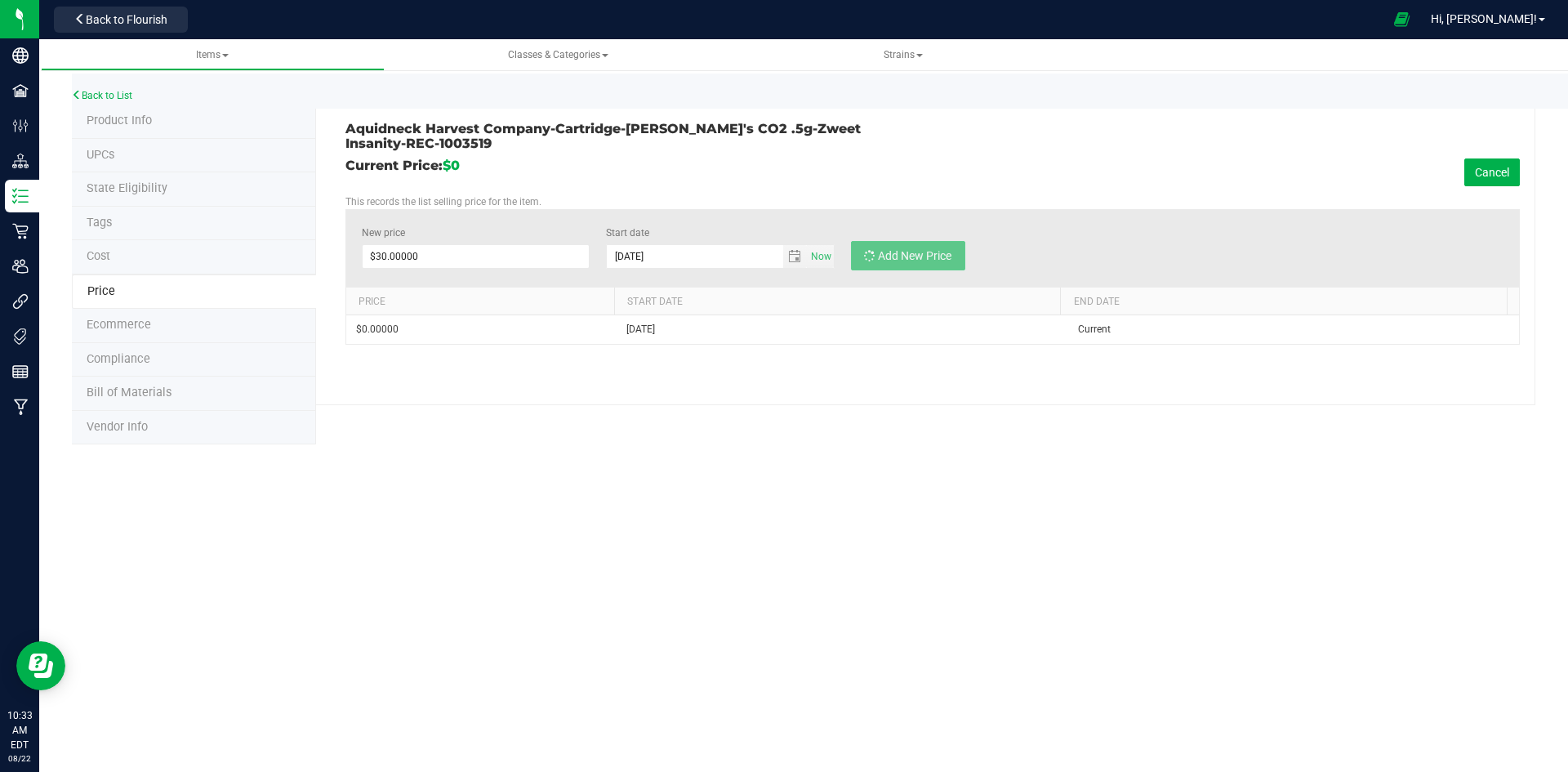
type input "$0.00000"
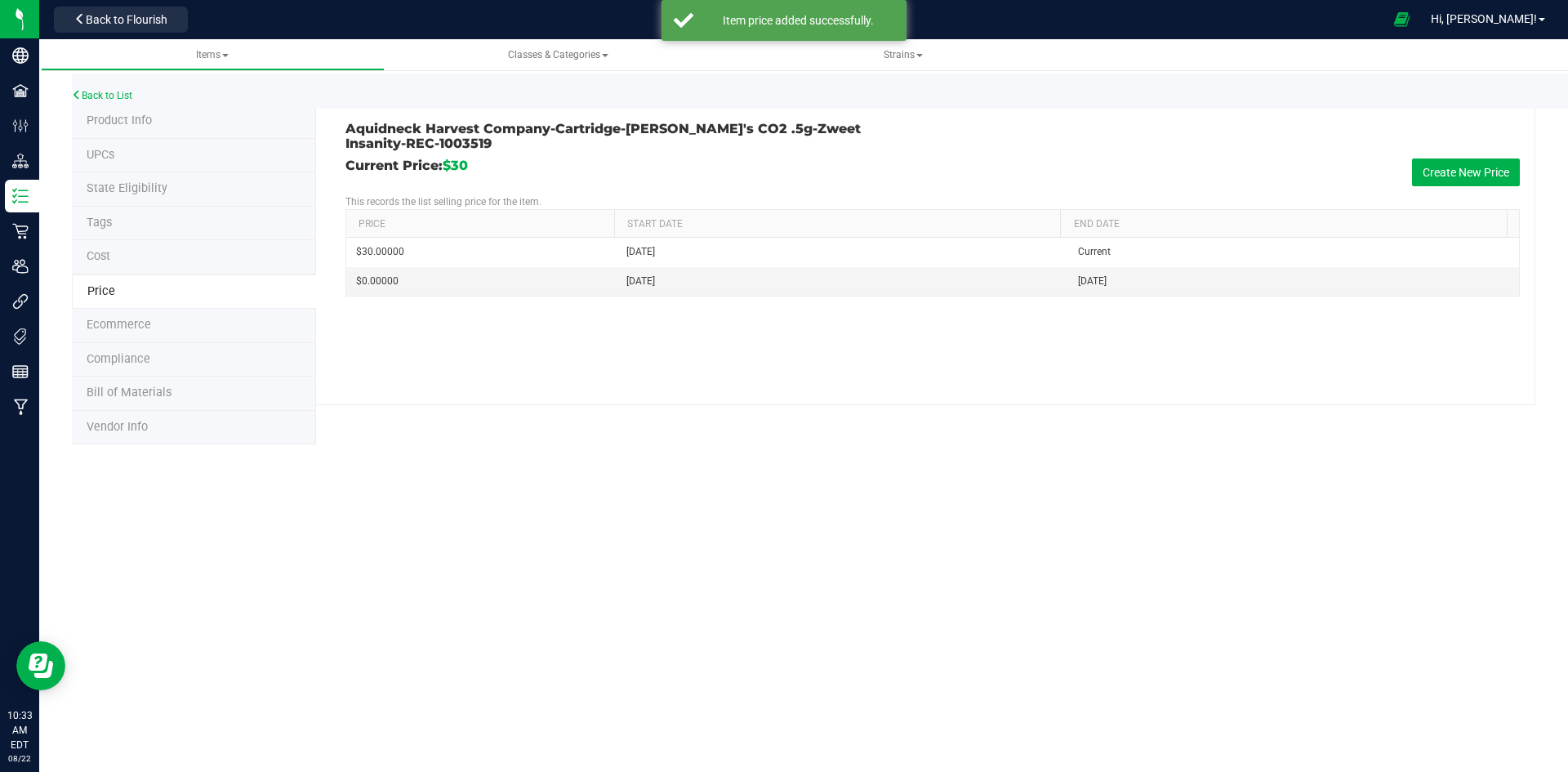
click at [149, 126] on span "Product Info" at bounding box center [119, 120] width 66 height 14
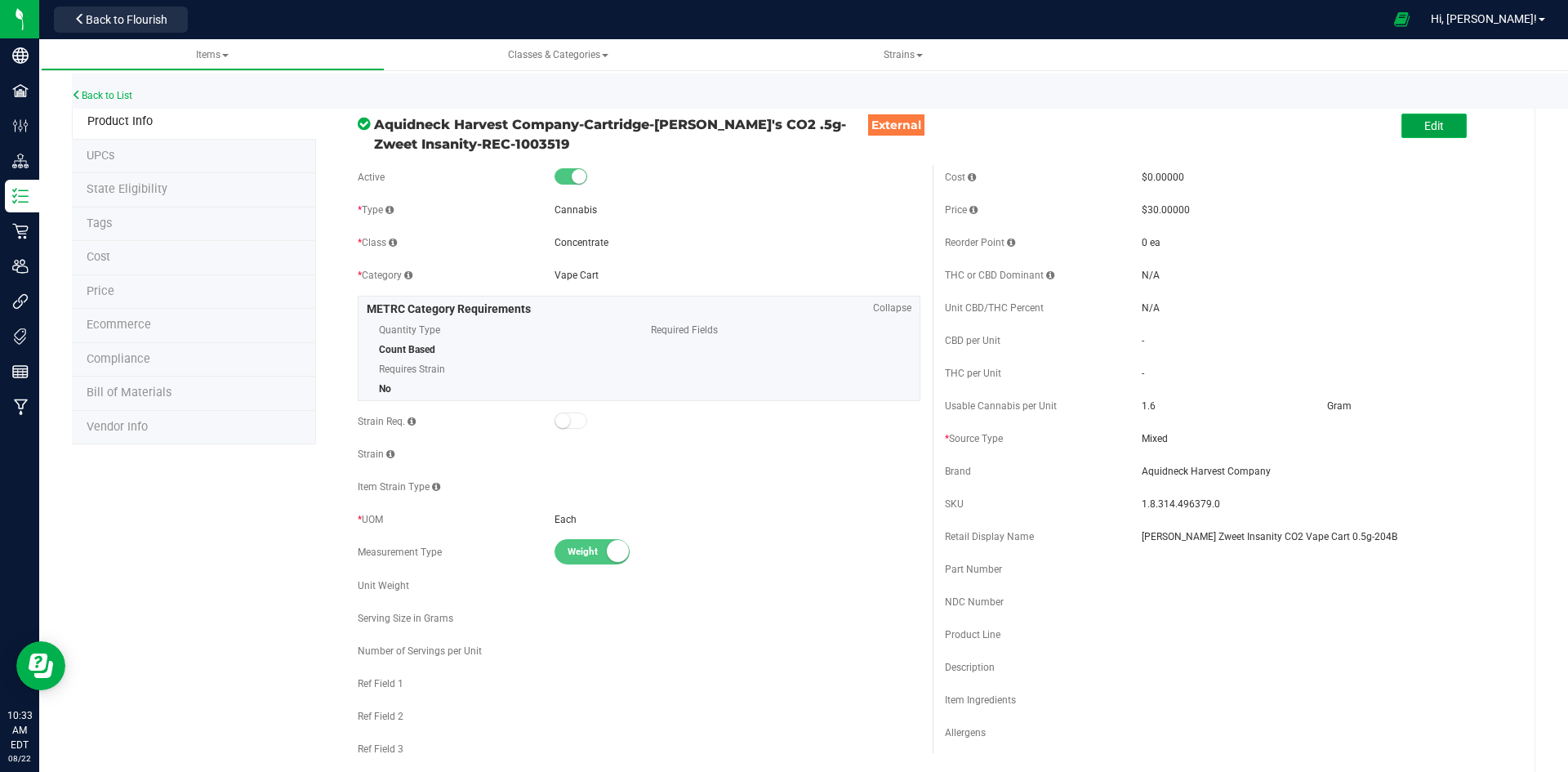
click at [1425, 117] on button "Edit" at bounding box center [1434, 126] width 66 height 25
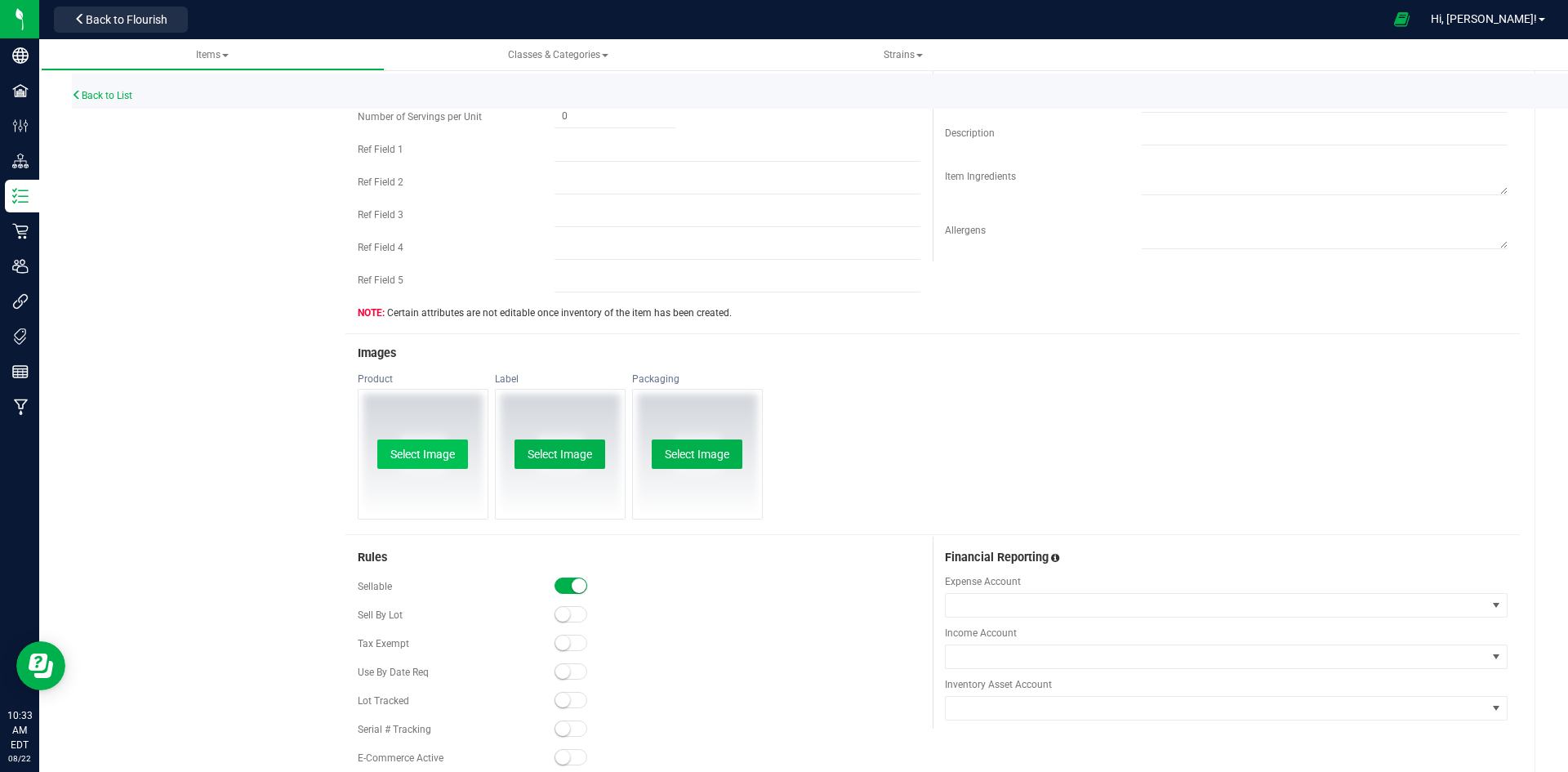
scroll to position [654, 0]
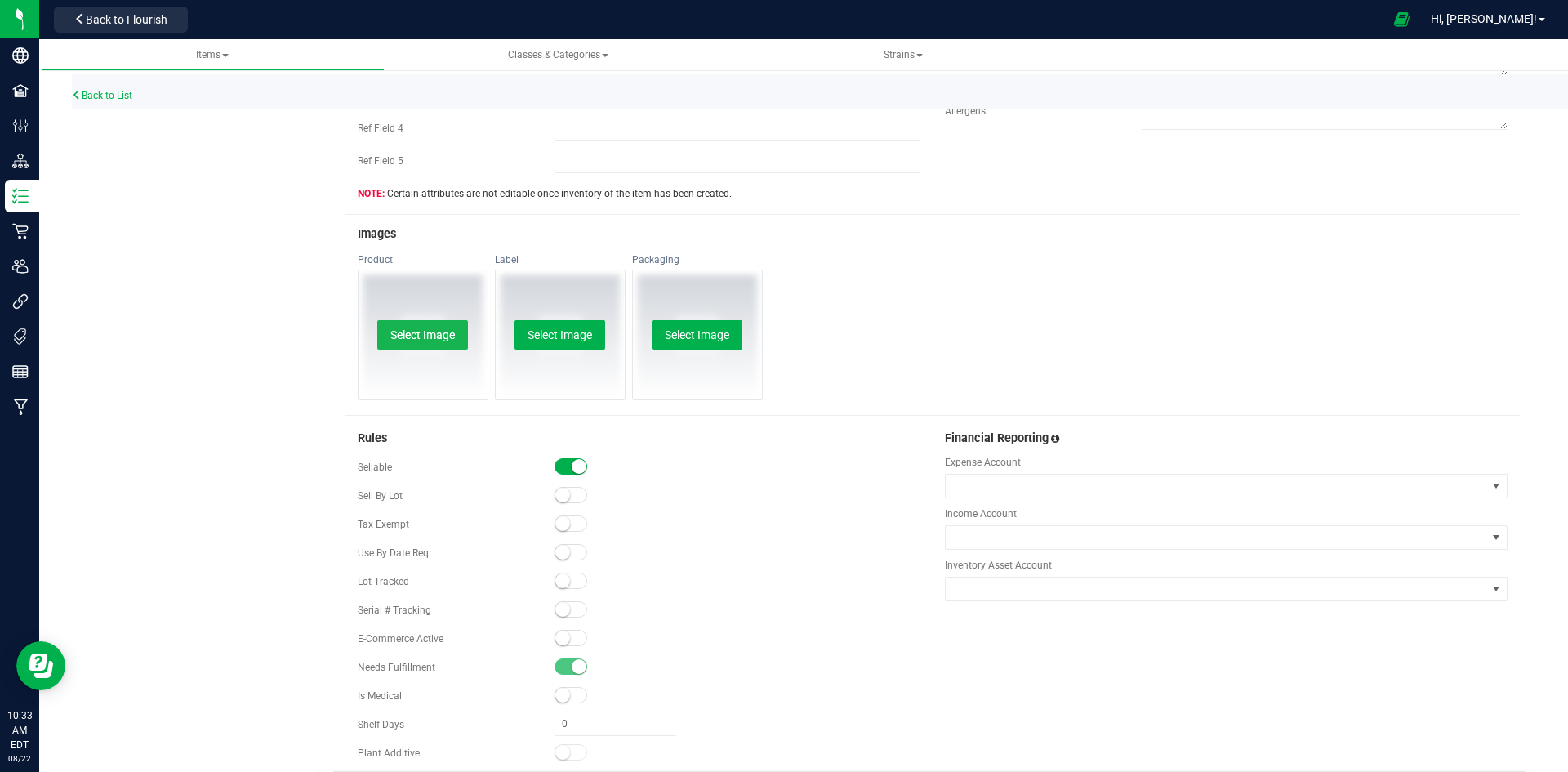
click at [450, 339] on button "Select Image" at bounding box center [423, 335] width 90 height 30
click at [442, 333] on button "Change" at bounding box center [423, 329] width 66 height 30
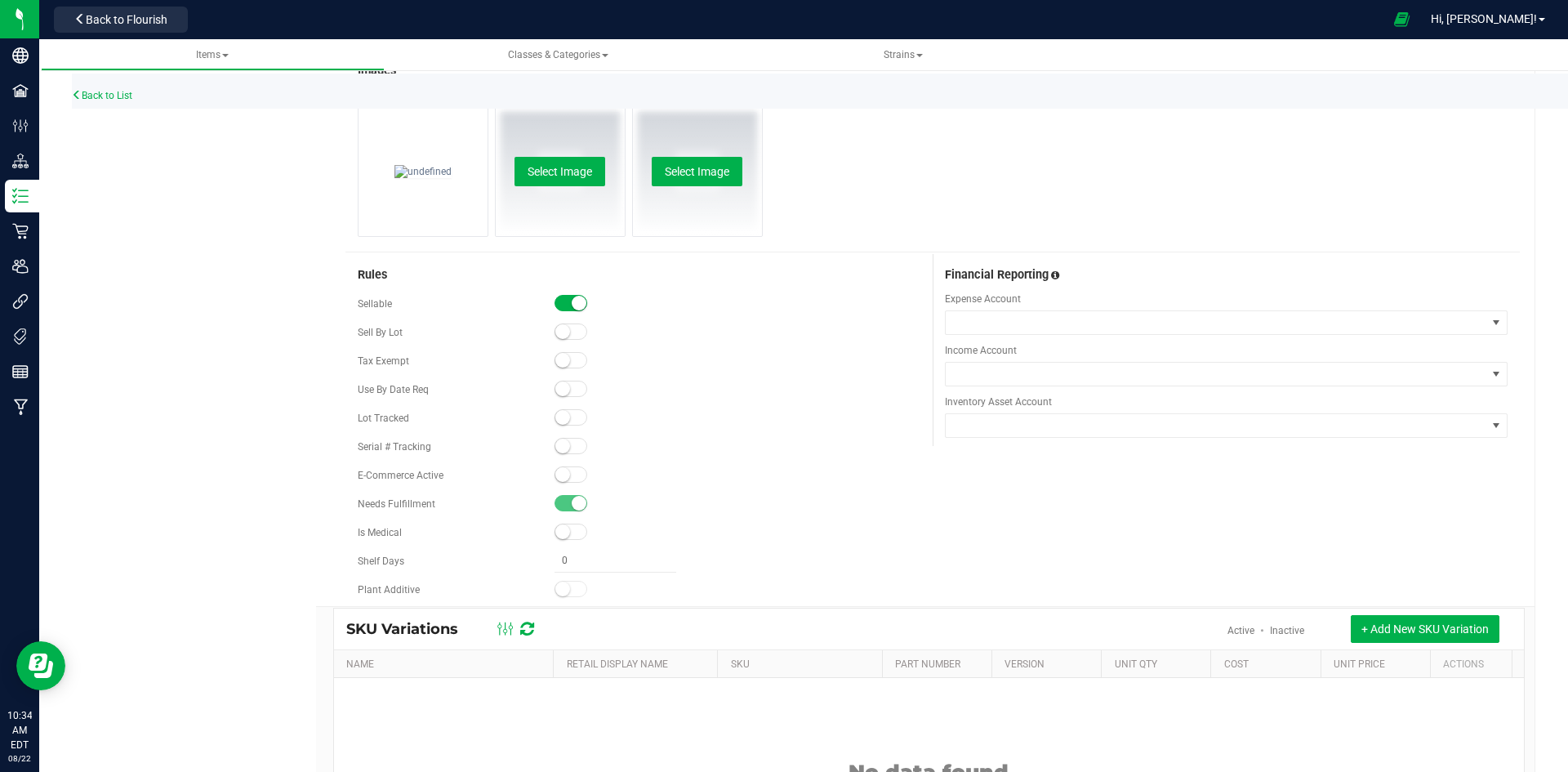
click at [568, 464] on div "E-Commerce Active" at bounding box center [639, 476] width 562 height 25
drag, startPoint x: 585, startPoint y: 476, endPoint x: 557, endPoint y: 476, distance: 28.0
click at [580, 476] on div at bounding box center [737, 476] width 366 height 16
click at [557, 476] on small at bounding box center [562, 475] width 15 height 15
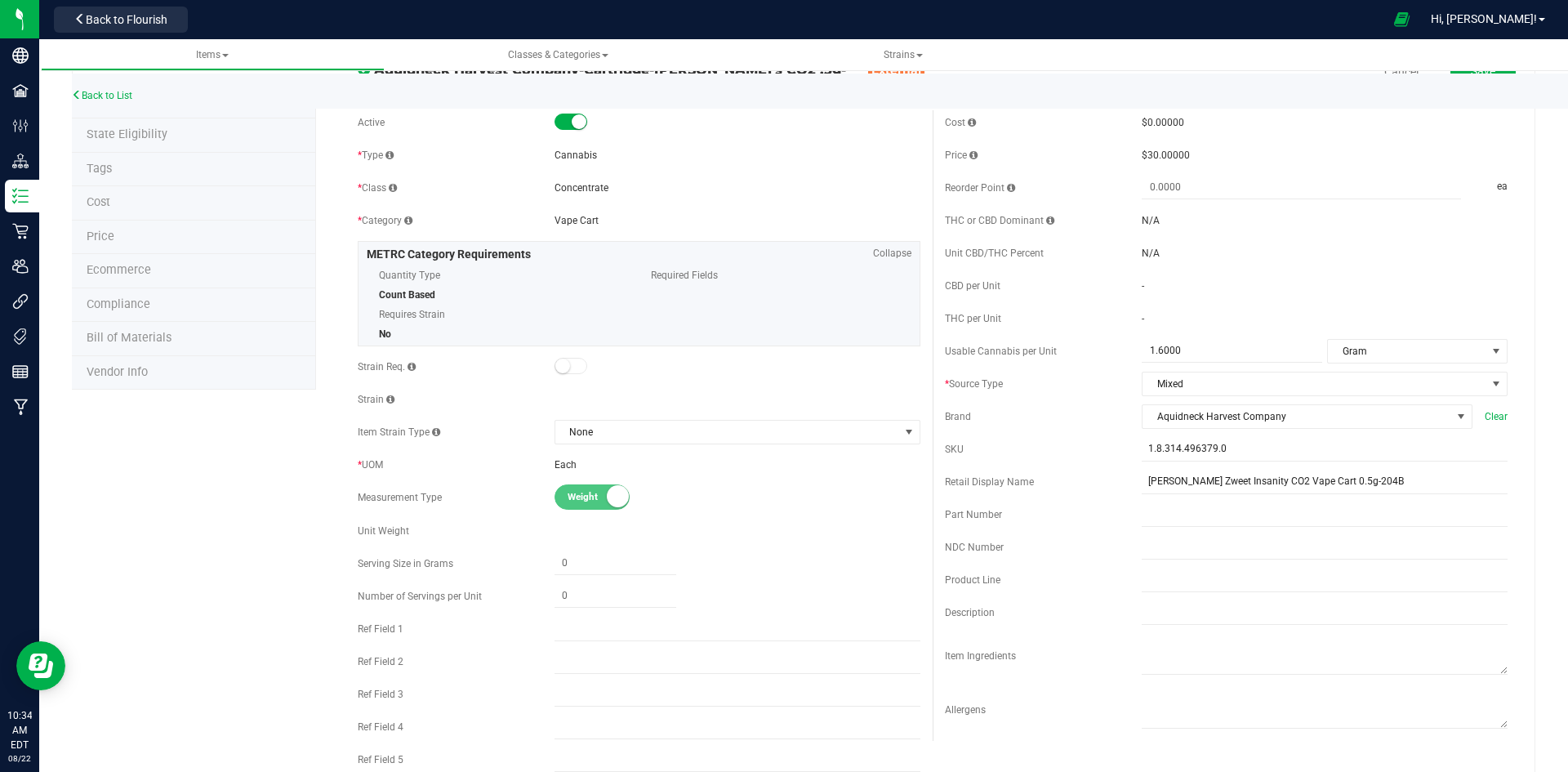
scroll to position [0, 0]
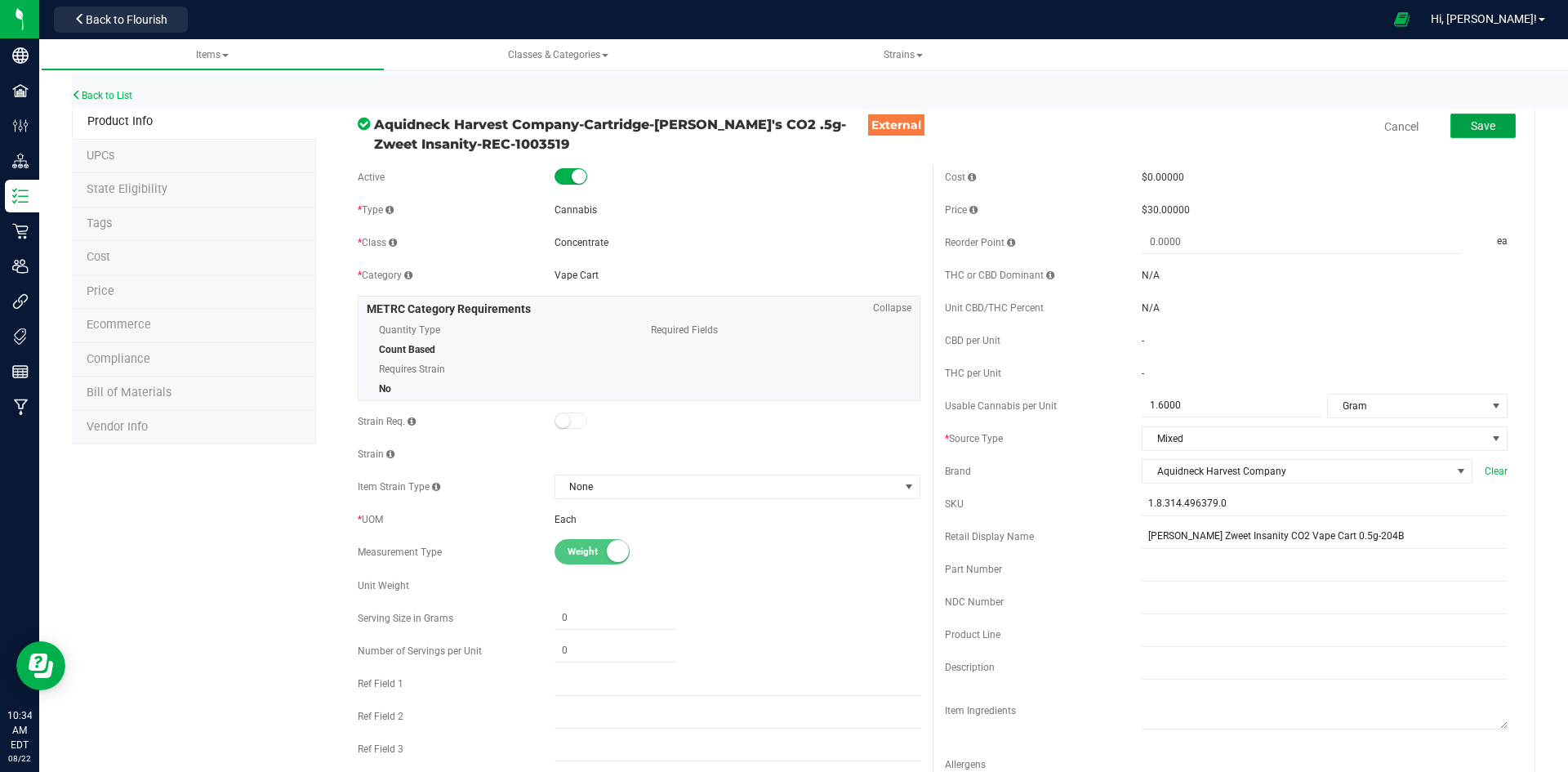
click at [1494, 136] on button "Save" at bounding box center [1483, 126] width 66 height 25
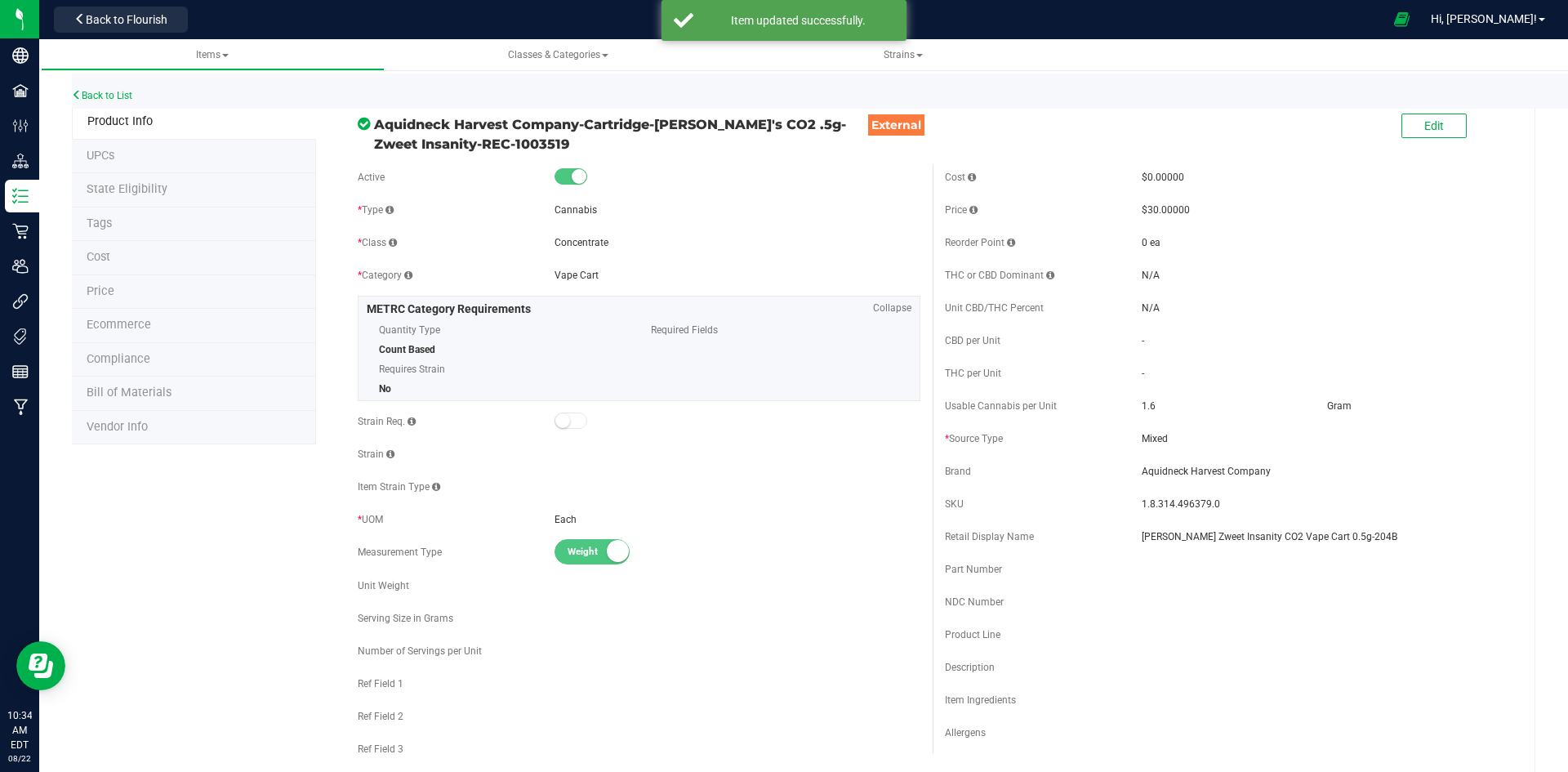
click at [90, 89] on div "Back to List" at bounding box center [856, 91] width 1568 height 35
click at [92, 95] on link "Back to List" at bounding box center [103, 95] width 61 height 11
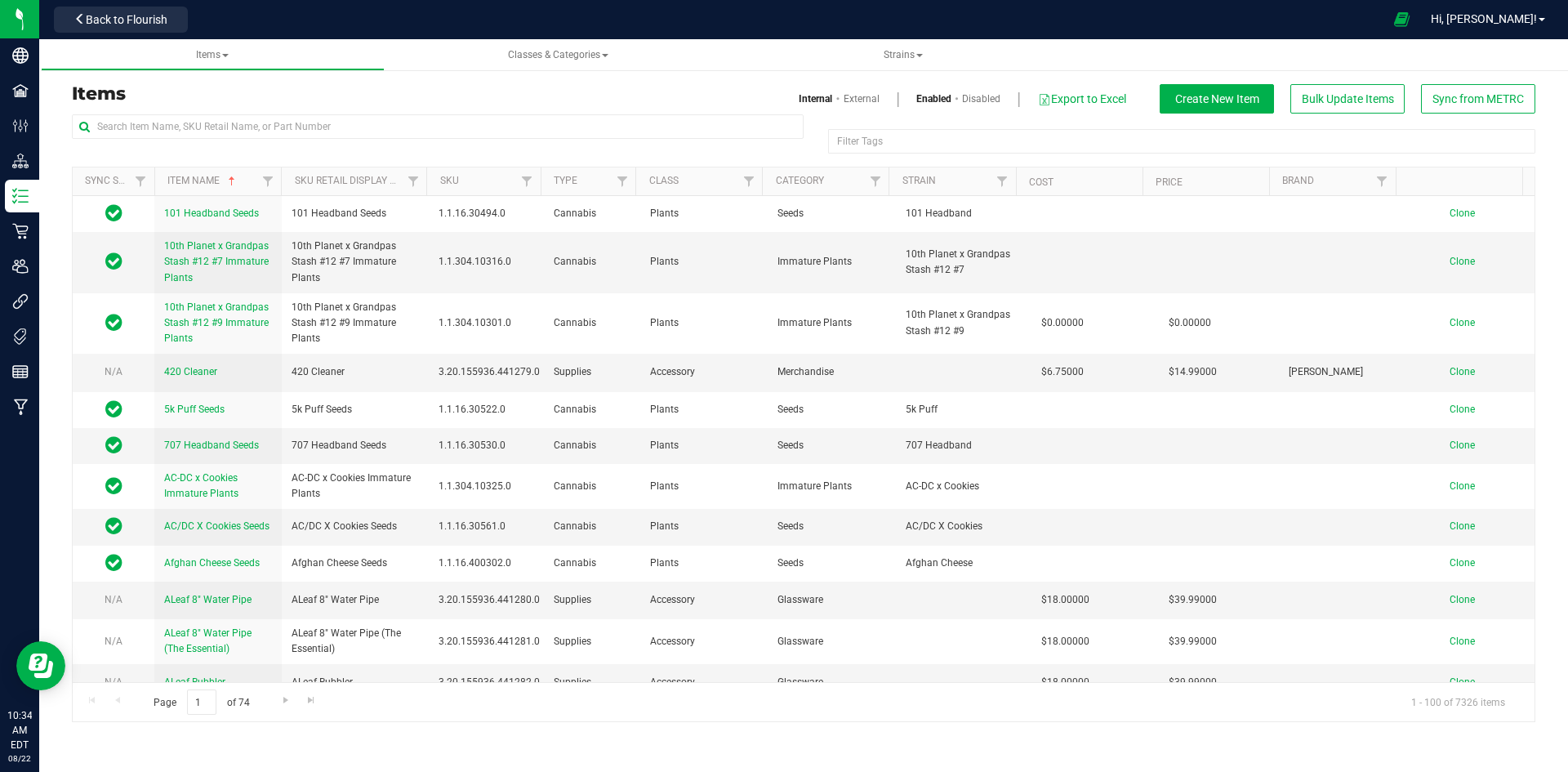
click at [271, 97] on h3 "Items" at bounding box center [432, 94] width 719 height 20
click at [271, 118] on input "text" at bounding box center [438, 126] width 731 height 25
paste input "1.8.314.351003.0"
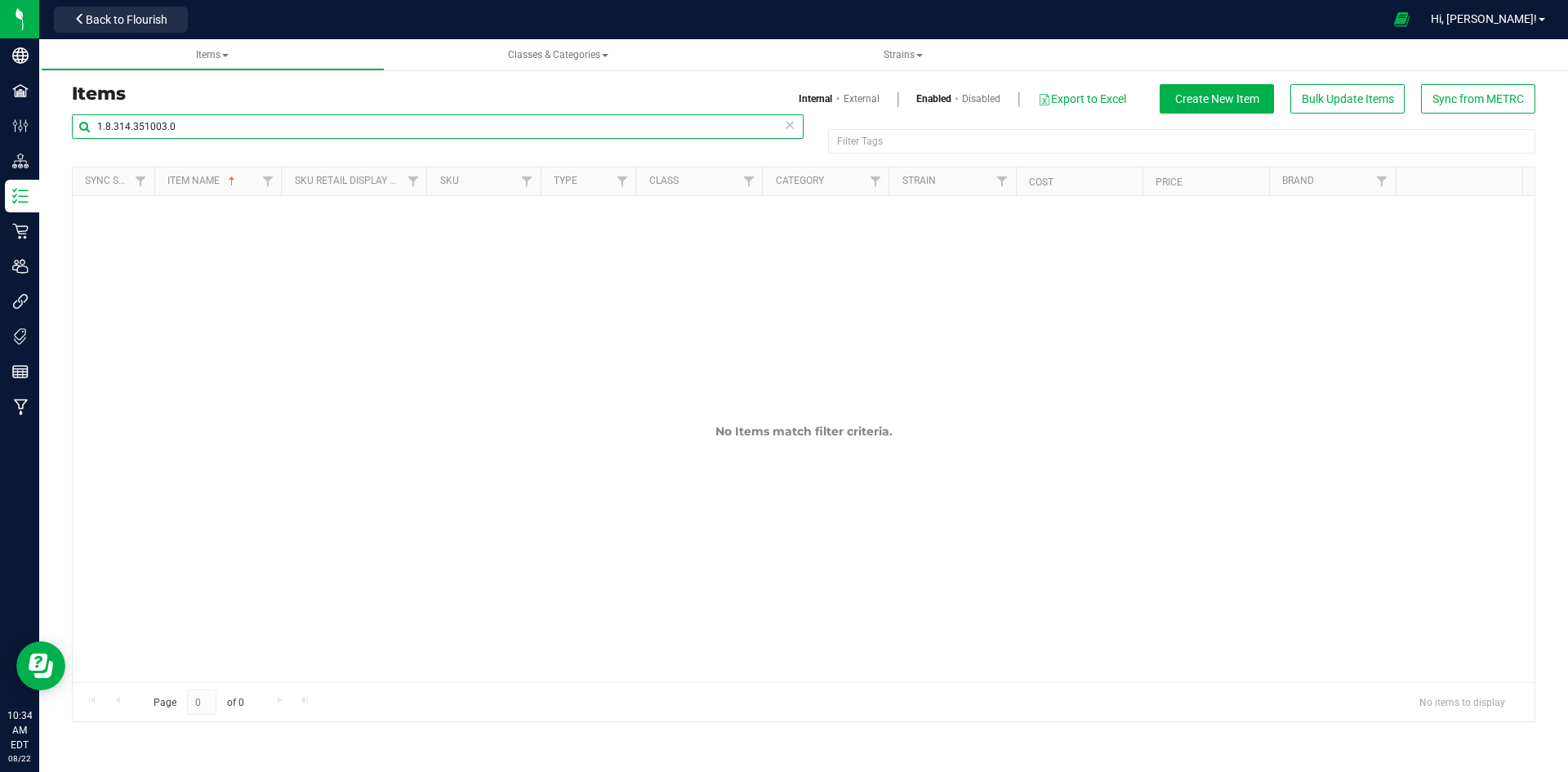
type input "1.8.314.351003.0"
click at [845, 99] on link "External" at bounding box center [862, 99] width 36 height 15
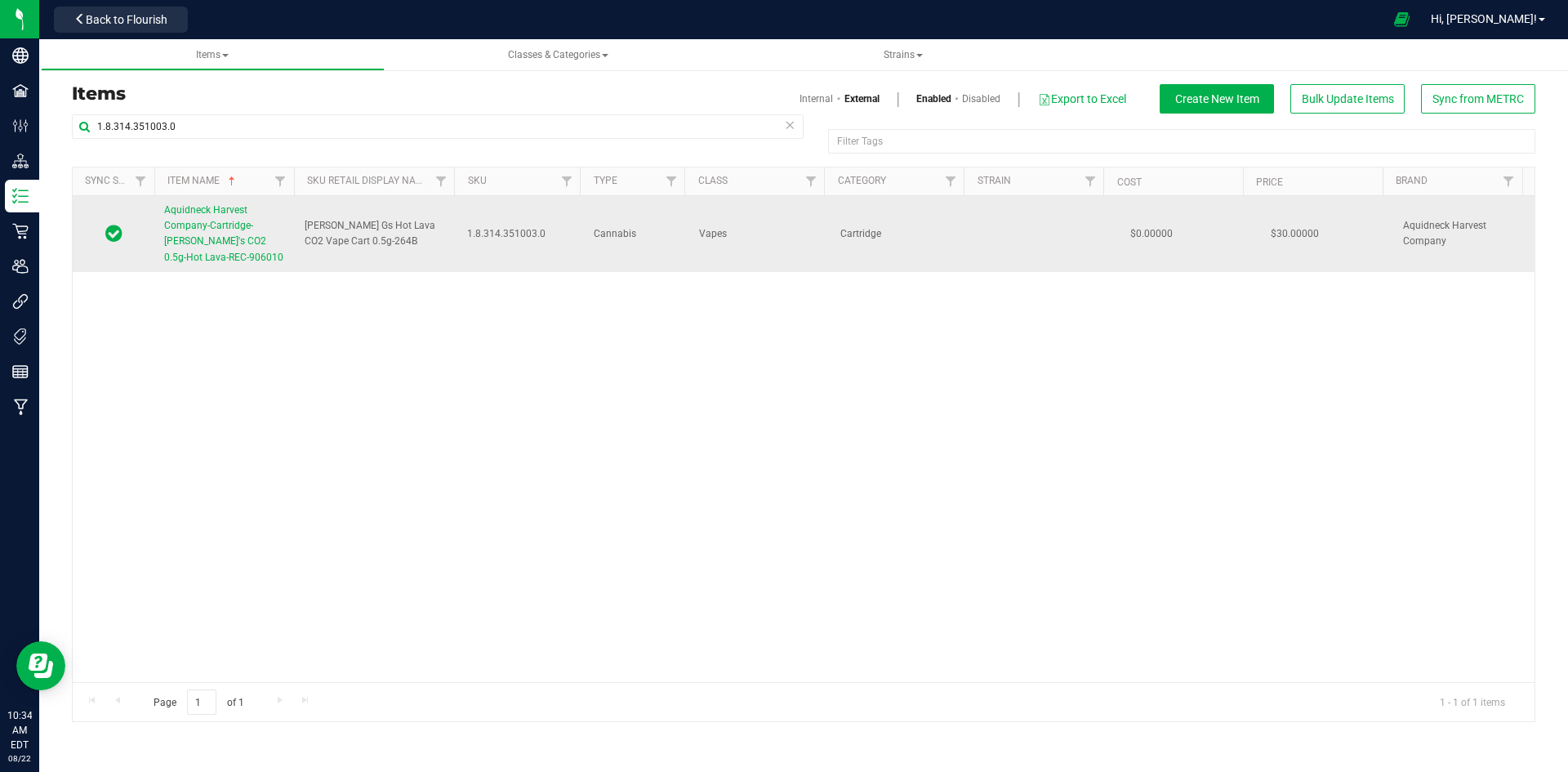
click at [242, 243] on span "Aquidneck Harvest Company-Cartridge-[PERSON_NAME]'s CO2 0.5g-Hot Lava-REC-906010" at bounding box center [223, 234] width 119 height 59
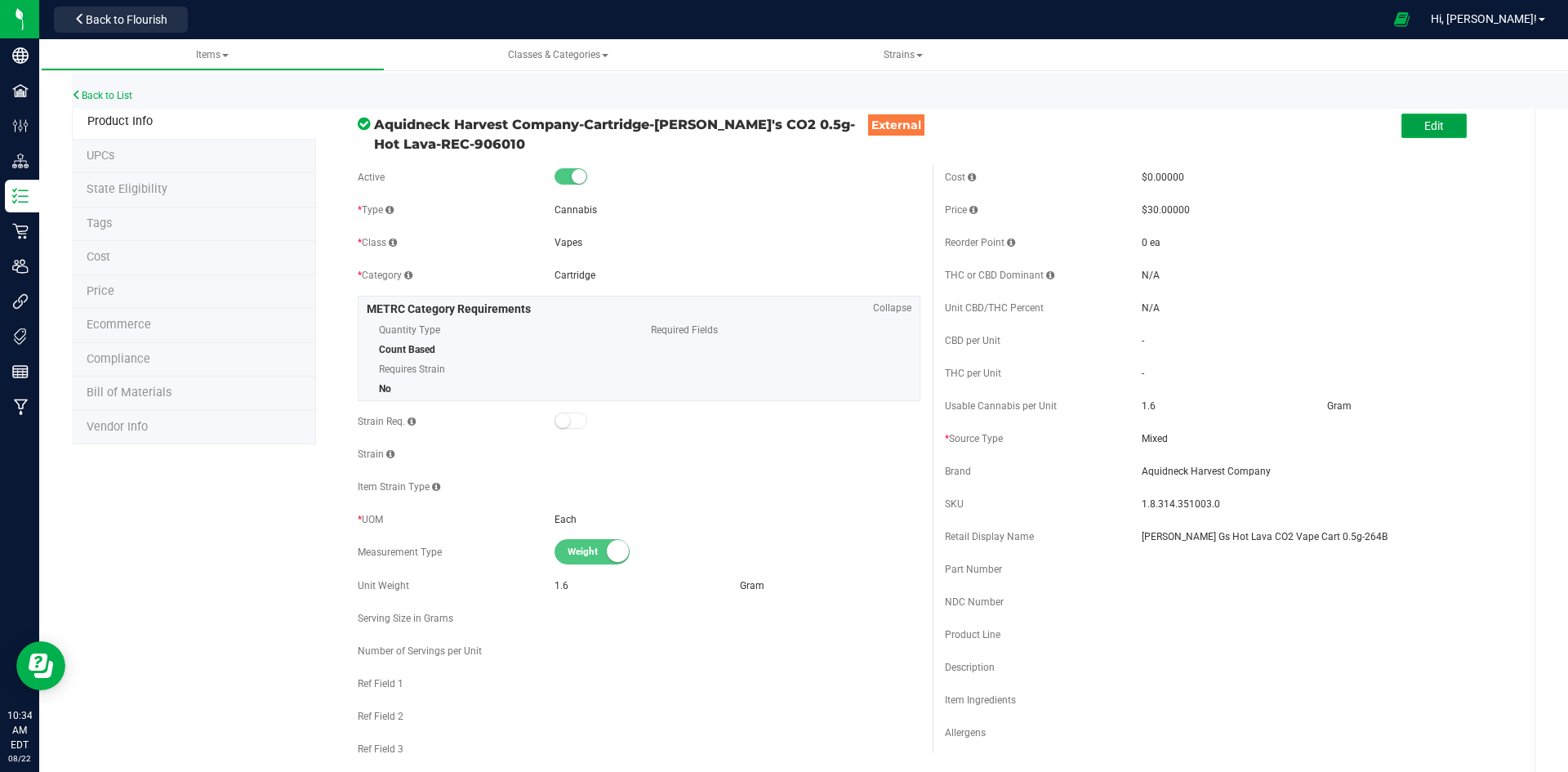
click at [1425, 122] on span "Edit" at bounding box center [1434, 126] width 20 height 13
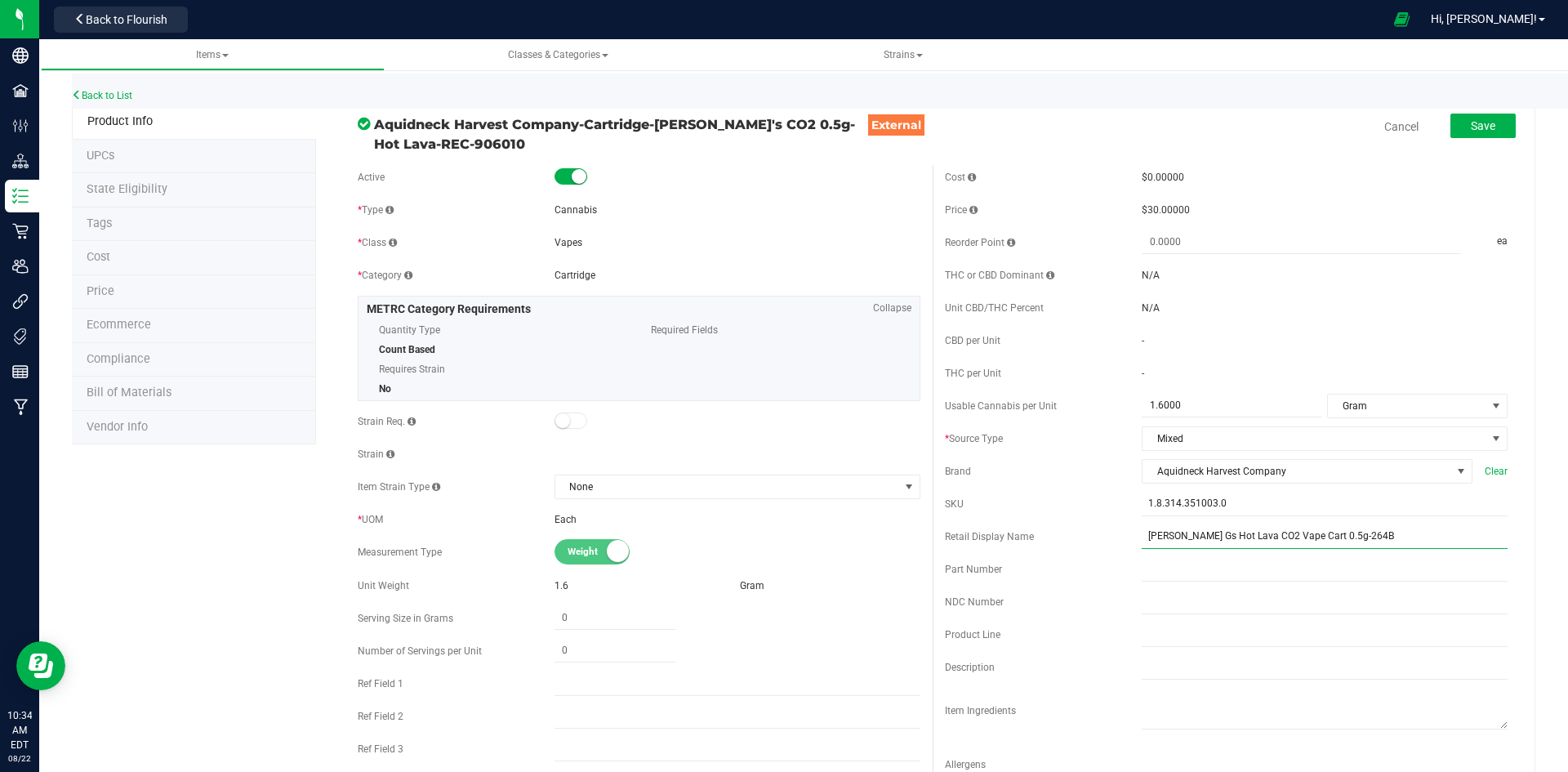
click at [1323, 535] on input "Sammy Gs Hot Lava CO2 Vape Cart 0.5g-264B" at bounding box center [1325, 537] width 366 height 25
type input "[PERSON_NAME] Gs Hot Lava CO2 Vape Cart 0.5g-204A"
click at [1470, 126] on span "Save" at bounding box center [1483, 126] width 25 height 13
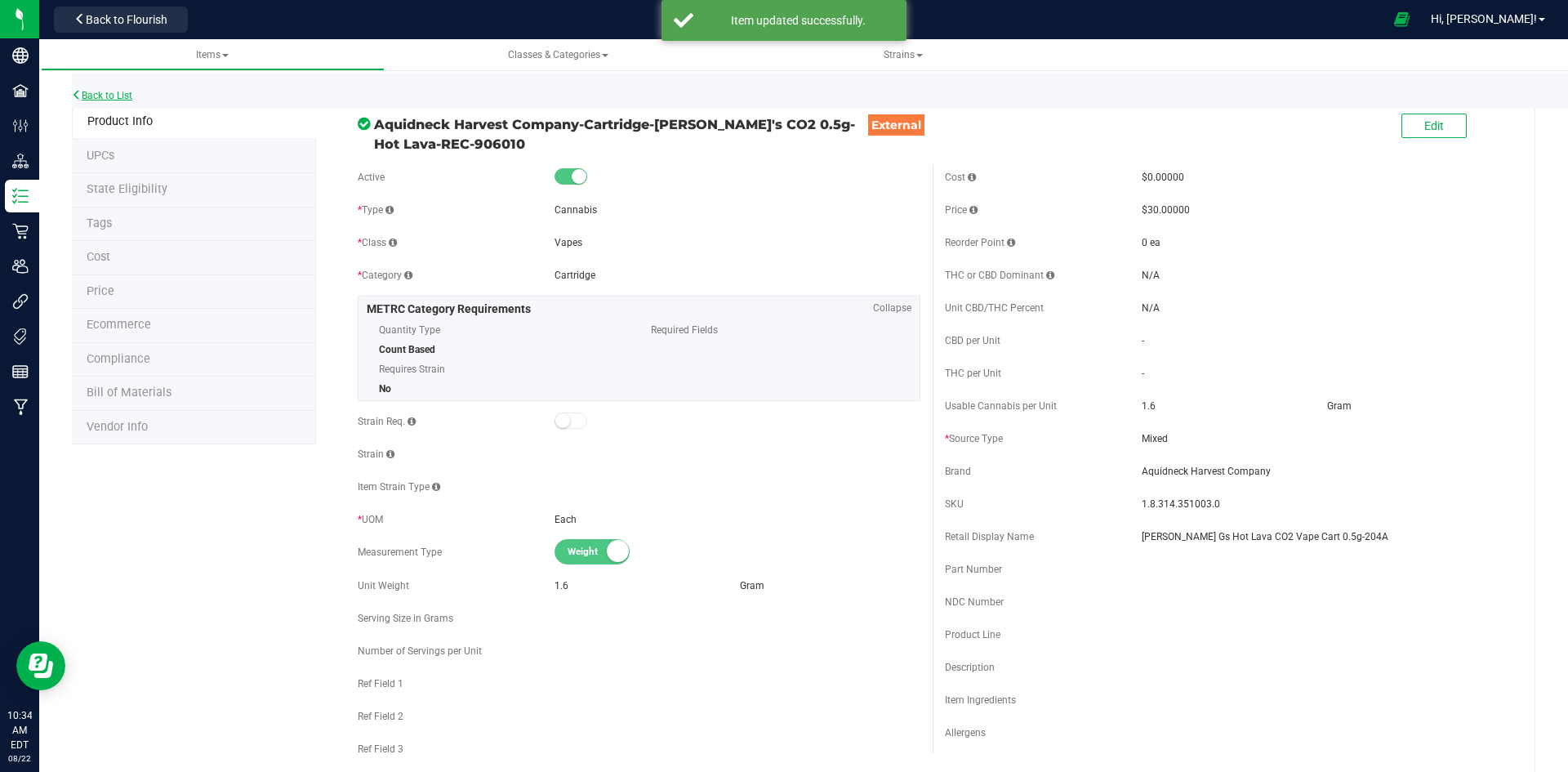
click at [128, 95] on link "Back to List" at bounding box center [103, 95] width 61 height 11
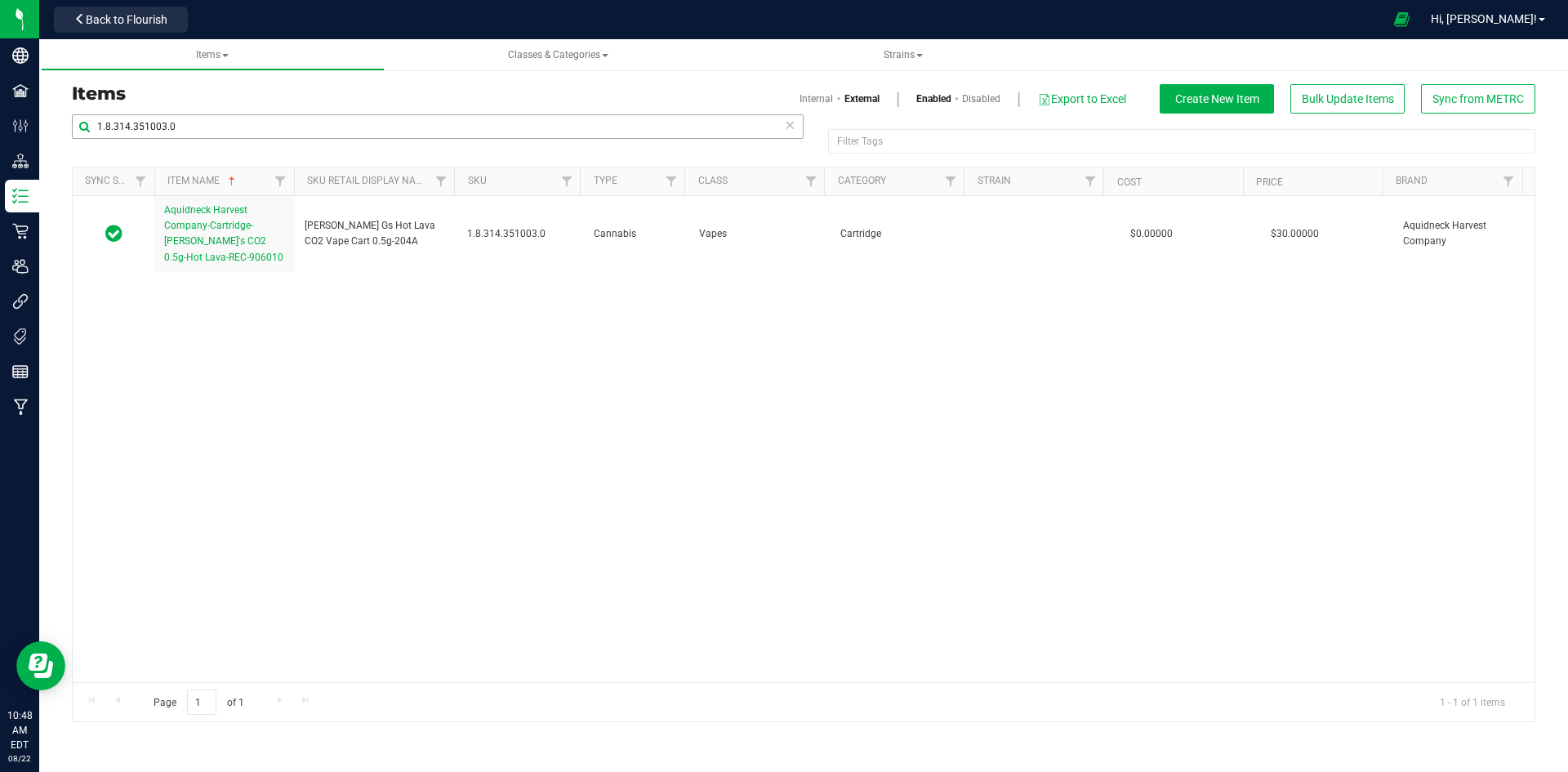
click at [251, 113] on div "Items Internal External Enabled Disabled Export to Excel Create New Item Bulk U…" at bounding box center [804, 402] width 1488 height 638
click at [251, 114] on input "1.8.314.351003.0" at bounding box center [438, 126] width 731 height 25
paste input "Banana Daddy #2 3.5g-X"
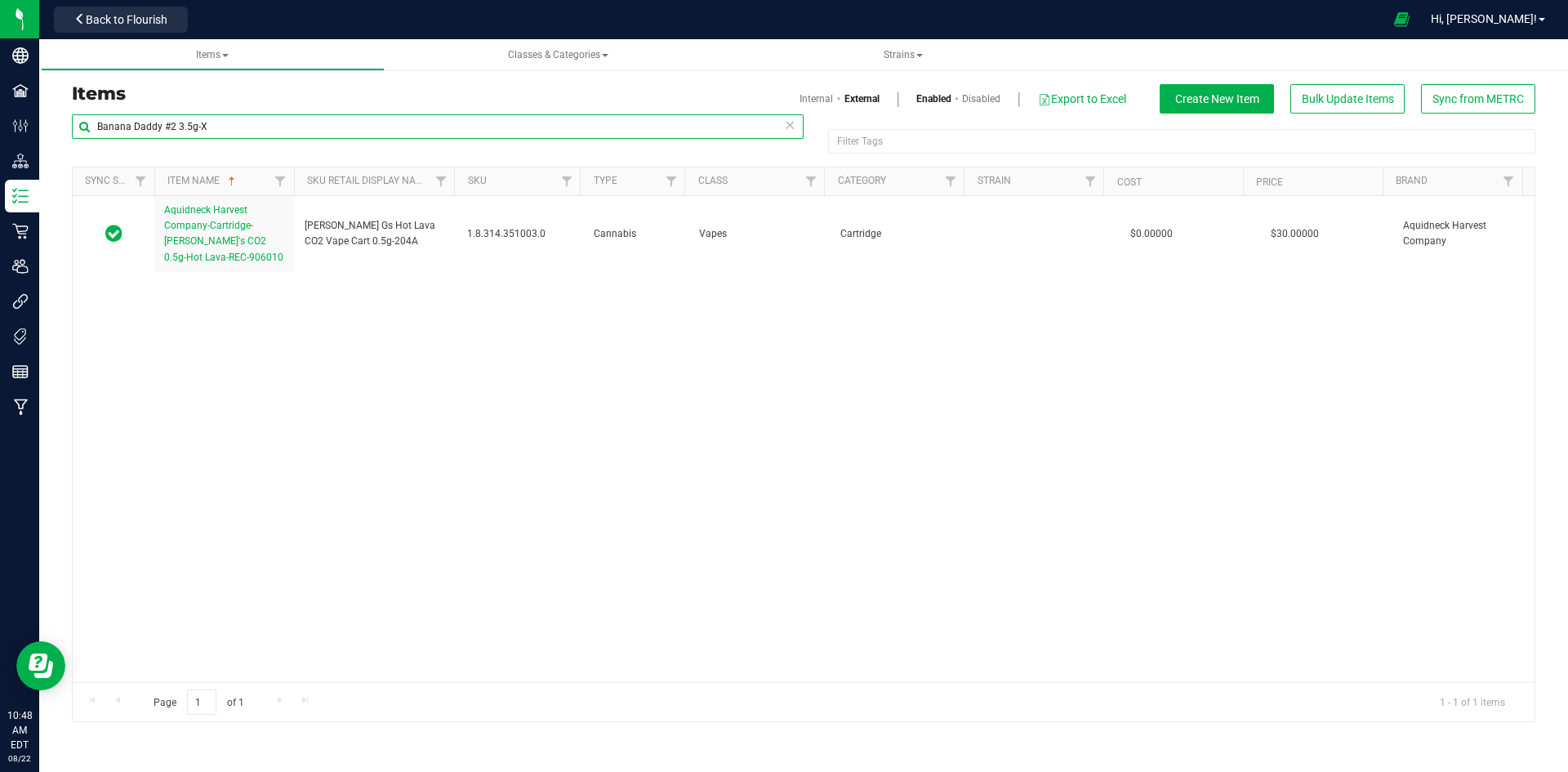
type input "Banana Daddy #2 3.5g-X"
click at [824, 95] on link "Internal" at bounding box center [816, 99] width 34 height 15
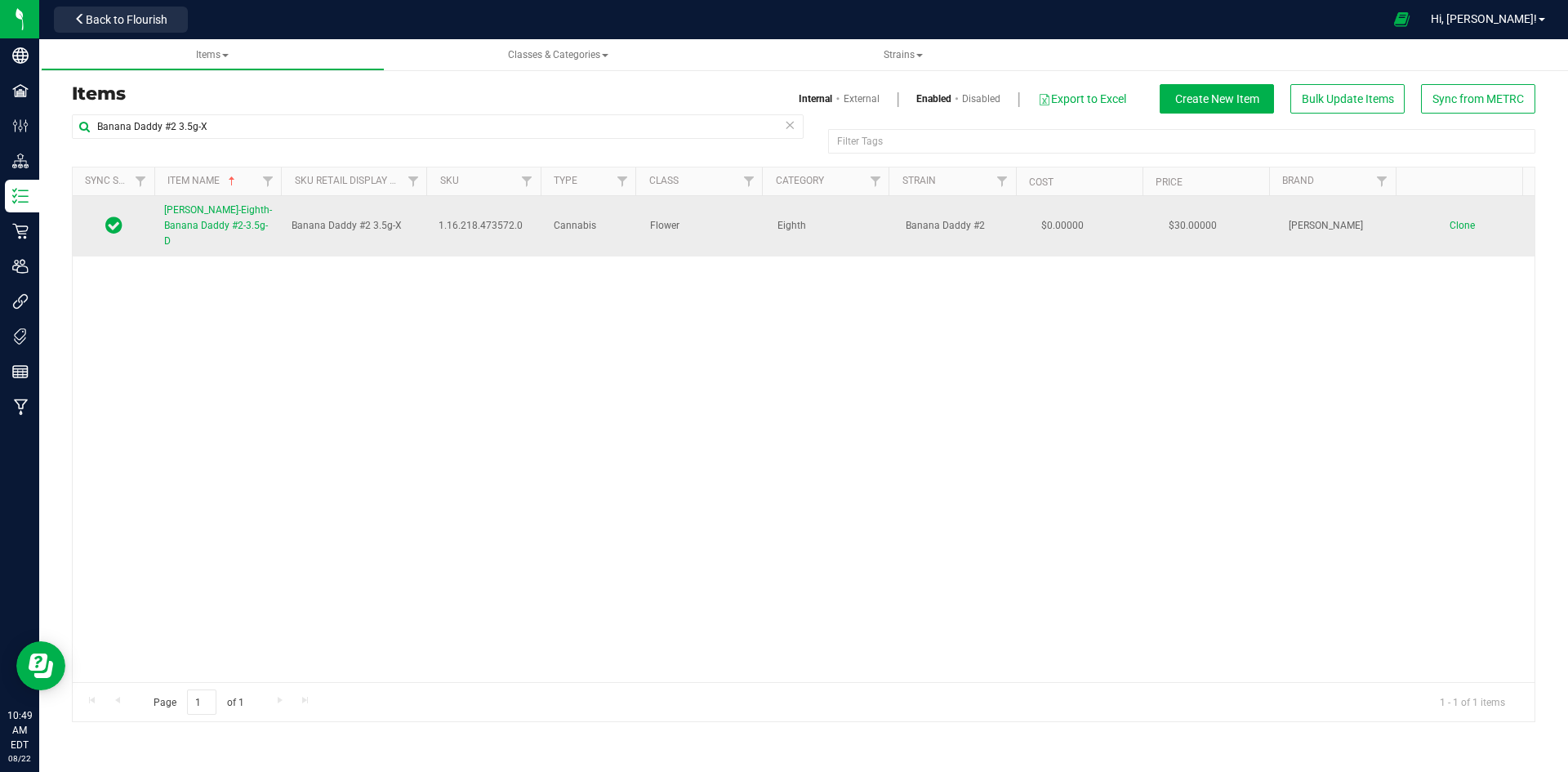
click at [222, 227] on span "Slater-Eighth-Banana Daddy #2-3.5g-D" at bounding box center [218, 226] width 108 height 43
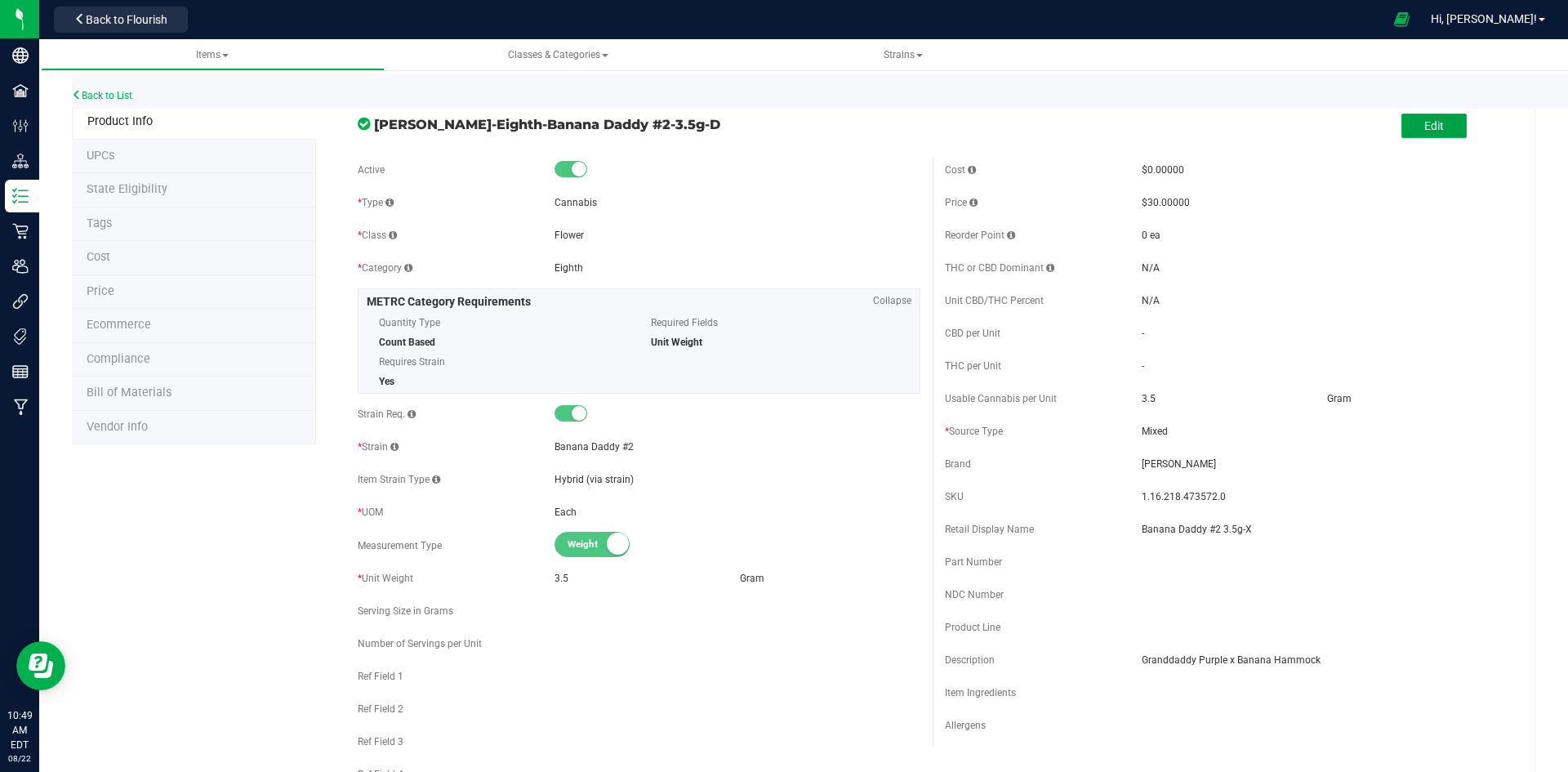
click at [1433, 129] on button "Edit" at bounding box center [1434, 126] width 66 height 25
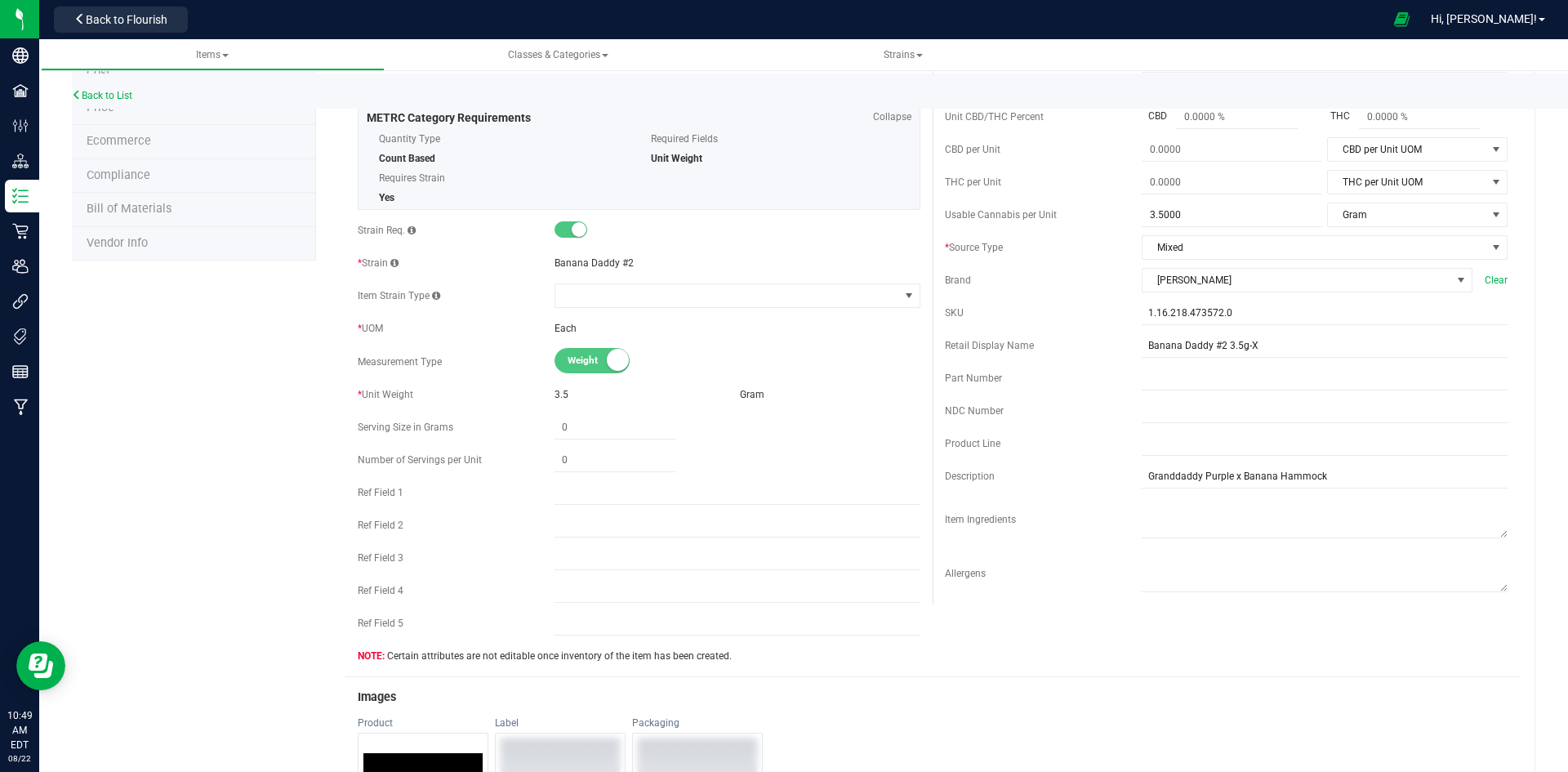
scroll to position [490, 0]
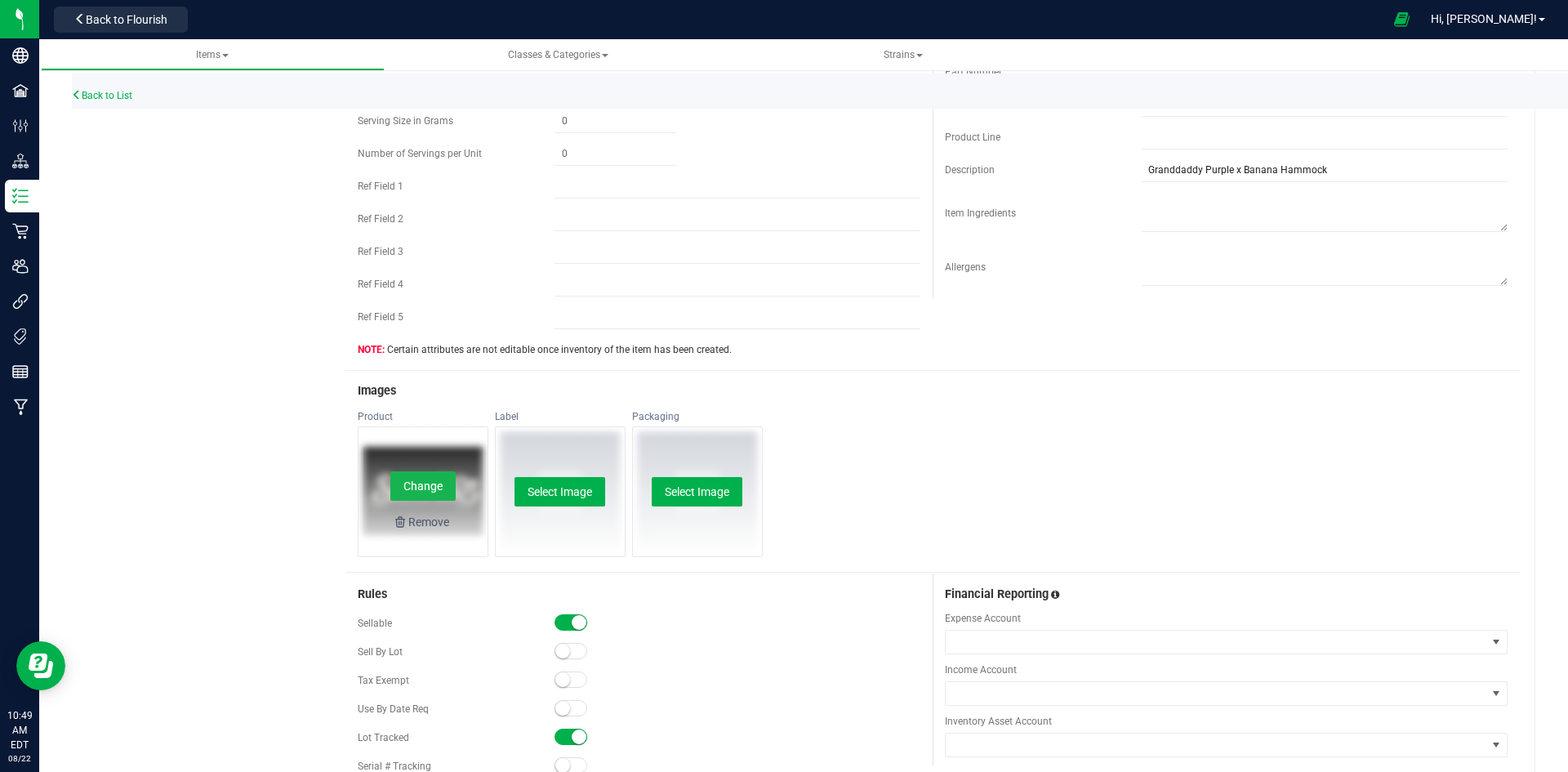
click at [436, 480] on button "Change" at bounding box center [423, 486] width 66 height 30
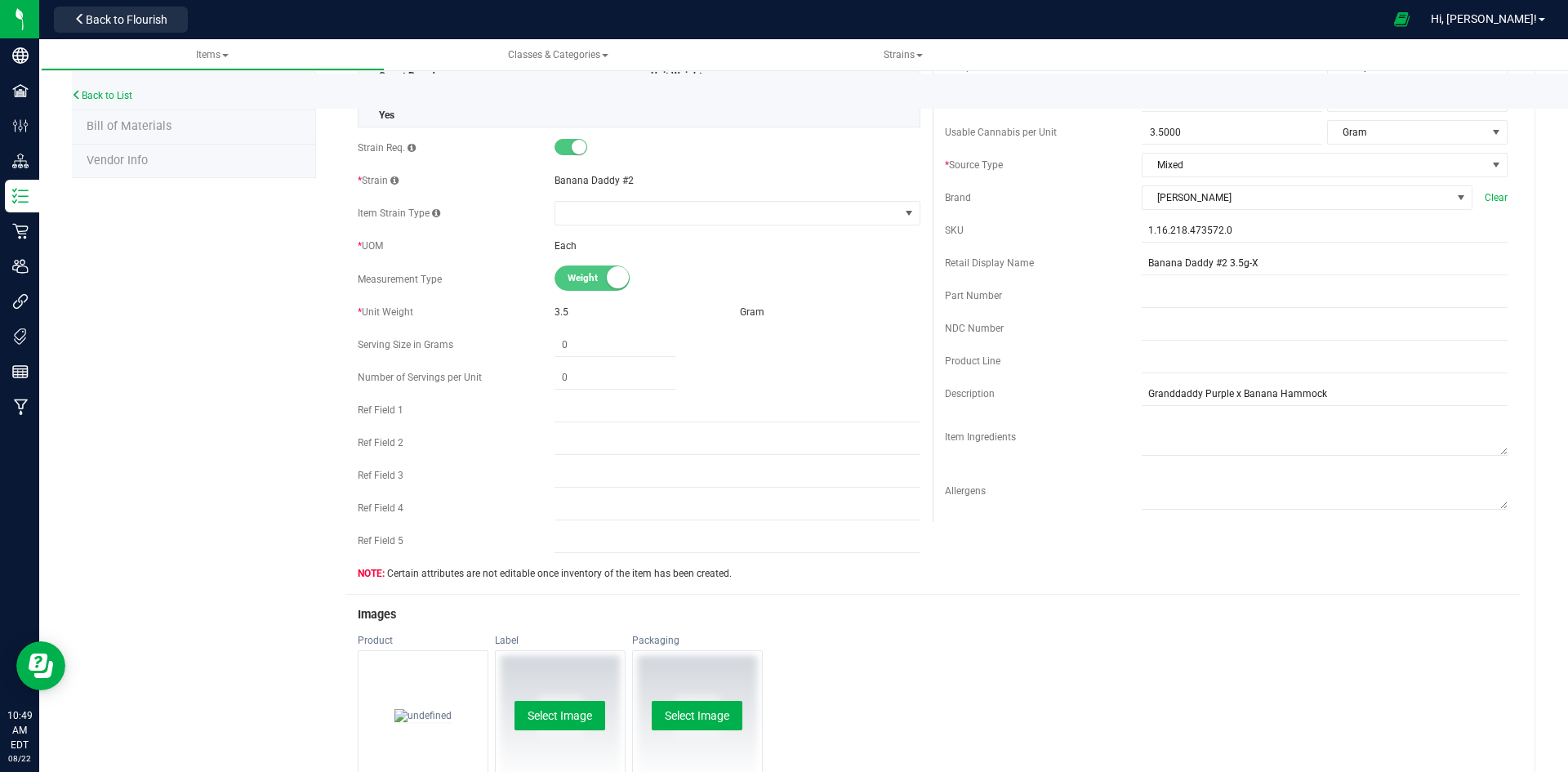
scroll to position [0, 0]
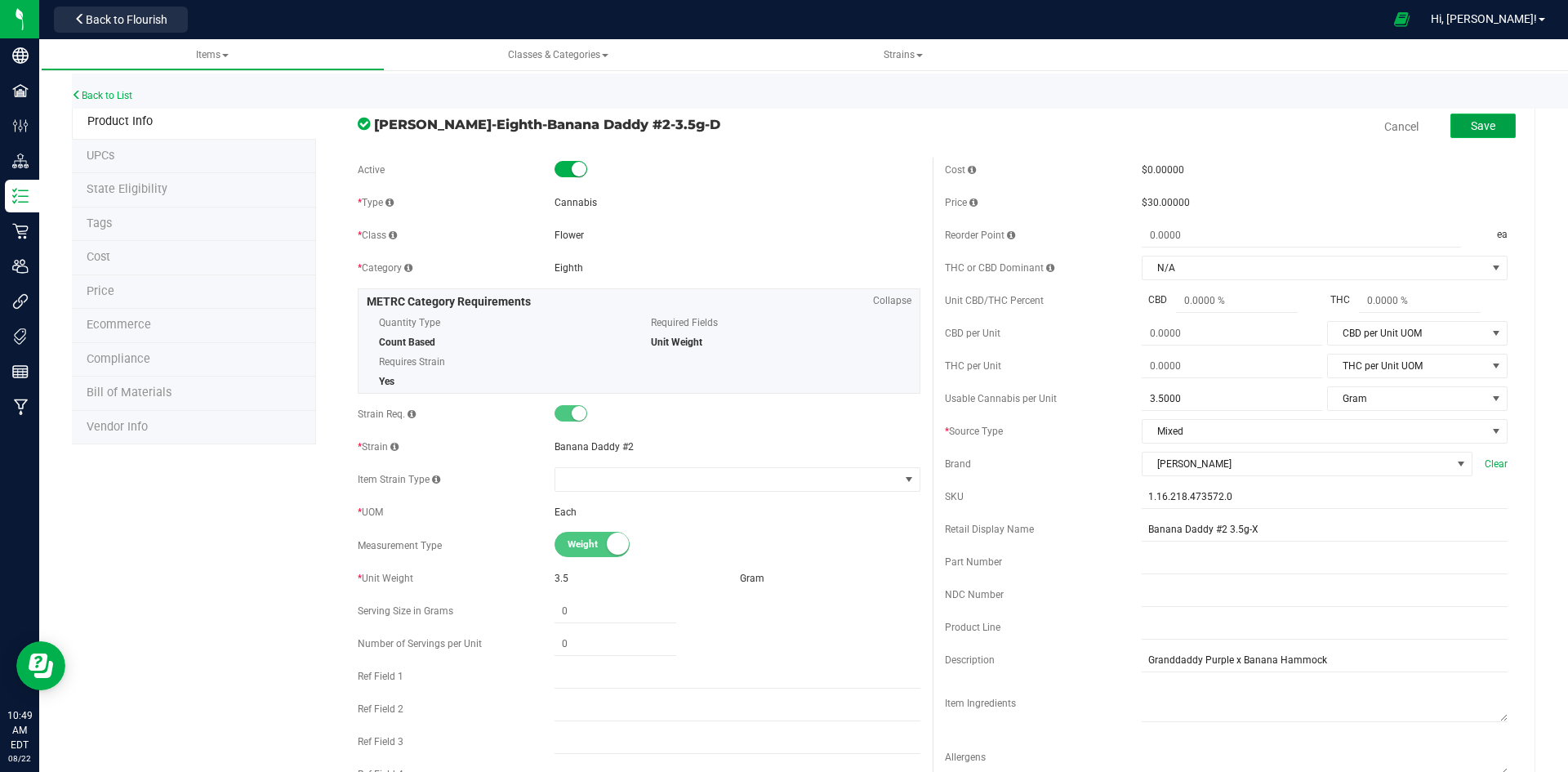
click at [1451, 127] on button "Save" at bounding box center [1483, 126] width 66 height 25
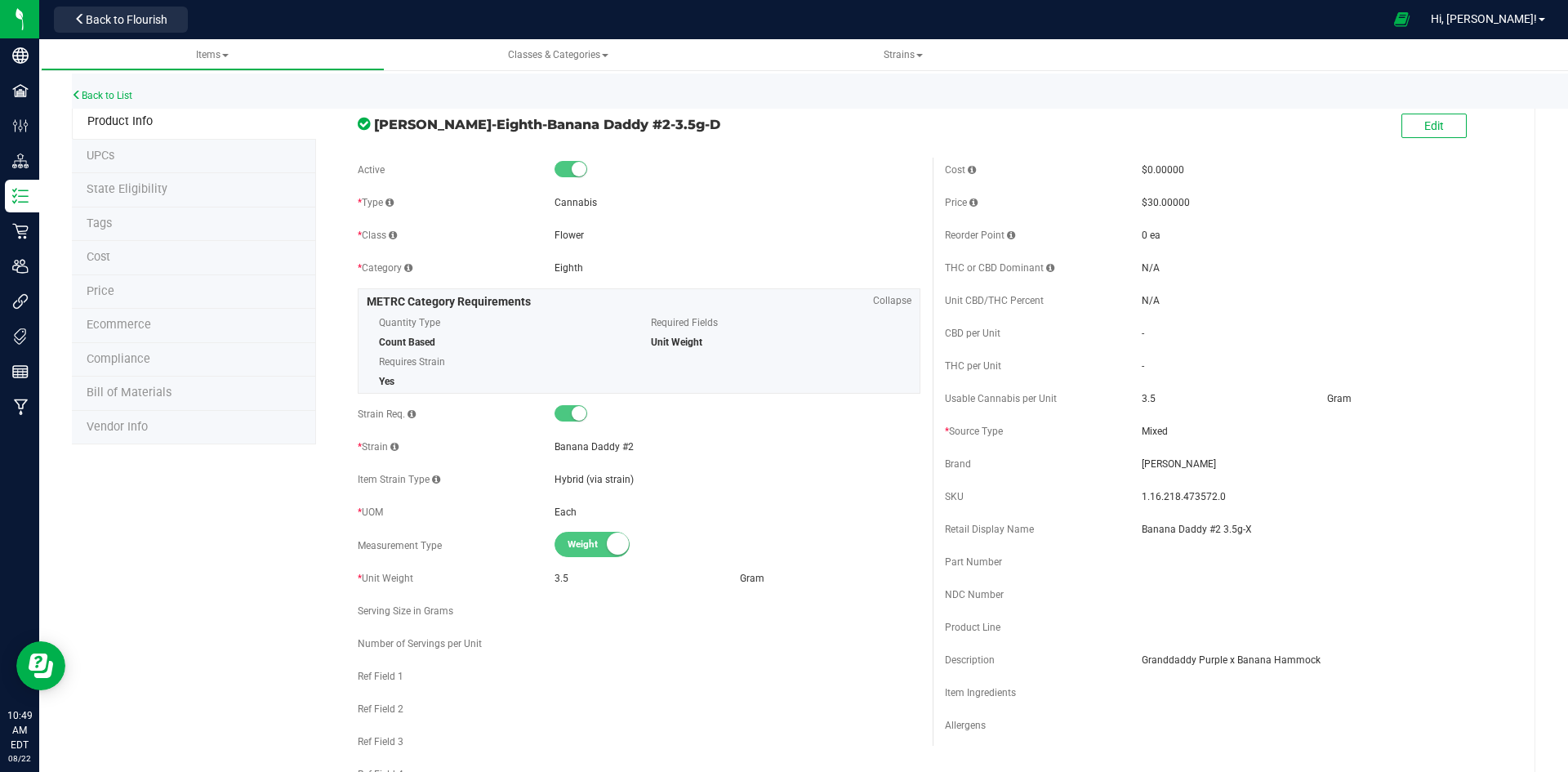
click at [94, 87] on div "Back to List" at bounding box center [856, 91] width 1568 height 35
click at [95, 96] on link "Back to List" at bounding box center [103, 95] width 61 height 11
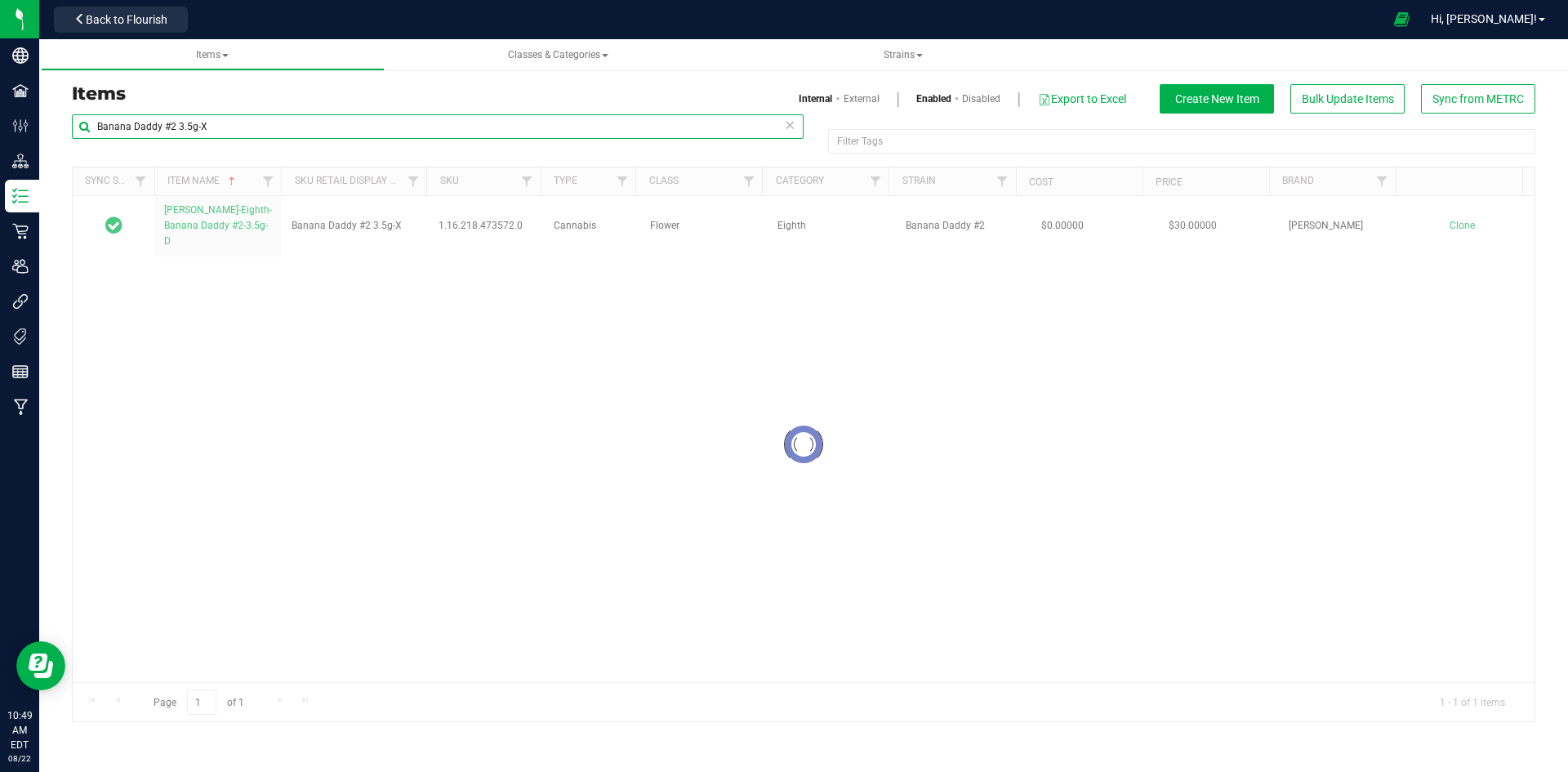
click at [342, 127] on input "Banana Daddy #2 3.5g-X" at bounding box center [438, 126] width 731 height 25
paste input "1.2.309.424972.0"
type input "1.2.309.424972.0"
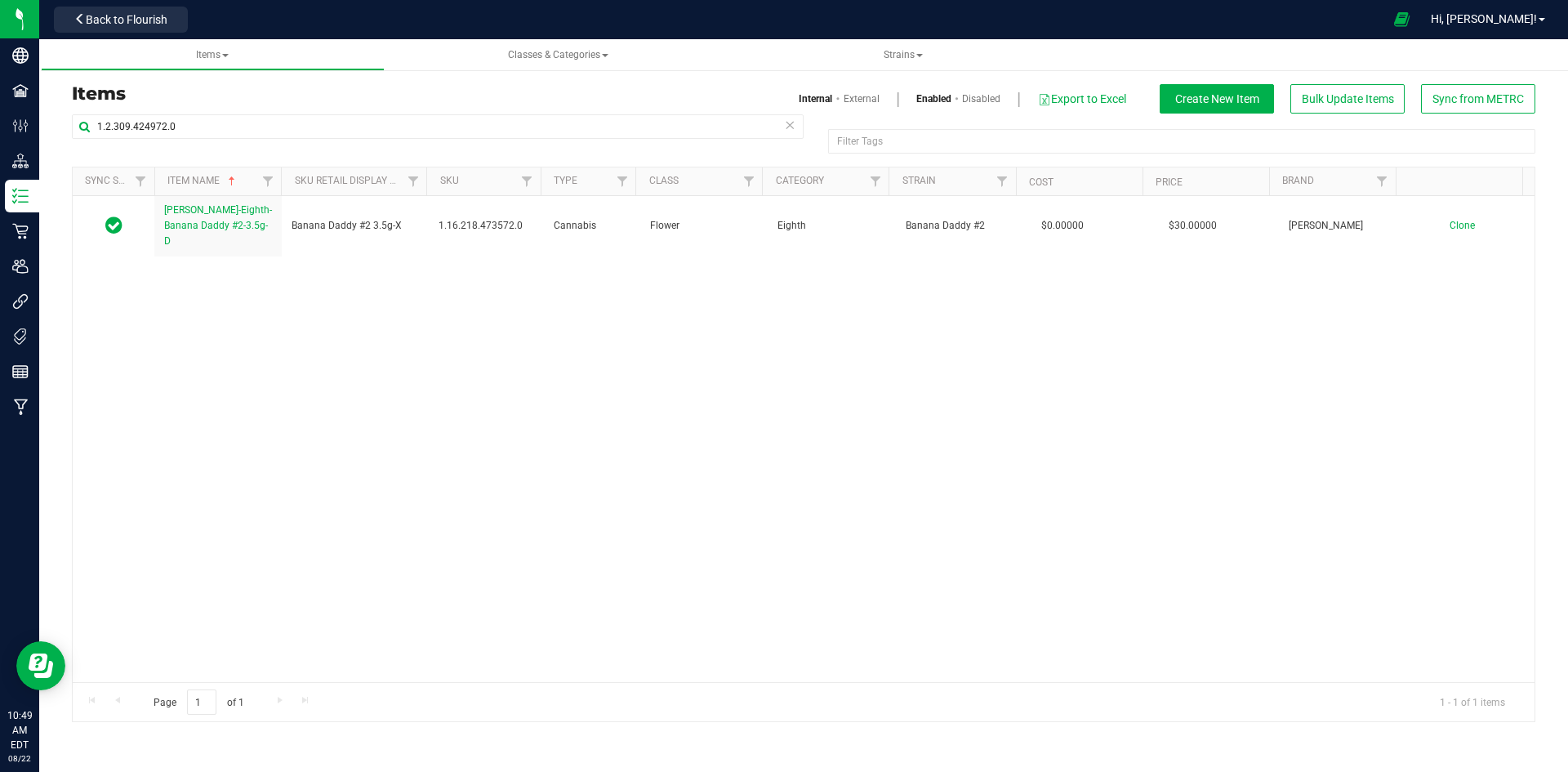
click at [835, 97] on span at bounding box center [837, 99] width 11 height 15
click at [858, 99] on link "External" at bounding box center [862, 99] width 36 height 15
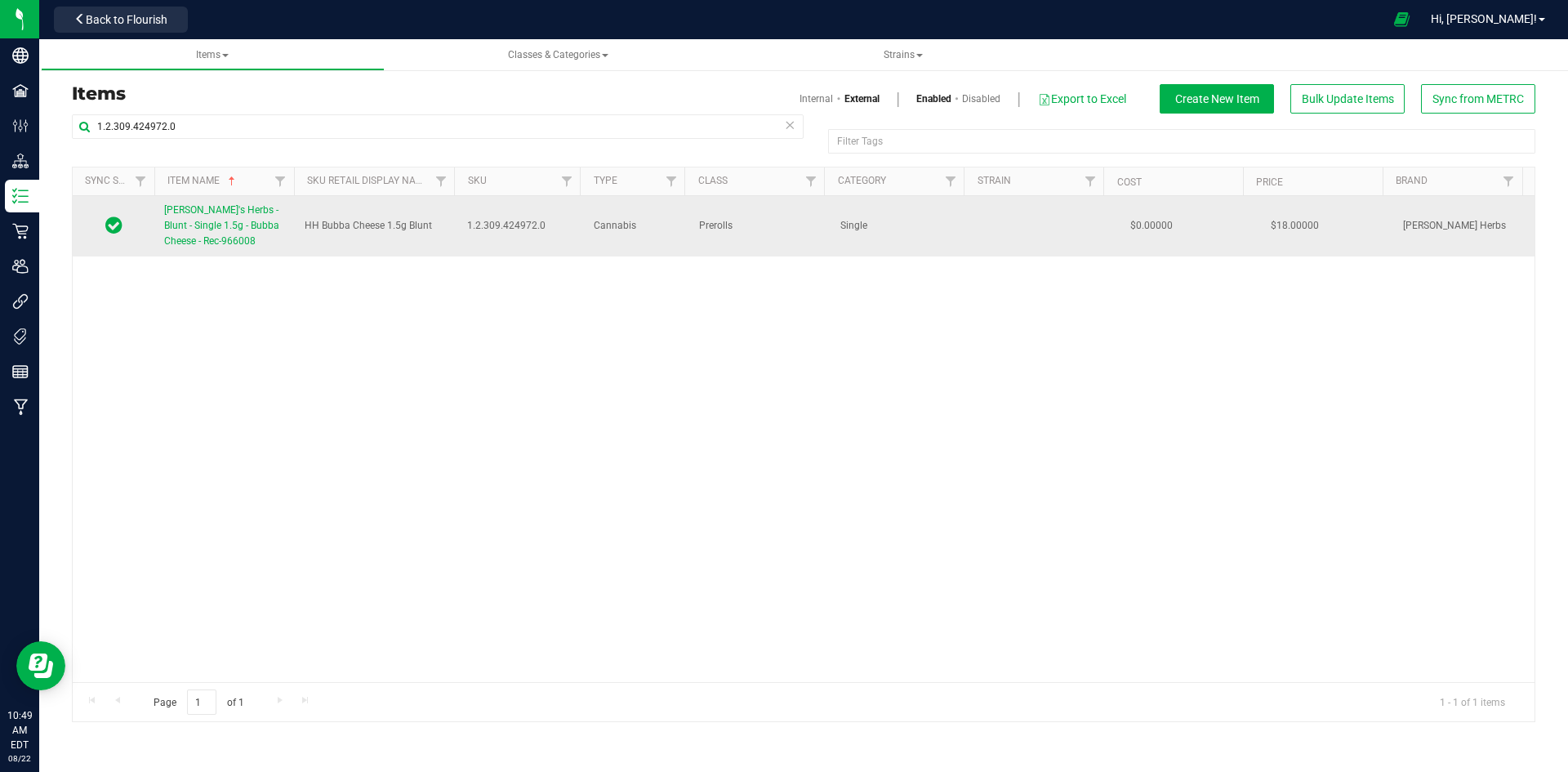
click at [252, 220] on span "Hank's Herbs - Blunt - Single 1.5g - Bubba Cheese - Rec-966008" at bounding box center [222, 226] width 115 height 43
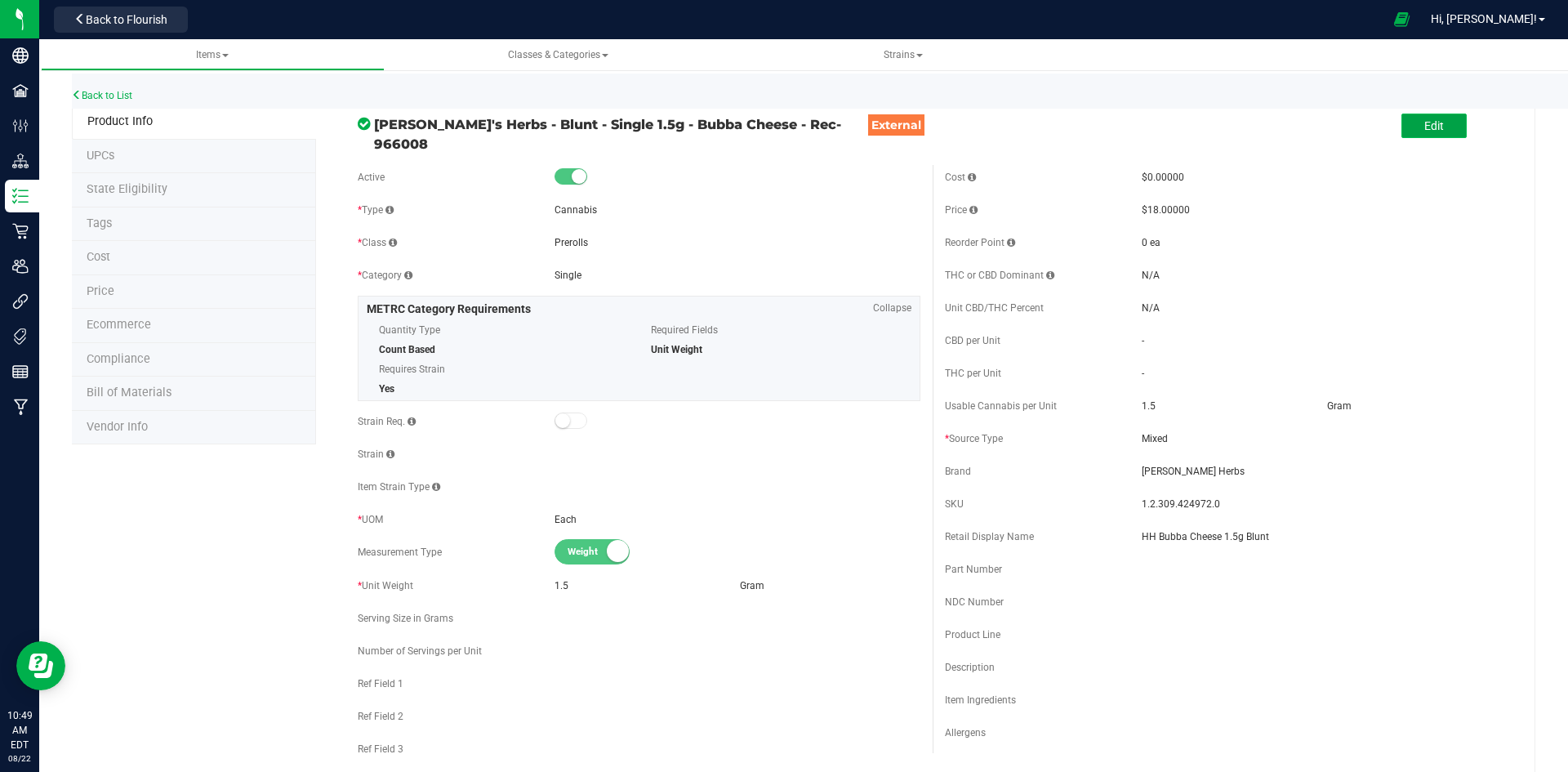
click at [1432, 133] on button "Edit" at bounding box center [1434, 126] width 66 height 25
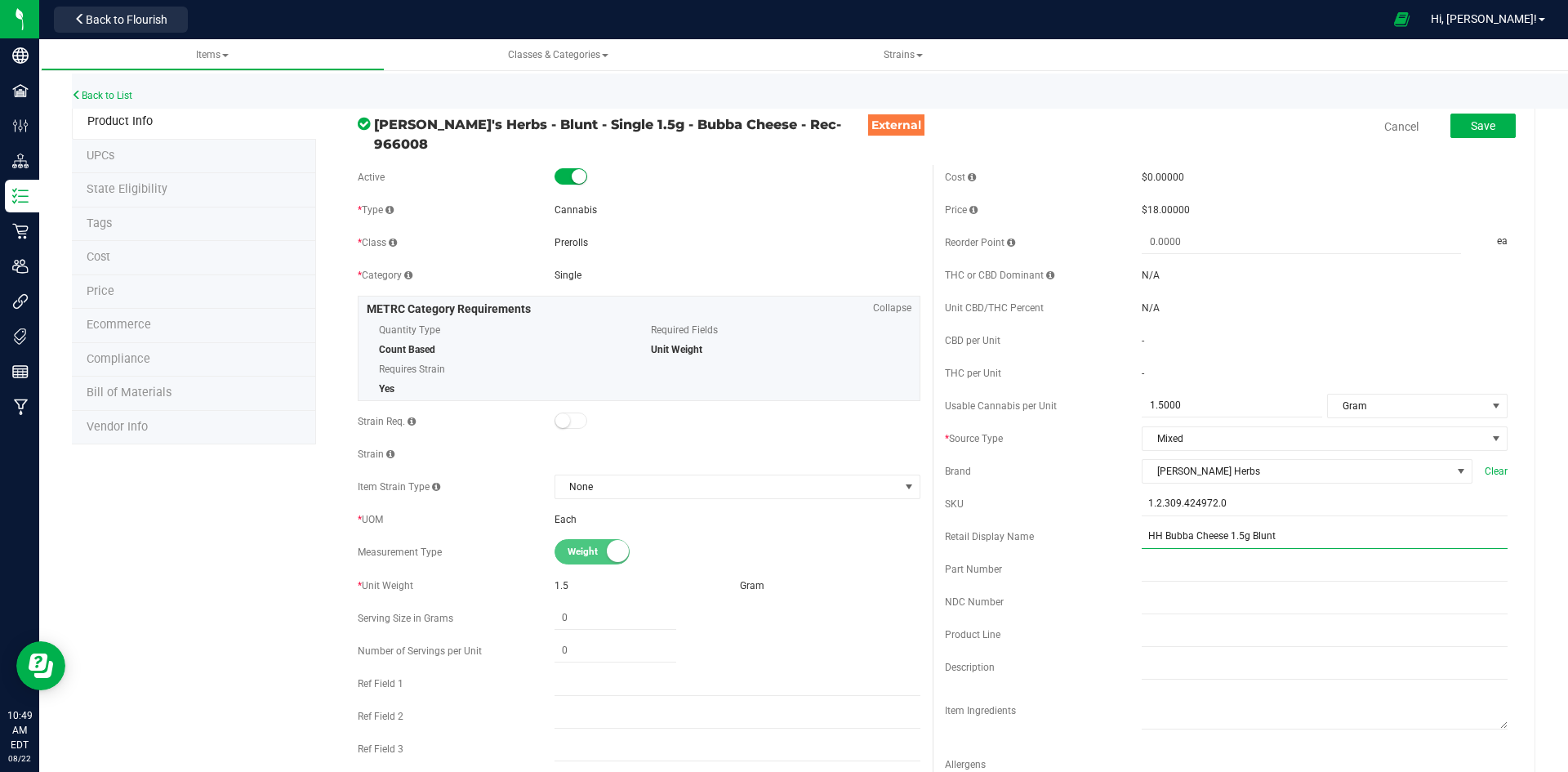
click at [1150, 525] on input "HH Bubba Cheese 1.5g Blunt" at bounding box center [1325, 537] width 366 height 25
click at [1142, 529] on input "HH Bubba Cheese 1.5g Blunt" at bounding box center [1325, 537] width 366 height 25
click at [1268, 530] on input "Bubba Cheese 1.5g Blunt" at bounding box center [1325, 537] width 366 height 25
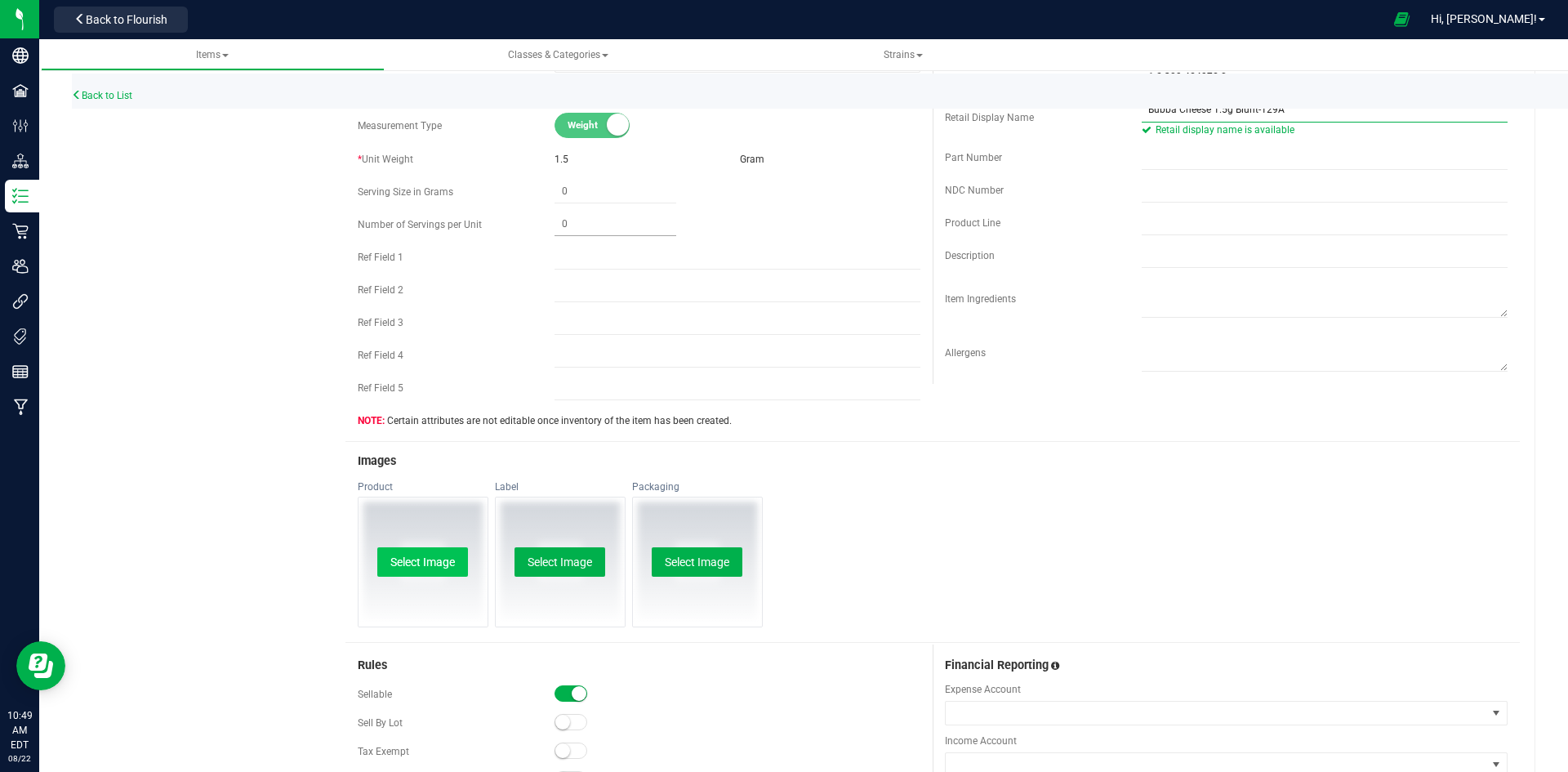
scroll to position [572, 0]
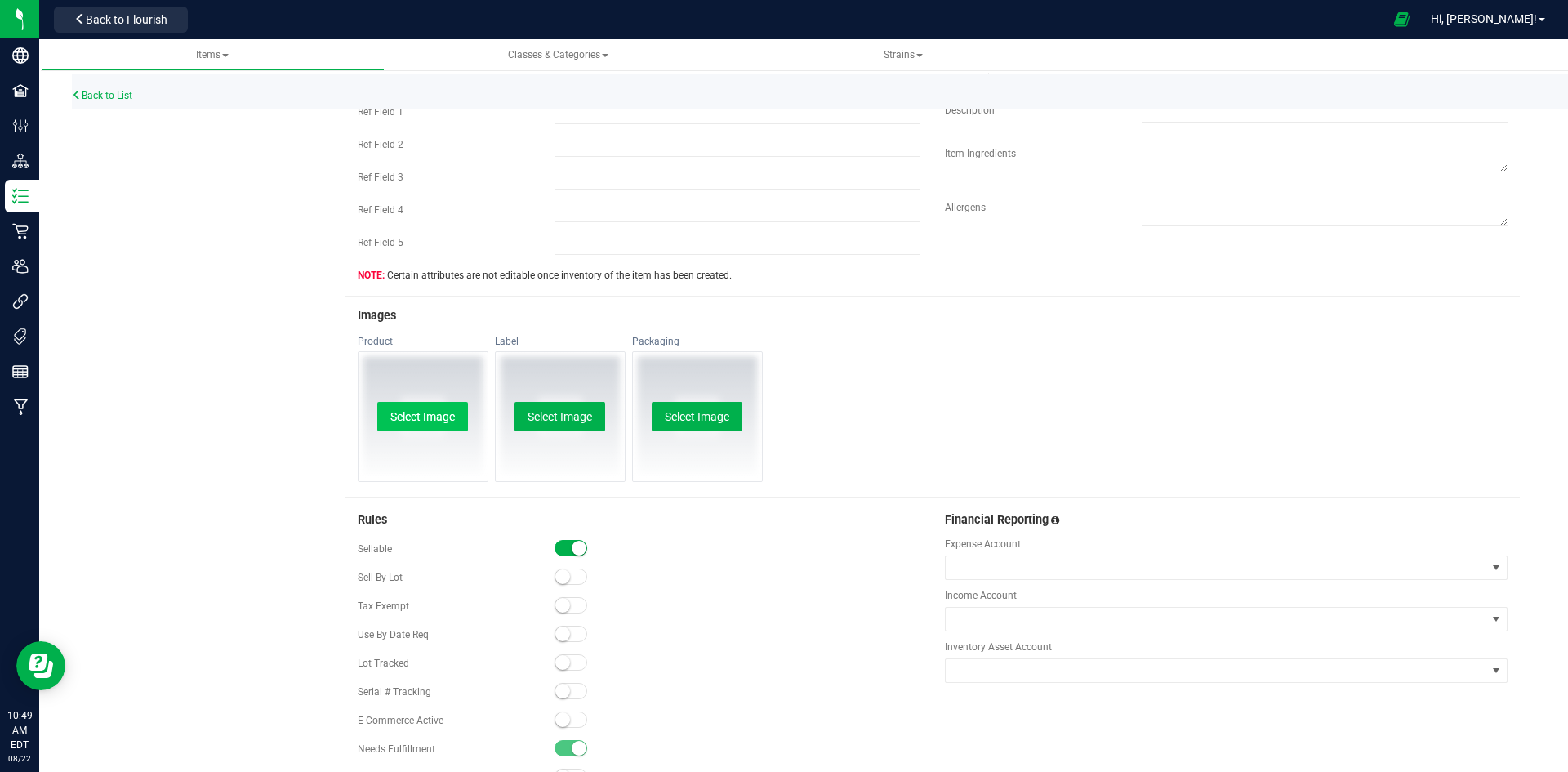
type input "Bubba Cheese 1.5g Blunt-129A"
click at [412, 416] on button "Select Image" at bounding box center [423, 416] width 90 height 30
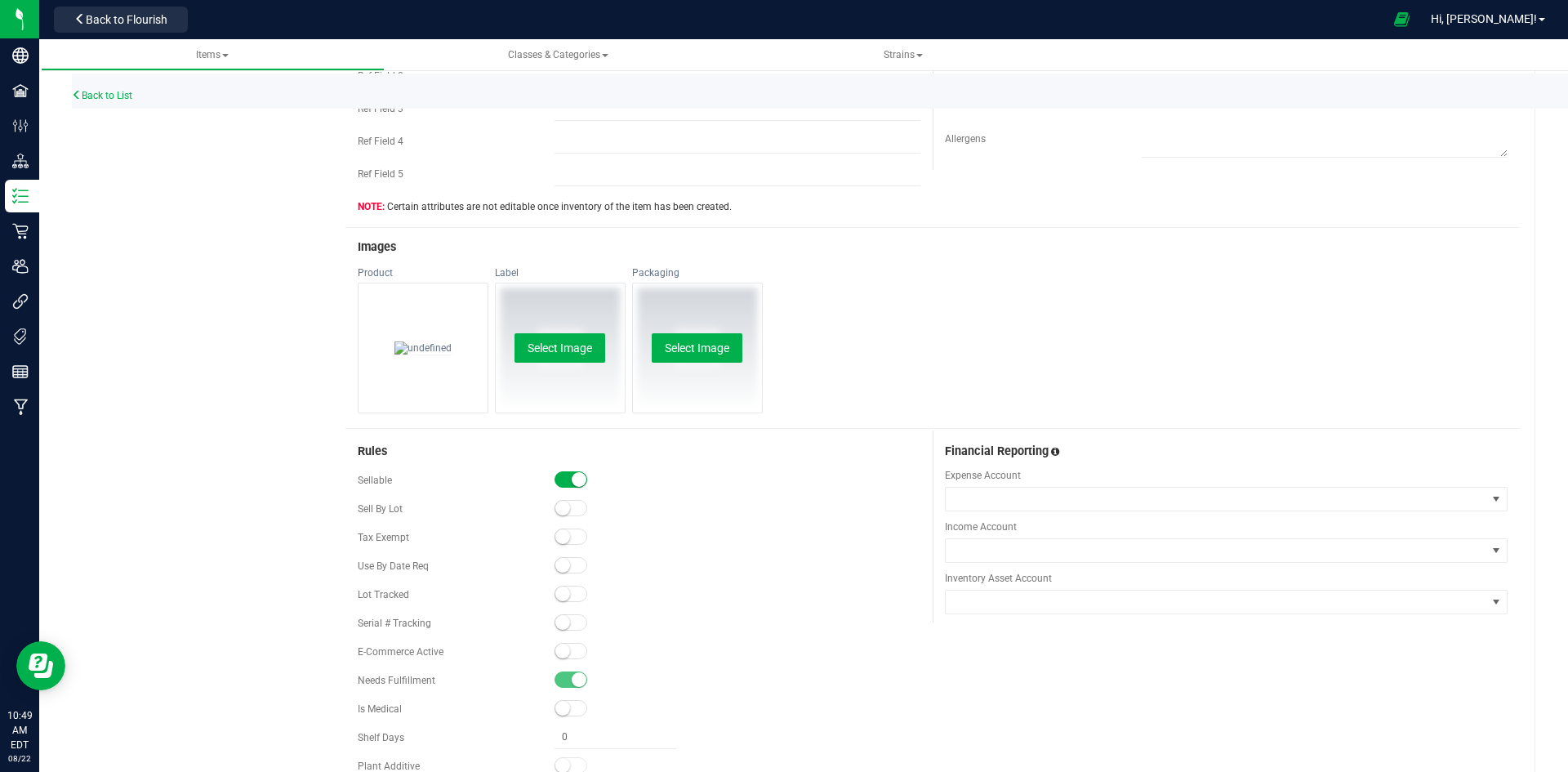
scroll to position [735, 0]
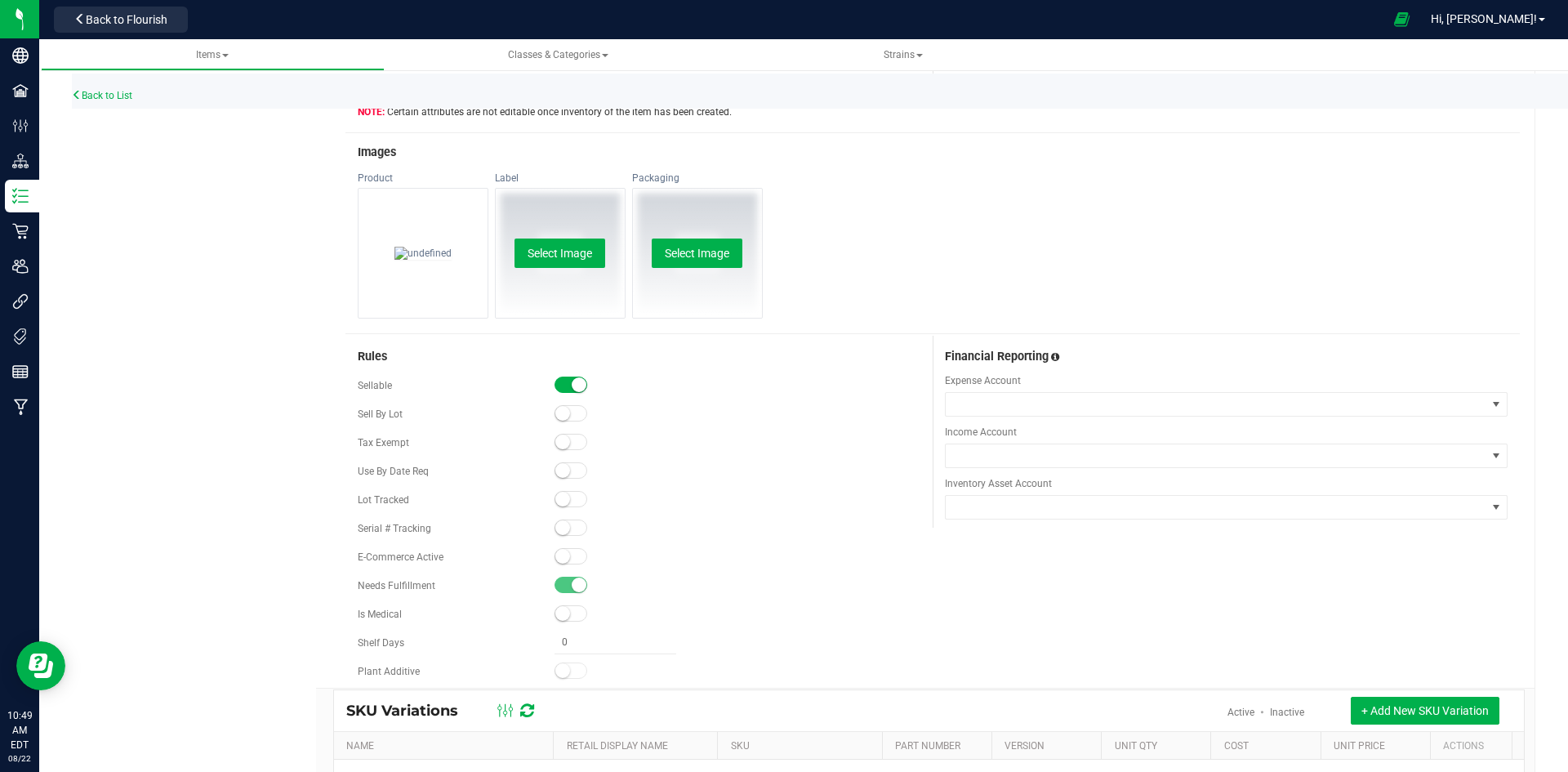
click at [569, 563] on div "Sellable Sell By Lot Tax Exempt" at bounding box center [639, 529] width 562 height 310
click at [571, 548] on span at bounding box center [571, 556] width 33 height 16
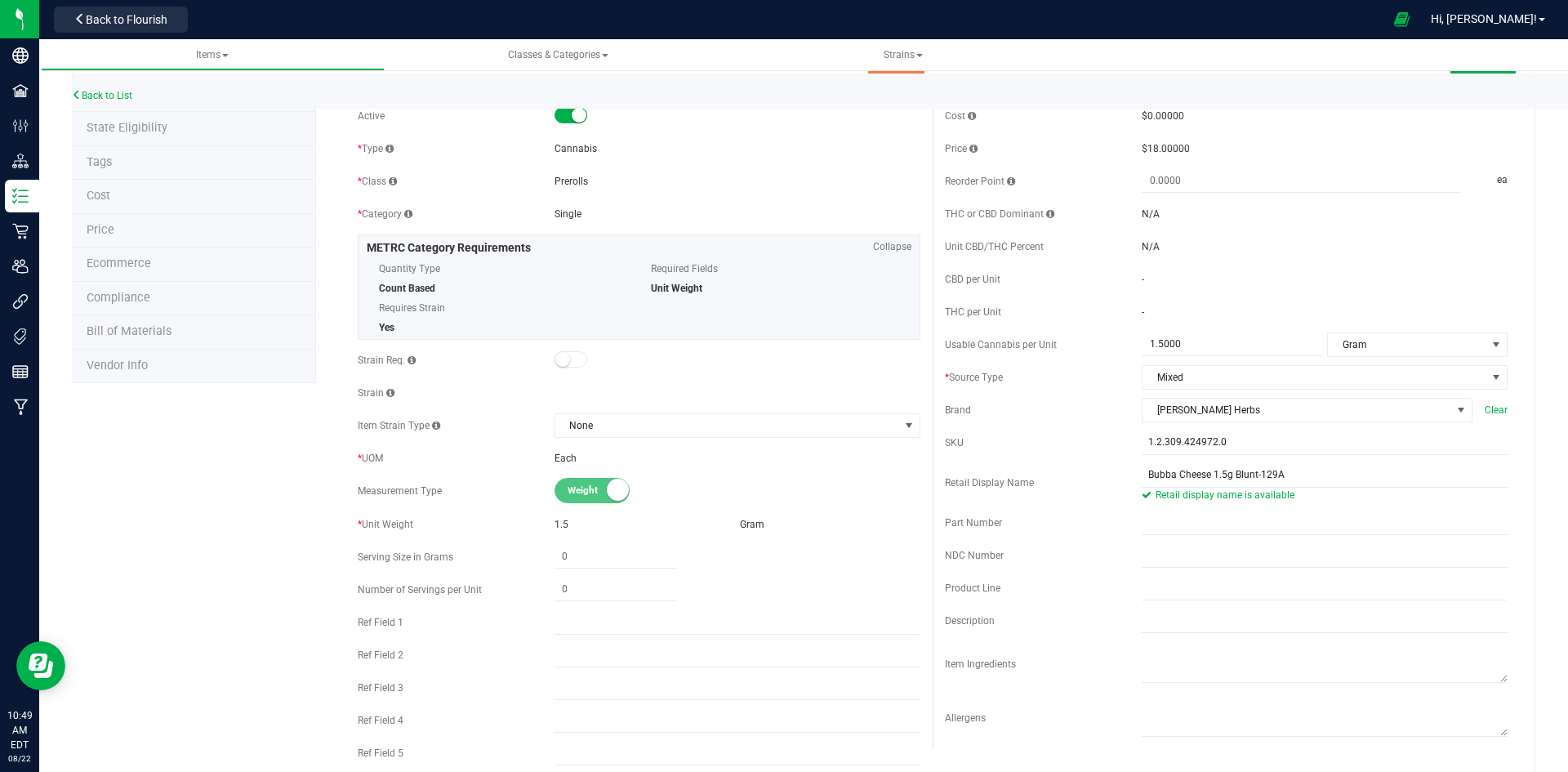
scroll to position [0, 0]
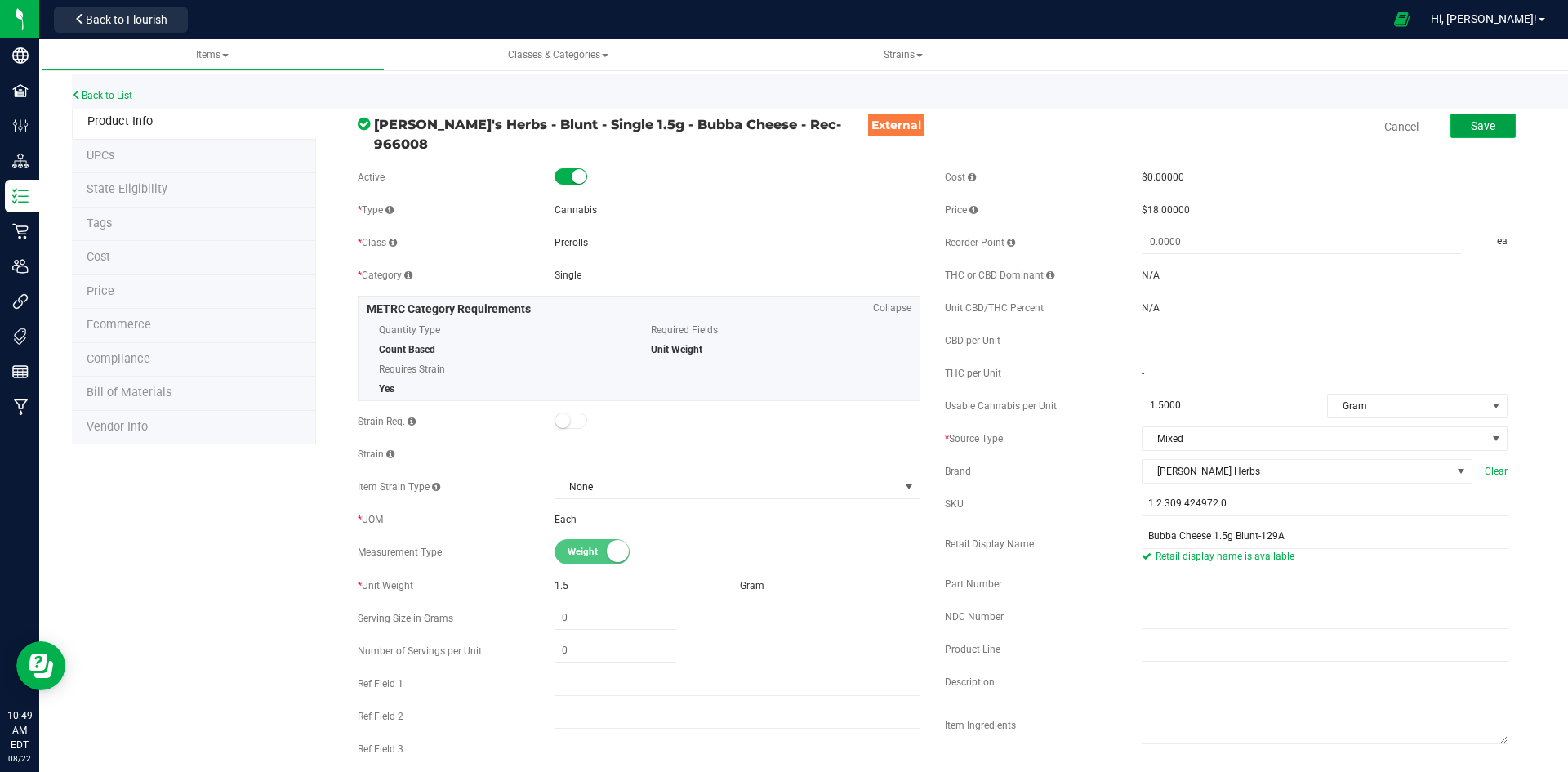
click at [1474, 135] on button "Save" at bounding box center [1483, 126] width 66 height 25
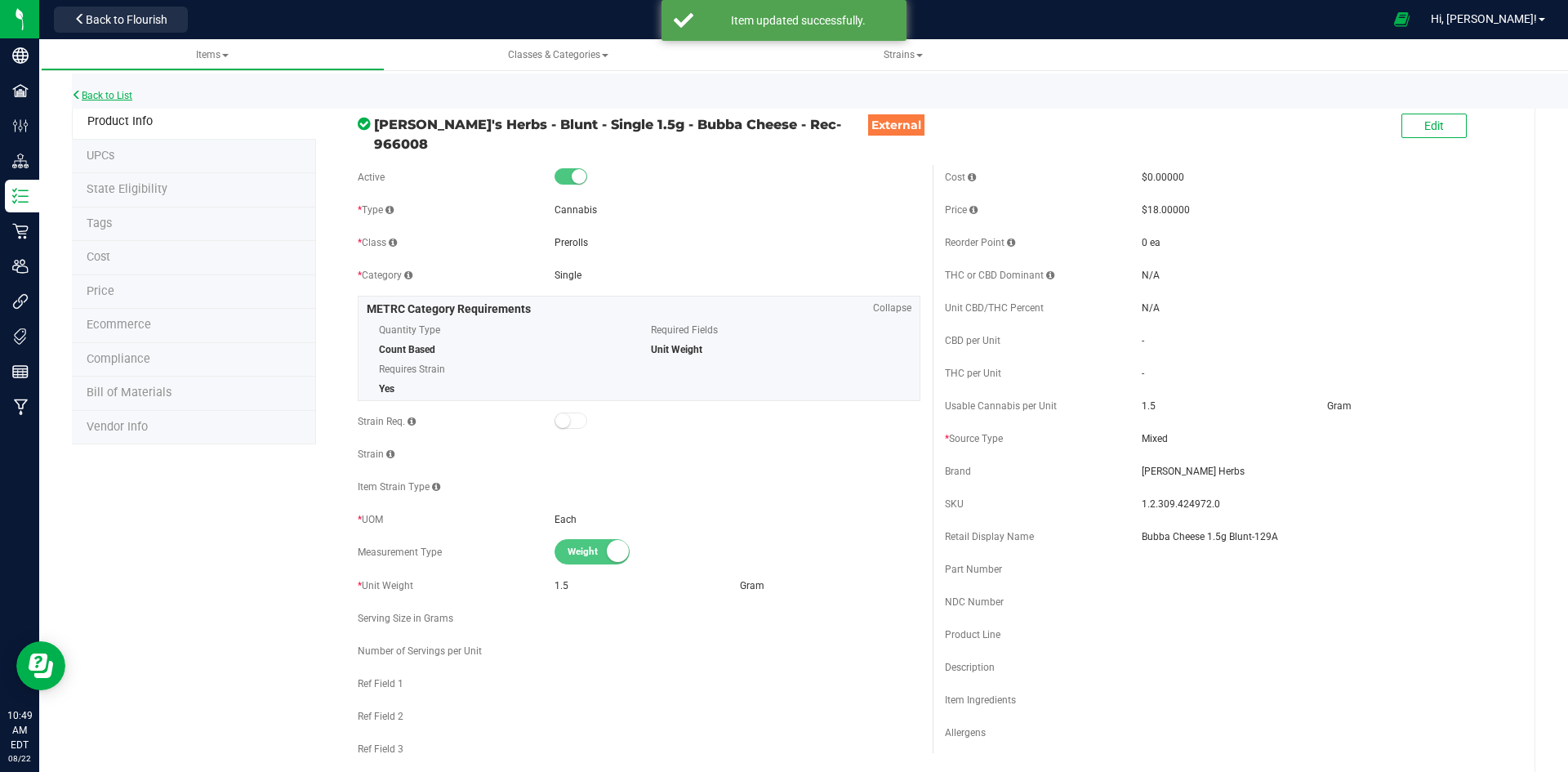
click at [108, 99] on link "Back to List" at bounding box center [103, 95] width 61 height 11
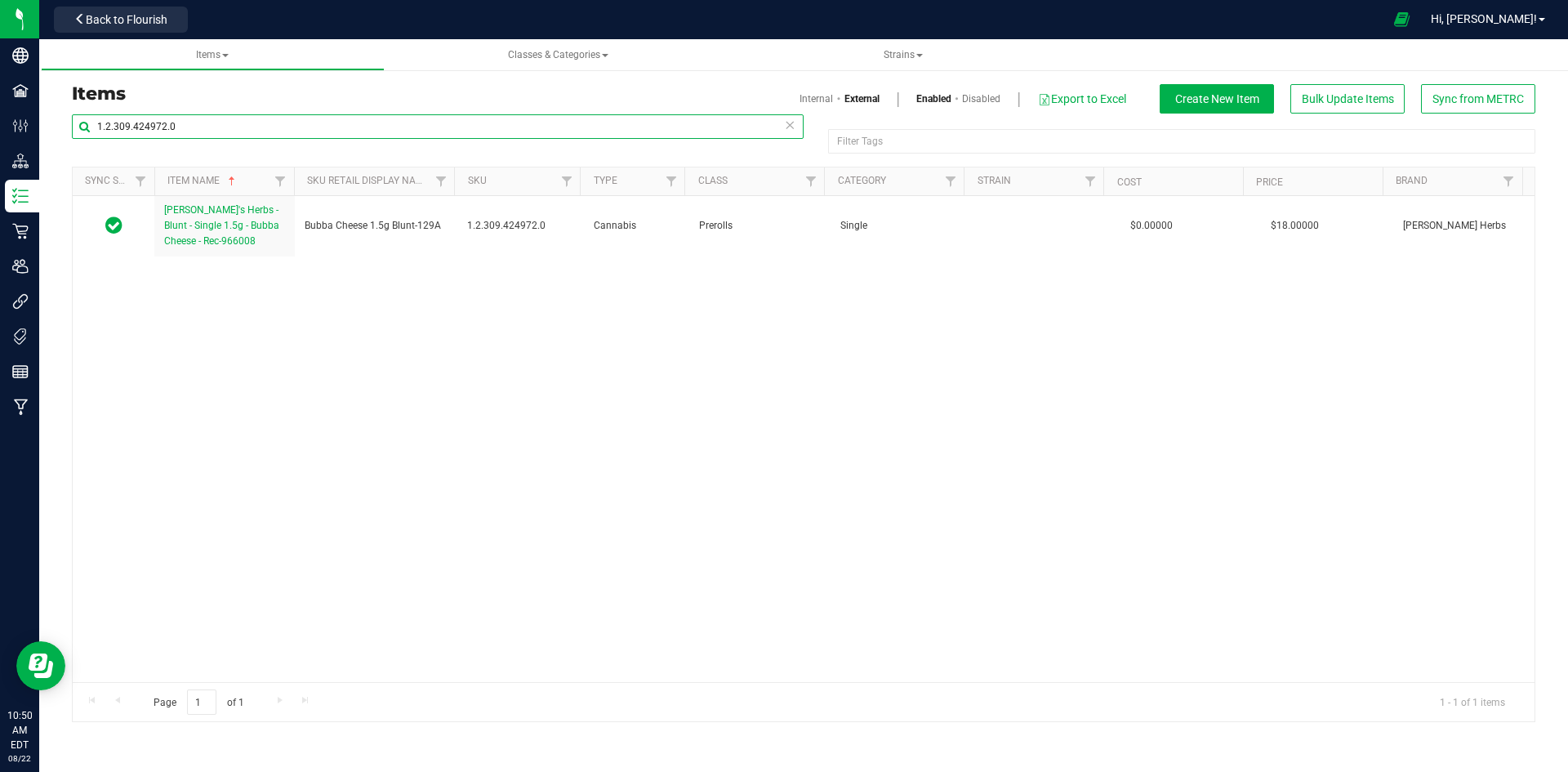
click at [277, 122] on input "1.2.309.424972.0" at bounding box center [438, 126] width 731 height 25
paste input "96511"
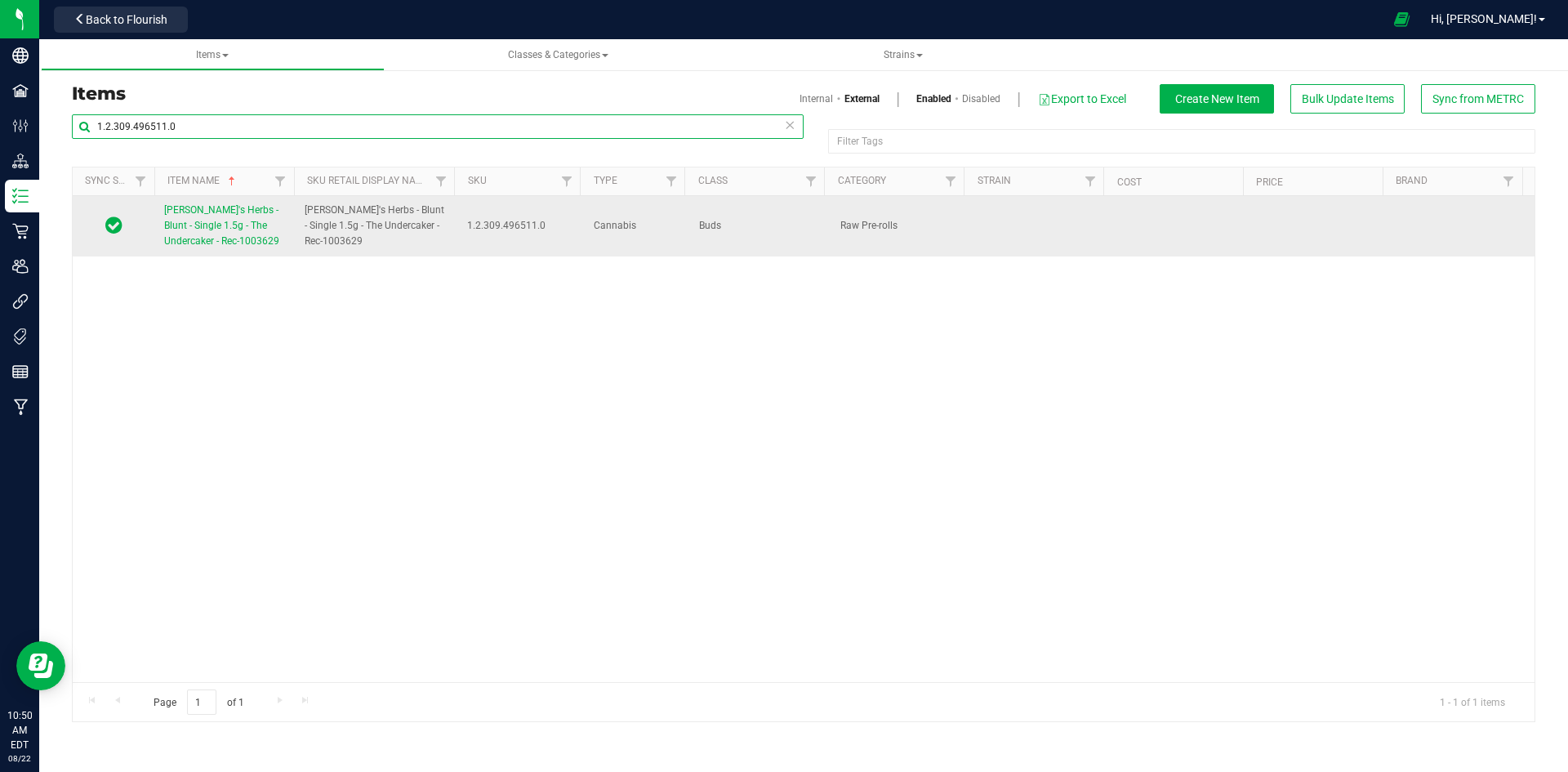
type input "1.2.309.496511.0"
click at [254, 241] on span "[PERSON_NAME]'s Herbs - Blunt - Single 1.5g - The Undercaker - Rec-1003629" at bounding box center [222, 226] width 115 height 43
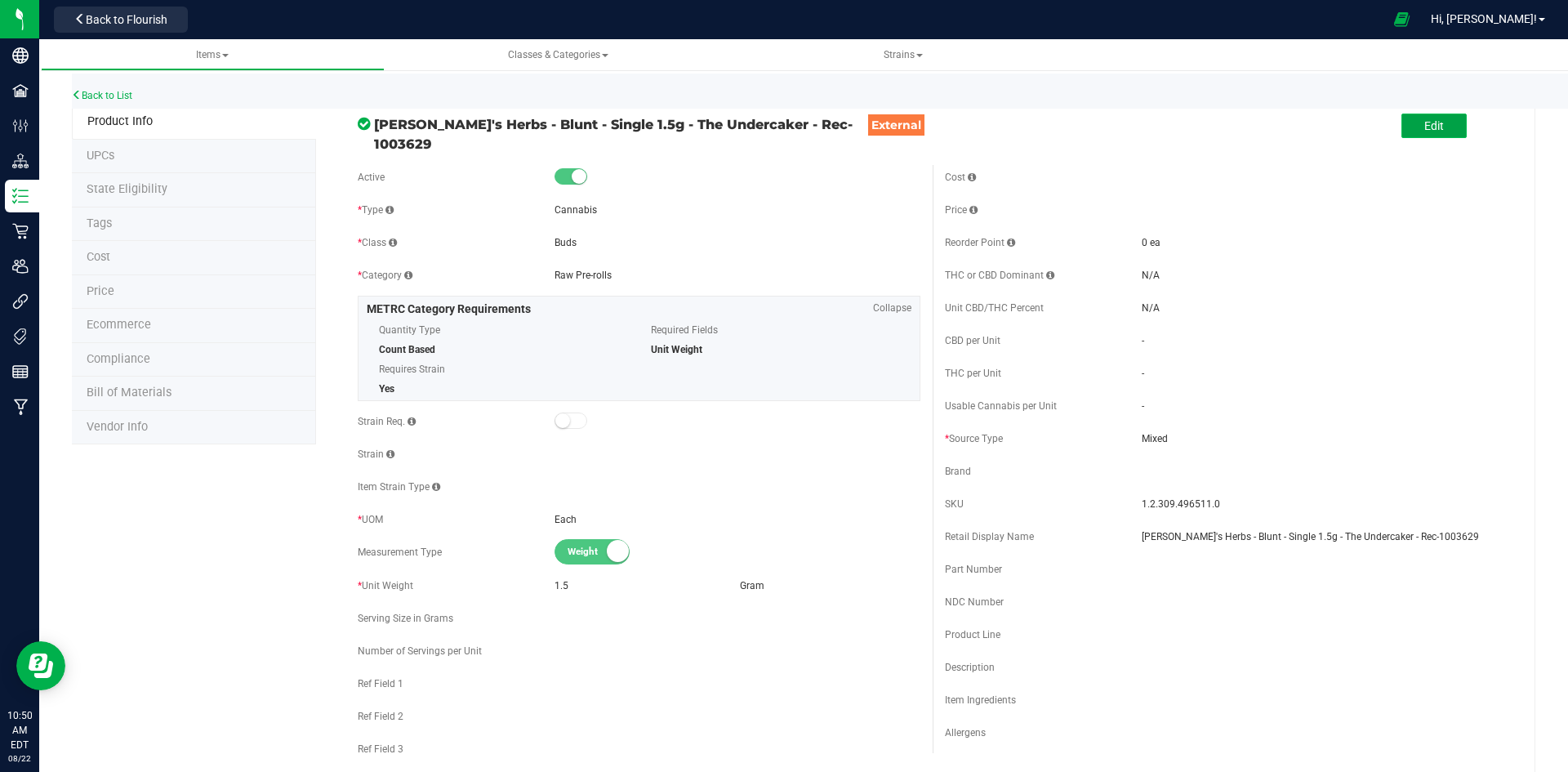
click at [1447, 122] on button "Edit" at bounding box center [1434, 126] width 66 height 25
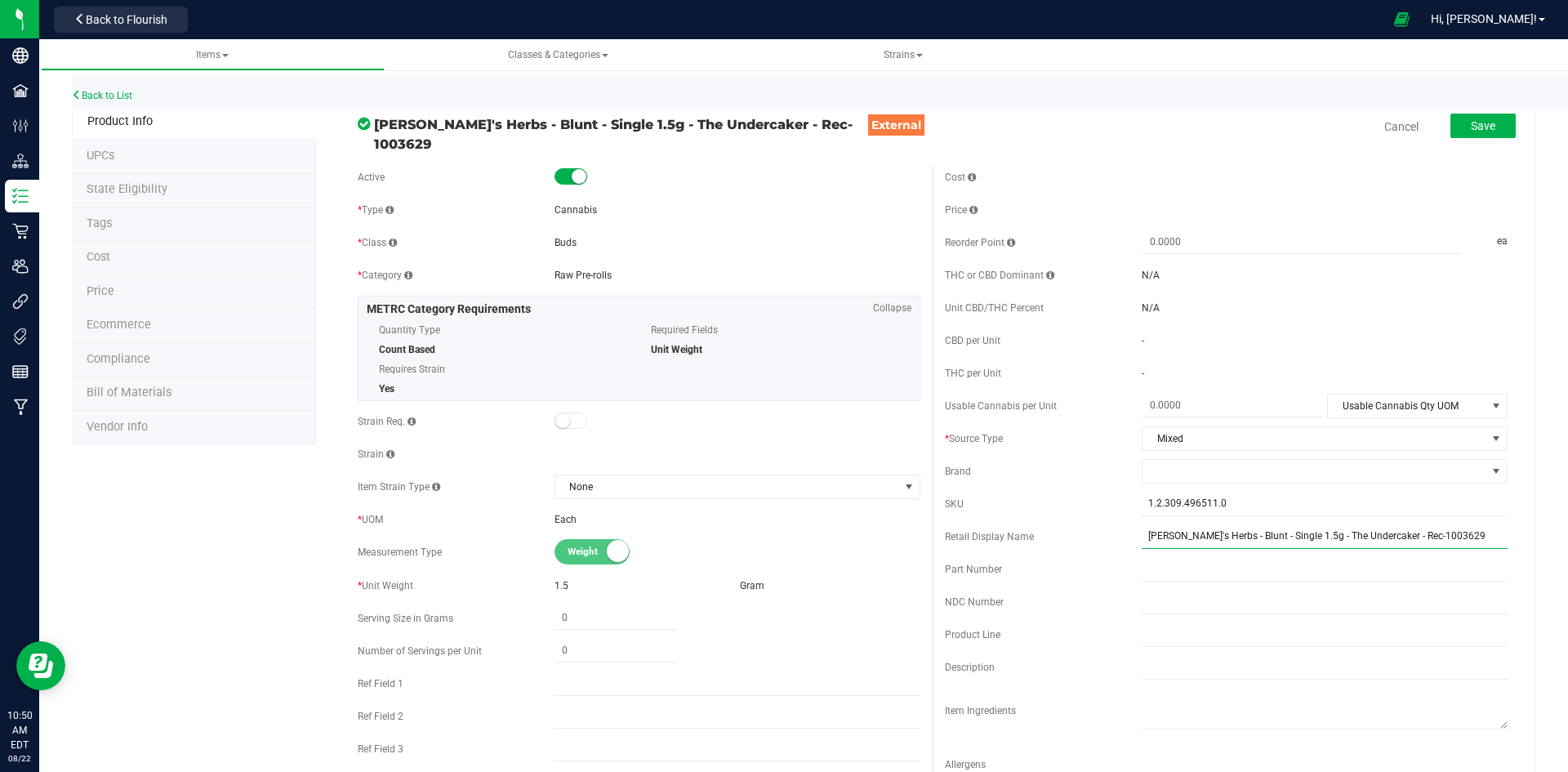
click at [1226, 539] on input "[PERSON_NAME]'s Herbs - Blunt - Single 1.5g - The Undercaker - Rec-1003629" at bounding box center [1325, 537] width 366 height 25
type input "The Undercaker 1.5g Blunt-129B"
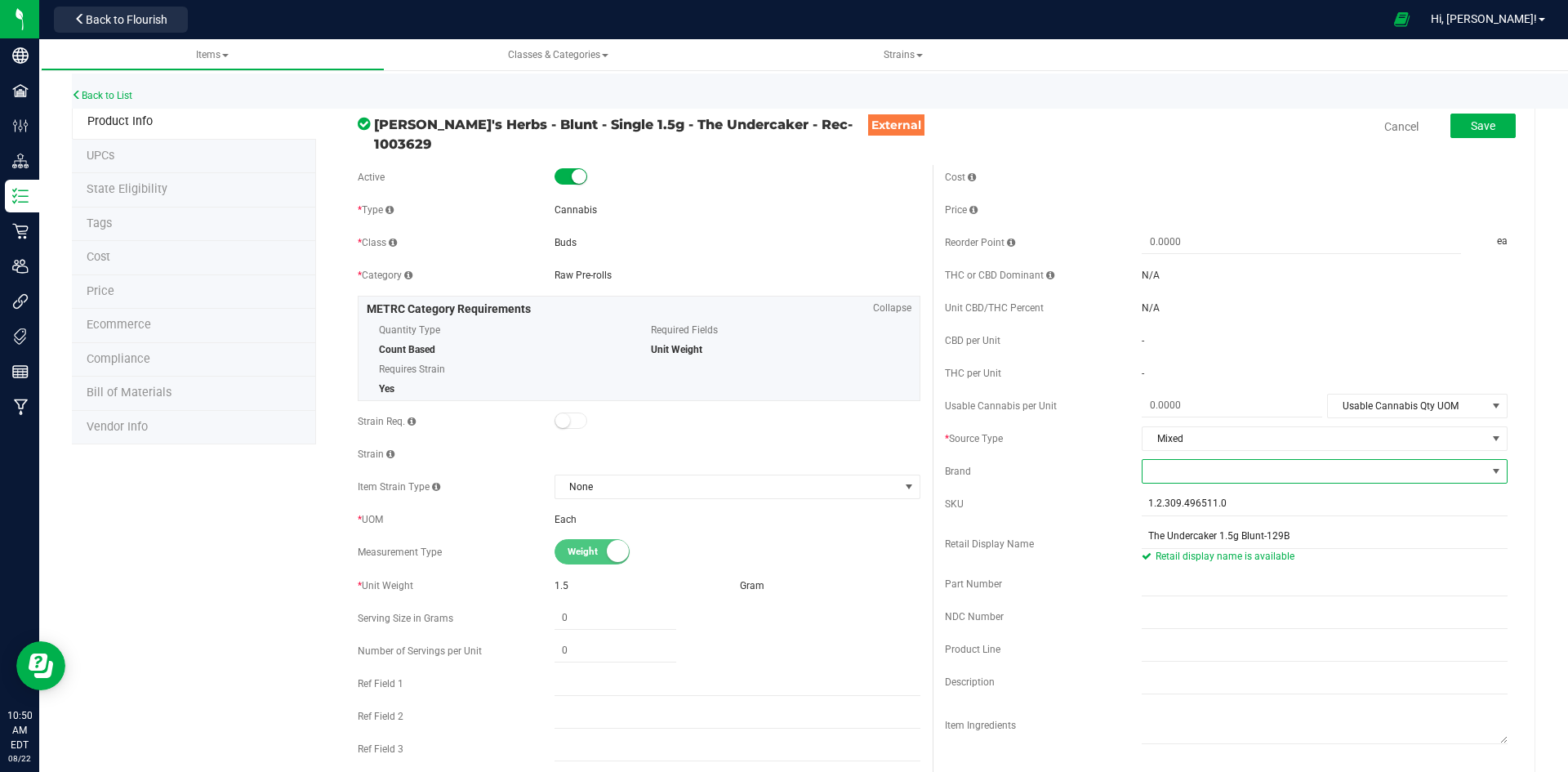
click at [1204, 465] on span at bounding box center [1314, 471] width 344 height 23
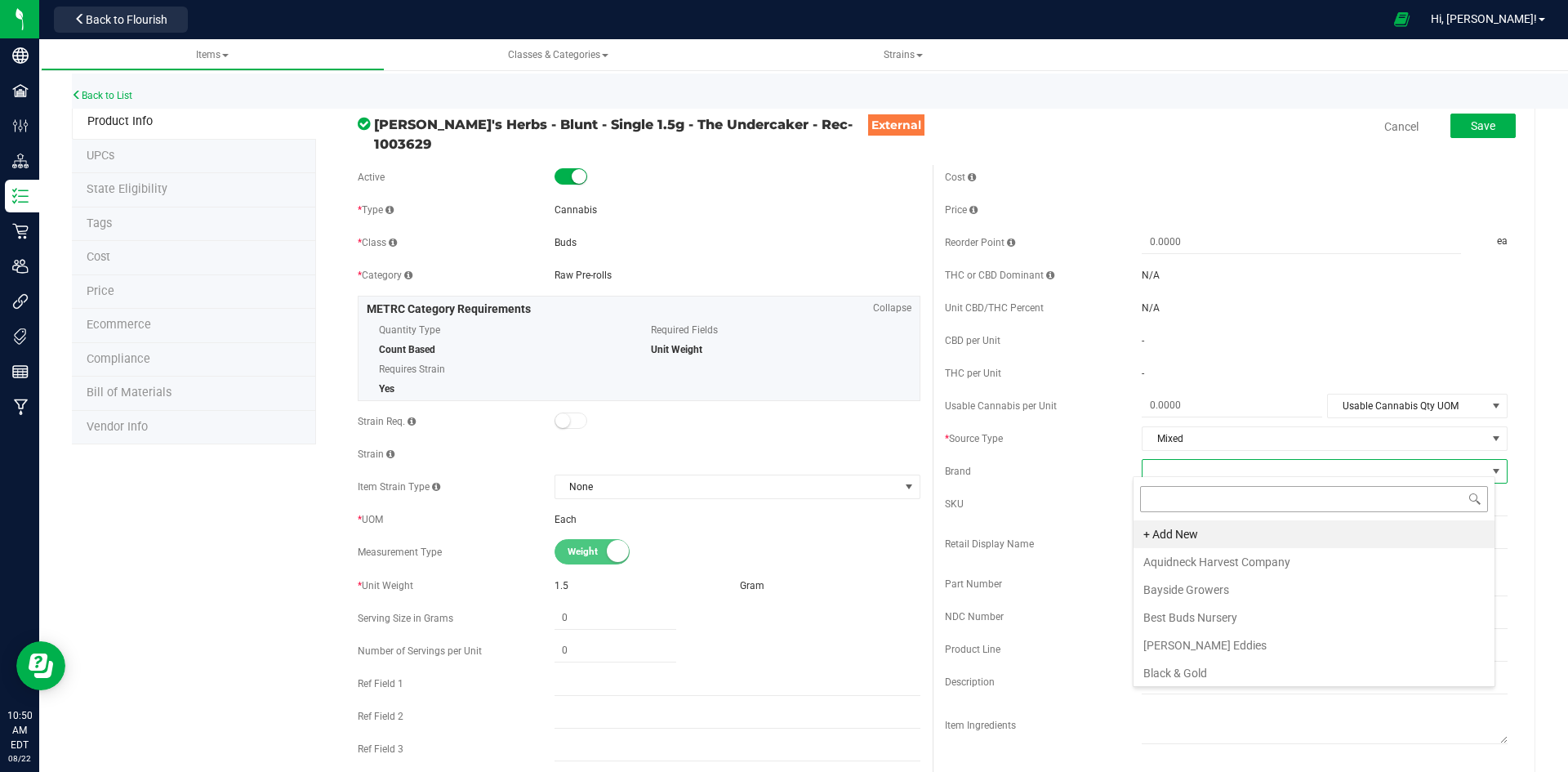
scroll to position [25, 363]
type input "Ha"
click at [1198, 643] on li "[PERSON_NAME] Herbs" at bounding box center [1314, 646] width 361 height 28
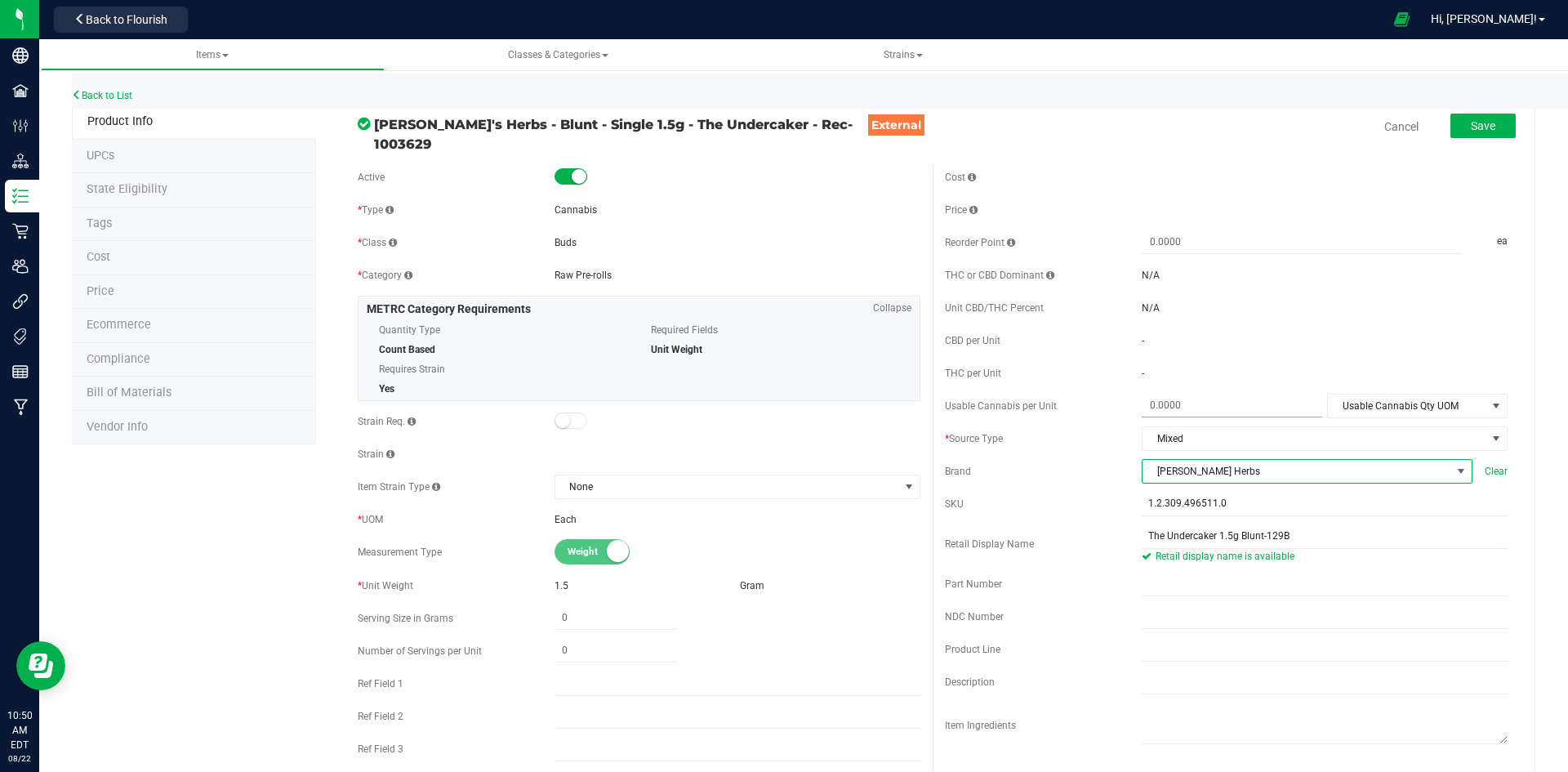
click at [1194, 400] on span at bounding box center [1232, 405] width 181 height 24
type input "1.5"
type input "1.5000"
click at [1357, 394] on span "Usable Cannabis Qty UOM" at bounding box center [1406, 406] width 158 height 23
click at [1348, 480] on li "Gram" at bounding box center [1405, 476] width 177 height 25
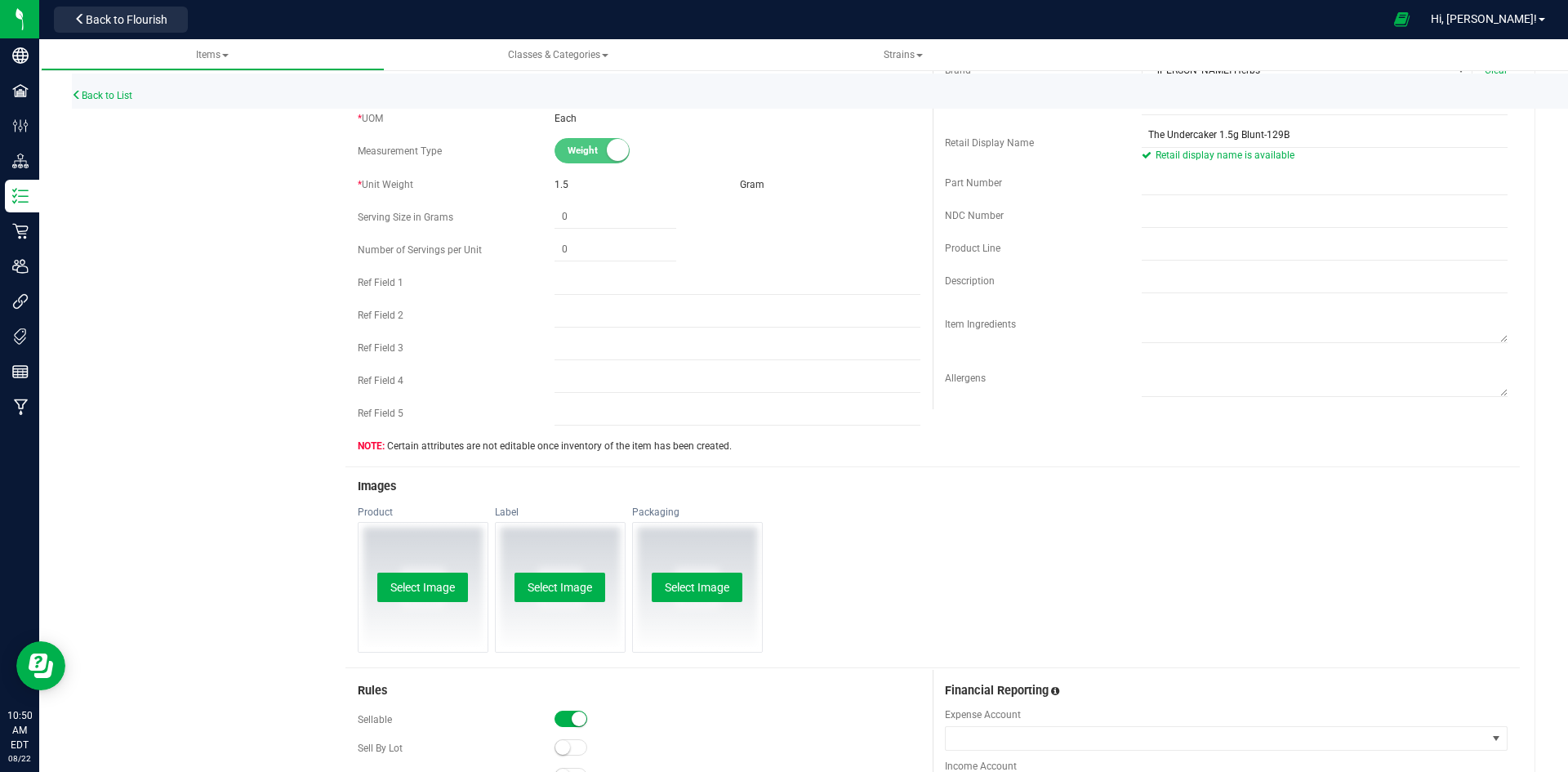
scroll to position [408, 0]
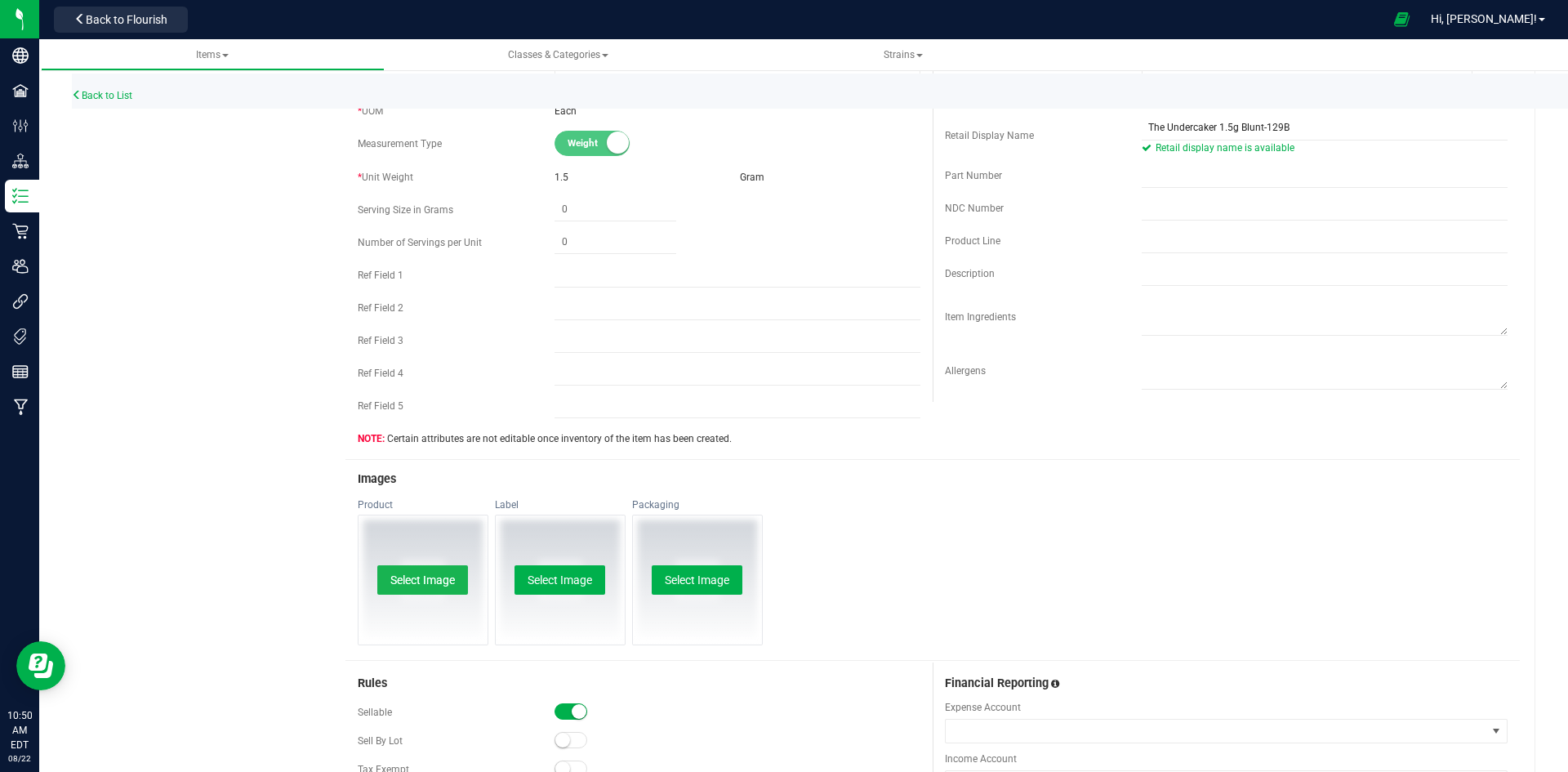
click at [423, 570] on button "Select Image" at bounding box center [423, 580] width 90 height 30
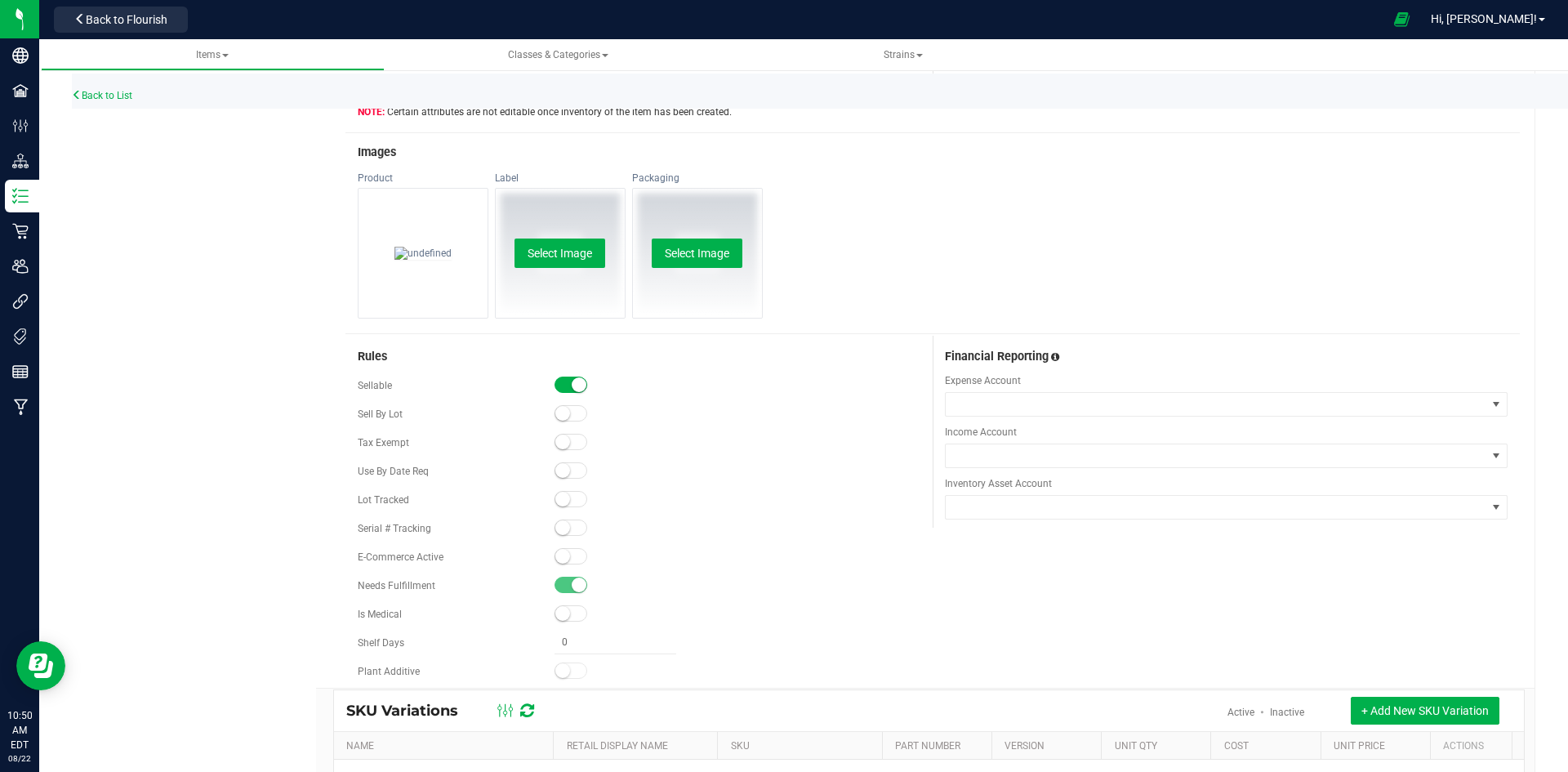
click at [565, 549] on small at bounding box center [562, 556] width 15 height 15
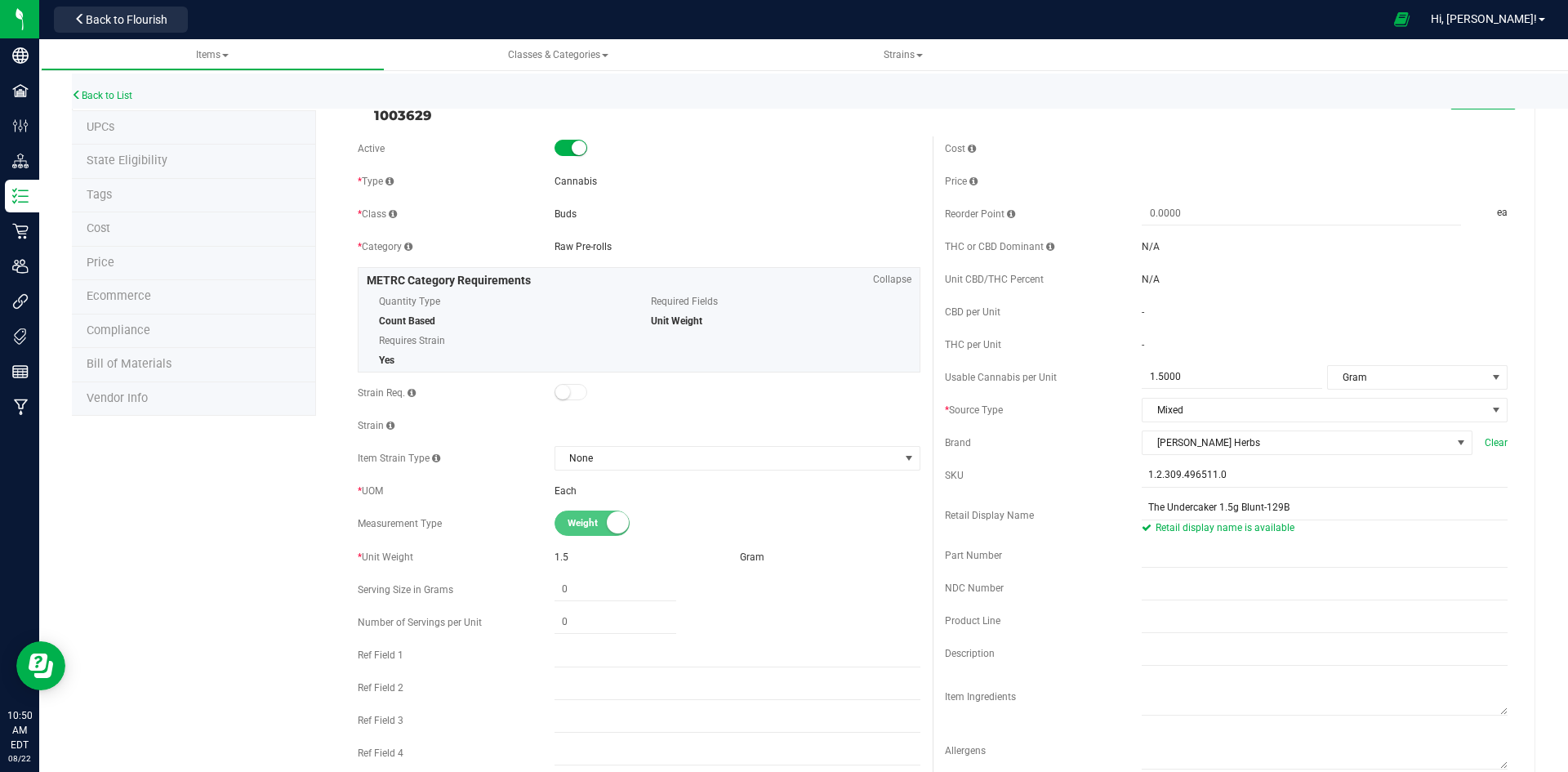
scroll to position [0, 0]
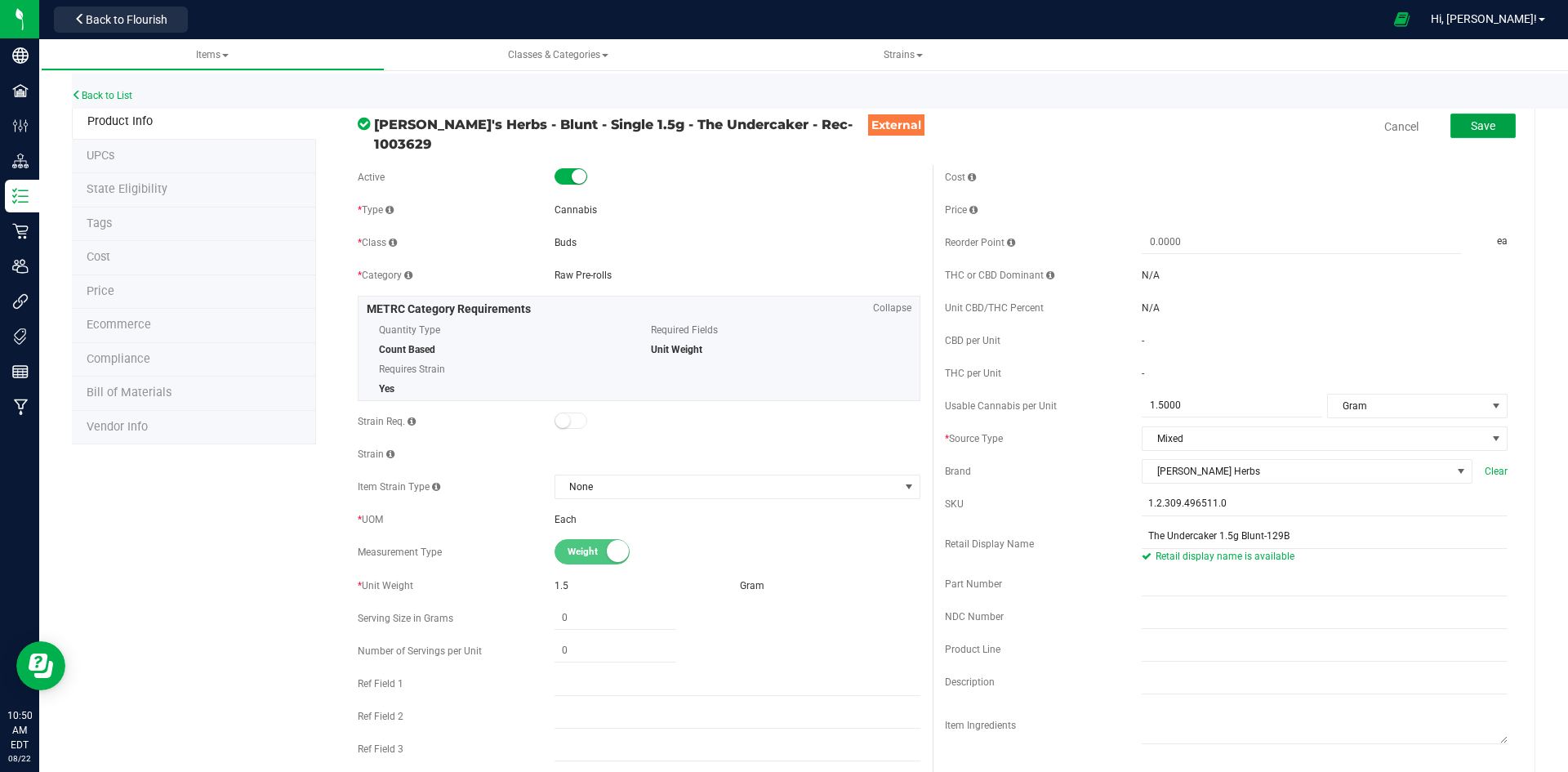
click at [1475, 136] on button "Save" at bounding box center [1483, 126] width 66 height 25
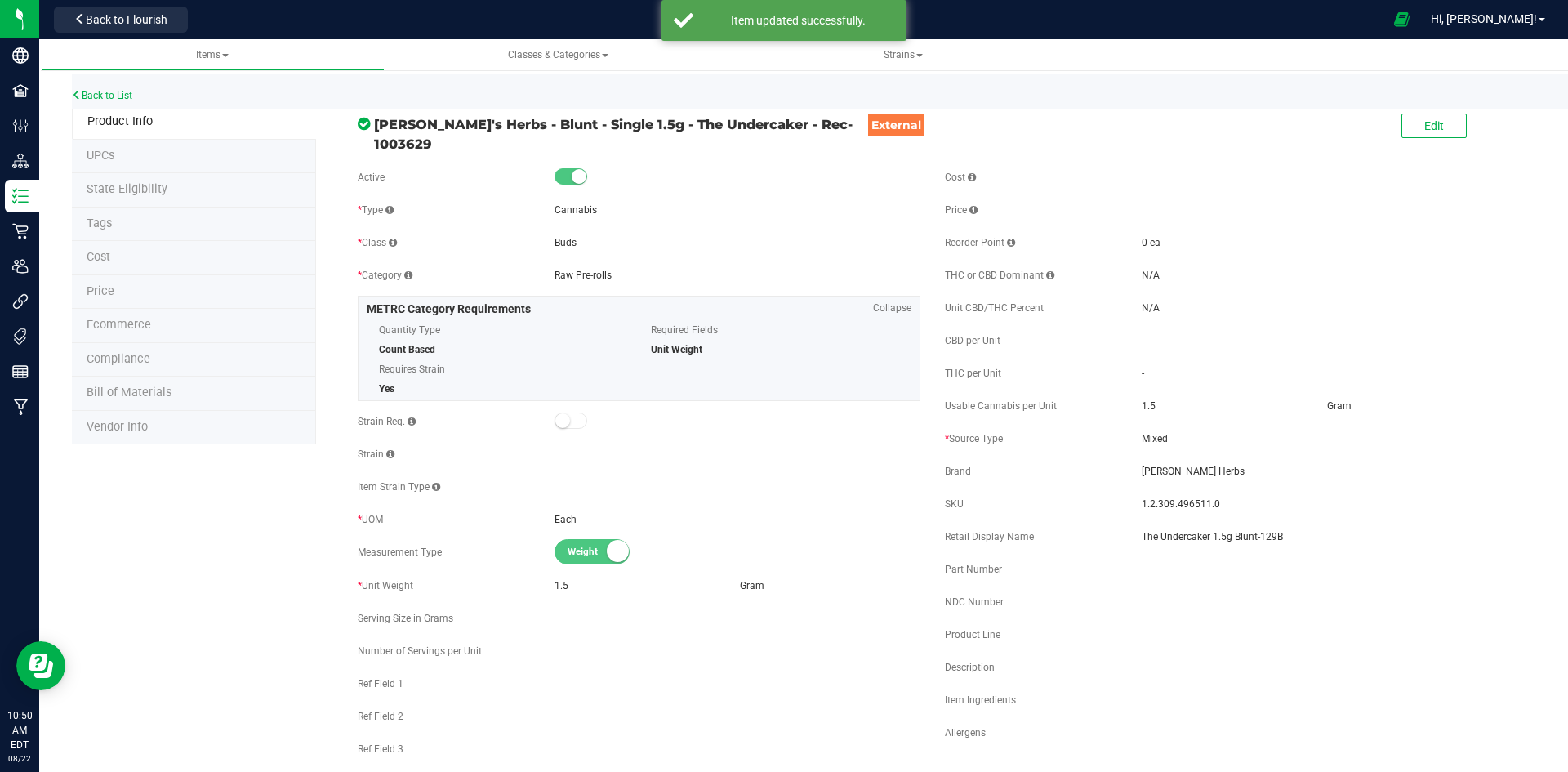
click at [157, 294] on li "Price" at bounding box center [194, 292] width 244 height 34
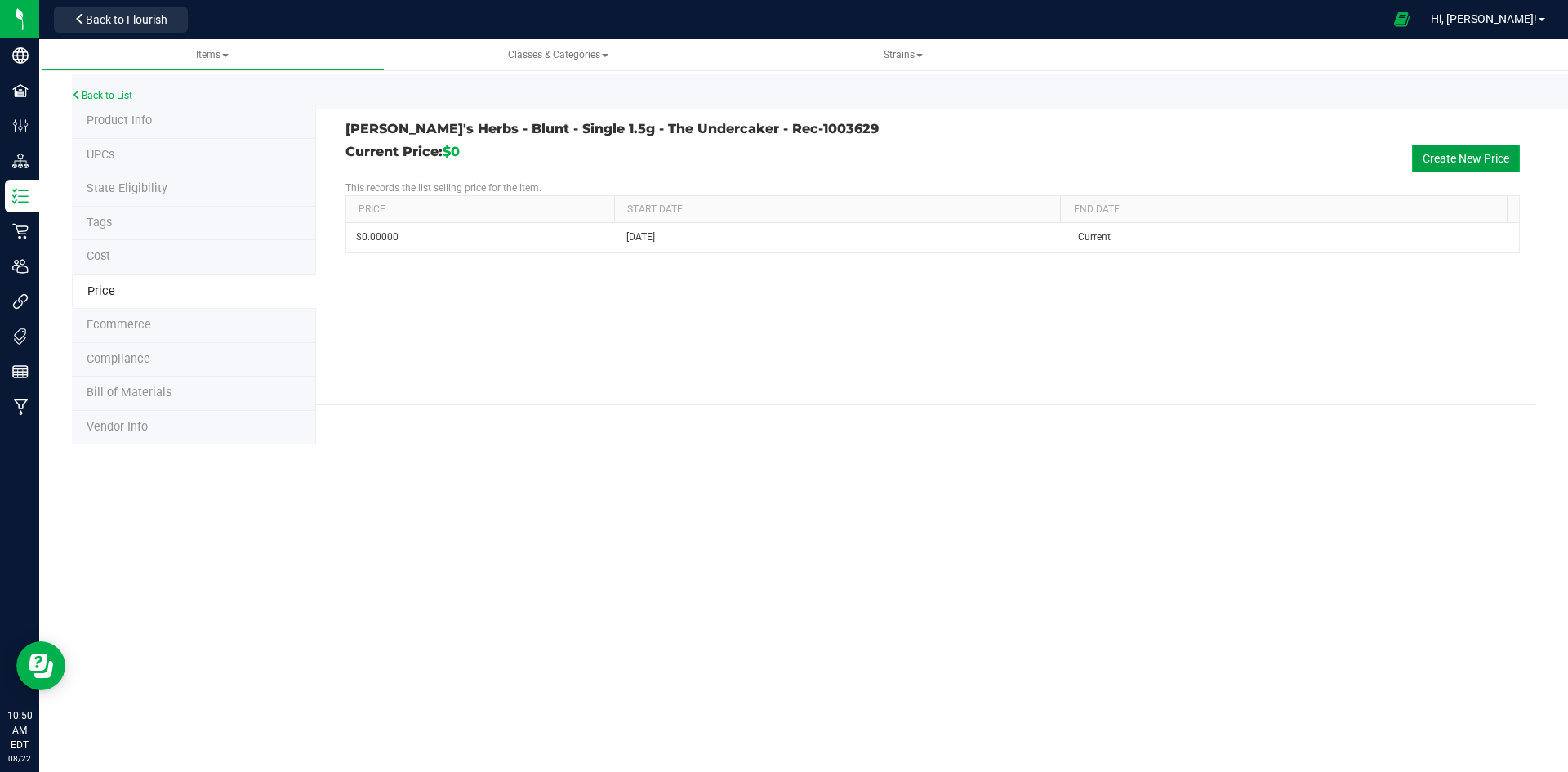
click at [1434, 164] on button "Create New Price" at bounding box center [1465, 159] width 108 height 28
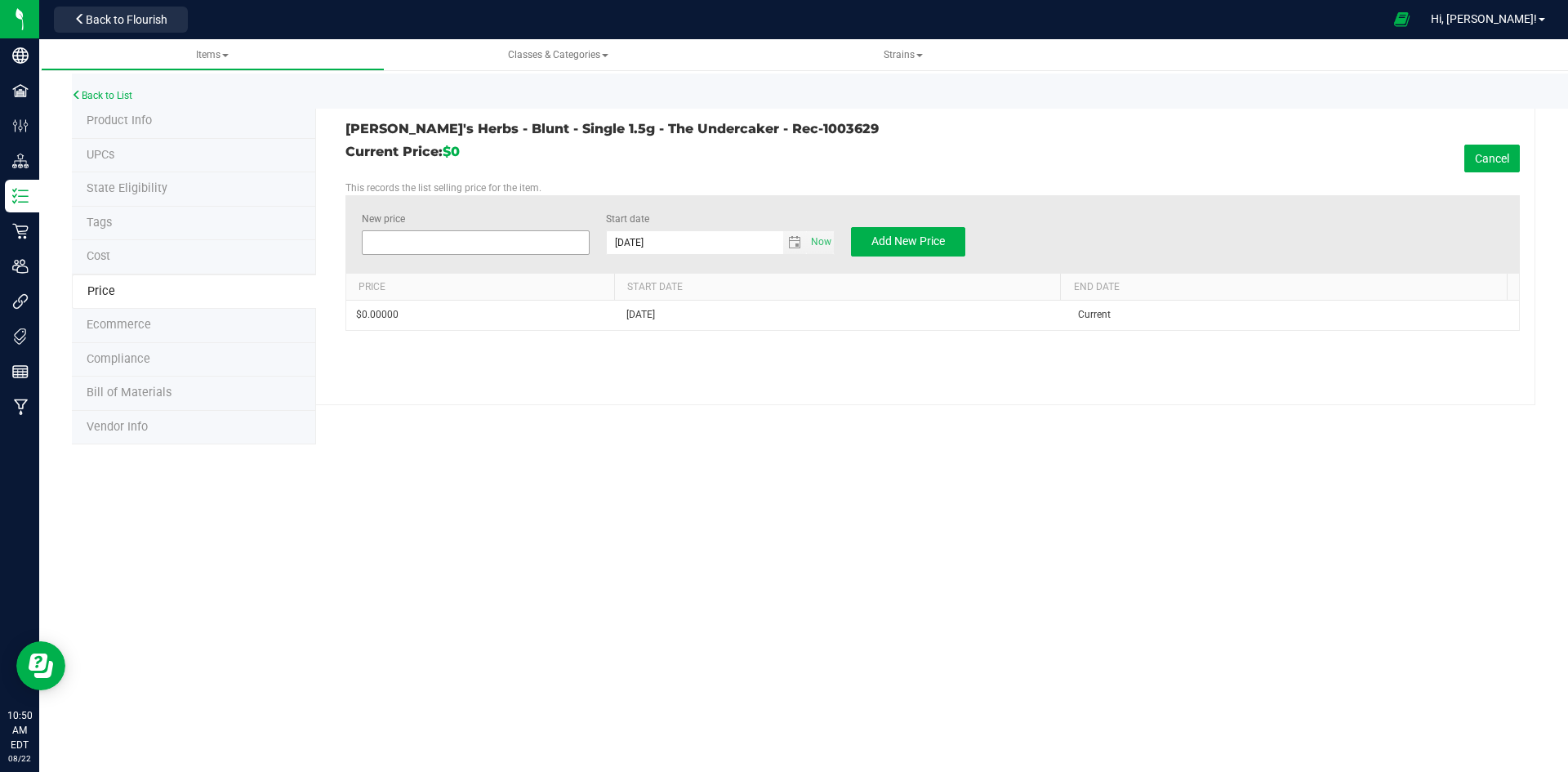
click at [506, 239] on span at bounding box center [476, 243] width 229 height 25
type input "18"
click at [864, 237] on button "Add New Price" at bounding box center [908, 242] width 114 height 30
type input "$0.00000"
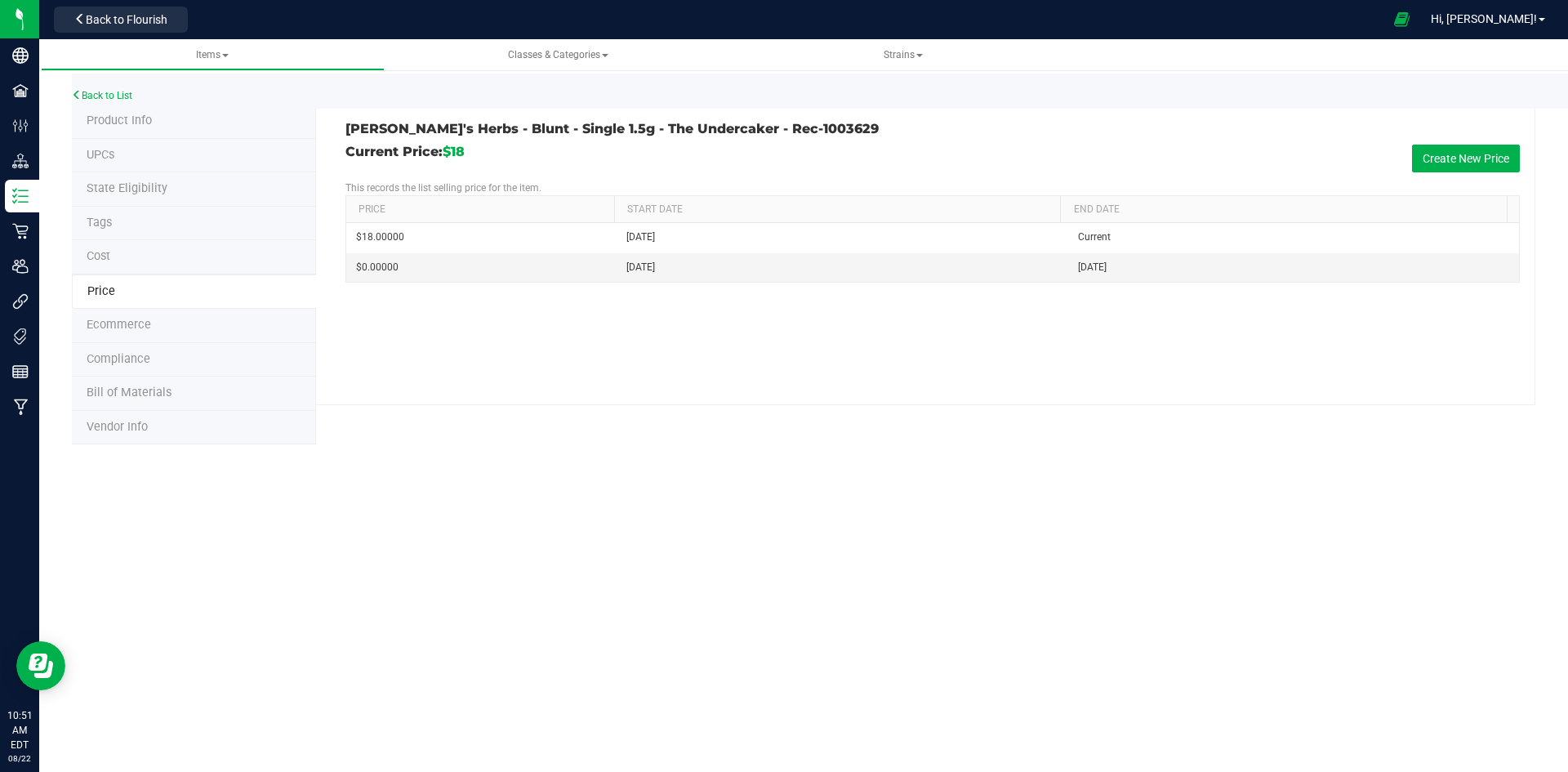
click at [155, 128] on li "Product Info" at bounding box center [194, 122] width 244 height 34
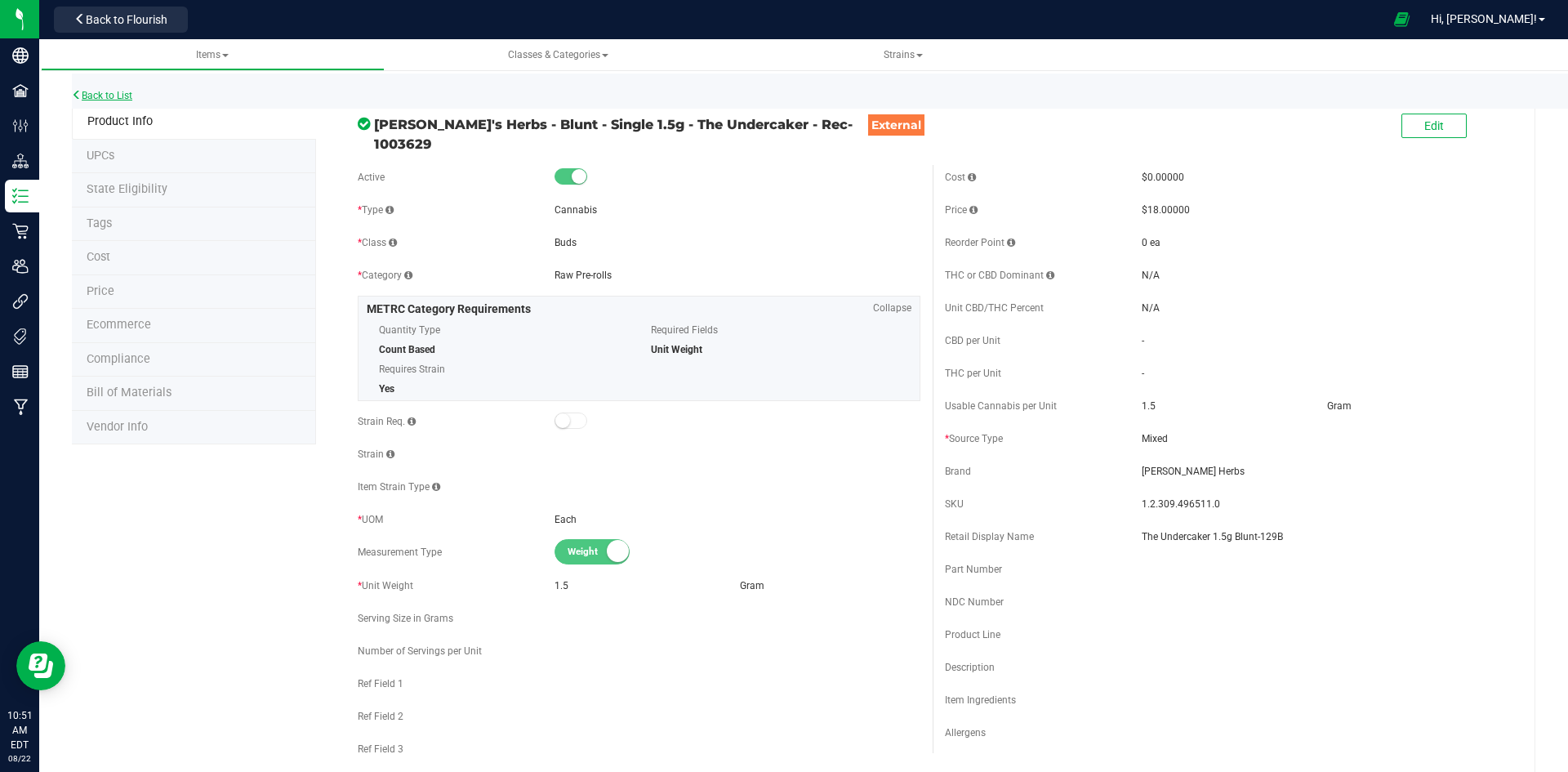
click at [104, 99] on link "Back to List" at bounding box center [103, 95] width 61 height 11
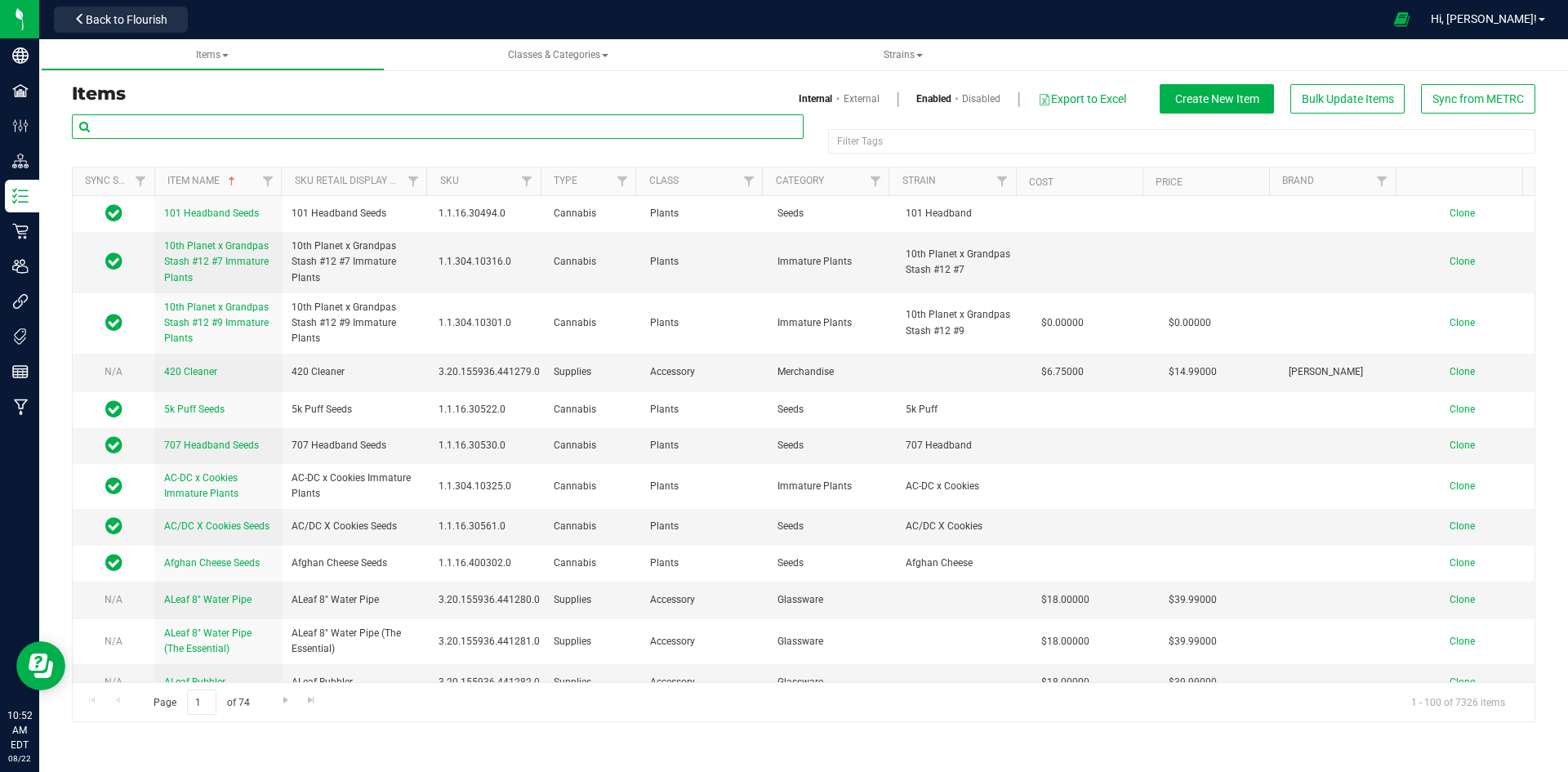
click at [250, 136] on input "text" at bounding box center [438, 126] width 731 height 25
paste input "1.2.309.482909.0"
type input "1.2.309.482909.0"
click at [851, 96] on link "External" at bounding box center [862, 99] width 36 height 15
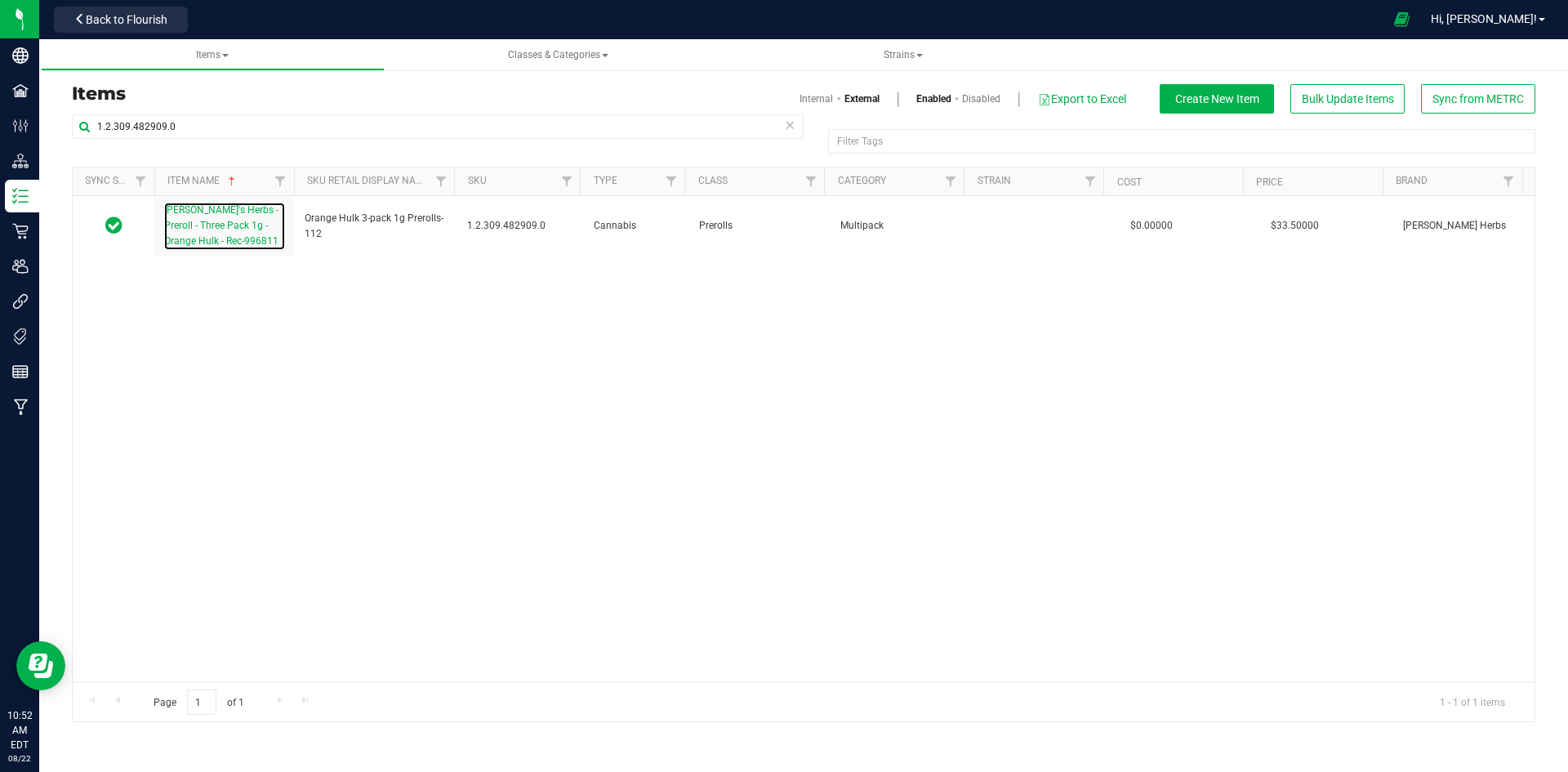
click at [233, 221] on span "[PERSON_NAME]'s Herbs - Preroll - Three Pack 1g - Orange Hulk - Rec-996811" at bounding box center [221, 226] width 114 height 43
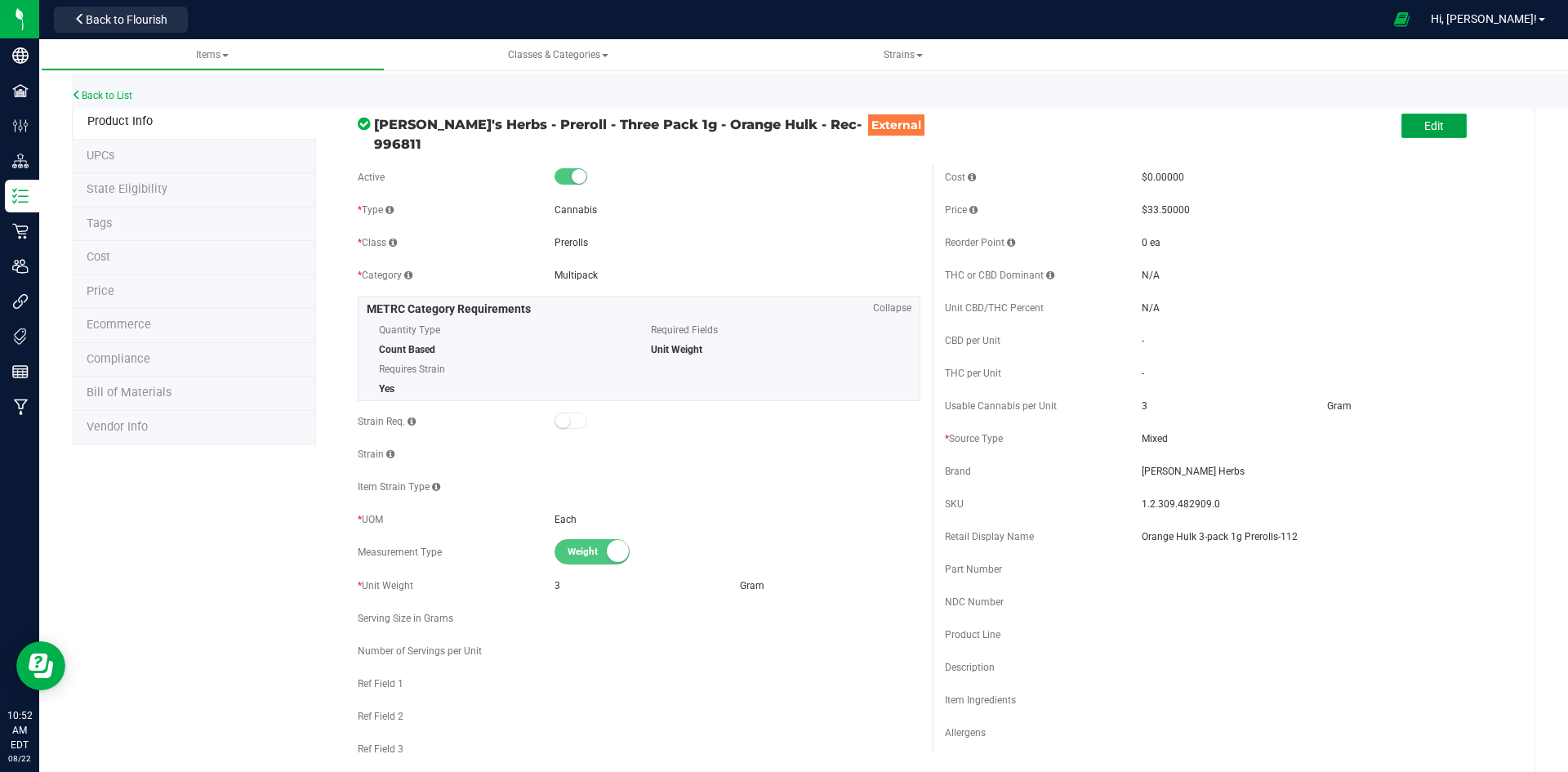
click at [1423, 135] on button "Edit" at bounding box center [1434, 126] width 66 height 25
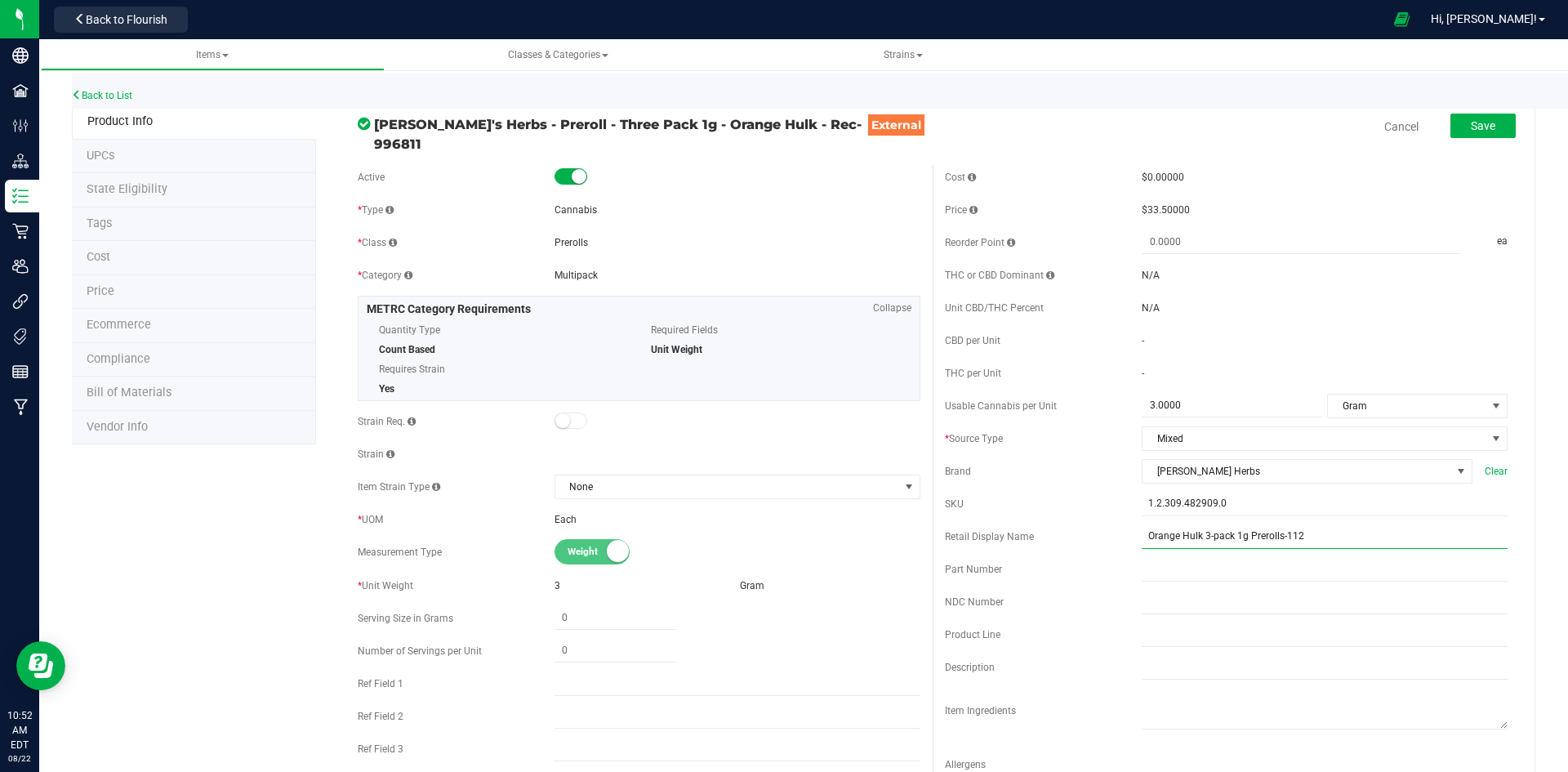
click at [1307, 529] on input "Orange Hulk 3-pack 1g Prerolls-112" at bounding box center [1325, 537] width 366 height 25
type input "Orange Hulk 3-pack 1g Prerolls-144"
click at [1506, 125] on div "Cancel Save" at bounding box center [1226, 126] width 587 height 41
click at [1495, 125] on button "Save" at bounding box center [1483, 126] width 66 height 25
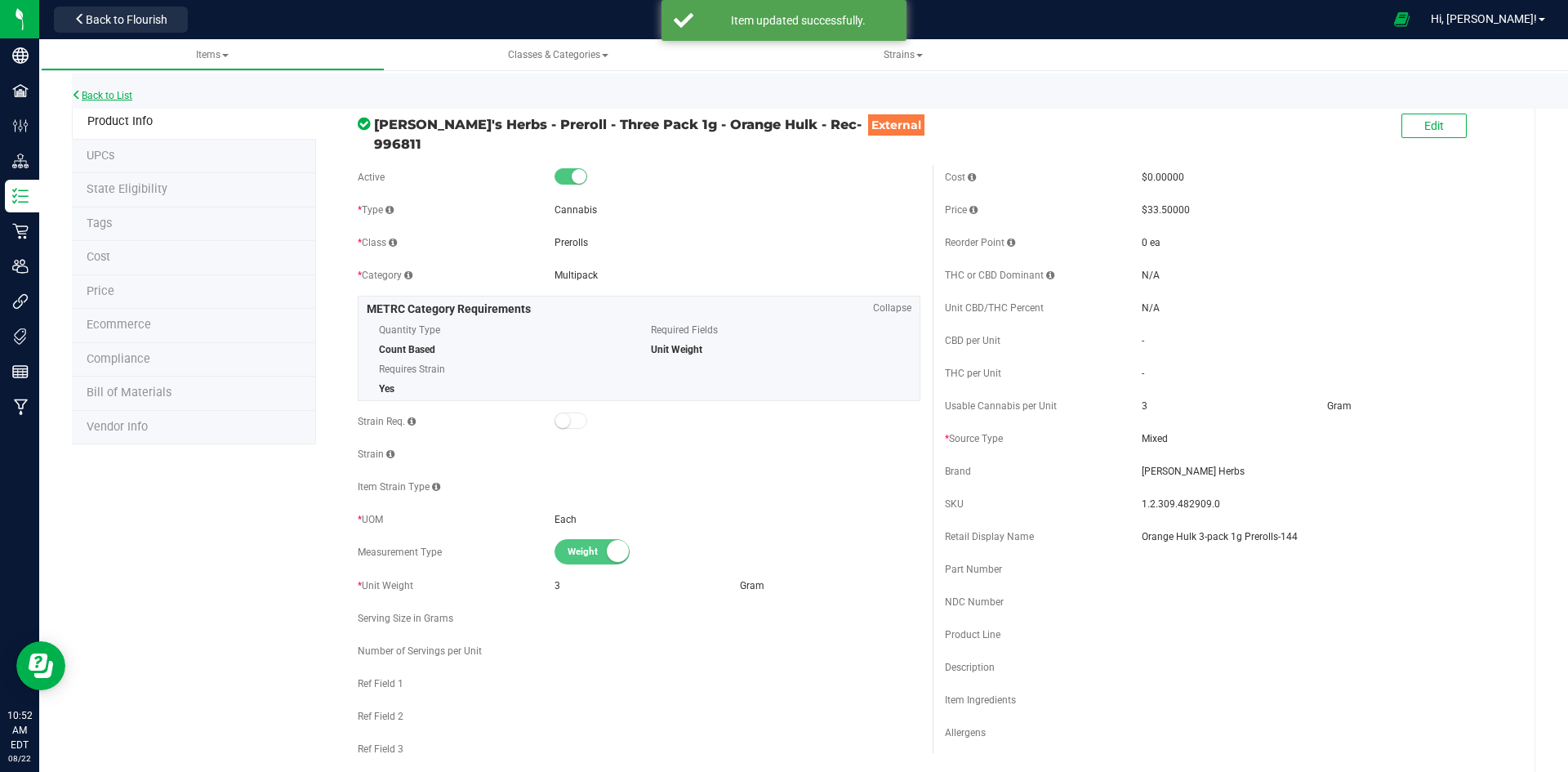
click at [110, 91] on link "Back to List" at bounding box center [103, 95] width 61 height 11
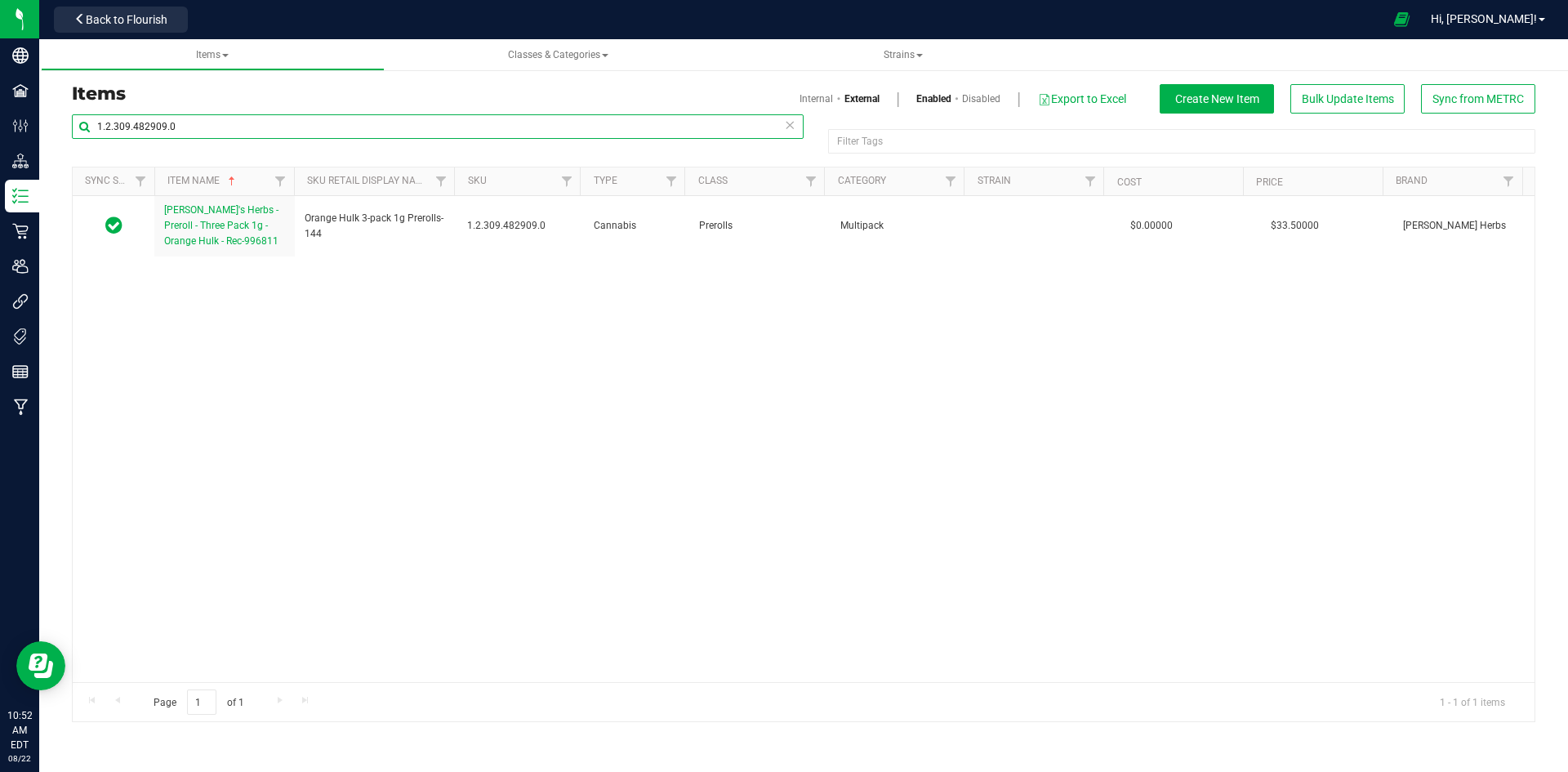
click at [242, 119] on input "1.2.309.482909.0" at bounding box center [438, 126] width 731 height 25
paste input "125127"
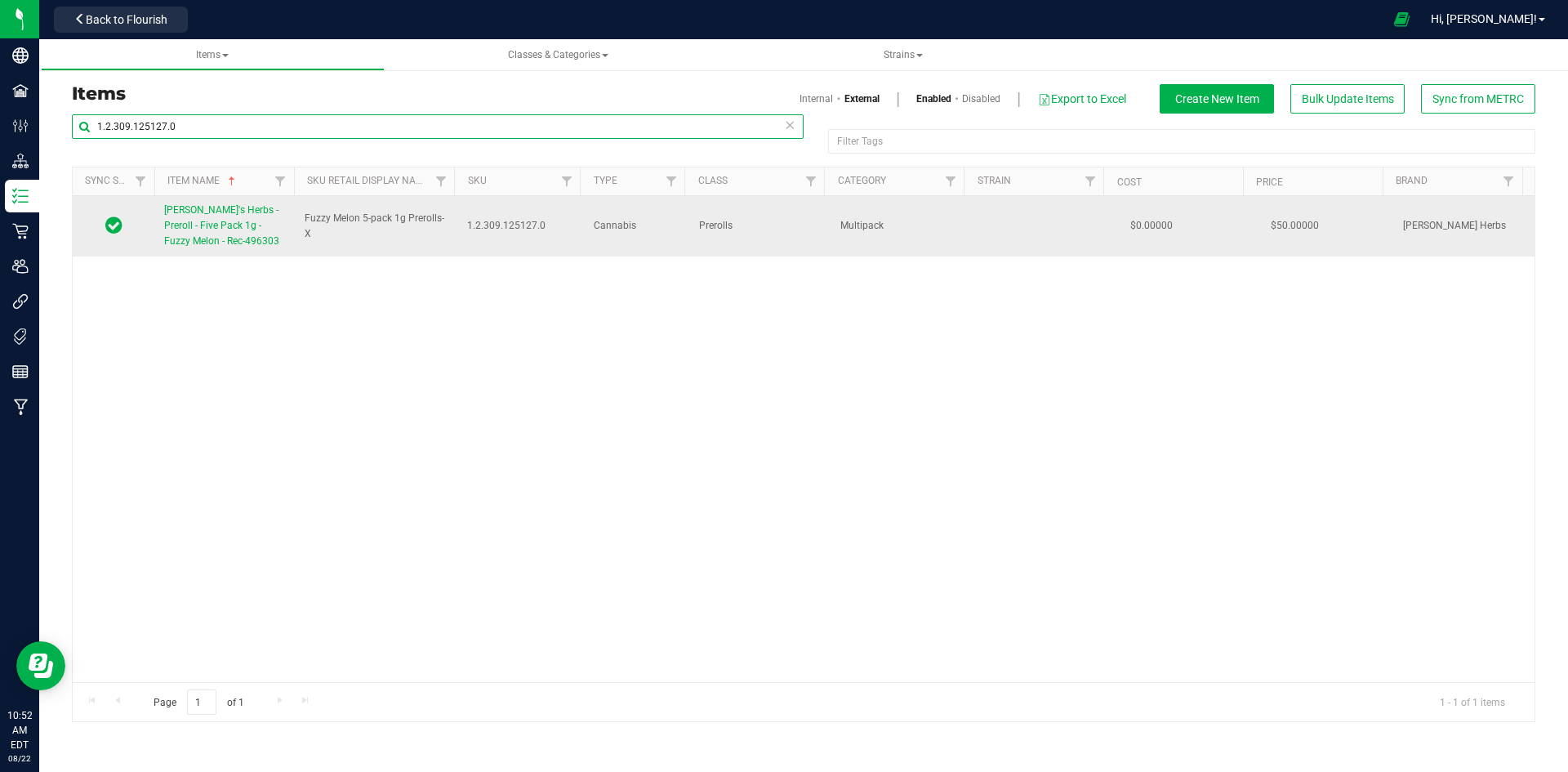
type input "1.2.309.125127.0"
click at [201, 220] on span "[PERSON_NAME]'s Herbs - Preroll - Five Pack 1g - Fuzzy Melon - Rec-496303" at bounding box center [222, 226] width 115 height 43
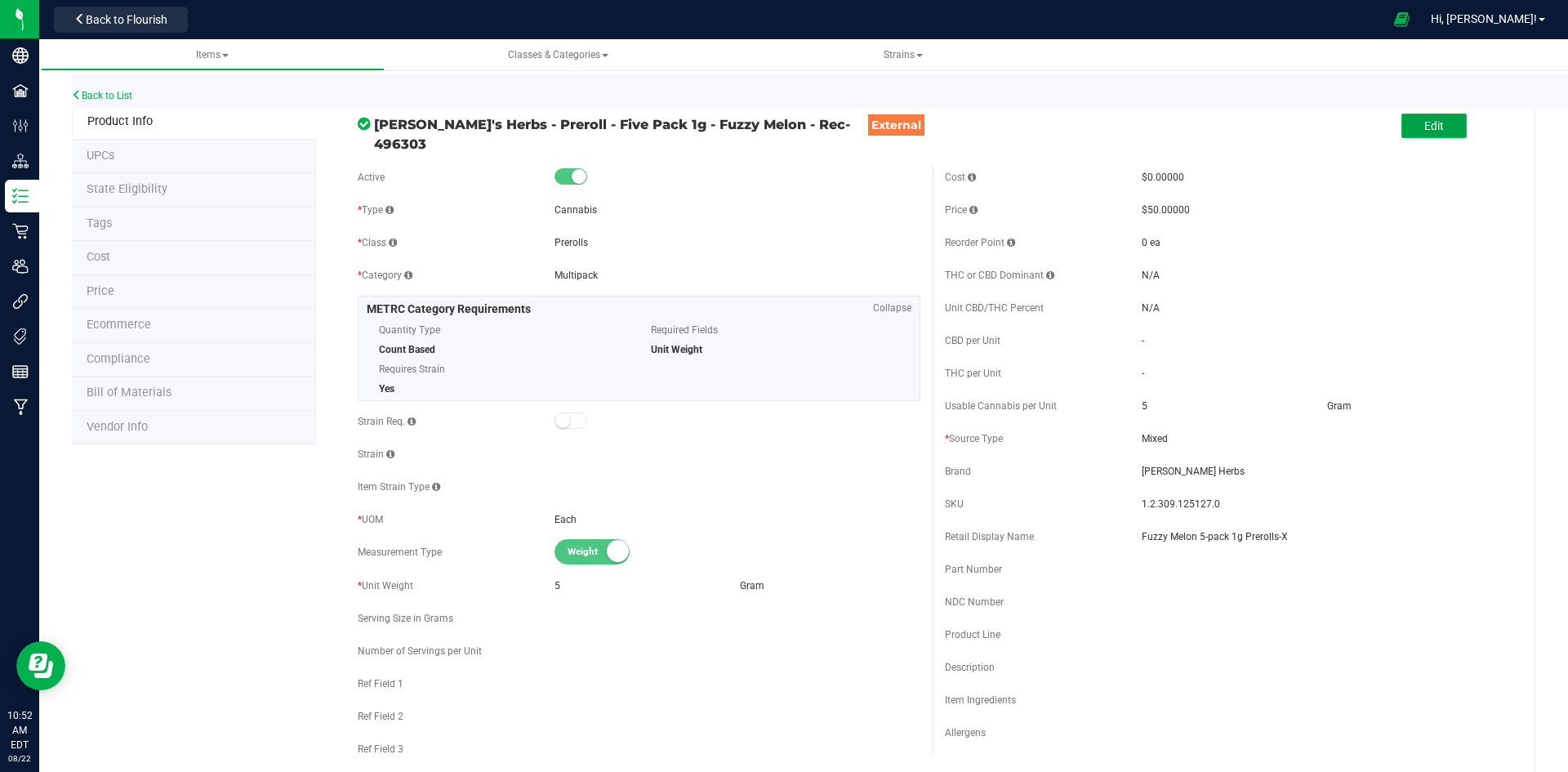
click at [1442, 124] on button "Edit" at bounding box center [1434, 126] width 66 height 25
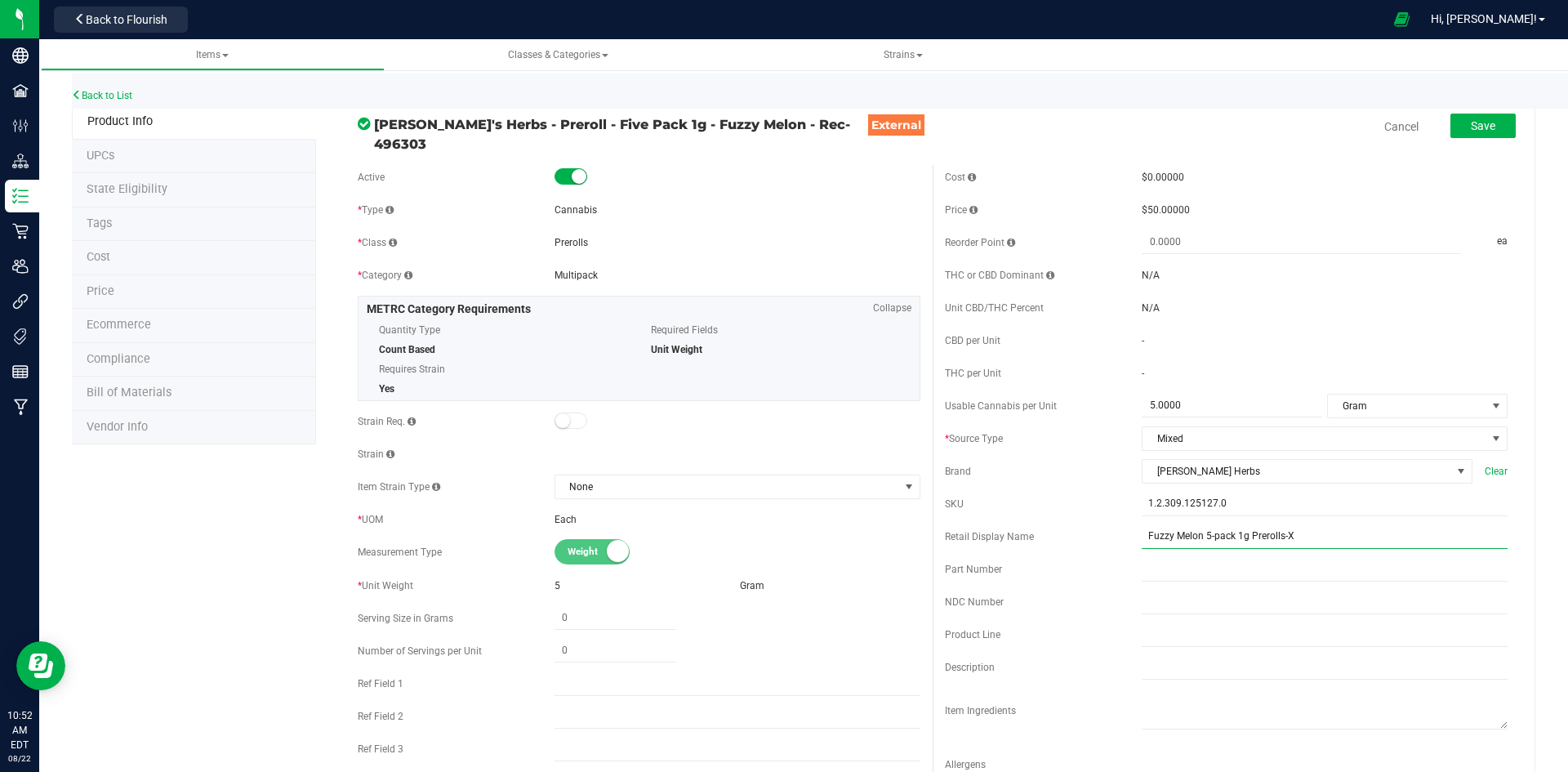
click at [1321, 535] on input "Fuzzy Melon 5-pack 1g Prerolls-X" at bounding box center [1325, 537] width 366 height 25
type input "Fuzzy Melon 5-pack 1g Prerolls-145"
click at [1477, 139] on div "Save" at bounding box center [1470, 126] width 89 height 34
click at [1477, 126] on span "Save" at bounding box center [1483, 126] width 25 height 13
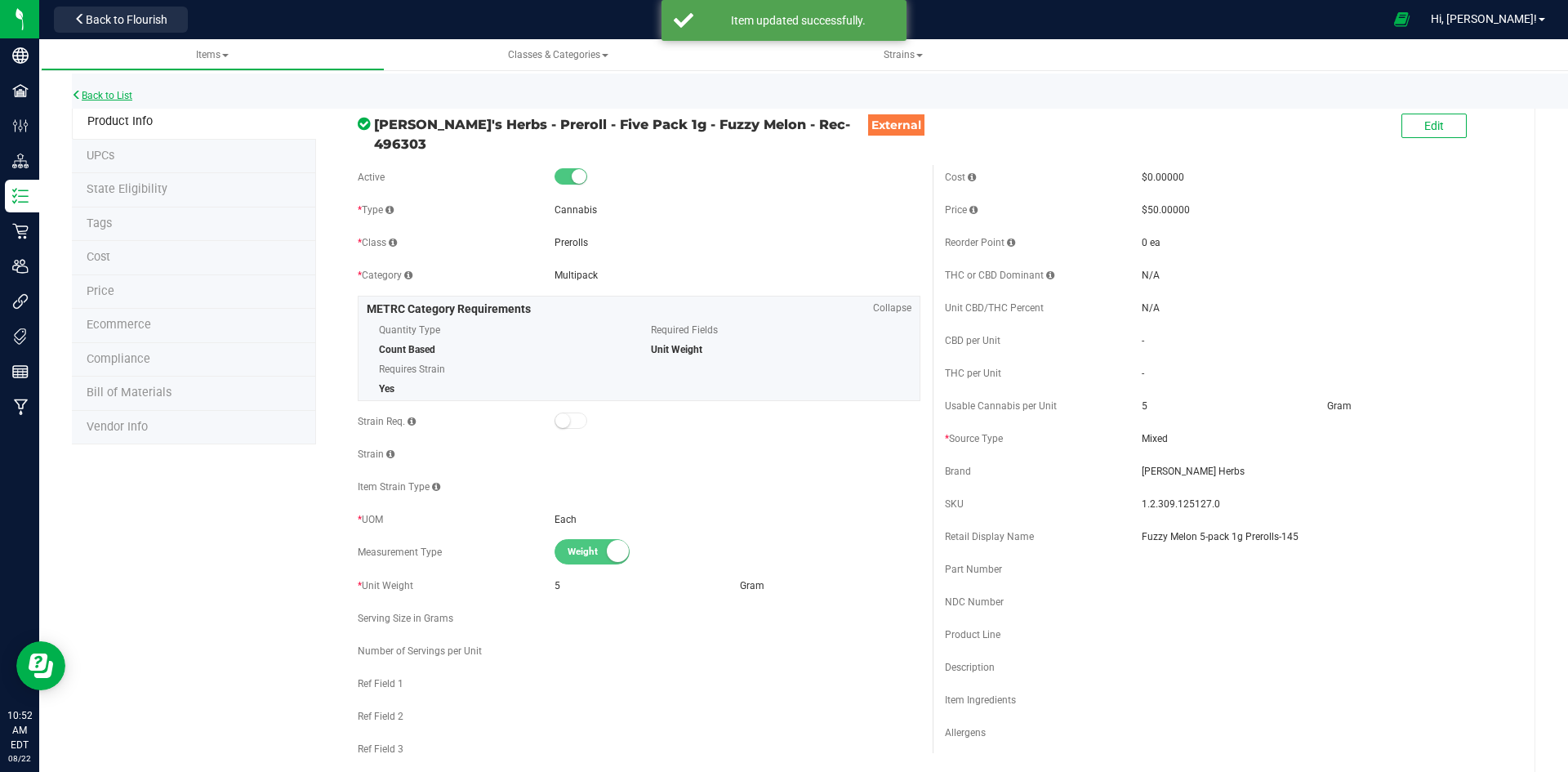
click at [121, 93] on link "Back to List" at bounding box center [103, 95] width 61 height 11
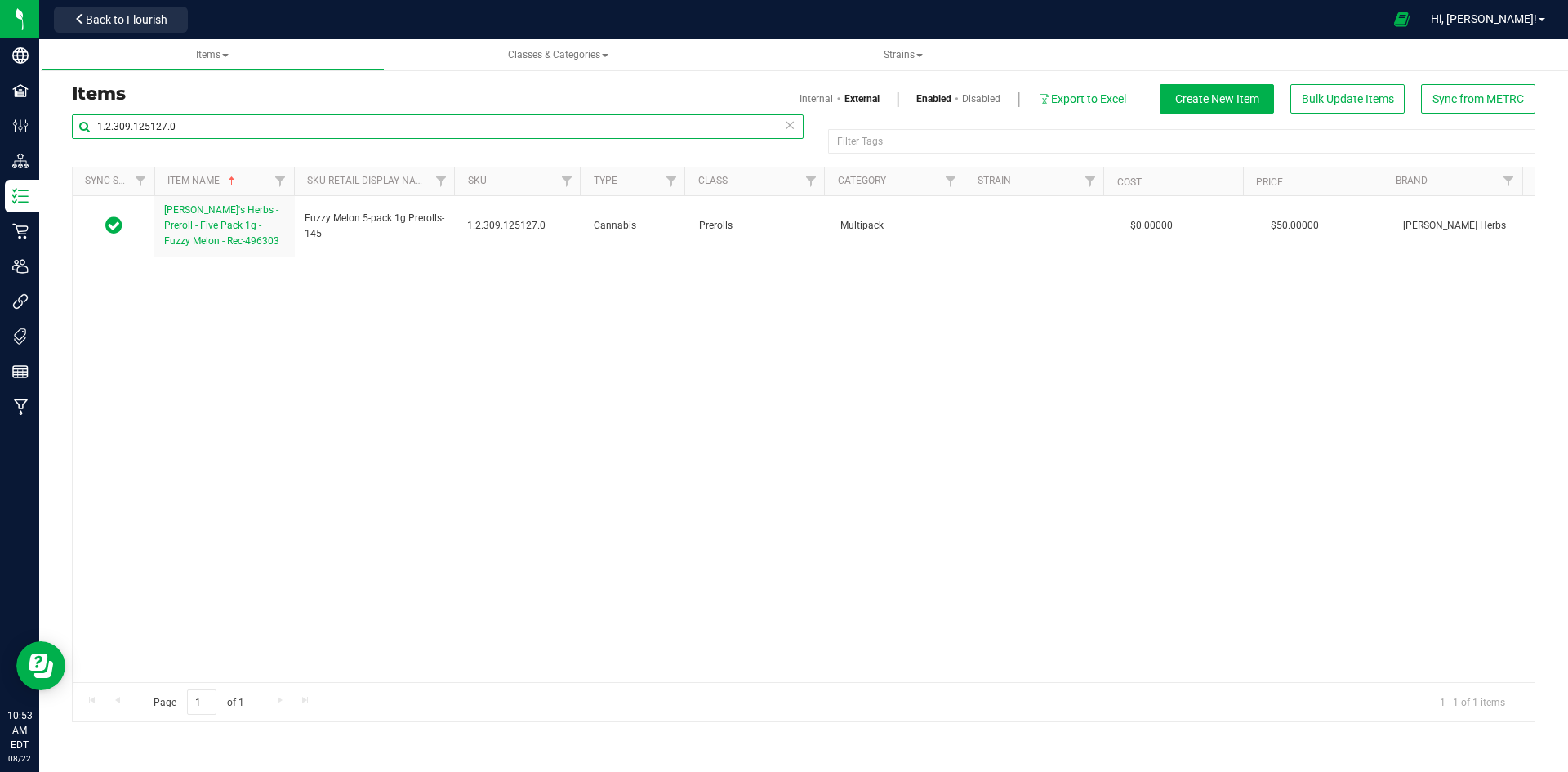
click at [251, 131] on input "1.2.309.125127.0" at bounding box center [438, 126] width 731 height 25
paste input "87861"
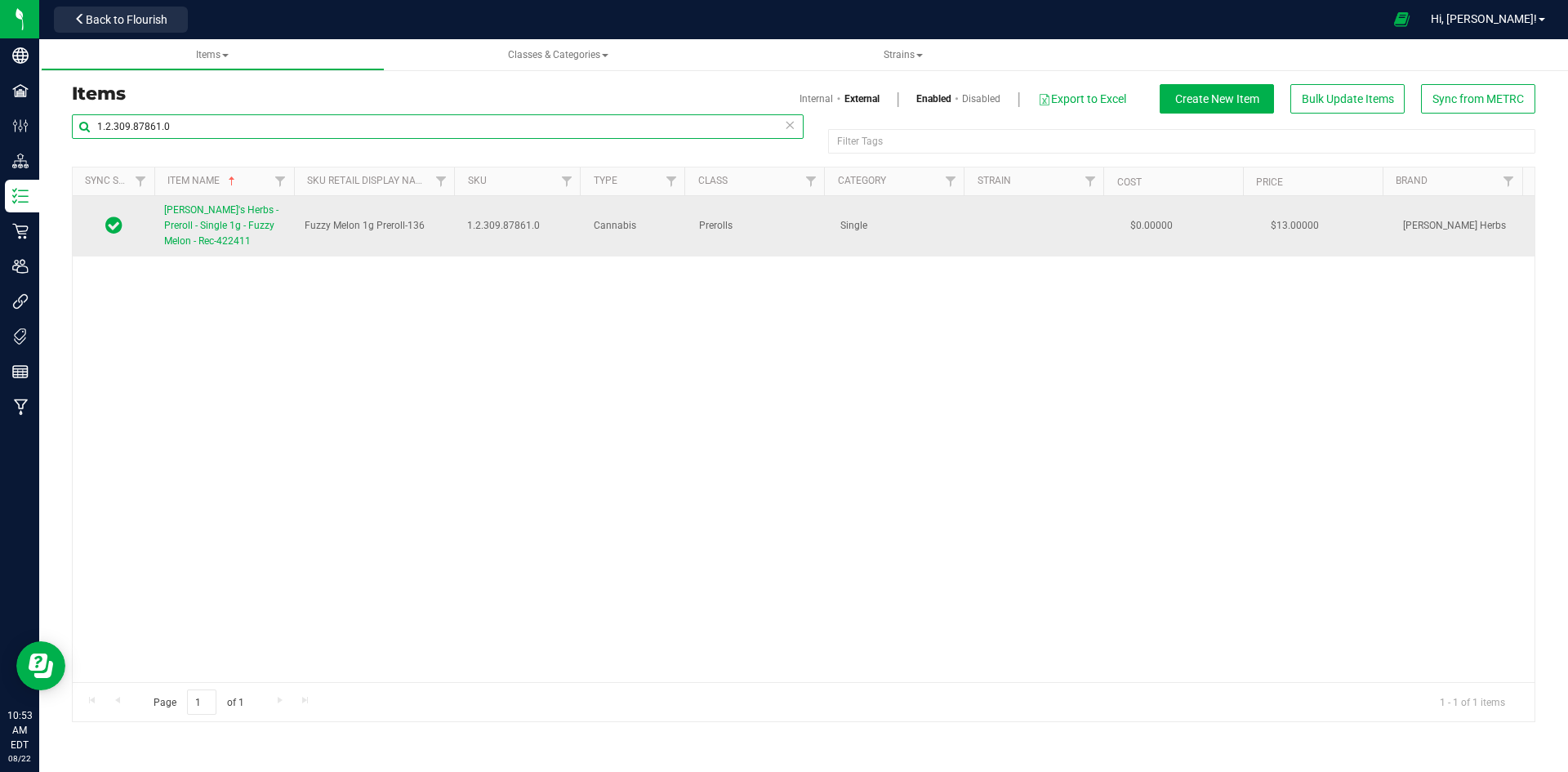
type input "1.2.309.87861.0"
click at [254, 228] on span "[PERSON_NAME]'s Herbs - Preroll - Single 1g - Fuzzy Melon - Rec-422411" at bounding box center [221, 226] width 114 height 43
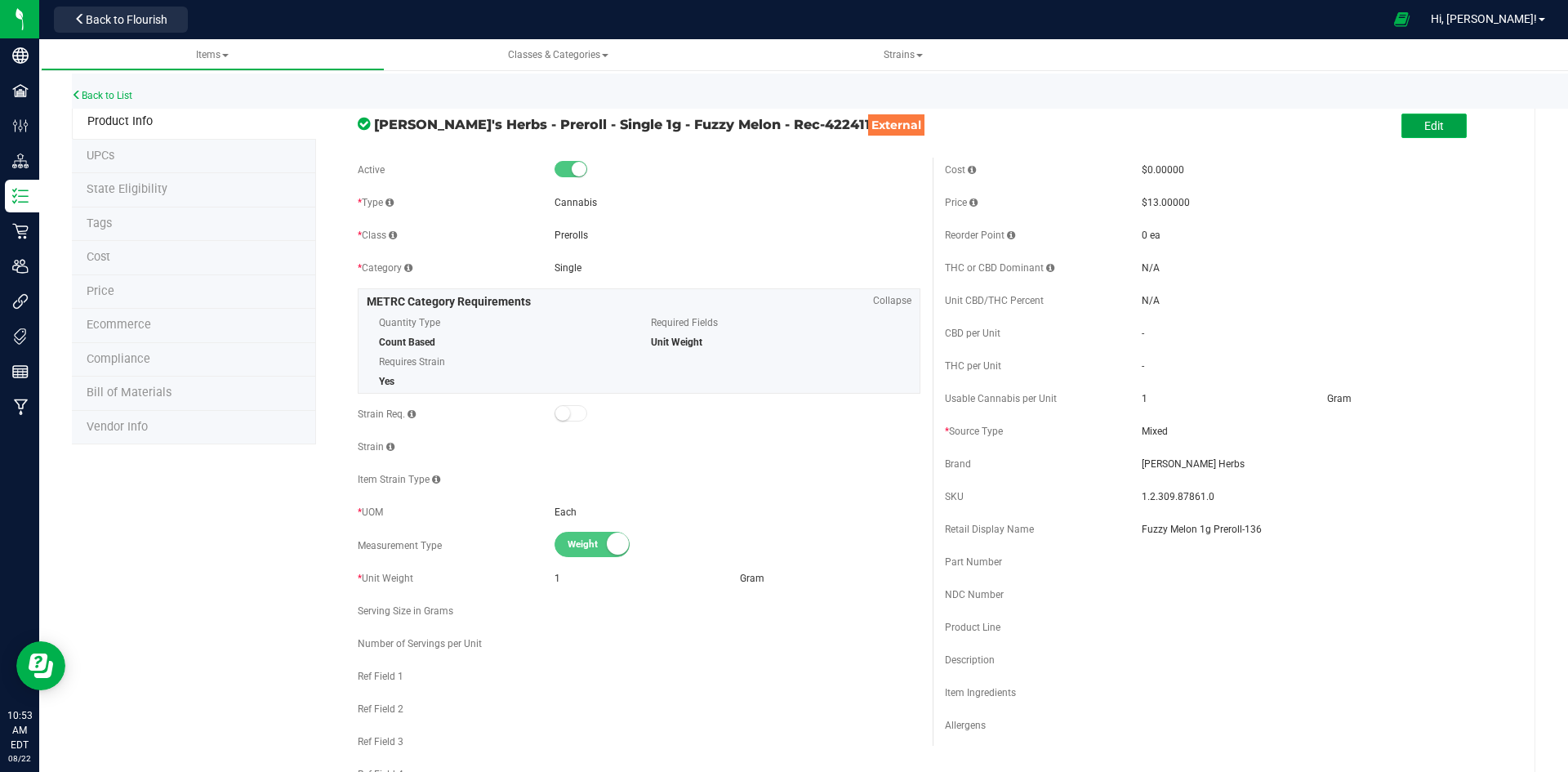
click at [1437, 117] on button "Edit" at bounding box center [1434, 126] width 66 height 25
click at [1318, 512] on div "Cost $0.00000 Price $13.00000 Reorder Point ea THC or CBD Dominant" at bounding box center [1226, 473] width 587 height 631
click at [1315, 520] on input "Fuzzy Melon 1g Preroll-136" at bounding box center [1325, 530] width 366 height 25
type input "Fuzzy Melon 1g Preroll-150"
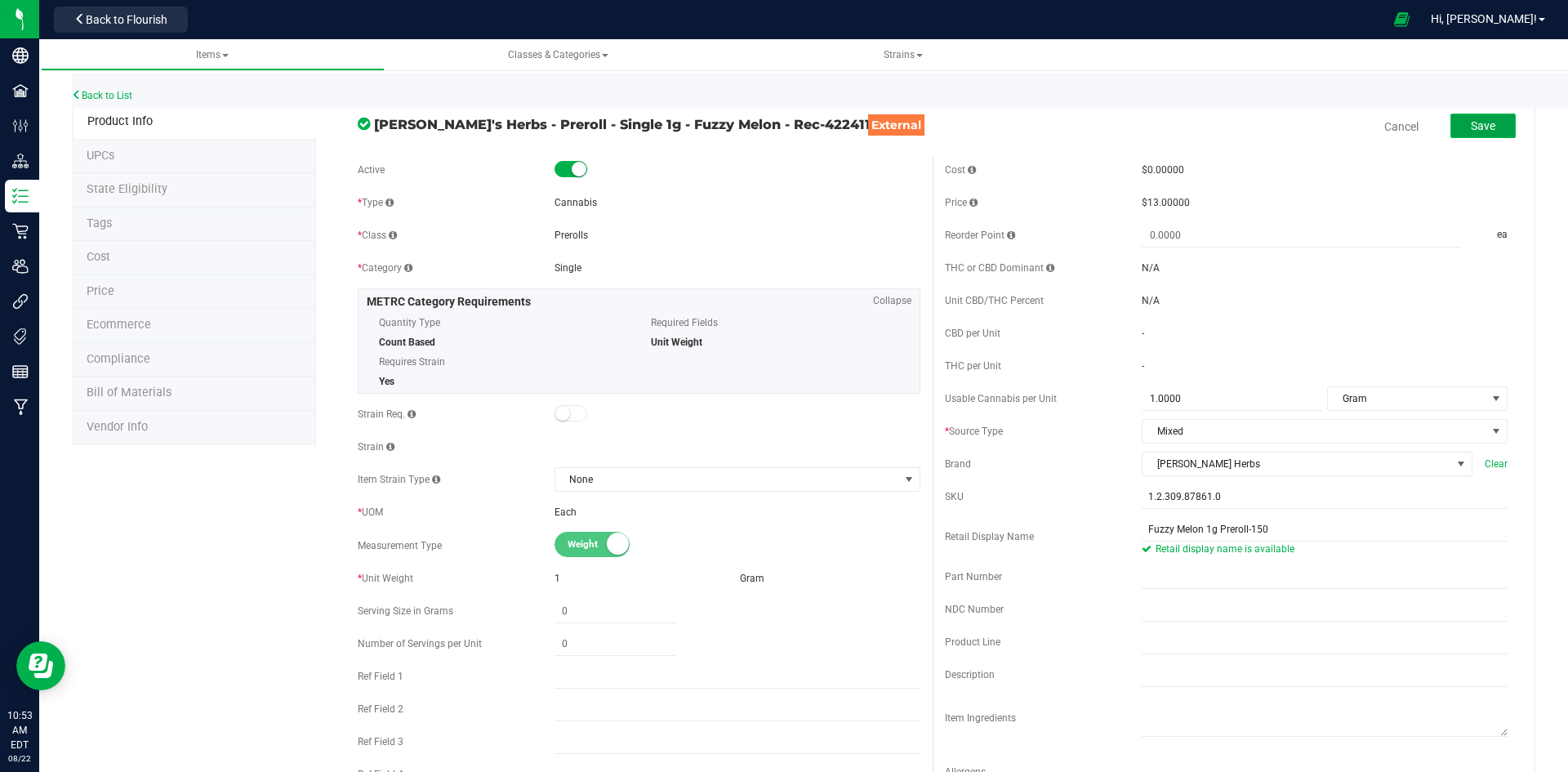
click at [1479, 125] on span "Save" at bounding box center [1483, 126] width 25 height 13
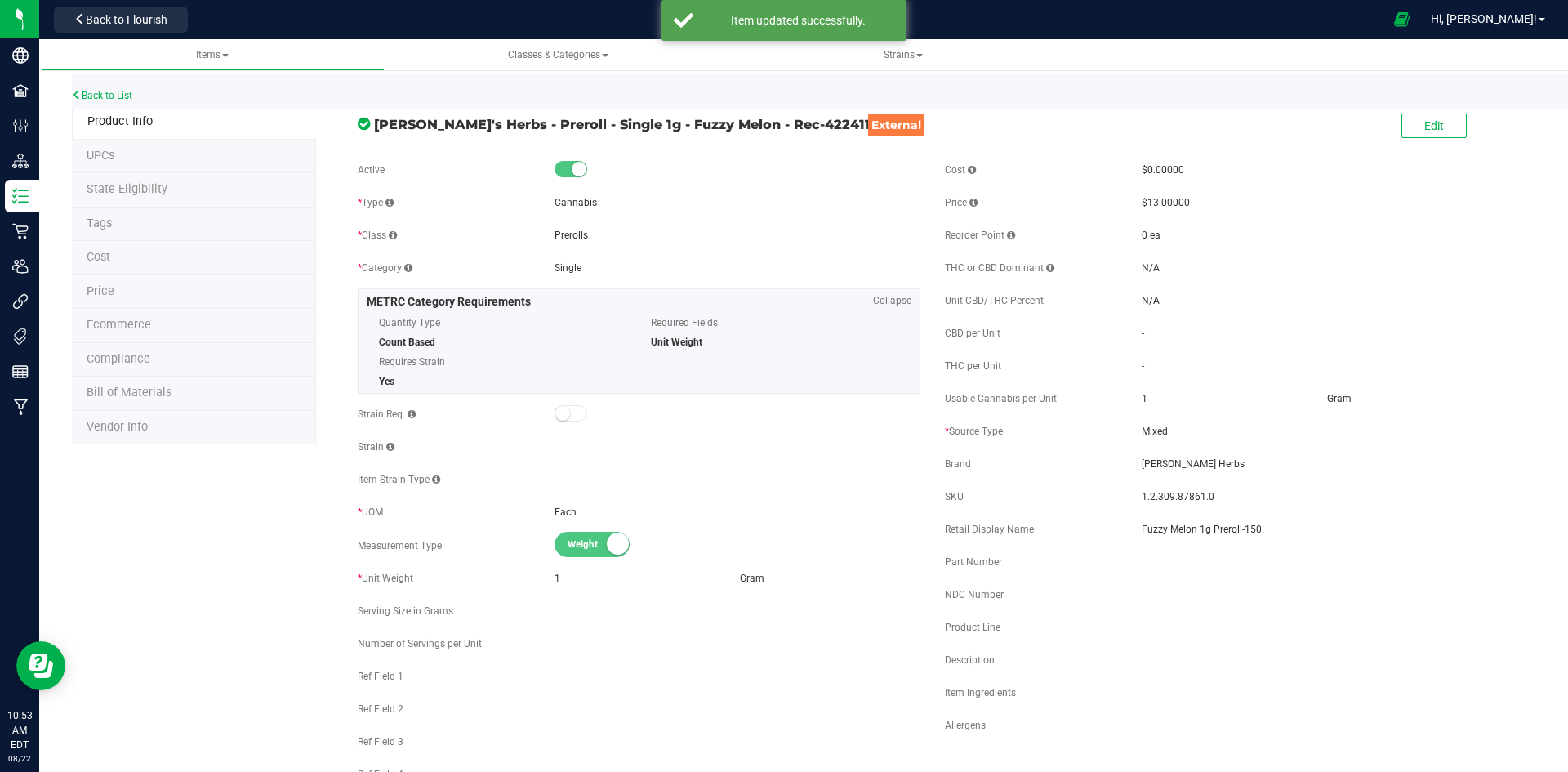
click at [106, 96] on link "Back to List" at bounding box center [103, 95] width 61 height 11
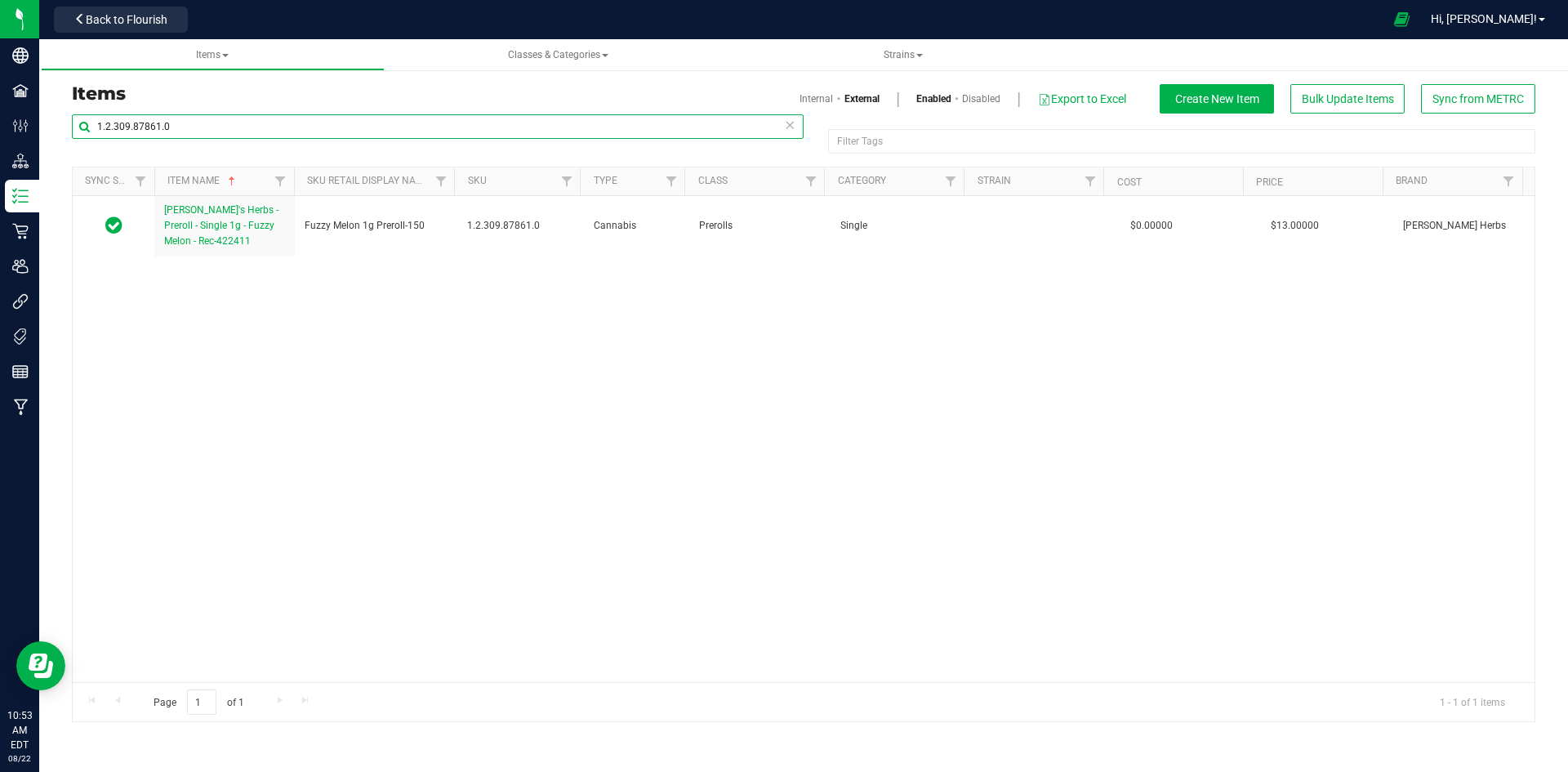
click at [274, 126] on input "1.2.309.87861.0" at bounding box center [438, 126] width 731 height 25
paste input "350877"
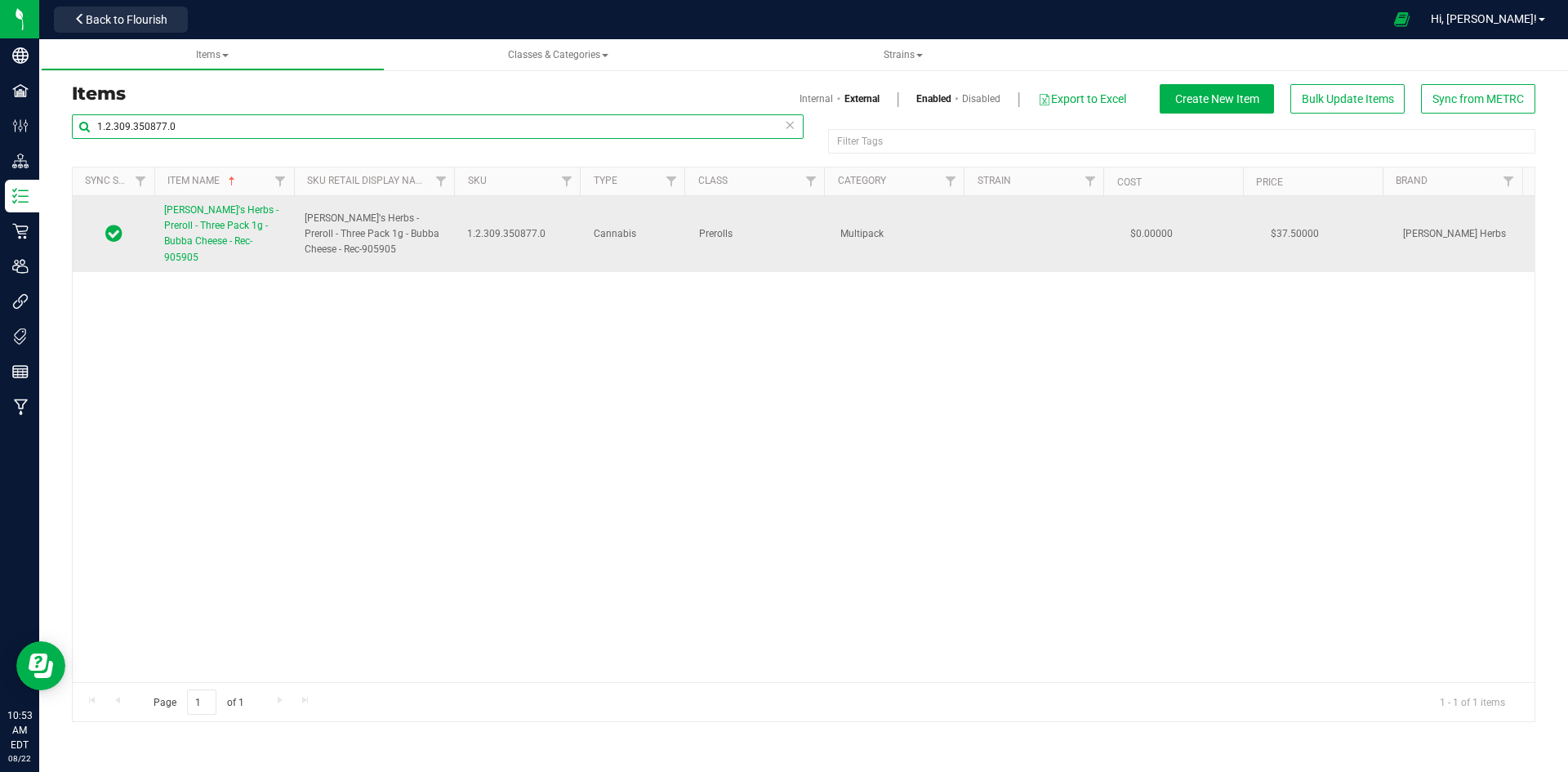
type input "1.2.309.350877.0"
click at [223, 239] on span "[PERSON_NAME]'s Herbs - Preroll - Three Pack 1g - Bubba Cheese - Rec-905905" at bounding box center [221, 234] width 114 height 59
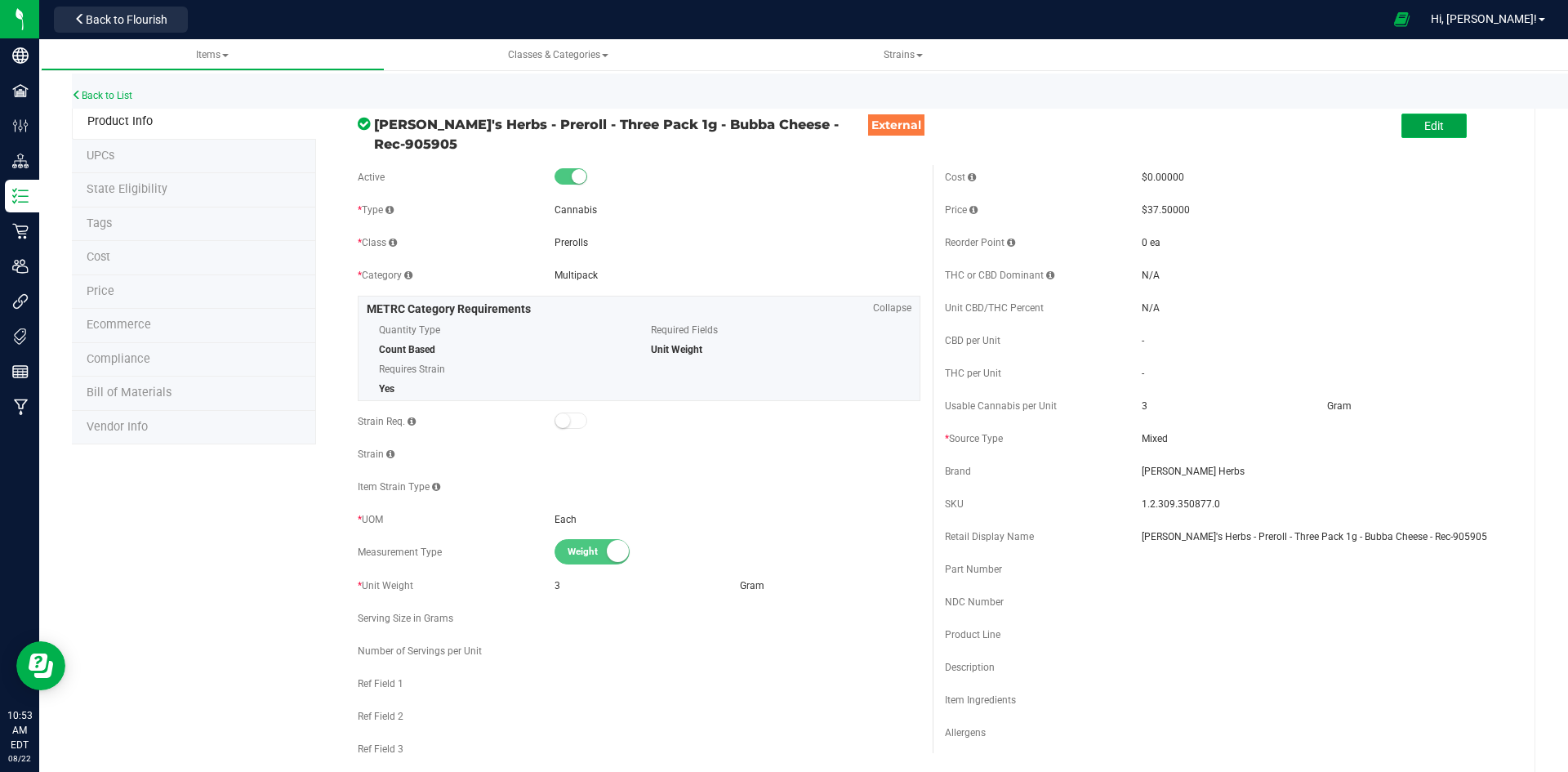
click at [1443, 117] on button "Edit" at bounding box center [1434, 126] width 66 height 25
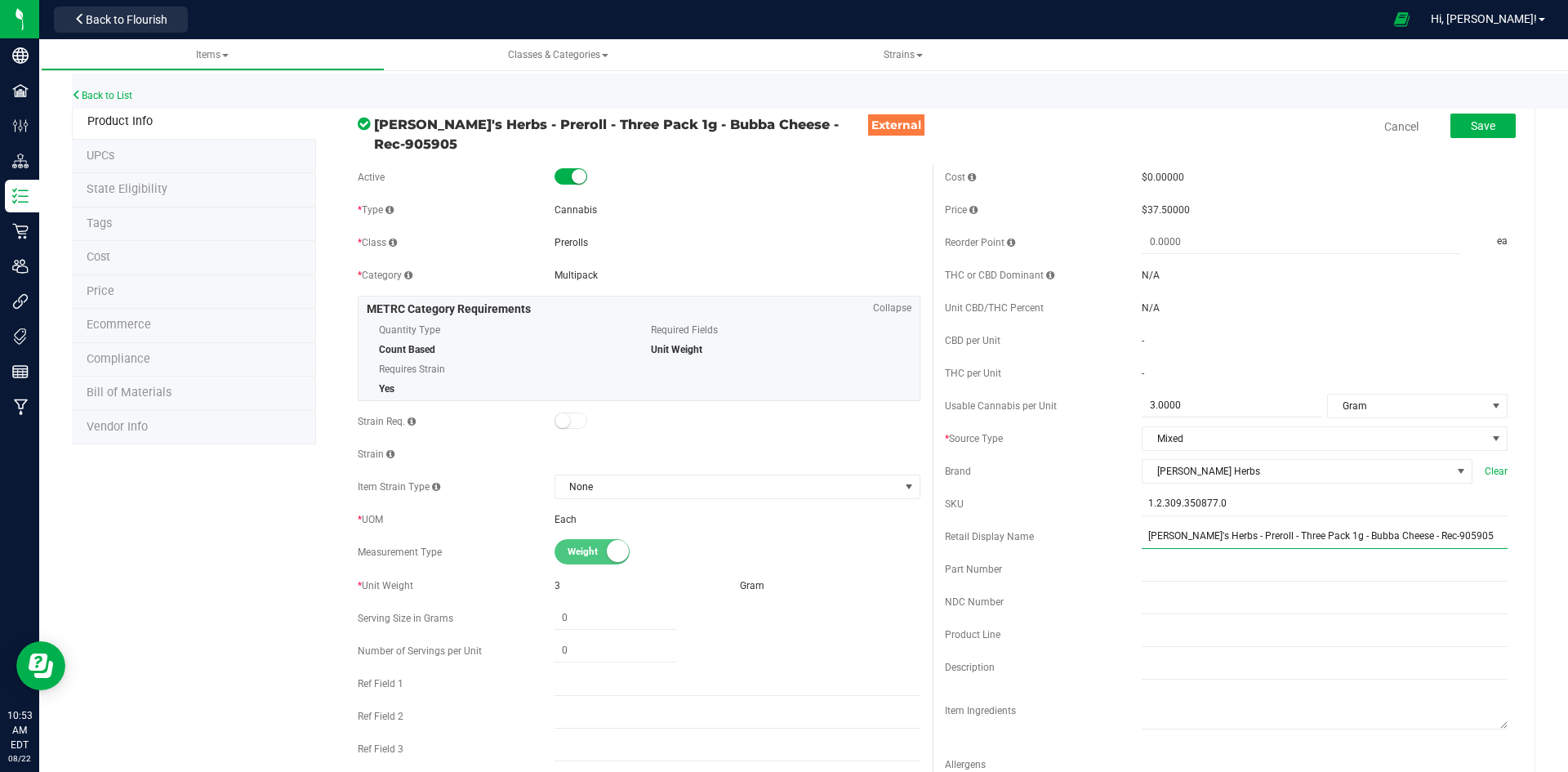
click at [1243, 530] on input "[PERSON_NAME]'s Herbs - Preroll - Three Pack 1g - Bubba Cheese - Rec-905905" at bounding box center [1325, 537] width 366 height 25
click at [1243, 529] on input "[PERSON_NAME]'s Herbs - Preroll - Three Pack 1g - Bubba Cheese - Rec-905905" at bounding box center [1325, 537] width 366 height 25
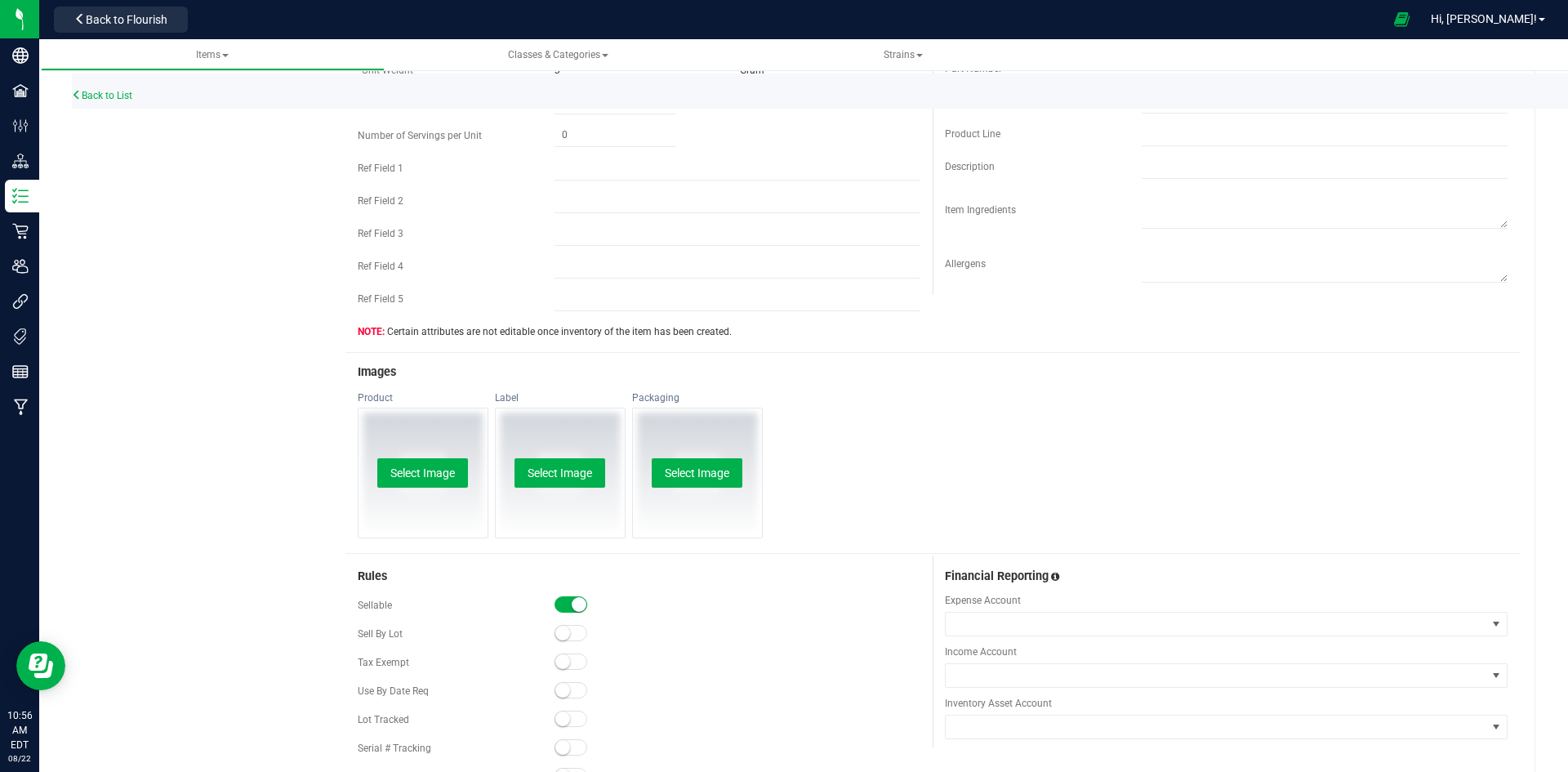
scroll to position [654, 0]
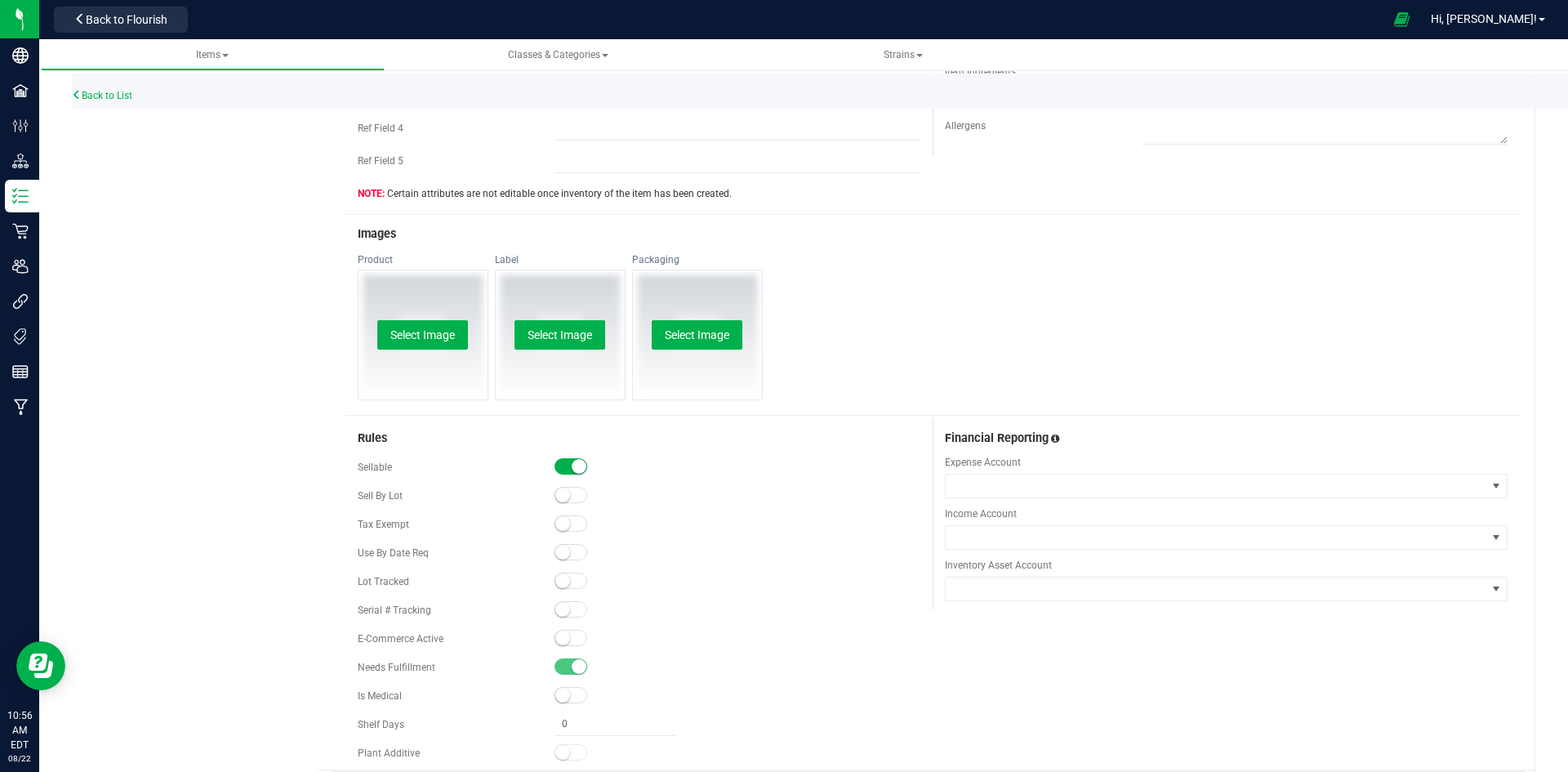
type input "Bubba Cheese 3-pack 1g Prerolls-157"
click at [445, 344] on div "Select Image" at bounding box center [423, 334] width 129 height 129
click at [448, 336] on button "Select Image" at bounding box center [423, 335] width 90 height 30
click at [394, 310] on div "Select Image" at bounding box center [423, 334] width 129 height 129
click at [394, 323] on button "Select Image" at bounding box center [423, 335] width 90 height 30
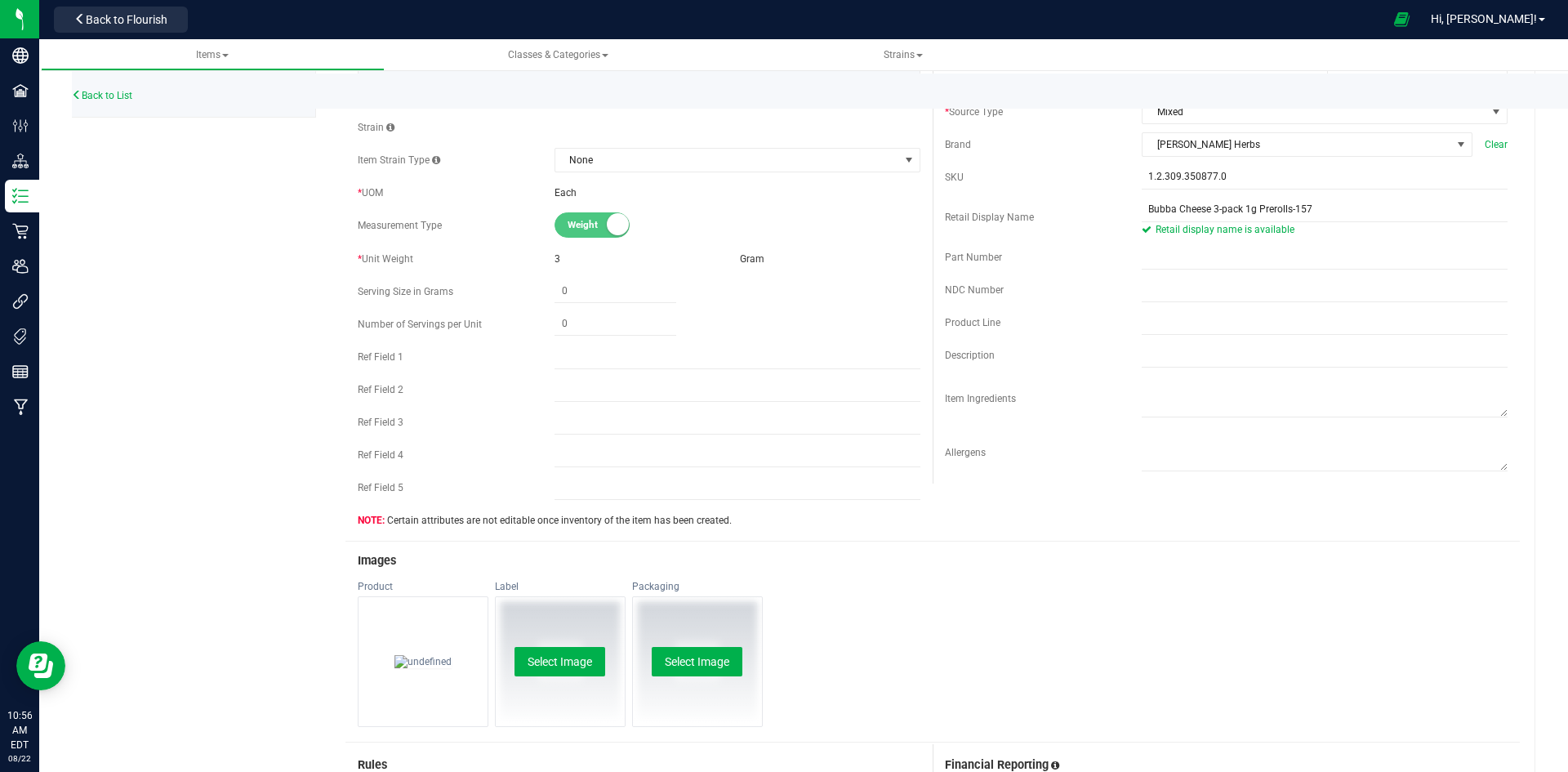
scroll to position [572, 0]
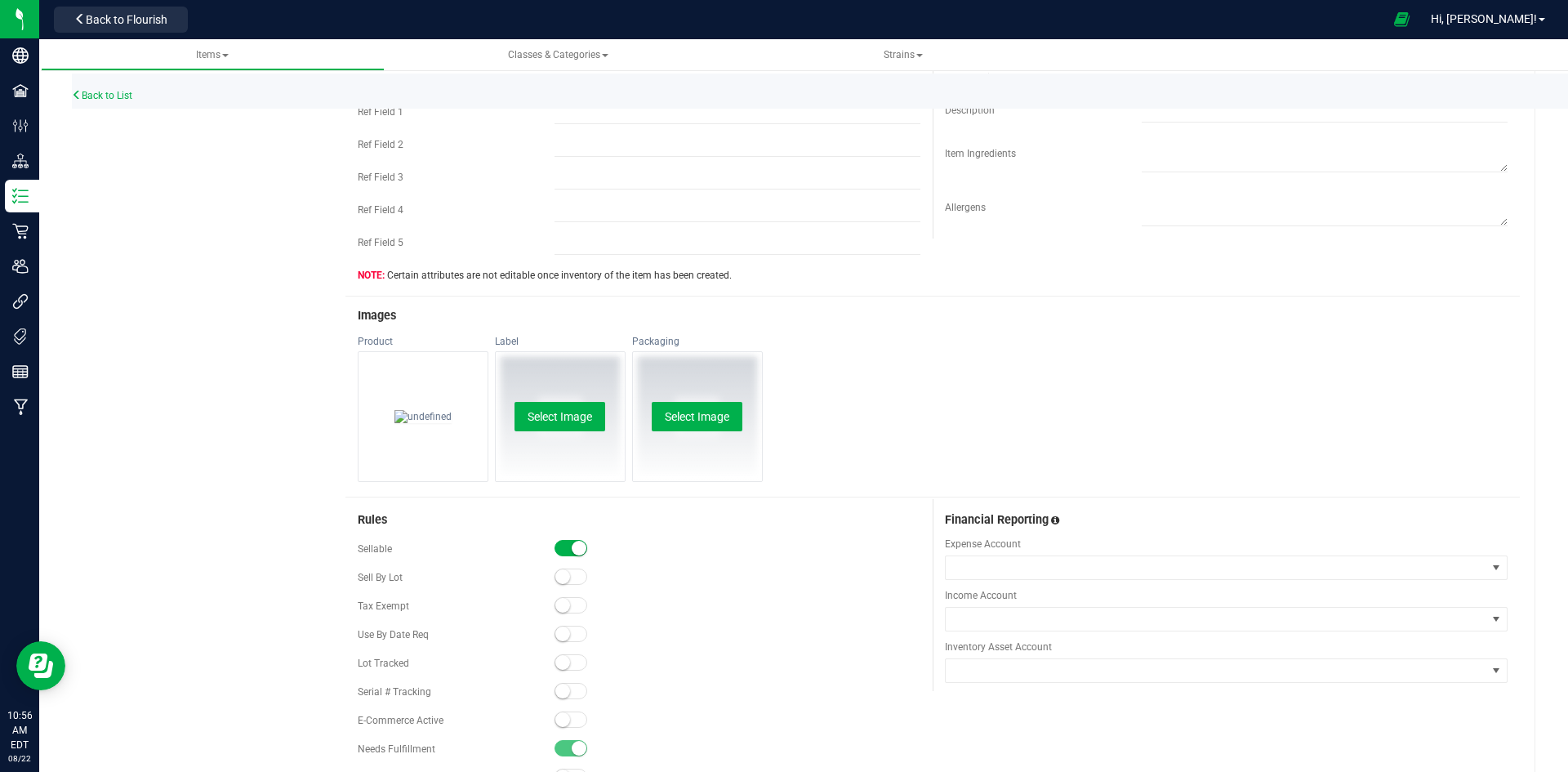
click at [557, 712] on small at bounding box center [562, 719] width 15 height 15
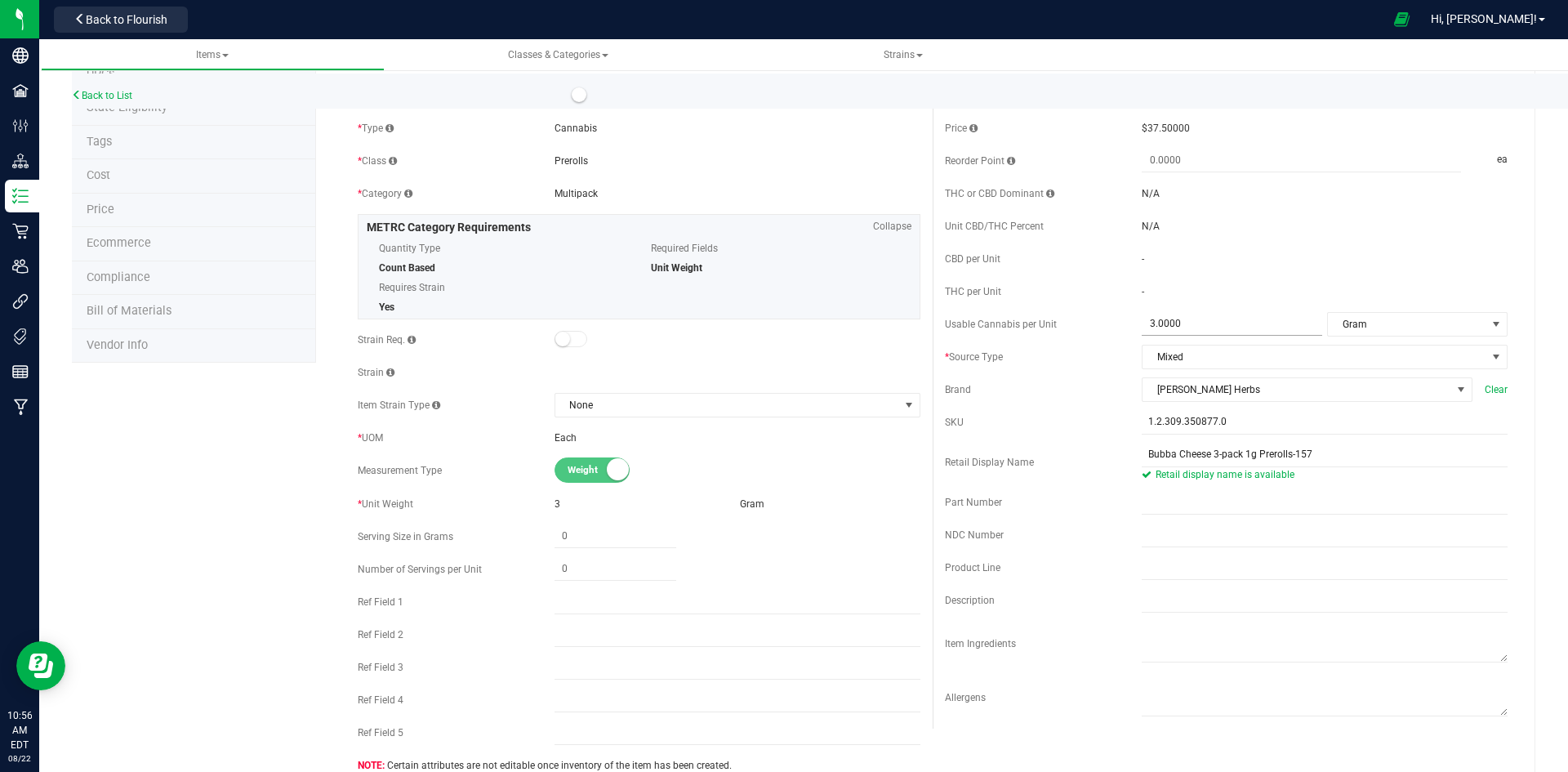
scroll to position [0, 0]
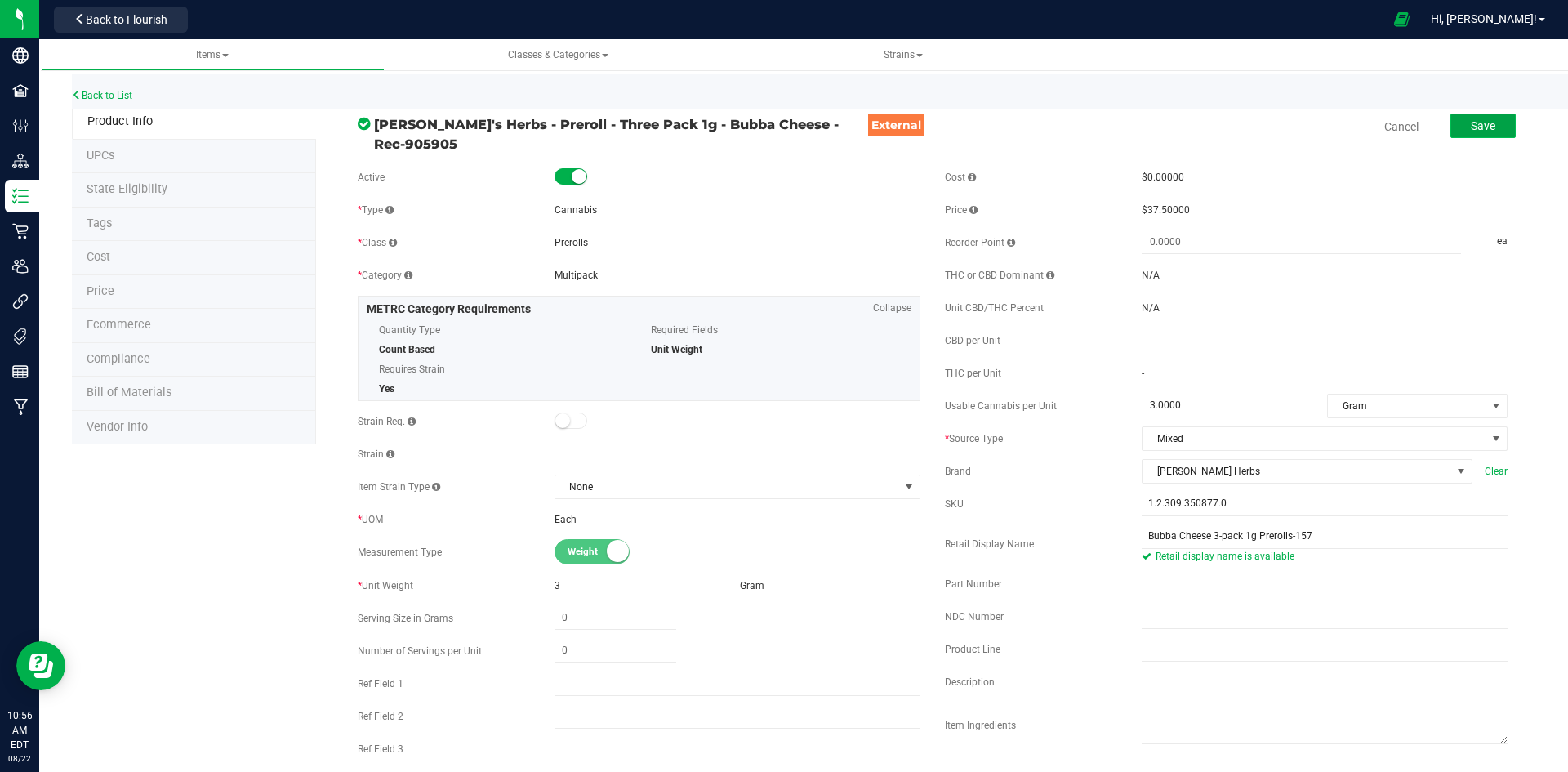
click at [1479, 132] on span "Save" at bounding box center [1483, 126] width 25 height 13
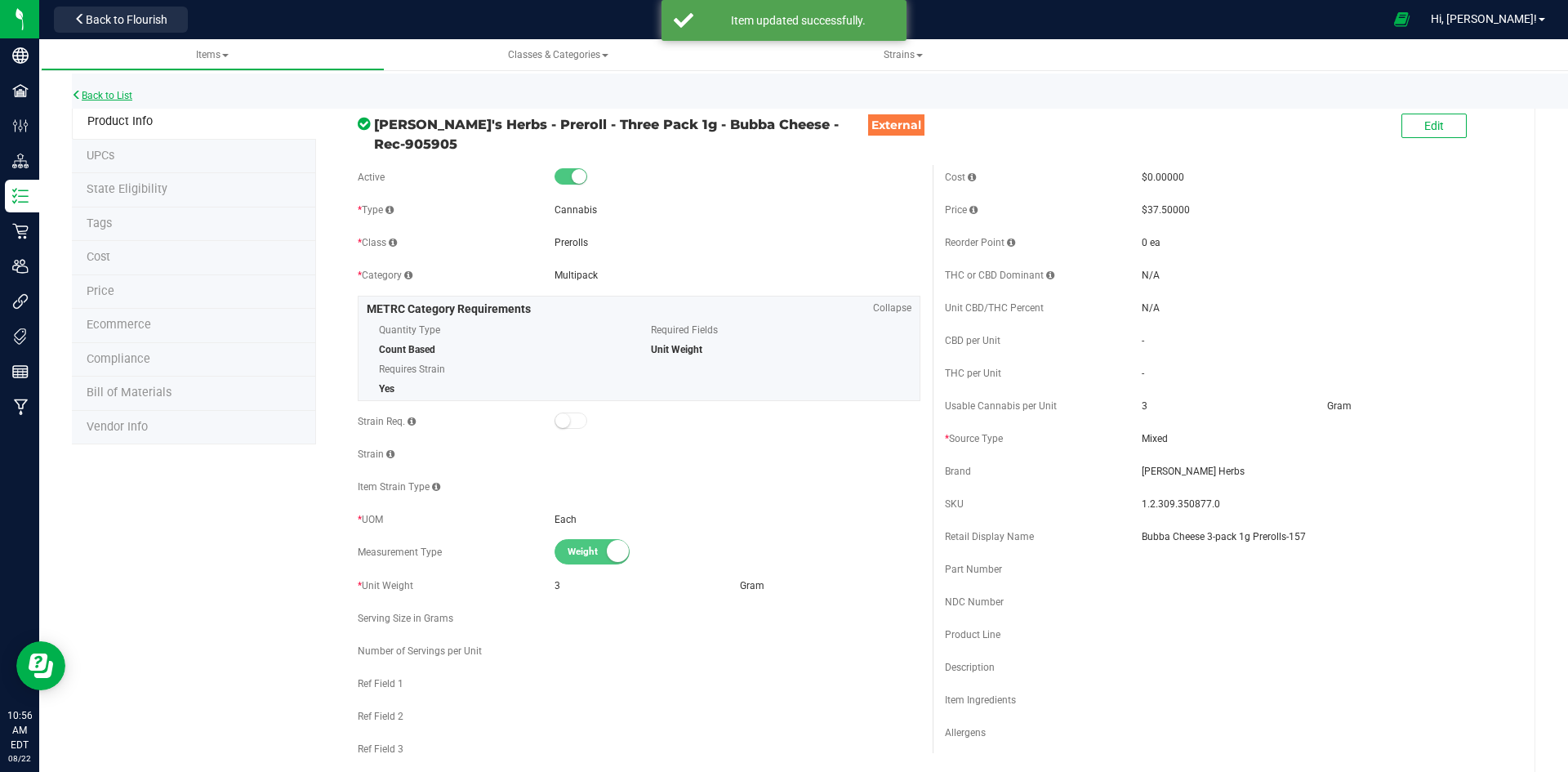
click at [121, 94] on link "Back to List" at bounding box center [103, 95] width 61 height 11
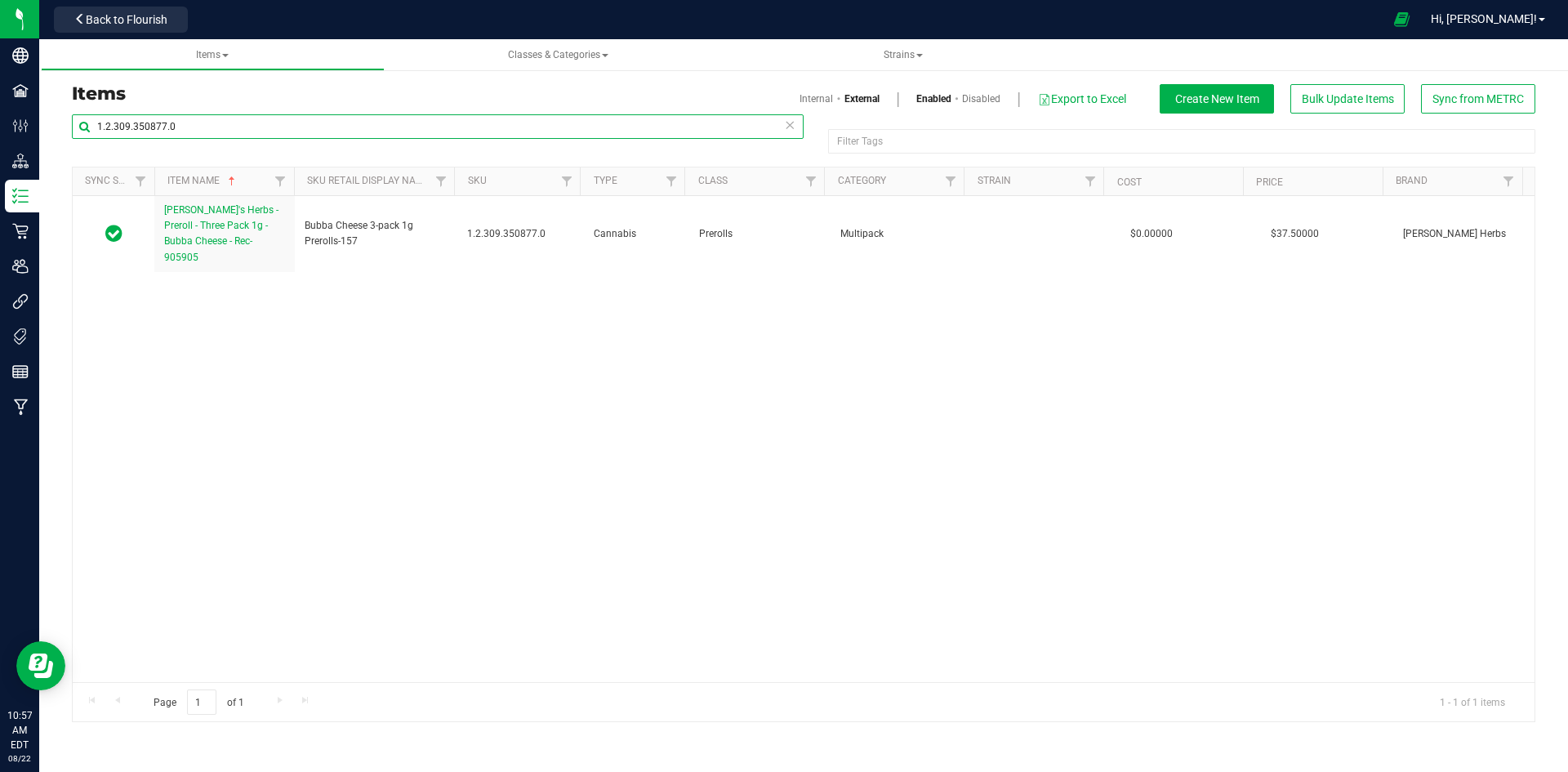
click at [233, 122] on input "1.2.309.350877.0" at bounding box center [438, 126] width 731 height 25
paste input "CPRI 2090 Sh*t-3.5g-X"
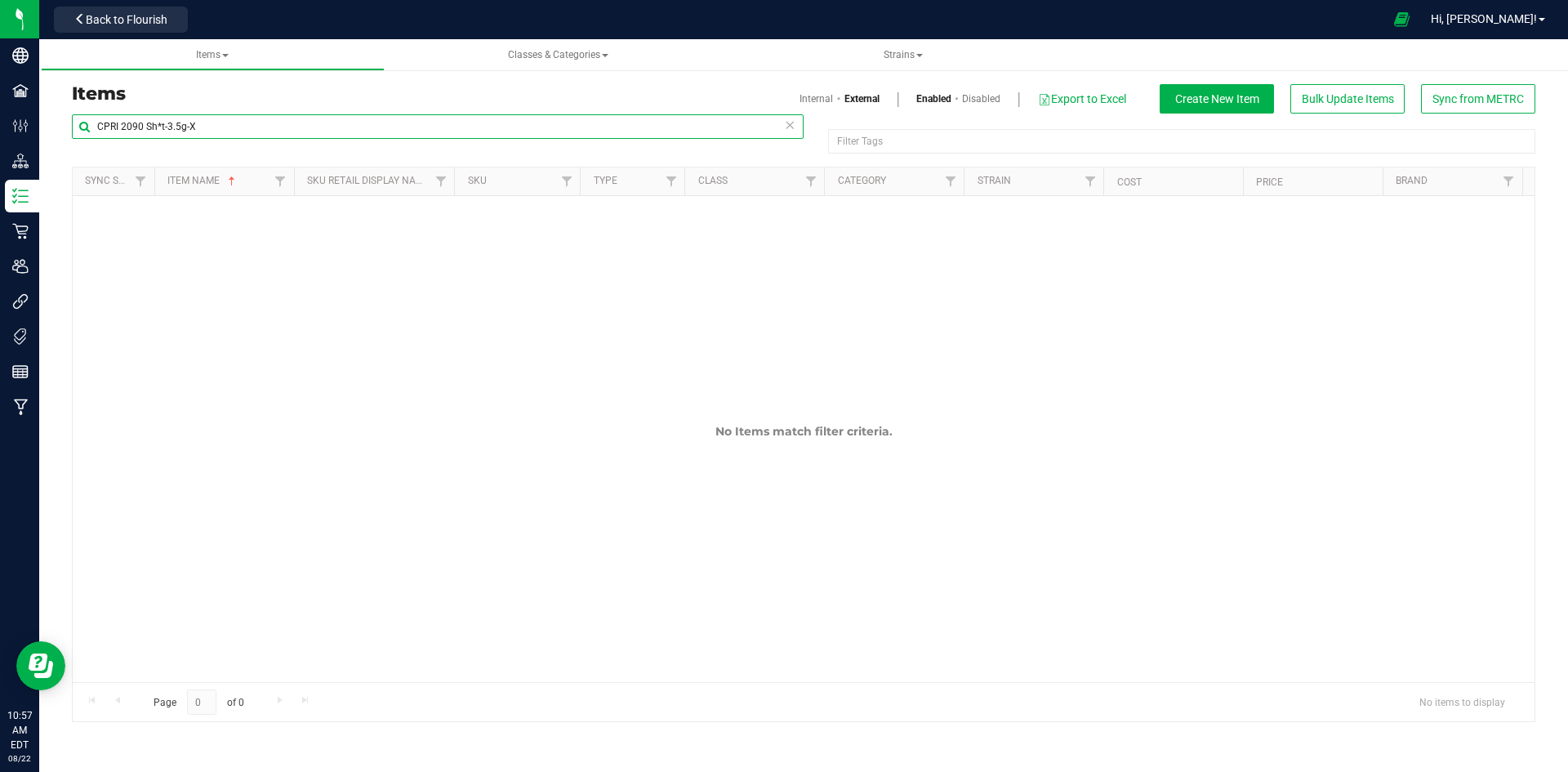
type input "CPRI 2090 Sh*t-3.5g-X"
click at [828, 95] on link "Internal" at bounding box center [816, 99] width 34 height 15
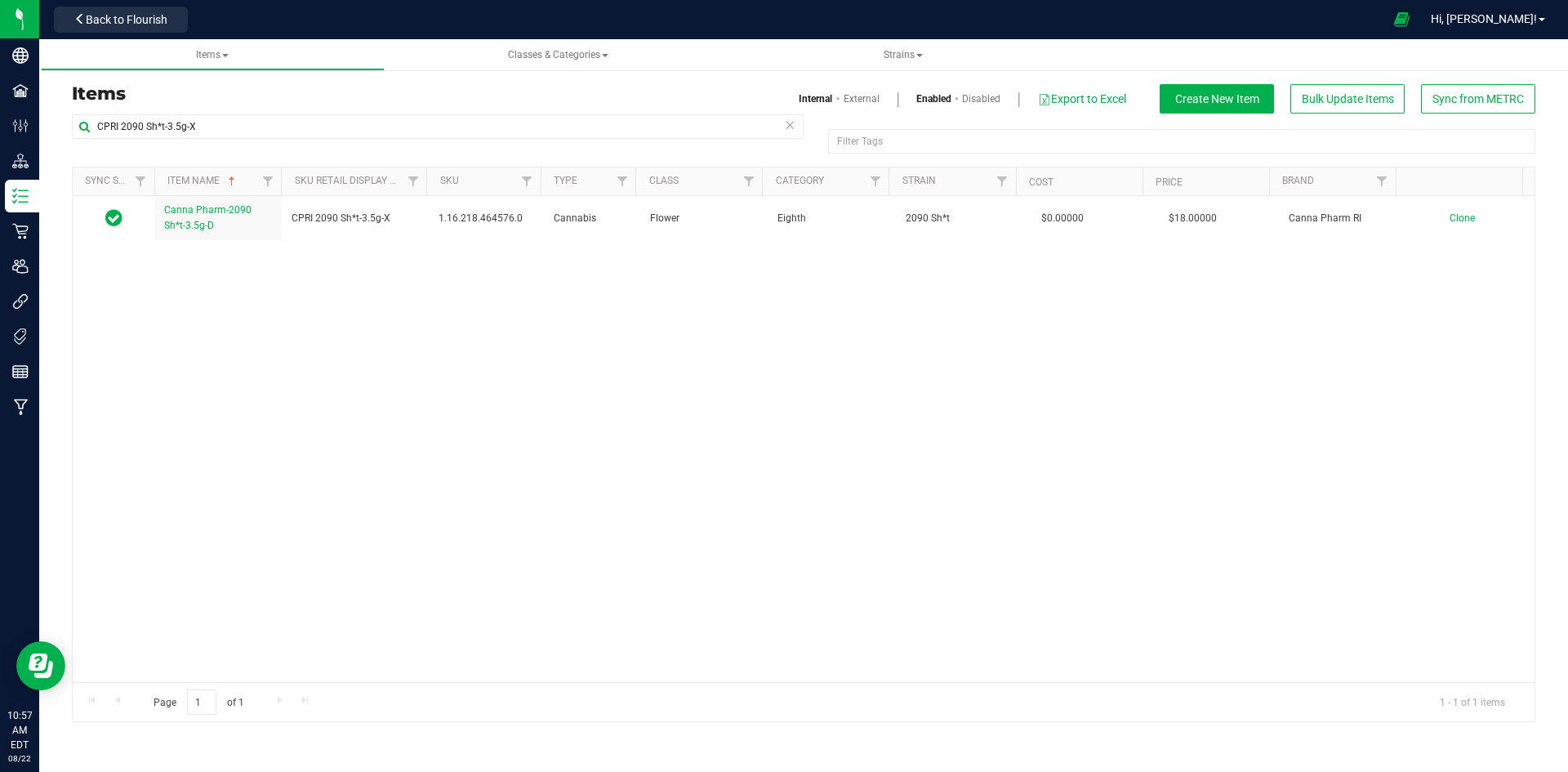
click at [199, 242] on div "Canna Pharm-2090 Sh*t-3.5g-D CPRI 2090 Sh*t-3.5g-X 1.16.218.464576.0 Cannabis F…" at bounding box center [804, 439] width 1462 height 486
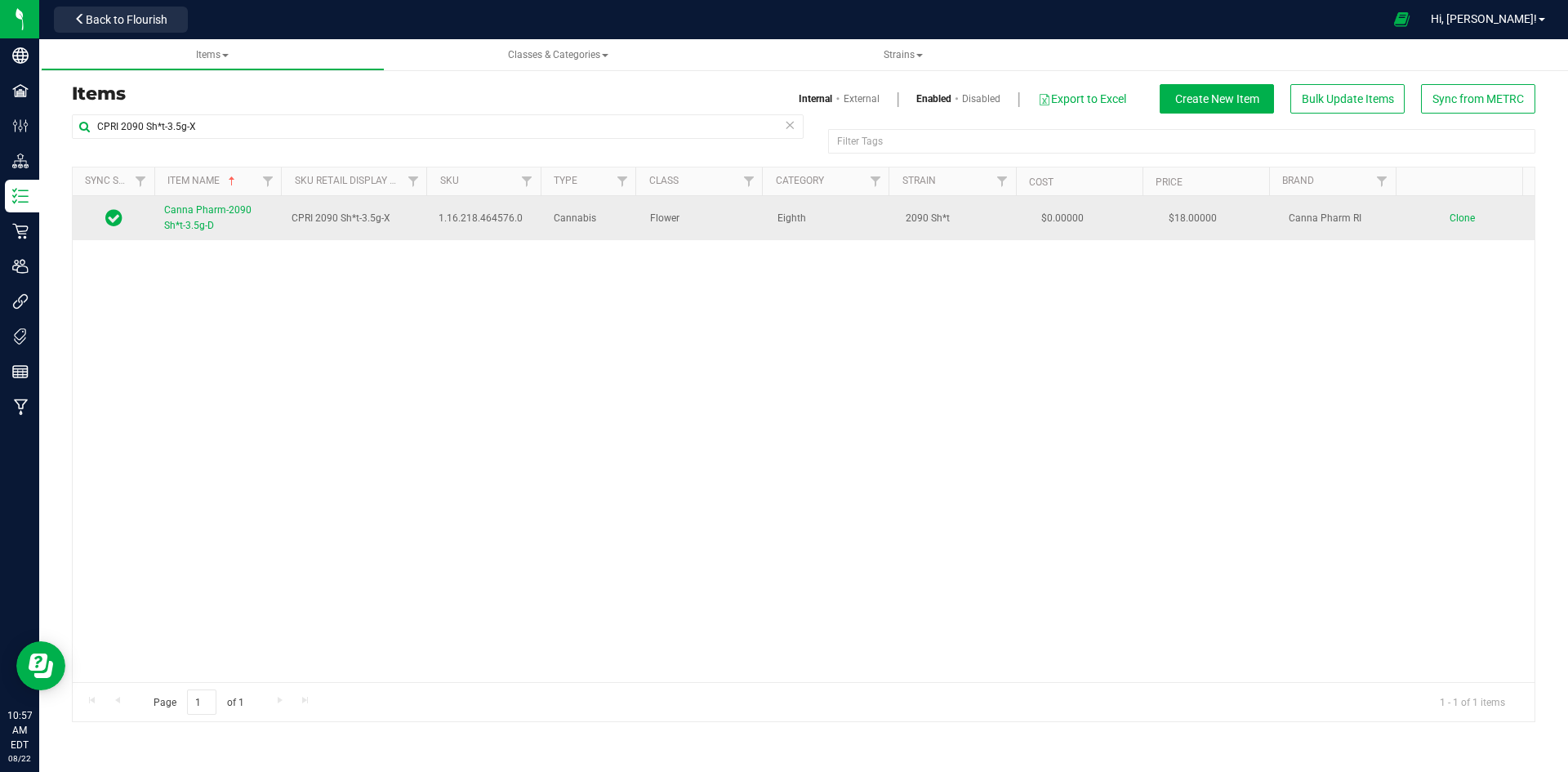
drag, startPoint x: 198, startPoint y: 235, endPoint x: 215, endPoint y: 232, distance: 17.3
click at [198, 234] on td "Canna Pharm-2090 Sh*t-3.5g-D" at bounding box center [218, 218] width 127 height 44
click at [234, 213] on span "Canna Pharm-2090 Sh*t-3.5g-D" at bounding box center [208, 218] width 87 height 27
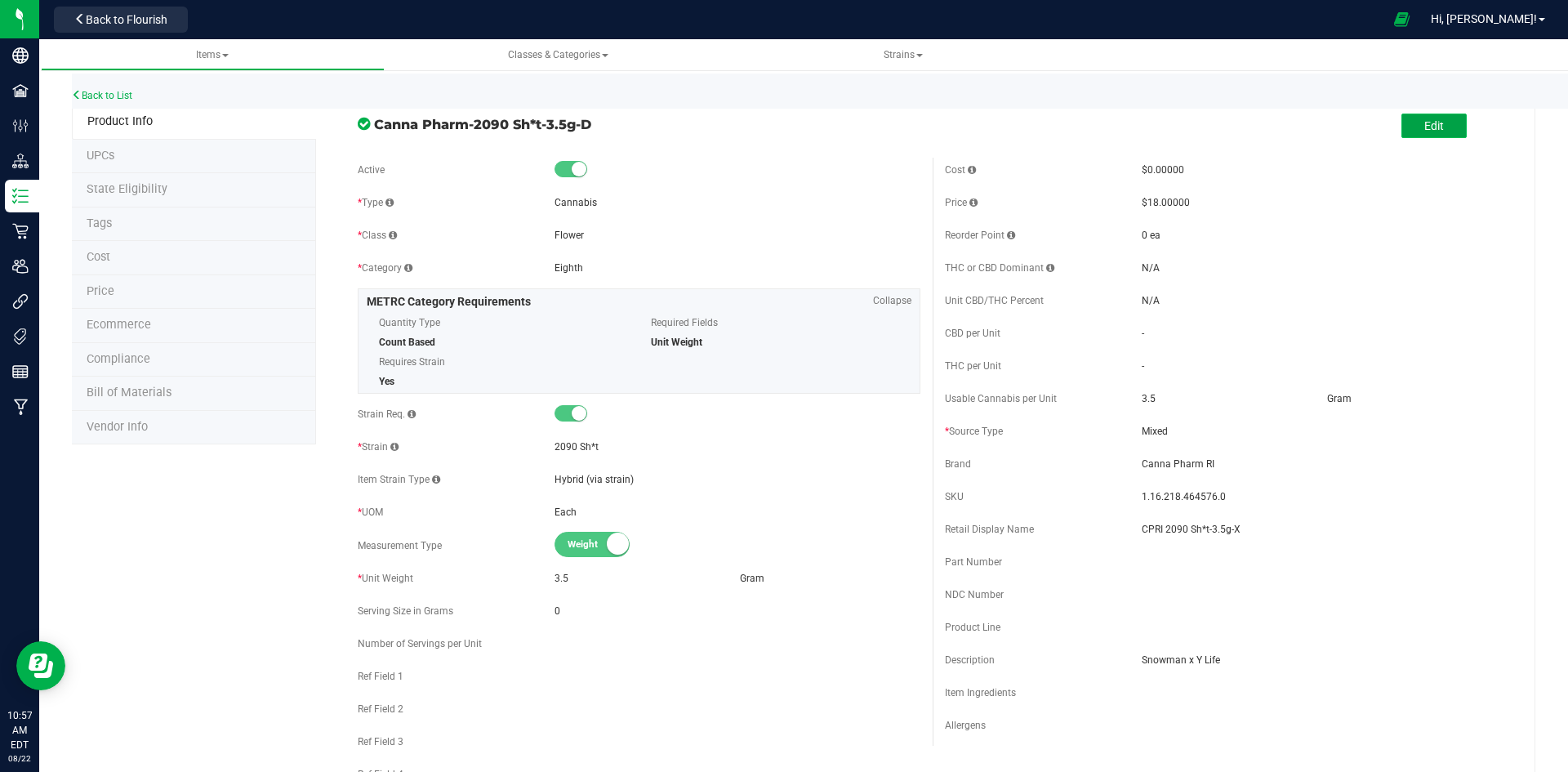
click at [1443, 117] on button "Edit" at bounding box center [1434, 126] width 66 height 25
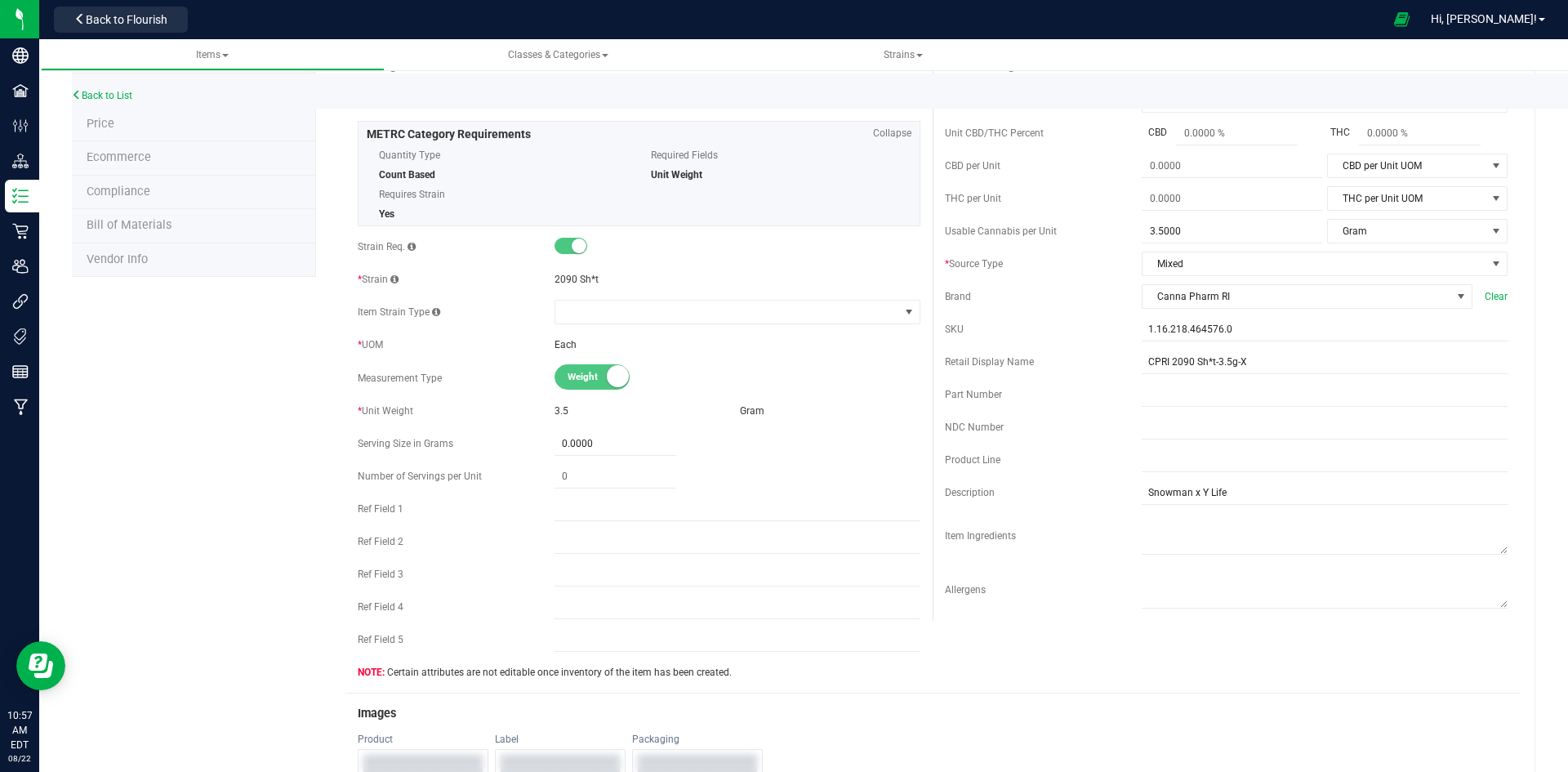
scroll to position [490, 0]
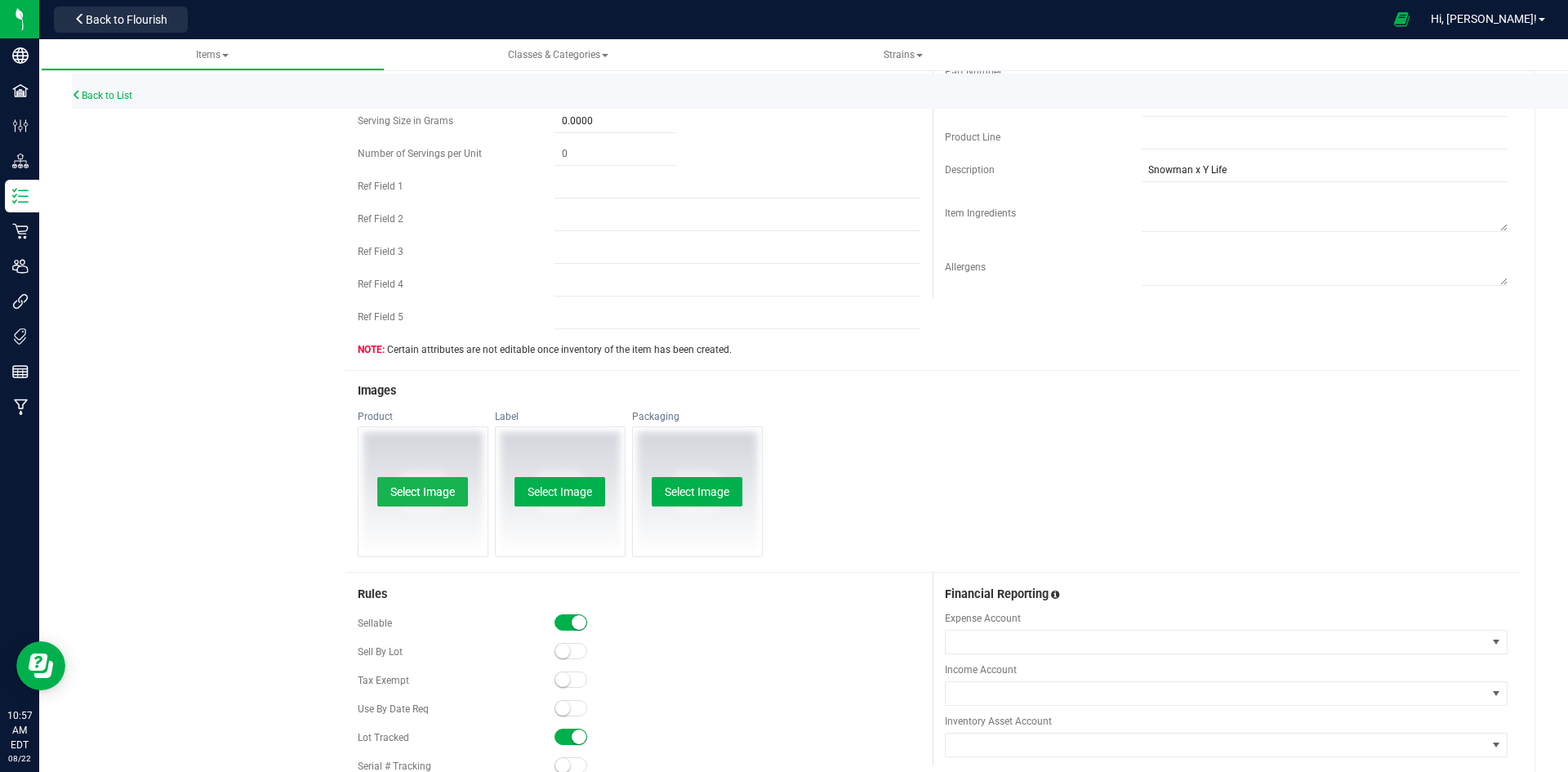
click at [431, 482] on button "Select Image" at bounding box center [423, 492] width 90 height 30
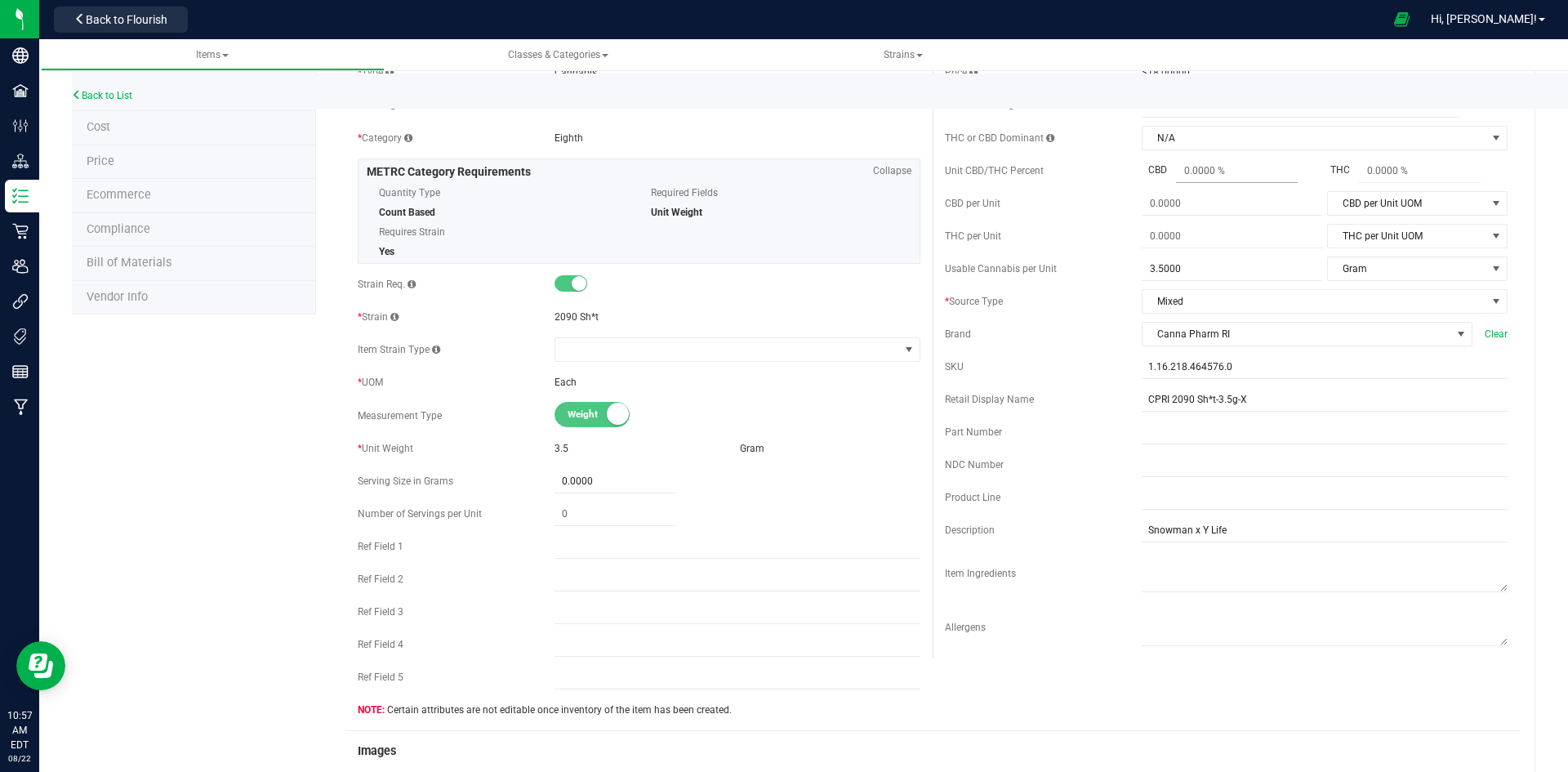
scroll to position [0, 0]
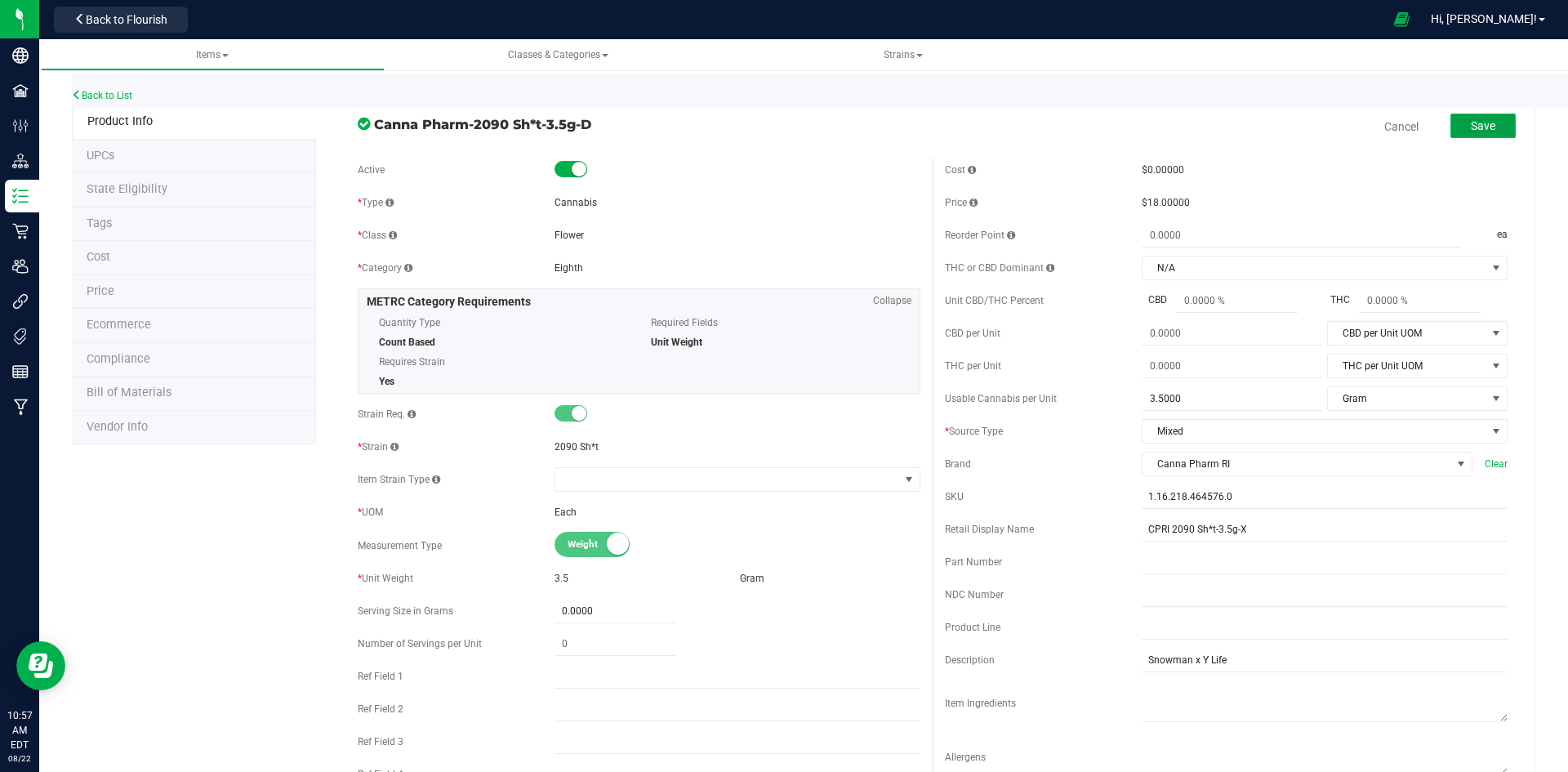
click at [1457, 132] on button "Save" at bounding box center [1483, 126] width 66 height 25
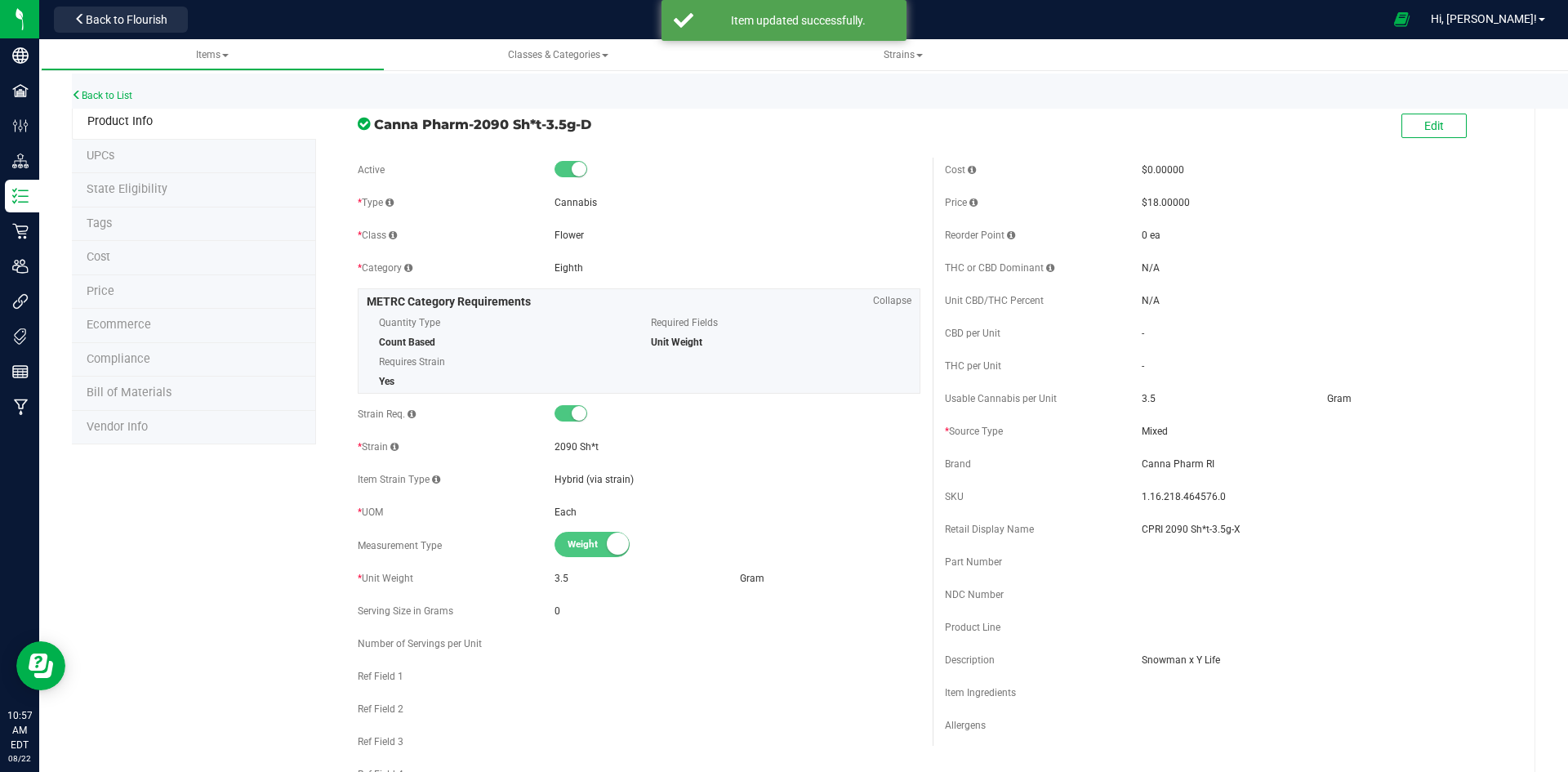
click at [121, 102] on div "Back to List" at bounding box center [856, 91] width 1568 height 35
click at [121, 100] on link "Back to List" at bounding box center [103, 95] width 61 height 11
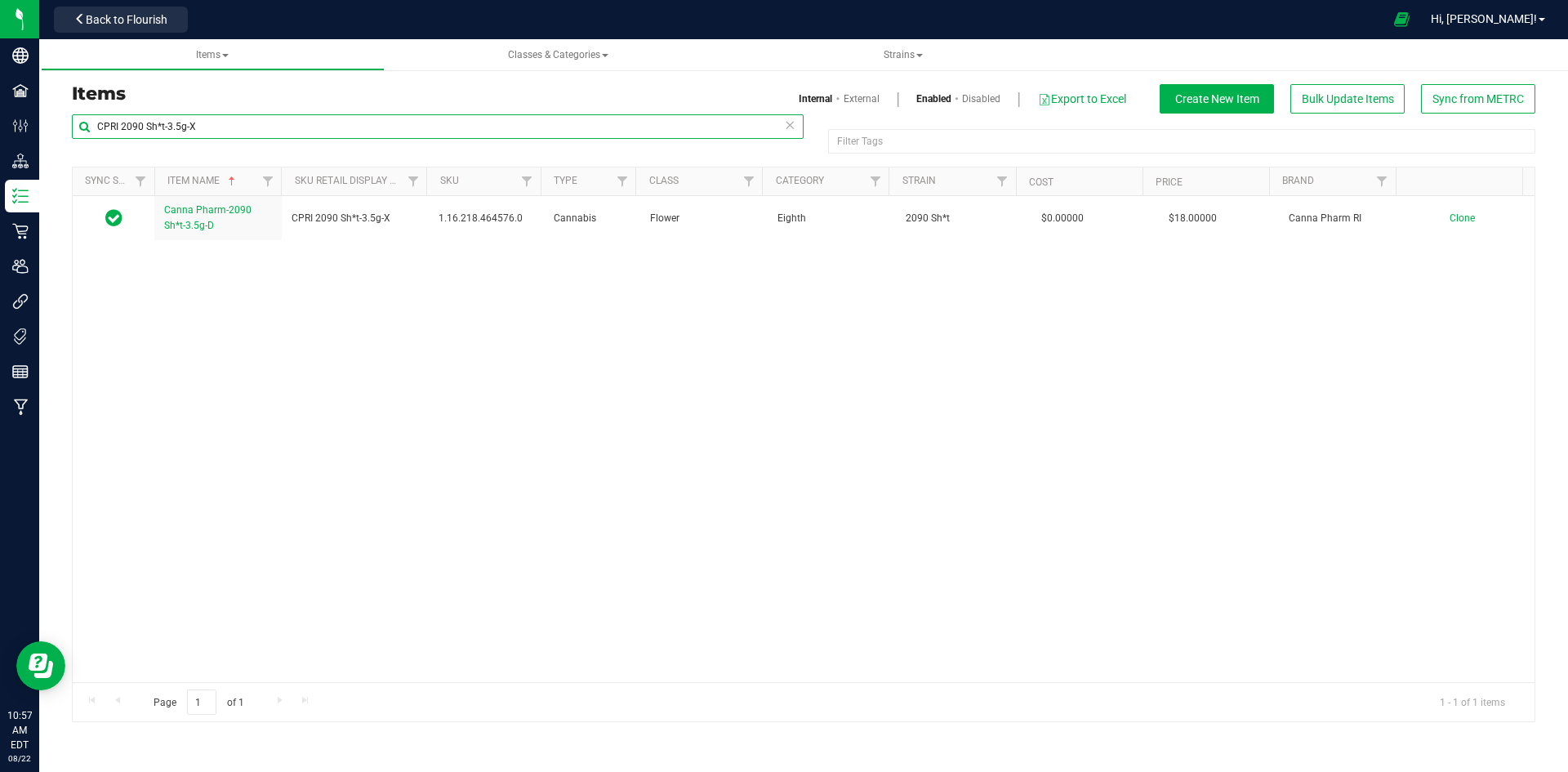
click at [232, 121] on input "CPRI 2090 Sh*t-3.5g-X" at bounding box center [438, 126] width 731 height 25
paste input "1.2.309.199881.0"
type input "1.2.309.199881.0"
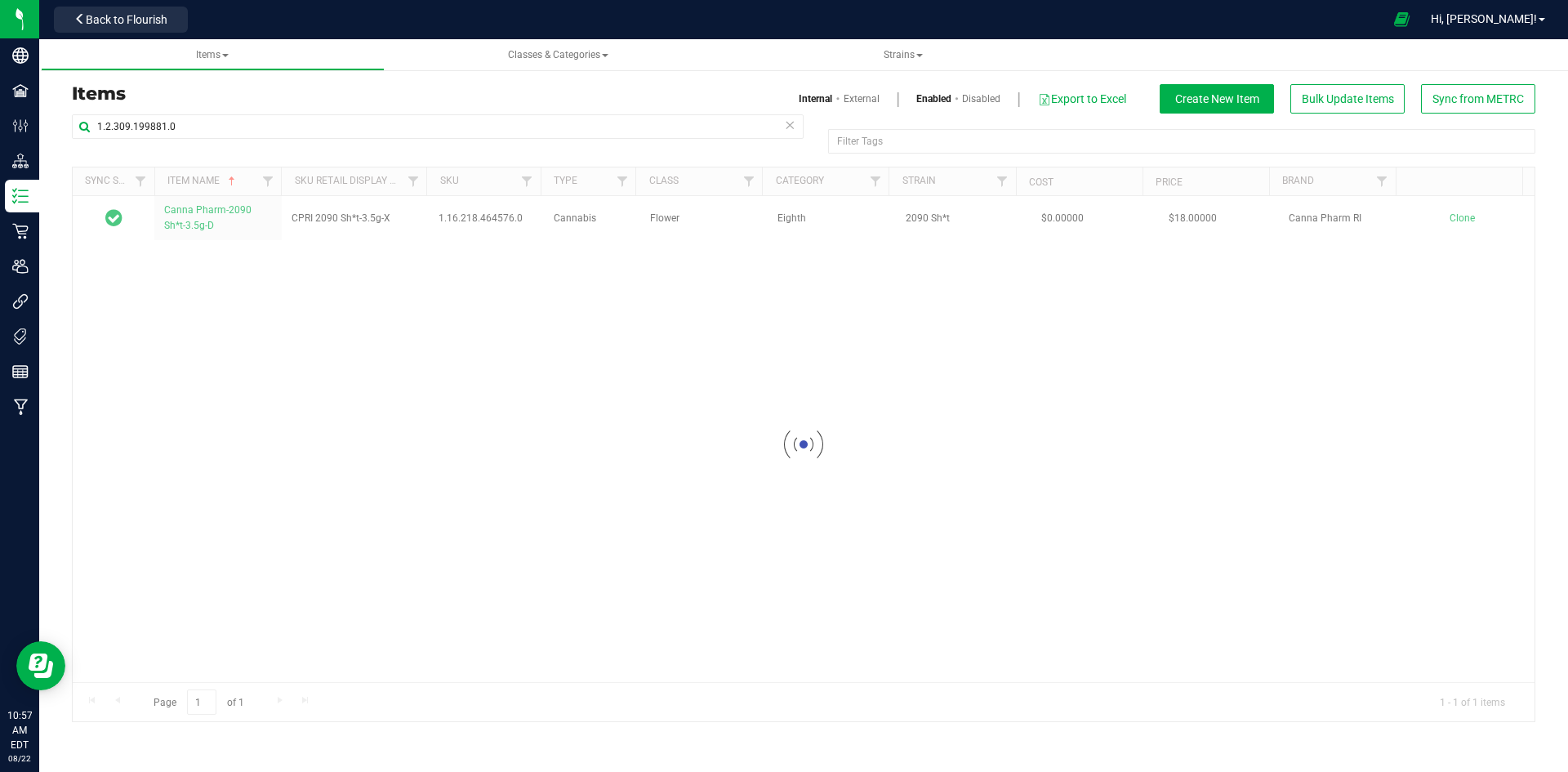
click at [865, 103] on link "External" at bounding box center [862, 99] width 36 height 15
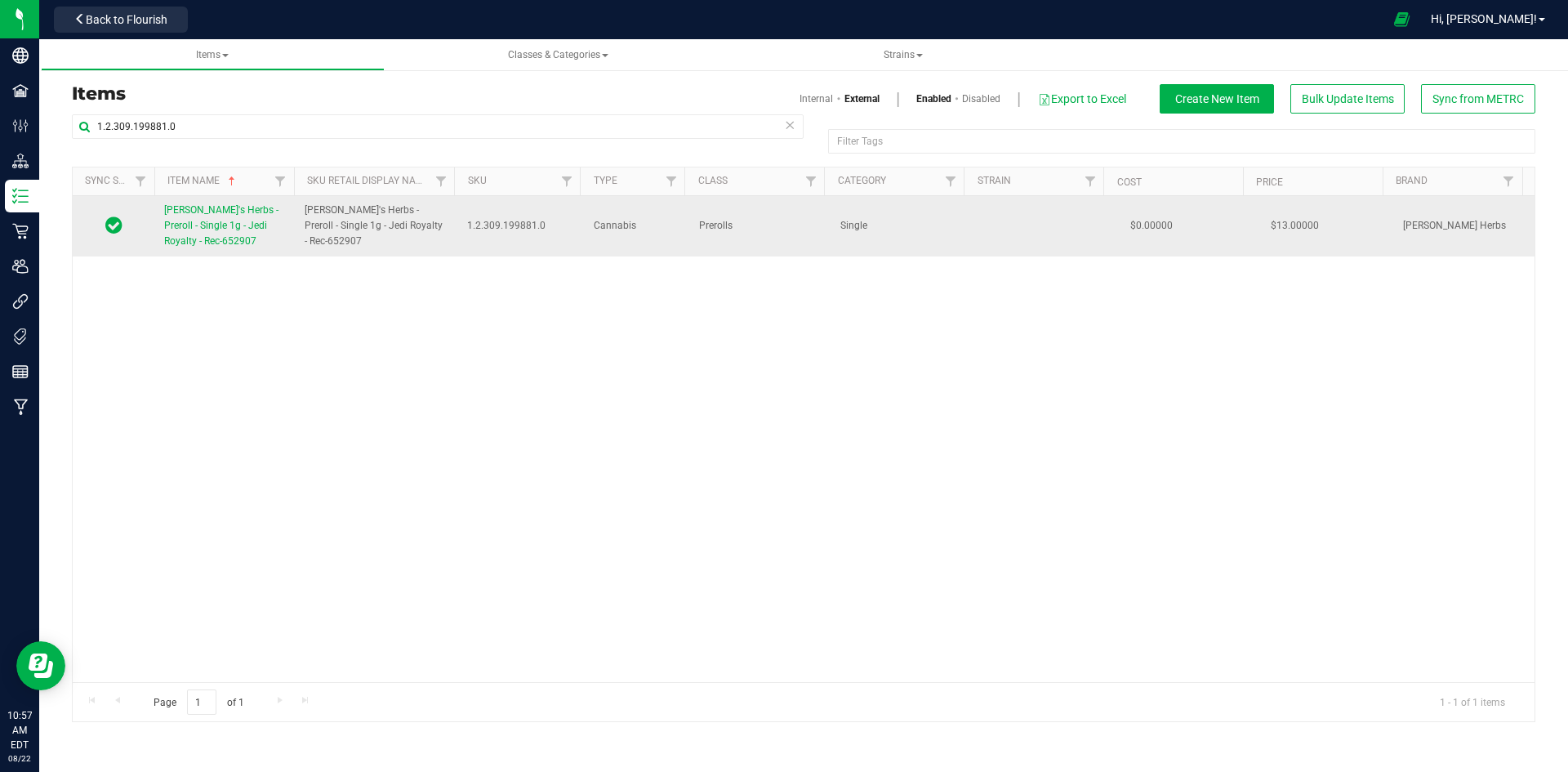
click at [254, 228] on span "[PERSON_NAME]'s Herbs - Preroll - Single 1g - Jedi Royalty - Rec-652907" at bounding box center [221, 226] width 114 height 43
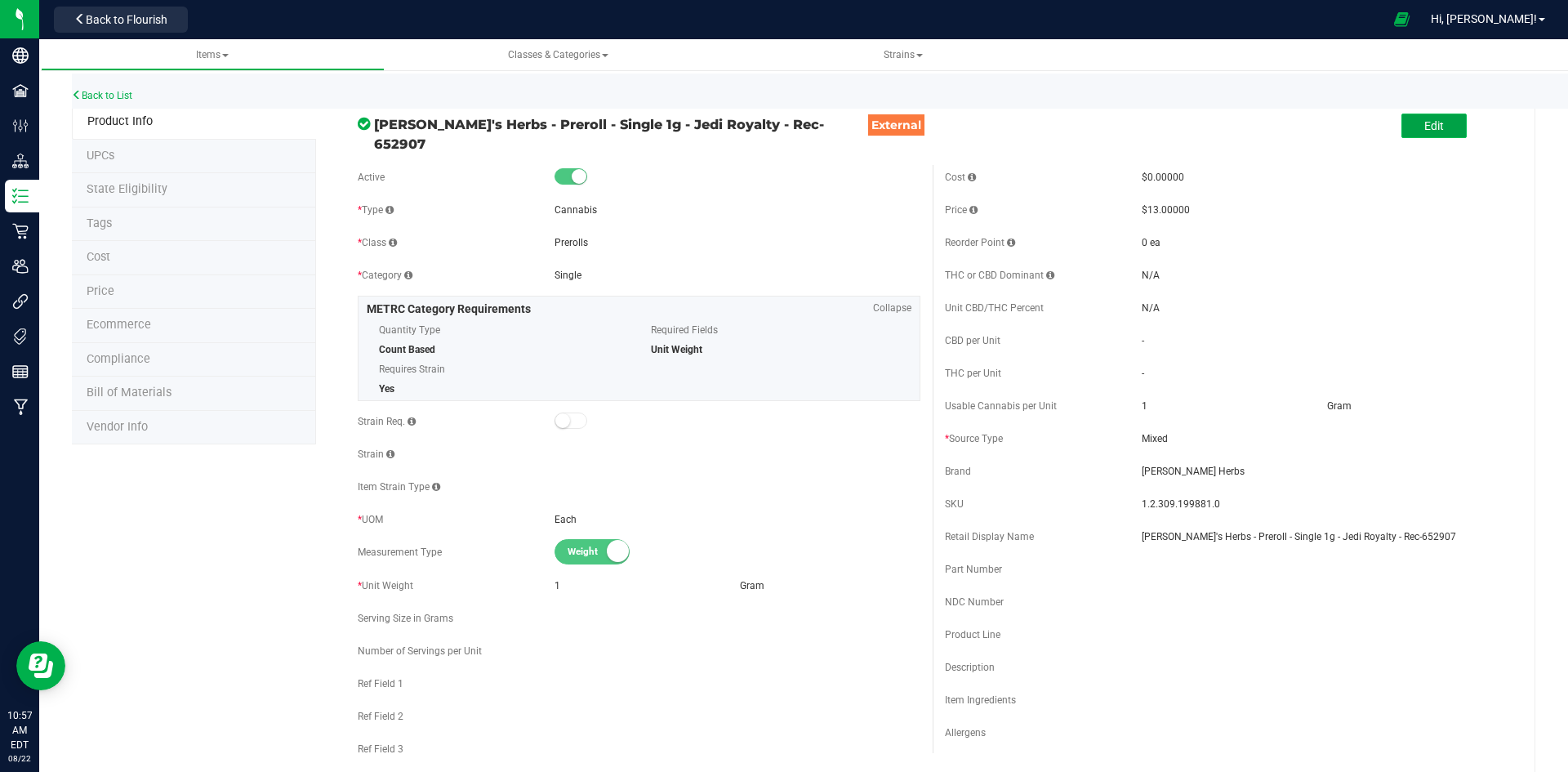
click at [1433, 136] on button "Edit" at bounding box center [1434, 126] width 66 height 25
click at [1216, 510] on div "Cost $0.00000 Price $13.00000 Reorder Point ea THC or CBD Dominant" at bounding box center [1226, 480] width 587 height 631
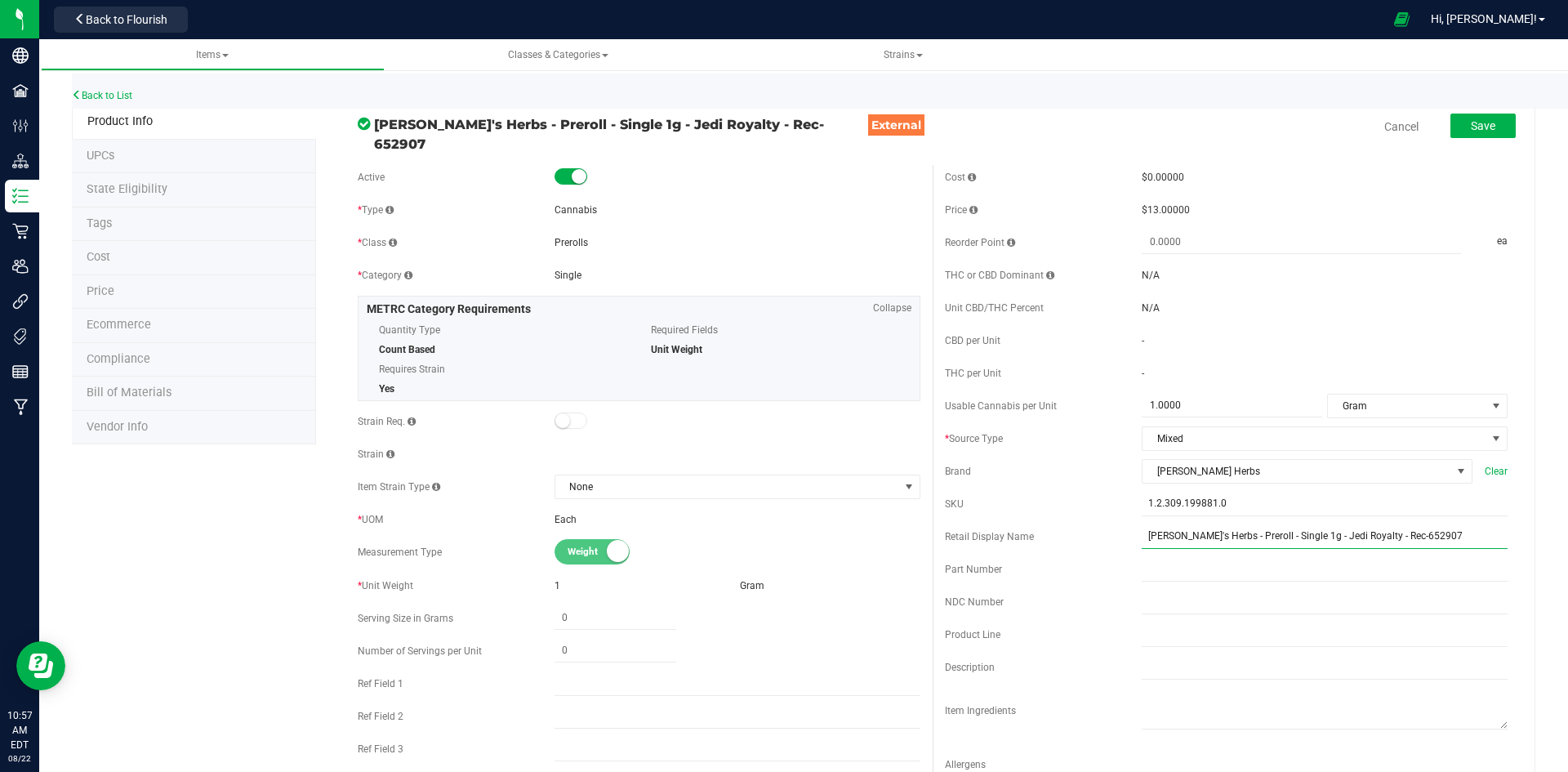
click at [1209, 526] on input "[PERSON_NAME]'s Herbs - Preroll - Single 1g - Jedi Royalty - Rec-652907" at bounding box center [1325, 537] width 366 height 25
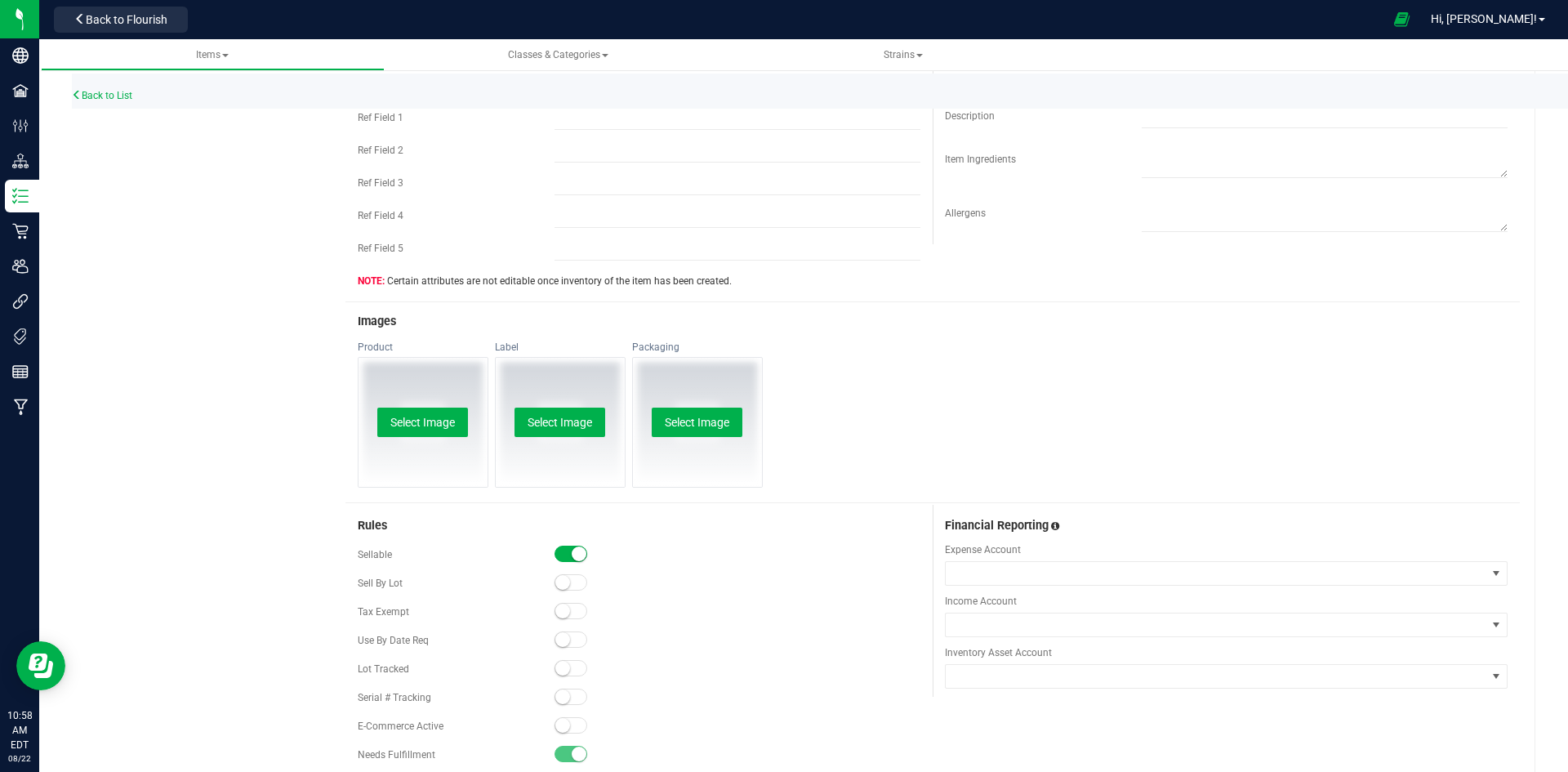
scroll to position [735, 0]
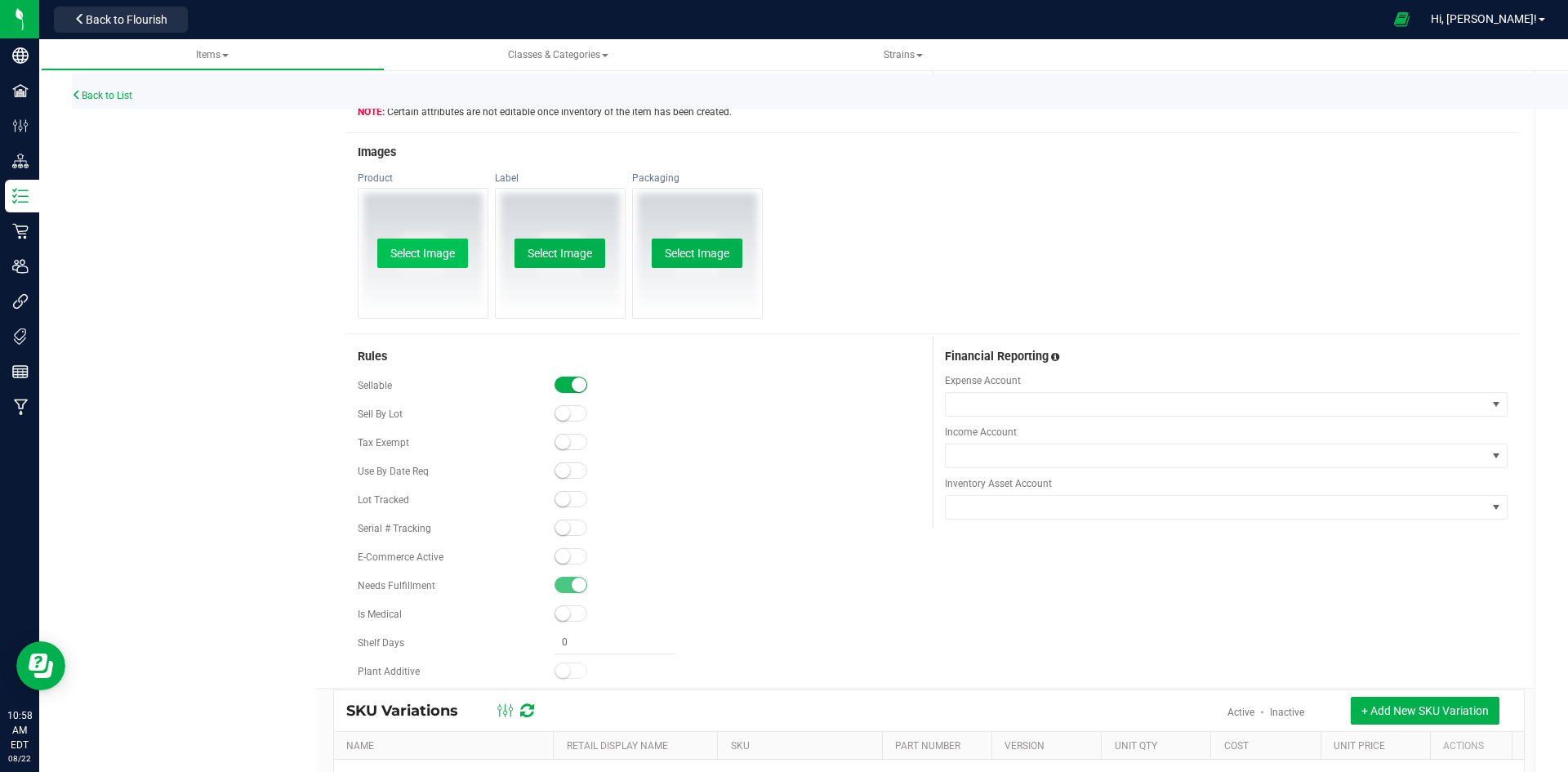
type input "Jedi Royalty 1g Preroll-159"
click at [447, 248] on button "Select Image" at bounding box center [423, 253] width 90 height 30
click at [424, 253] on button "Select Image" at bounding box center [423, 253] width 90 height 30
click at [555, 549] on small at bounding box center [562, 556] width 15 height 15
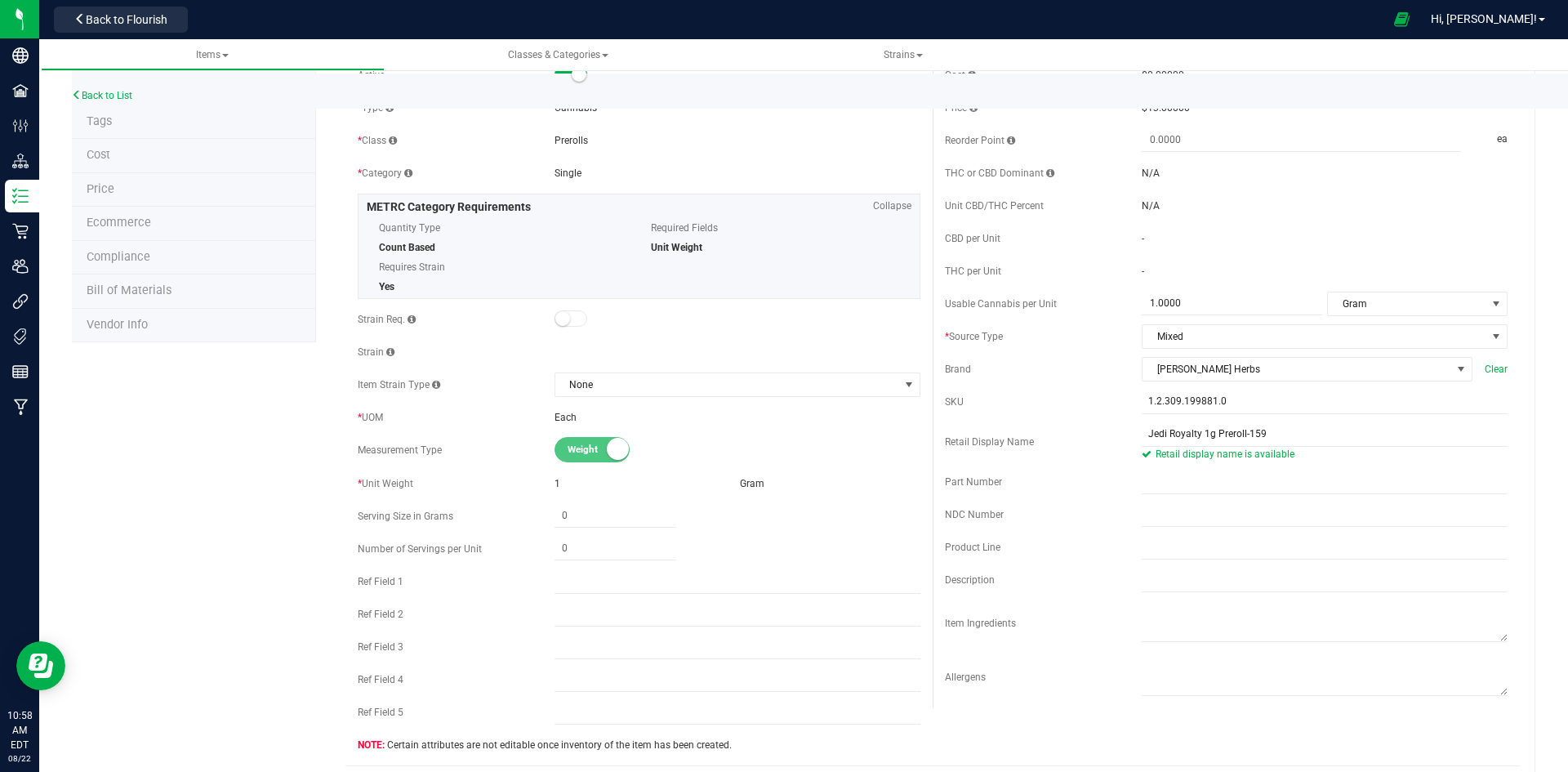
scroll to position [0, 0]
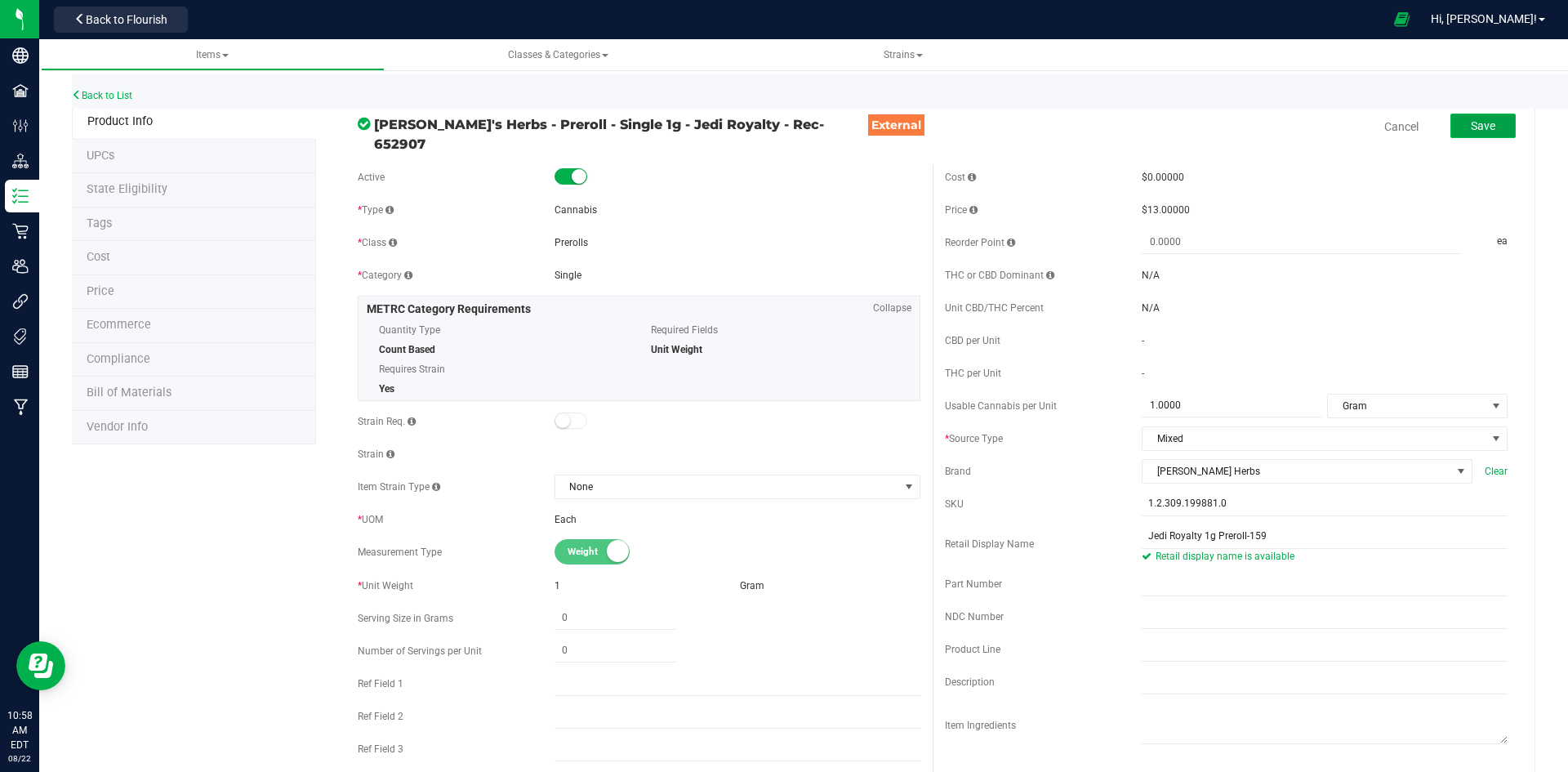
click at [1451, 126] on button "Save" at bounding box center [1483, 126] width 66 height 25
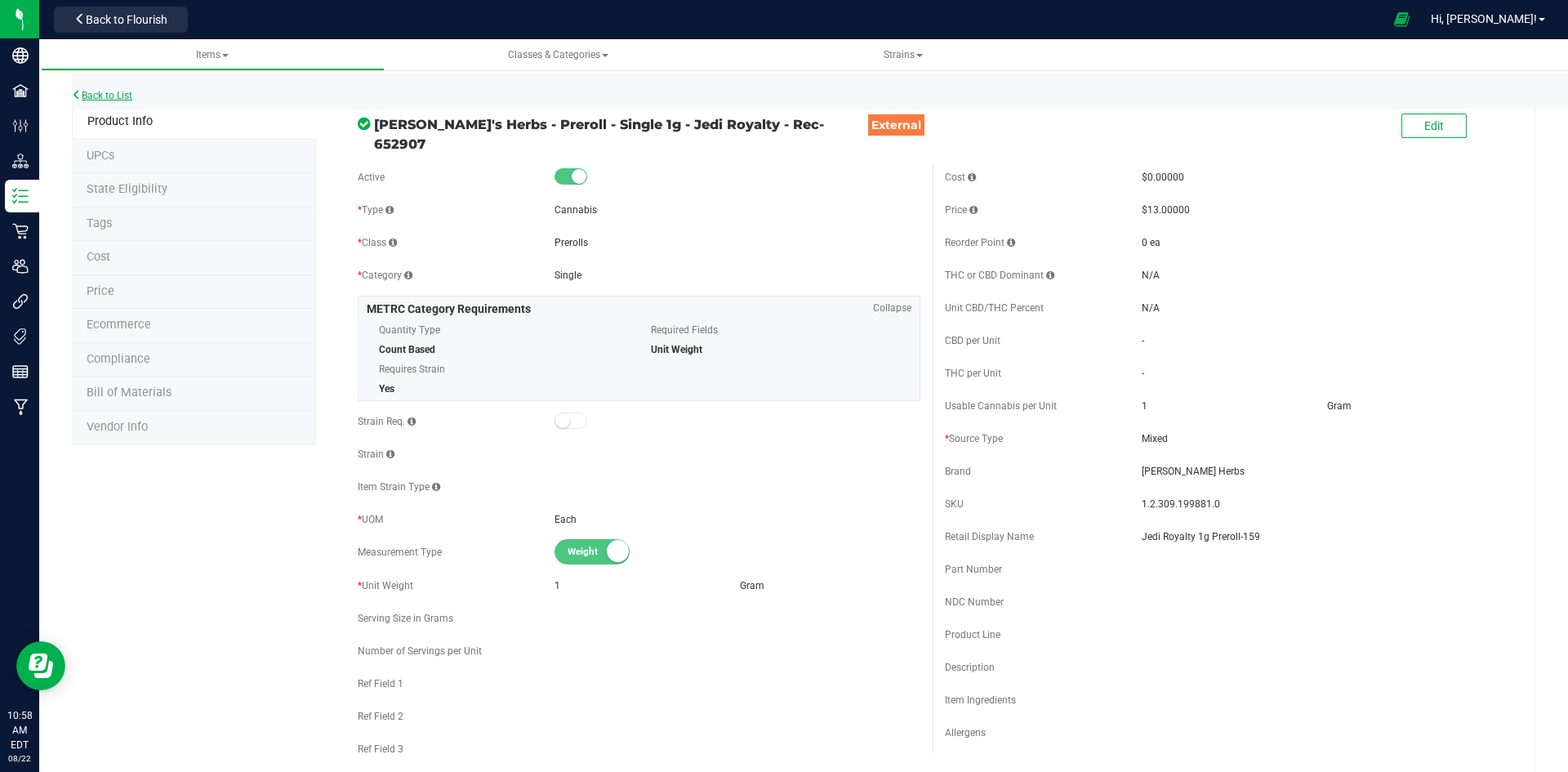
click at [112, 99] on link "Back to List" at bounding box center [103, 95] width 61 height 11
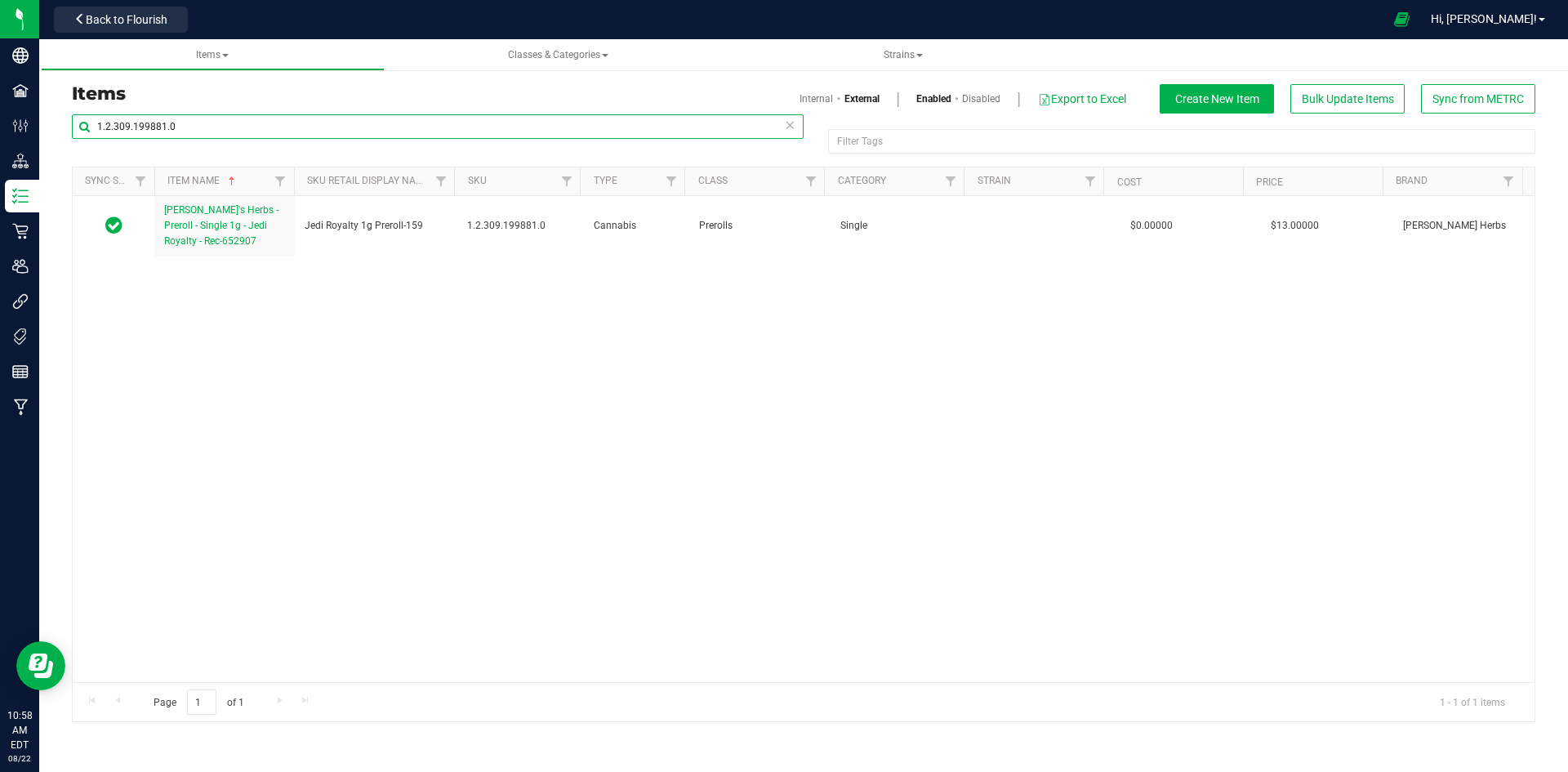
click at [294, 135] on input "1.2.309.199881.0" at bounding box center [438, 126] width 731 height 25
paste input "87860"
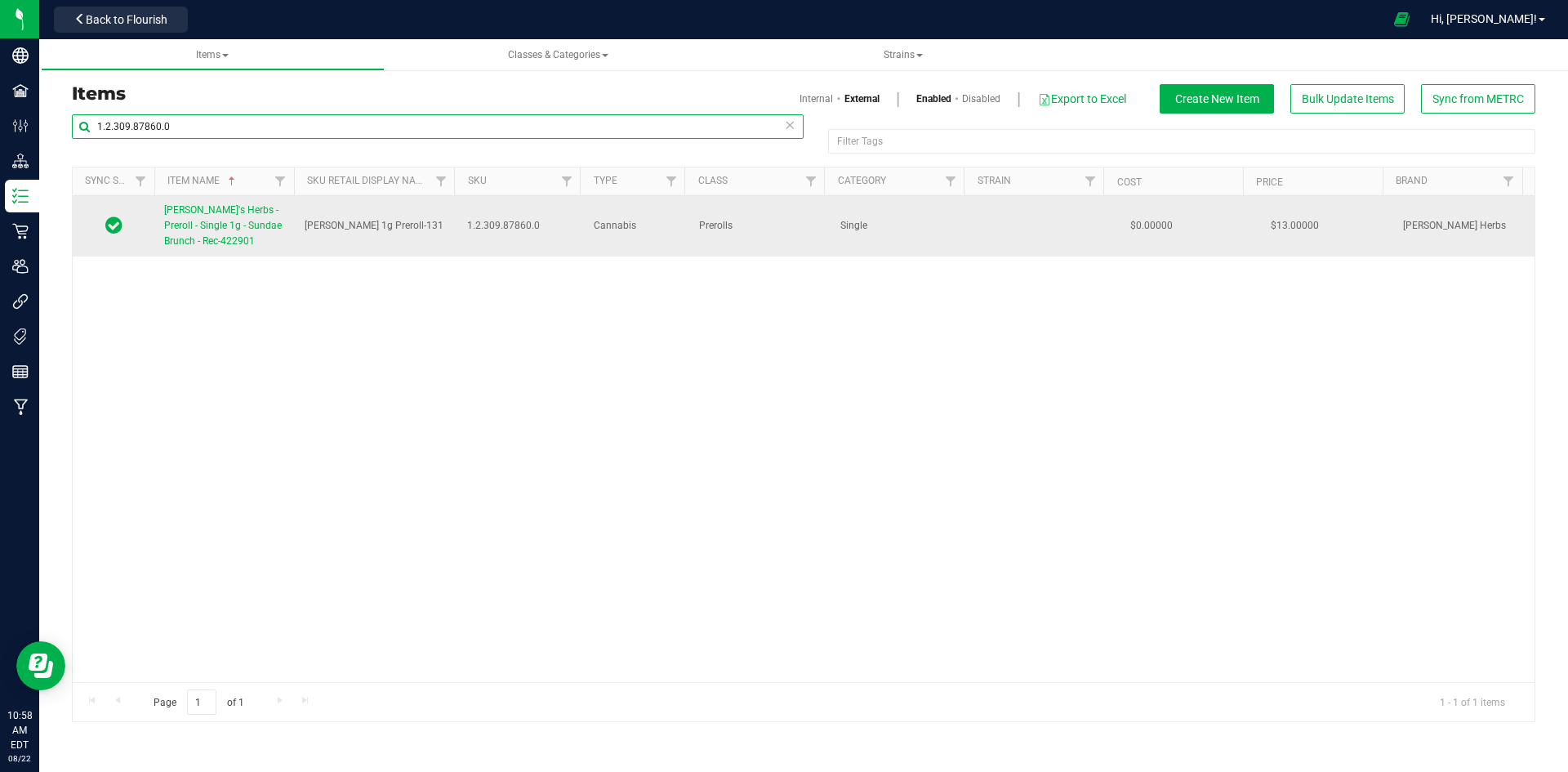
type input "1.2.309.87860.0"
click at [270, 227] on span "[PERSON_NAME]'s Herbs - Preroll - Single 1g - Sundae Brunch - Rec-422901" at bounding box center [222, 226] width 117 height 43
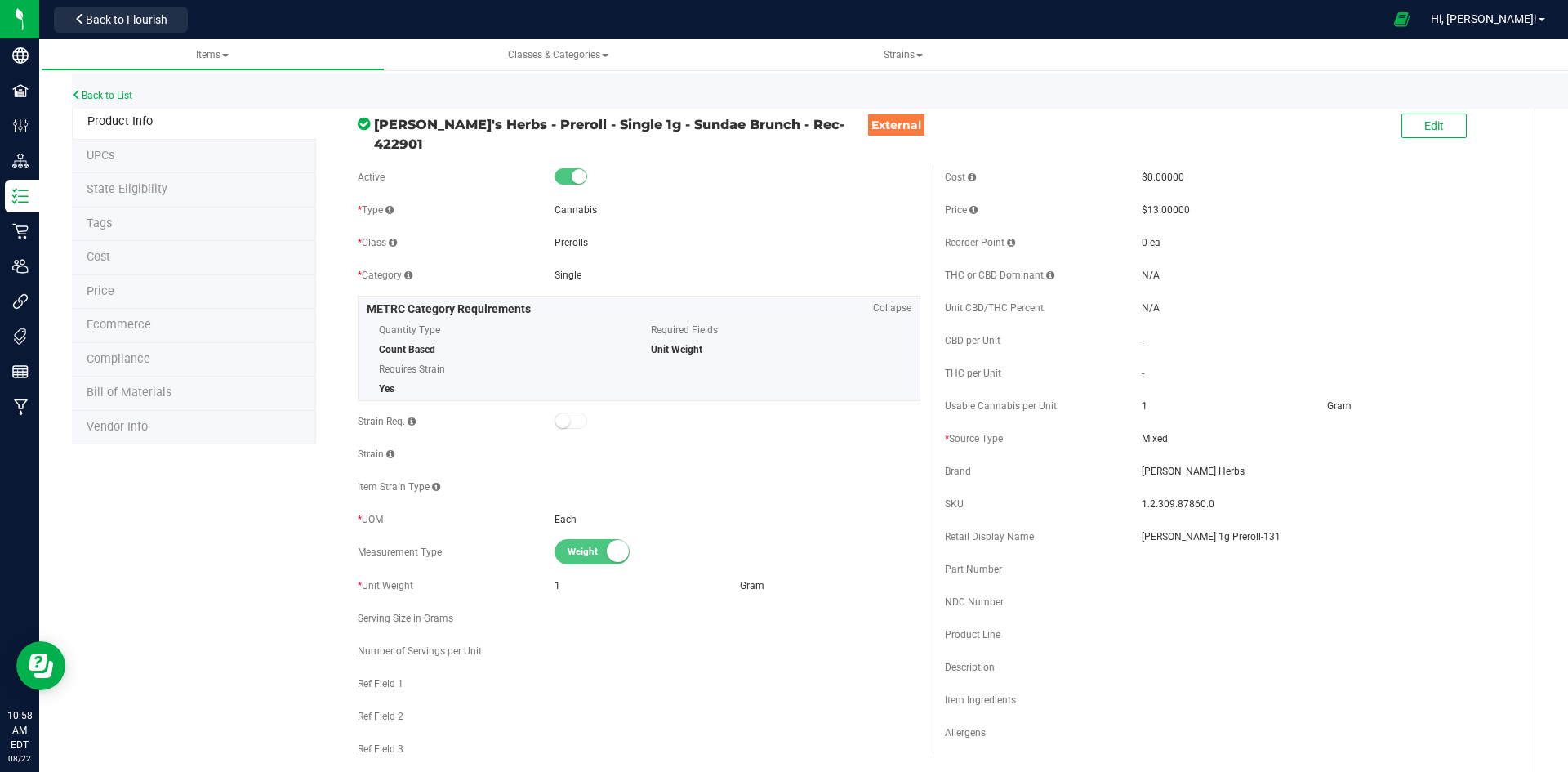
click at [1413, 112] on div "Edit" at bounding box center [1434, 126] width 66 height 34
click at [1424, 123] on span "Edit" at bounding box center [1434, 126] width 20 height 13
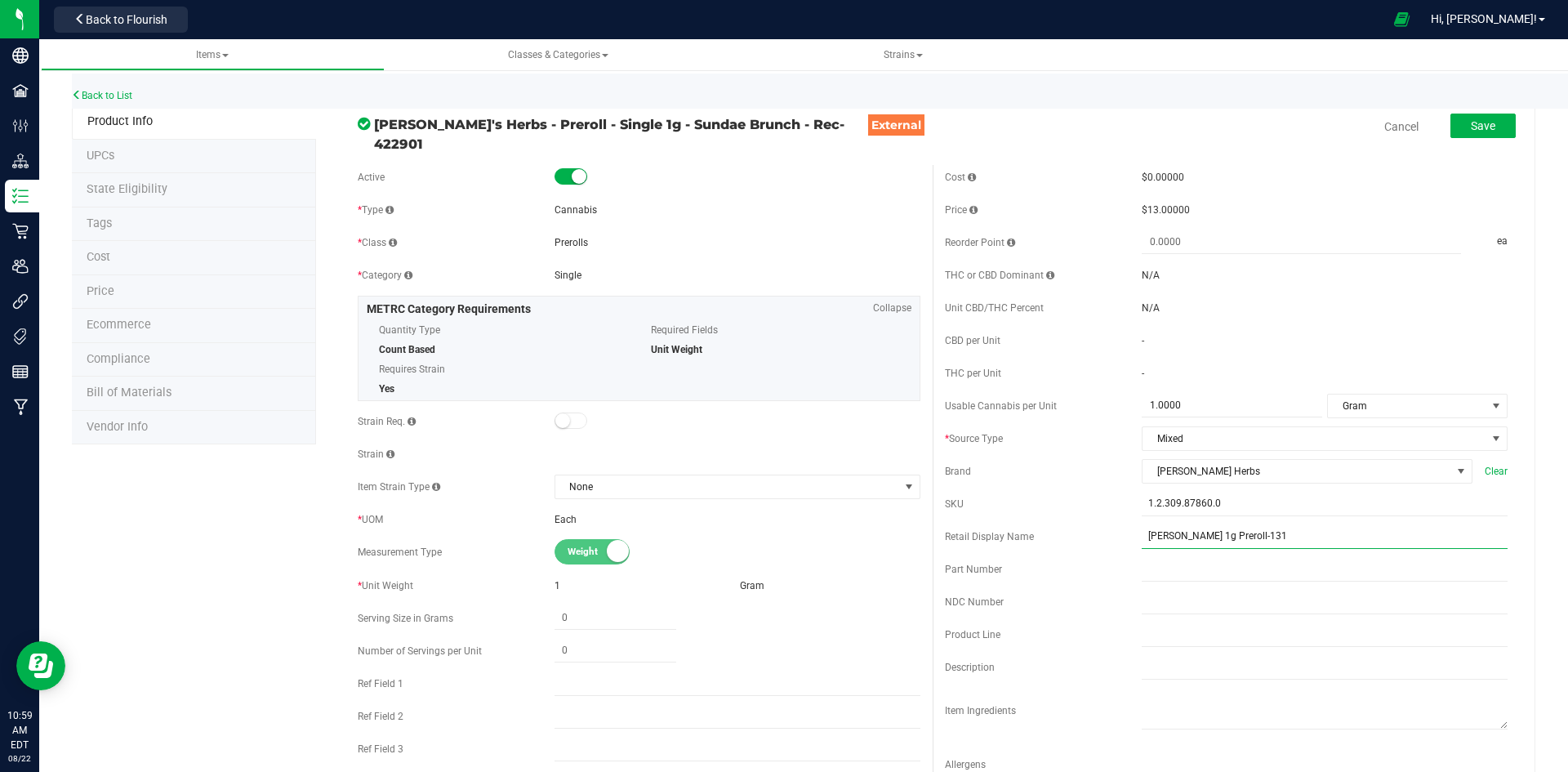
click at [1268, 525] on input "[PERSON_NAME] 1g Preroll-131" at bounding box center [1325, 537] width 366 height 25
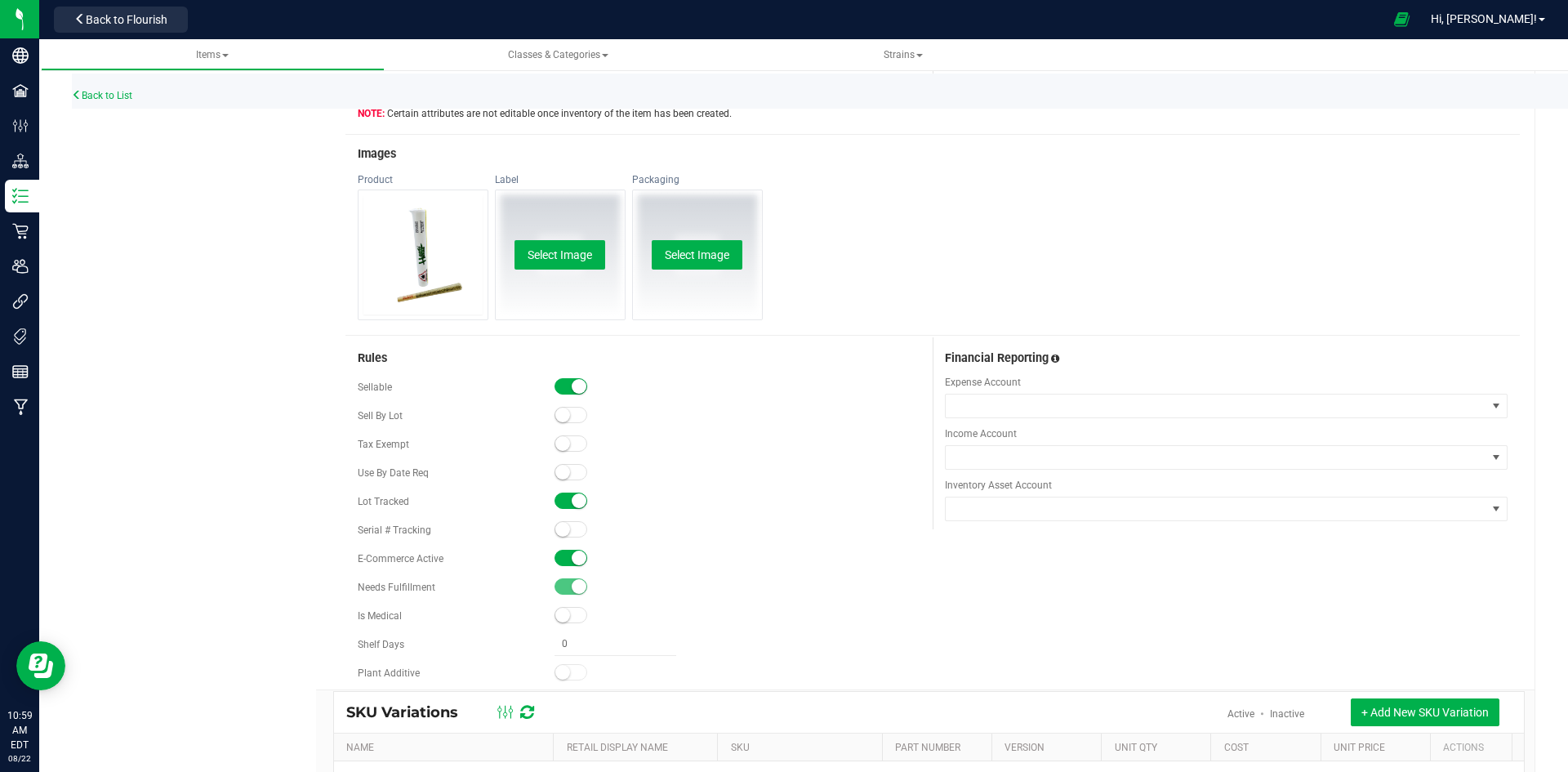
scroll to position [735, 0]
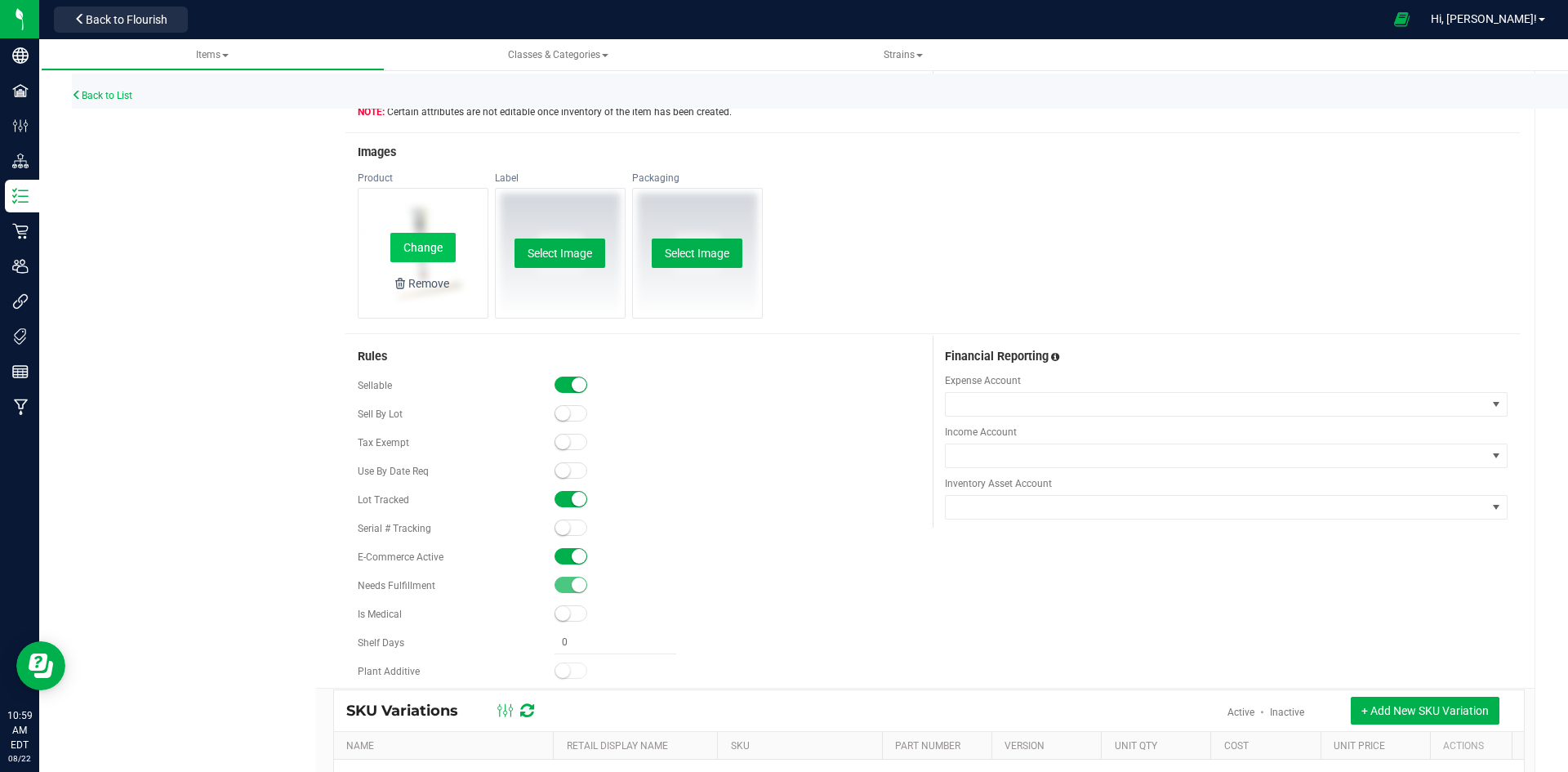
type input "[PERSON_NAME] 1g Preroll-116"
click at [401, 237] on button "Change" at bounding box center [423, 247] width 66 height 30
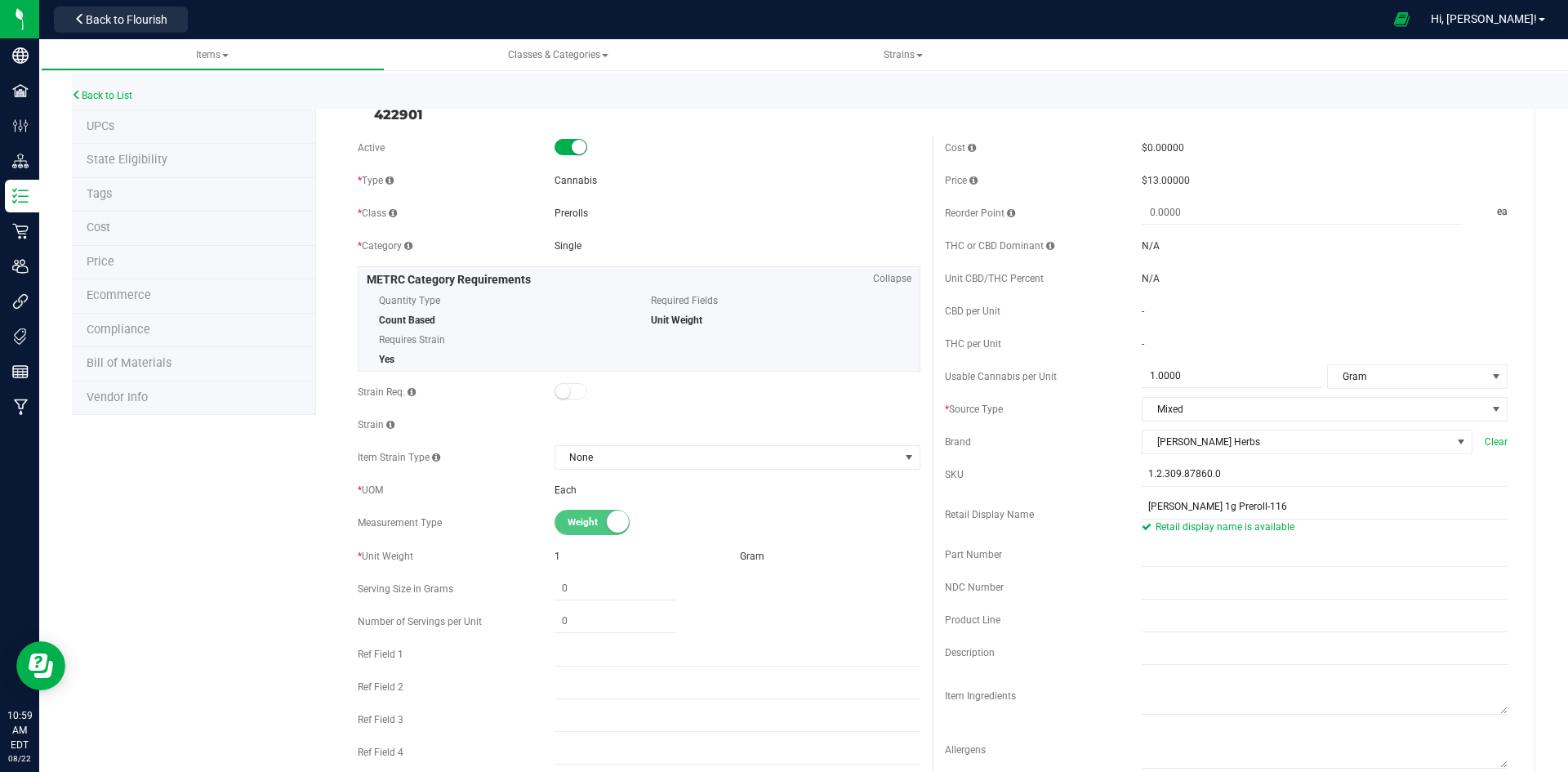
scroll to position [0, 0]
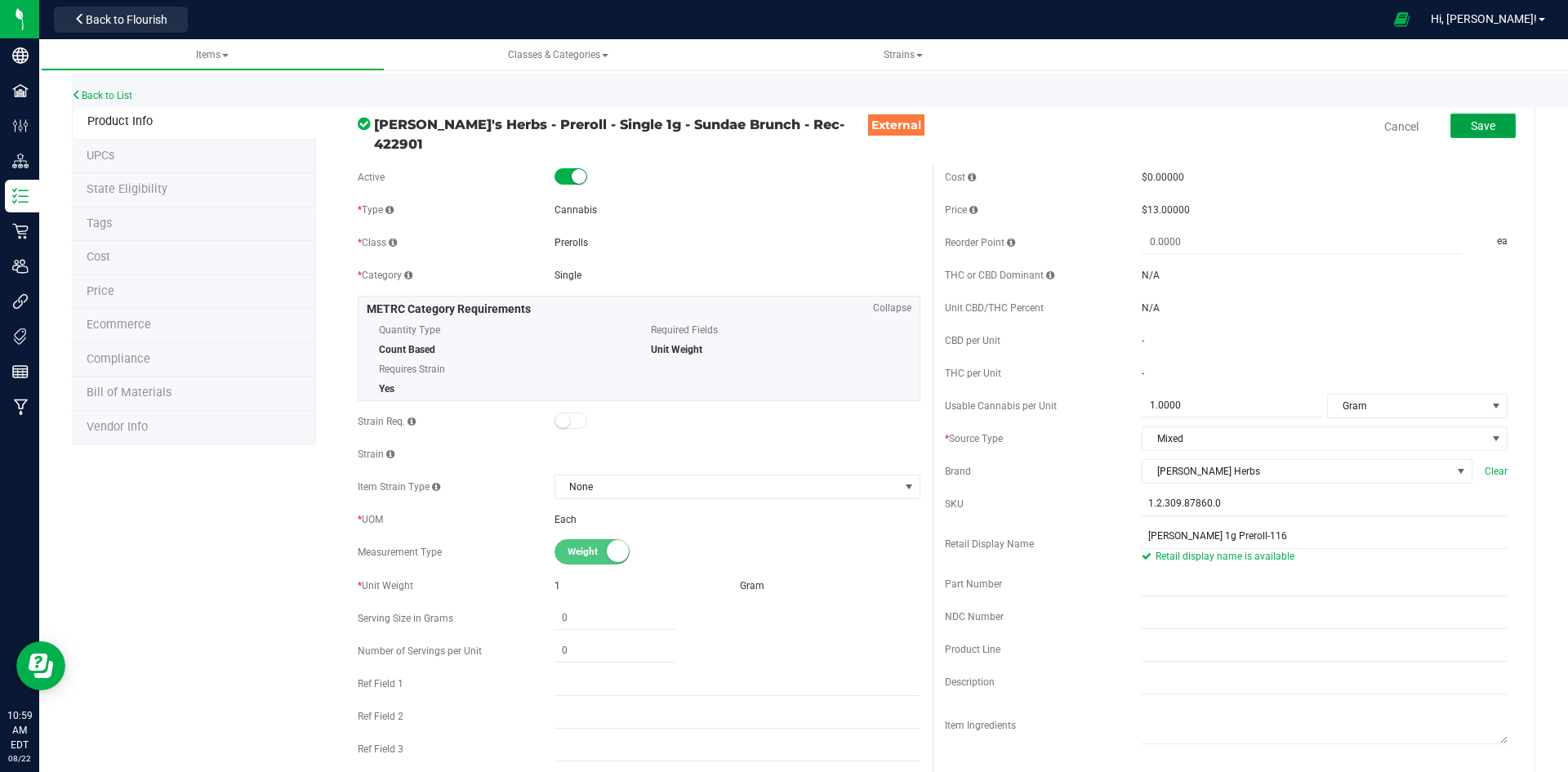
click at [1480, 127] on span "Save" at bounding box center [1483, 126] width 25 height 13
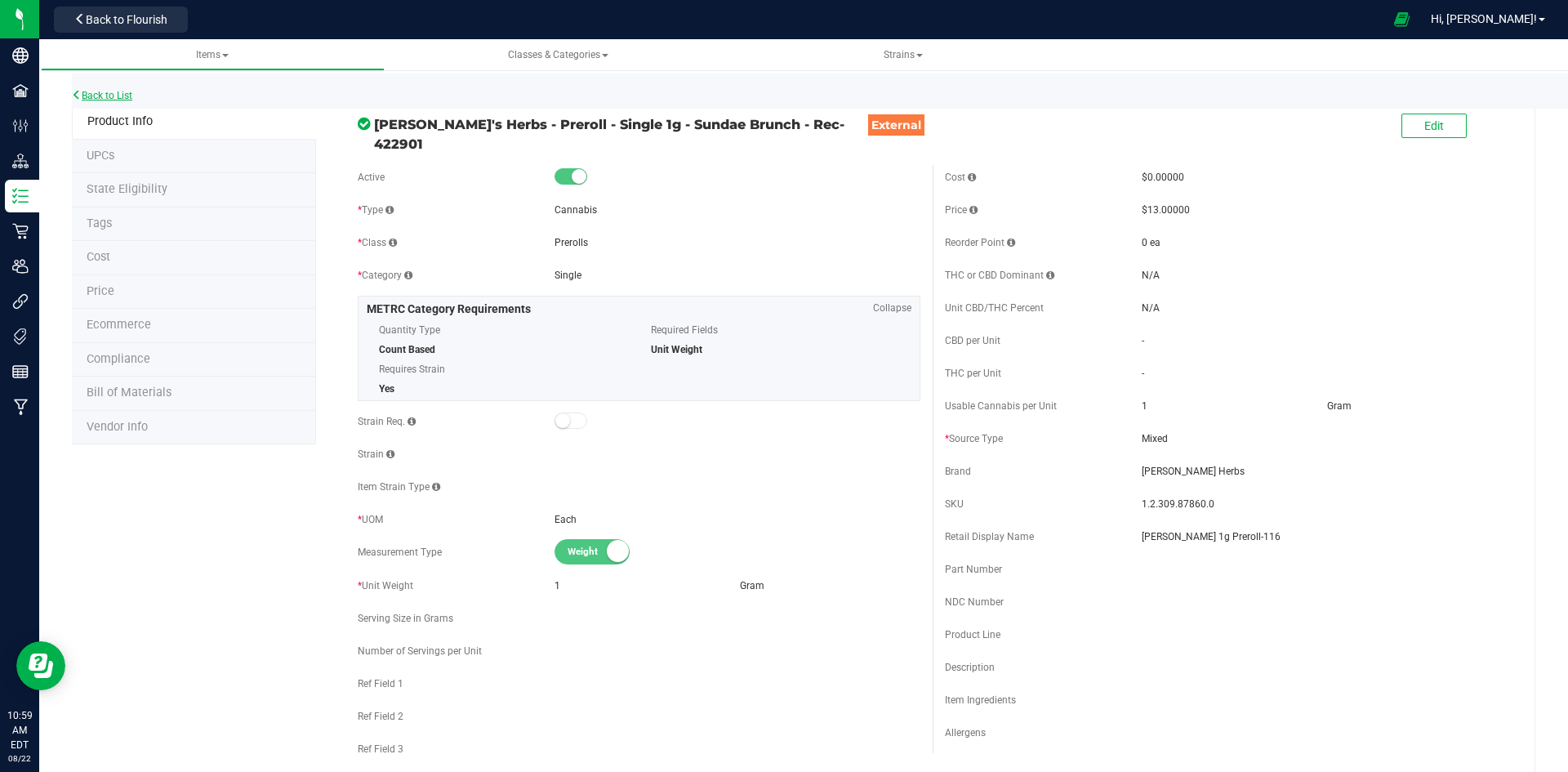
click at [112, 93] on link "Back to List" at bounding box center [103, 95] width 61 height 11
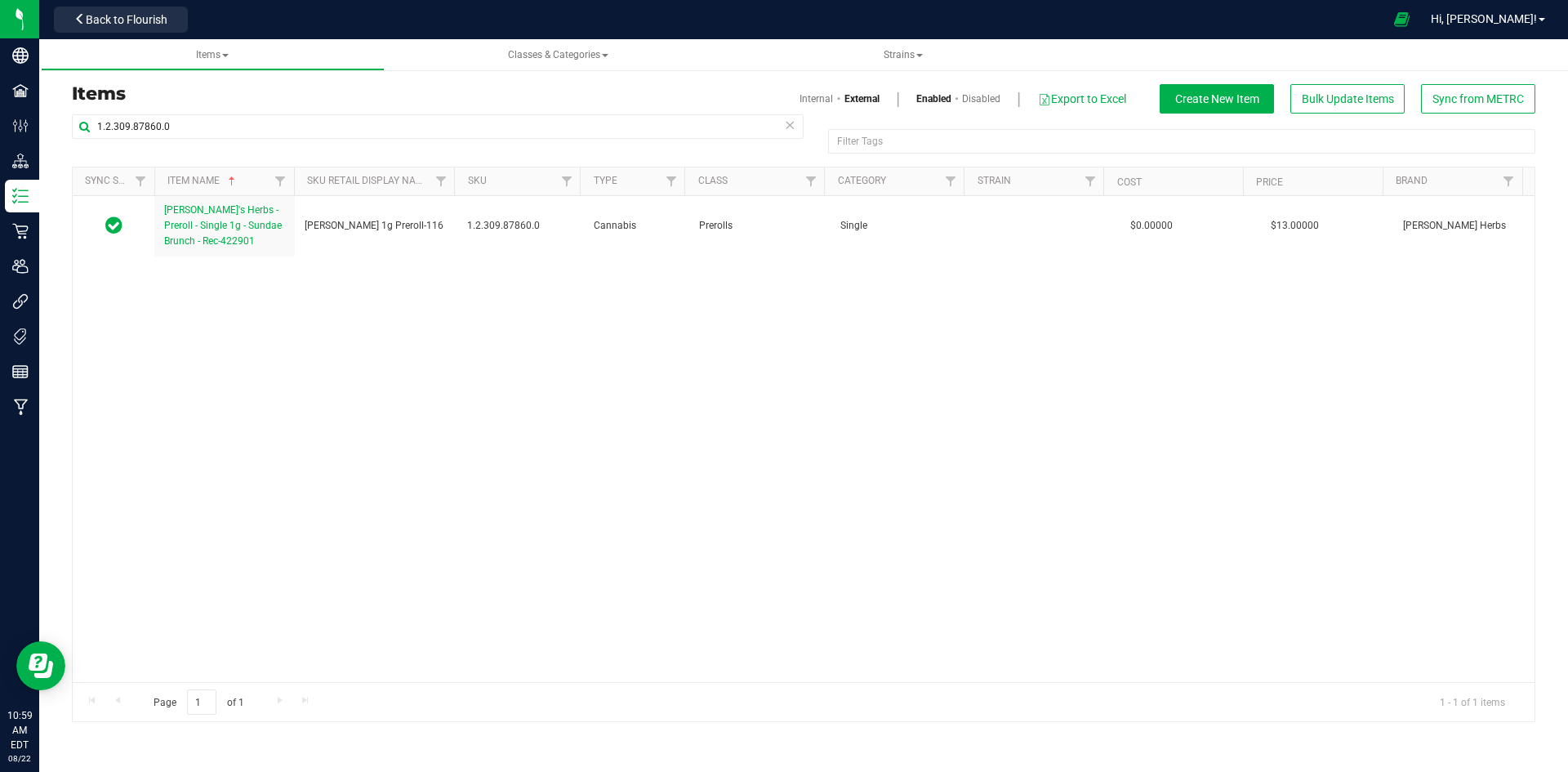
click at [241, 112] on div "Items Internal External Enabled Disabled Export to Excel Create New Item Bulk U…" at bounding box center [804, 99] width 1488 height 30
click at [239, 122] on input "1.2.309.87860.0" at bounding box center [438, 126] width 731 height 25
paste input "245413"
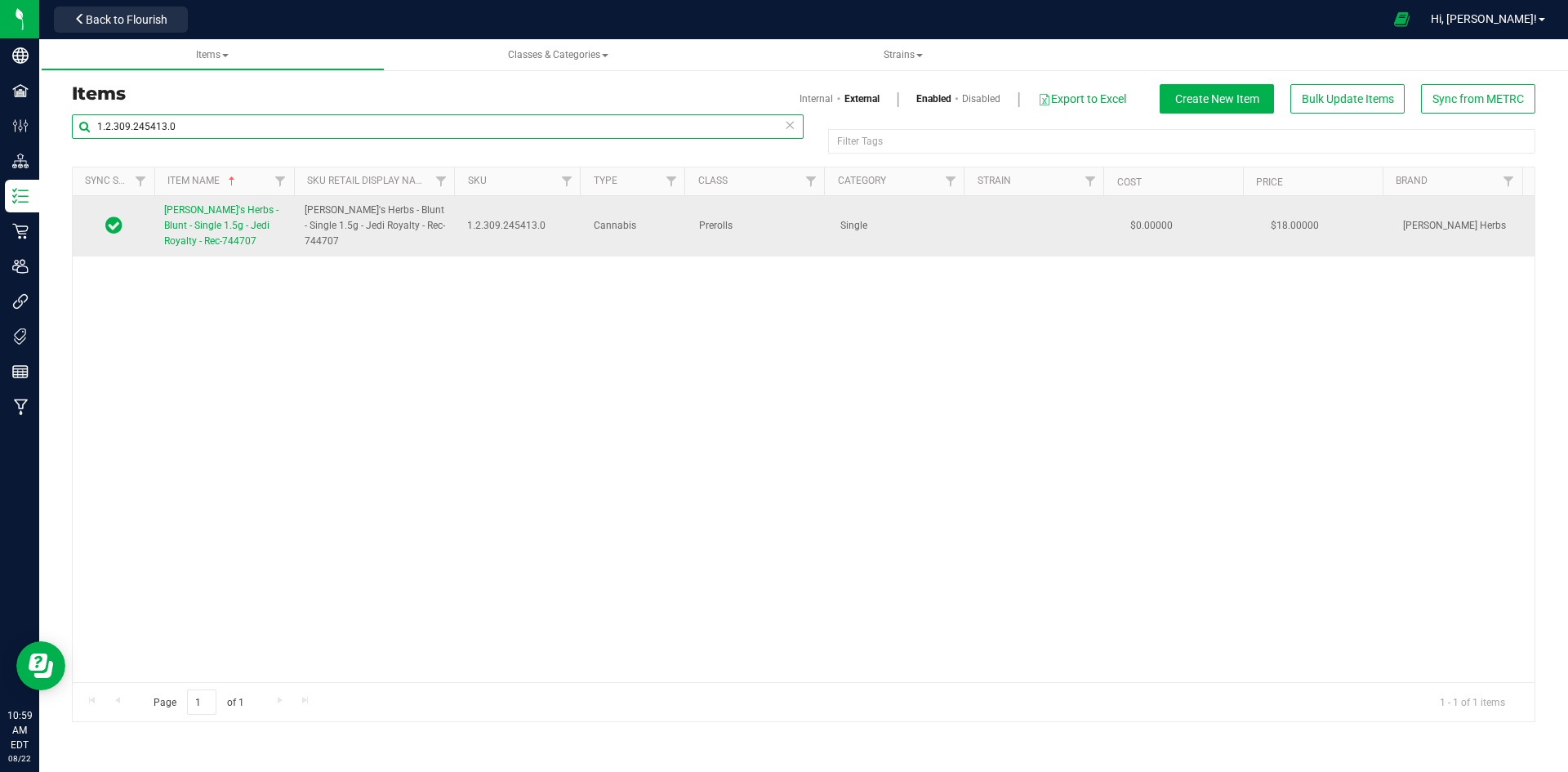
type input "1.2.309.245413.0"
click at [231, 224] on span "[PERSON_NAME]'s Herbs - Blunt - Single 1.5g - Jedi Royalty - Rec-744707" at bounding box center [221, 226] width 114 height 43
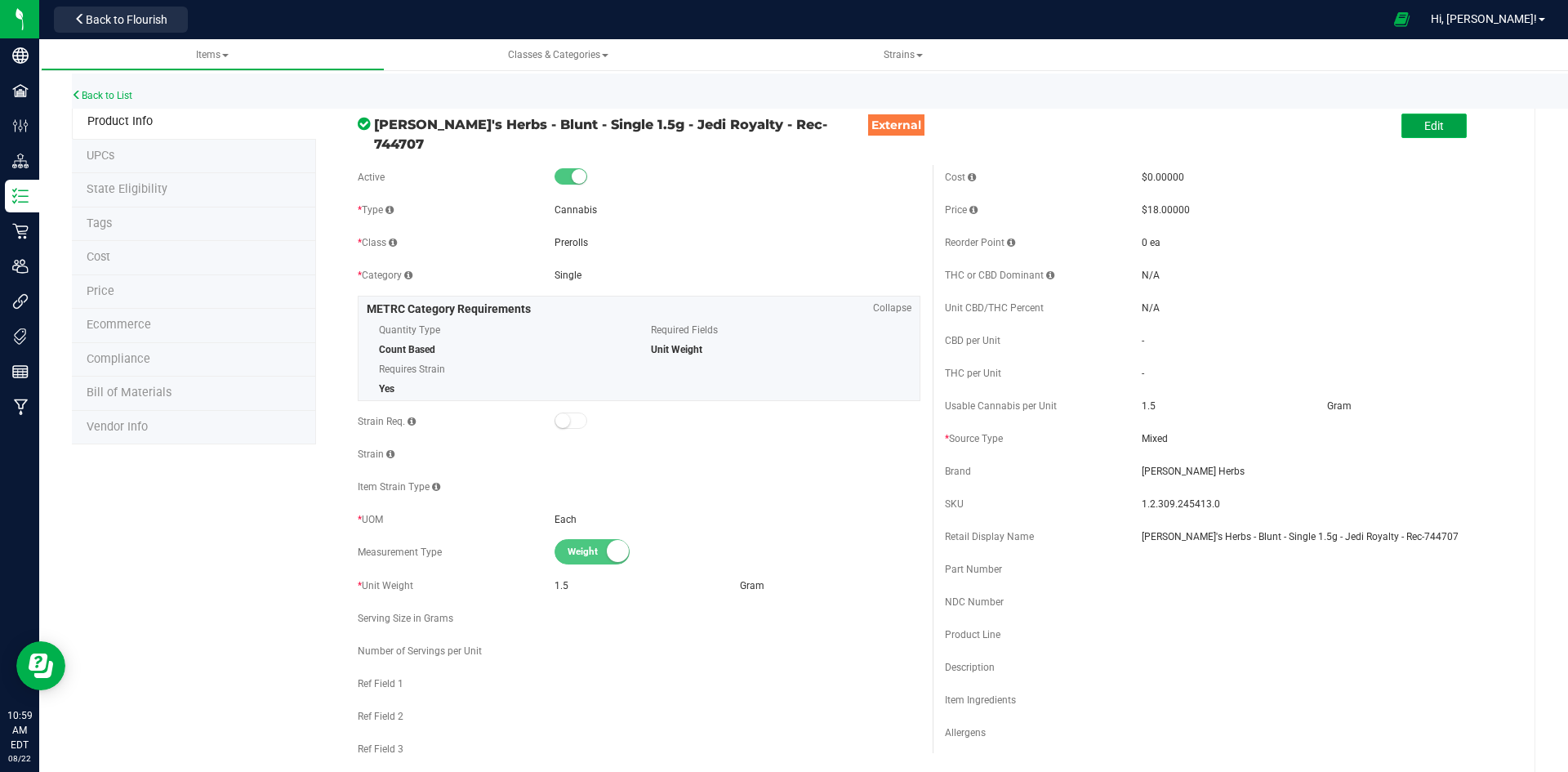
click at [1432, 123] on span "Edit" at bounding box center [1434, 126] width 20 height 13
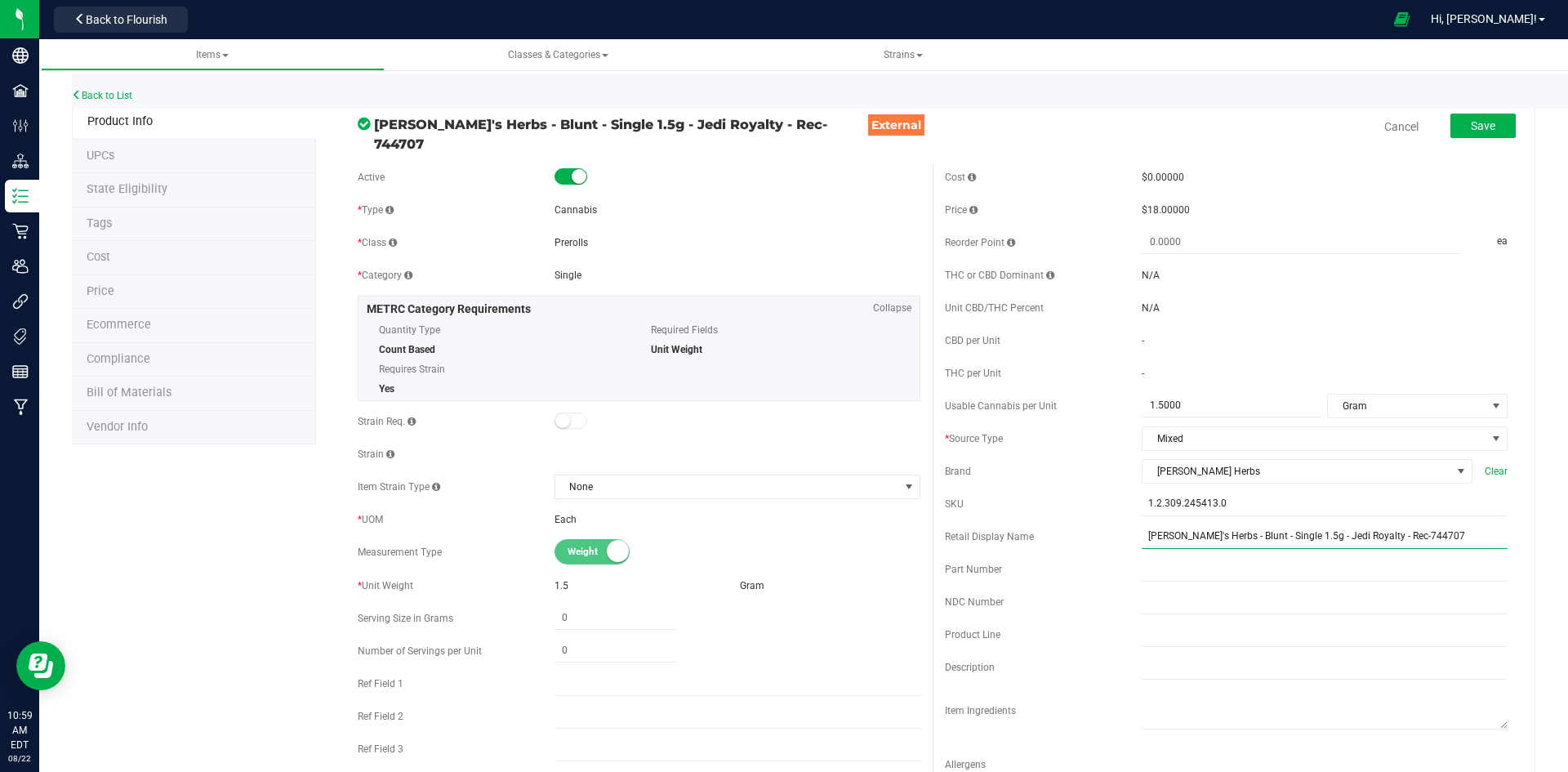
click at [1245, 529] on input "[PERSON_NAME]'s Herbs - Blunt - Single 1.5g - Jedi Royalty - Rec-744707" at bounding box center [1325, 537] width 366 height 25
type input "Jedi Royalty 1.5g Blunt-121"
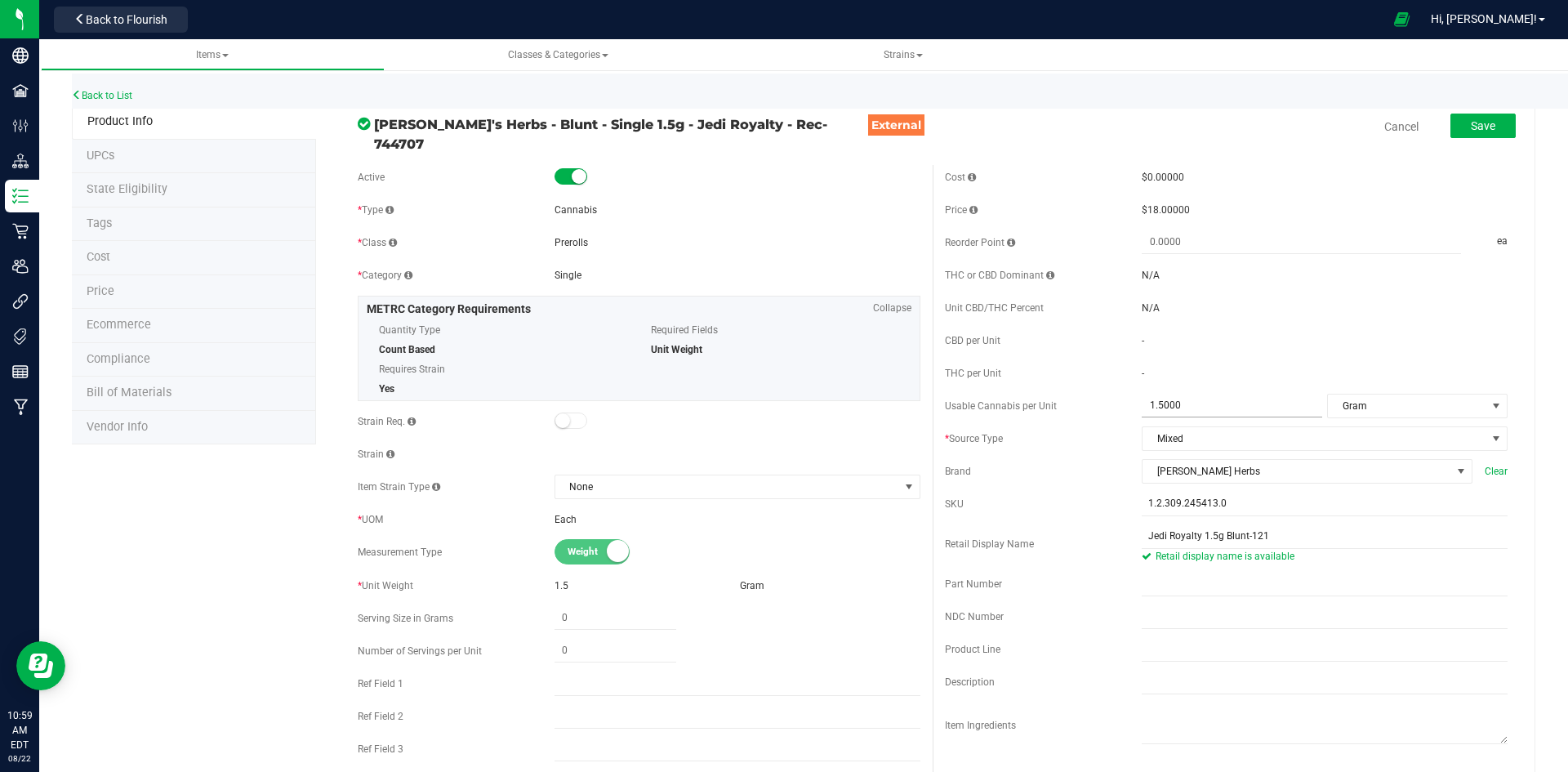
click at [1189, 397] on span "1.5000 1.5" at bounding box center [1232, 405] width 181 height 24
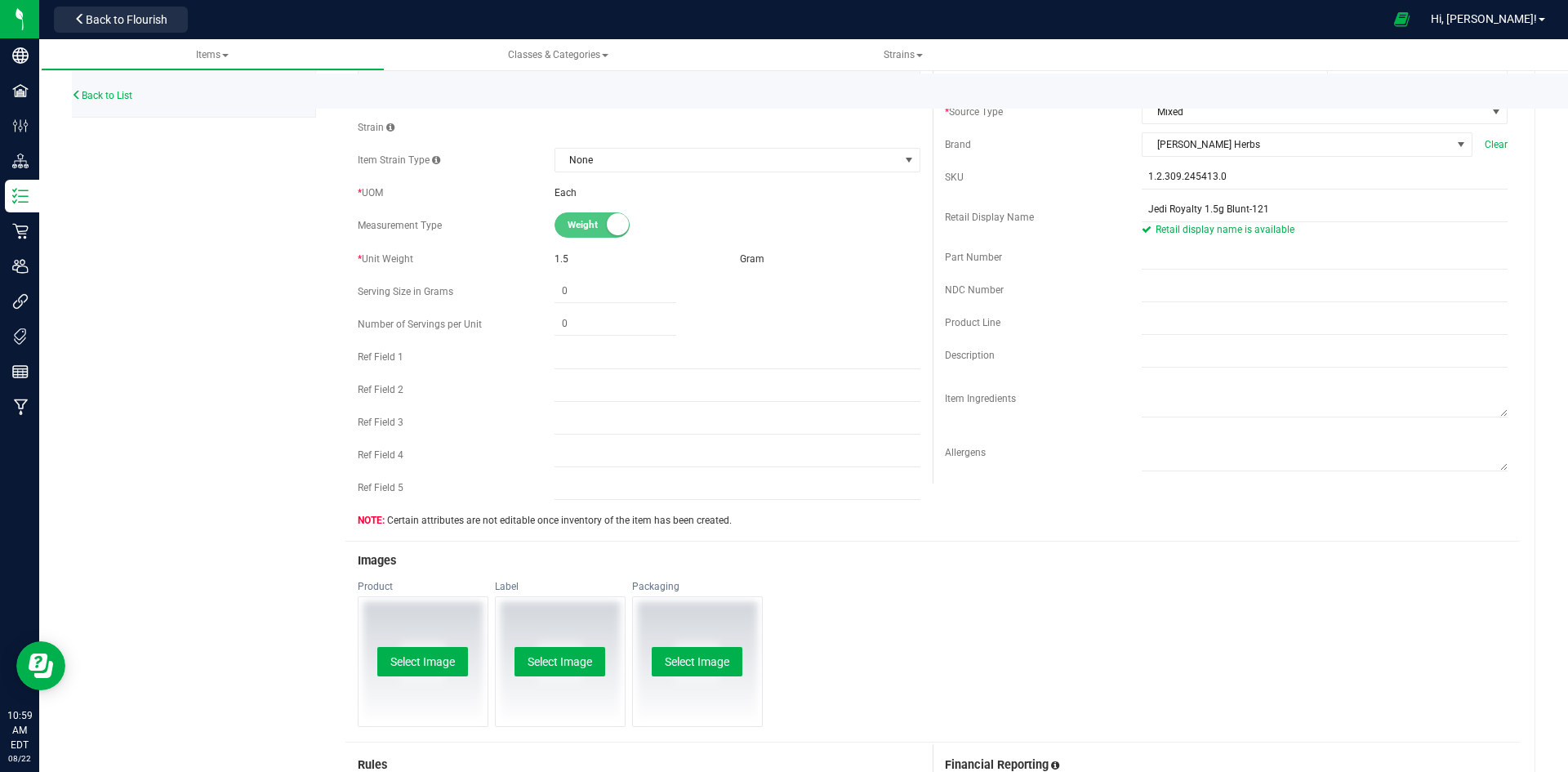
scroll to position [572, 0]
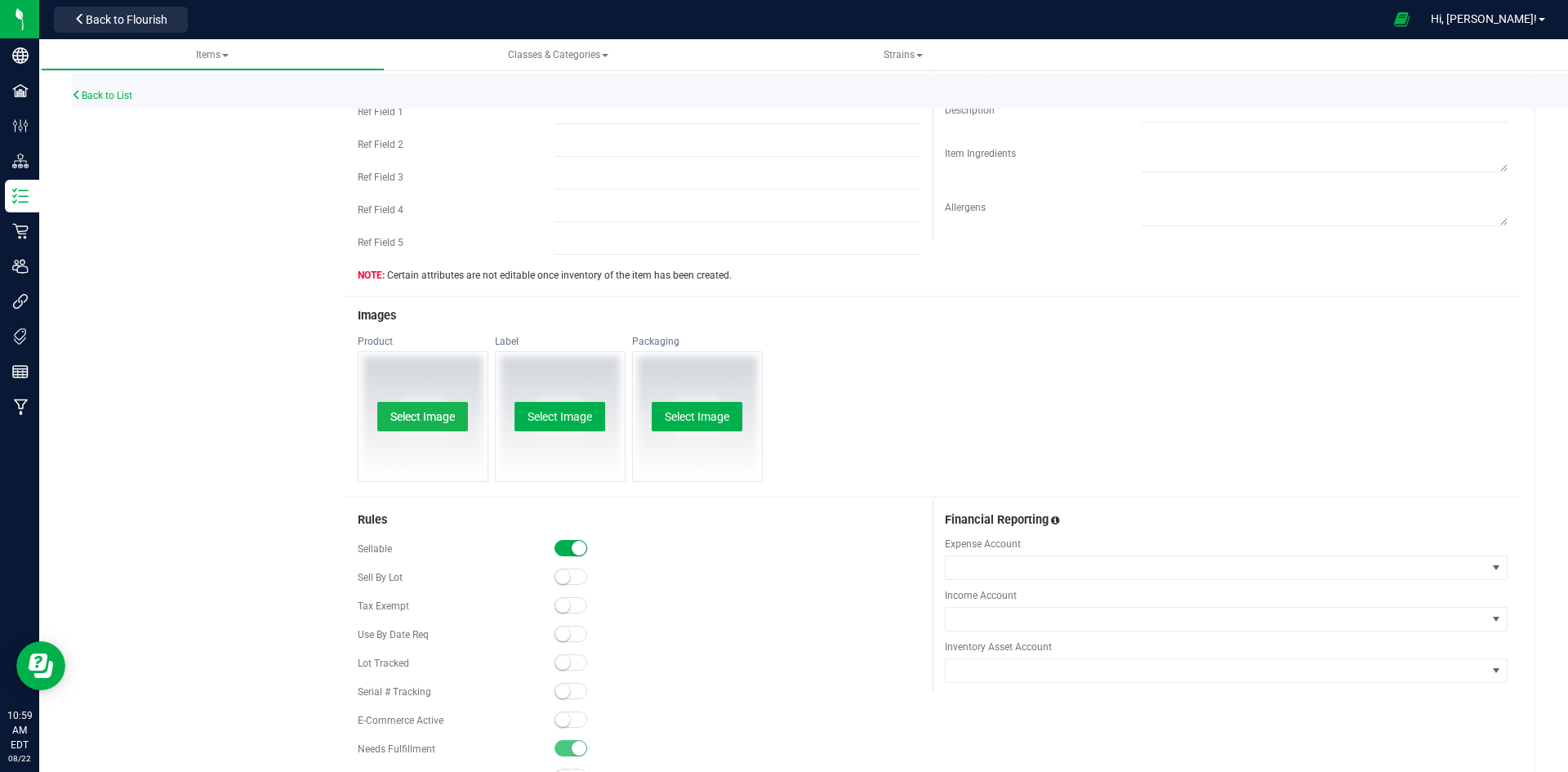
click at [443, 419] on button "Select Image" at bounding box center [423, 416] width 90 height 30
click at [563, 712] on small at bounding box center [562, 719] width 15 height 15
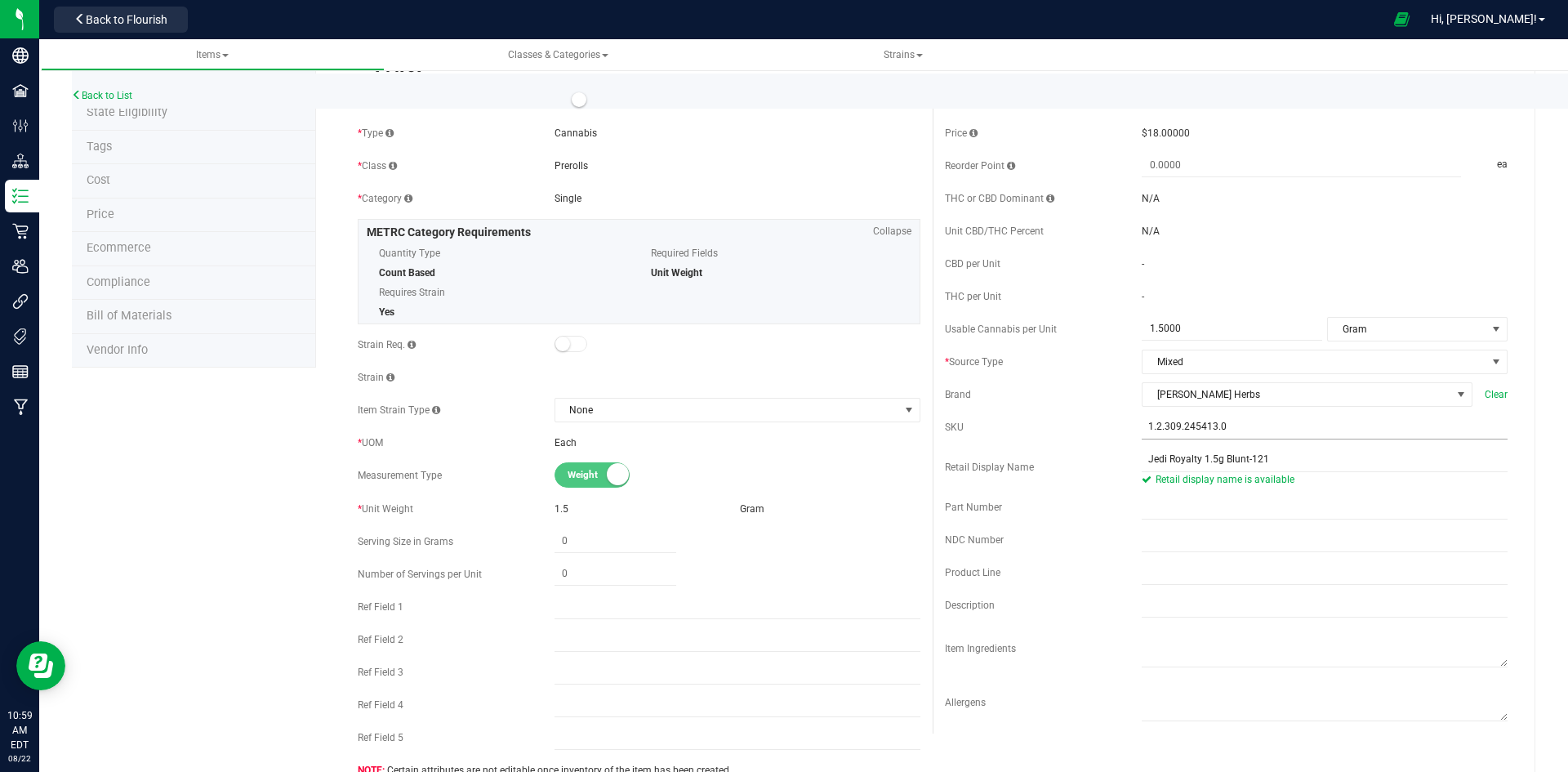
scroll to position [0, 0]
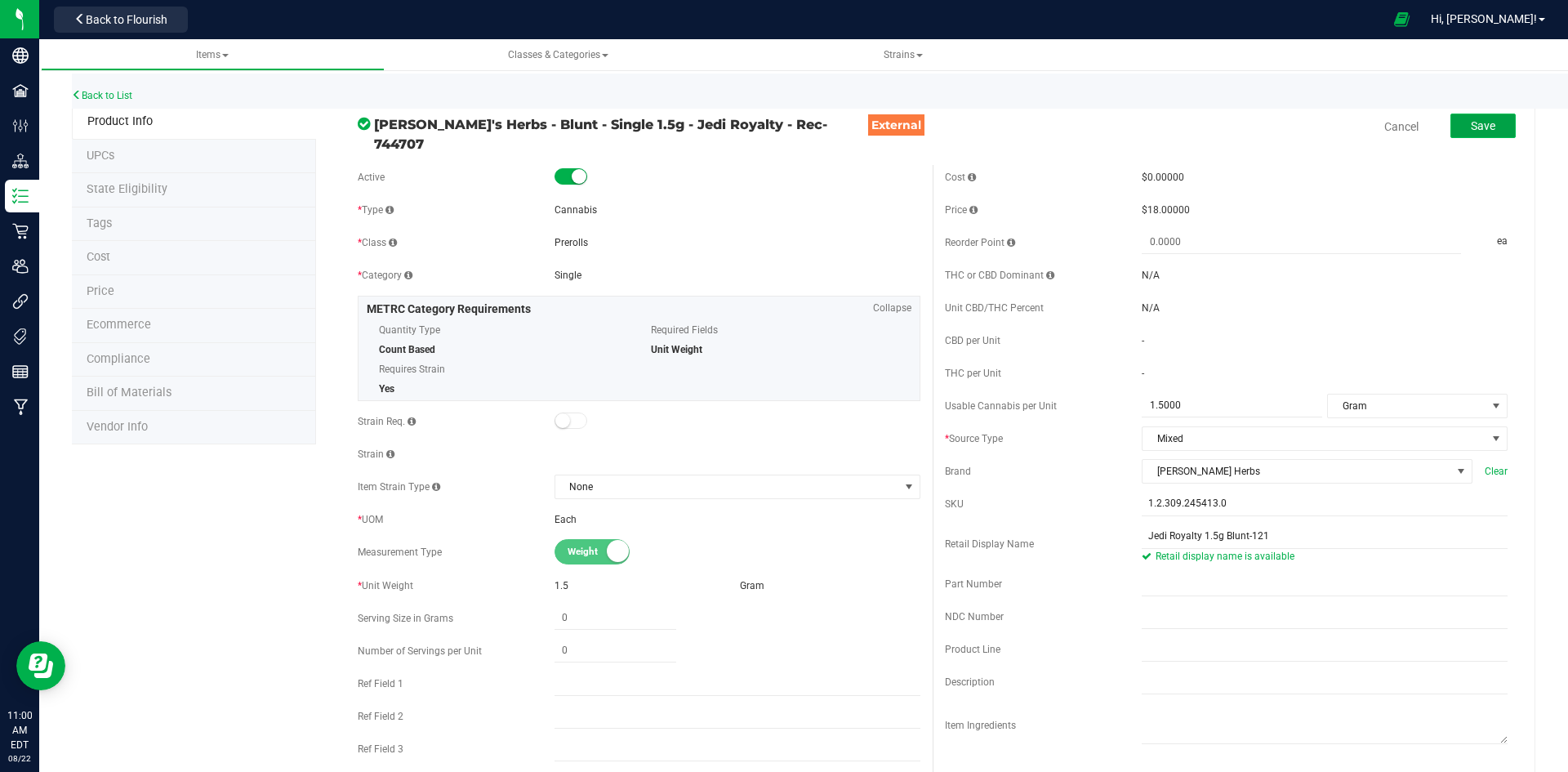
click at [1479, 132] on span "Save" at bounding box center [1483, 126] width 25 height 13
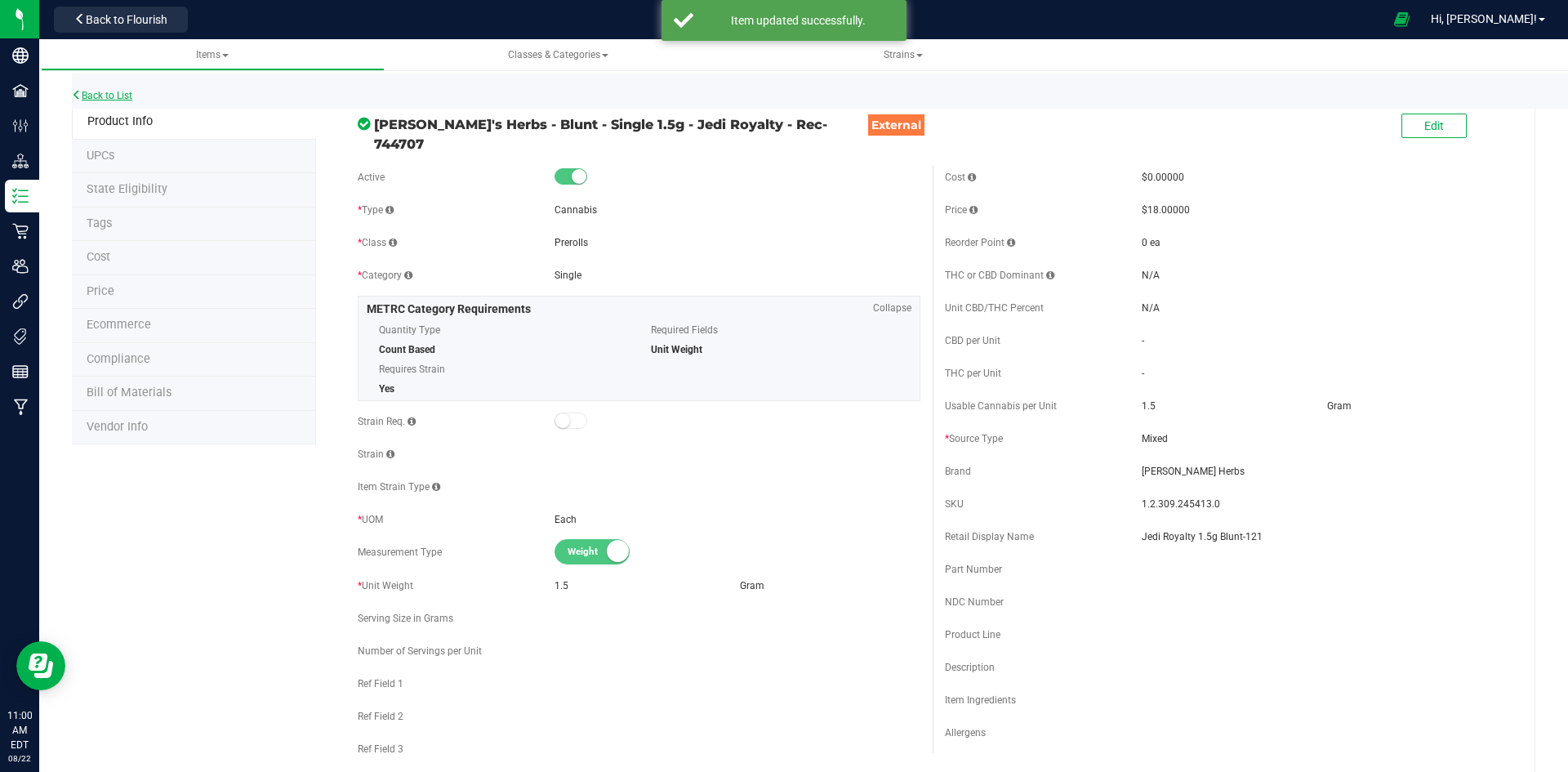
click at [121, 91] on link "Back to List" at bounding box center [103, 95] width 61 height 11
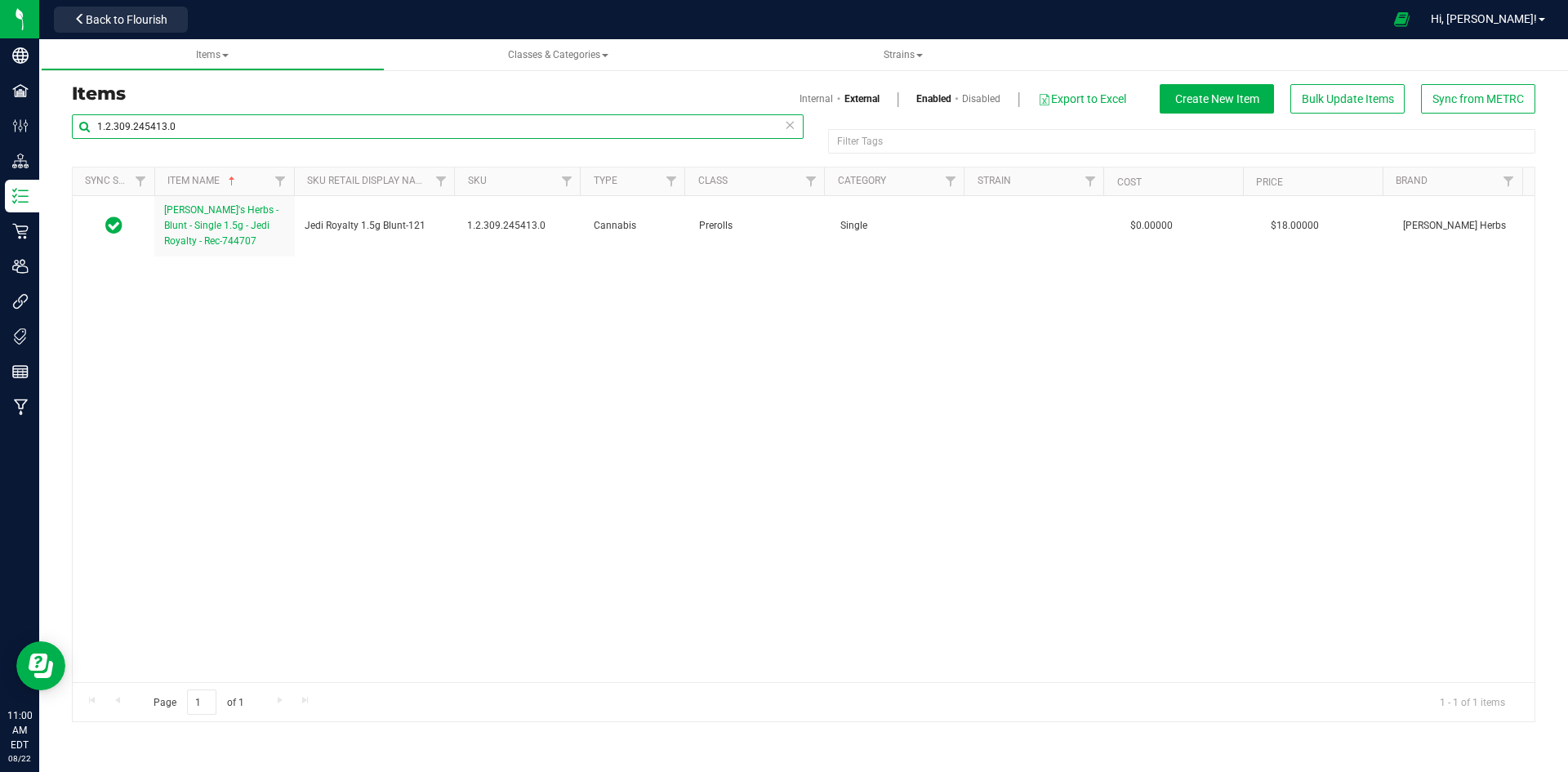
click at [250, 132] on input "1.2.309.245413.0" at bounding box center [438, 126] width 731 height 25
paste input "179208"
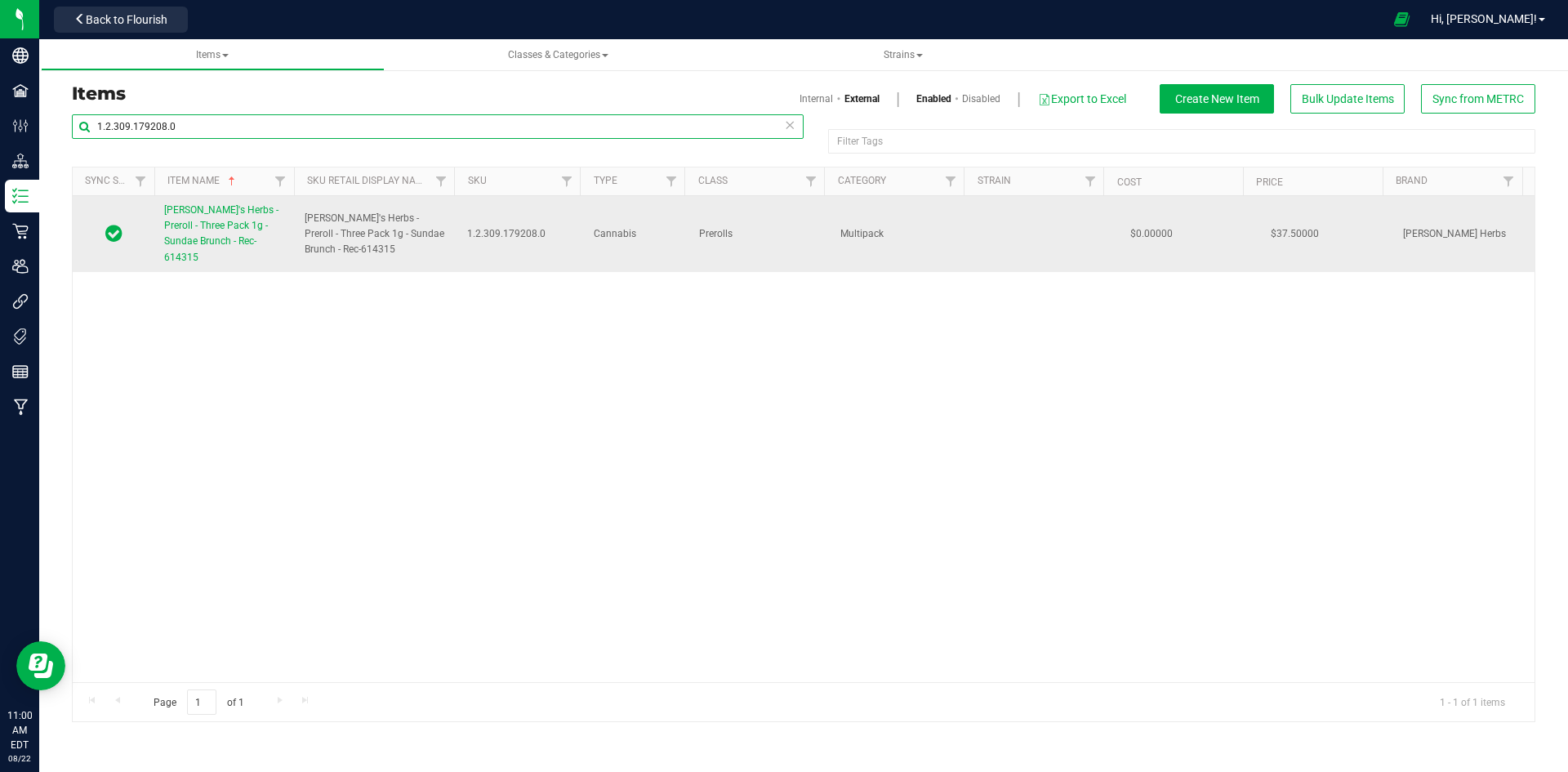
type input "1.2.309.179208.0"
click at [205, 232] on span "[PERSON_NAME]'s Herbs - Preroll - Three Pack 1g - Sundae Brunch - Rec-614315" at bounding box center [221, 234] width 114 height 59
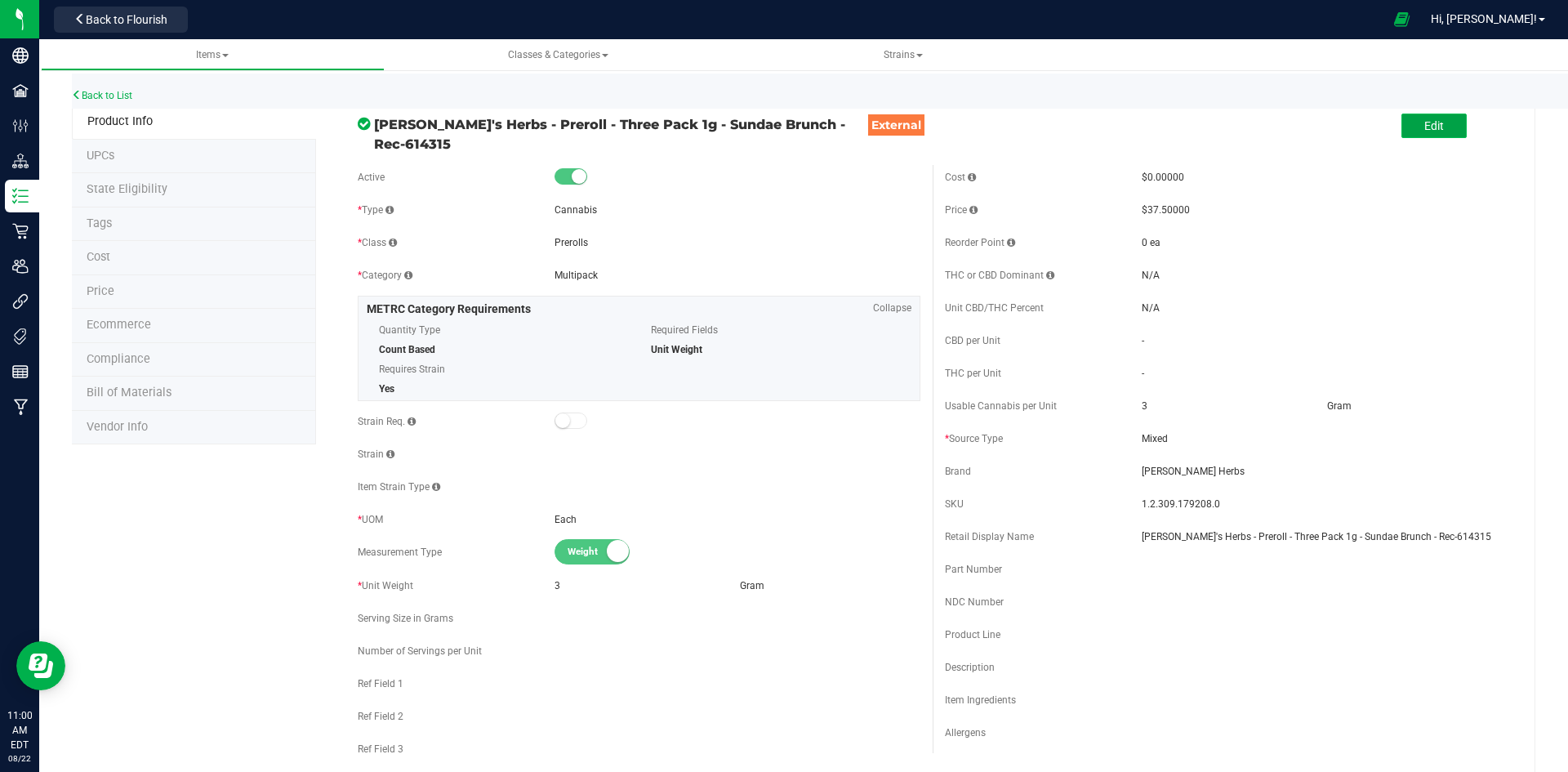
click at [1424, 128] on span "Edit" at bounding box center [1434, 126] width 20 height 13
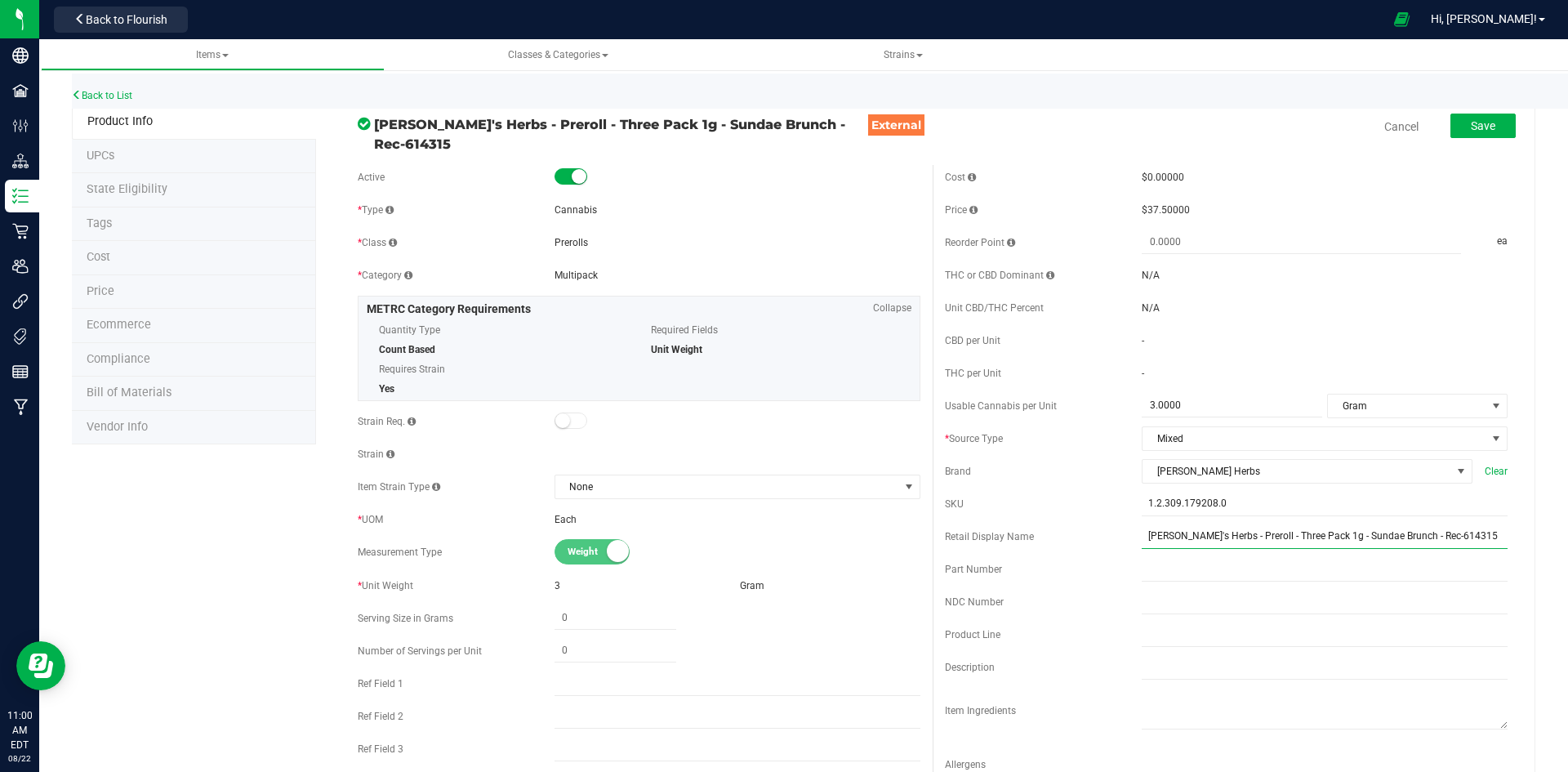
click at [1231, 532] on input "[PERSON_NAME]'s Herbs - Preroll - Three Pack 1g - Sundae Brunch - Rec-614315" at bounding box center [1325, 537] width 366 height 25
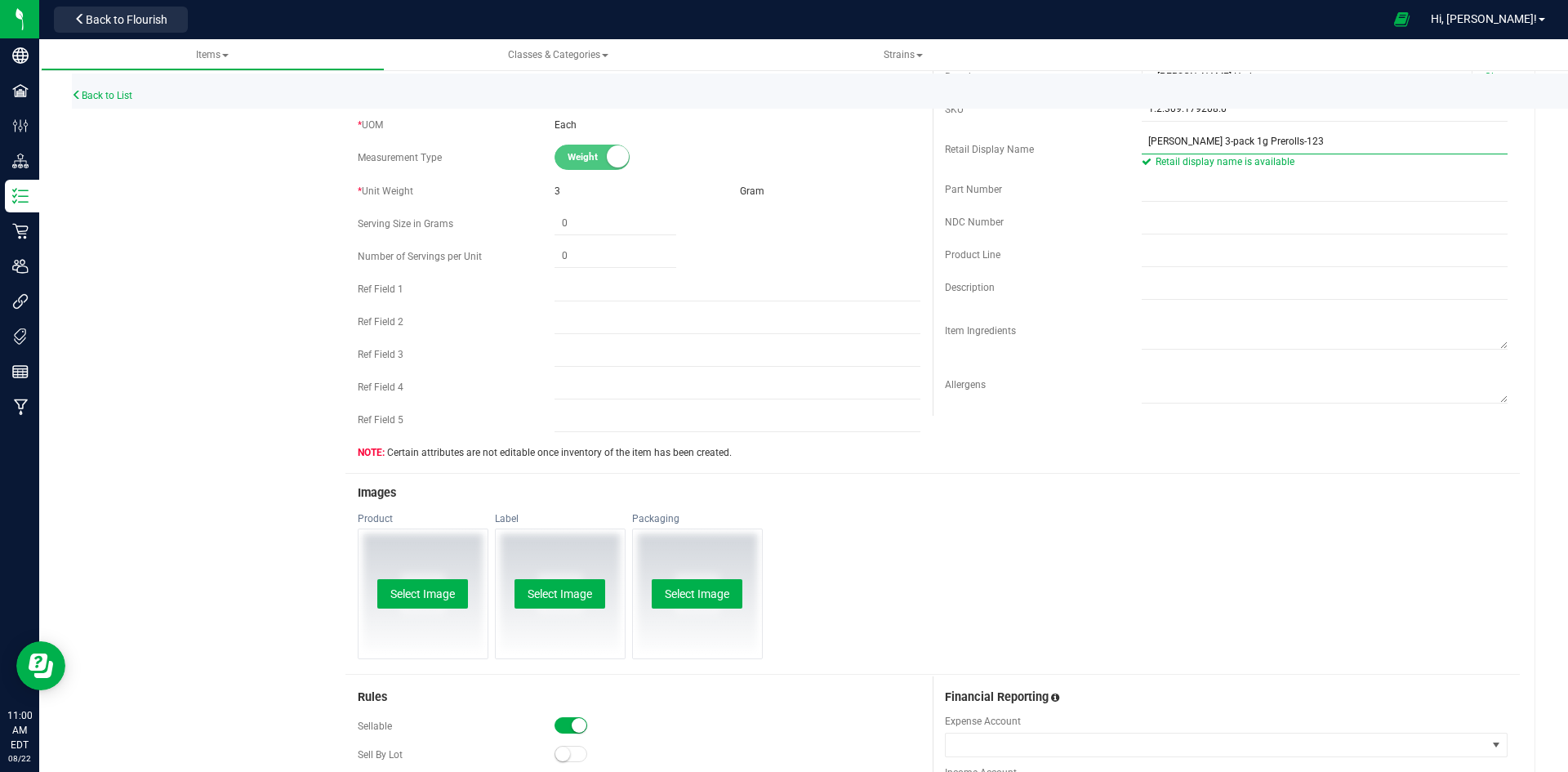
scroll to position [408, 0]
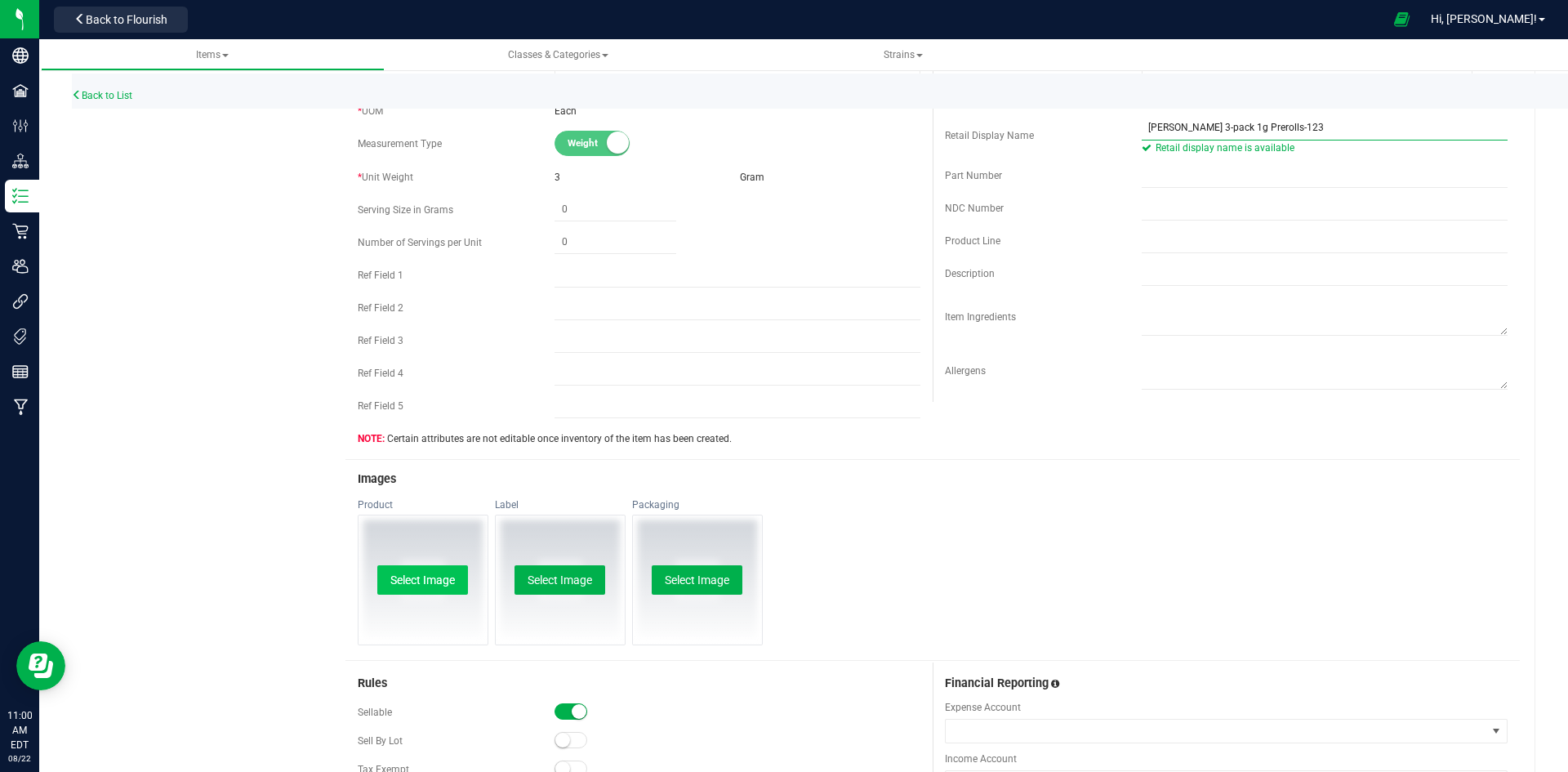
type input "[PERSON_NAME] 3-pack 1g Prerolls-123"
click at [421, 573] on button "Select Image" at bounding box center [423, 580] width 90 height 30
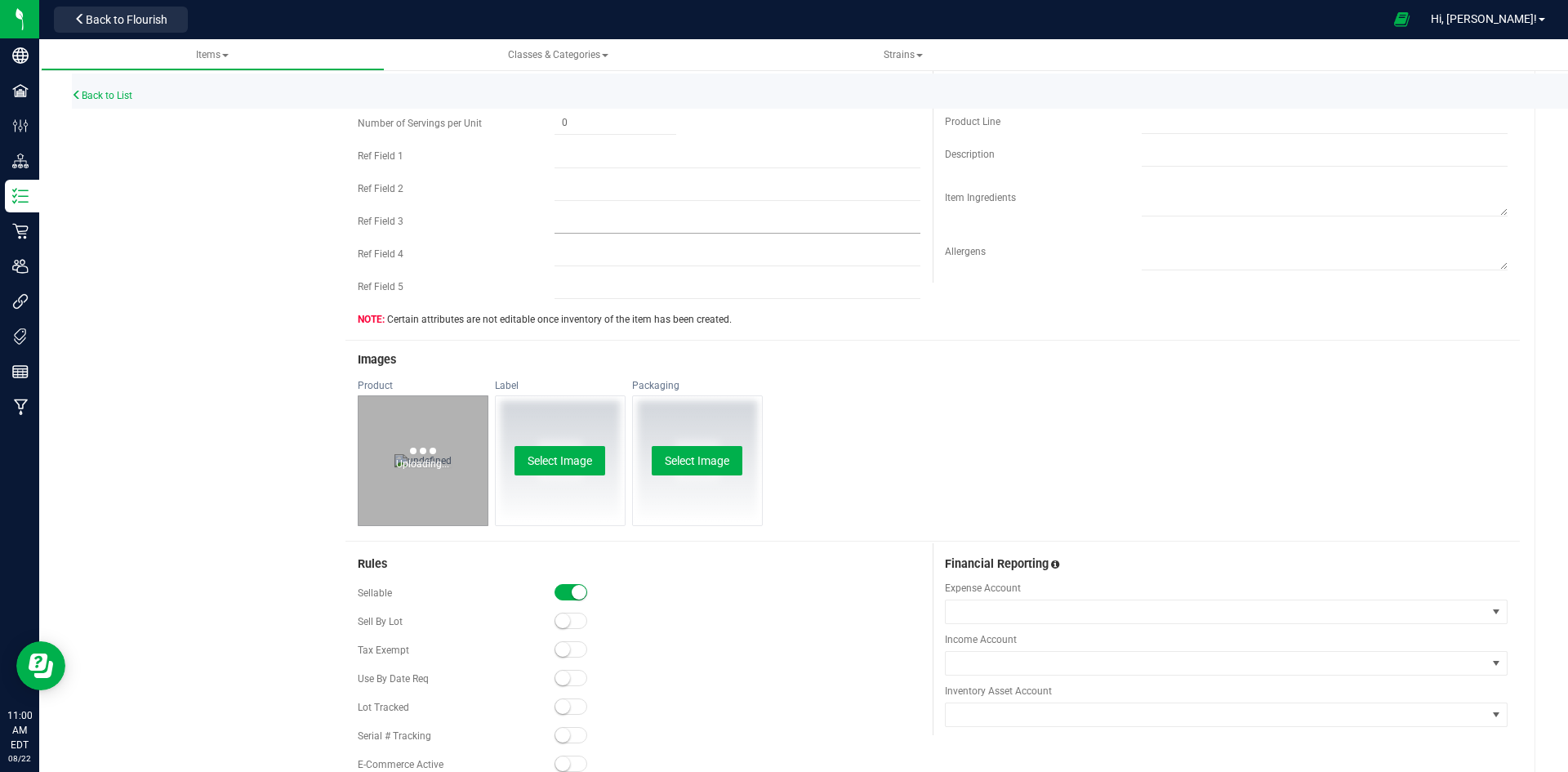
scroll to position [735, 0]
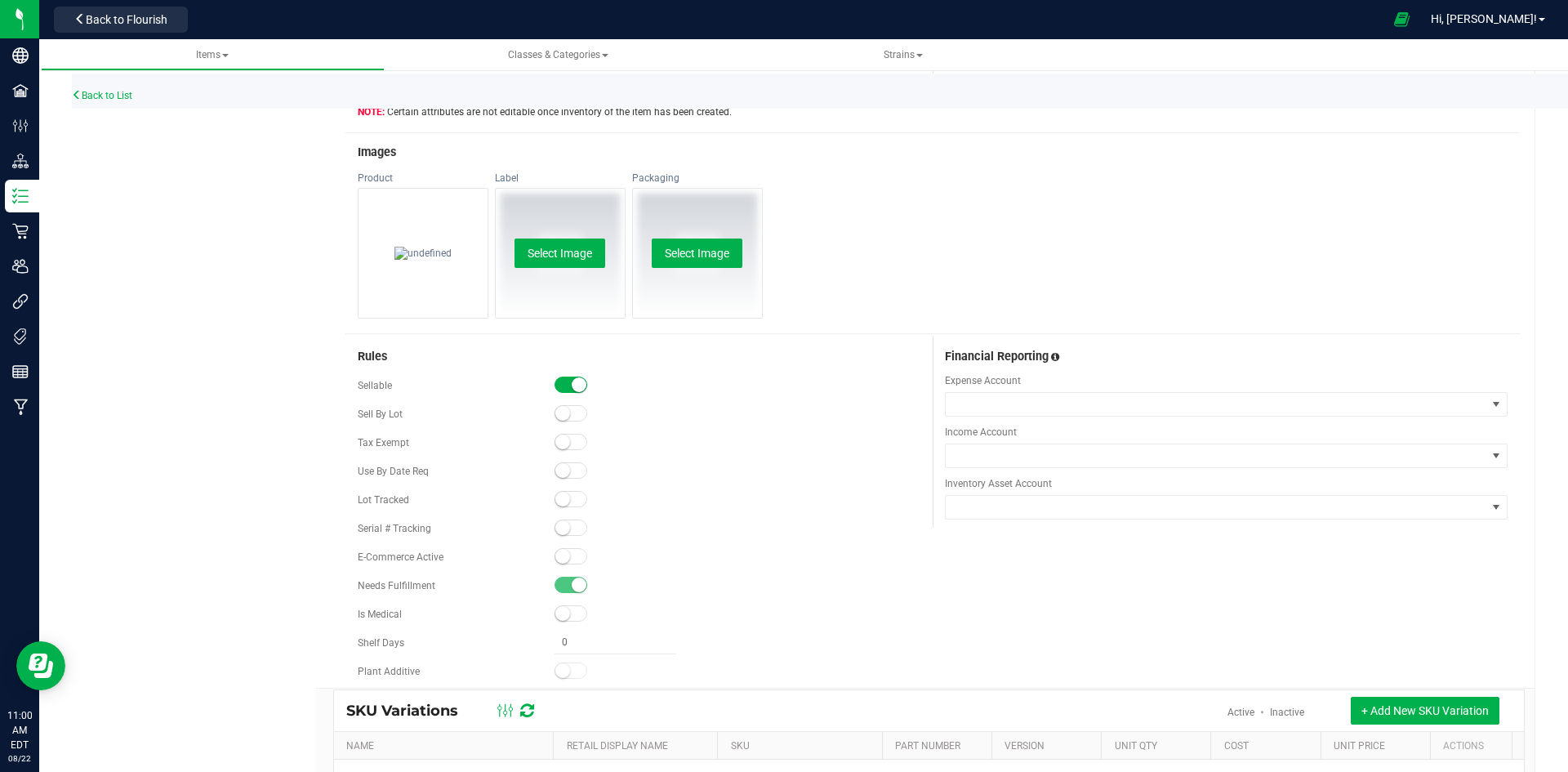
click at [573, 549] on span at bounding box center [571, 556] width 33 height 16
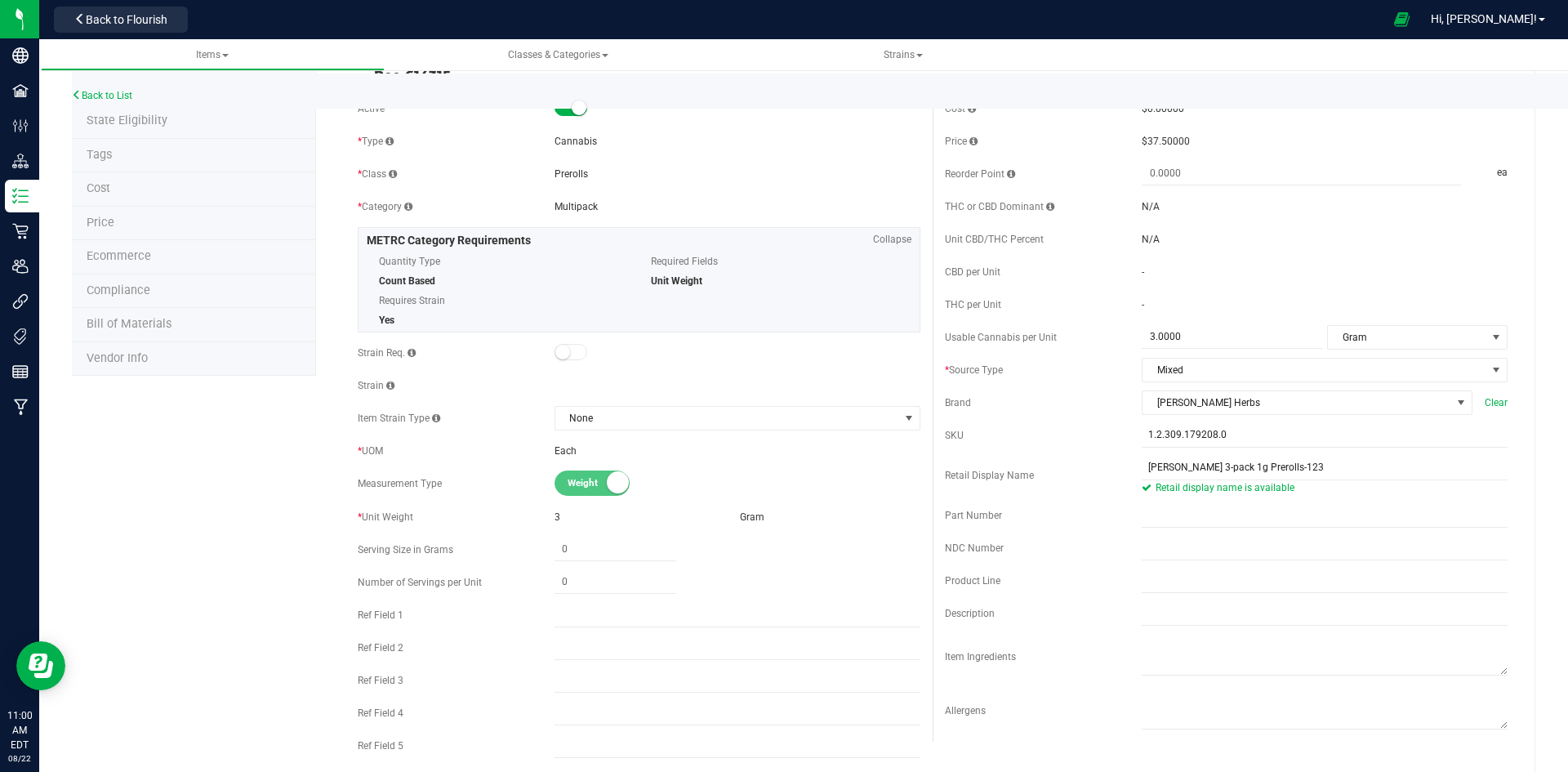
scroll to position [0, 0]
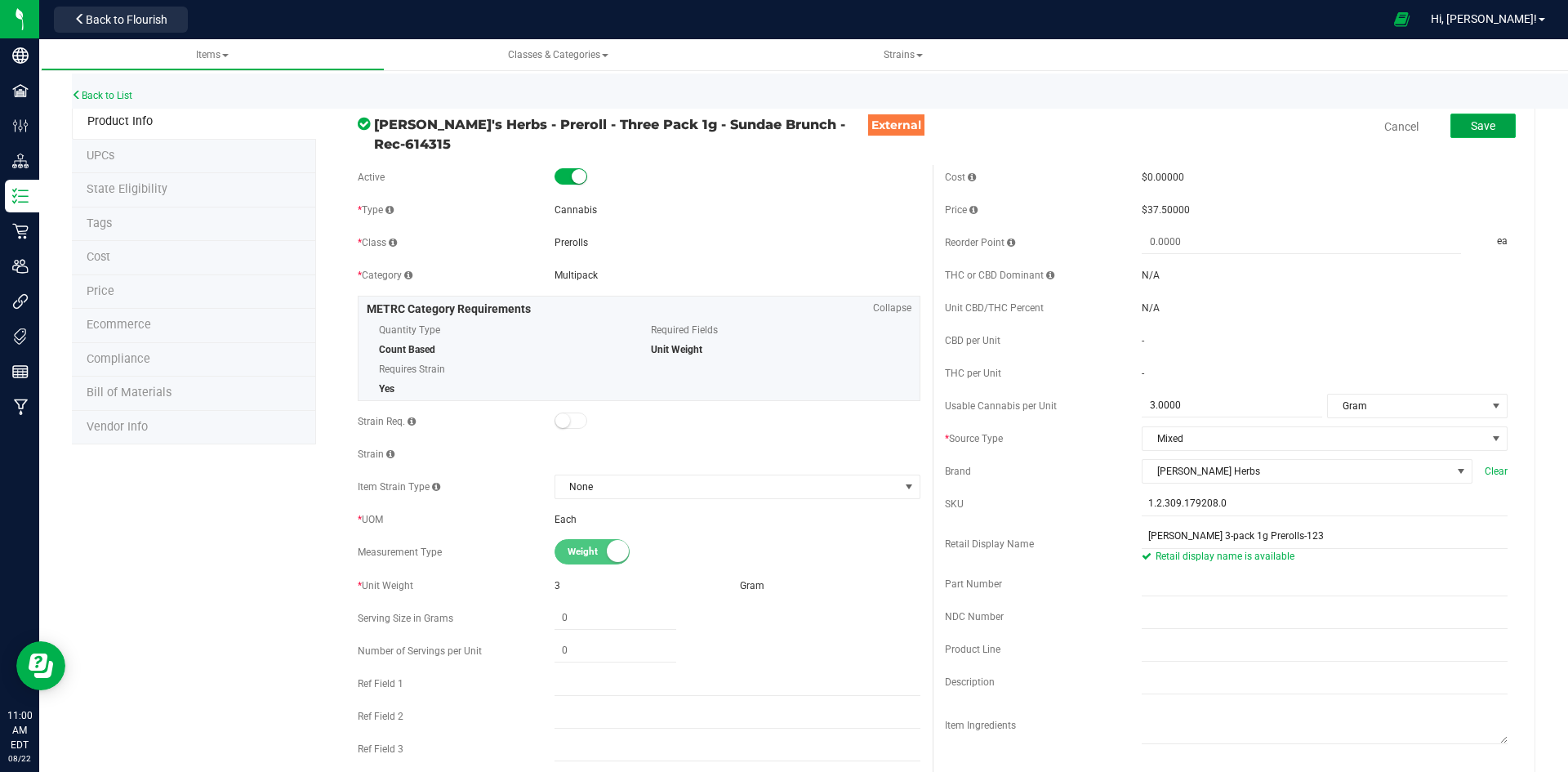
click at [1475, 130] on span "Save" at bounding box center [1483, 126] width 25 height 13
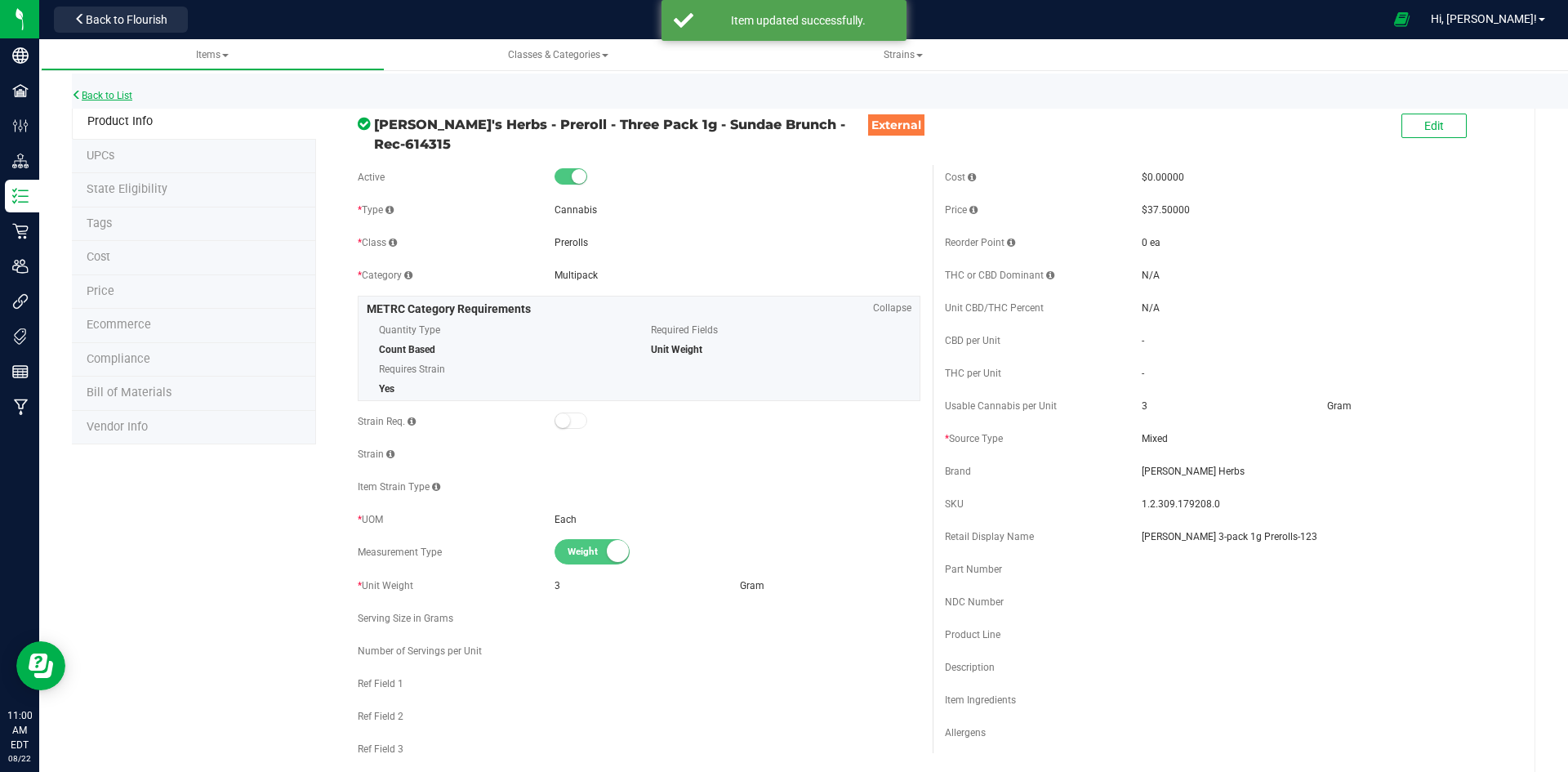
click at [123, 92] on link "Back to List" at bounding box center [103, 95] width 61 height 11
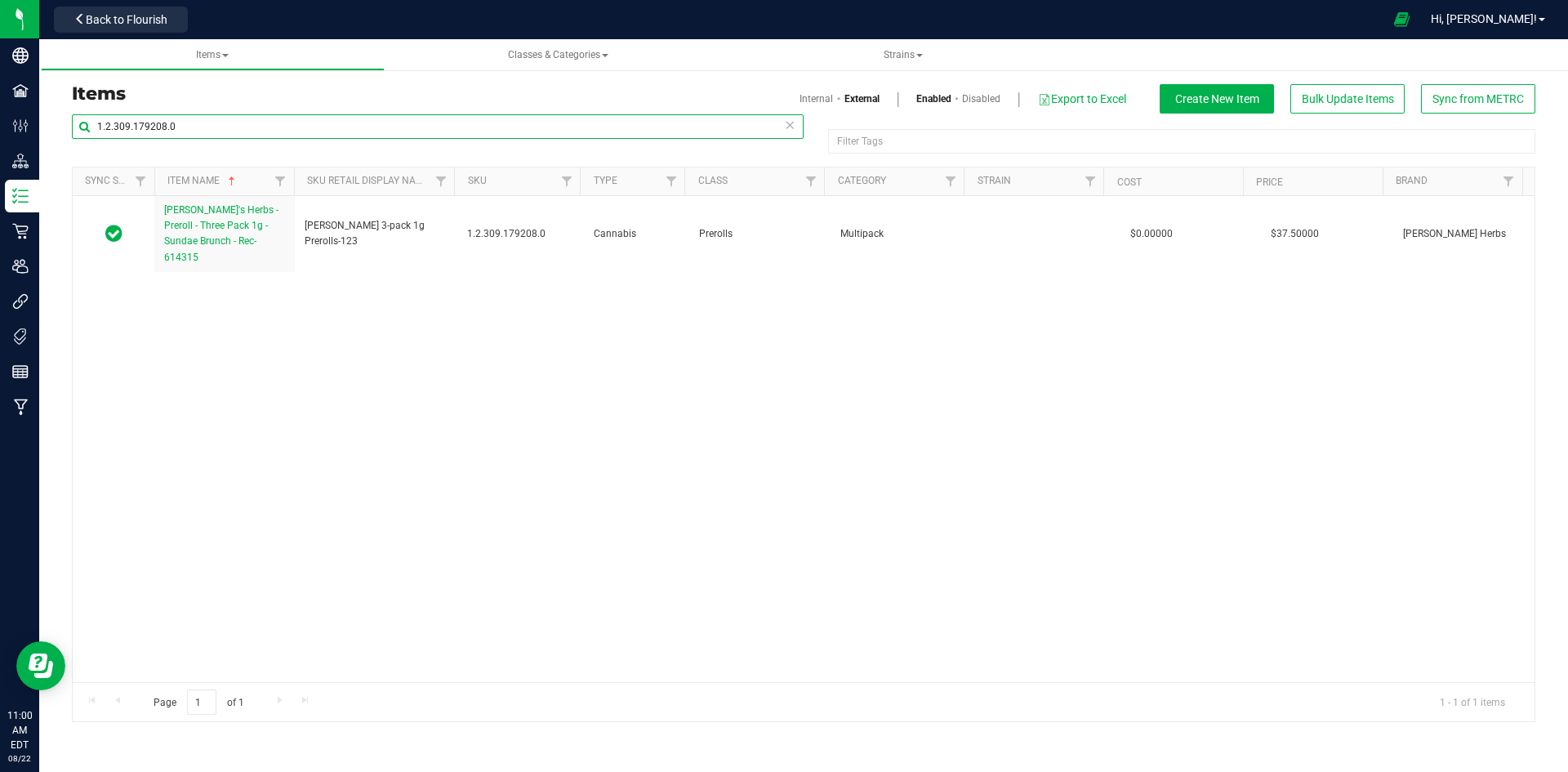
click at [281, 135] on input "1.2.309.179208.0" at bounding box center [438, 126] width 731 height 25
paste input "381297"
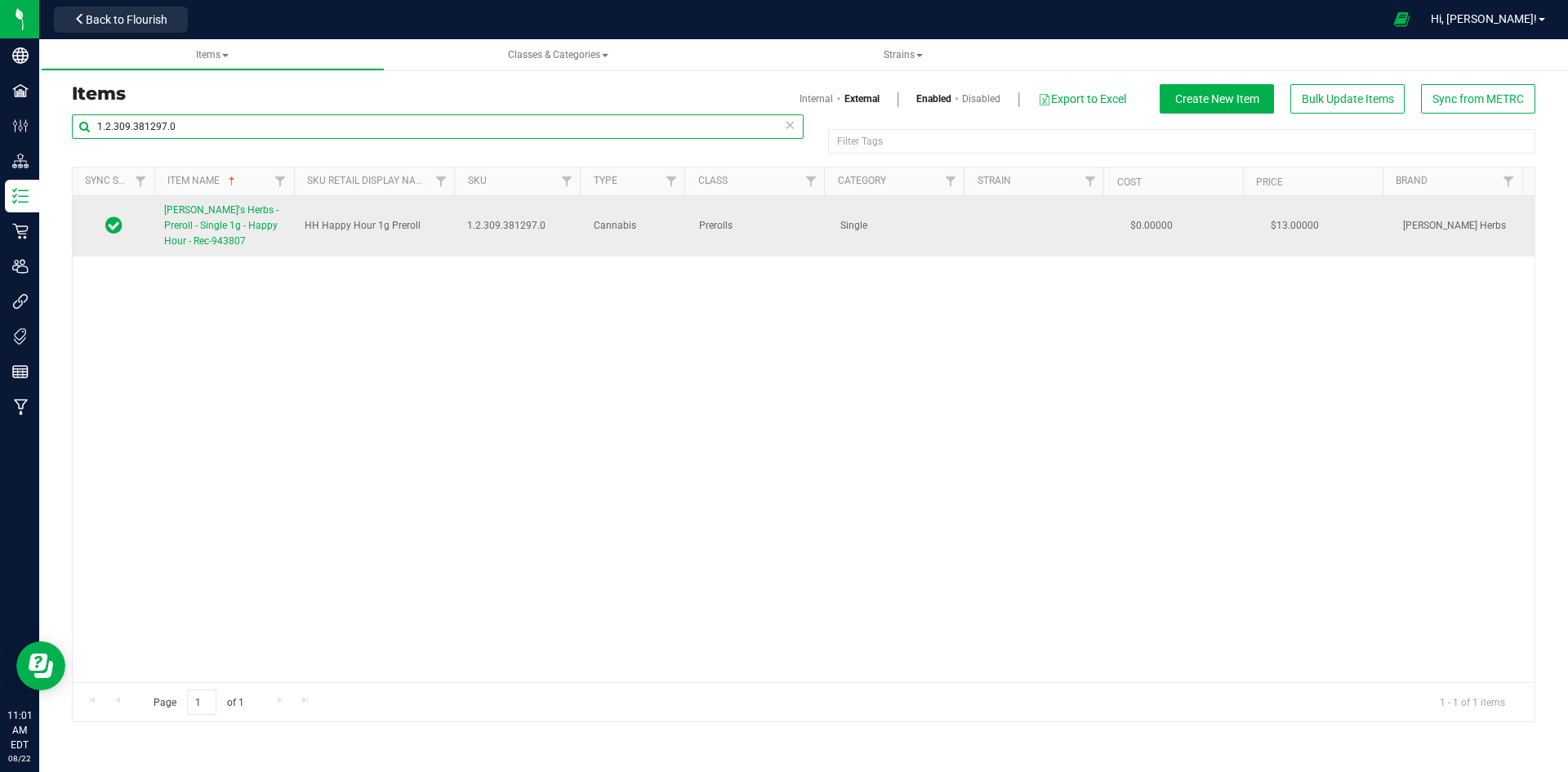
type input "1.2.309.381297.0"
click at [254, 228] on span "[PERSON_NAME]'s Herbs - Preroll - Single 1g - Happy Hour - Rec-943807" at bounding box center [221, 226] width 114 height 43
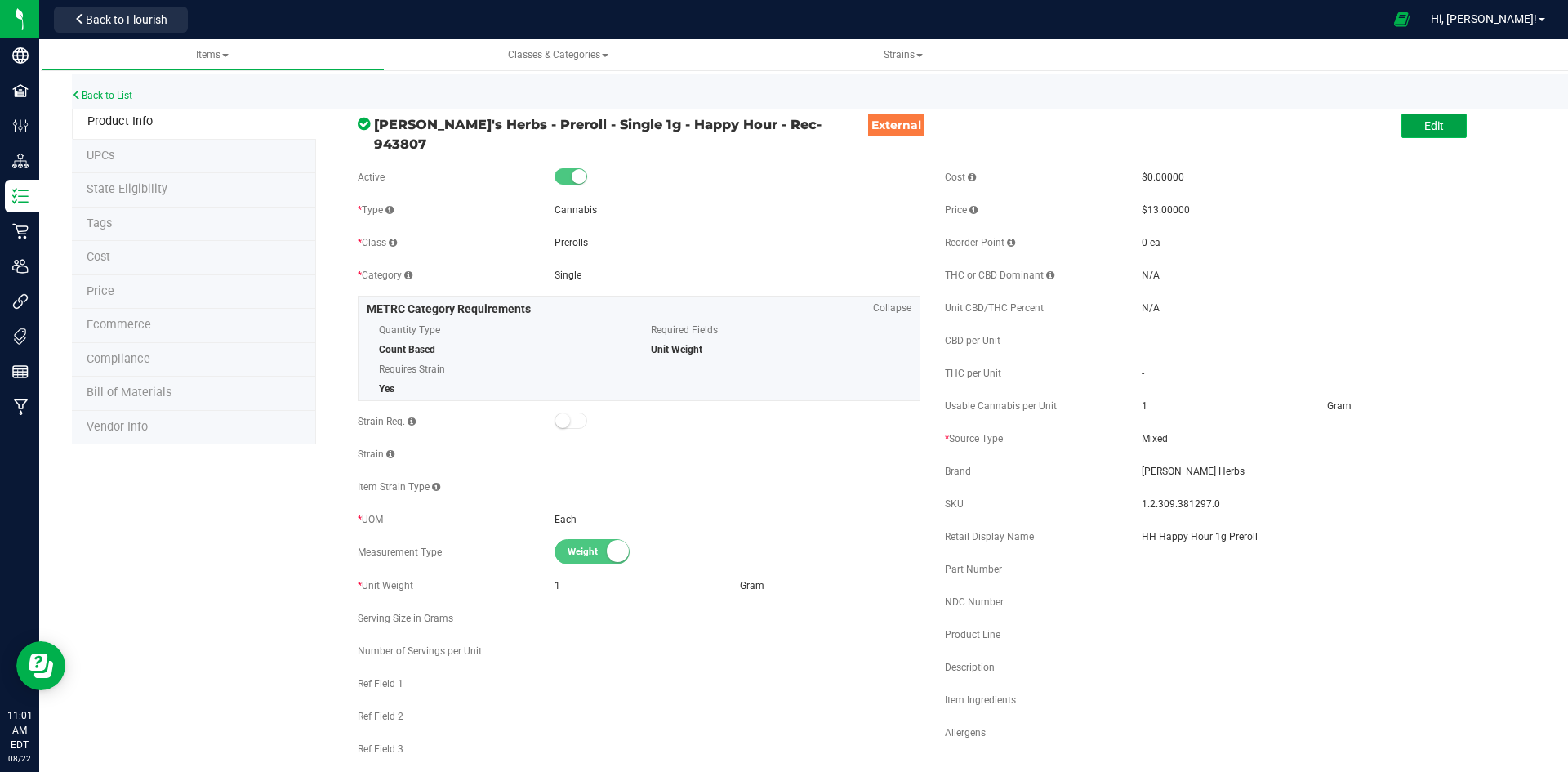
click at [1435, 122] on button "Edit" at bounding box center [1434, 126] width 66 height 25
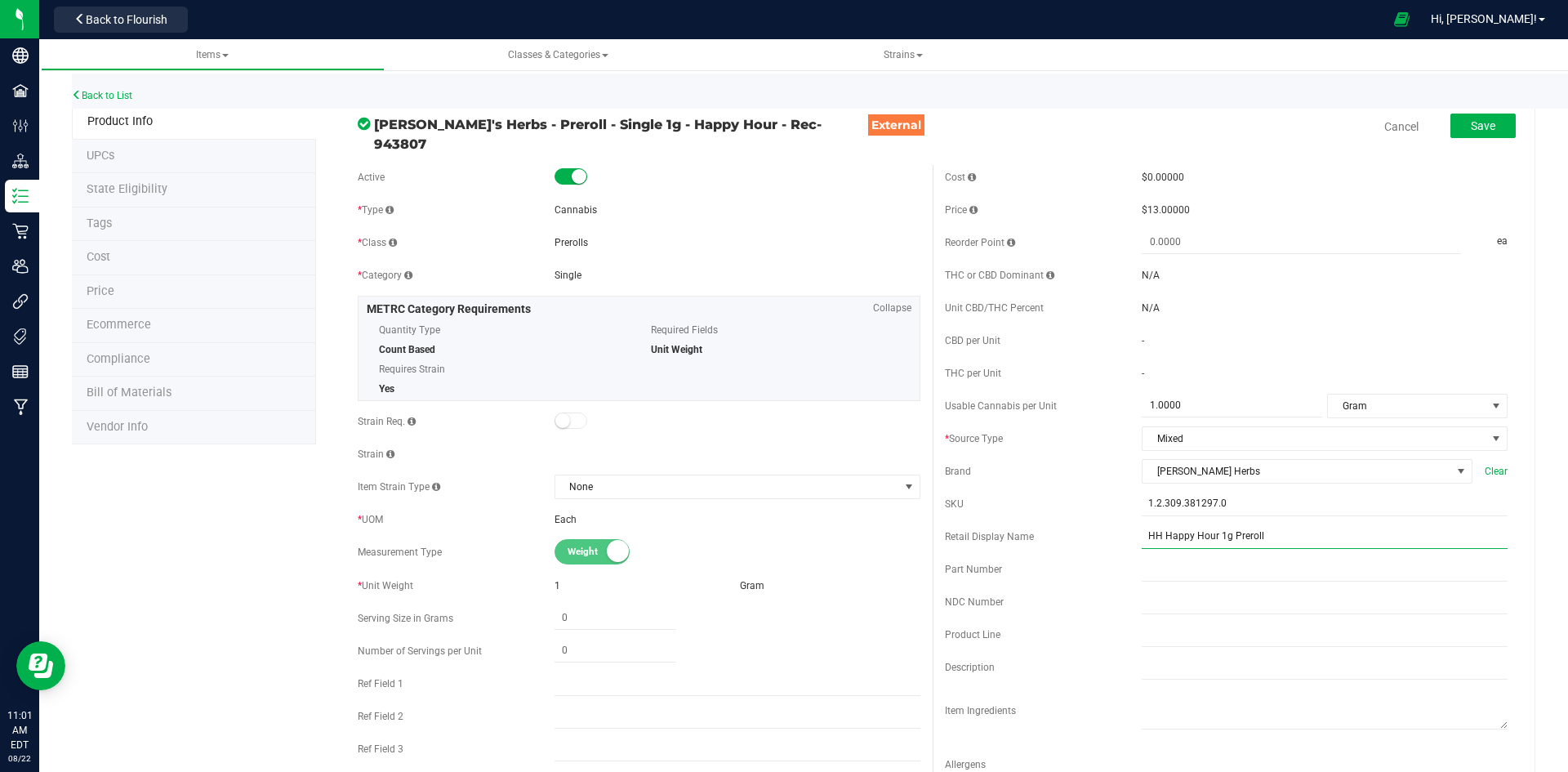
click at [1294, 531] on input "HH Happy Hour 1g Preroll" at bounding box center [1325, 537] width 366 height 25
click at [1145, 527] on input "HH Happy Hour 1g Preroll" at bounding box center [1325, 537] width 366 height 25
click at [1287, 532] on input "Happy Hour 1g Preroll" at bounding box center [1325, 537] width 366 height 25
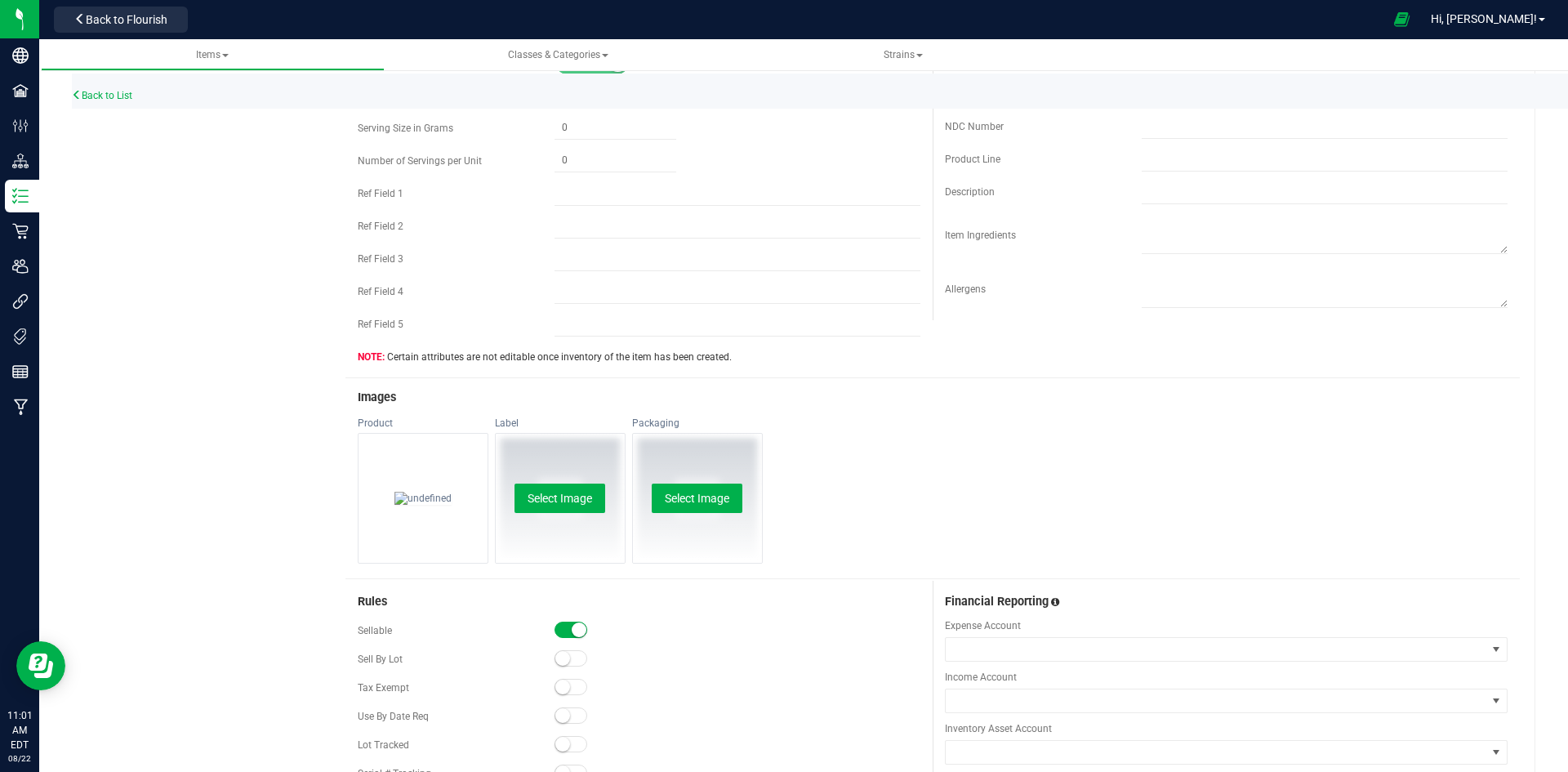
scroll to position [654, 0]
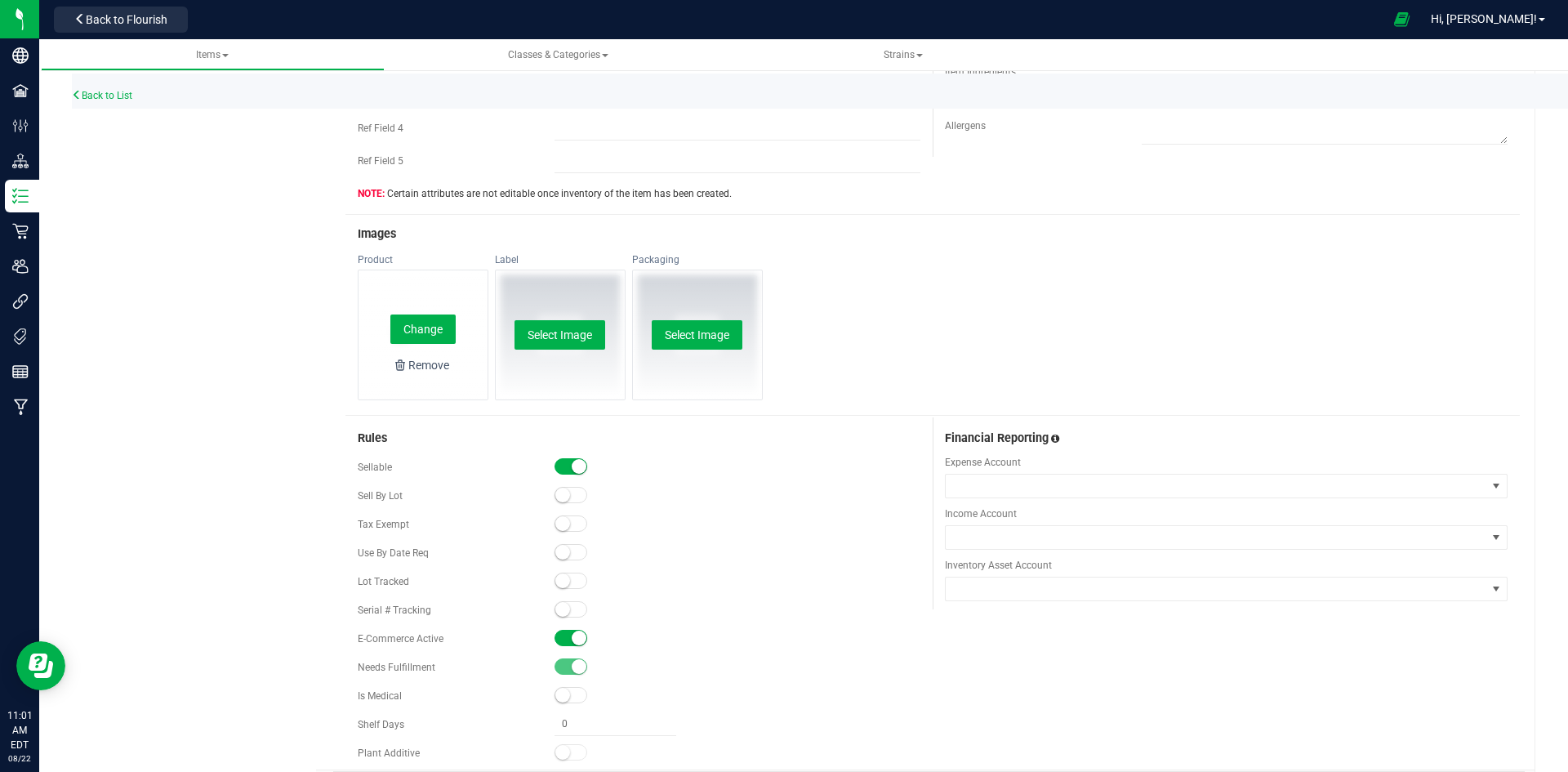
type input "Happy Hour 1g Preroll-151"
click at [415, 339] on div "Change Remove" at bounding box center [423, 334] width 129 height 129
click at [425, 323] on button "Change" at bounding box center [423, 329] width 66 height 30
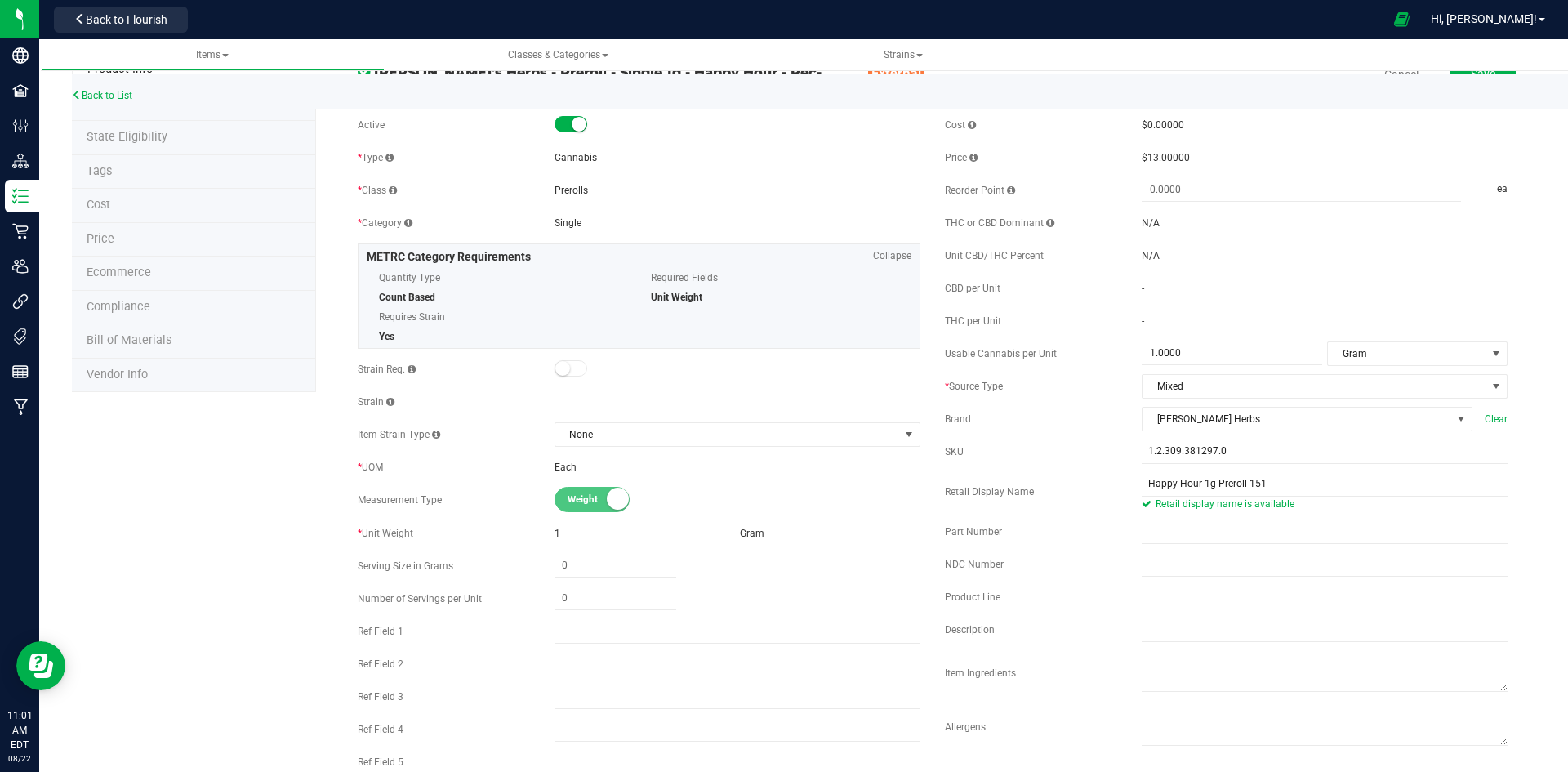
scroll to position [0, 0]
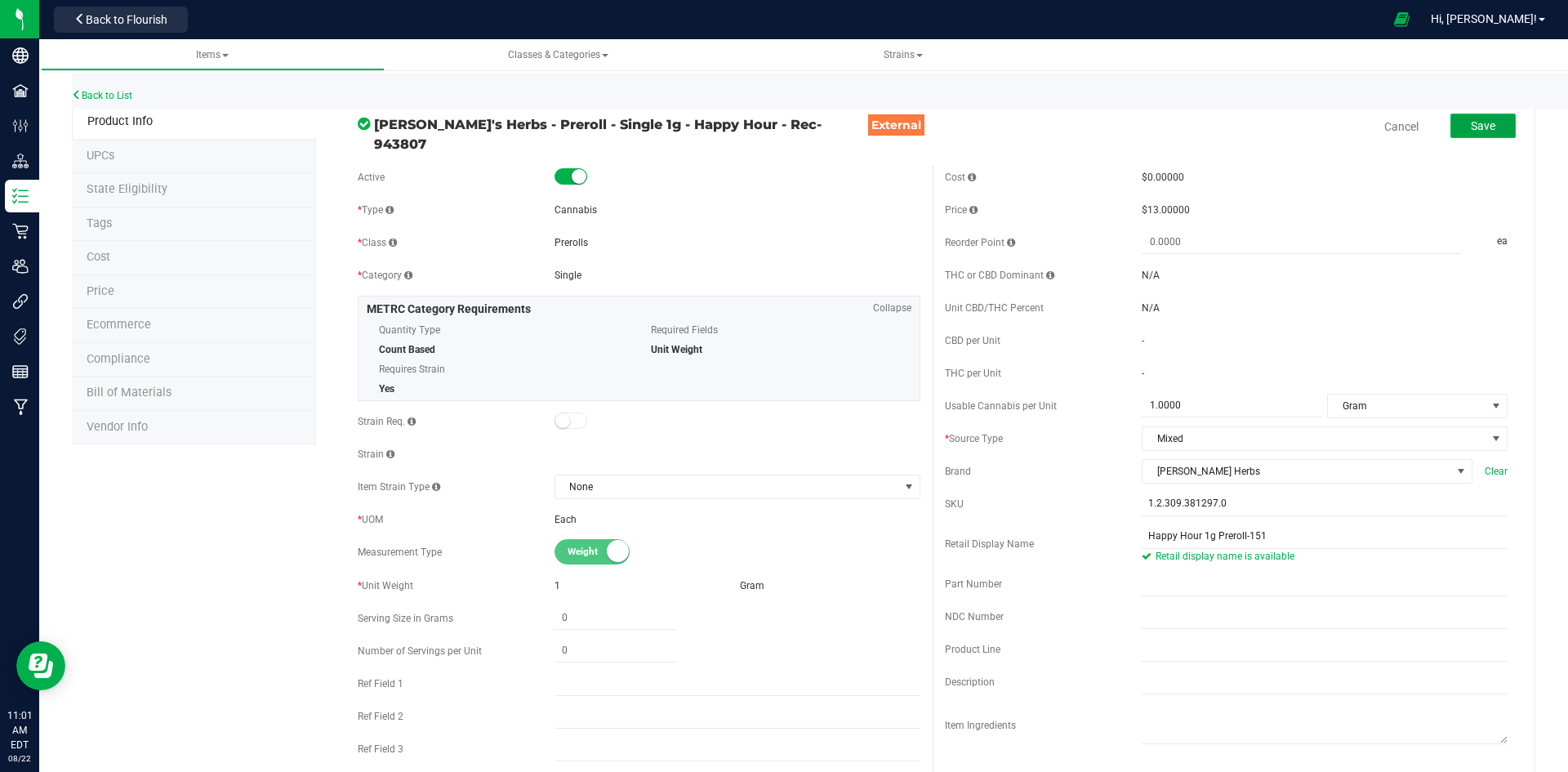
click at [1476, 120] on span "Save" at bounding box center [1483, 126] width 25 height 13
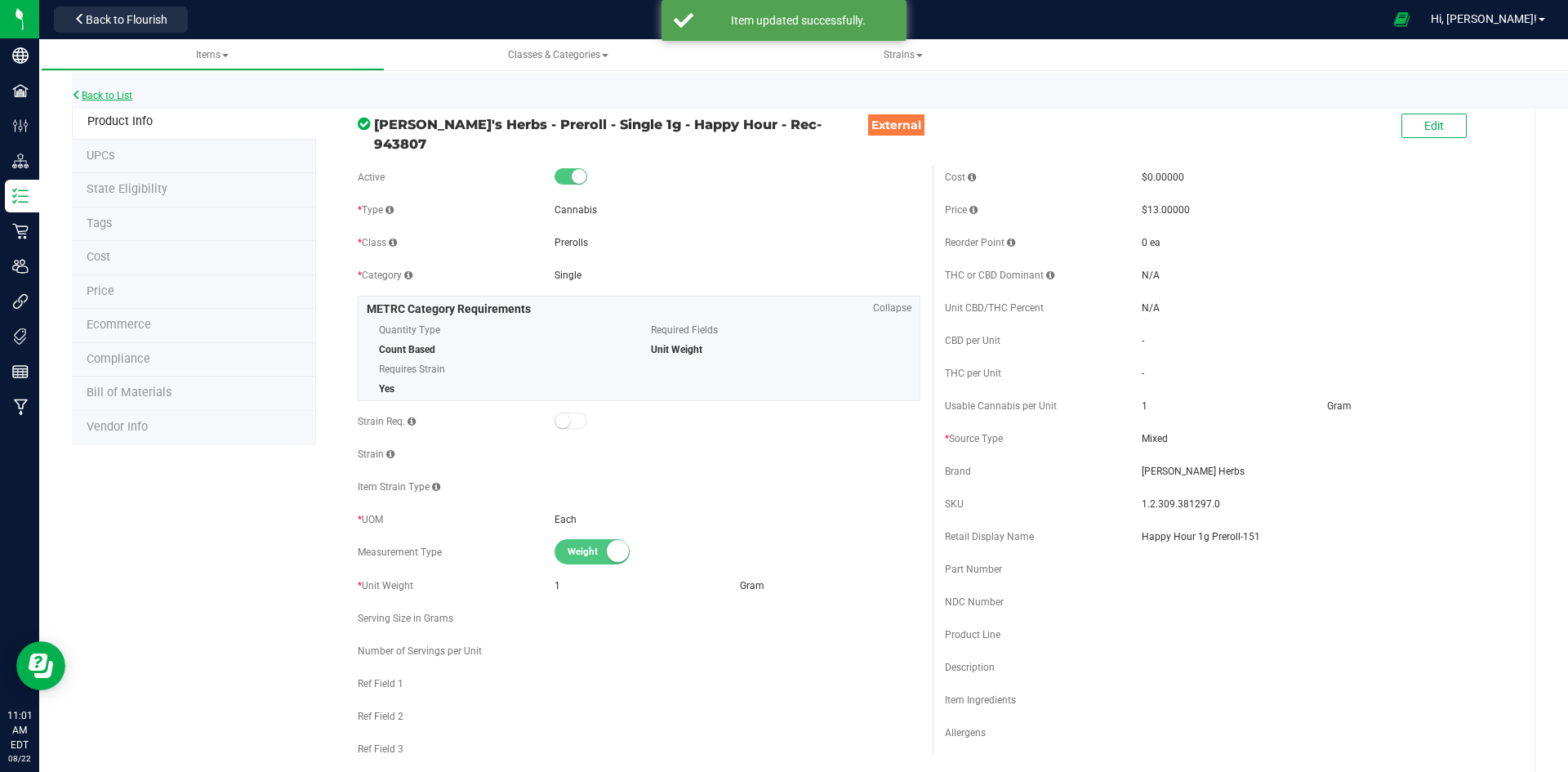
click at [120, 93] on link "Back to List" at bounding box center [103, 95] width 61 height 11
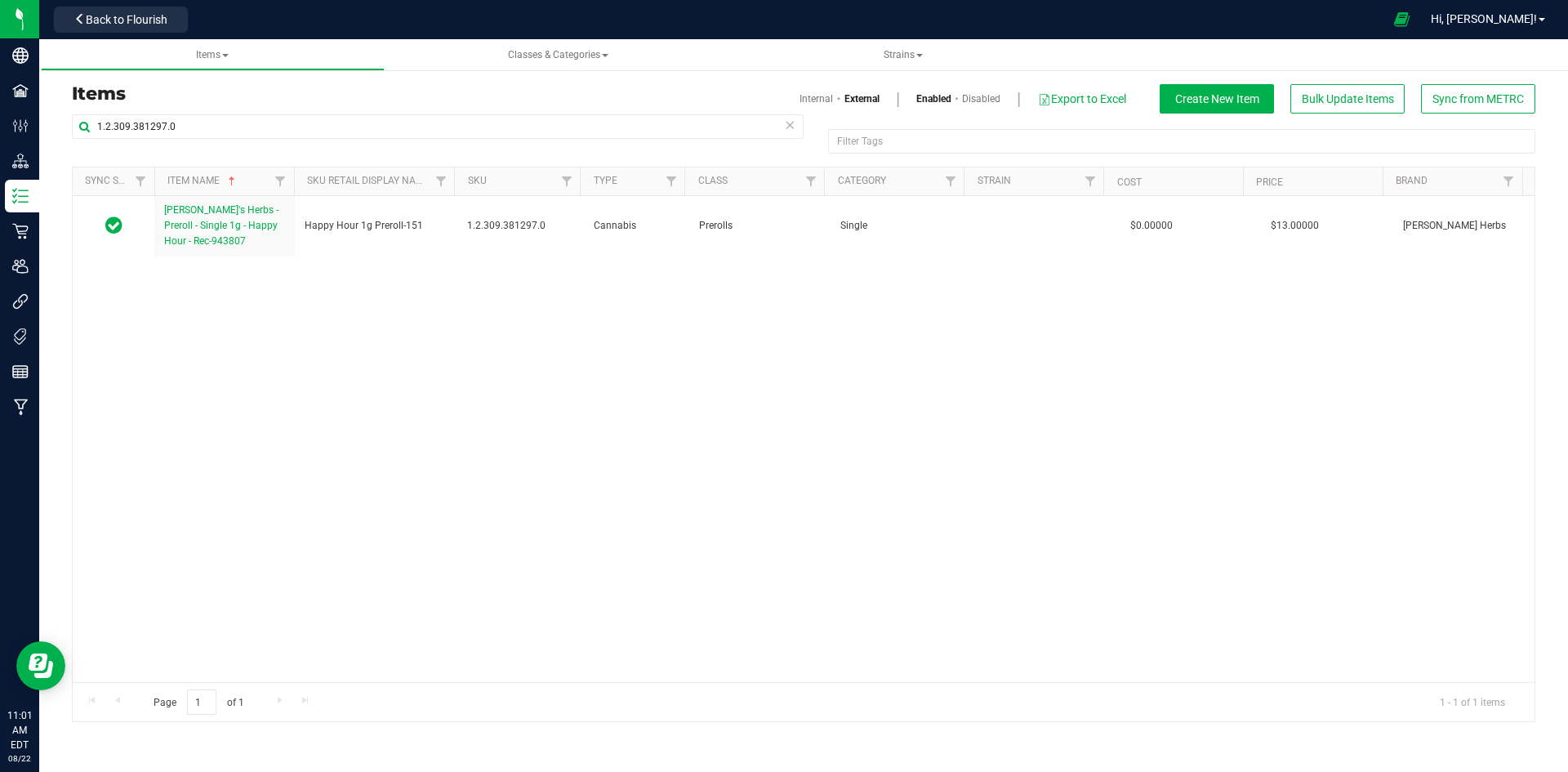
click at [235, 110] on div "Items Internal External Enabled Disabled Export to Excel Create New Item Bulk U…" at bounding box center [804, 99] width 1488 height 30
click at [312, 135] on input "1.2.309.381297.0" at bounding box center [438, 126] width 731 height 25
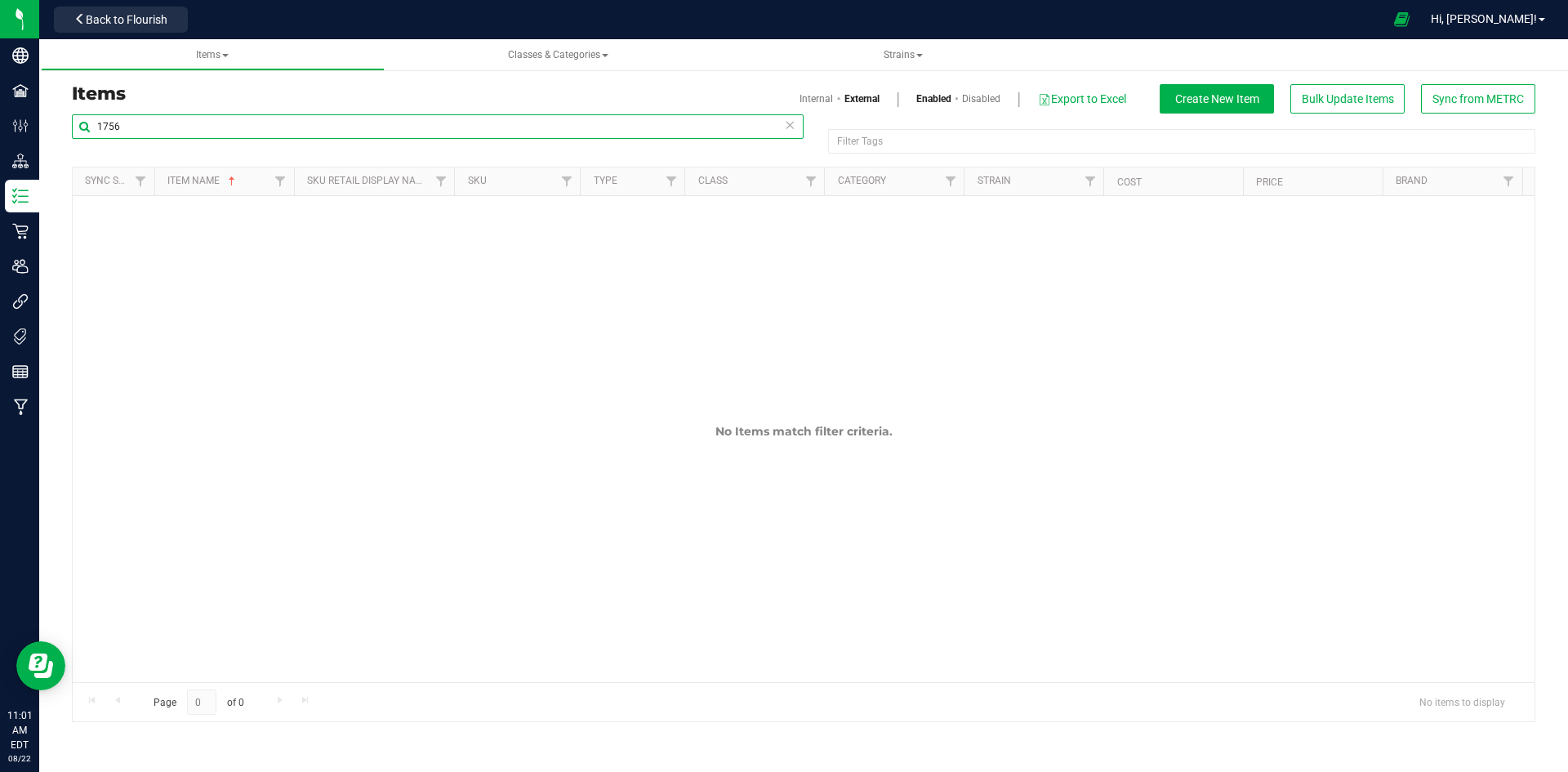
click at [257, 138] on input "1756" at bounding box center [438, 126] width 731 height 25
click at [264, 124] on input "1756" at bounding box center [438, 126] width 731 height 25
paste input ".2.309.496502.0"
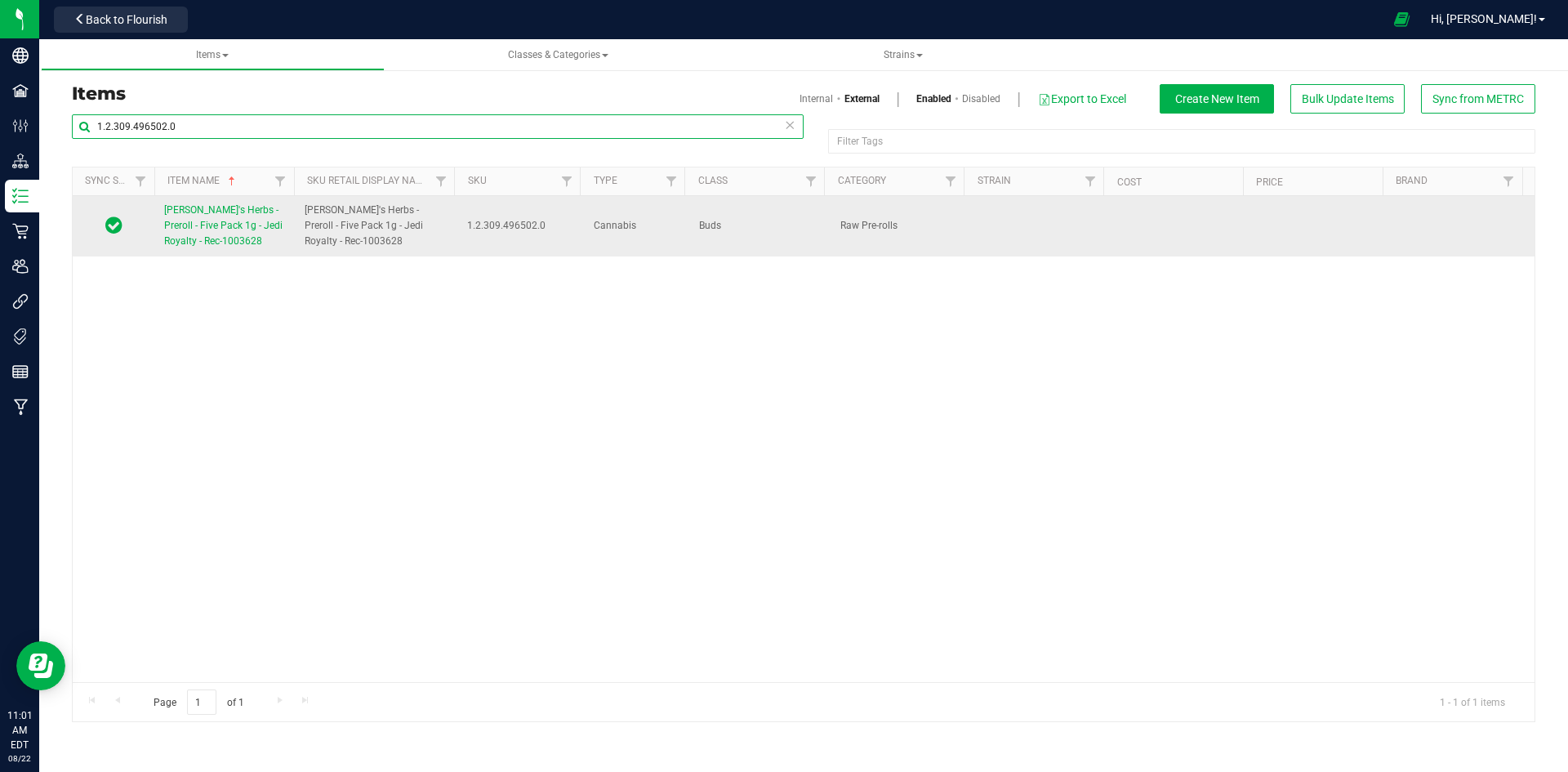
type input "1.2.309.496502.0"
click at [248, 228] on span "[PERSON_NAME]'s Herbs - Preroll - Five Pack 1g - Jedi Royalty - Rec-1003628" at bounding box center [223, 226] width 118 height 43
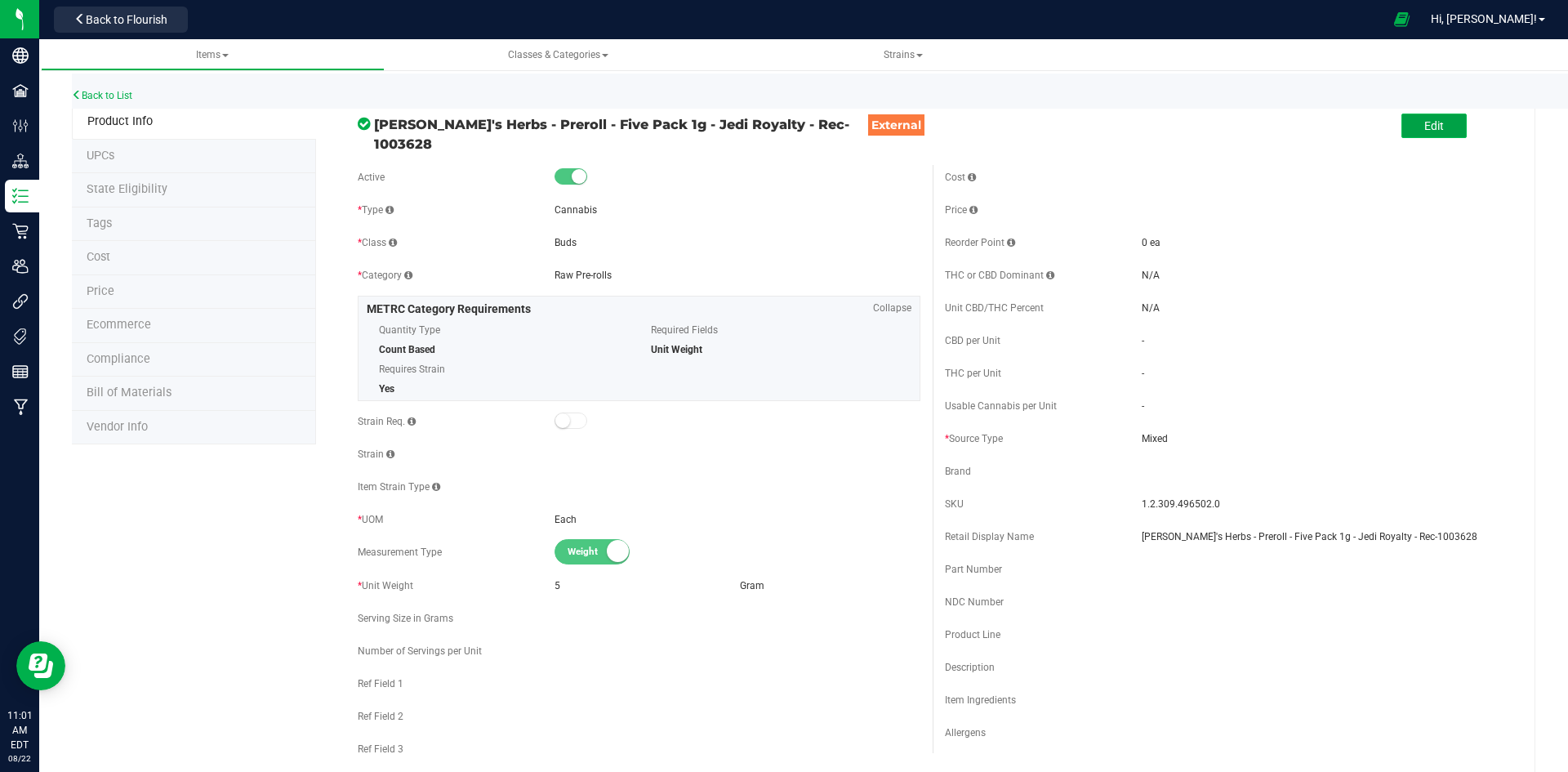
click at [1411, 130] on button "Edit" at bounding box center [1434, 126] width 66 height 25
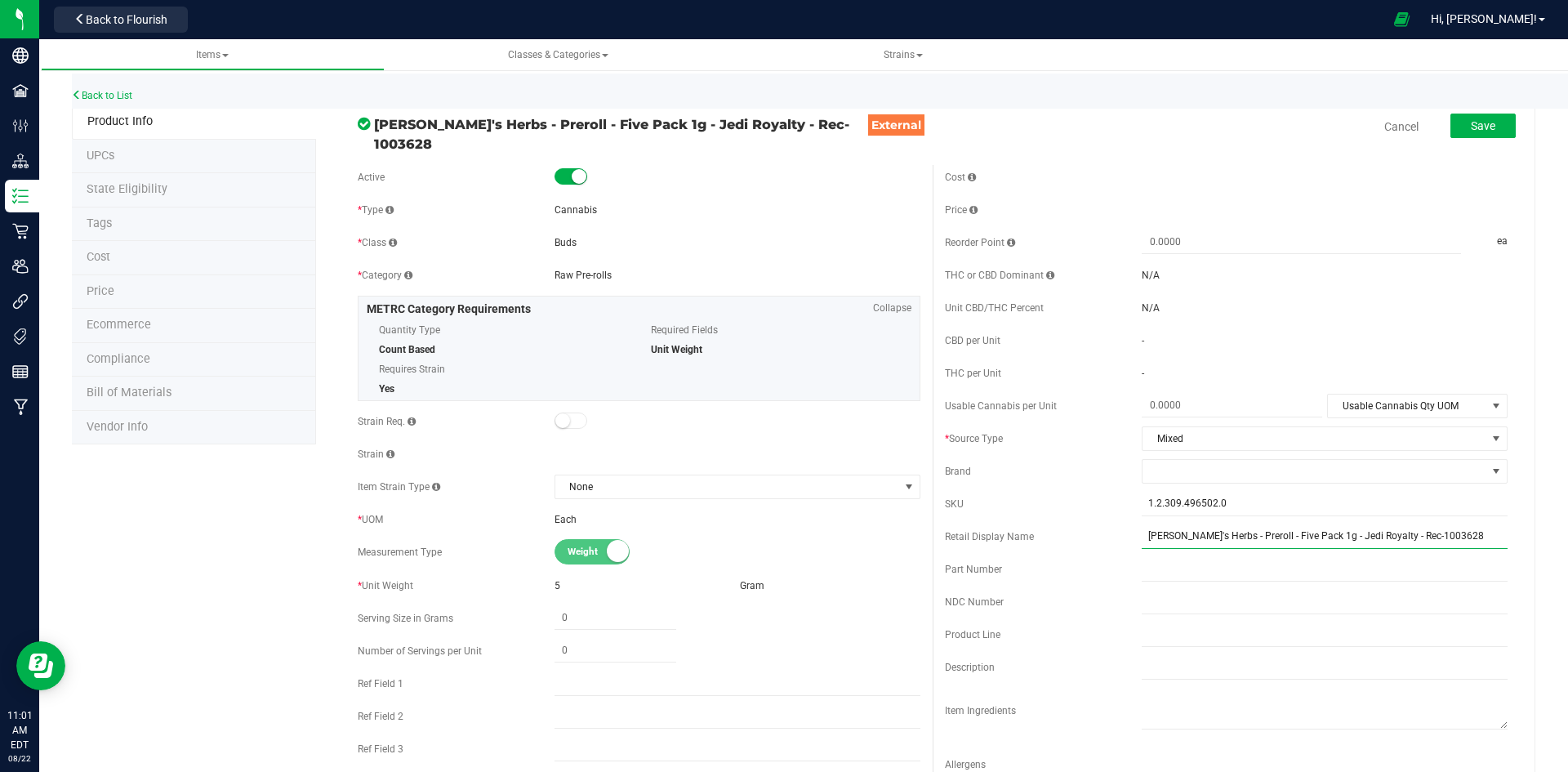
click at [1263, 525] on input "[PERSON_NAME]'s Herbs - Preroll - Five Pack 1g - Jedi Royalty - Rec-1003628" at bounding box center [1325, 537] width 366 height 25
type input "Jedi Royalty 5-pack 1g Prerolls"
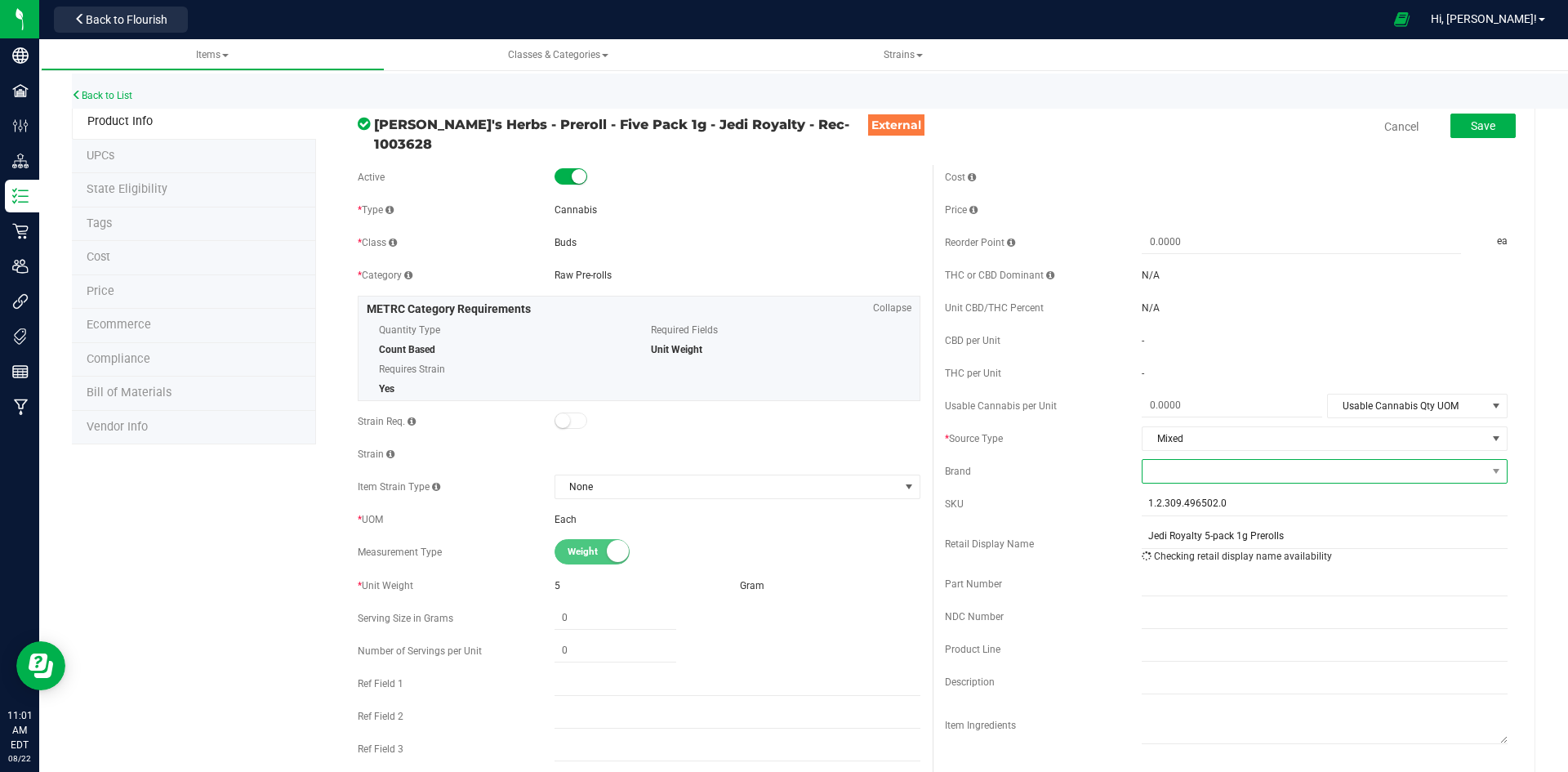
click at [1261, 471] on span at bounding box center [1314, 471] width 344 height 23
type input "ha"
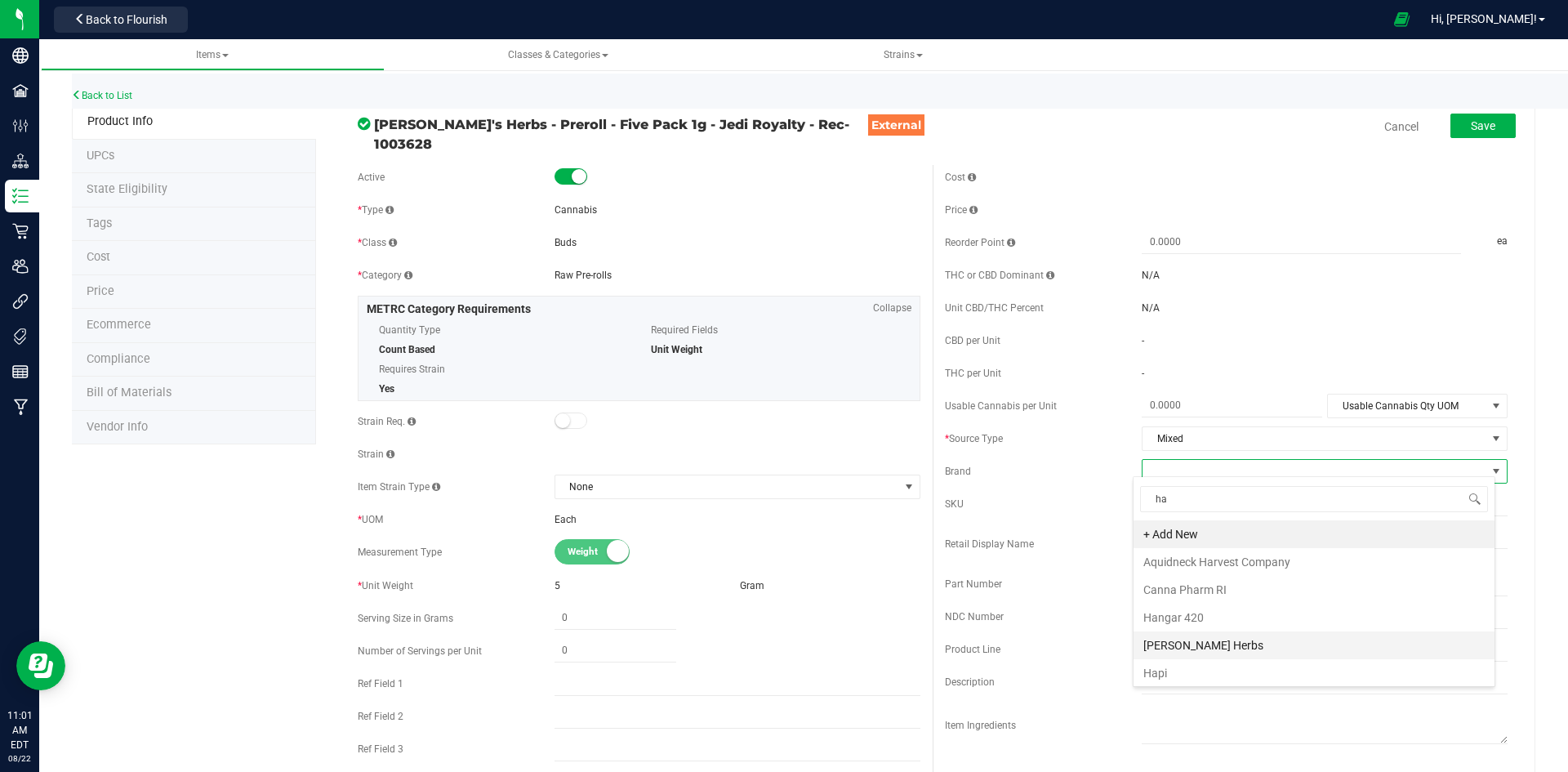
click at [1190, 646] on li "[PERSON_NAME] Herbs" at bounding box center [1314, 646] width 361 height 28
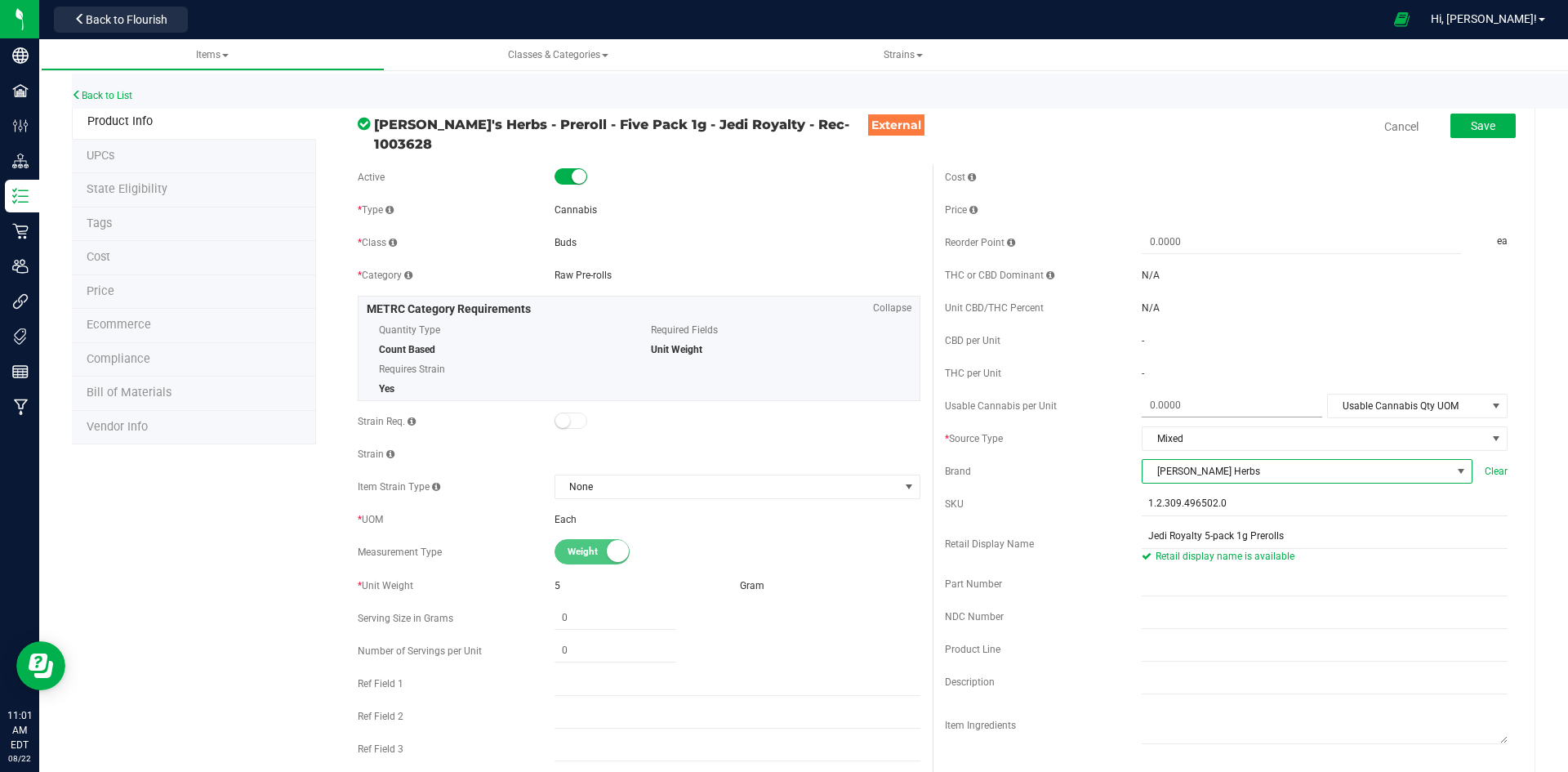
click at [1201, 397] on span at bounding box center [1232, 405] width 181 height 24
type input "5"
type input "5.0000"
click at [1384, 386] on div "Cost Price Reorder Point ea THC or CBD Dominant" at bounding box center [1226, 488] width 587 height 646
click at [1384, 394] on span "Usable Cannabis Qty UOM" at bounding box center [1406, 406] width 158 height 23
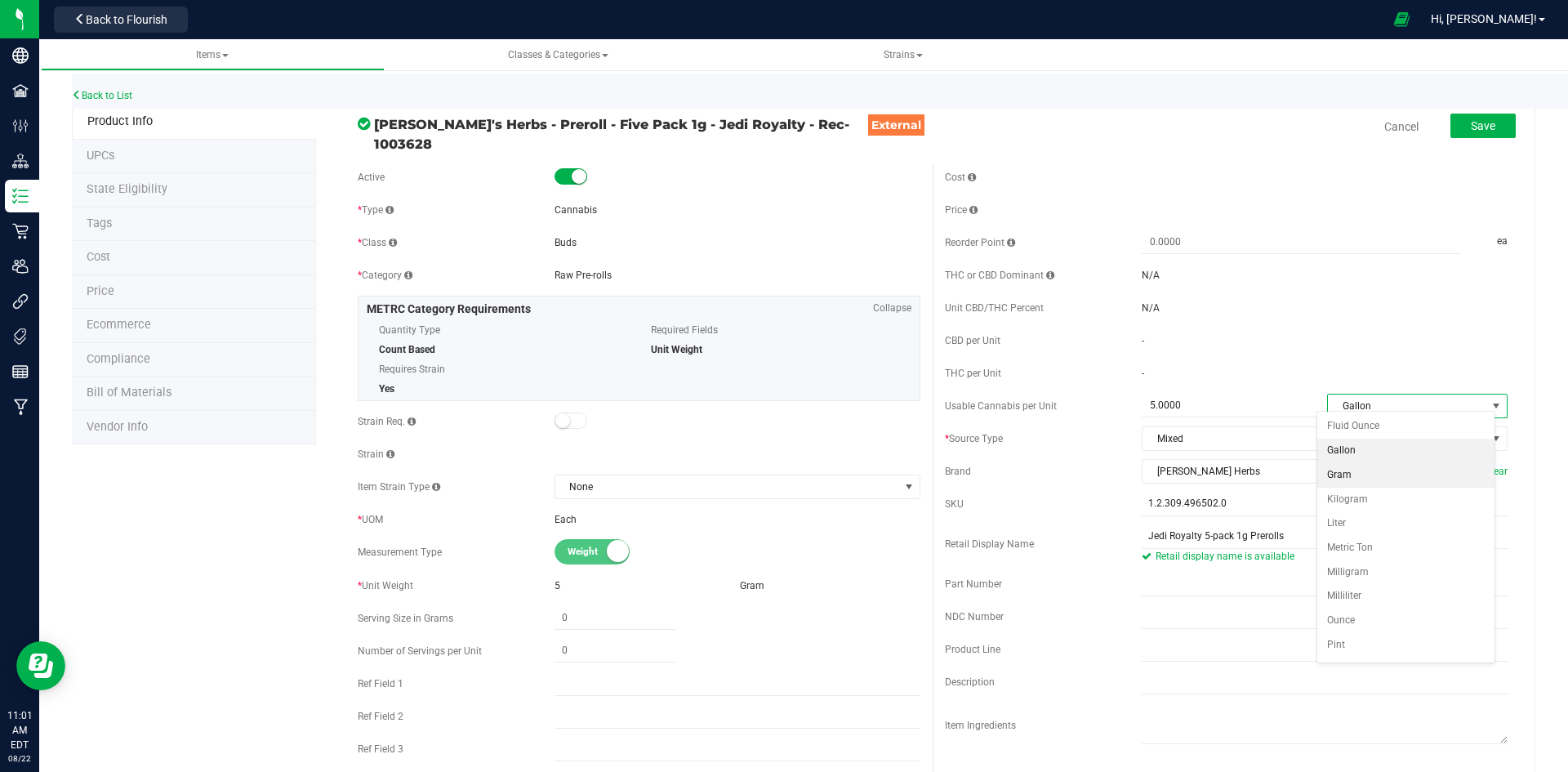
click at [1369, 469] on li "Gram" at bounding box center [1405, 476] width 177 height 25
click at [1487, 134] on button "Save" at bounding box center [1483, 126] width 66 height 25
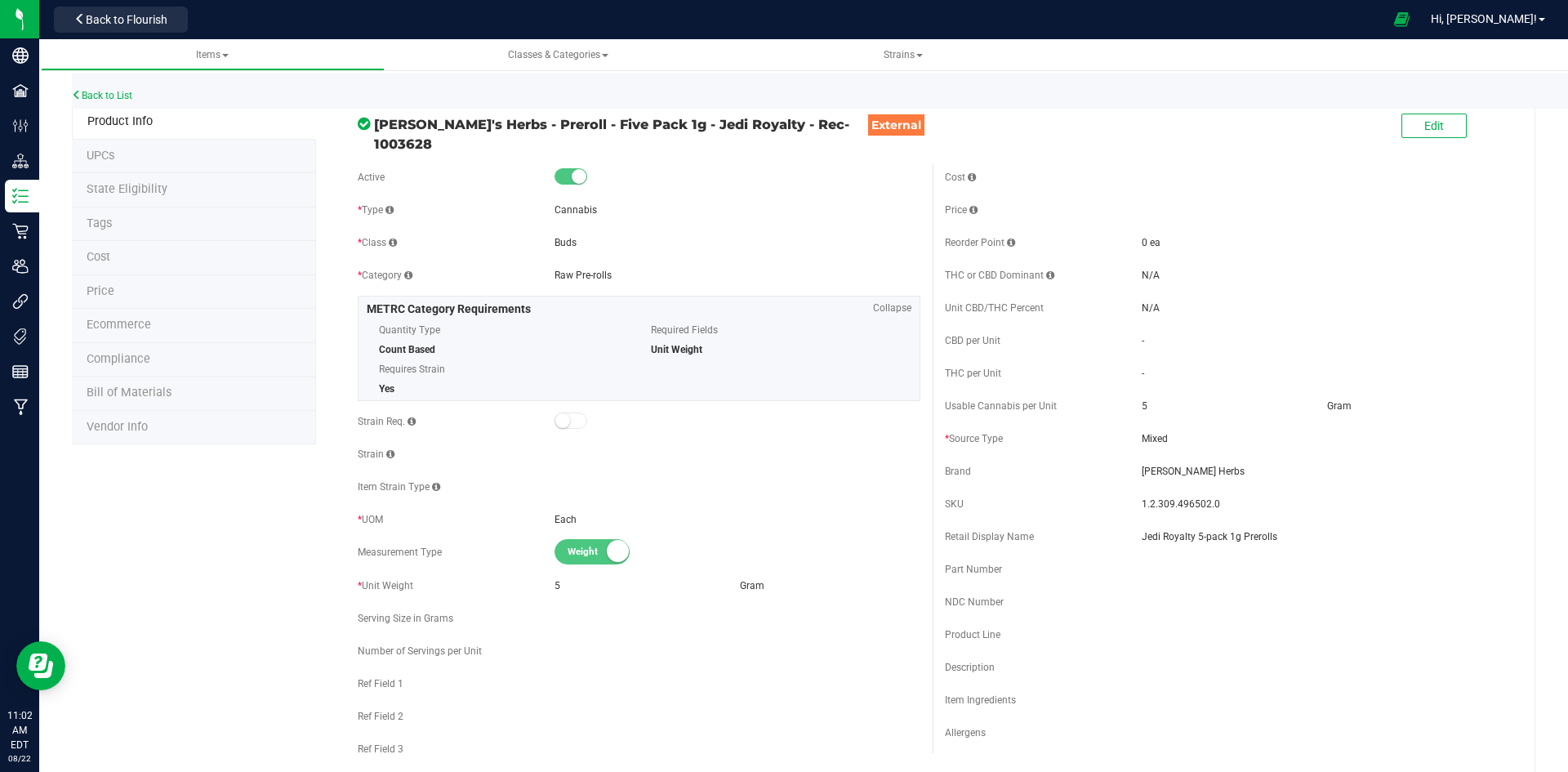
click at [126, 284] on li "Price" at bounding box center [194, 292] width 244 height 34
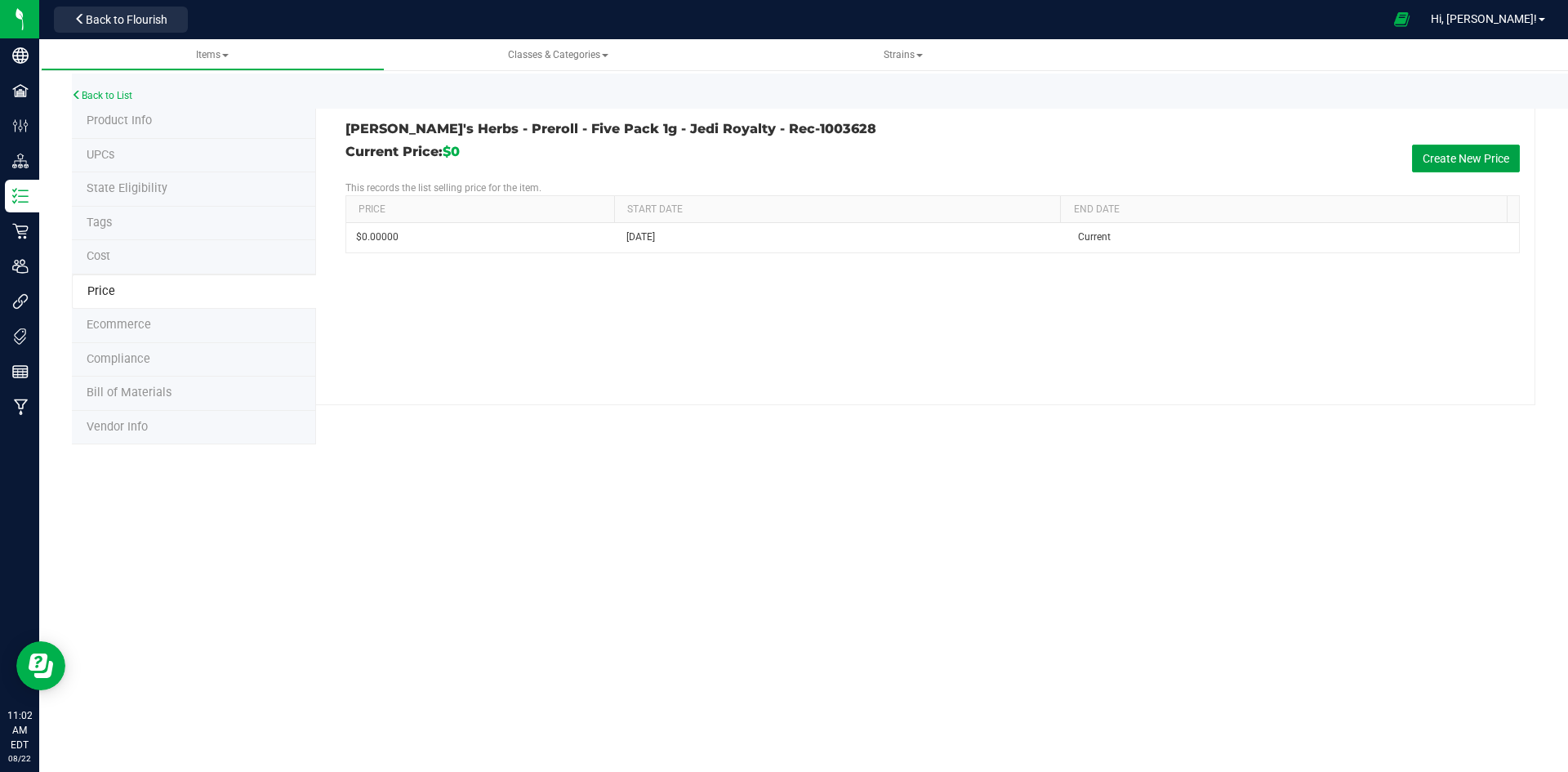
click at [1465, 148] on button "Create New Price" at bounding box center [1465, 159] width 108 height 28
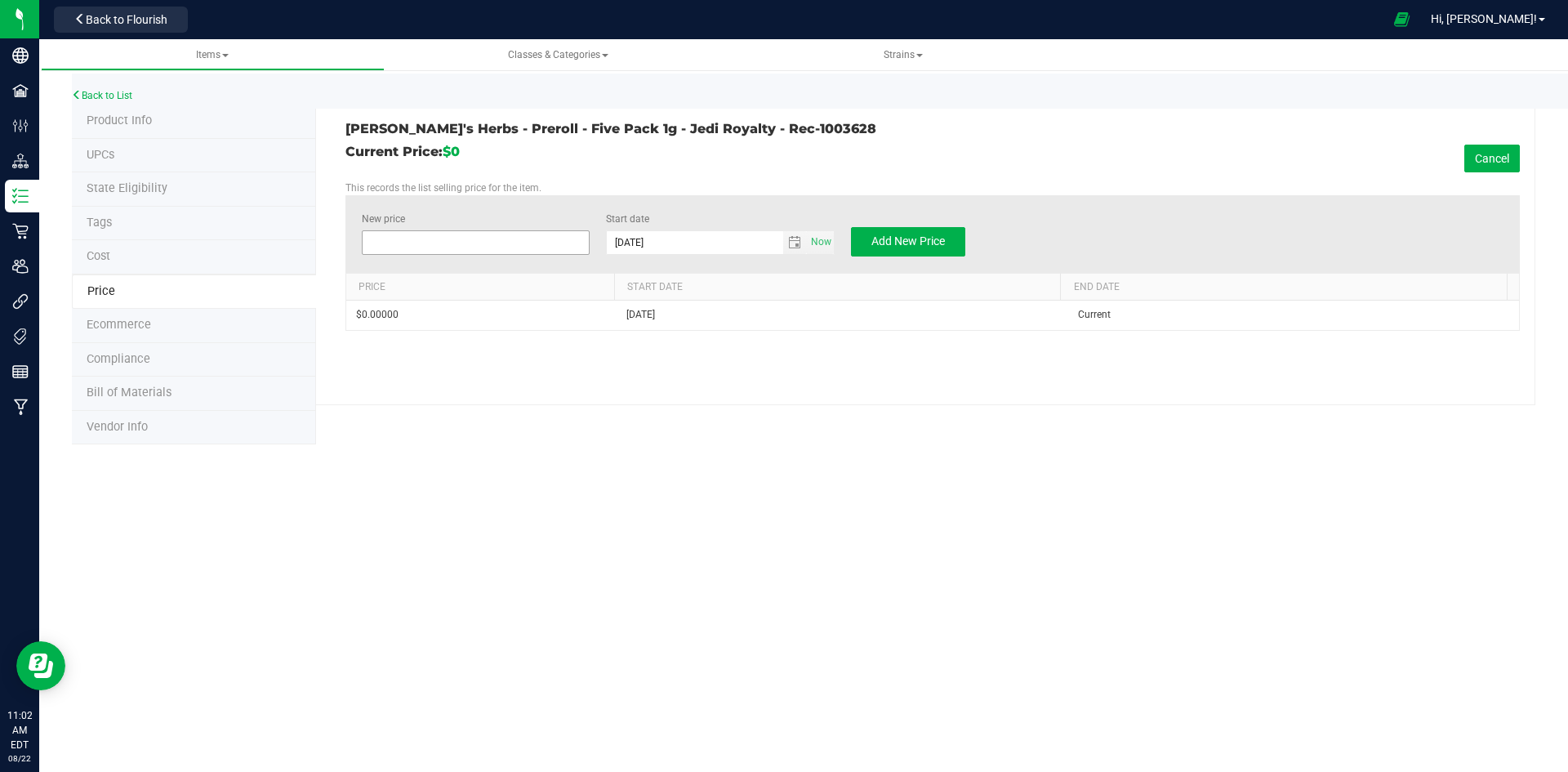
click at [573, 241] on span at bounding box center [476, 243] width 229 height 25
type input "50"
click at [913, 242] on span "Add New Price" at bounding box center [908, 241] width 74 height 13
type input "$0.00000"
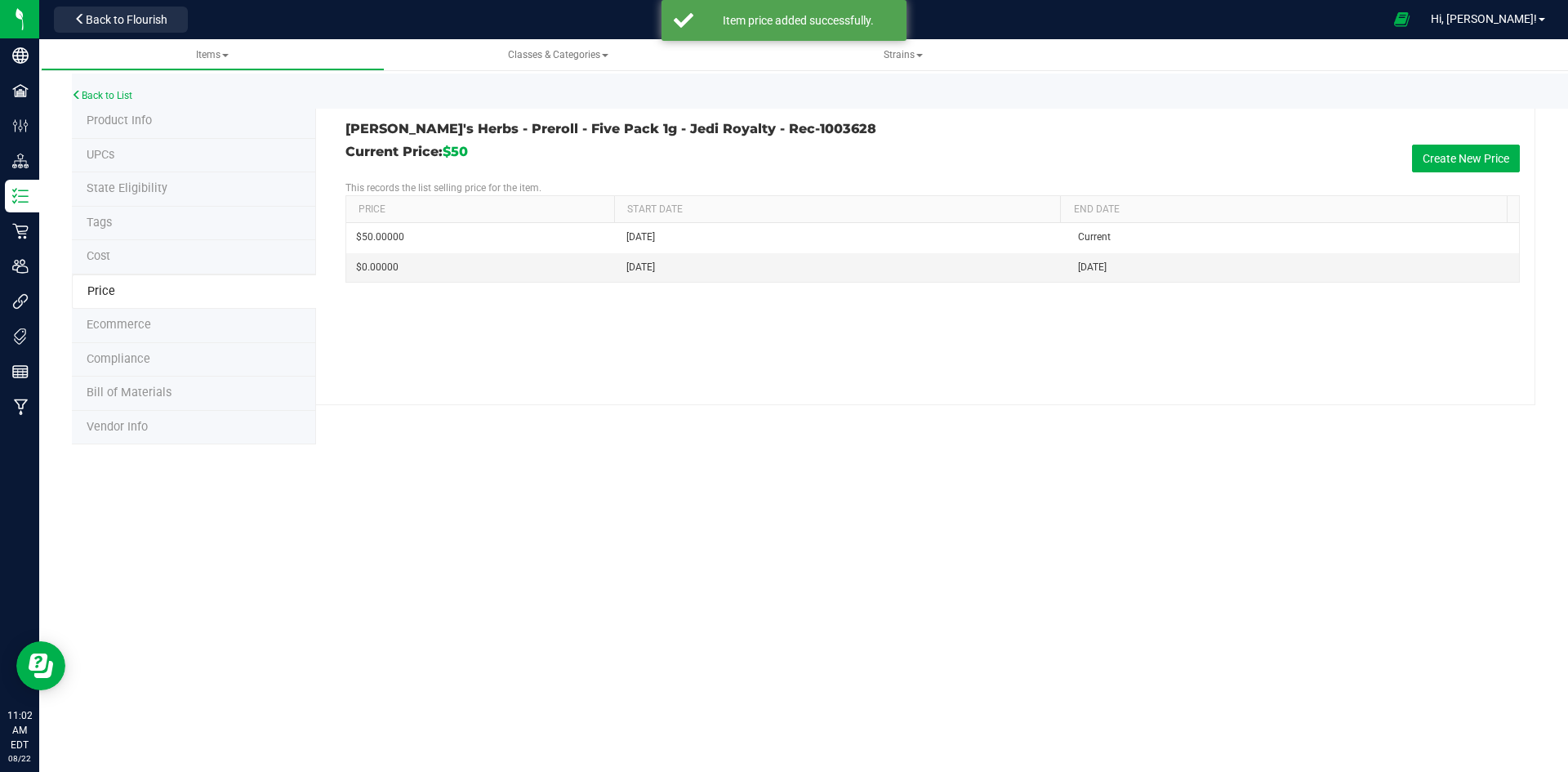
click at [186, 135] on li "Product Info" at bounding box center [194, 122] width 244 height 34
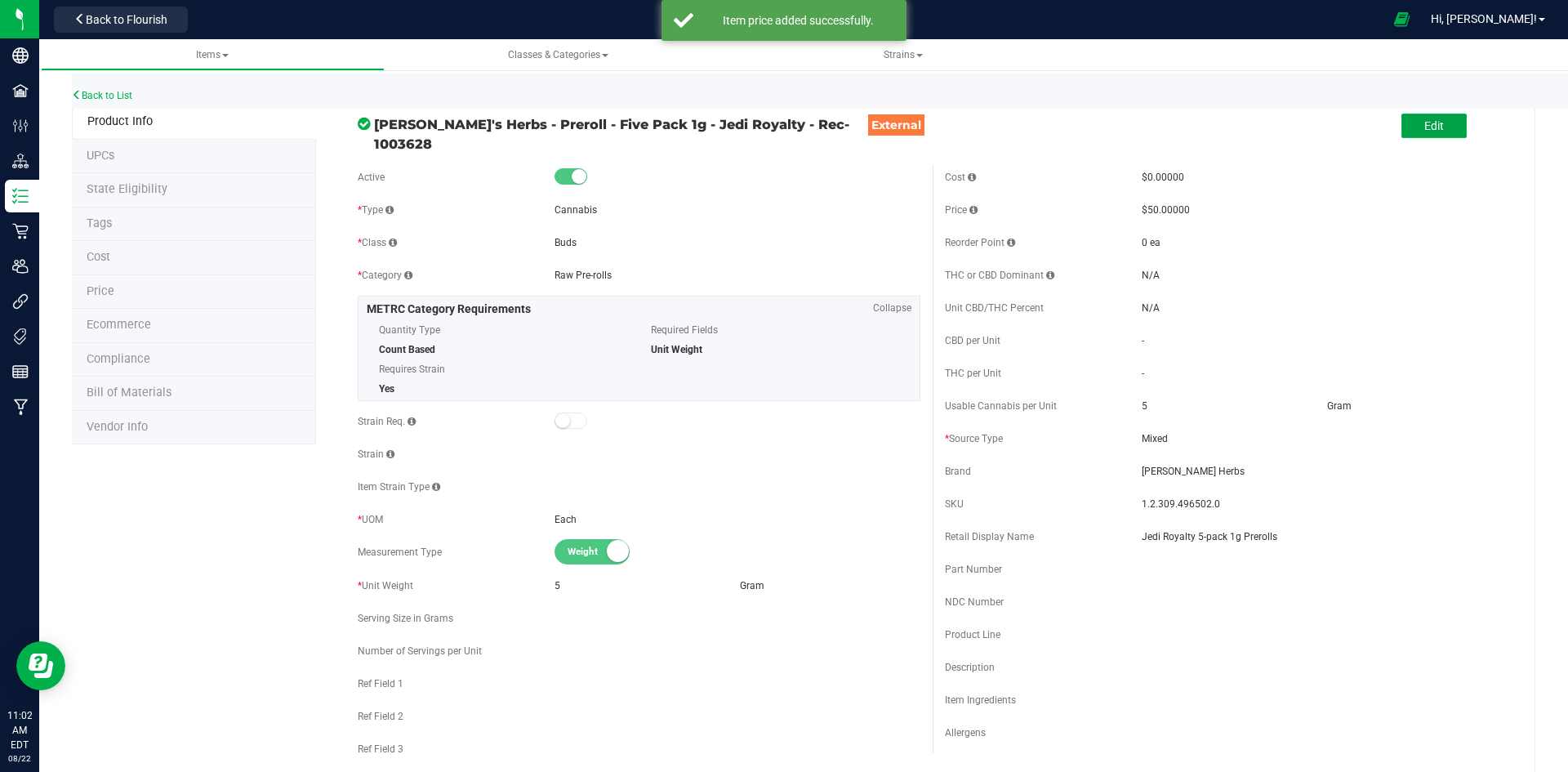
click at [1401, 128] on button "Edit" at bounding box center [1434, 126] width 66 height 25
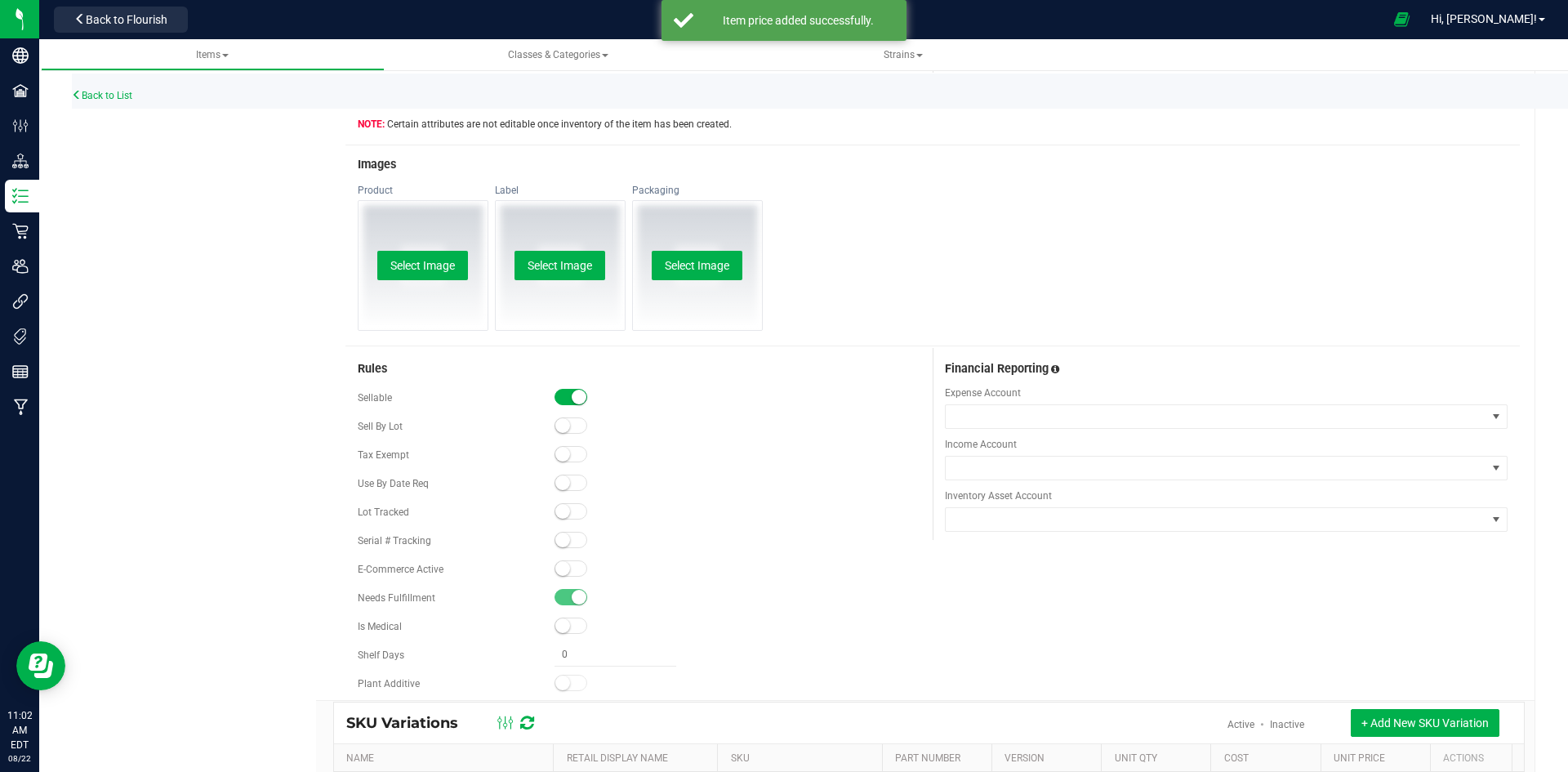
scroll to position [817, 0]
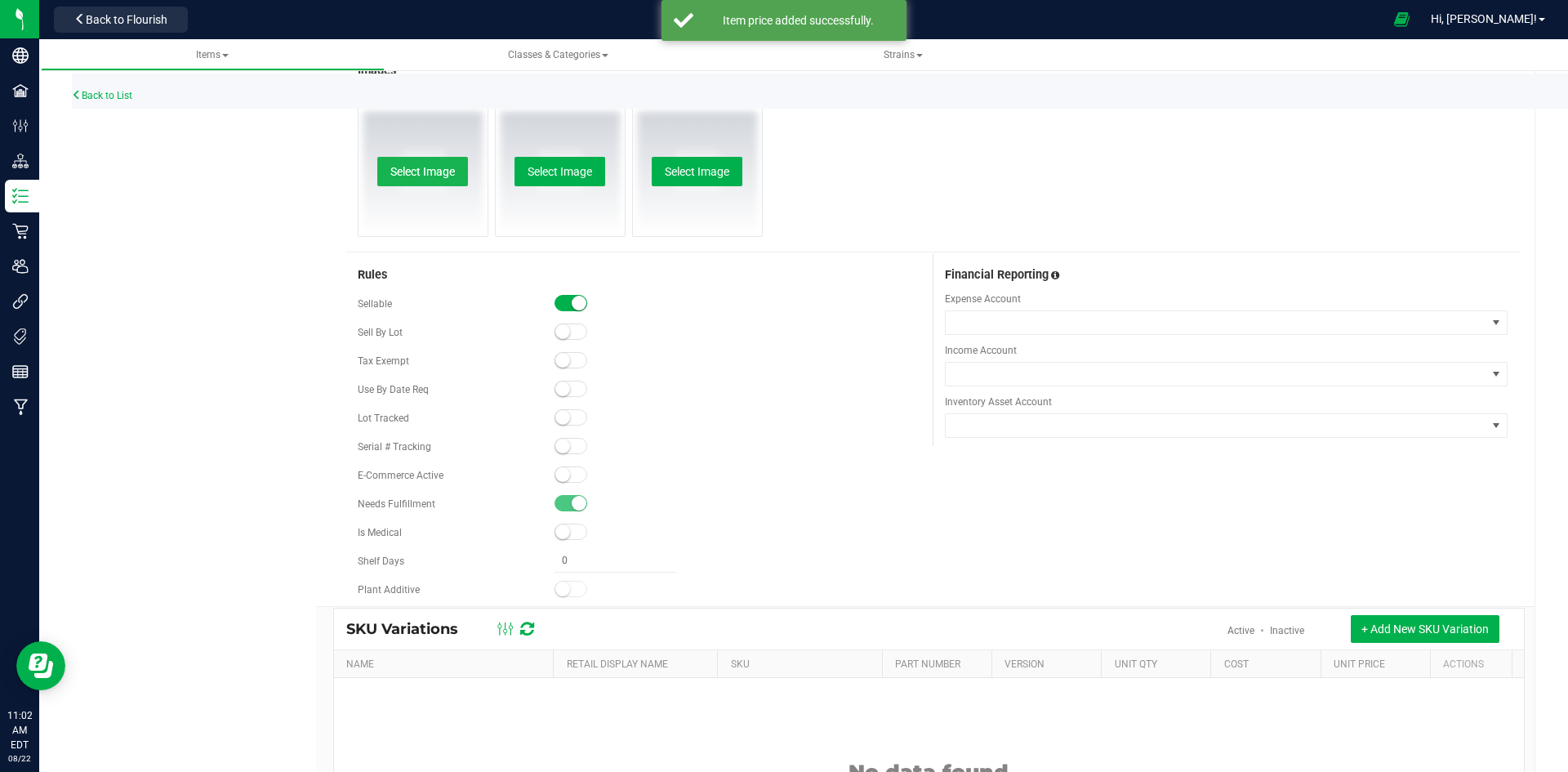
click at [433, 159] on button "Select Image" at bounding box center [423, 172] width 90 height 30
click at [432, 159] on button "Select Image" at bounding box center [423, 172] width 90 height 30
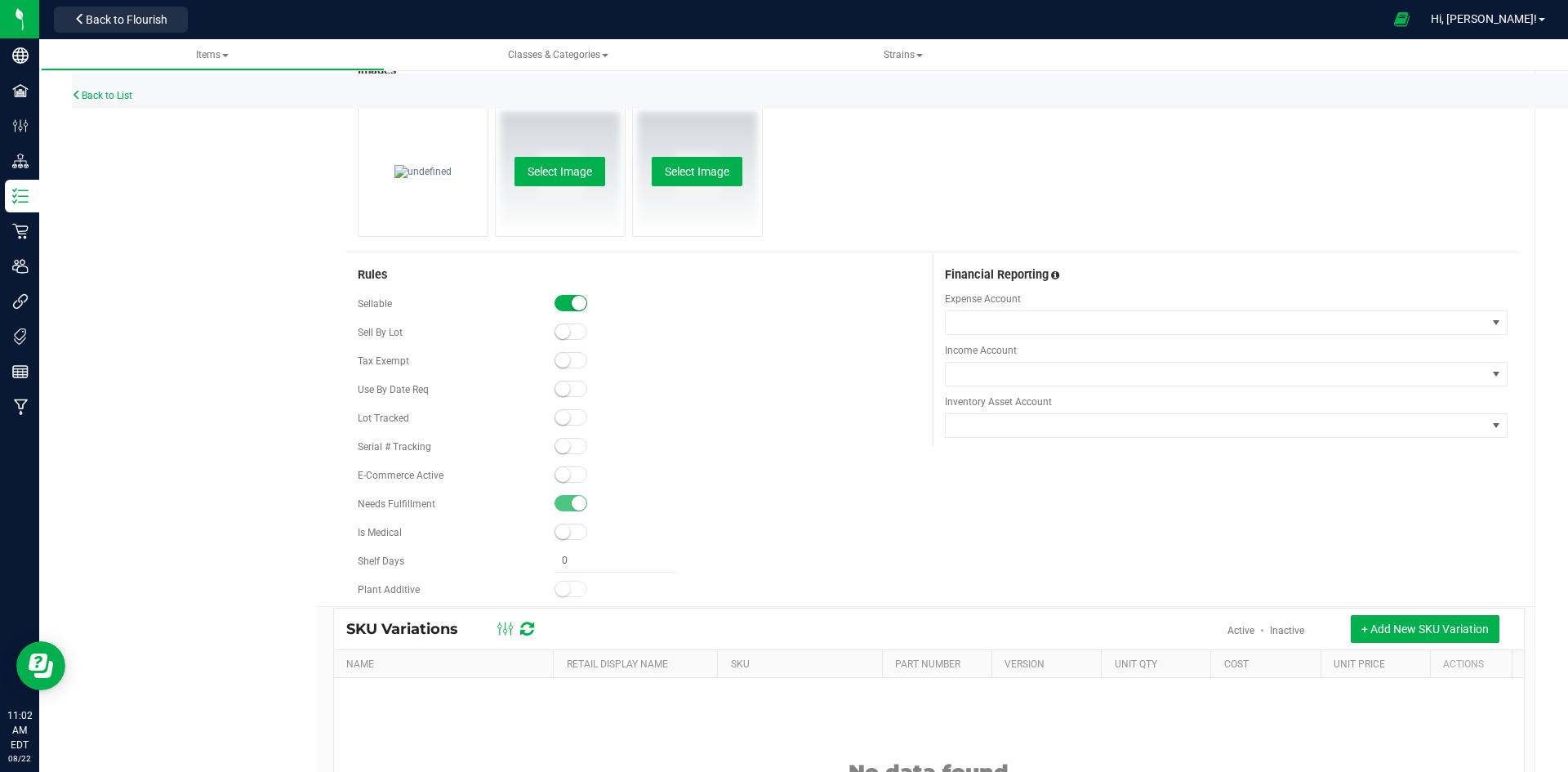
click at [555, 467] on small at bounding box center [562, 475] width 15 height 15
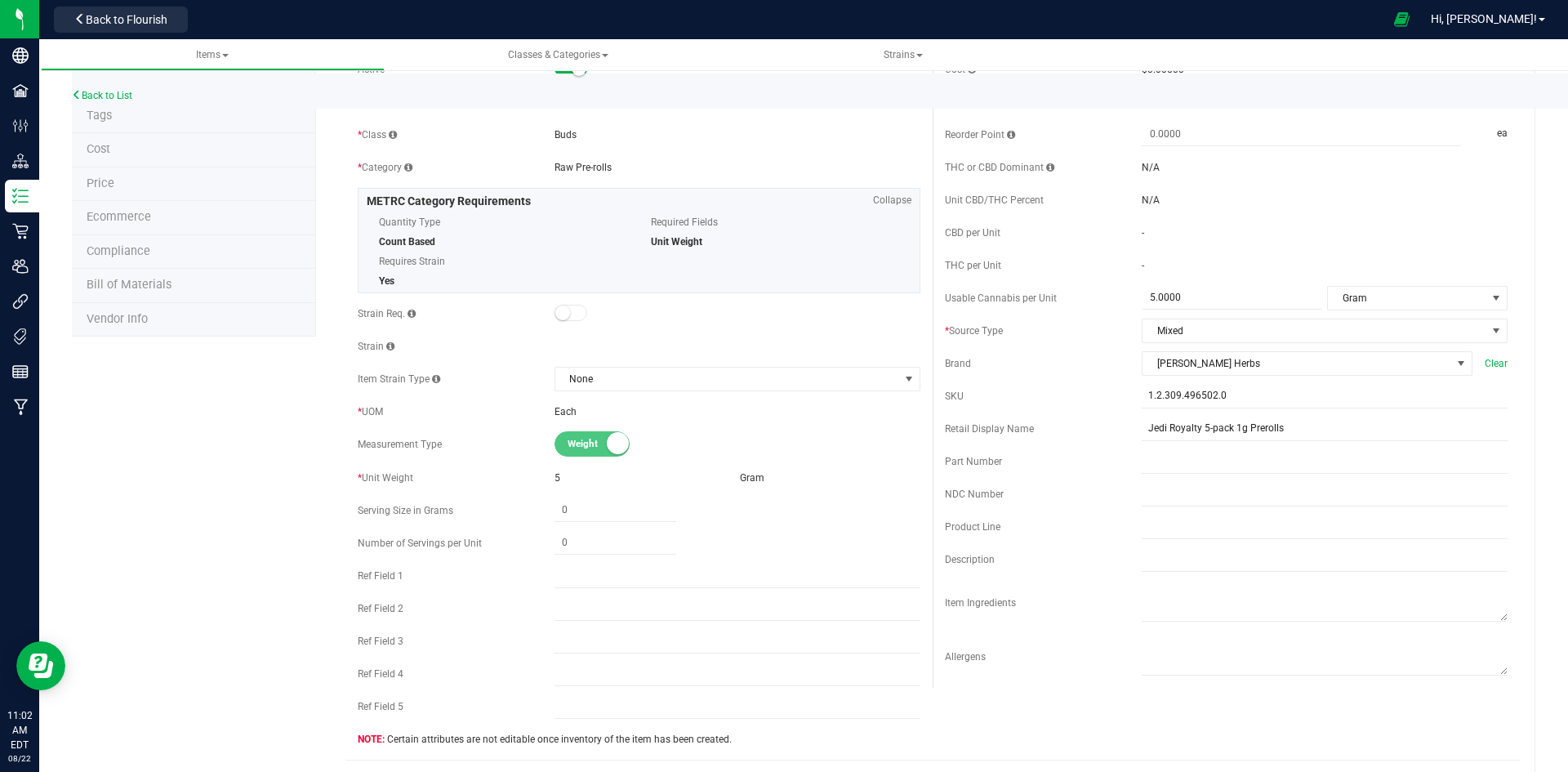
scroll to position [0, 0]
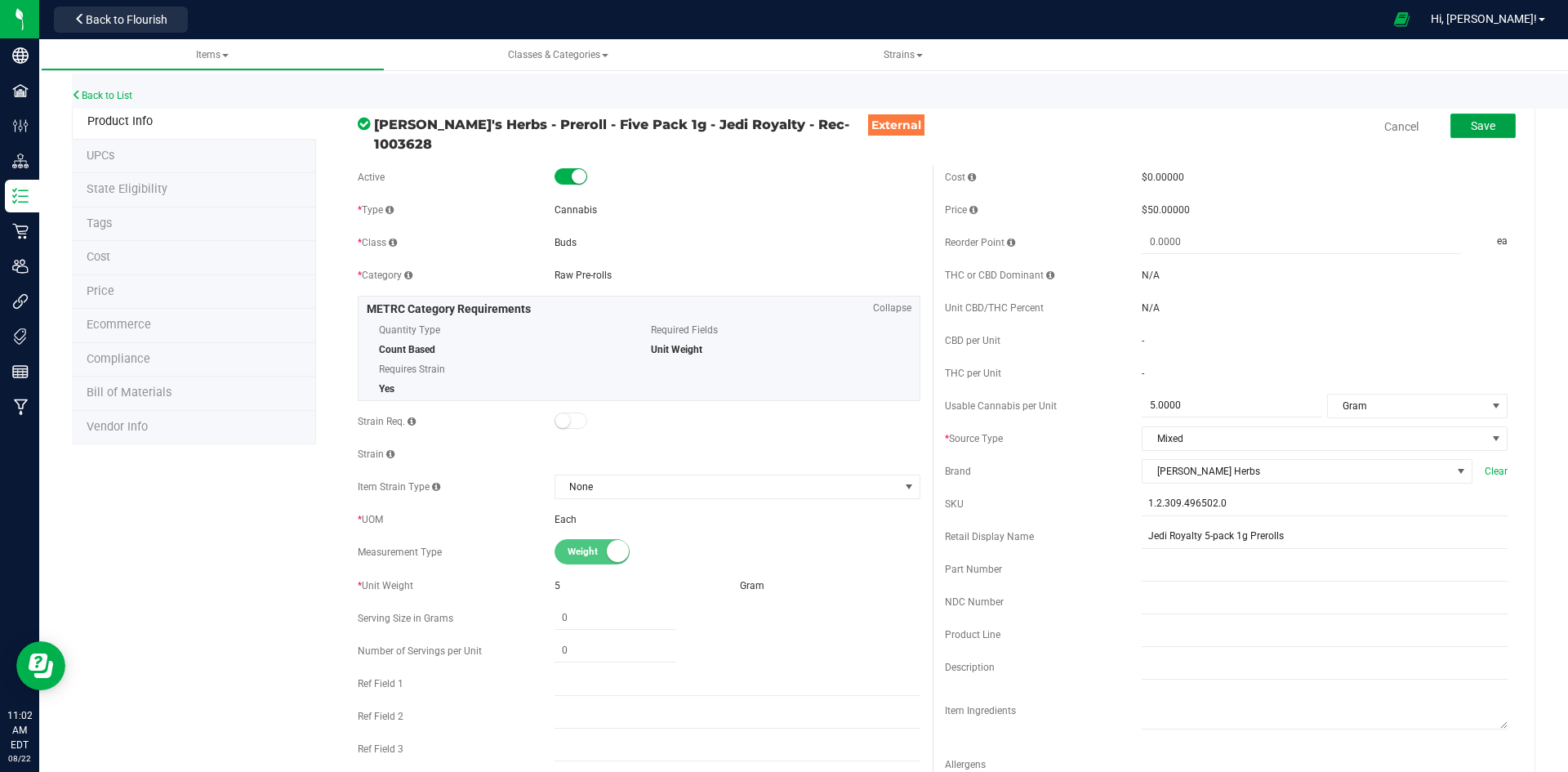
click at [1486, 124] on button "Save" at bounding box center [1483, 126] width 66 height 25
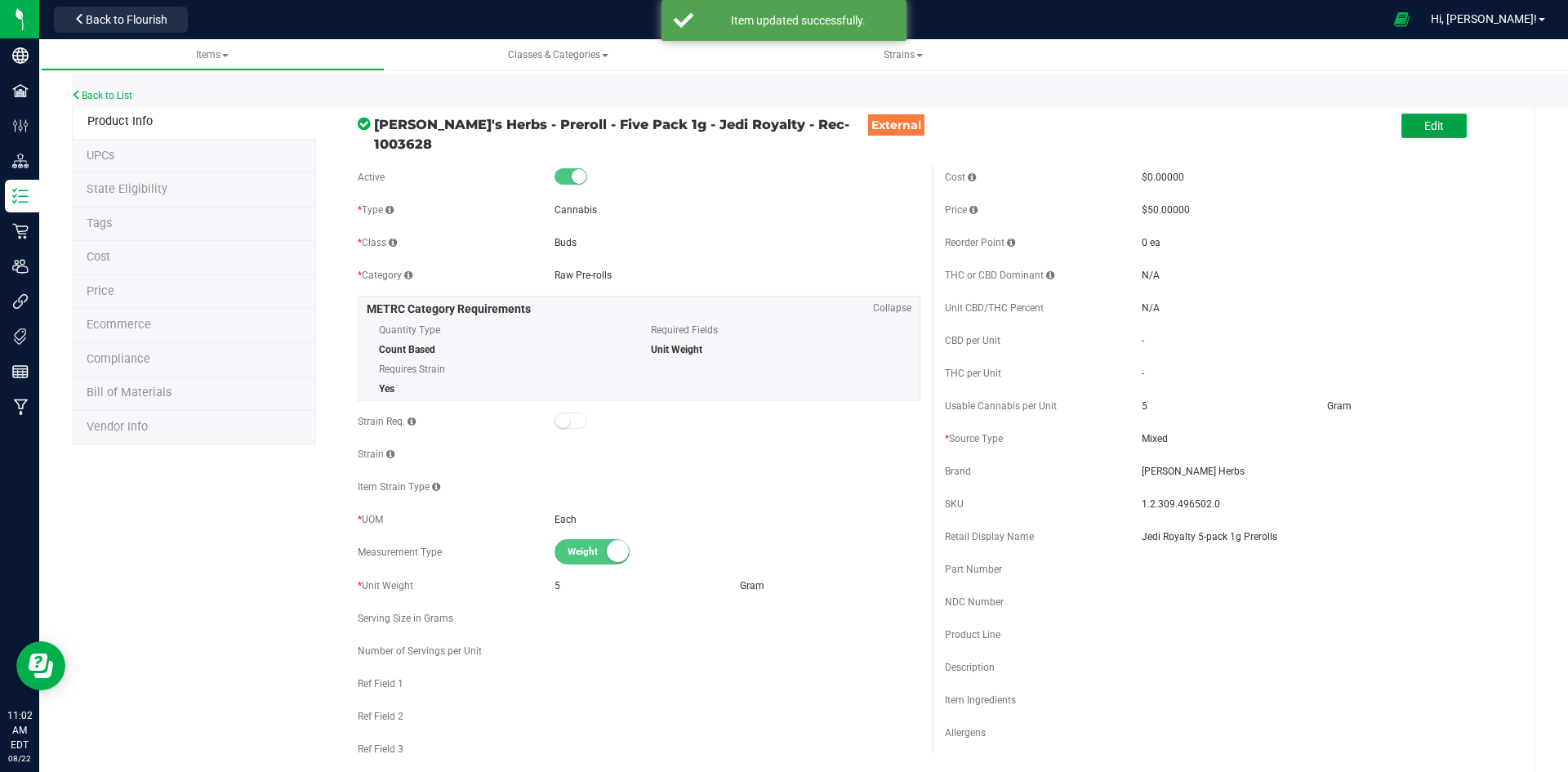
click at [1424, 120] on span "Edit" at bounding box center [1434, 126] width 20 height 13
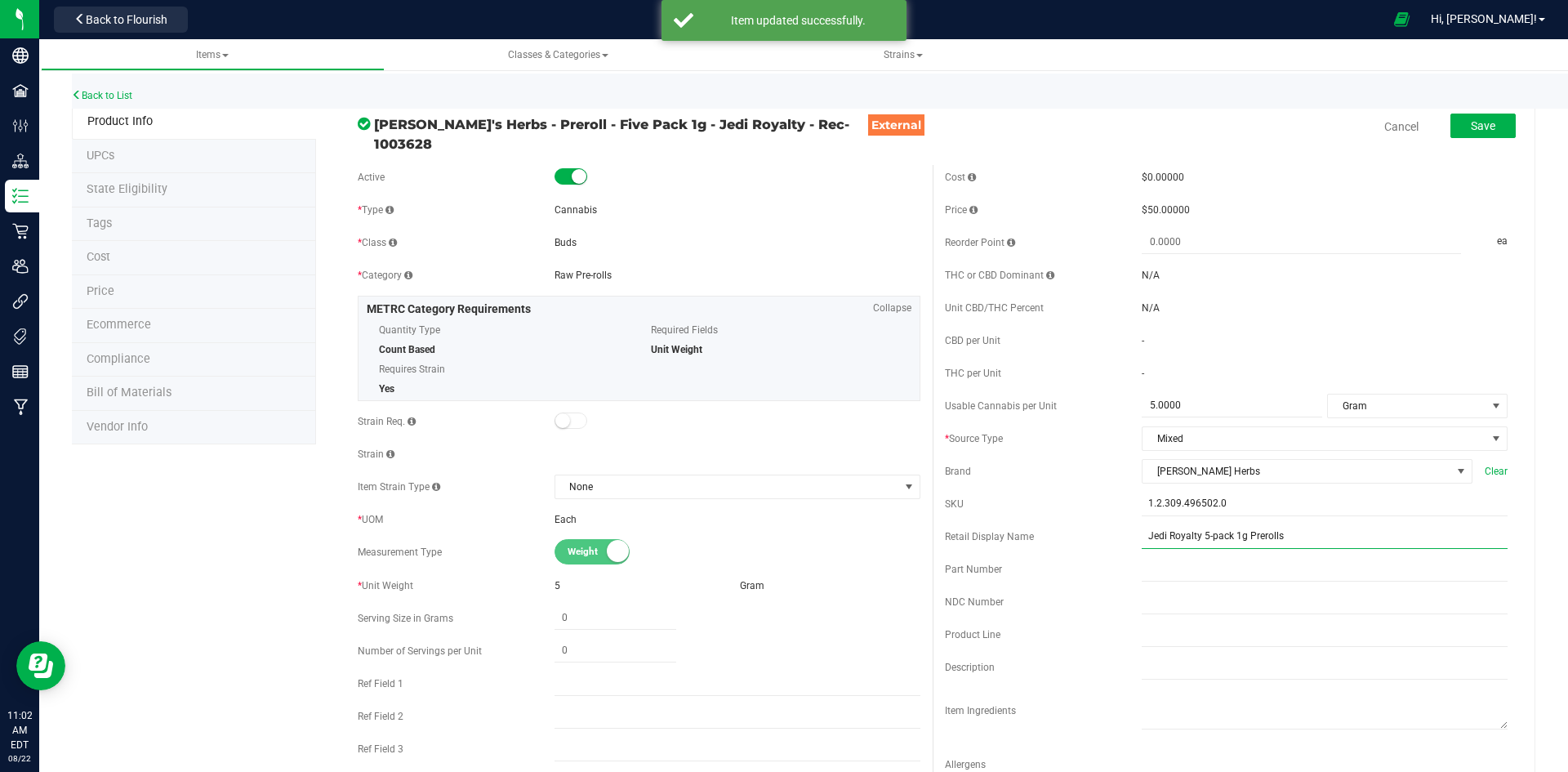
click at [1318, 525] on input "Jedi Royalty 5-pack 1g Prerolls" at bounding box center [1325, 537] width 366 height 25
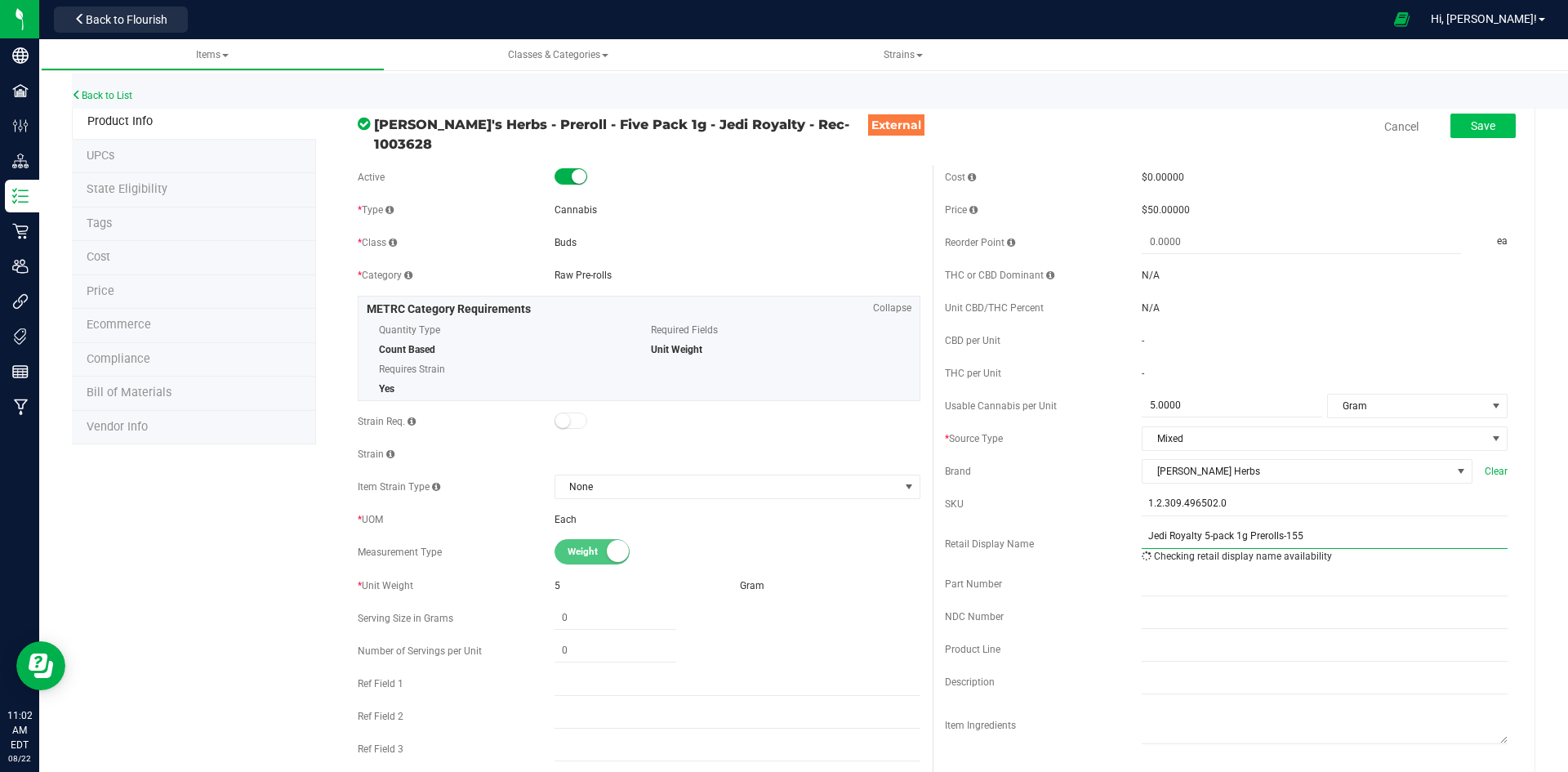
type input "Jedi Royalty 5-pack 1g Prerolls-155"
click at [1481, 137] on button "Save" at bounding box center [1483, 126] width 66 height 25
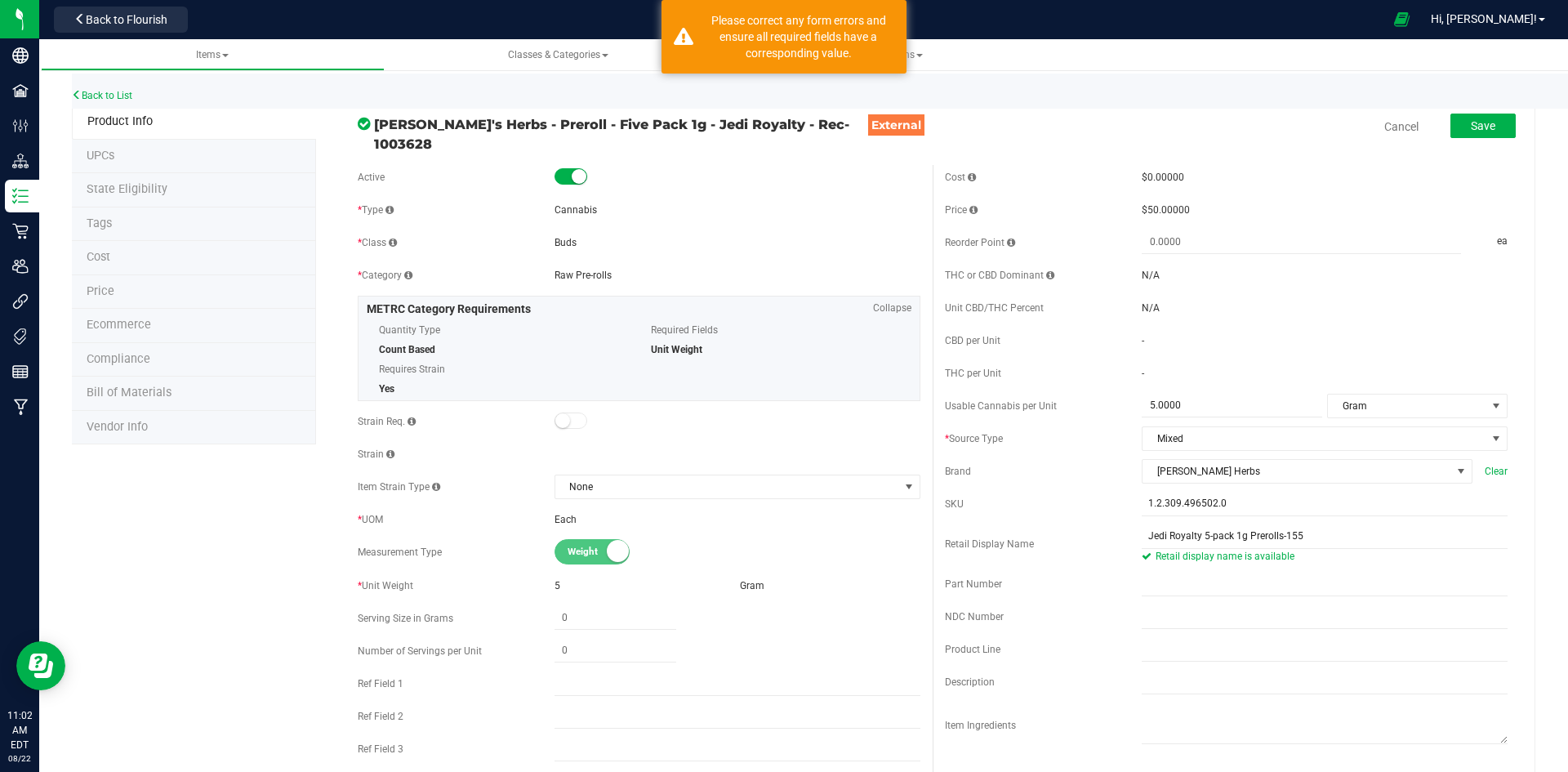
click at [1447, 140] on div "Save" at bounding box center [1470, 126] width 89 height 34
click at [1457, 136] on button "Save" at bounding box center [1483, 126] width 66 height 25
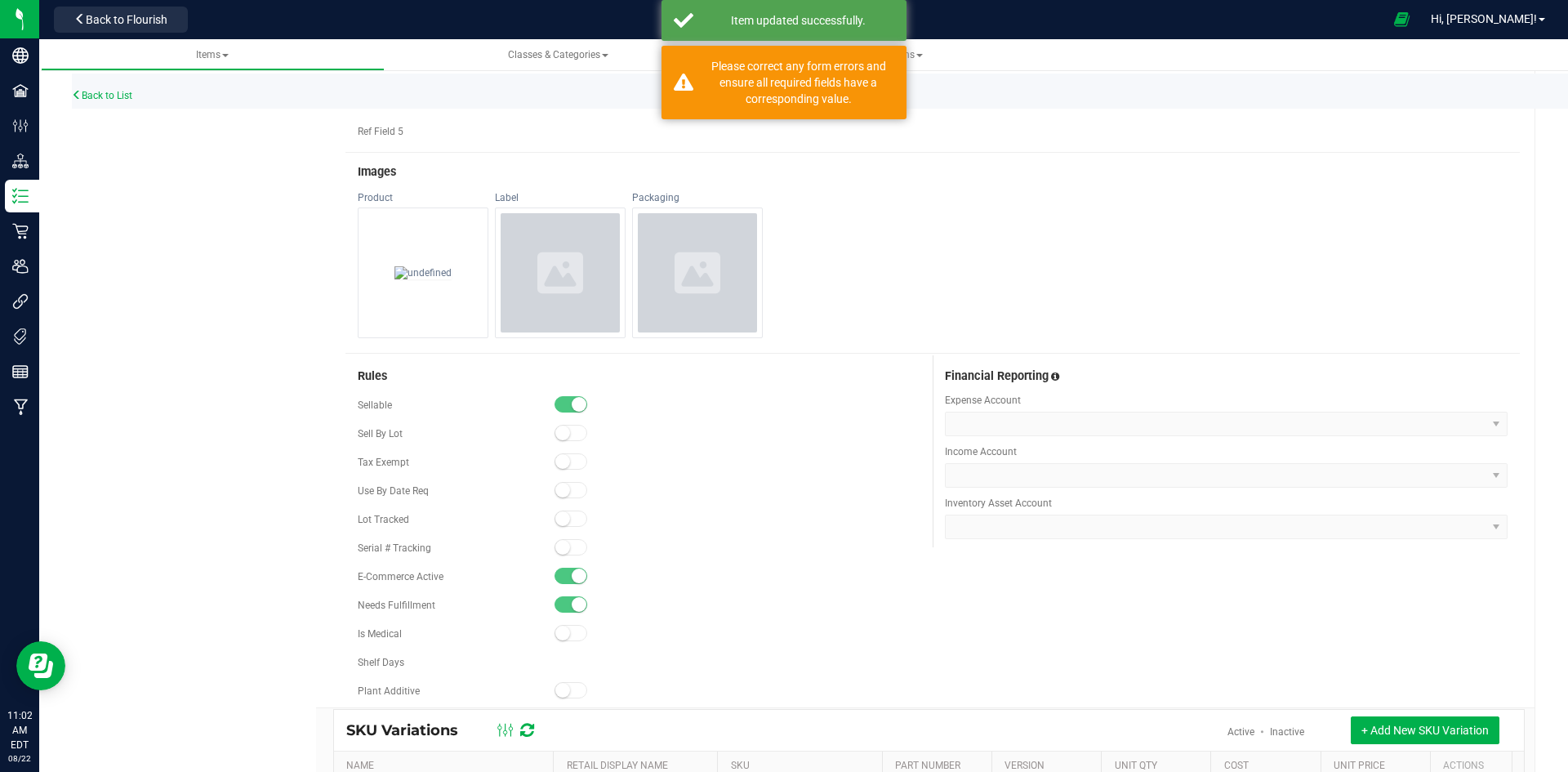
scroll to position [654, 0]
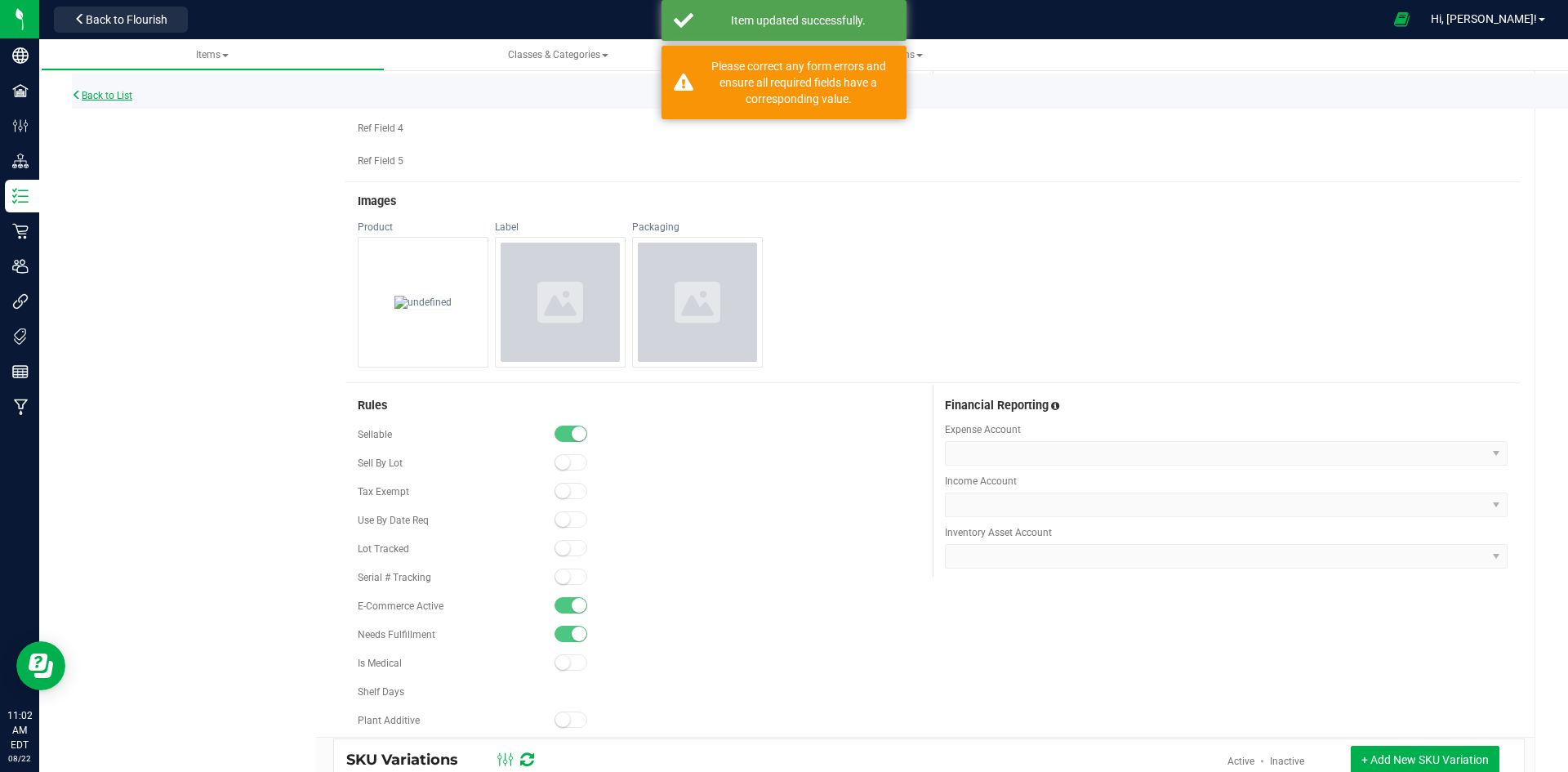
click at [112, 99] on link "Back to List" at bounding box center [103, 95] width 61 height 11
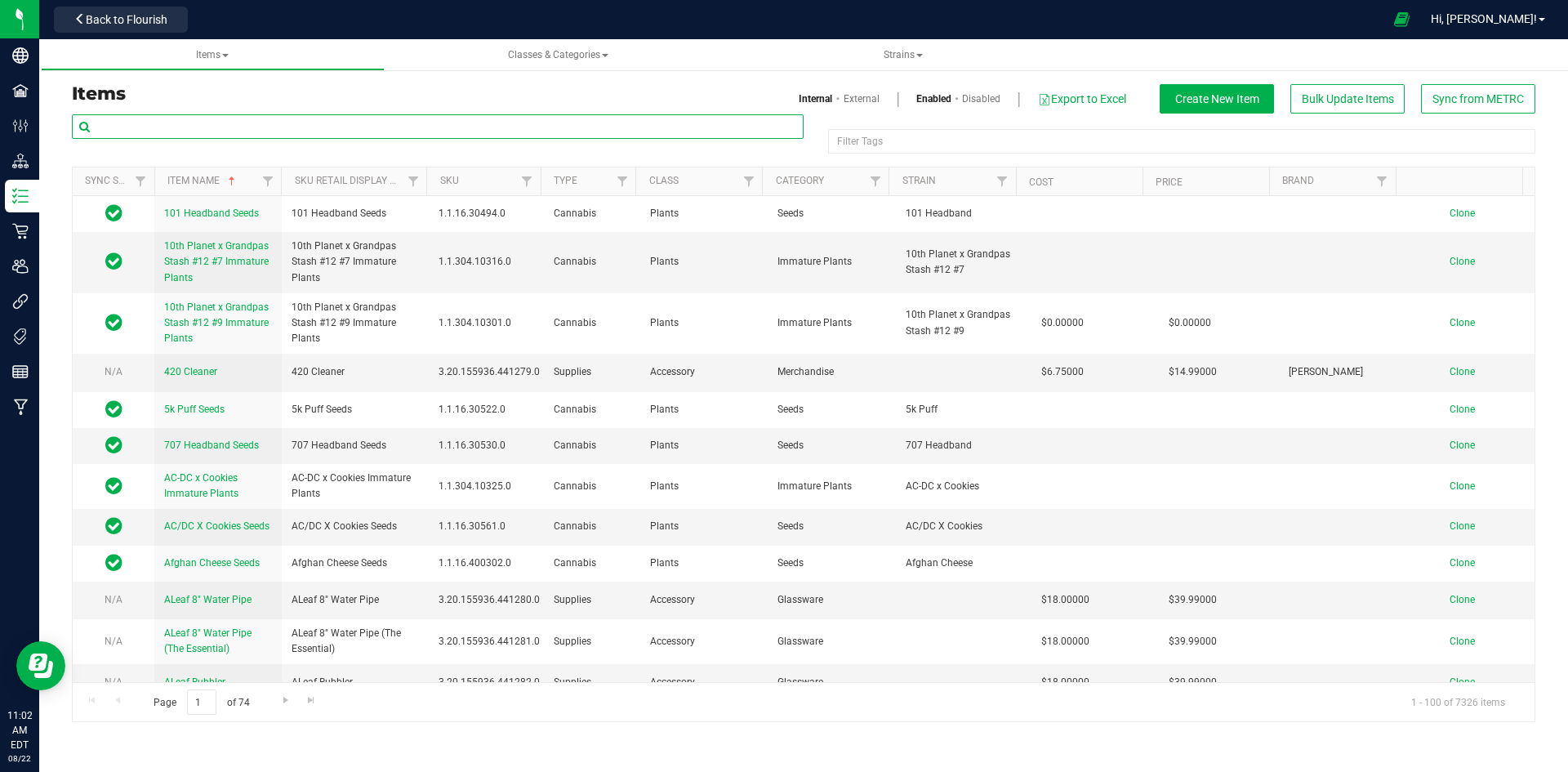
click at [298, 121] on input "text" at bounding box center [438, 126] width 731 height 25
paste input "1.2.309.381301.0"
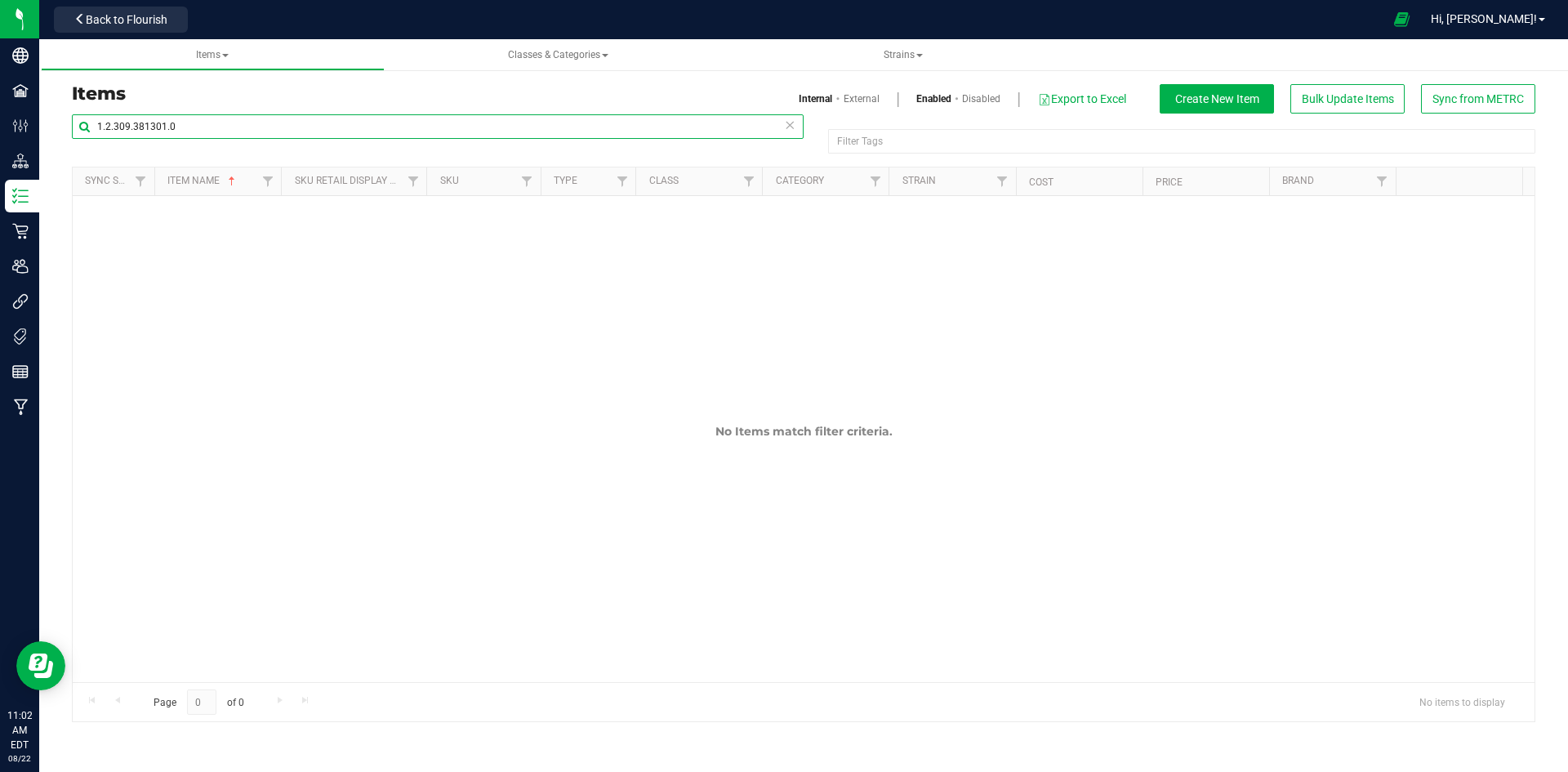
type input "1.2.309.381301.0"
click at [873, 99] on link "External" at bounding box center [862, 99] width 36 height 15
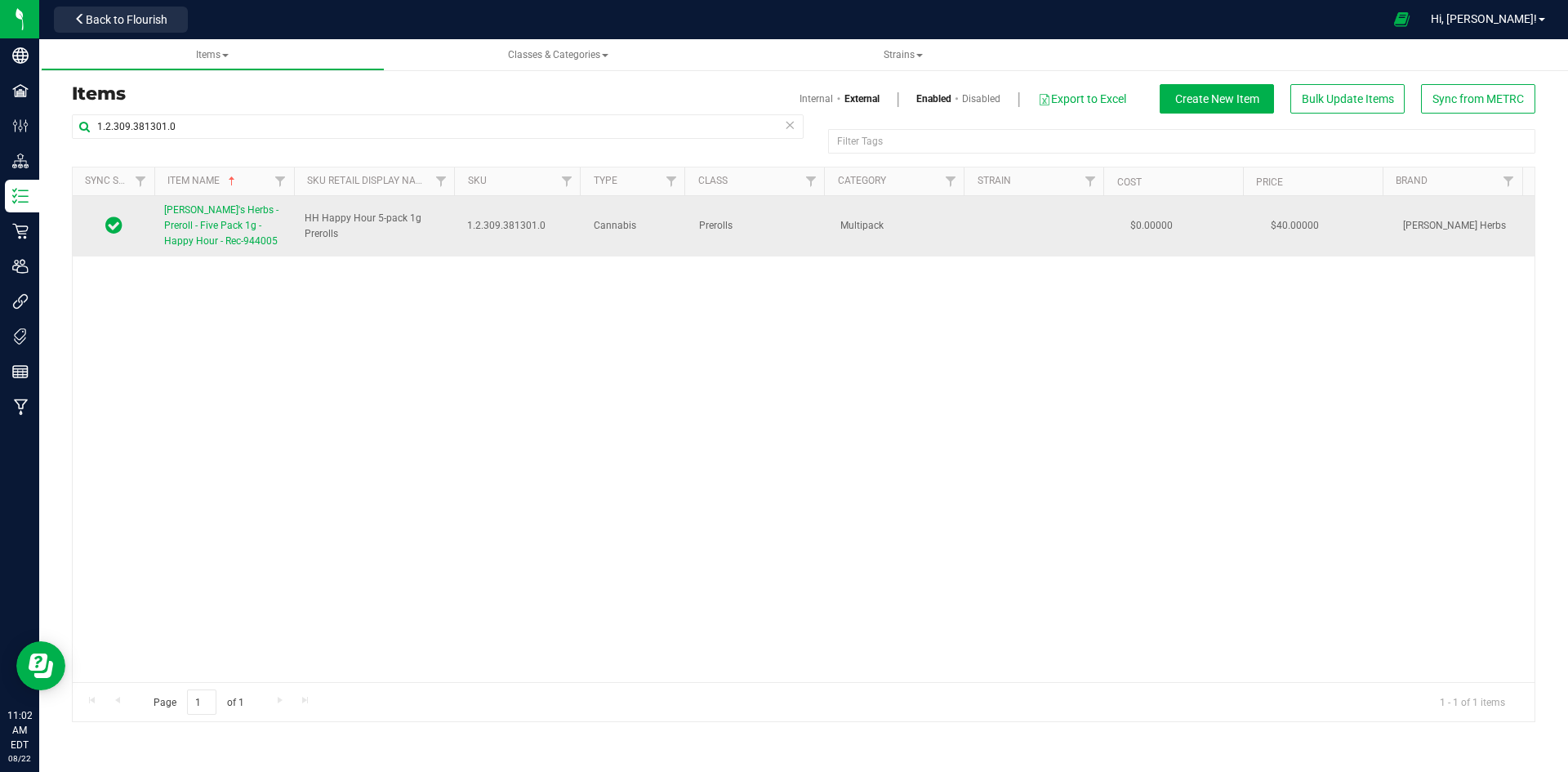
click at [256, 218] on link "[PERSON_NAME]'s Herbs - Preroll - Five Pack 1g - Happy Hour - Rec-944005" at bounding box center [224, 227] width 121 height 48
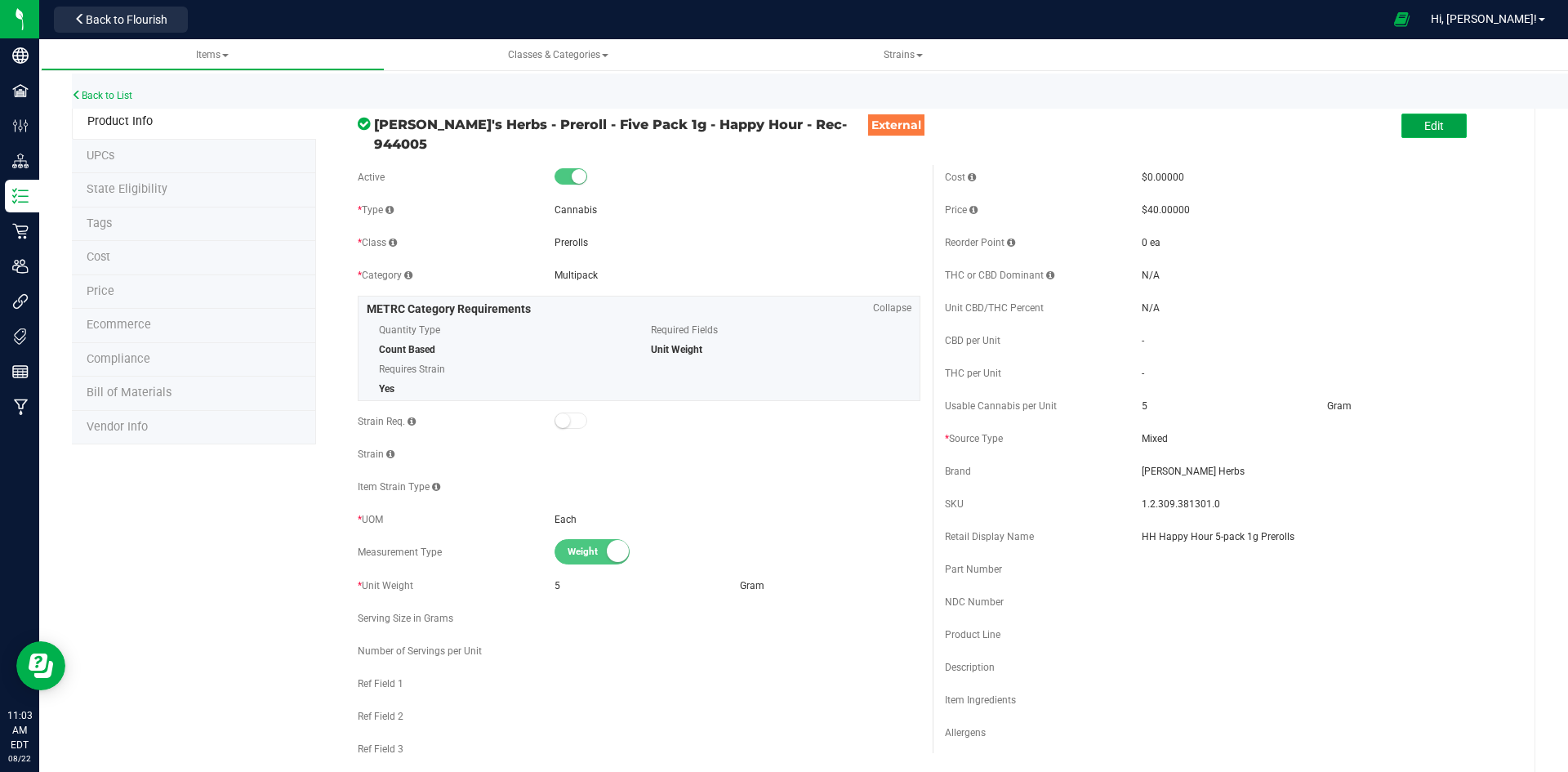
click at [1442, 134] on button "Edit" at bounding box center [1434, 126] width 66 height 25
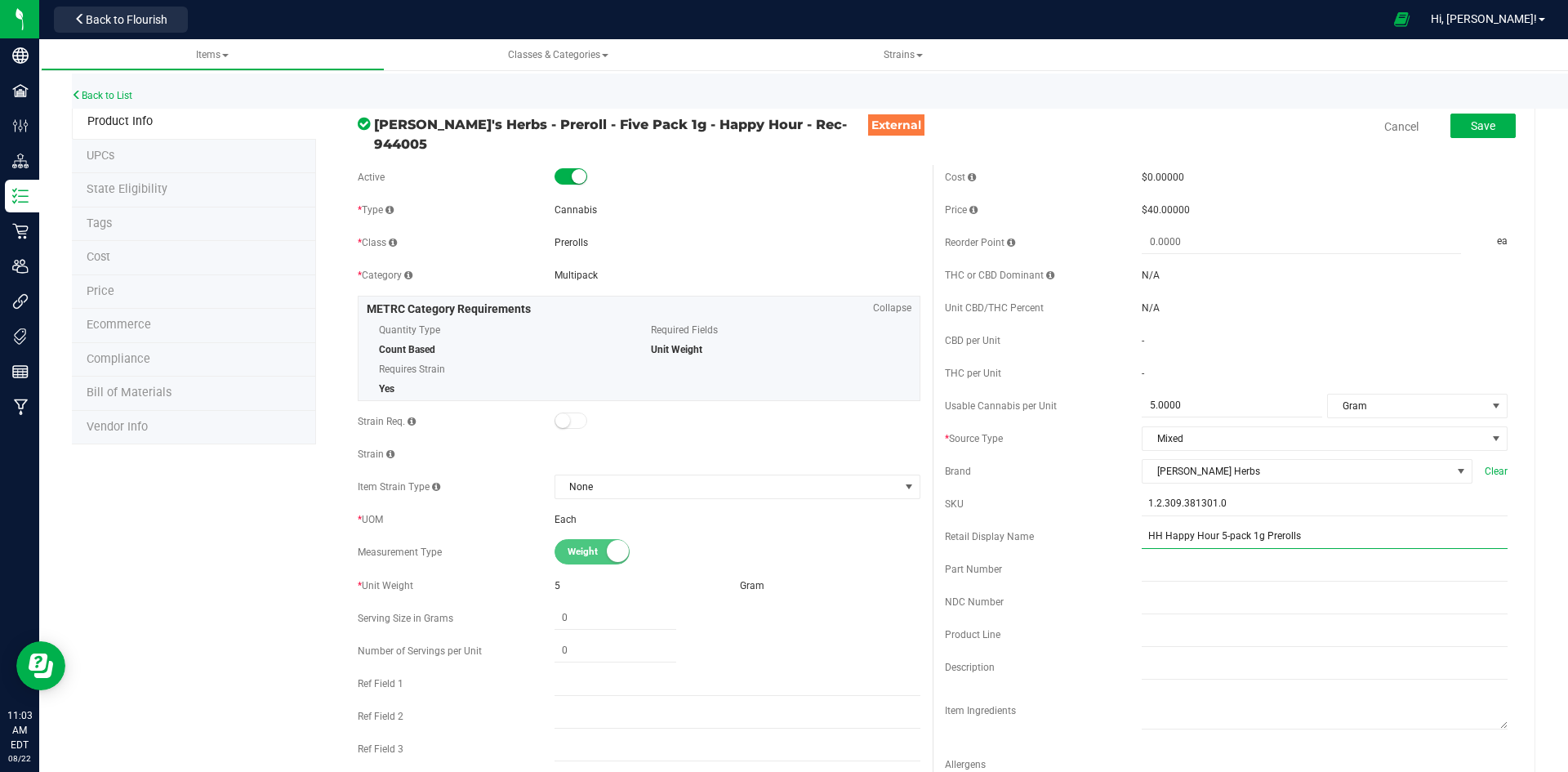
click at [1142, 527] on input "HH Happy Hour 5-pack 1g Prerolls" at bounding box center [1325, 537] width 366 height 25
click at [1413, 539] on input "Happy Hour 5-pack 1g Prerolls" at bounding box center [1325, 537] width 366 height 25
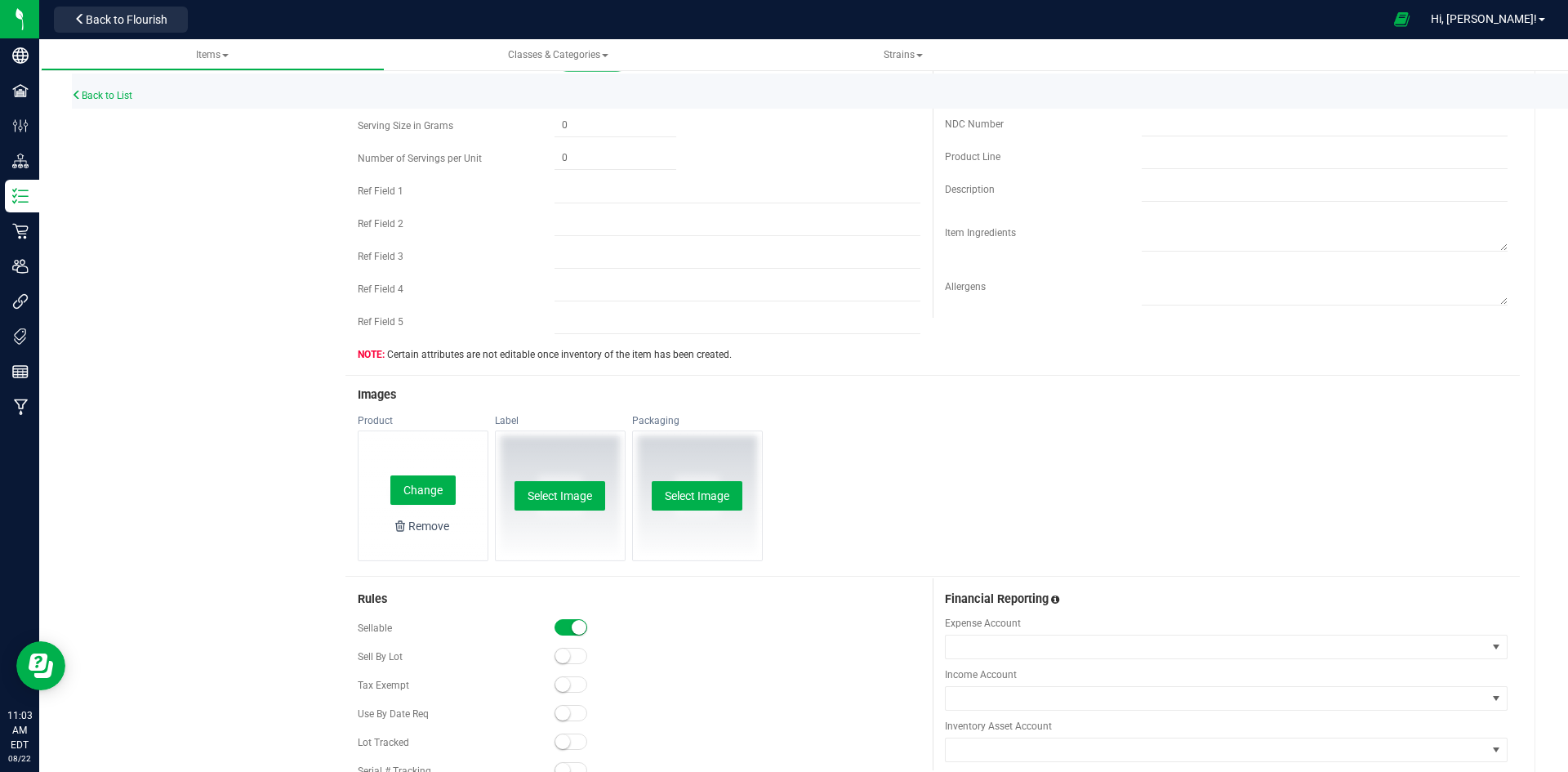
scroll to position [572, 0]
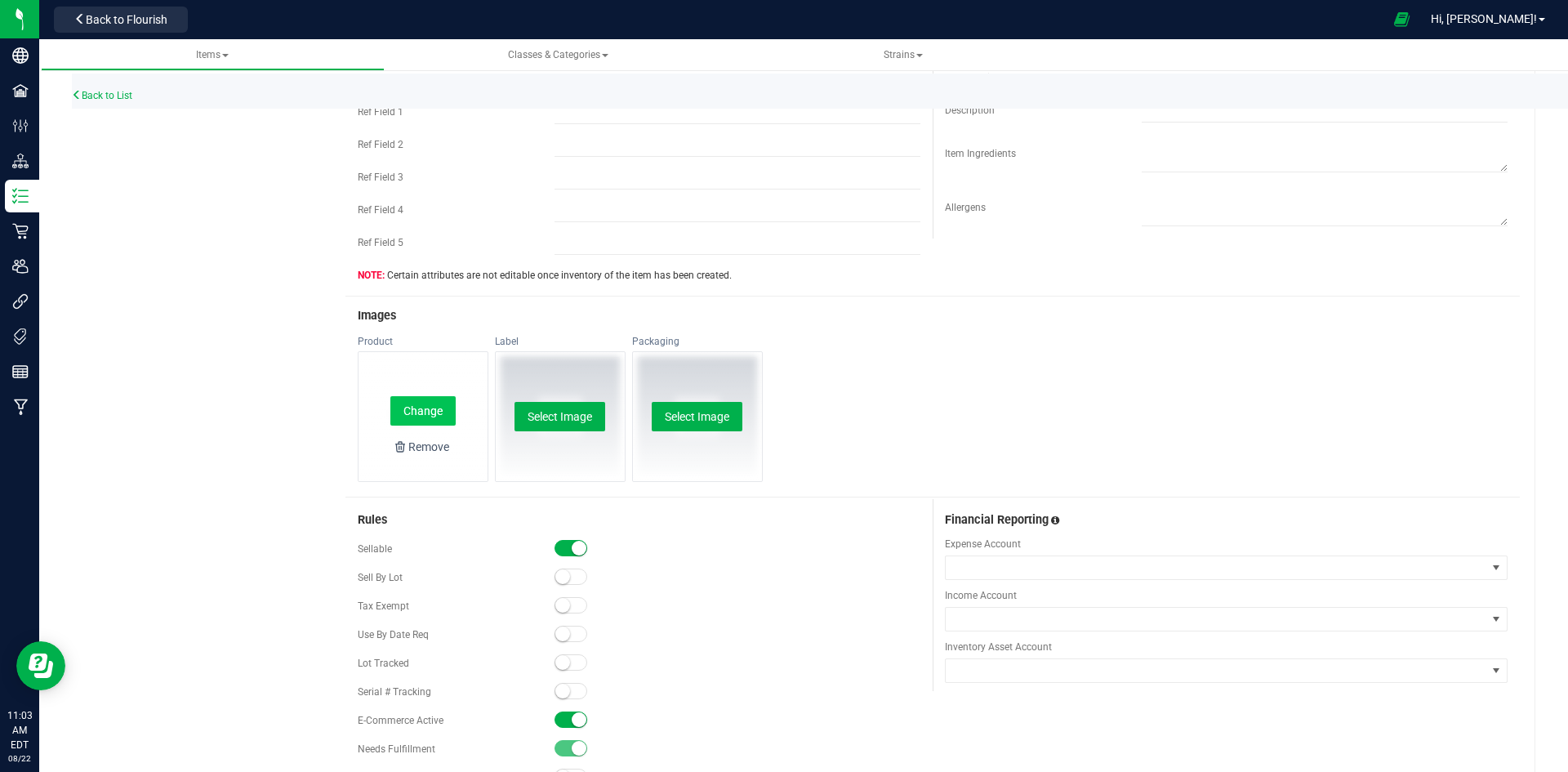
type input "Happy Hour 5-pack 1g Prerolls-158"
click at [445, 396] on button "Change" at bounding box center [423, 411] width 66 height 30
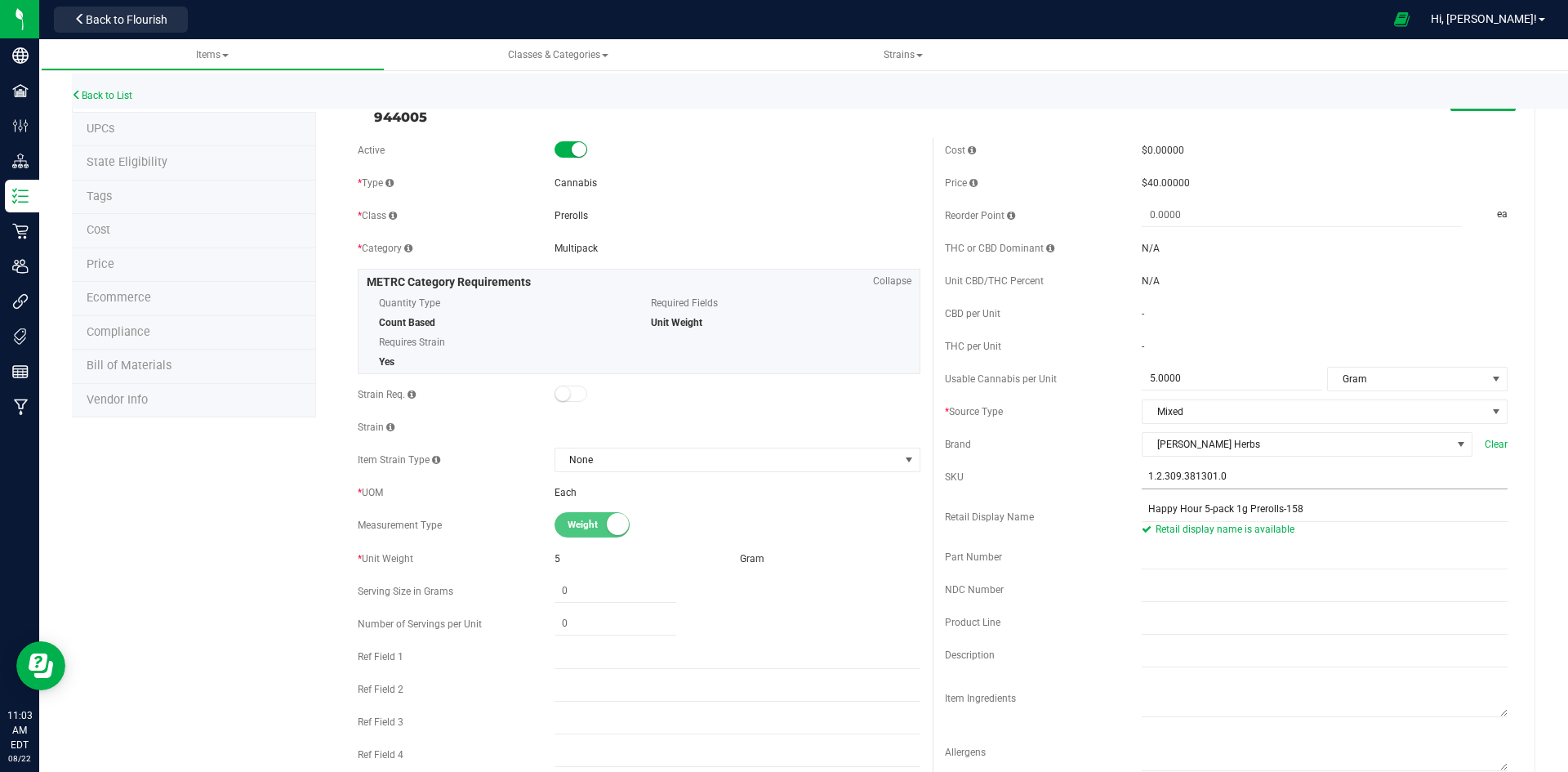
scroll to position [0, 0]
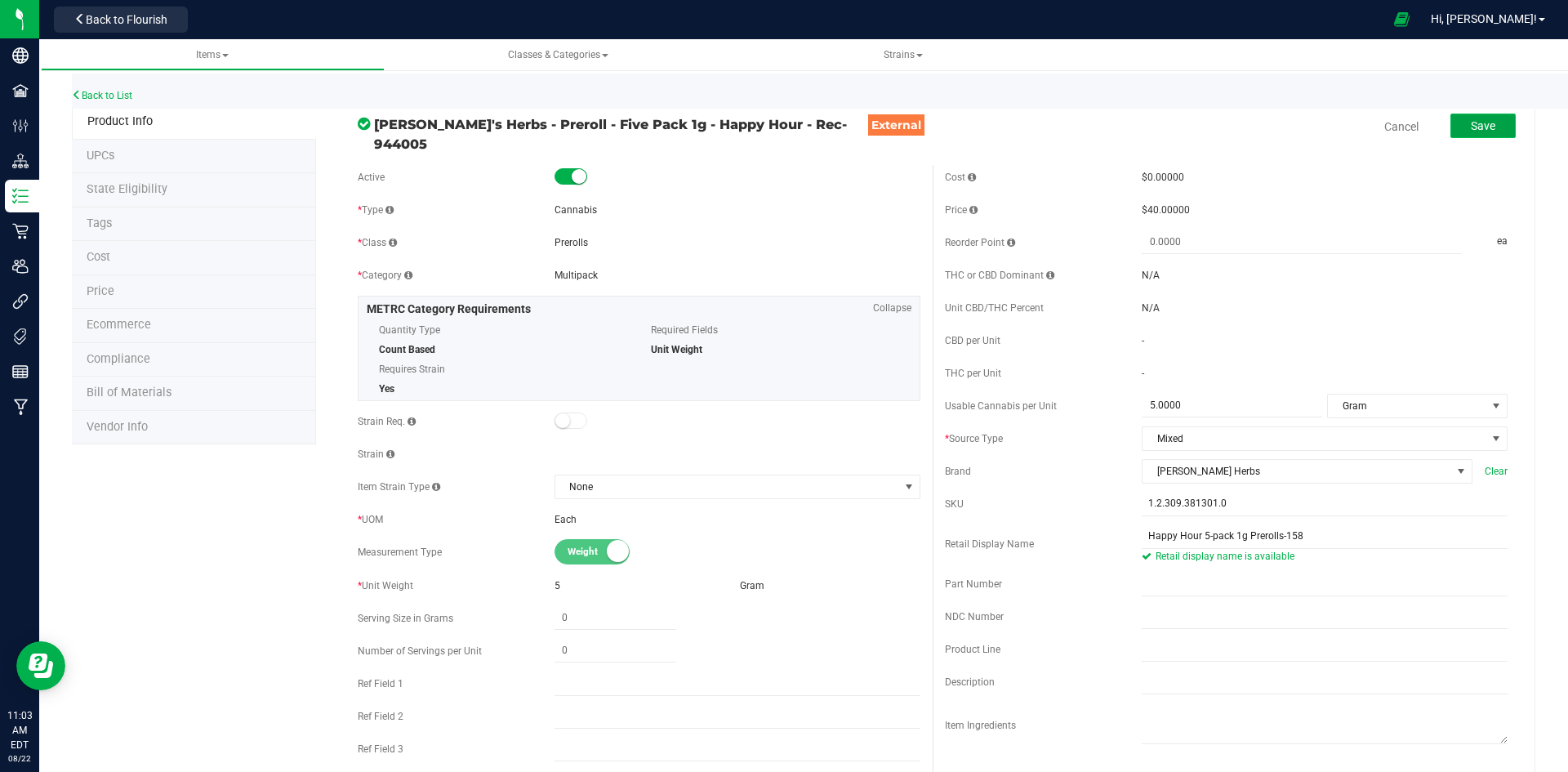
click at [1469, 133] on button "Save" at bounding box center [1483, 126] width 66 height 25
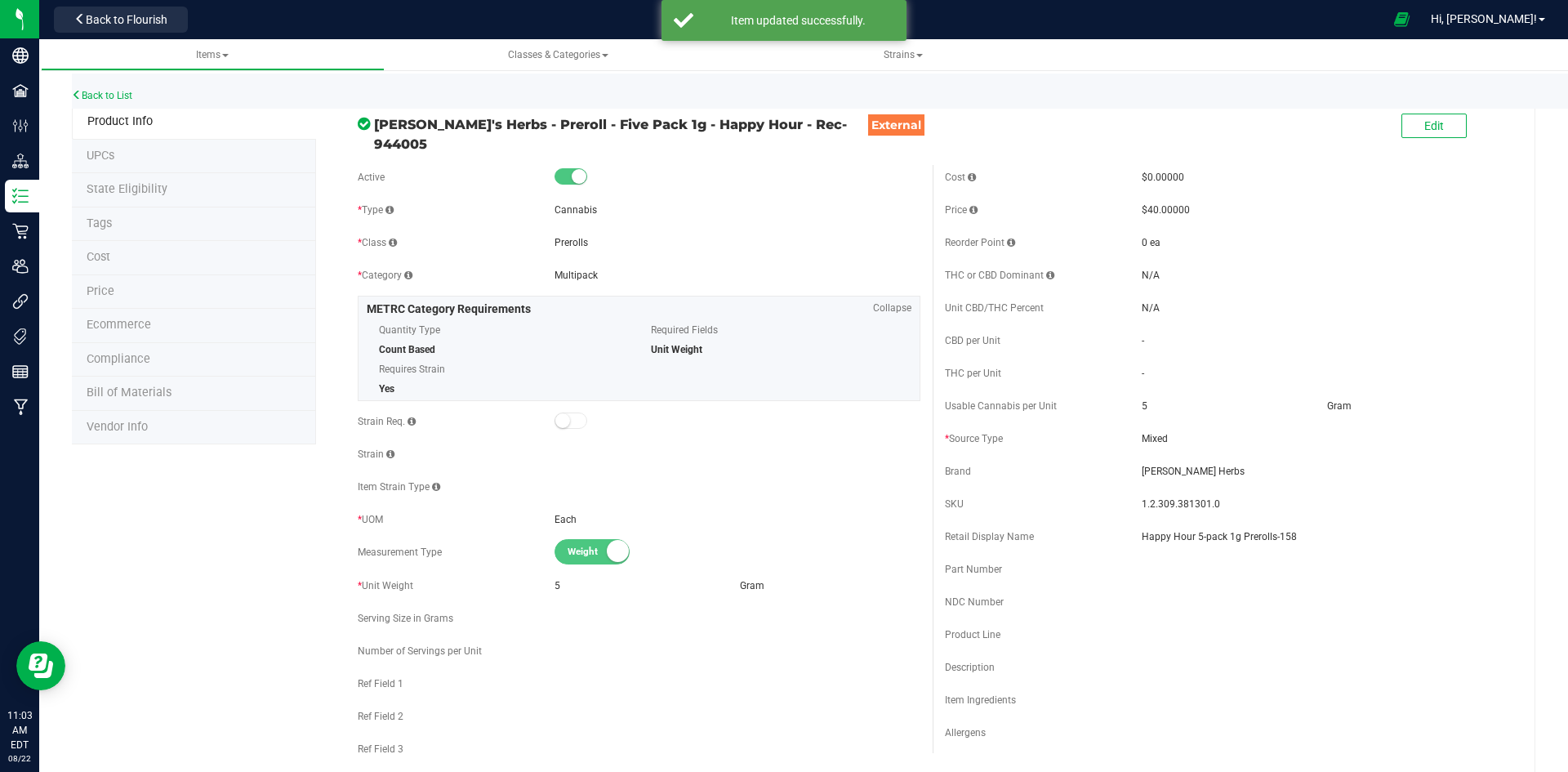
click at [126, 291] on li "Price" at bounding box center [194, 292] width 244 height 34
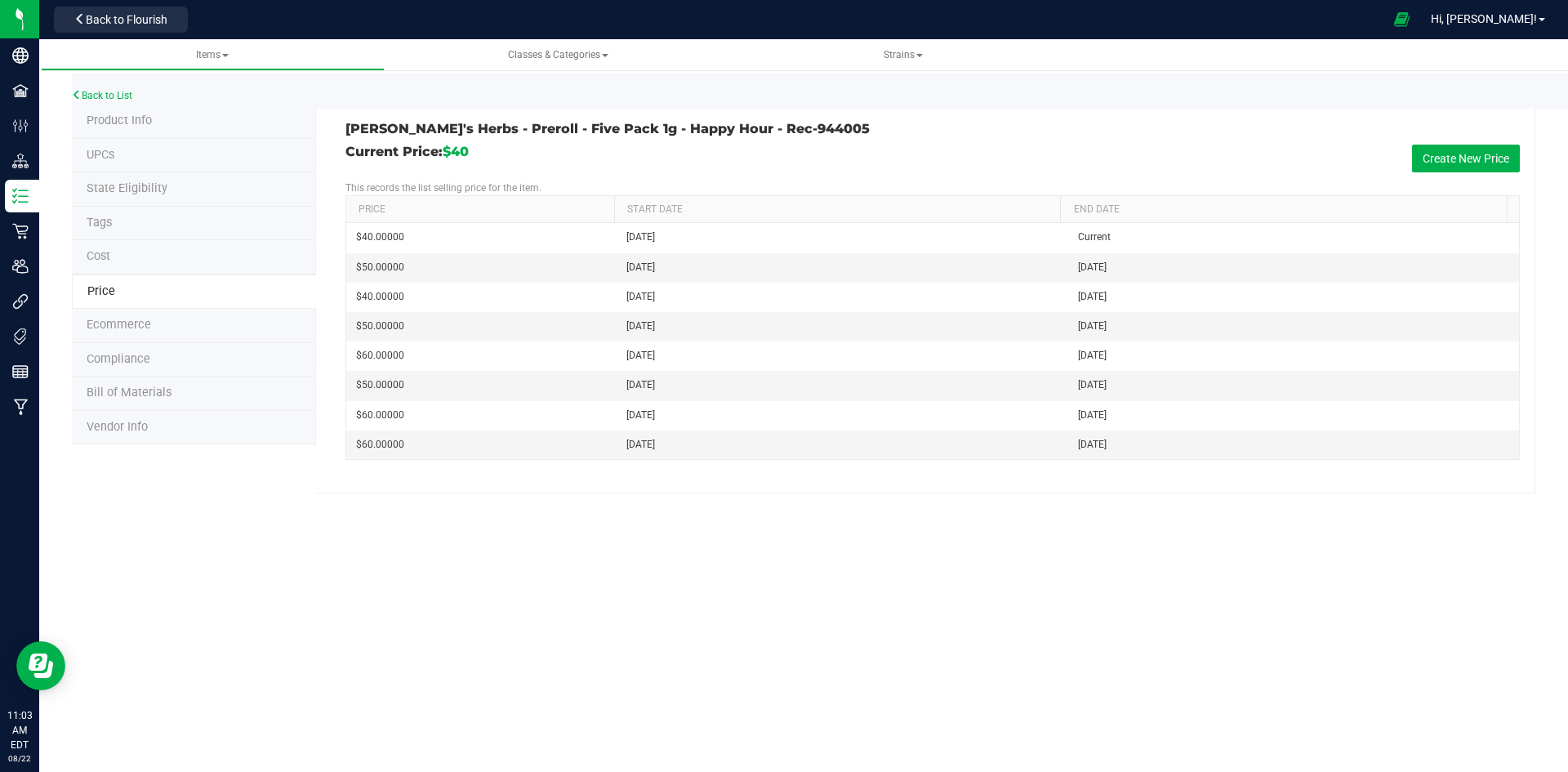
click at [1408, 159] on div "Current Price: $40 Create New Price" at bounding box center [933, 159] width 1174 height 28
click at [1419, 158] on button "Create New Price" at bounding box center [1465, 159] width 108 height 28
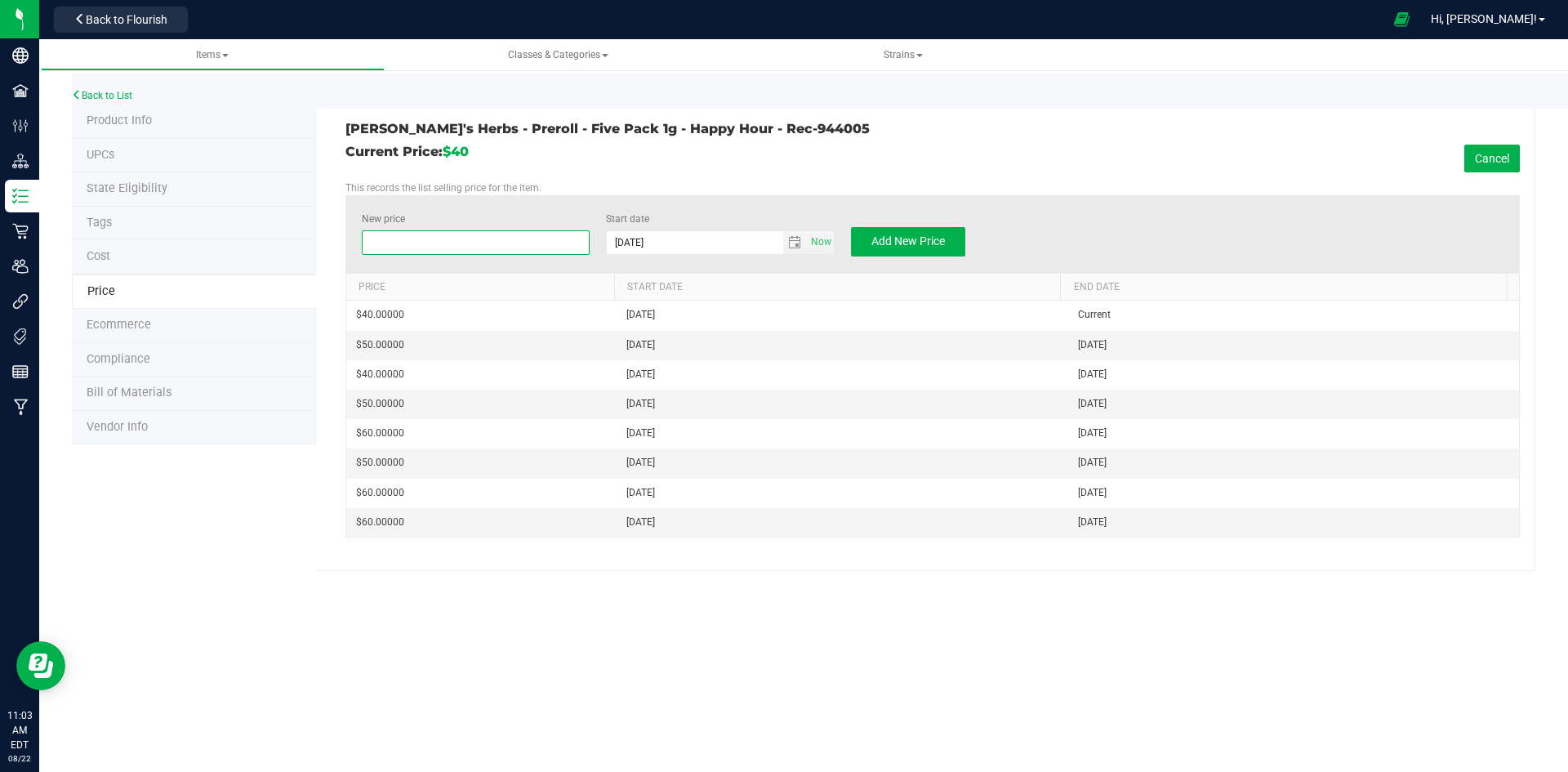
click at [468, 238] on span at bounding box center [476, 243] width 229 height 25
type input "50"
click at [879, 241] on span "Add New Price" at bounding box center [908, 241] width 74 height 13
type input "$0.00000"
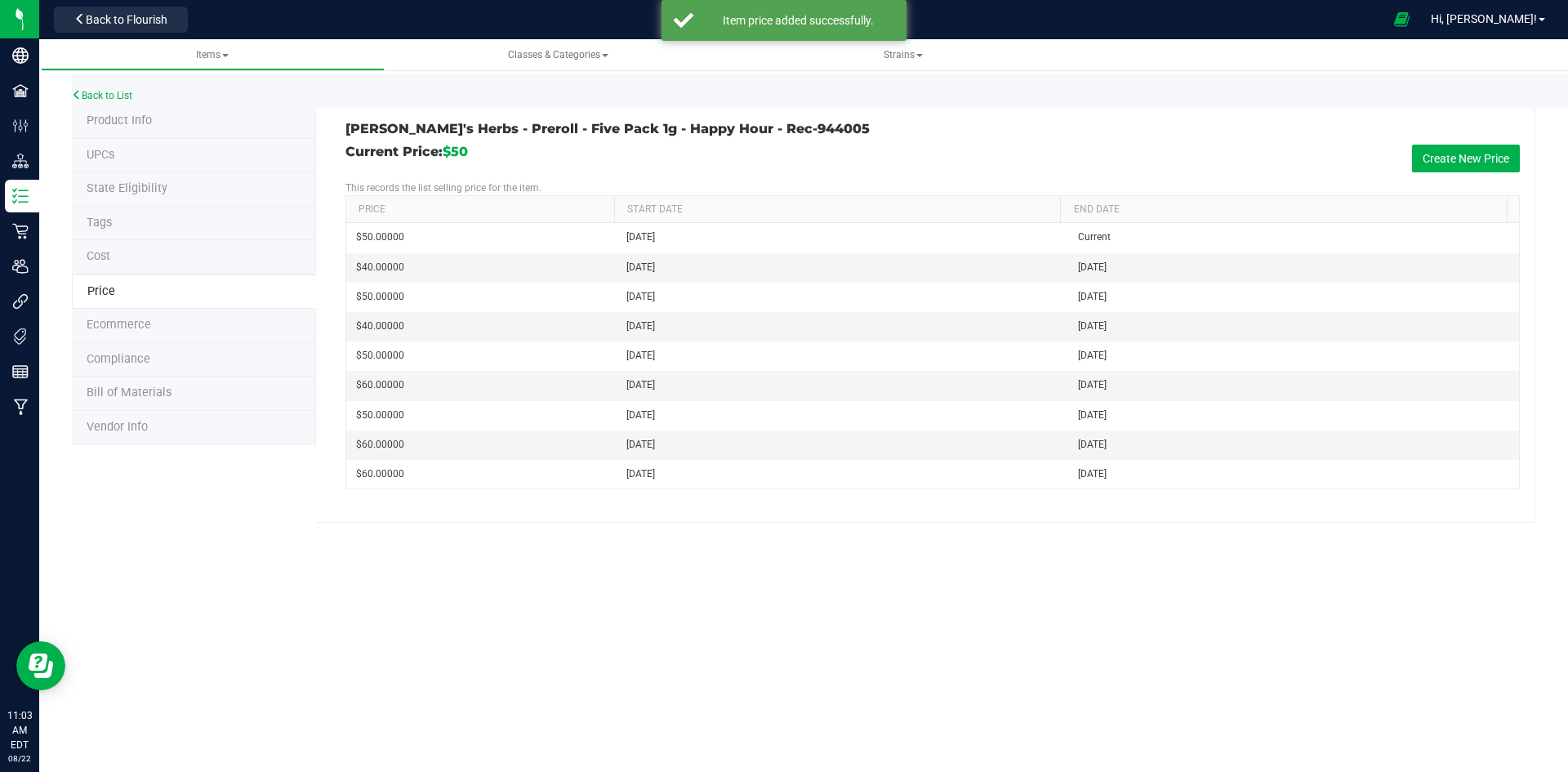
click at [126, 88] on div "Back to List" at bounding box center [856, 91] width 1568 height 35
click at [122, 96] on link "Back to List" at bounding box center [103, 95] width 61 height 11
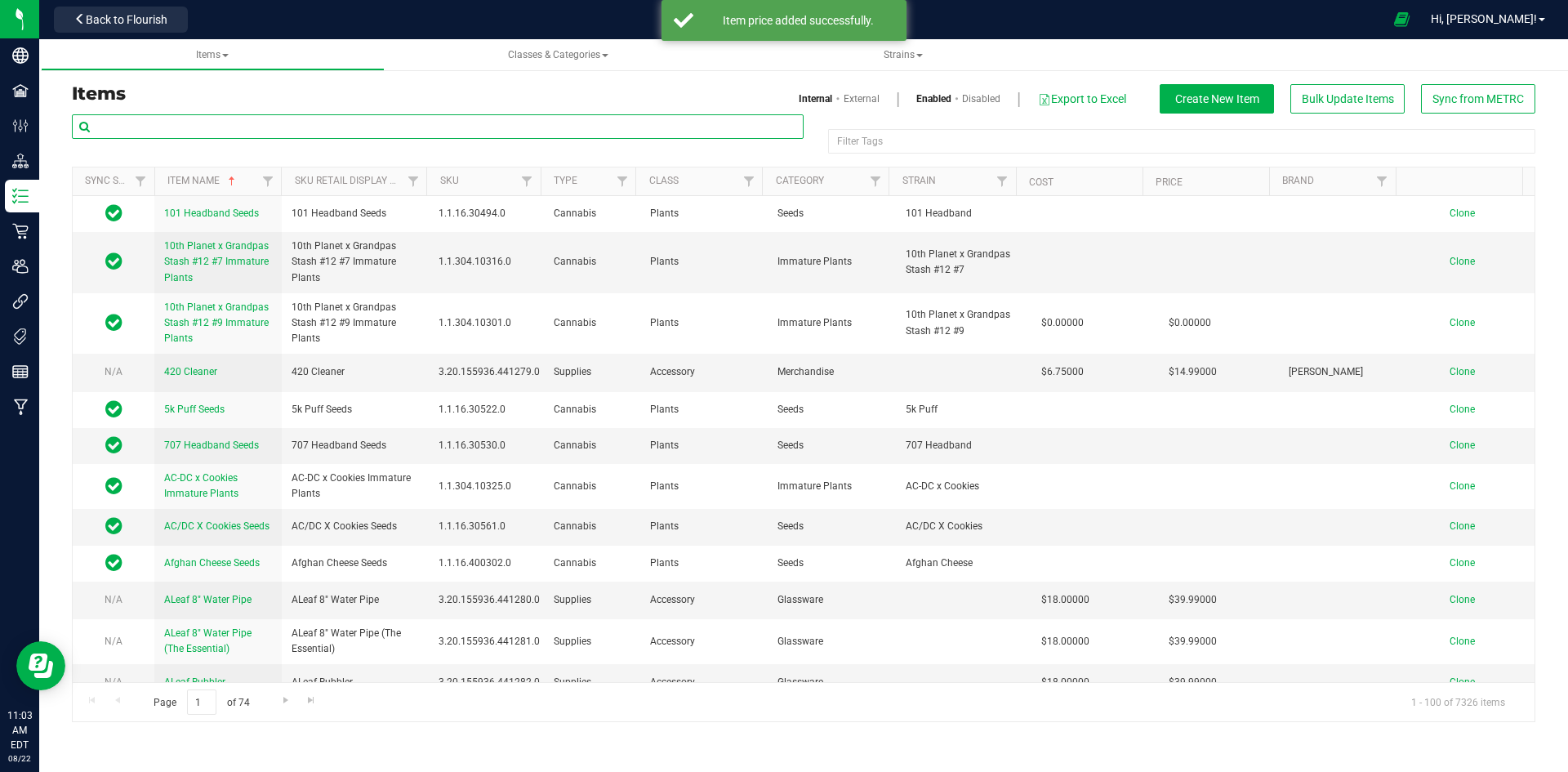
click at [167, 126] on input "text" at bounding box center [438, 126] width 731 height 25
paste input "1.2.309.381301.0"
type input "1.2.309.381301.0"
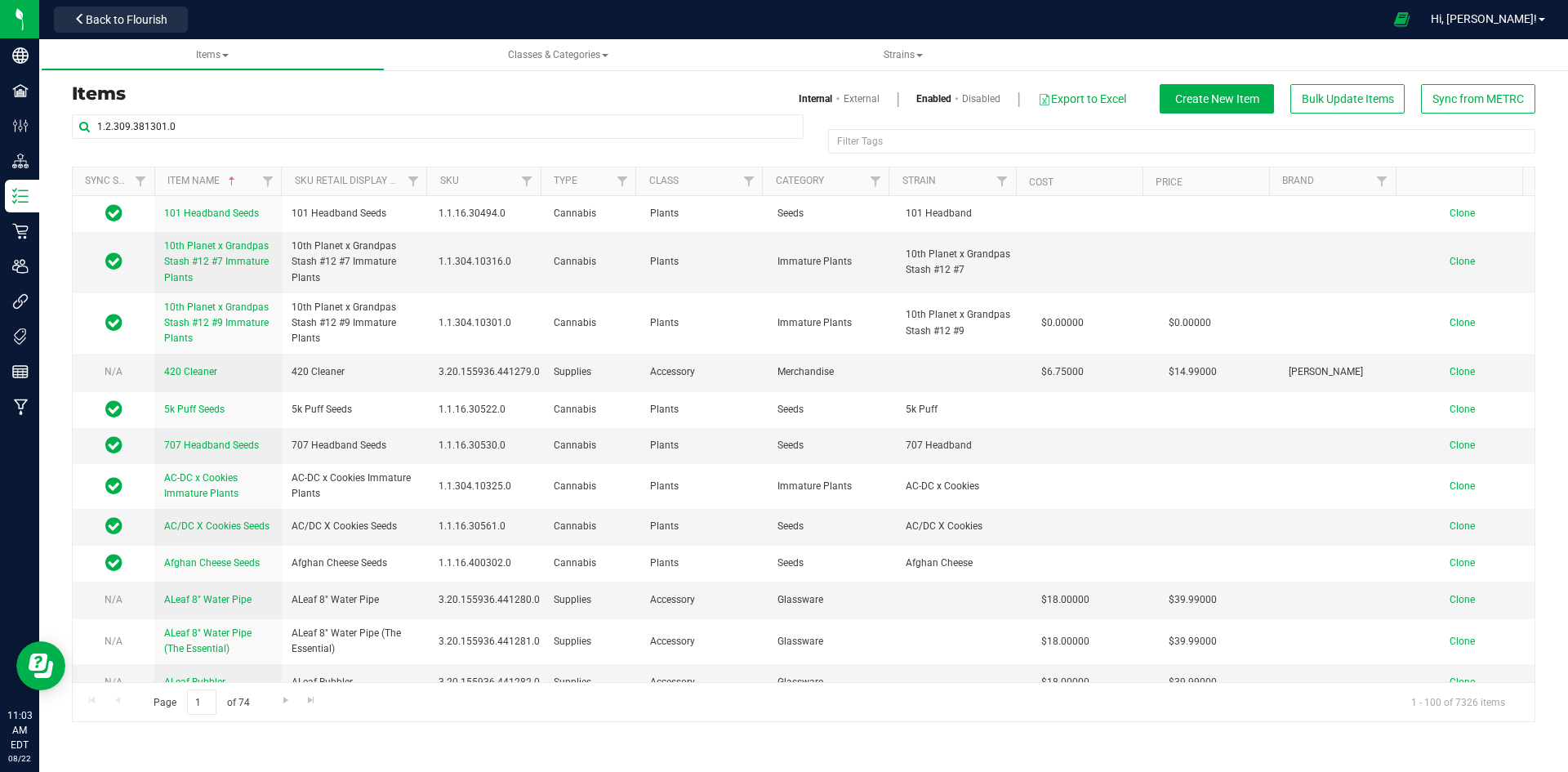
drag, startPoint x: 855, startPoint y: 86, endPoint x: 855, endPoint y: 108, distance: 22.0
click at [855, 89] on div "Internal External Enabled Disabled Export to Excel Create New Item Bulk Update …" at bounding box center [1176, 99] width 744 height 30
click at [855, 108] on div "Internal External Enabled Disabled Export to Excel Create New Item Bulk Update …" at bounding box center [1176, 99] width 744 height 30
click at [859, 103] on link "External" at bounding box center [862, 99] width 36 height 15
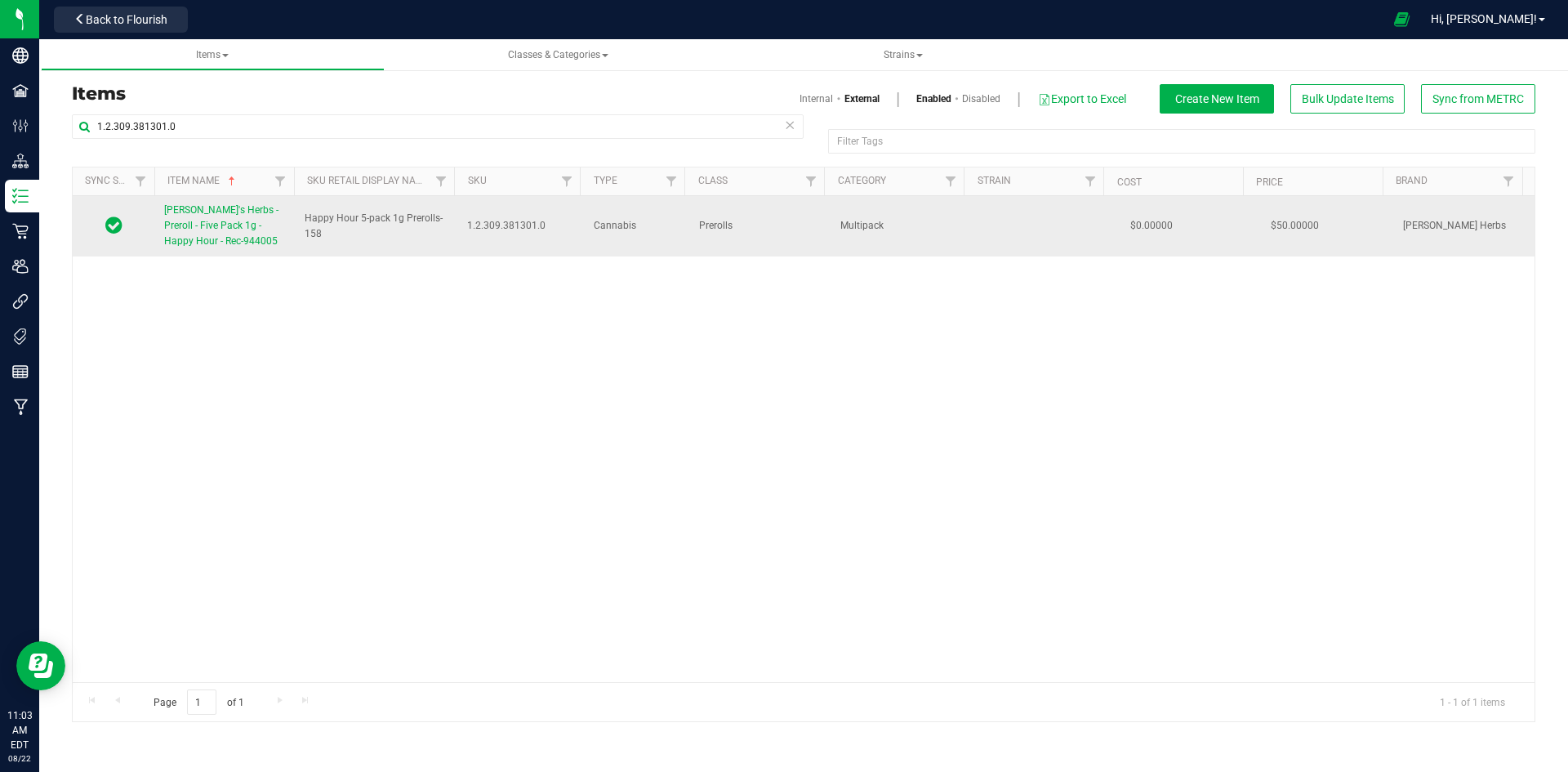
click at [241, 236] on link "[PERSON_NAME]'s Herbs - Preroll - Five Pack 1g - Happy Hour - Rec-944005" at bounding box center [224, 227] width 121 height 48
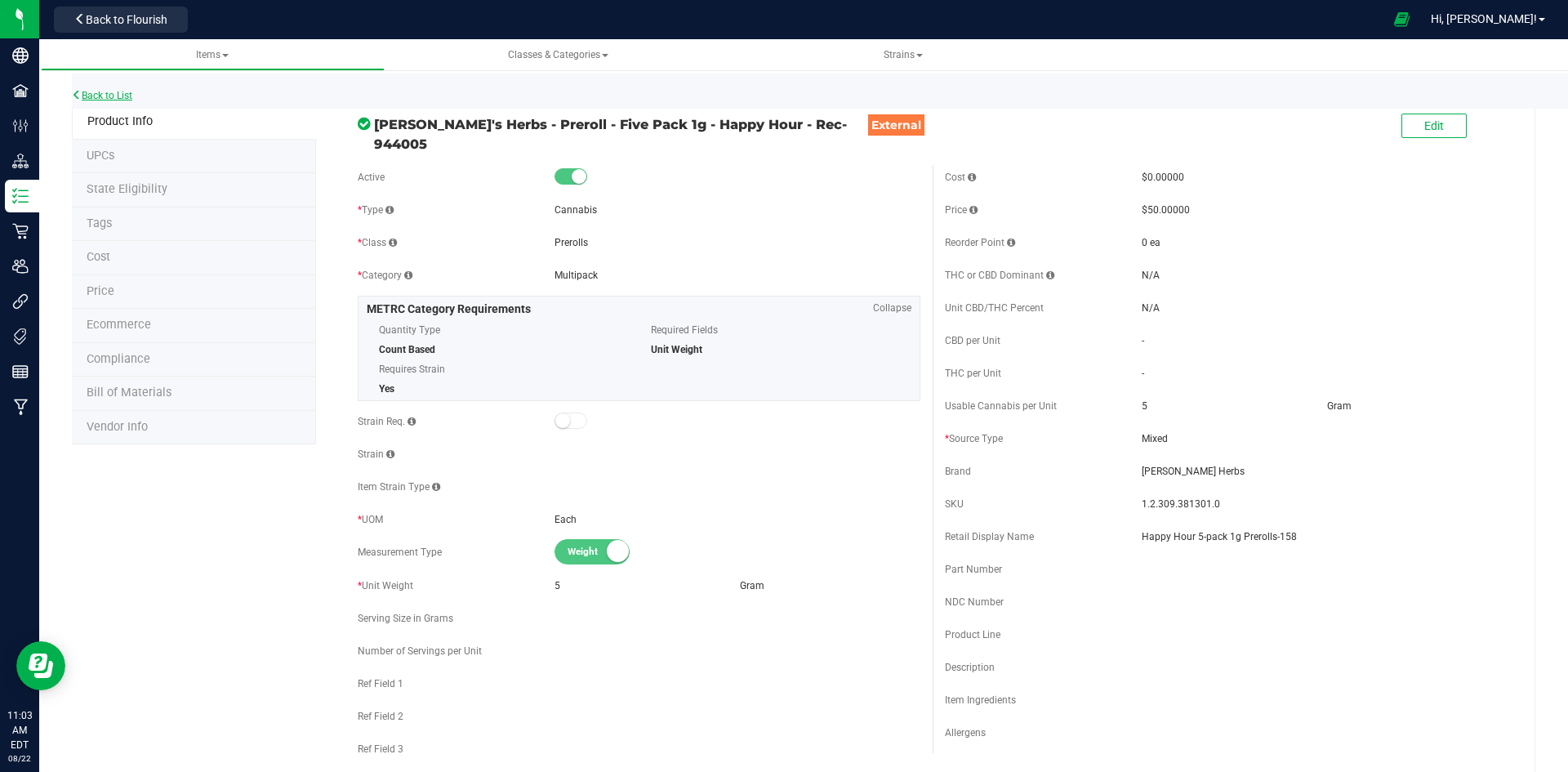
click at [108, 94] on link "Back to List" at bounding box center [103, 95] width 61 height 11
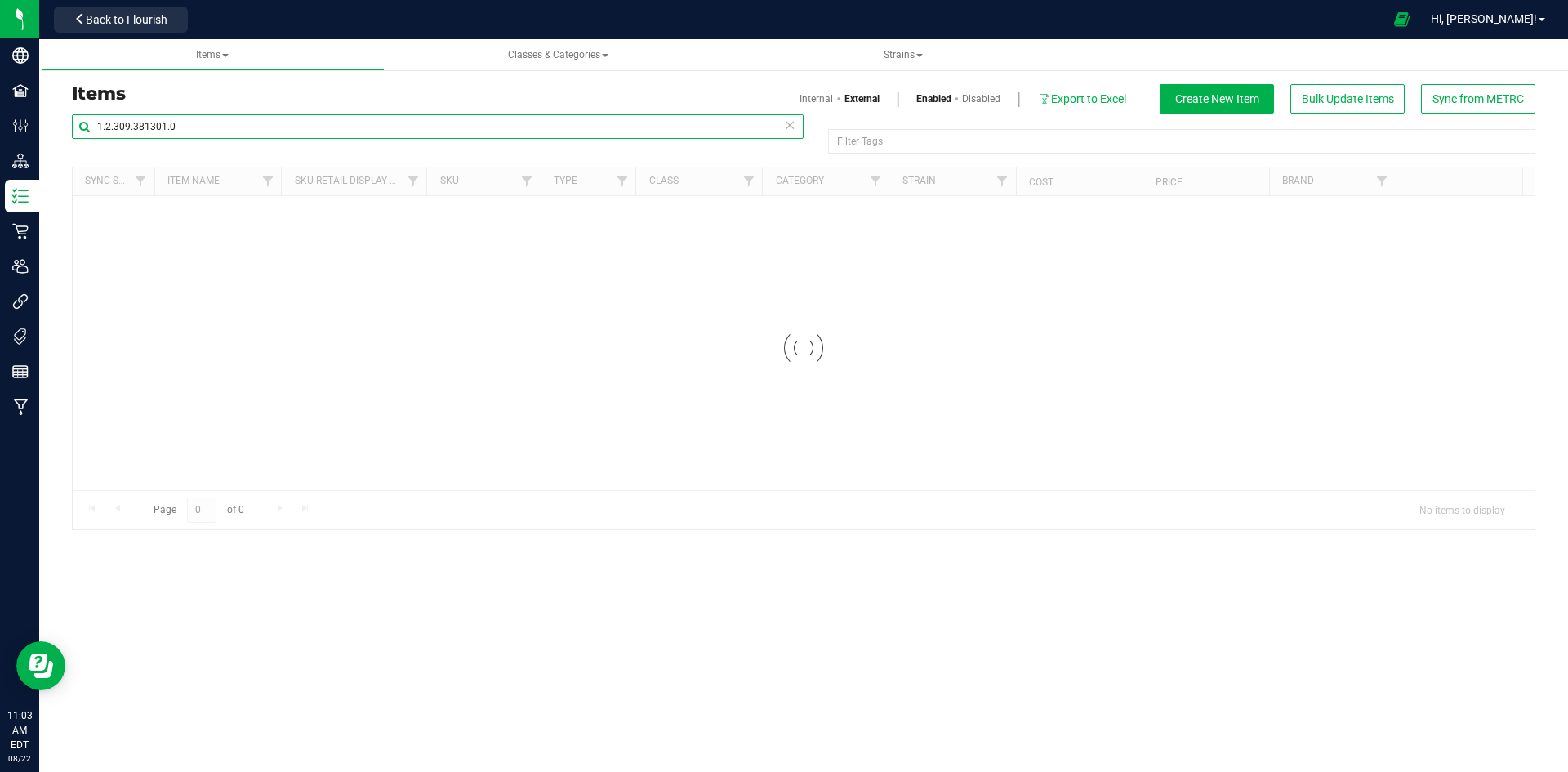
click at [233, 117] on input "1.2.309.381301.0" at bounding box center [438, 126] width 731 height 25
paste input "8.496513"
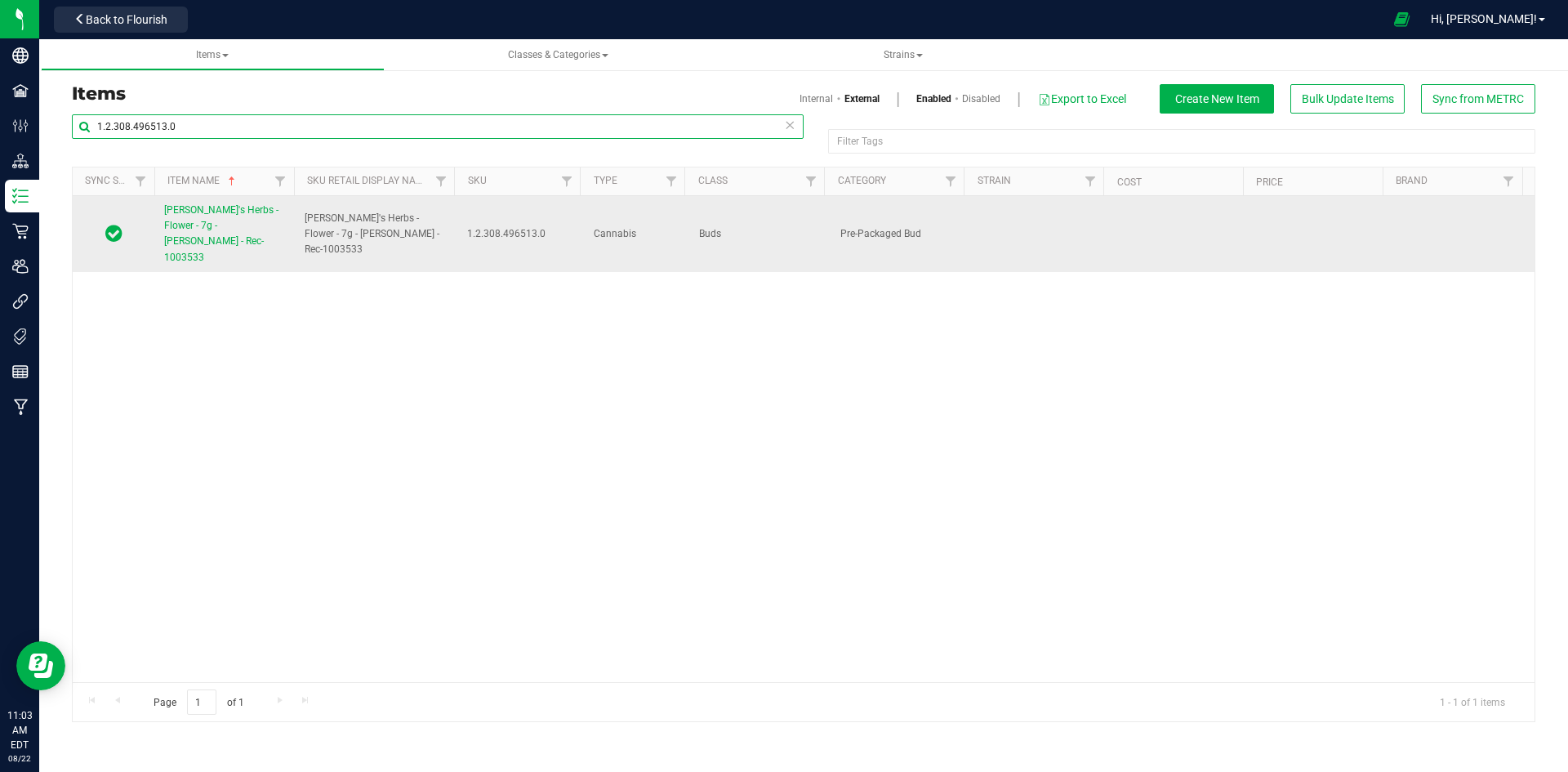
type input "1.2.308.496513.0"
click at [184, 224] on span "[PERSON_NAME]'s Herbs - Flower - 7g - [PERSON_NAME] - Rec-1003533" at bounding box center [221, 234] width 114 height 59
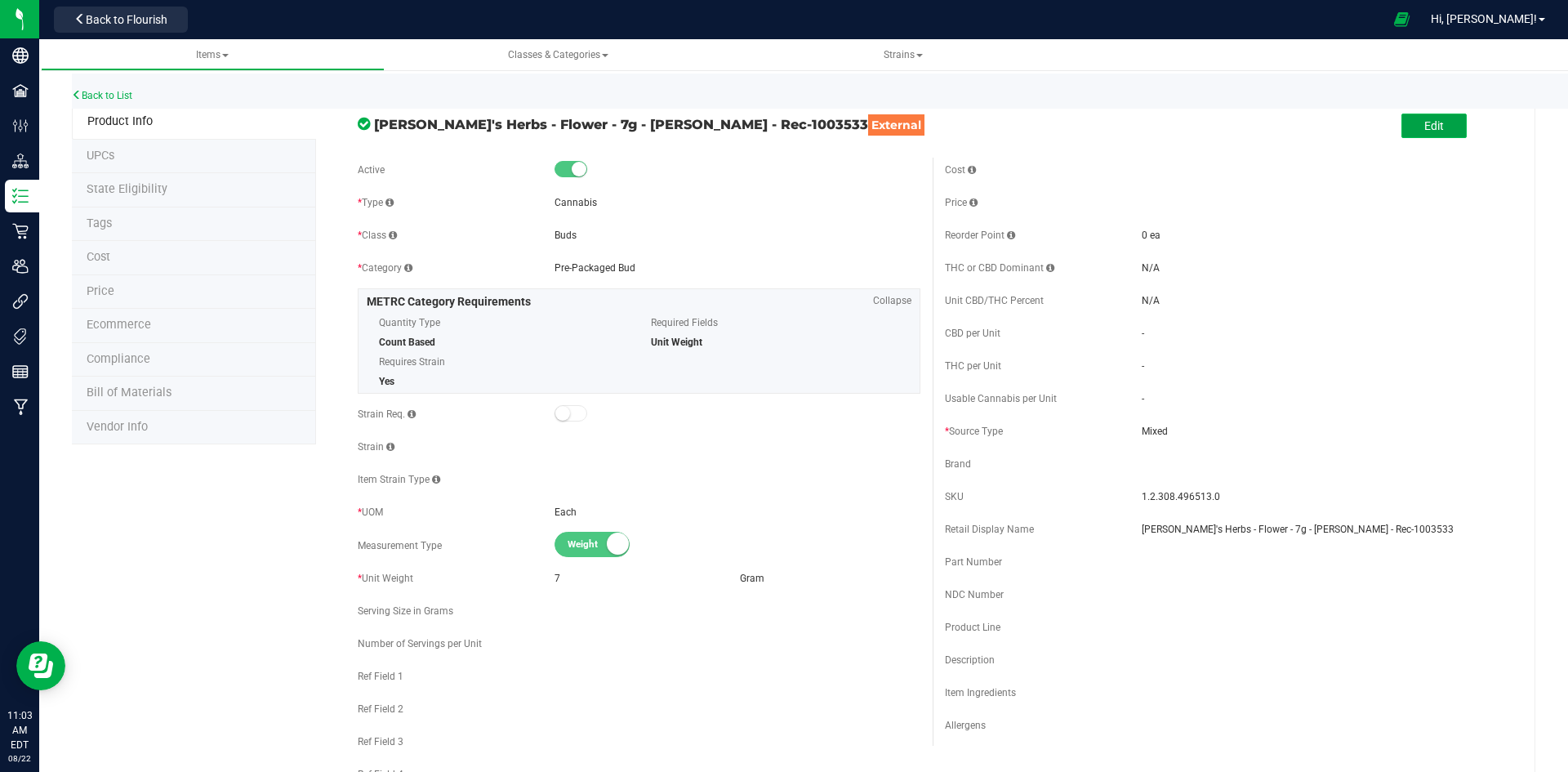
click at [1424, 128] on span "Edit" at bounding box center [1434, 126] width 20 height 13
click at [1227, 532] on input "[PERSON_NAME]'s Herbs - Flower - 7g - [PERSON_NAME] - Rec-1003533" at bounding box center [1325, 530] width 366 height 25
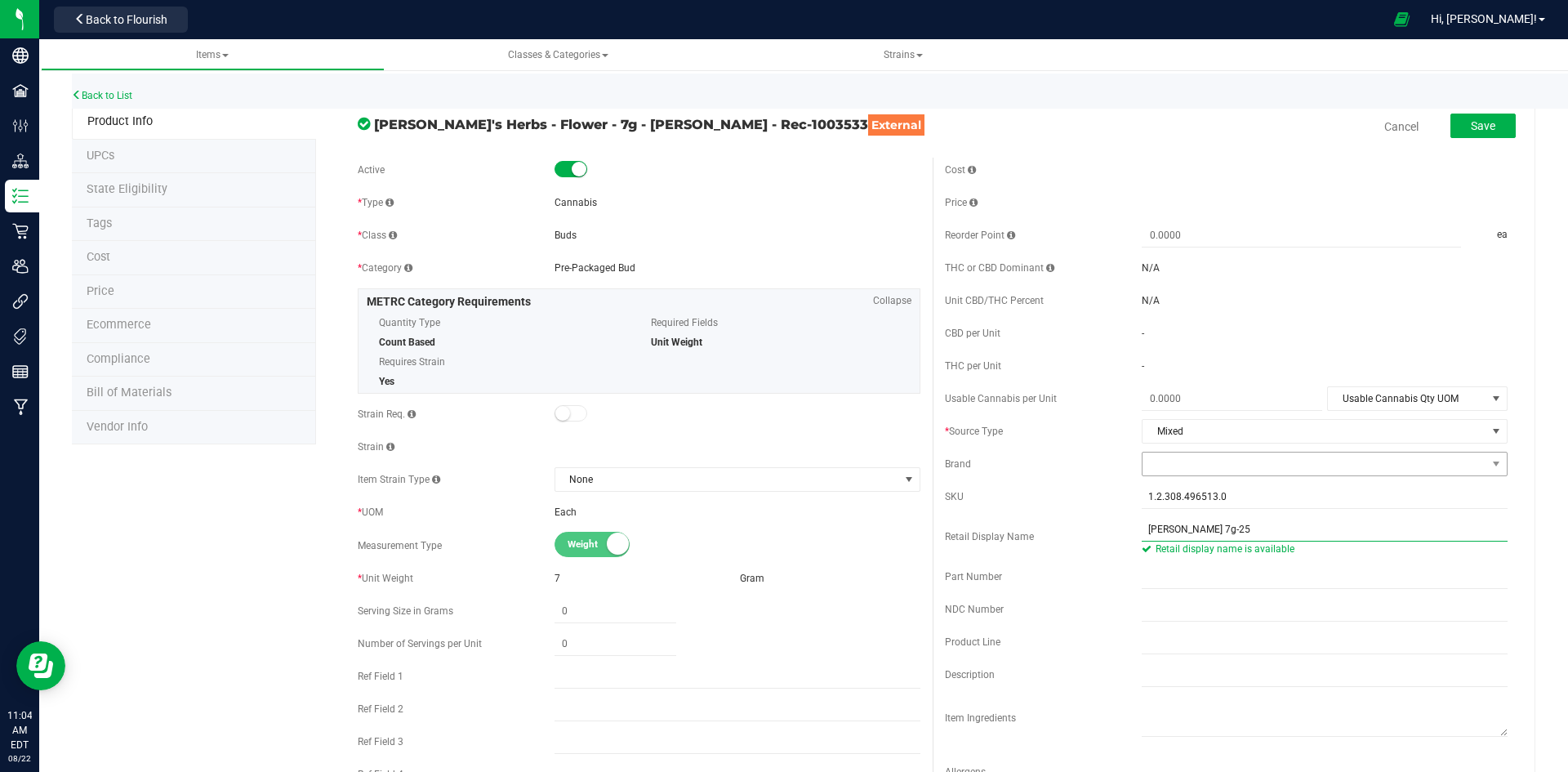
type input "[PERSON_NAME] 7g-25"
click at [1241, 466] on span at bounding box center [1314, 464] width 344 height 23
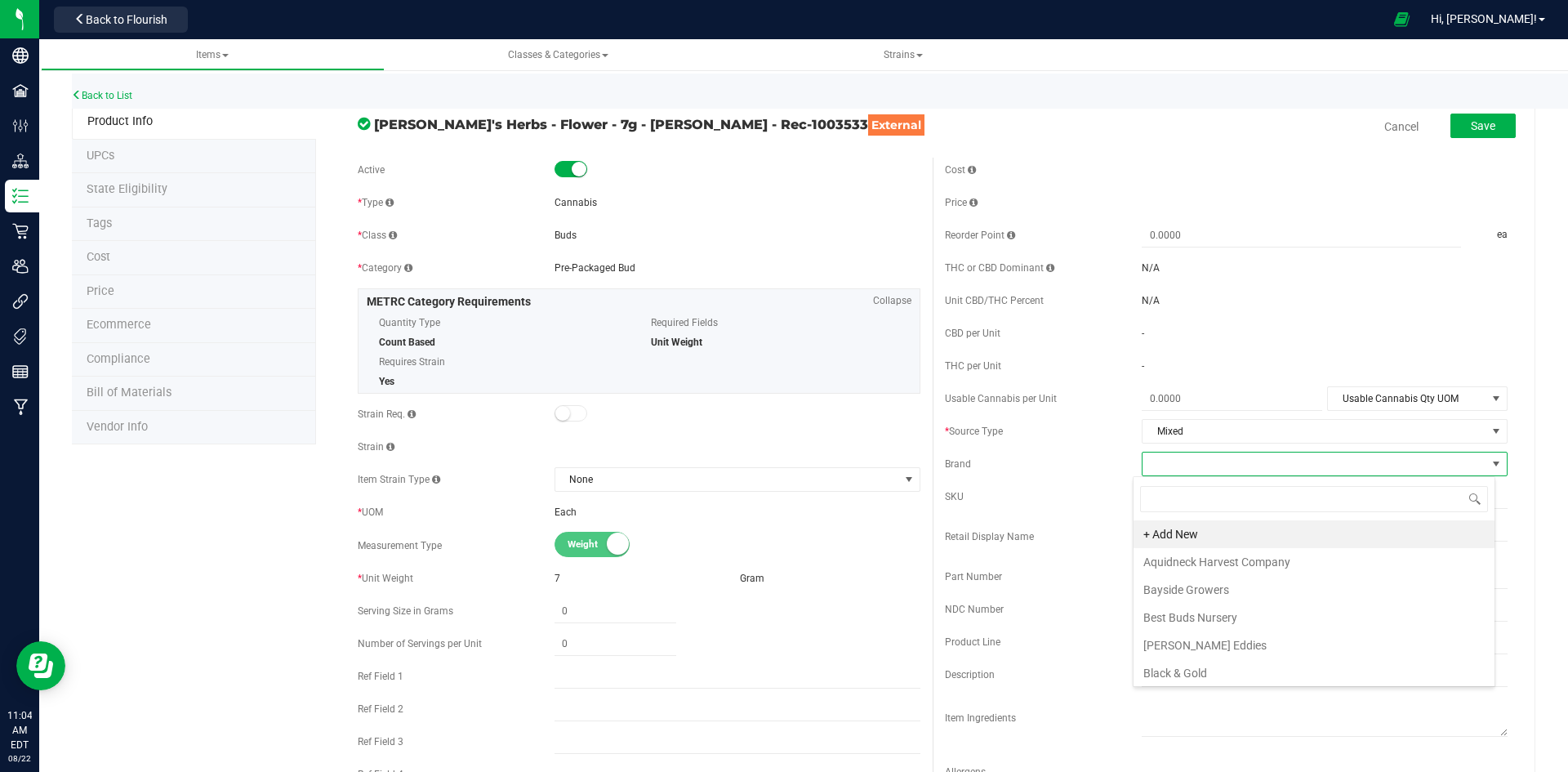
scroll to position [25, 363]
type input "[PERSON_NAME]"
click at [1208, 566] on li "[PERSON_NAME] Herbs" at bounding box center [1314, 562] width 361 height 28
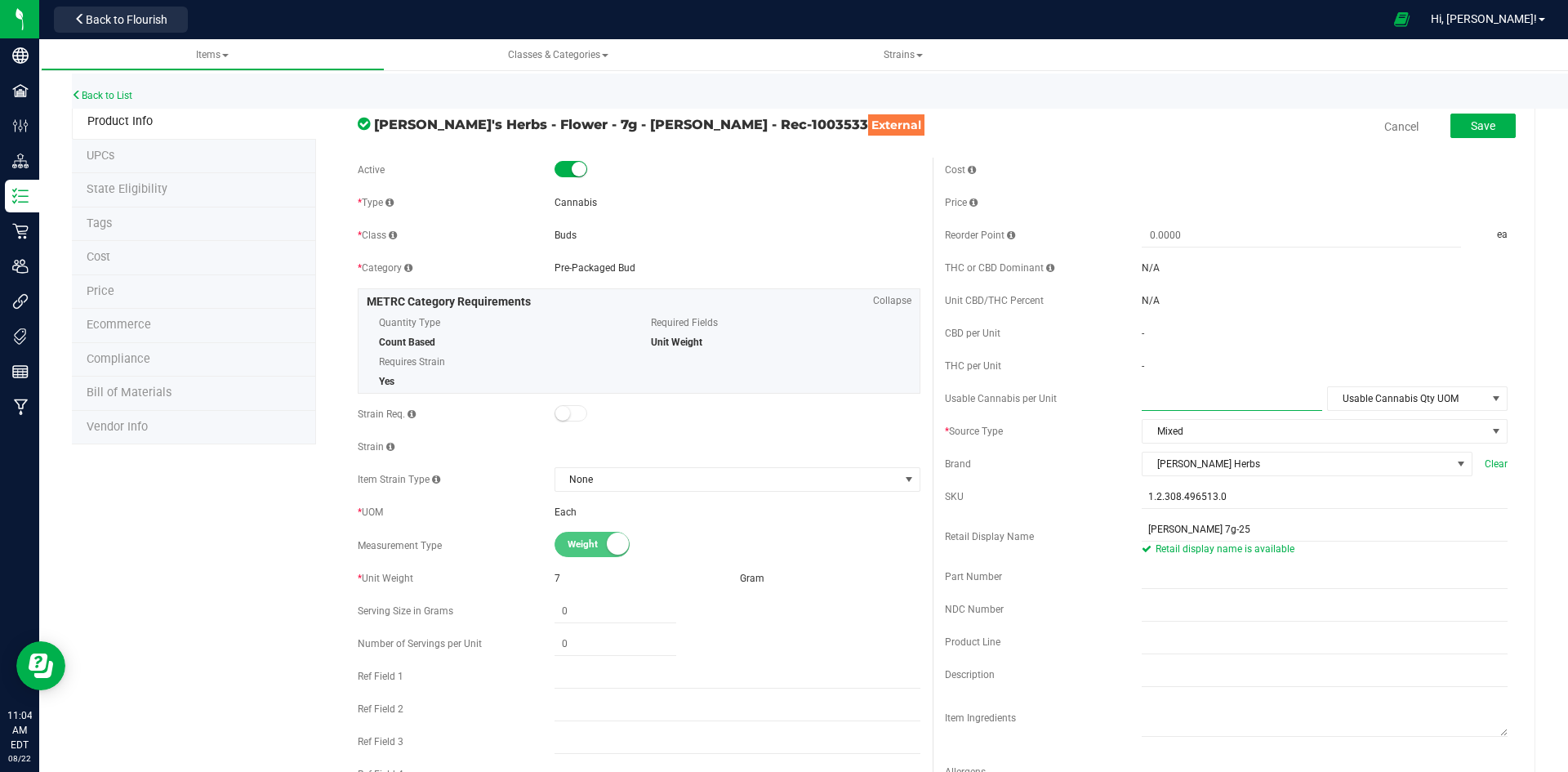
click at [1186, 400] on span at bounding box center [1232, 398] width 181 height 24
type input "7"
type input "7.0000"
click at [1371, 383] on div "Cost Price Reorder Point ea THC or CBD Dominant" at bounding box center [1226, 480] width 587 height 646
click at [1369, 389] on span "Usable Cannabis Qty UOM" at bounding box center [1406, 398] width 158 height 23
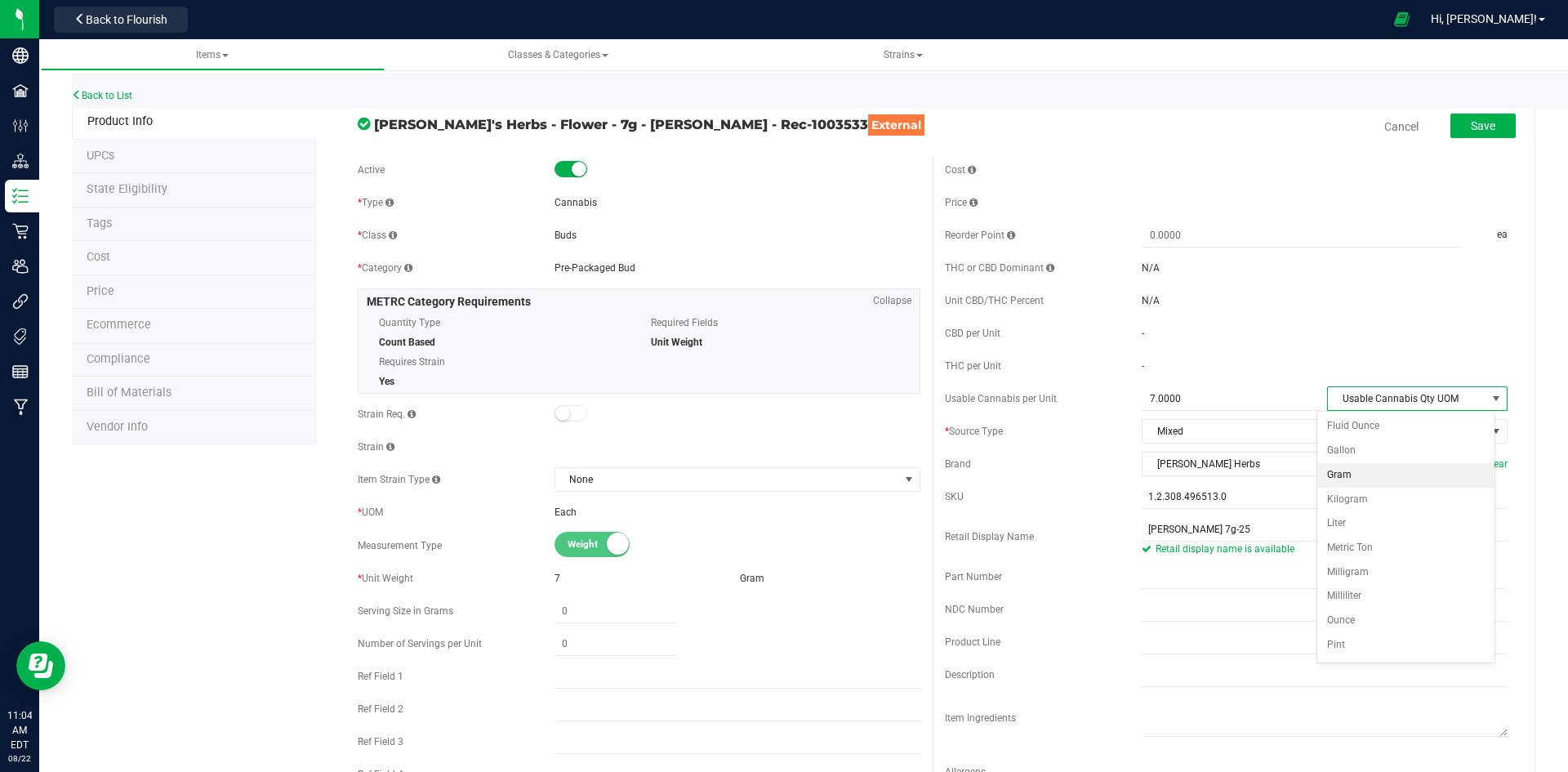
click at [1339, 475] on li "Gram" at bounding box center [1405, 476] width 177 height 25
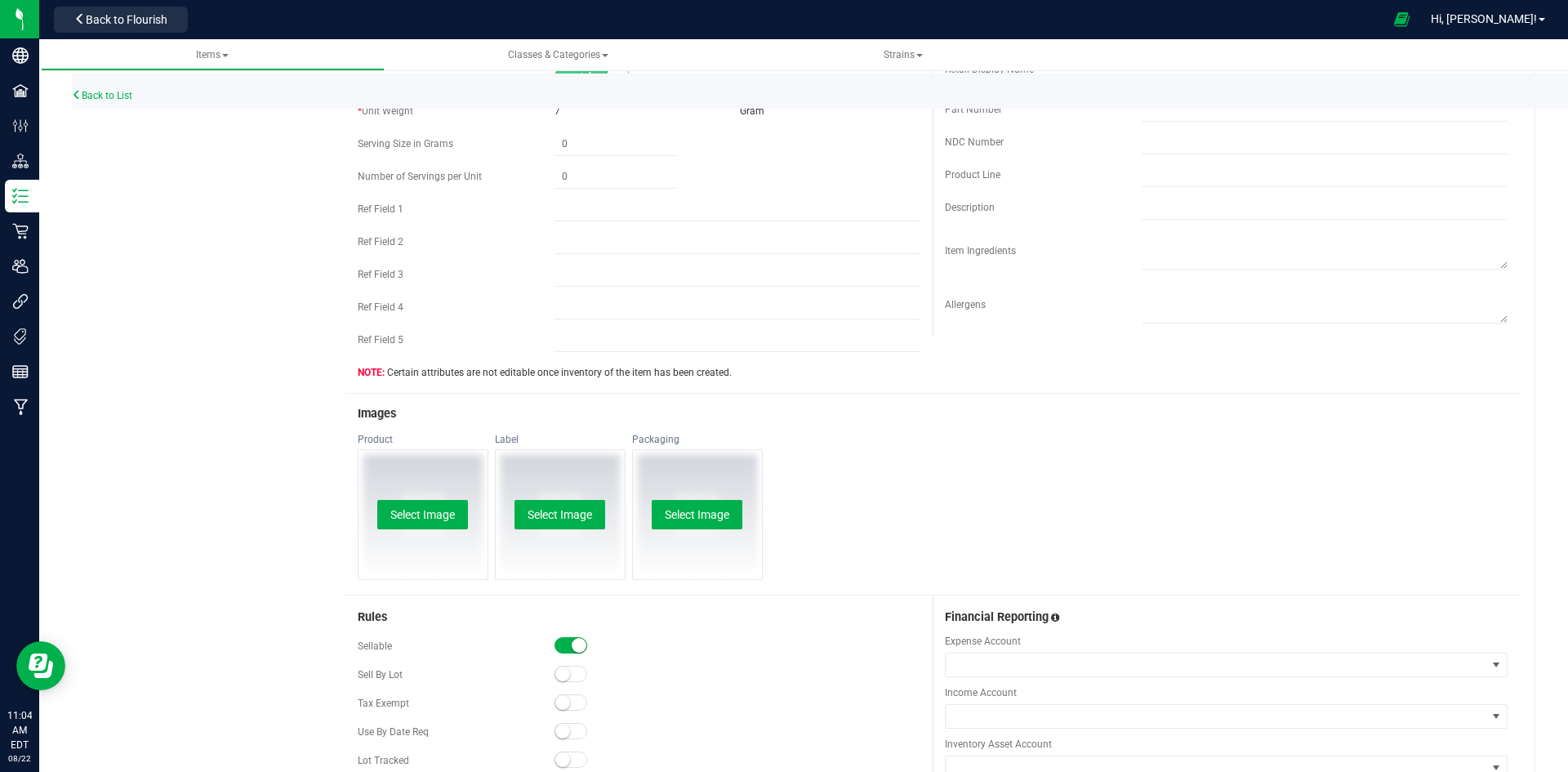
scroll to position [654, 0]
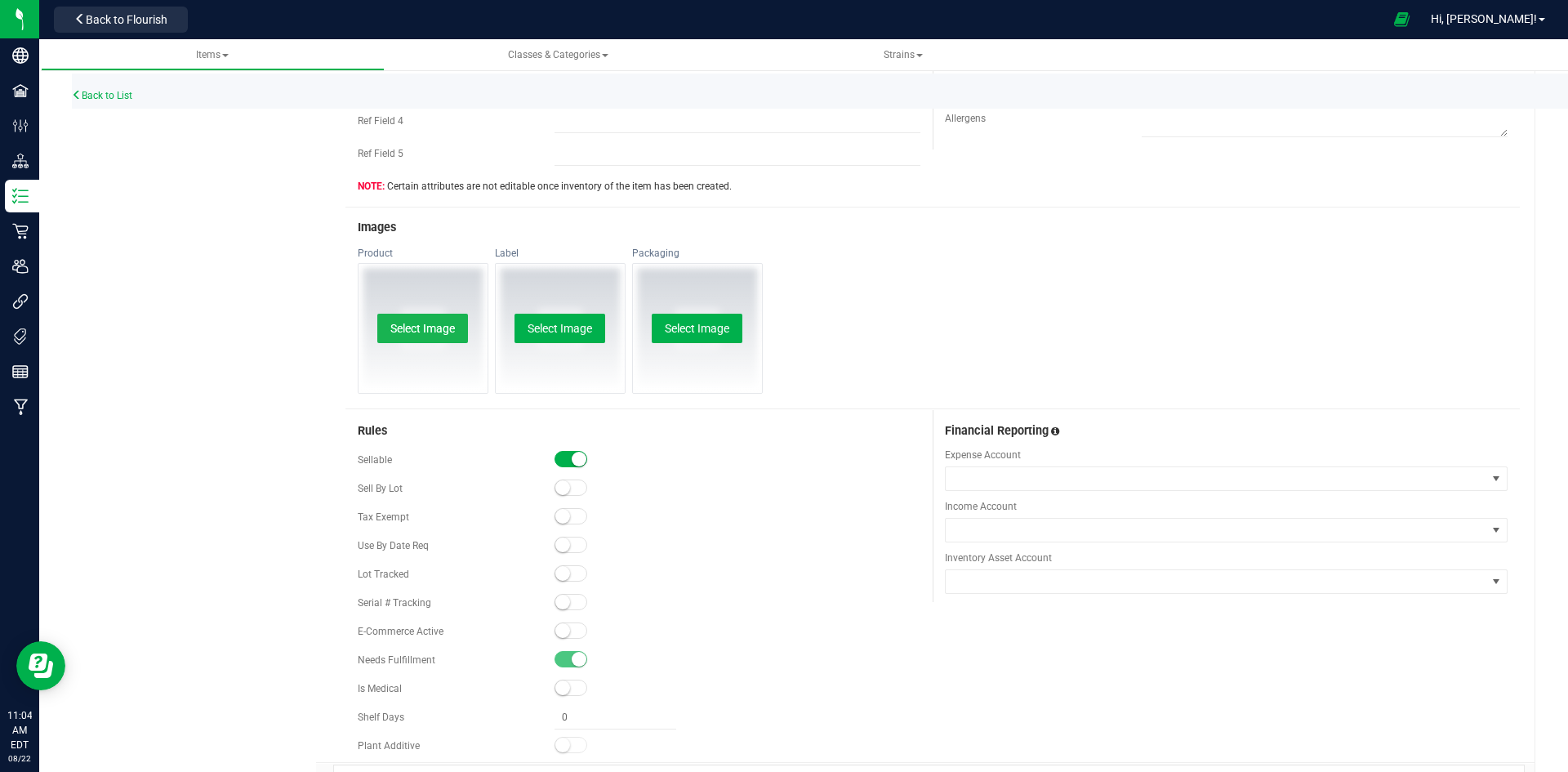
click at [442, 329] on button "Select Image" at bounding box center [423, 329] width 90 height 30
click at [419, 308] on div "Select Image" at bounding box center [423, 328] width 129 height 129
click at [415, 330] on button "Select Image" at bounding box center [423, 329] width 90 height 30
click at [560, 626] on small at bounding box center [562, 631] width 15 height 15
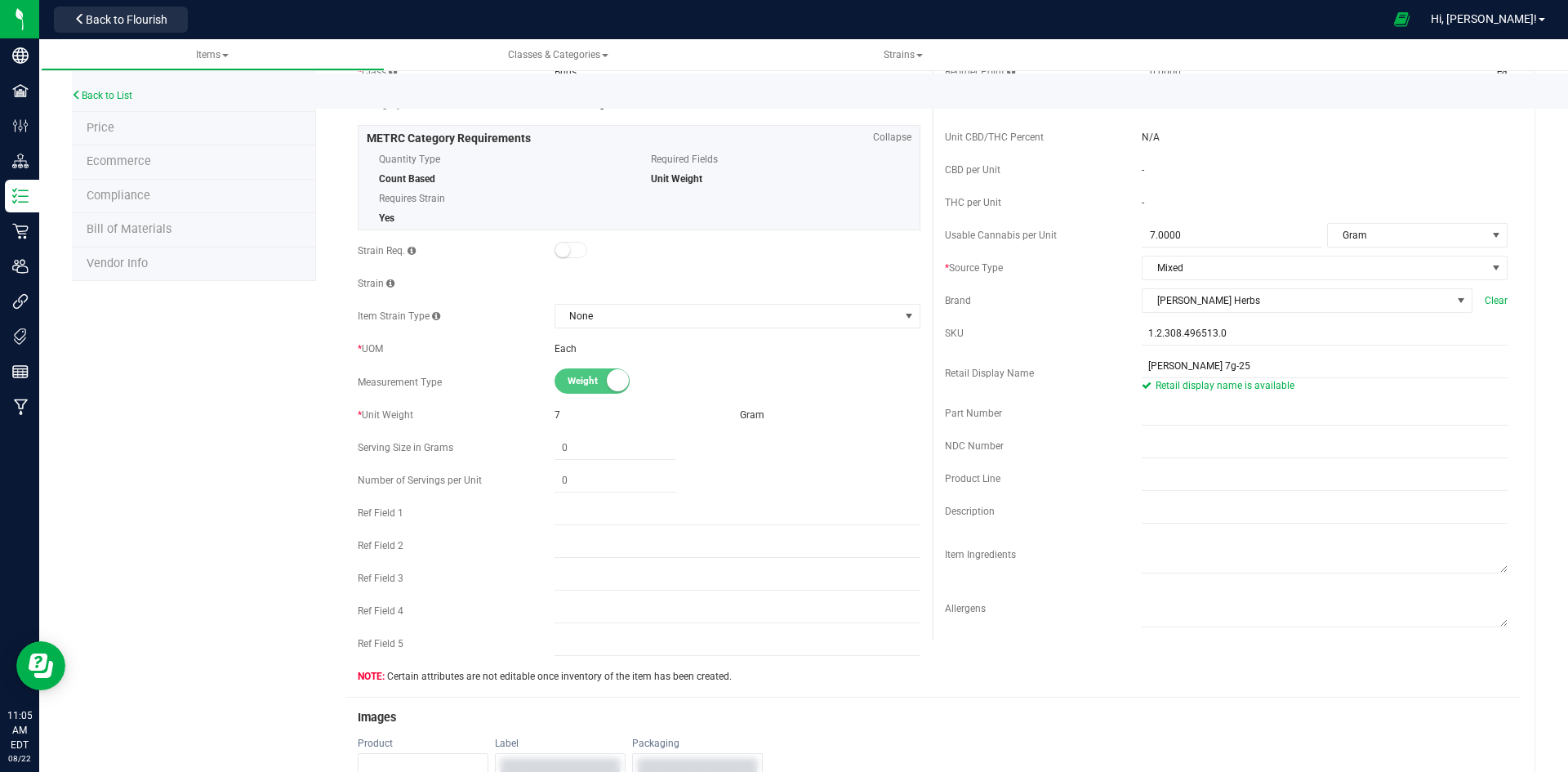
scroll to position [0, 0]
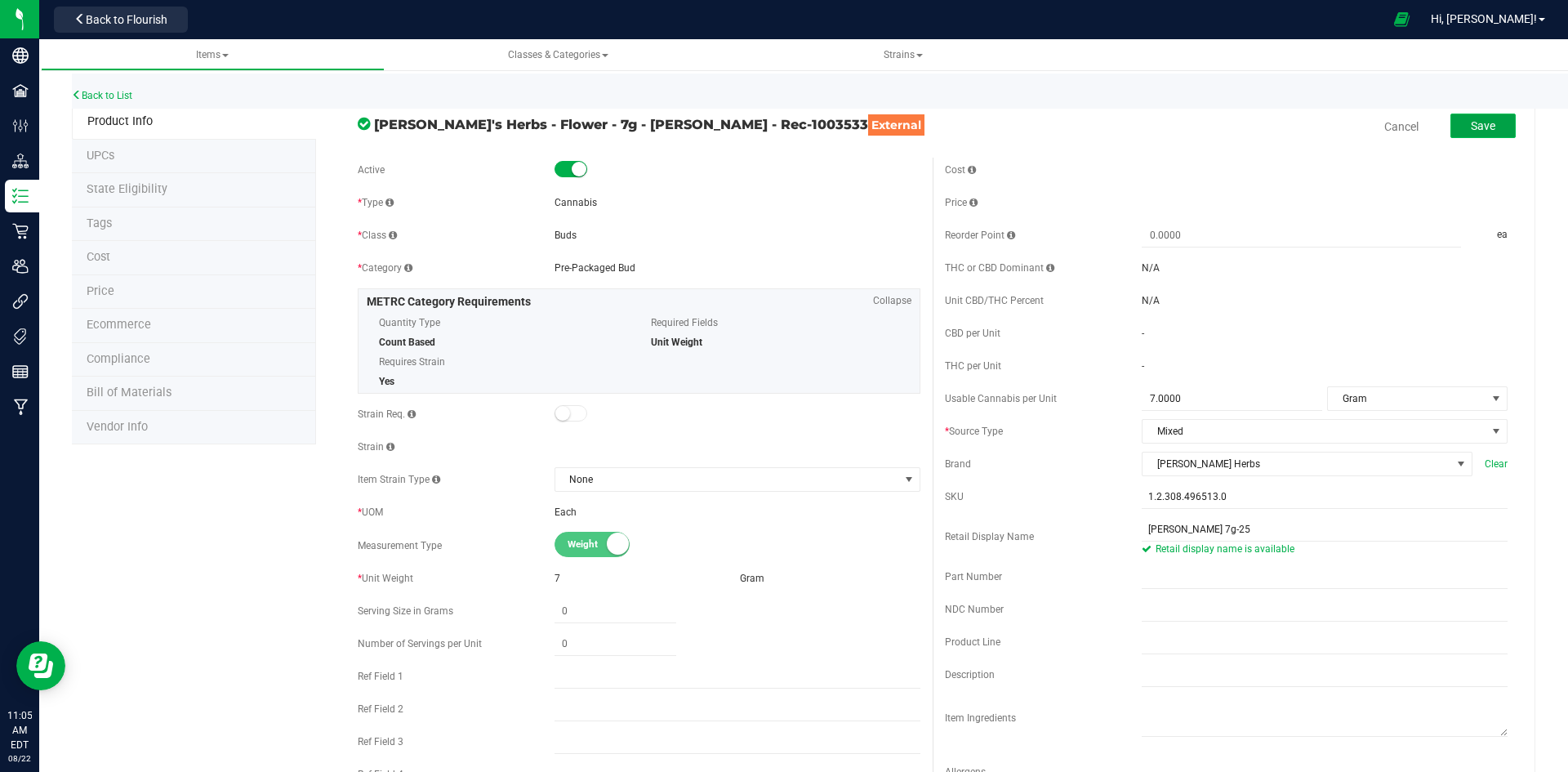
click at [1457, 135] on button "Save" at bounding box center [1483, 126] width 66 height 25
click at [163, 292] on li "Price" at bounding box center [194, 292] width 244 height 34
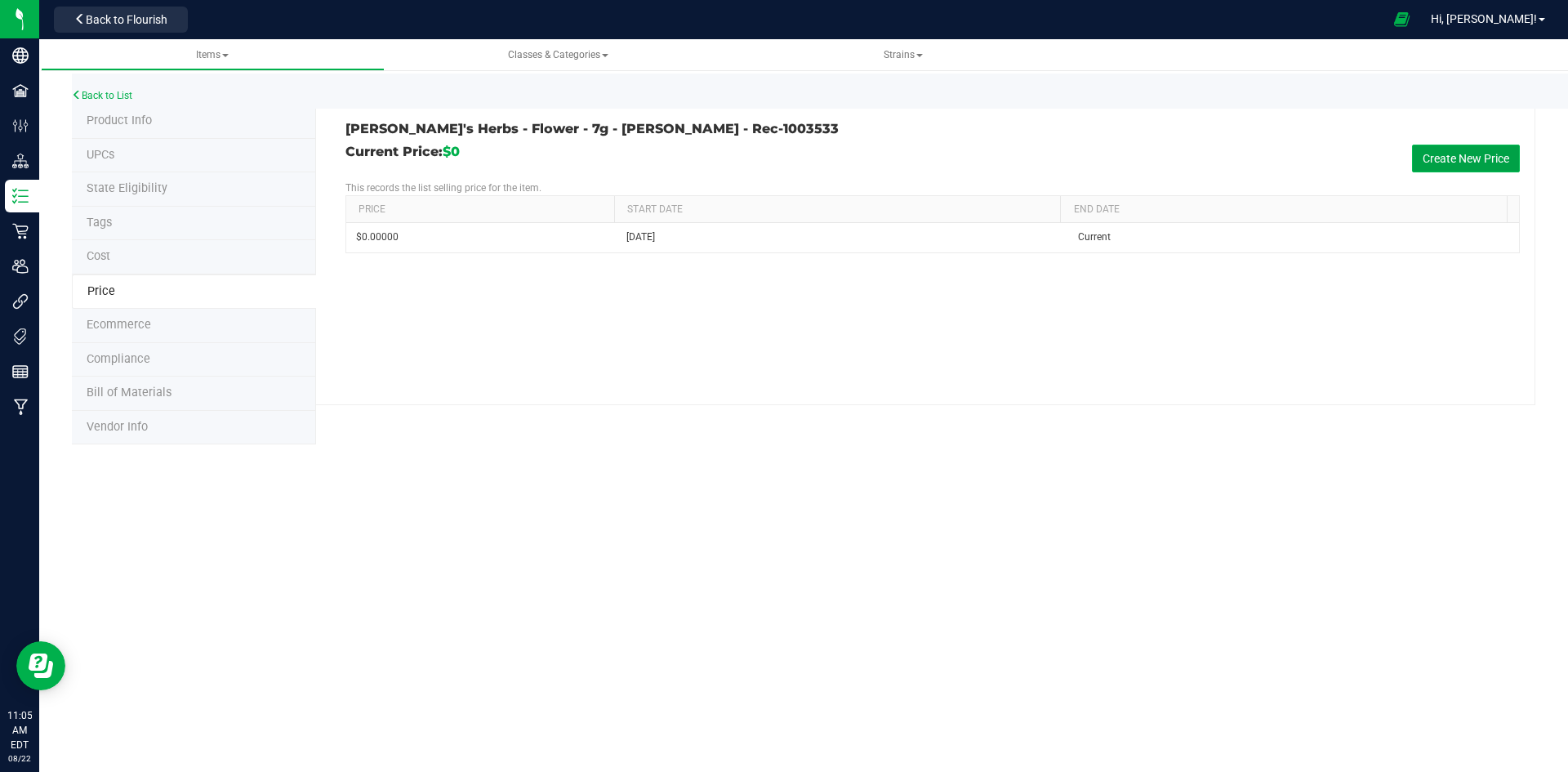
click at [1438, 163] on button "Create New Price" at bounding box center [1465, 159] width 108 height 28
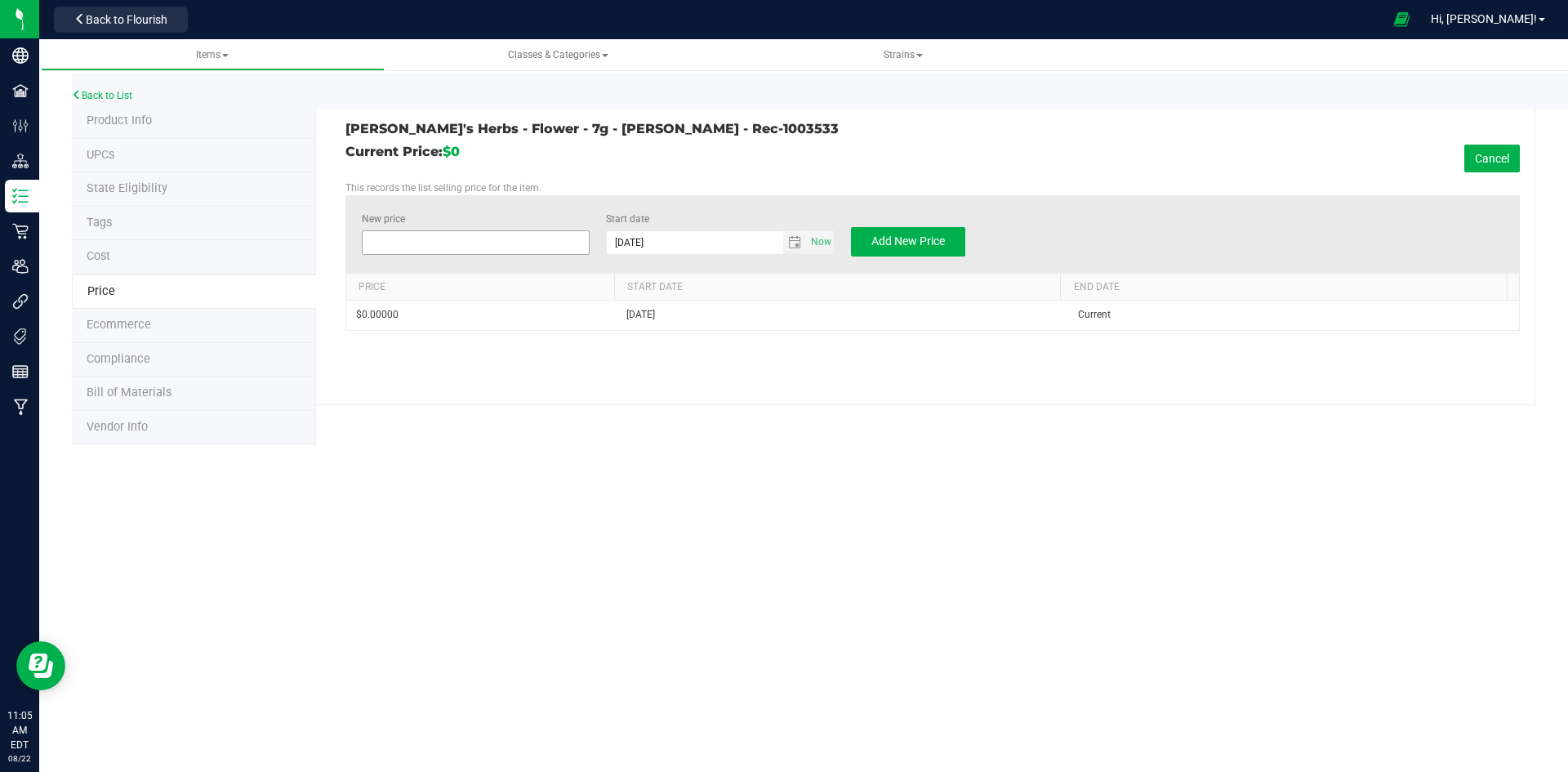
click at [428, 241] on span at bounding box center [476, 243] width 229 height 25
type input "68"
click at [905, 240] on span "Add New Price" at bounding box center [908, 241] width 74 height 13
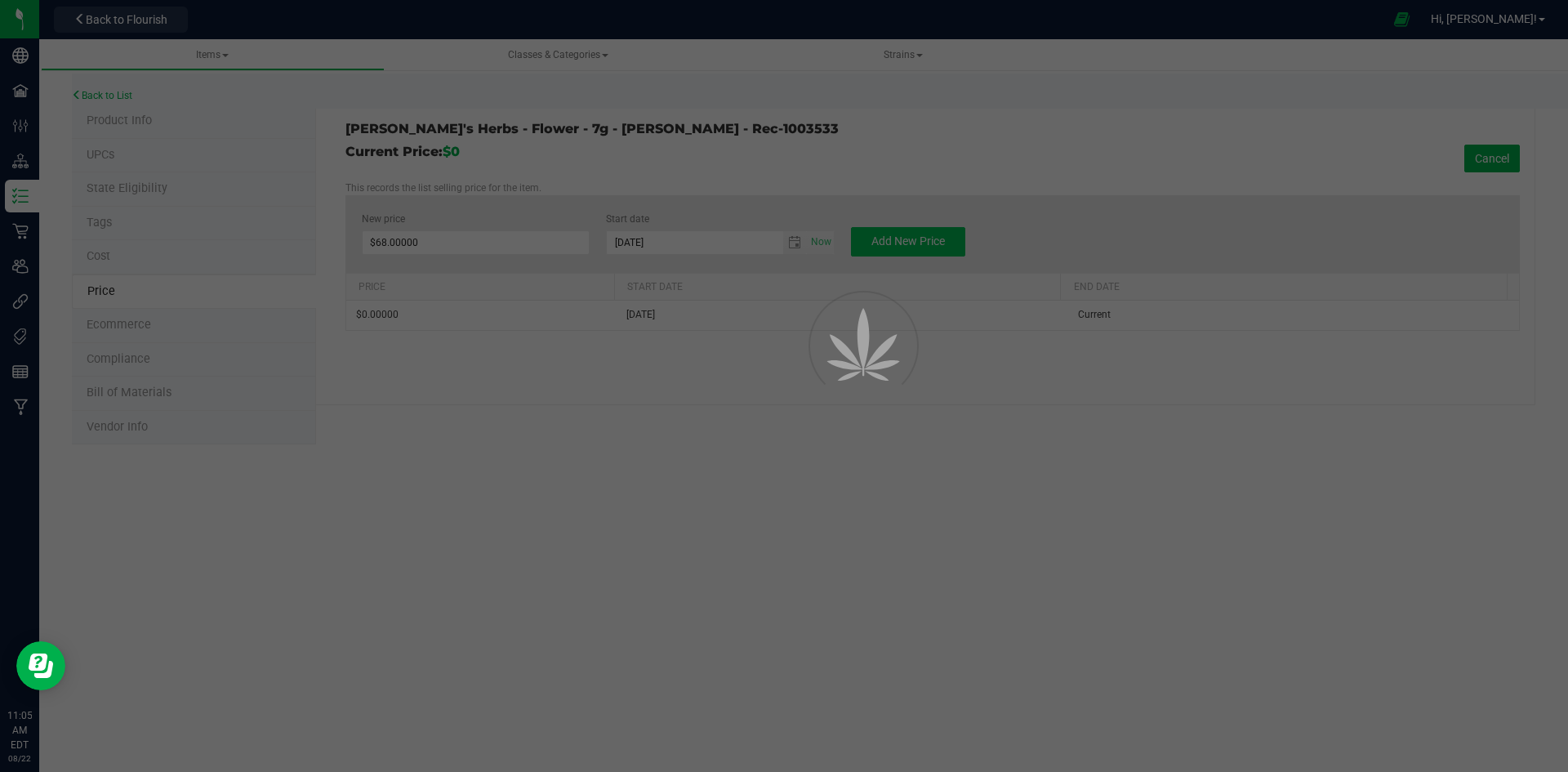
type input "$0.00000"
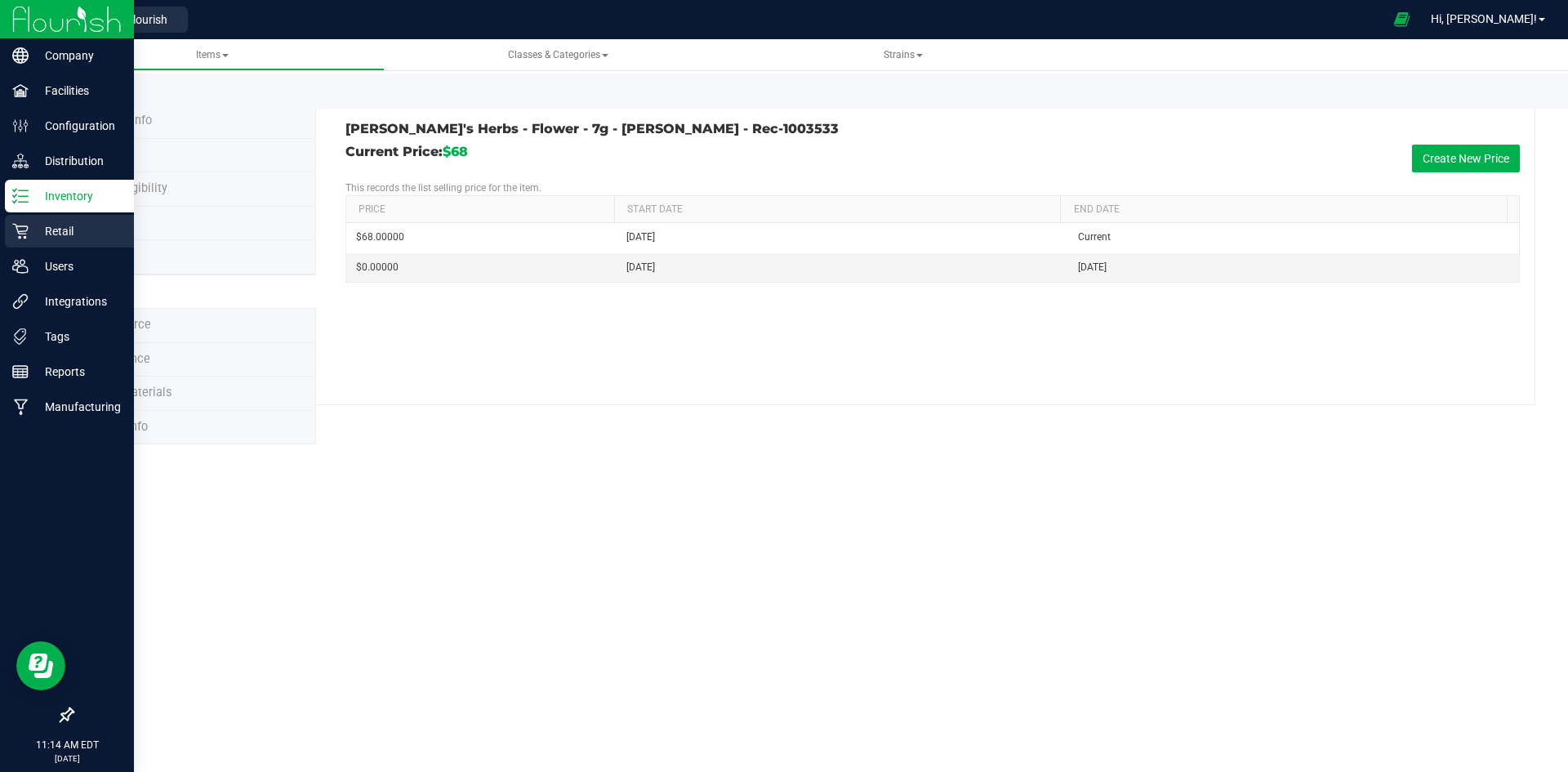
click at [25, 218] on div "Retail" at bounding box center [69, 232] width 129 height 33
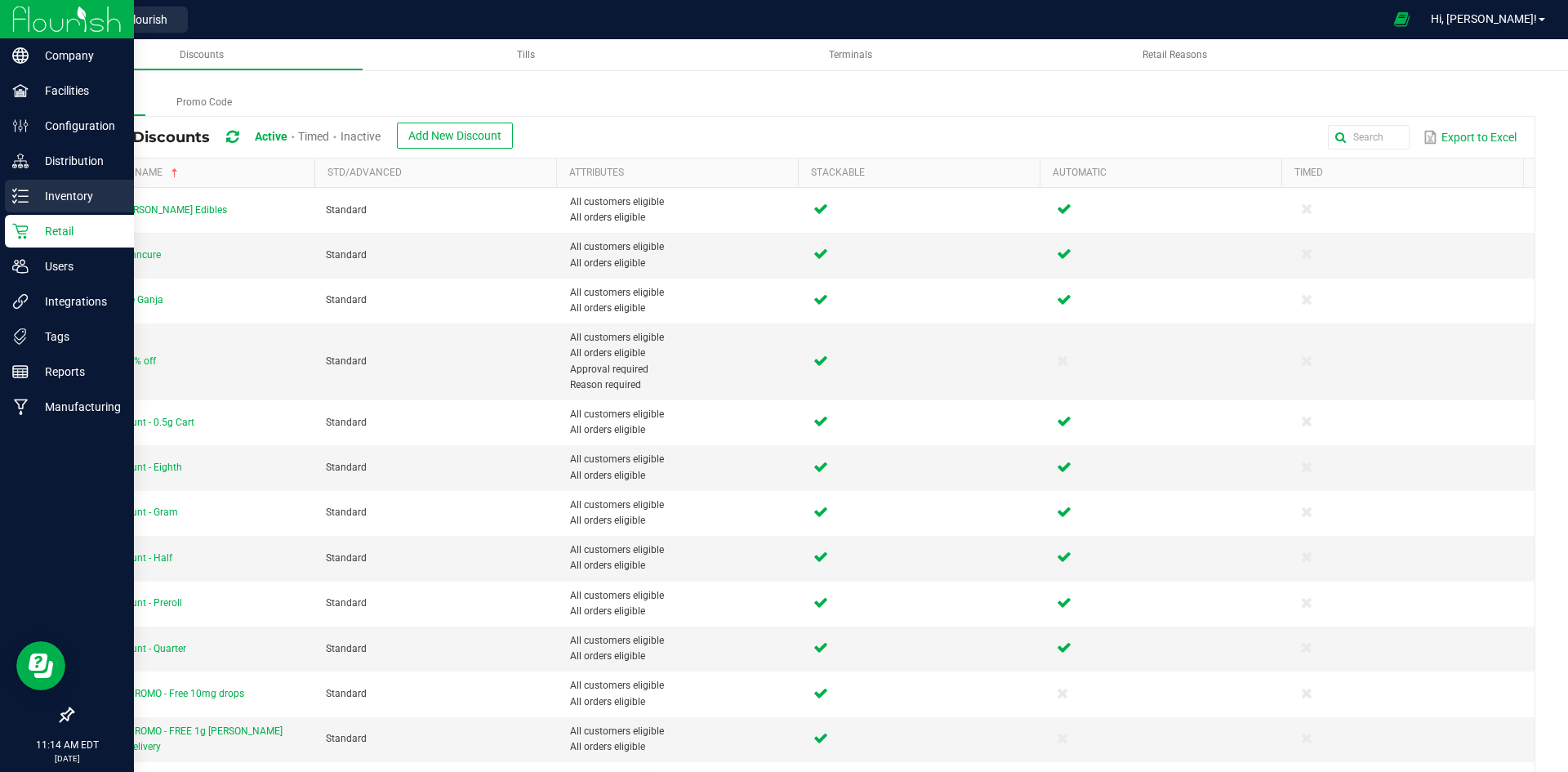
click at [98, 189] on p "Inventory" at bounding box center [77, 196] width 98 height 20
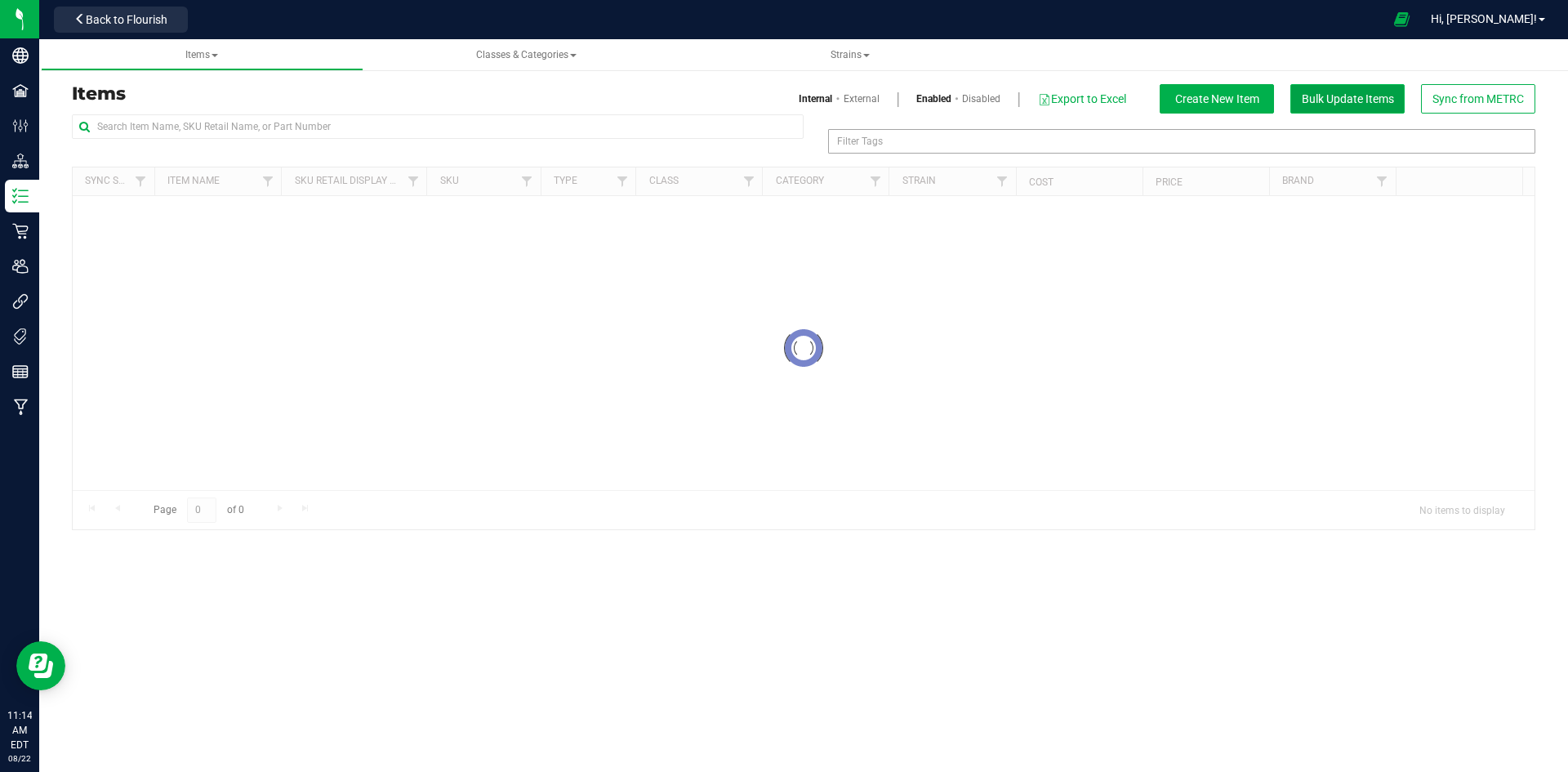
click at [1360, 112] on button "Bulk Update Items" at bounding box center [1347, 99] width 114 height 30
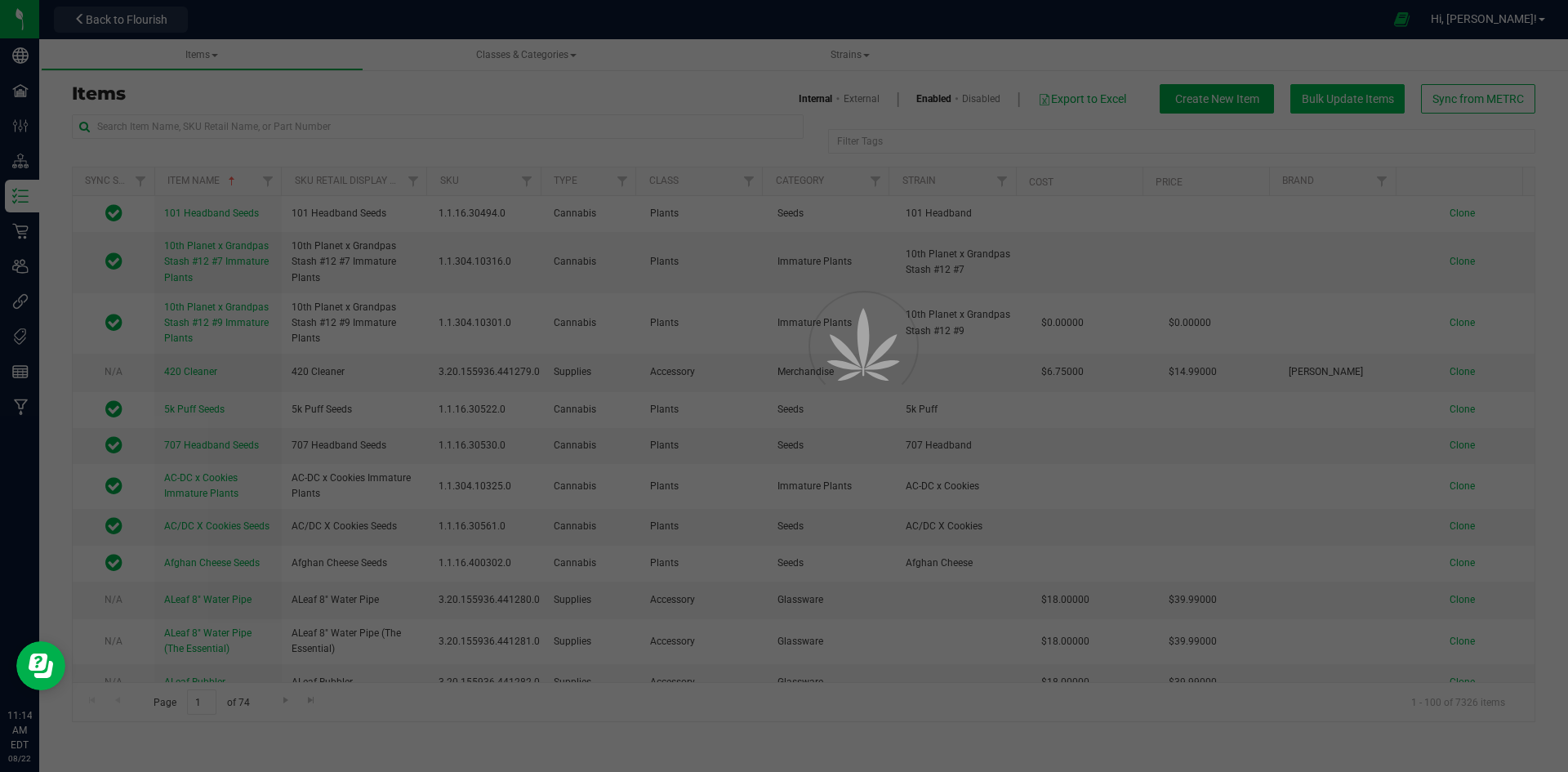
click at [1364, 103] on div at bounding box center [784, 386] width 1568 height 772
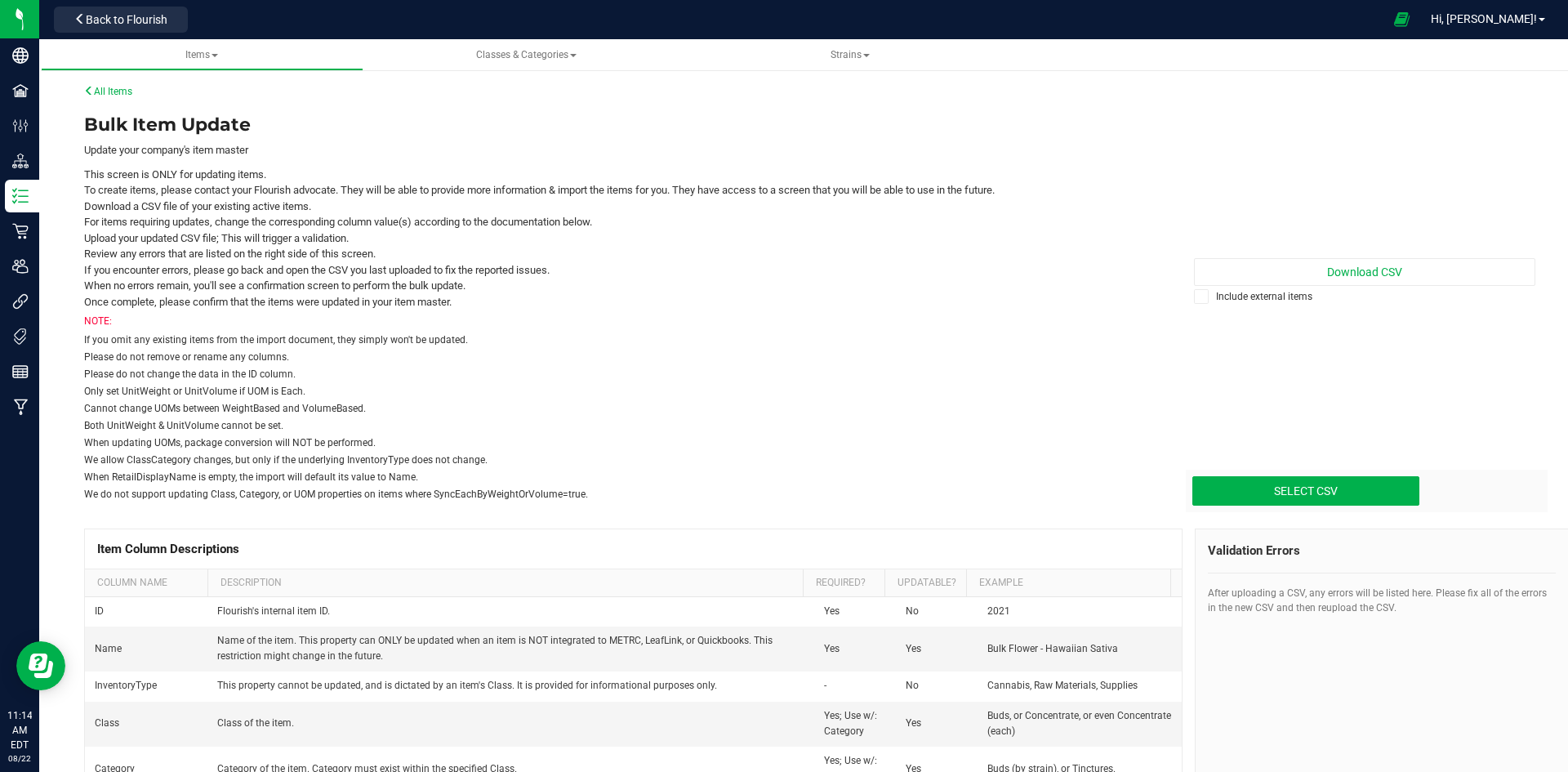
click at [1255, 299] on label "Include external items" at bounding box center [1364, 296] width 342 height 15
click at [0, 0] on input "Include external items" at bounding box center [0, 0] width 0 height 0
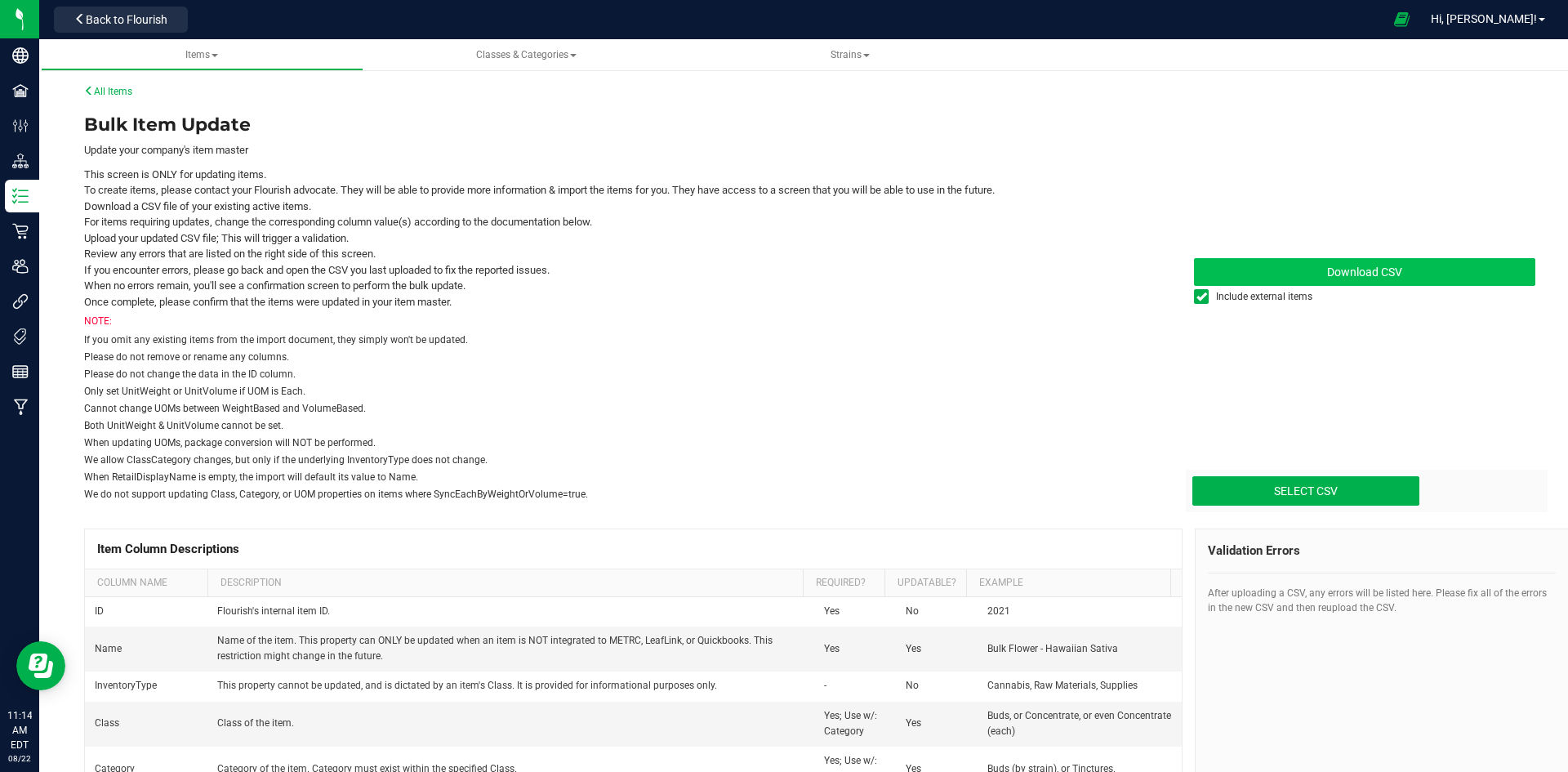
click at [1293, 278] on link "Download CSV" at bounding box center [1364, 272] width 342 height 28
